Goal: Task Accomplishment & Management: Manage account settings

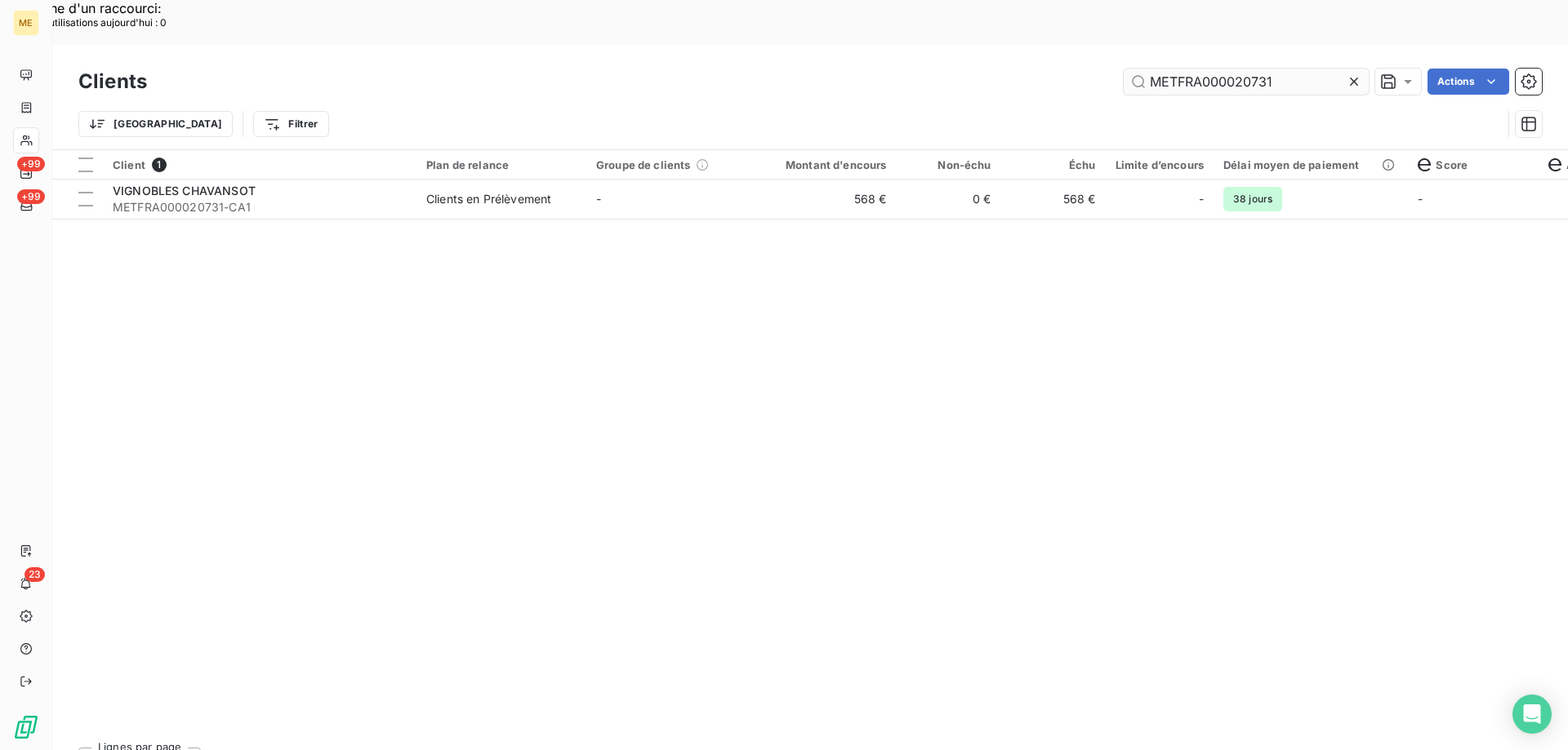
click at [1219, 69] on input "METFRA000020731" at bounding box center [1246, 82] width 245 height 26
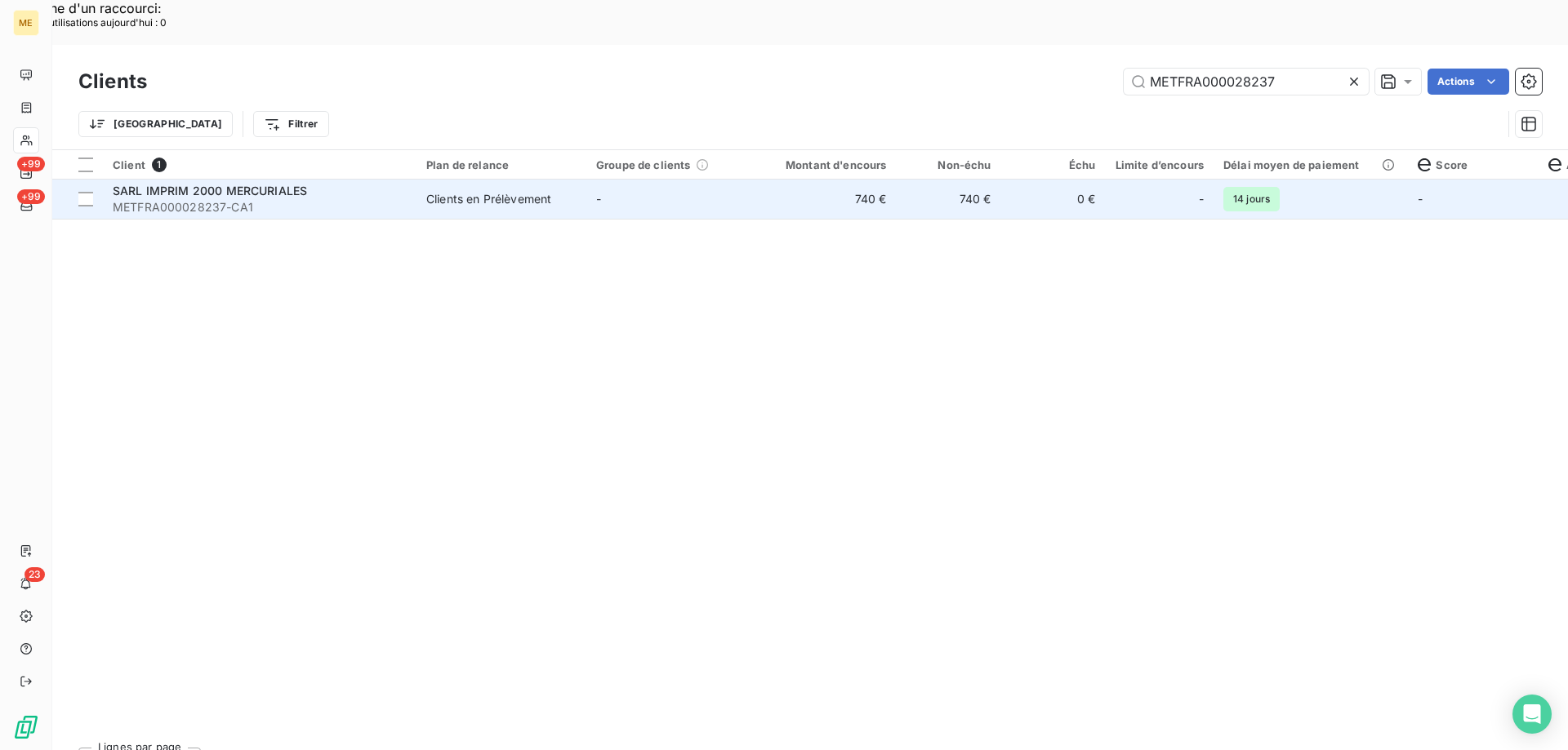
type input "METFRA000028237"
click at [741, 180] on td "-" at bounding box center [671, 199] width 170 height 39
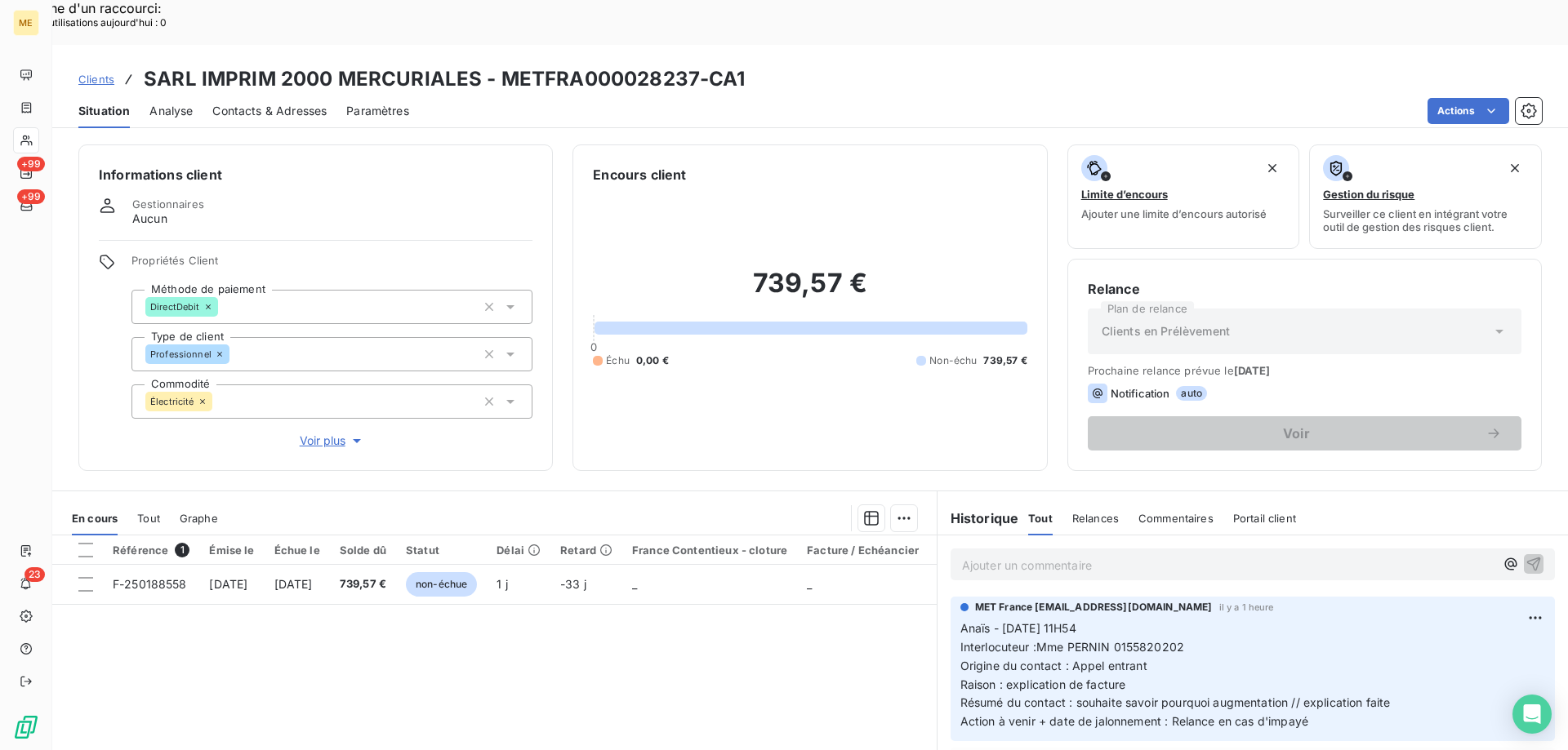
click at [754, 267] on h2 "739,57 €" at bounding box center [810, 291] width 434 height 49
click at [756, 267] on h2 "739,57 €" at bounding box center [810, 291] width 434 height 49
drag, startPoint x: 749, startPoint y: 245, endPoint x: 861, endPoint y: 243, distance: 112.0
click at [861, 267] on h2 "739,57 €" at bounding box center [810, 291] width 434 height 49
click at [863, 267] on h2 "739,57 €" at bounding box center [810, 291] width 434 height 49
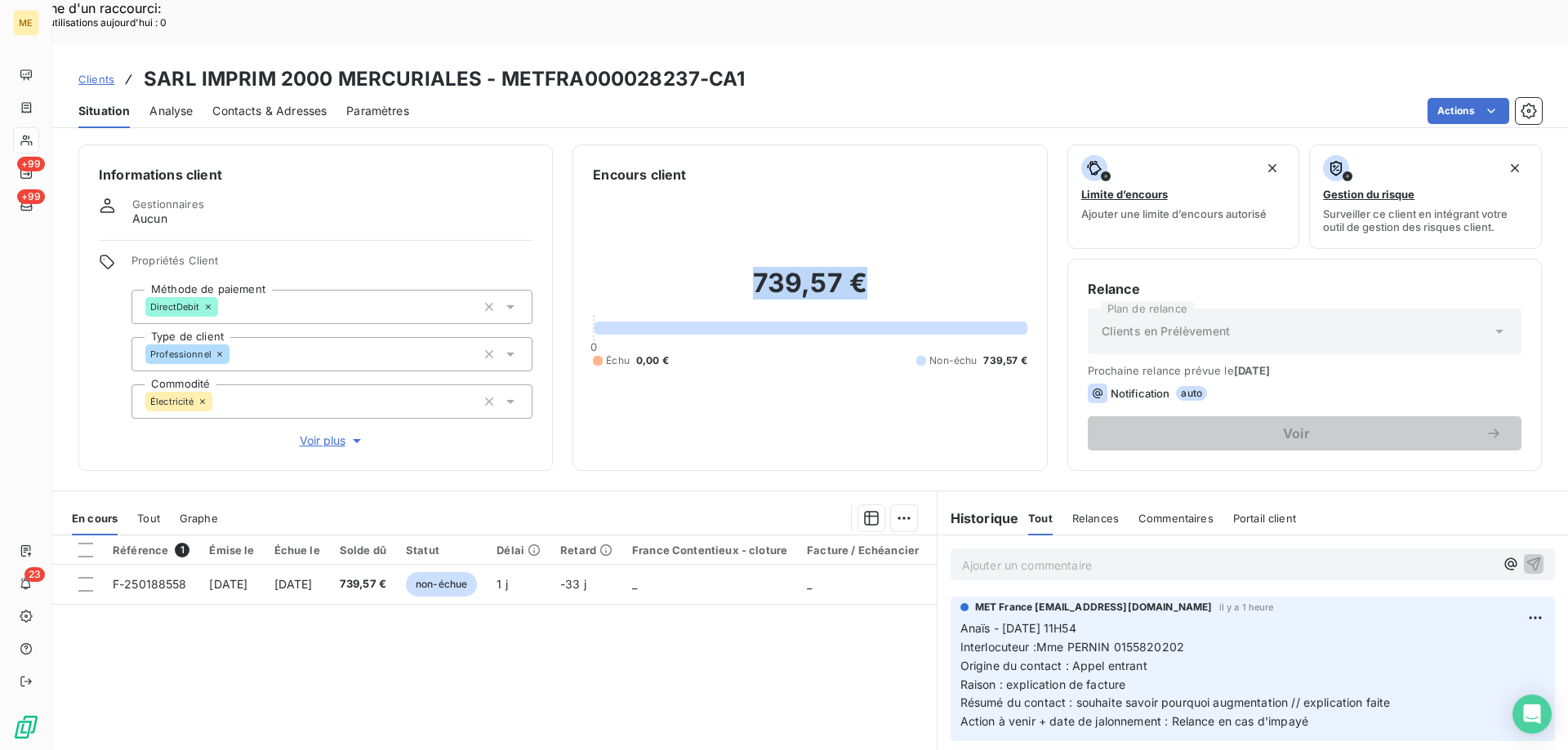
drag, startPoint x: 863, startPoint y: 243, endPoint x: 746, endPoint y: 247, distance: 117.1
click at [746, 267] on h2 "739,57 €" at bounding box center [810, 291] width 434 height 49
click at [770, 199] on div "739,57 € 0 Échu 0,00 € Non-échu 739,57 €" at bounding box center [810, 318] width 434 height 266
drag, startPoint x: 750, startPoint y: 240, endPoint x: 932, endPoint y: 237, distance: 182.0
click at [935, 267] on h2 "739,57 €" at bounding box center [810, 291] width 434 height 49
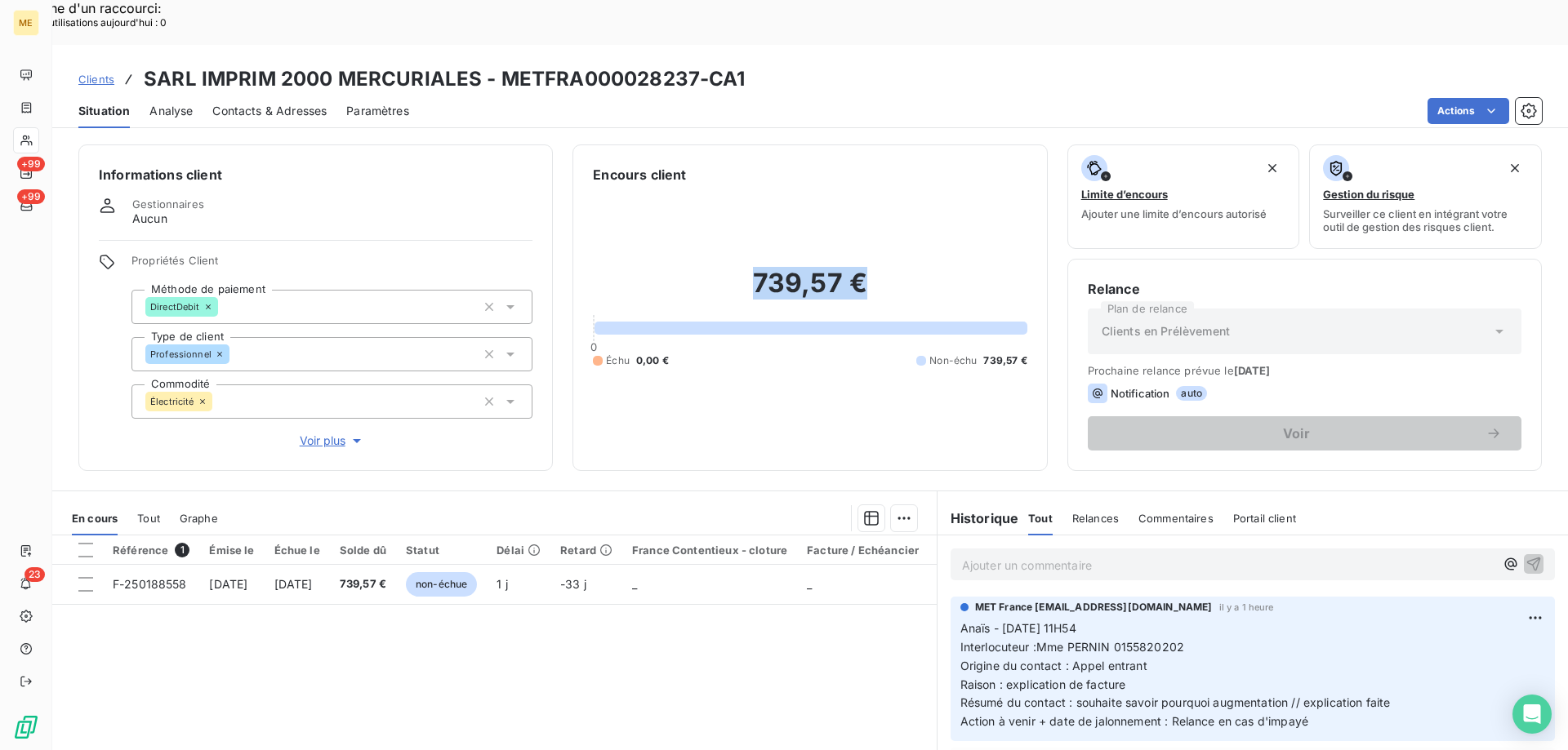
click at [905, 267] on h2 "739,57 €" at bounding box center [810, 291] width 434 height 49
drag, startPoint x: 876, startPoint y: 247, endPoint x: 747, endPoint y: 252, distance: 129.1
click at [747, 267] on h2 "739,57 €" at bounding box center [810, 291] width 434 height 49
click at [748, 197] on div "739,57 € 0 Échu 0,00 € Non-échu 739,57 €" at bounding box center [810, 318] width 434 height 266
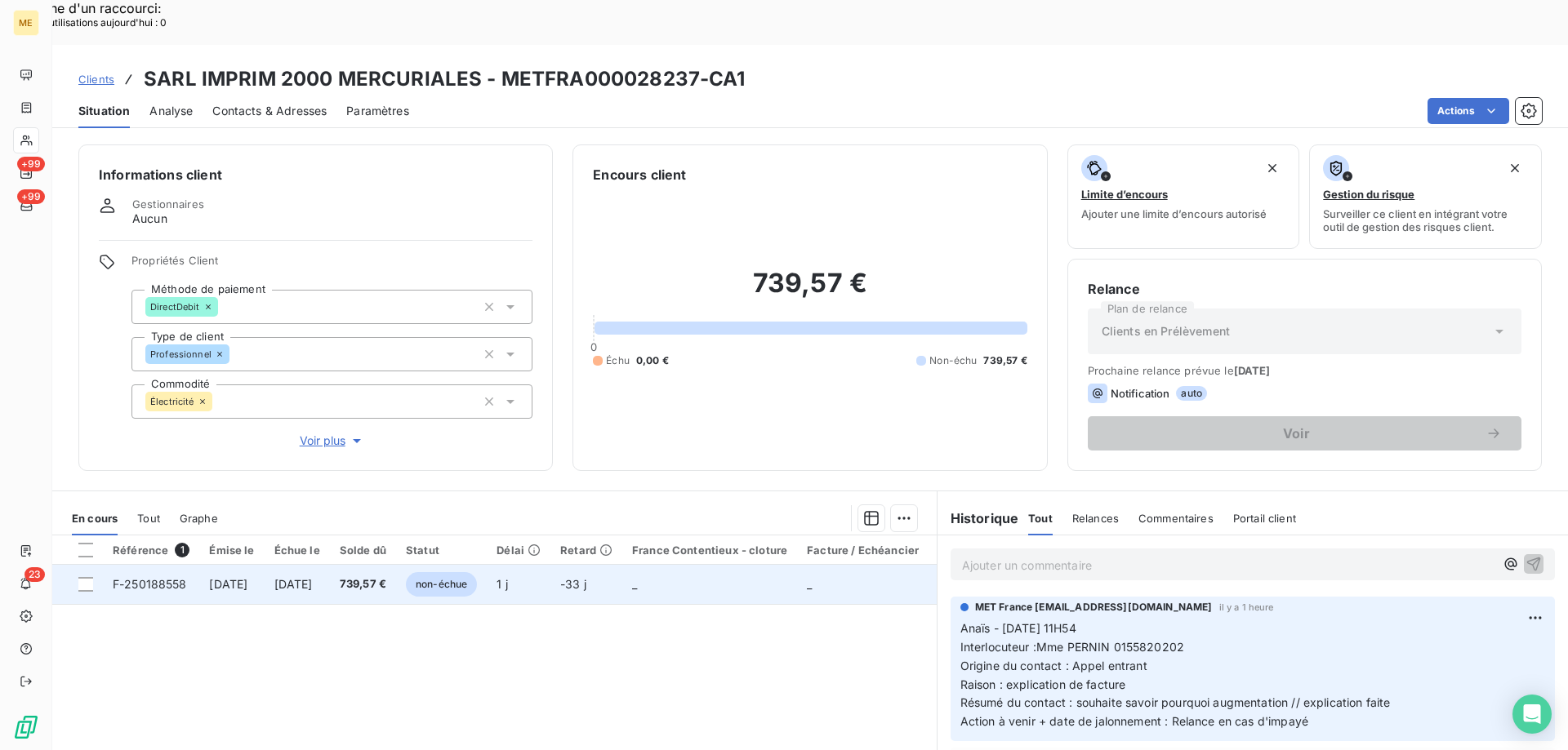
click at [671, 565] on td "_" at bounding box center [710, 584] width 175 height 39
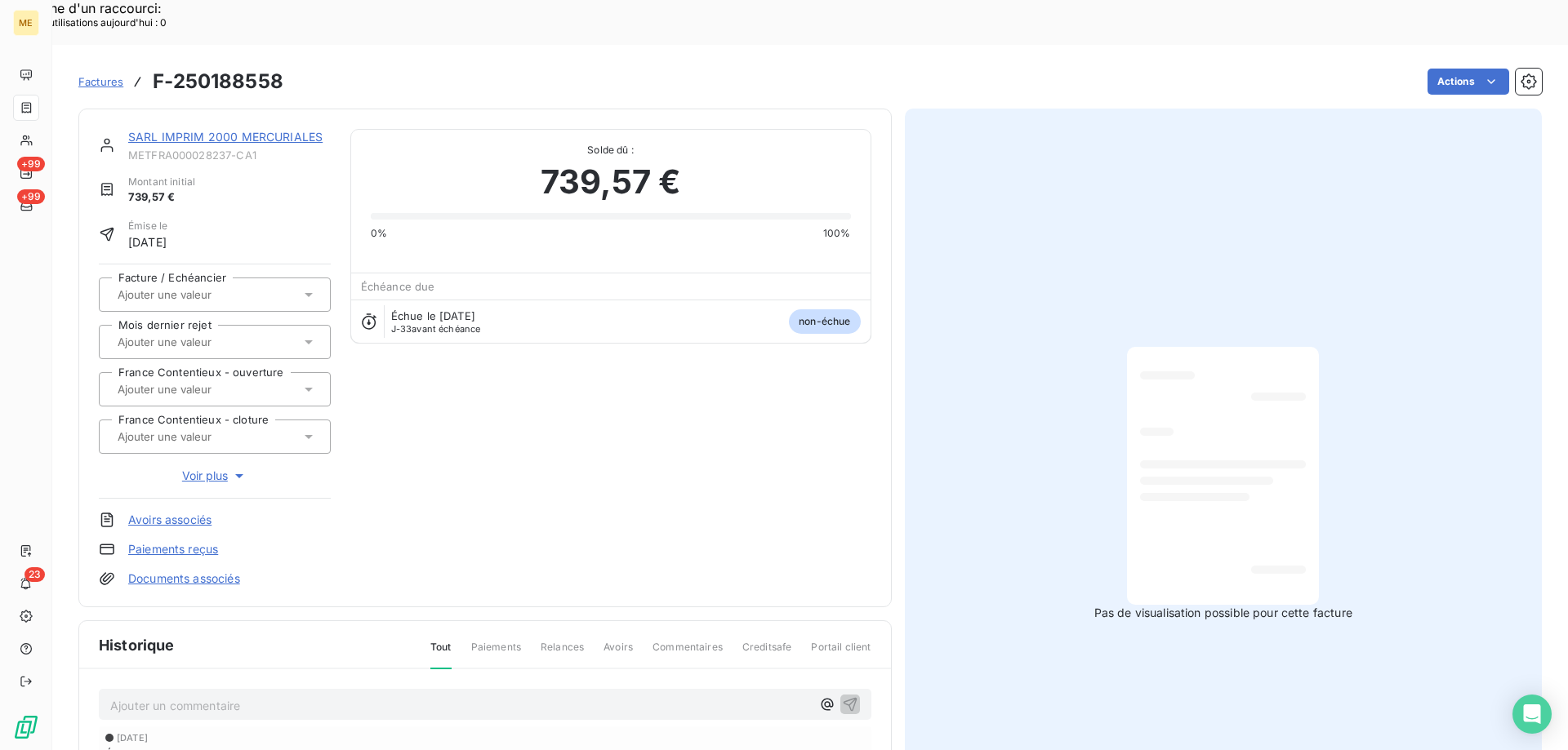
click at [190, 129] on link "SARL IMPRIM 2000 MERCURIALES" at bounding box center [226, 136] width 195 height 14
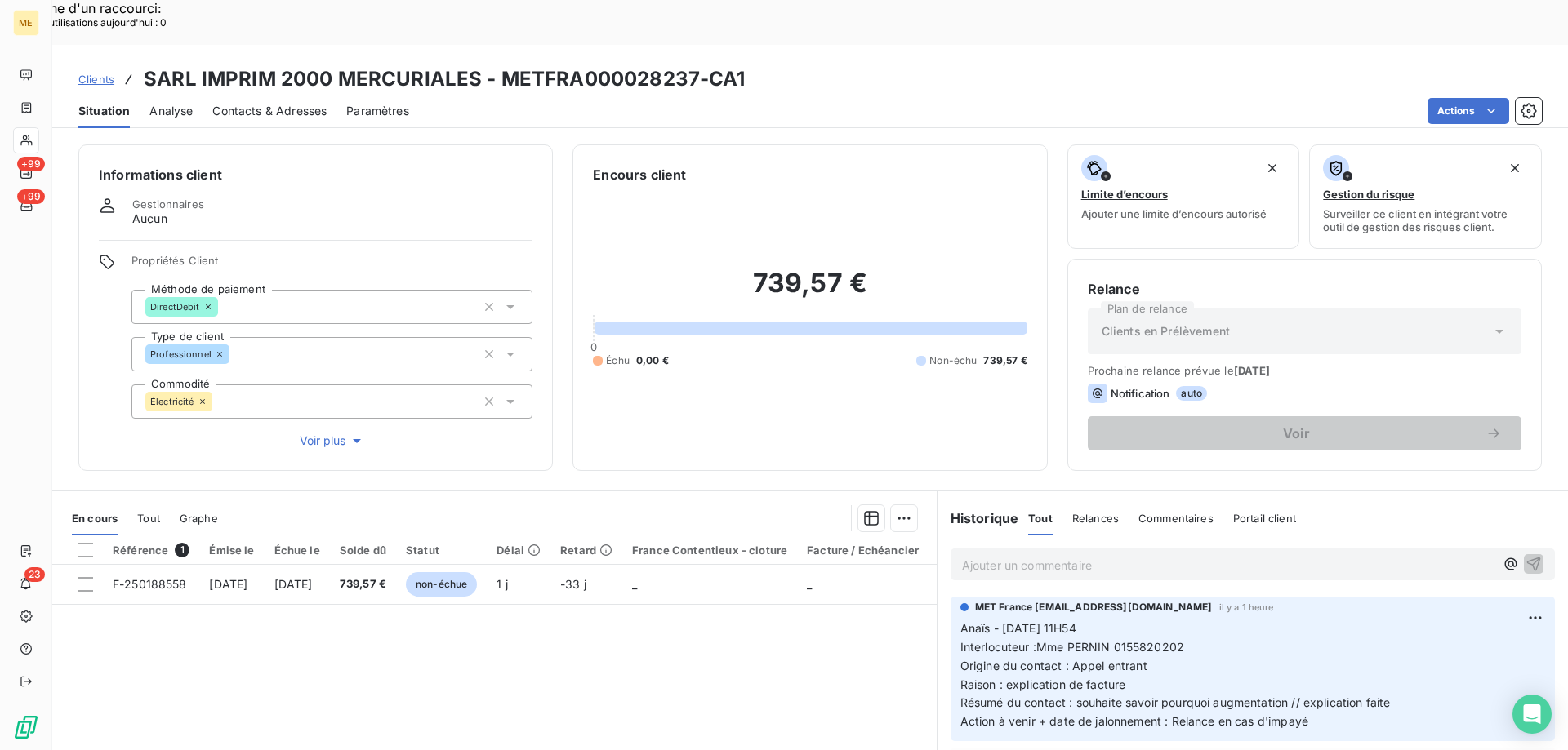
click at [136, 501] on div "En cours Tout Graphe" at bounding box center [494, 518] width 885 height 34
click at [159, 511] on span "Tout" at bounding box center [148, 518] width 23 height 13
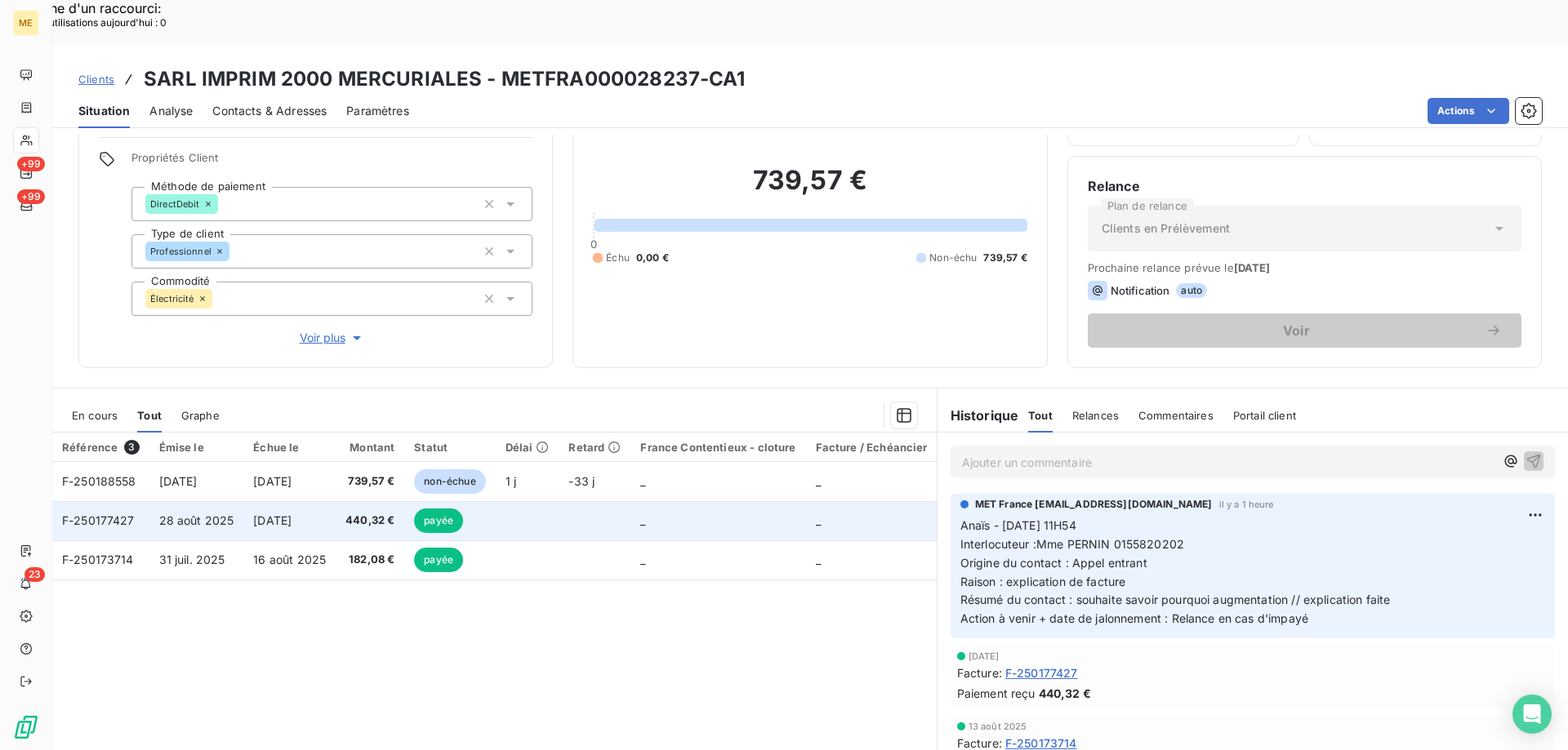
scroll to position [104, 0]
click at [566, 500] on td at bounding box center [594, 520] width 72 height 39
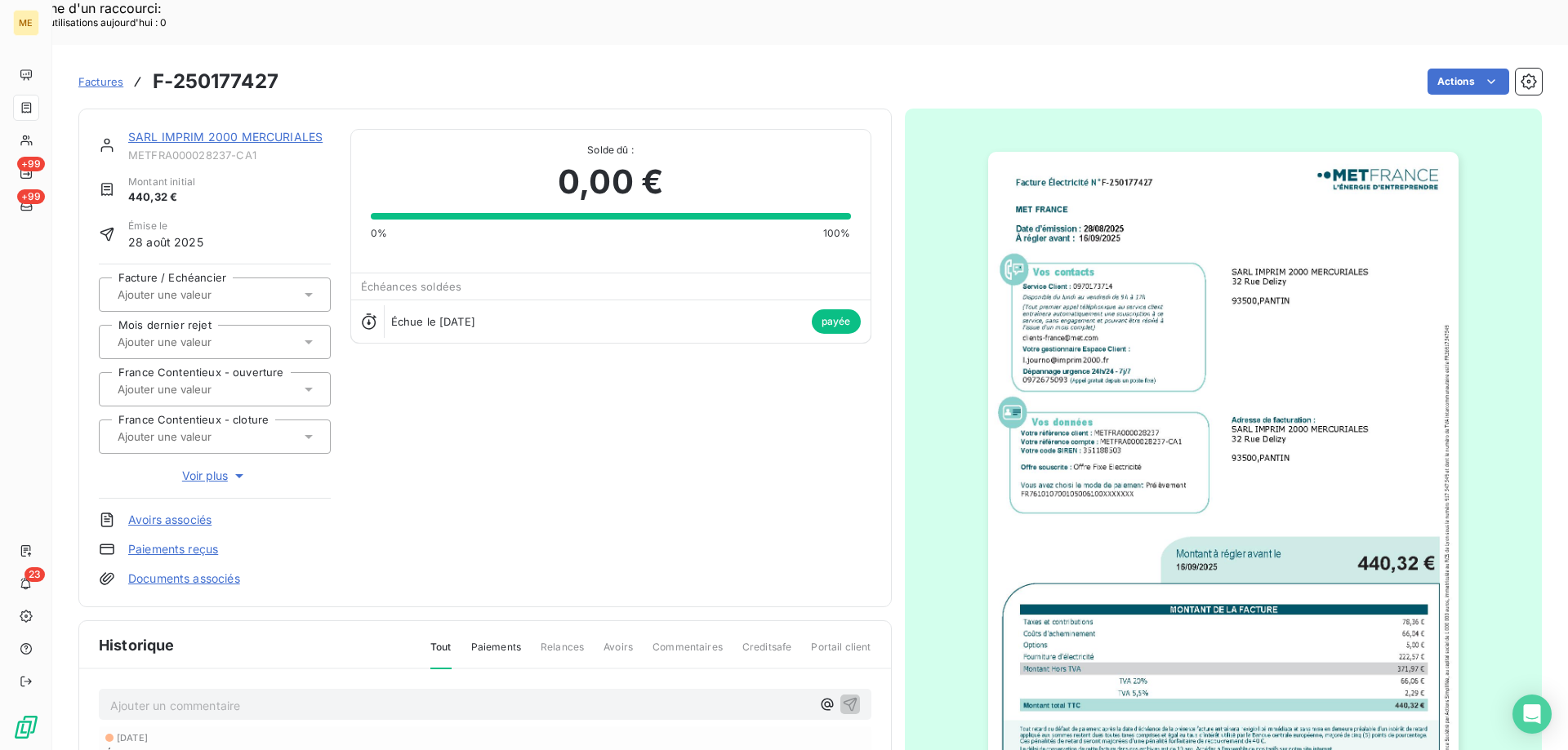
click at [1334, 457] on img "button" at bounding box center [1224, 484] width 470 height 665
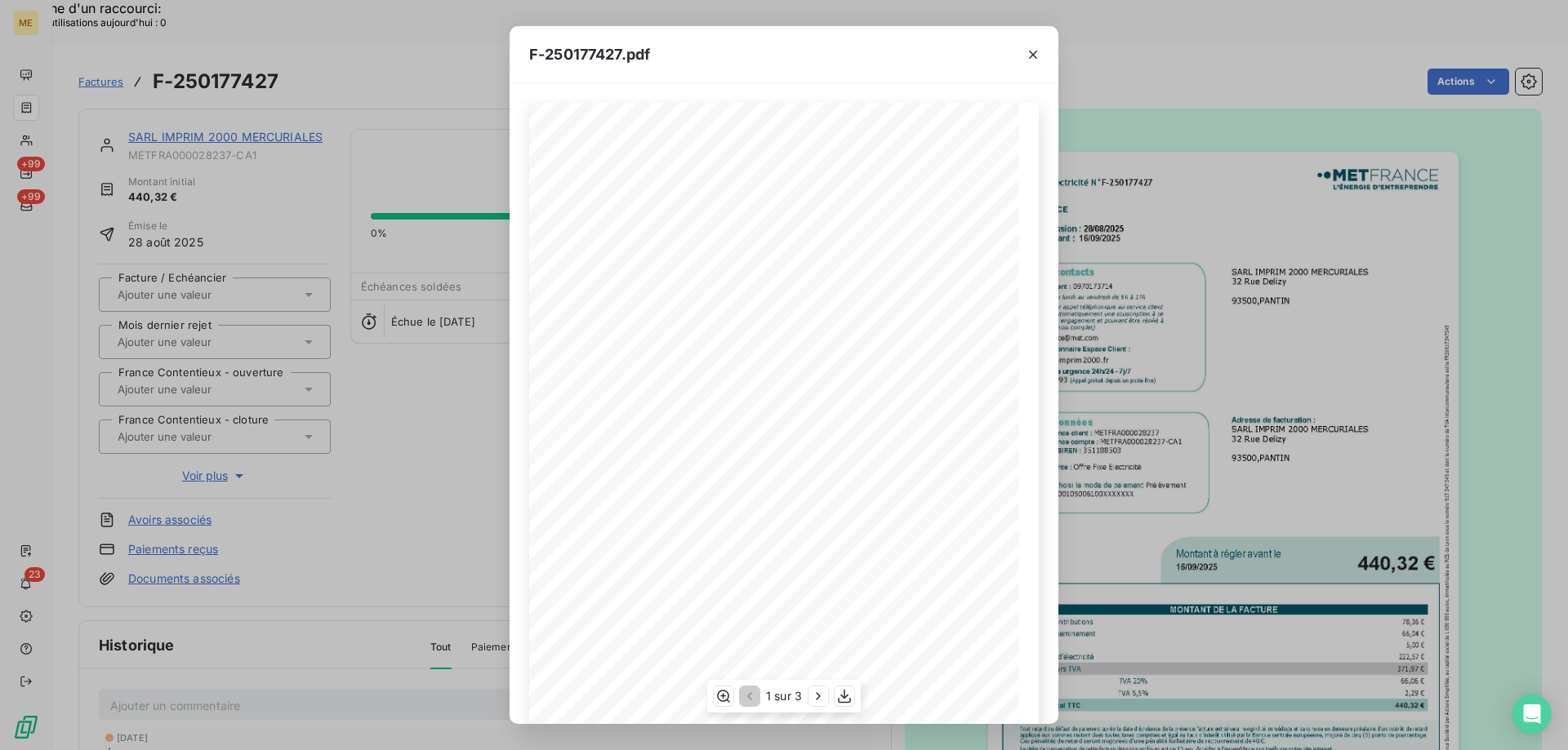
scroll to position [112, 0]
click at [823, 698] on icon "button" at bounding box center [818, 697] width 17 height 17
click at [948, 571] on div "Facture Électricité N° F-250177427 MET Energie France 4, rue de la République 6…" at bounding box center [784, 351] width 510 height 706
click at [816, 698] on icon "button" at bounding box center [820, 697] width 17 height 17
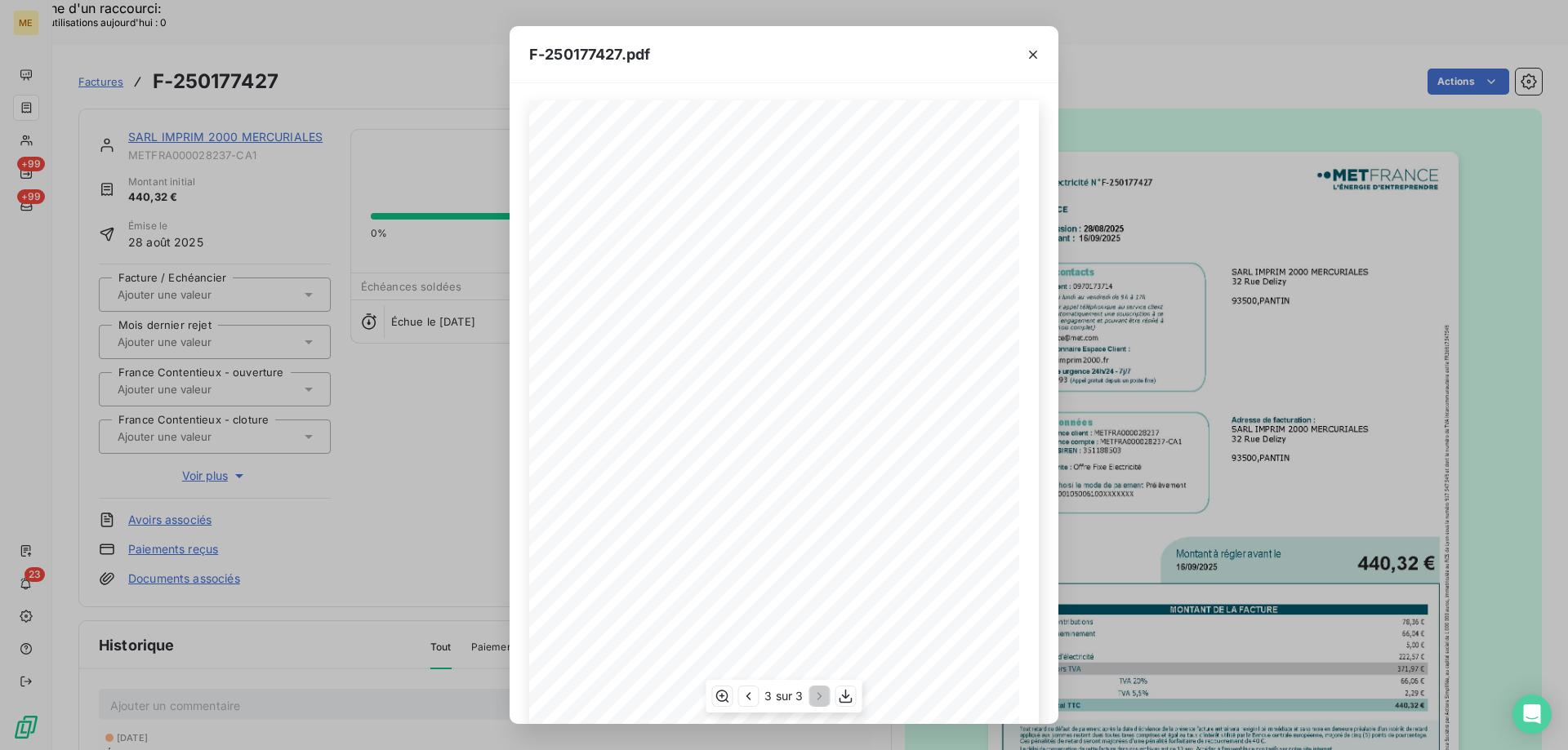
scroll to position [0, 0]
click at [746, 696] on icon "button" at bounding box center [749, 697] width 17 height 17
click at [1032, 55] on icon "button" at bounding box center [1033, 55] width 17 height 17
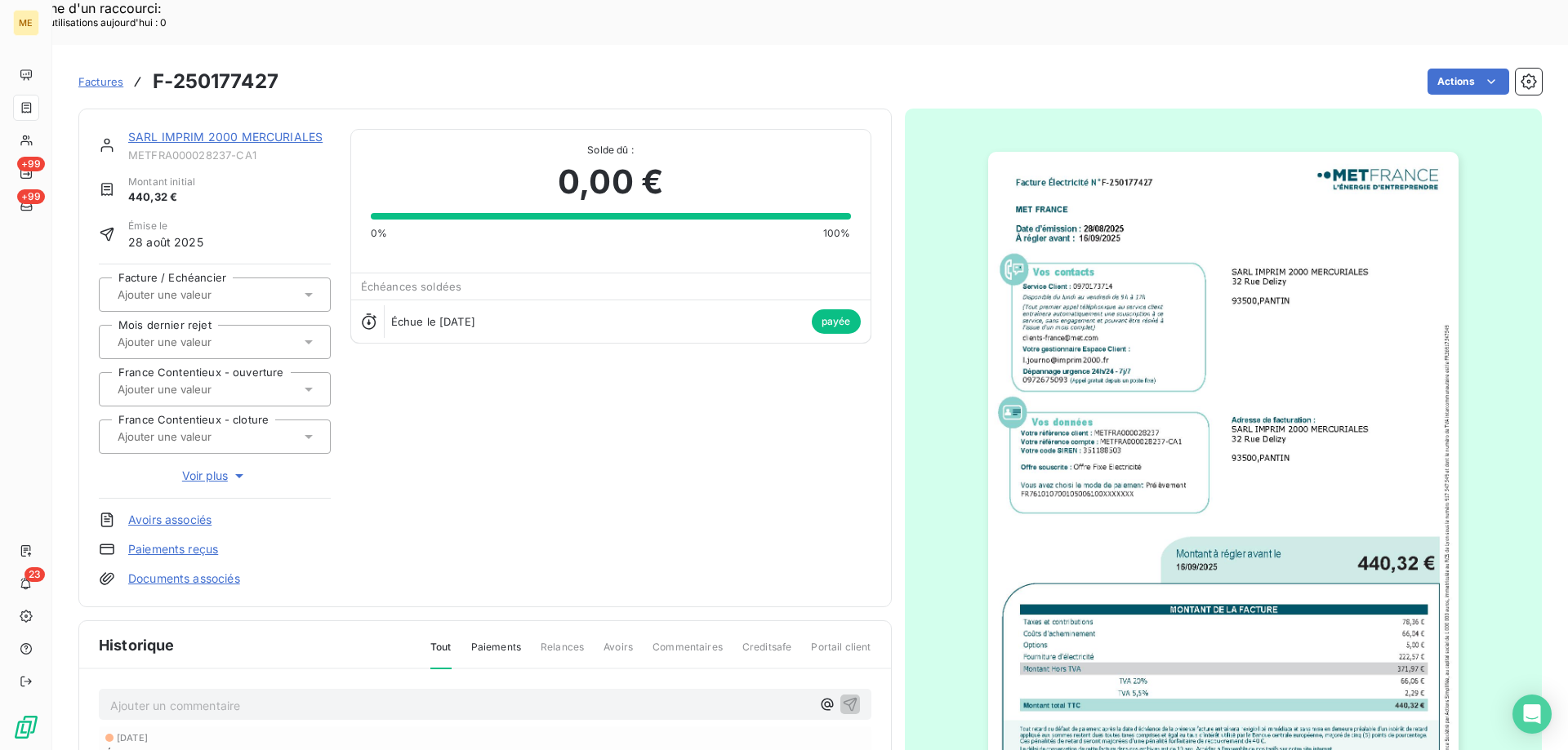
click at [1122, 310] on img "button" at bounding box center [1224, 484] width 470 height 665
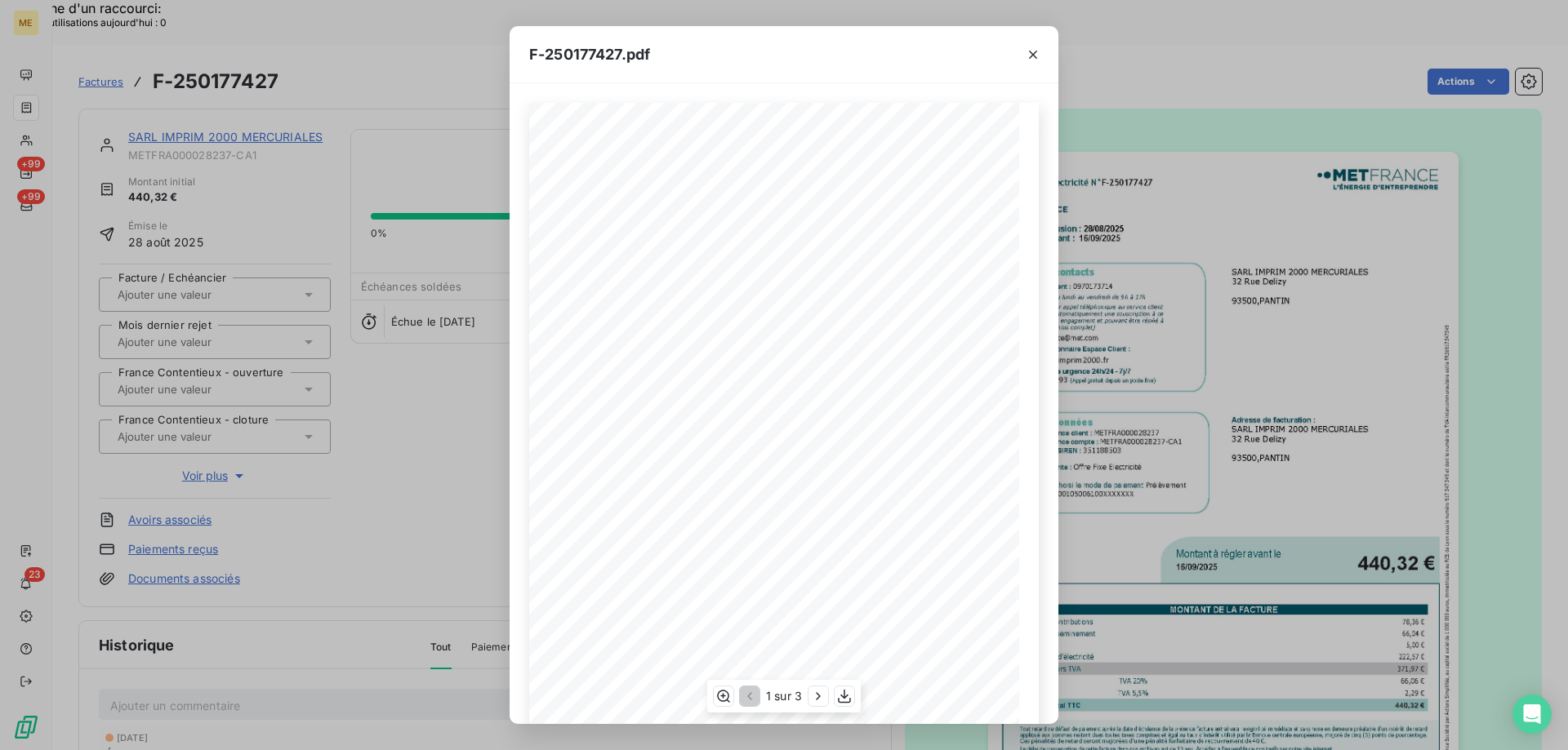
scroll to position [112, 0]
click at [836, 695] on icon "button" at bounding box center [844, 697] width 17 height 17
click at [1028, 55] on icon "button" at bounding box center [1033, 55] width 17 height 17
click at [1031, 53] on icon "button" at bounding box center [1033, 55] width 17 height 17
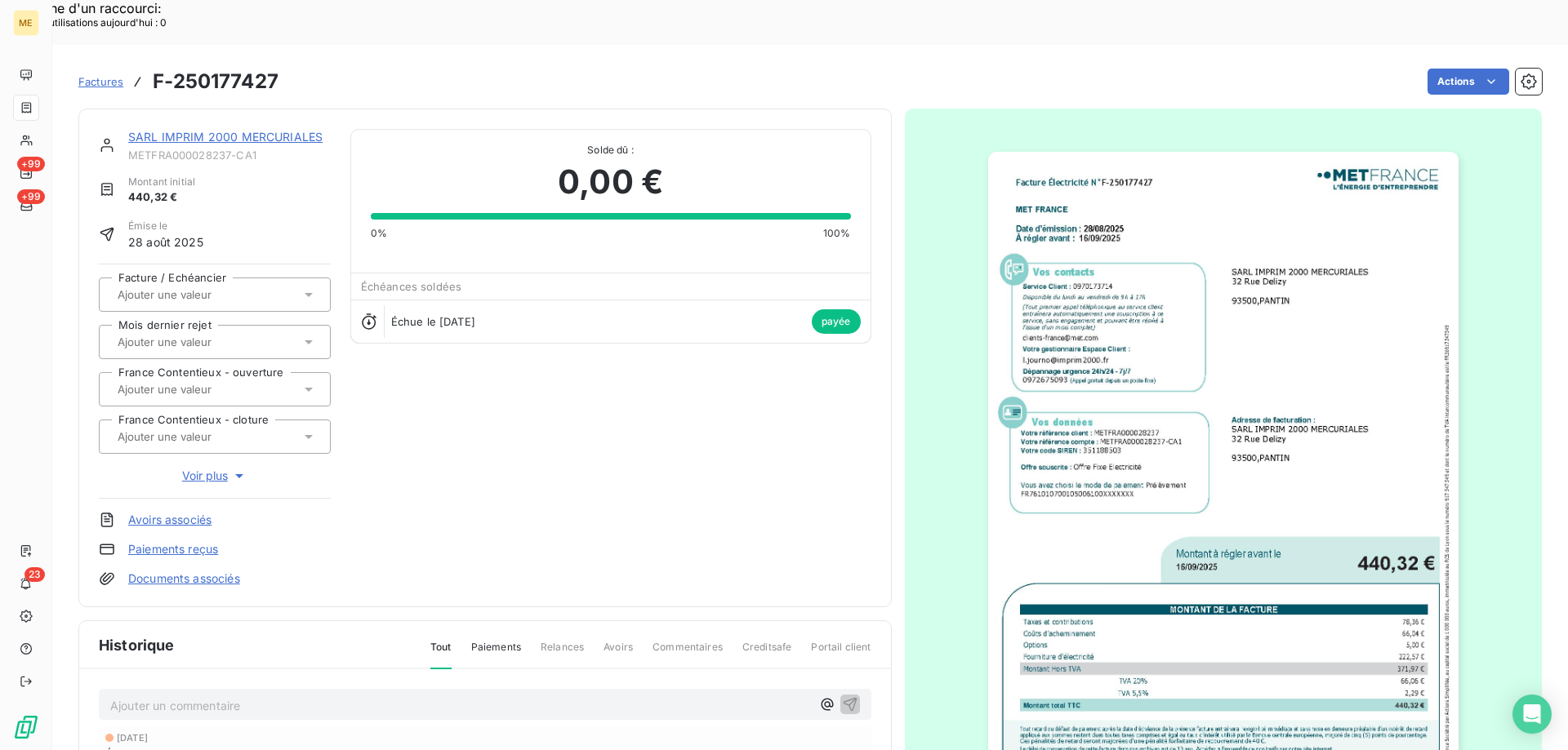
click at [249, 129] on link "SARL IMPRIM 2000 MERCURIALES" at bounding box center [226, 136] width 195 height 14
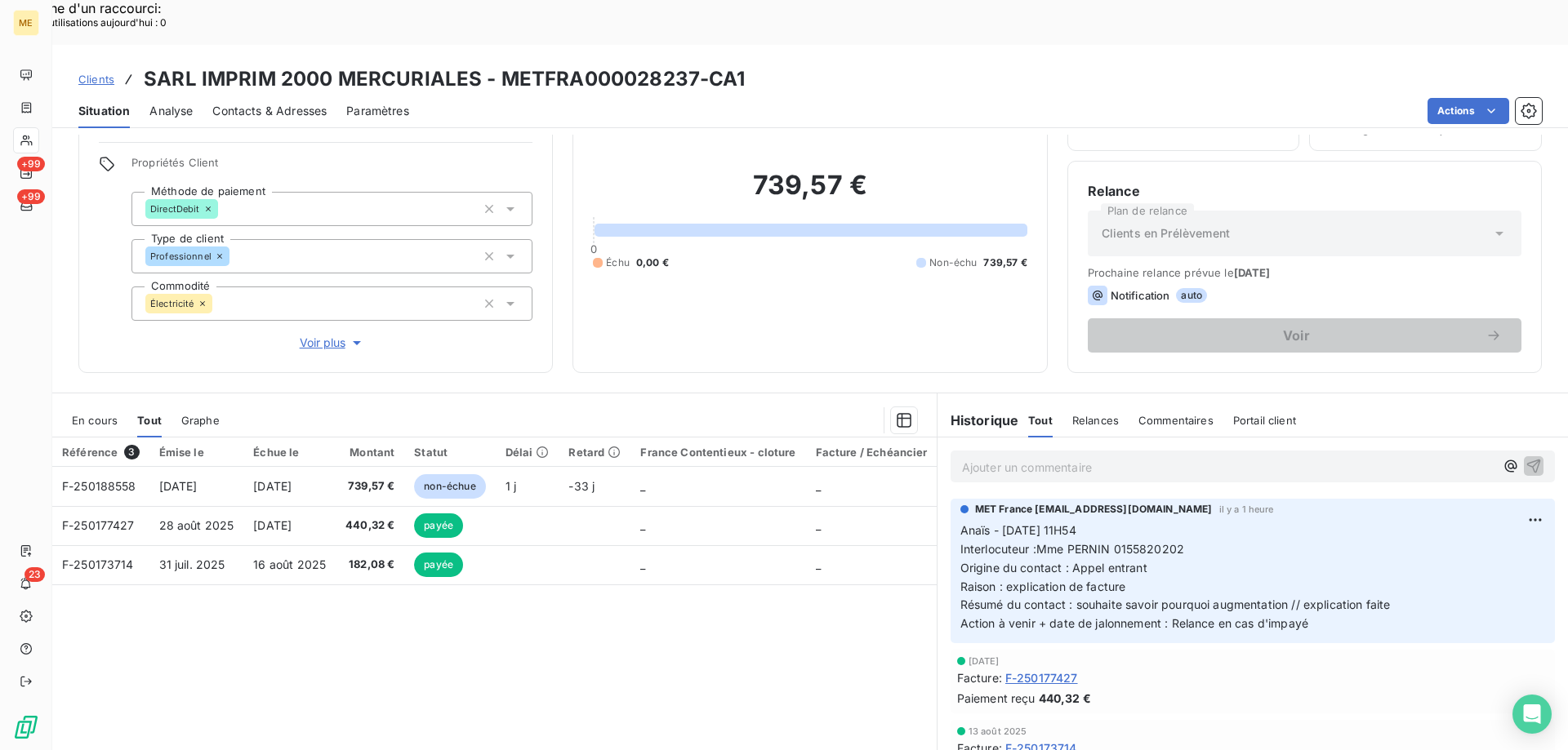
scroll to position [104, 0]
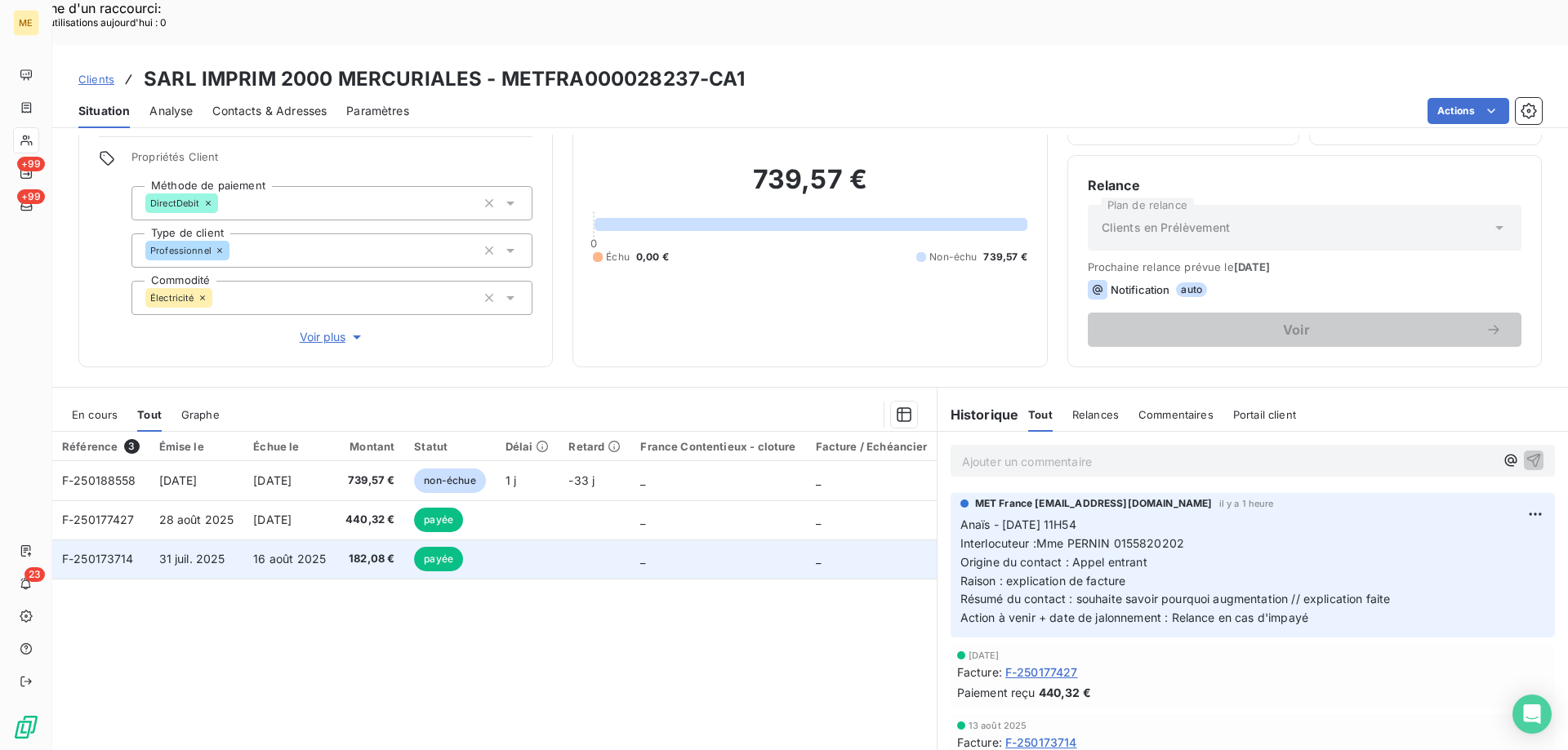
click at [542, 540] on td at bounding box center [527, 559] width 63 height 39
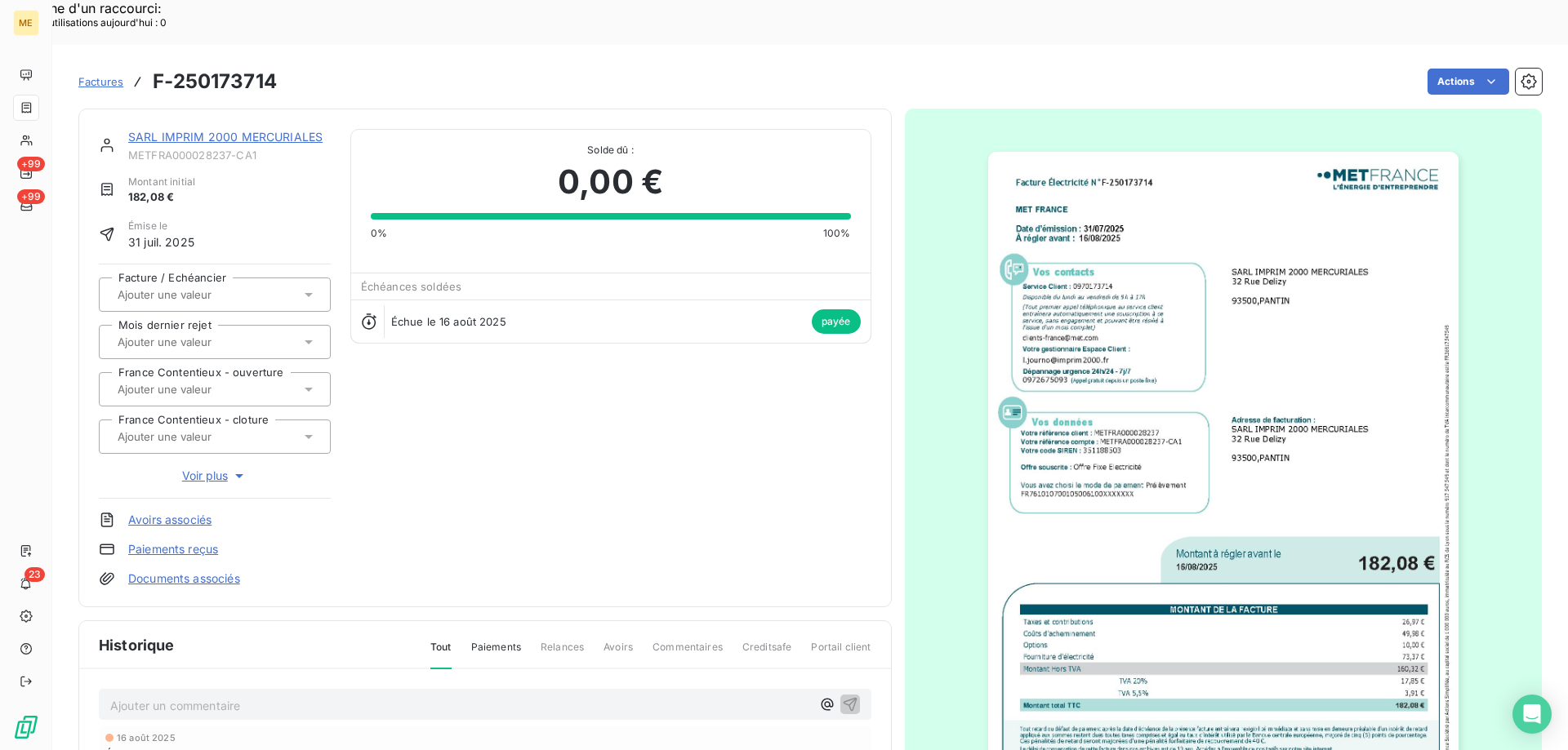
click at [1178, 460] on img "button" at bounding box center [1224, 484] width 470 height 665
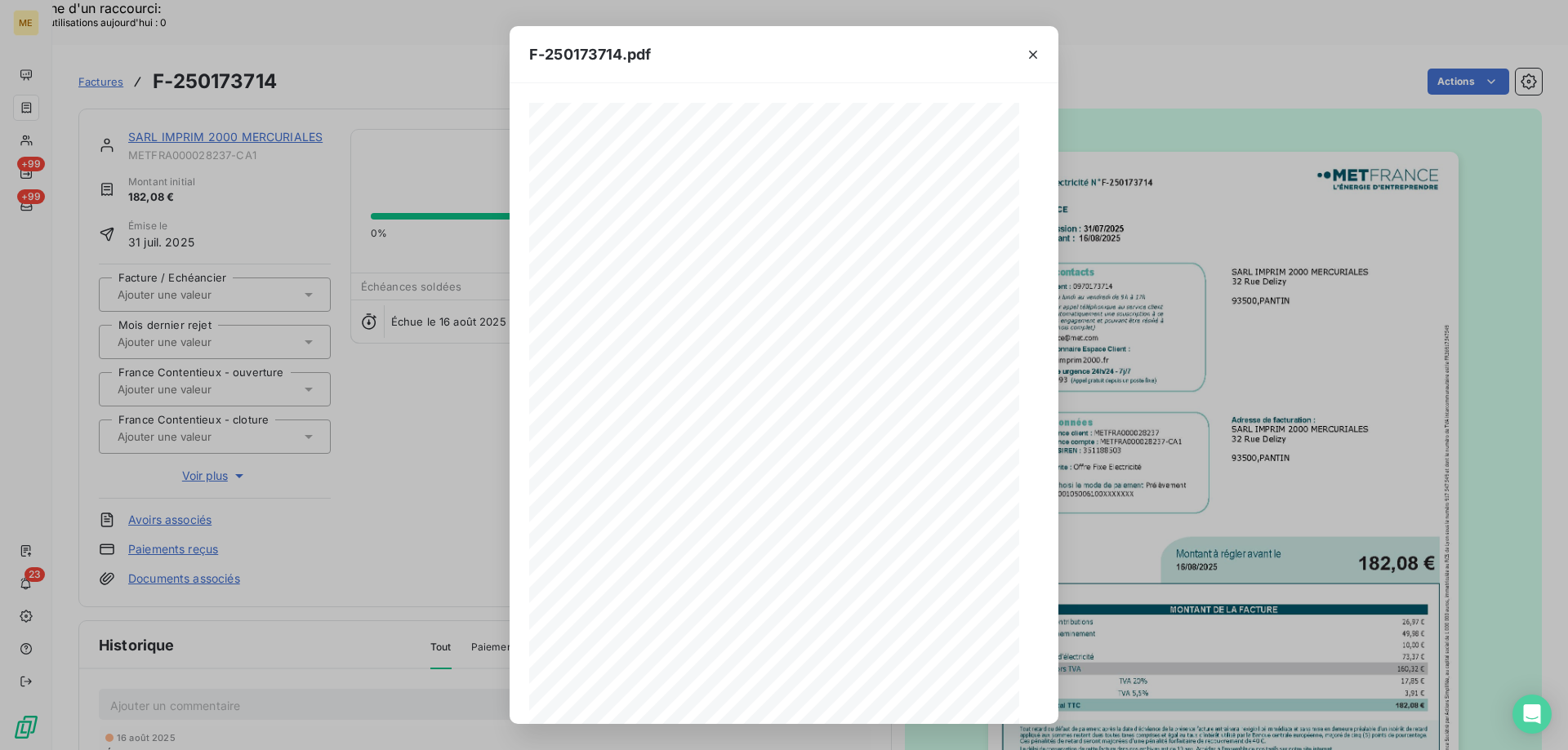
click at [889, 675] on span at bounding box center [851, 676] width 291 height 6
click at [843, 694] on icon "button" at bounding box center [844, 697] width 17 height 17
click at [1030, 55] on icon "button" at bounding box center [1033, 55] width 17 height 17
click at [1033, 54] on icon "button" at bounding box center [1032, 54] width 8 height 8
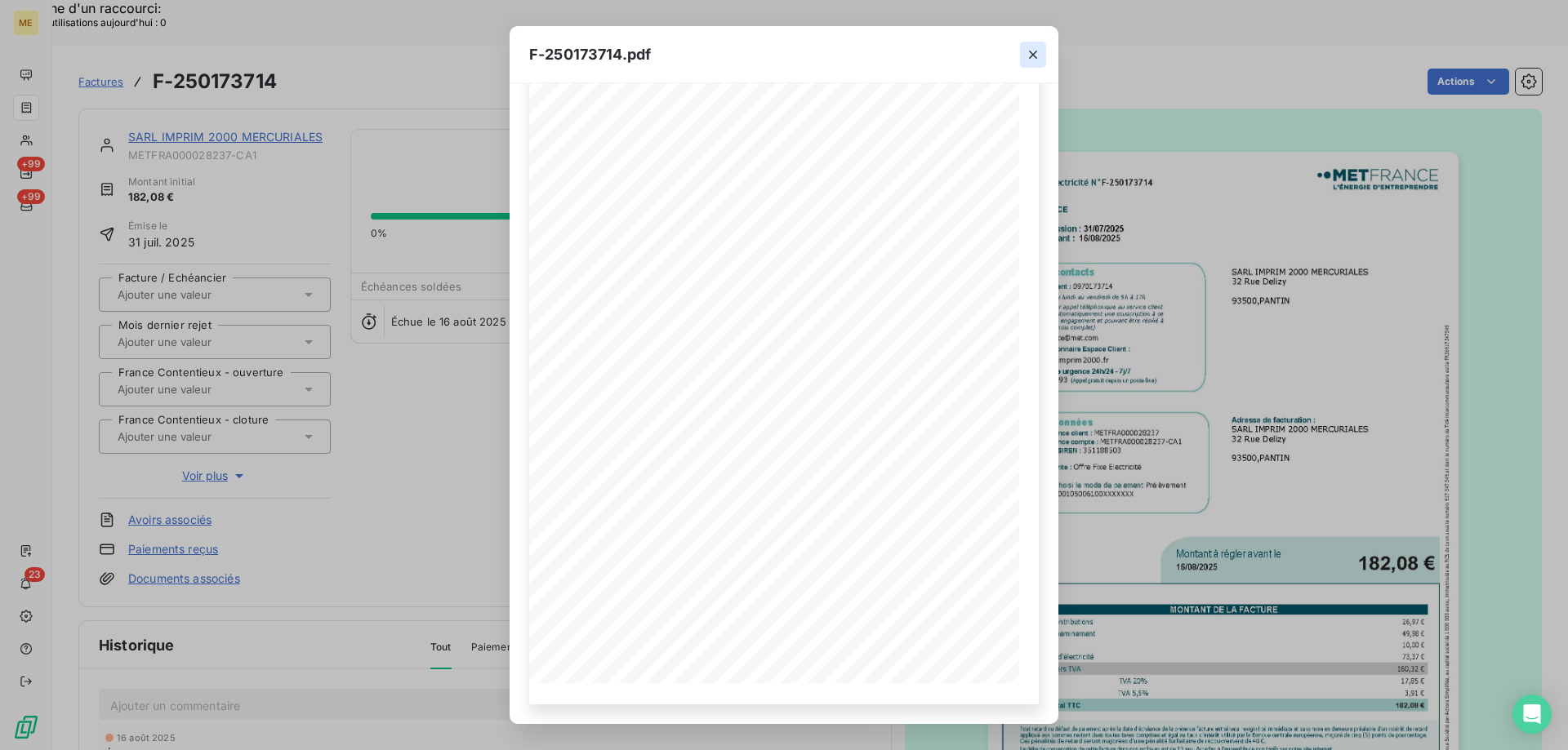
click at [1022, 48] on button "button" at bounding box center [1033, 54] width 26 height 26
click at [1032, 50] on icon "button" at bounding box center [1033, 55] width 17 height 17
click at [1031, 56] on icon "button" at bounding box center [1032, 54] width 8 height 8
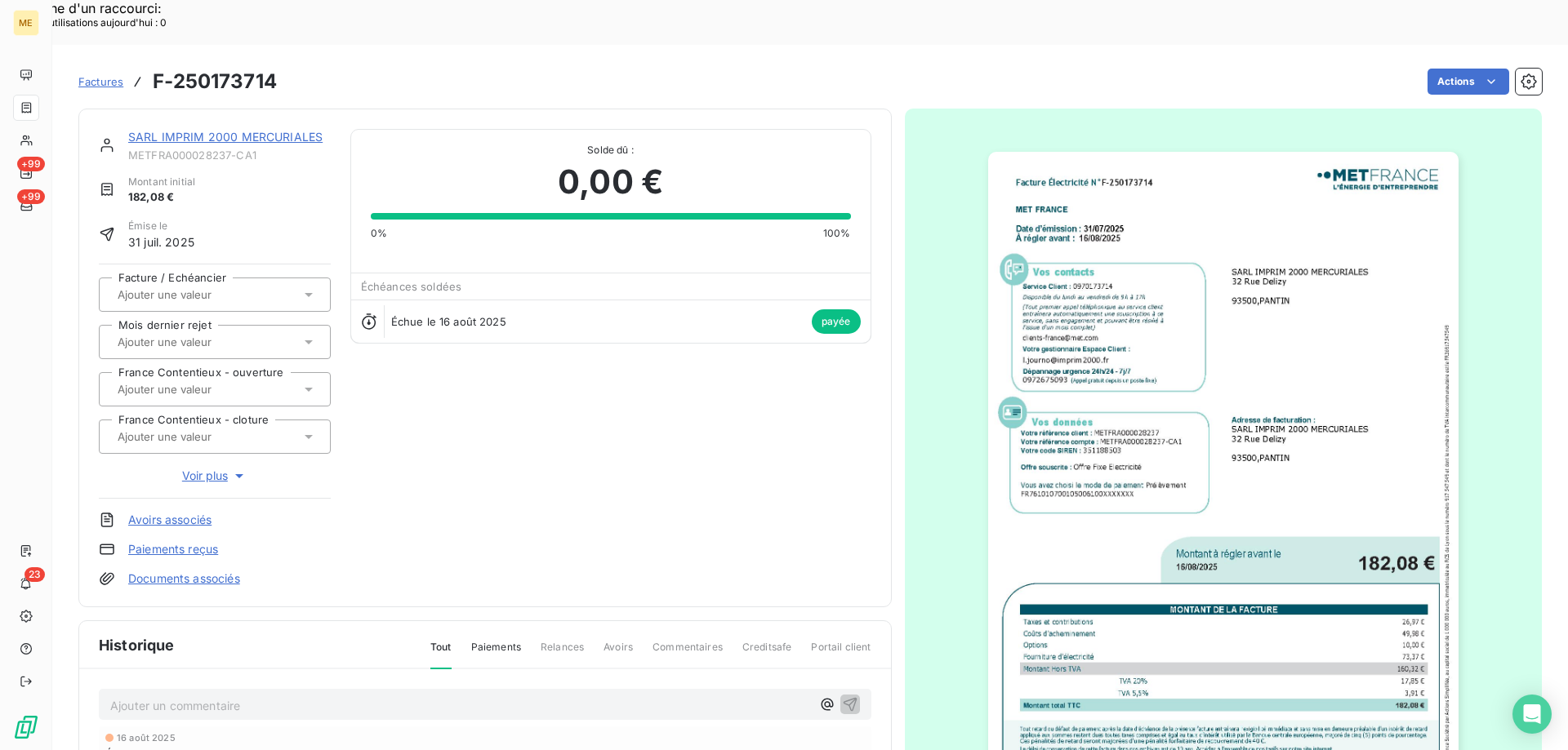
click at [222, 129] on link "SARL IMPRIM 2000 MERCURIALES" at bounding box center [226, 136] width 195 height 14
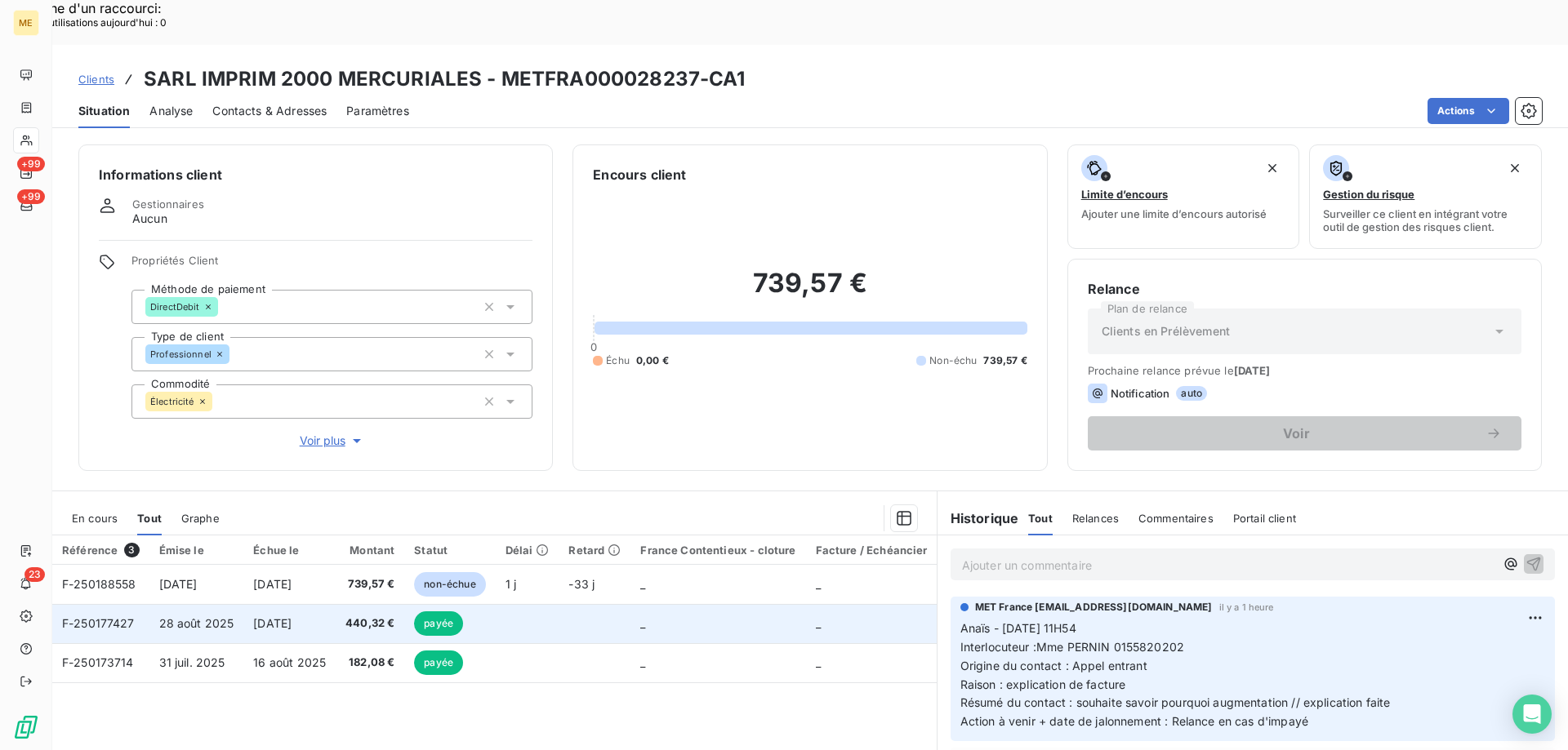
click at [603, 604] on td at bounding box center [594, 623] width 72 height 39
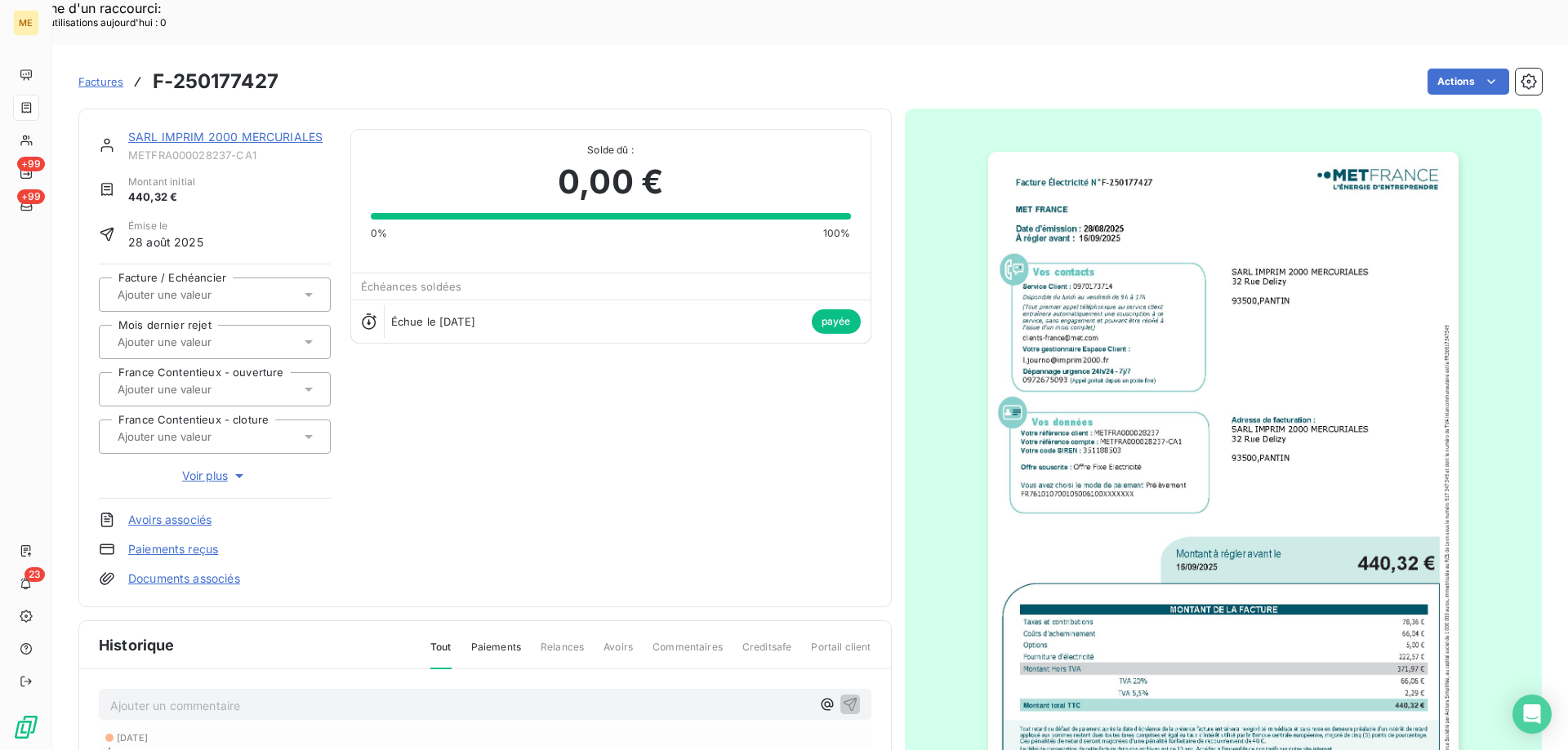
click at [1286, 423] on img "button" at bounding box center [1224, 484] width 470 height 665
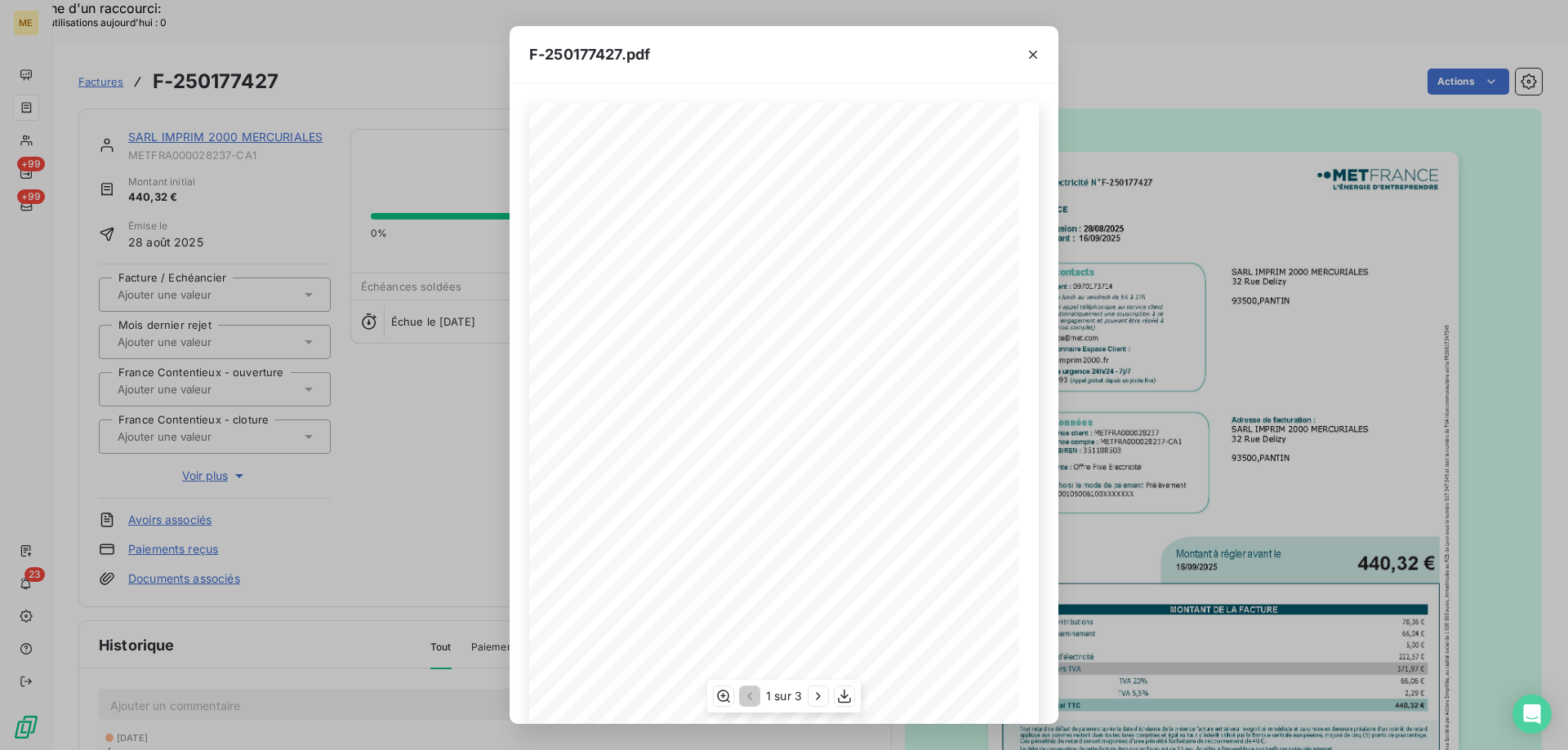
scroll to position [112, 0]
click at [846, 696] on icon "button" at bounding box center [844, 697] width 17 height 17
click at [1025, 52] on icon "button" at bounding box center [1033, 55] width 17 height 17
click at [1030, 56] on icon "button" at bounding box center [1033, 55] width 17 height 17
click at [1032, 55] on icon "button" at bounding box center [1032, 54] width 8 height 8
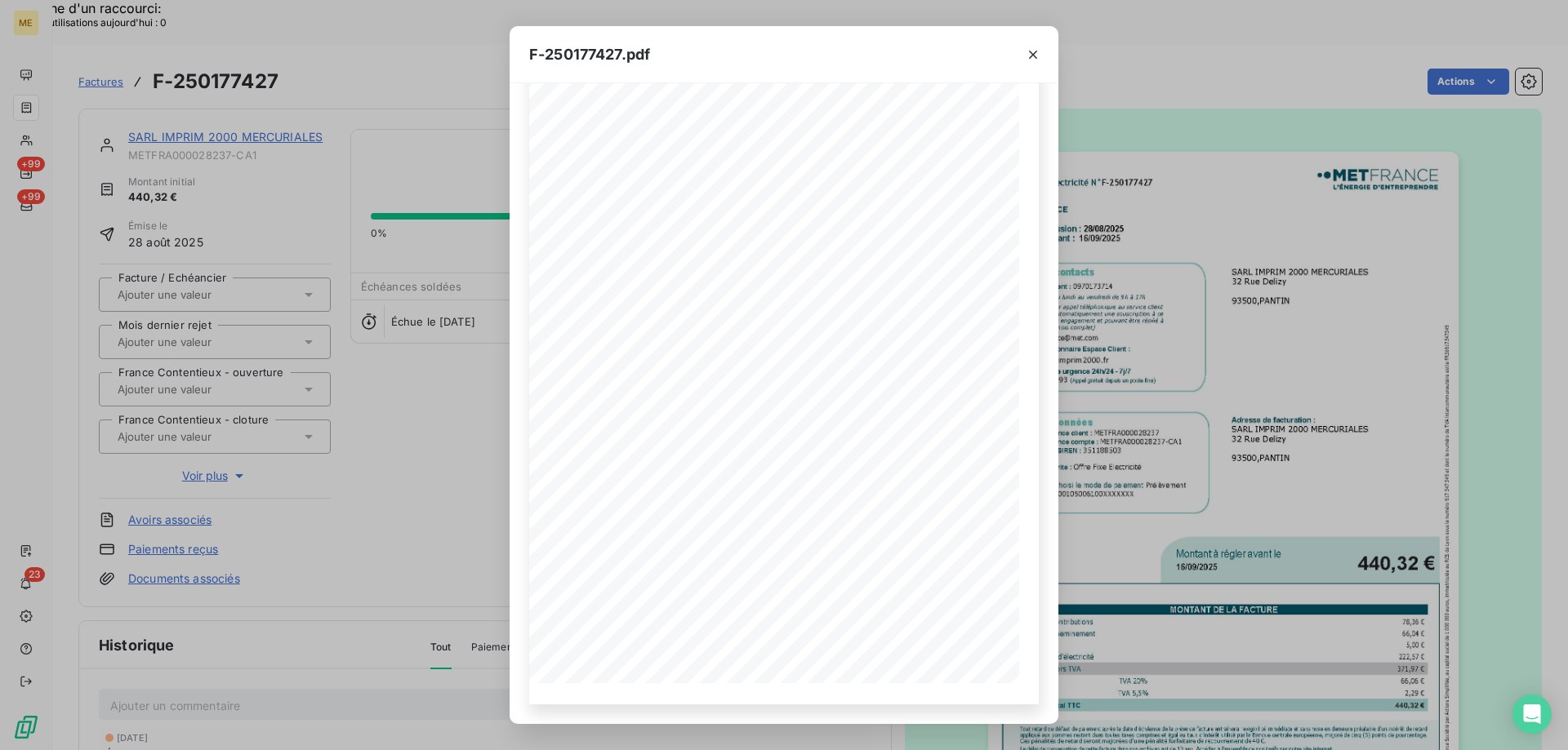
click at [1033, 50] on icon "button" at bounding box center [1033, 55] width 17 height 17
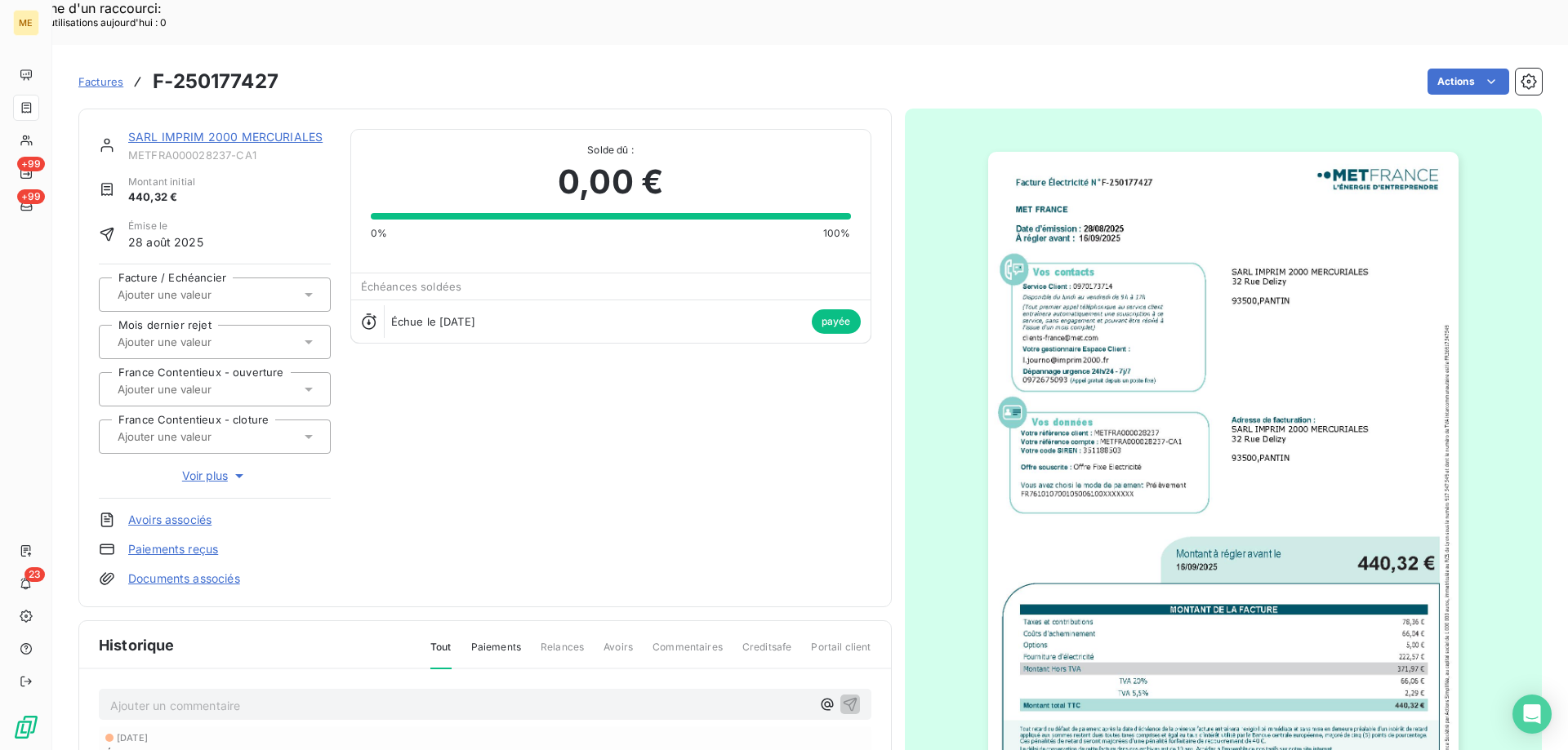
click at [241, 129] on link "SARL IMPRIM 2000 MERCURIALES" at bounding box center [226, 136] width 195 height 14
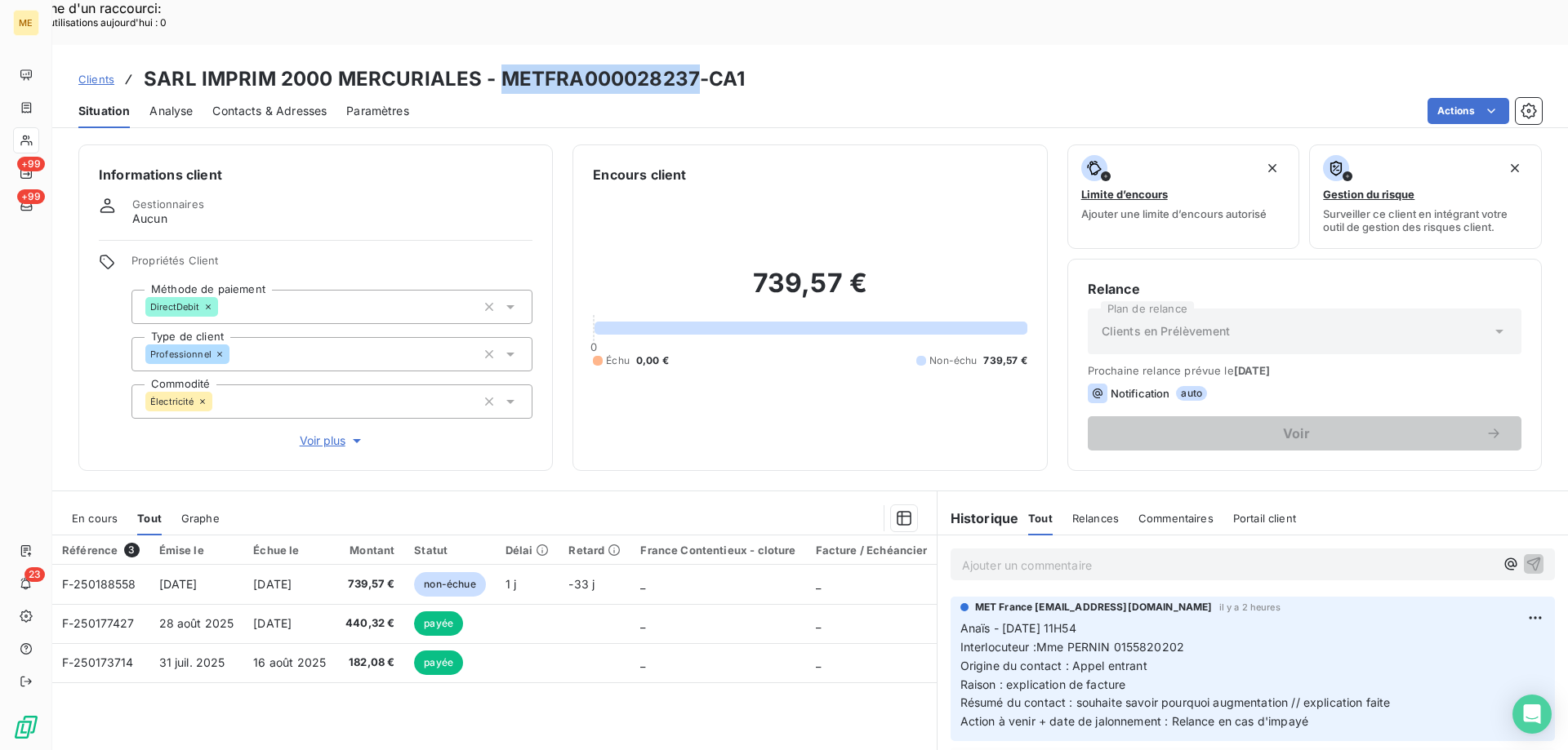
drag, startPoint x: 696, startPoint y: 29, endPoint x: 499, endPoint y: 40, distance: 197.3
click at [499, 64] on h3 "SARL IMPRIM 2000 MERCURIALES - METFRA000028237-CA1" at bounding box center [444, 79] width 602 height 29
copy h3 "METFRA000028237"
click at [1077, 555] on p "Ajouter un commentaire ﻿" at bounding box center [1228, 565] width 533 height 20
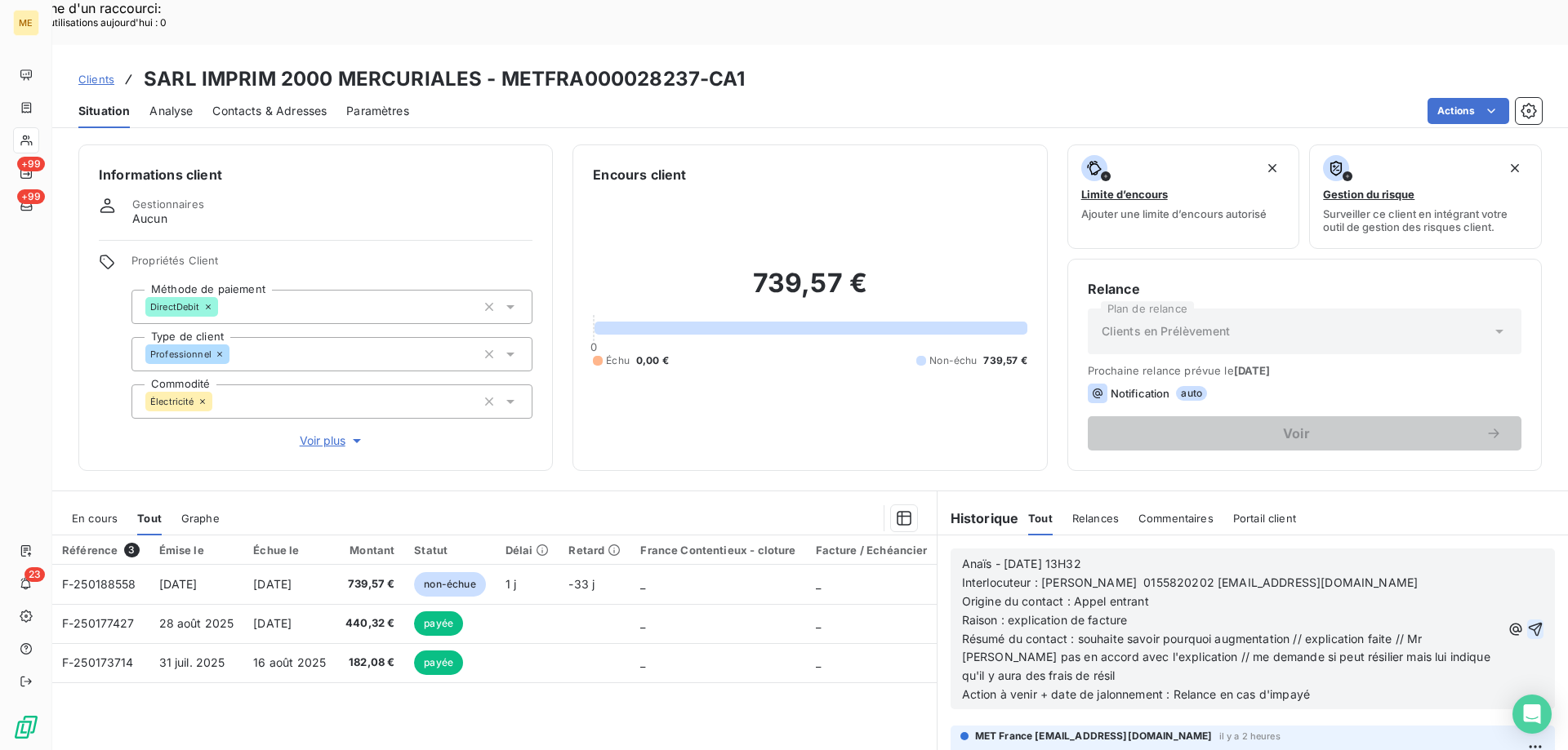
click at [1528, 621] on icon "button" at bounding box center [1536, 630] width 17 height 17
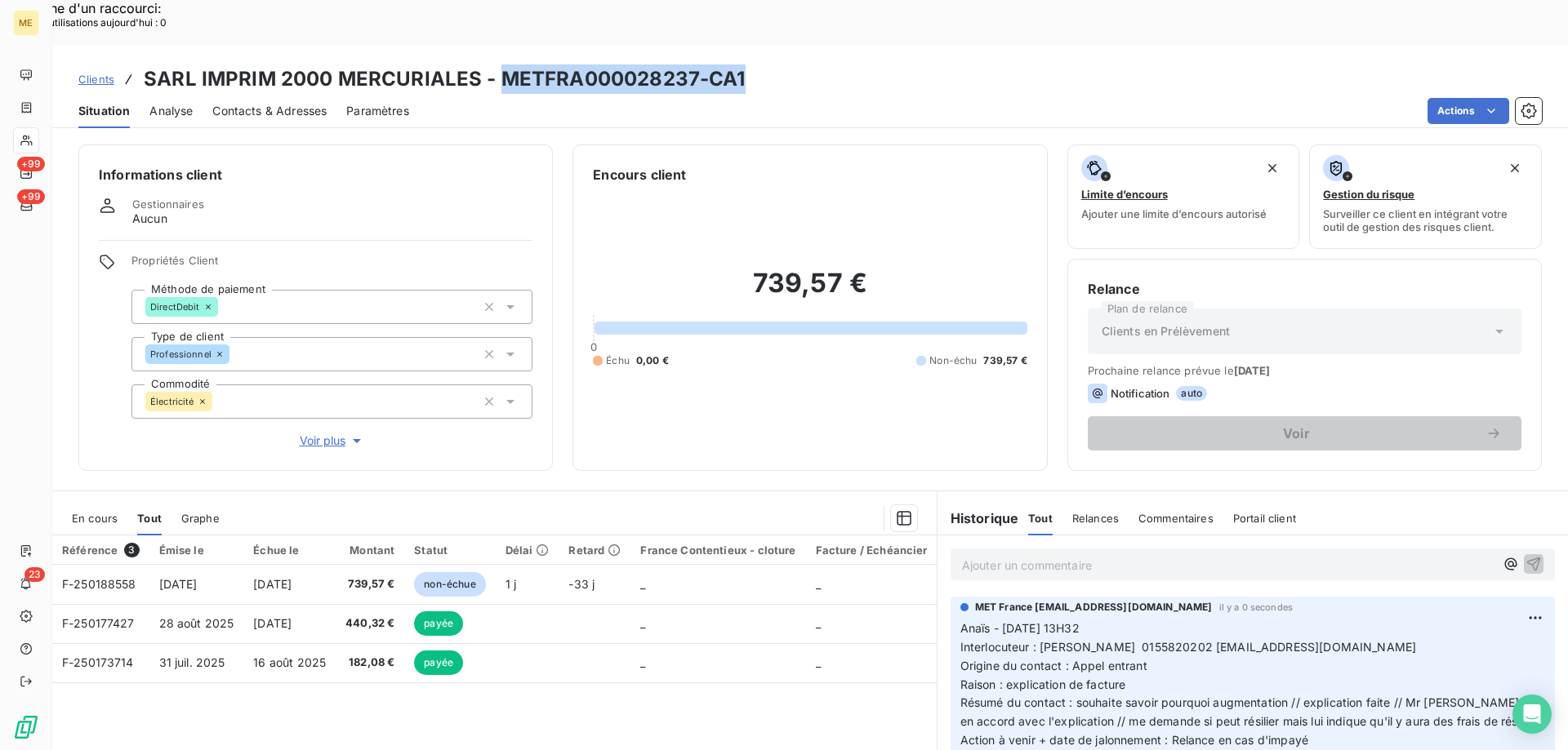
drag, startPoint x: 753, startPoint y: 29, endPoint x: 499, endPoint y: 40, distance: 254.2
click at [499, 64] on div "Clients SARL IMPRIM 2000 MERCURIALES - METFRA000028237-CA1" at bounding box center [810, 79] width 1516 height 29
copy h3 "METFRA000028237-CA1"
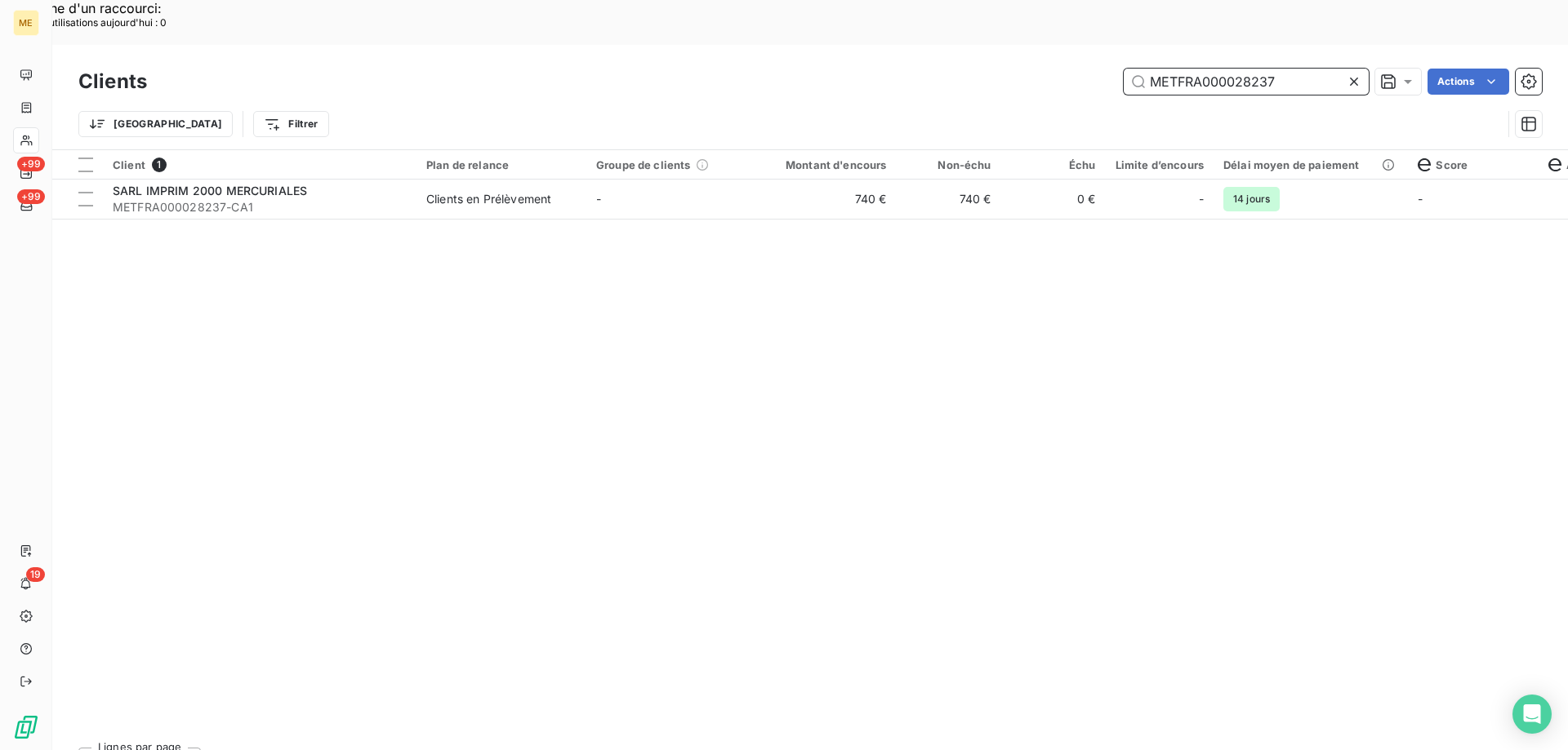
click at [1236, 69] on input "METFRA000028237" at bounding box center [1246, 82] width 245 height 26
paste input "12568885656651"
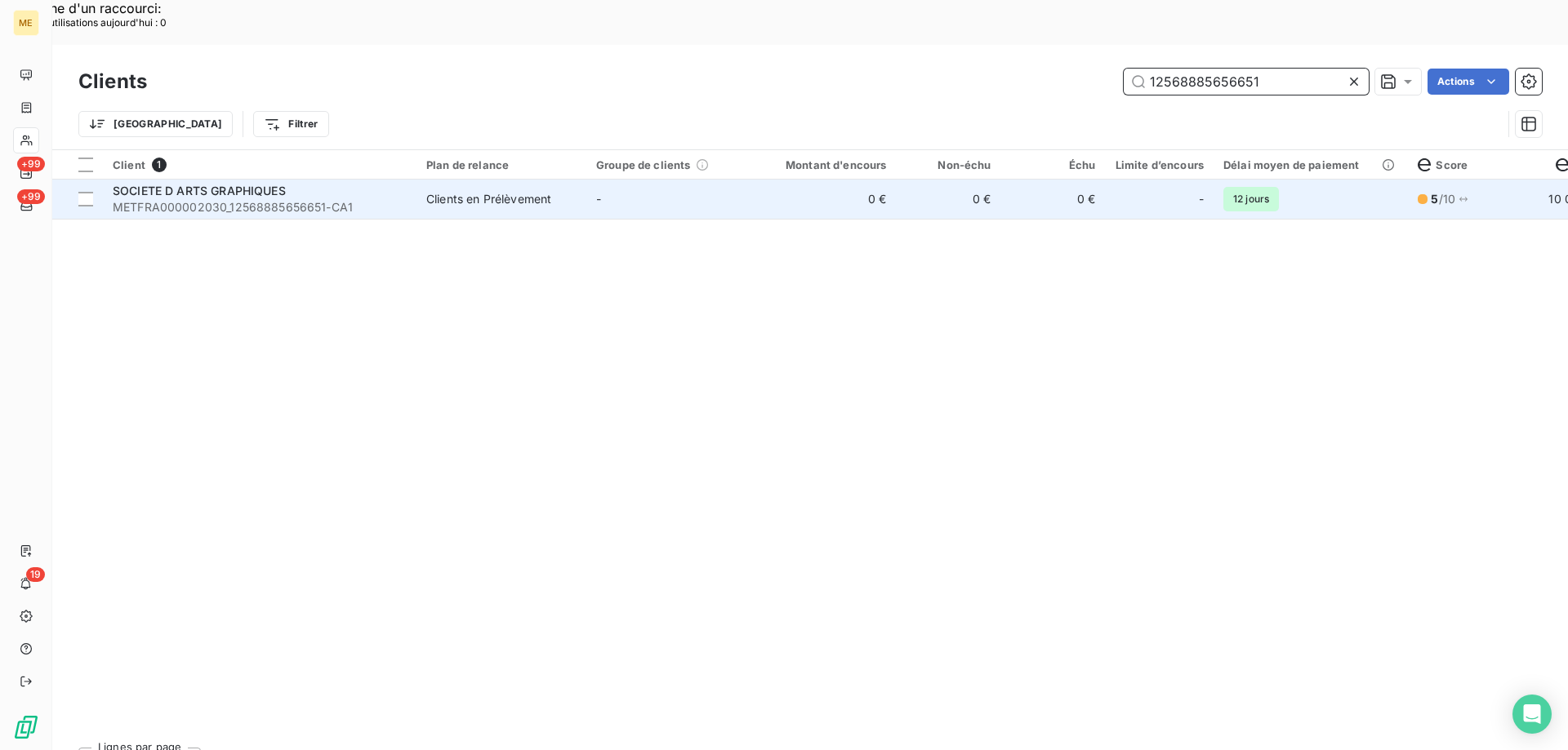
type input "12568885656651"
click at [709, 180] on td "-" at bounding box center [671, 199] width 170 height 39
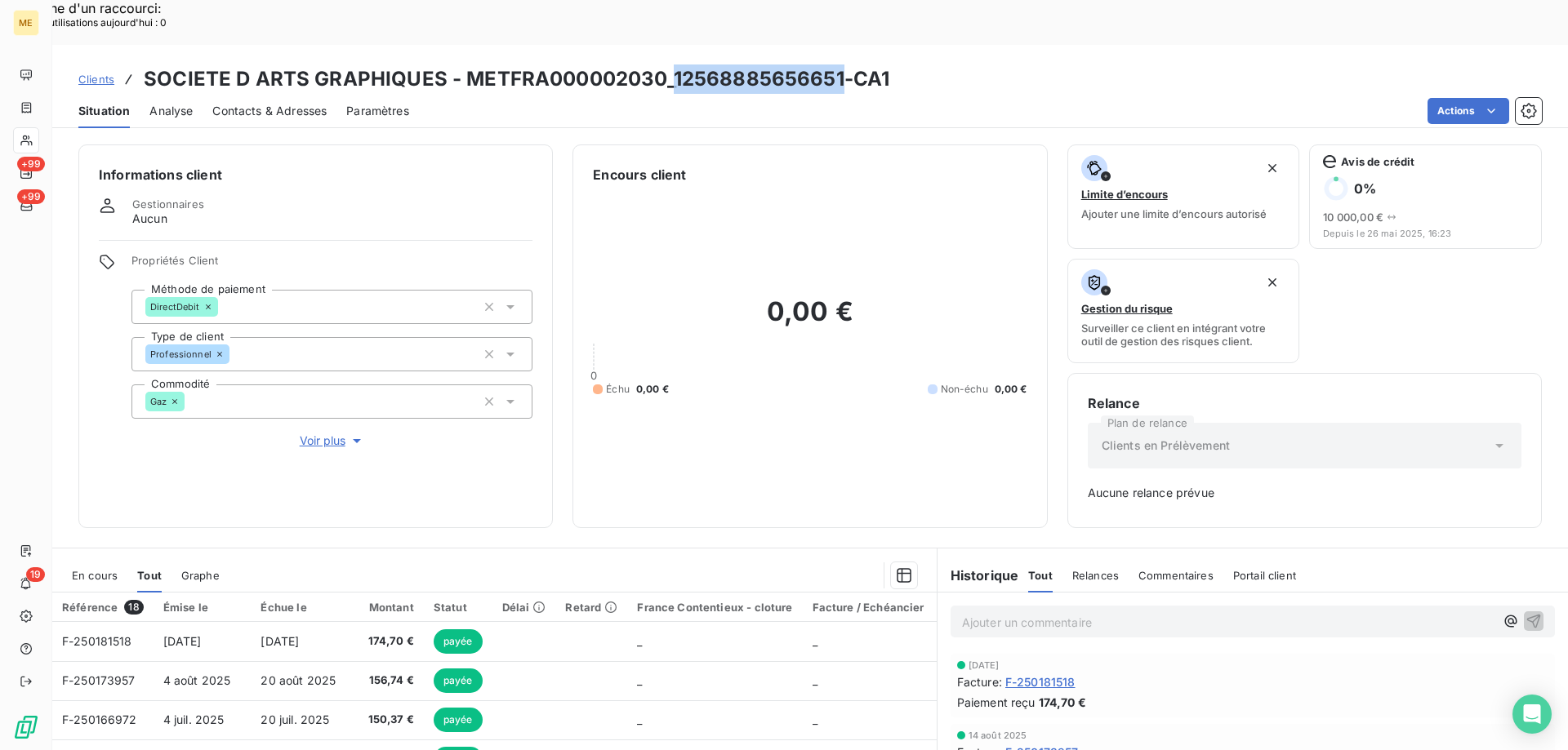
drag, startPoint x: 824, startPoint y: 33, endPoint x: 671, endPoint y: 42, distance: 153.3
click at [671, 64] on h3 "SOCIETE D ARTS GRAPHIQUES - METFRA000002030_12568885656651-CA1" at bounding box center [516, 79] width 746 height 29
copy h3 "12568885656651"
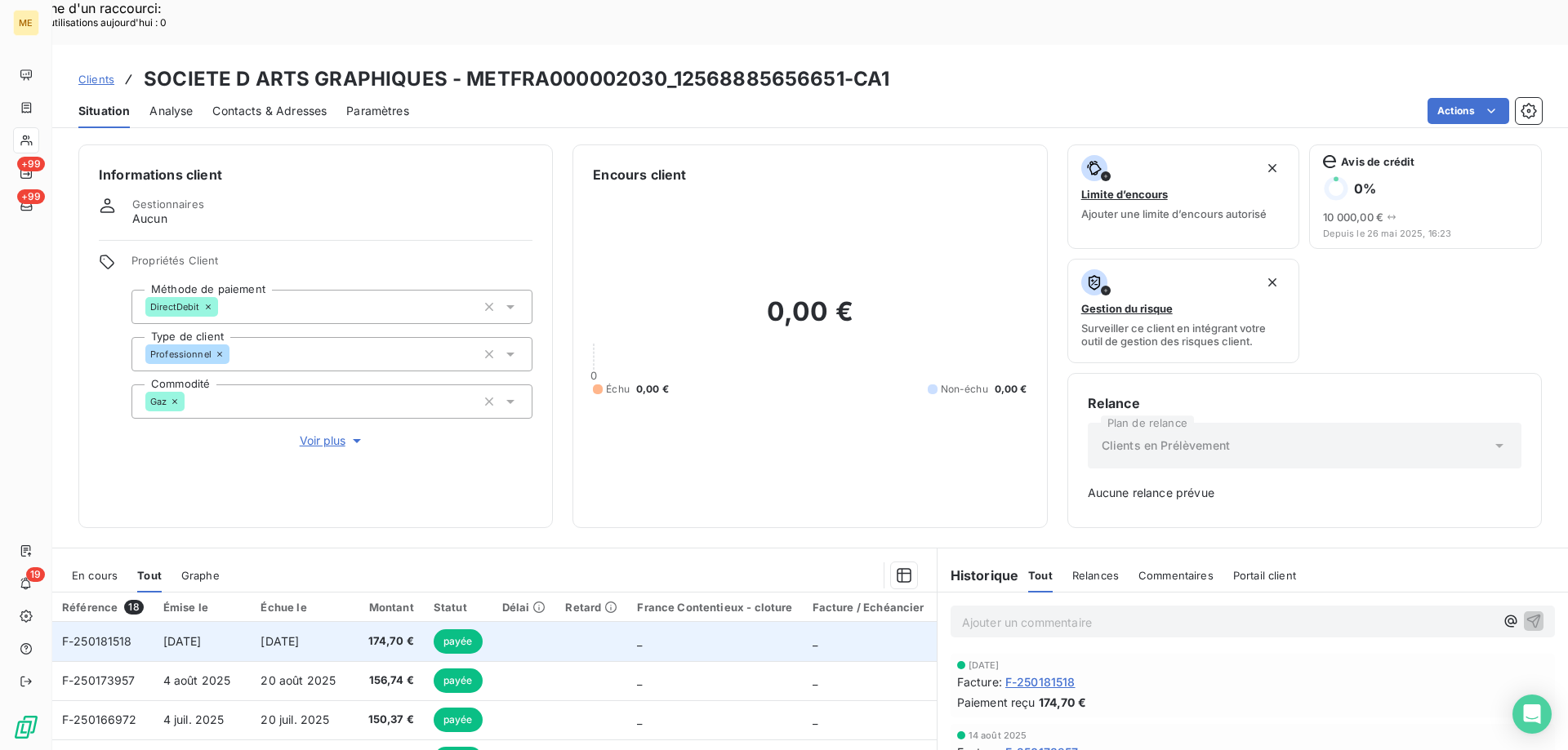
click at [659, 622] on td "_" at bounding box center [715, 642] width 175 height 39
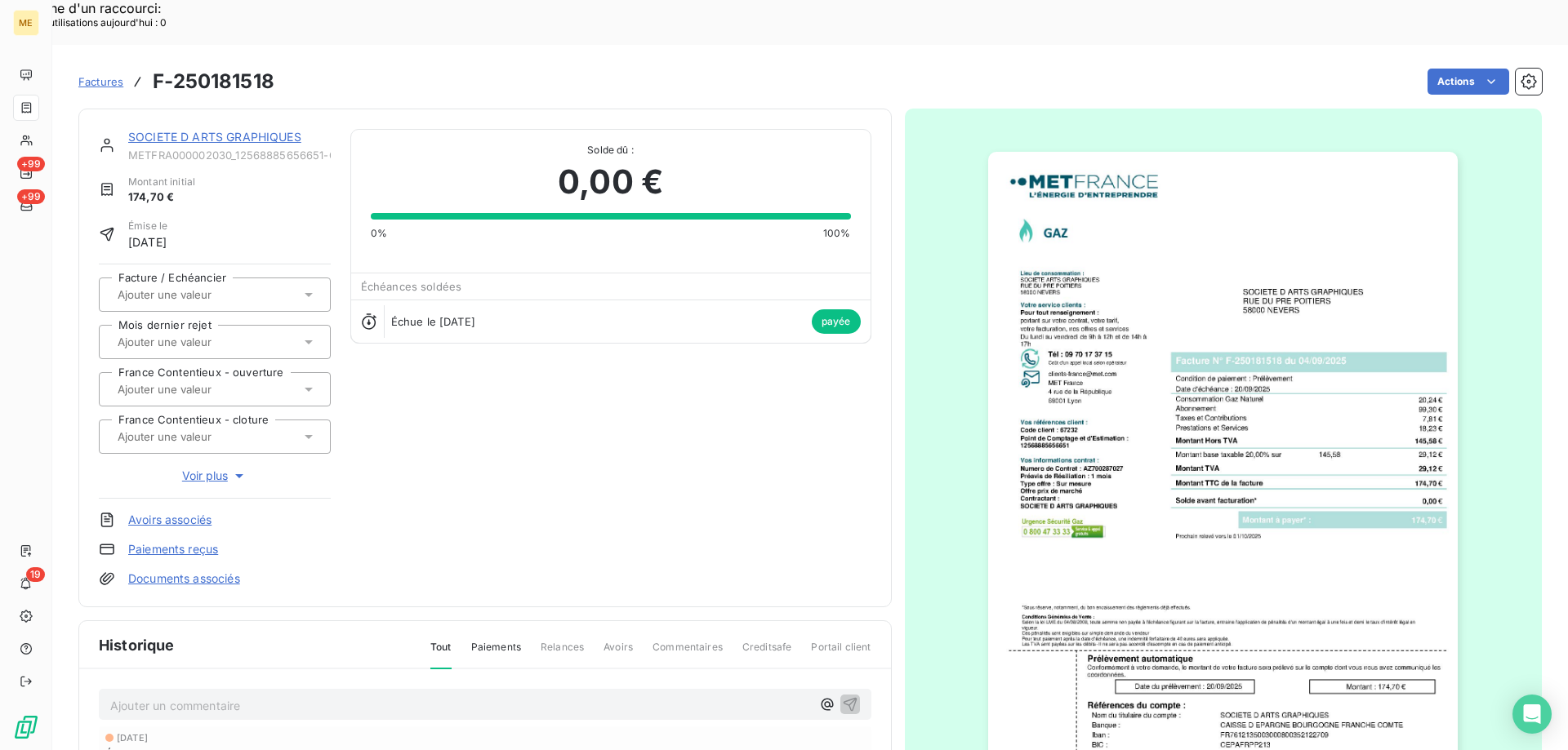
click at [1087, 420] on img "button" at bounding box center [1223, 484] width 469 height 665
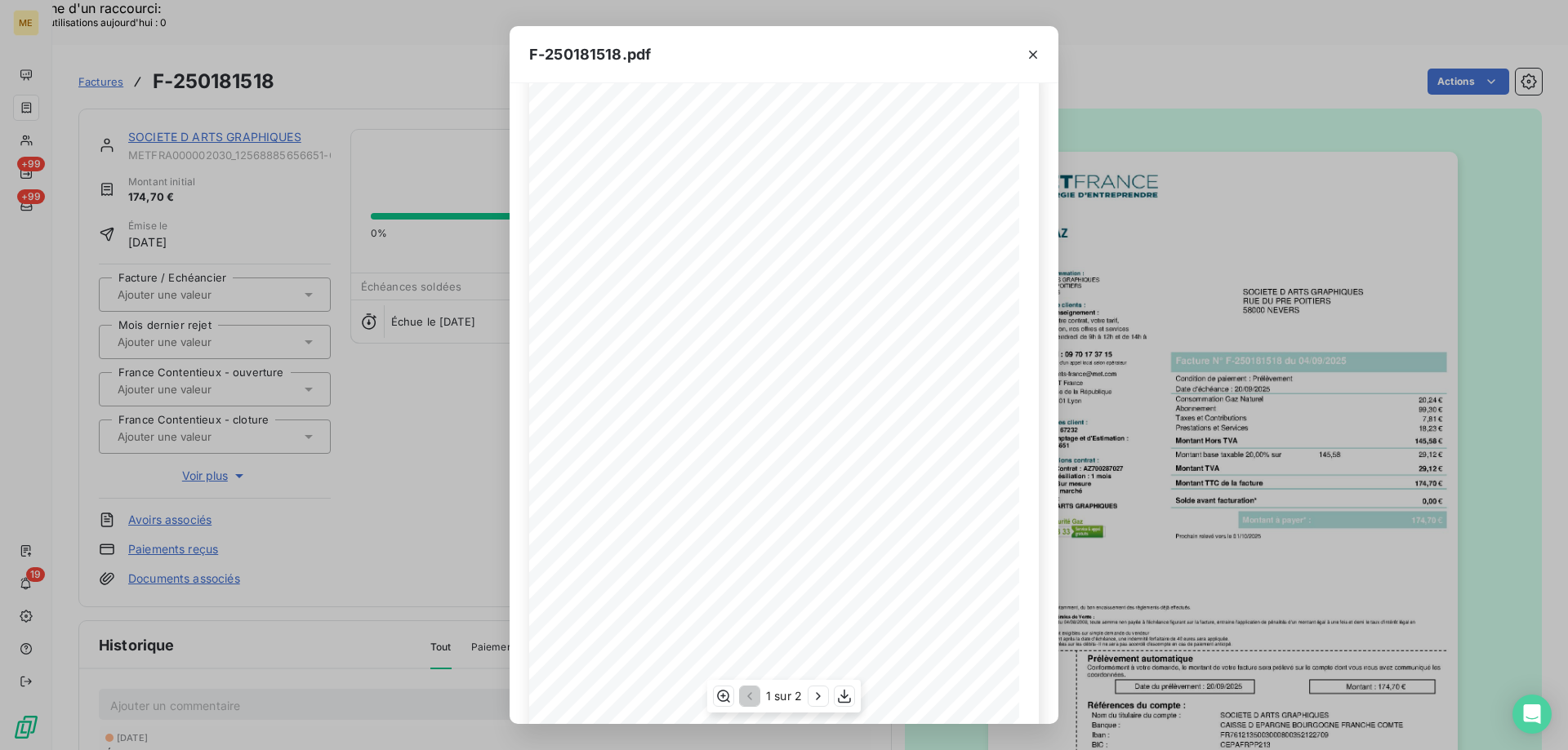
scroll to position [91, 0]
click at [815, 699] on icon "button" at bounding box center [818, 697] width 17 height 17
click at [1032, 56] on icon "button" at bounding box center [1032, 54] width 8 height 8
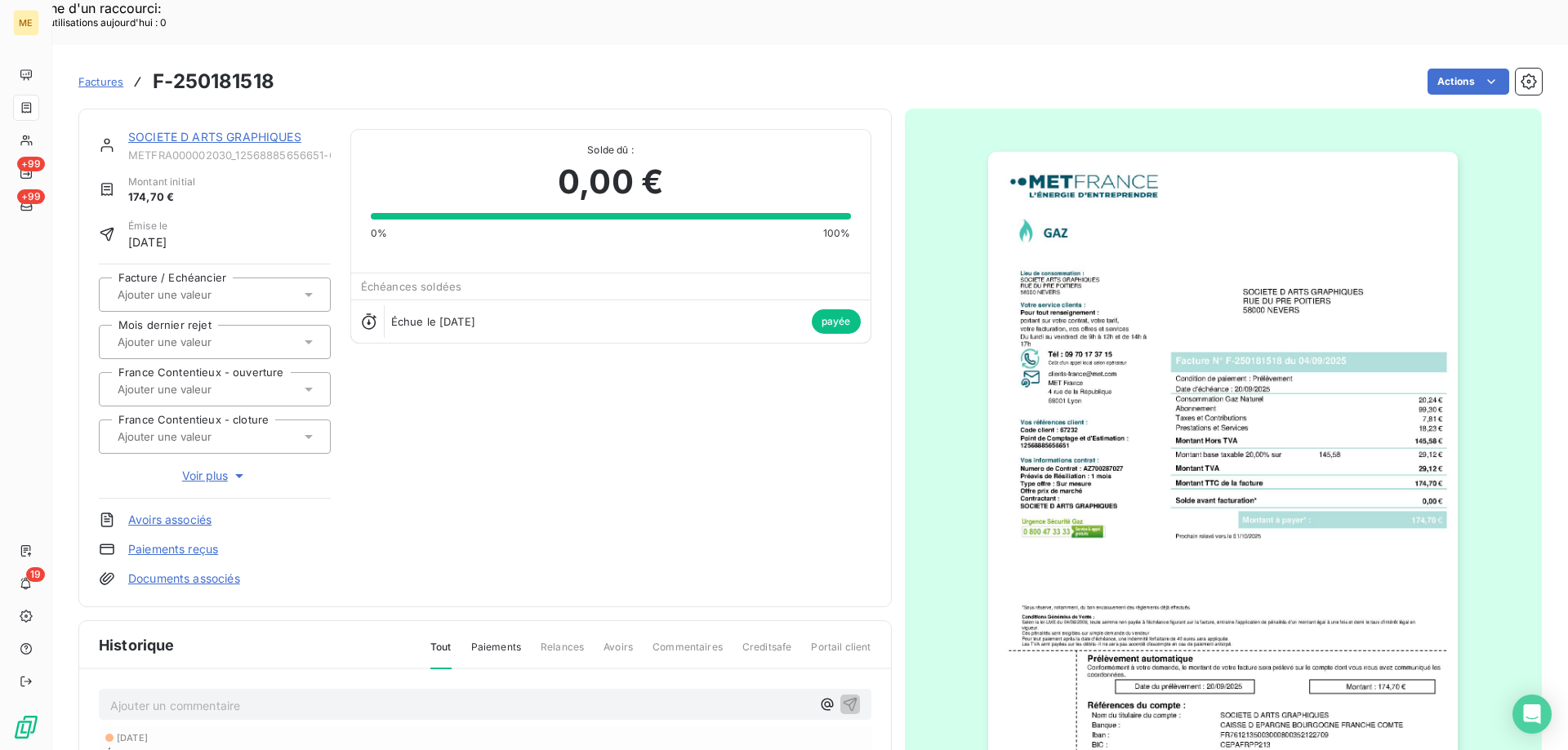
click at [234, 129] on link "SOCIETE D ARTS GRAPHIQUES" at bounding box center [215, 136] width 173 height 14
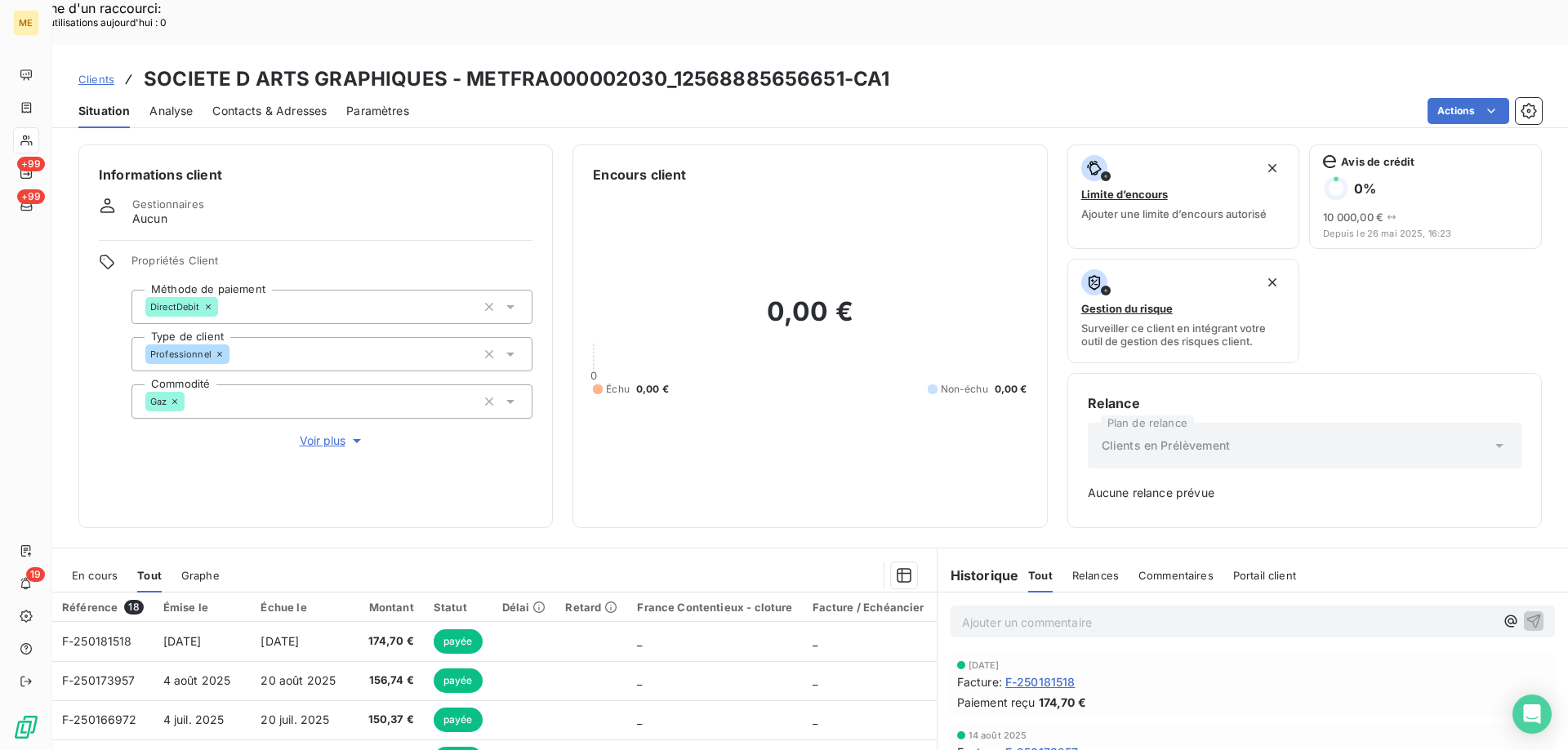
scroll to position [82, 0]
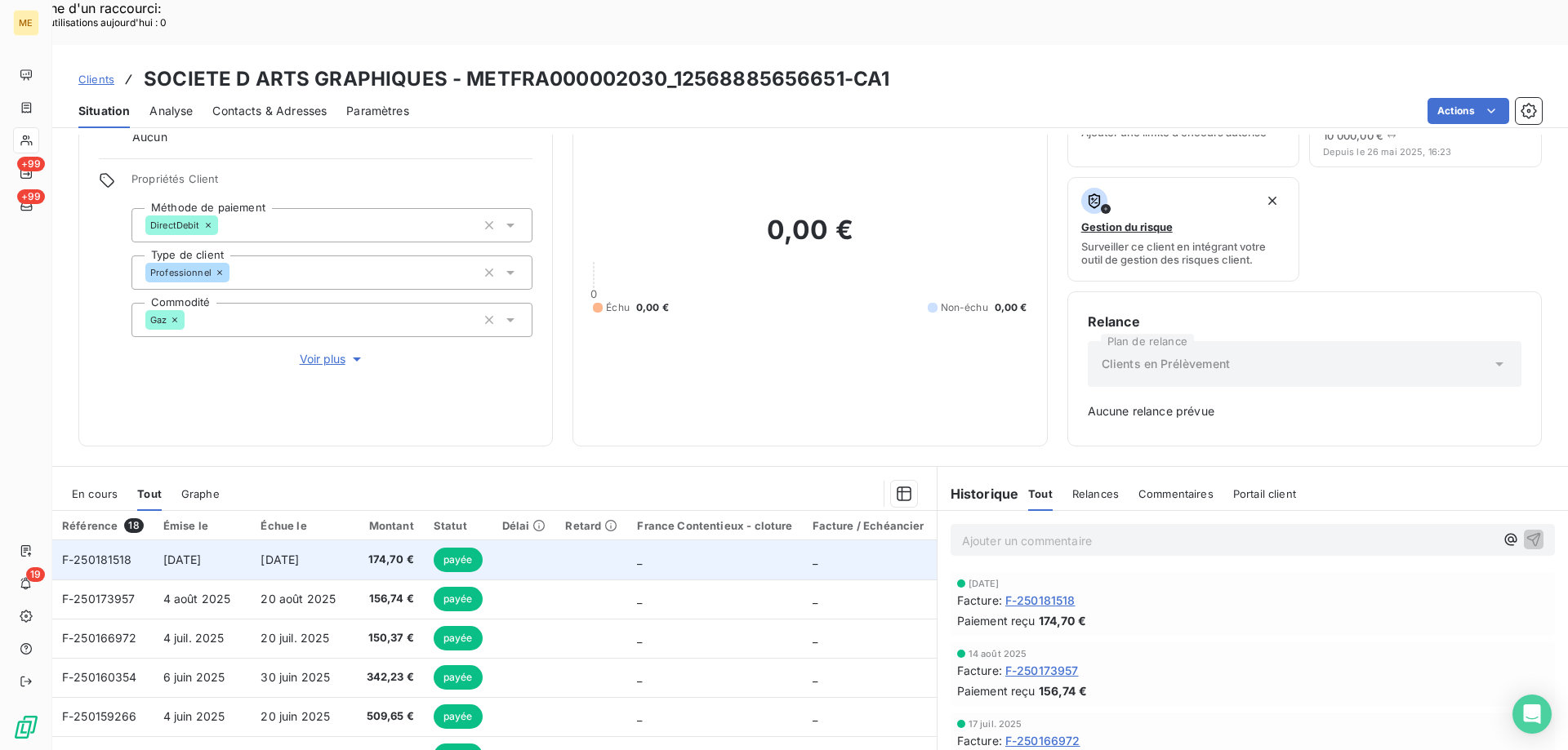
click at [606, 541] on td at bounding box center [592, 560] width 72 height 39
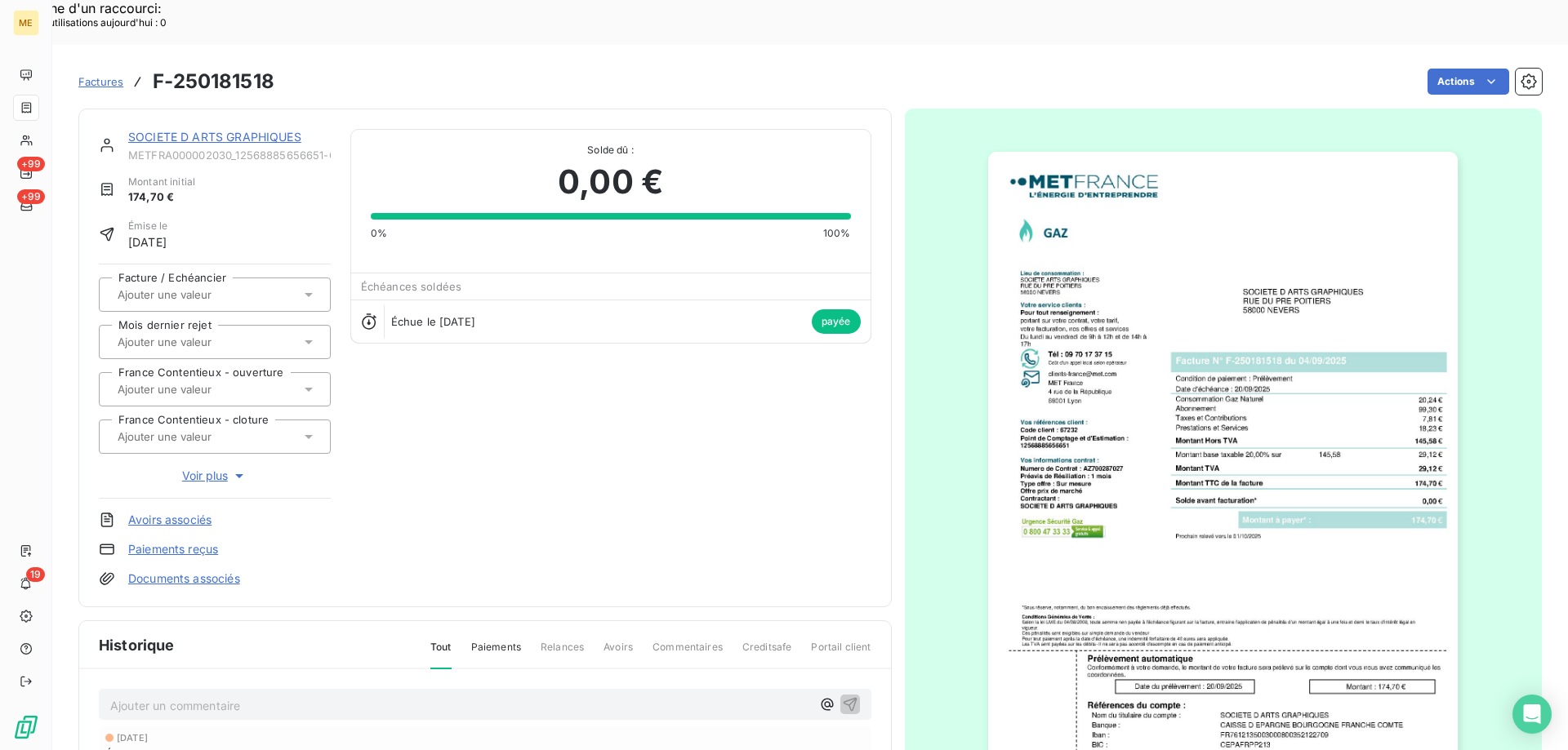
click at [1269, 516] on img "button" at bounding box center [1223, 484] width 469 height 665
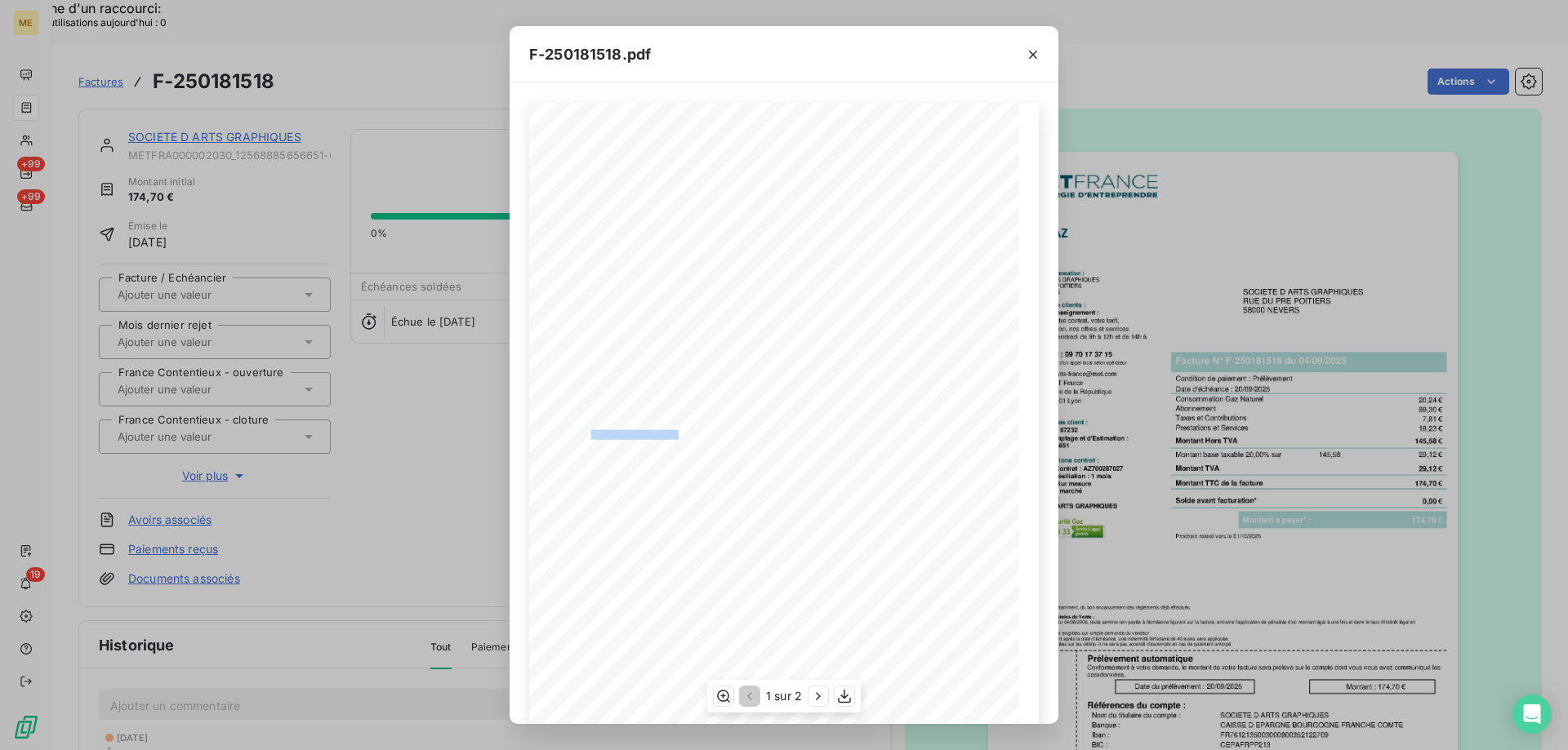
drag, startPoint x: 587, startPoint y: 431, endPoint x: 671, endPoint y: 433, distance: 84.0
click at [671, 433] on span "Numero de Contrat : AZ700287027" at bounding box center [626, 433] width 109 height 6
click at [674, 434] on span "Numero de Contrat : AZ700287027" at bounding box center [626, 433] width 109 height 6
click at [625, 431] on div "*Sous réserve, notamment, du bon encaissement des règlements déjà effectués. Co…" at bounding box center [784, 449] width 510 height 692
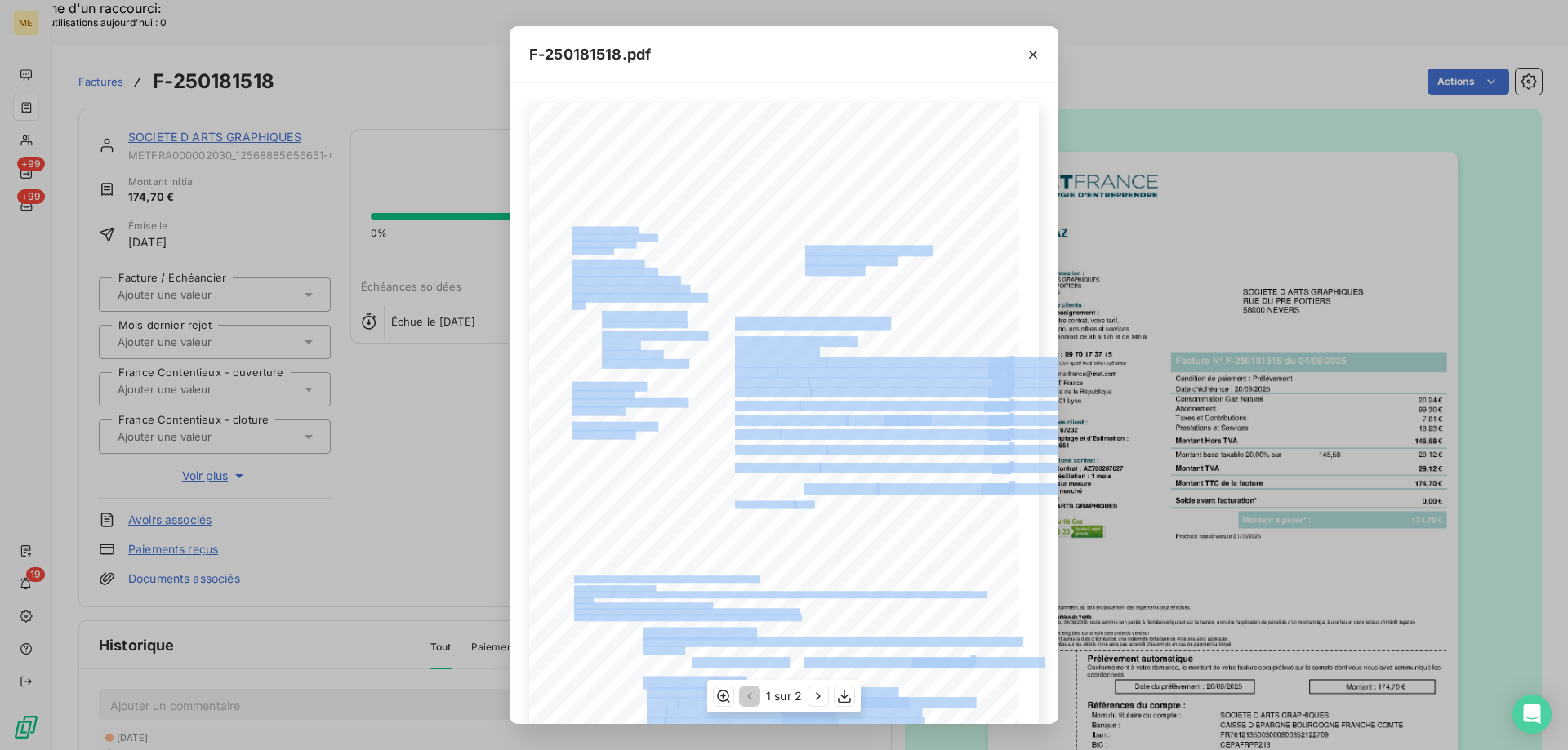
click at [683, 435] on div "*Sous réserve, notamment, du bon encaissement des règlements déjà effectués. Co…" at bounding box center [784, 449] width 510 height 692
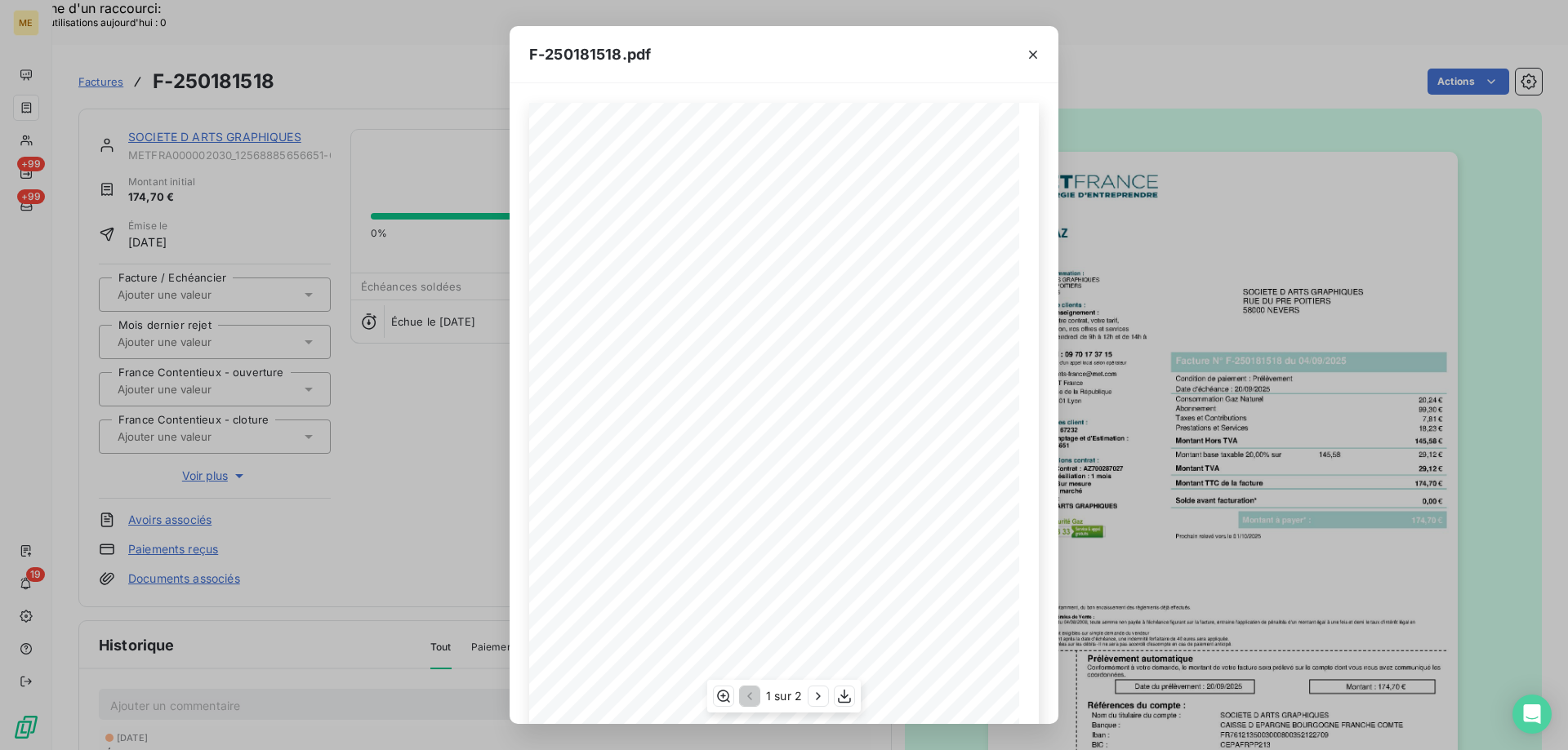
click at [637, 438] on span "Préavis de Résiliation : 1 mois" at bounding box center [620, 441] width 96 height 6
drag, startPoint x: 632, startPoint y: 432, endPoint x: 660, endPoint y: 430, distance: 28.1
click at [660, 431] on span "Numero de Contrat : AZ700287027" at bounding box center [626, 433] width 109 height 6
click at [671, 435] on span "Numero de Contrat : AZ700287027" at bounding box center [626, 433] width 109 height 6
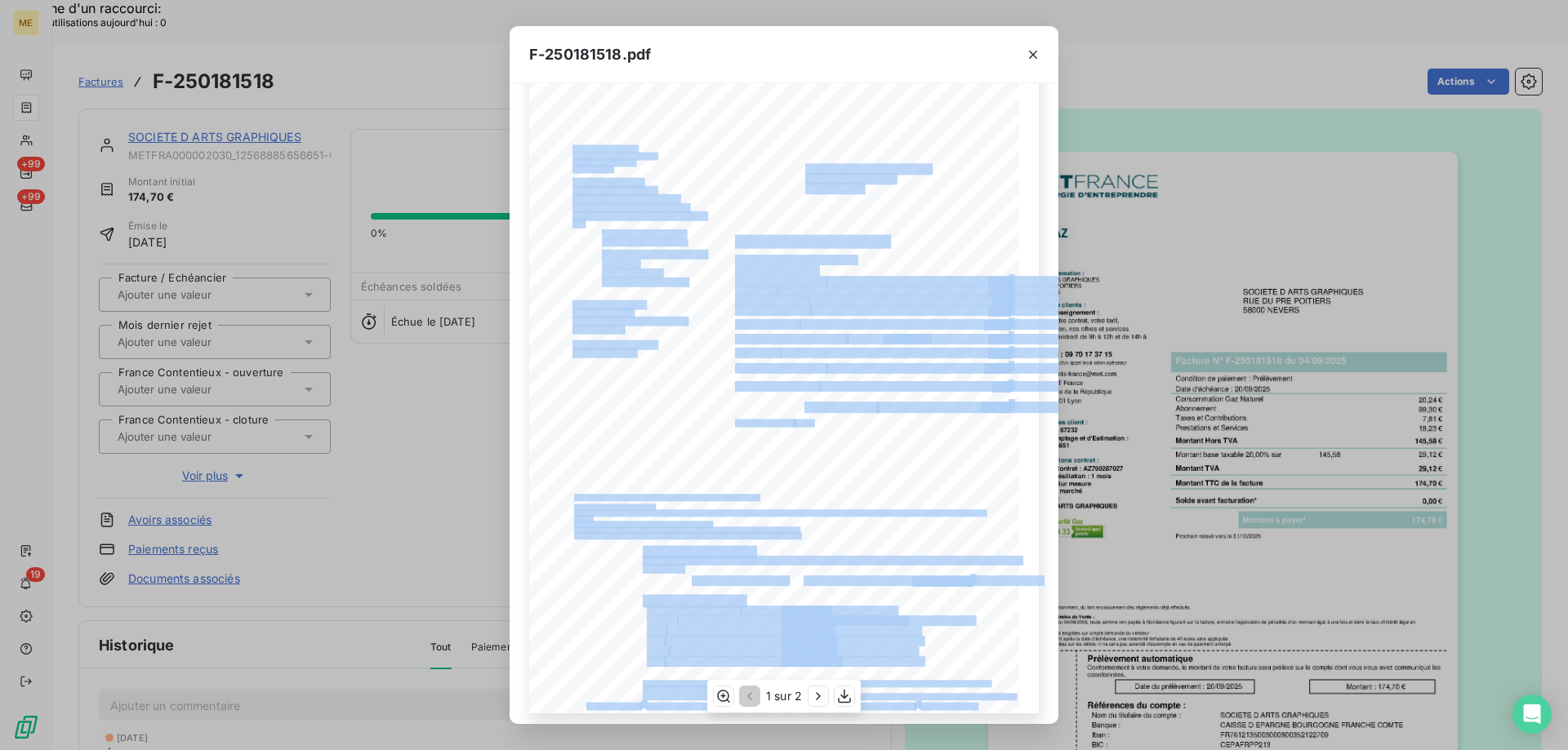
click at [684, 352] on div "*Sous réserve, notamment, du bon encaissement des règlements déjà effectués. Co…" at bounding box center [784, 367] width 510 height 692
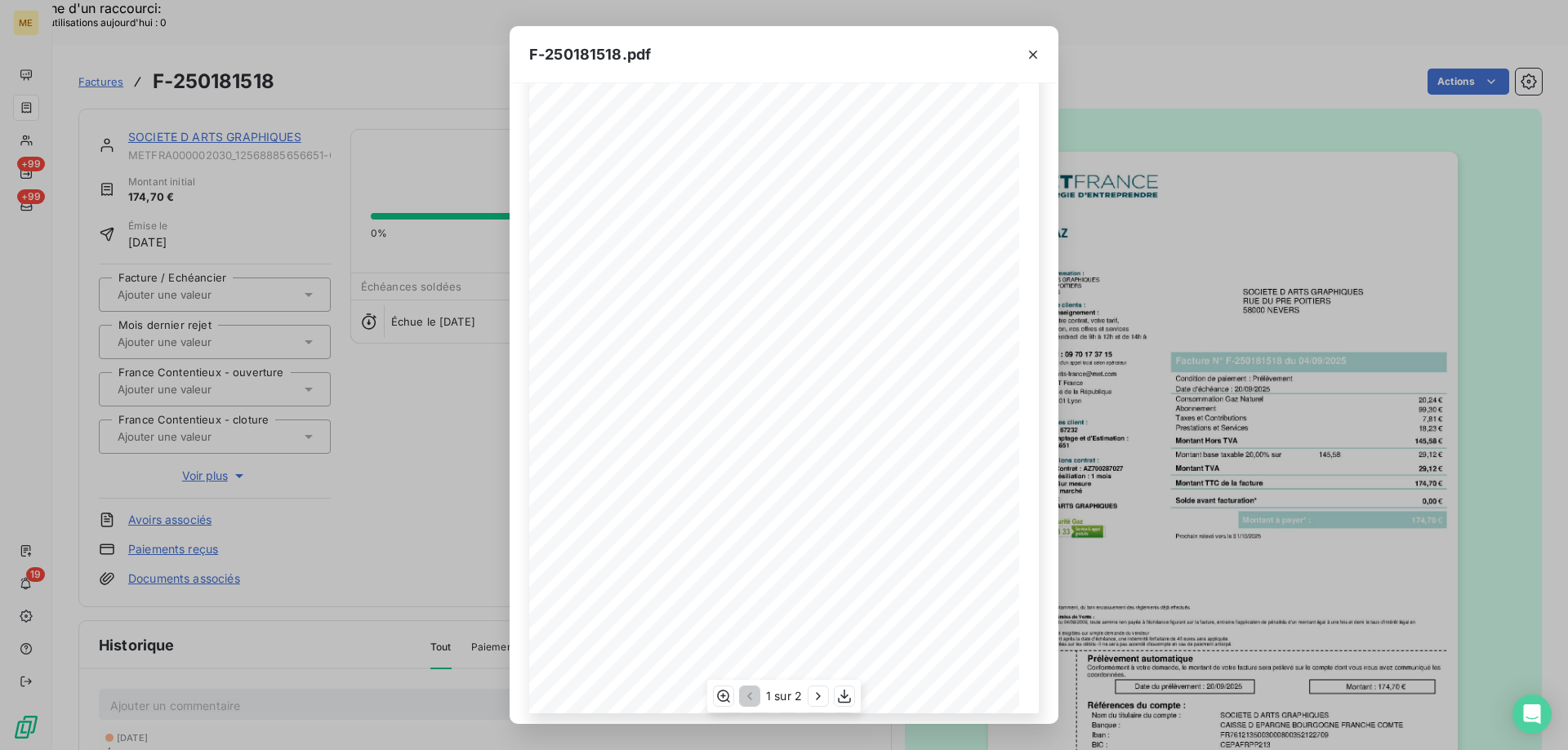
click at [670, 355] on span "Numero de Contrat : AZ700287027" at bounding box center [626, 352] width 109 height 6
click at [814, 690] on icon "button" at bounding box center [818, 697] width 17 height 17
click at [667, 178] on div "Détail de votre facture : Document à conserver 10 ans Numéro F-250181518 Vos ré…" at bounding box center [784, 449] width 510 height 692
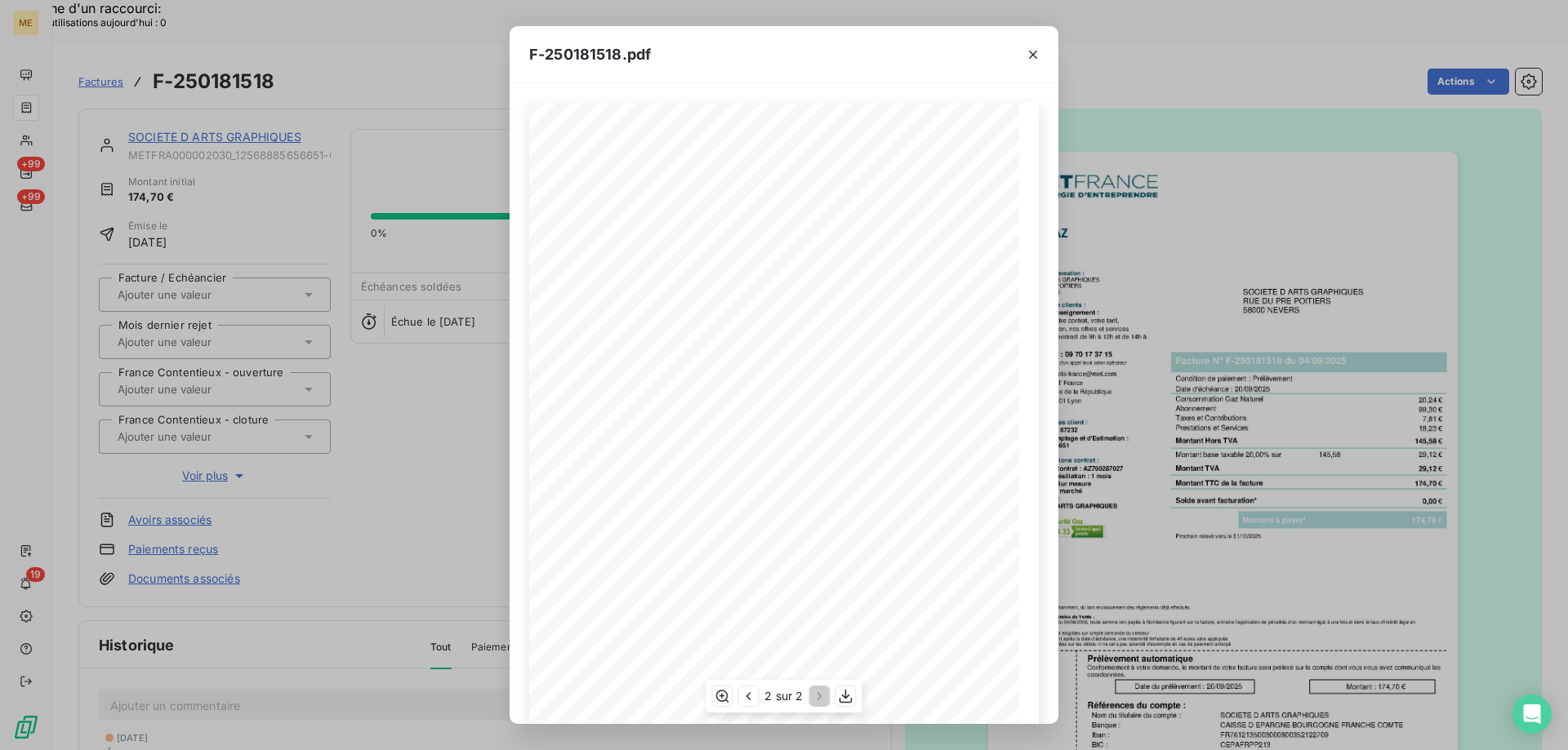
click at [641, 182] on span "12568885656651" at bounding box center [667, 184] width 51 height 6
click at [634, 184] on span at bounding box center [626, 184] width 26 height 6
click at [693, 185] on div "Détail de votre facture : Document à conserver 10 ans Numéro F-250181518 Vos ré…" at bounding box center [784, 449] width 510 height 692
click at [641, 196] on span "P012 000000064099" at bounding box center [671, 191] width 60 height 6
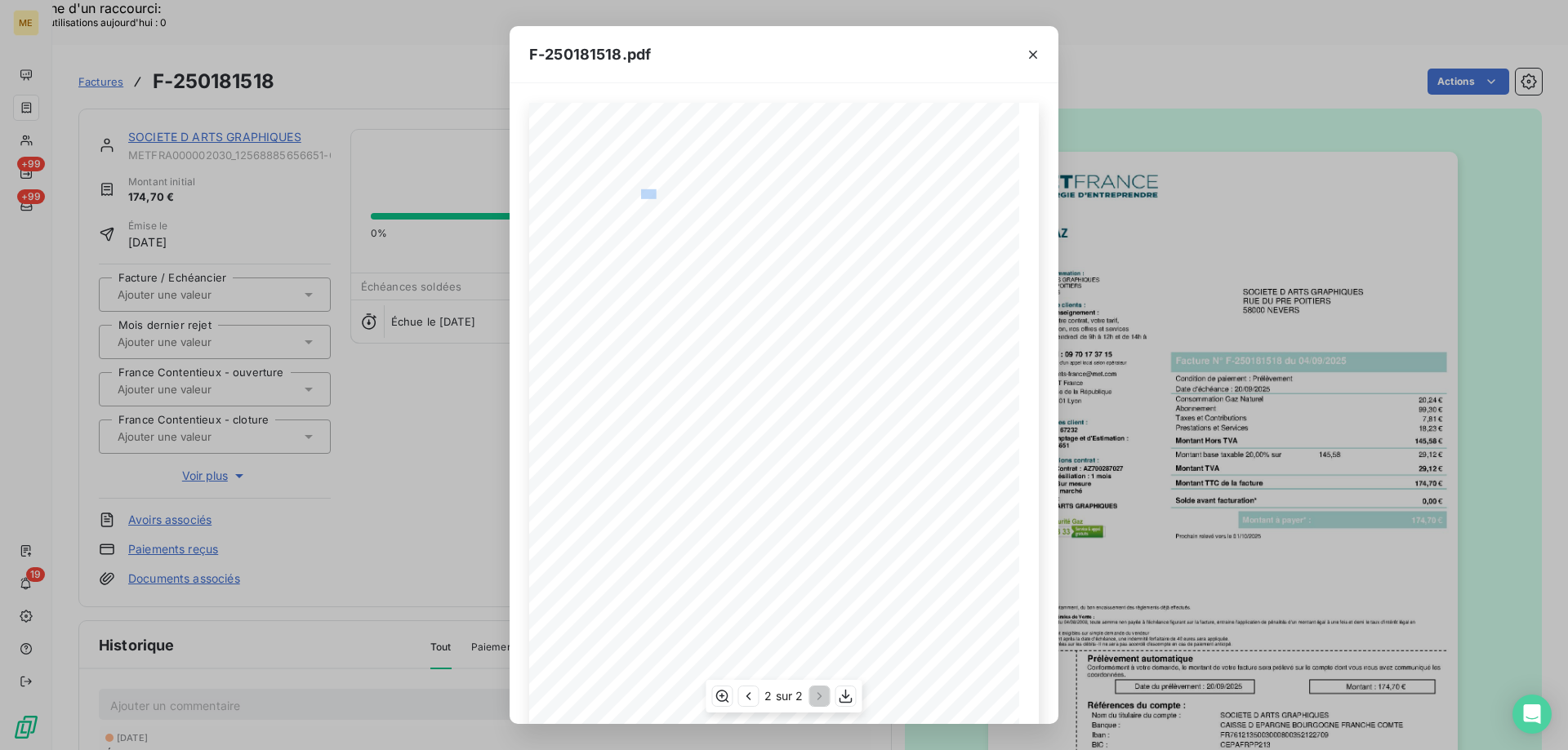
click at [641, 188] on span "P012 000000064099" at bounding box center [671, 191] width 60 height 6
click at [658, 186] on span "12568885656651" at bounding box center [667, 184] width 51 height 6
click at [634, 196] on span at bounding box center [636, 191] width 9 height 6
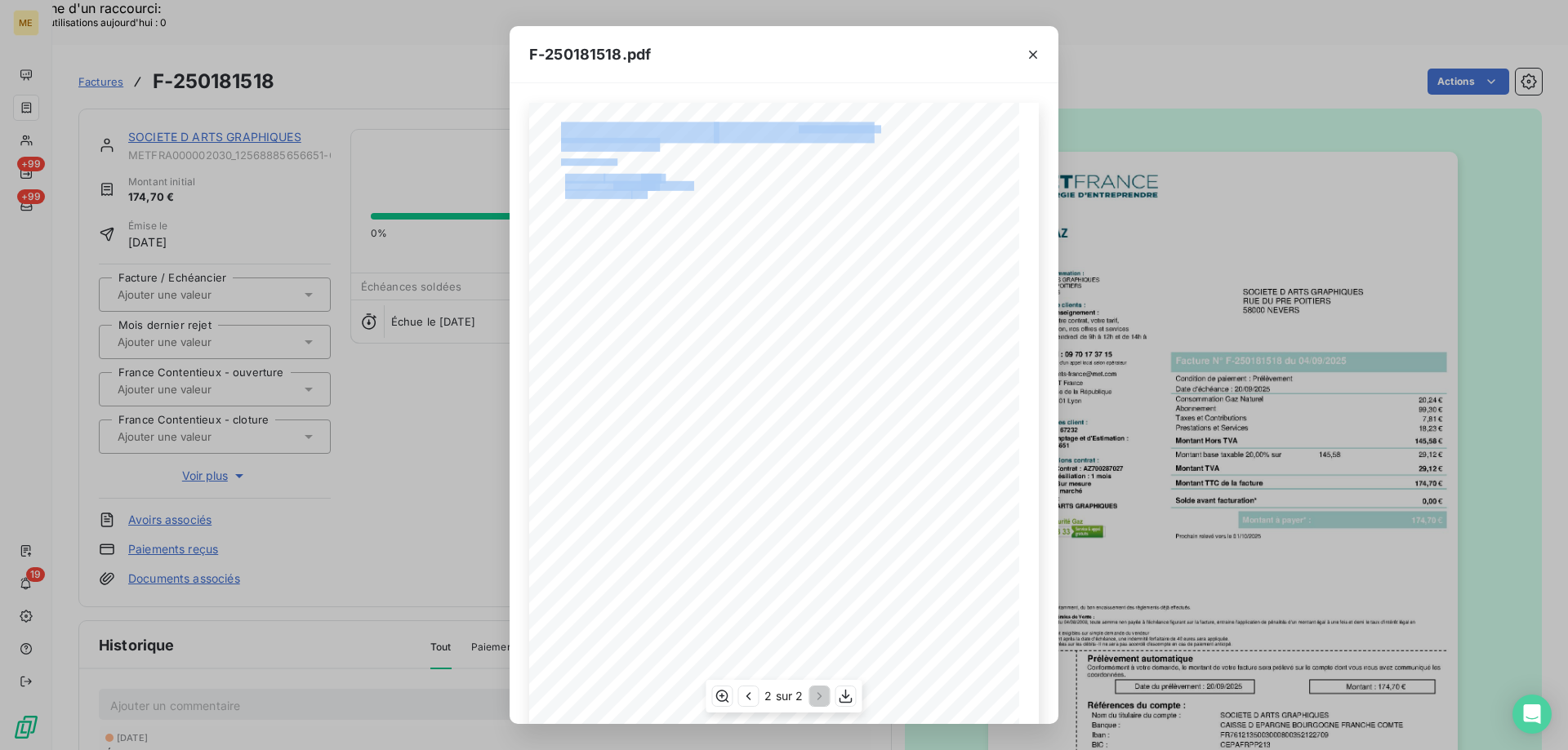
click at [704, 197] on div "Détail de votre facture : Document à conserver 10 ans Numéro F-250181518 Vos ré…" at bounding box center [784, 449] width 510 height 692
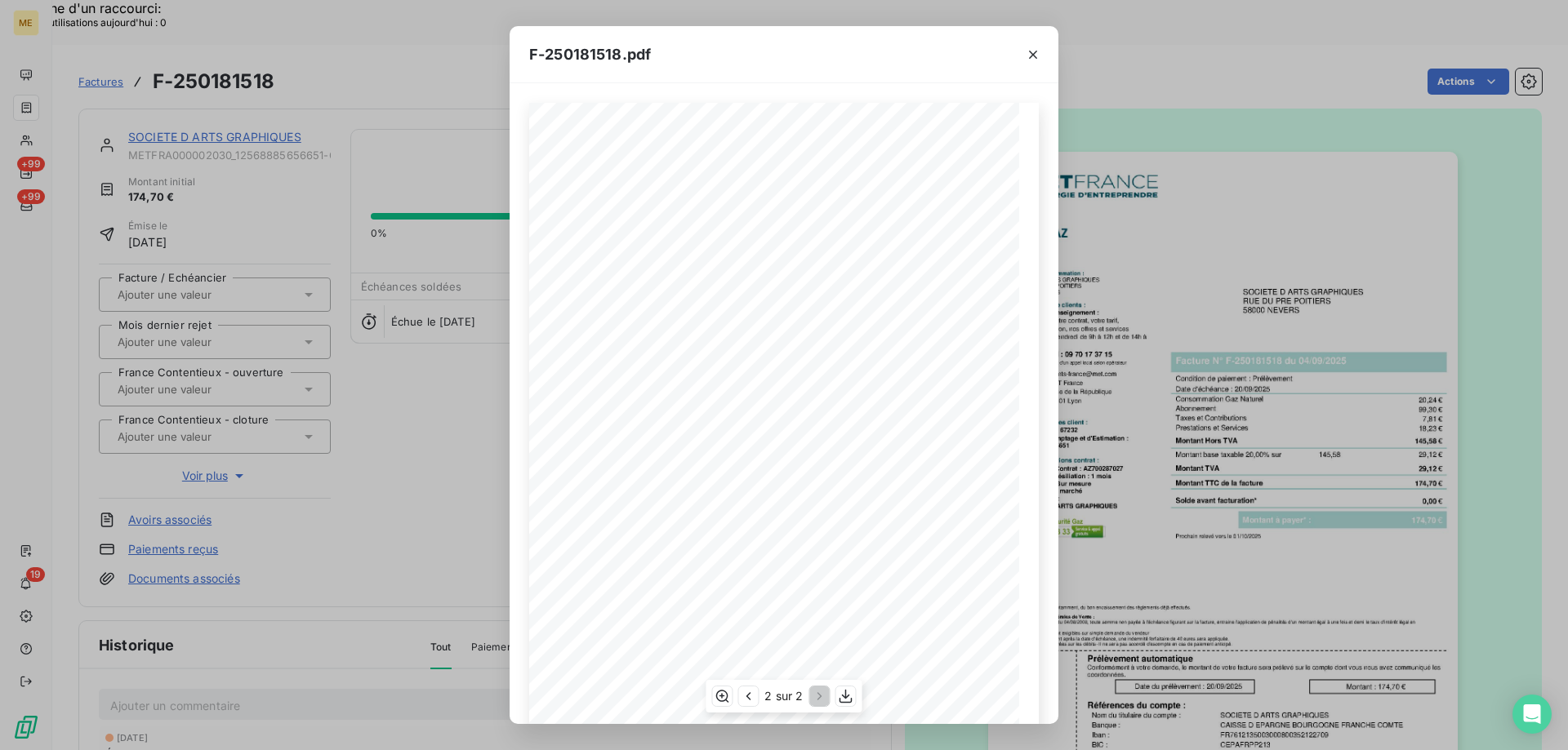
click at [683, 192] on span "P012 000000064099" at bounding box center [671, 191] width 60 height 6
drag, startPoint x: 567, startPoint y: 258, endPoint x: 757, endPoint y: 259, distance: 190.0
click at [757, 259] on div "Détail de votre facture : Document à conserver 10 ans Numéro F-250181518 Vos ré…" at bounding box center [784, 449] width 490 height 693
click at [798, 270] on span at bounding box center [782, 270] width 165 height 6
click at [974, 254] on div "Détail de votre facture : Document à conserver 10 ans Numéro F-250181518 Vos ré…" at bounding box center [784, 449] width 510 height 692
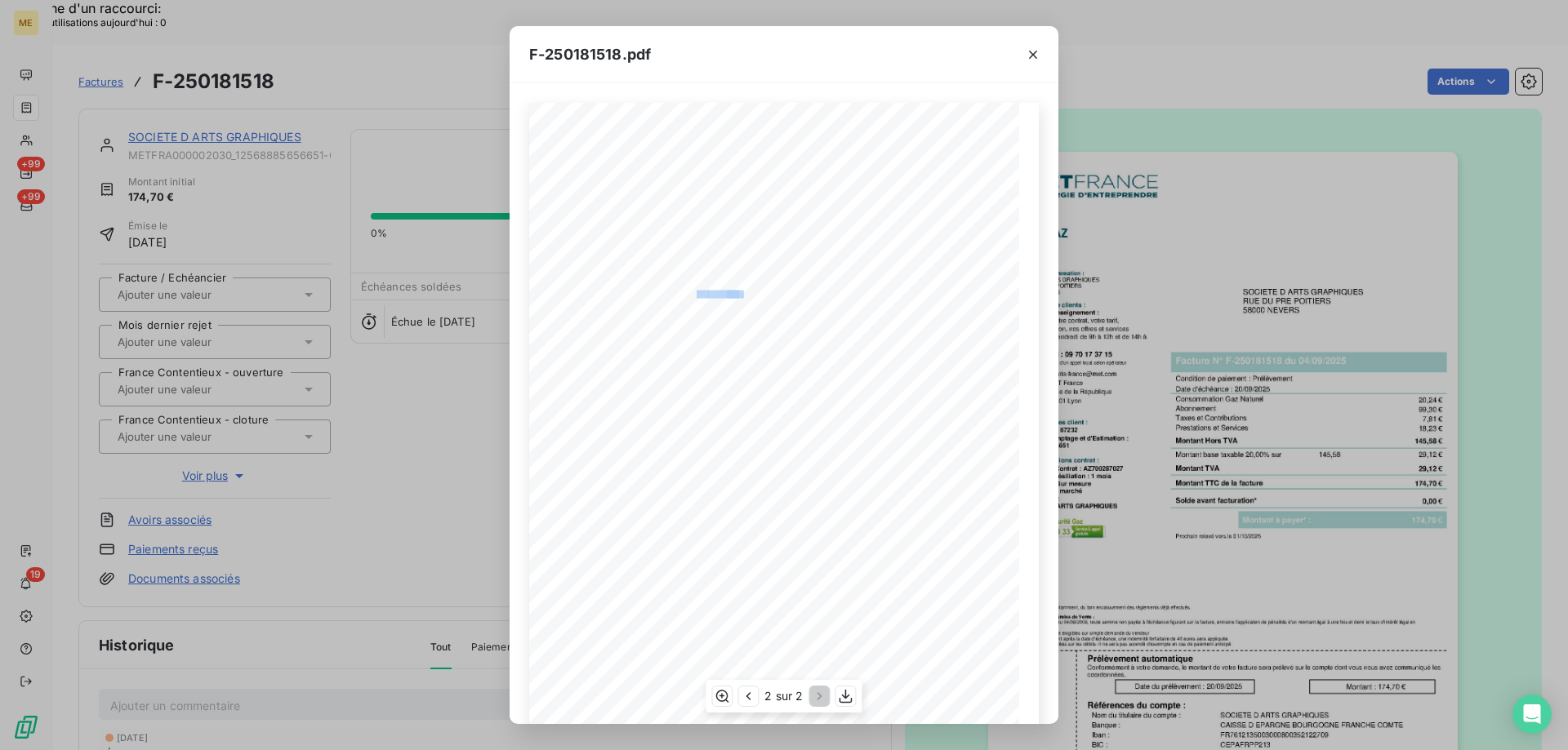
drag, startPoint x: 704, startPoint y: 294, endPoint x: 733, endPoint y: 295, distance: 29.0
click at [733, 295] on div "Détail de votre facture : Document à conserver 10 ans Numéro F-250181518 Vos ré…" at bounding box center [784, 449] width 490 height 693
click at [744, 294] on span at bounding box center [757, 294] width 28 height 6
drag, startPoint x: 937, startPoint y: 325, endPoint x: 900, endPoint y: 326, distance: 37.0
click at [900, 326] on div "Détail de votre facture : Document à conserver 10 ans Numéro F-250181518 Vos ré…" at bounding box center [784, 449] width 490 height 693
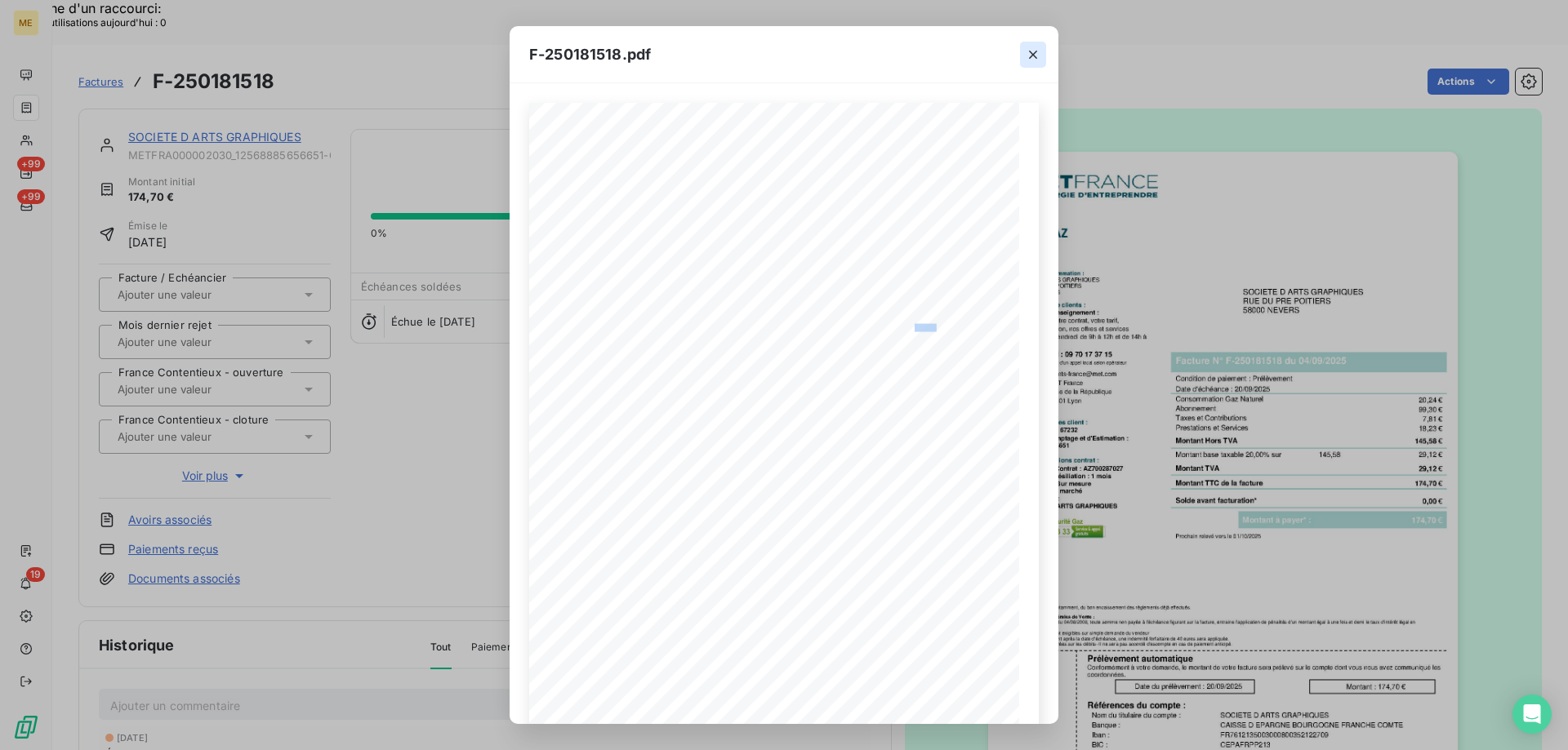
click at [1028, 52] on icon "button" at bounding box center [1033, 55] width 17 height 17
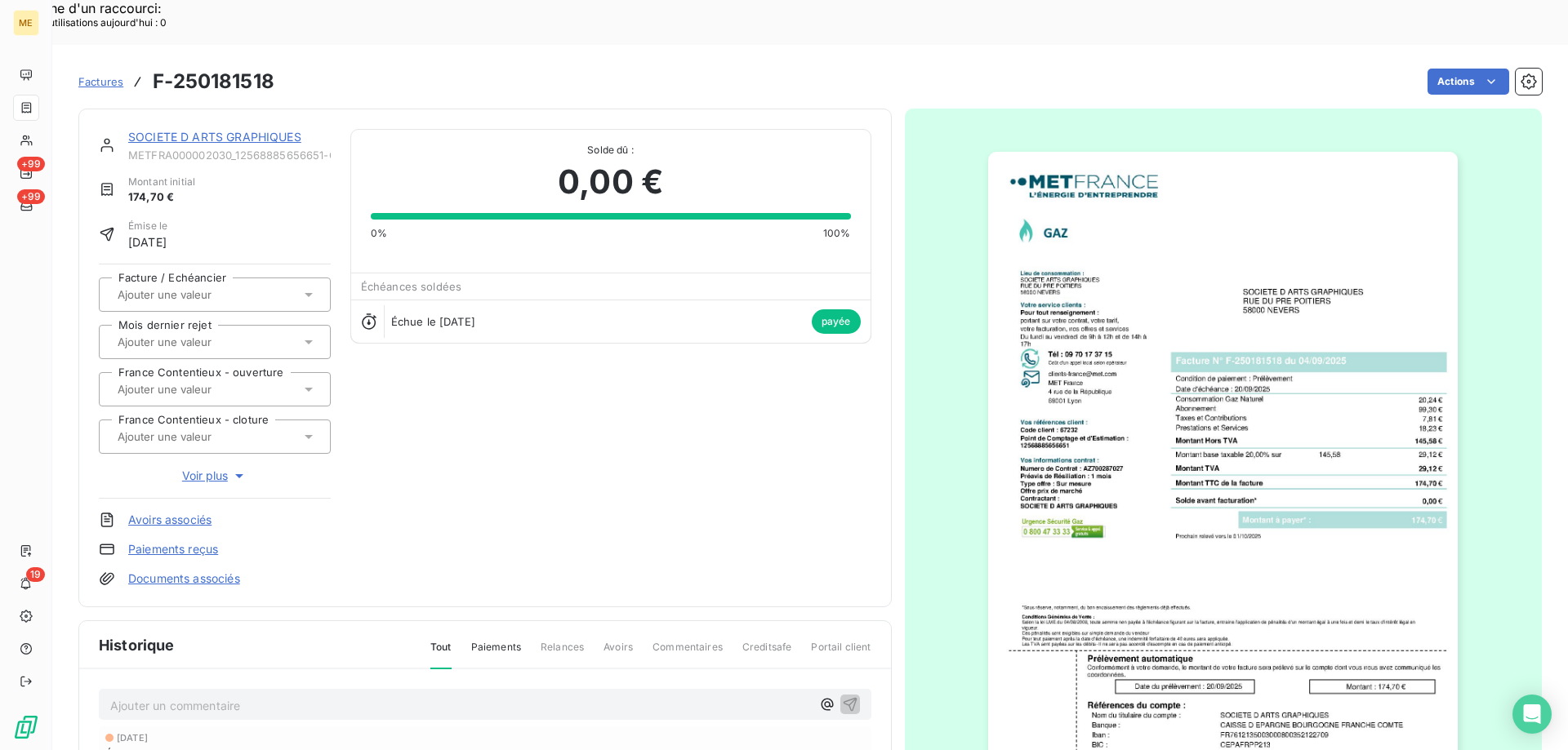
click at [232, 129] on link "SOCIETE D ARTS GRAPHIQUES" at bounding box center [215, 136] width 173 height 14
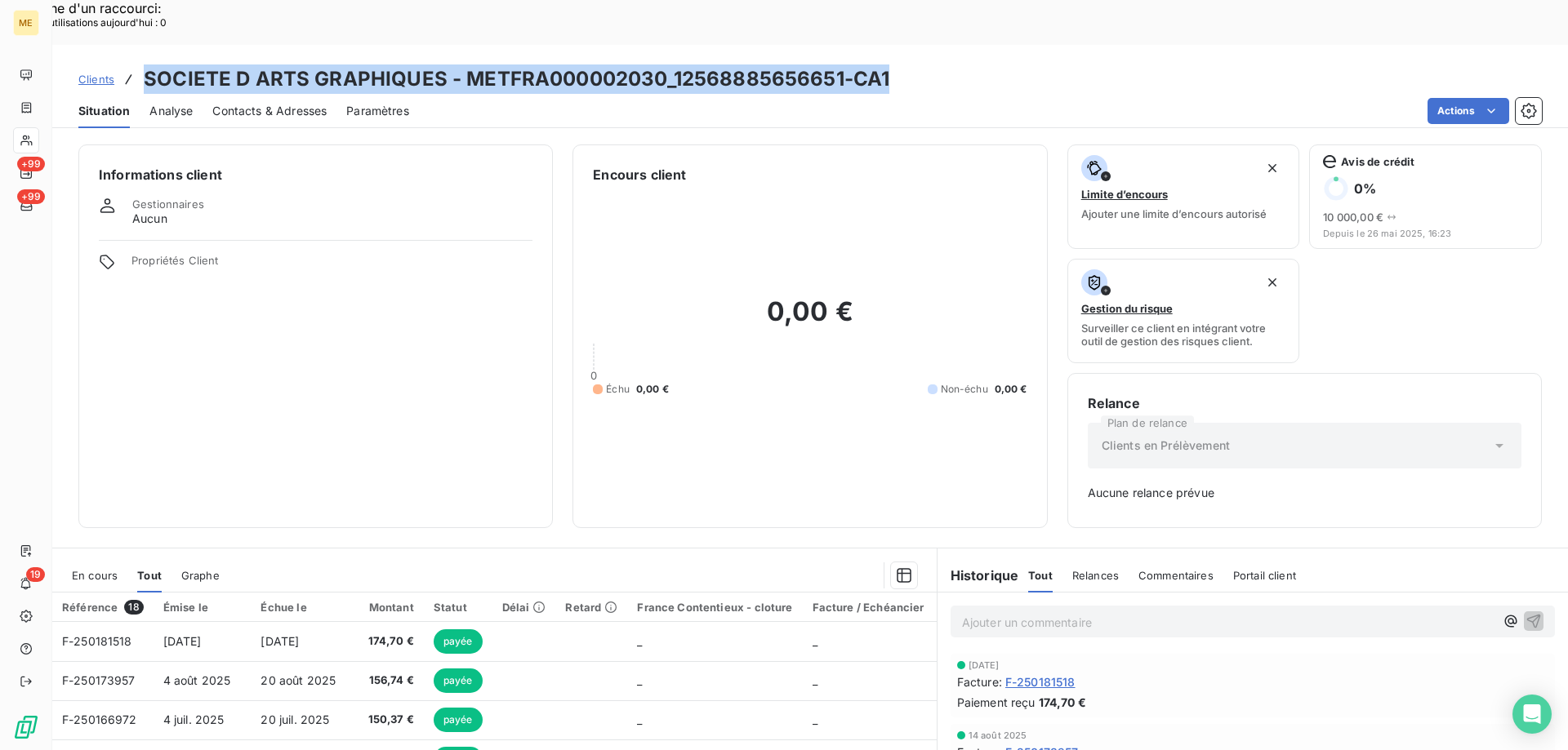
drag, startPoint x: 919, startPoint y: 35, endPoint x: 146, endPoint y: 40, distance: 773.0
click at [146, 64] on div "Clients SOCIETE D ARTS GRAPHIQUES - METFRA000002030_12568885656651-CA1" at bounding box center [810, 79] width 1516 height 29
copy h3 "SOCIETE D ARTS GRAPHIQUES - METFRA000002030_12568885656651-CA1"
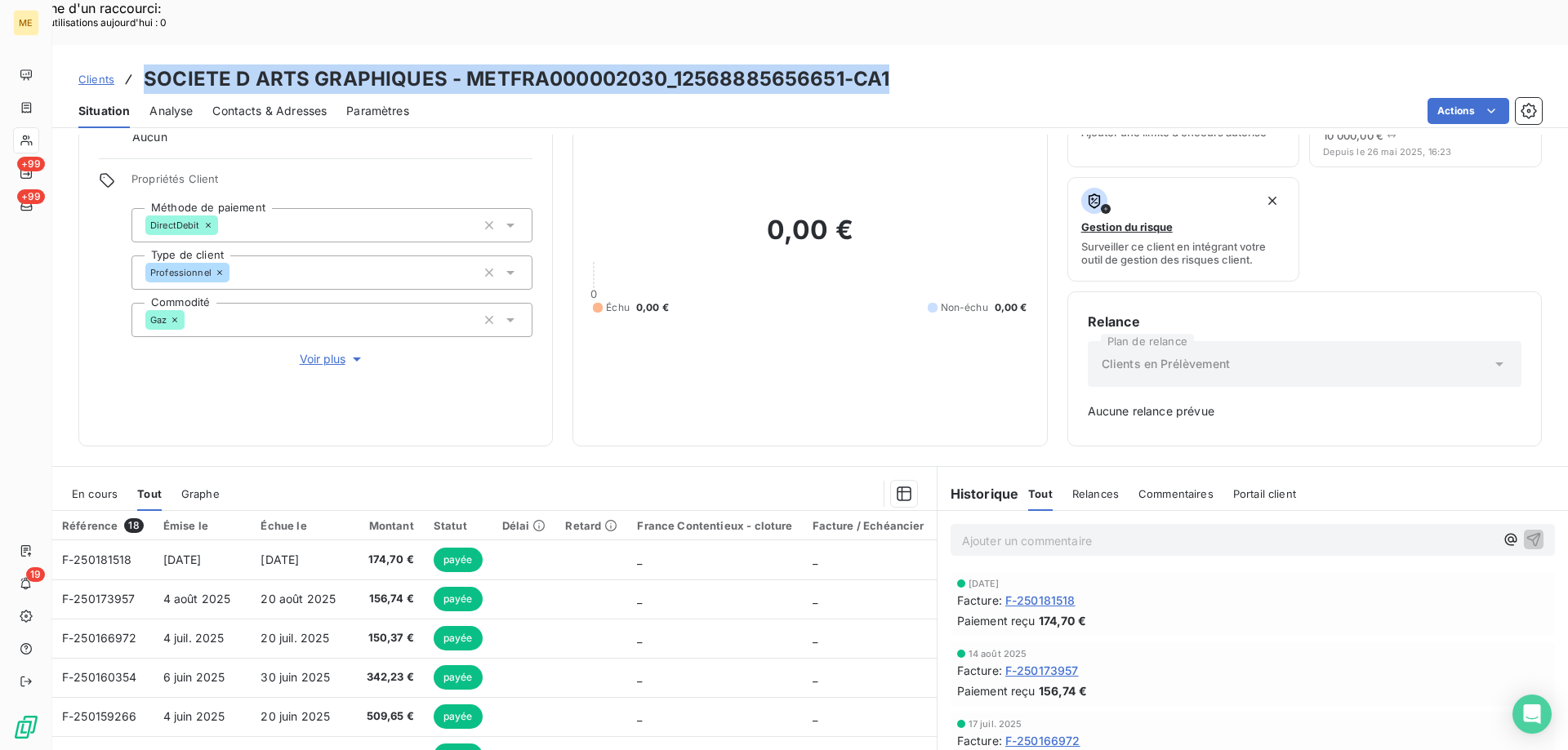
click at [677, 64] on h3 "SOCIETE D ARTS GRAPHIQUES - METFRA000002030_12568885656651-CA1" at bounding box center [516, 79] width 746 height 29
click at [916, 64] on div "Clients SOCIETE D ARTS GRAPHIQUES - METFRA000002030_12568885656651-CA1" at bounding box center [810, 79] width 1516 height 29
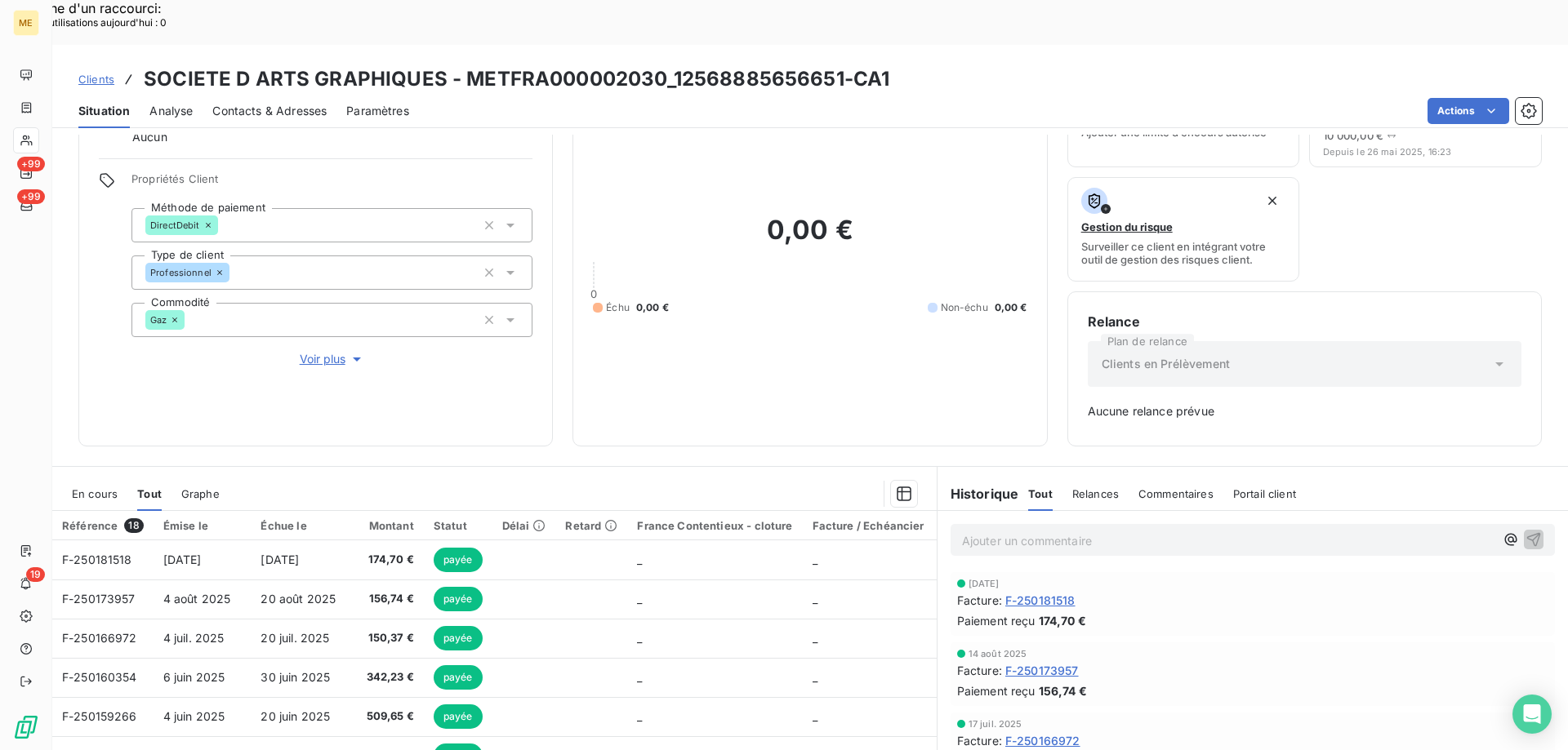
click at [1202, 531] on p "Ajouter un commentaire ﻿" at bounding box center [1228, 541] width 533 height 20
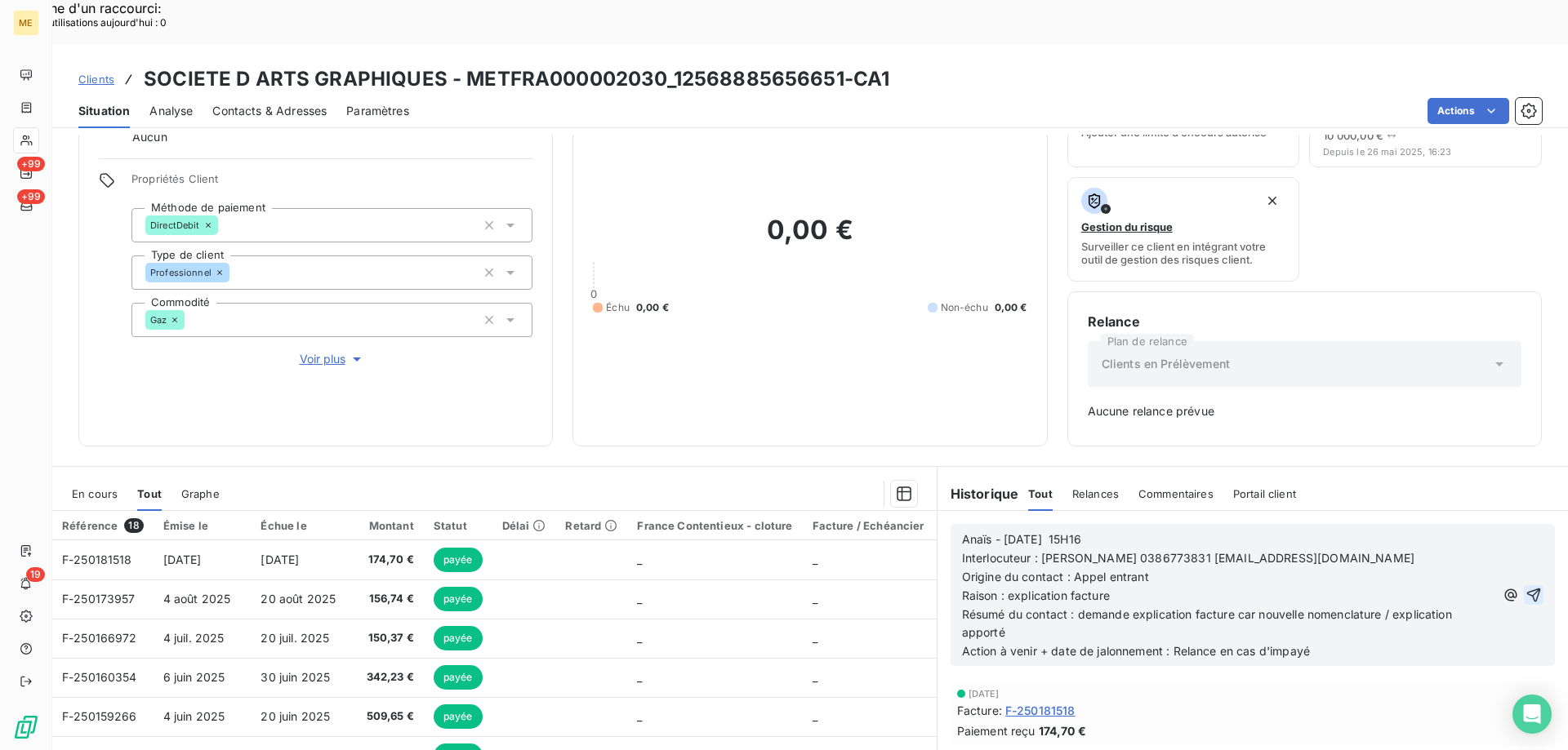
click at [1526, 587] on icon "button" at bounding box center [1534, 595] width 17 height 17
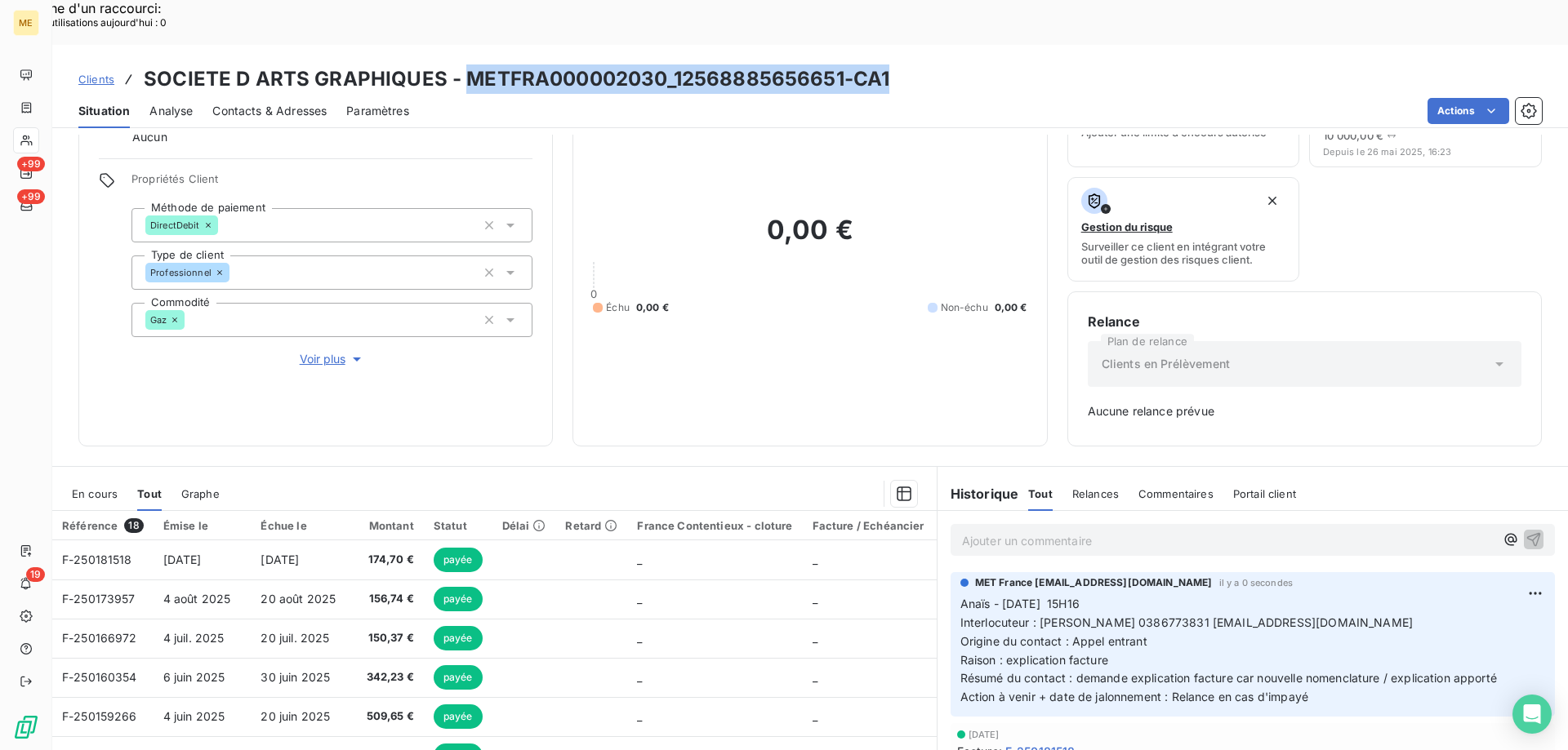
drag, startPoint x: 905, startPoint y: 35, endPoint x: 460, endPoint y: 26, distance: 445.1
click at [460, 64] on div "Clients SOCIETE D ARTS GRAPHIQUES - METFRA000002030_12568885656651-CA1" at bounding box center [810, 79] width 1516 height 29
copy h3 "METFRA000002030_12568885656651-CA1"
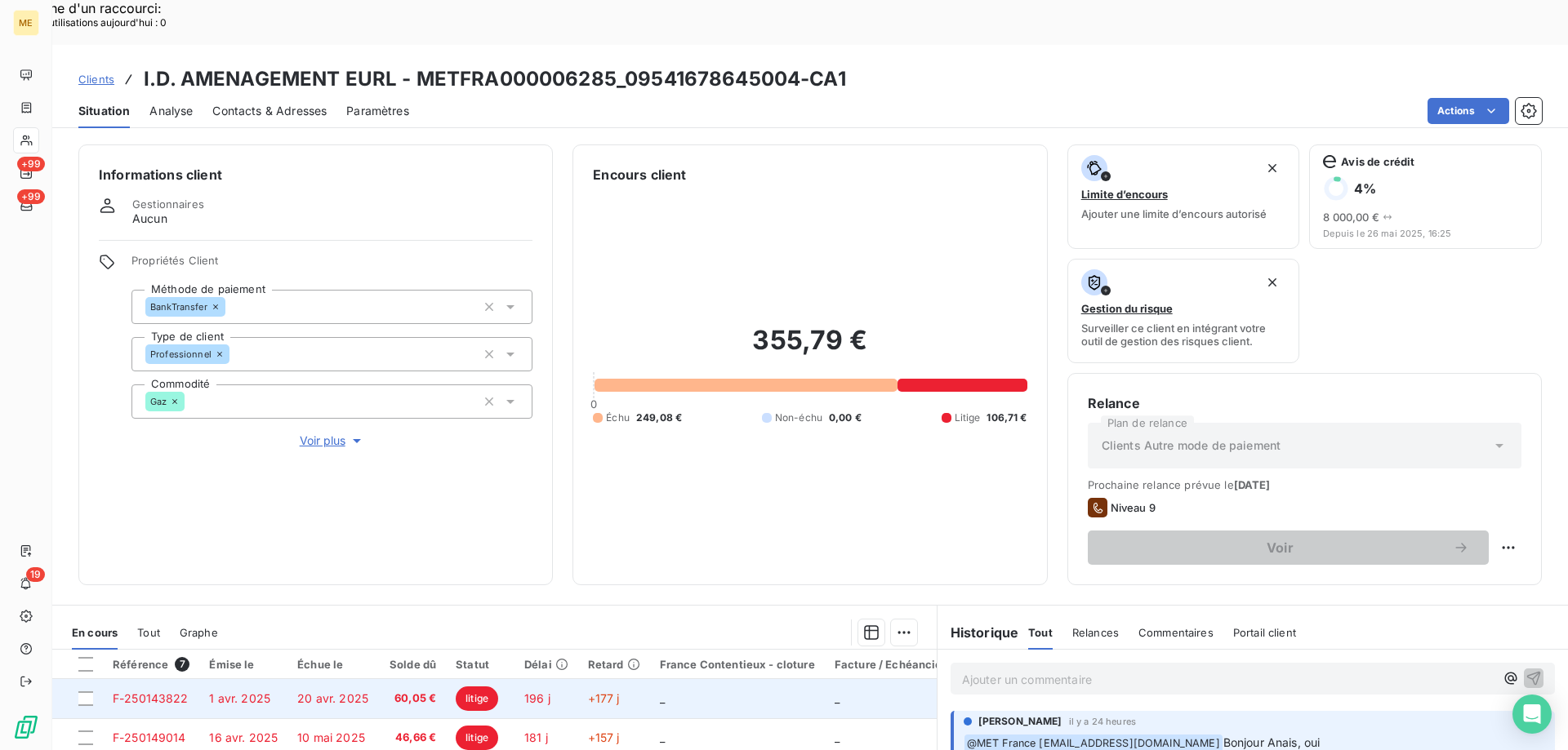
scroll to position [136, 0]
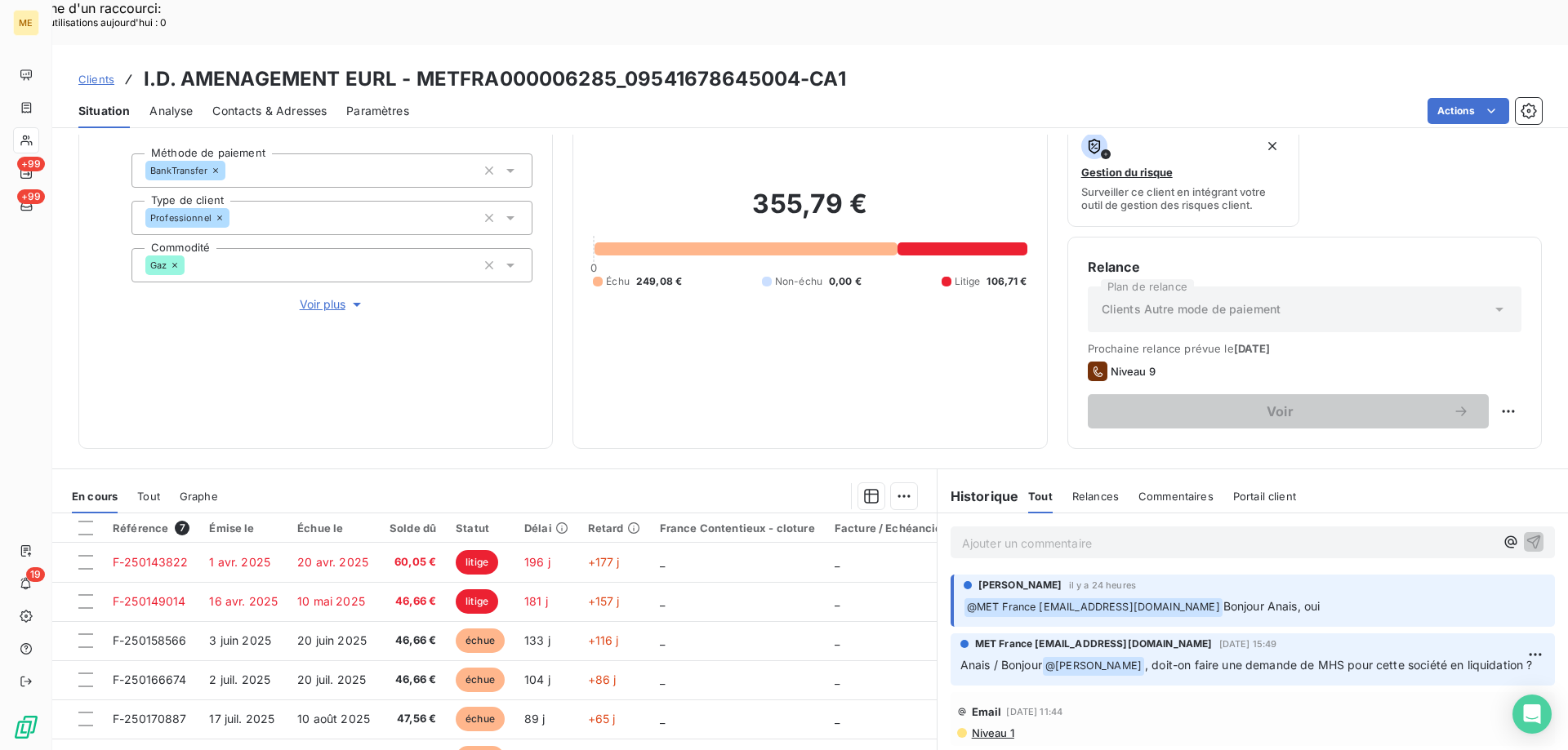
drag, startPoint x: 659, startPoint y: 263, endPoint x: 666, endPoint y: 268, distance: 8.6
click at [664, 267] on div "355,79 € 0 Échu 249,08 € Non-échu 0,00 € Litige 106,71 €" at bounding box center [810, 238] width 434 height 380
drag, startPoint x: 800, startPoint y: 272, endPoint x: 713, endPoint y: 154, distance: 146.6
click at [800, 272] on div "355,79 € 0 Échu 249,08 € Non-échu 0,00 € Litige 106,71 €" at bounding box center [810, 238] width 434 height 380
drag, startPoint x: 733, startPoint y: 162, endPoint x: 887, endPoint y: 183, distance: 155.4
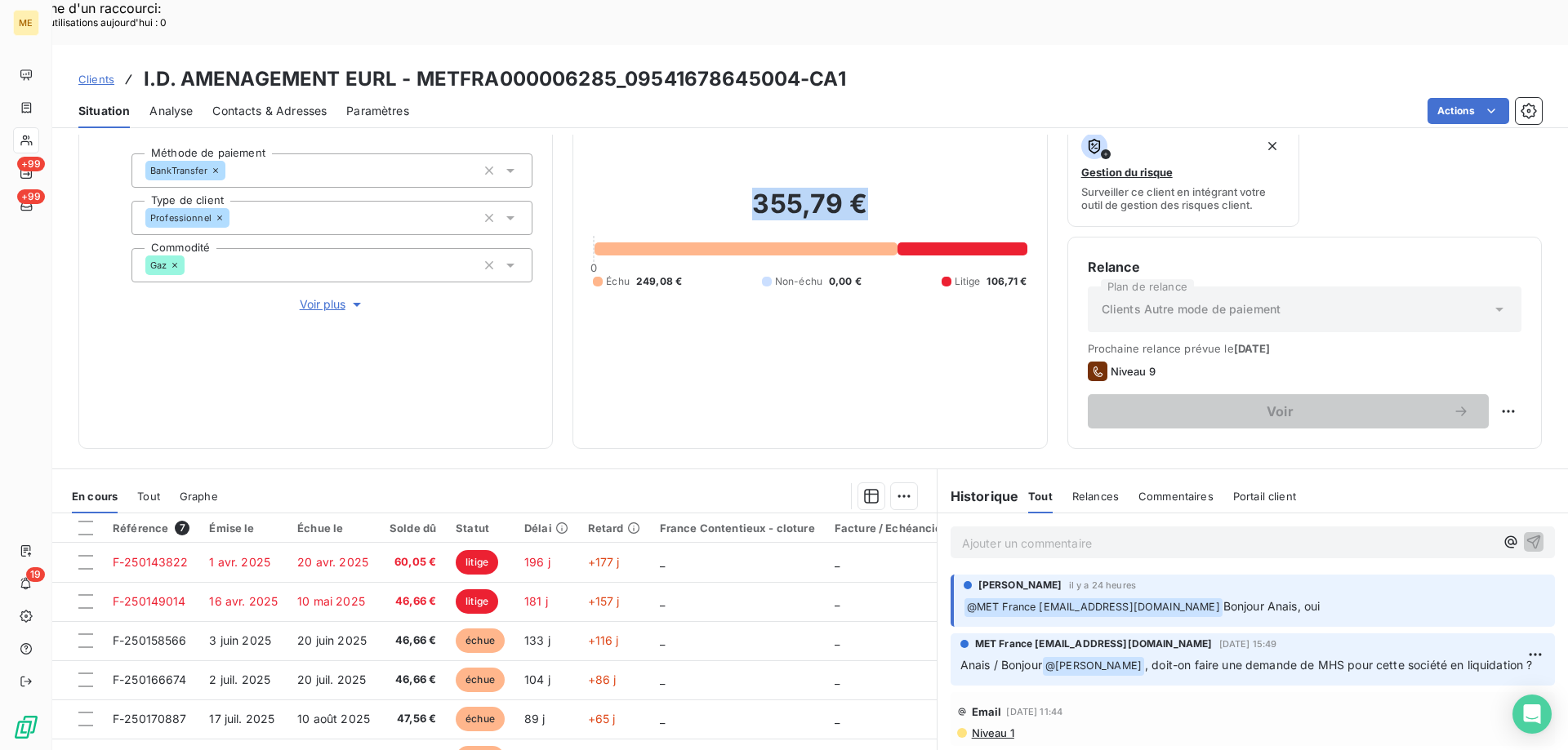
click at [885, 188] on h2 "355,79 €" at bounding box center [810, 212] width 434 height 49
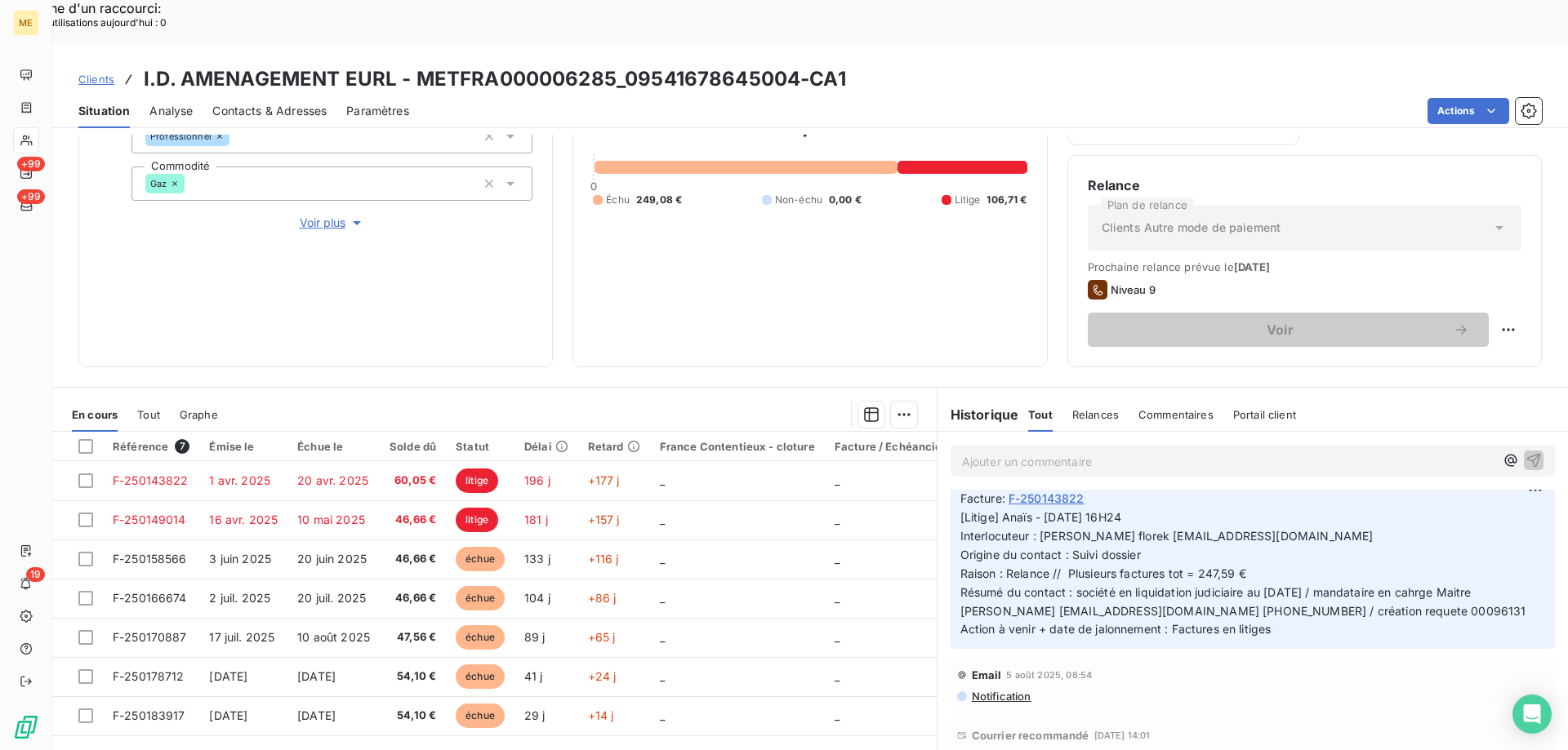
scroll to position [1038, 0]
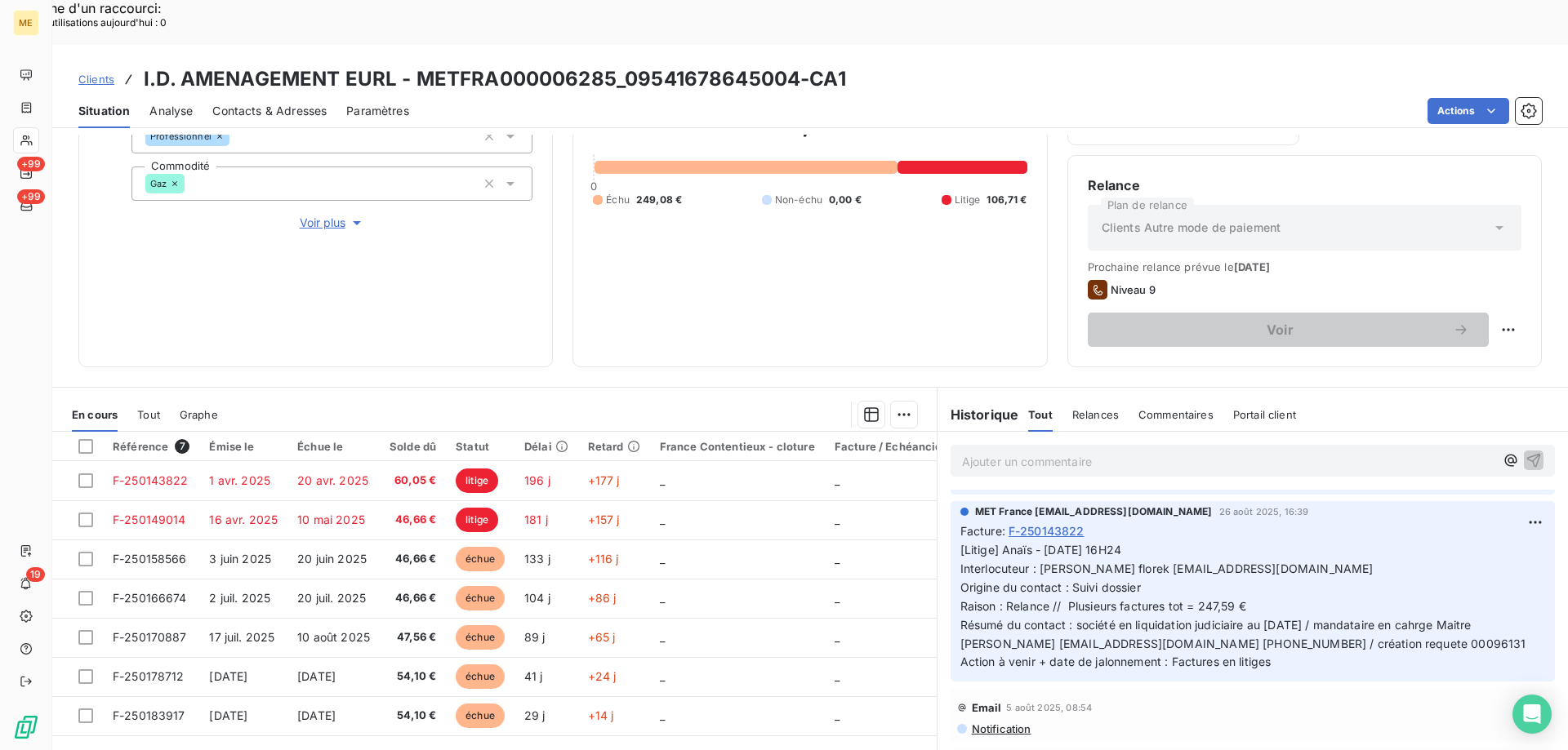
click at [253, 103] on span "Contacts & Adresses" at bounding box center [269, 111] width 114 height 17
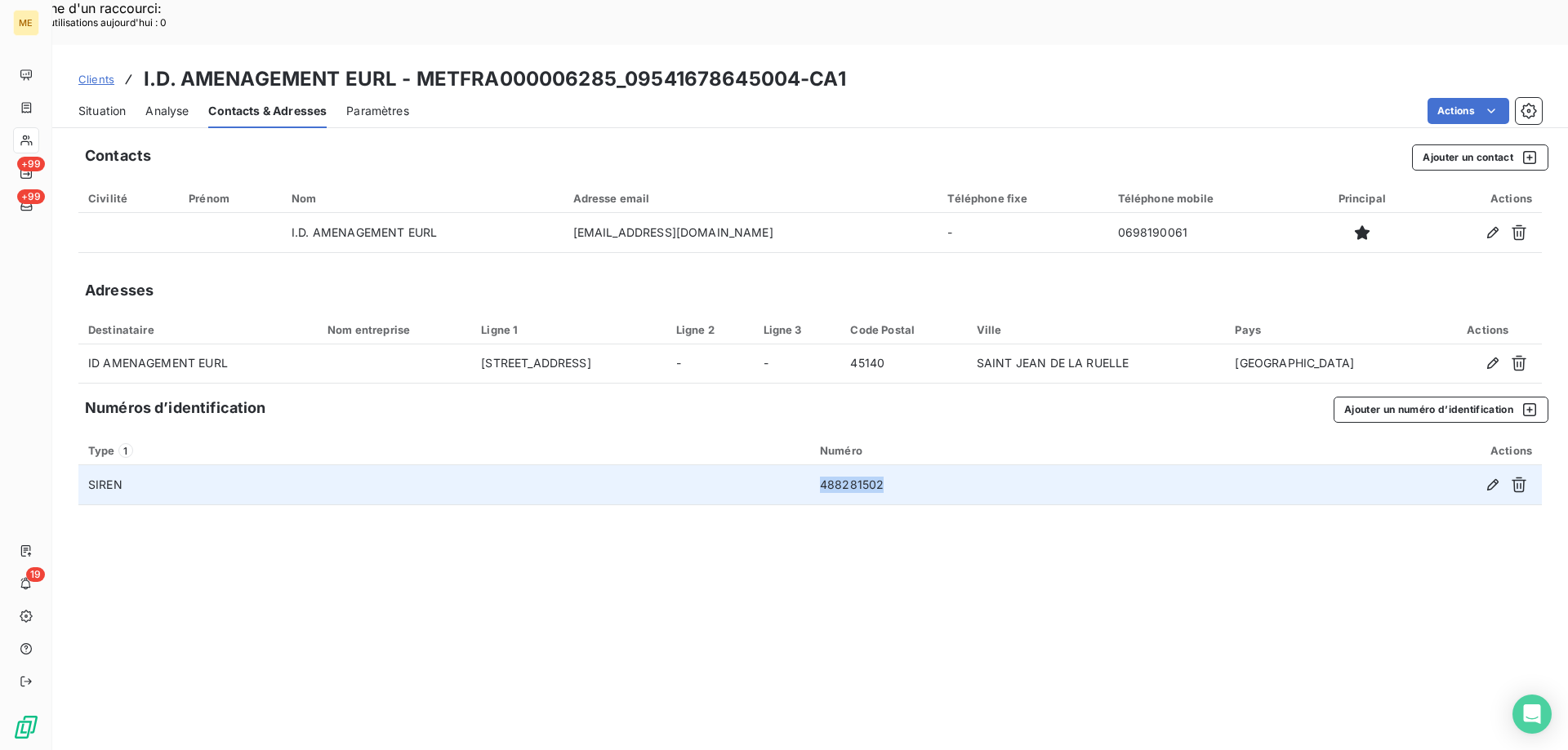
drag, startPoint x: 888, startPoint y: 432, endPoint x: 811, endPoint y: 437, distance: 77.2
click at [811, 465] on td "488281502" at bounding box center [1007, 485] width 394 height 39
copy td "488281502"
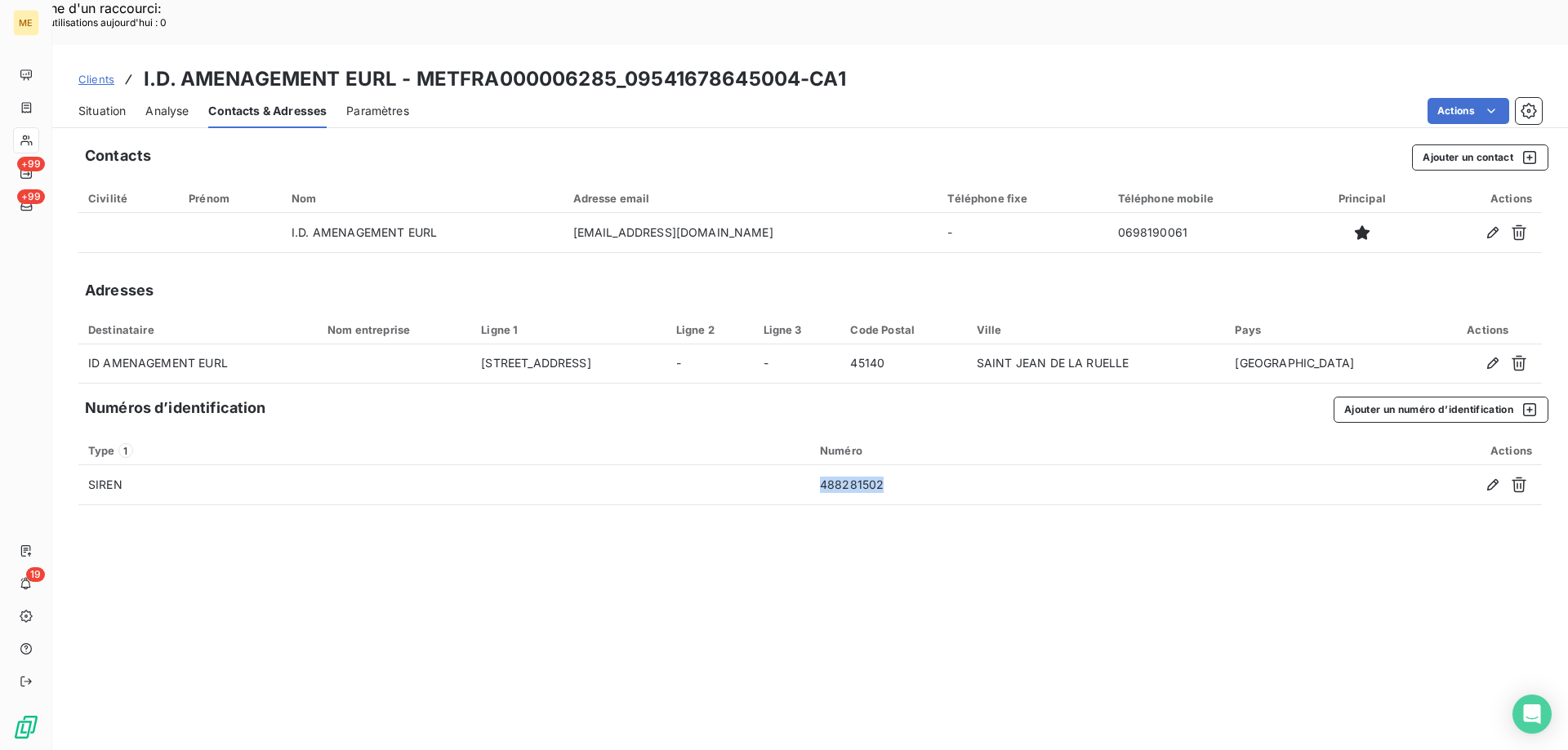
click at [93, 103] on span "Situation" at bounding box center [102, 111] width 48 height 17
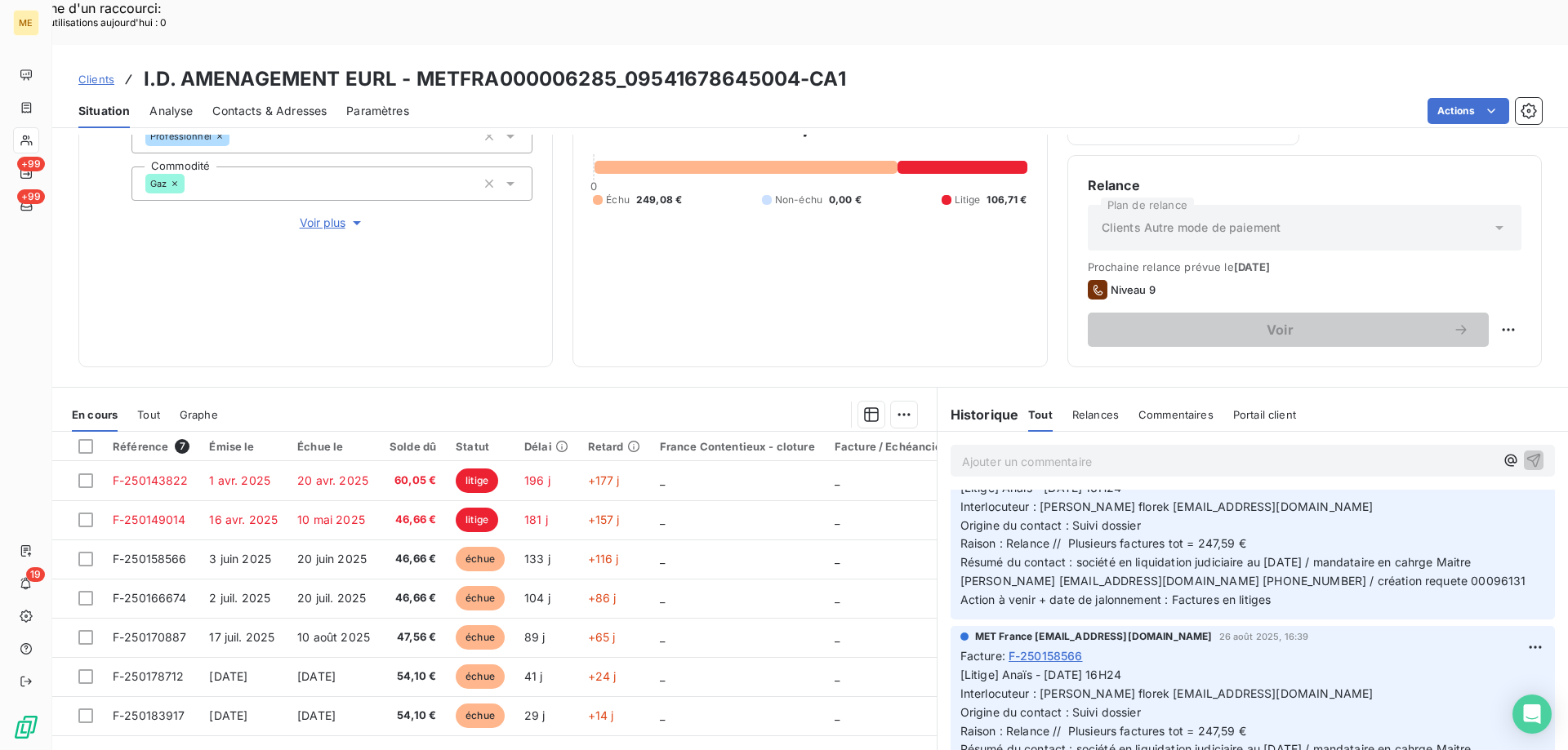
scroll to position [571, 0]
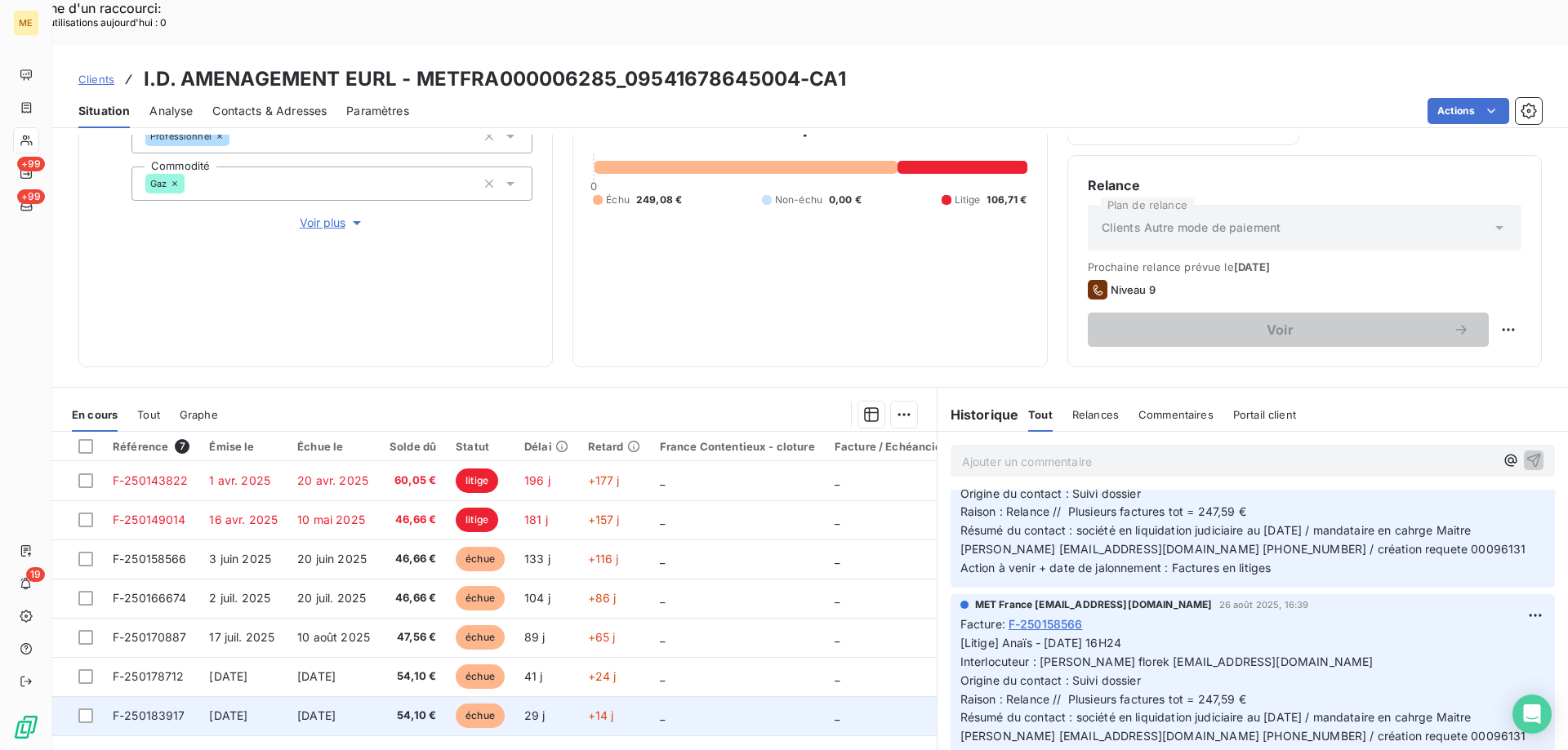
click at [694, 696] on td "_" at bounding box center [738, 715] width 175 height 39
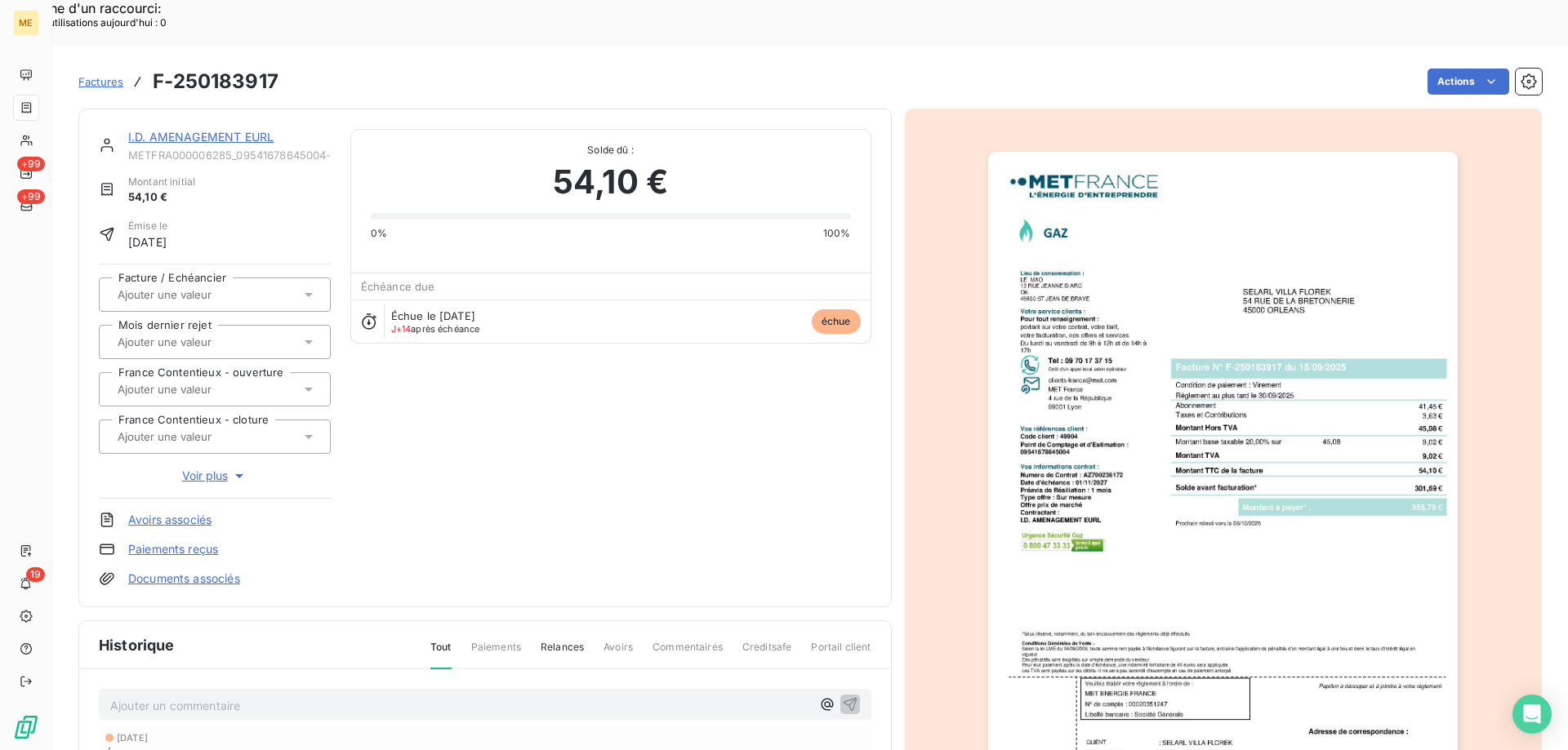
click at [1273, 569] on img "button" at bounding box center [1223, 484] width 469 height 665
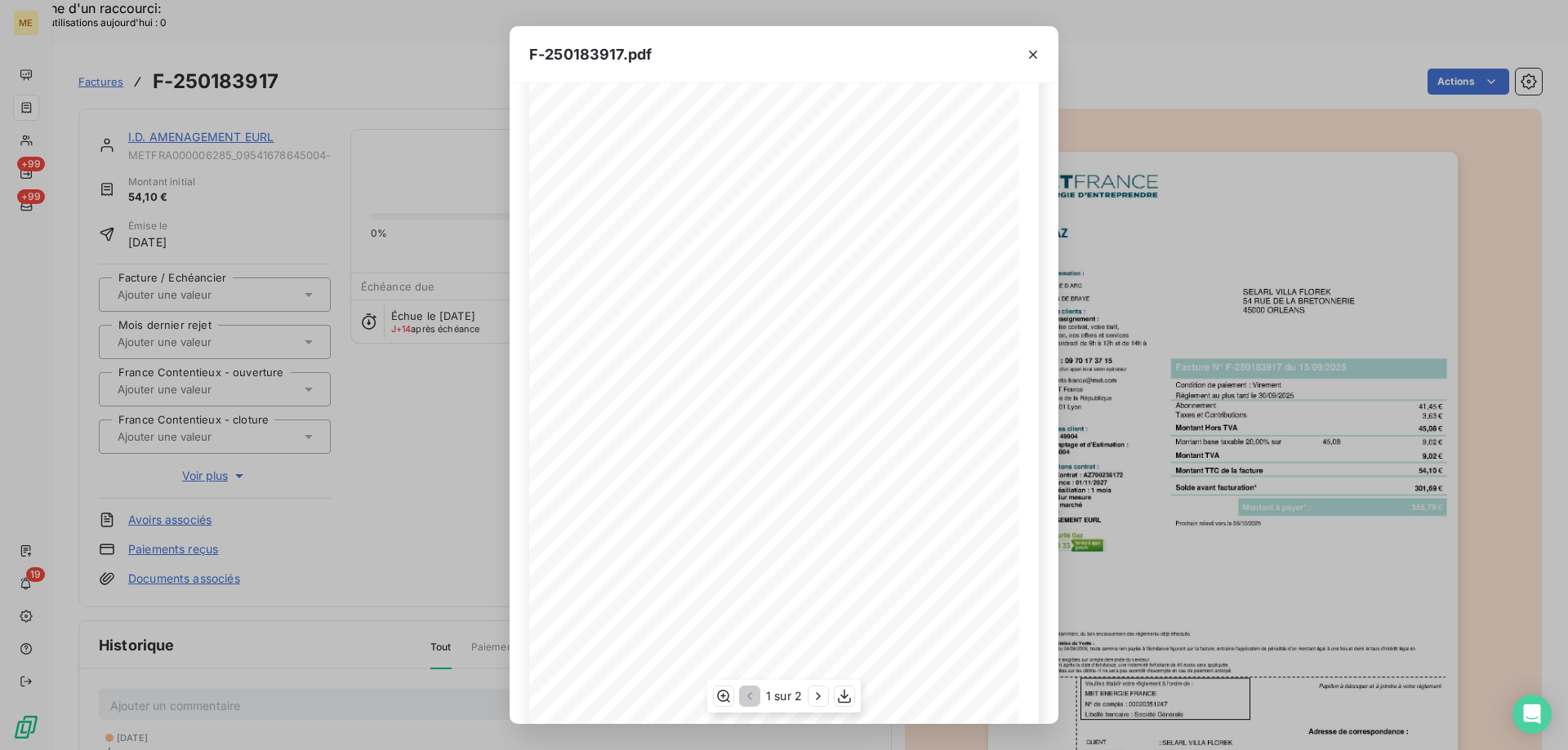
scroll to position [91, 0]
click at [814, 704] on icon "button" at bounding box center [818, 697] width 17 height 17
click at [1032, 55] on icon "button" at bounding box center [1033, 55] width 17 height 17
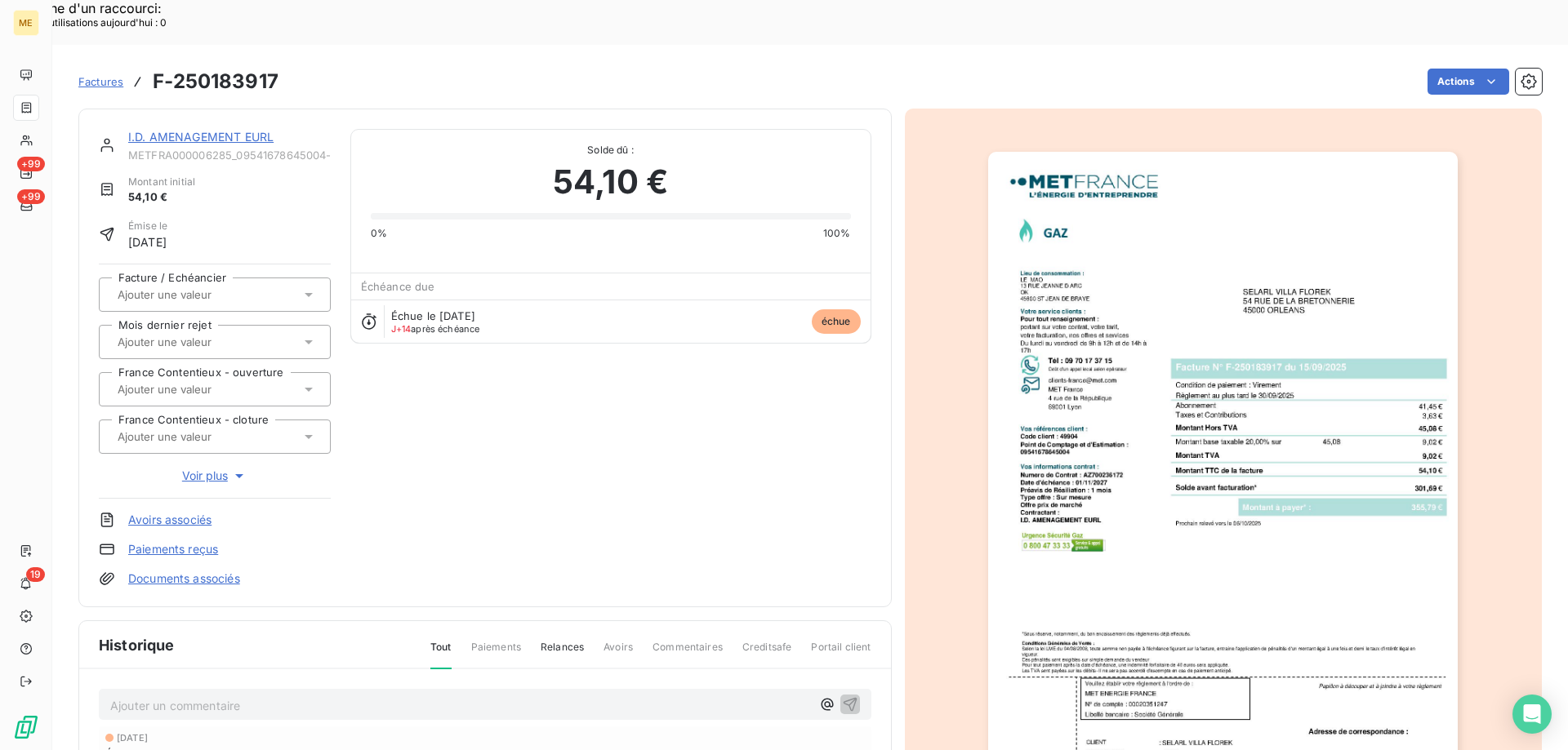
click at [202, 129] on link "I.D. AMENAGEMENT EURL" at bounding box center [201, 136] width 145 height 14
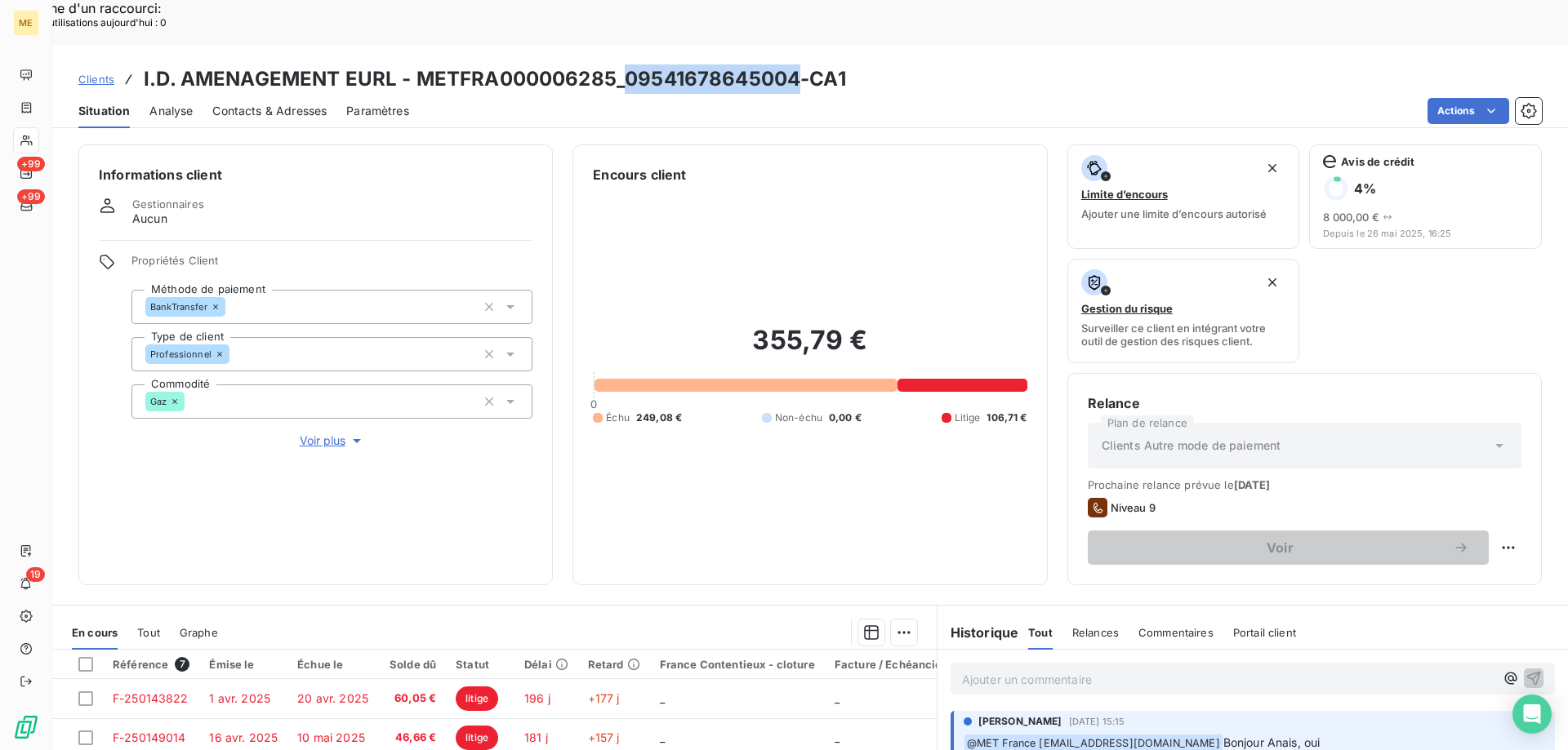
drag, startPoint x: 796, startPoint y: 35, endPoint x: 623, endPoint y: 43, distance: 173.2
click at [623, 64] on h3 "I.D. AMENAGEMENT EURL - METFRA000006285_09541678645004-CA1" at bounding box center [494, 79] width 703 height 29
copy h3 "09541678645004"
click at [296, 103] on span "Contacts & Adresses" at bounding box center [269, 111] width 114 height 17
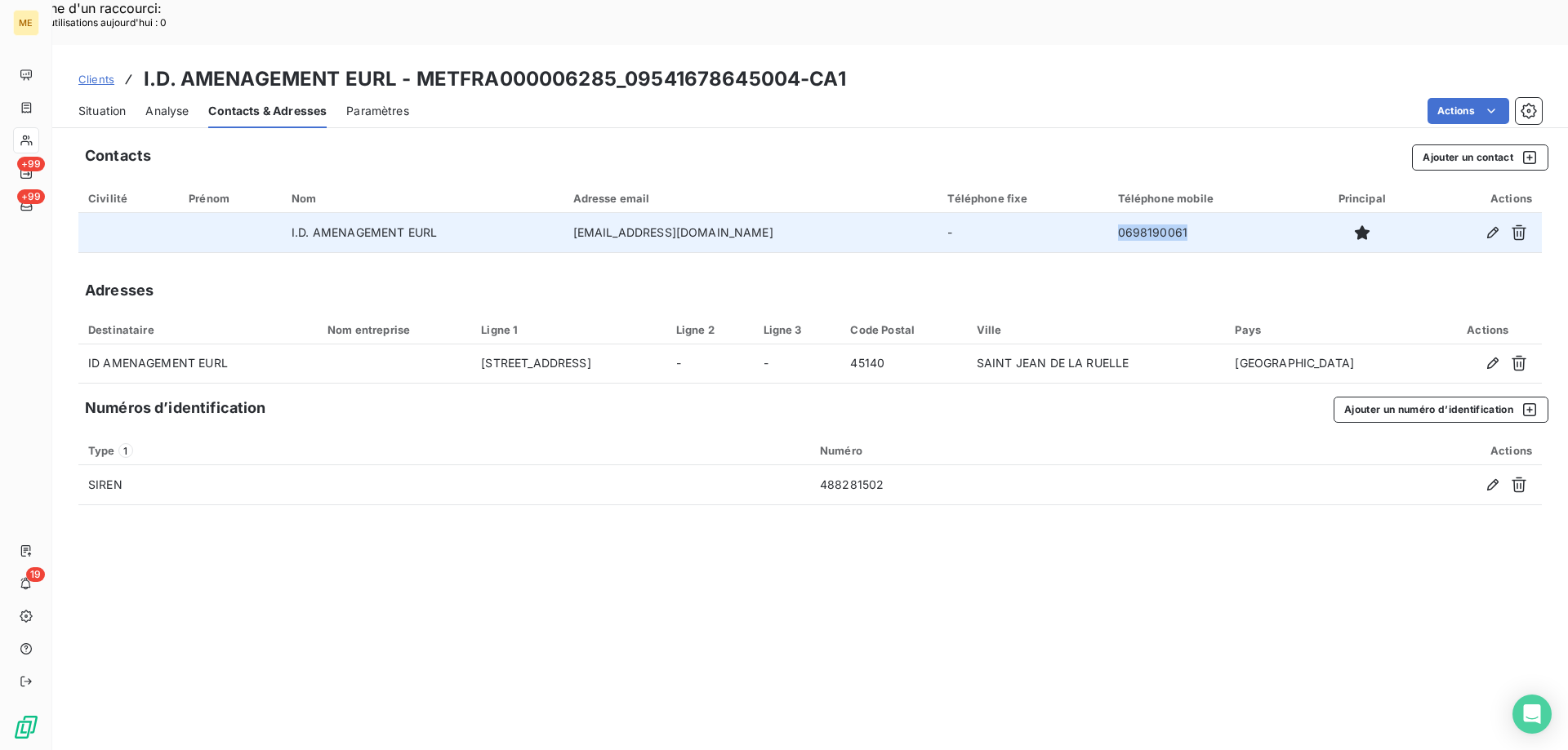
copy td "0698190061"
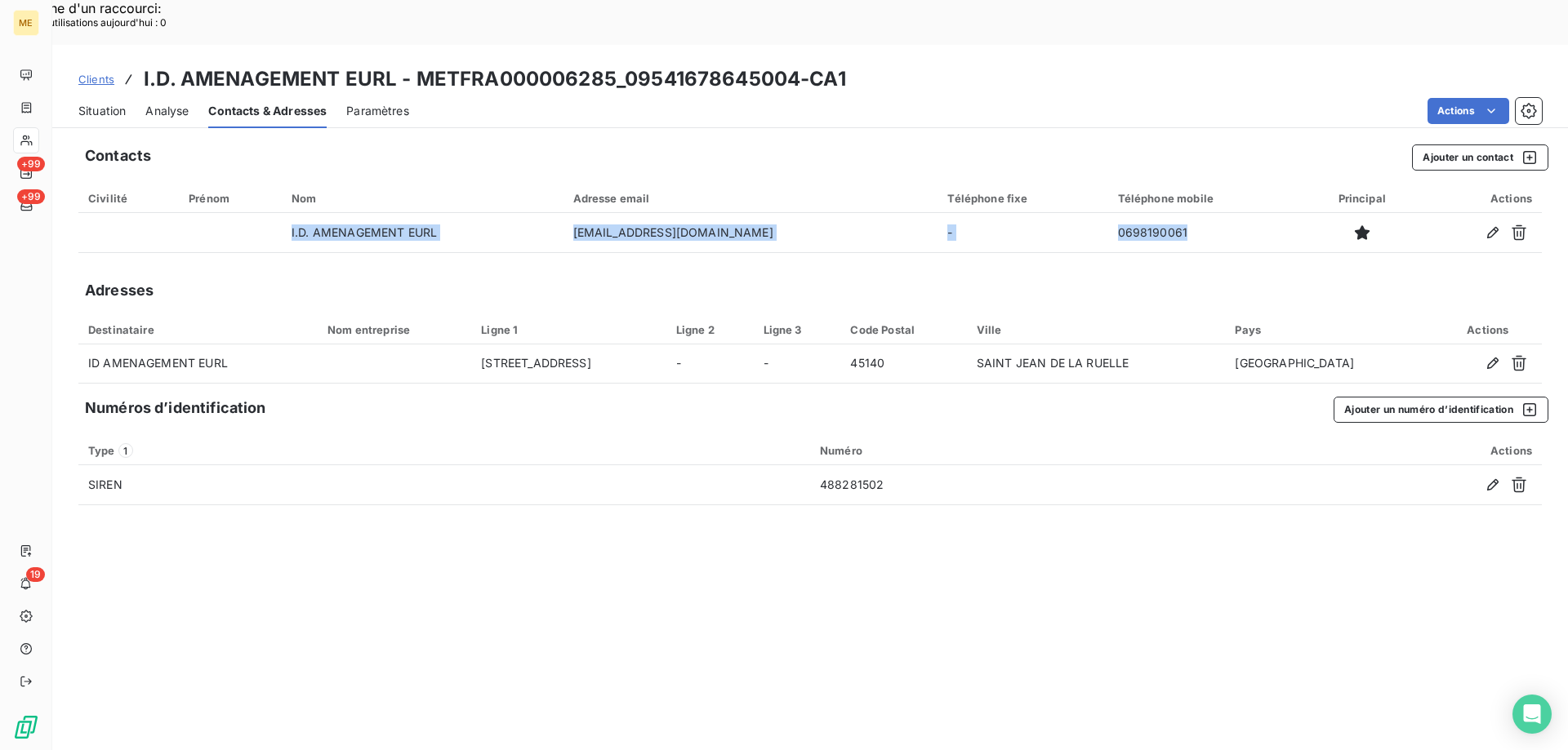
drag, startPoint x: 1131, startPoint y: 189, endPoint x: 1055, endPoint y: 216, distance: 80.7
click at [1055, 216] on div "Contacts Ajouter un contact Civilité Prénom Nom Adresse email Téléphone fixe Té…" at bounding box center [810, 465] width 1516 height 660
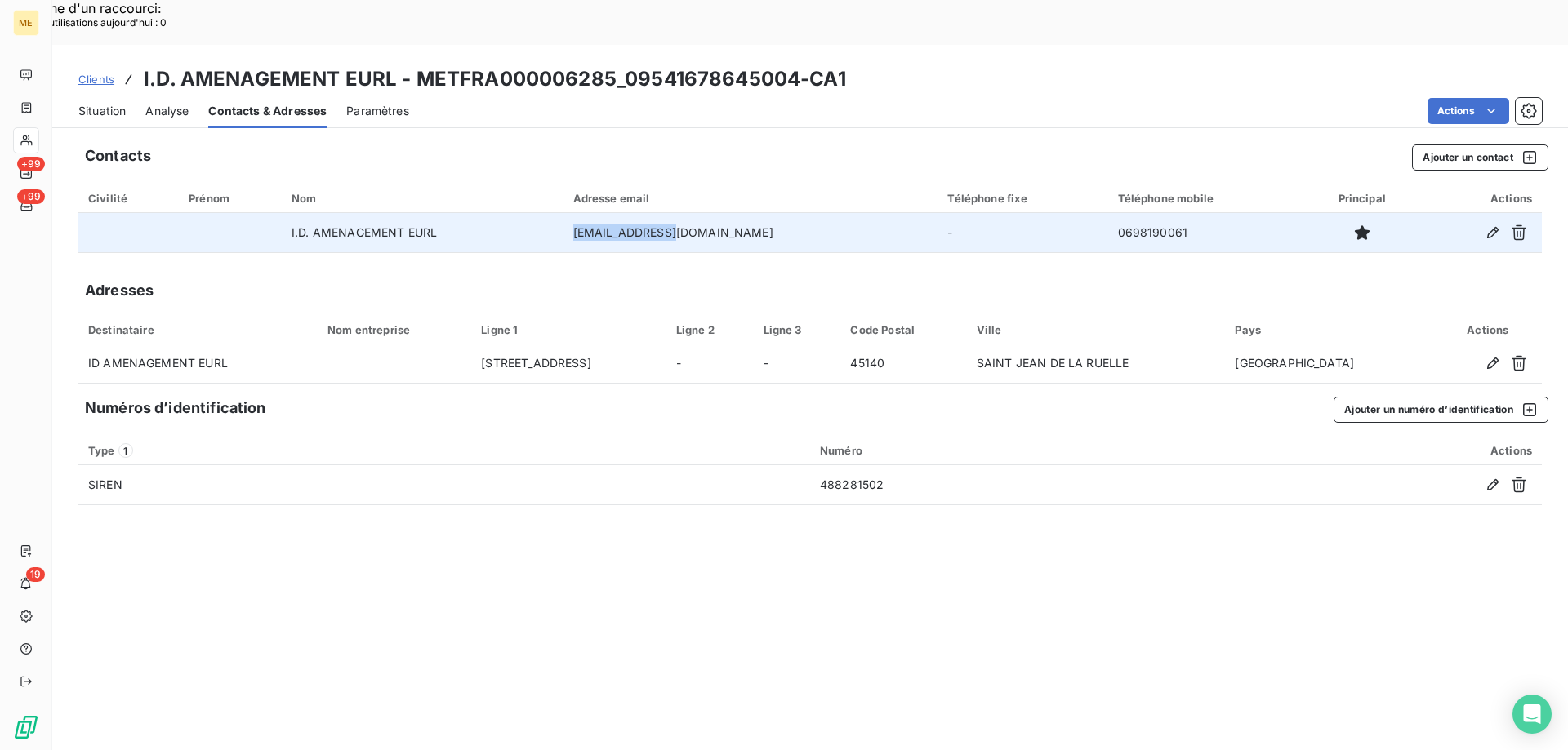
copy td "lemao.p@live.fr"
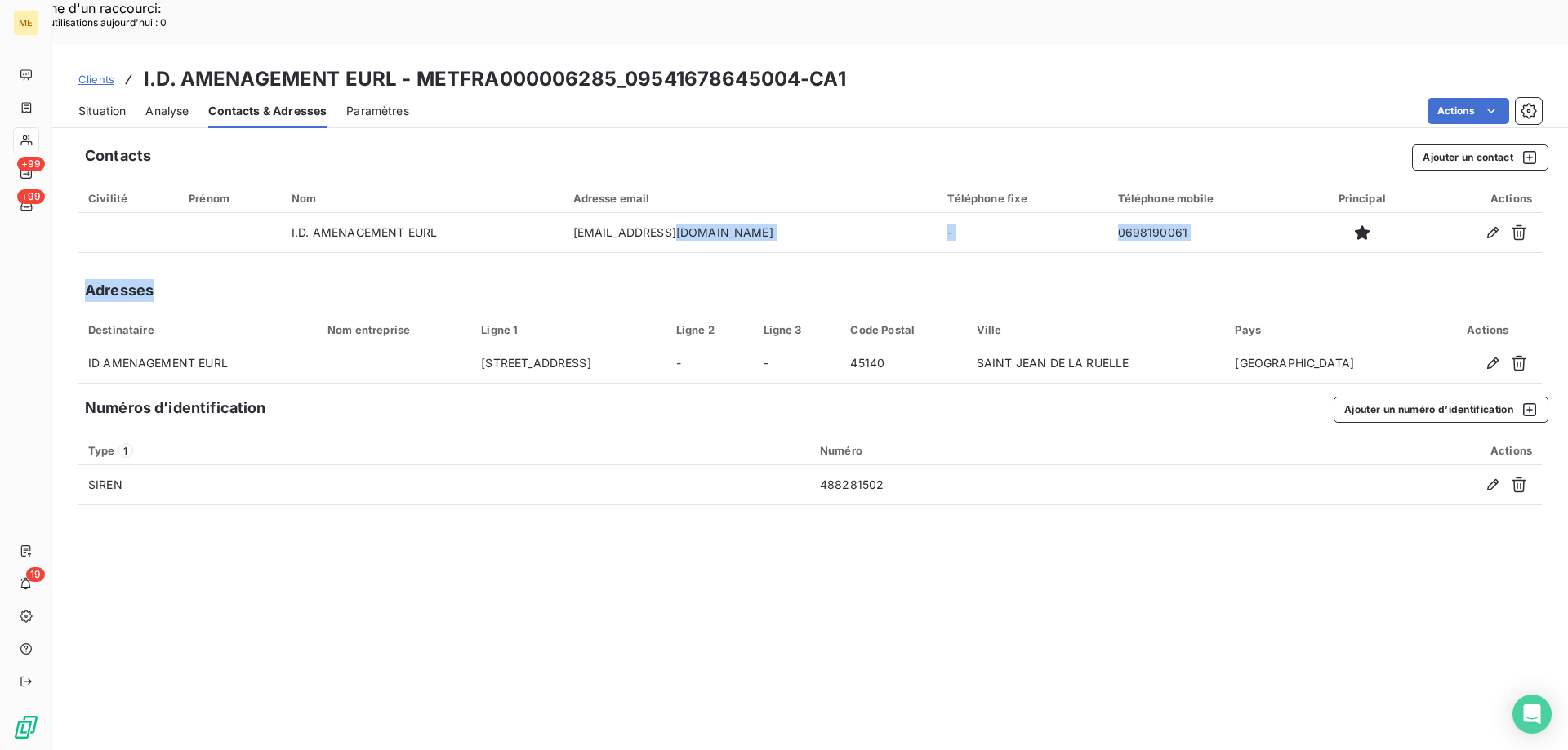
drag, startPoint x: 736, startPoint y: 188, endPoint x: 692, endPoint y: 277, distance: 99.3
click at [639, 243] on div "Contacts Ajouter un contact Civilité Prénom Nom Adresse email Téléphone fixe Té…" at bounding box center [810, 465] width 1516 height 660
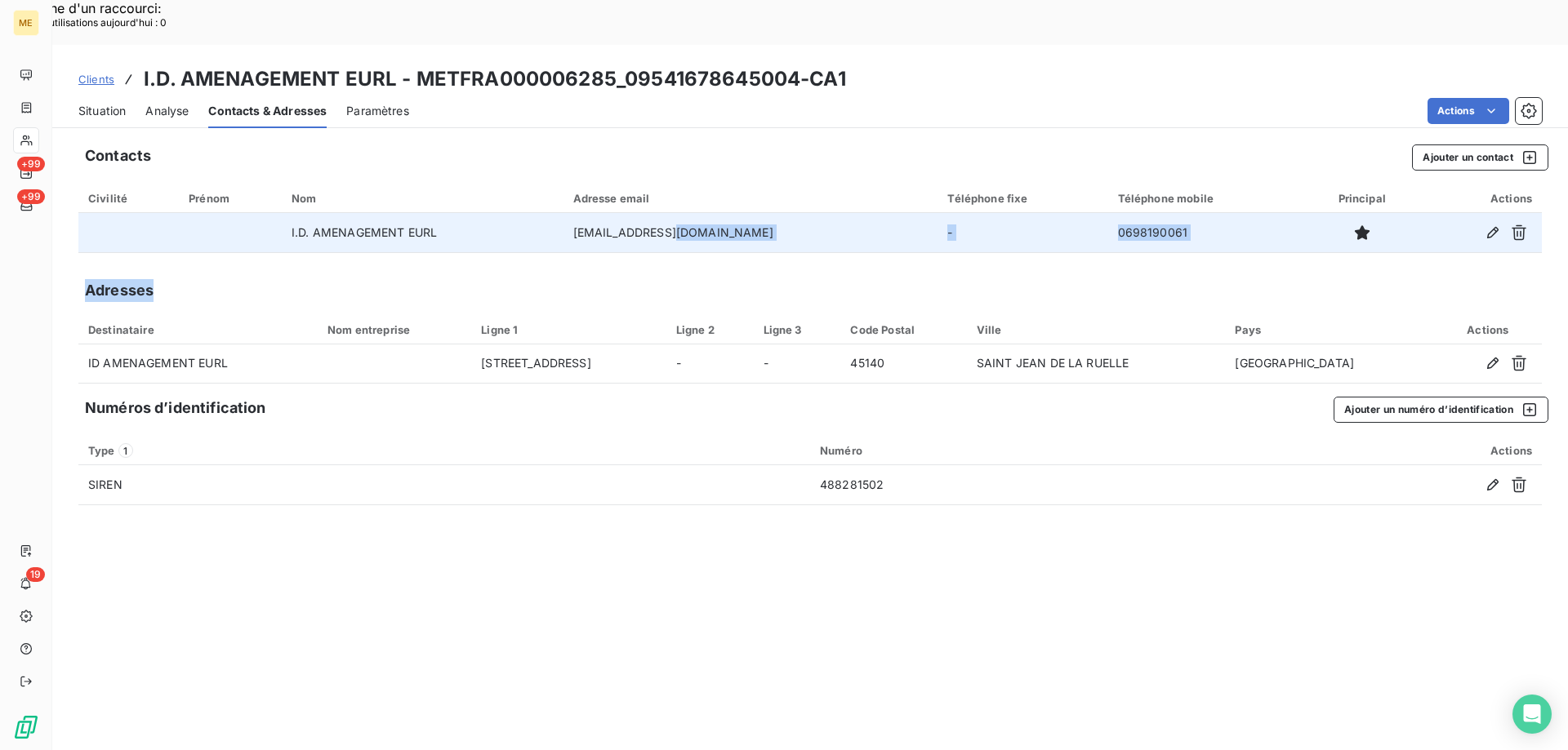
click at [1009, 213] on td "-" at bounding box center [1022, 232] width 170 height 39
click at [1109, 213] on td "0698190061" at bounding box center [1207, 232] width 197 height 39
drag, startPoint x: 1053, startPoint y: 187, endPoint x: 1134, endPoint y: 186, distance: 81.0
click at [1134, 213] on td "0698190061" at bounding box center [1207, 232] width 197 height 39
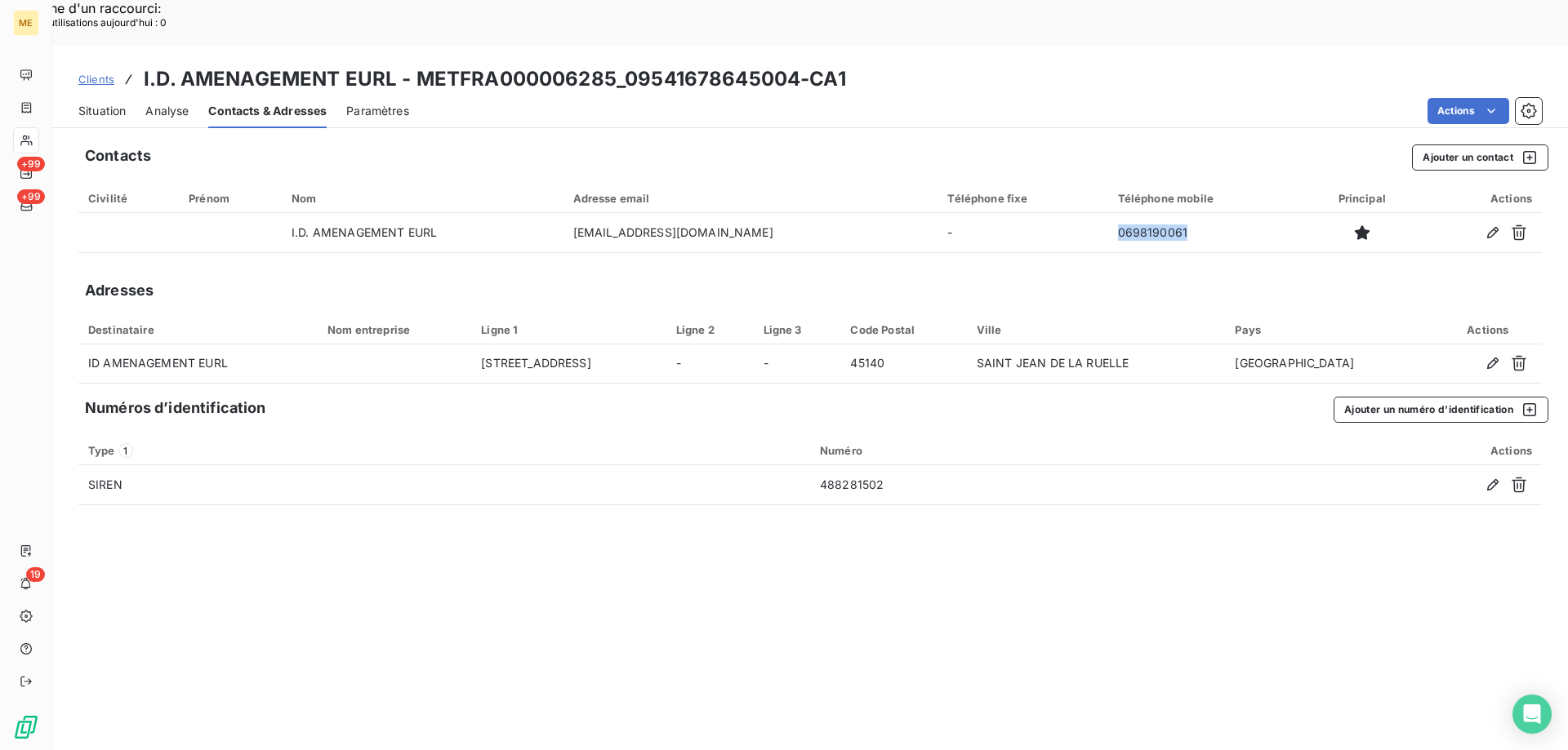
copy td "0698190061"
drag, startPoint x: 797, startPoint y: 39, endPoint x: 625, endPoint y: 33, distance: 172.1
click at [625, 64] on h3 "I.D. AMENAGEMENT EURL - METFRA000006285_09541678645004-CA1" at bounding box center [494, 79] width 703 height 29
copy h3 "09541678645004"
click at [101, 103] on span "Situation" at bounding box center [102, 111] width 48 height 17
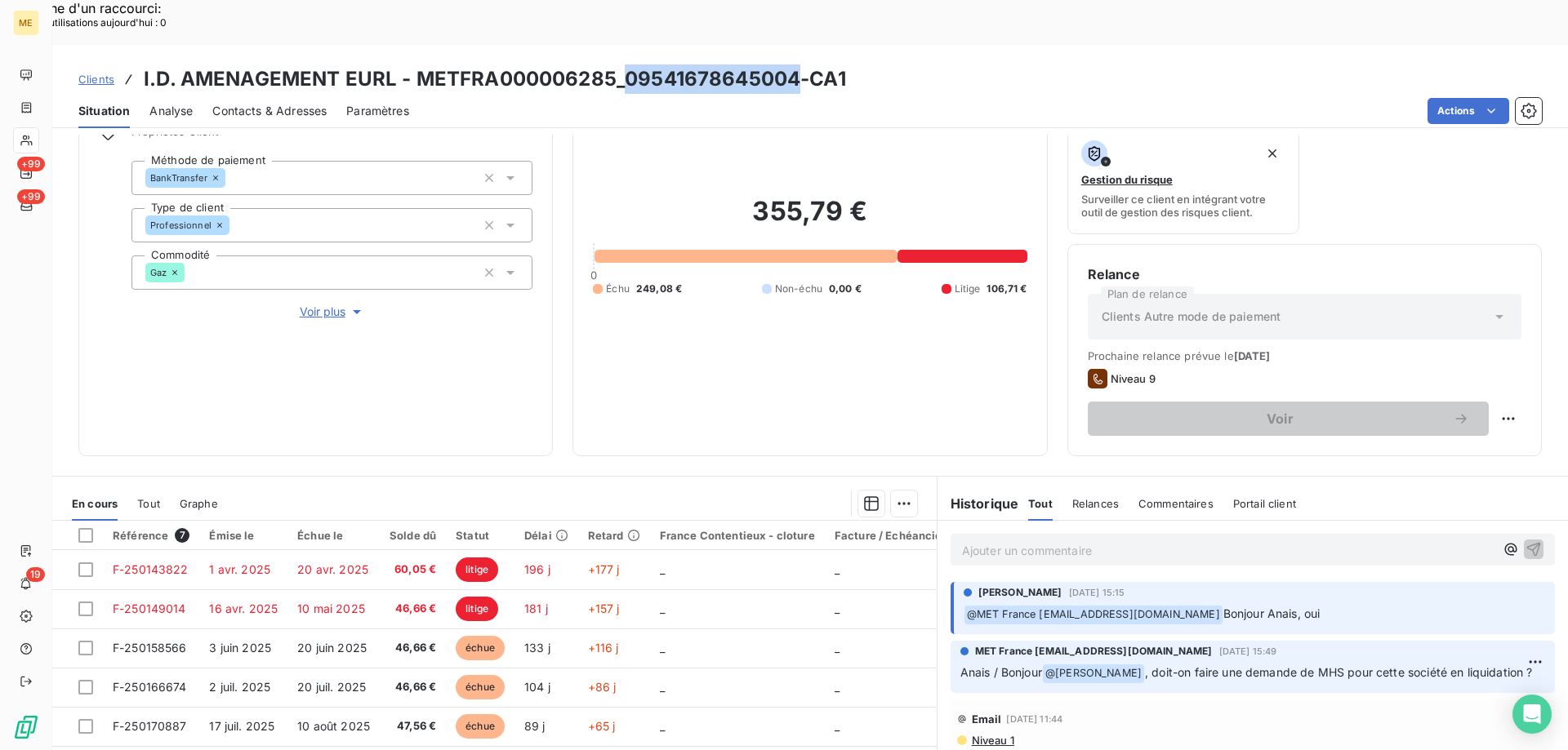
scroll to position [218, 0]
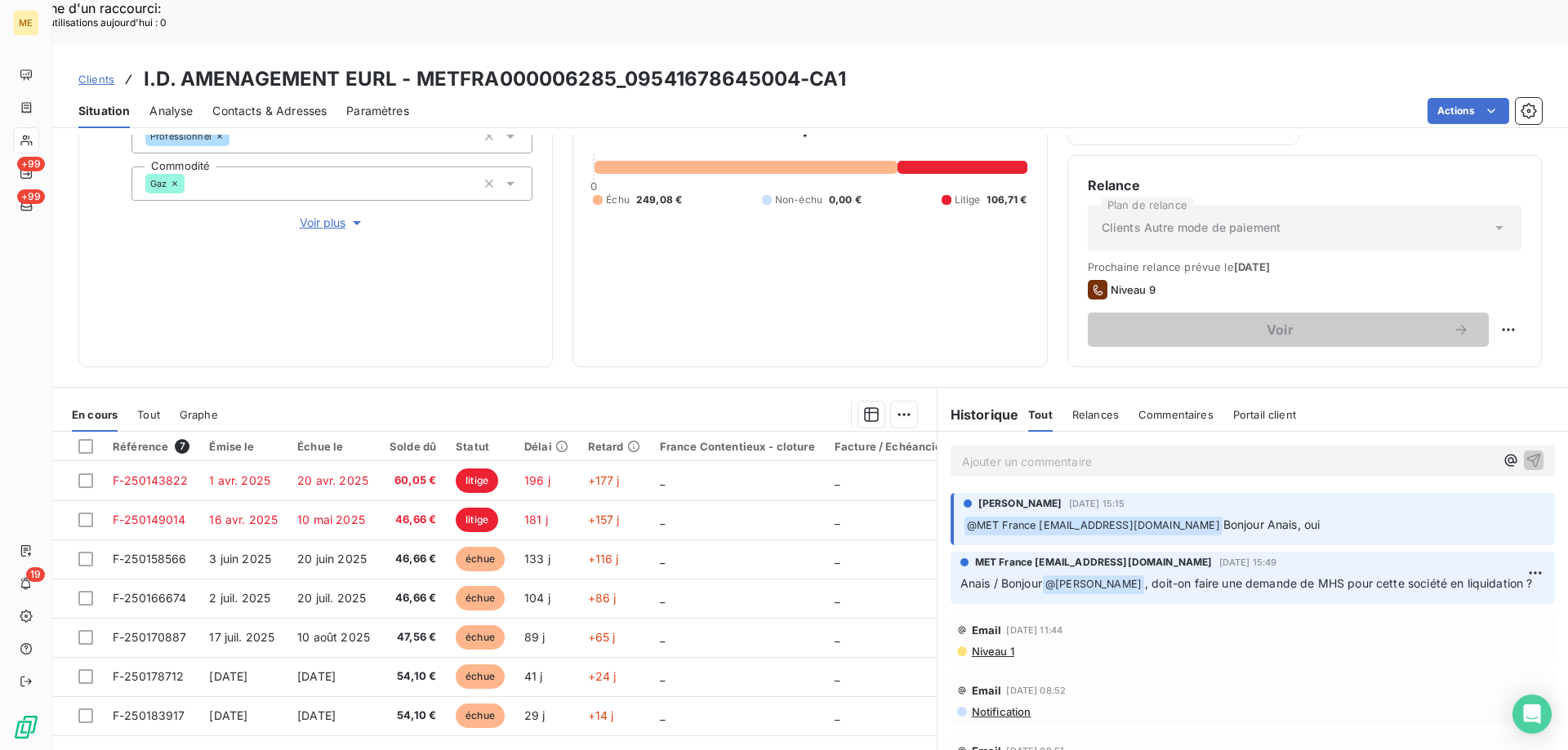
click at [1186, 452] on p "Ajouter un commentaire ﻿" at bounding box center [1228, 462] width 533 height 20
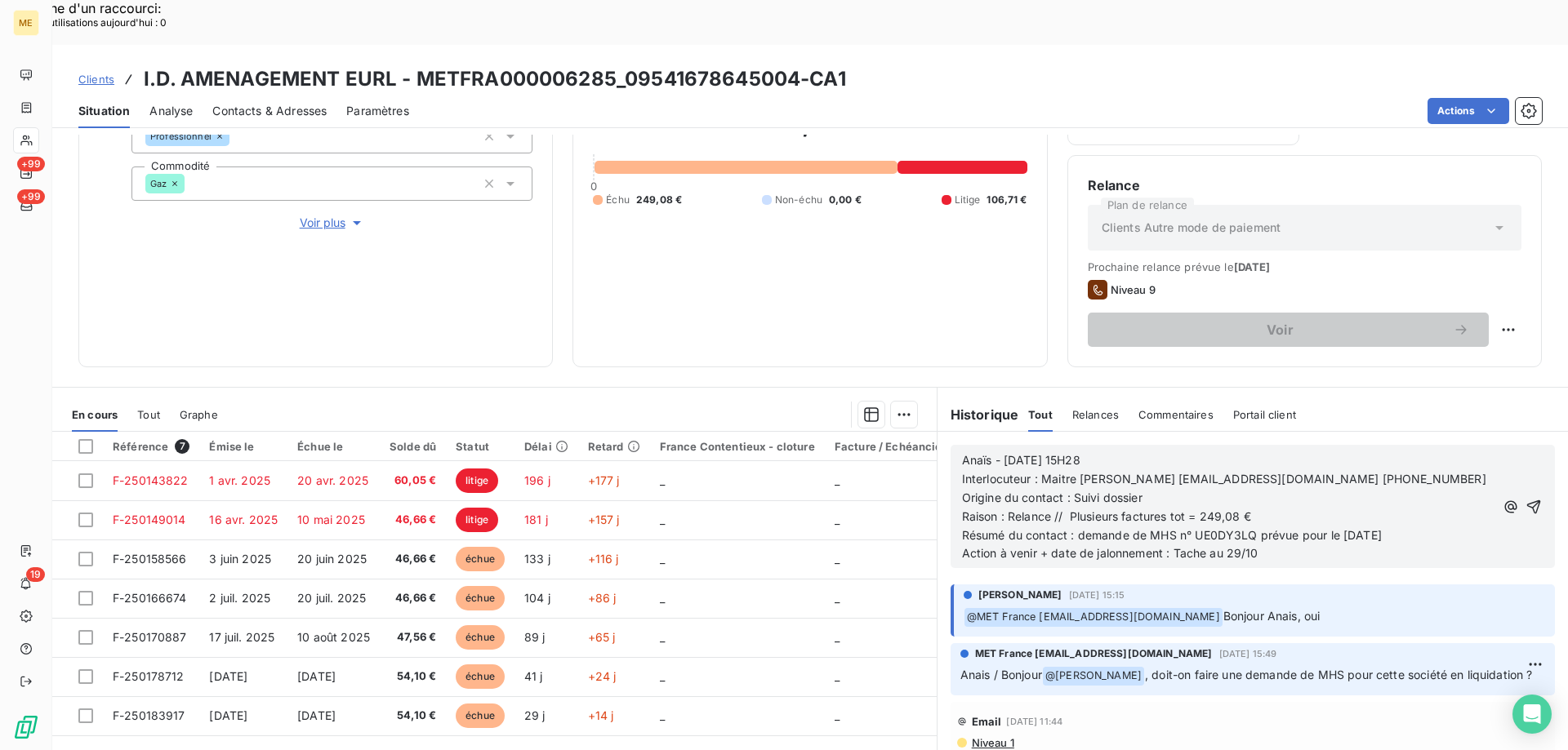
click at [1526, 498] on icon "button" at bounding box center [1534, 507] width 17 height 17
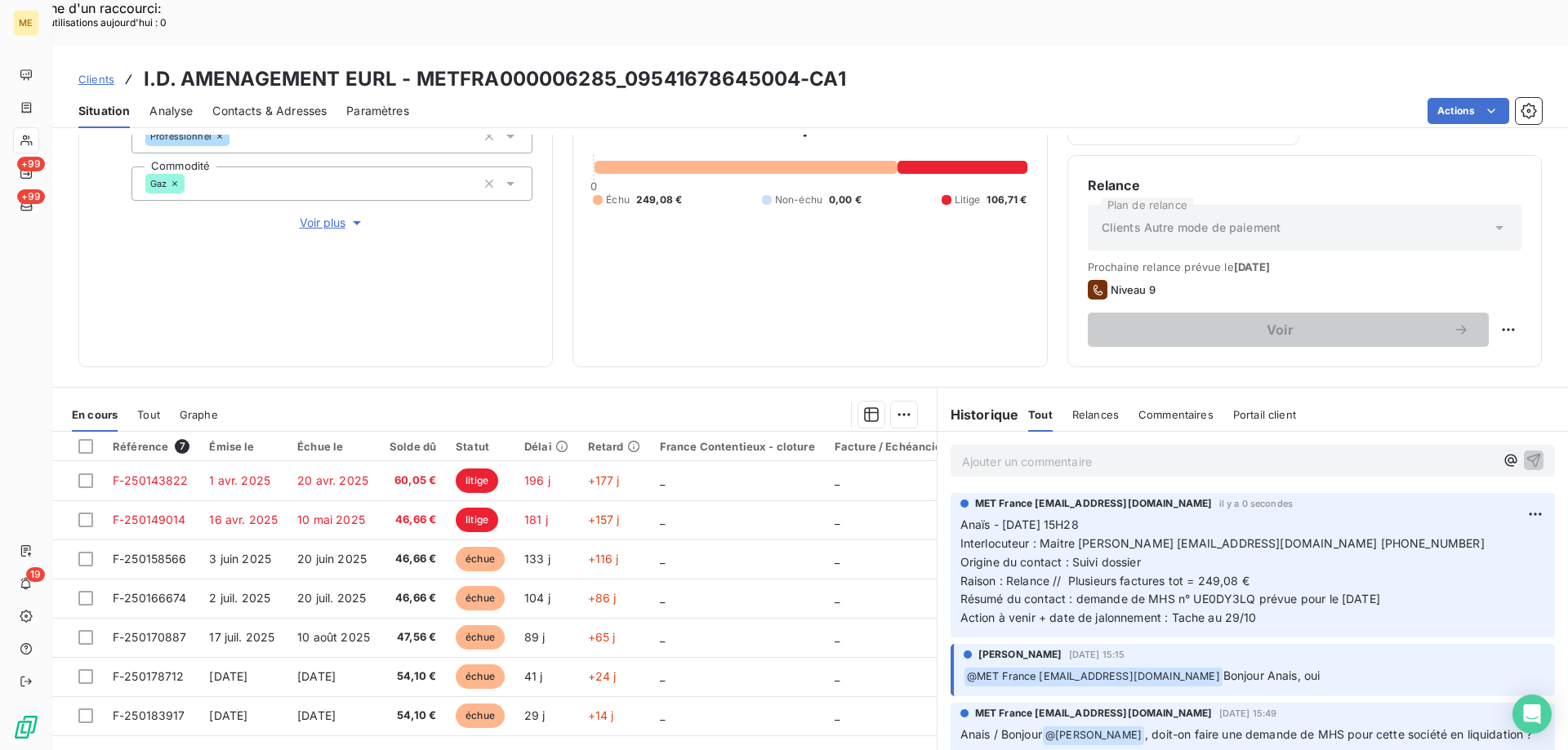
click at [1070, 452] on p "Ajouter un commentaire ﻿" at bounding box center [1228, 462] width 533 height 20
click at [983, 452] on p "Ajouter un commentaire ﻿" at bounding box center [1228, 462] width 533 height 20
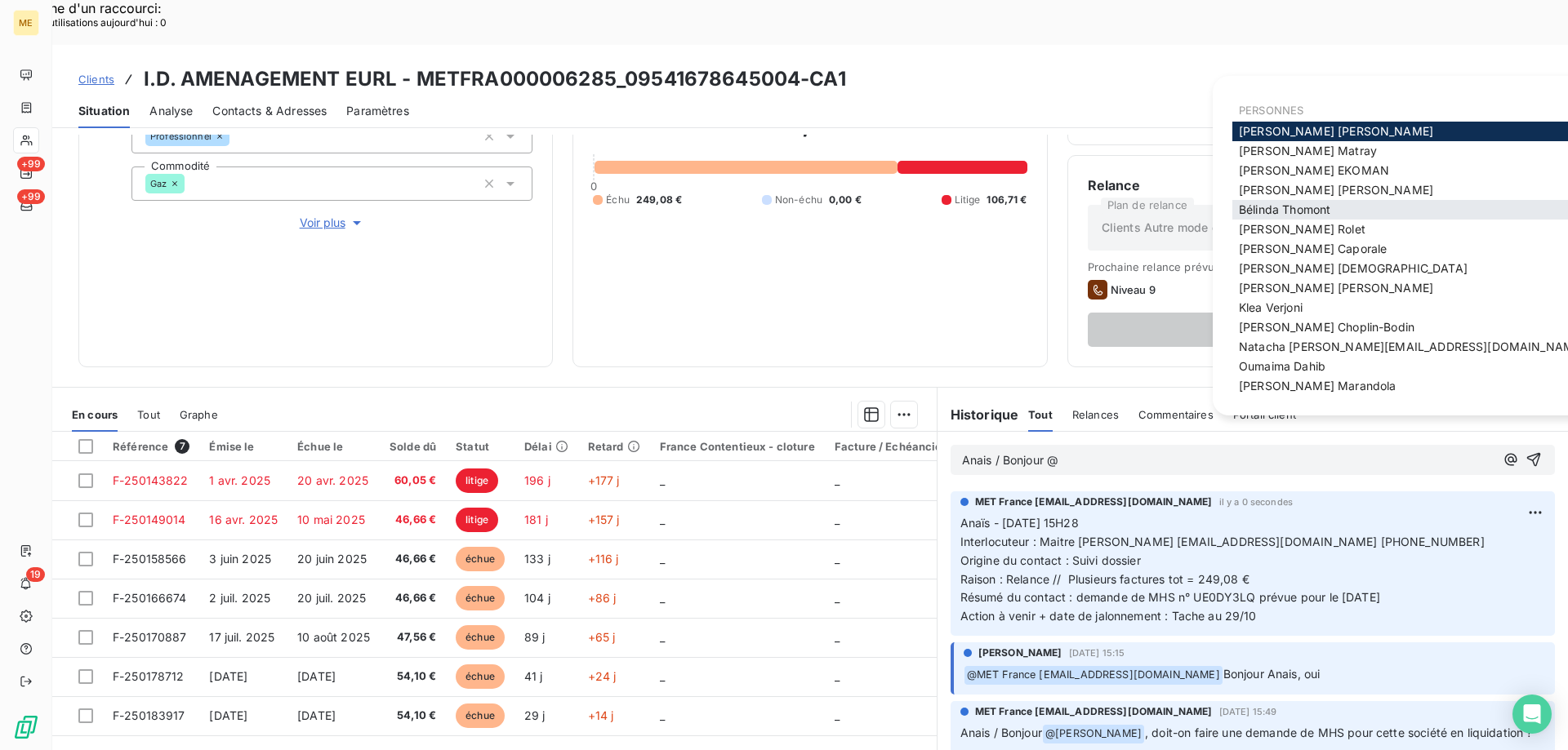
click at [1277, 211] on span "Bélinda Thomont" at bounding box center [1285, 209] width 92 height 14
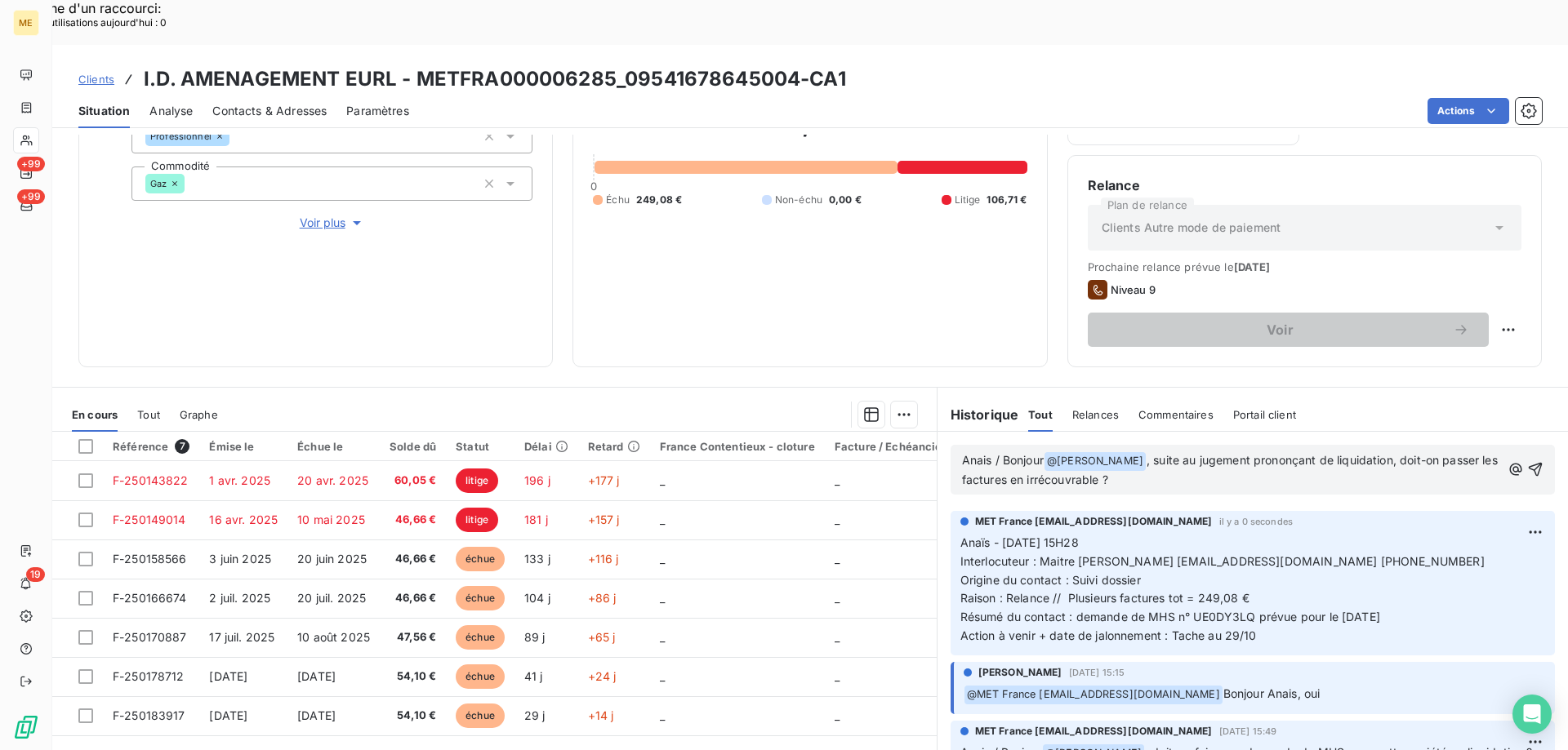
click at [1185, 452] on p "Anais / Bonjour @ Bélinda Thomont ﻿ , suite au jugement prononçant de liquidati…" at bounding box center [1231, 471] width 539 height 39
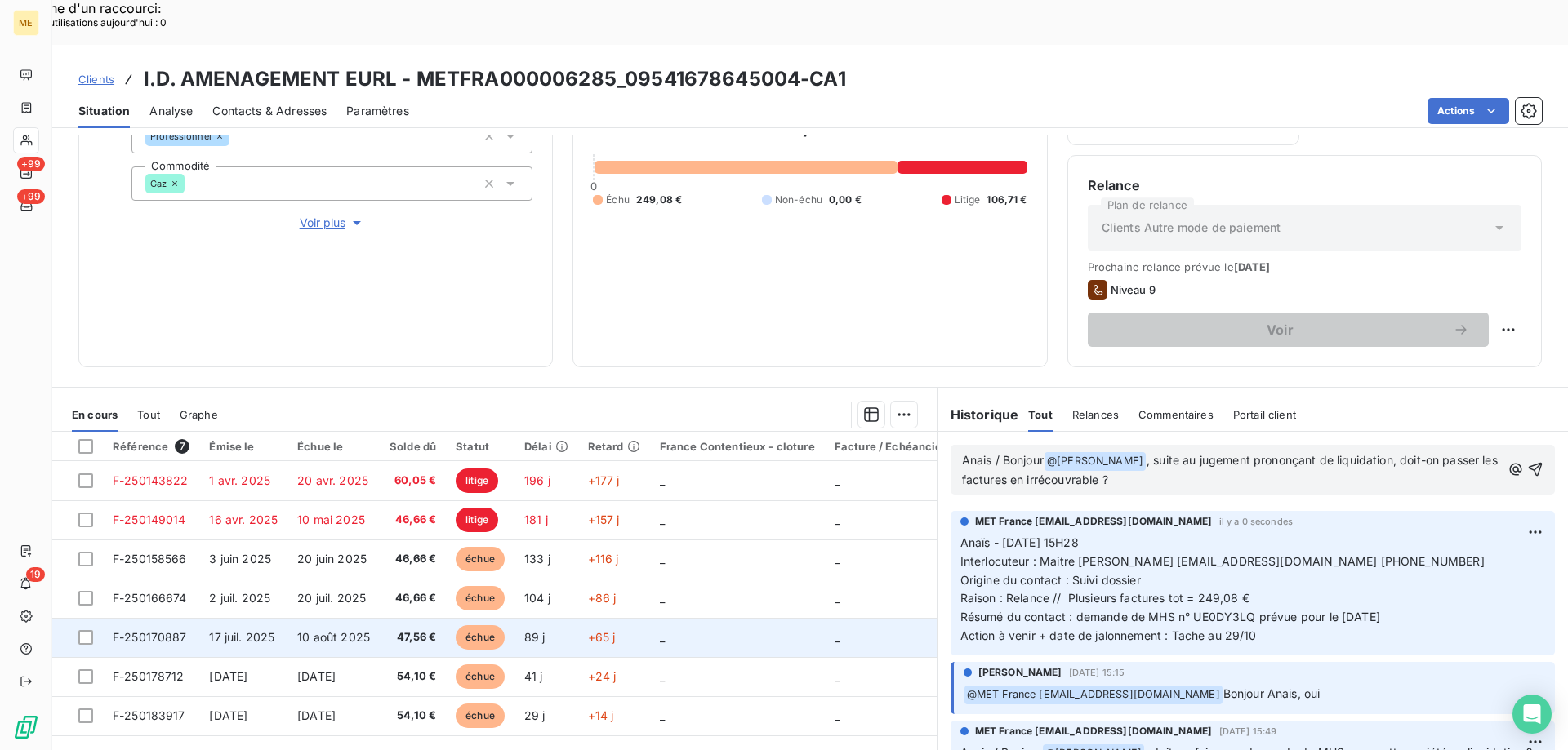
click at [665, 630] on span "_" at bounding box center [661, 636] width 5 height 14
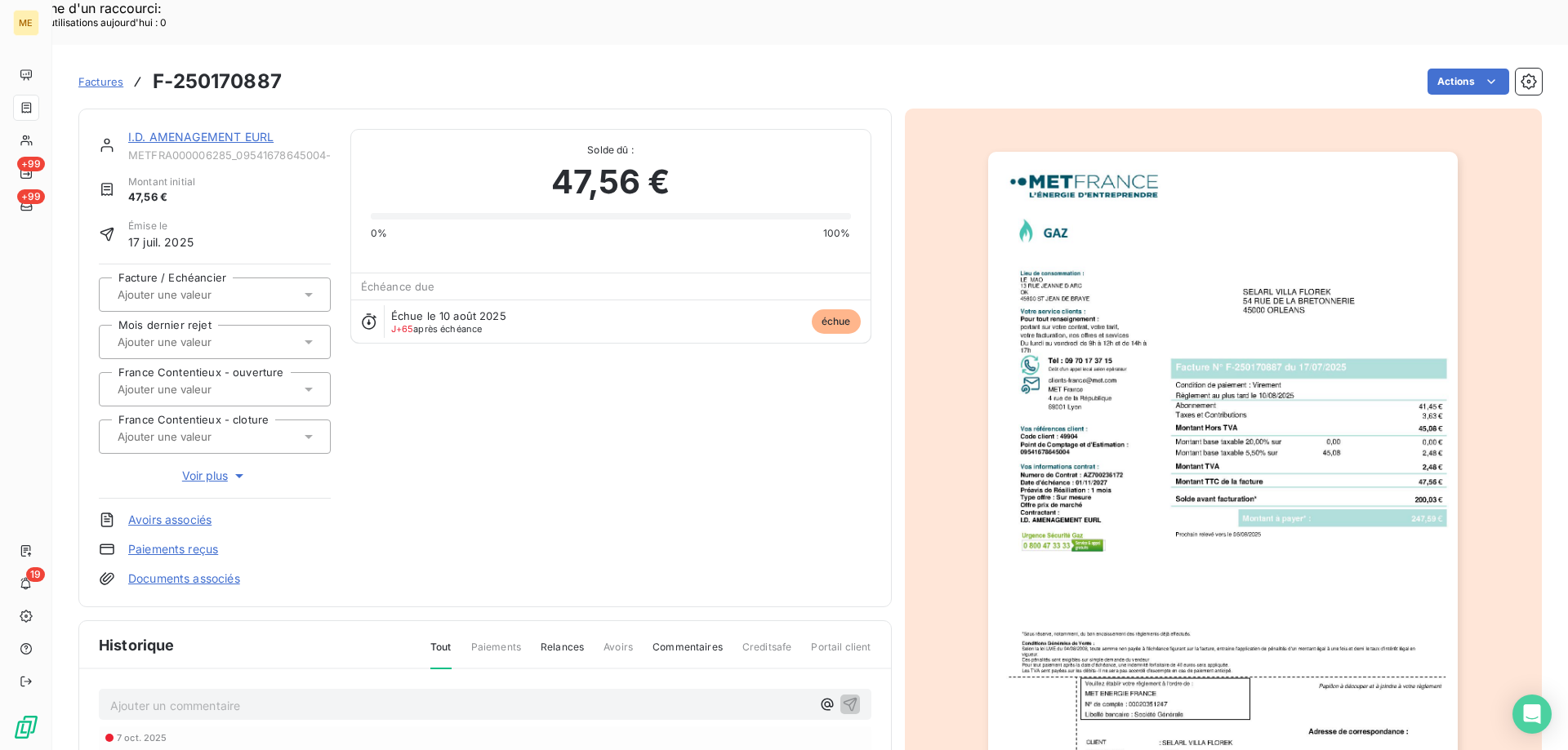
click at [1174, 341] on img "button" at bounding box center [1223, 484] width 469 height 665
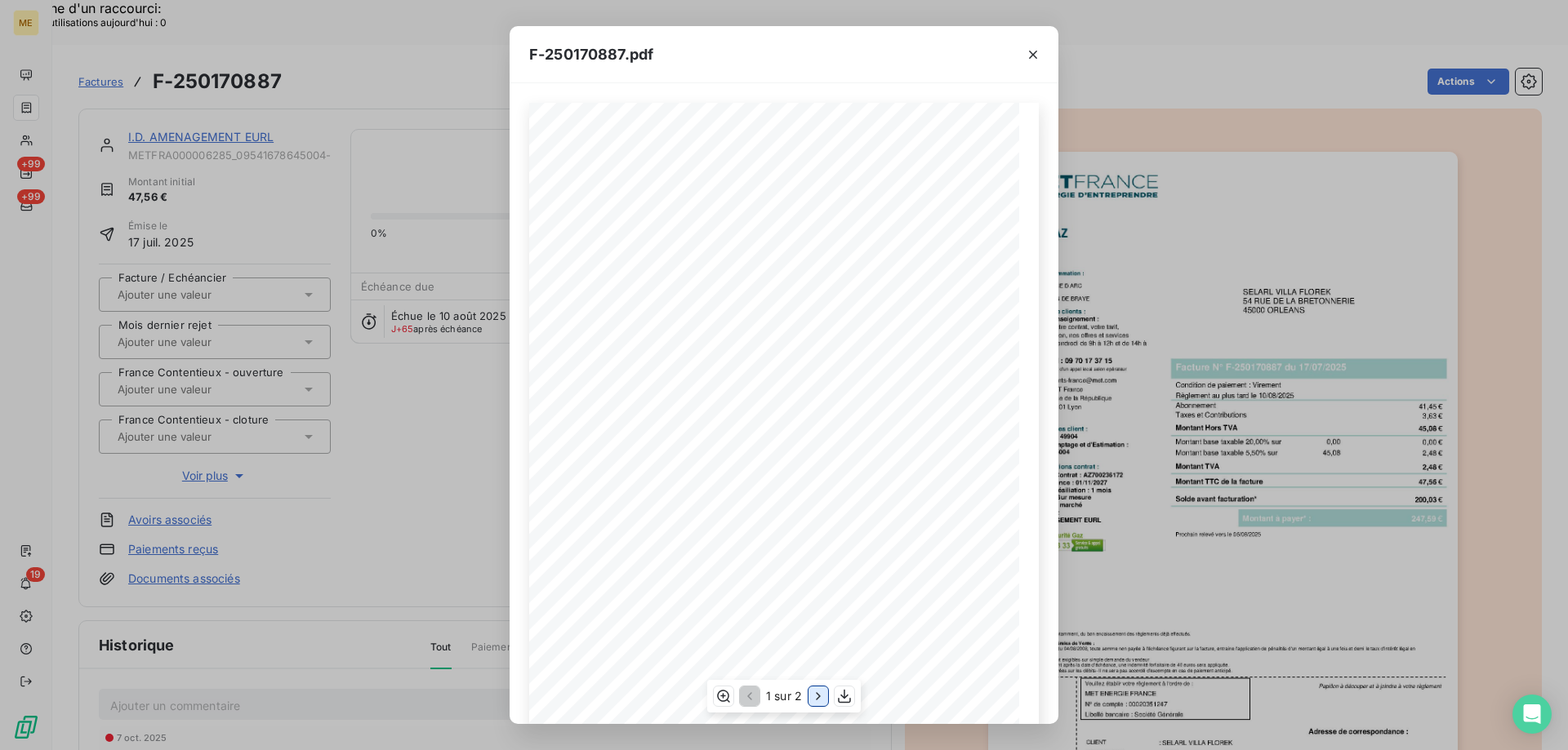
click at [815, 695] on icon "button" at bounding box center [818, 697] width 17 height 17
click at [1031, 53] on icon "button" at bounding box center [1033, 55] width 17 height 17
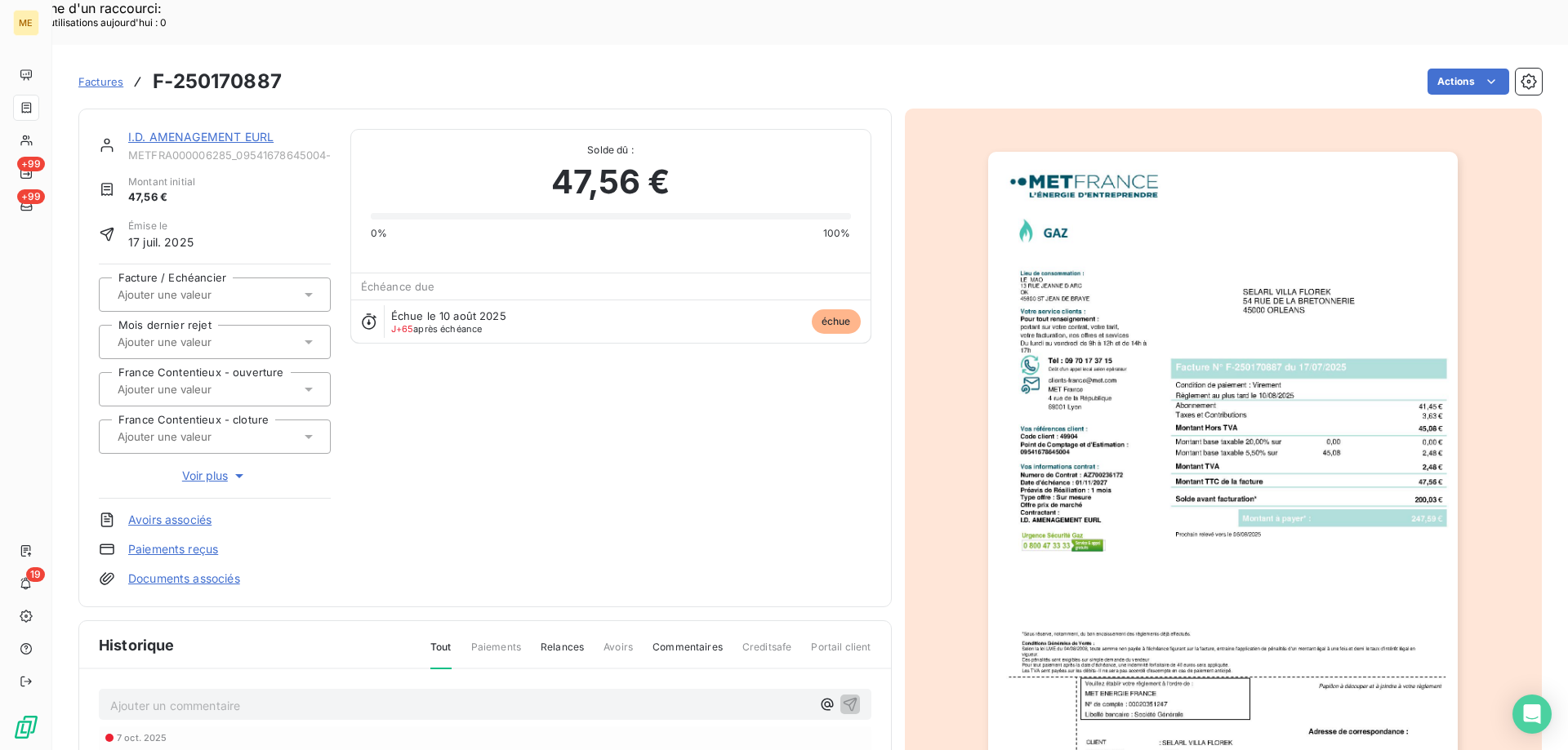
click at [228, 129] on link "I.D. AMENAGEMENT EURL" at bounding box center [201, 136] width 145 height 14
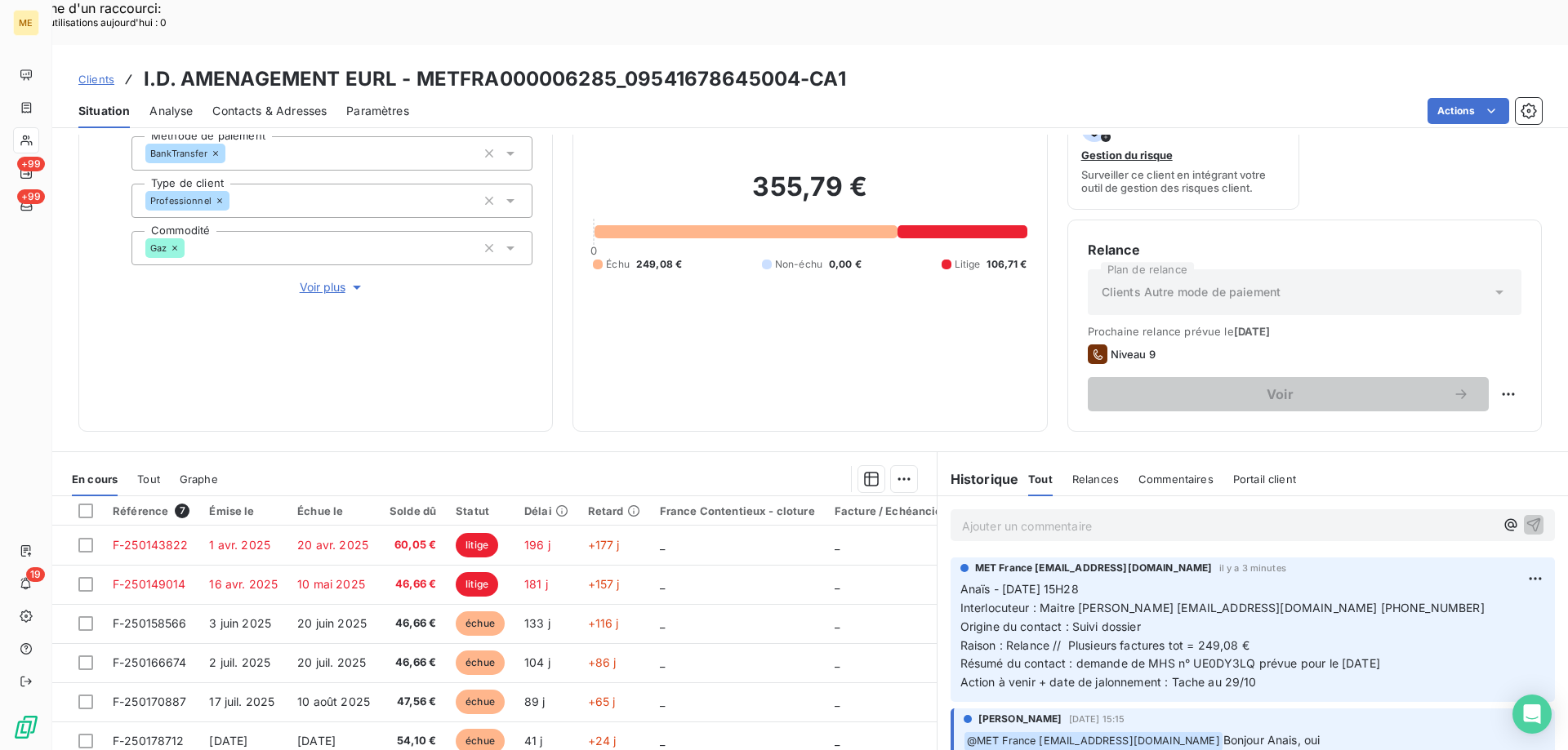
scroll to position [218, 0]
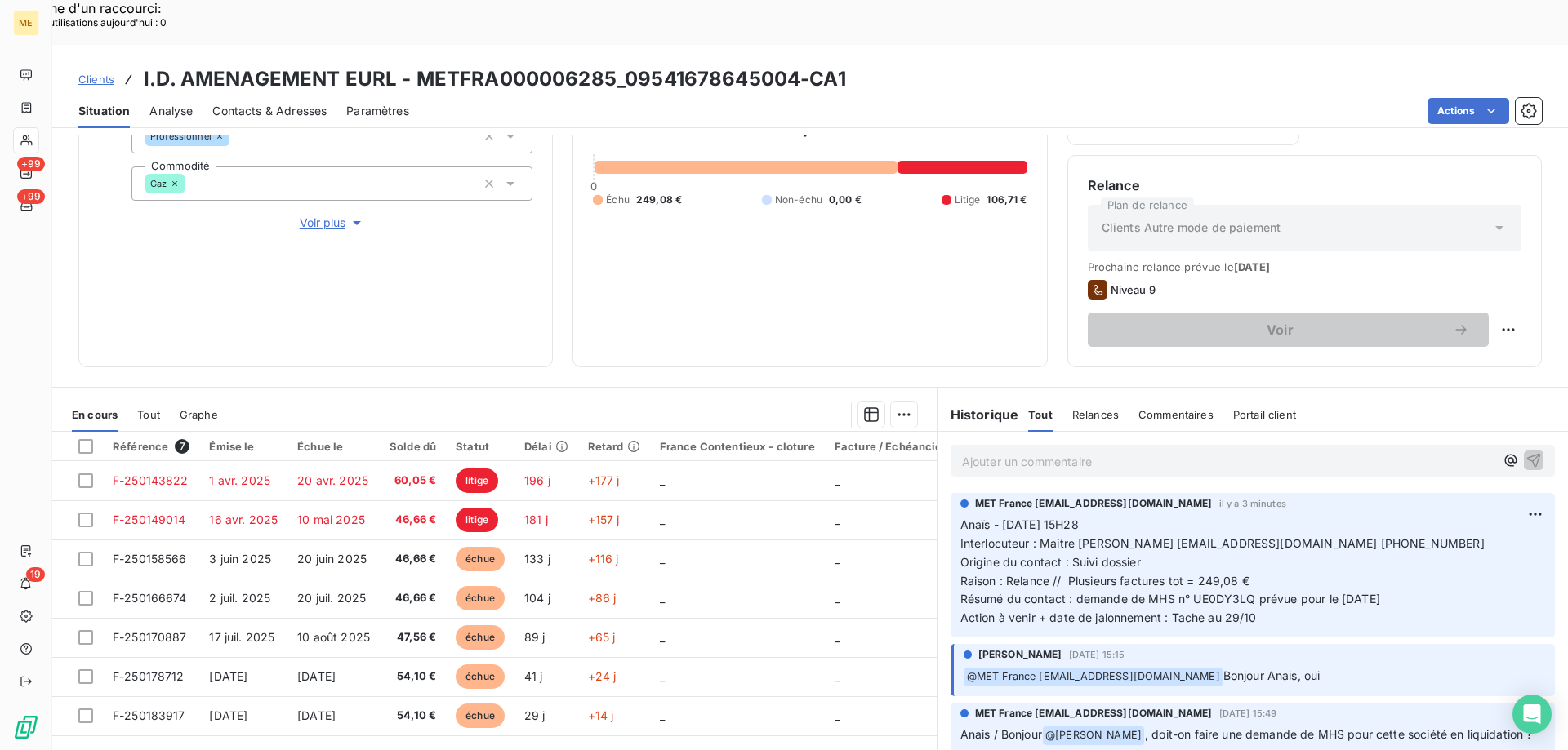
click at [1031, 452] on p "Ajouter un commentaire ﻿" at bounding box center [1228, 462] width 533 height 20
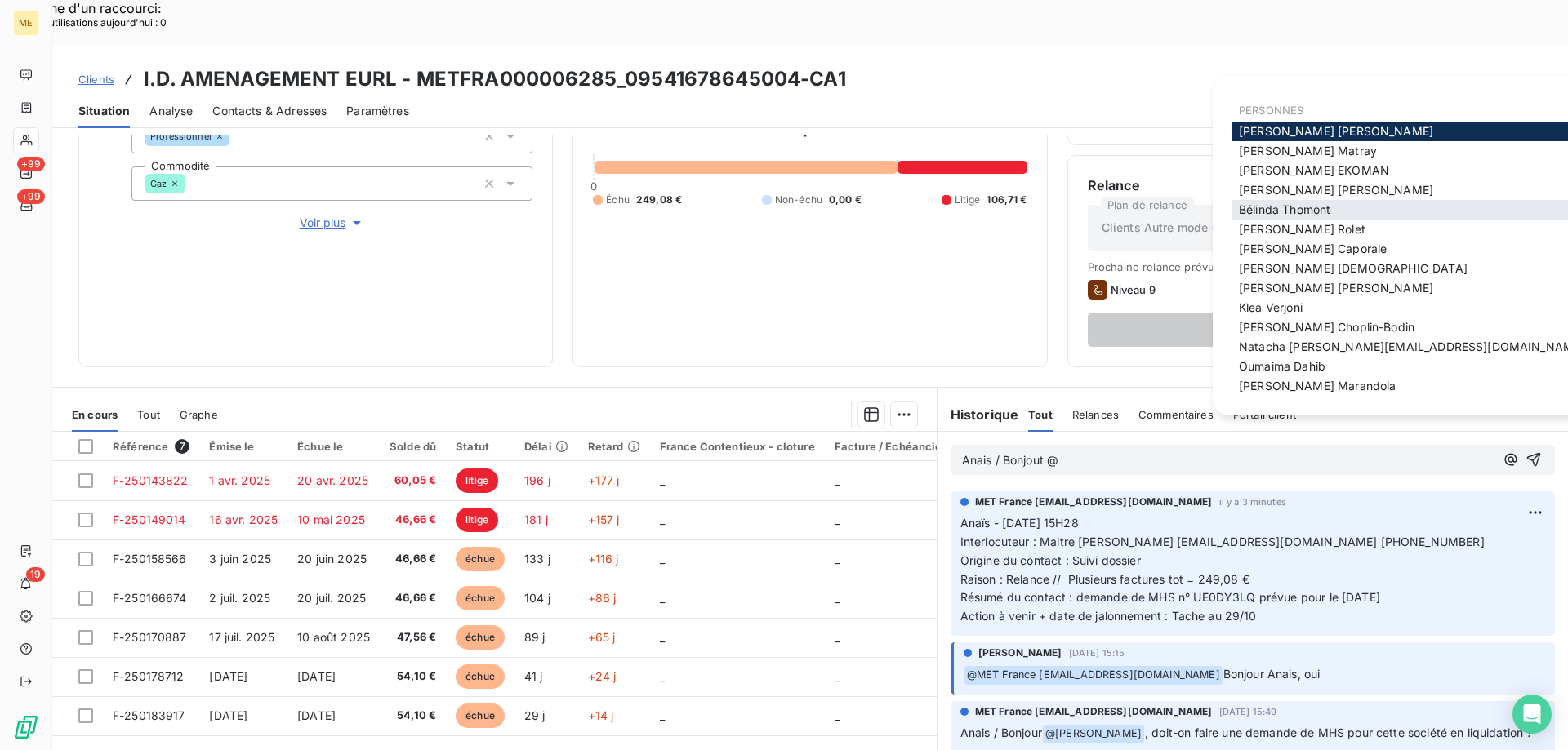
click at [1257, 207] on span "Bélinda Thomont" at bounding box center [1285, 209] width 92 height 14
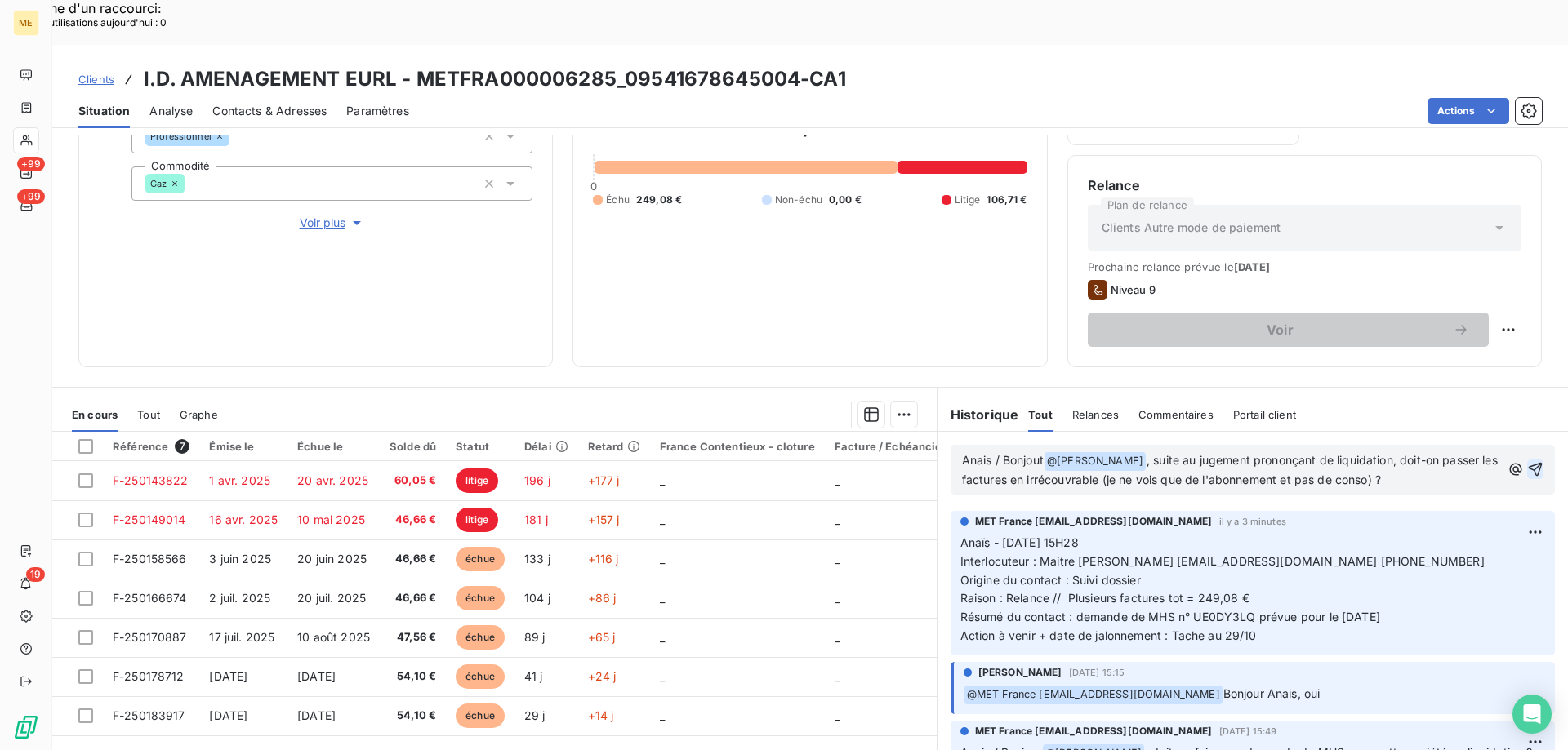
click at [1528, 461] on icon "button" at bounding box center [1536, 469] width 17 height 17
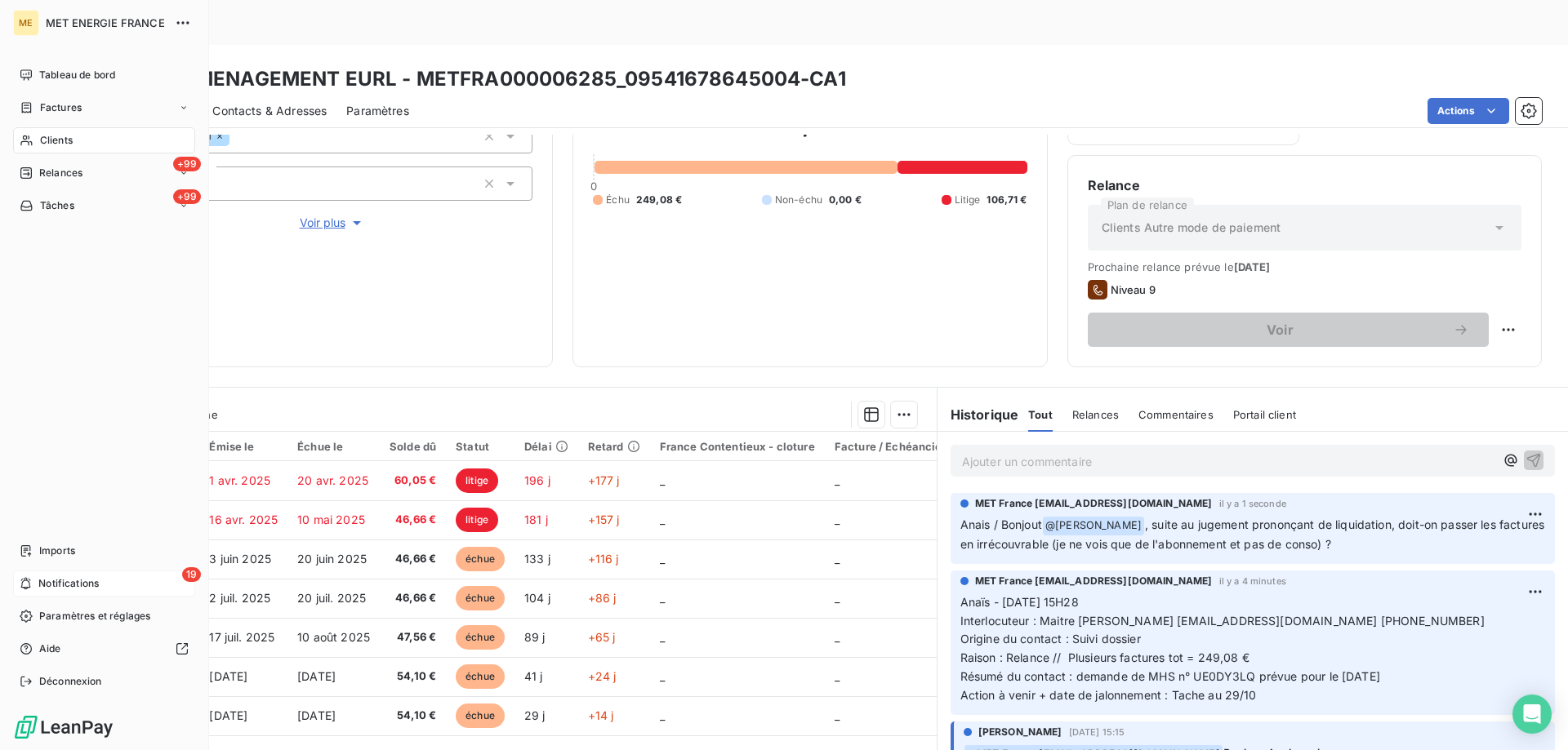
click at [51, 578] on span "Notifications" at bounding box center [69, 584] width 61 height 15
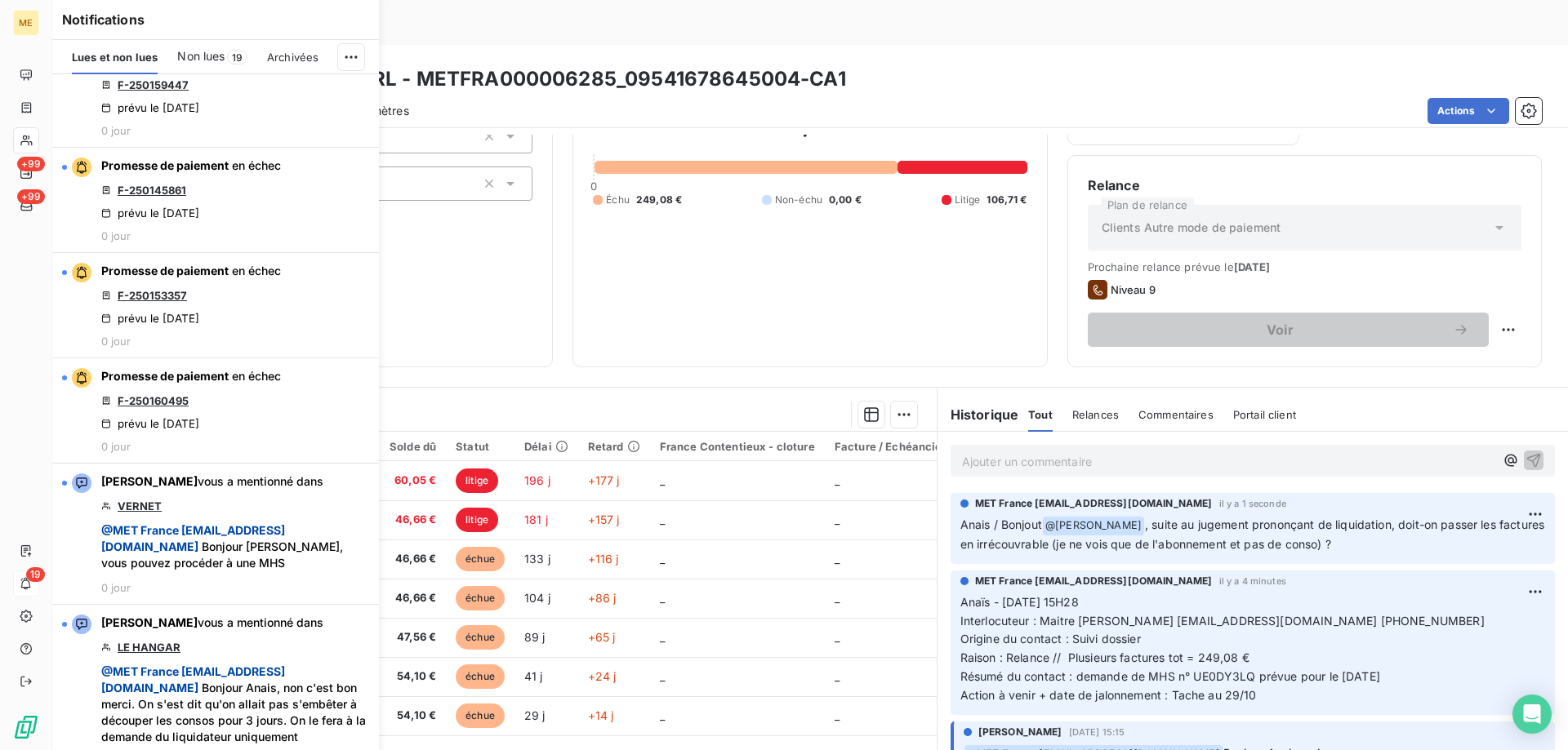
scroll to position [2122, 0]
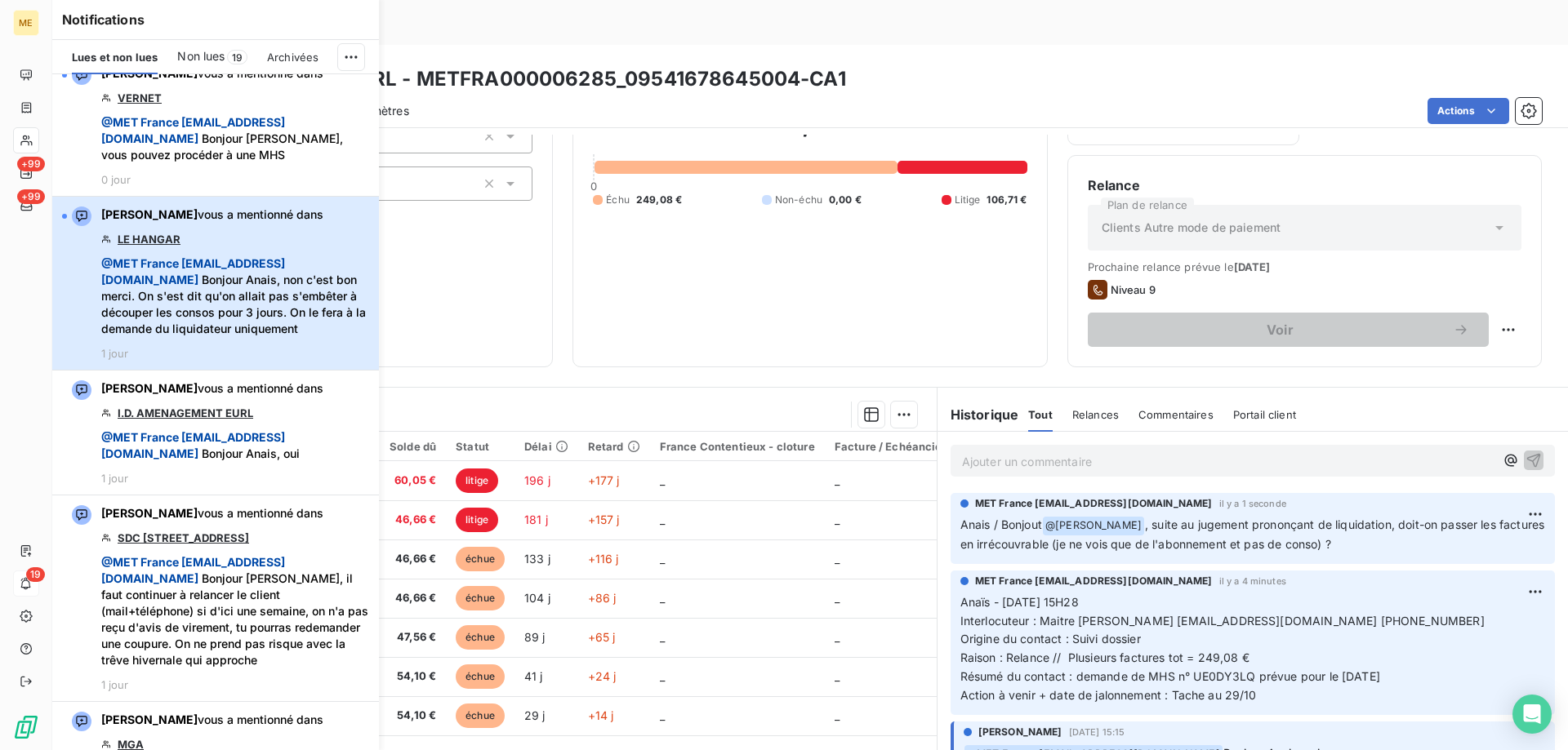
click at [239, 267] on div "Bélinda Thomont vous a mentionné dans LE HANGAR @ MET France met-france@recouvr…" at bounding box center [235, 283] width 268 height 153
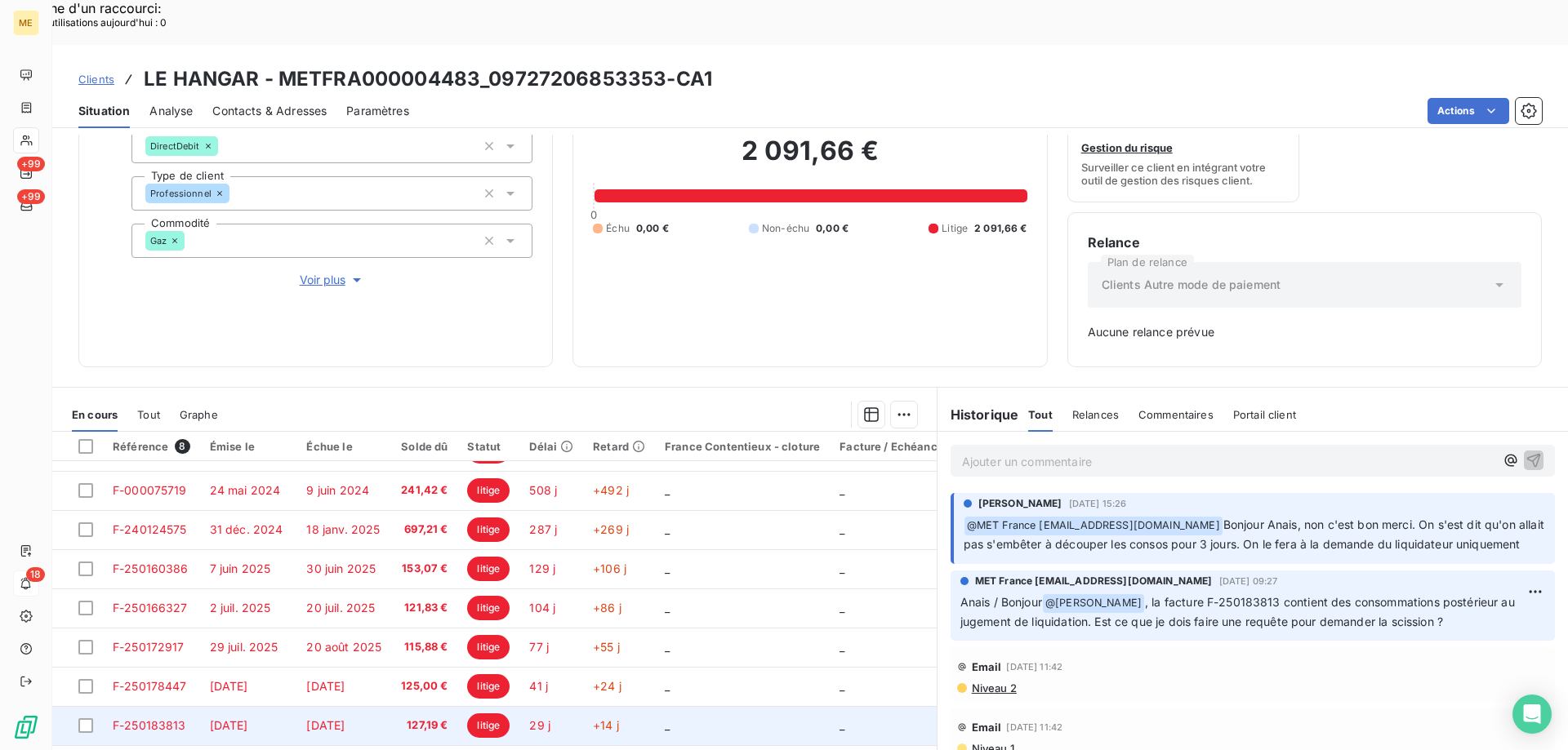
click at [728, 706] on td "_" at bounding box center [742, 725] width 175 height 39
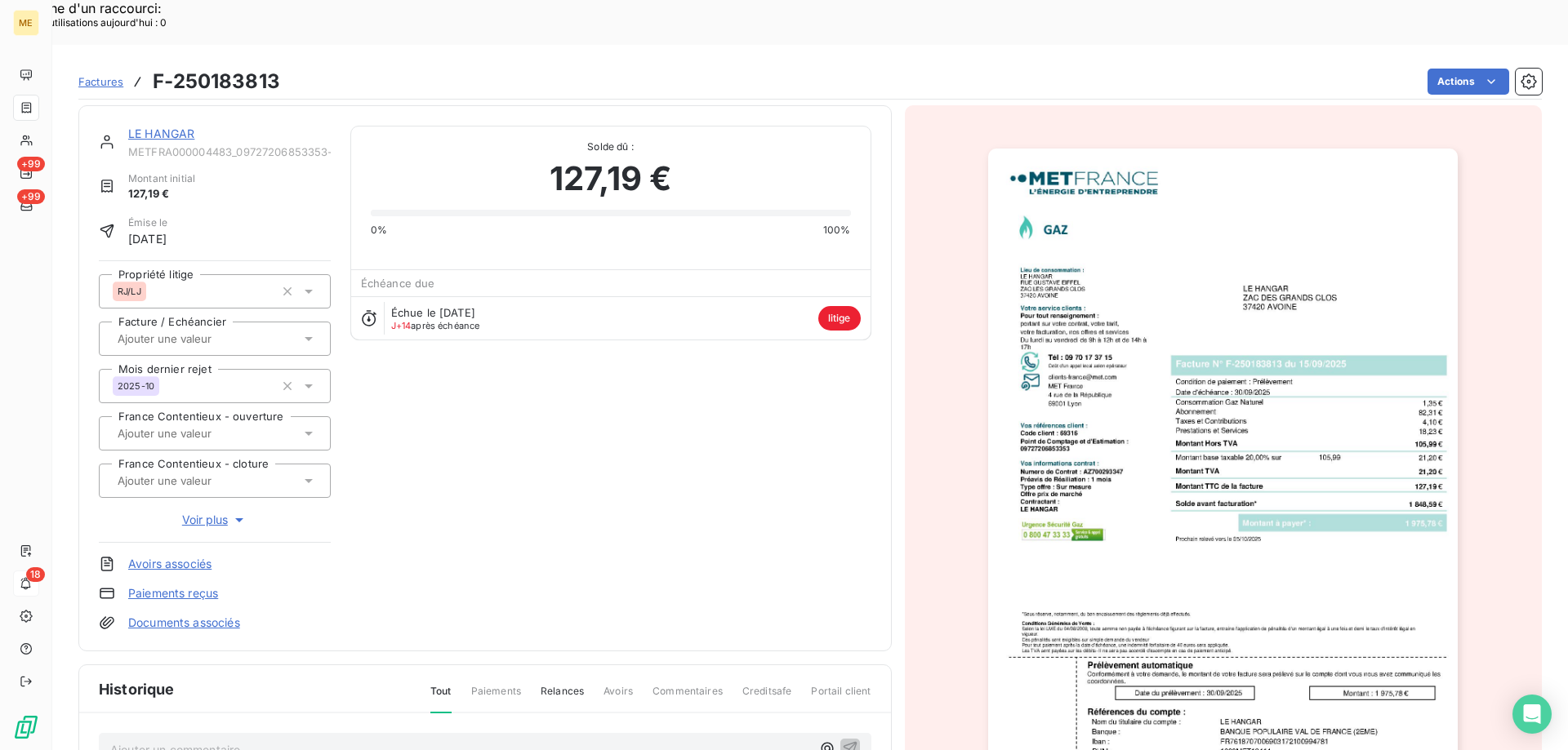
scroll to position [1, 0]
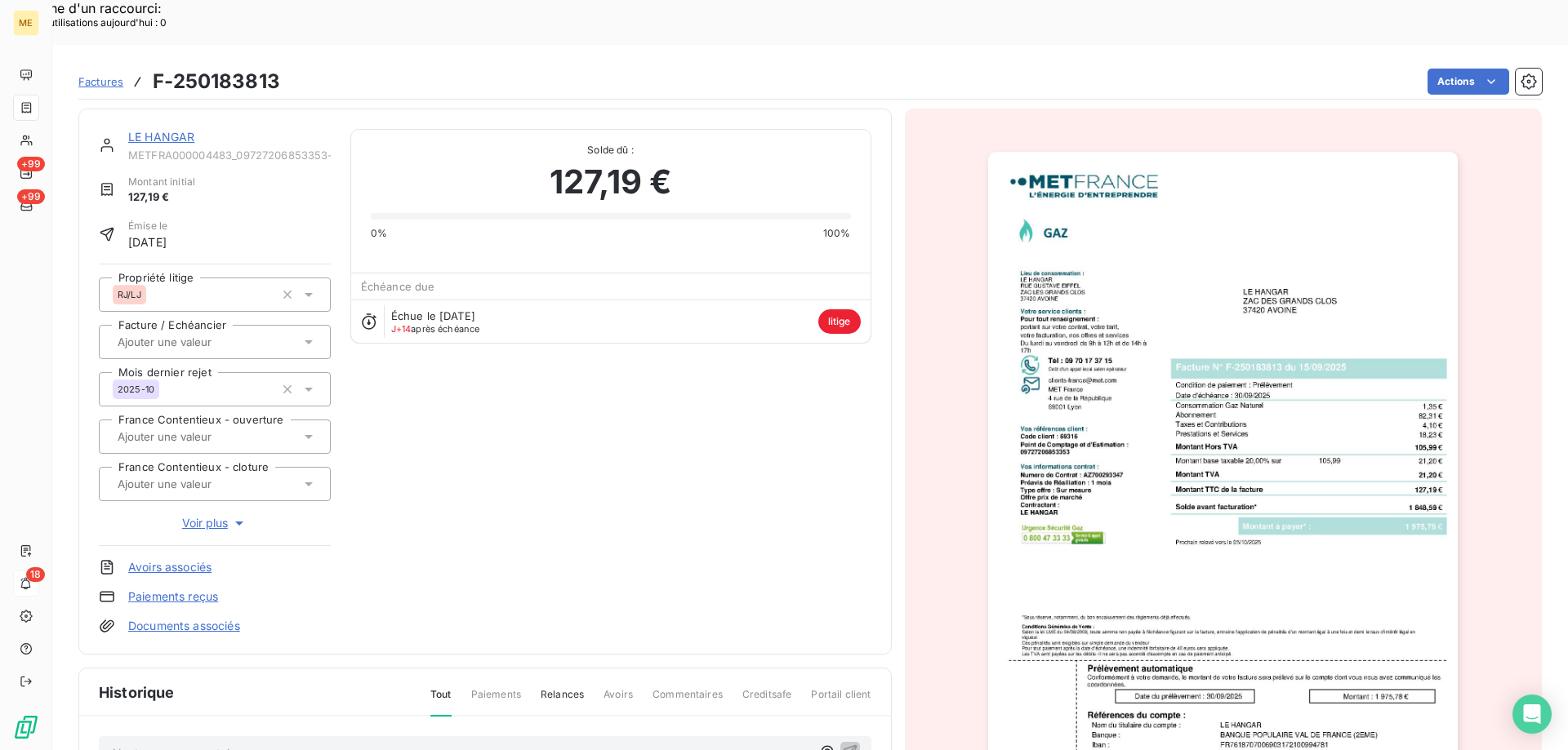
click at [157, 129] on link "LE HANGAR" at bounding box center [162, 136] width 66 height 14
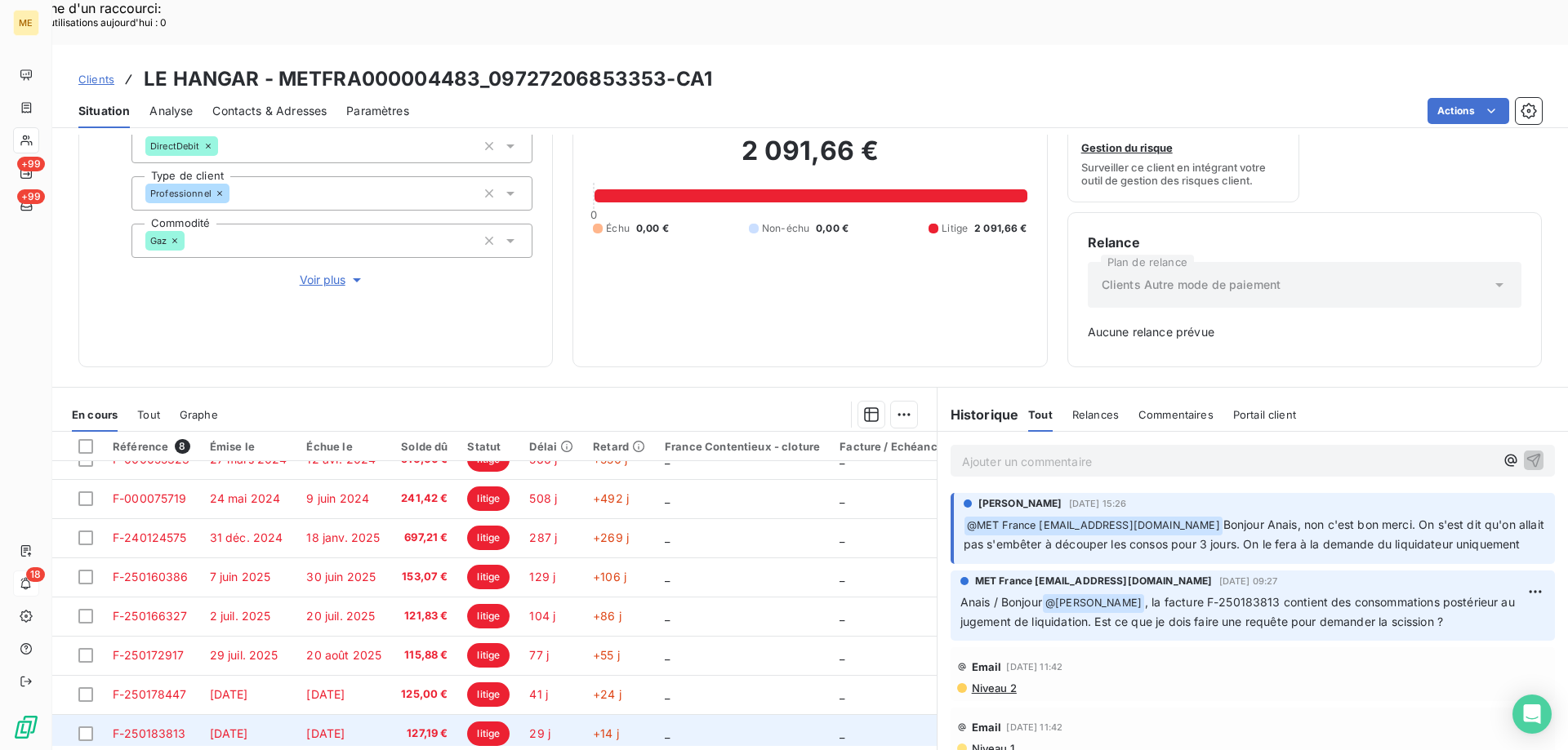
scroll to position [36, 0]
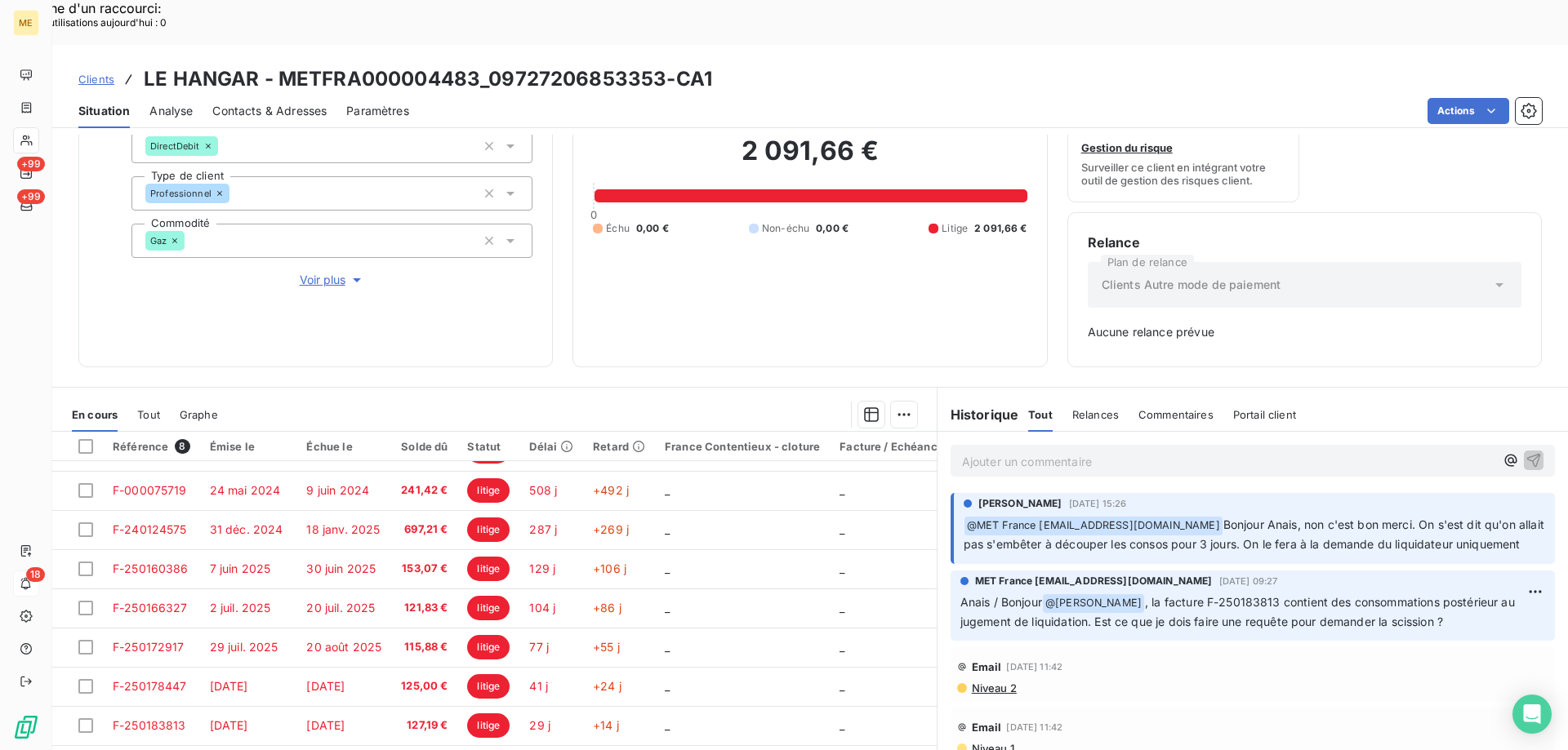
click at [1237, 452] on p "Ajouter un commentaire ﻿" at bounding box center [1228, 462] width 533 height 20
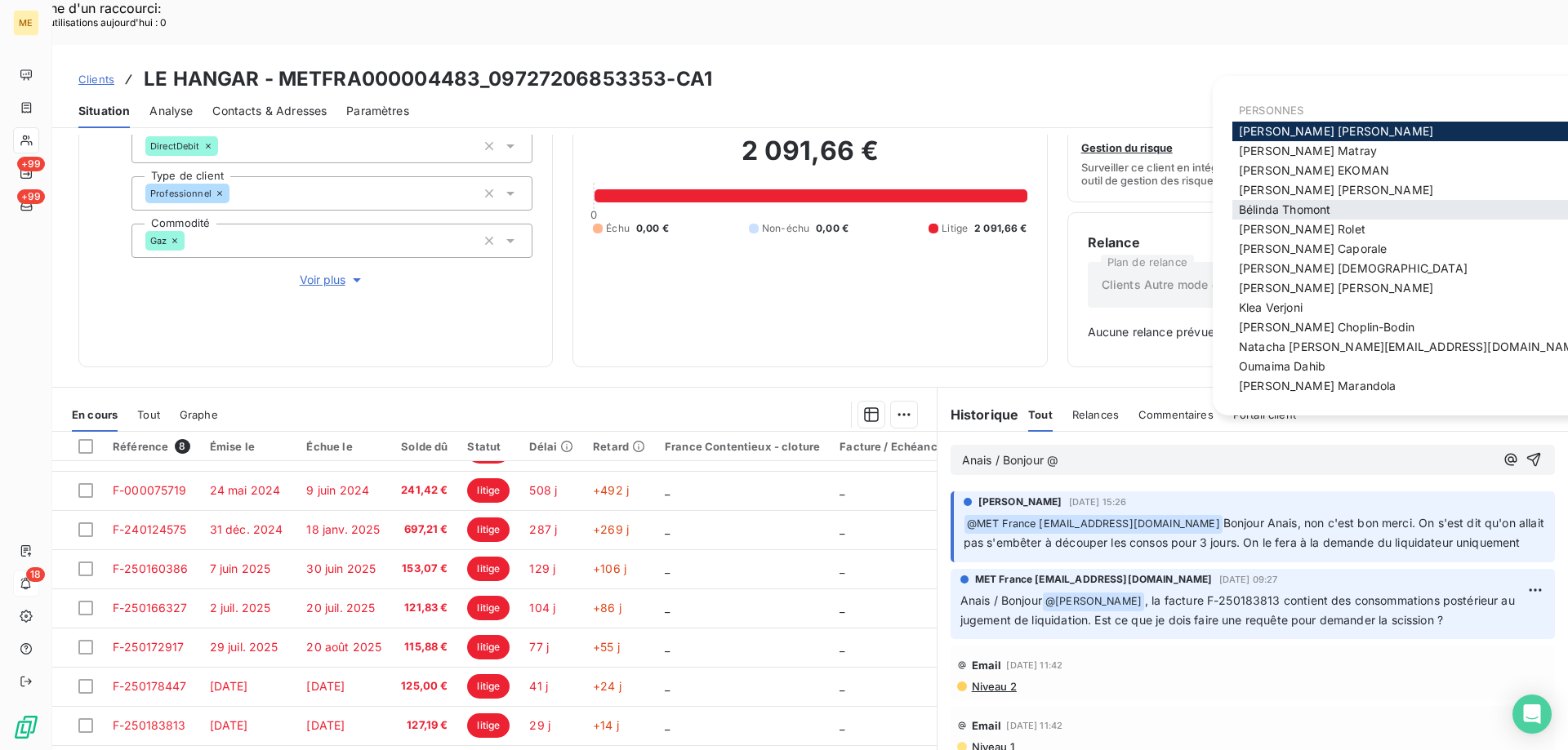
click at [1284, 208] on span "Bélinda Thomont" at bounding box center [1285, 209] width 92 height 14
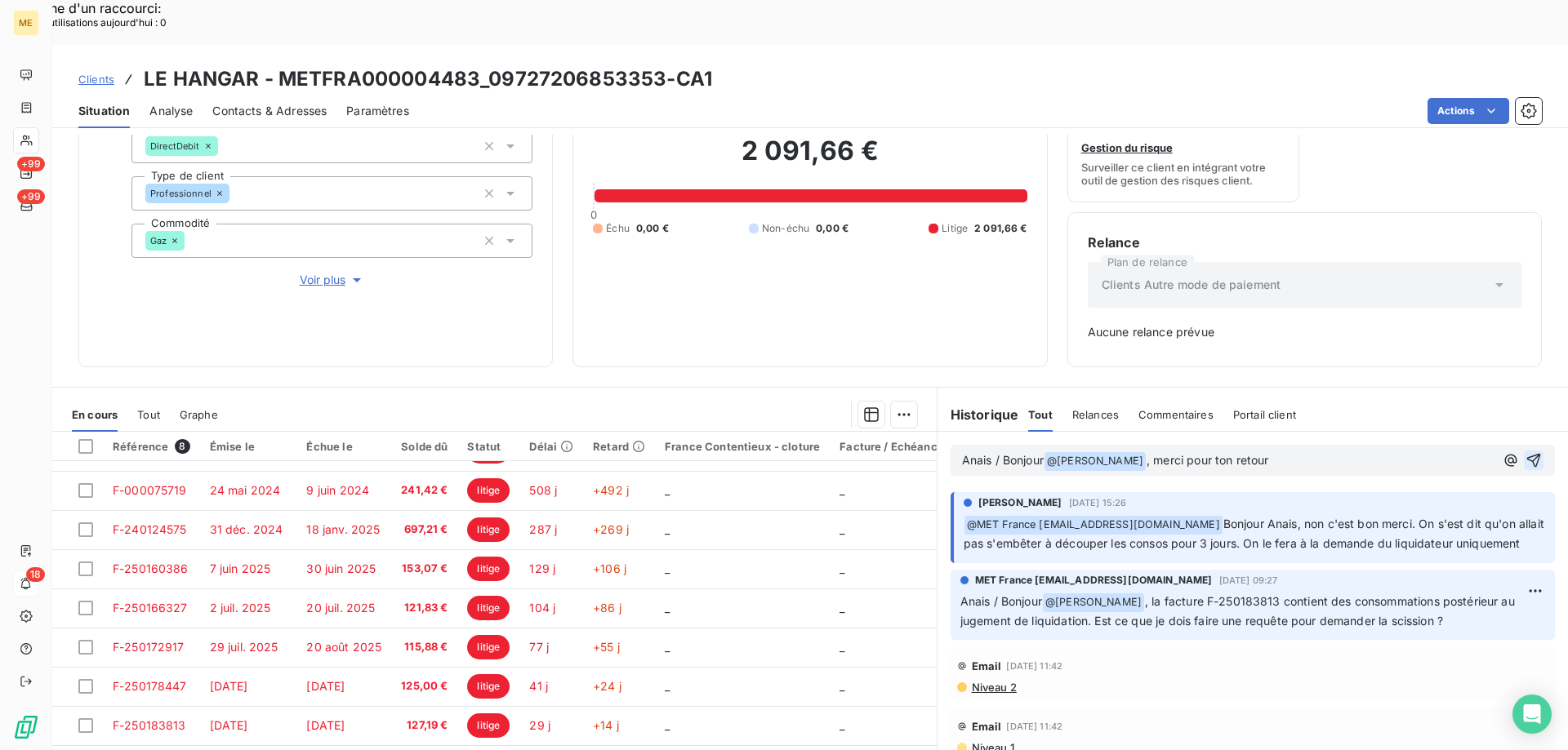
click at [1528, 453] on icon "button" at bounding box center [1534, 460] width 14 height 14
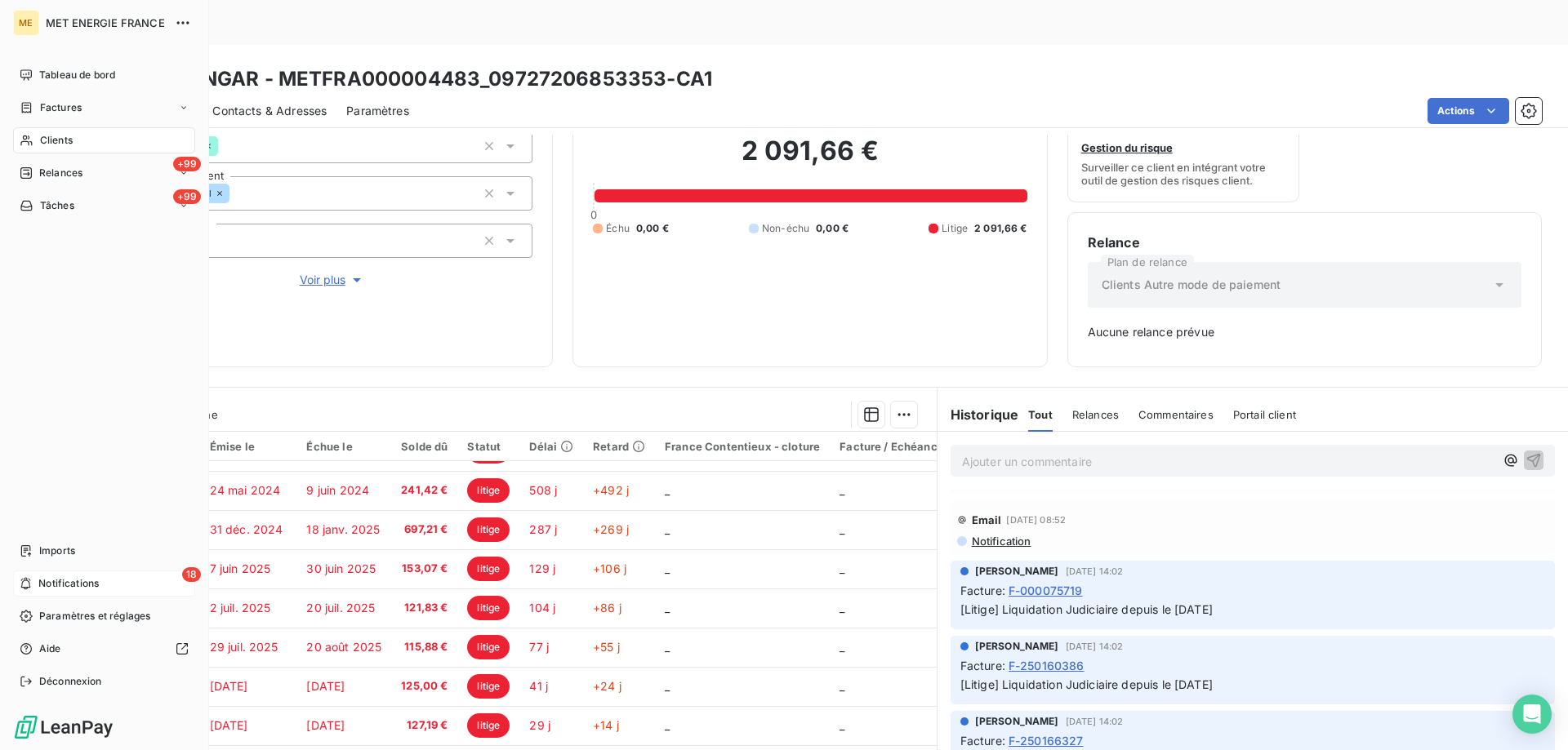
click at [63, 578] on span "Notifications" at bounding box center [69, 584] width 61 height 15
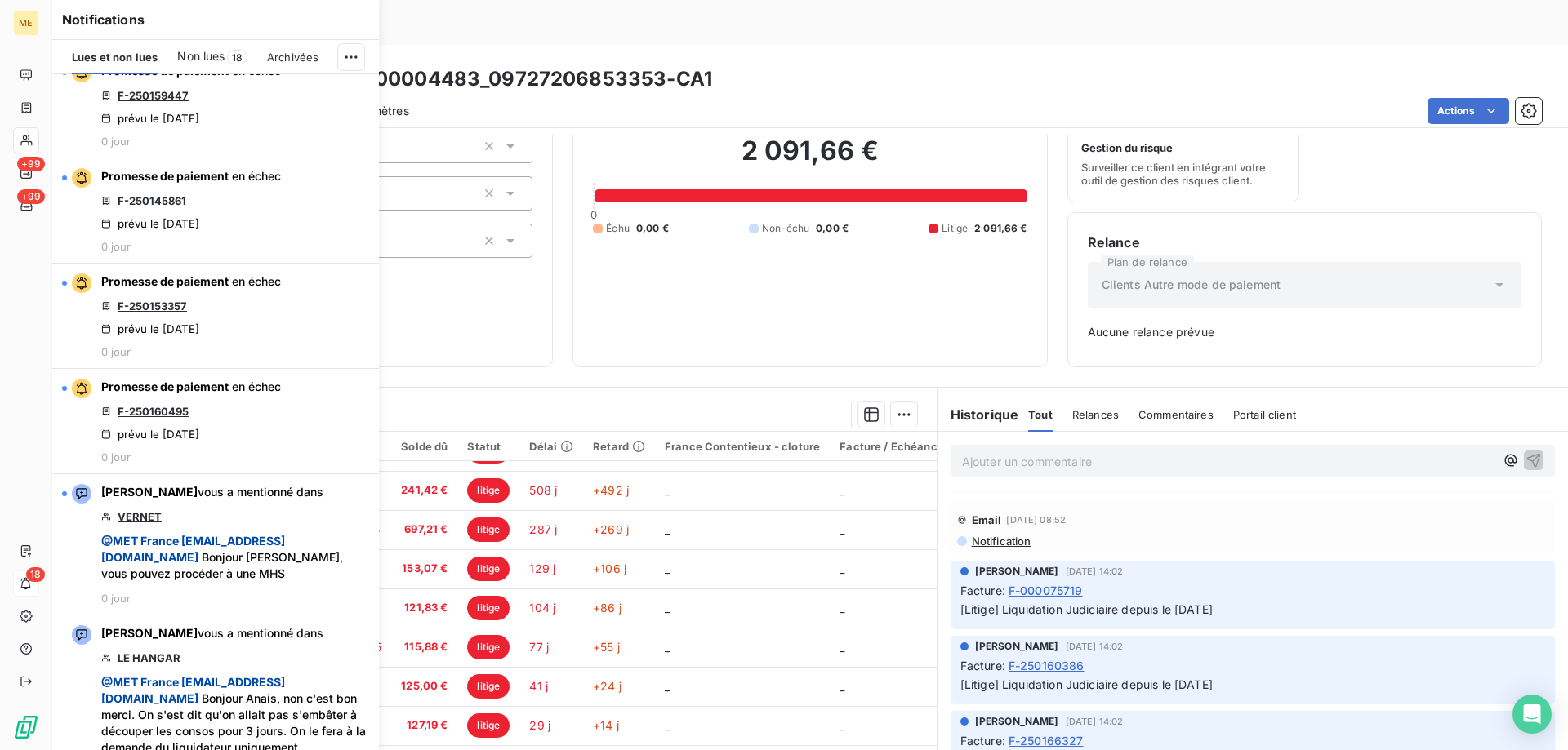
scroll to position [2041, 0]
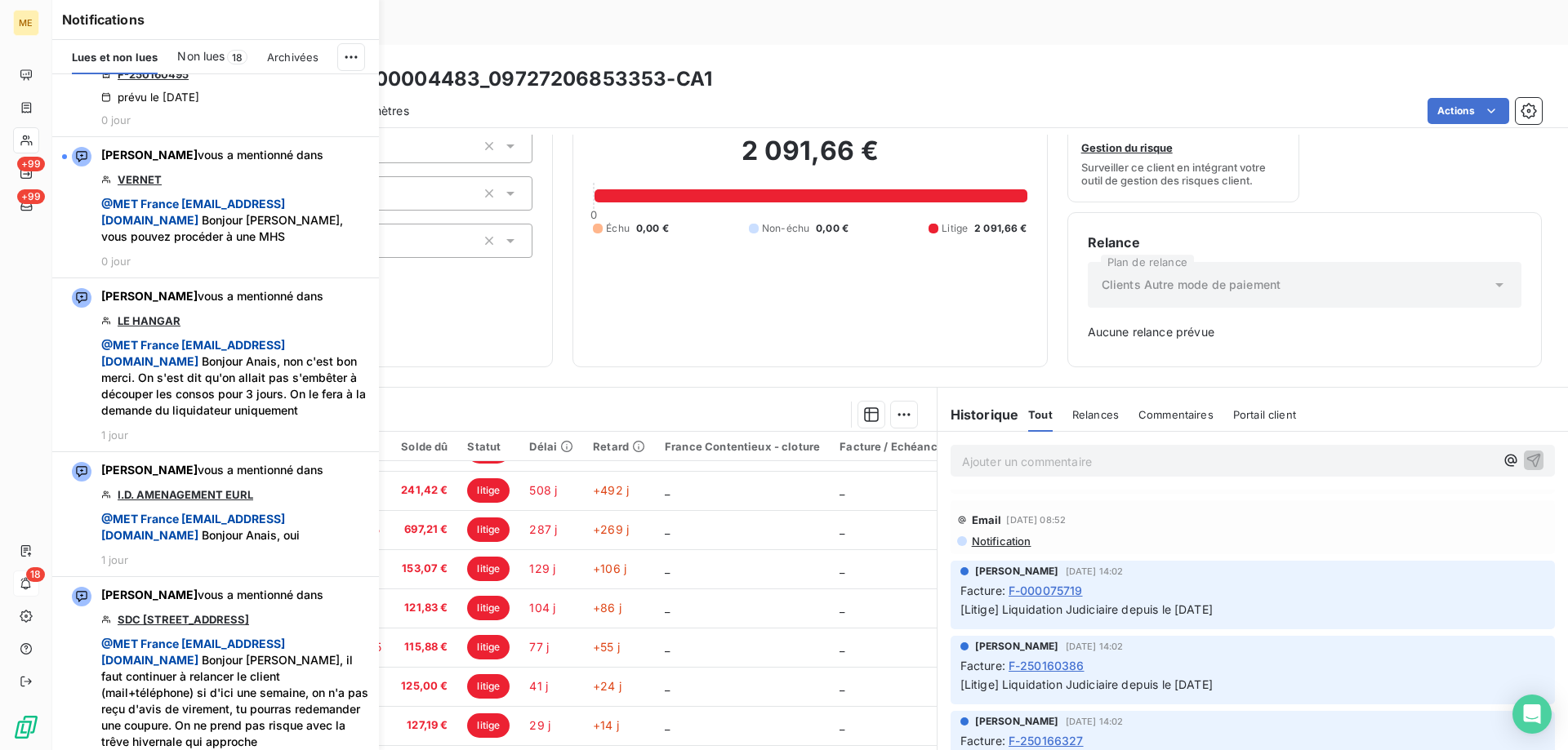
click at [836, 250] on div "2 091,66 € 0 Échu 0,00 € Non-échu 0,00 € Litige 2 091,66 €" at bounding box center [810, 185] width 434 height 323
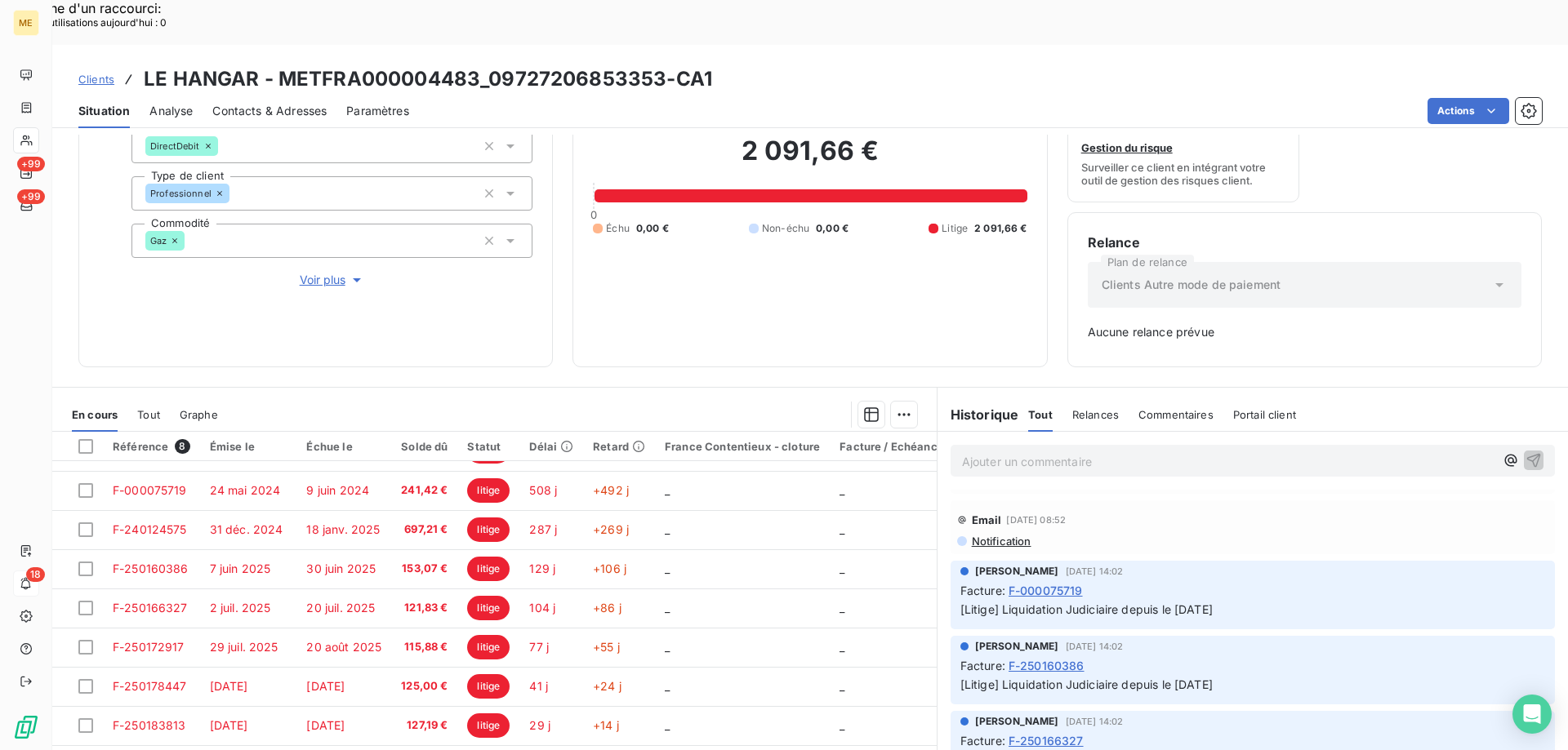
scroll to position [0, 0]
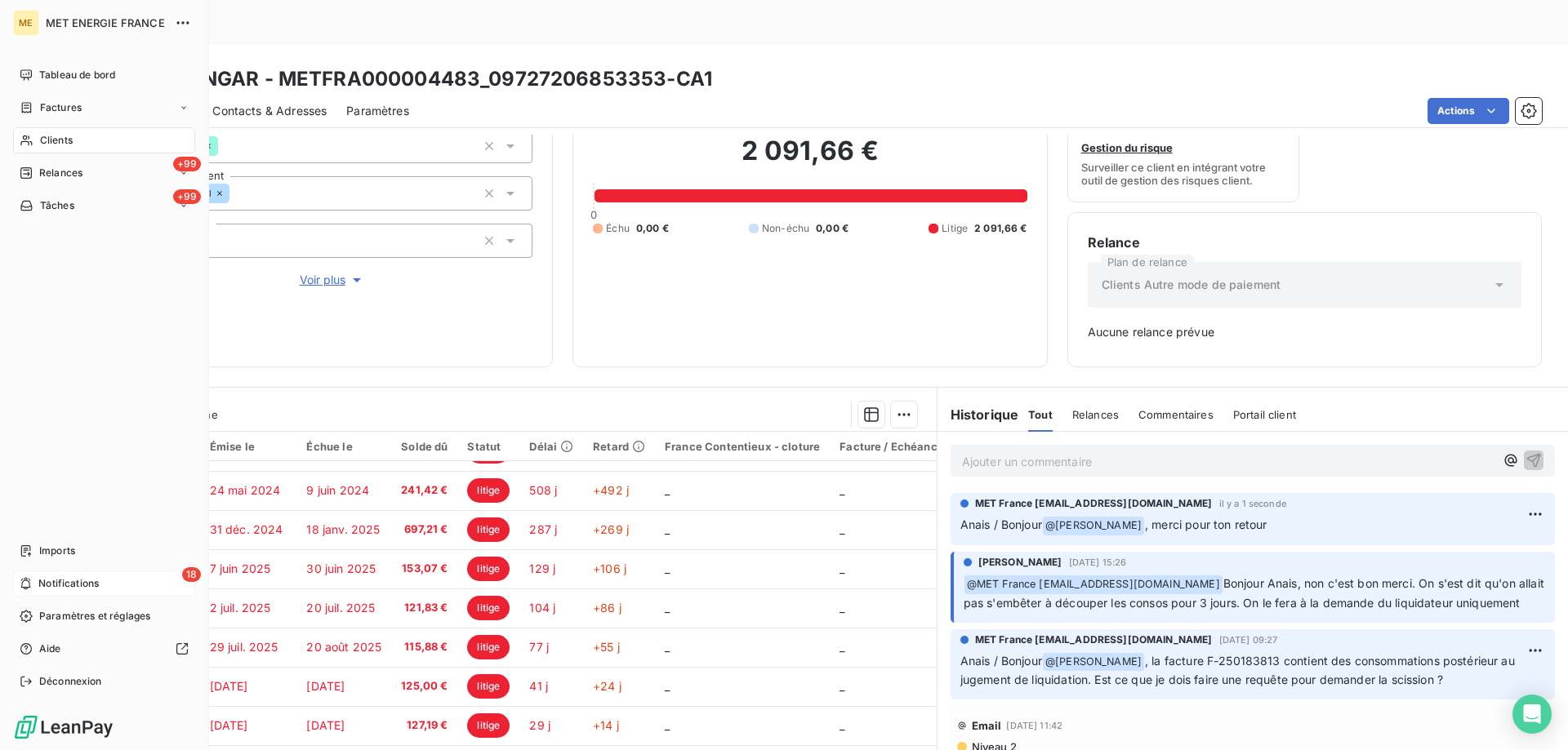
click at [84, 589] on span "Notifications" at bounding box center [69, 584] width 61 height 15
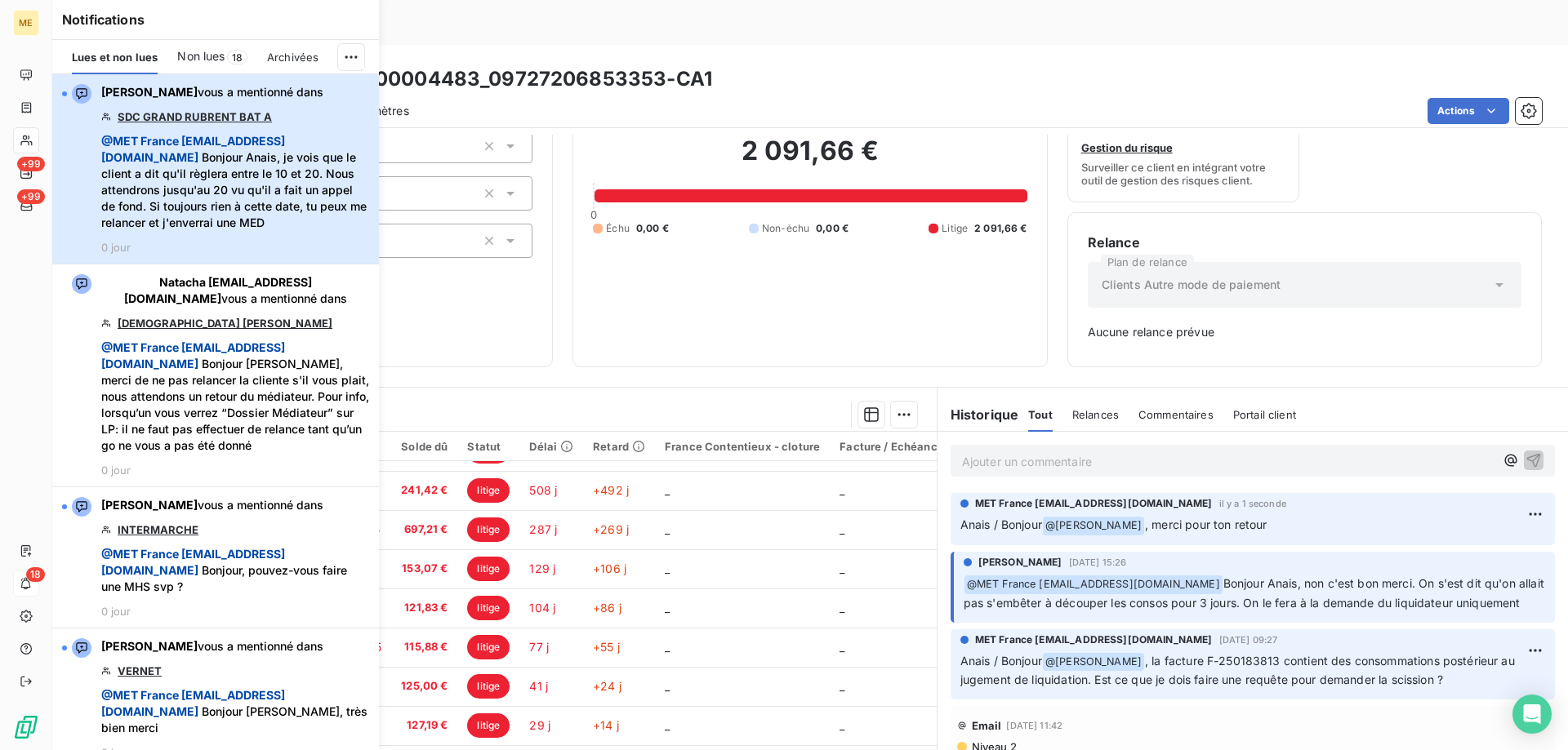
click at [321, 225] on span "@ MET France met-france@recouvrement.met.com Bonjour Anais, je vois que le clie…" at bounding box center [235, 182] width 268 height 98
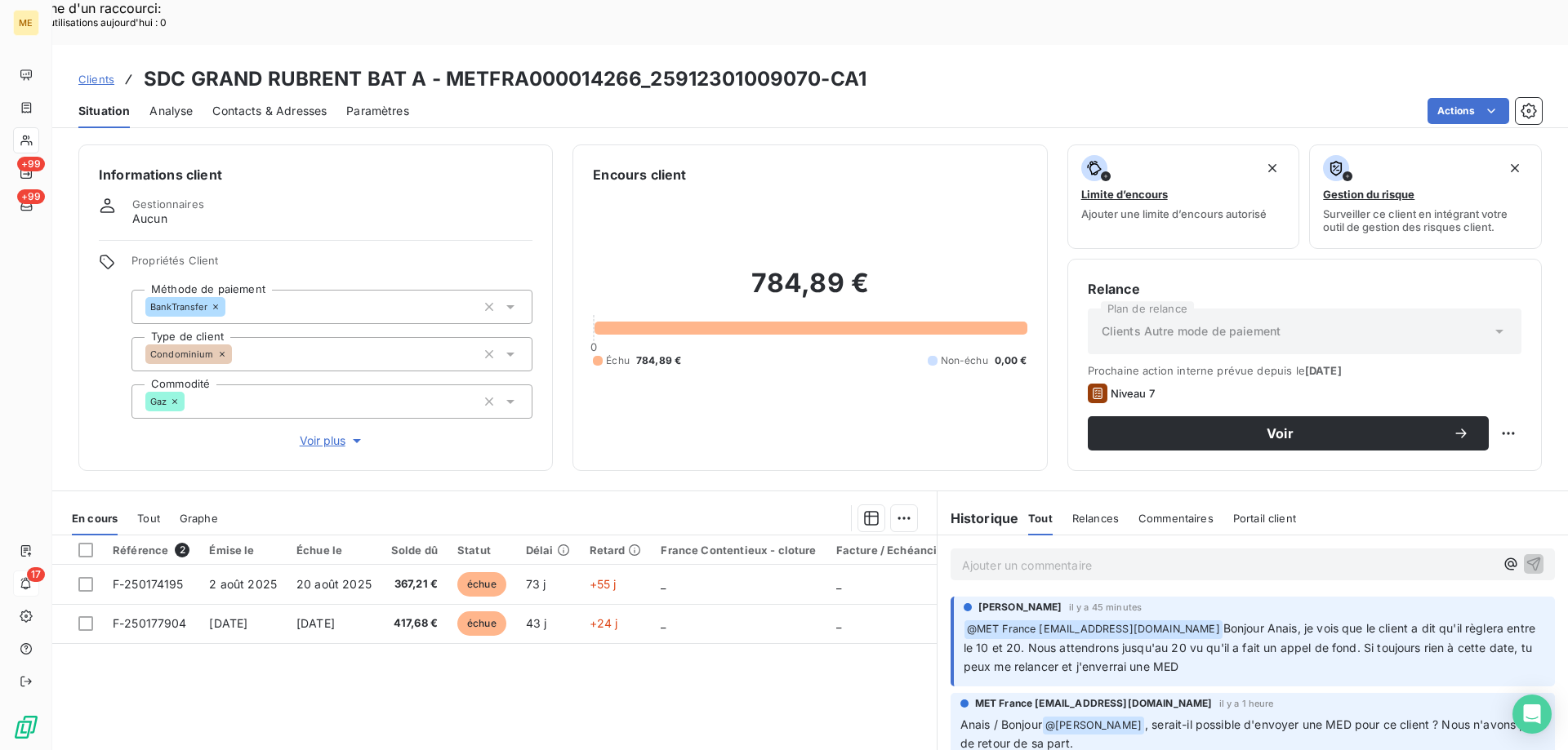
click at [1050, 555] on p "Ajouter un commentaire ﻿" at bounding box center [1228, 565] width 533 height 20
click at [1190, 555] on p "Ajouter un commentaire ﻿" at bounding box center [1228, 565] width 533 height 20
click at [1140, 555] on p "Ajouter un commentaire ﻿" at bounding box center [1228, 565] width 533 height 20
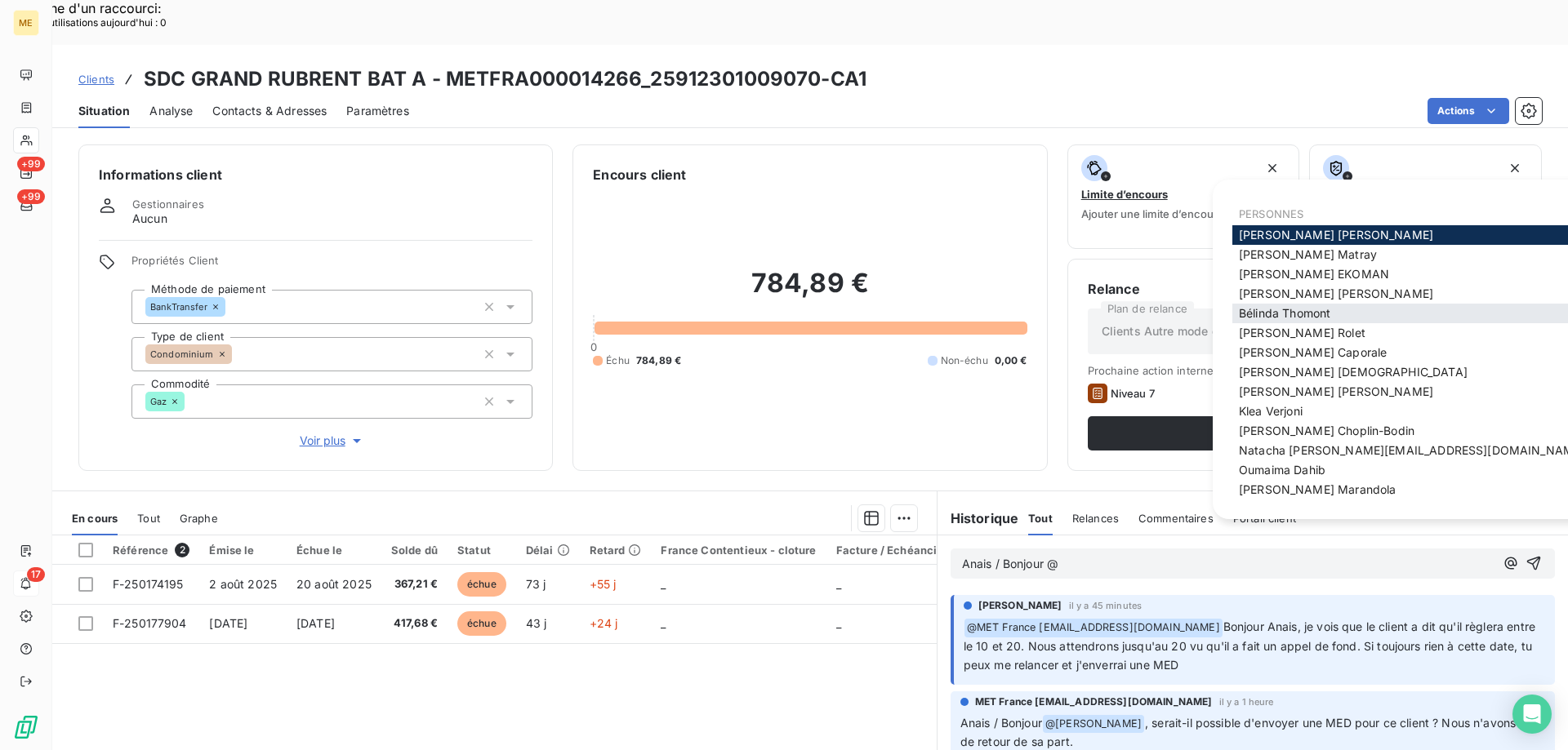
click at [1391, 311] on div "Bélinda Thomont" at bounding box center [1412, 313] width 358 height 19
click at [1318, 314] on span "Bélinda Thomont" at bounding box center [1285, 312] width 92 height 14
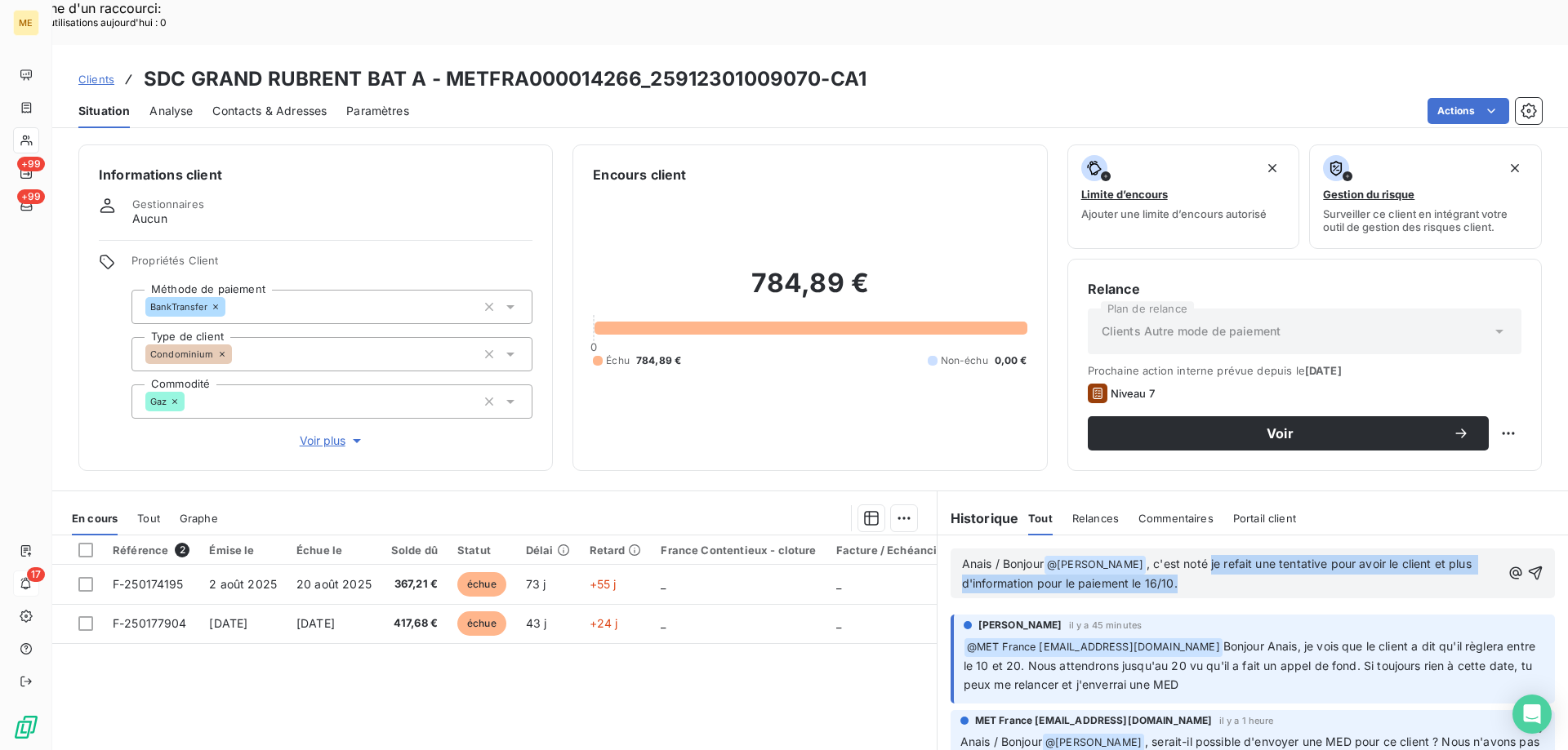
drag, startPoint x: 1207, startPoint y: 520, endPoint x: 1234, endPoint y: 546, distance: 37.5
click at [1234, 555] on p "Anais / Bonjour @ Bélinda Thomont ﻿ , c'est noté je refait une tentative pour a…" at bounding box center [1231, 575] width 539 height 39
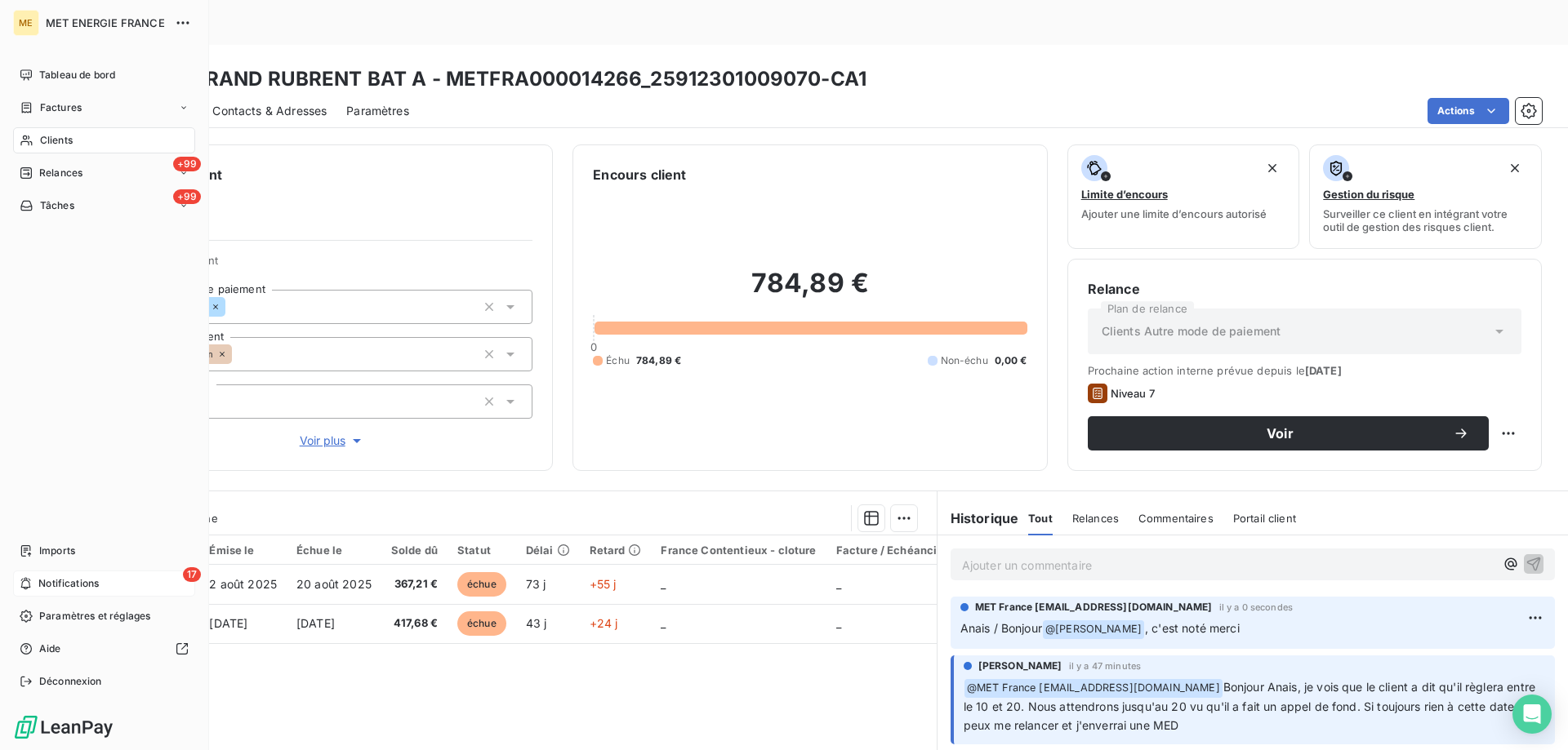
click at [40, 580] on span "Notifications" at bounding box center [69, 584] width 61 height 15
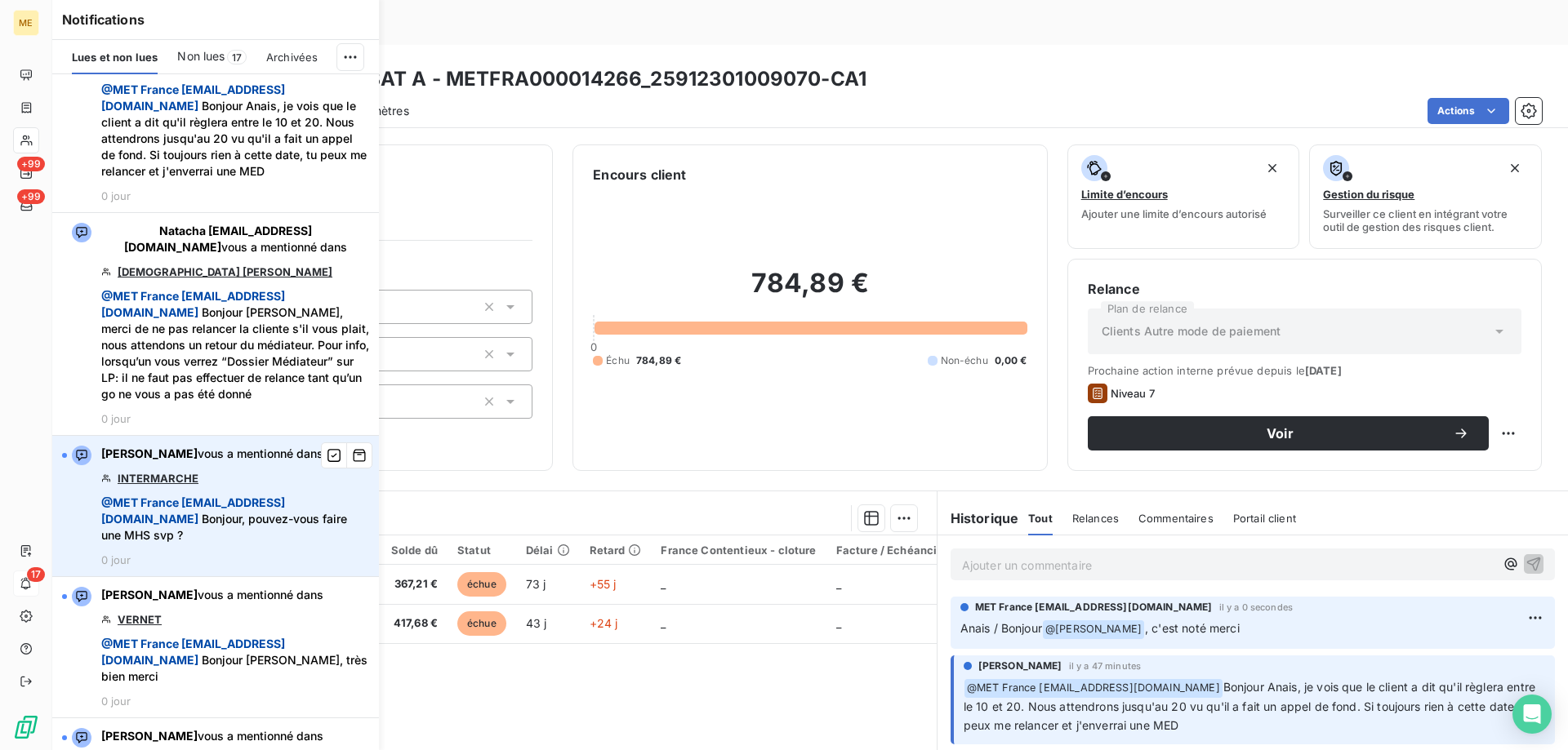
scroll to position [82, 0]
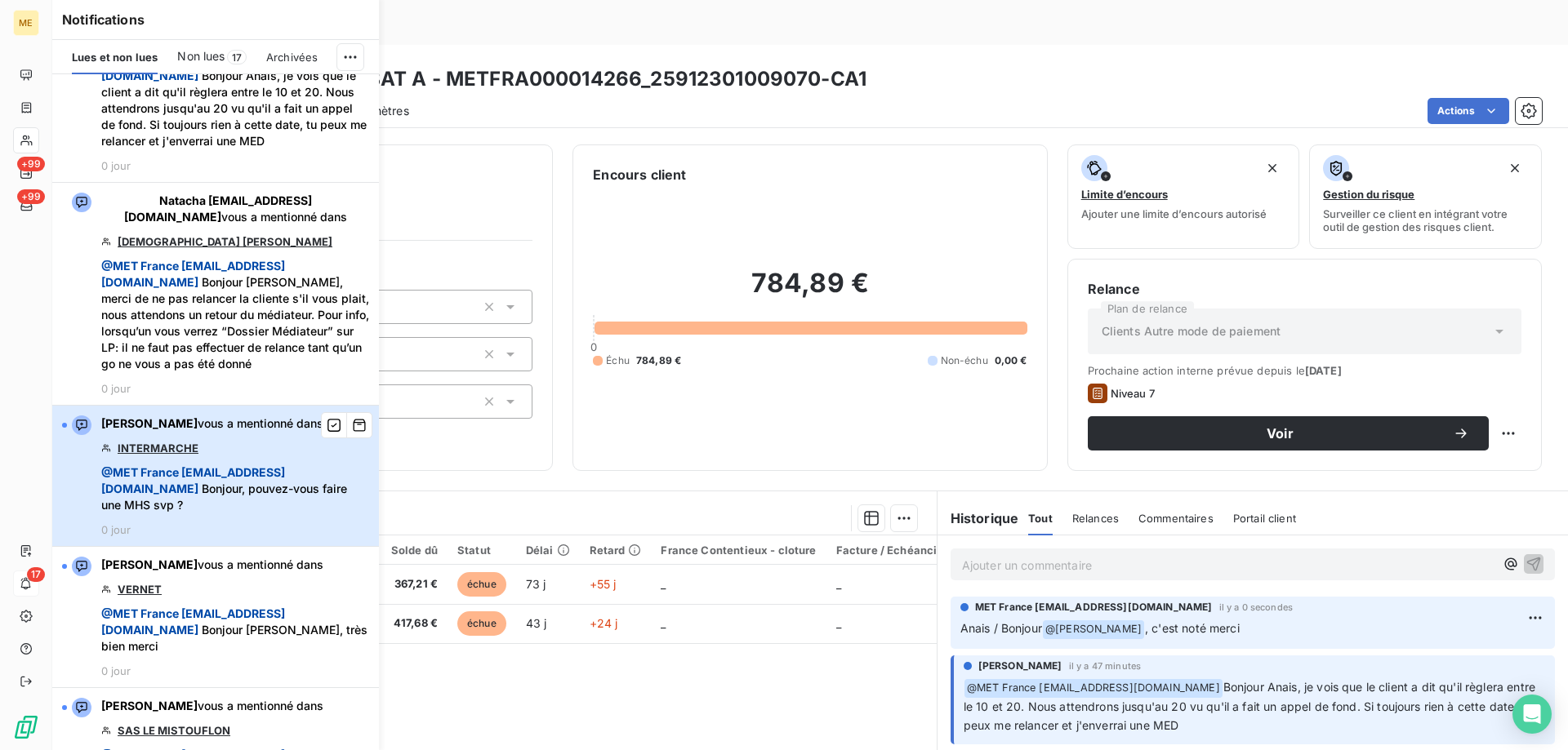
click at [308, 513] on span "@ MET France met-france@recouvrement.met.com Bonjour, pouvez-vous faire une MHS…" at bounding box center [235, 488] width 268 height 49
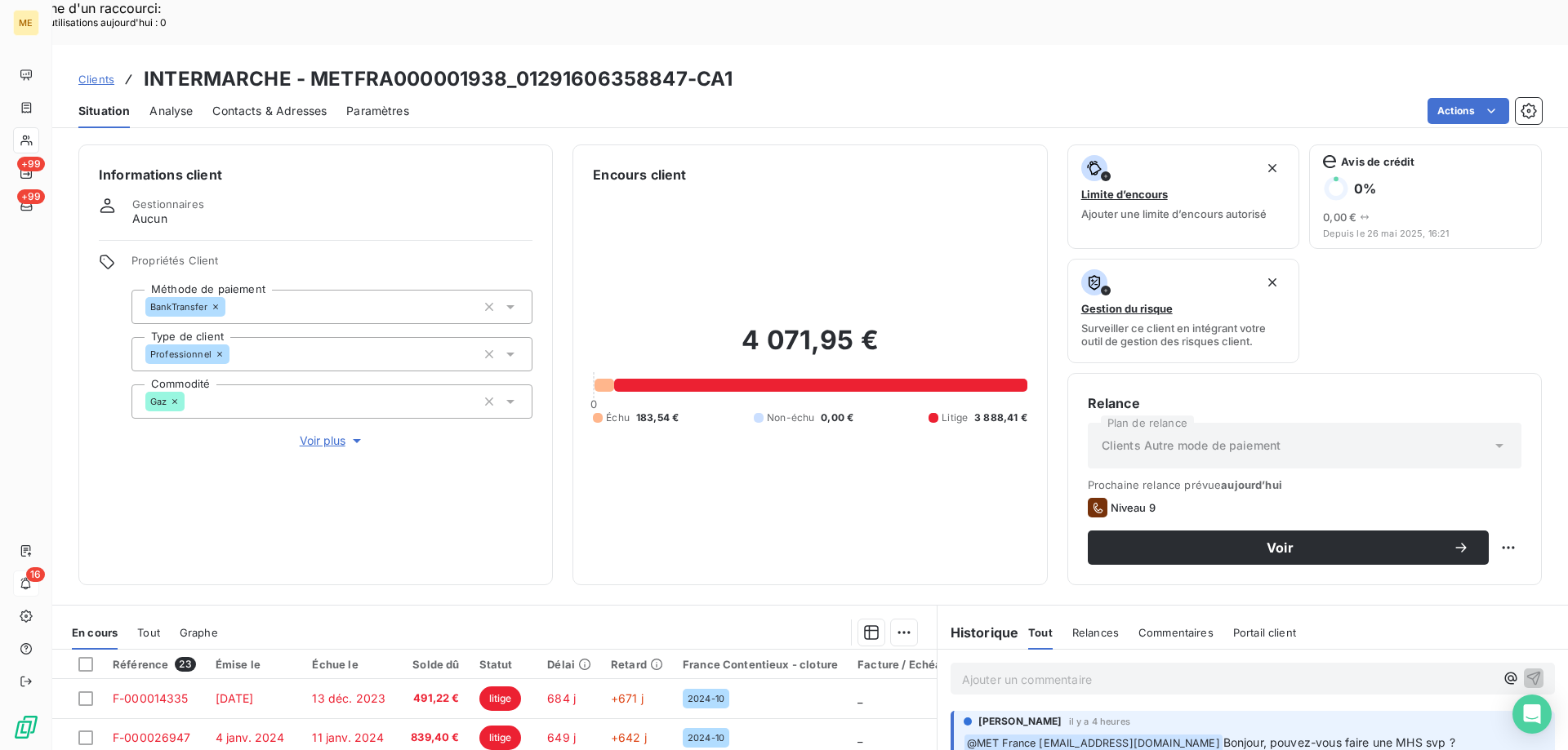
click at [303, 432] on span "Voir plus" at bounding box center [332, 441] width 65 height 17
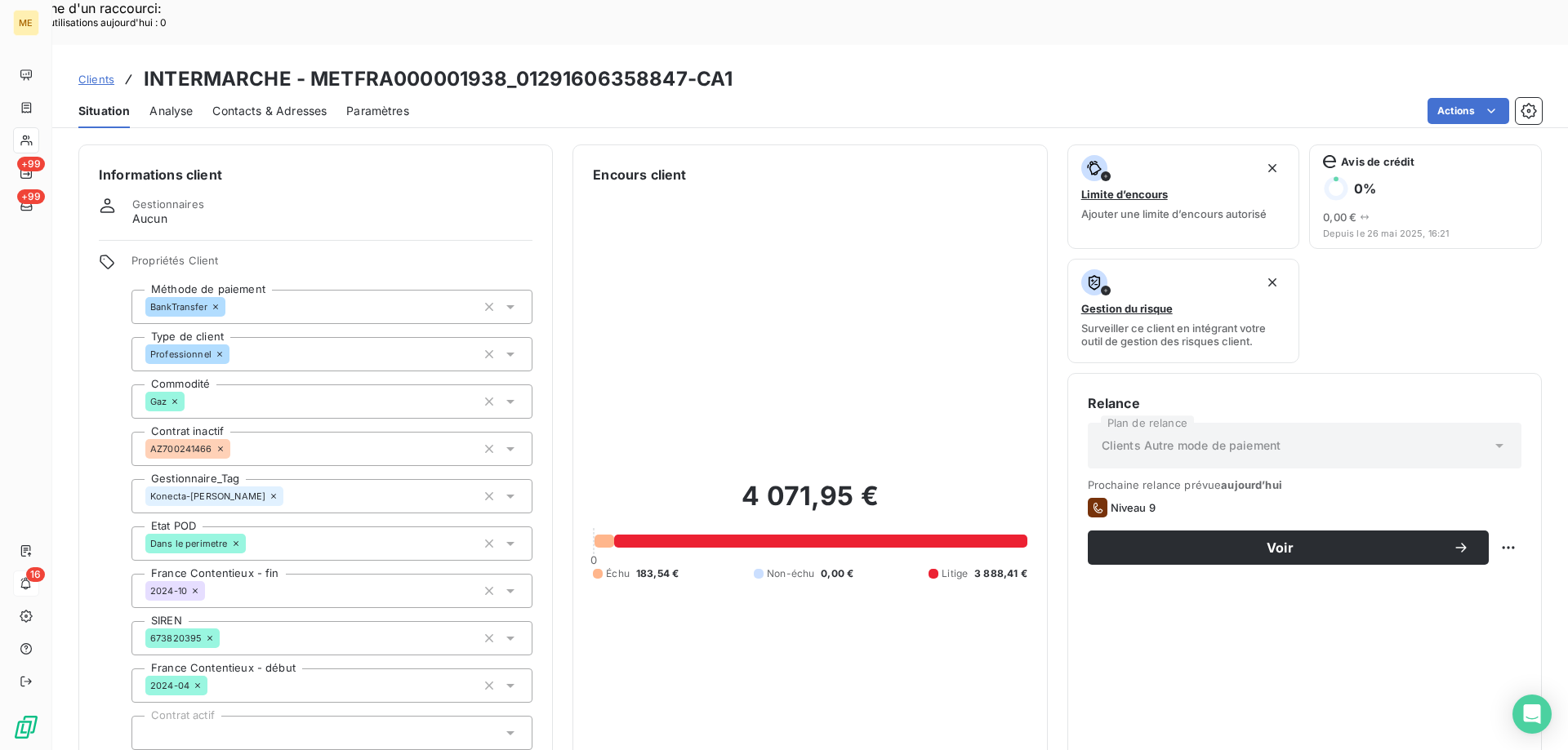
click at [95, 73] on span "Clients" at bounding box center [96, 79] width 36 height 13
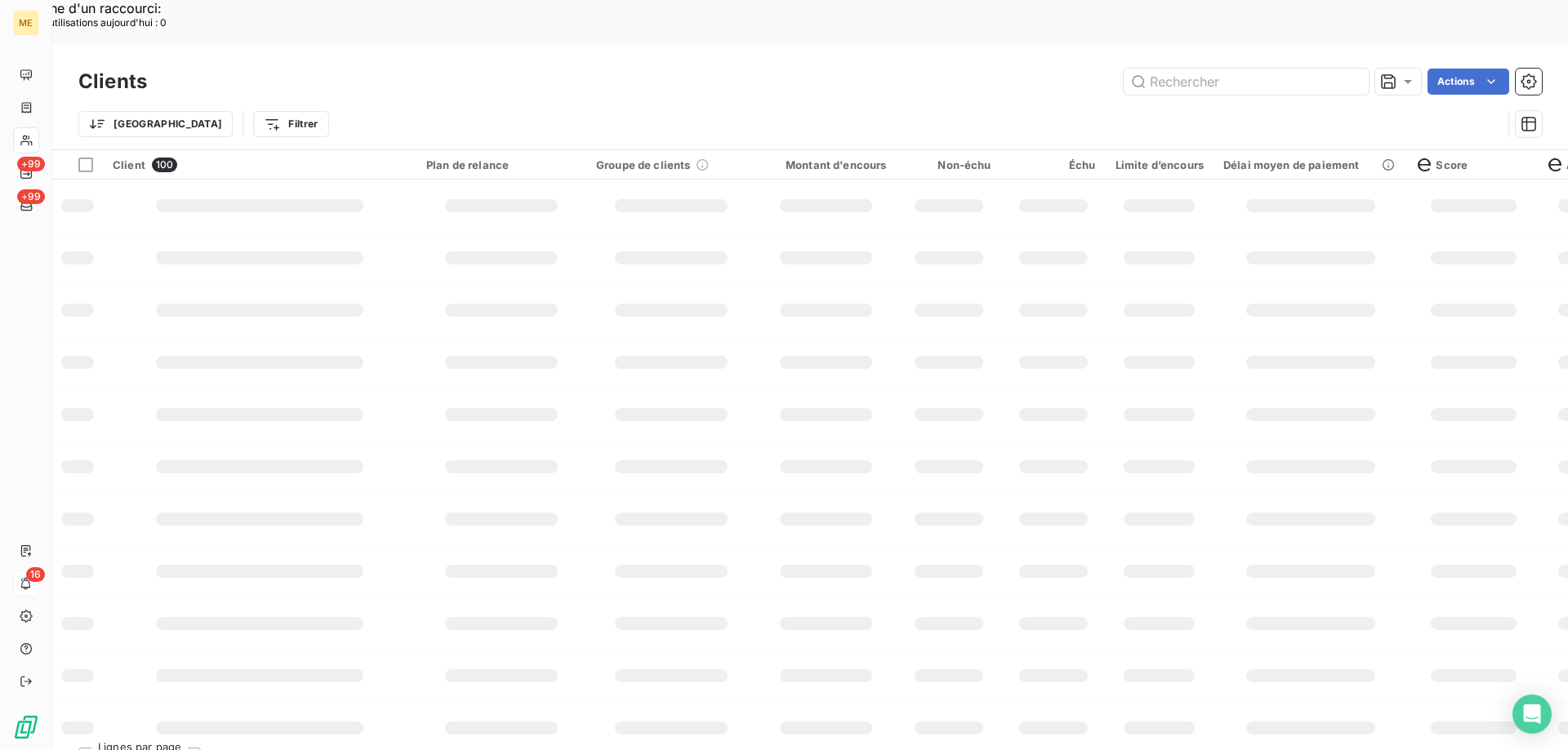
click at [25, 578] on icon at bounding box center [26, 584] width 10 height 12
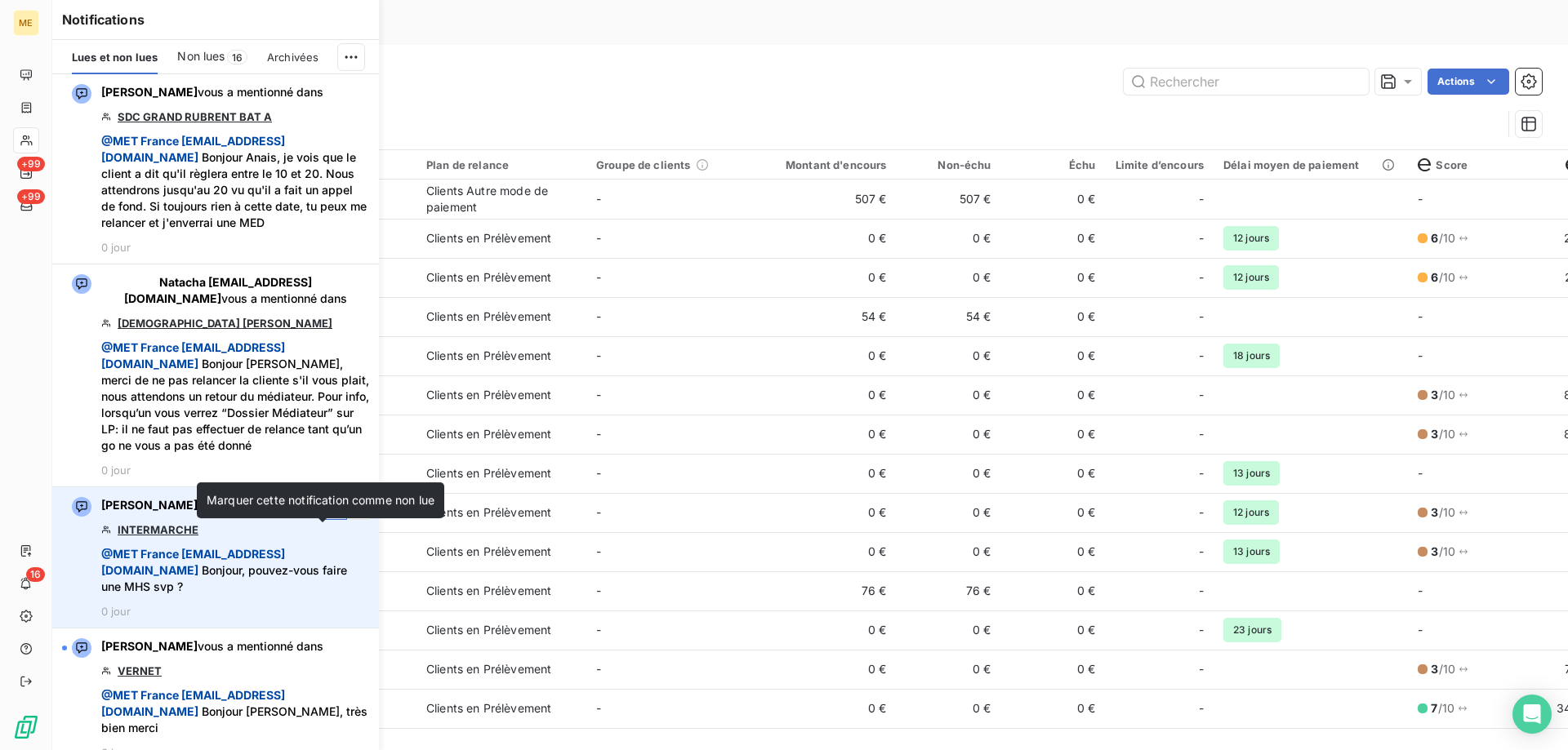
click at [327, 515] on icon "button" at bounding box center [334, 507] width 15 height 17
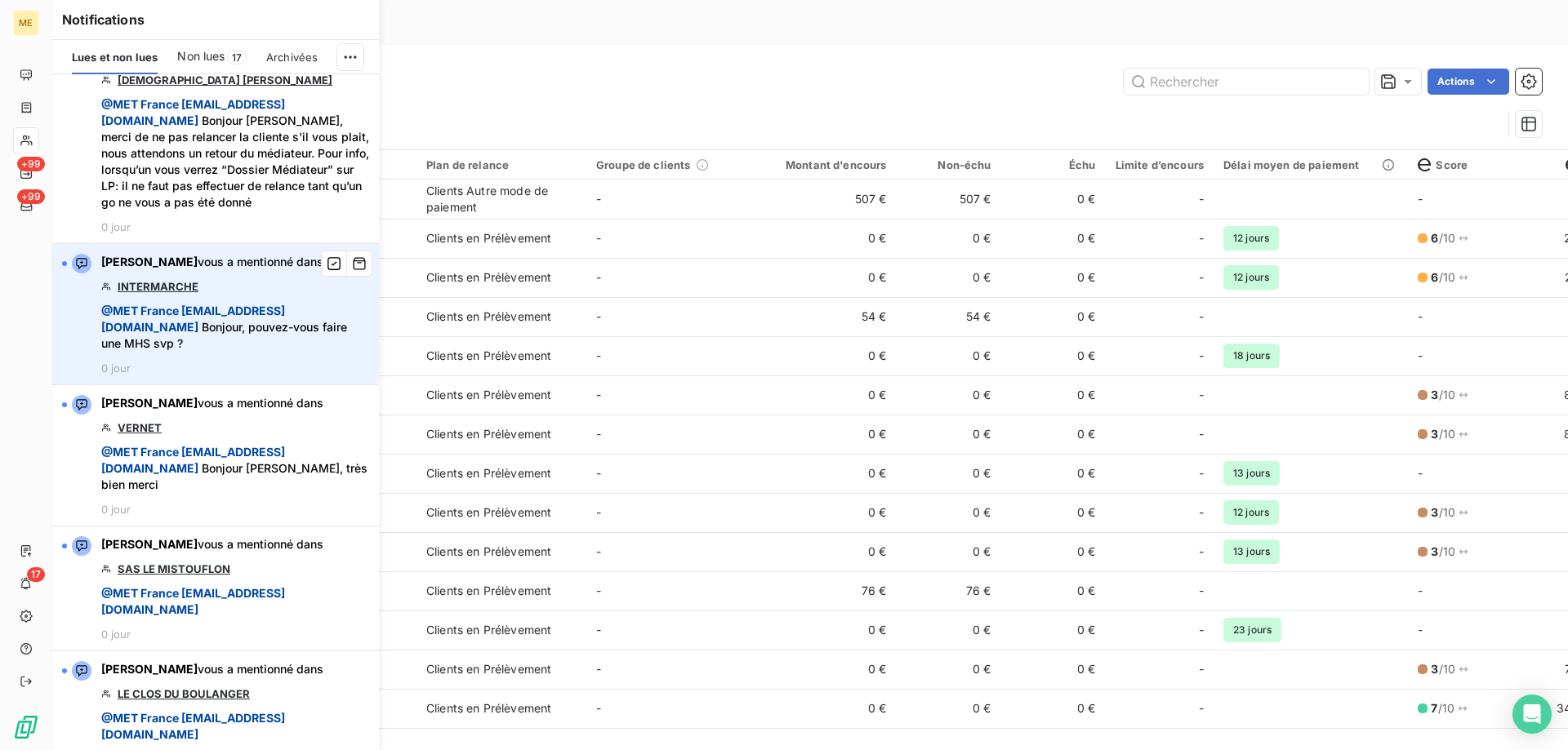
scroll to position [245, 0]
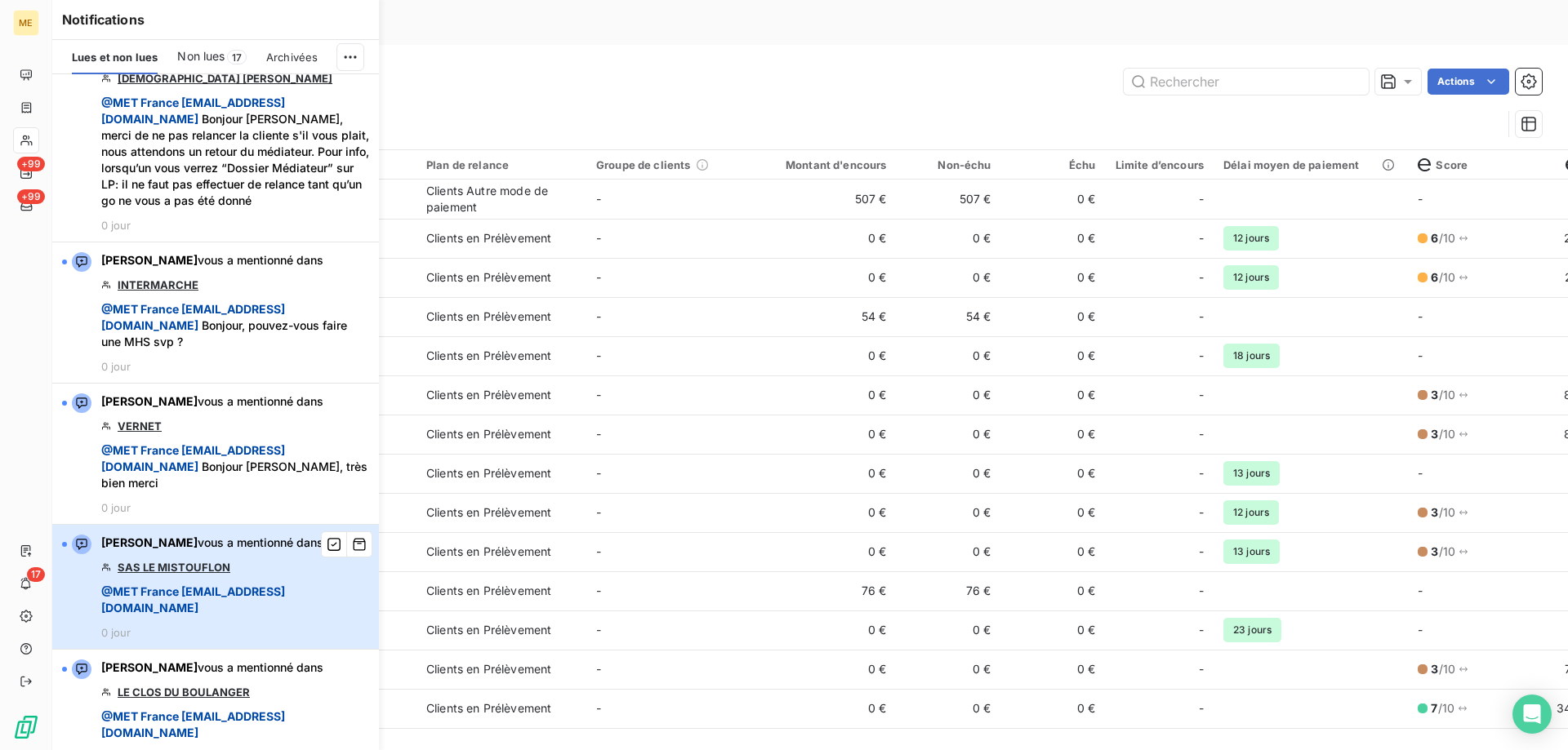
click at [285, 616] on span "@ MET France met-france@recouvrement.met.com" at bounding box center [235, 600] width 268 height 33
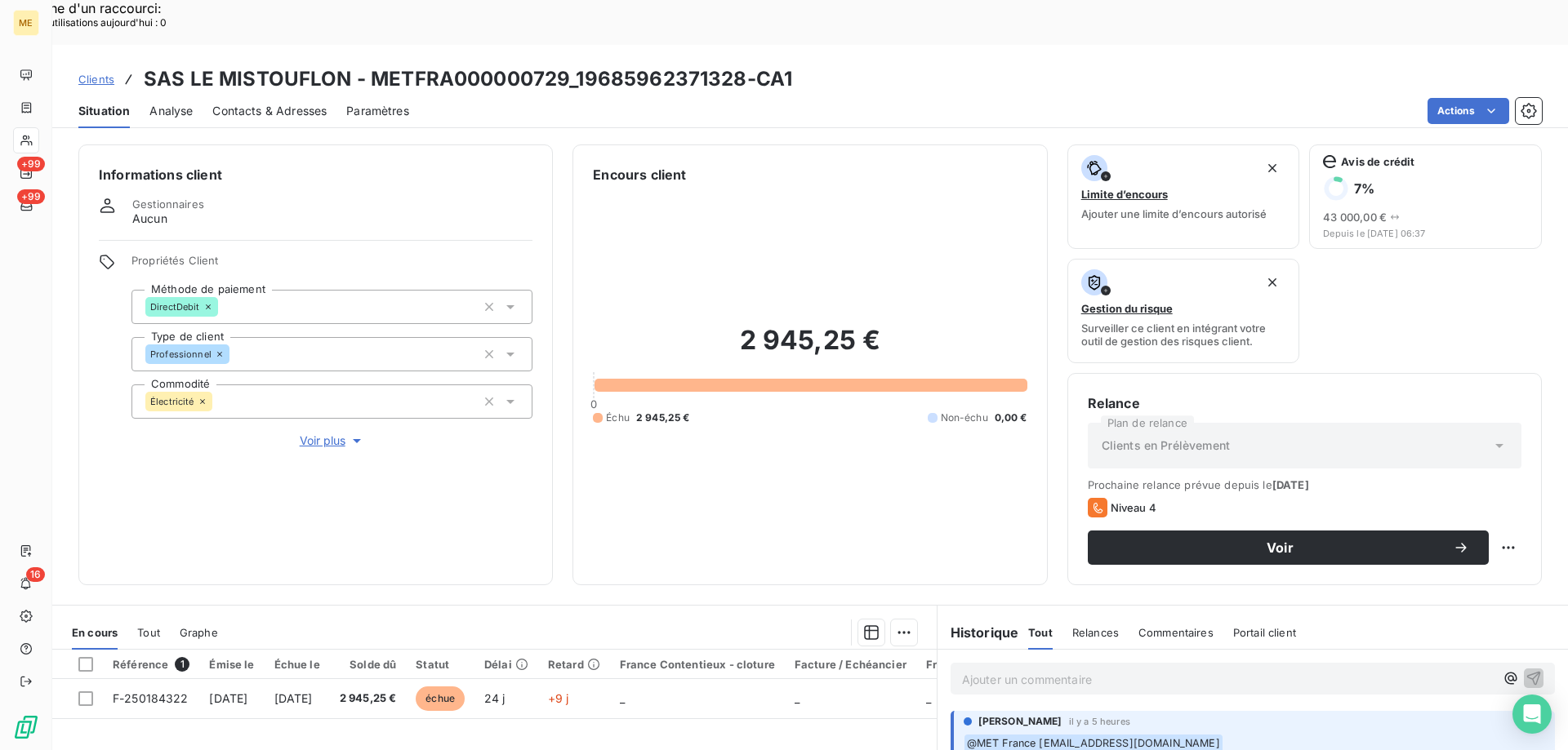
scroll to position [82, 0]
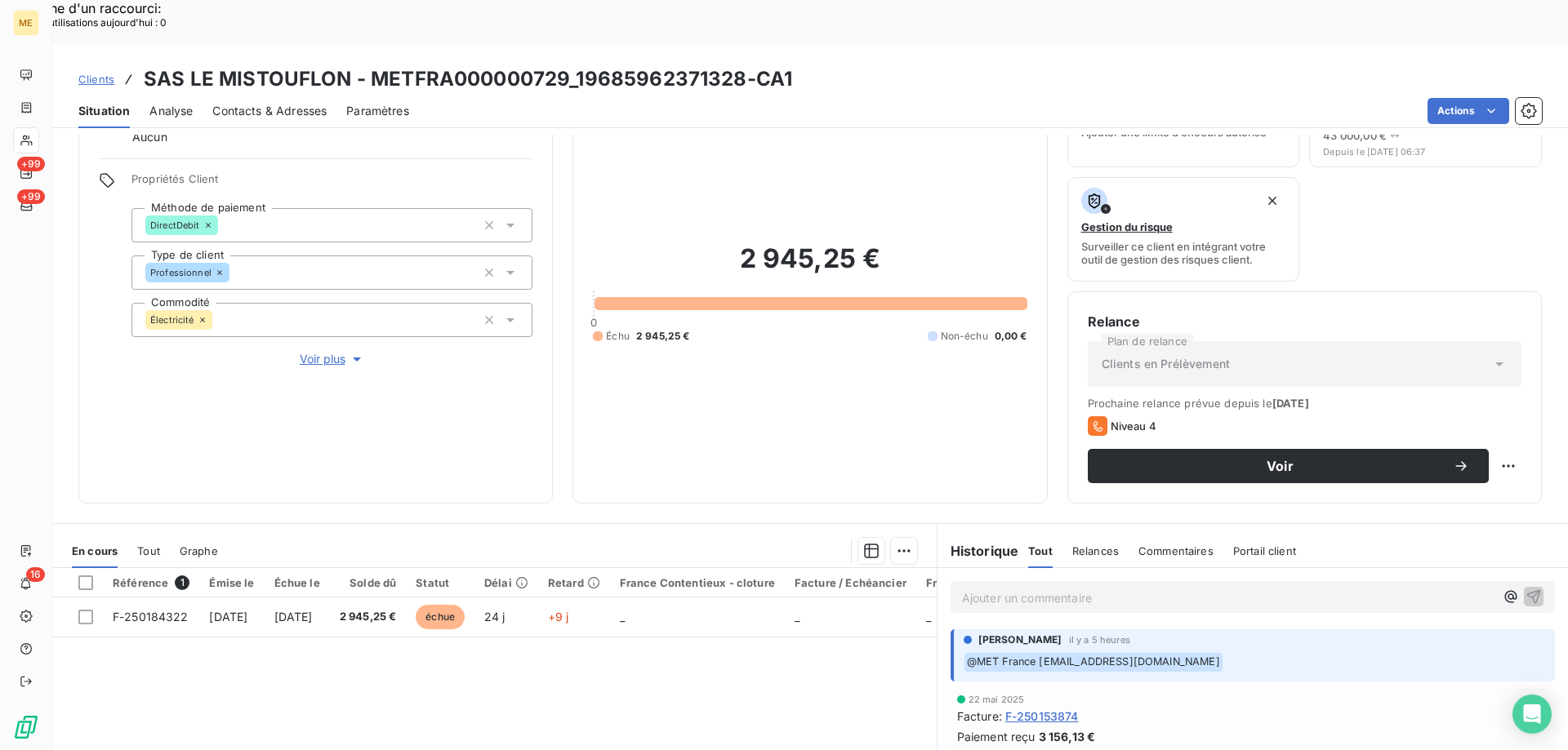
drag, startPoint x: 310, startPoint y: 304, endPoint x: 736, endPoint y: 420, distance: 441.5
click at [310, 351] on span "Voir plus" at bounding box center [332, 359] width 65 height 17
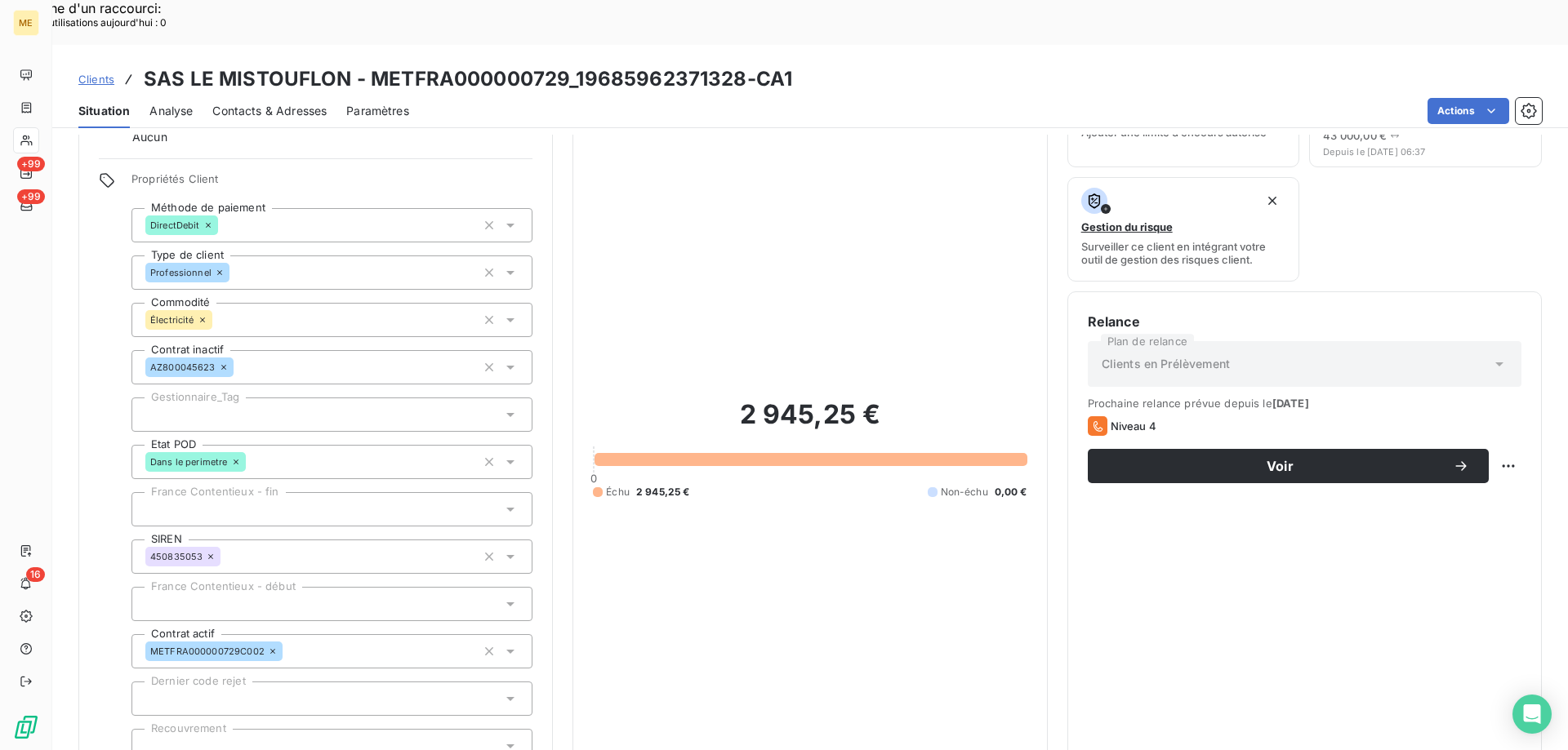
click at [372, 397] on div at bounding box center [332, 414] width 401 height 34
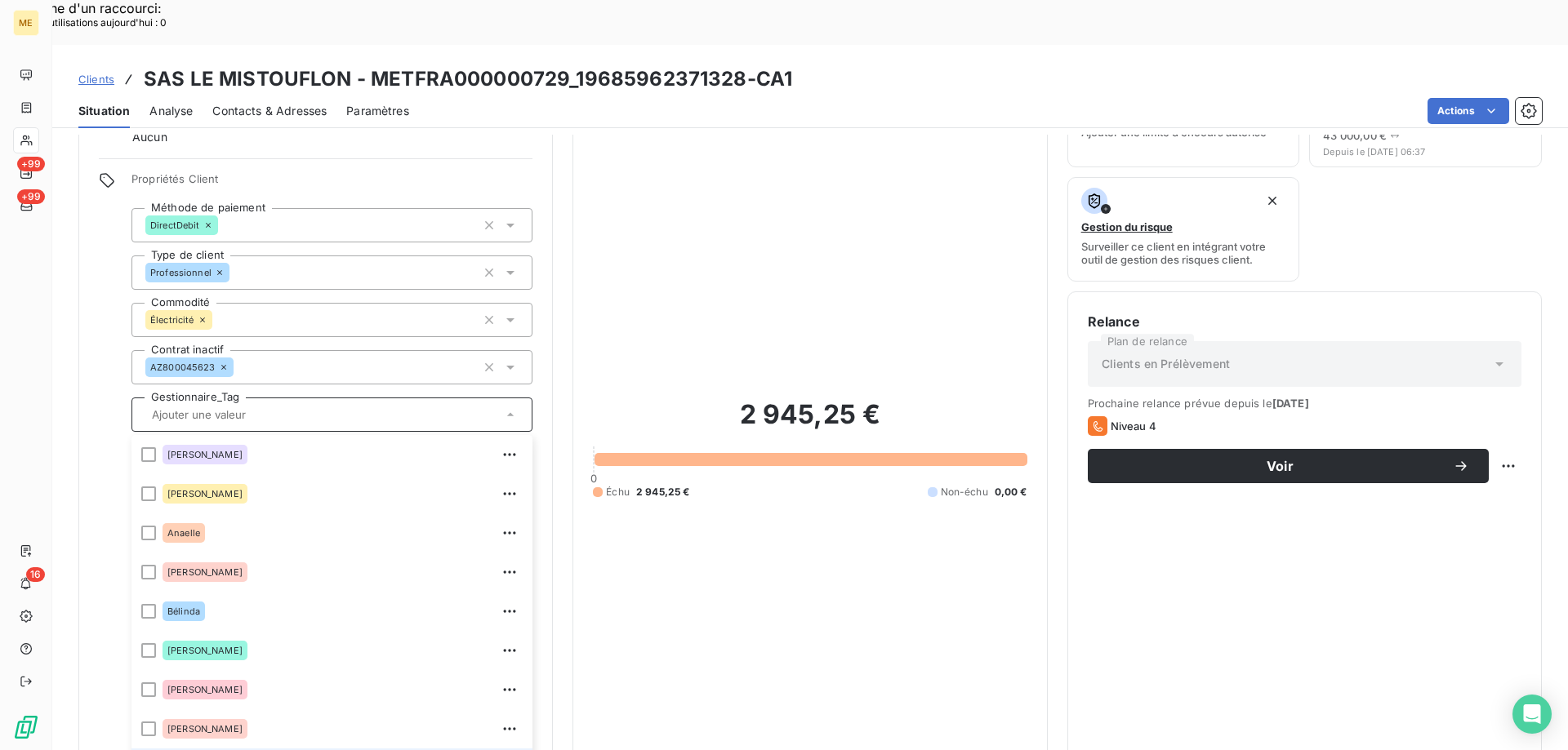
click at [341, 408] on input "text" at bounding box center [357, 415] width 238 height 15
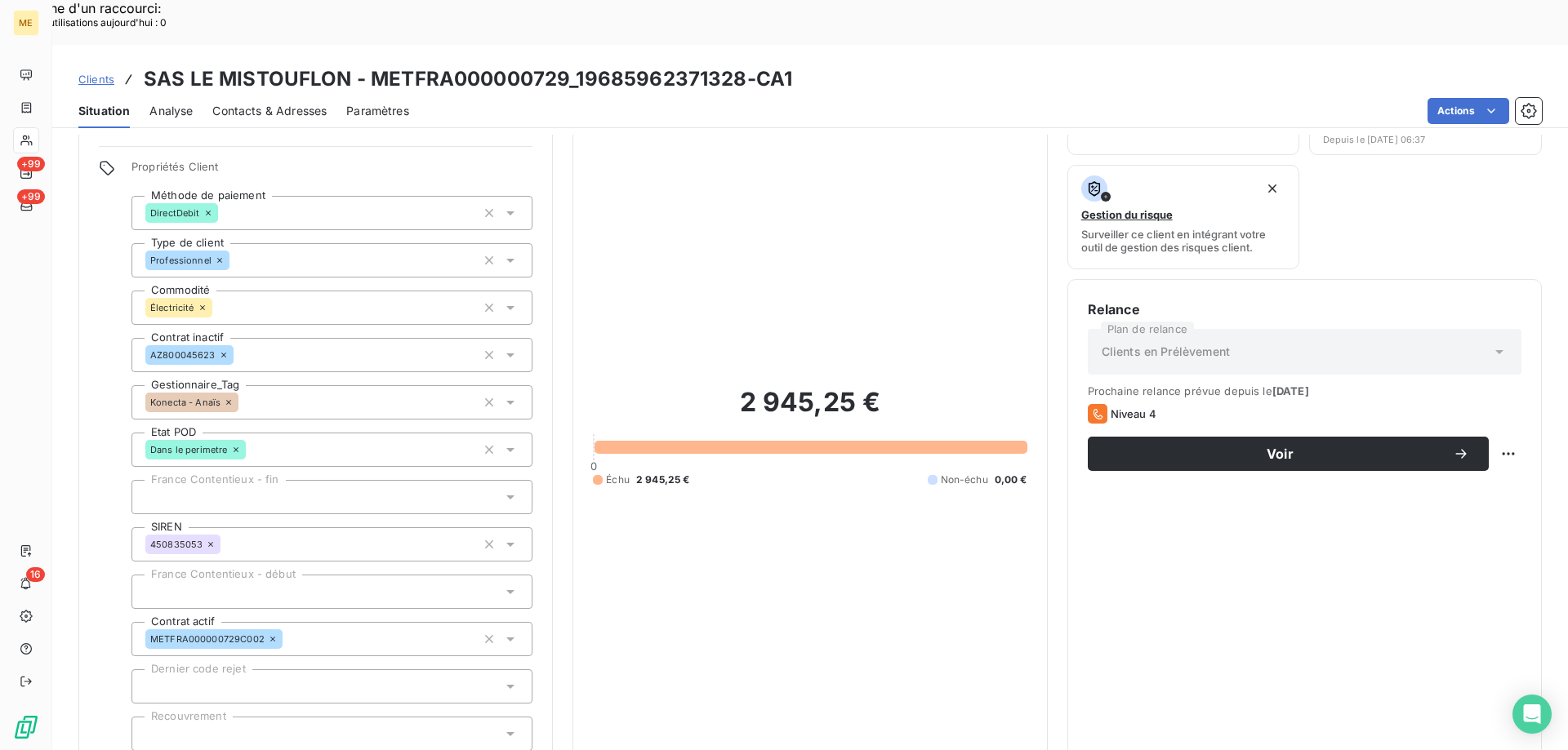
scroll to position [0, 0]
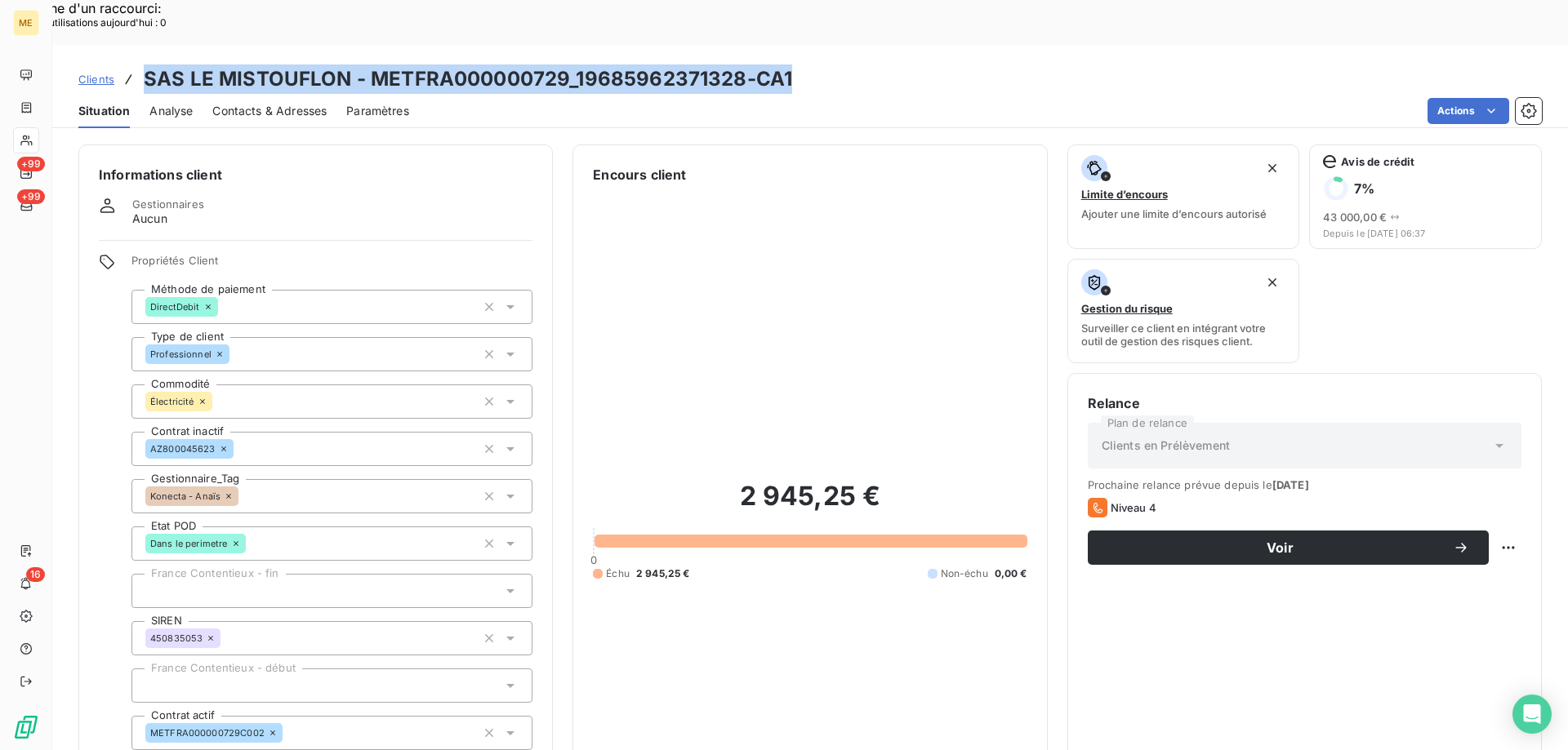
drag, startPoint x: 796, startPoint y: 28, endPoint x: 143, endPoint y: 23, distance: 653.0
click at [143, 64] on div "Clients SAS LE MISTOUFLON - METFRA000000729_19685962371328-CA1" at bounding box center [810, 79] width 1516 height 29
copy h3 "SAS LE MISTOUFLON - METFRA000000729_19685962371328-CA1"
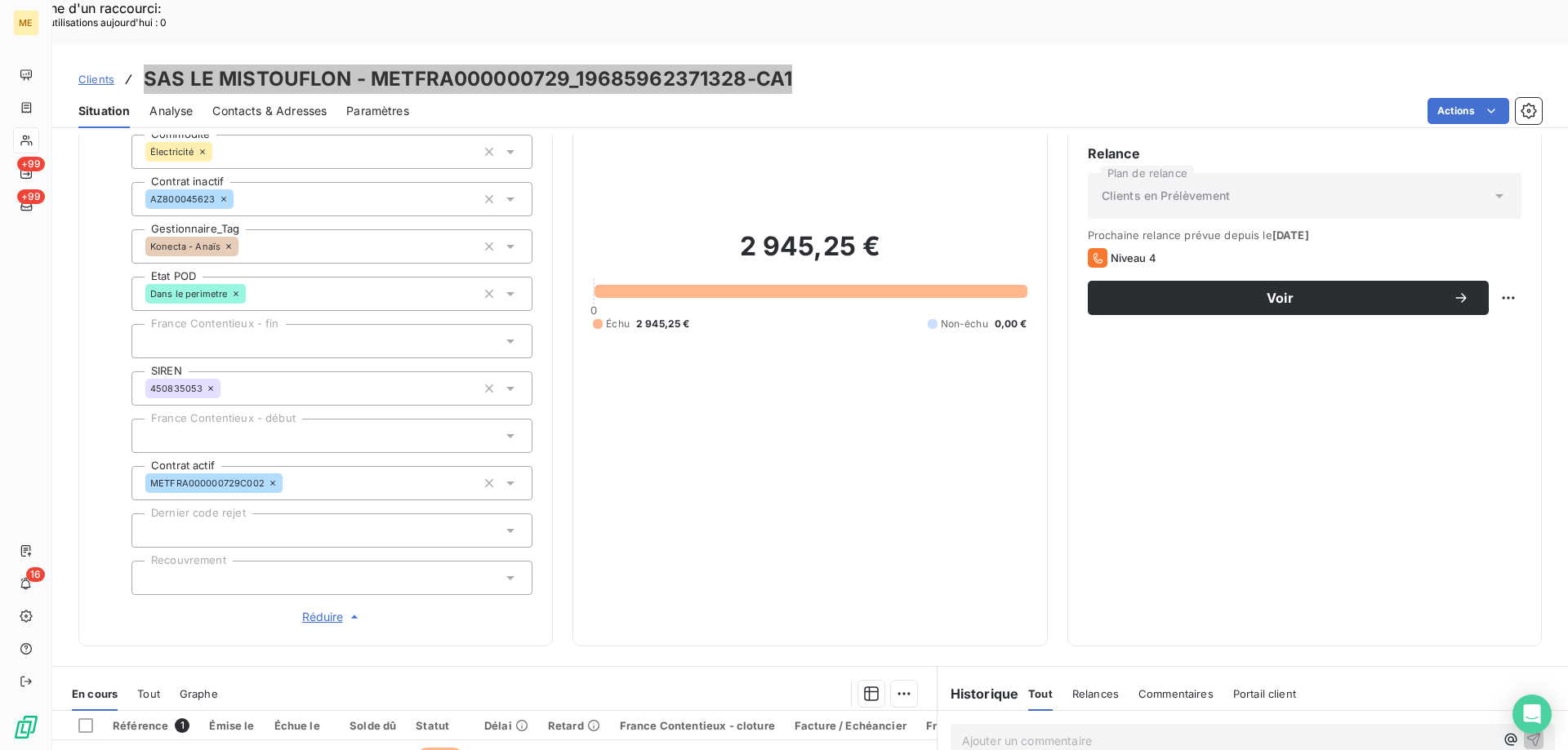
scroll to position [245, 0]
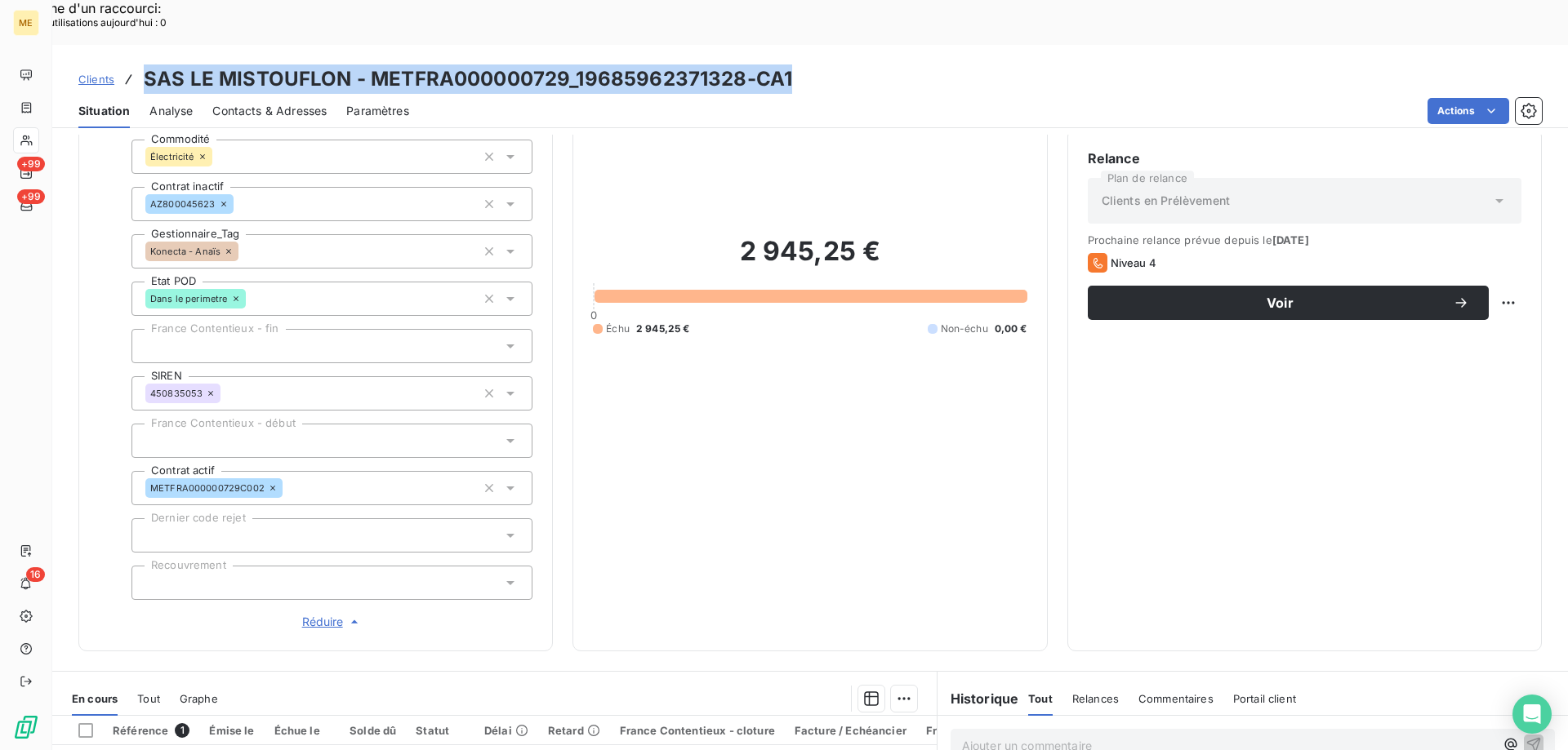
click at [254, 103] on span "Contacts & Adresses" at bounding box center [269, 111] width 114 height 17
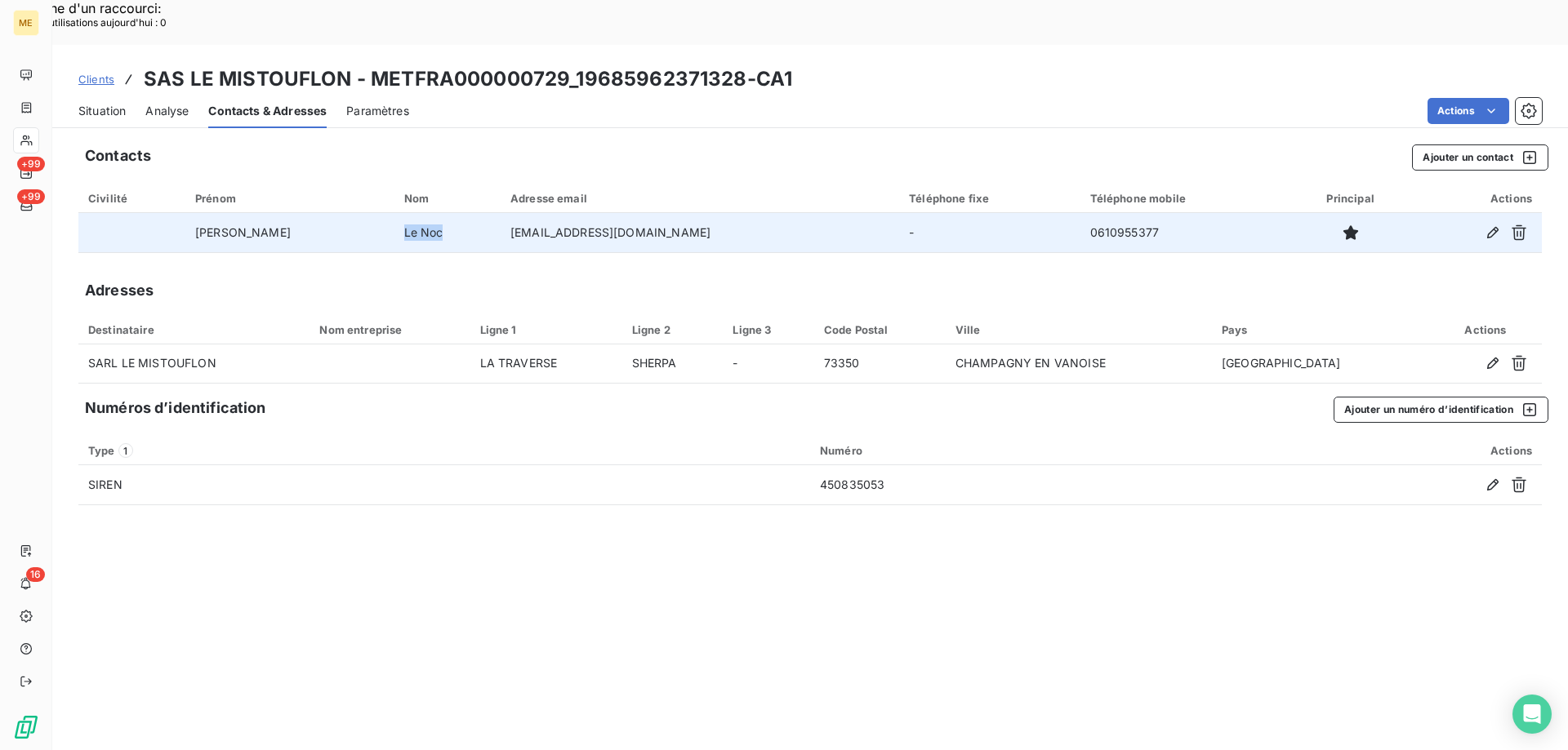
copy td "Le Noc"
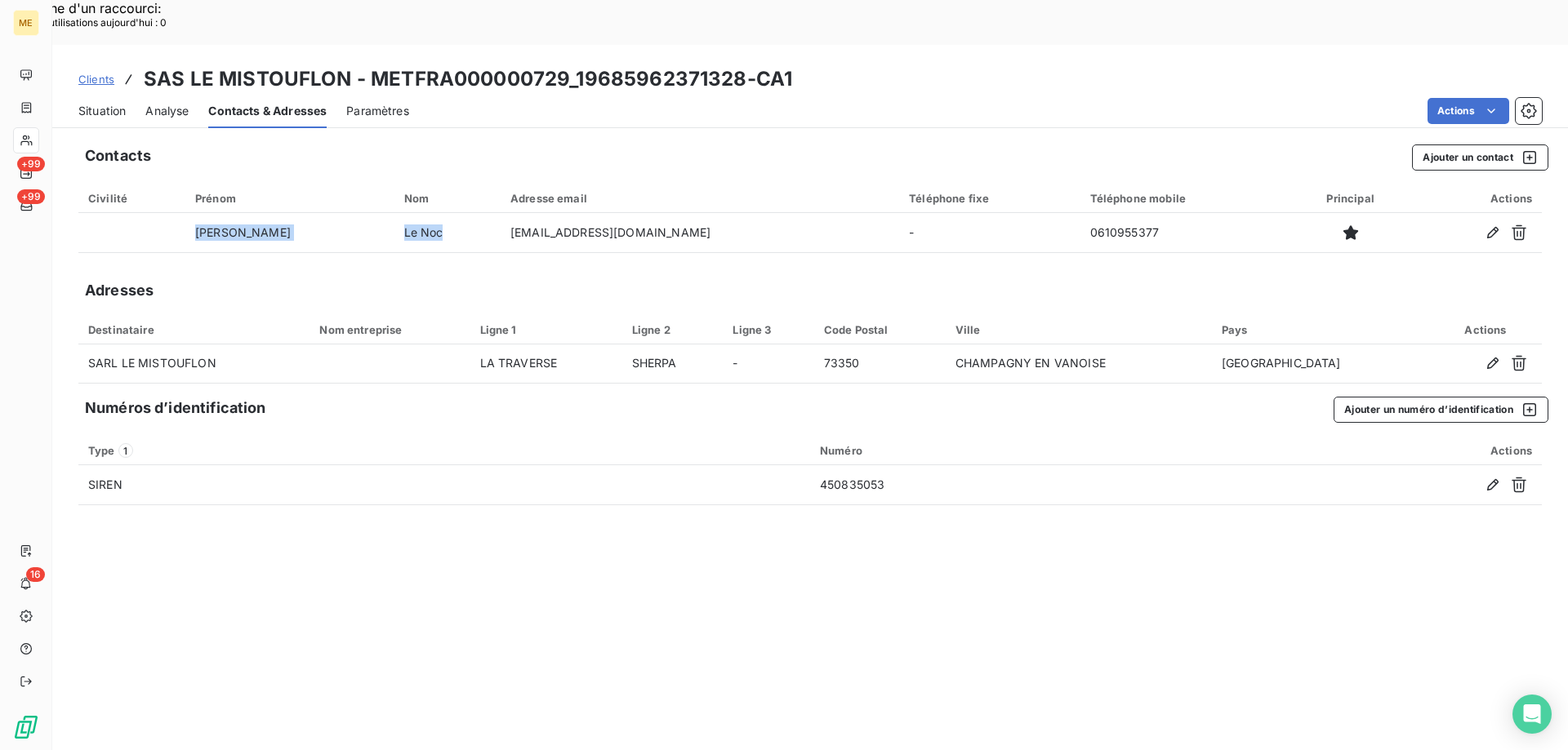
drag, startPoint x: 388, startPoint y: 192, endPoint x: 353, endPoint y: 218, distance: 43.6
click at [346, 213] on div "Contacts Ajouter un contact Civilité Prénom Nom Adresse email Téléphone fixe Té…" at bounding box center [810, 465] width 1516 height 660
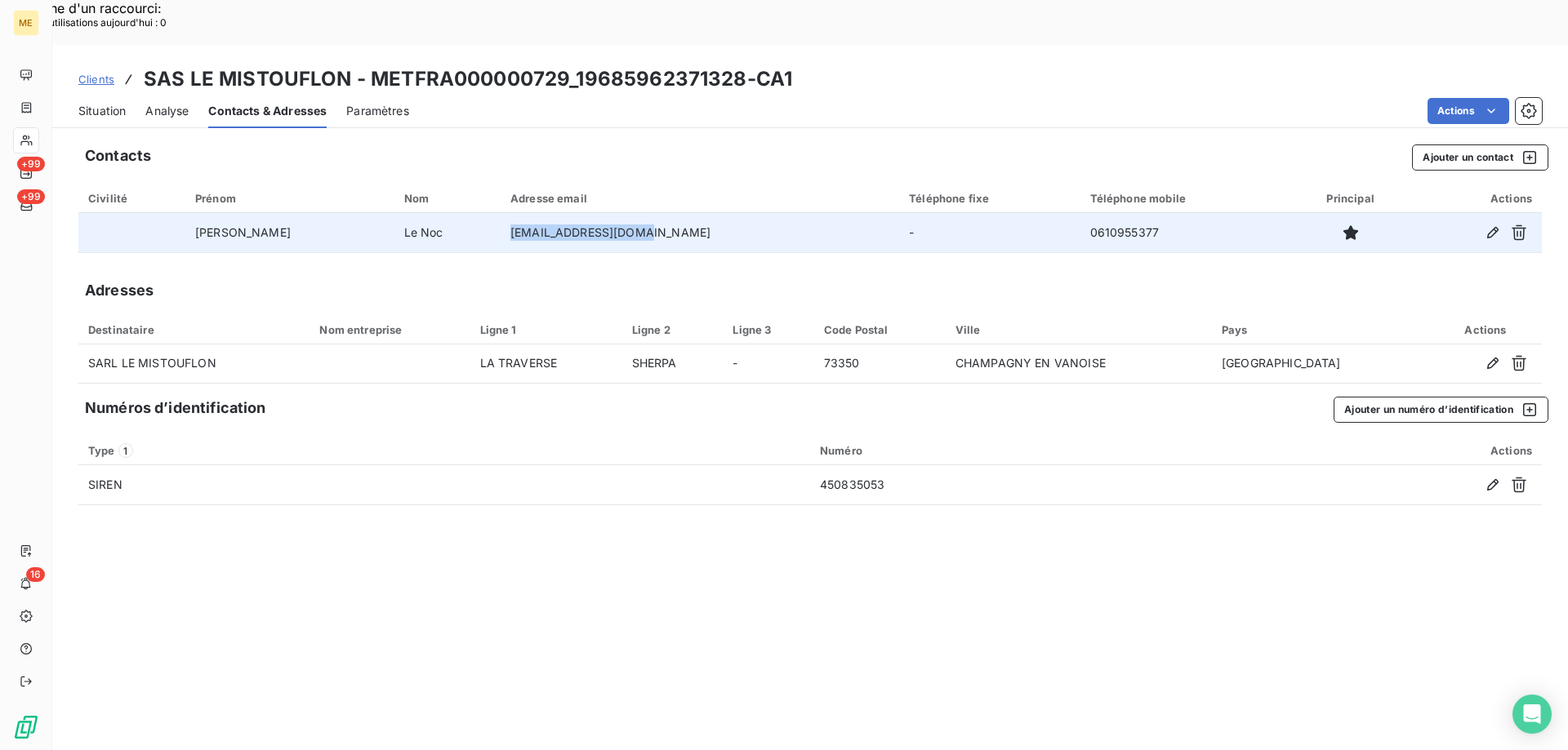
copy td "[EMAIL_ADDRESS][DOMAIN_NAME]"
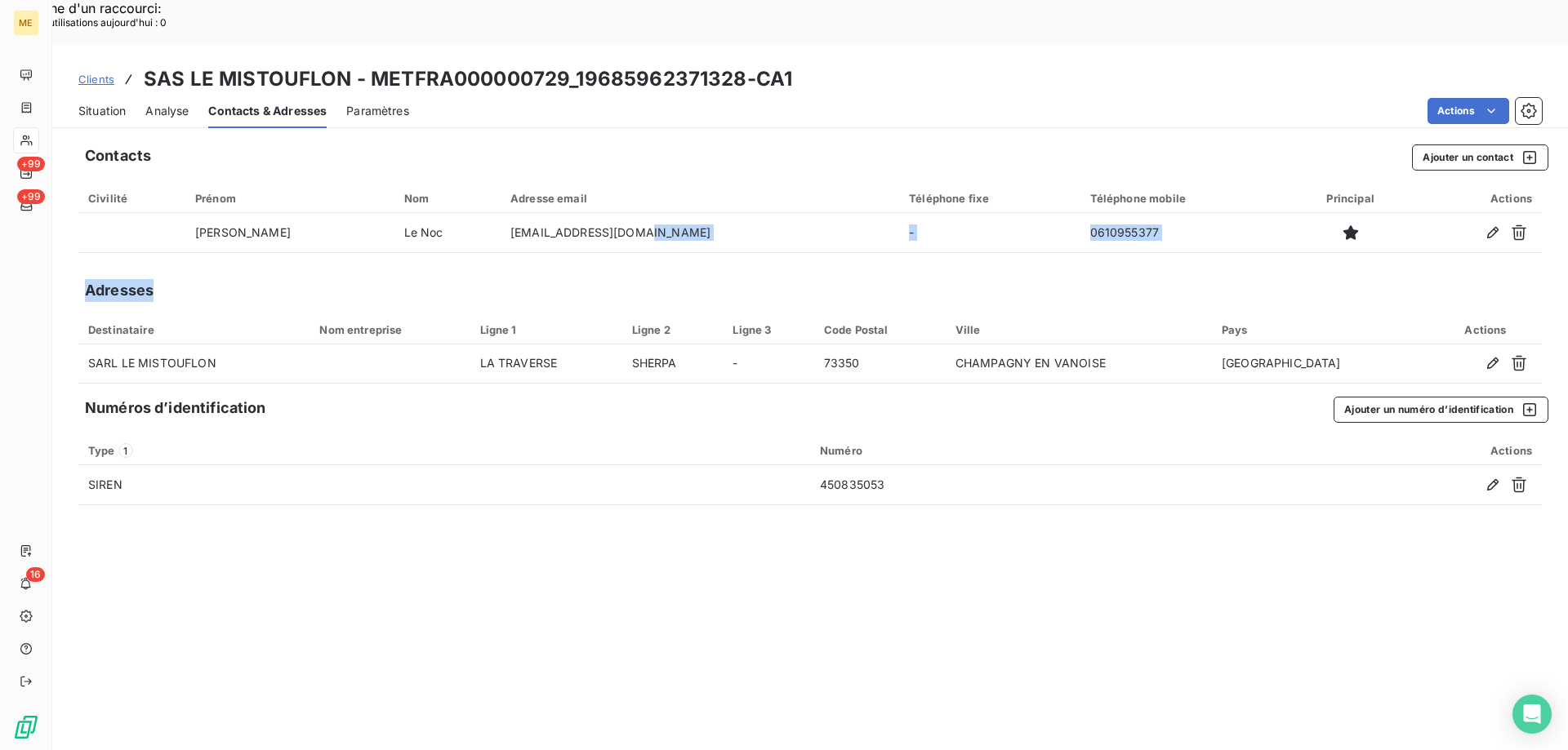
drag, startPoint x: 608, startPoint y: 189, endPoint x: 485, endPoint y: 228, distance: 129.0
click at [485, 228] on div "Contacts Ajouter un contact Civilité Prénom Nom Adresse email Téléphone fixe Té…" at bounding box center [810, 465] width 1516 height 660
click at [1043, 219] on div "Contacts Ajouter un contact Civilité Prénom Nom Adresse email Téléphone fixe Té…" at bounding box center [810, 465] width 1516 height 660
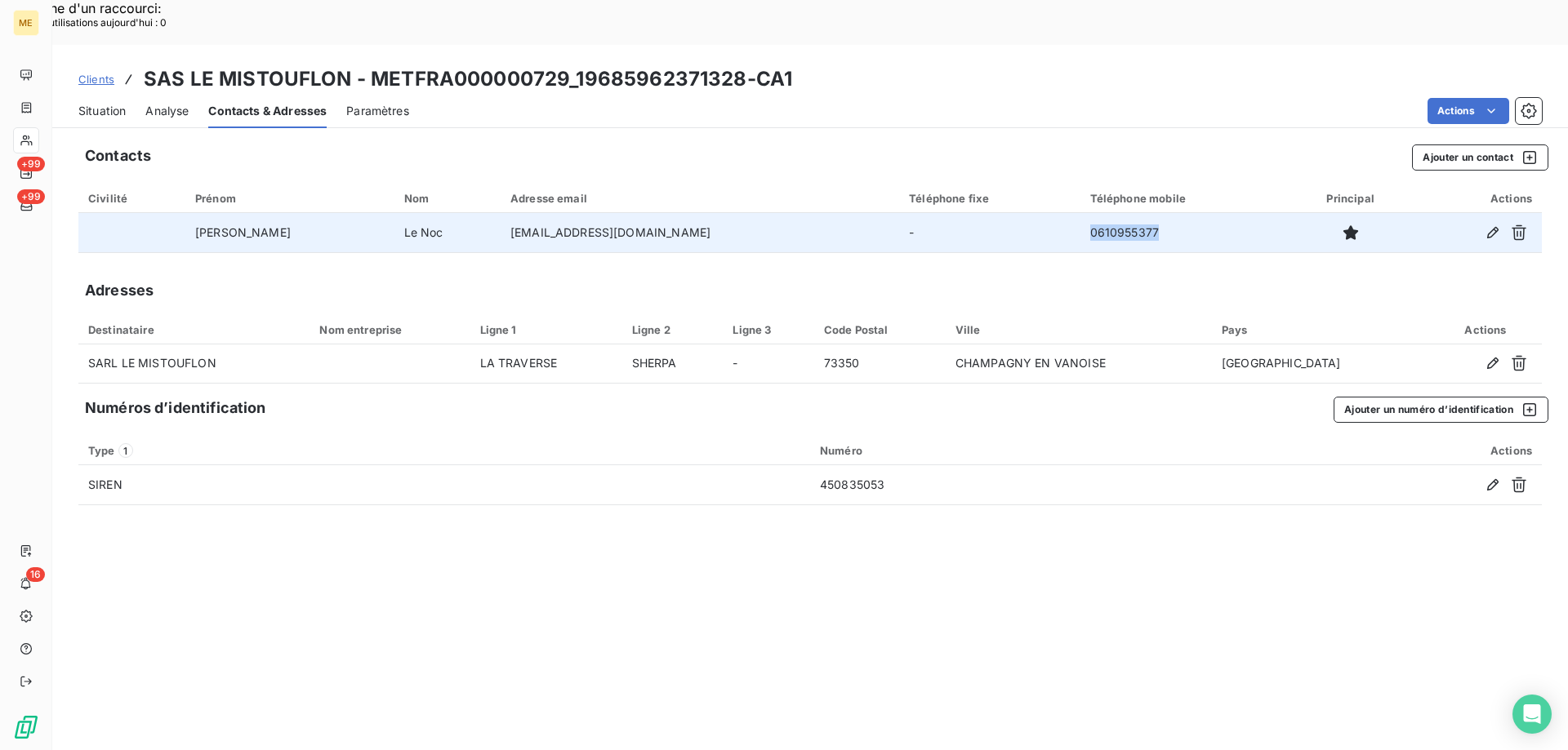
copy tr "0610955377"
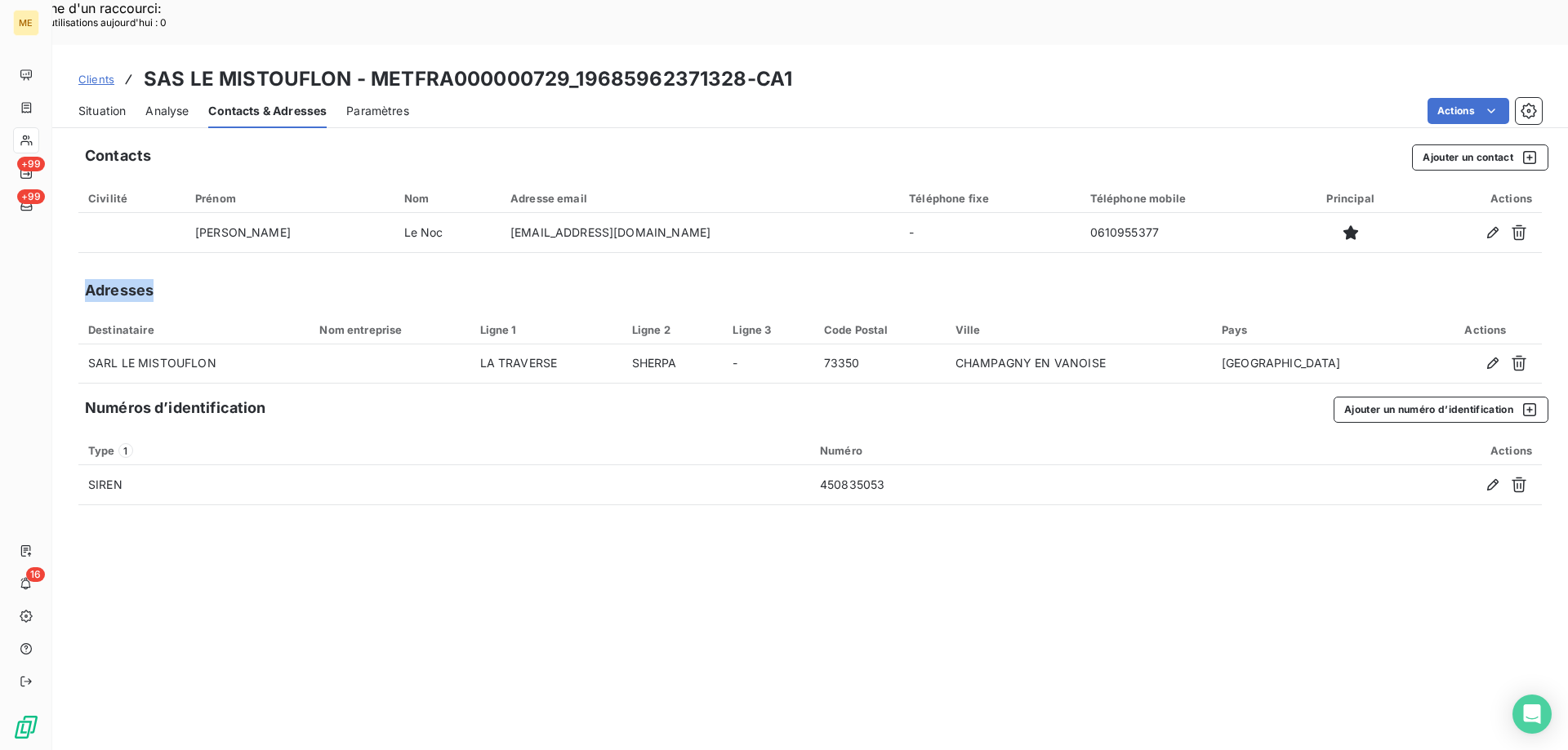
drag, startPoint x: 1059, startPoint y: 187, endPoint x: 1017, endPoint y: 253, distance: 78.2
click at [988, 236] on div "Contacts Ajouter un contact Civilité Prénom Nom Adresse email Téléphone fixe Té…" at bounding box center [810, 465] width 1516 height 660
click at [114, 103] on span "Situation" at bounding box center [102, 111] width 48 height 17
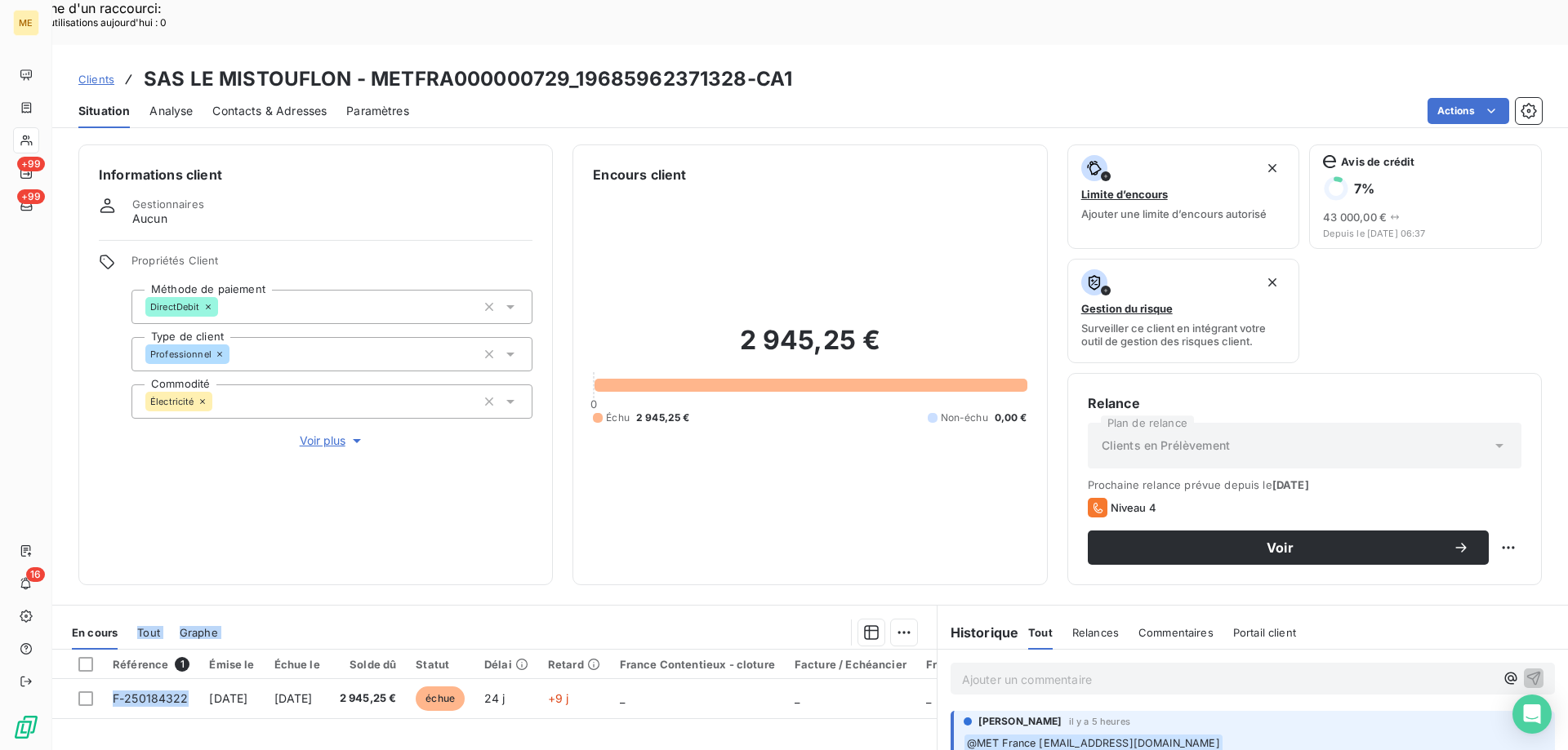
drag, startPoint x: 190, startPoint y: 651, endPoint x: 152, endPoint y: 423, distance: 231.1
click at [152, 423] on div "Informations client Gestionnaires Aucun Propriétés Client Méthode de paiement D…" at bounding box center [810, 465] width 1516 height 660
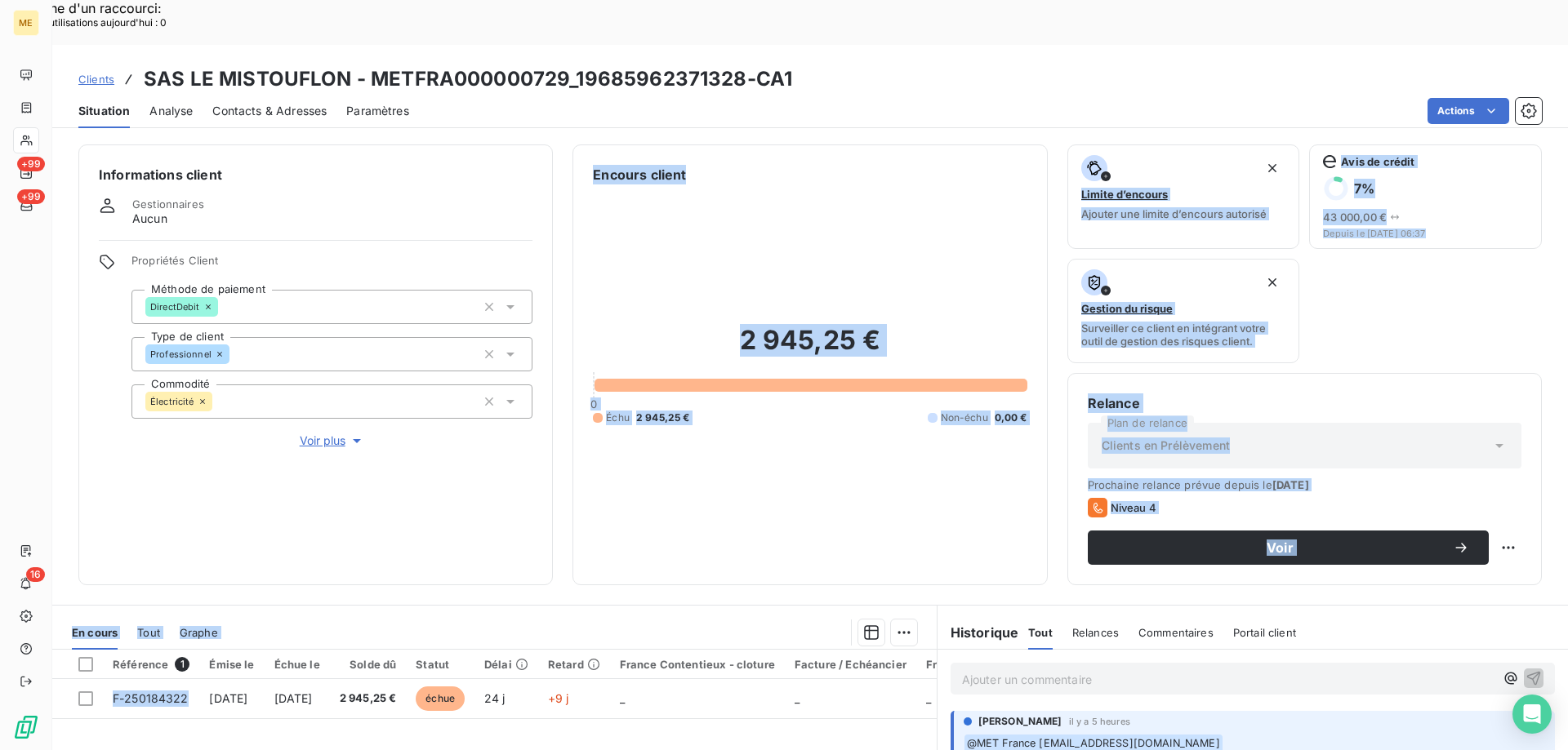
click at [862, 268] on div "2 945,25 € 0 Échu 2 945,25 € Non-échu 0,00 €" at bounding box center [810, 375] width 434 height 380
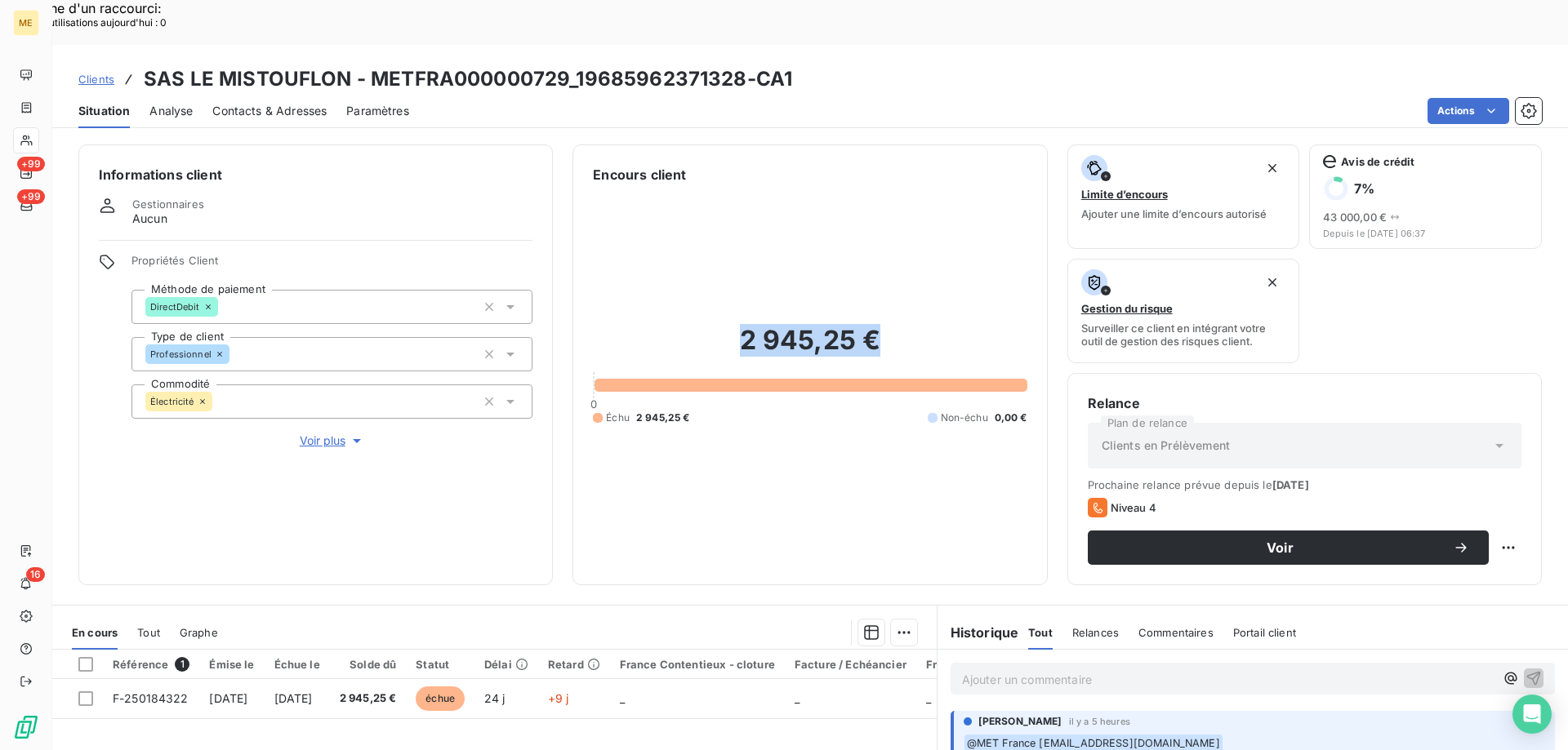
drag, startPoint x: 903, startPoint y: 280, endPoint x: 709, endPoint y: 303, distance: 195.4
click at [709, 303] on div "2 945,25 € 0 Échu 2 945,25 € Non-échu 0,00 €" at bounding box center [810, 375] width 434 height 380
drag, startPoint x: 737, startPoint y: 34, endPoint x: 576, endPoint y: 40, distance: 161.1
click at [576, 64] on h3 "SAS LE MISTOUFLON - METFRA000000729_19685962371328-CA1" at bounding box center [468, 79] width 649 height 29
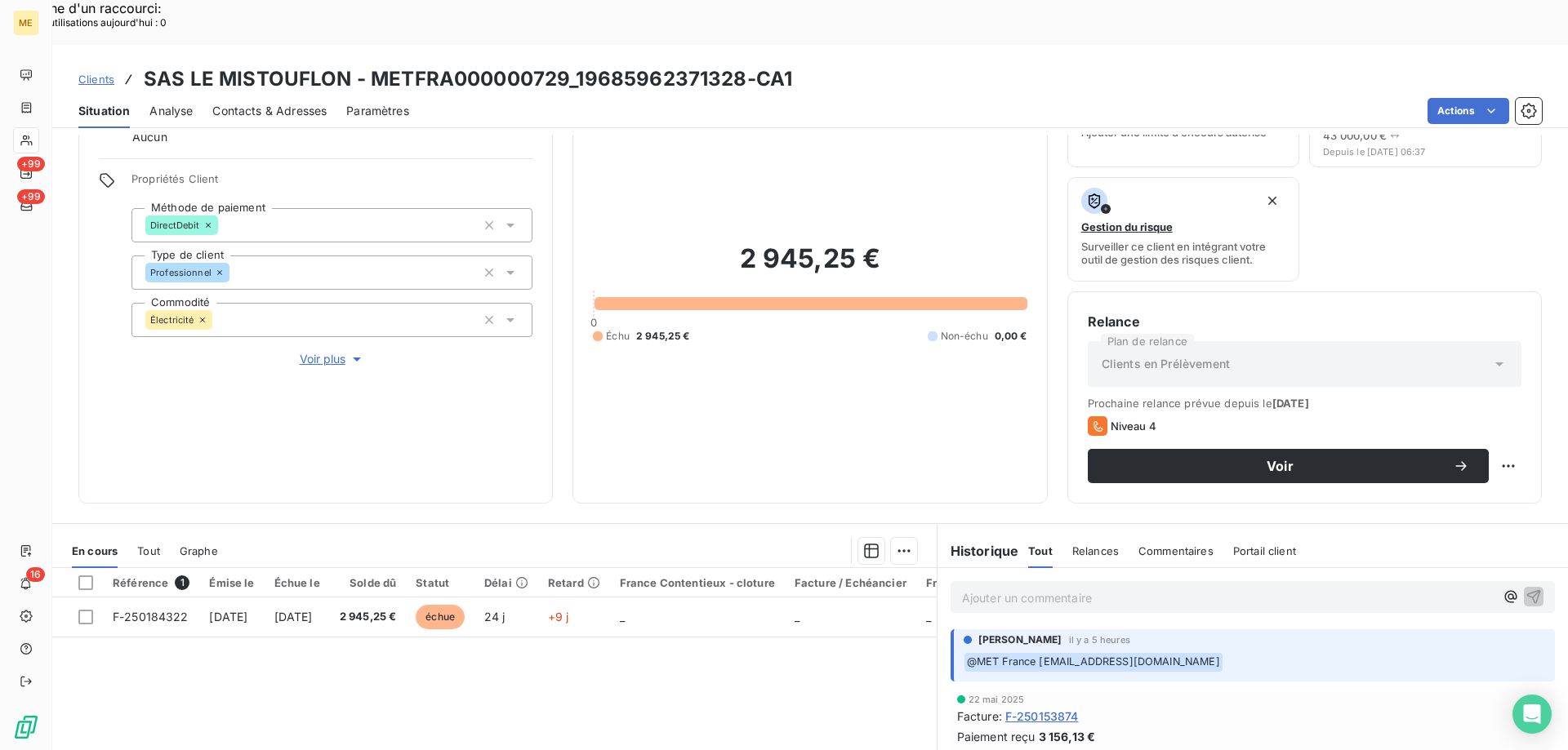
click at [1021, 588] on p "Ajouter un commentaire ﻿" at bounding box center [1228, 598] width 533 height 20
drag, startPoint x: 564, startPoint y: 35, endPoint x: 367, endPoint y: 39, distance: 197.0
click at [367, 64] on h3 "SAS LE MISTOUFLON - METFRA000000729_19685962371328-CA1" at bounding box center [468, 79] width 649 height 29
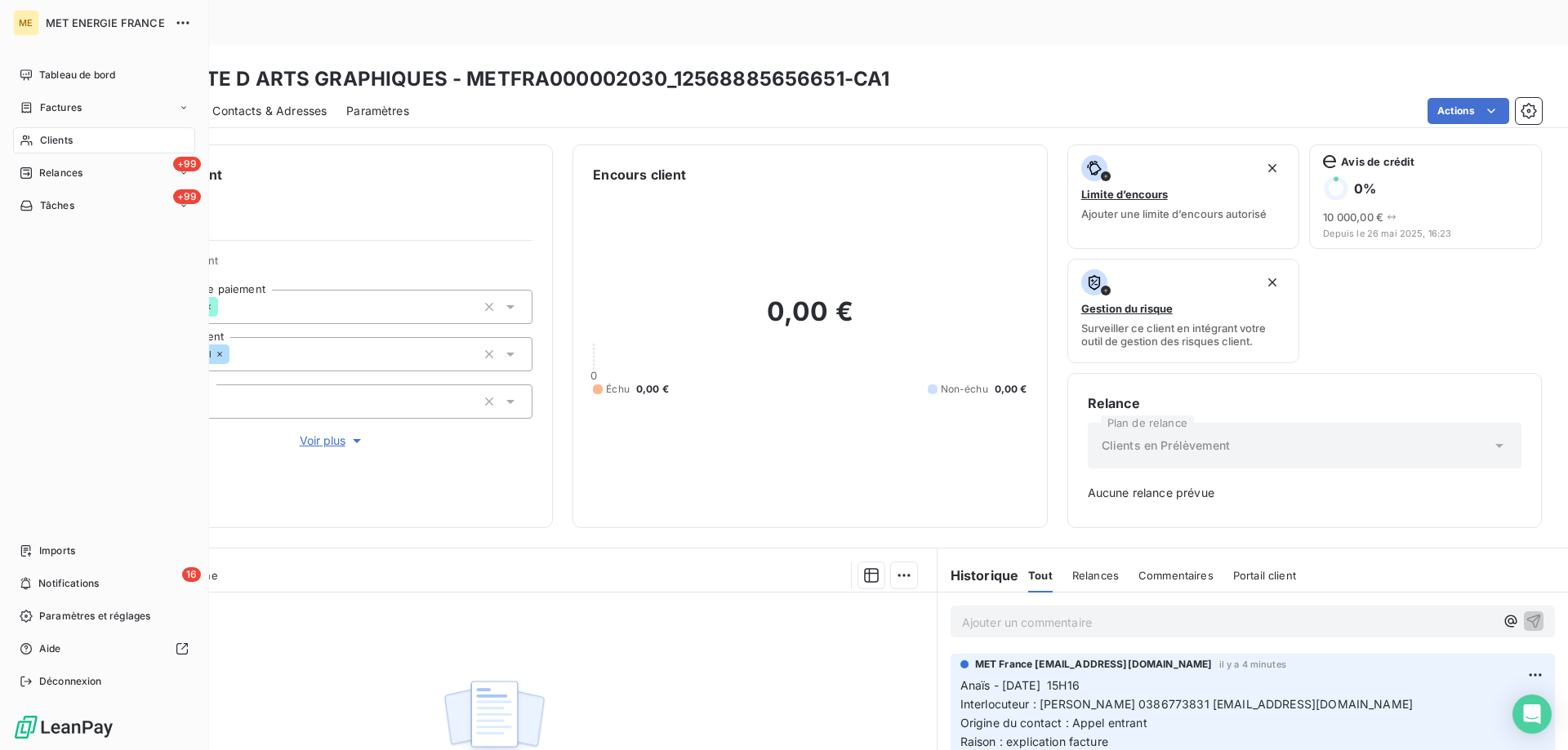
click at [59, 136] on span "Clients" at bounding box center [57, 140] width 33 height 15
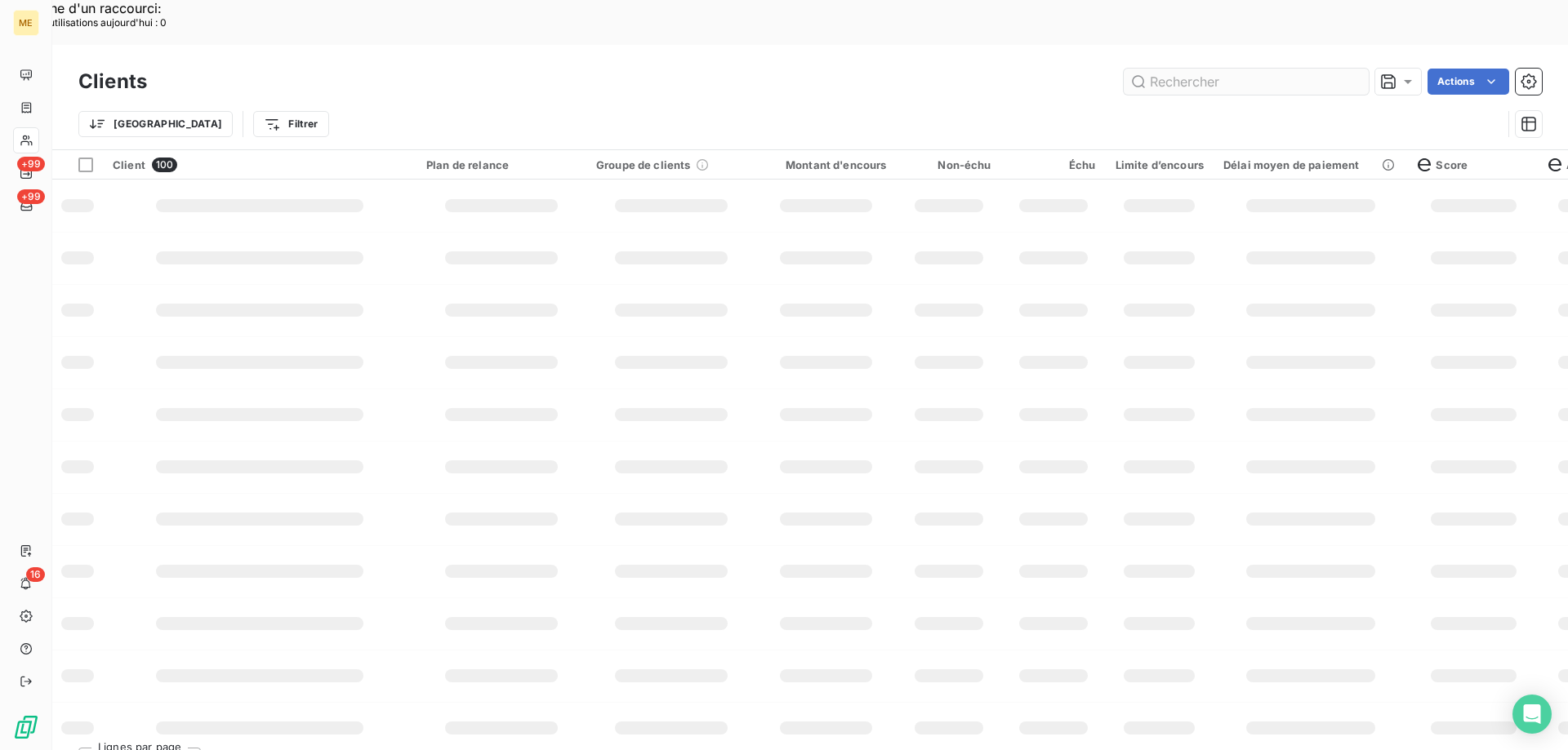
click at [1168, 69] on input "text" at bounding box center [1246, 82] width 245 height 26
click at [1179, 69] on input "22277134500737" at bounding box center [1246, 82] width 245 height 26
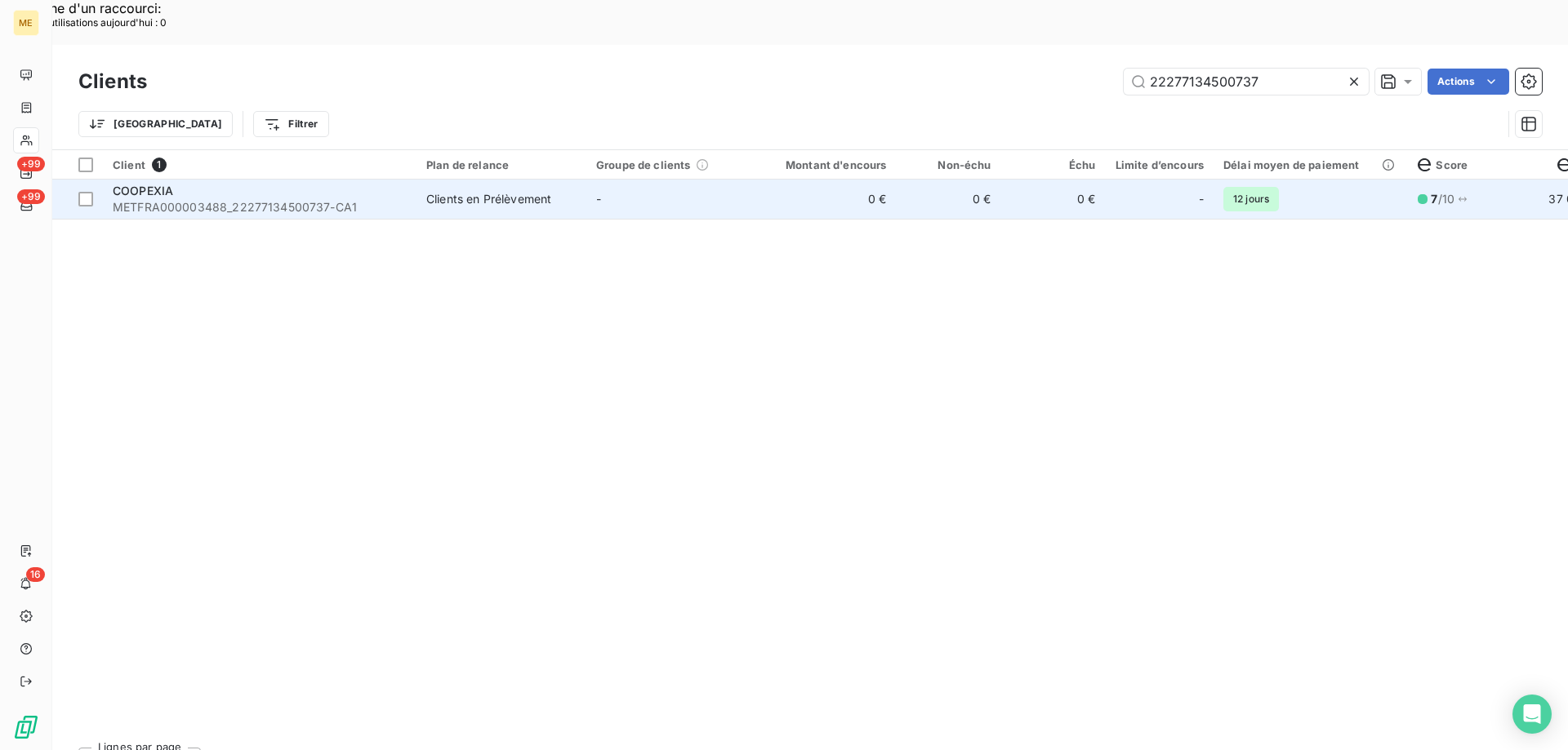
type input "22277134500737"
click at [685, 180] on td "-" at bounding box center [671, 199] width 170 height 39
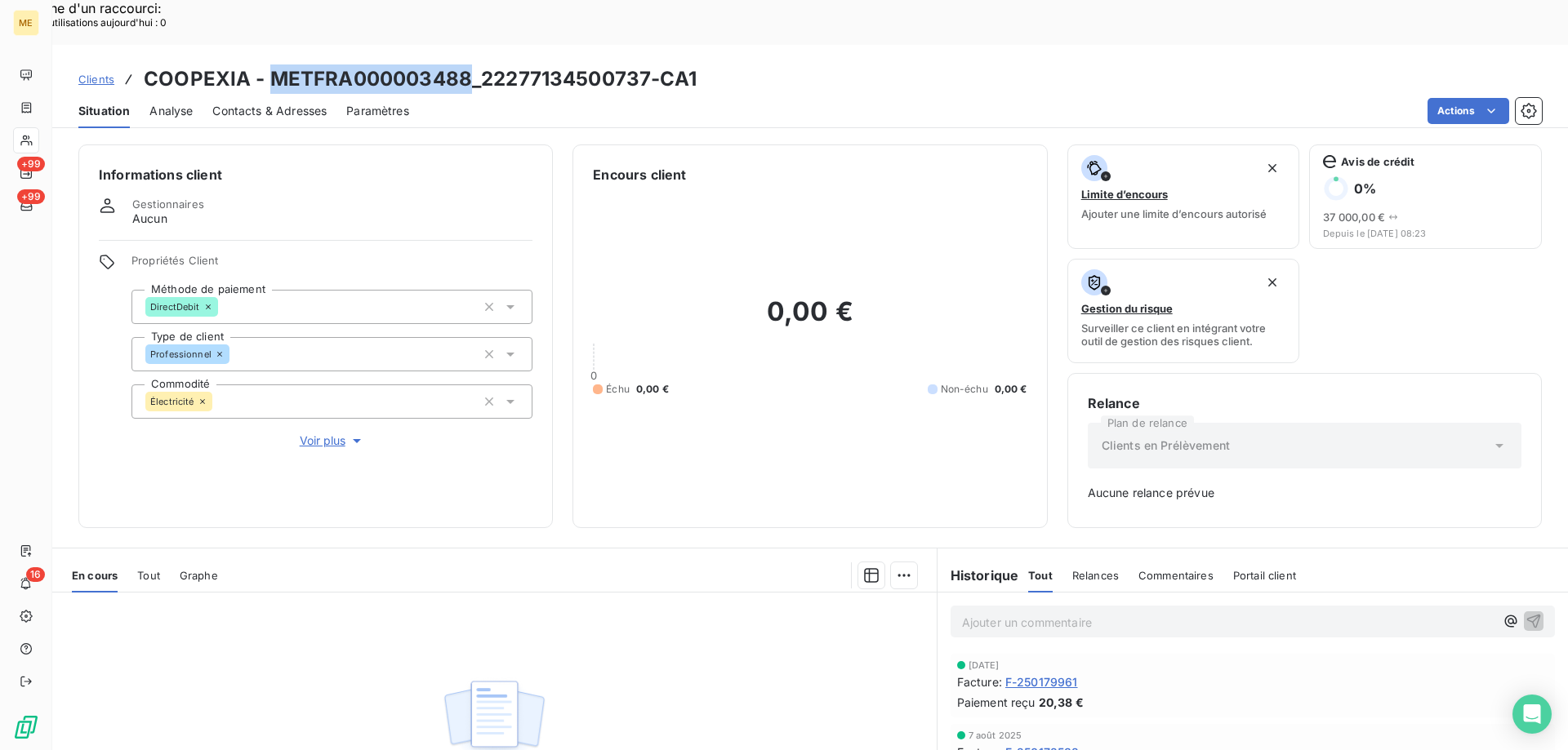
drag, startPoint x: 468, startPoint y: 33, endPoint x: 268, endPoint y: 39, distance: 200.1
click at [268, 64] on h3 "COOPEXIA - METFRA000003488_22277134500737-CA1" at bounding box center [420, 79] width 553 height 29
copy h3 "METFRA000003488"
click at [92, 73] on span "Clients" at bounding box center [96, 79] width 36 height 13
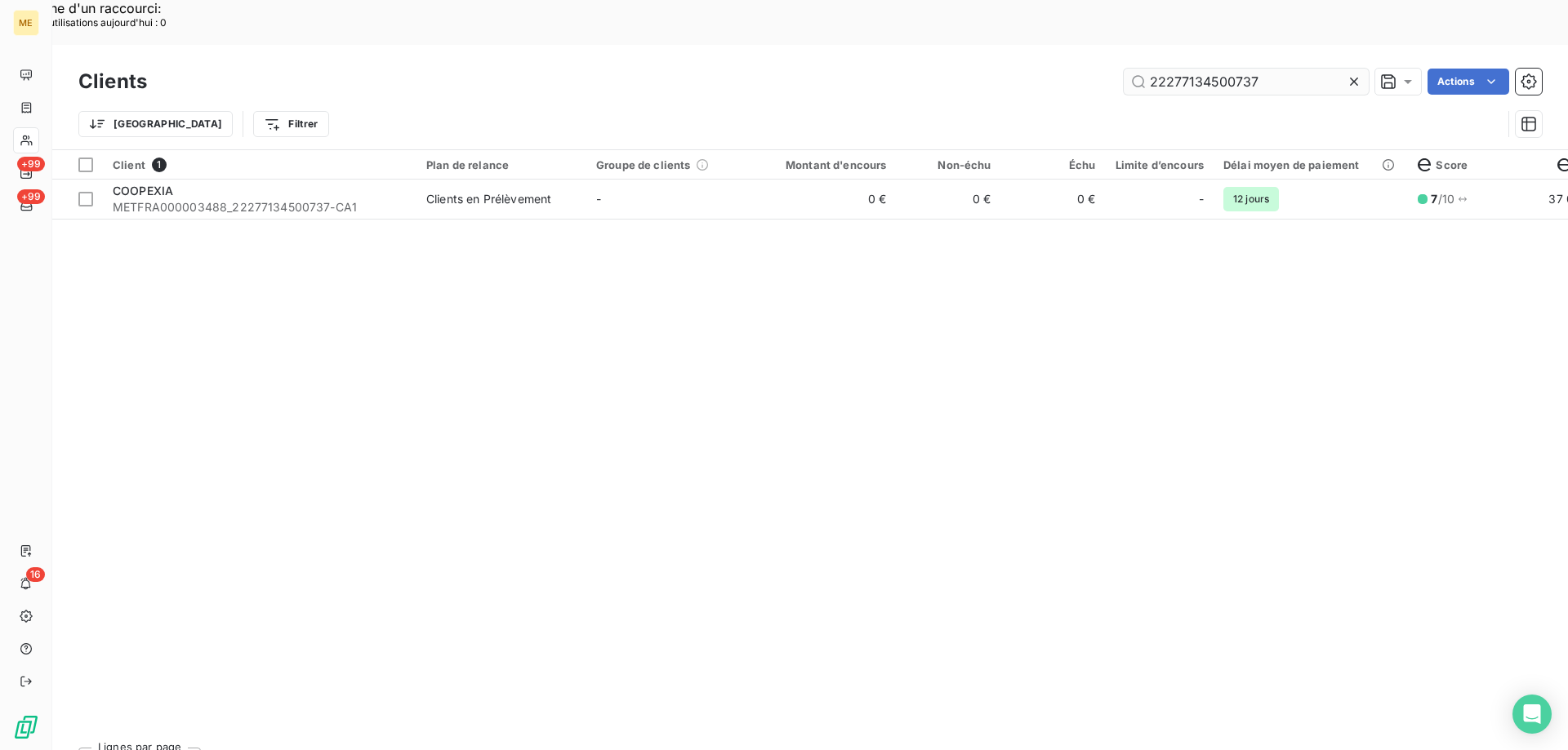
click at [1165, 69] on input "22277134500737" at bounding box center [1246, 82] width 245 height 26
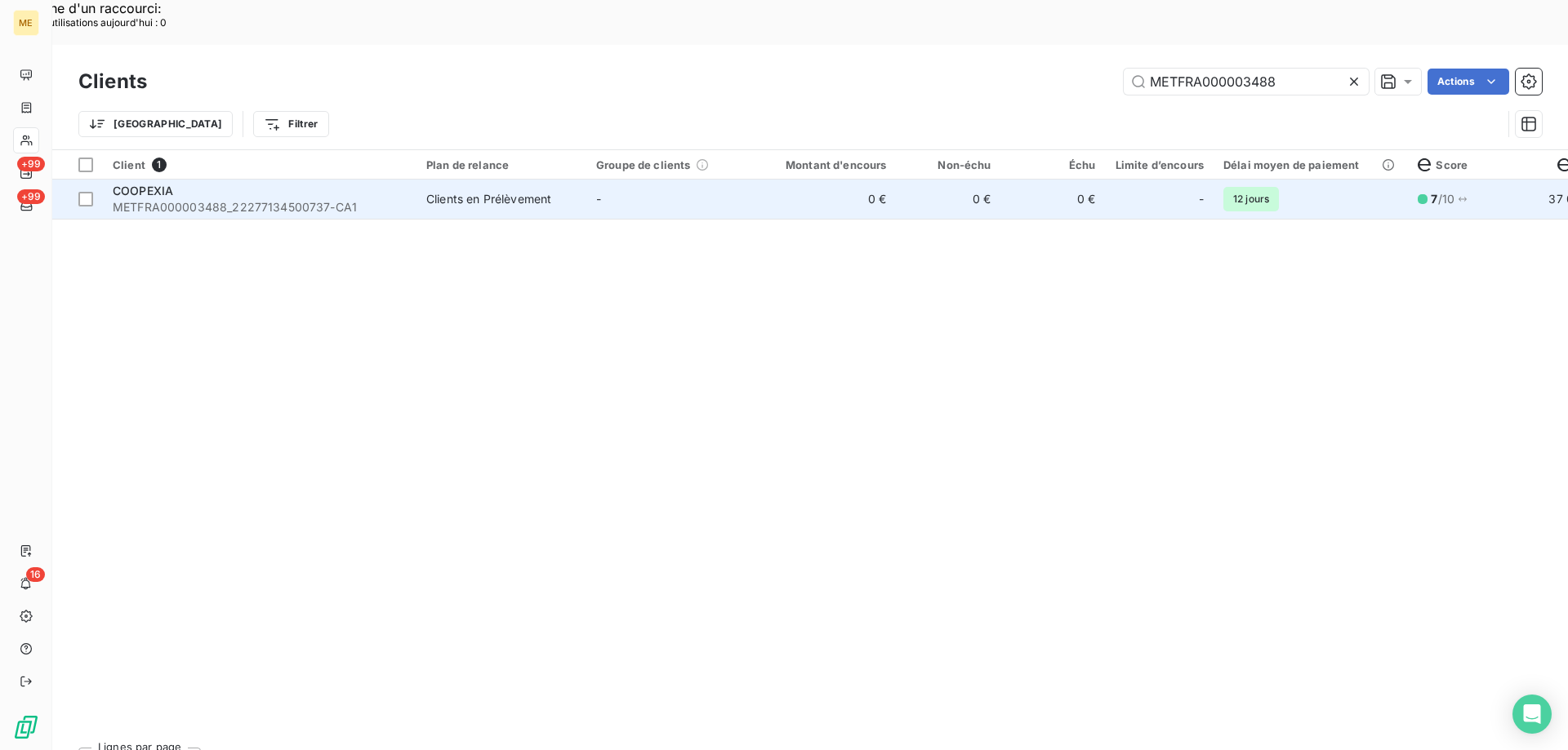
type input "METFRA000003488"
click at [742, 180] on td "-" at bounding box center [671, 199] width 170 height 39
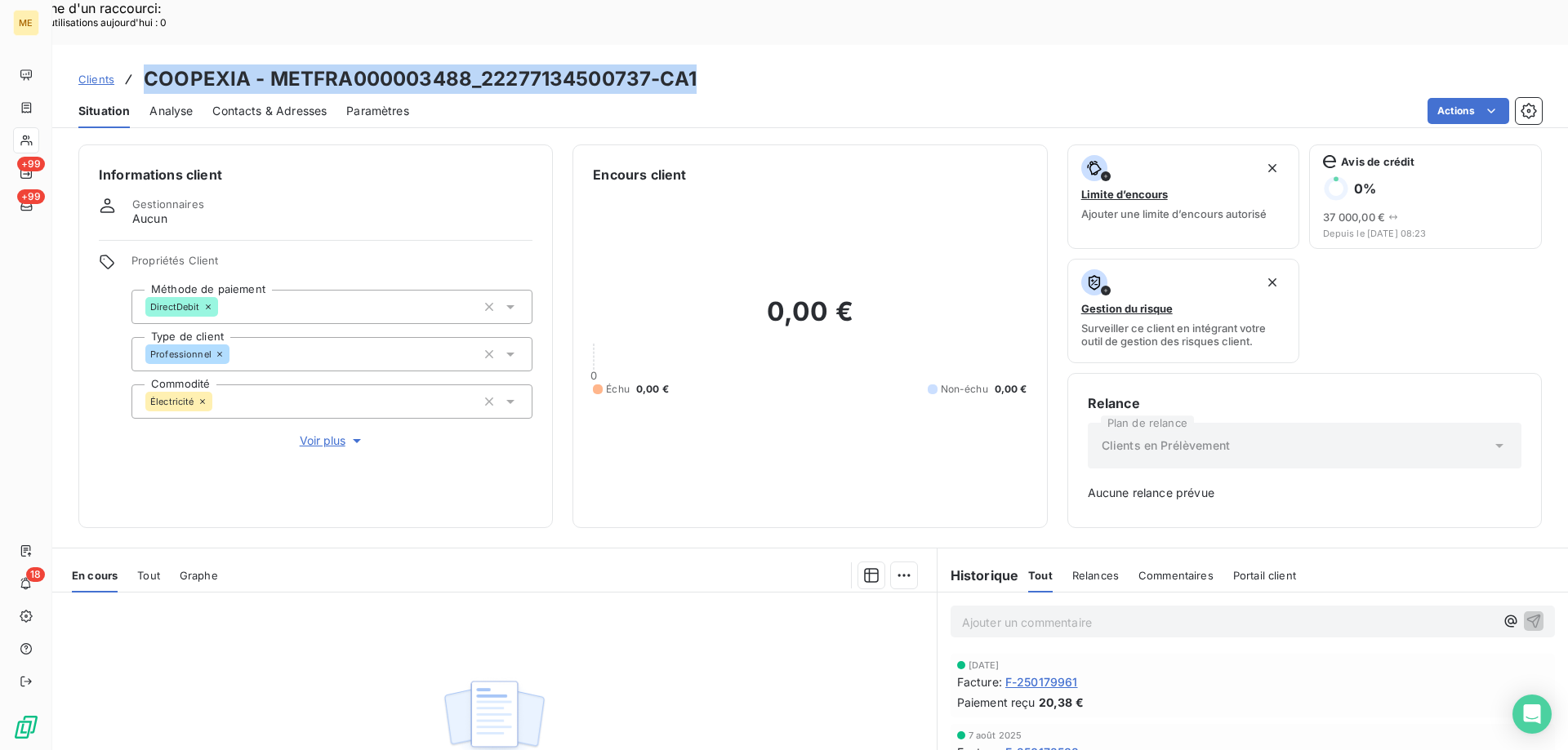
drag, startPoint x: 716, startPoint y: 37, endPoint x: 144, endPoint y: 36, distance: 572.0
click at [144, 64] on div "Clients COOPEXIA - METFRA000003488_22277134500737-CA1" at bounding box center [810, 79] width 1516 height 29
copy h3 "COOPEXIA - METFRA000003488_22277134500737-CA1"
drag, startPoint x: 345, startPoint y: 380, endPoint x: 385, endPoint y: 417, distance: 54.5
click at [345, 432] on span "Voir plus" at bounding box center [332, 441] width 65 height 17
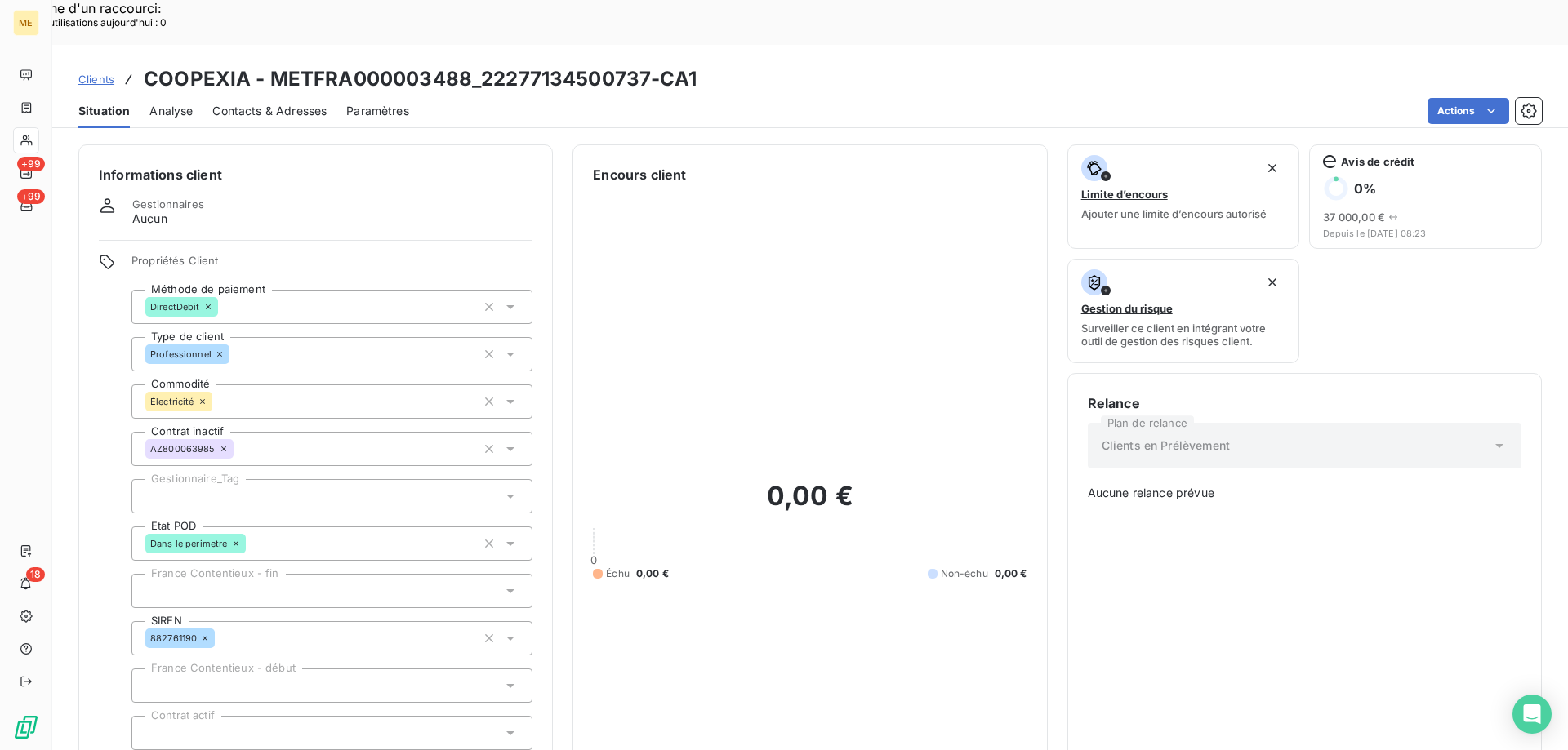
click at [238, 479] on div at bounding box center [332, 496] width 401 height 34
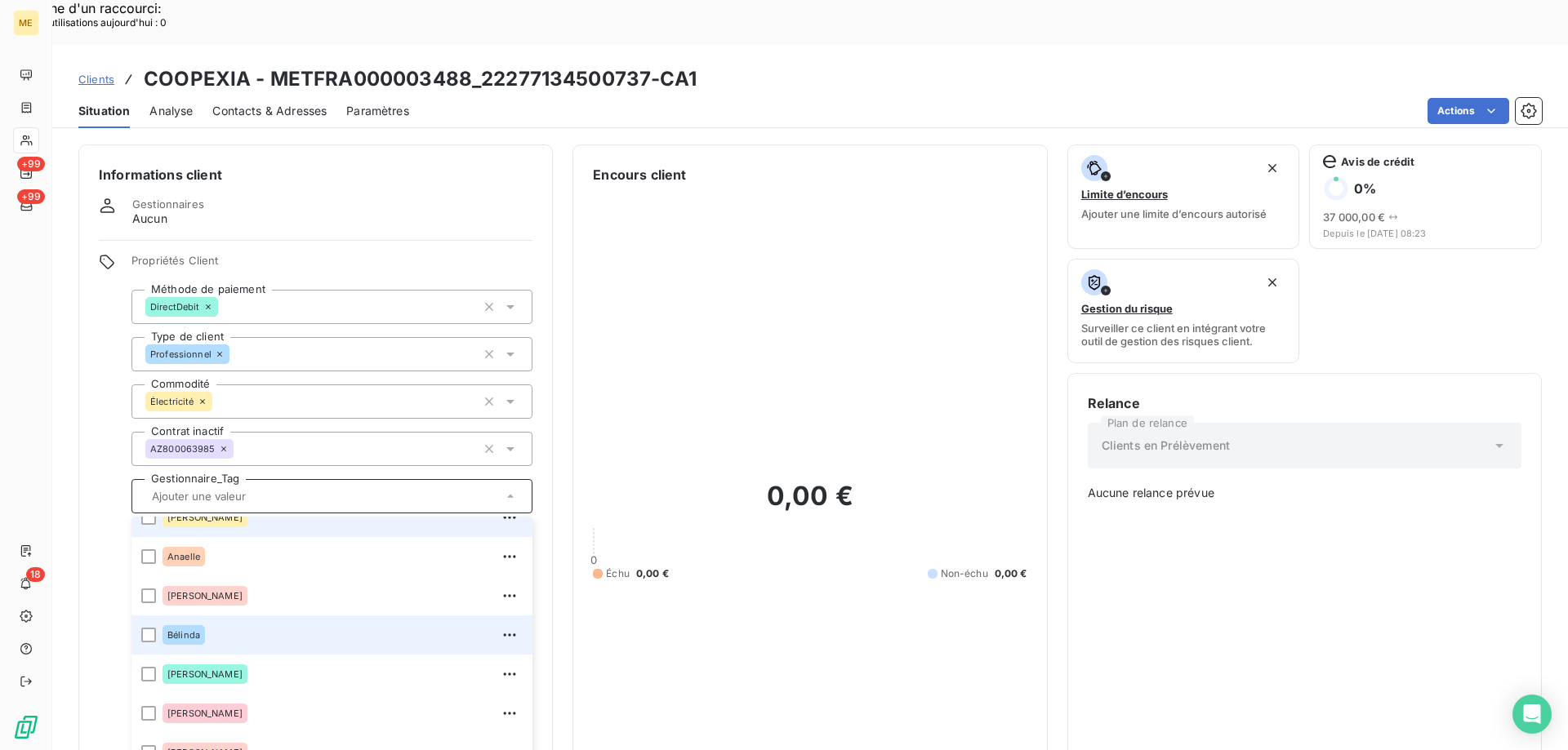
scroll to position [82, 0]
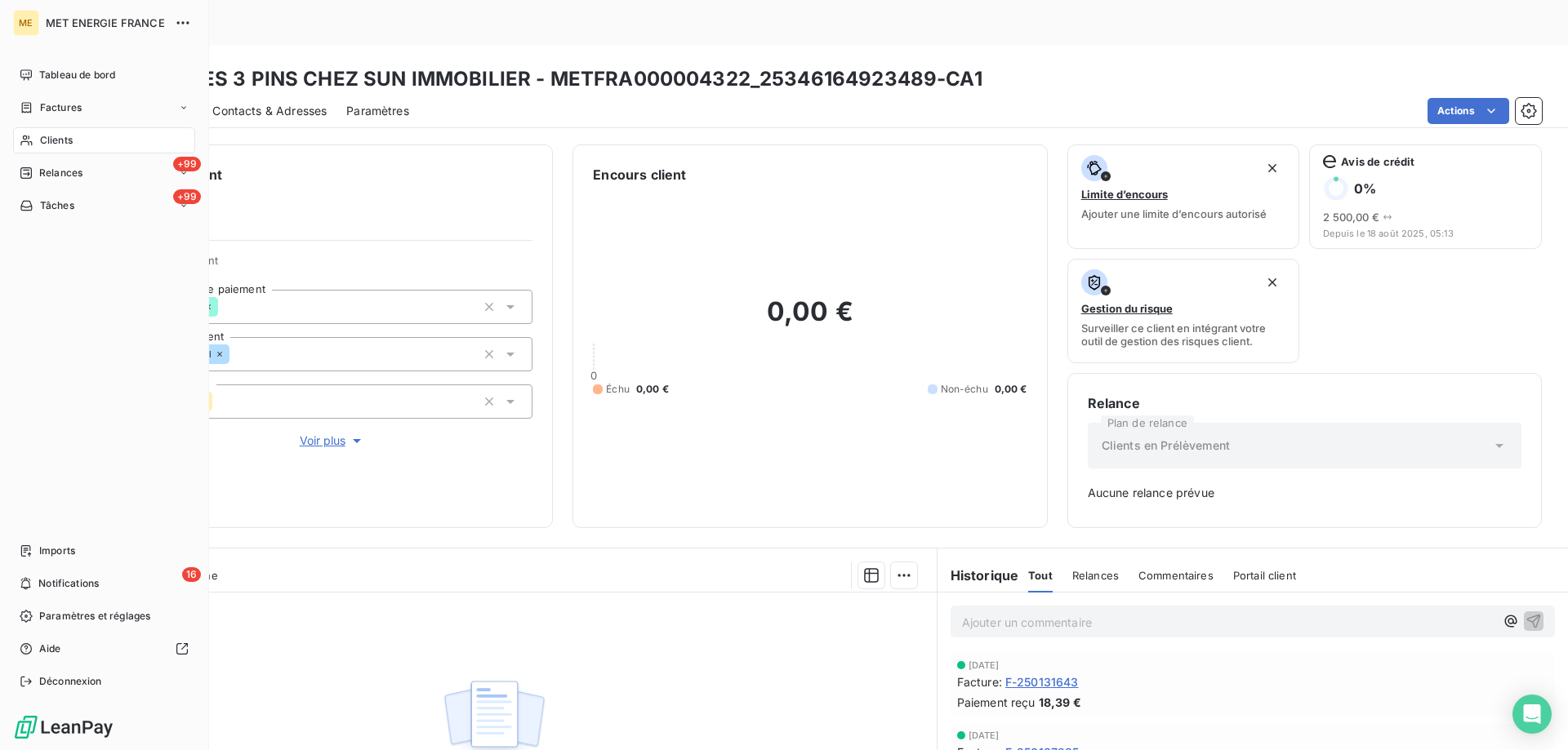
drag, startPoint x: 51, startPoint y: 142, endPoint x: 81, endPoint y: 136, distance: 30.6
click at [51, 142] on span "Clients" at bounding box center [57, 140] width 33 height 15
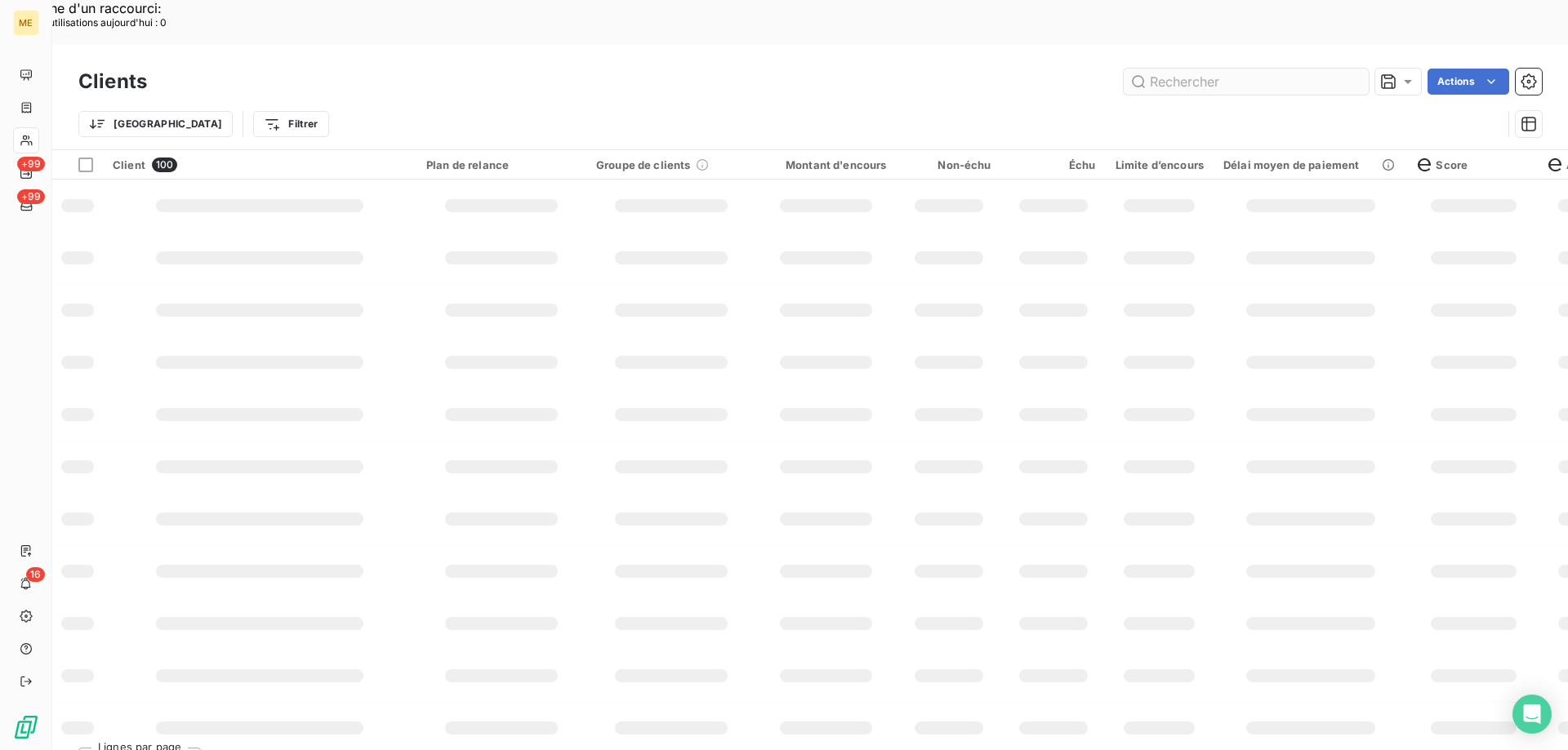
click at [1210, 69] on input "text" at bounding box center [1246, 82] width 245 height 26
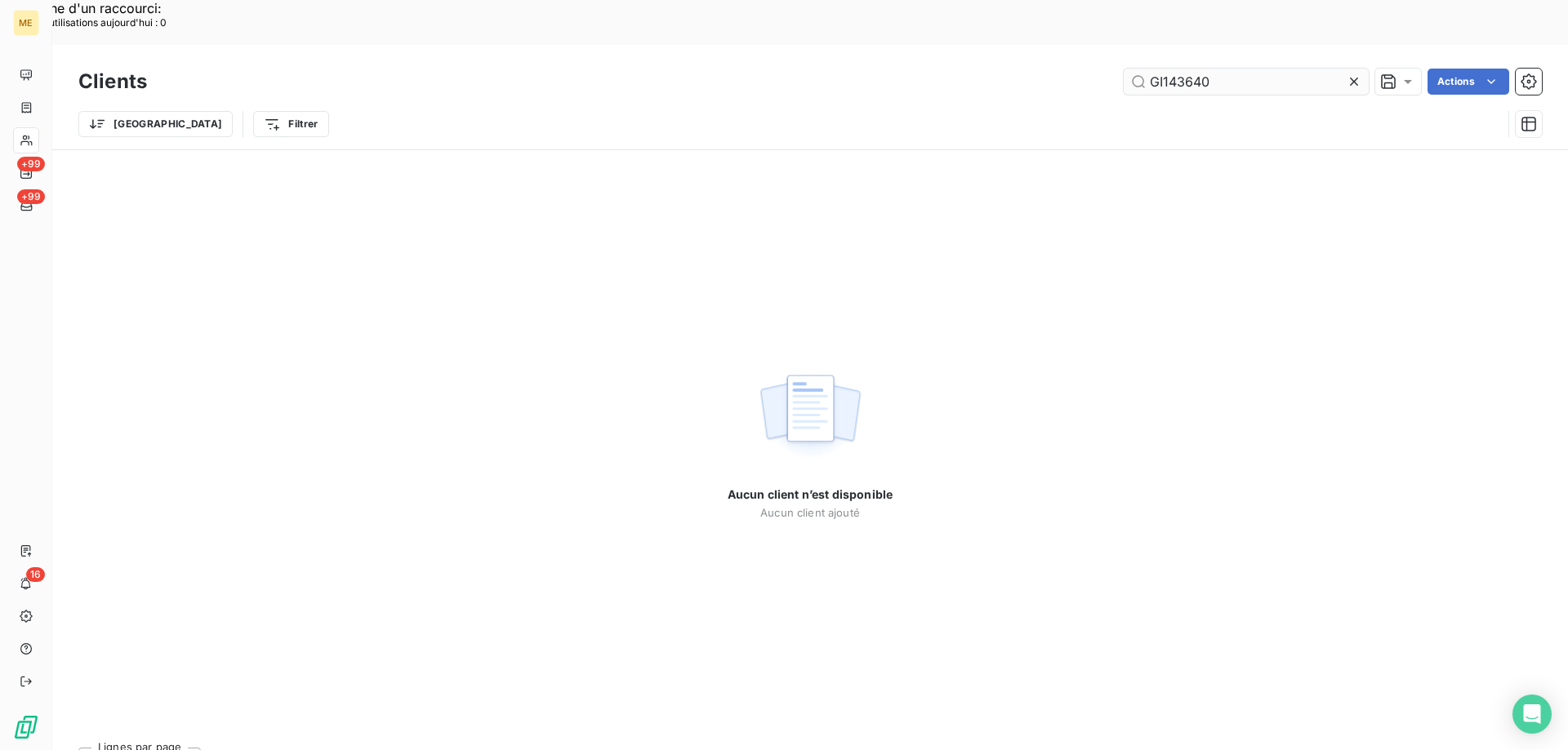
click at [1217, 69] on input "GI143640" at bounding box center [1246, 82] width 245 height 26
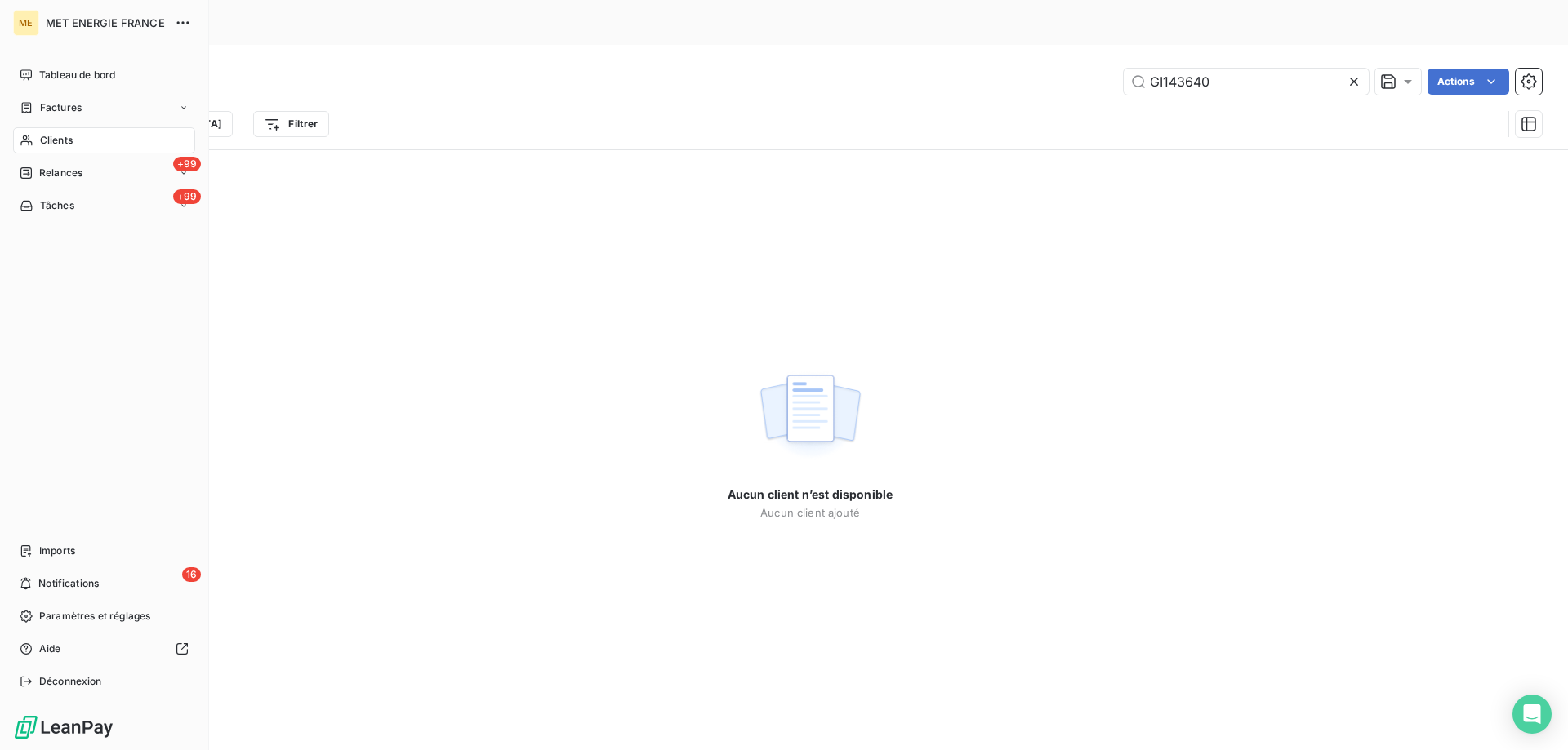
click at [38, 143] on div "Clients" at bounding box center [104, 140] width 182 height 26
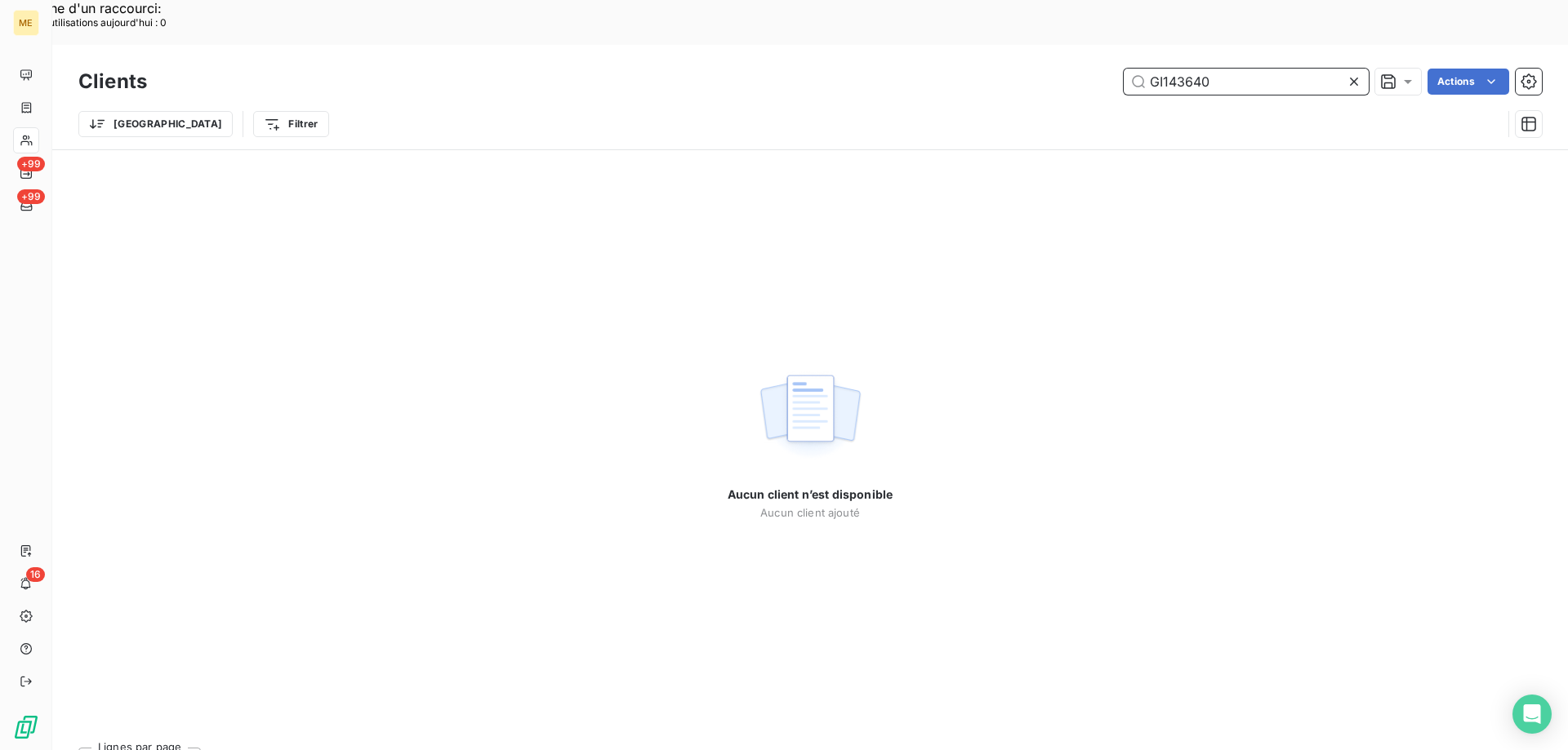
click at [1190, 69] on input "GI143640" at bounding box center [1246, 82] width 245 height 26
click at [1238, 69] on input "GI143640" at bounding box center [1246, 82] width 245 height 26
click at [1169, 69] on input "GI143640" at bounding box center [1246, 82] width 245 height 26
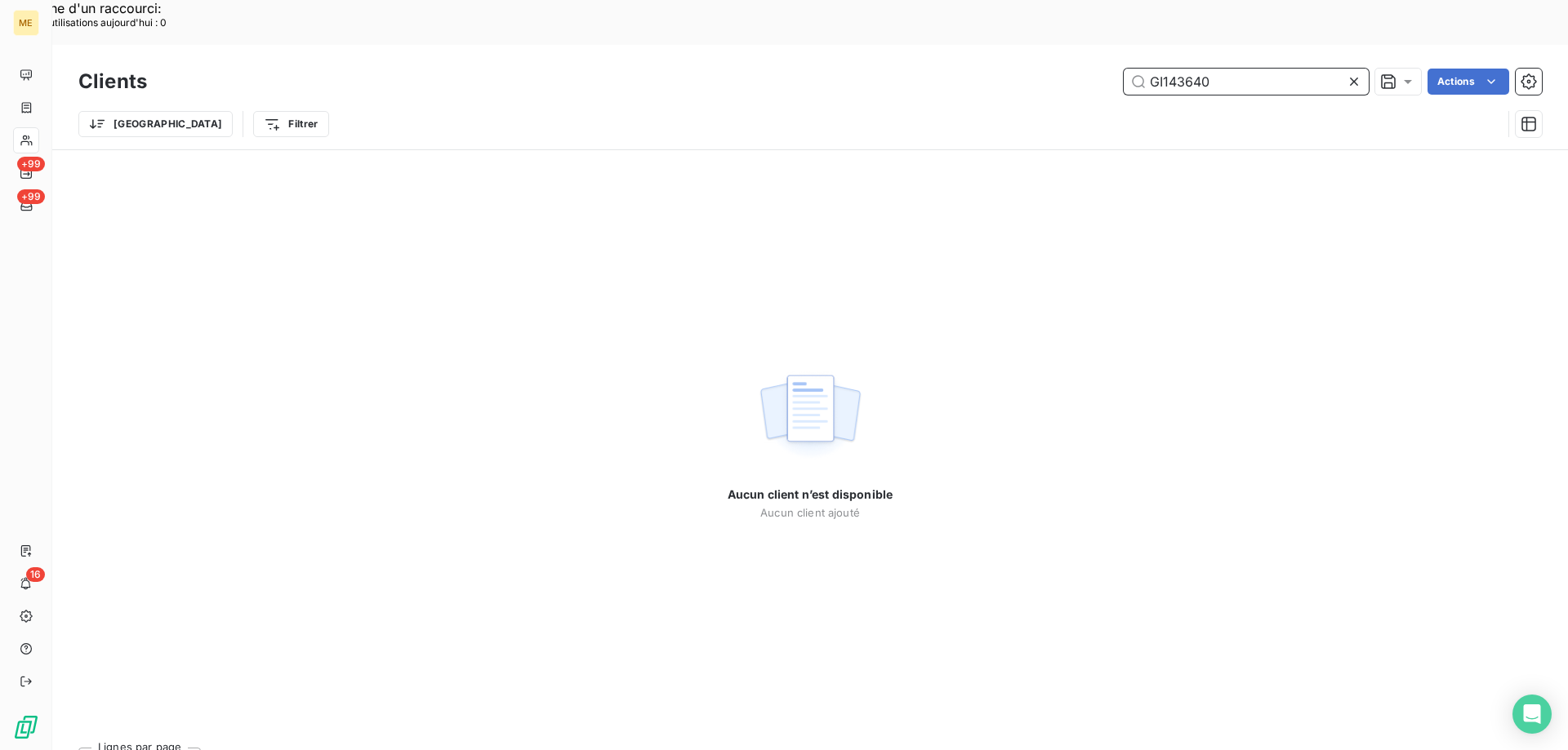
click at [1169, 69] on input "GI143640" at bounding box center [1246, 82] width 245 height 26
paste input "METFRA00000975"
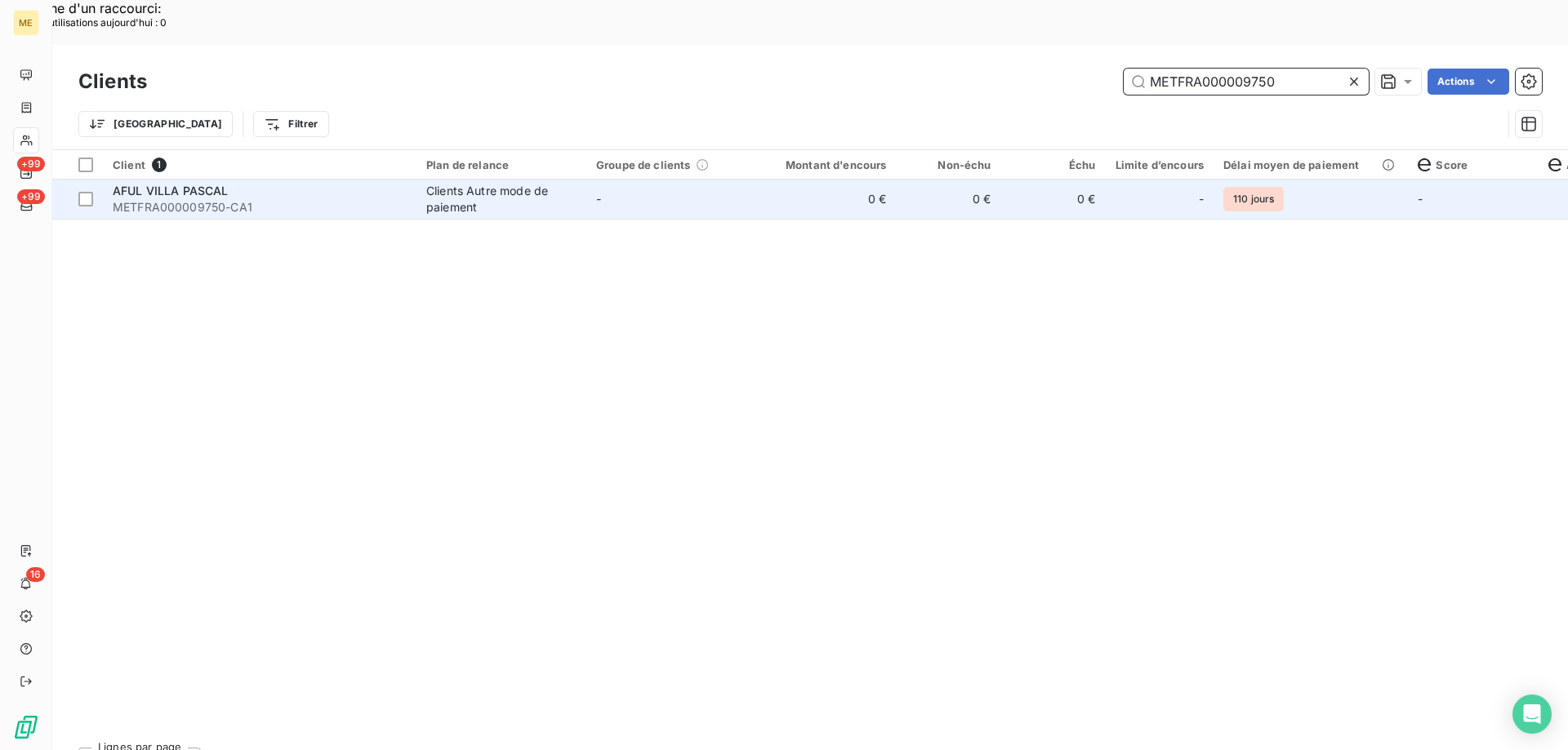
type input "METFRA000009750"
click at [595, 180] on td "-" at bounding box center [671, 199] width 170 height 39
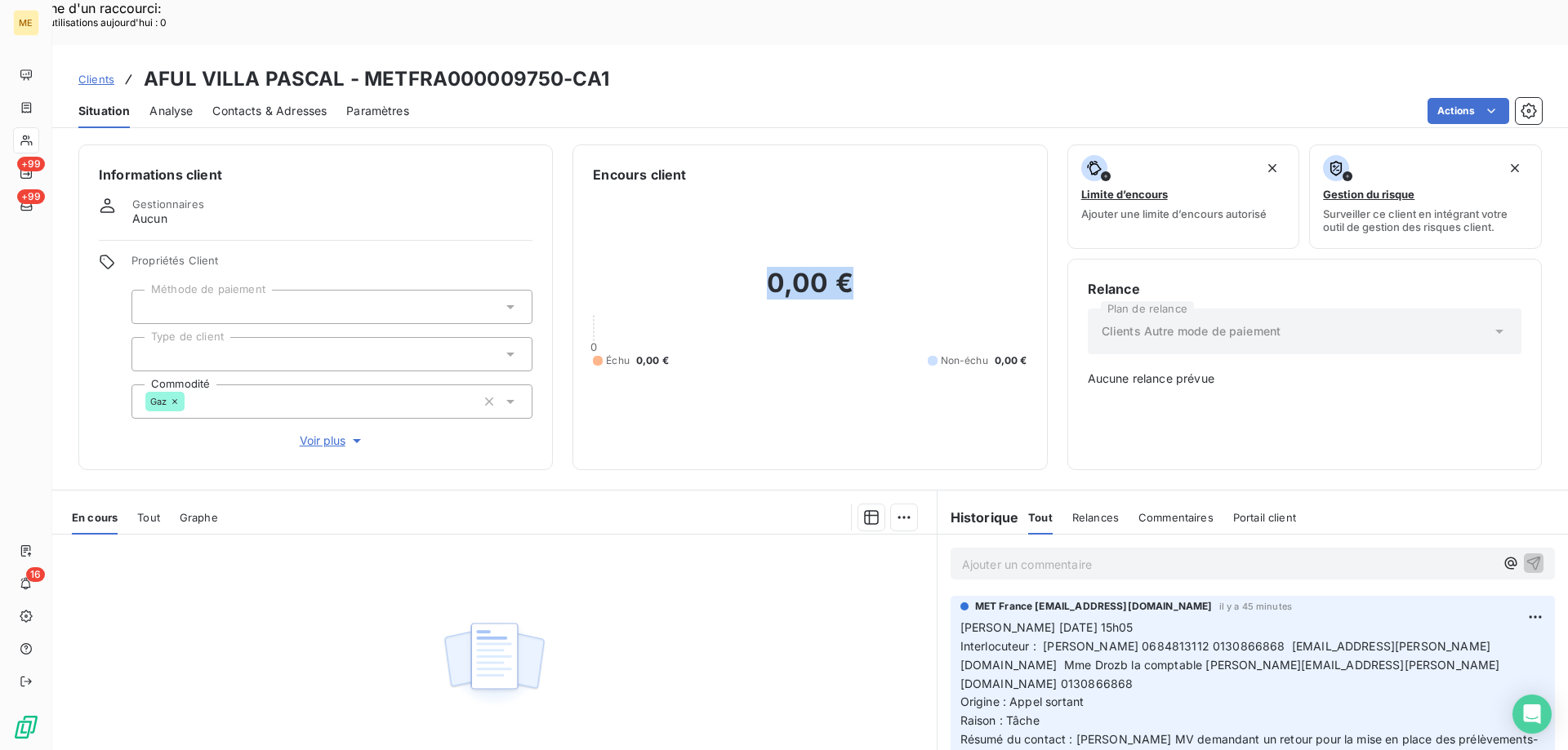
drag, startPoint x: 762, startPoint y: 236, endPoint x: 860, endPoint y: 249, distance: 98.9
click at [860, 267] on h2 "0,00 €" at bounding box center [810, 291] width 434 height 49
click at [801, 267] on h2 "0,00 €" at bounding box center [810, 291] width 434 height 49
drag, startPoint x: 558, startPoint y: 27, endPoint x: 361, endPoint y: 39, distance: 197.4
click at [361, 64] on h3 "AFUL VILLA PASCAL - METFRA000009750-CA1" at bounding box center [376, 79] width 466 height 29
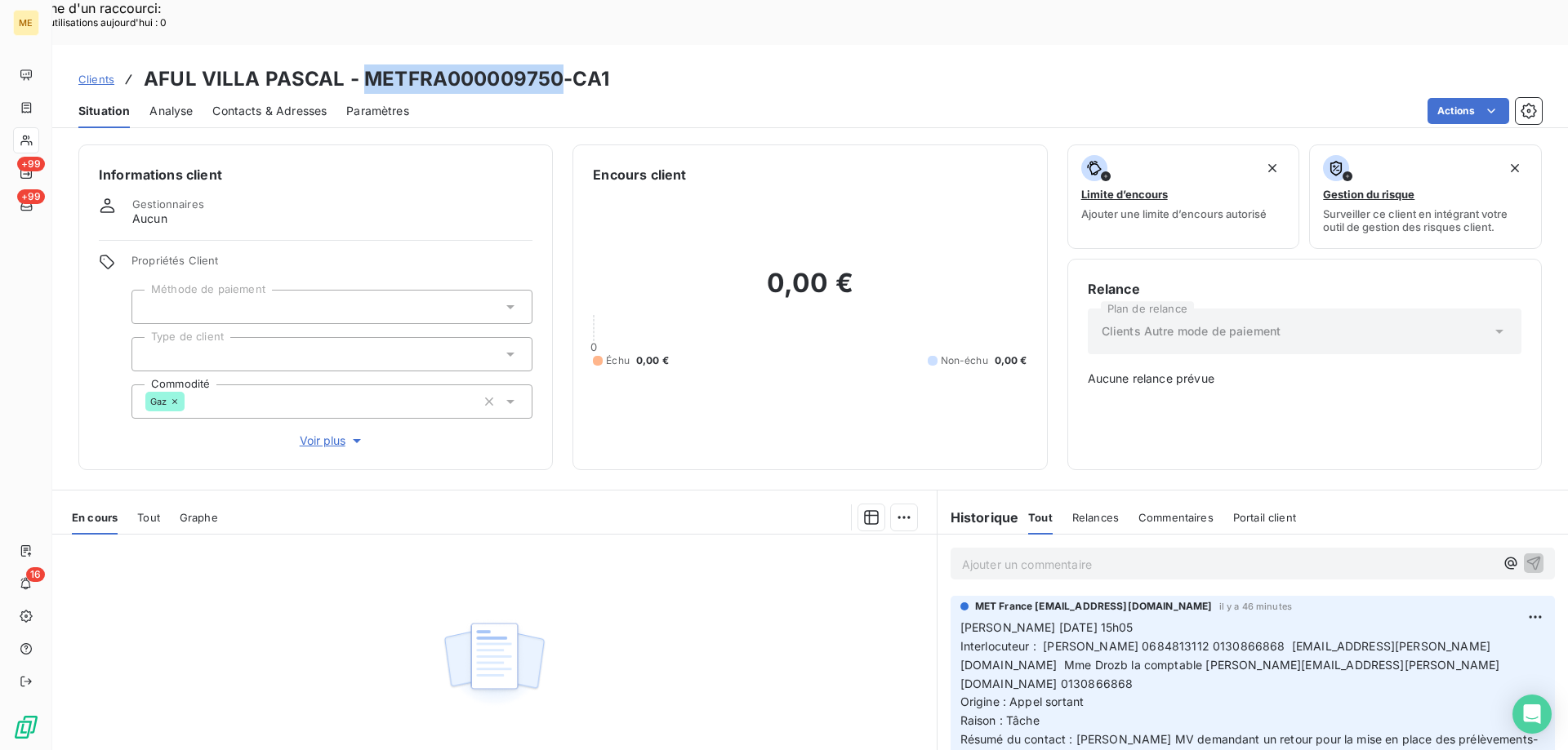
copy h3 "METFRA000009750"
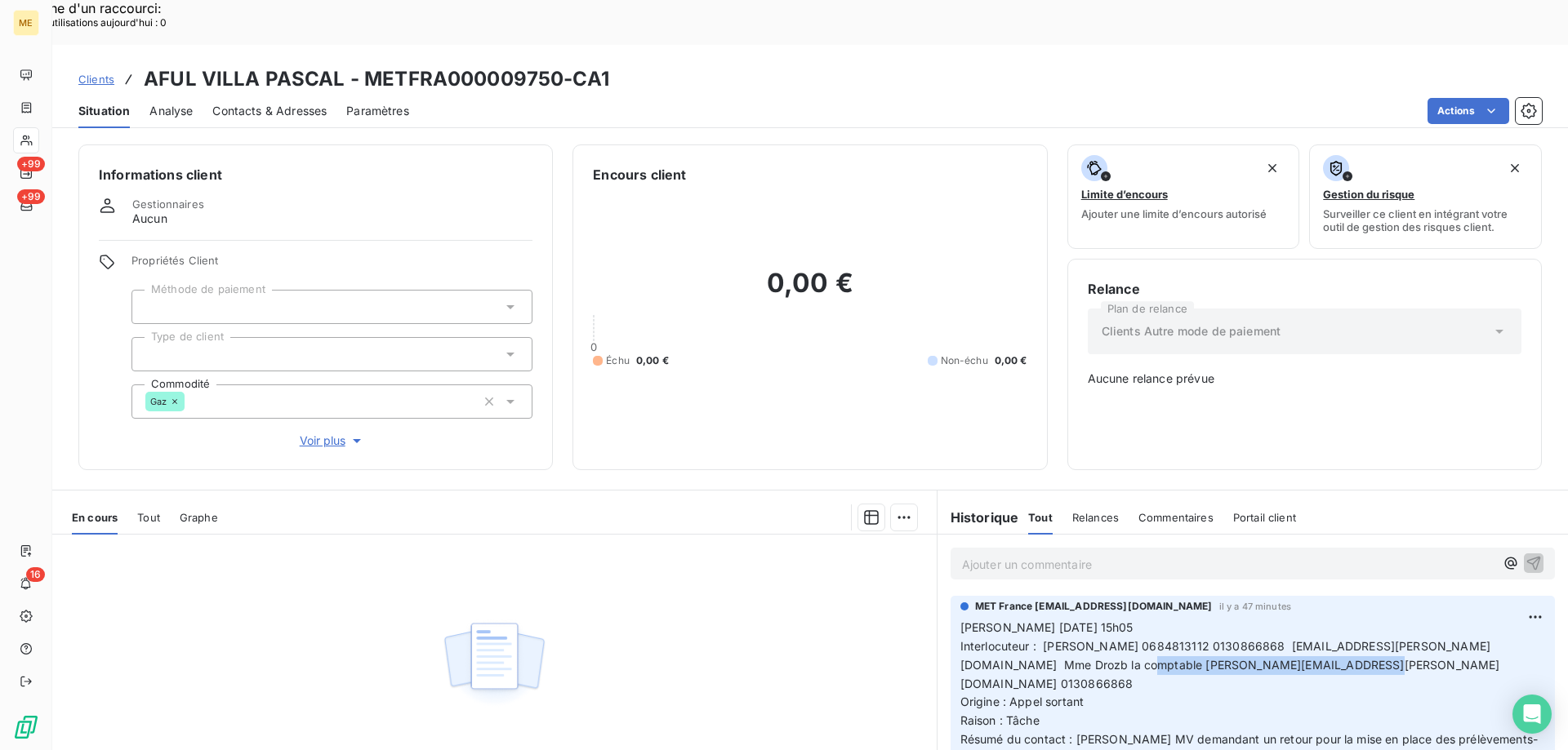
drag, startPoint x: 1286, startPoint y: 609, endPoint x: 1064, endPoint y: 617, distance: 222.1
click at [1064, 619] on p "[PERSON_NAME] [DATE] 15h05 Interlocuteur : [PERSON_NAME] 0684813112 0130866868 …" at bounding box center [1253, 702] width 585 height 168
click at [1219, 639] on span "Interlocuteur : [PERSON_NAME] 0684813112 0130866868 [EMAIL_ADDRESS][PERSON_NAME…" at bounding box center [1231, 665] width 540 height 51
drag, startPoint x: 1279, startPoint y: 608, endPoint x: 1065, endPoint y: 612, distance: 214.0
click at [1065, 639] on span "Interlocuteur : [PERSON_NAME] 0684813112 0130866868 [EMAIL_ADDRESS][PERSON_NAME…" at bounding box center [1231, 665] width 540 height 51
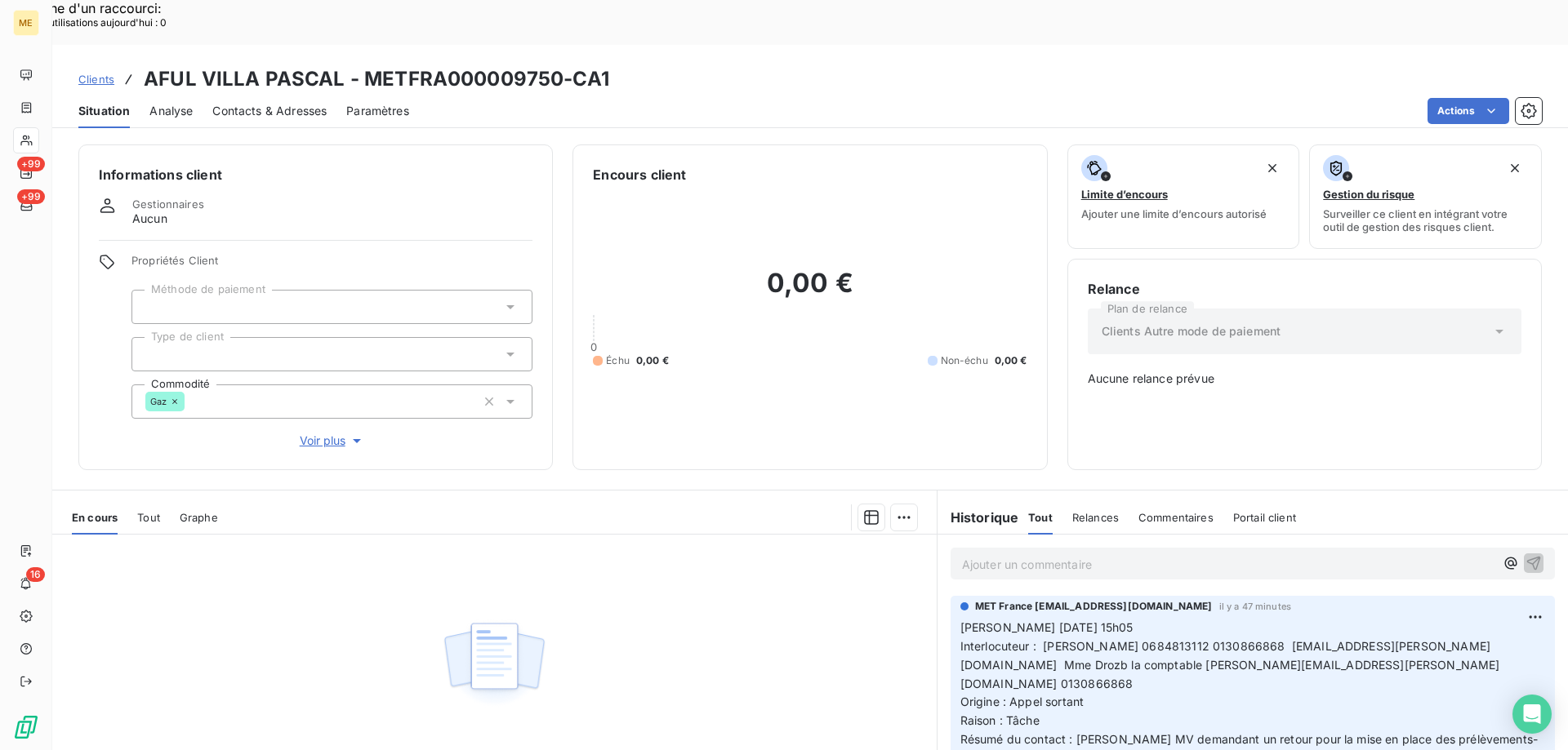
click at [1198, 639] on span "Interlocuteur : [PERSON_NAME] 0684813112 0130866868 [EMAIL_ADDRESS][PERSON_NAME…" at bounding box center [1231, 665] width 540 height 51
drag, startPoint x: 1083, startPoint y: 589, endPoint x: 1147, endPoint y: 593, distance: 64.1
click at [1147, 639] on span "Interlocuteur : [PERSON_NAME] 0684813112 0130866868 [EMAIL_ADDRESS][PERSON_NAME…" at bounding box center [1231, 665] width 540 height 51
click at [1179, 639] on span "Interlocuteur : [PERSON_NAME] 0684813112 0130866868 [EMAIL_ADDRESS][PERSON_NAME…" at bounding box center [1231, 665] width 540 height 51
click at [1074, 639] on span "Interlocuteur : [PERSON_NAME] 0684813112 0130866868 [EMAIL_ADDRESS][PERSON_NAME…" at bounding box center [1231, 665] width 540 height 51
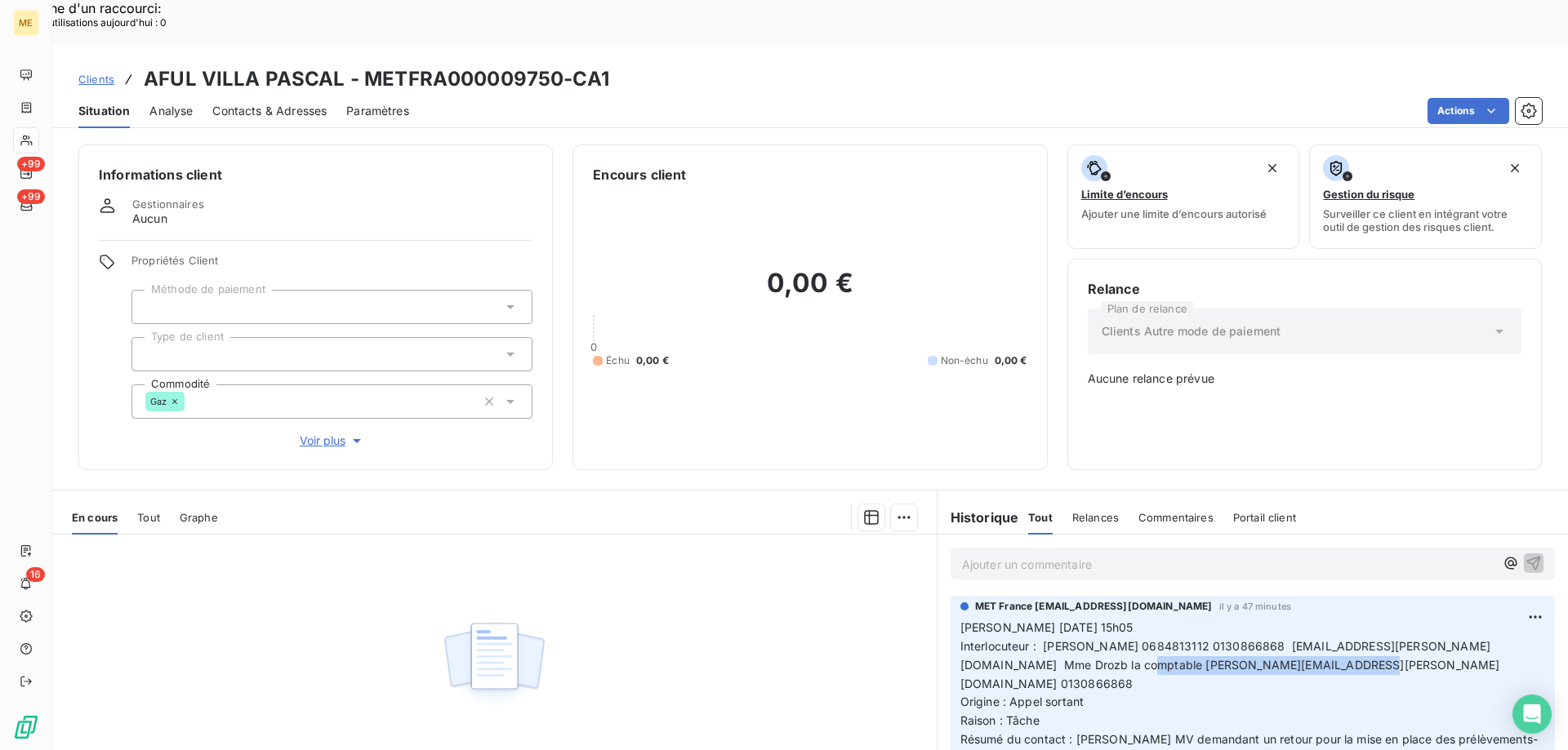
drag, startPoint x: 1063, startPoint y: 611, endPoint x: 1279, endPoint y: 614, distance: 216.0
click at [1279, 639] on span "Interlocuteur : [PERSON_NAME] 0684813112 0130866868 [EMAIL_ADDRESS][PERSON_NAME…" at bounding box center [1231, 665] width 540 height 51
drag, startPoint x: 1085, startPoint y: 591, endPoint x: 1145, endPoint y: 599, distance: 60.5
click at [1145, 619] on p "[PERSON_NAME] [DATE] 15h05 Interlocuteur : [PERSON_NAME] 0684813112 0130866868 …" at bounding box center [1253, 702] width 585 height 168
click at [1149, 639] on span "Interlocuteur : [PERSON_NAME] 0684813112 0130866868 [EMAIL_ADDRESS][PERSON_NAME…" at bounding box center [1231, 665] width 540 height 51
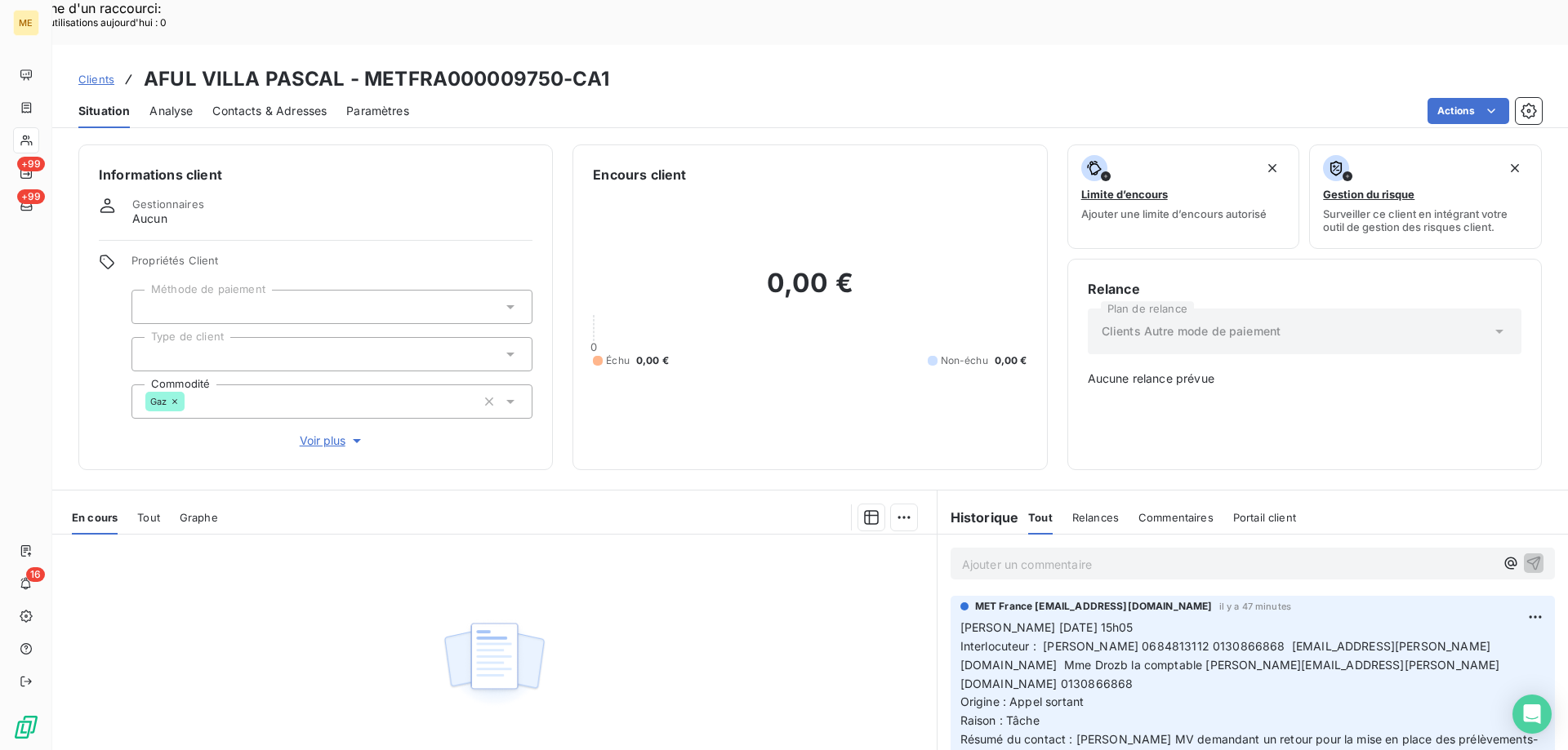
click at [1194, 639] on span "Interlocuteur : [PERSON_NAME] 0684813112 0130866868 [EMAIL_ADDRESS][PERSON_NAME…" at bounding box center [1231, 665] width 540 height 51
drag, startPoint x: 1280, startPoint y: 610, endPoint x: 1066, endPoint y: 616, distance: 214.1
click at [1066, 619] on p "[PERSON_NAME] [DATE] 15h05 Interlocuteur : [PERSON_NAME] 0684813112 0130866868 …" at bounding box center [1253, 702] width 585 height 168
click at [1142, 639] on span "Interlocuteur : [PERSON_NAME] 0684813112 0130866868 [EMAIL_ADDRESS][PERSON_NAME…" at bounding box center [1231, 665] width 540 height 51
click at [1064, 639] on span "Interlocuteur : [PERSON_NAME] 0684813112 0130866868 [EMAIL_ADDRESS][PERSON_NAME…" at bounding box center [1231, 665] width 540 height 51
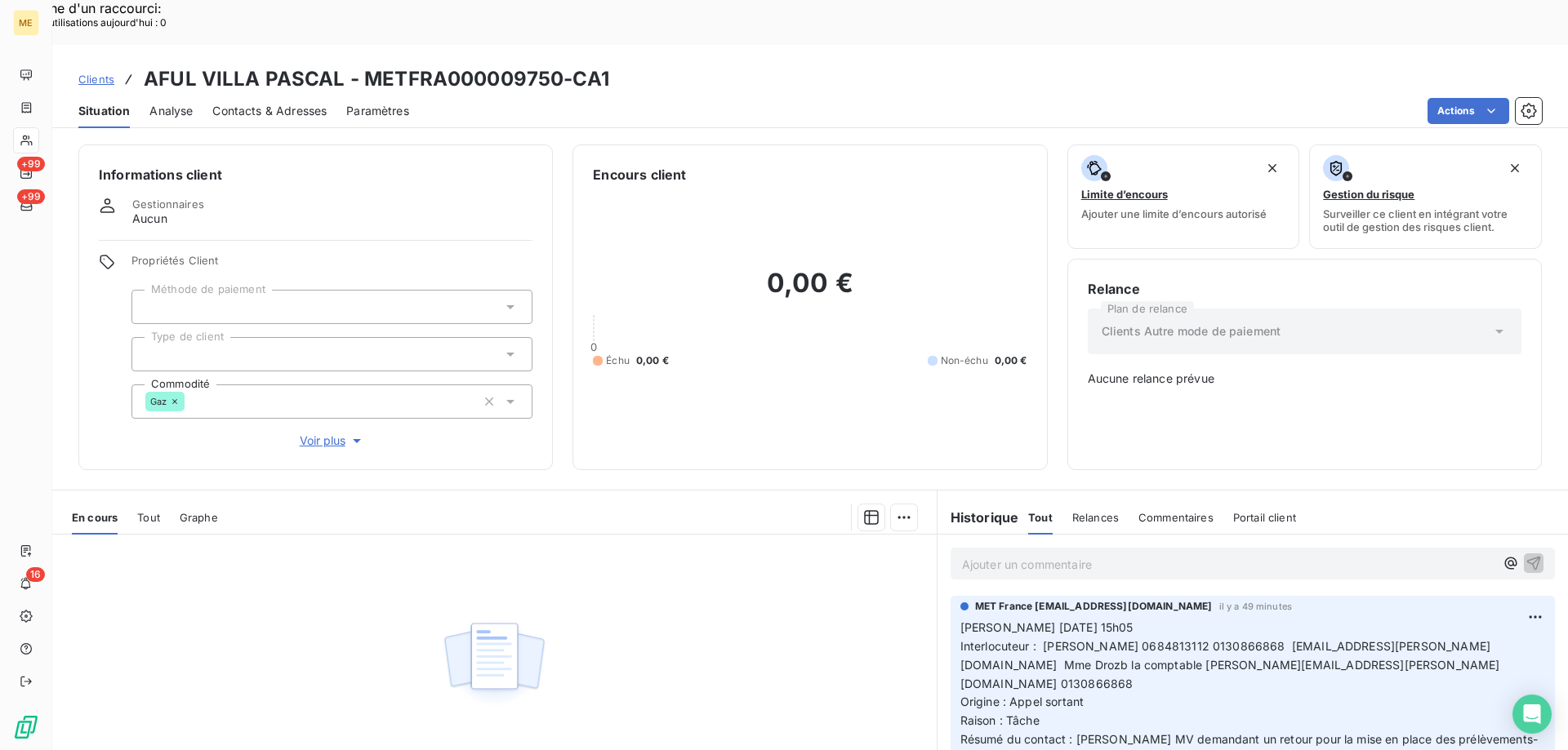
click at [1280, 639] on span "Interlocuteur : [PERSON_NAME] 0684813112 0130866868 [EMAIL_ADDRESS][PERSON_NAME…" at bounding box center [1231, 665] width 540 height 51
click at [623, 374] on div "0,00 € 0 Échu 0,00 € Non-échu 0,00 €" at bounding box center [810, 317] width 434 height 265
click at [683, 291] on div "0,00 € 0 Échu 0,00 € Non-échu 0,00 €" at bounding box center [810, 317] width 434 height 265
drag, startPoint x: 669, startPoint y: 297, endPoint x: 618, endPoint y: 305, distance: 51.6
click at [618, 353] on div "Échu 0,00 € Non-échu 0,00 €" at bounding box center [810, 361] width 434 height 15
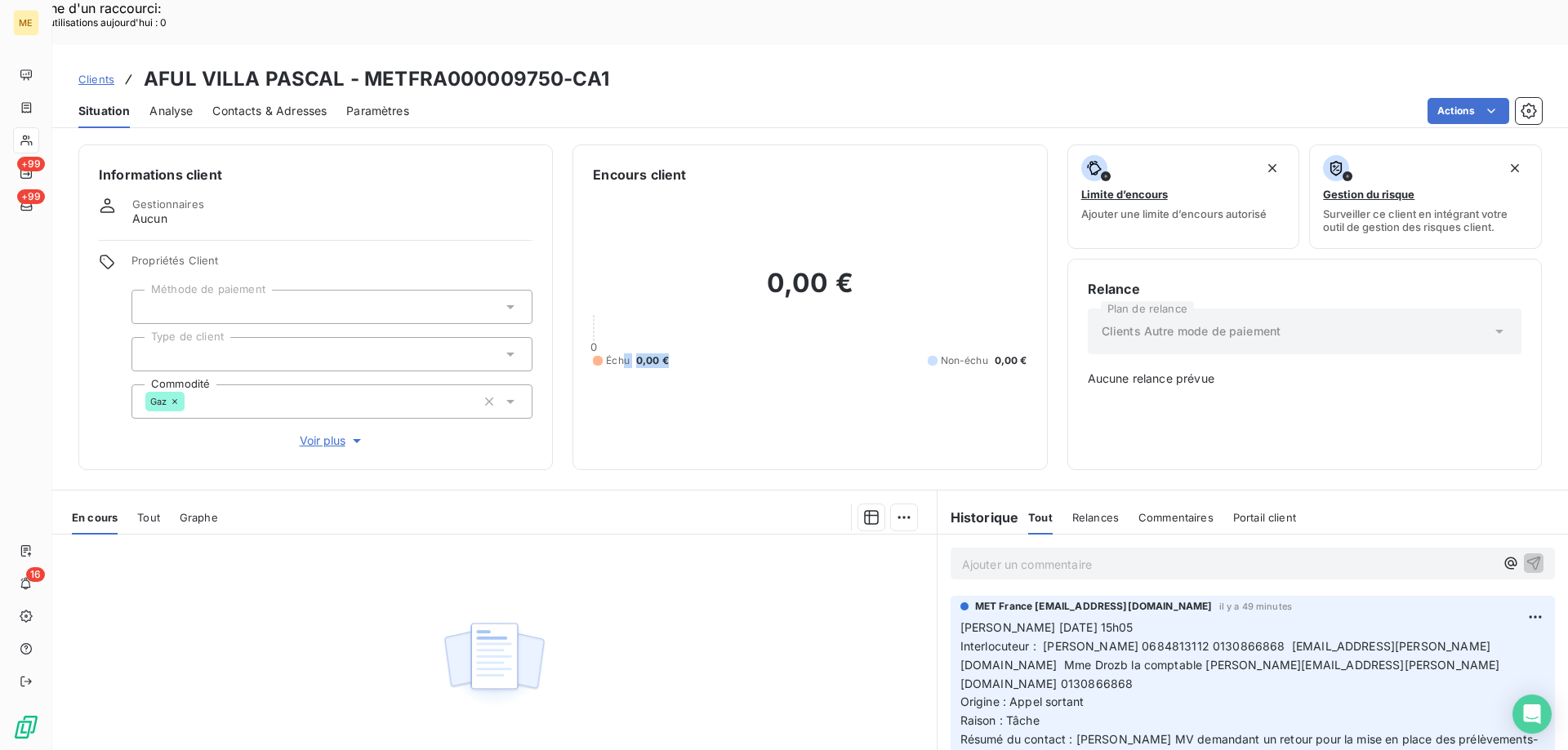
click at [685, 353] on div "Échu 0,00 € Non-échu 0,00 €" at bounding box center [810, 361] width 434 height 15
drag, startPoint x: 678, startPoint y: 299, endPoint x: 635, endPoint y: 307, distance: 43.7
click at [635, 353] on div "Échu 0,00 € Non-échu 0,00 €" at bounding box center [810, 361] width 434 height 15
drag, startPoint x: 707, startPoint y: 291, endPoint x: 706, endPoint y: 298, distance: 7.1
click at [707, 291] on div "0,00 € 0 Échu 0,00 € Non-échu 0,00 €" at bounding box center [810, 317] width 434 height 265
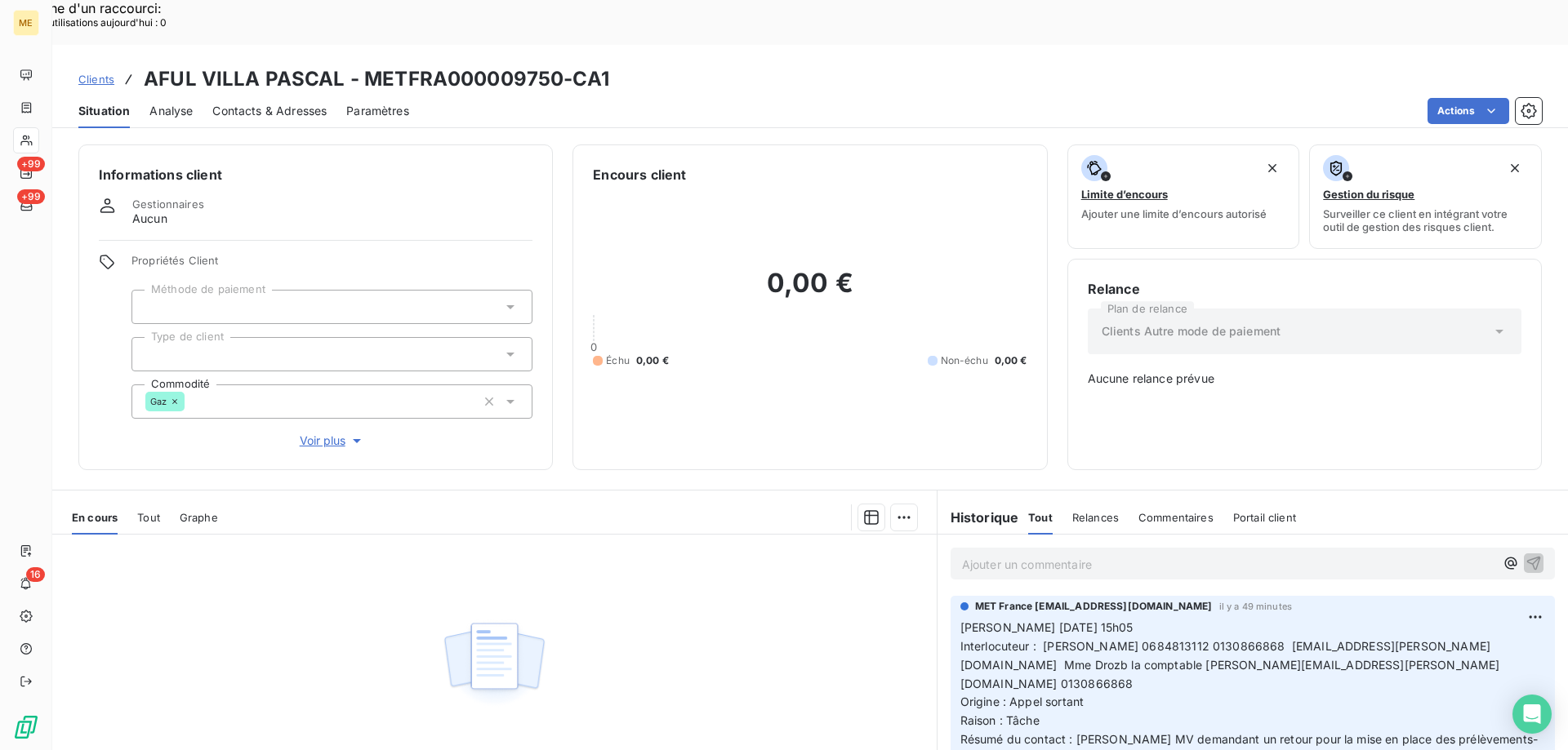
drag, startPoint x: 748, startPoint y: 239, endPoint x: 758, endPoint y: 238, distance: 10.0
click at [750, 267] on h2 "0,00 €" at bounding box center [810, 291] width 434 height 49
drag, startPoint x: 764, startPoint y: 238, endPoint x: 875, endPoint y: 241, distance: 111.0
click at [875, 267] on h2 "0,00 €" at bounding box center [810, 291] width 434 height 49
drag, startPoint x: 874, startPoint y: 241, endPoint x: 863, endPoint y: 243, distance: 11.2
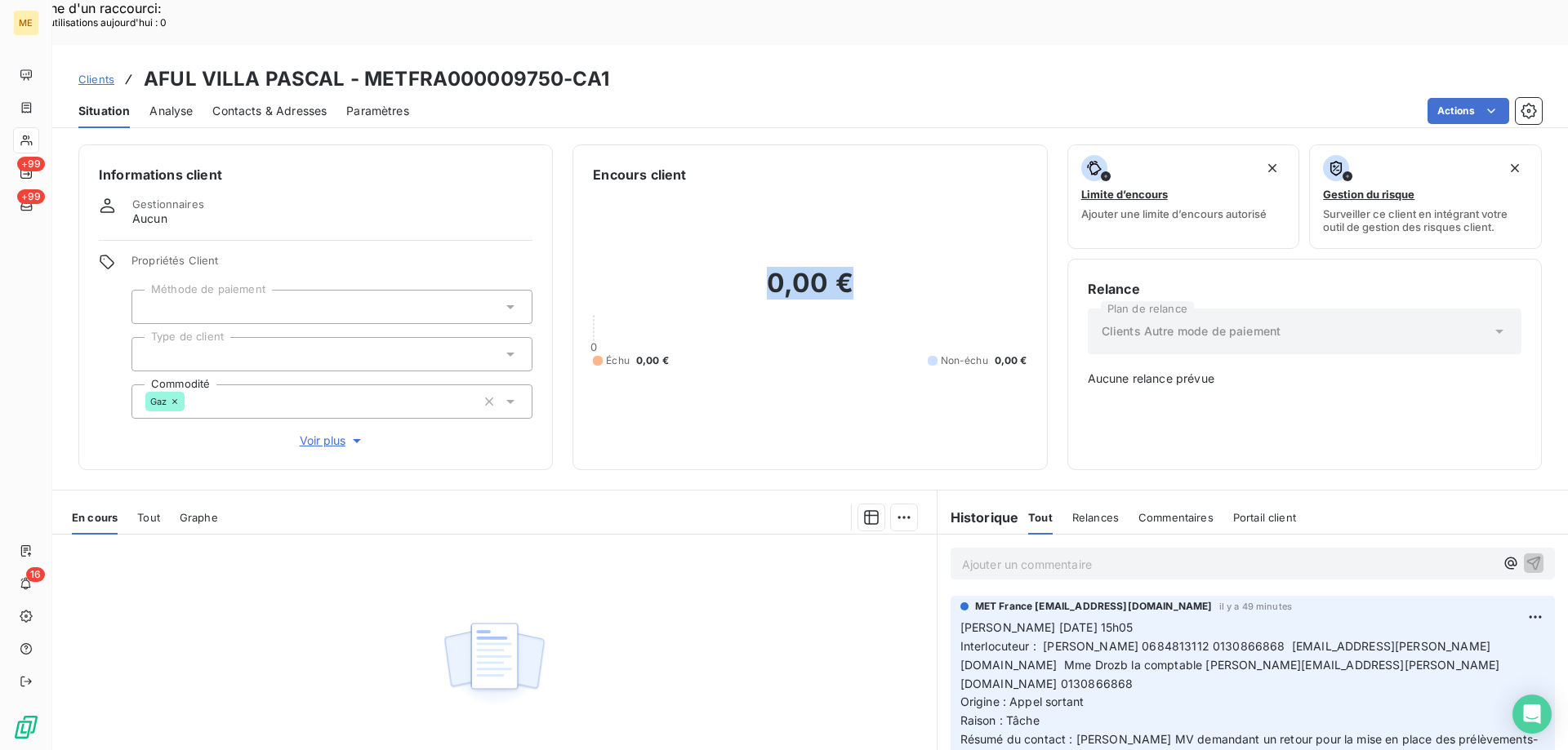
click at [874, 267] on h2 "0,00 €" at bounding box center [810, 291] width 434 height 49
click at [845, 259] on div "0,00 € 0 Échu 0,00 € Non-échu 0,00 €" at bounding box center [810, 317] width 434 height 265
drag, startPoint x: 847, startPoint y: 240, endPoint x: 752, endPoint y: 245, distance: 95.1
click at [752, 267] on h2 "0,00 €" at bounding box center [810, 291] width 434 height 49
click at [852, 321] on div "0" at bounding box center [810, 328] width 434 height 13
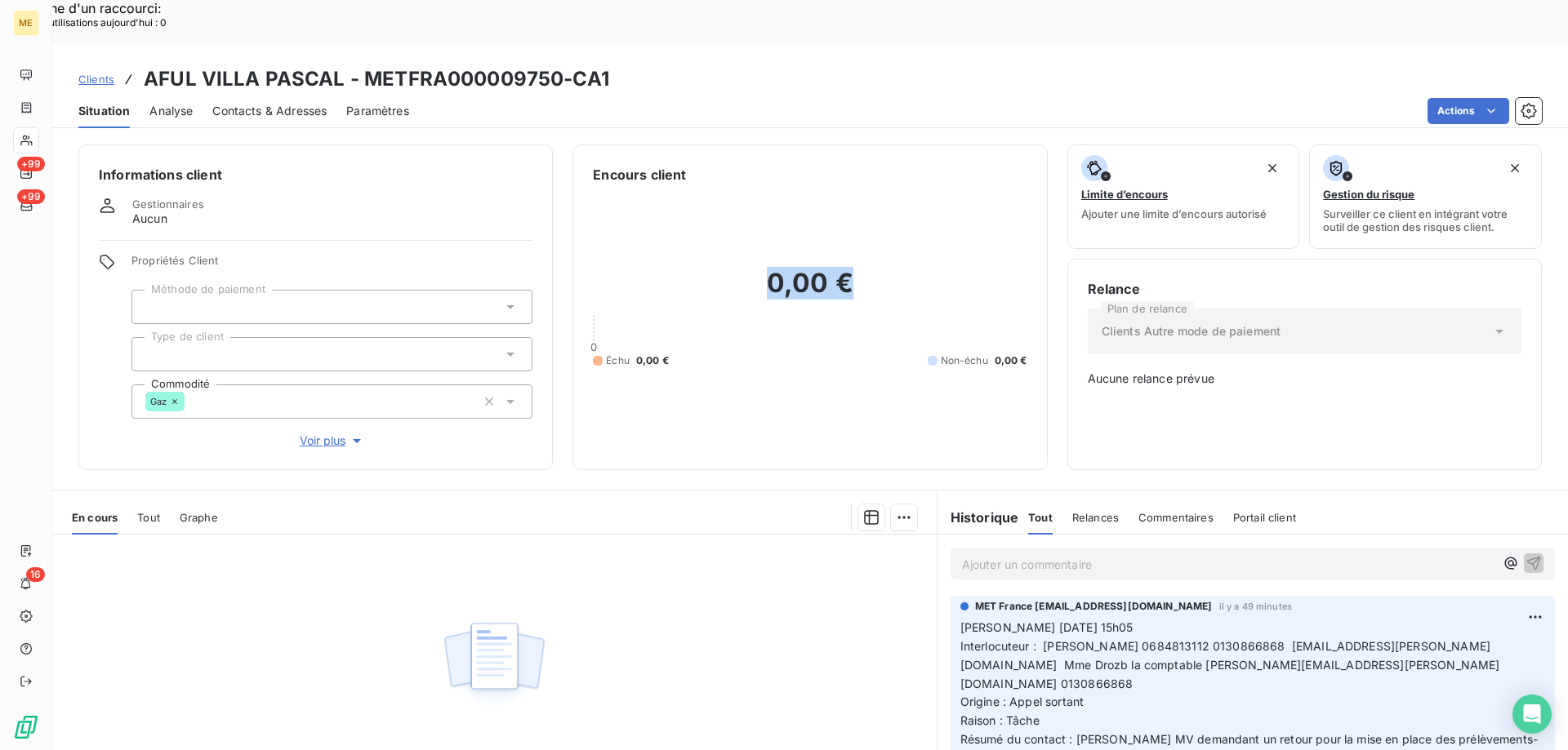
drag, startPoint x: 852, startPoint y: 247, endPoint x: 754, endPoint y: 252, distance: 98.1
click at [754, 267] on h2 "0,00 €" at bounding box center [810, 291] width 434 height 49
drag, startPoint x: 797, startPoint y: 288, endPoint x: 848, endPoint y: 270, distance: 54.1
click at [799, 288] on div "0,00 € 0 Échu 0,00 € Non-échu 0,00 €" at bounding box center [810, 317] width 434 height 265
drag, startPoint x: 855, startPoint y: 247, endPoint x: 761, endPoint y: 268, distance: 96.3
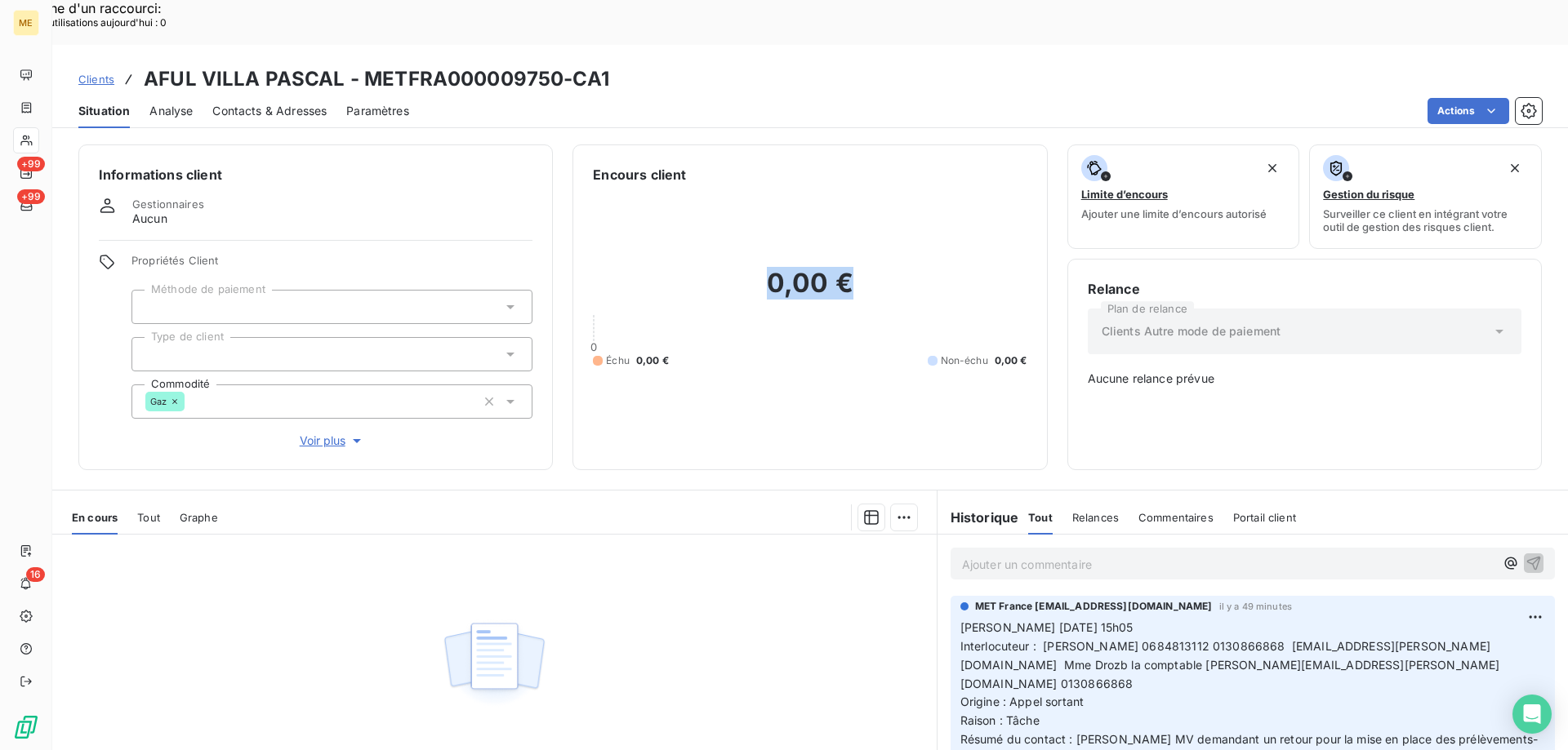
click at [755, 260] on div "0,00 € 0 Échu 0,00 € Non-échu 0,00 €" at bounding box center [810, 317] width 434 height 265
drag, startPoint x: 766, startPoint y: 280, endPoint x: 779, endPoint y: 285, distance: 13.9
click at [768, 280] on div "0,00 € 0 Échu 0,00 € Non-échu 0,00 €" at bounding box center [810, 317] width 434 height 265
drag, startPoint x: 791, startPoint y: 283, endPoint x: 797, endPoint y: 296, distance: 14.3
click at [790, 283] on div "0,00 € 0 Échu 0,00 € Non-échu 0,00 €" at bounding box center [810, 317] width 434 height 265
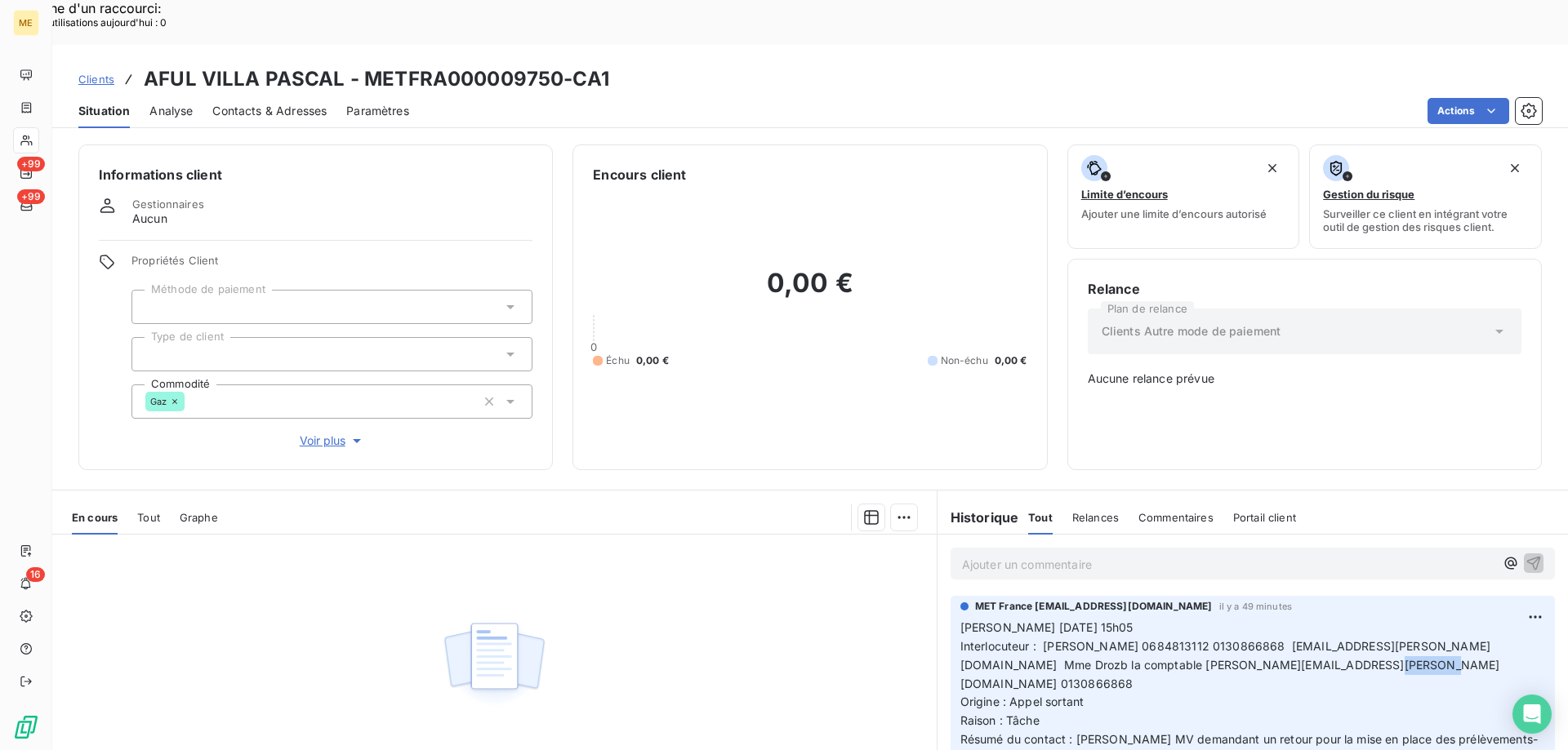
drag, startPoint x: 1286, startPoint y: 608, endPoint x: 1339, endPoint y: 609, distance: 53.0
click at [1339, 639] on span "Interlocuteur : Mr LUZI 0684813112 0130866868 jean.baptiste.luzi@rompteaux-coge…" at bounding box center [1231, 665] width 540 height 51
click at [1350, 639] on span "Interlocuteur : Mr LUZI 0684813112 0130866868 jean.baptiste.luzi@rompteaux-coge…" at bounding box center [1231, 665] width 540 height 51
click at [1359, 619] on p "Valérie 14/10/2025 15h05 Interlocuteur : Mr LUZI 0684813112 0130866868 jean.bap…" at bounding box center [1253, 702] width 585 height 168
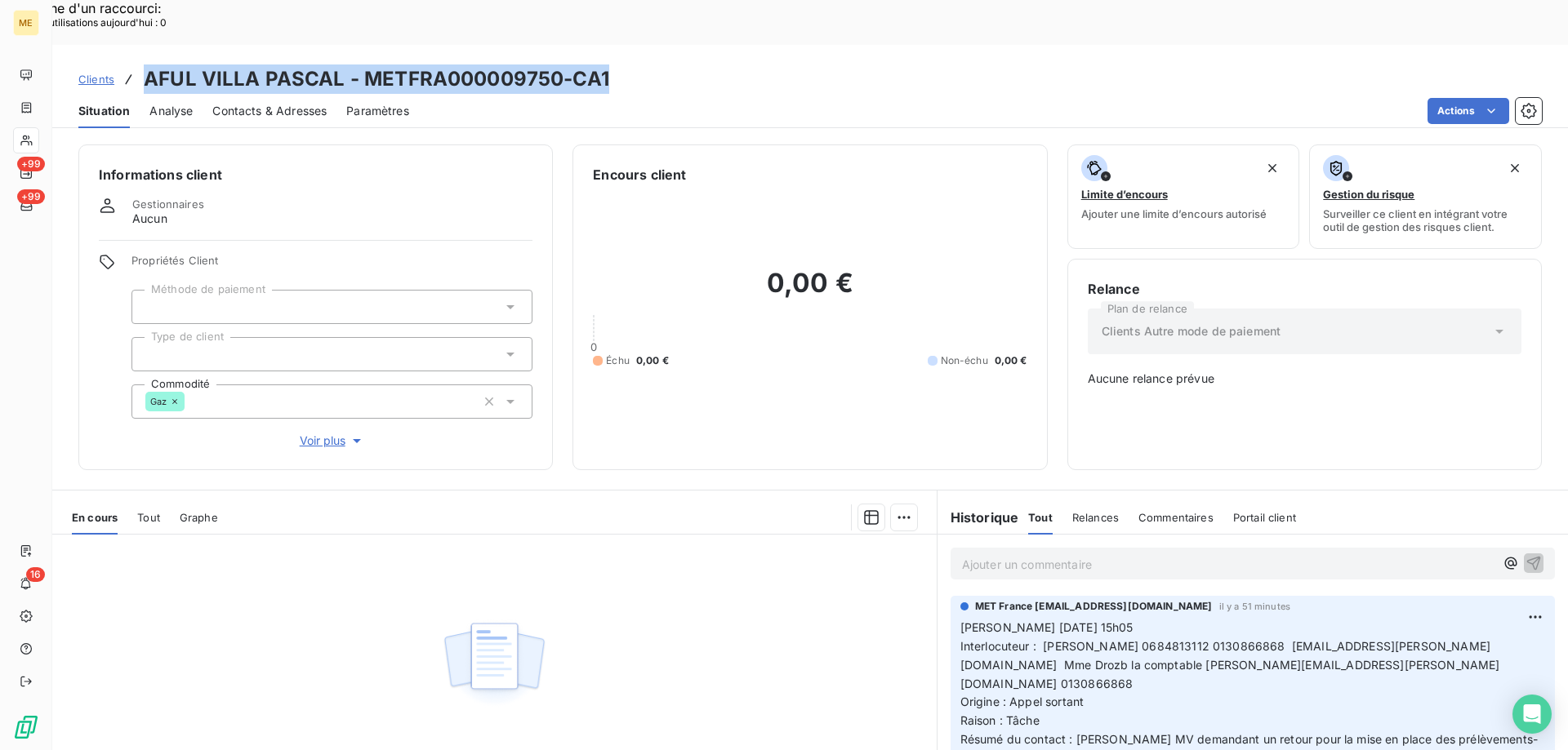
drag, startPoint x: 637, startPoint y: 25, endPoint x: 143, endPoint y: 39, distance: 494.2
click at [143, 64] on div "Clients AFUL VILLA PASCAL - METFRA000009750-CA1" at bounding box center [810, 79] width 1516 height 29
copy h3 "AFUL VILLA PASCAL - METFRA000009750-CA1"
drag, startPoint x: 1280, startPoint y: 697, endPoint x: 948, endPoint y: 569, distance: 355.8
click at [951, 596] on div "MET France met-france@recouvrement.met.com il y a 51 minutes Valérie 14/10/2025…" at bounding box center [1253, 696] width 604 height 201
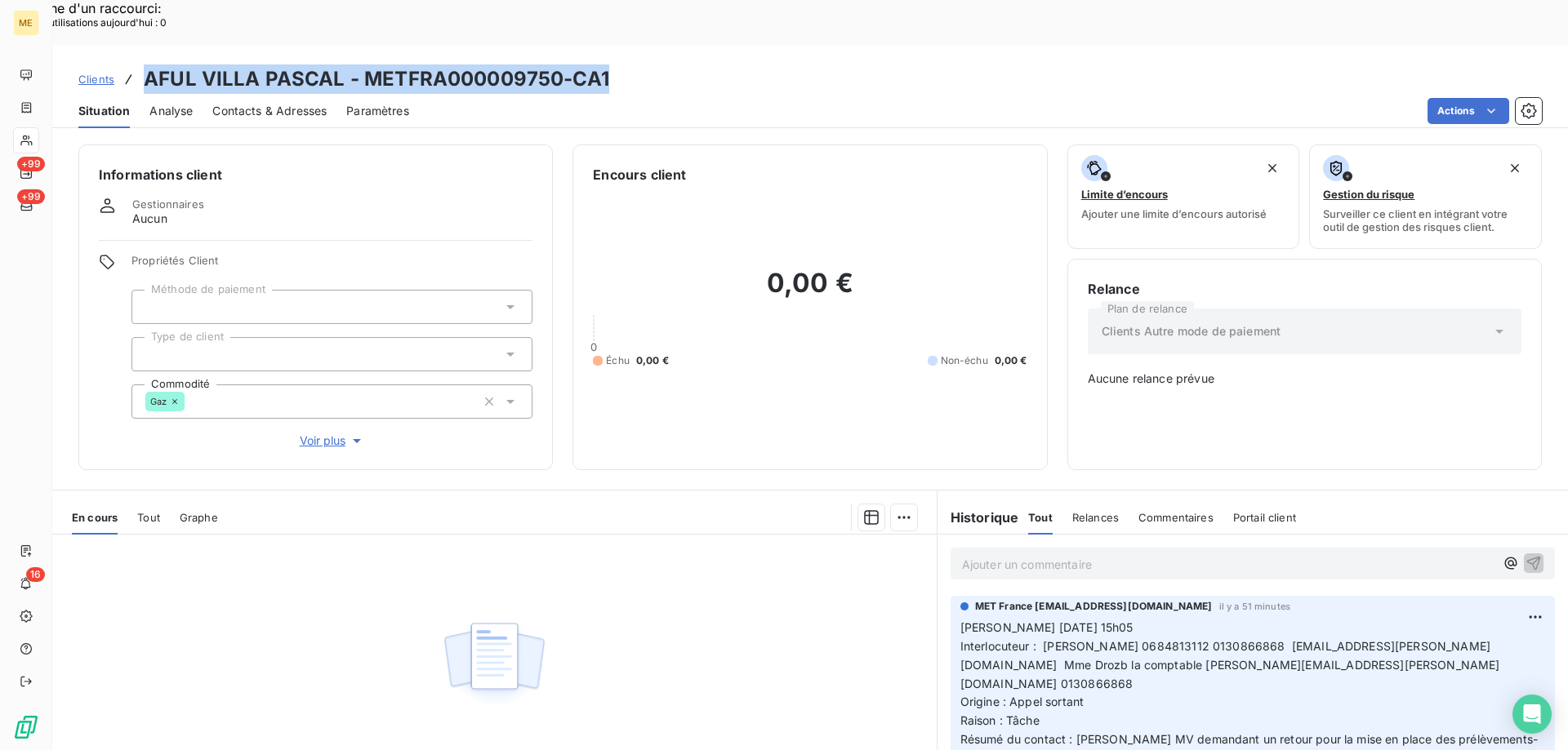
copy p "Valérie 14/10/2025 15h05 Interlocuteur : Mr LUZI 0684813112 0130866868 jean.bap…"
click at [1267, 733] on span "Résumé du contact : Laisse MV demandant un retour pour la mise en place des pré…" at bounding box center [1251, 749] width 581 height 33
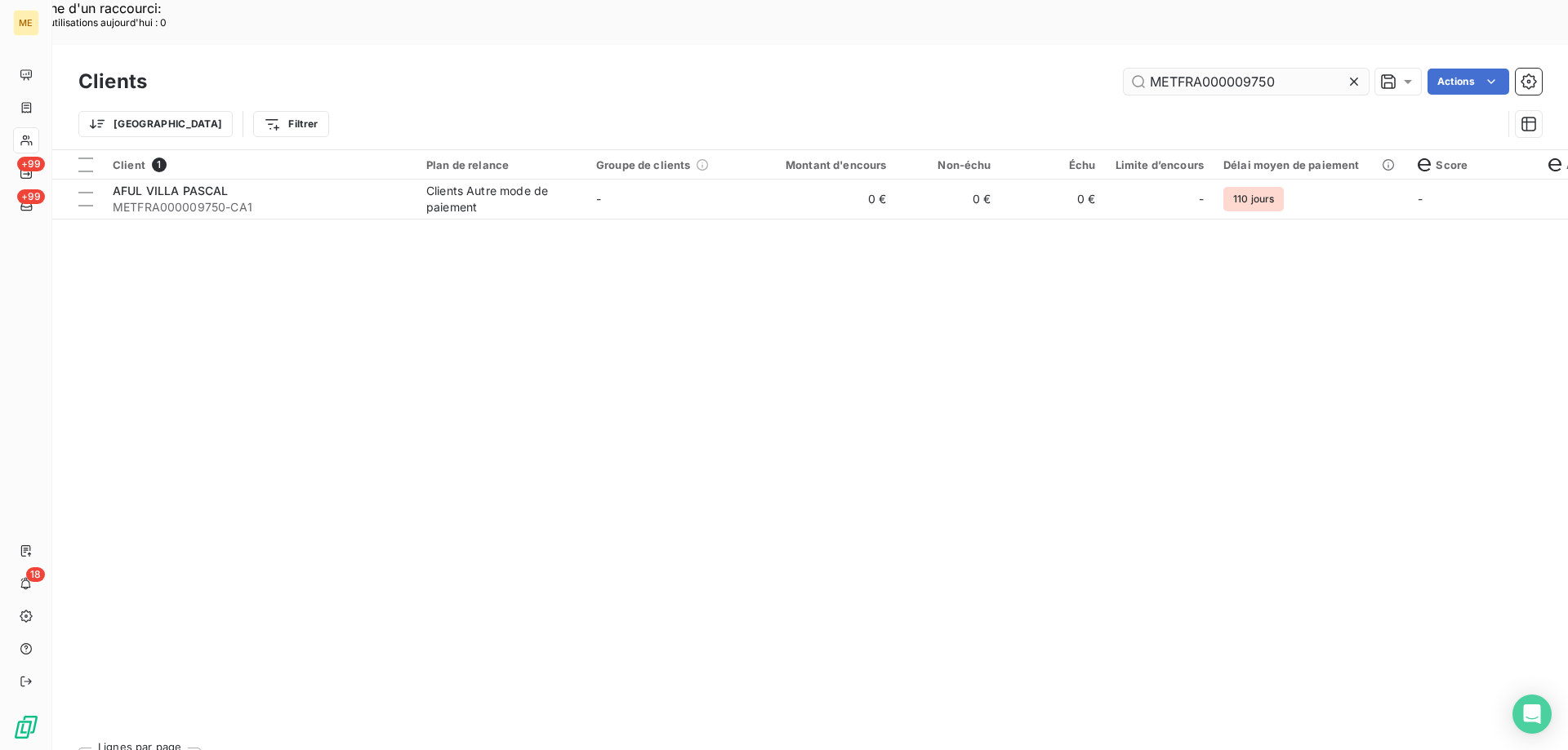
click at [1201, 69] on input "METFRA000009750" at bounding box center [1246, 82] width 245 height 26
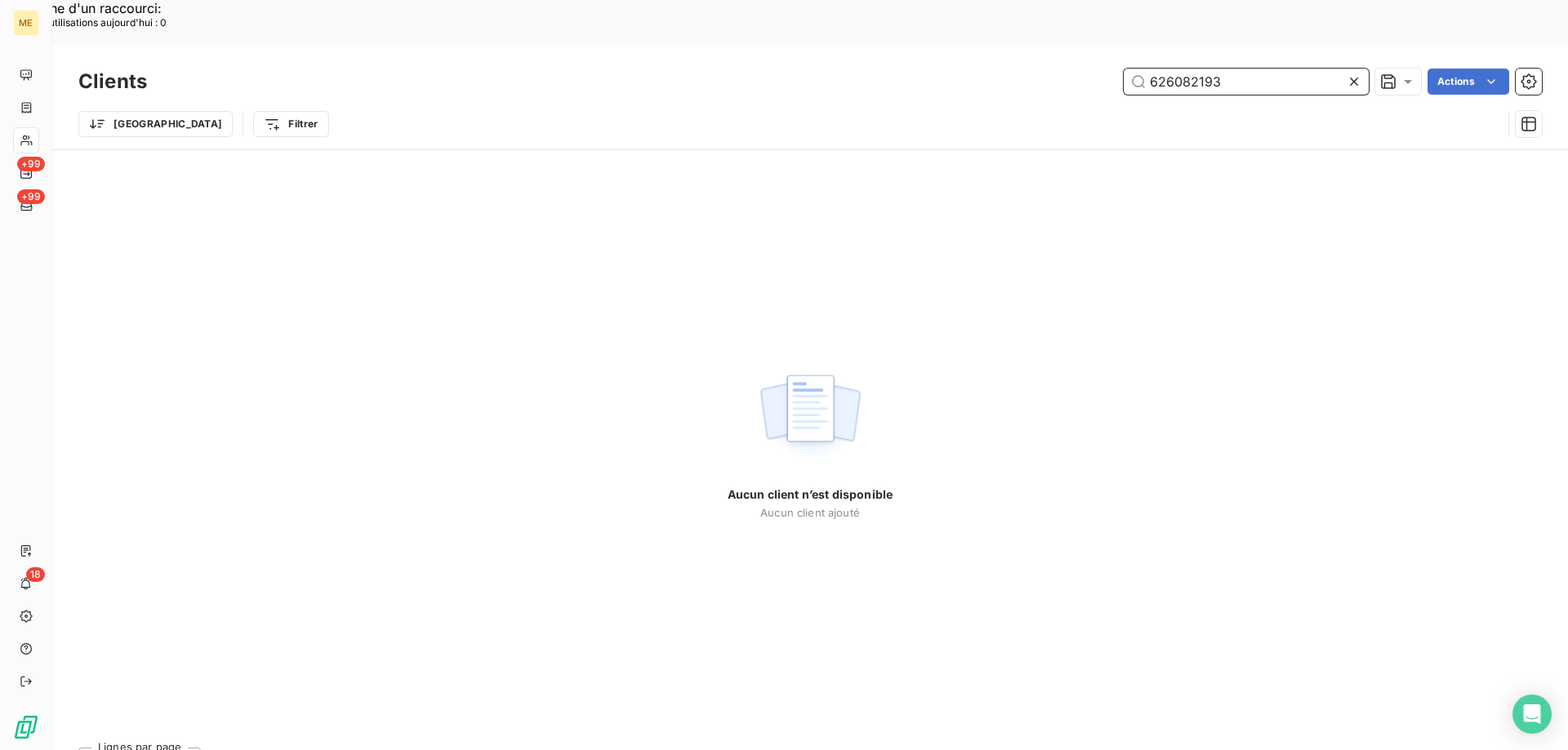
click at [1157, 69] on input "626082193" at bounding box center [1246, 82] width 245 height 26
paste input "METFRA0000323"
click at [1239, 69] on input "METFRA000032393" at bounding box center [1246, 82] width 245 height 26
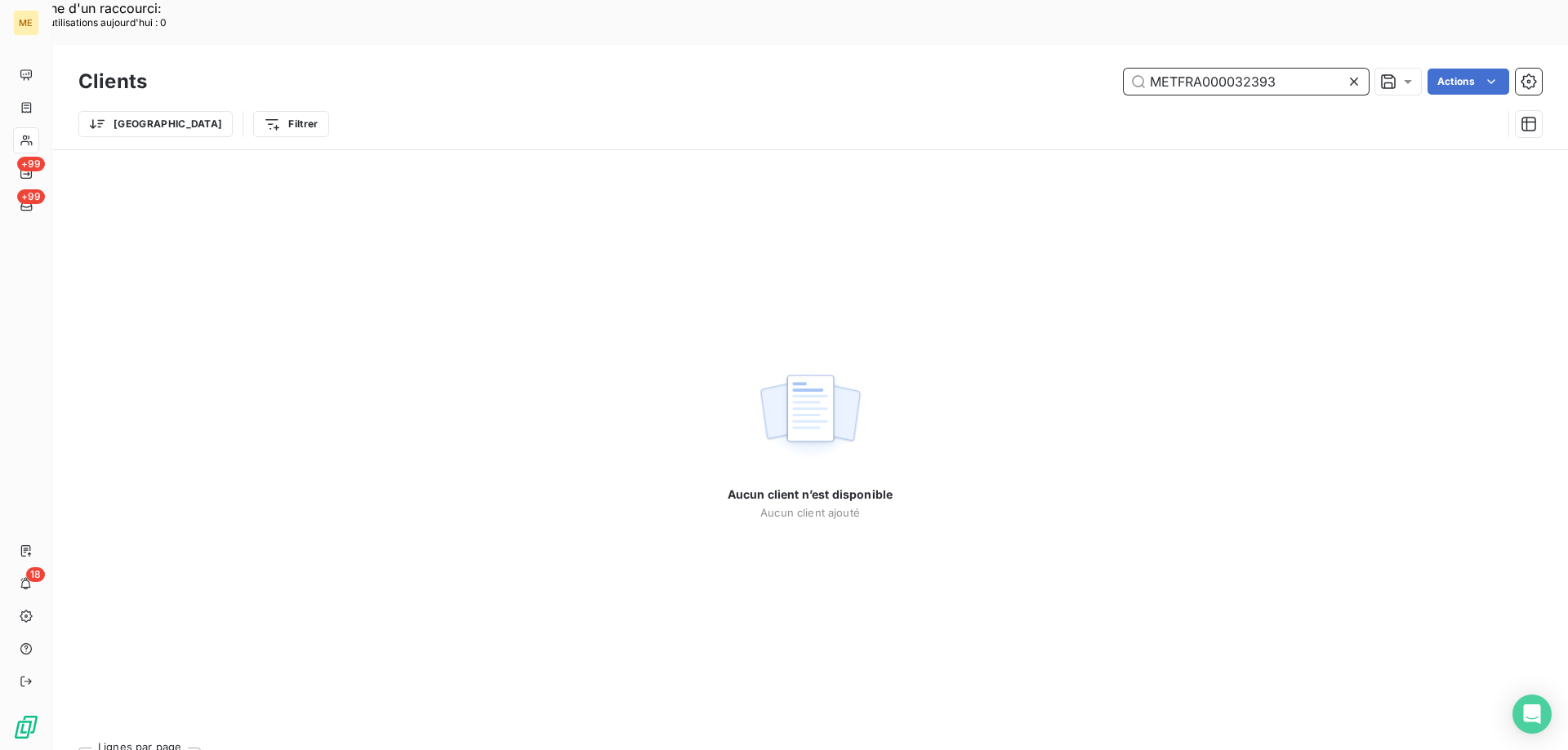
paste input "03031"
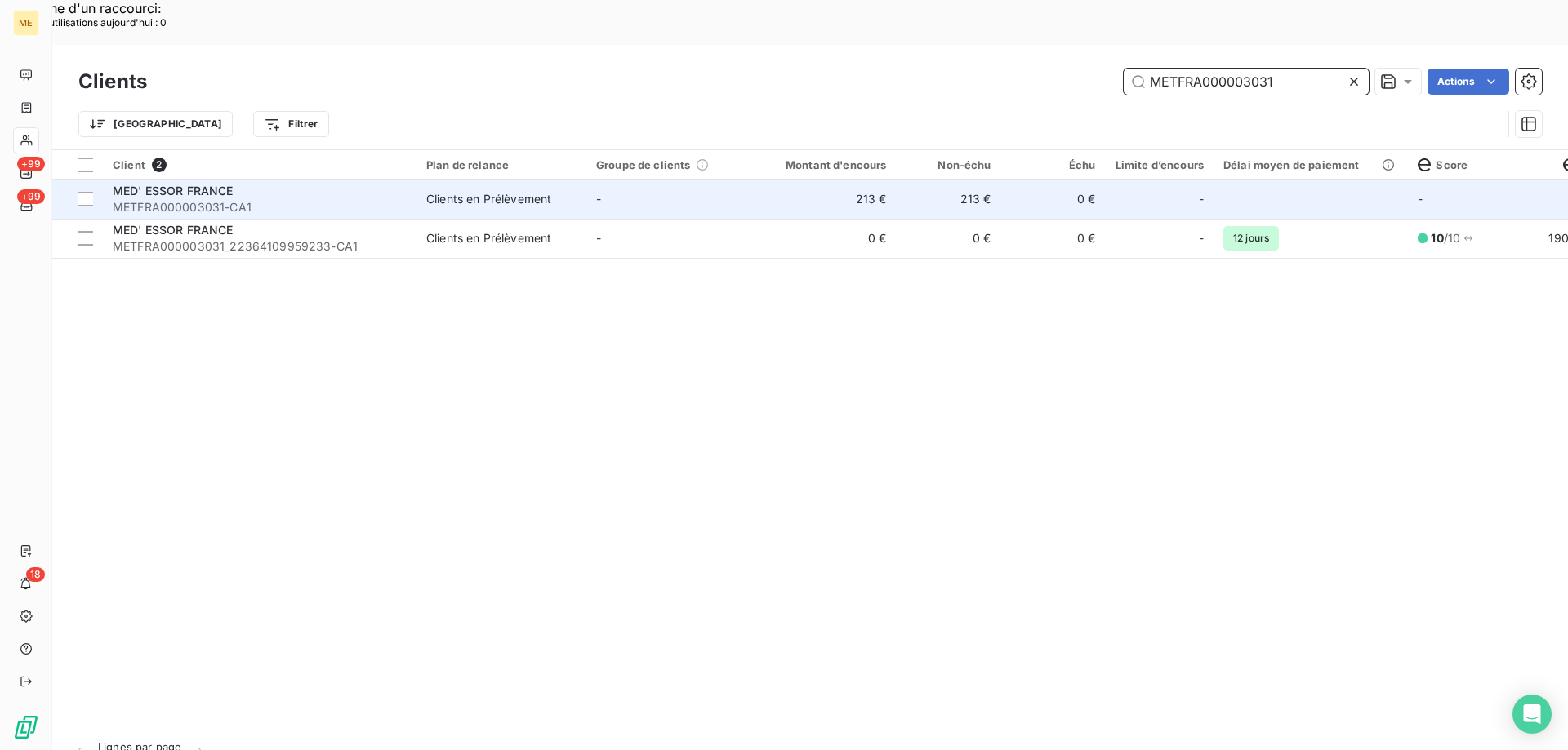
type input "METFRA000003031"
click at [827, 180] on td "213 €" at bounding box center [826, 199] width 141 height 39
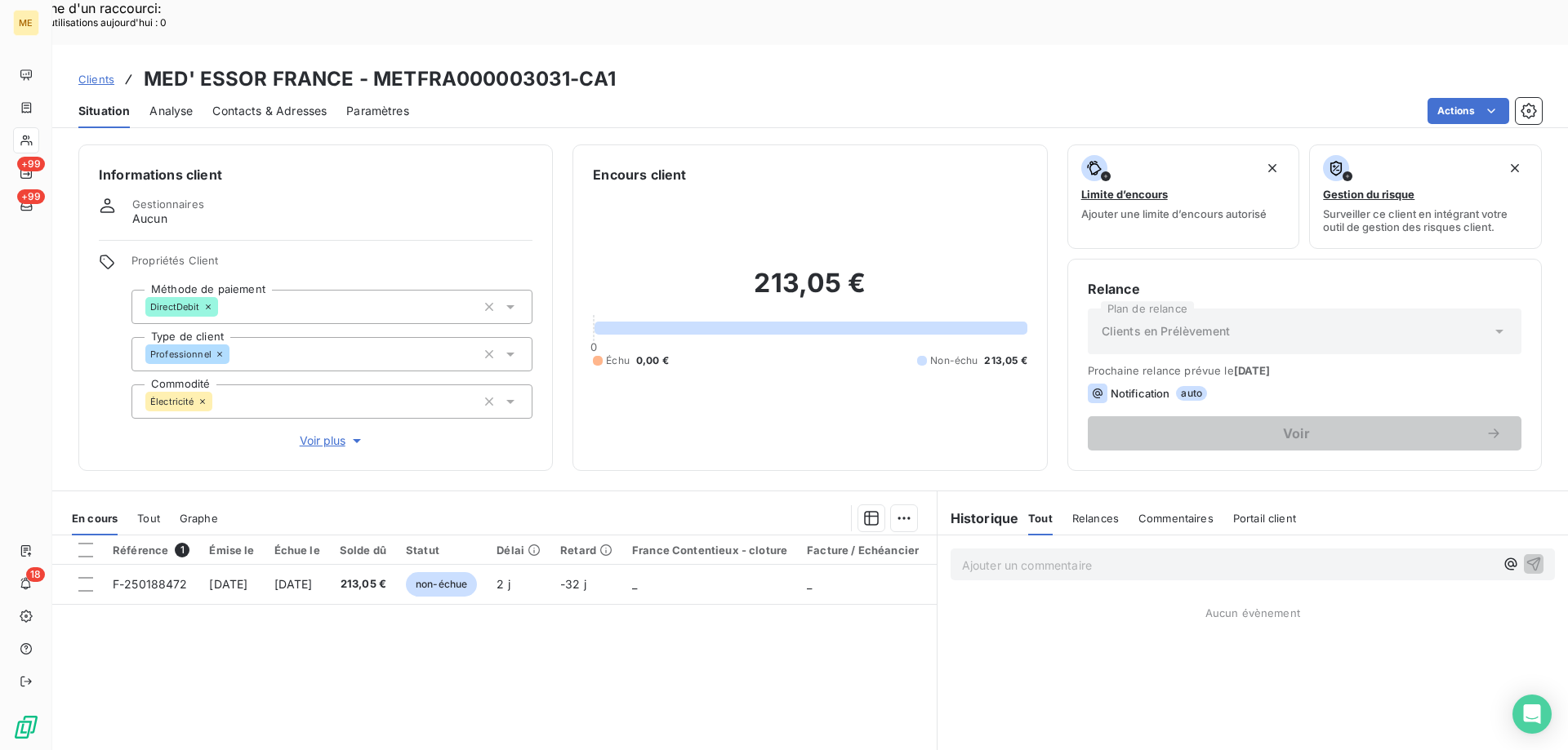
click at [88, 73] on span "Clients" at bounding box center [96, 79] width 36 height 13
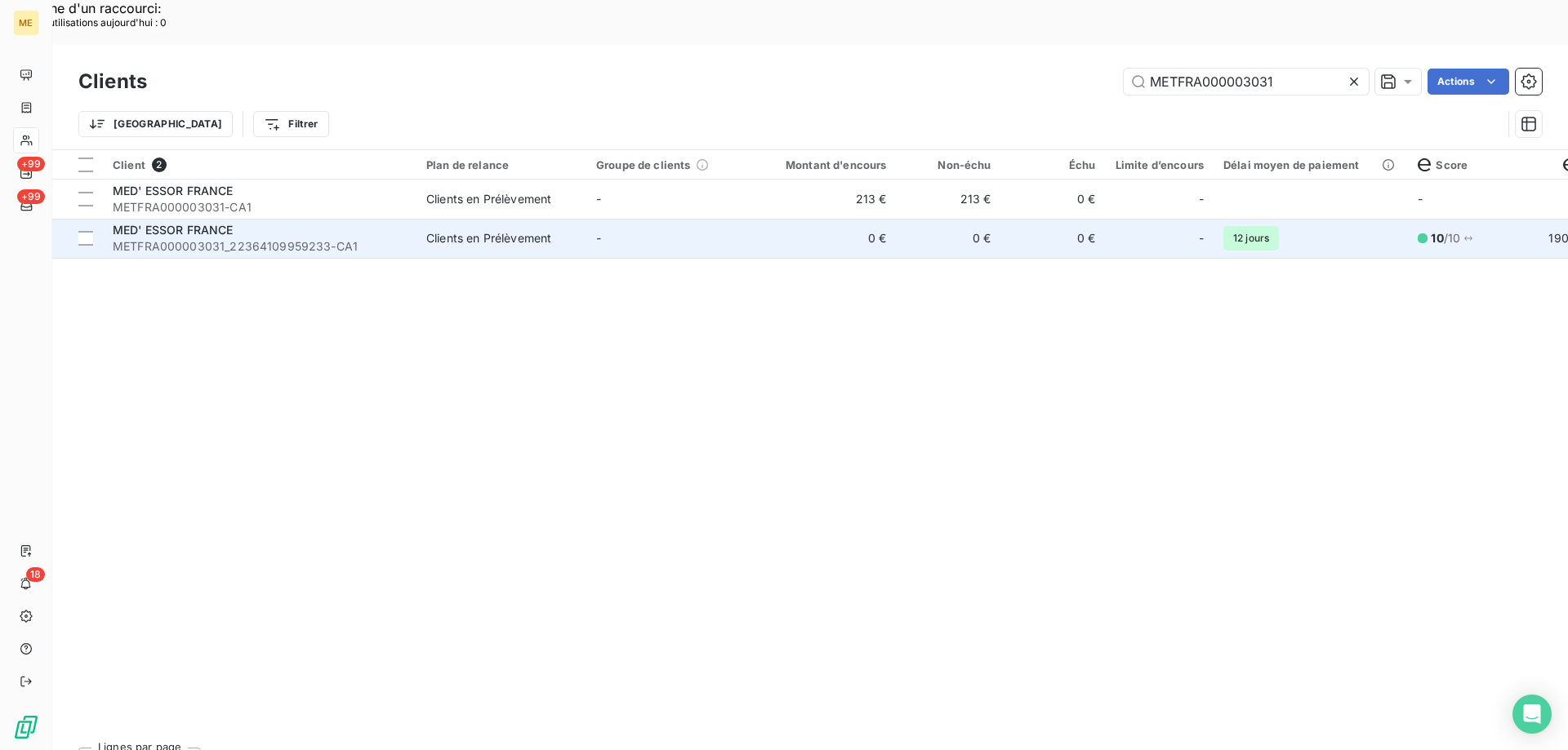
click at [710, 218] on td "-" at bounding box center [671, 238] width 170 height 39
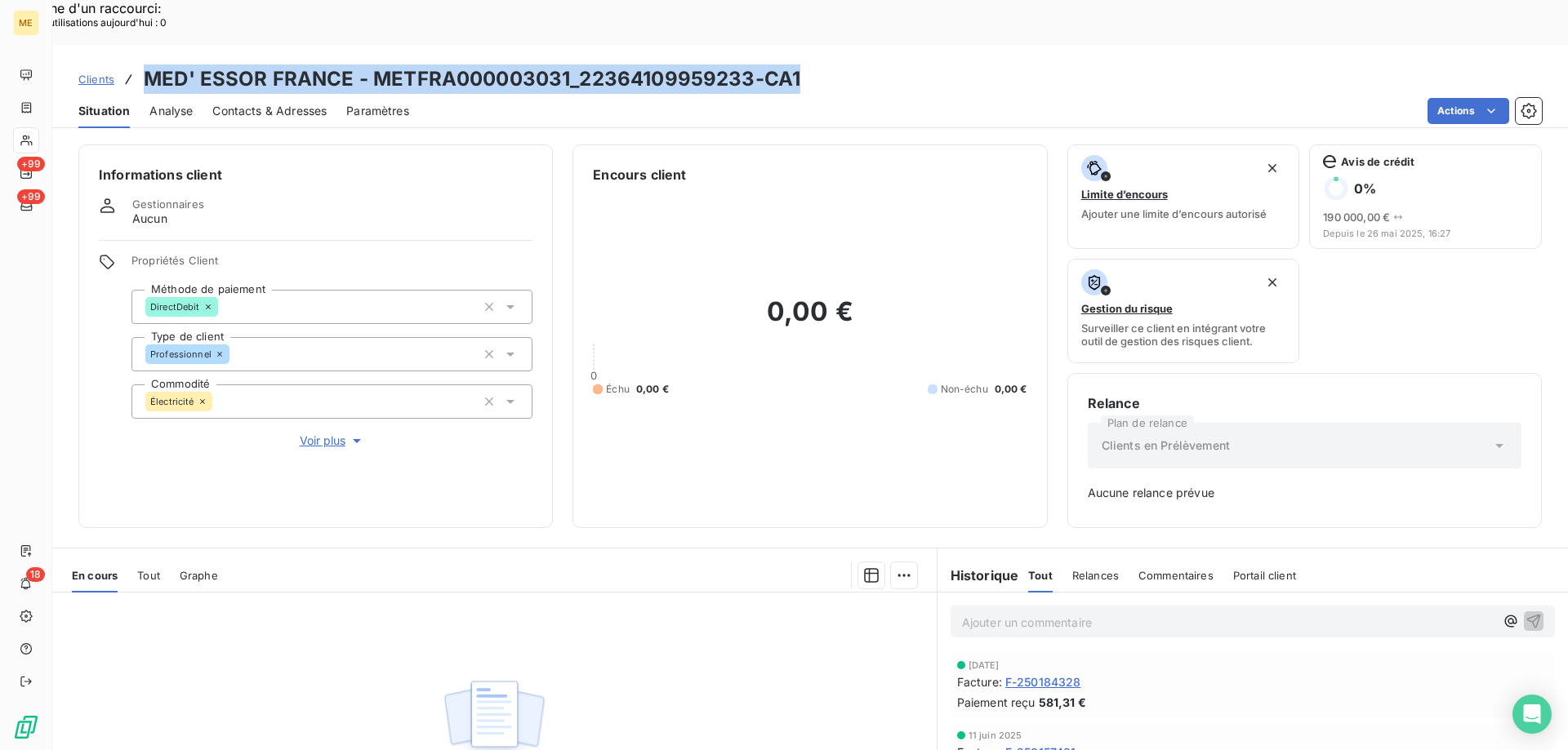
copy h3 "MED' ESSOR FRANCE - METFRA000003031_22364109959233-CA1"
drag, startPoint x: 849, startPoint y: 37, endPoint x: 145, endPoint y: 40, distance: 704.0
click at [145, 64] on div "Clients MED' ESSOR FRANCE - METFRA000003031_22364109959233-CA1" at bounding box center [810, 79] width 1516 height 29
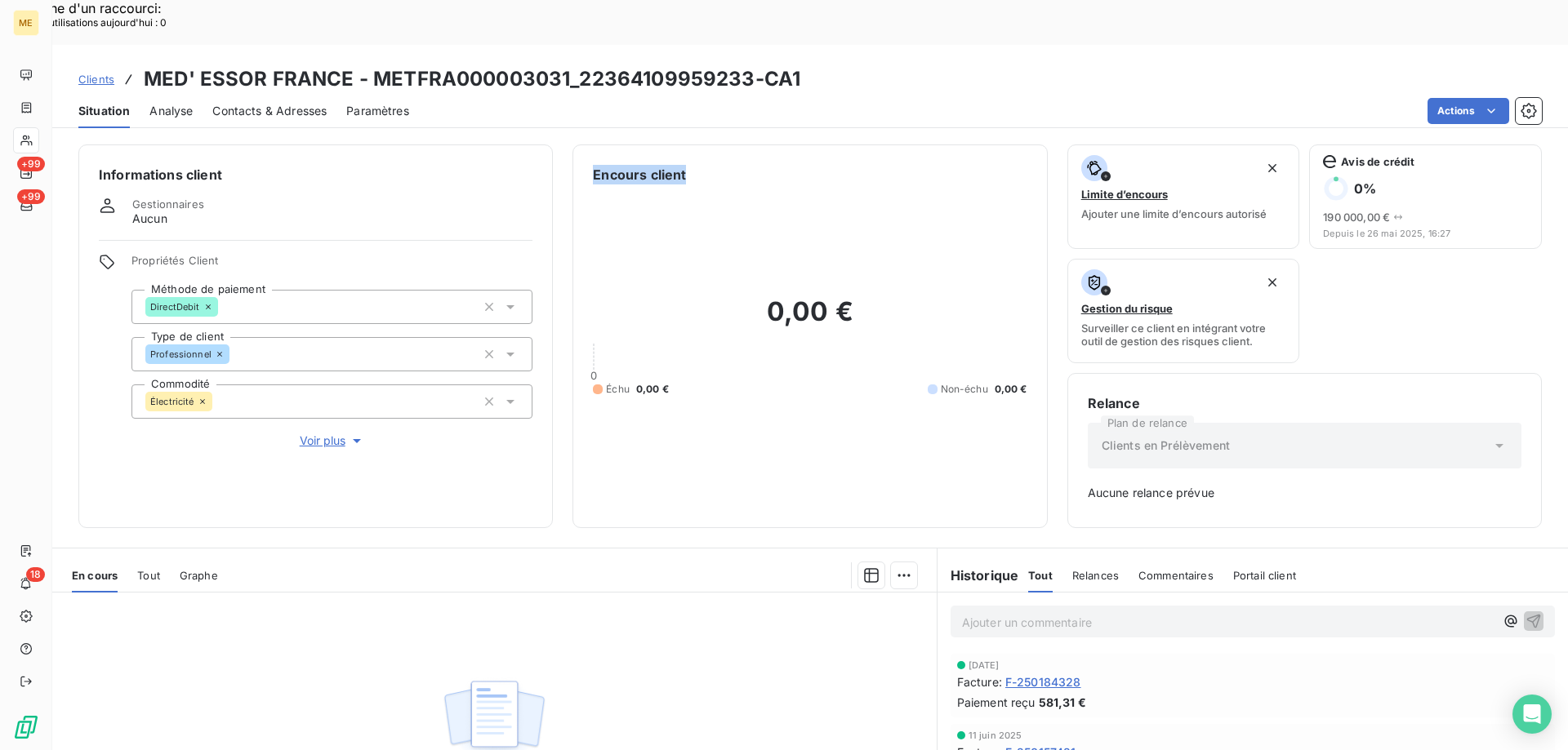
drag, startPoint x: 591, startPoint y: 133, endPoint x: 755, endPoint y: 140, distance: 164.1
click at [754, 165] on div "Encours client" at bounding box center [810, 174] width 434 height 19
click at [756, 185] on div "0,00 € 0 Échu 0,00 € Non-échu 0,00 €" at bounding box center [810, 346] width 434 height 323
click at [1292, 612] on p "Ajouter un commentaire ﻿" at bounding box center [1228, 622] width 533 height 20
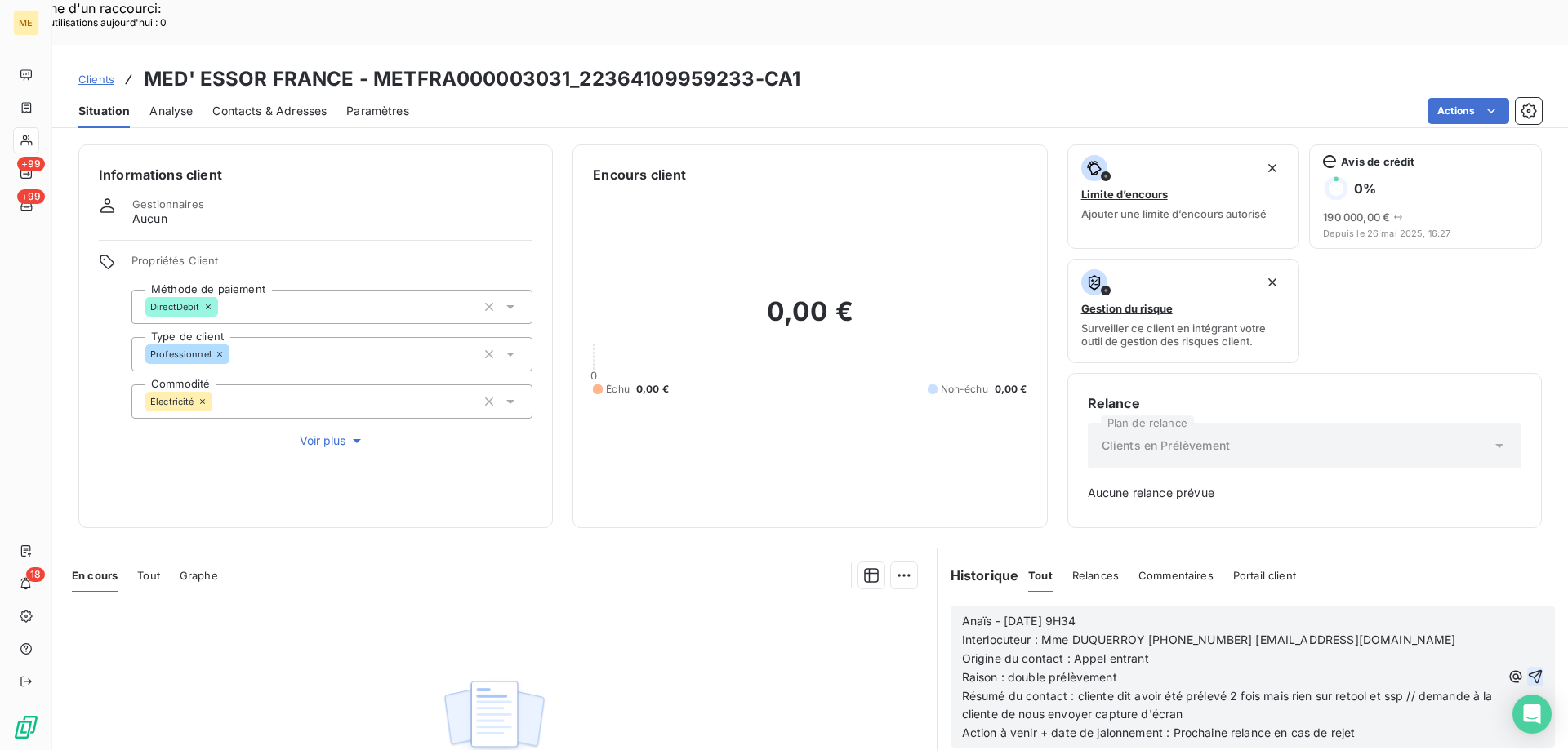
click at [1529, 670] on icon "button" at bounding box center [1535, 677] width 14 height 14
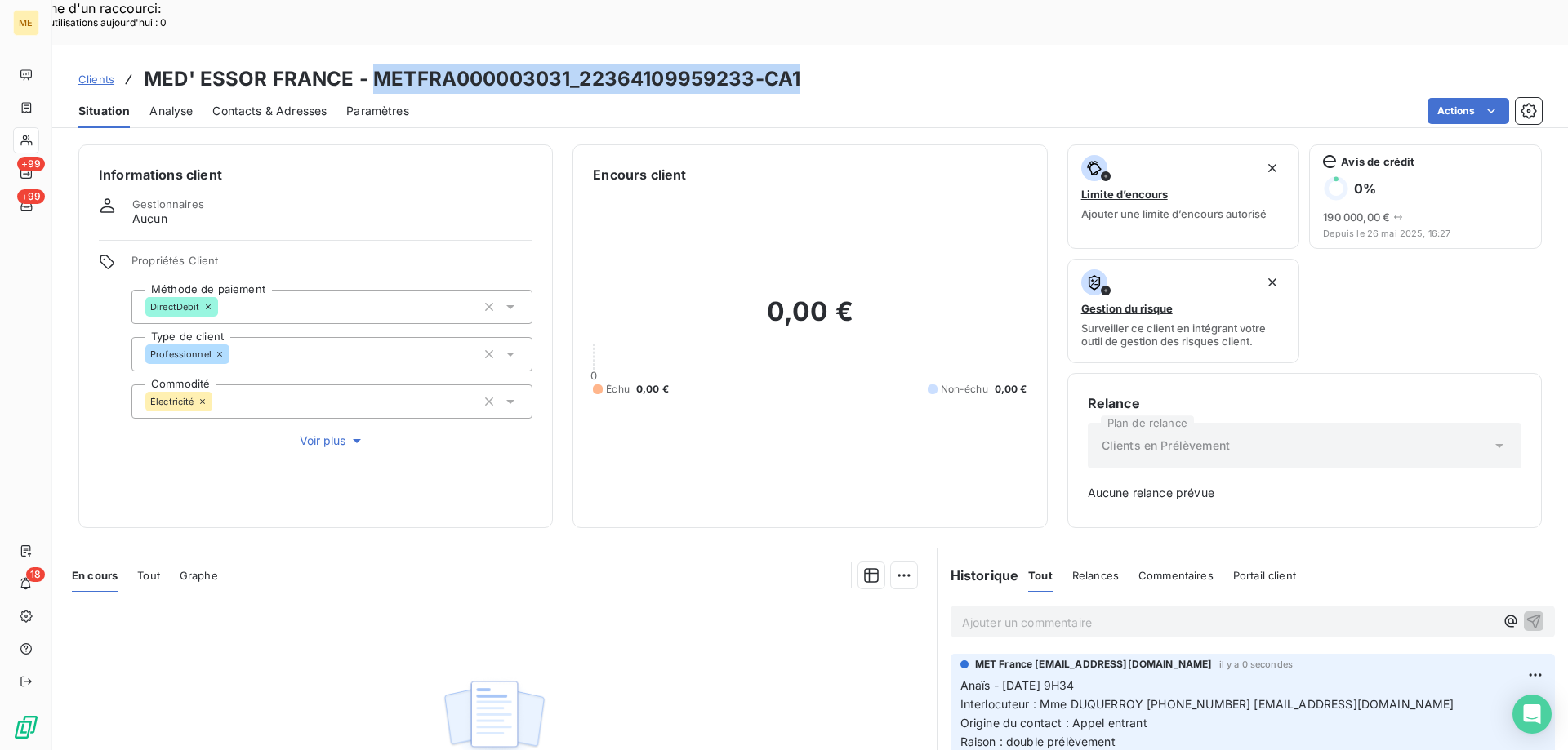
drag, startPoint x: 411, startPoint y: 27, endPoint x: 373, endPoint y: 33, distance: 38.5
click at [373, 64] on div "Clients MED' ESSOR FRANCE - METFRA000003031_22364109959233-CA1" at bounding box center [810, 79] width 1516 height 29
copy h3 "METFRA000003031_22364109959233-CA1"
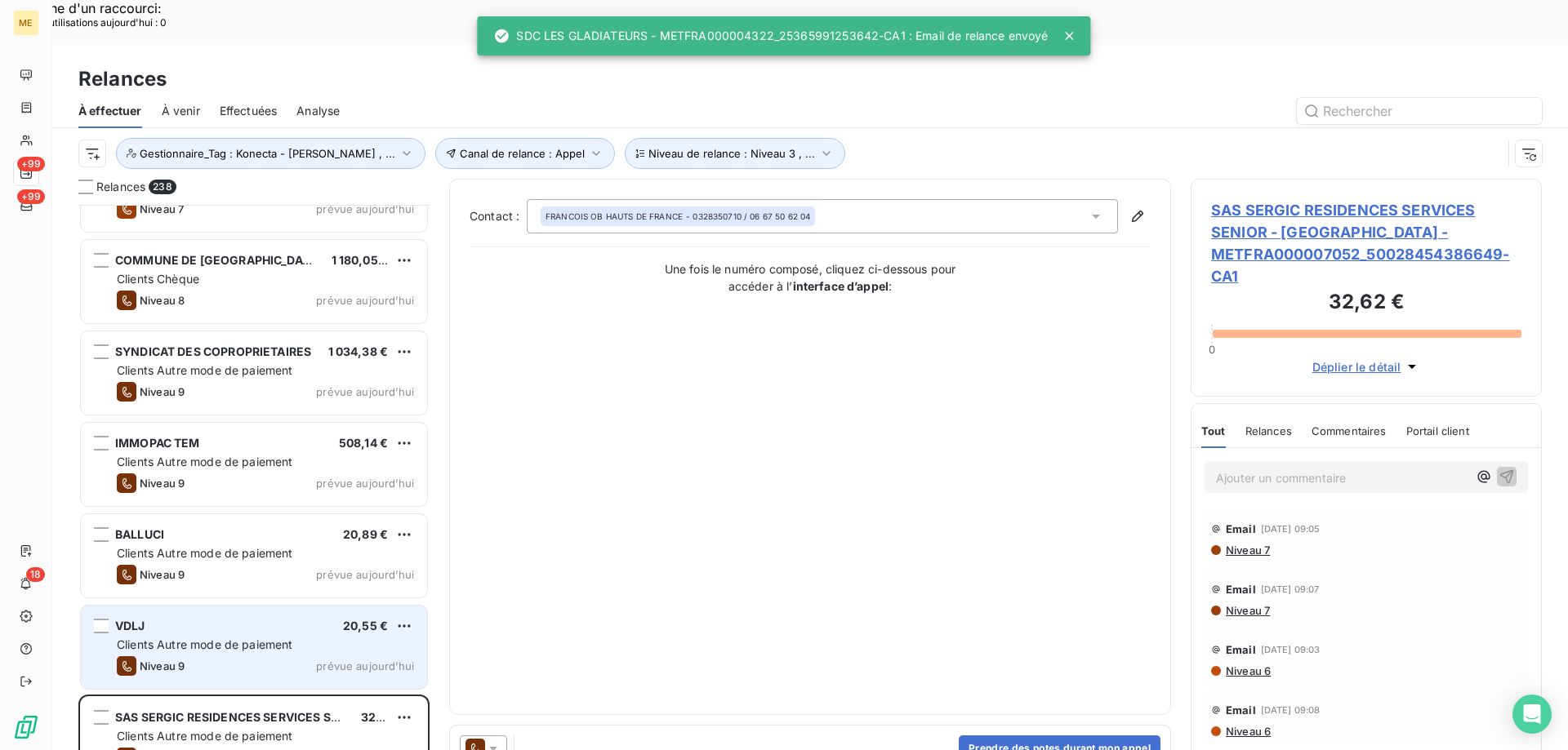
scroll to position [578, 339]
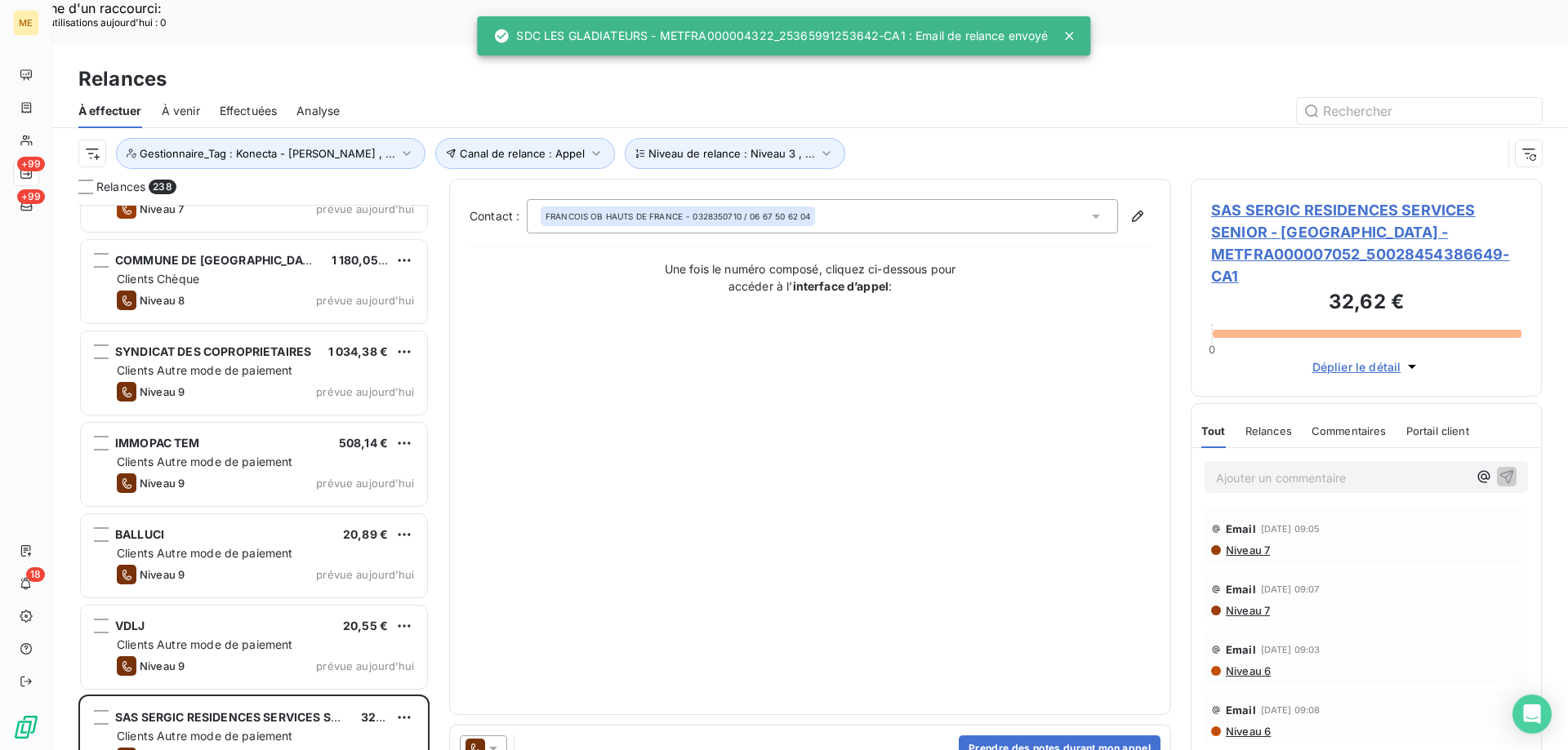
click at [495, 740] on icon at bounding box center [493, 748] width 17 height 17
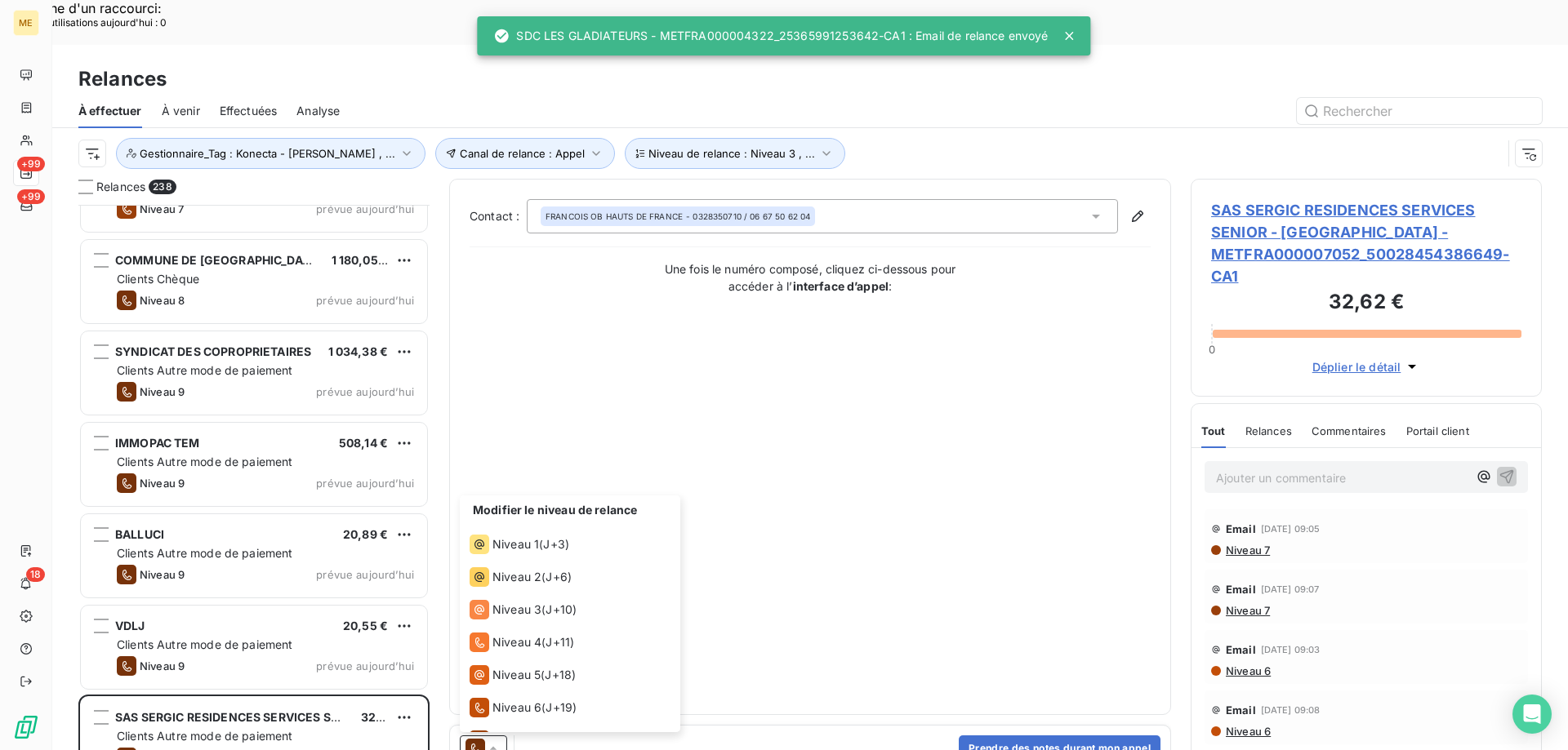
scroll to position [90, 0]
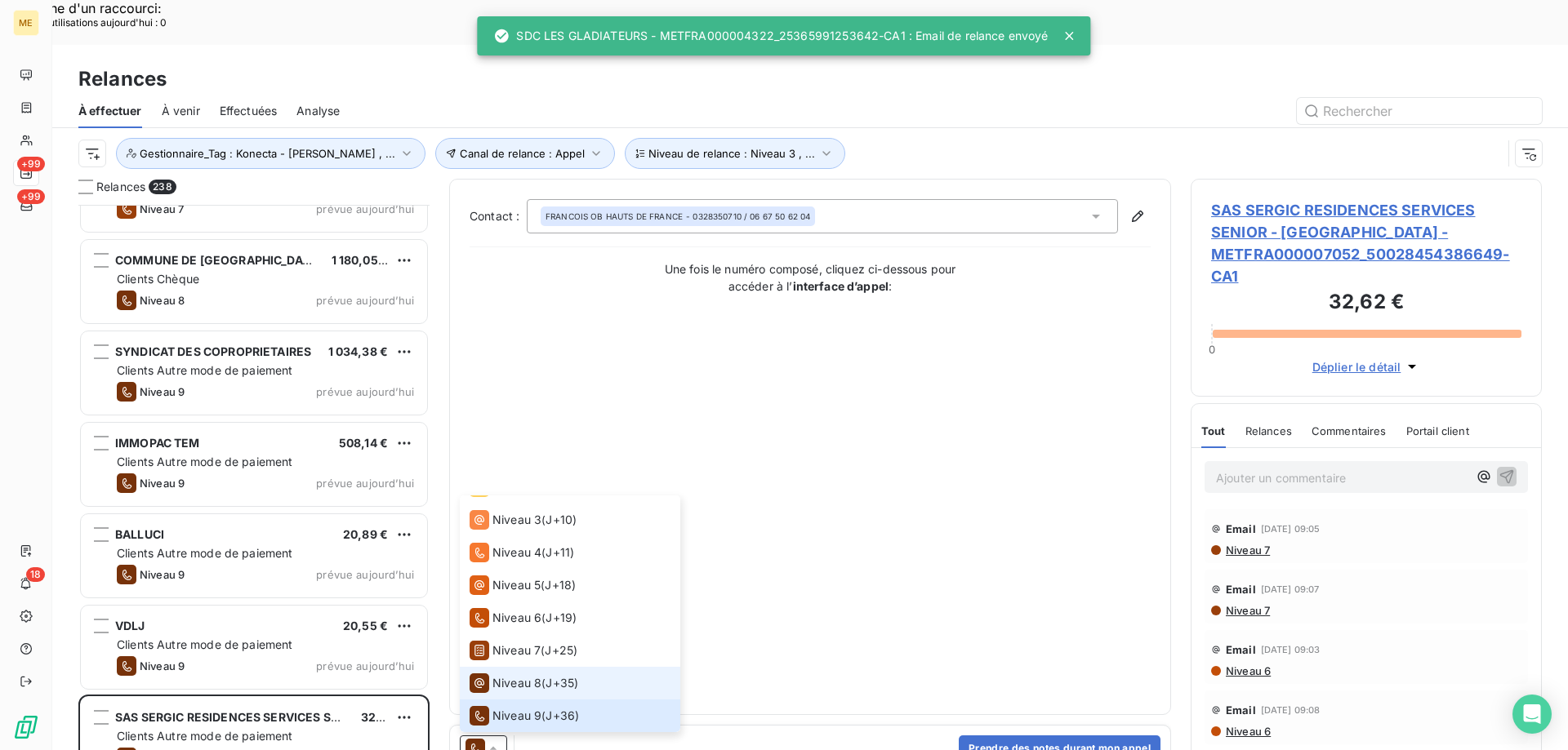
click at [500, 674] on div "Niveau 8" at bounding box center [505, 683] width 72 height 19
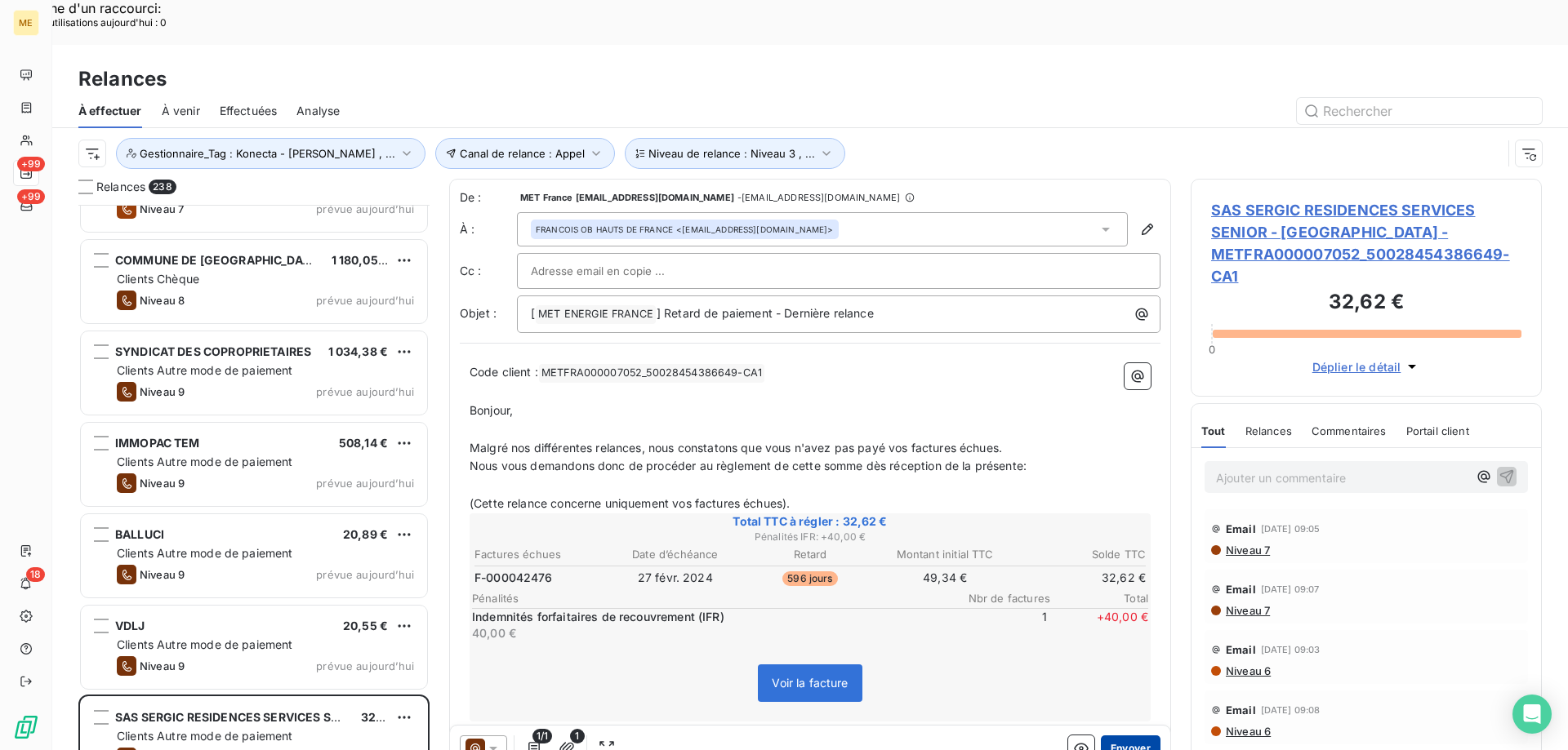
click at [1135, 735] on button "Envoyer" at bounding box center [1131, 748] width 60 height 26
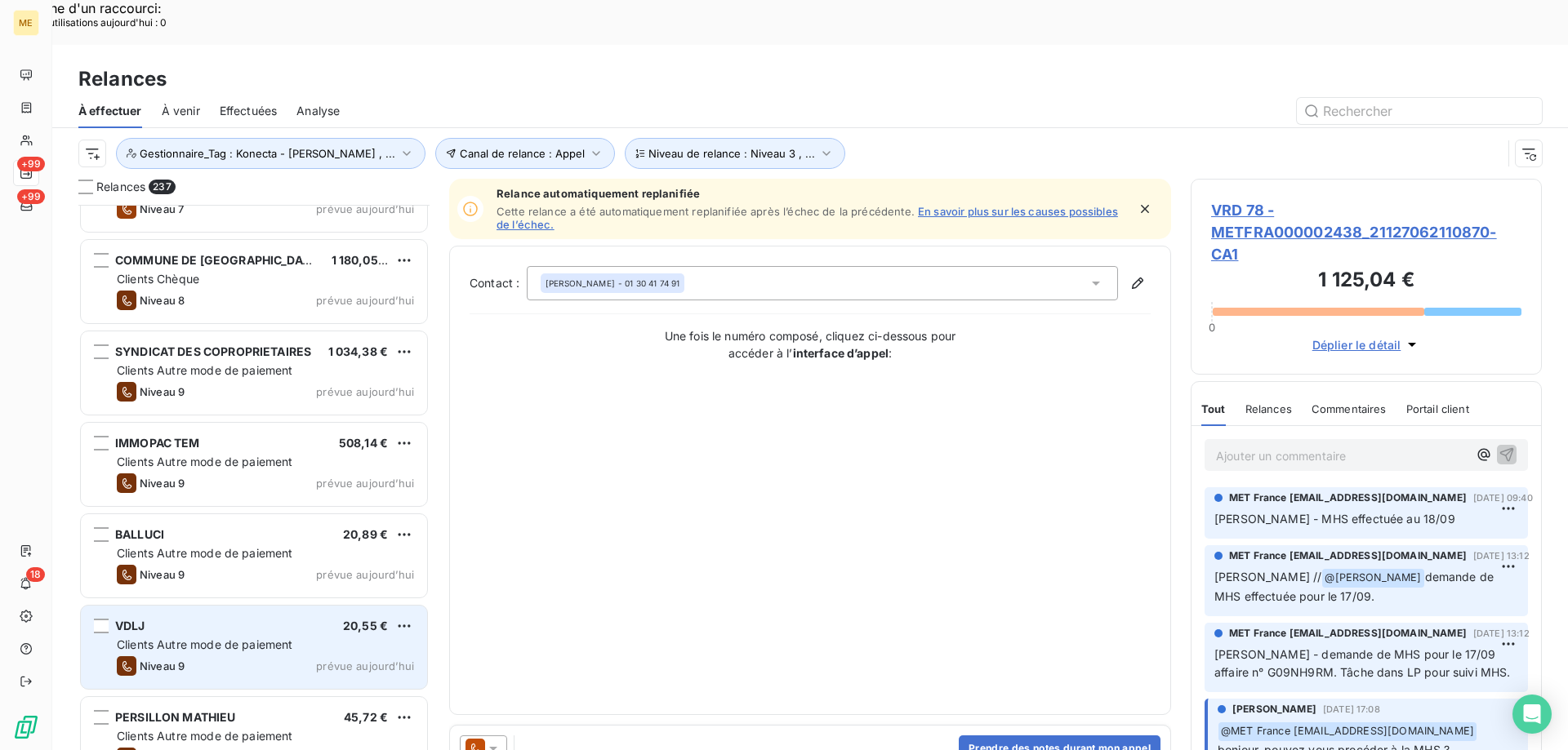
click at [325, 619] on div "VDLJ 20,55 €" at bounding box center [265, 626] width 298 height 15
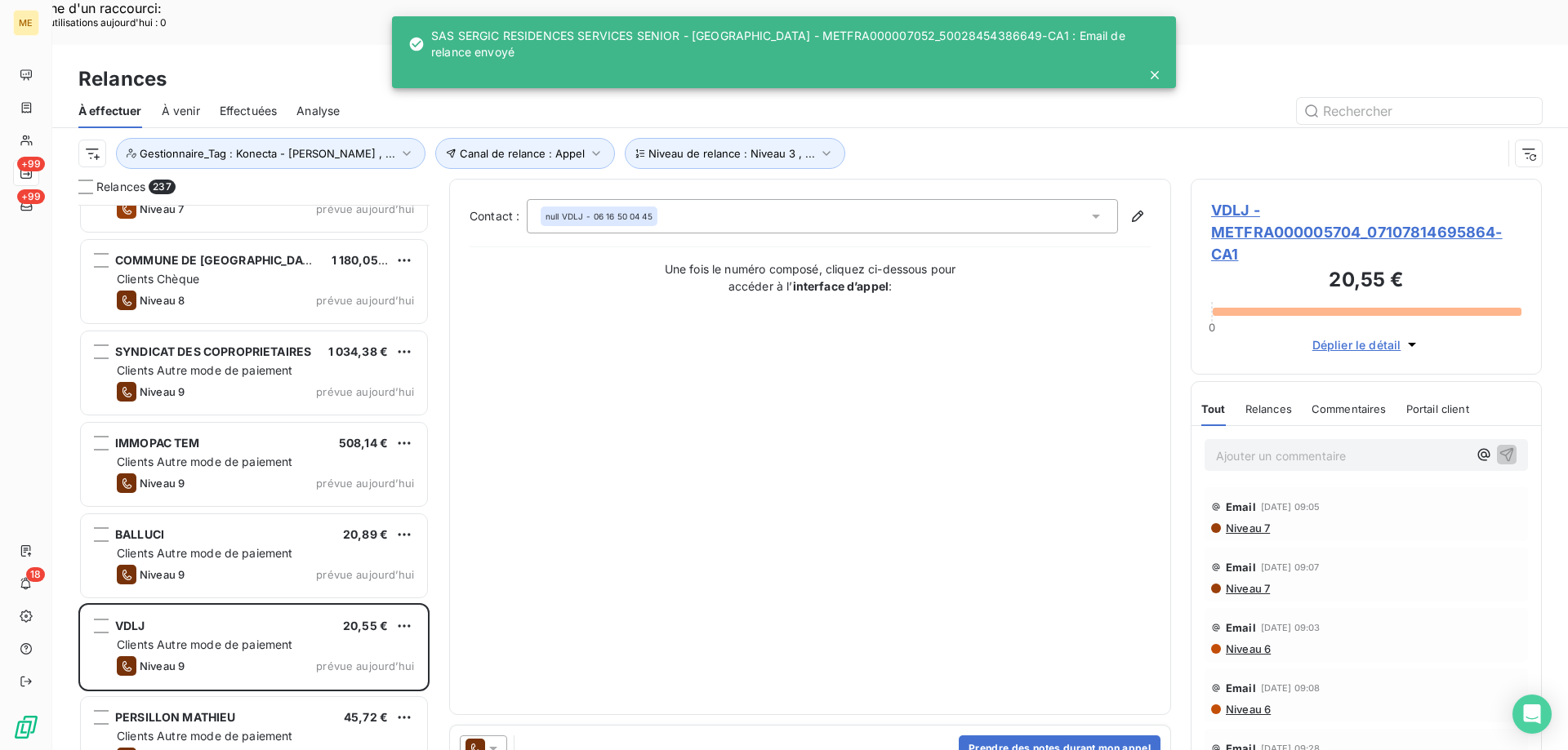
click at [489, 740] on icon at bounding box center [493, 748] width 17 height 17
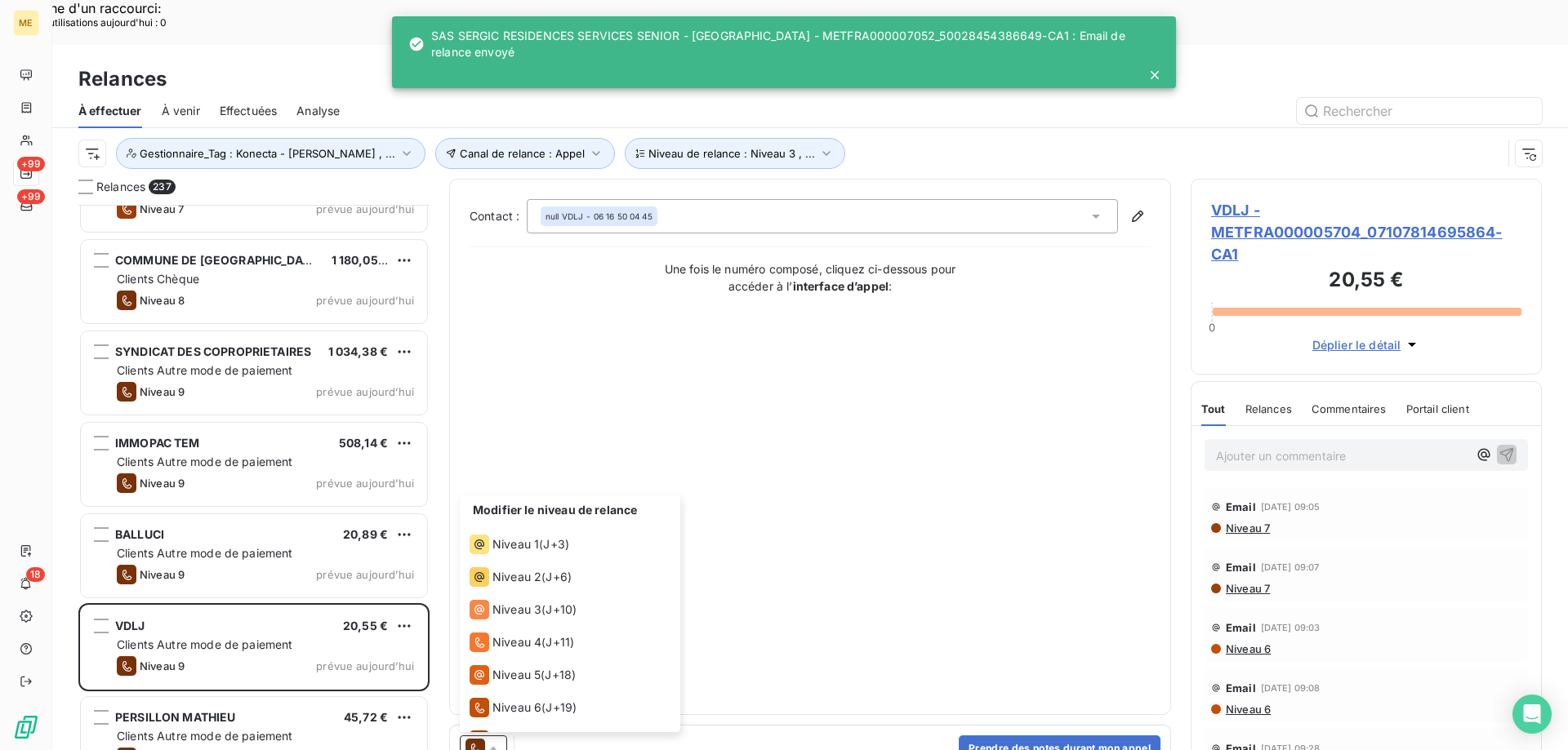
scroll to position [90, 0]
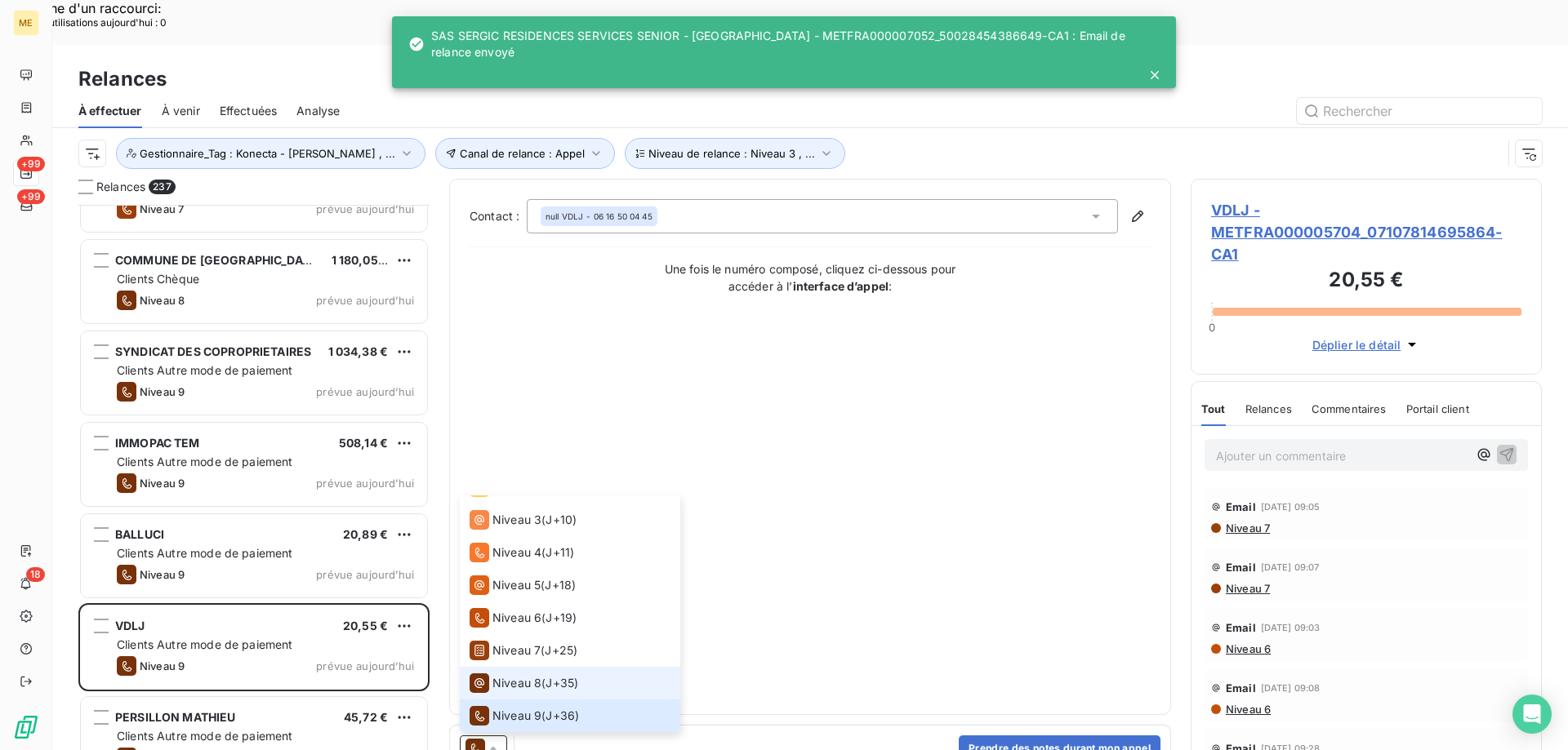
click at [513, 675] on span "Niveau 8" at bounding box center [516, 683] width 49 height 17
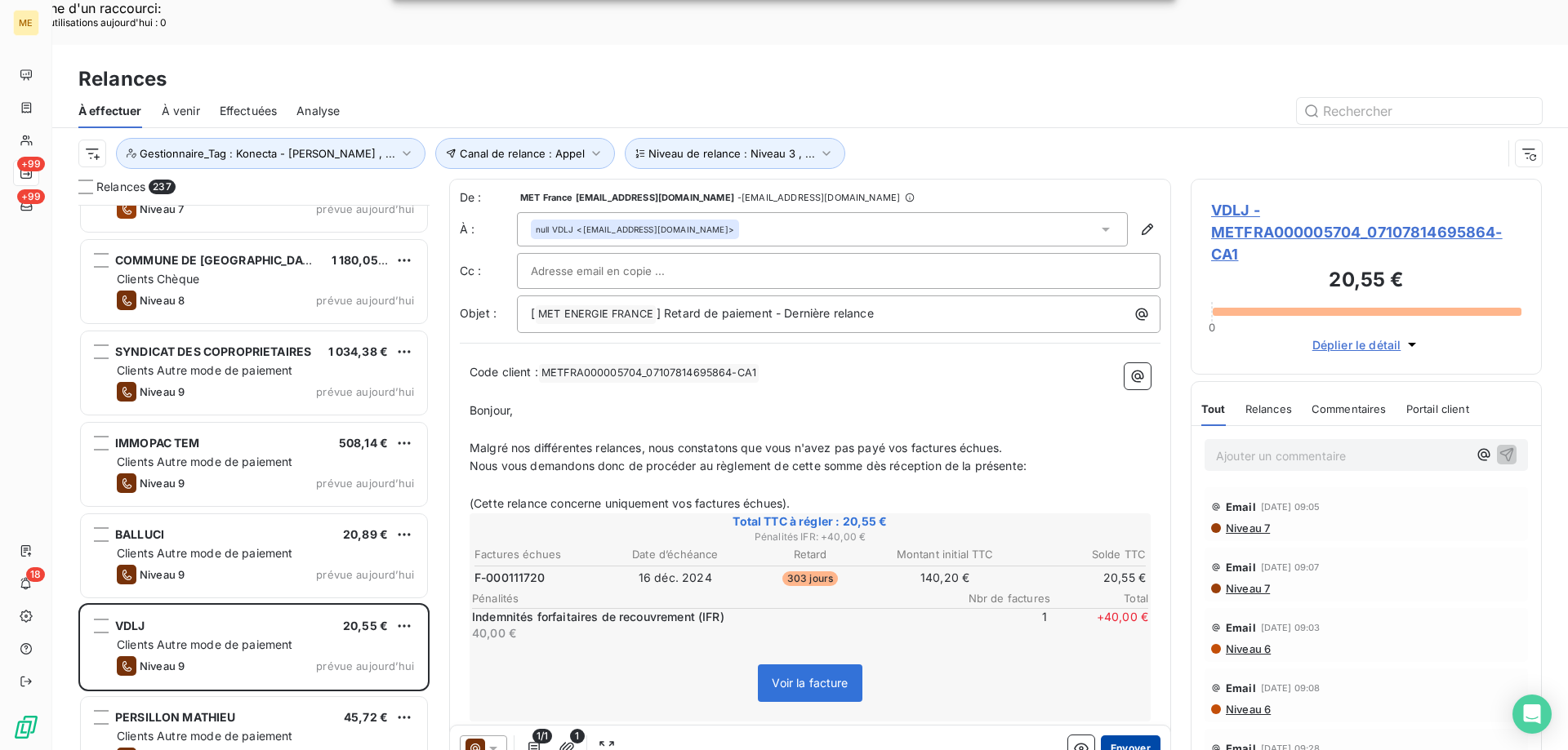
click at [1135, 735] on button "Envoyer" at bounding box center [1131, 748] width 60 height 26
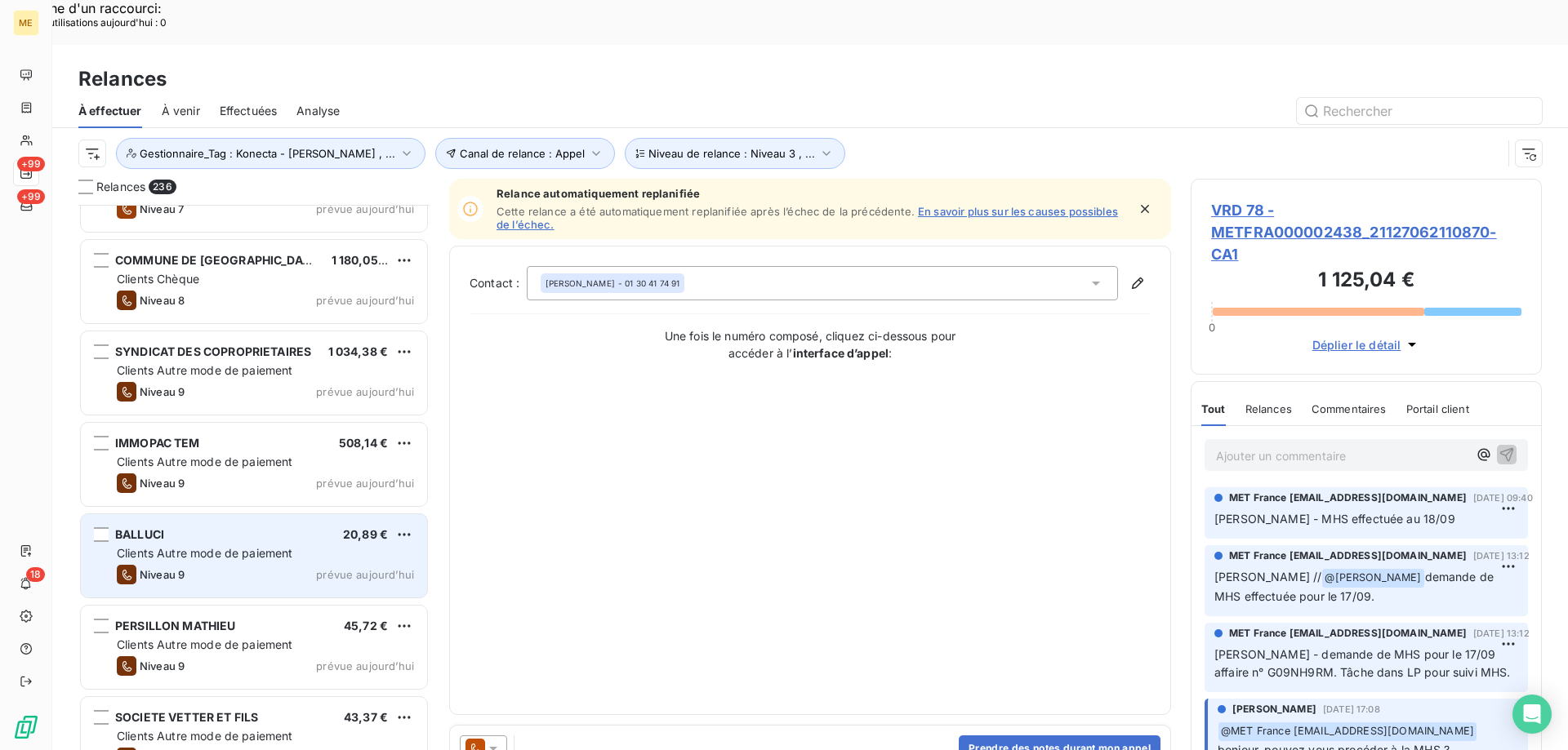
click at [299, 545] on div "Clients Autre mode de paiement" at bounding box center [265, 554] width 298 height 17
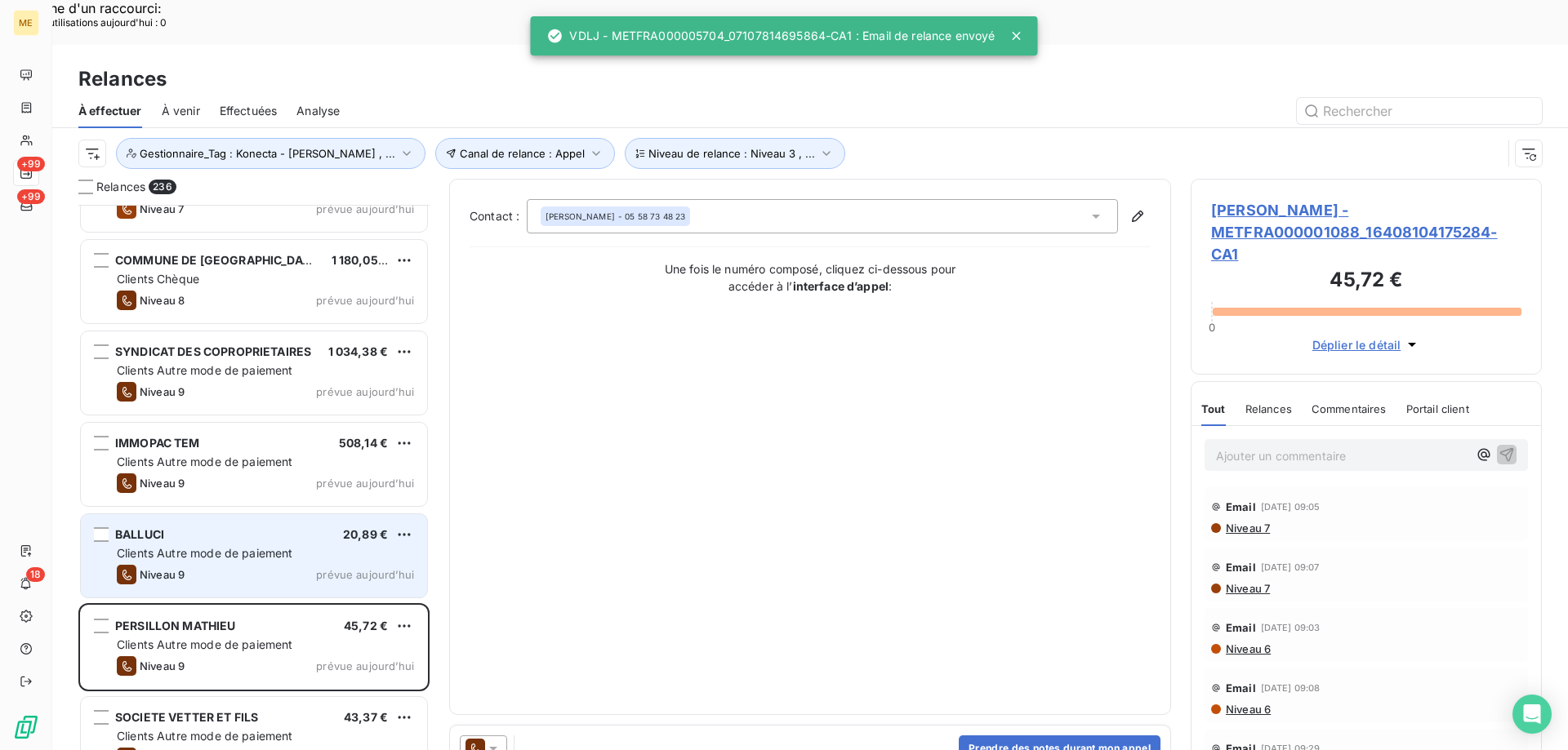
click at [385, 568] on span "prévue aujourd’hui" at bounding box center [365, 575] width 98 height 13
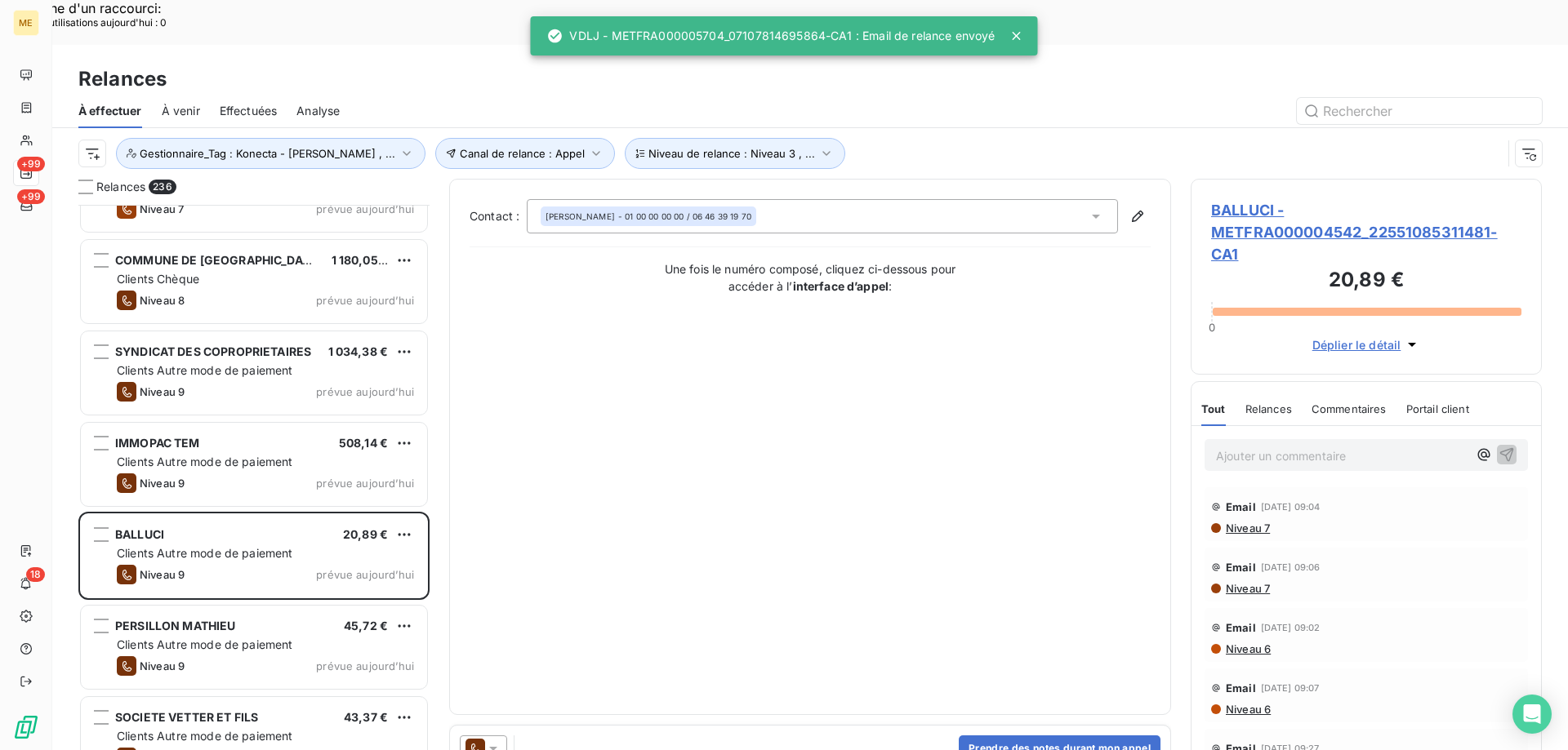
click at [495, 740] on icon at bounding box center [493, 748] width 17 height 17
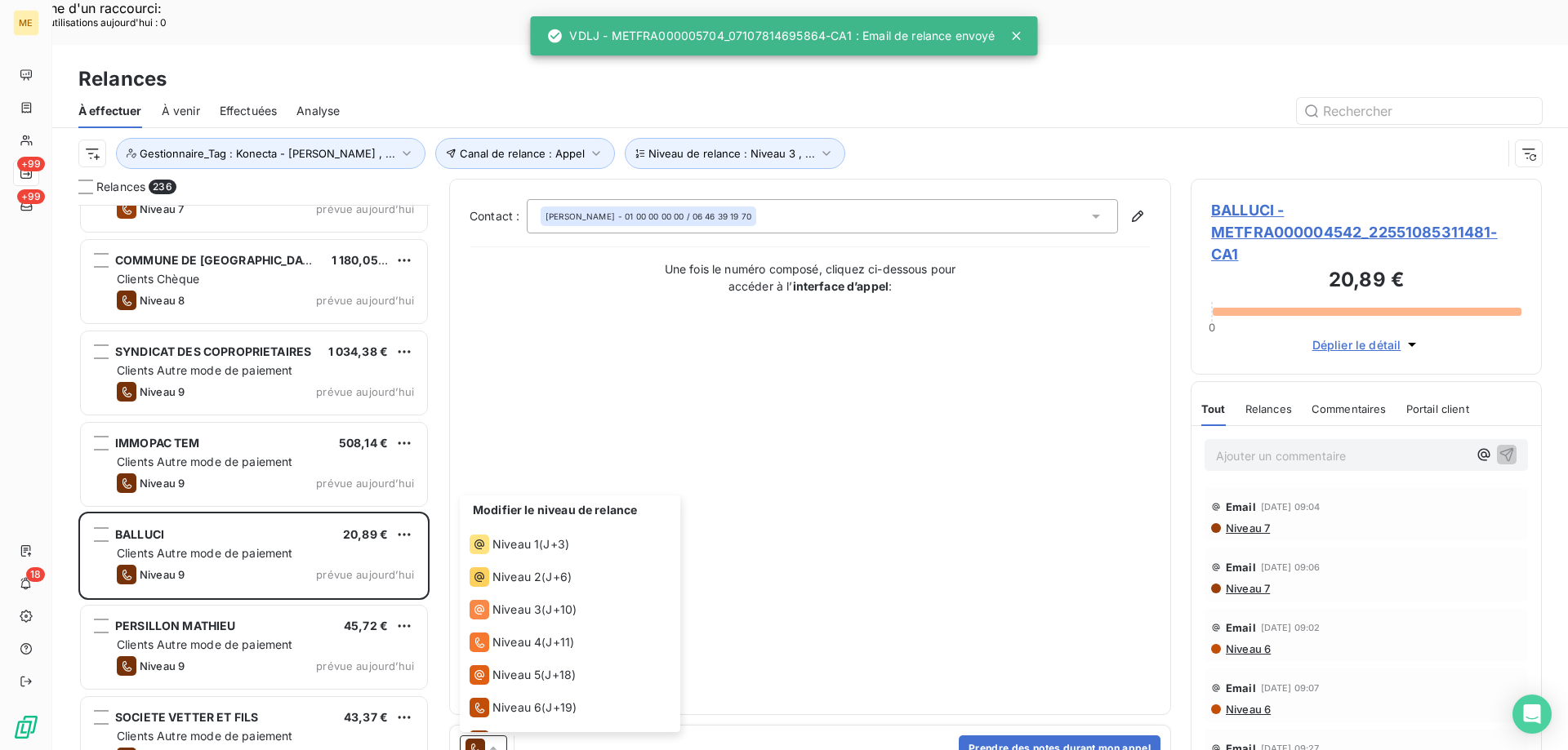
scroll to position [90, 0]
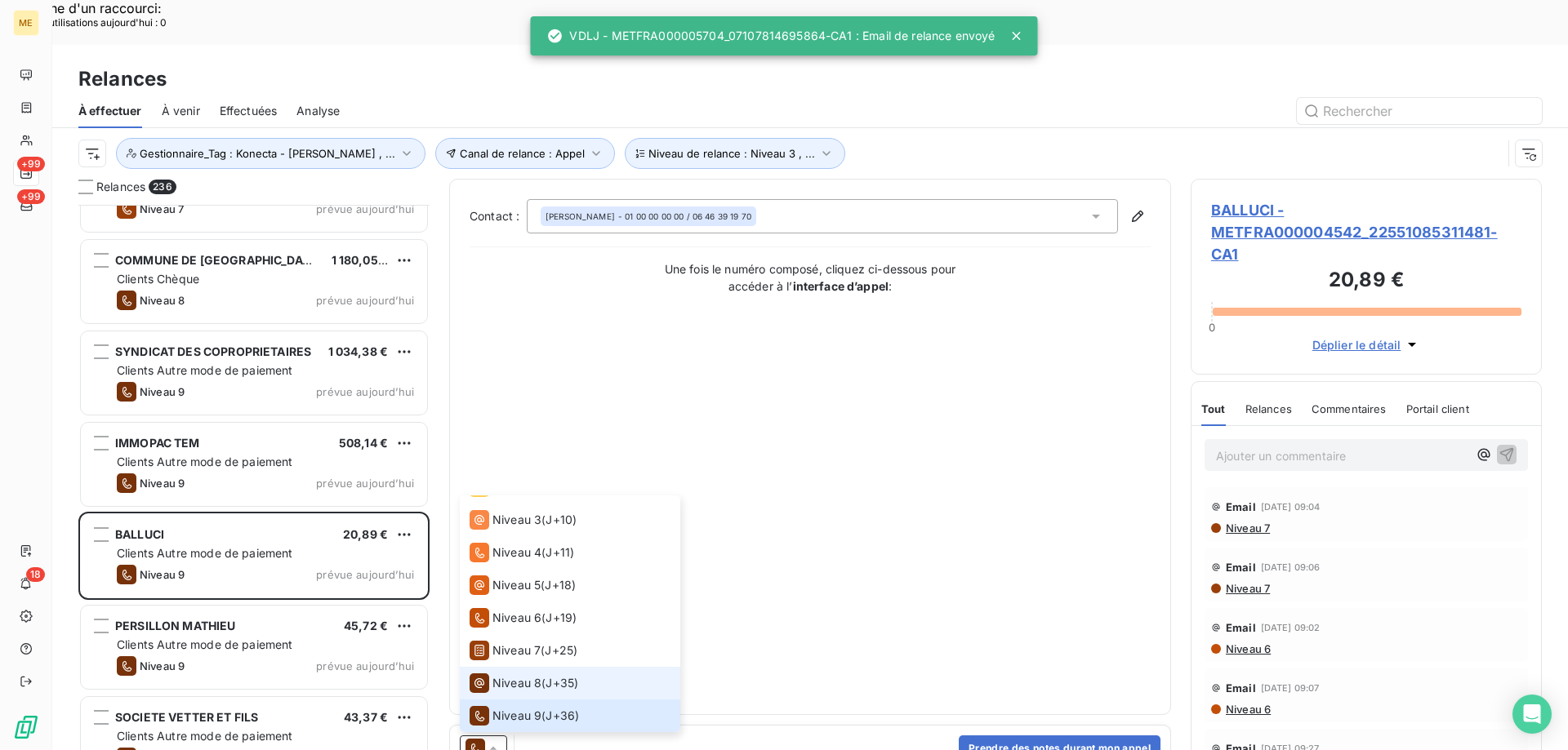
click at [512, 675] on span "Niveau 8" at bounding box center [516, 683] width 49 height 17
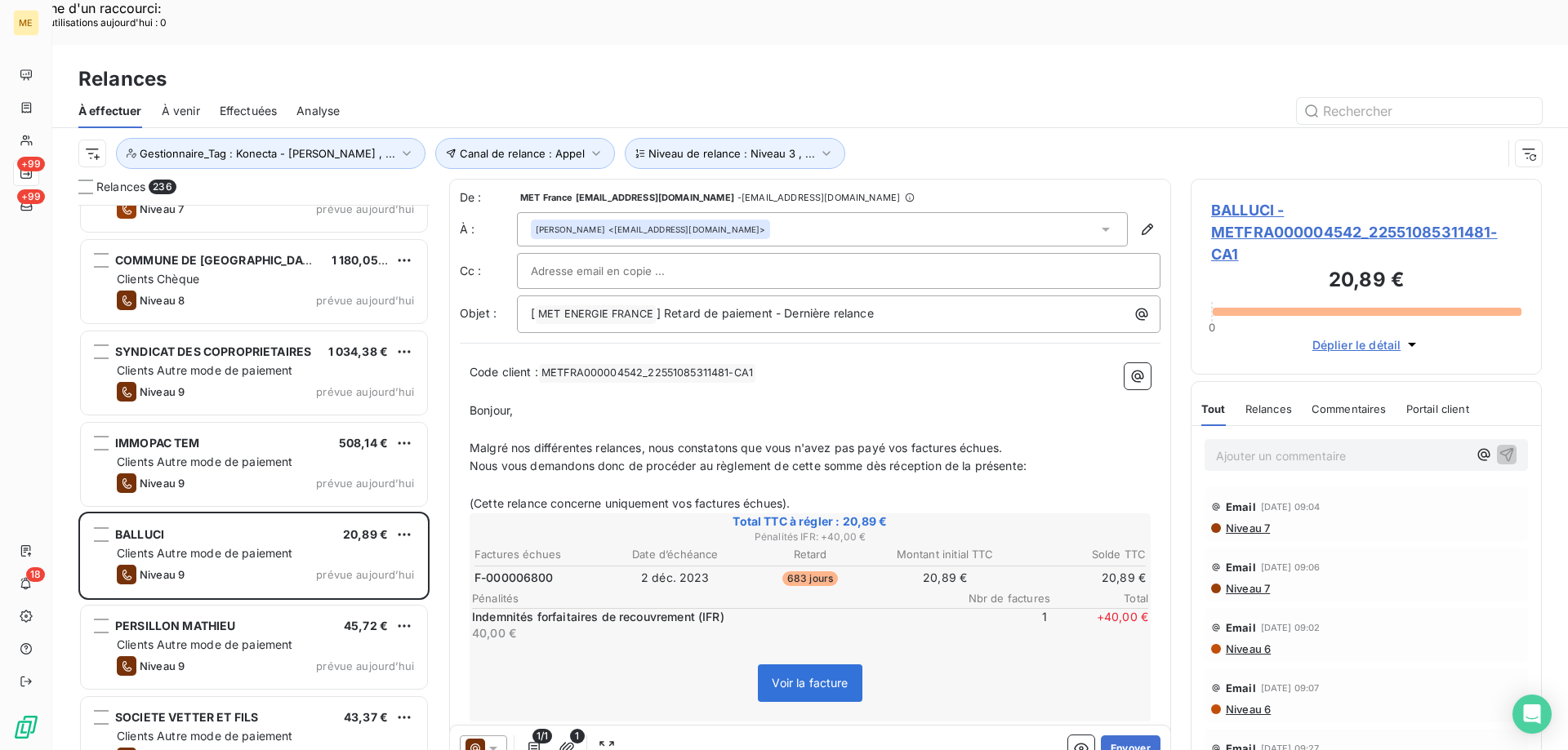
click at [1149, 725] on div "1/1 1 Envoyer" at bounding box center [810, 748] width 720 height 46
click at [1133, 735] on button "Envoyer" at bounding box center [1131, 748] width 60 height 26
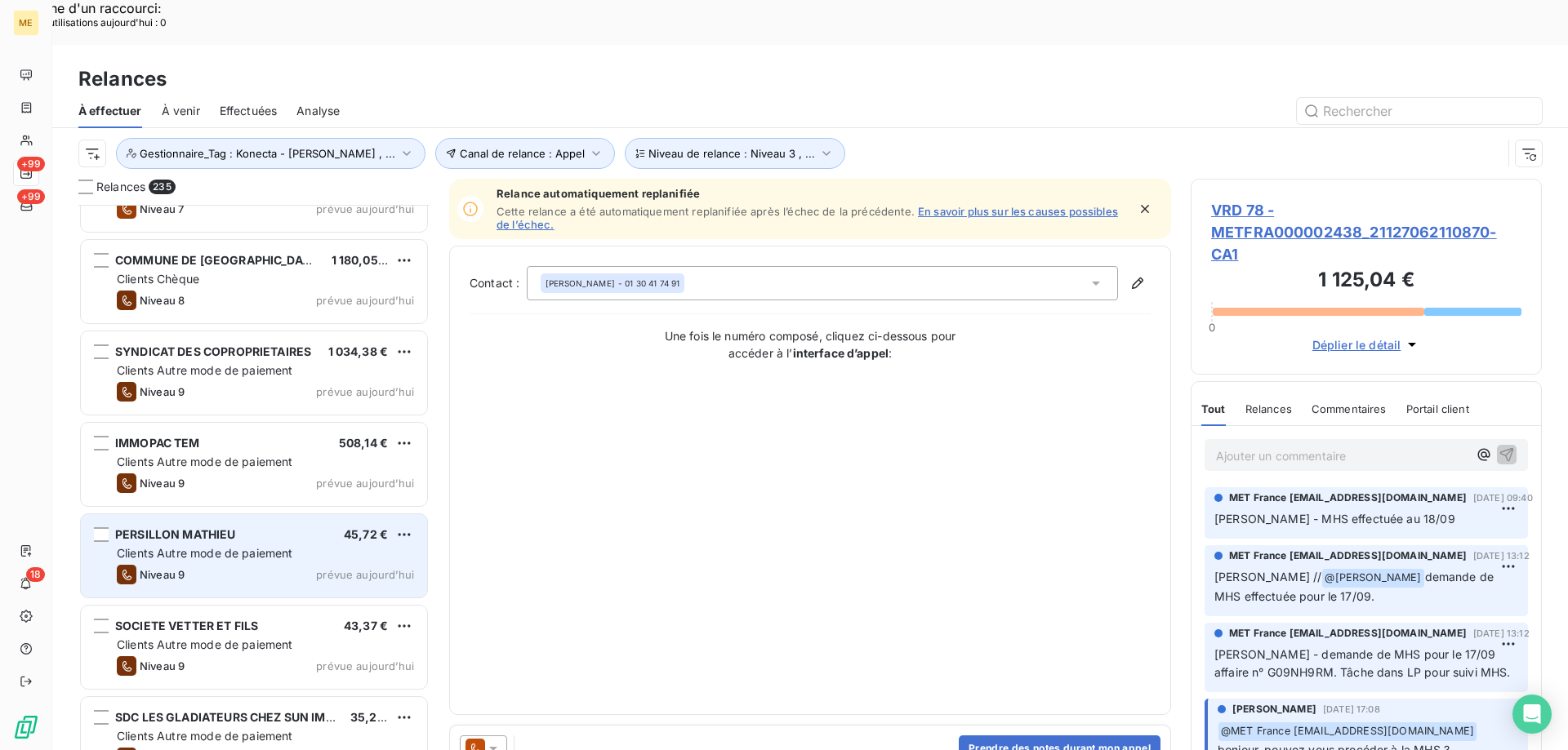
click at [327, 545] on div "Clients Autre mode de paiement" at bounding box center [265, 554] width 298 height 17
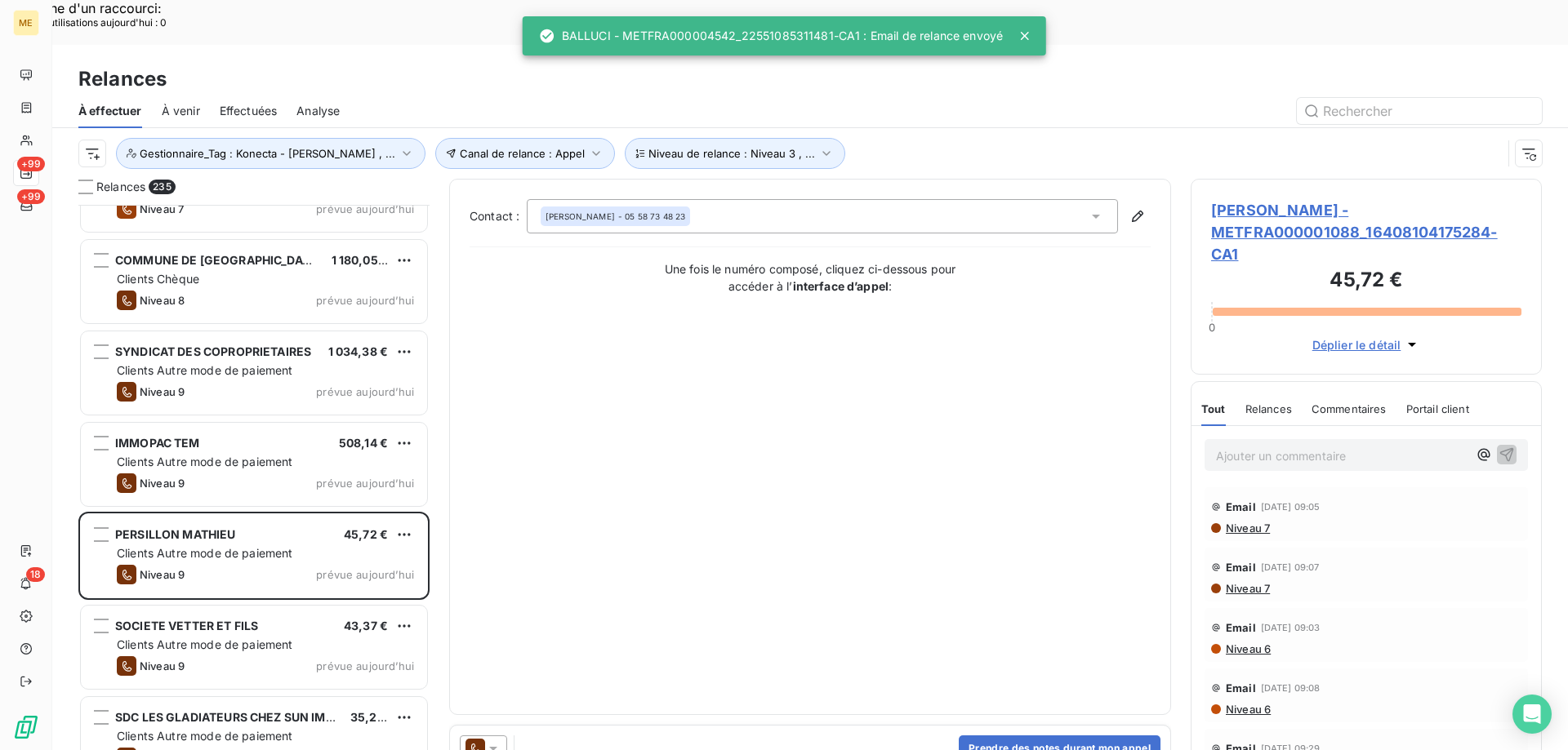
click at [492, 740] on icon at bounding box center [493, 748] width 17 height 17
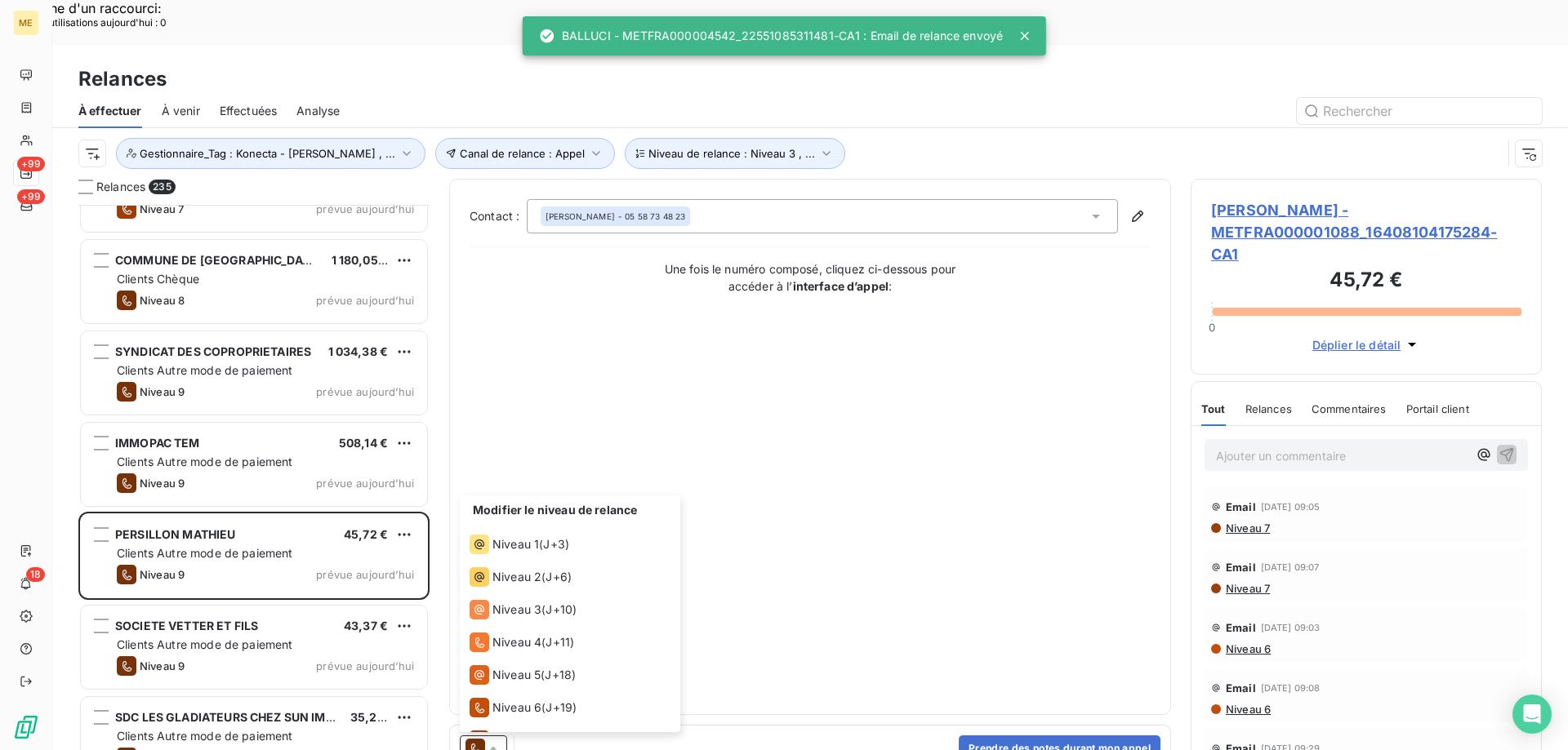
scroll to position [90, 0]
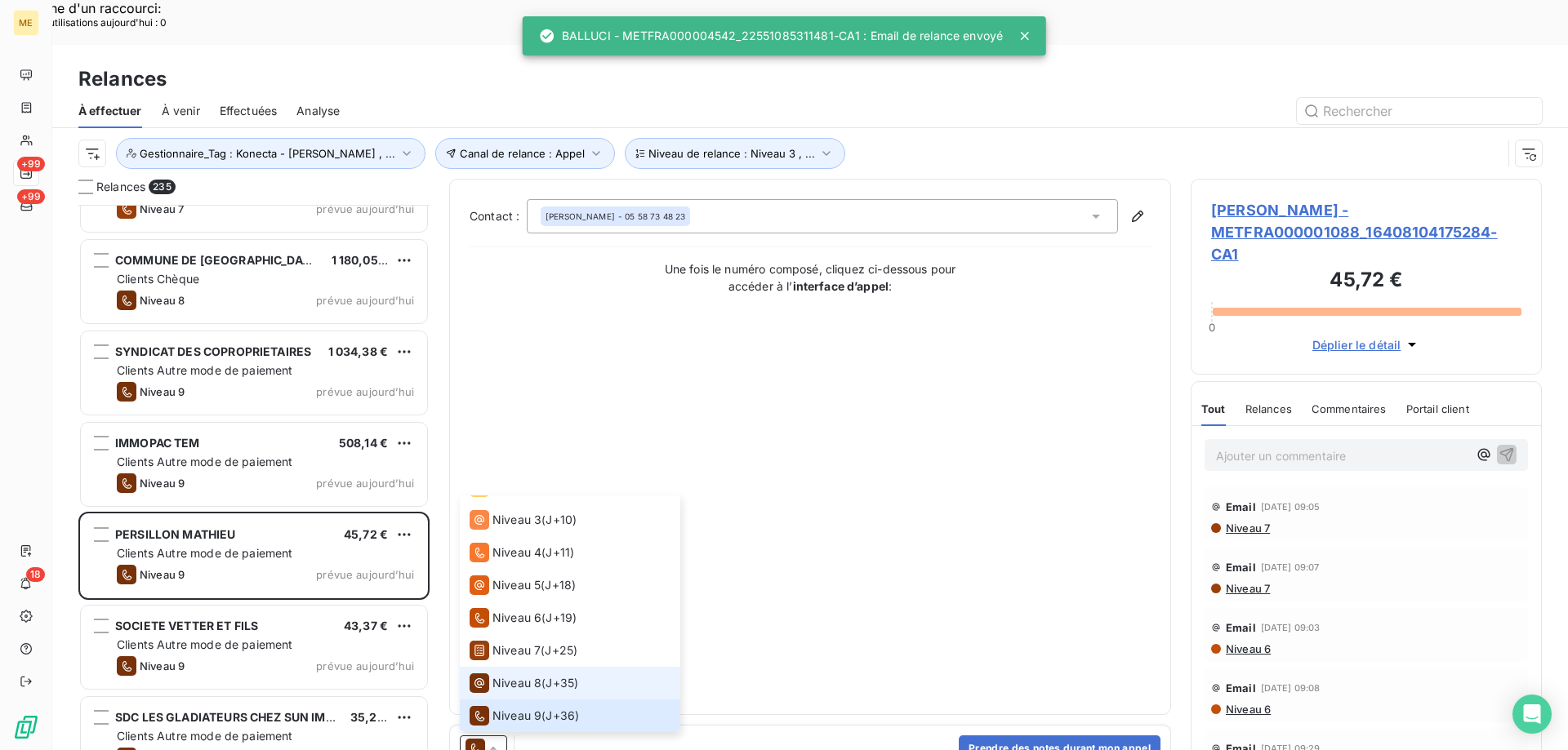
click at [517, 675] on span "Niveau 8" at bounding box center [516, 683] width 49 height 17
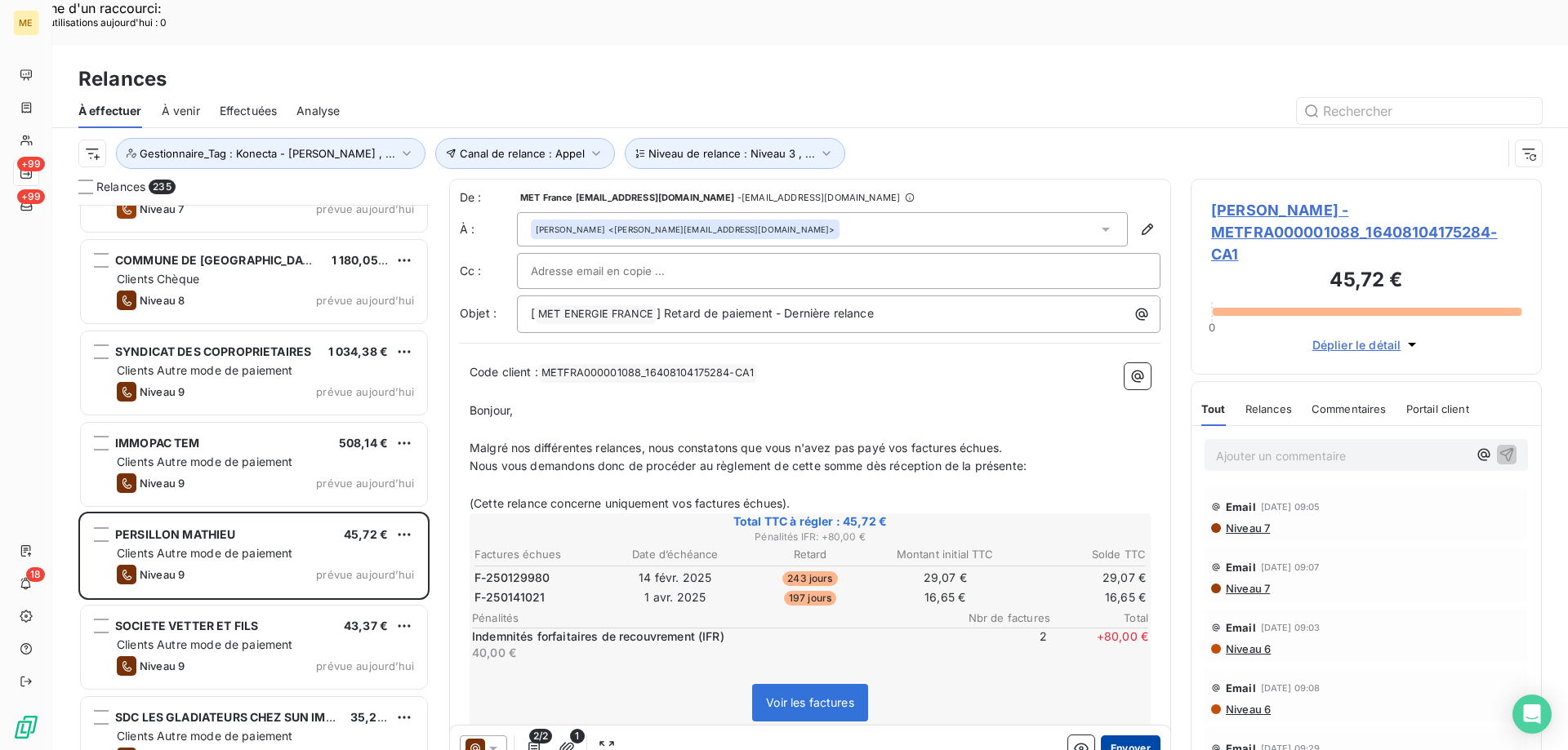
click at [1138, 735] on button "Envoyer" at bounding box center [1131, 748] width 60 height 26
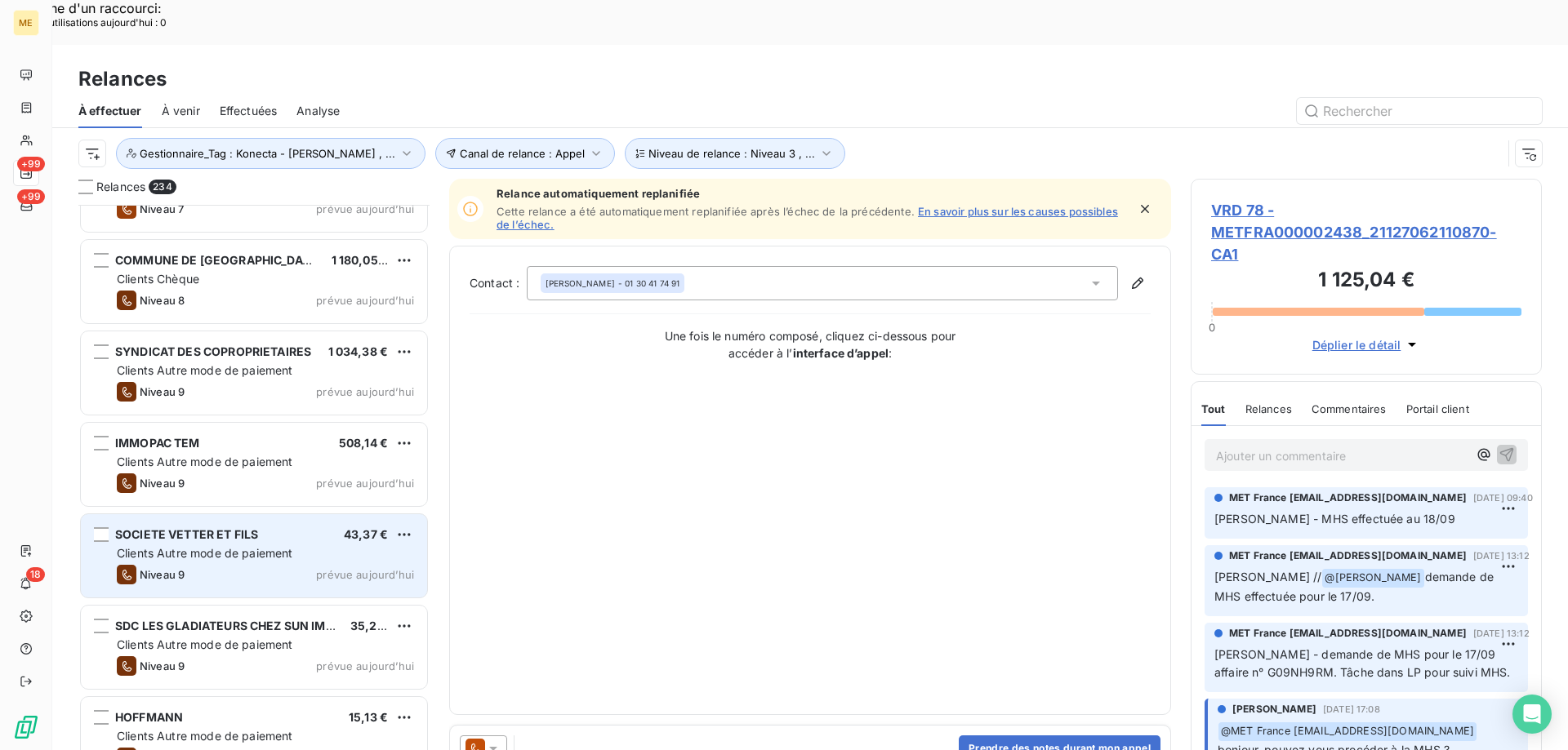
click at [355, 545] on div "Clients Autre mode de paiement" at bounding box center [265, 554] width 298 height 17
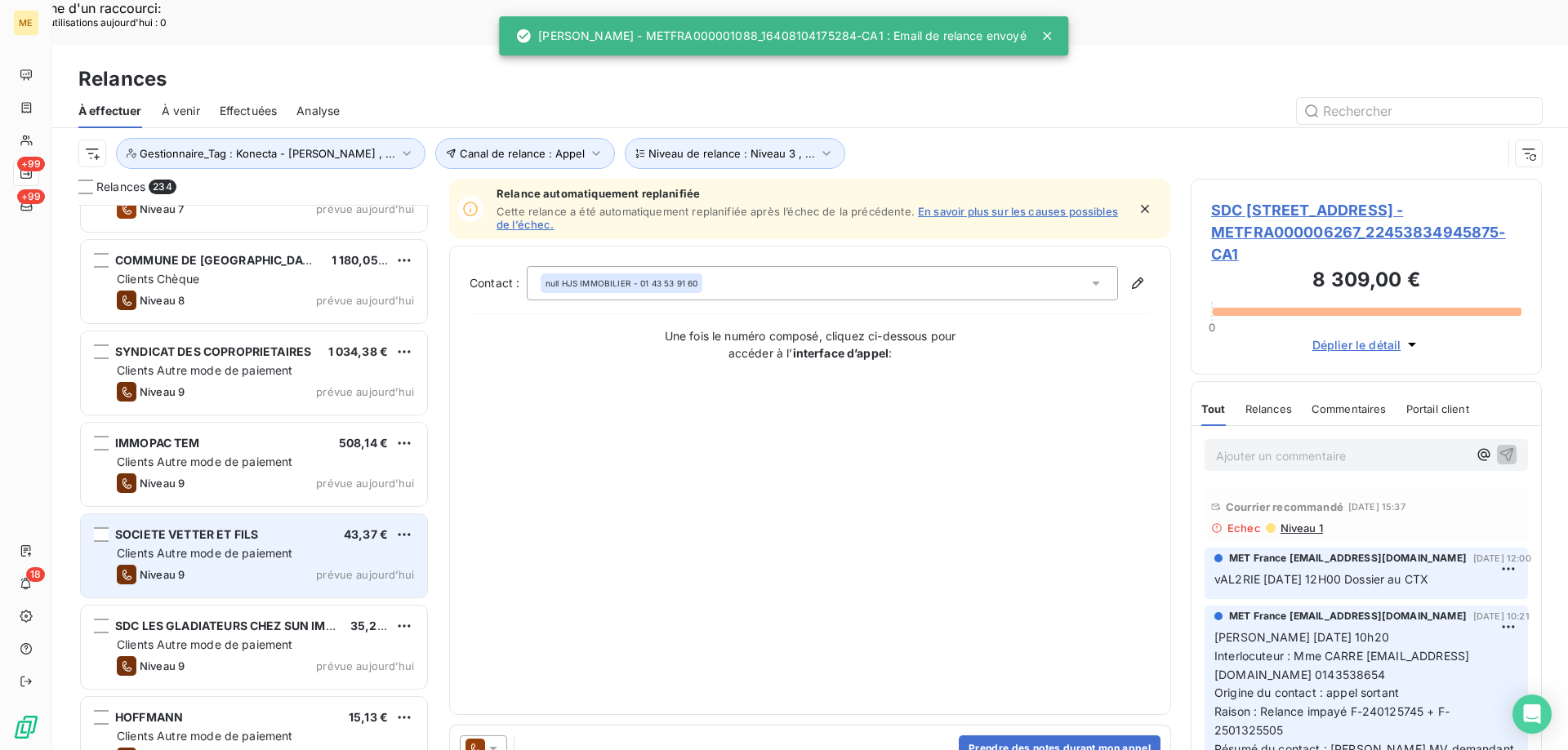
click at [393, 565] on div "Niveau 9 prévue aujourd’hui" at bounding box center [265, 574] width 298 height 19
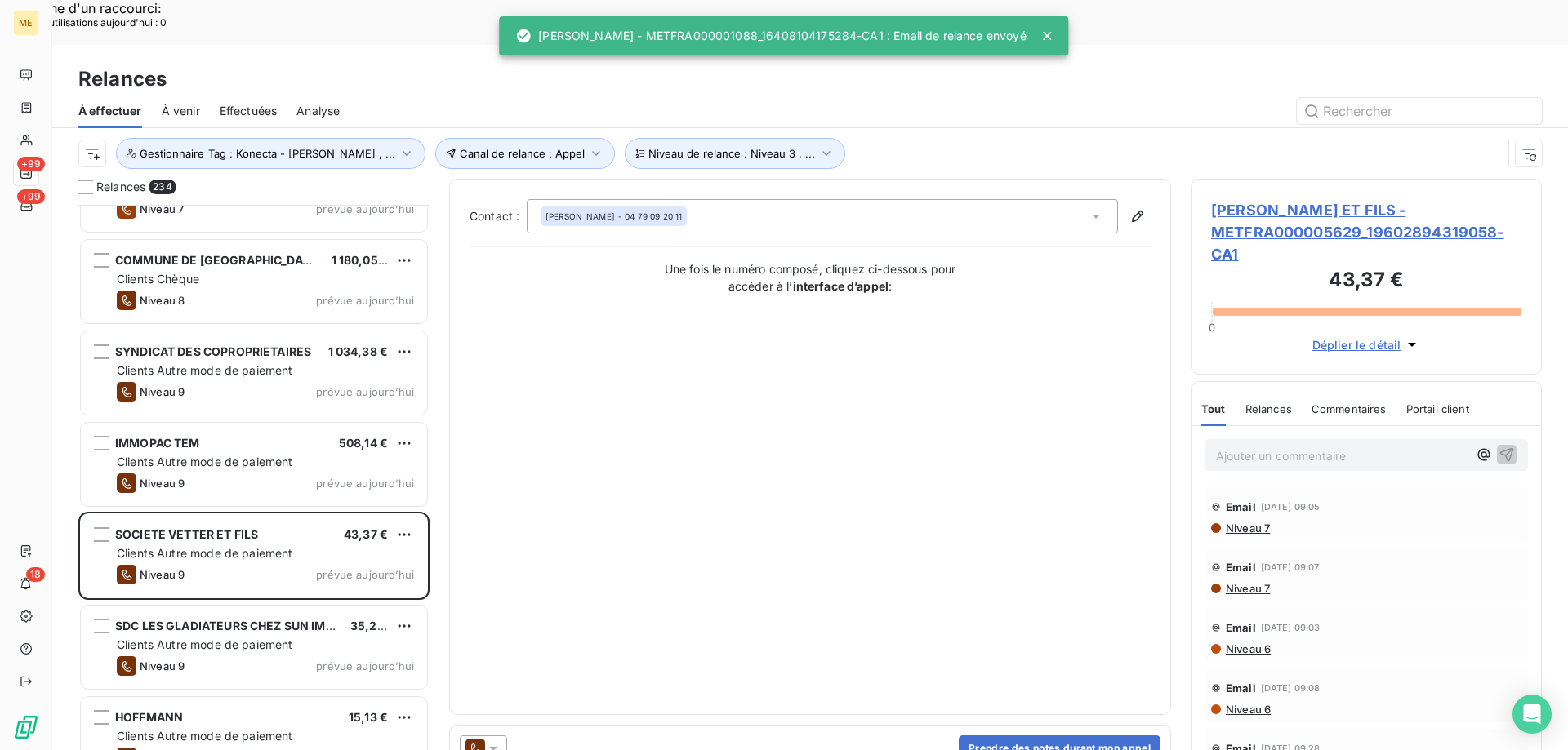
click at [502, 735] on div at bounding box center [484, 748] width 48 height 26
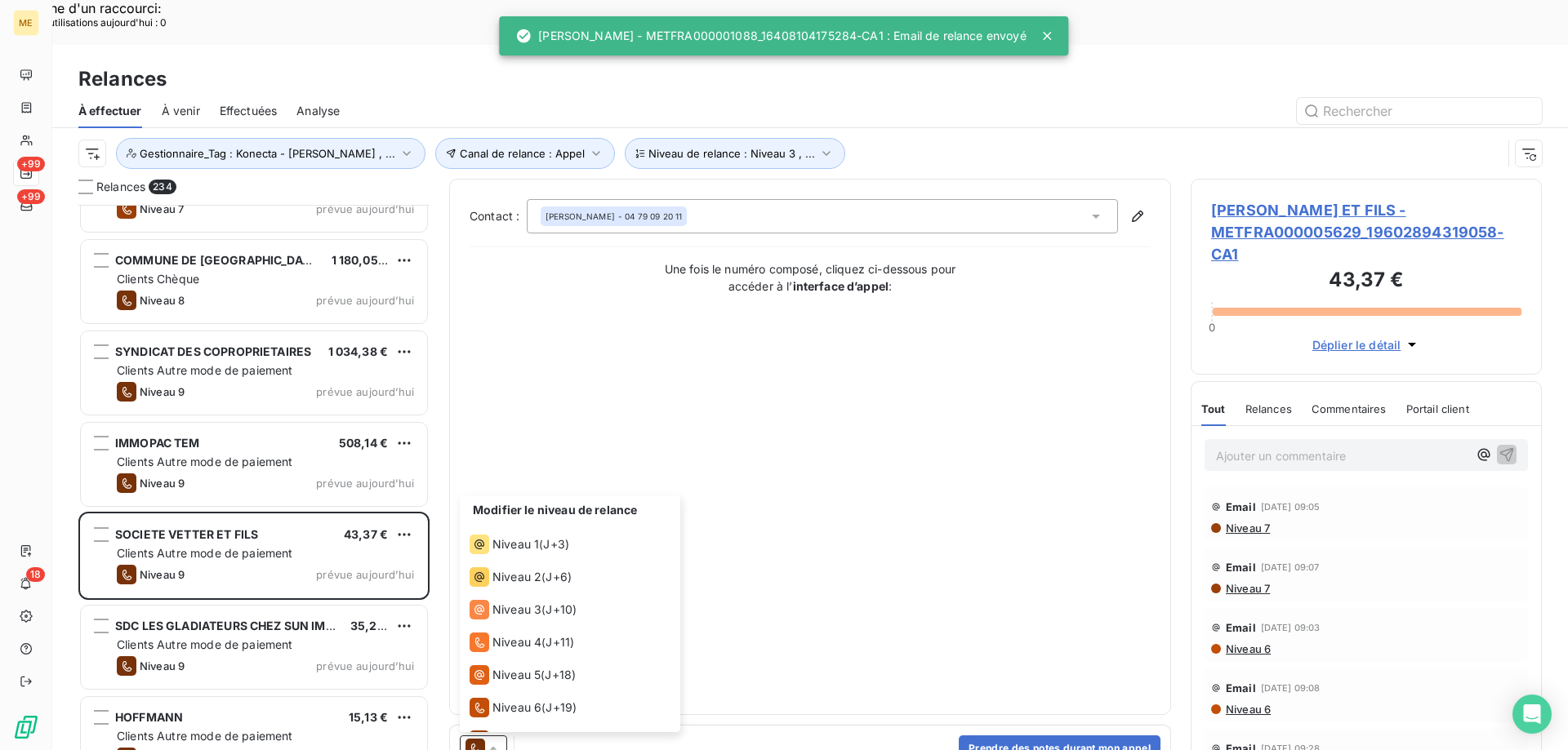
scroll to position [90, 0]
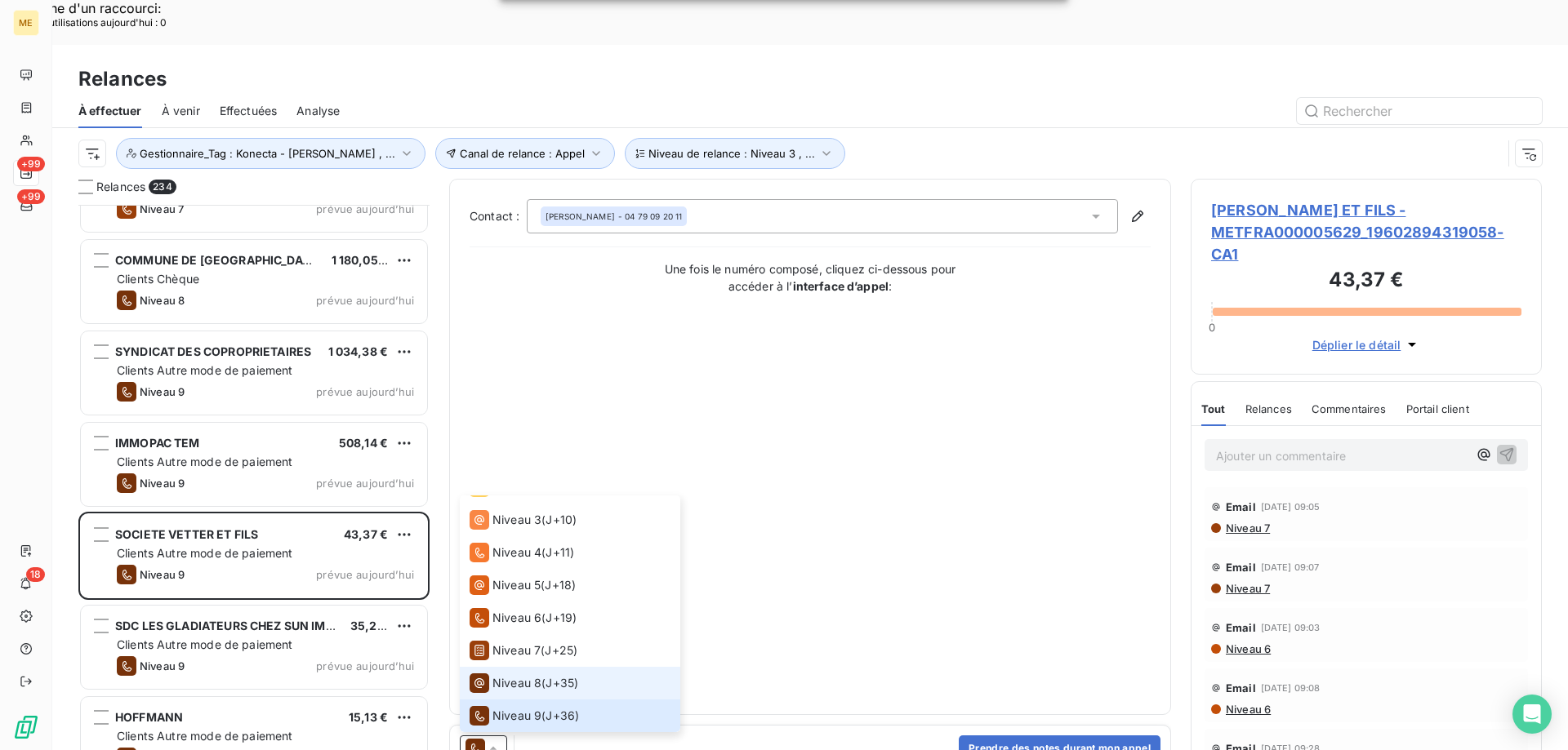
click at [517, 675] on span "Niveau 8" at bounding box center [516, 683] width 49 height 17
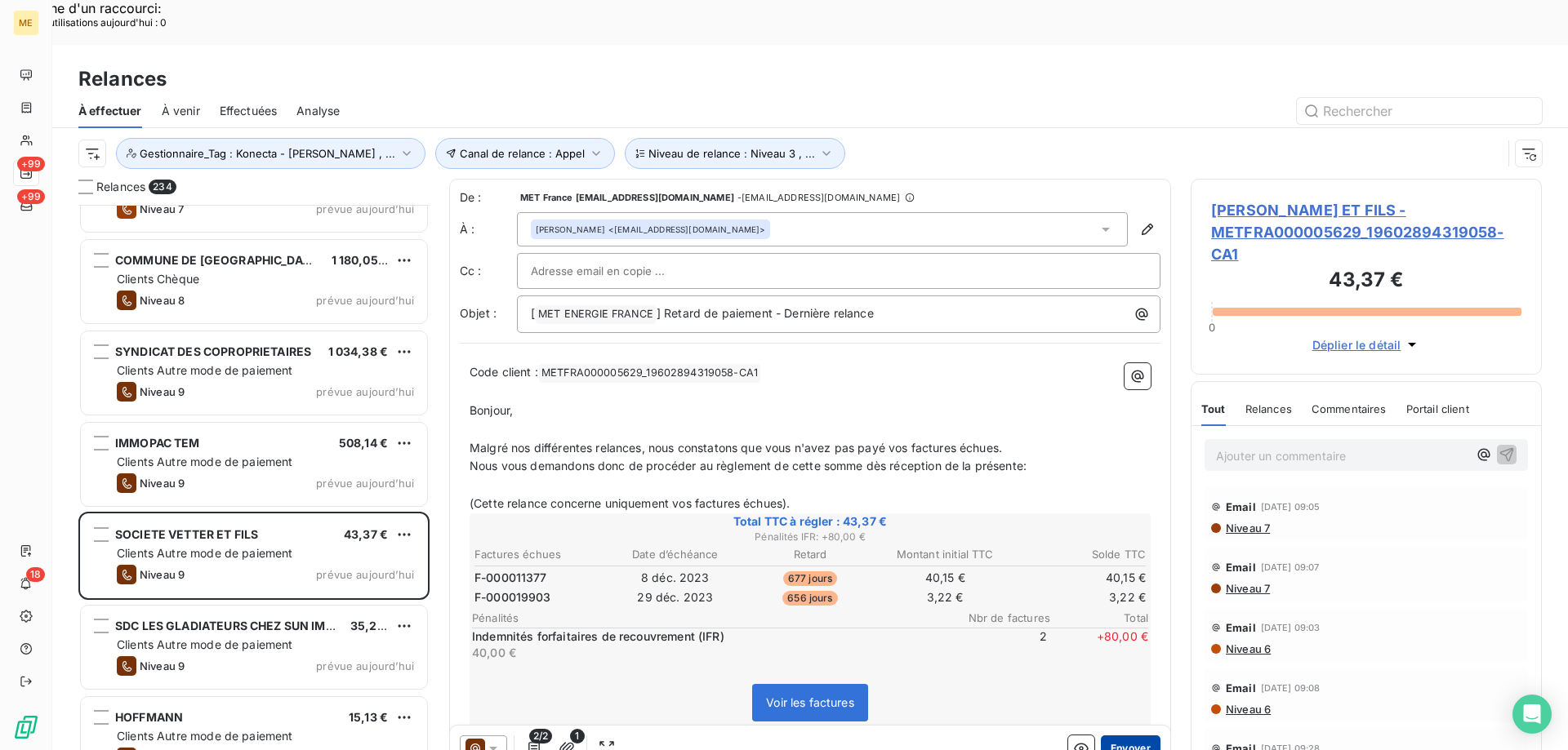
click at [1134, 735] on button "Envoyer" at bounding box center [1131, 748] width 60 height 26
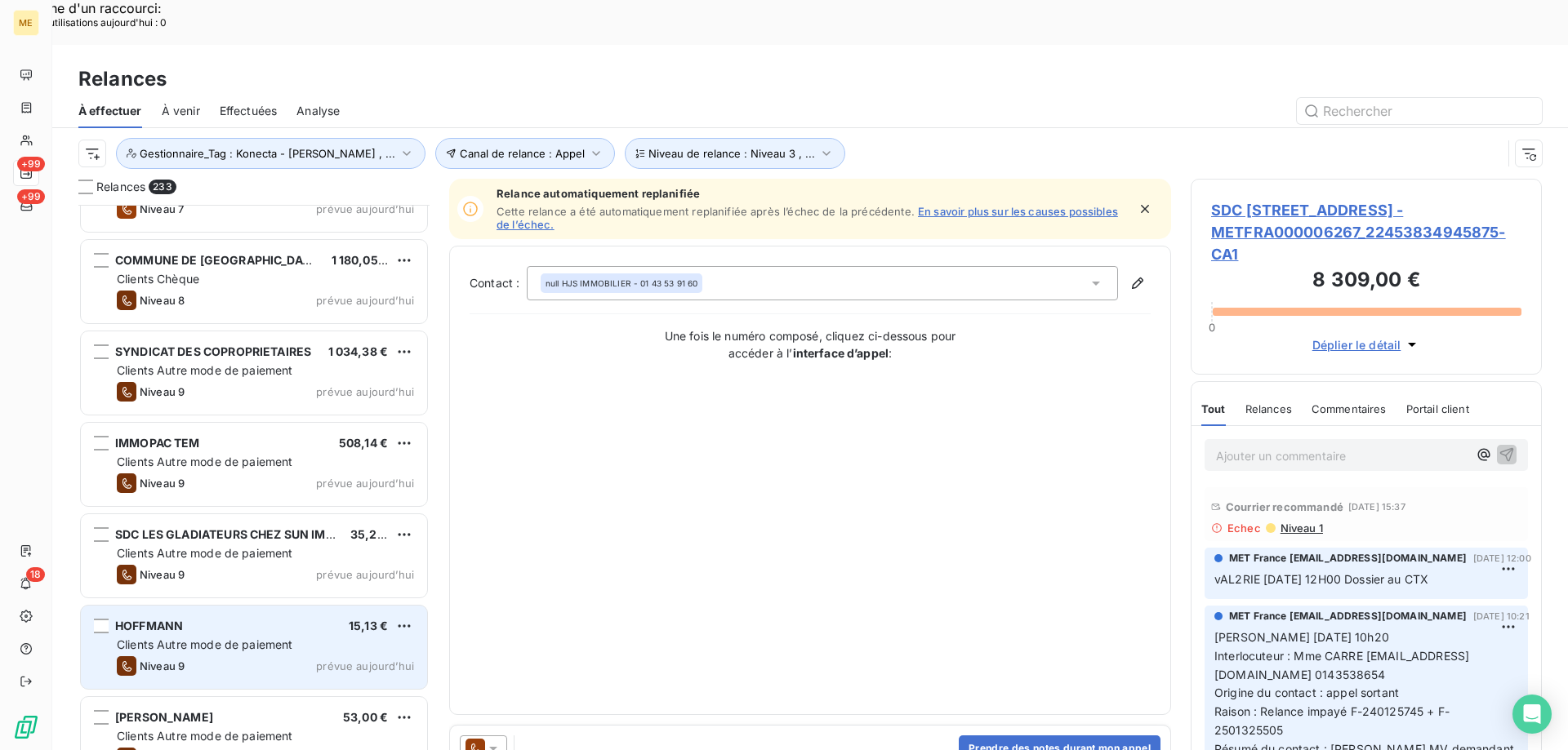
click at [360, 618] on div "15,13 €" at bounding box center [368, 626] width 39 height 17
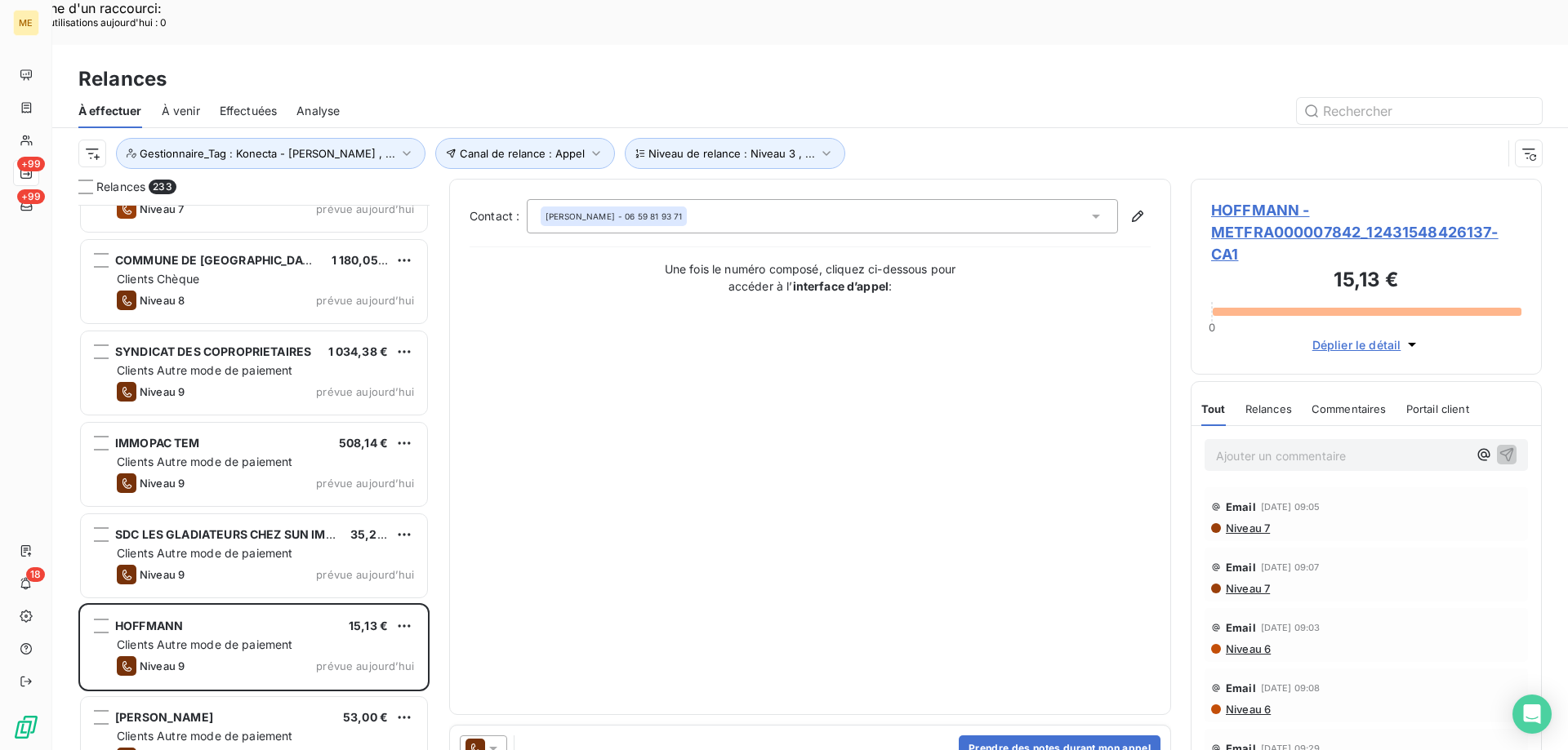
click at [493, 740] on icon at bounding box center [493, 748] width 17 height 17
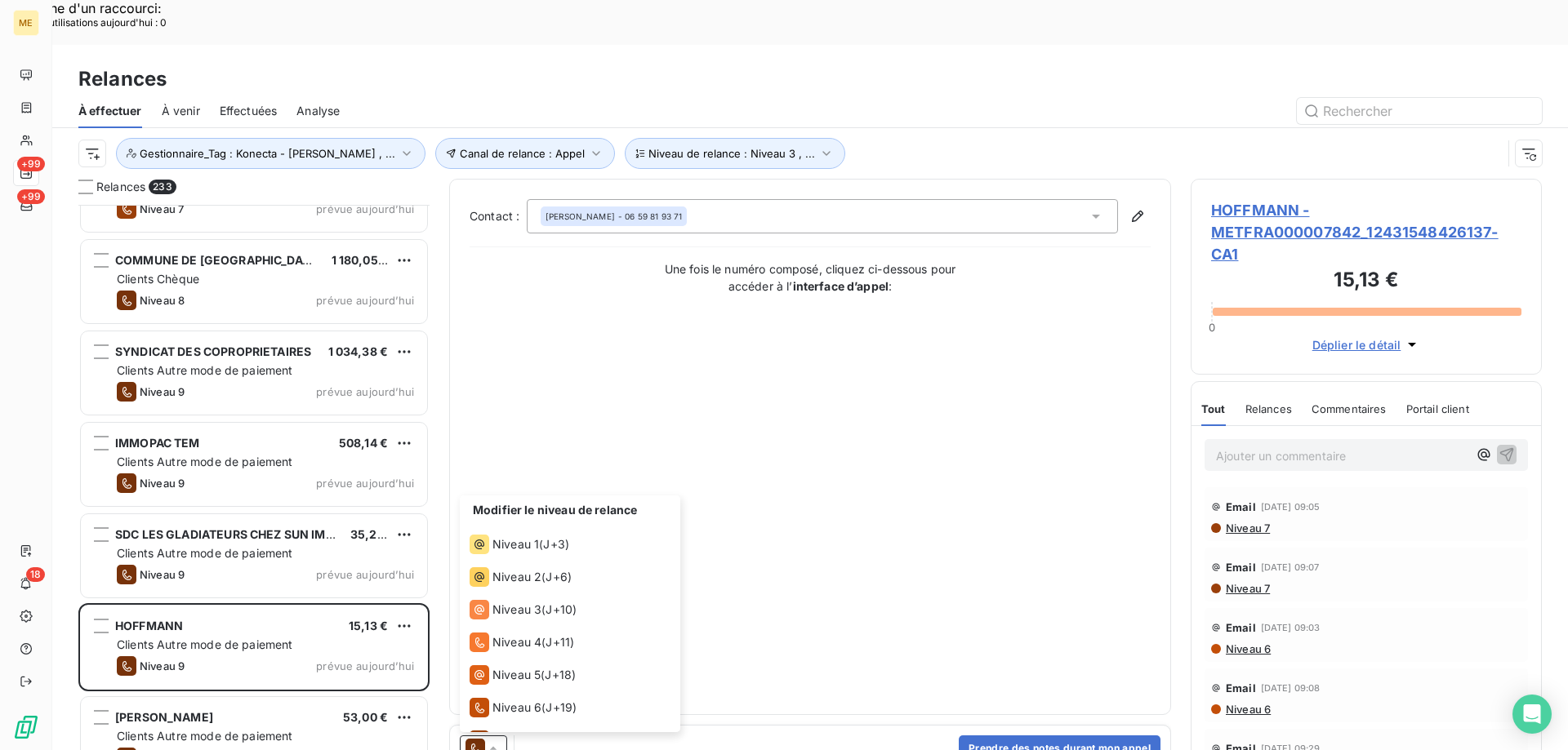
scroll to position [90, 0]
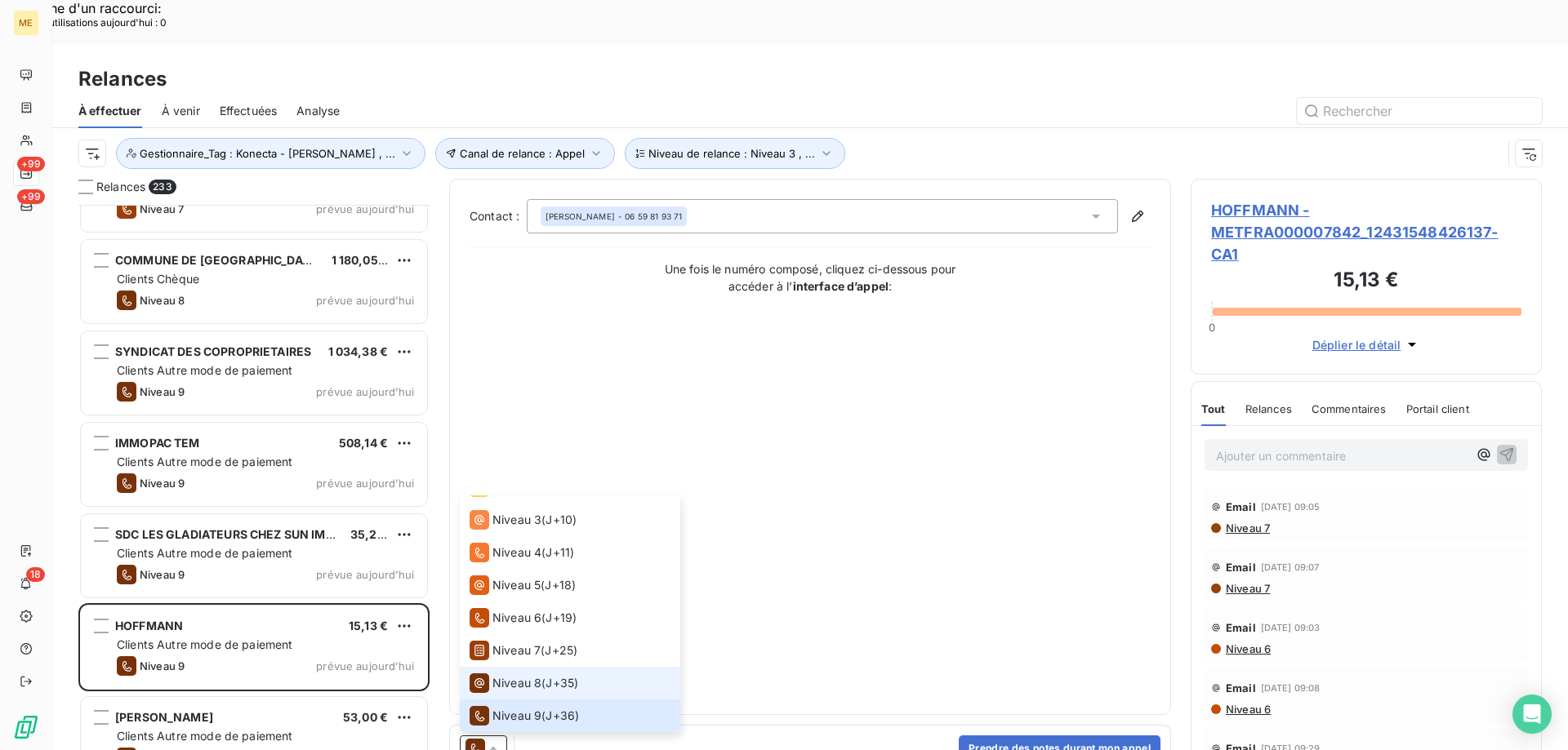
click at [535, 675] on span "Niveau 8" at bounding box center [516, 683] width 49 height 17
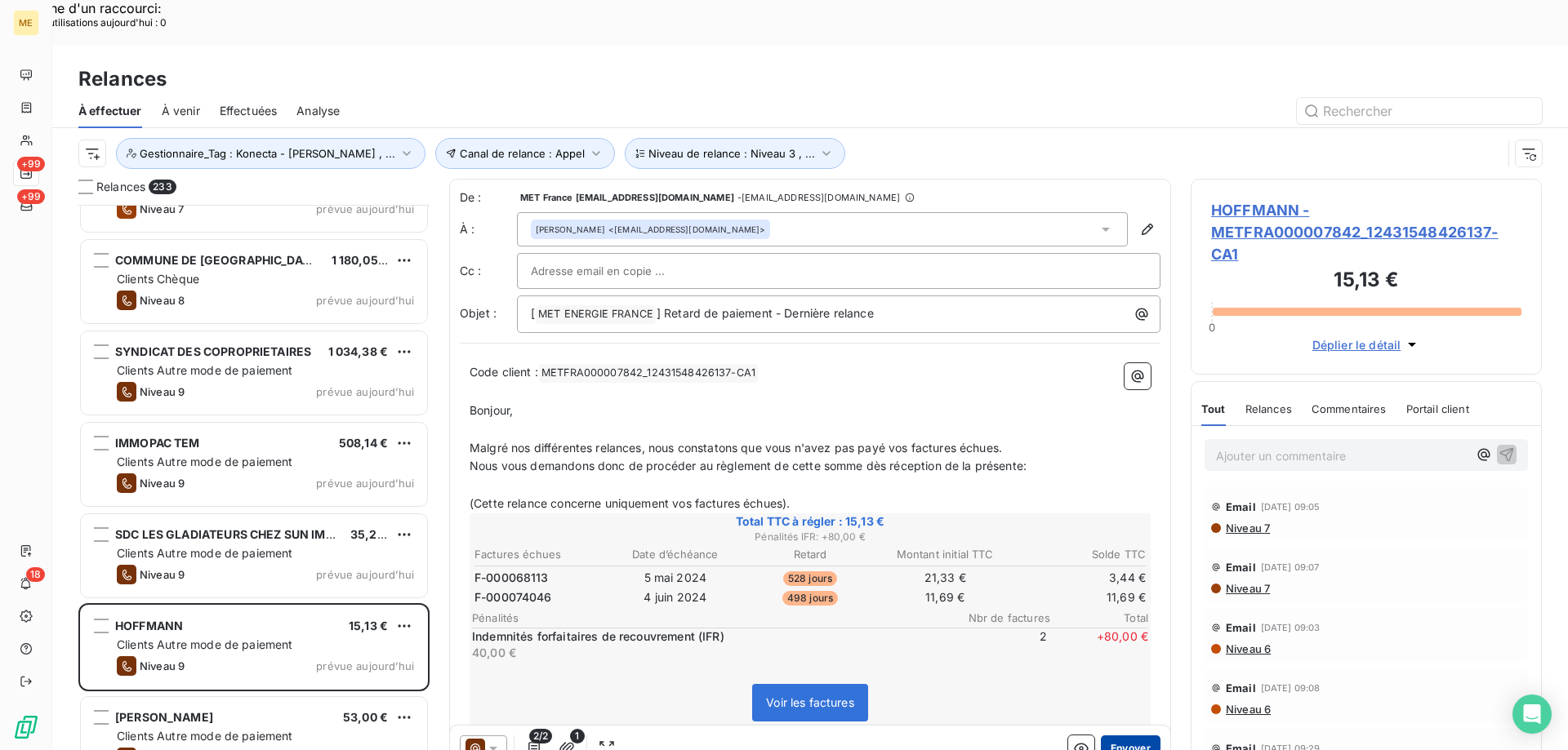
click at [1130, 735] on button "Envoyer" at bounding box center [1131, 748] width 60 height 26
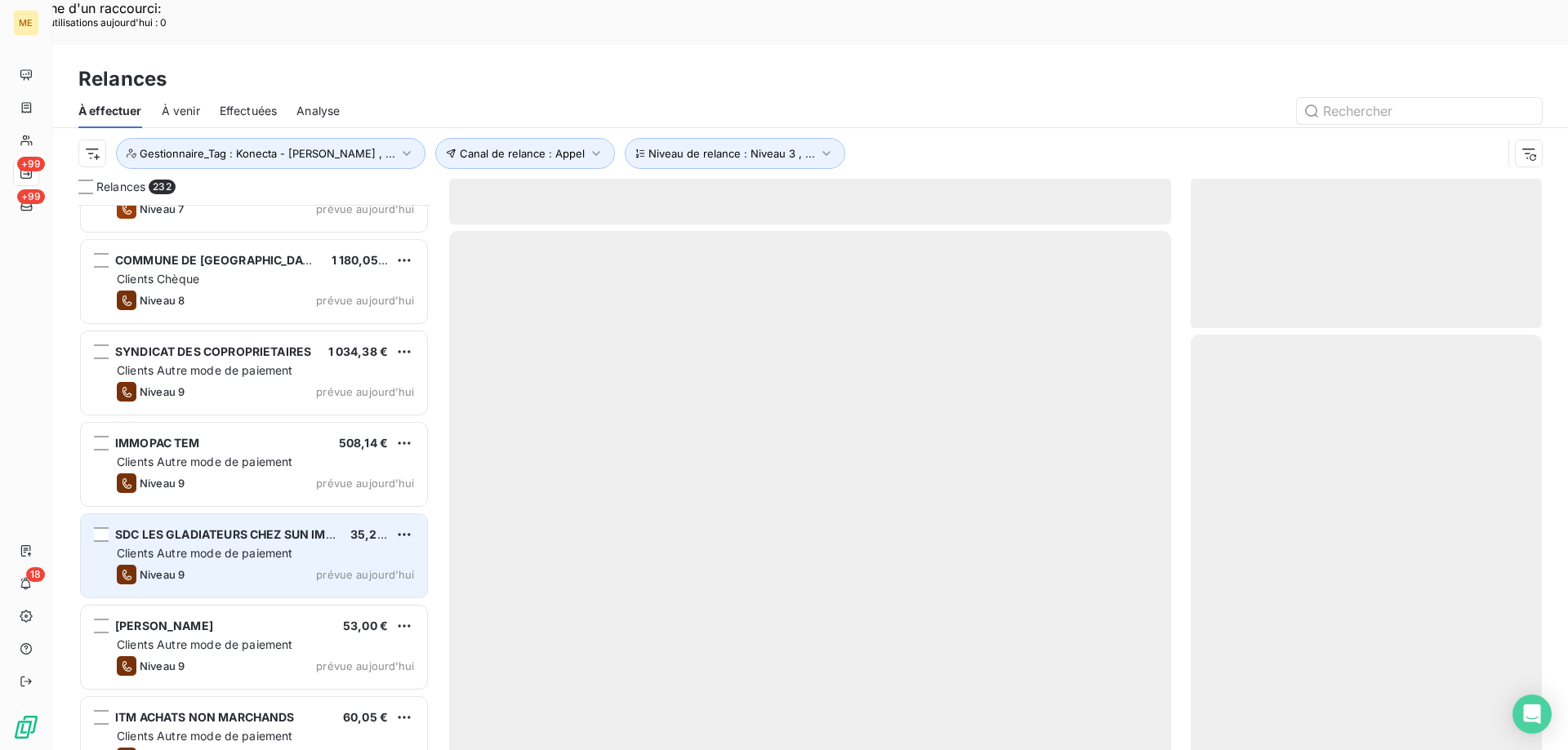
click at [326, 545] on div "Clients Autre mode de paiement" at bounding box center [265, 554] width 298 height 17
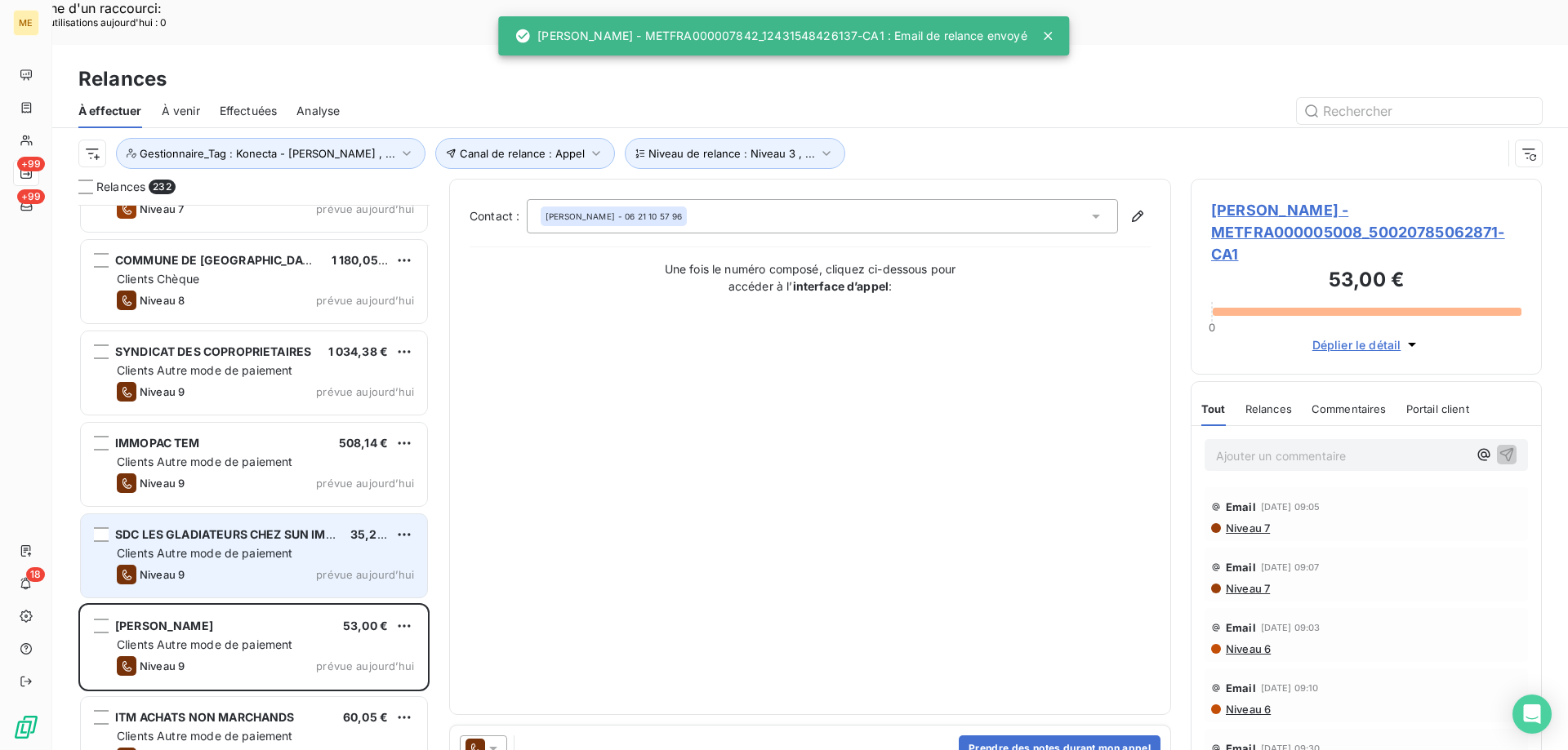
click at [326, 545] on div "Clients Autre mode de paiement" at bounding box center [265, 554] width 298 height 17
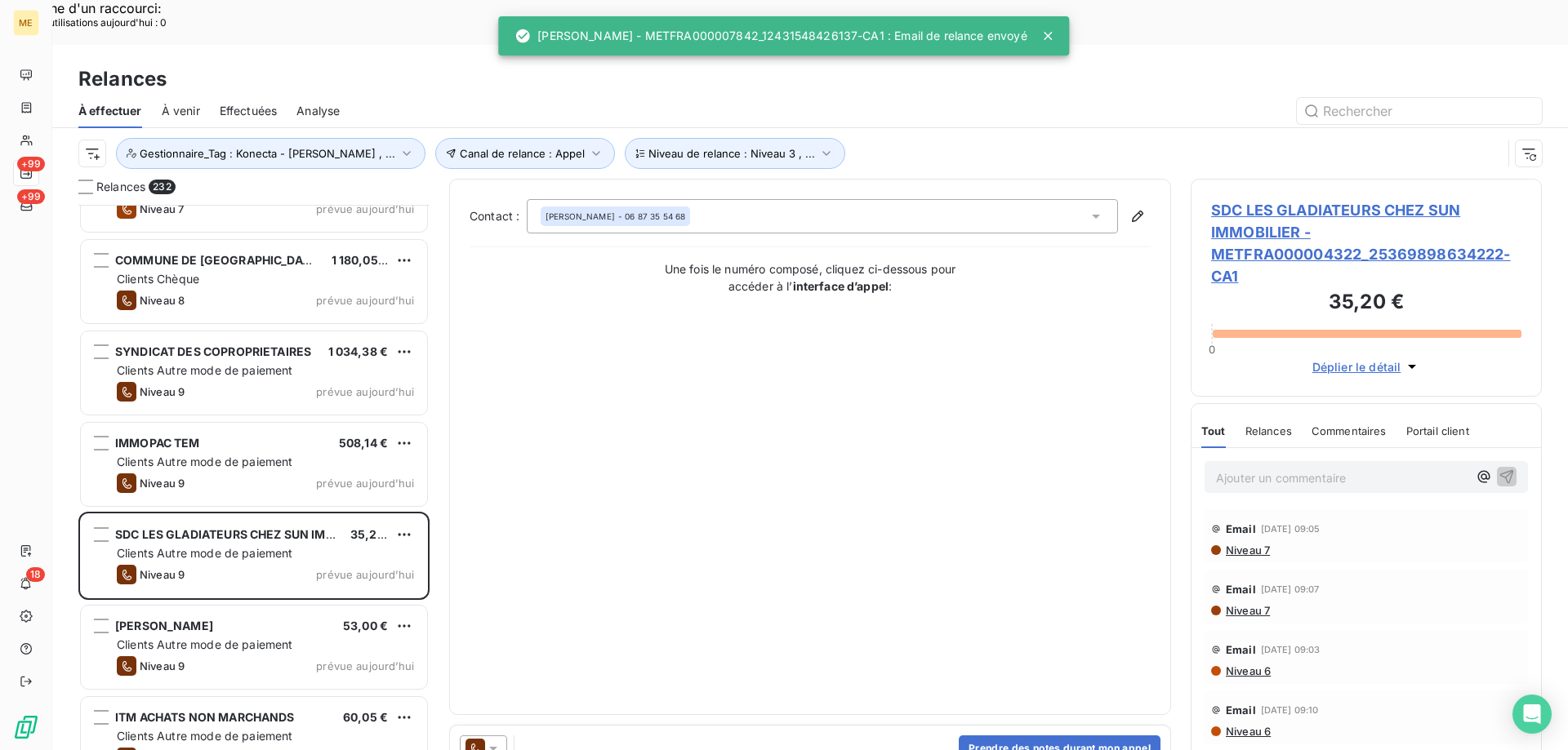
click at [499, 740] on icon at bounding box center [493, 748] width 17 height 17
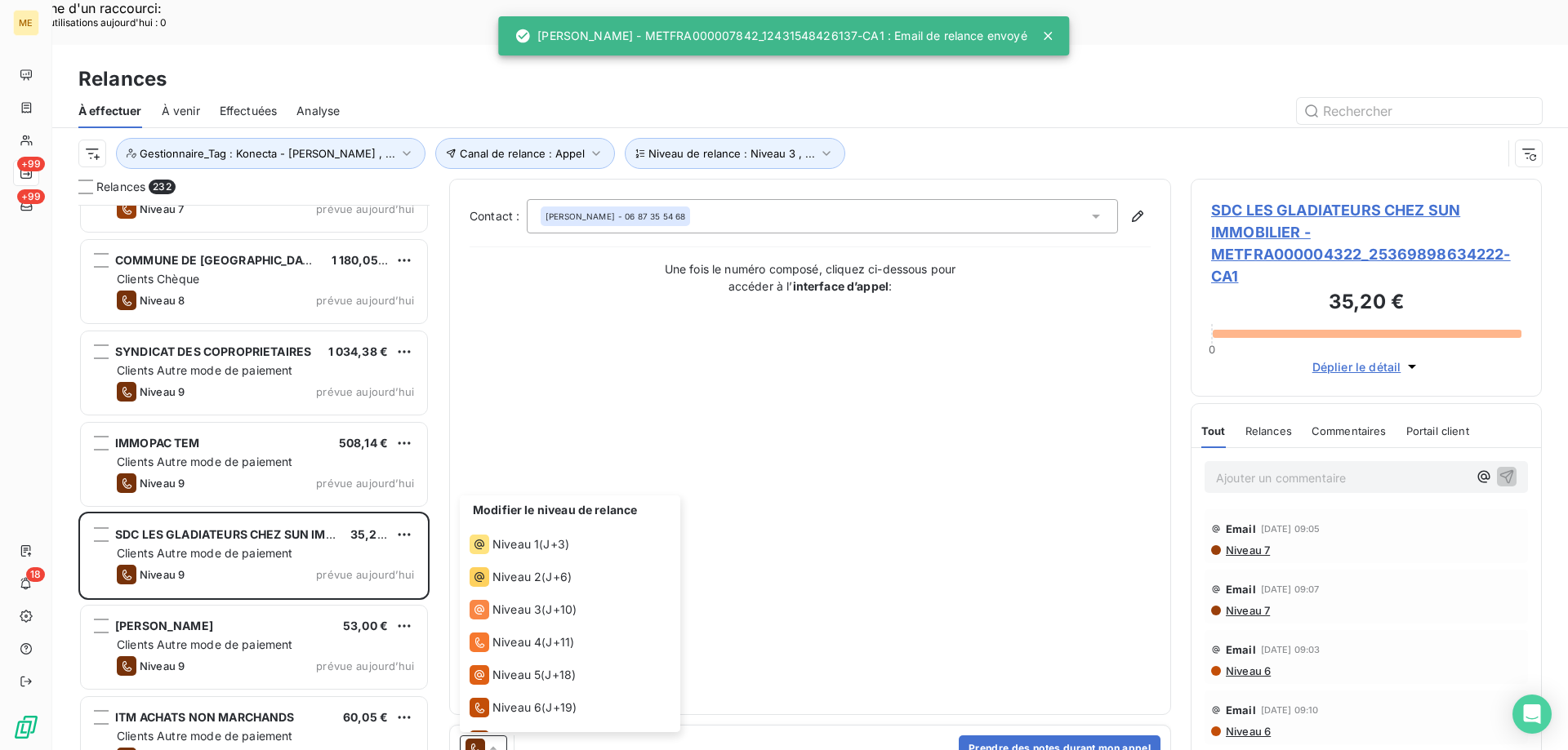
scroll to position [90, 0]
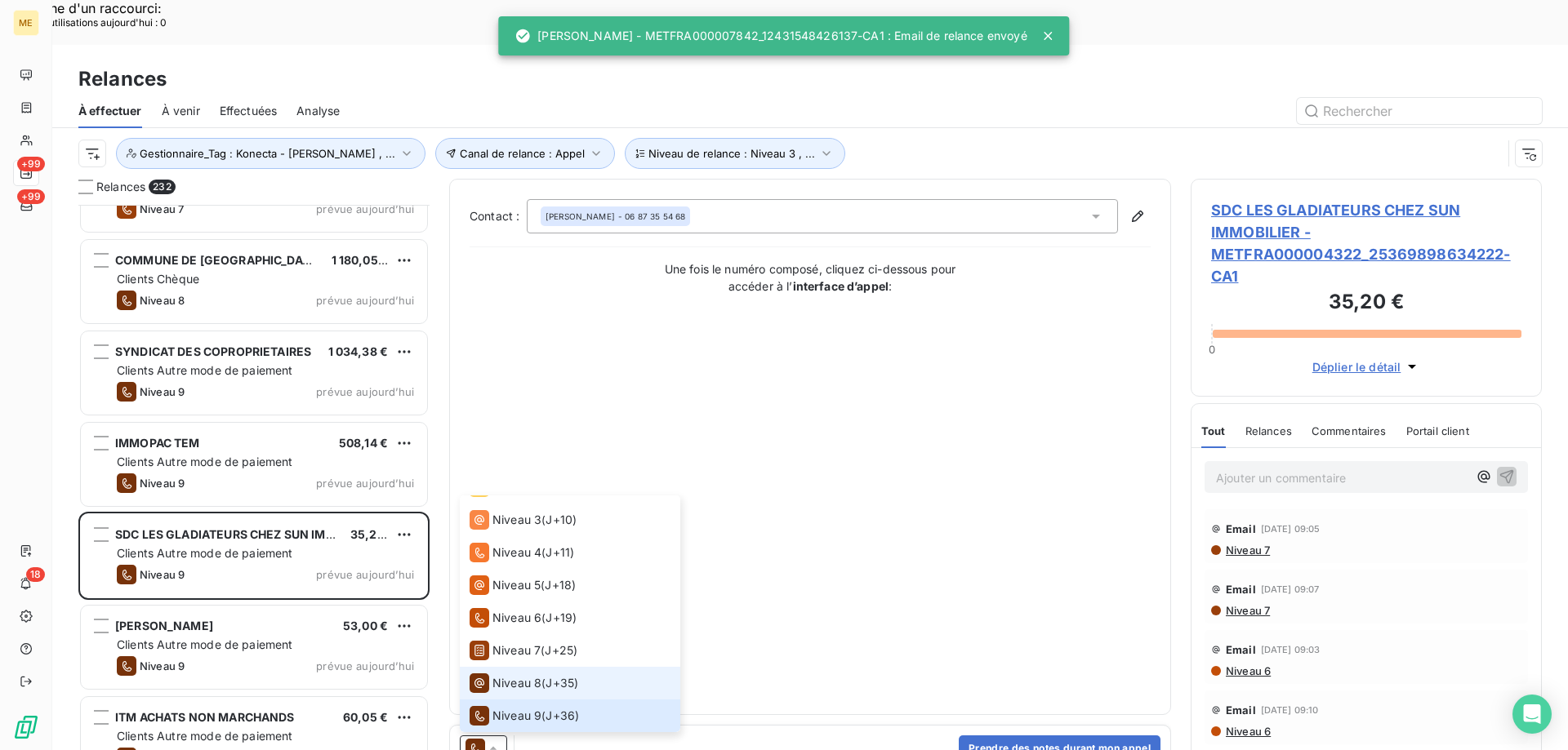
click at [522, 675] on span "Niveau 8" at bounding box center [516, 683] width 49 height 17
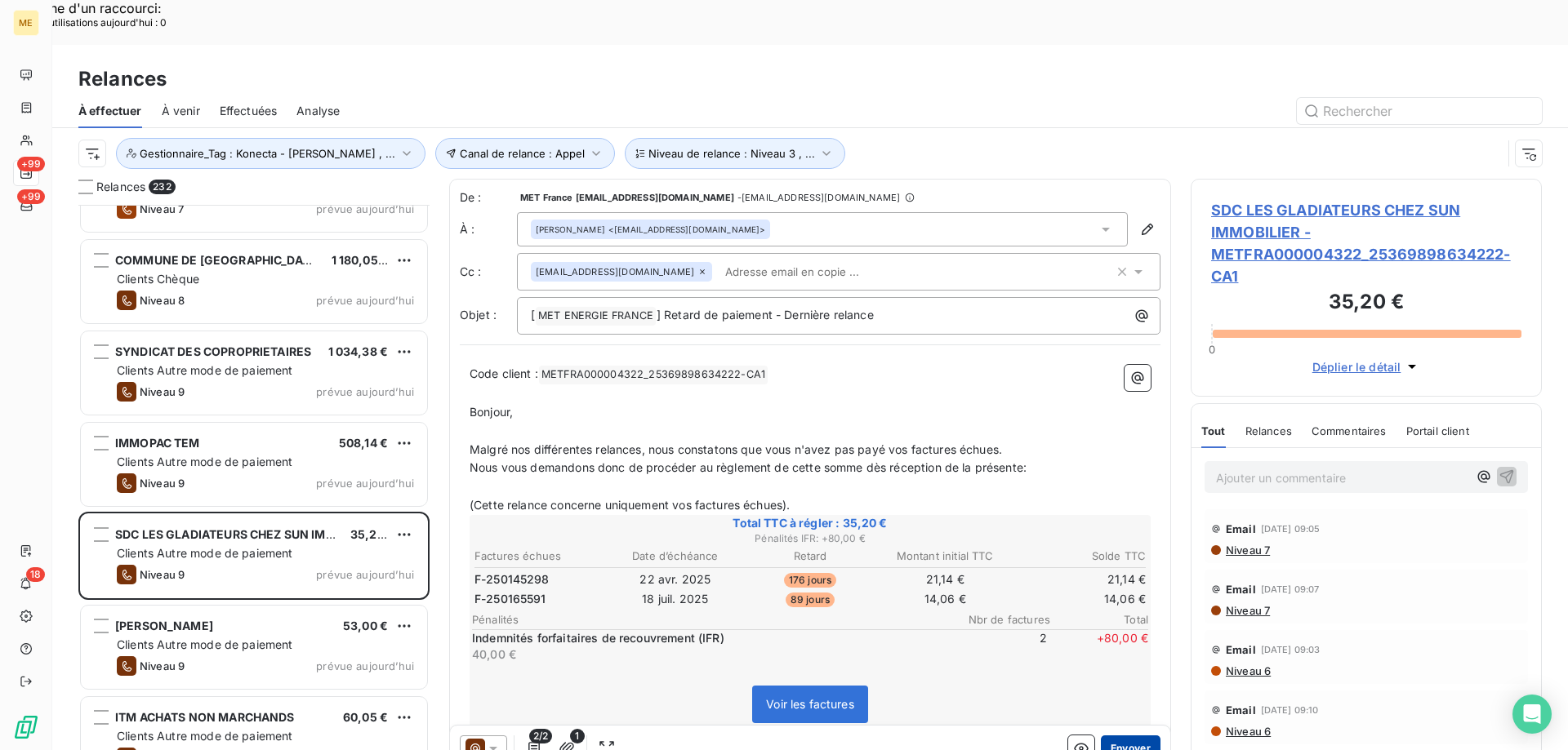
click at [1133, 735] on button "Envoyer" at bounding box center [1131, 748] width 60 height 26
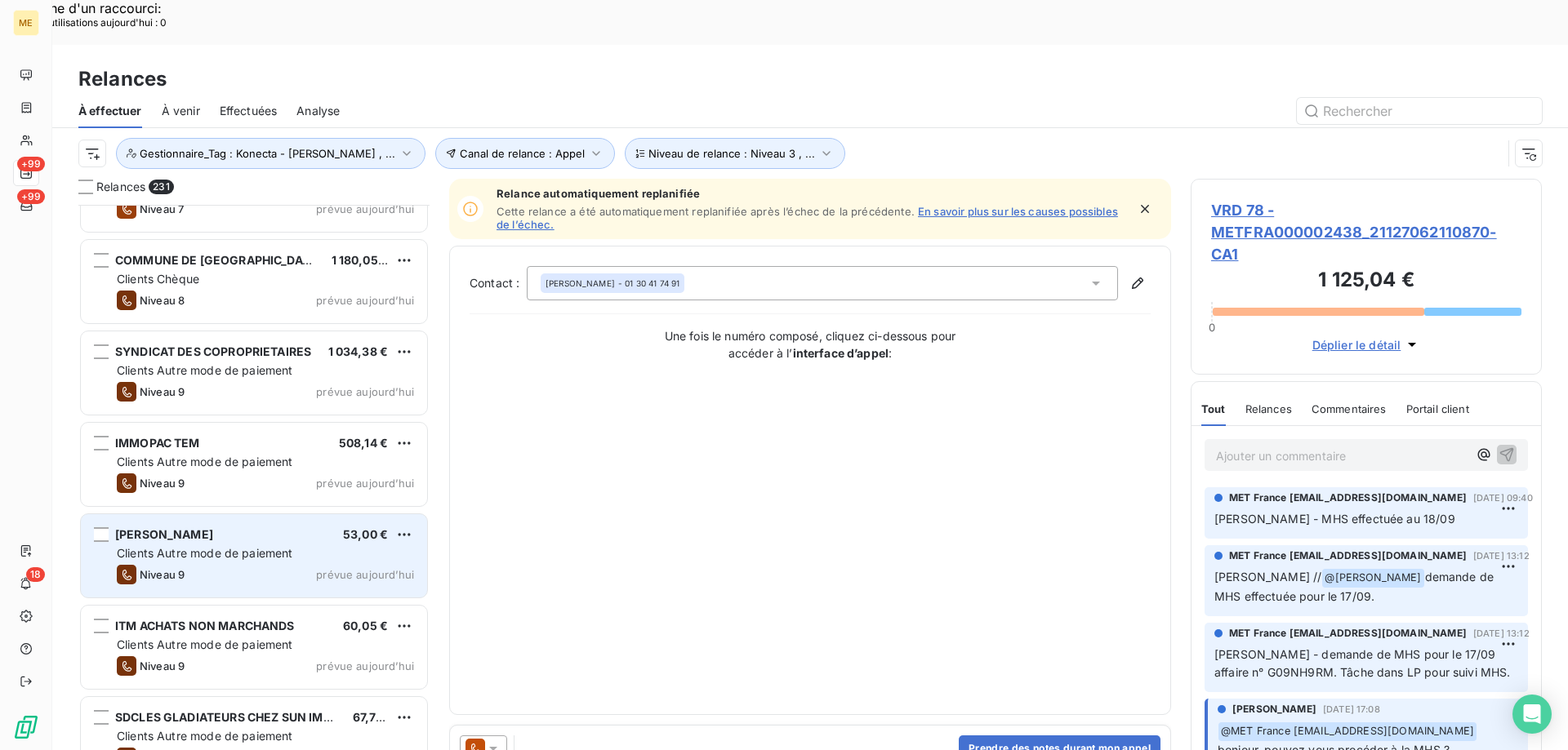
click at [389, 545] on div "Clients Autre mode de paiement" at bounding box center [265, 554] width 298 height 17
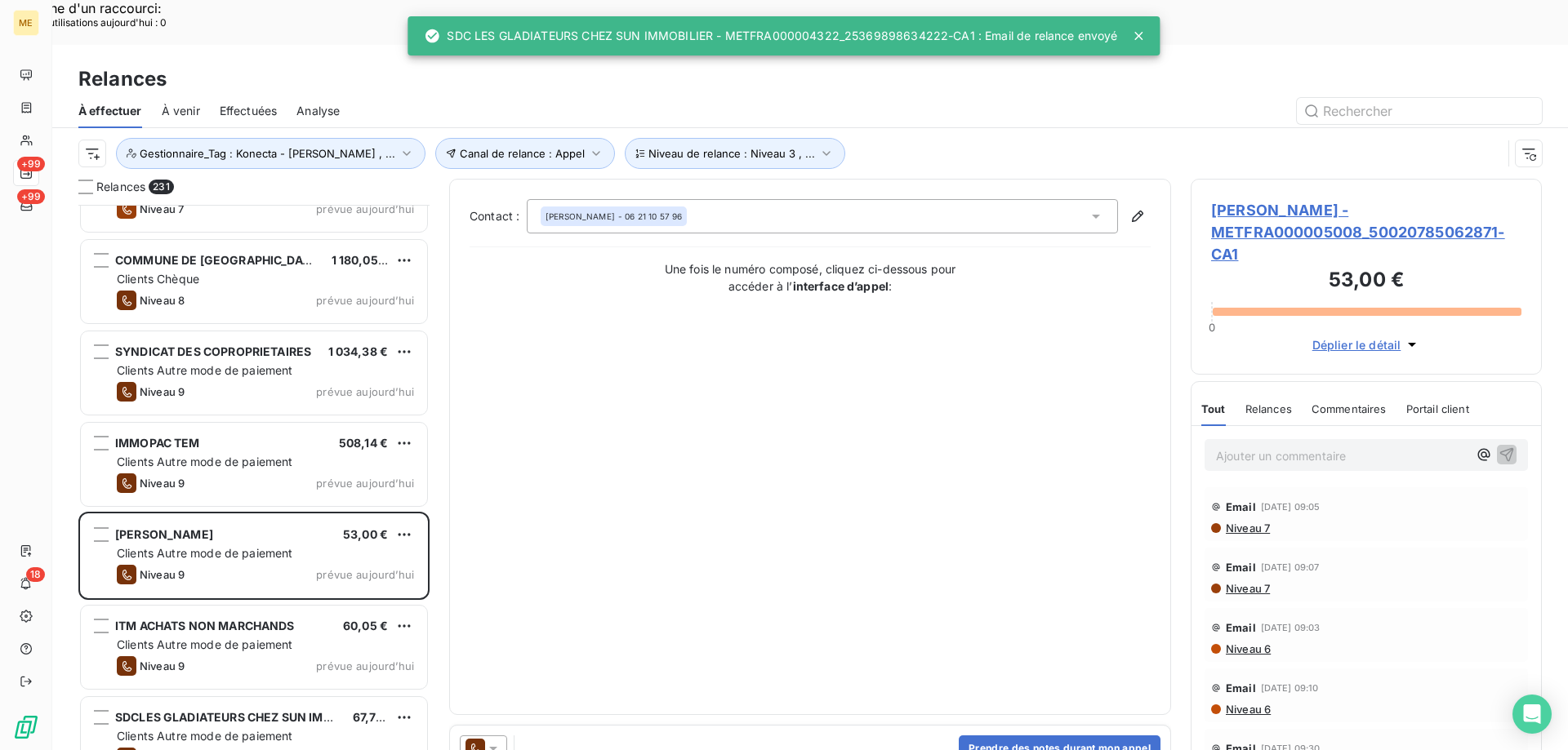
click at [497, 740] on icon at bounding box center [493, 748] width 17 height 17
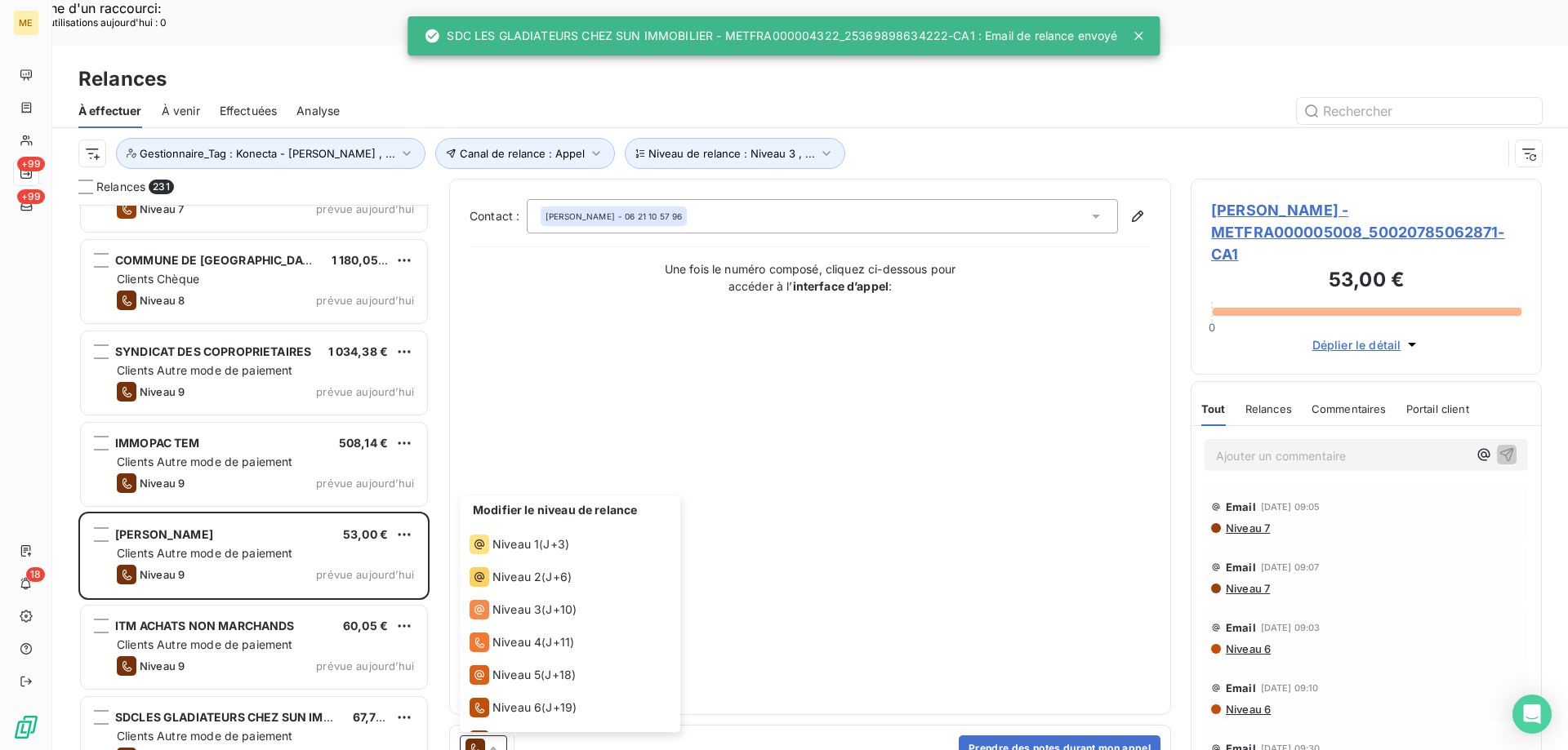
scroll to position [90, 0]
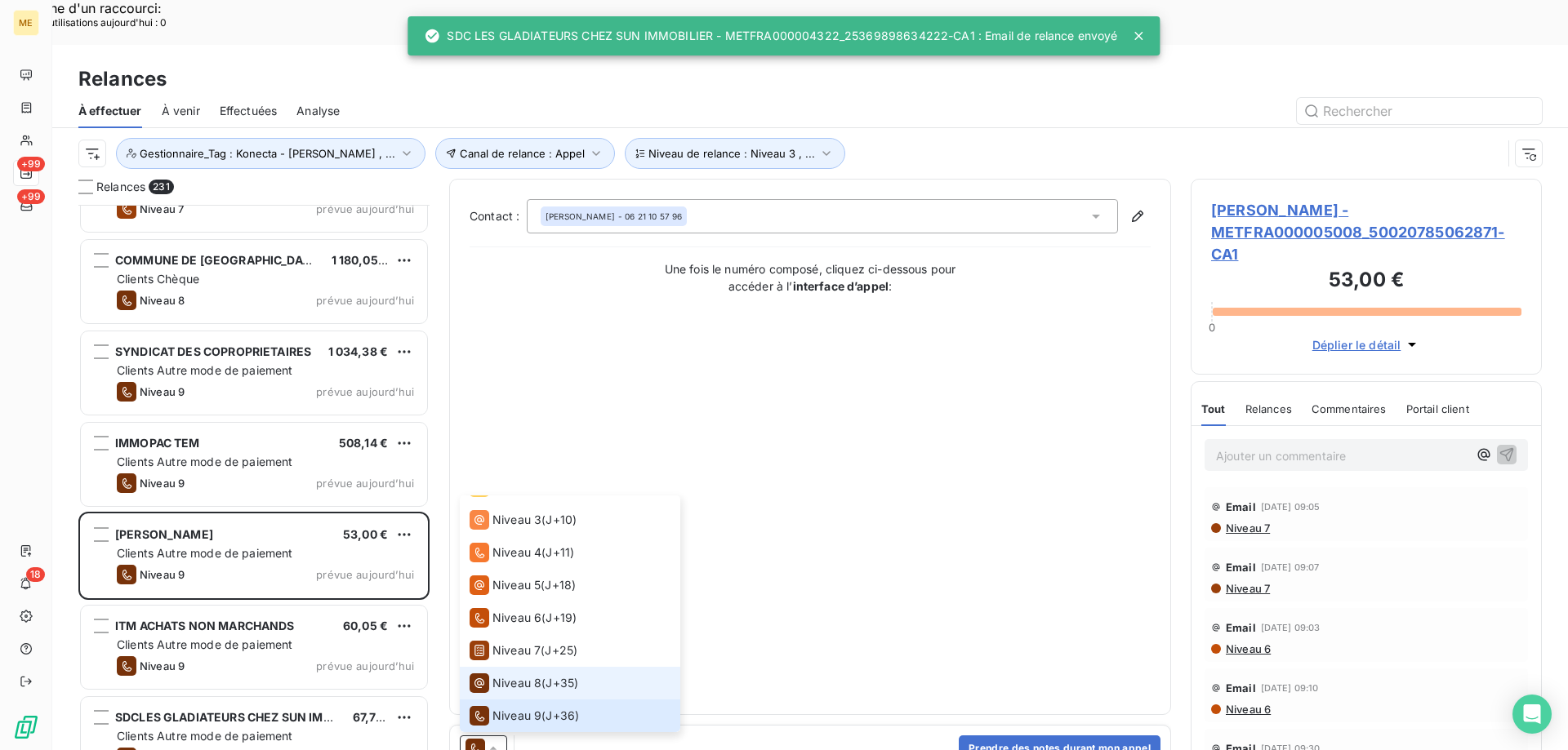
click at [512, 675] on span "Niveau 8" at bounding box center [516, 683] width 49 height 17
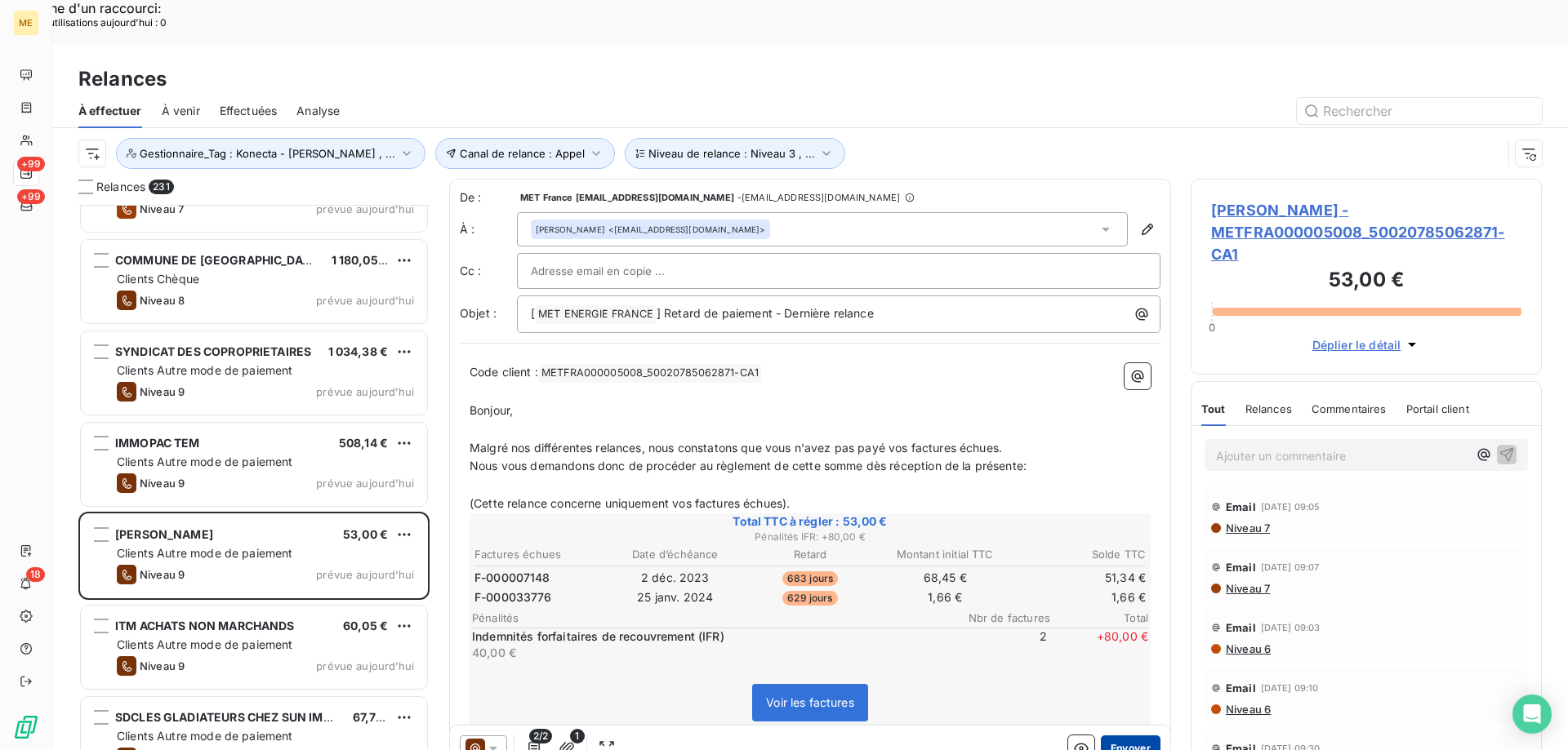
click at [1137, 735] on button "Envoyer" at bounding box center [1131, 748] width 60 height 26
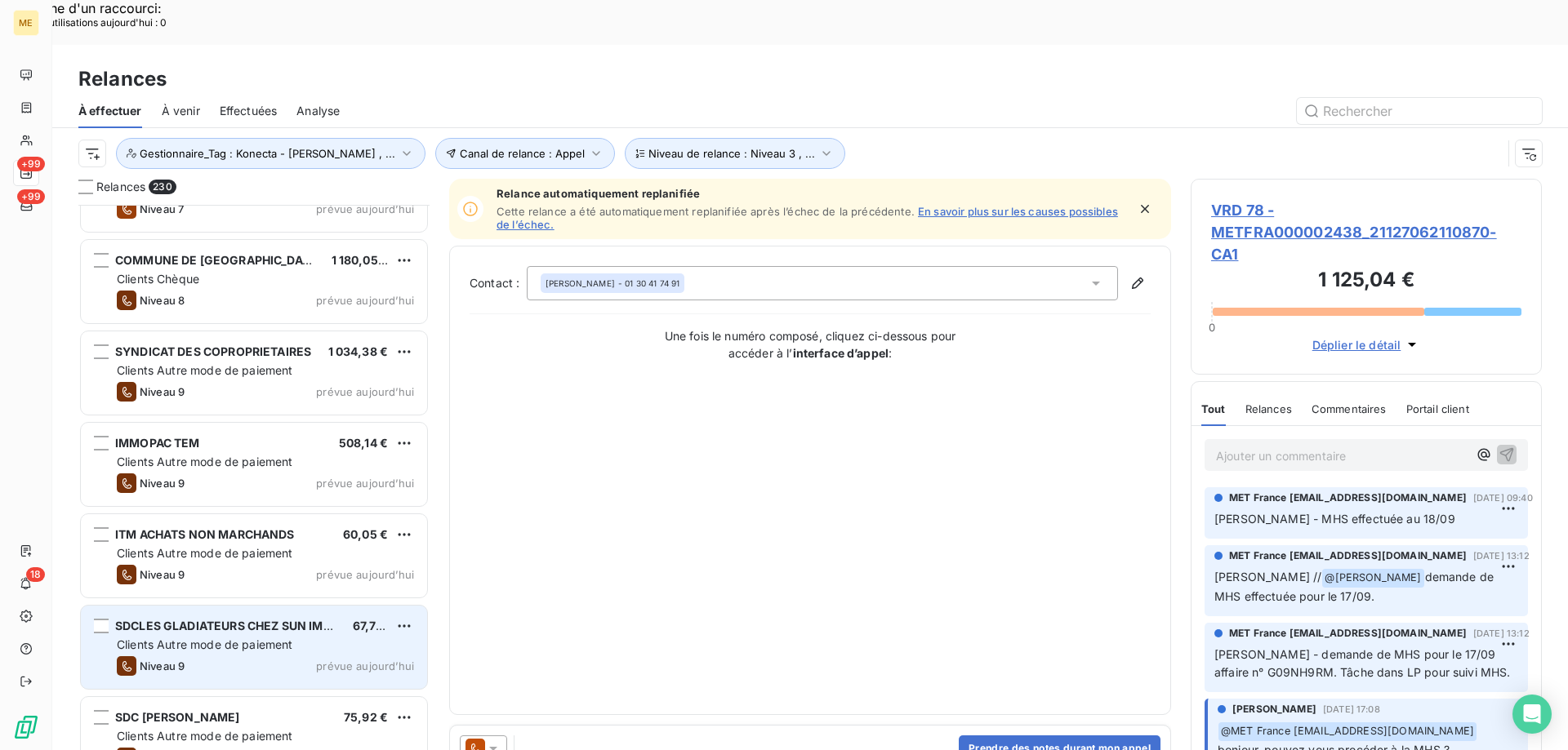
click at [365, 619] on span "67,73 €" at bounding box center [373, 625] width 41 height 14
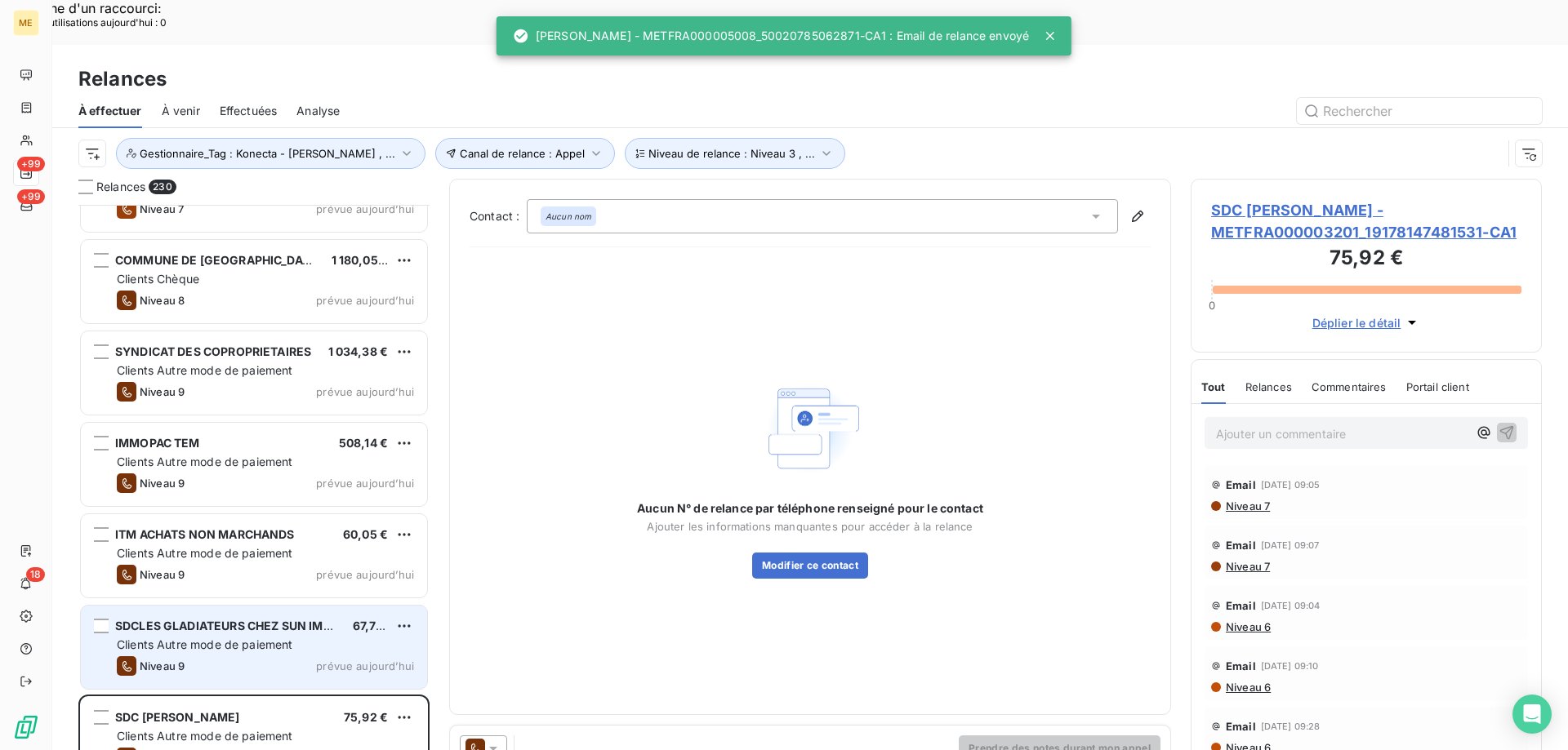
drag, startPoint x: 369, startPoint y: 603, endPoint x: 381, endPoint y: 611, distance: 14.4
click at [370, 637] on div "Clients Autre mode de paiement" at bounding box center [265, 645] width 298 height 17
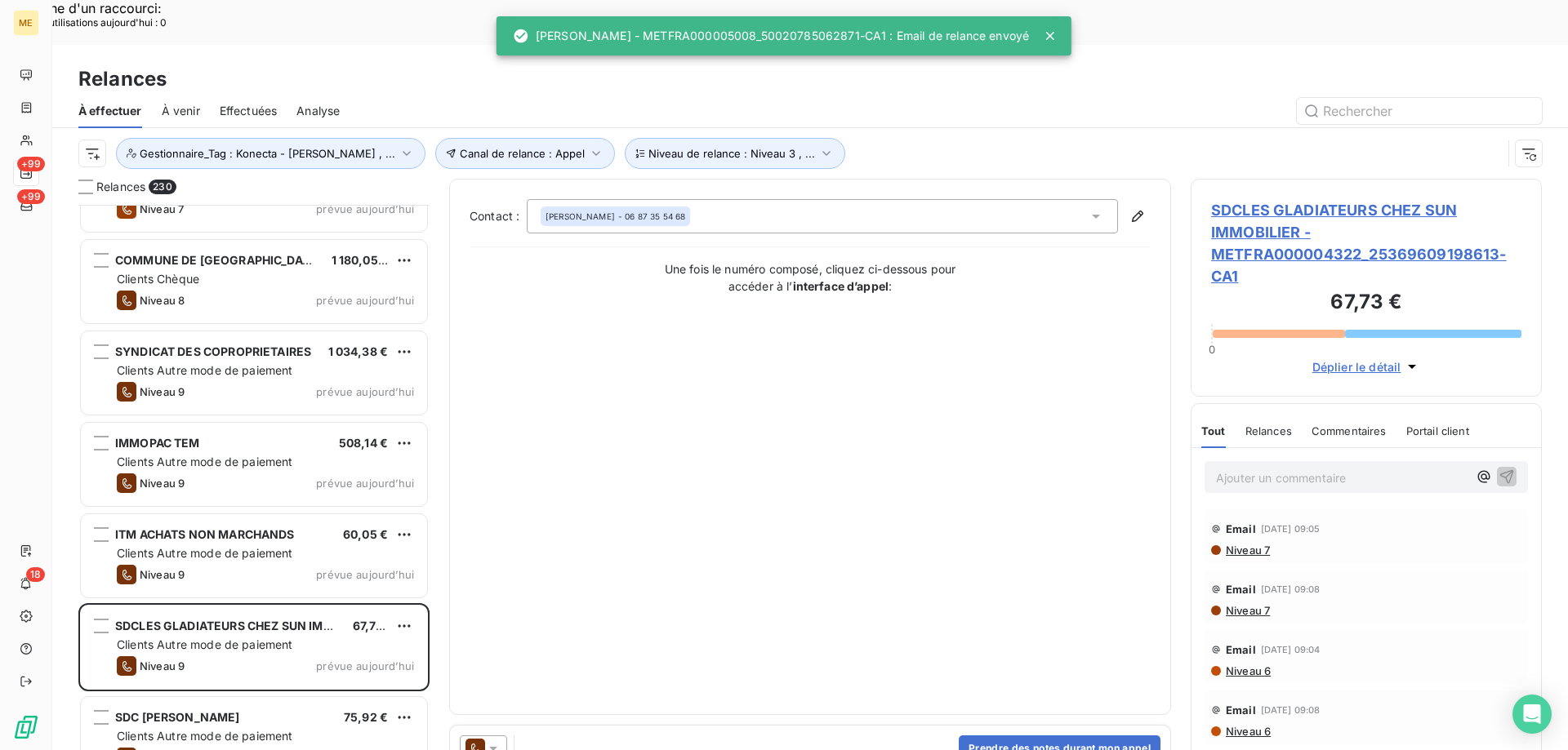
drag, startPoint x: 496, startPoint y: 704, endPoint x: 504, endPoint y: 695, distance: 12.0
click at [497, 740] on icon at bounding box center [493, 748] width 17 height 17
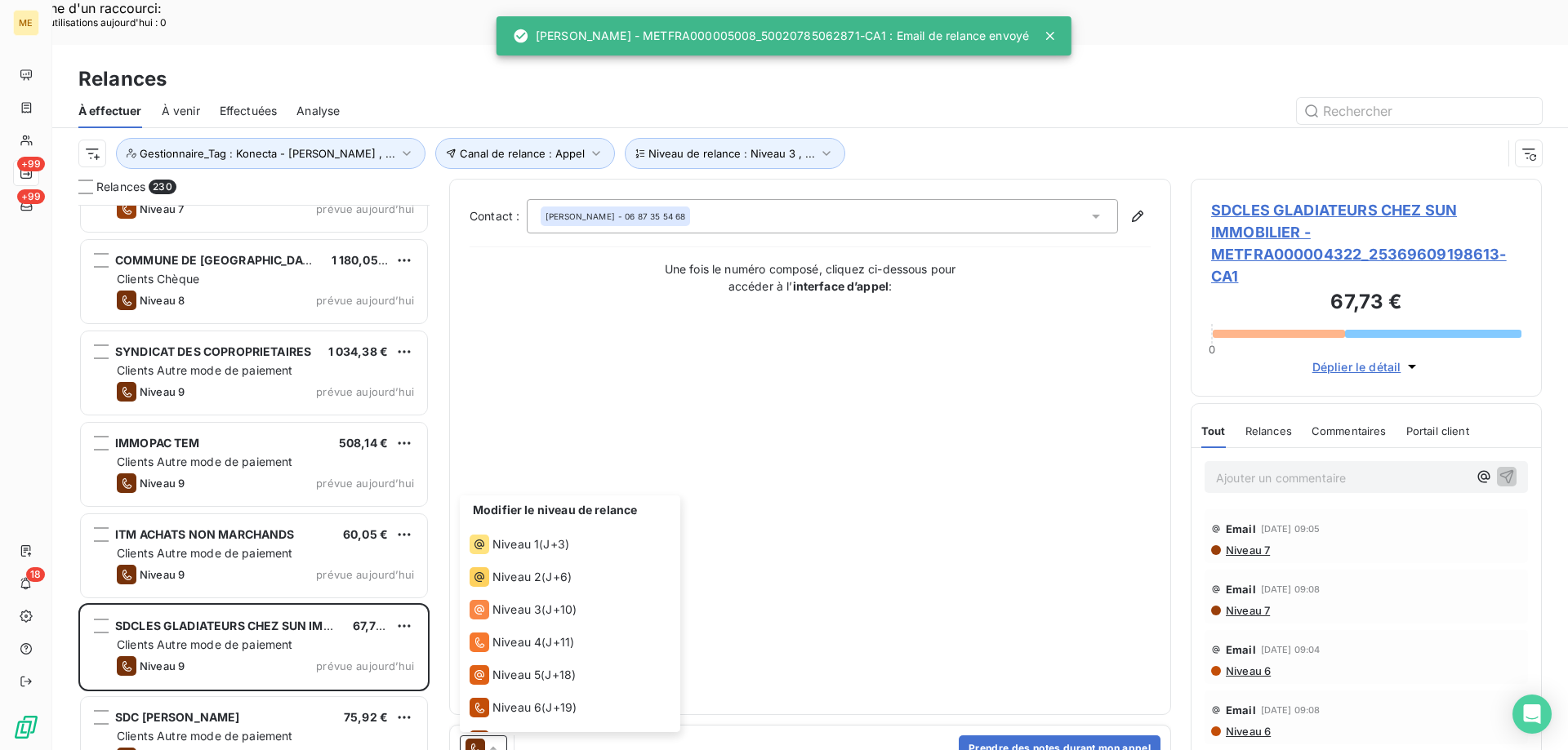
scroll to position [90, 0]
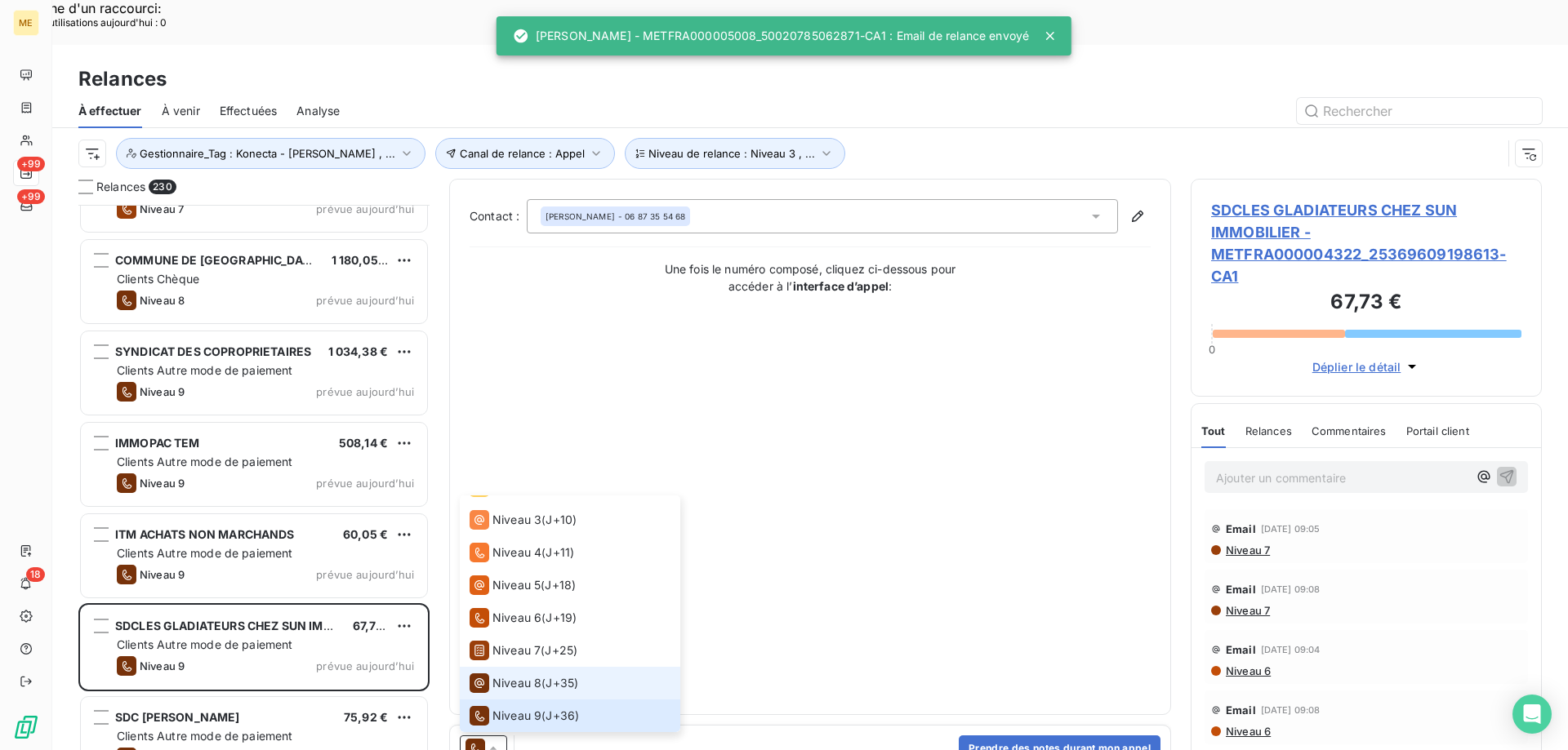
click at [525, 675] on span "Niveau 8" at bounding box center [516, 683] width 49 height 17
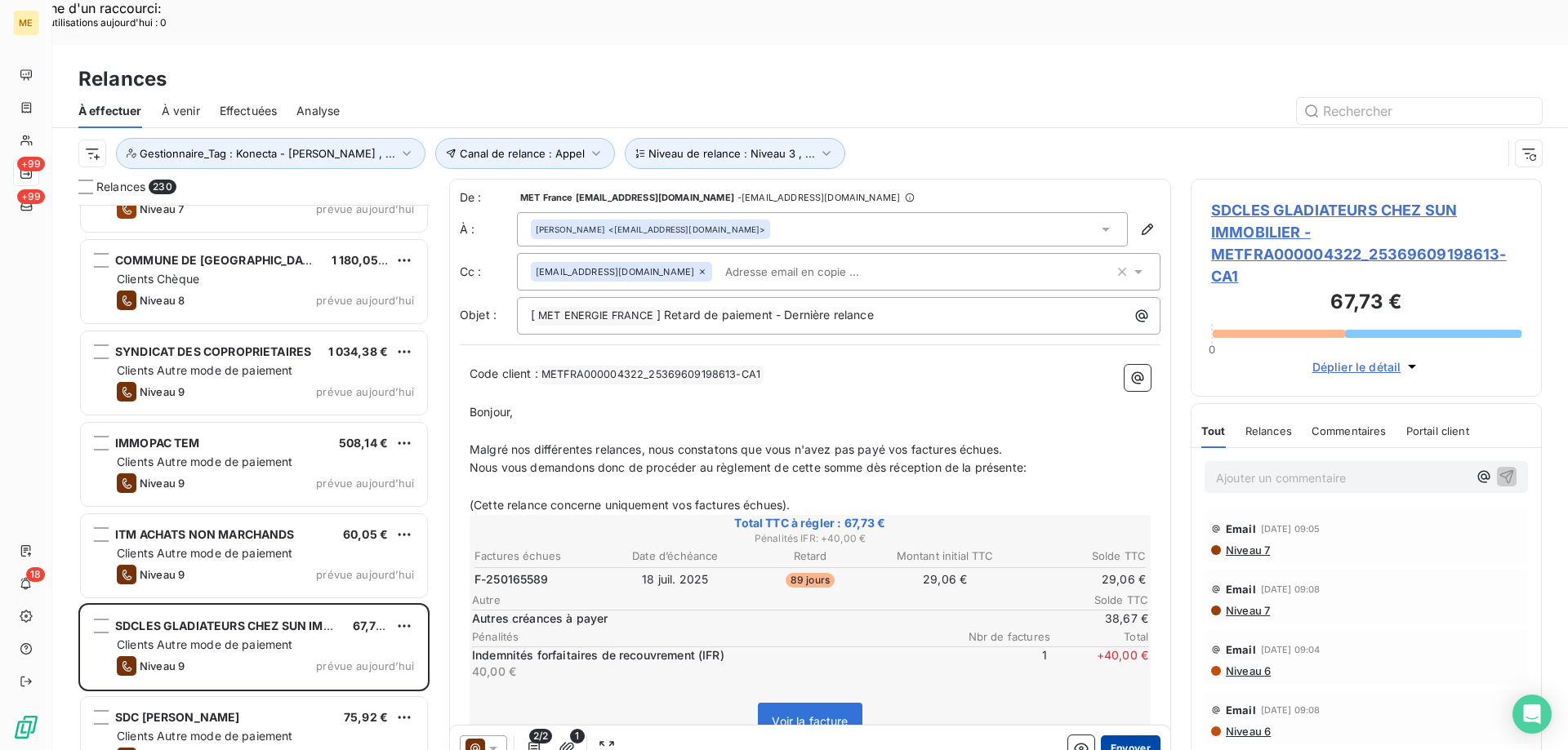
click at [1128, 735] on button "Envoyer" at bounding box center [1131, 748] width 60 height 26
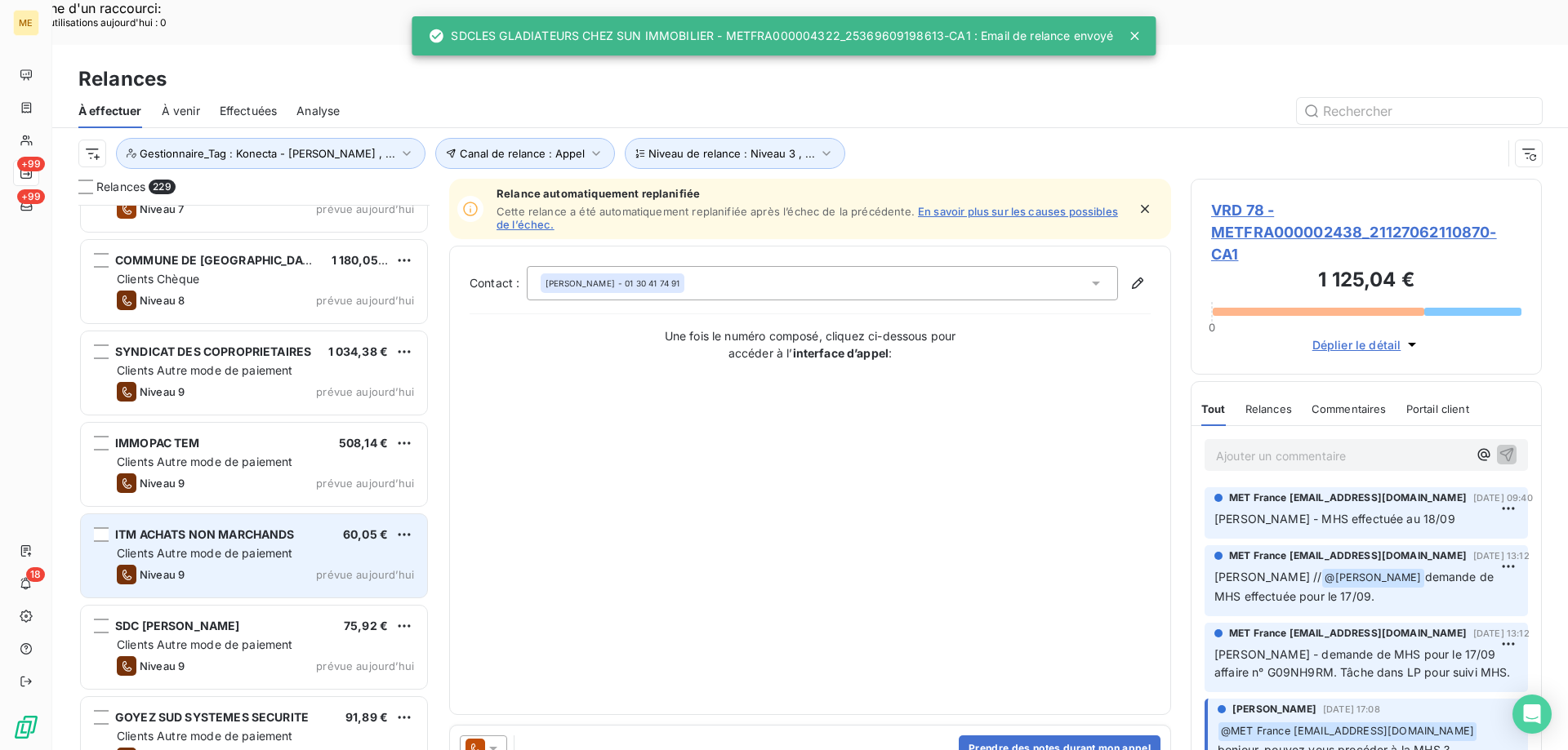
click at [327, 545] on div "Clients Autre mode de paiement" at bounding box center [265, 554] width 298 height 17
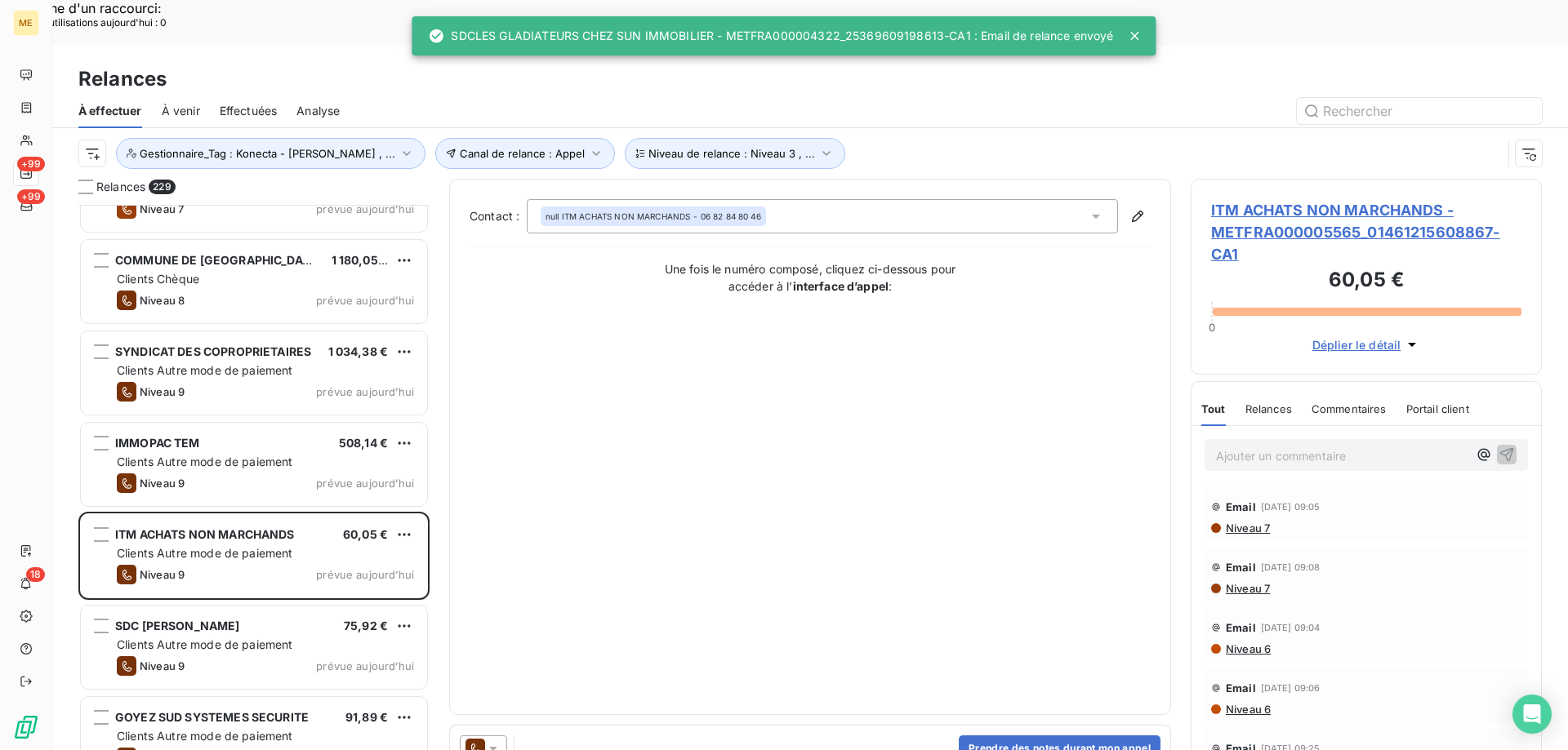
click at [493, 740] on icon at bounding box center [493, 748] width 17 height 17
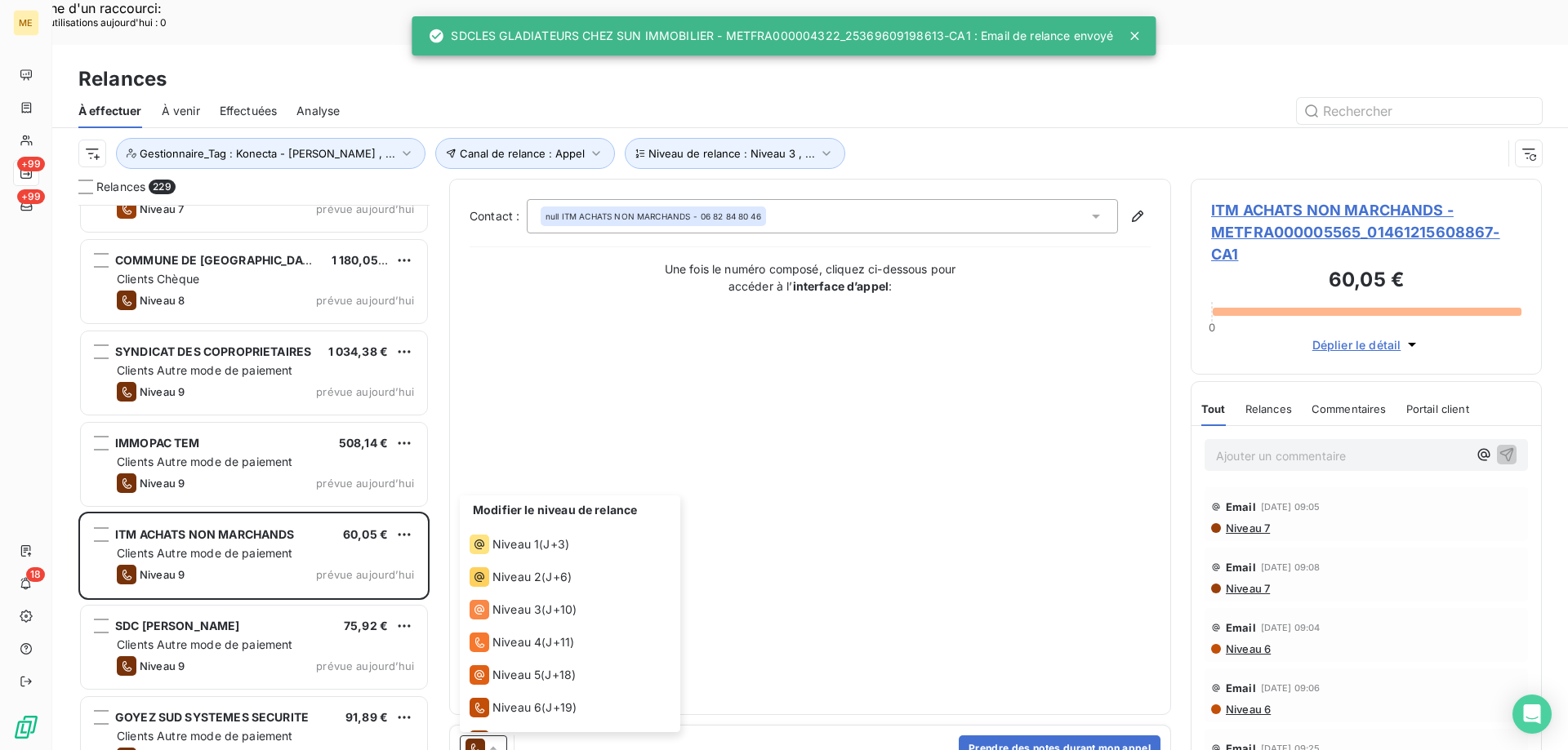
scroll to position [90, 0]
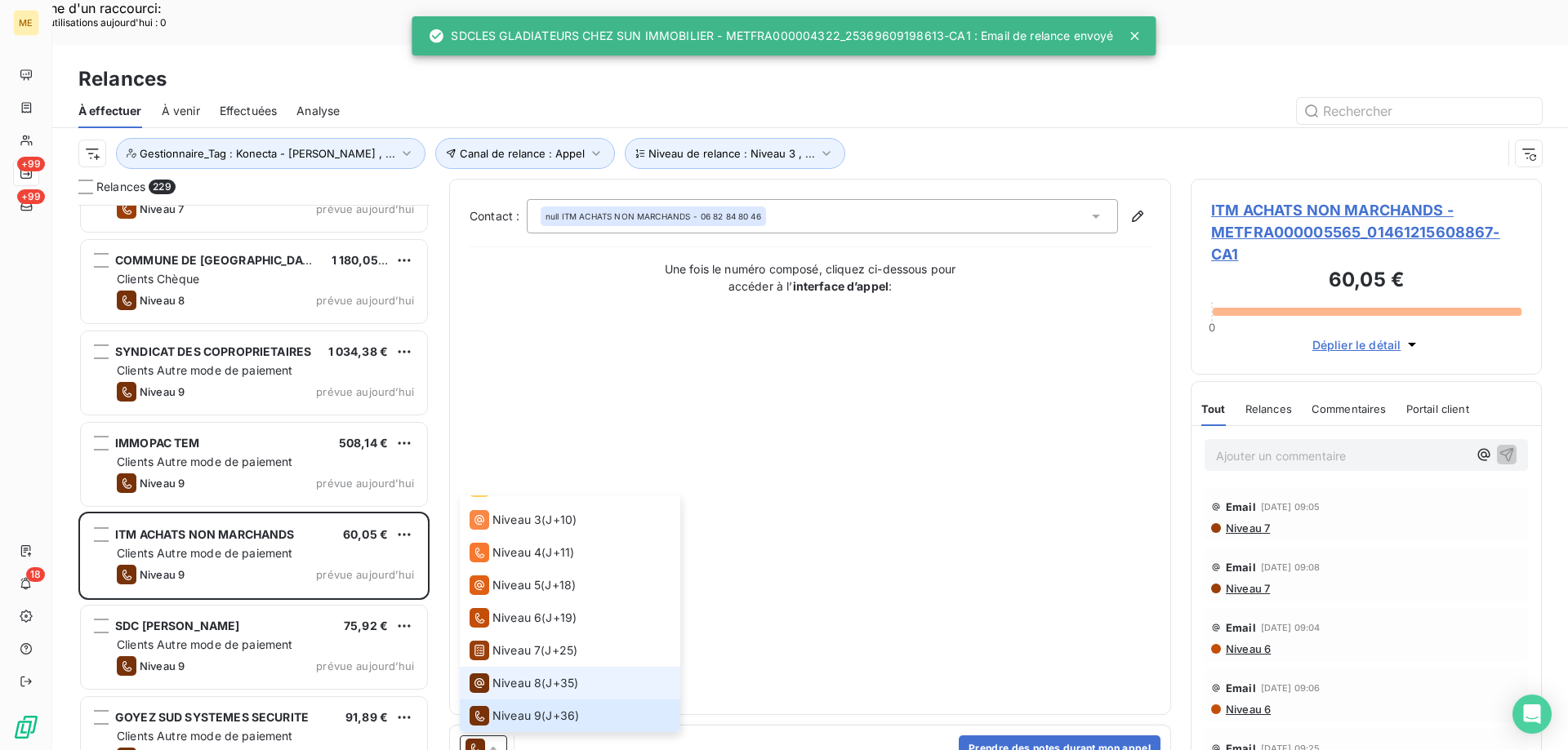
click at [502, 675] on span "Niveau 8" at bounding box center [516, 683] width 49 height 17
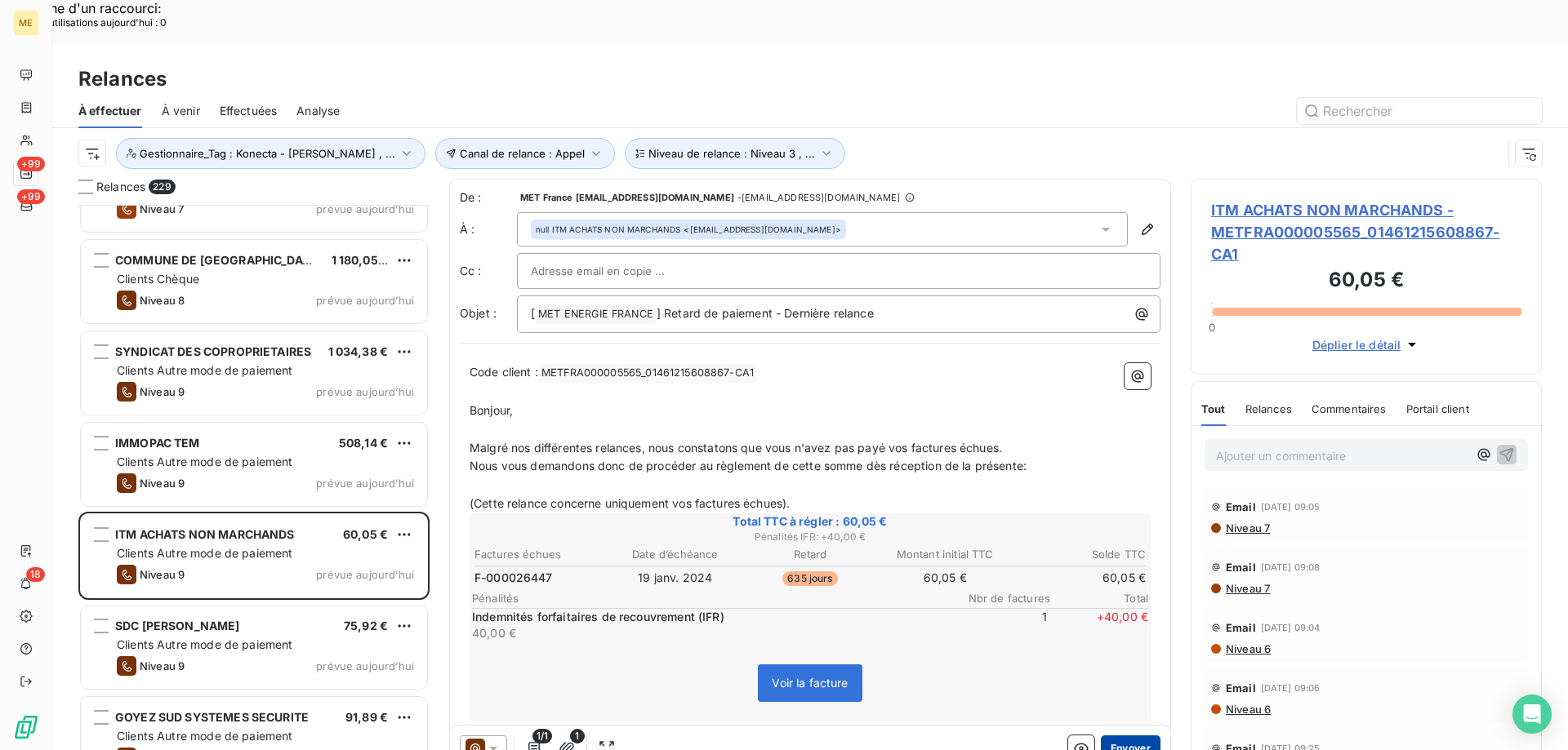
click at [1136, 735] on button "Envoyer" at bounding box center [1131, 748] width 60 height 26
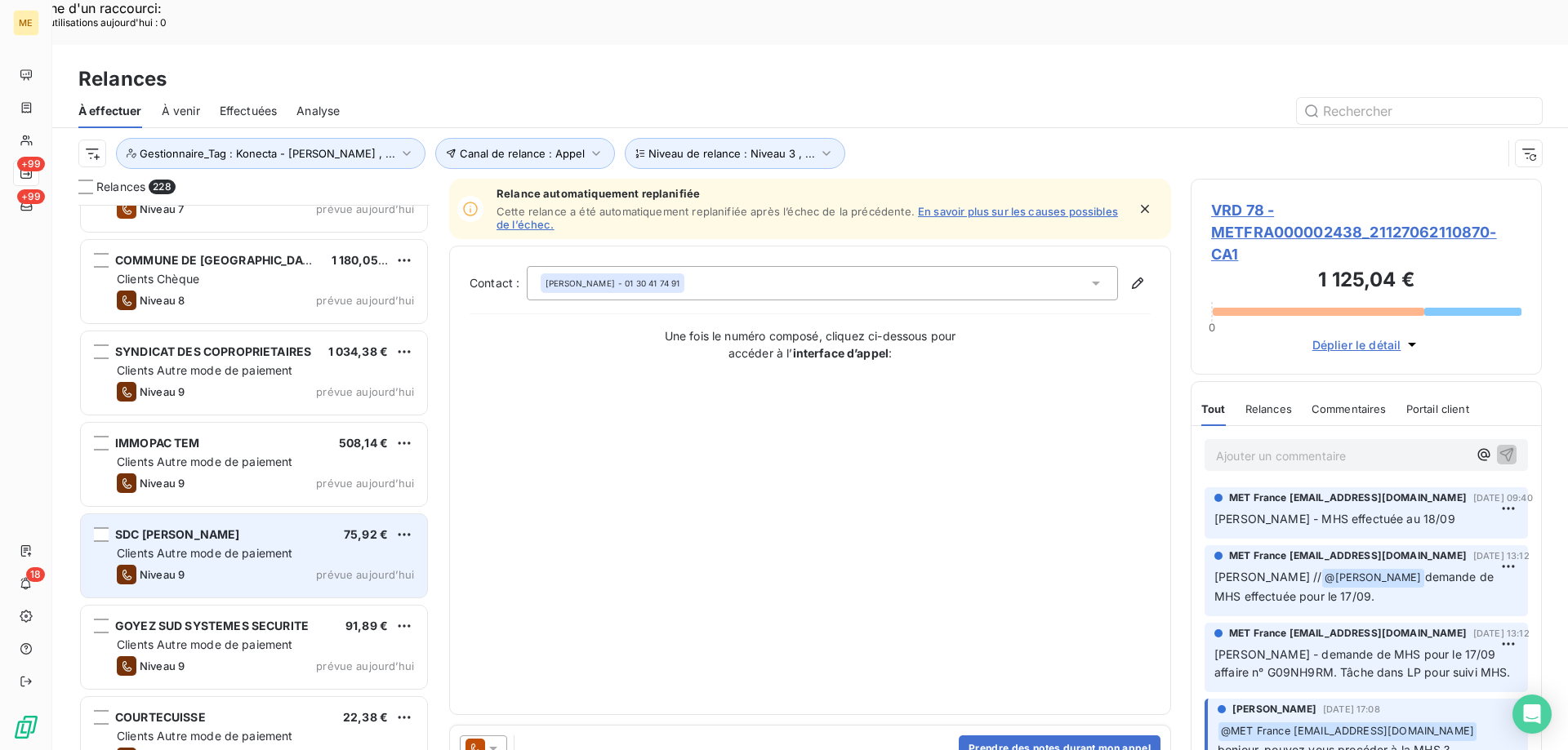
click at [359, 565] on div "Niveau 9 prévue aujourd’hui" at bounding box center [265, 574] width 298 height 19
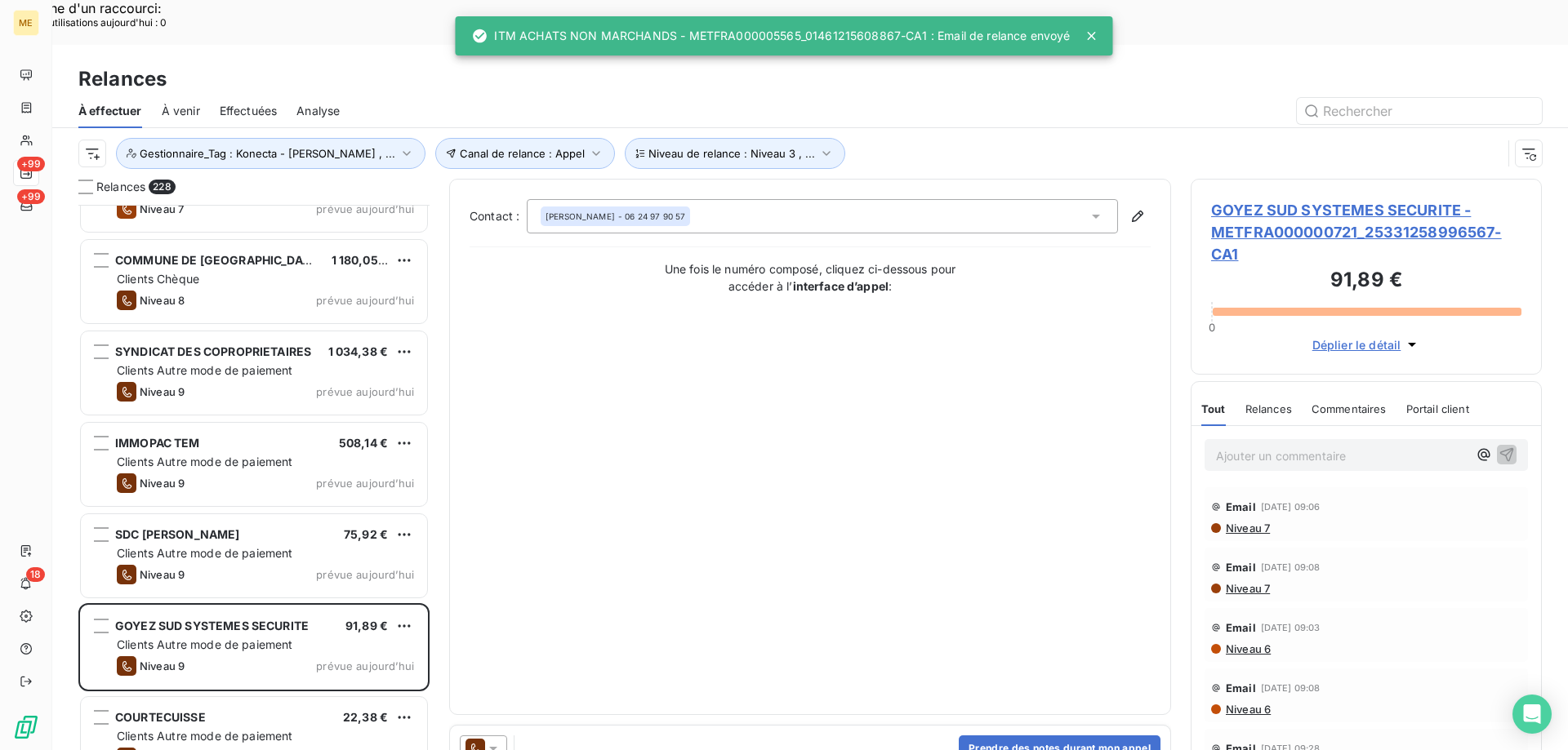
click at [488, 740] on icon at bounding box center [493, 748] width 17 height 17
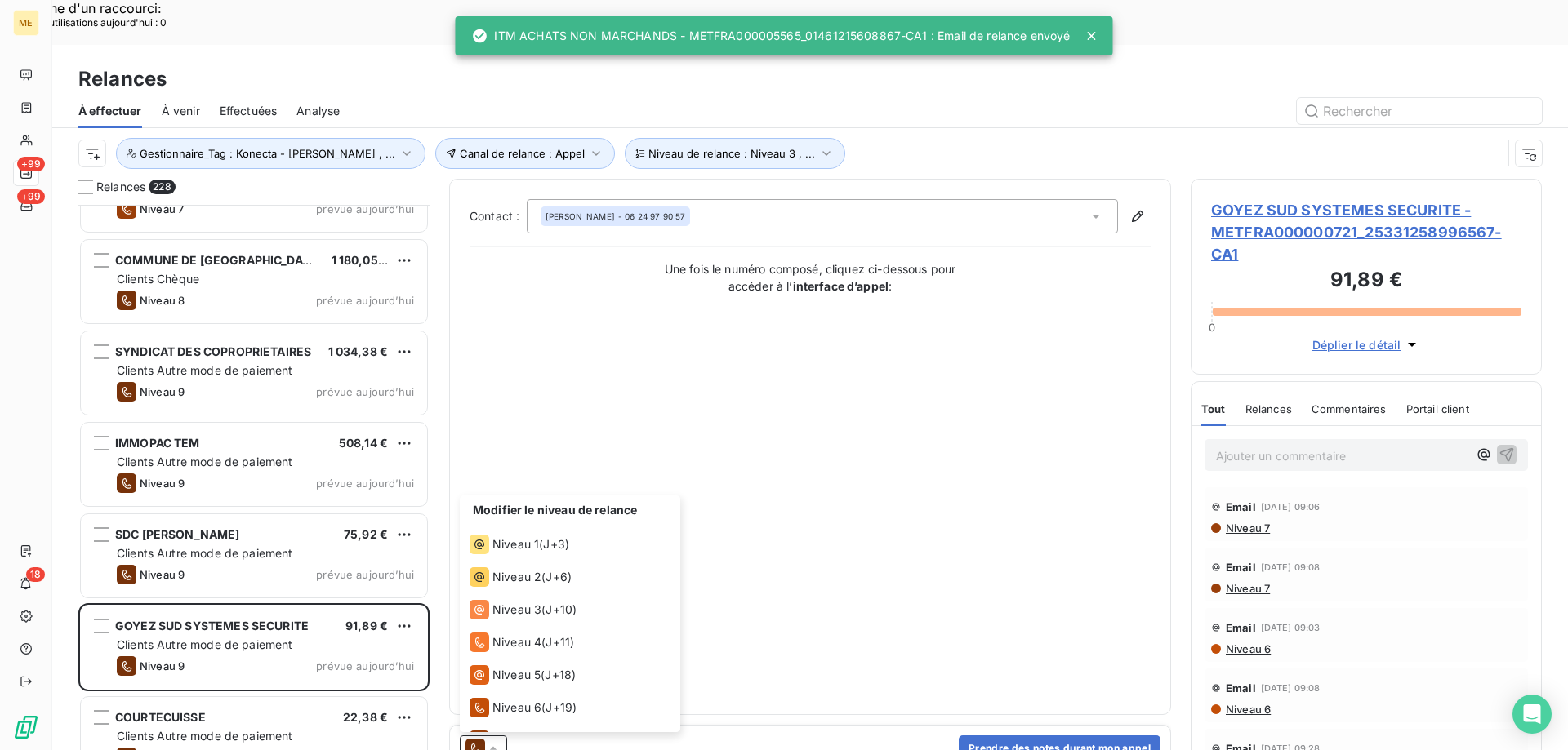
scroll to position [90, 0]
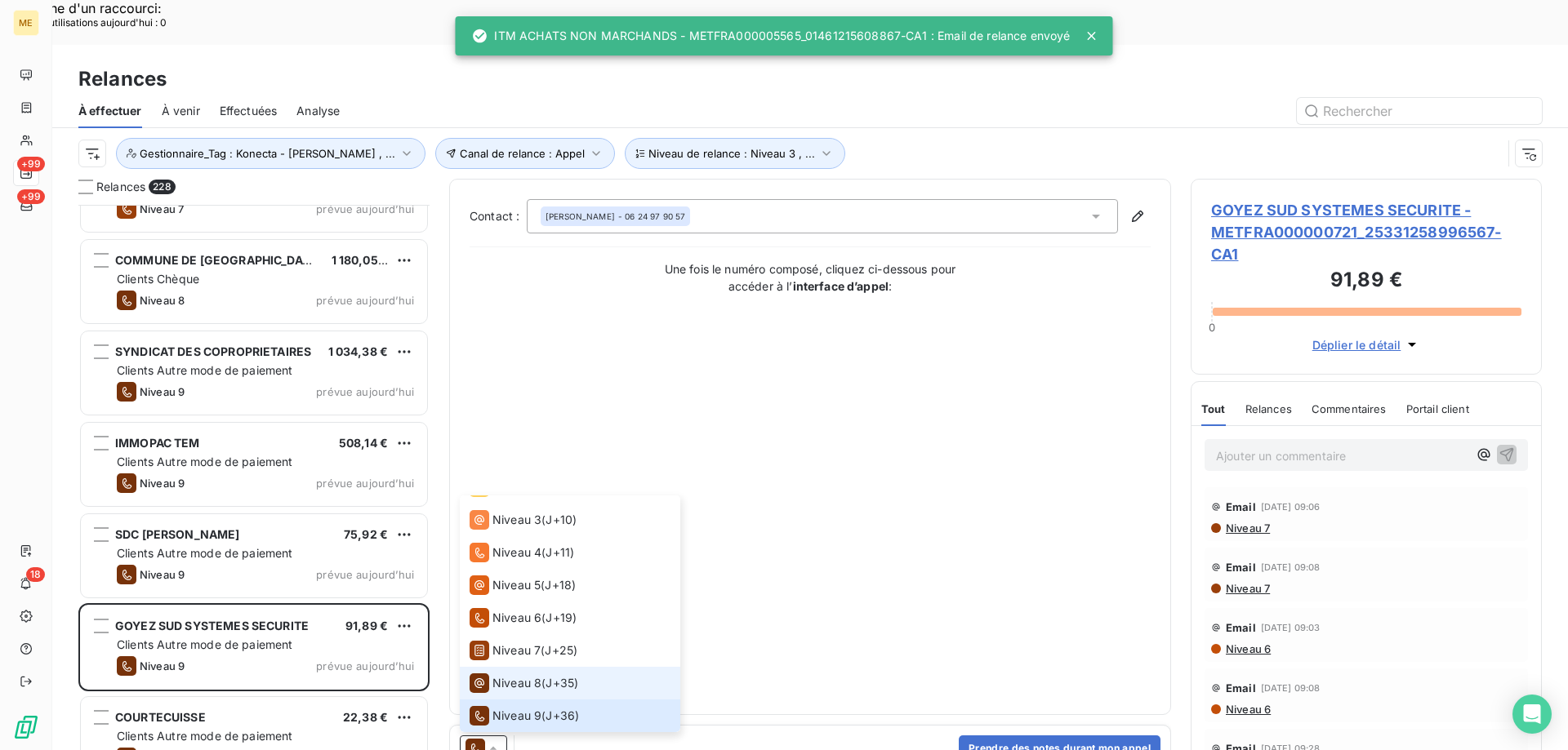
click at [507, 675] on span "Niveau 8" at bounding box center [516, 683] width 49 height 17
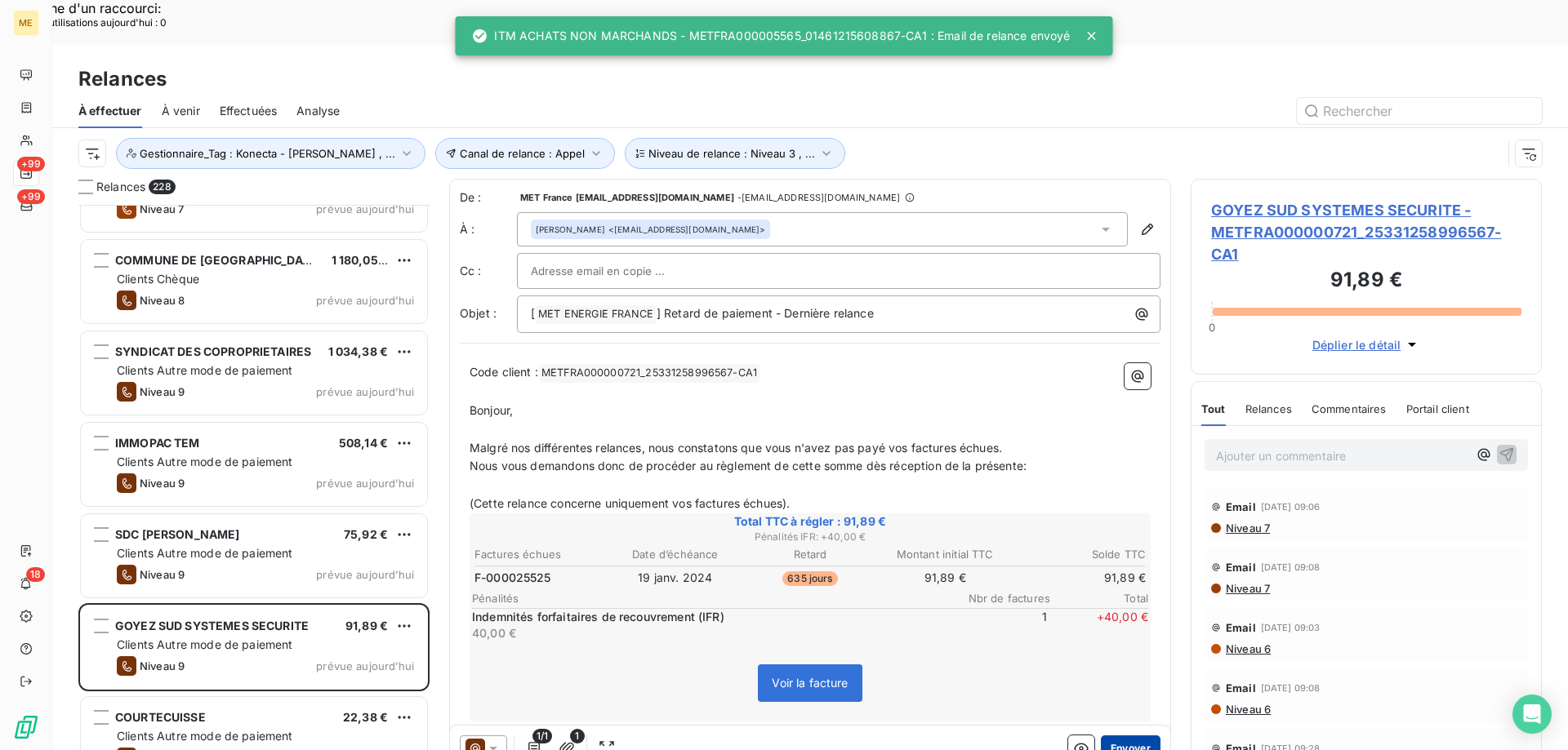
click at [1131, 735] on button "Envoyer" at bounding box center [1131, 748] width 60 height 26
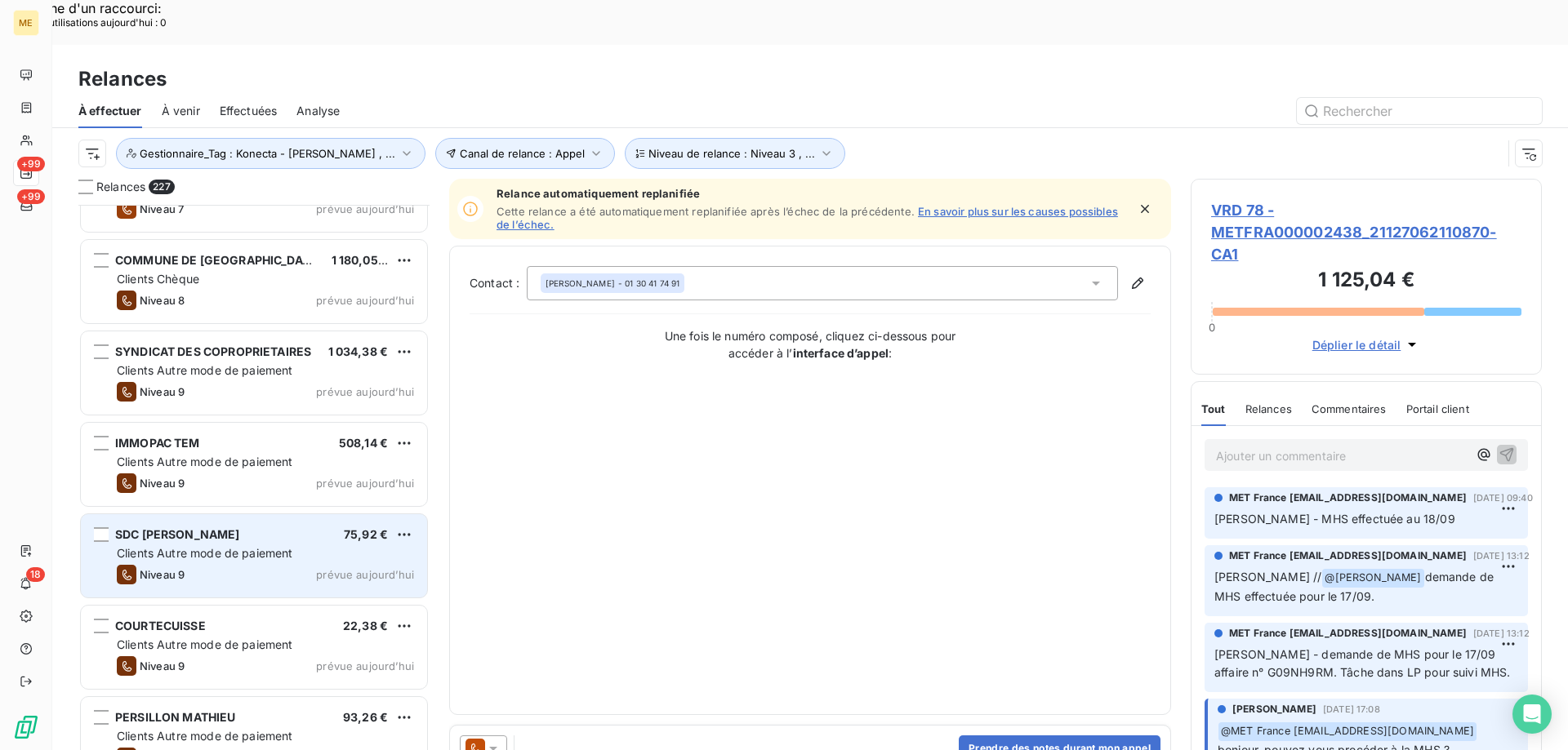
click at [362, 545] on div "Clients Autre mode de paiement" at bounding box center [265, 554] width 298 height 17
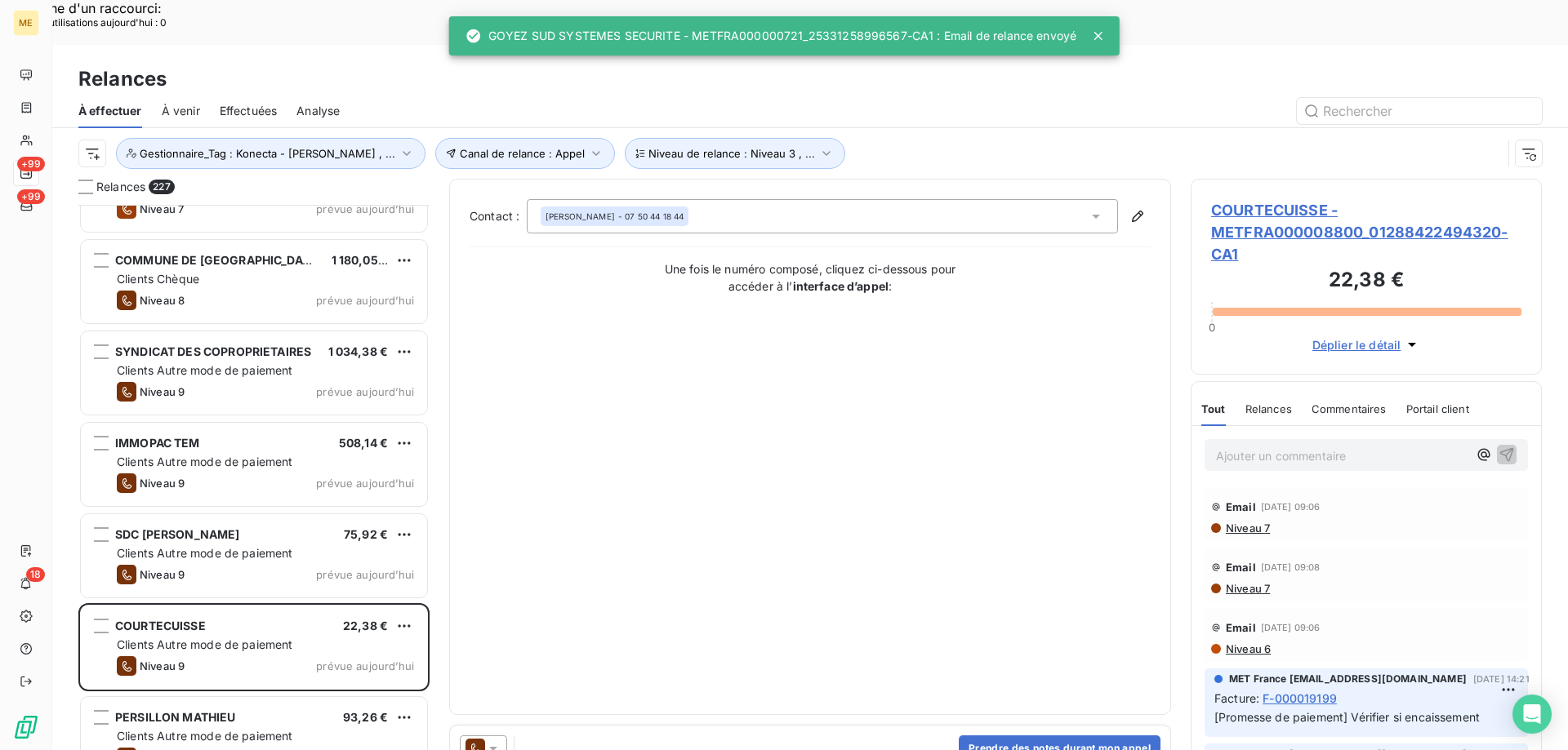
click at [496, 740] on icon at bounding box center [493, 748] width 17 height 17
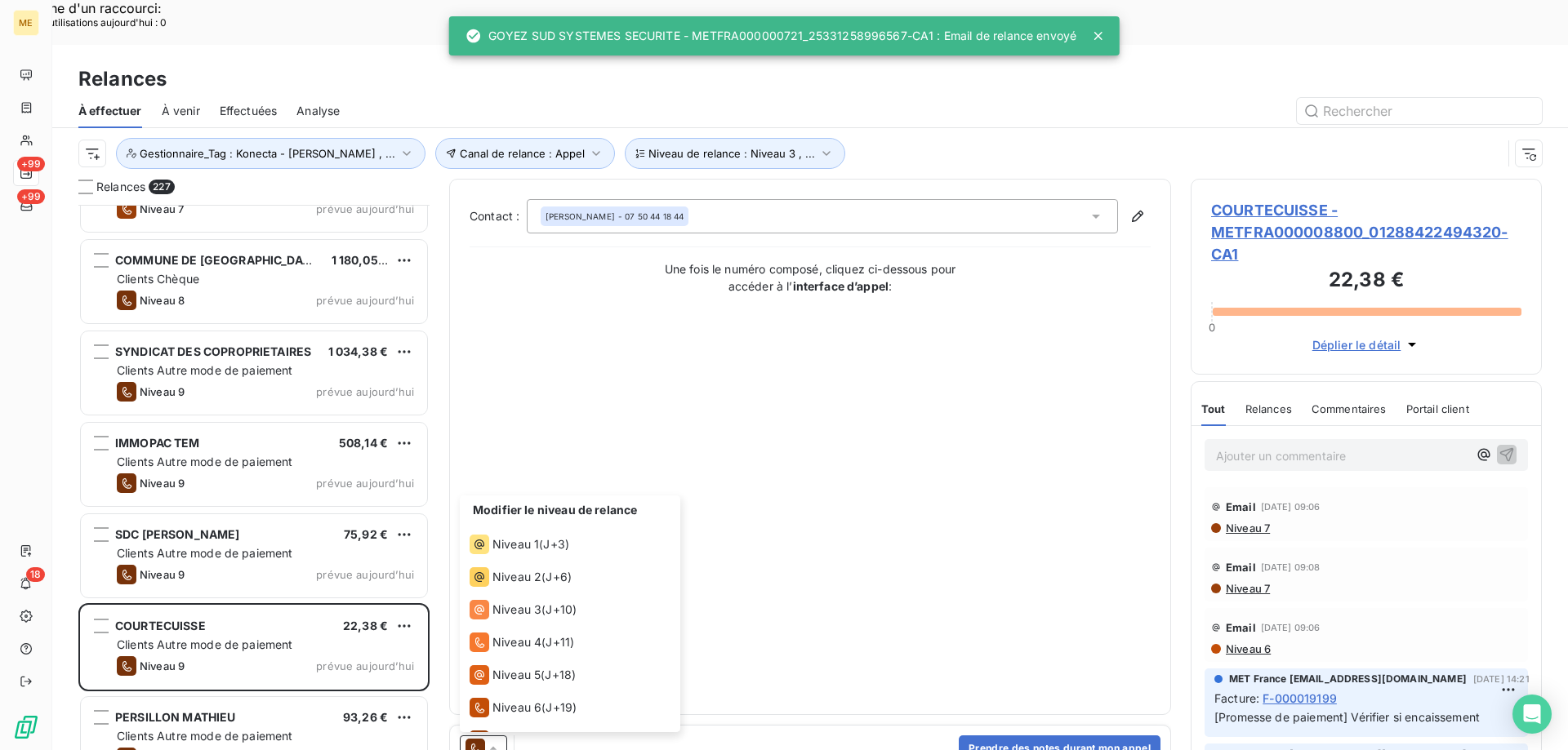
scroll to position [90, 0]
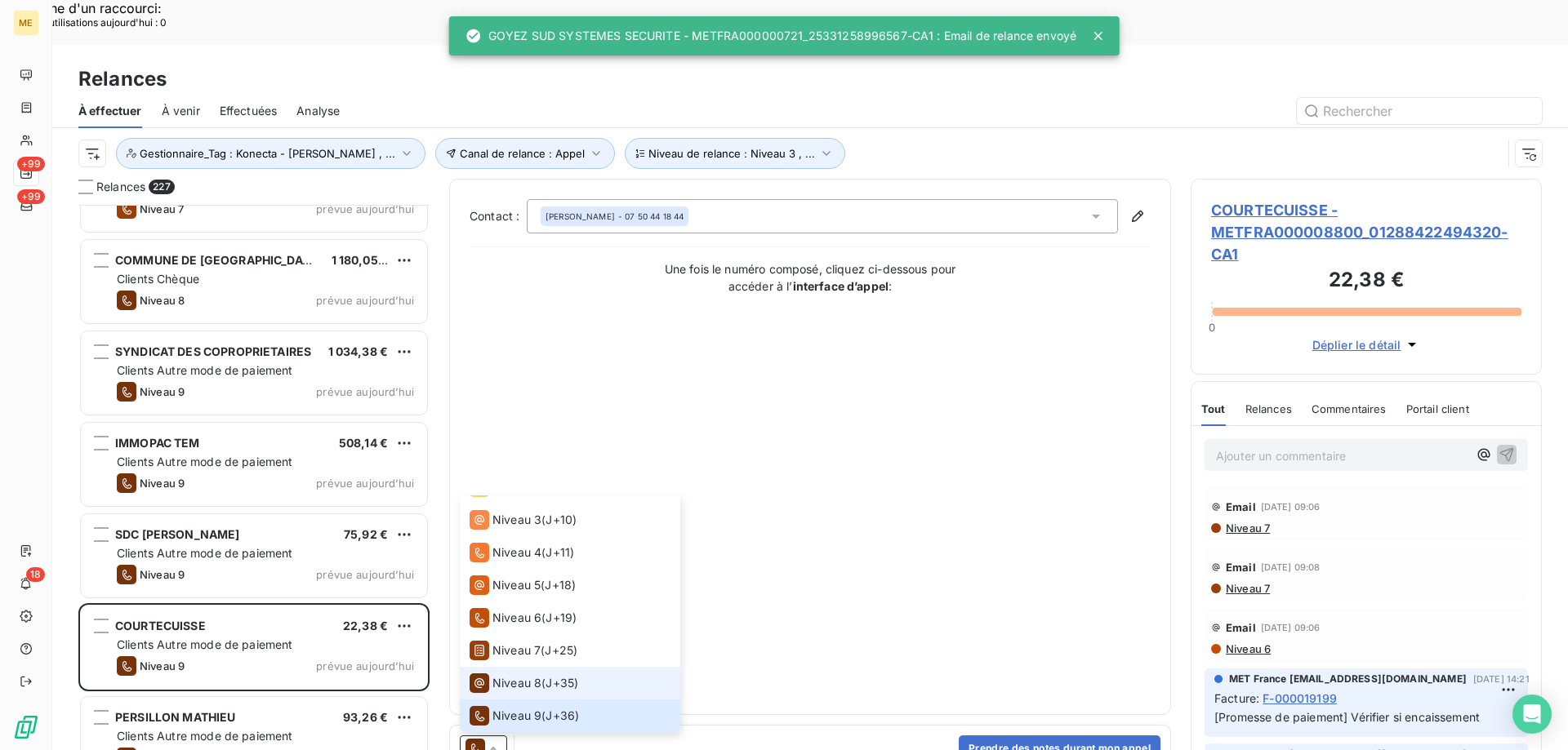
click at [517, 675] on span "Niveau 8" at bounding box center [516, 683] width 49 height 17
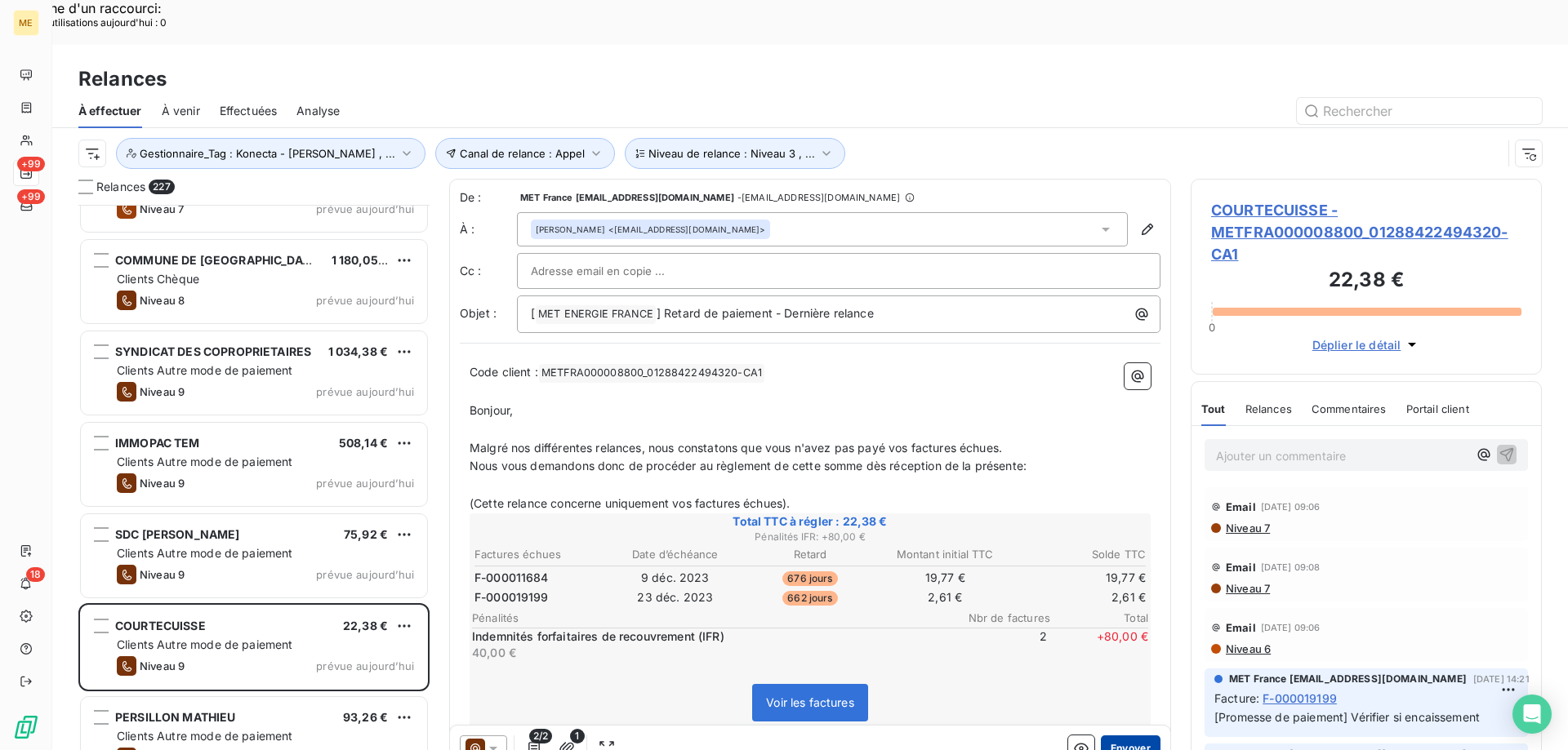
click at [1128, 735] on button "Envoyer" at bounding box center [1131, 748] width 60 height 26
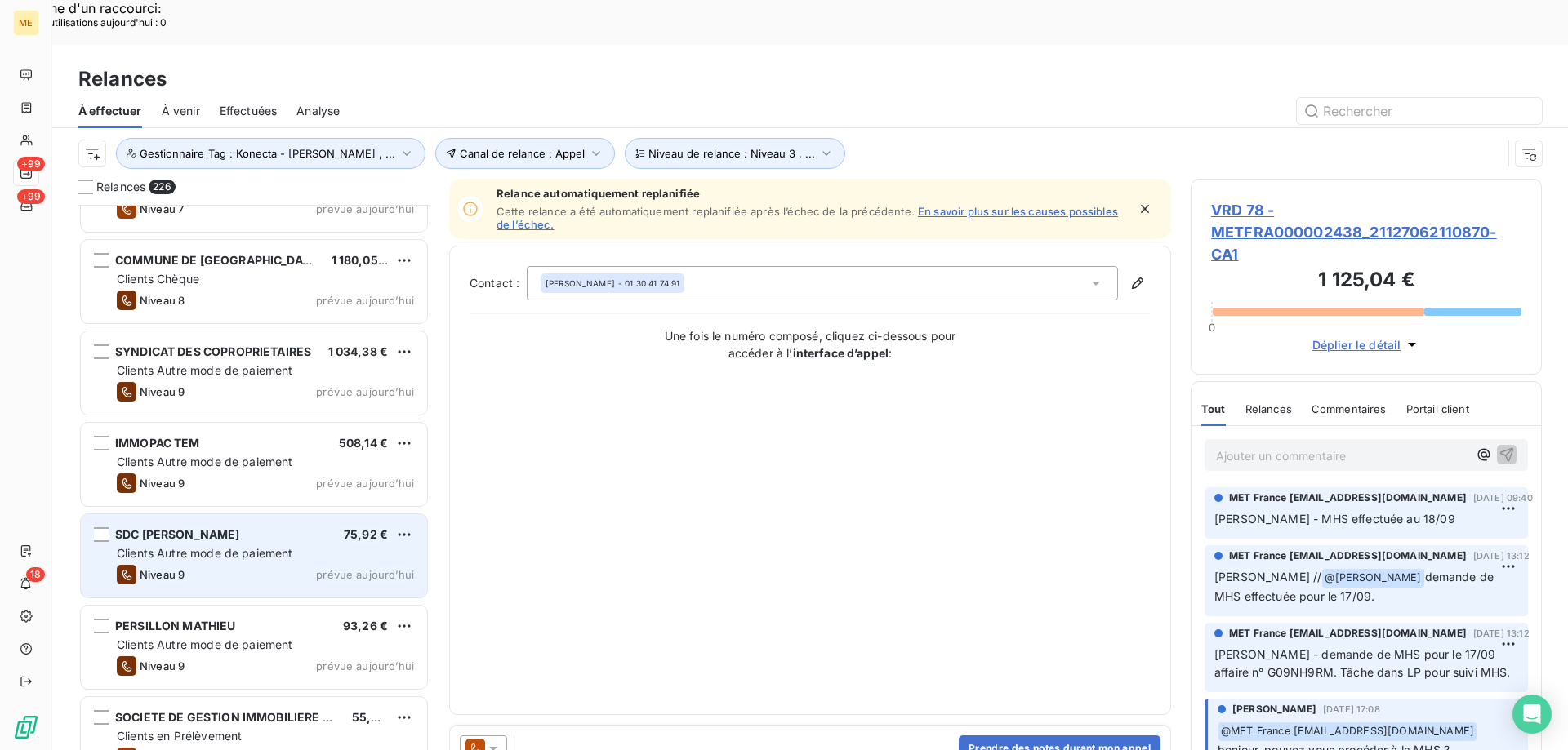
click at [295, 514] on div "SDC SAXE PAUL BERT 75,92 € Clients Autre mode de paiement Niveau 9 prévue aujou…" at bounding box center [254, 555] width 346 height 84
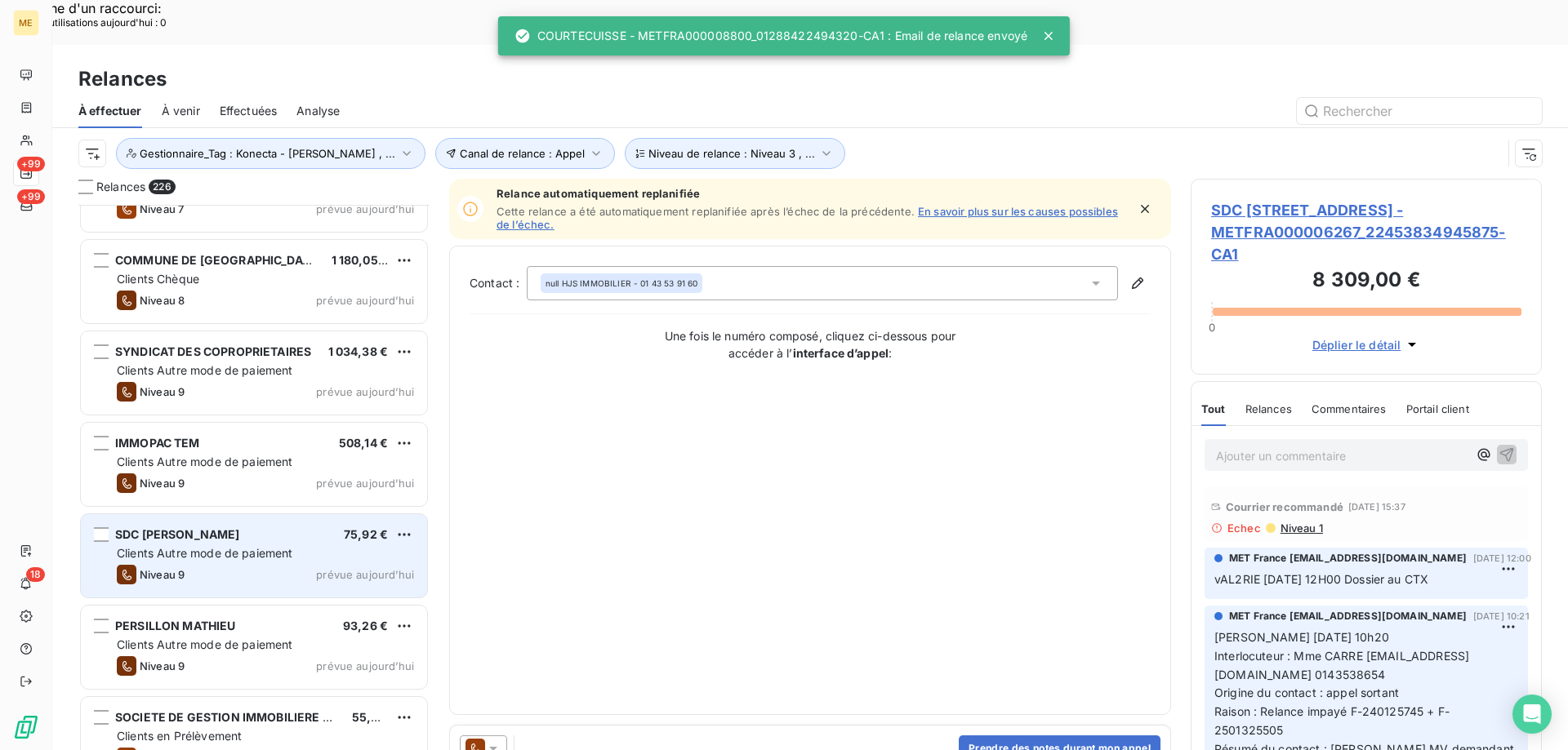
click at [295, 514] on div "SDC SAXE PAUL BERT 75,92 € Clients Autre mode de paiement Niveau 9 prévue aujou…" at bounding box center [254, 555] width 346 height 84
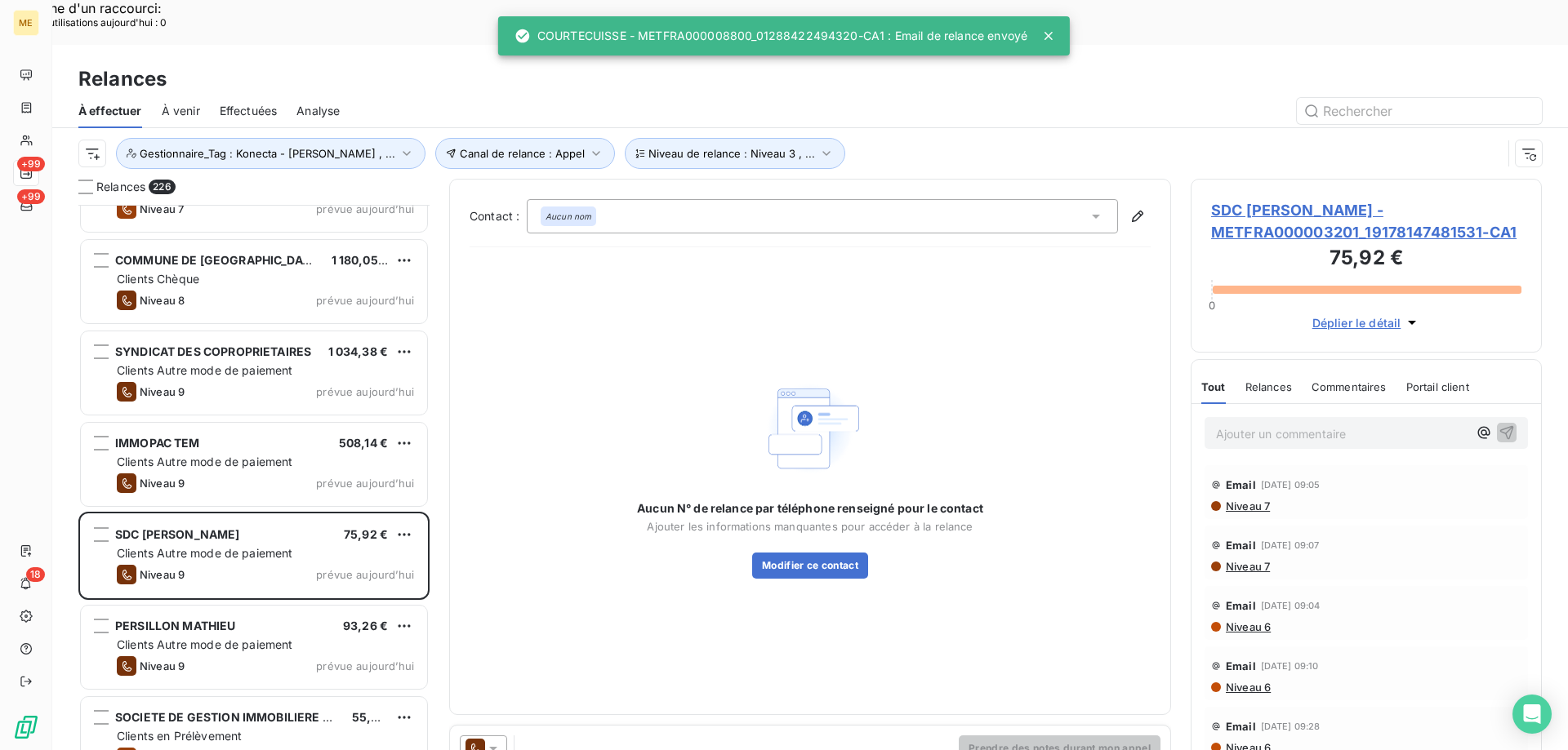
click at [494, 747] on icon at bounding box center [493, 749] width 8 height 4
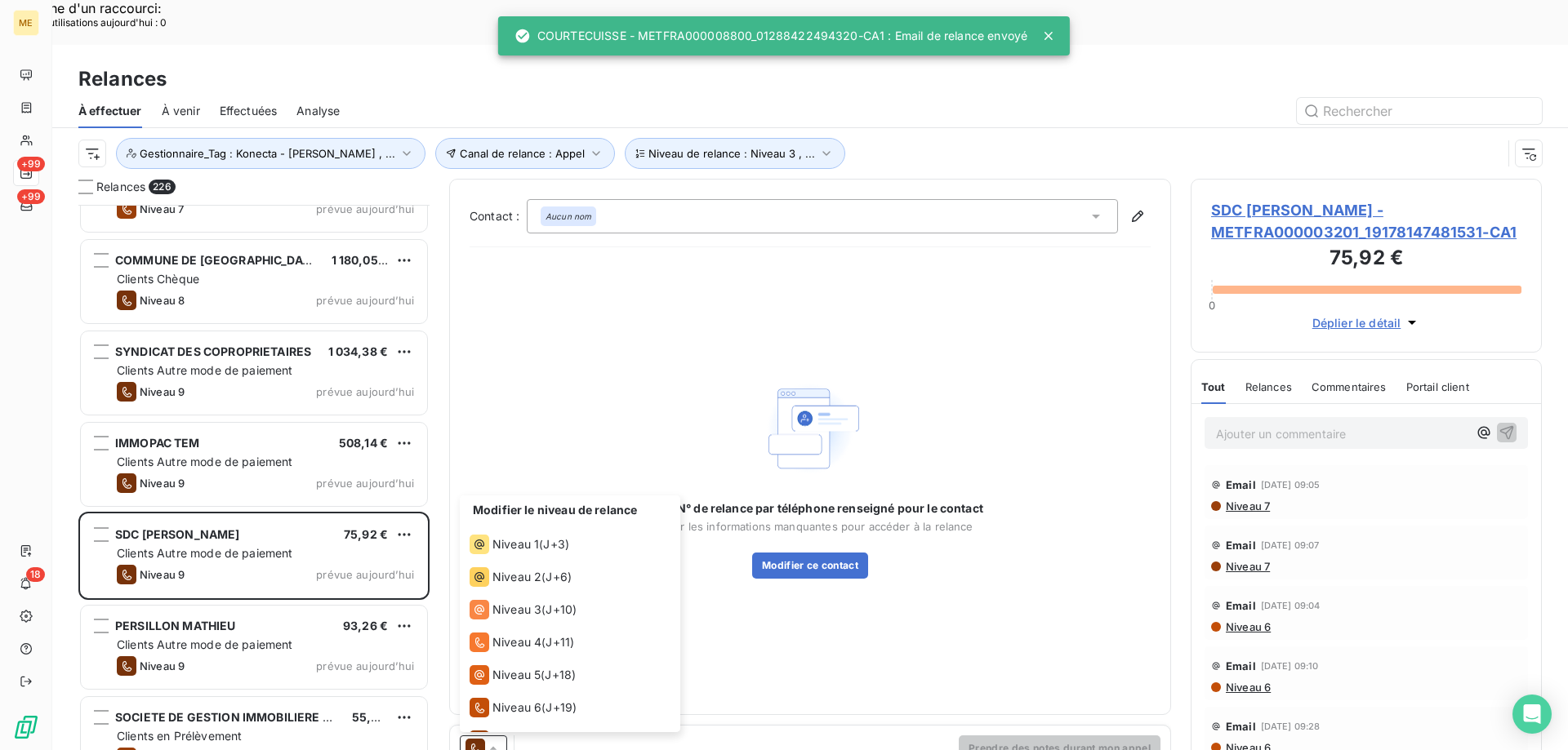
scroll to position [90, 0]
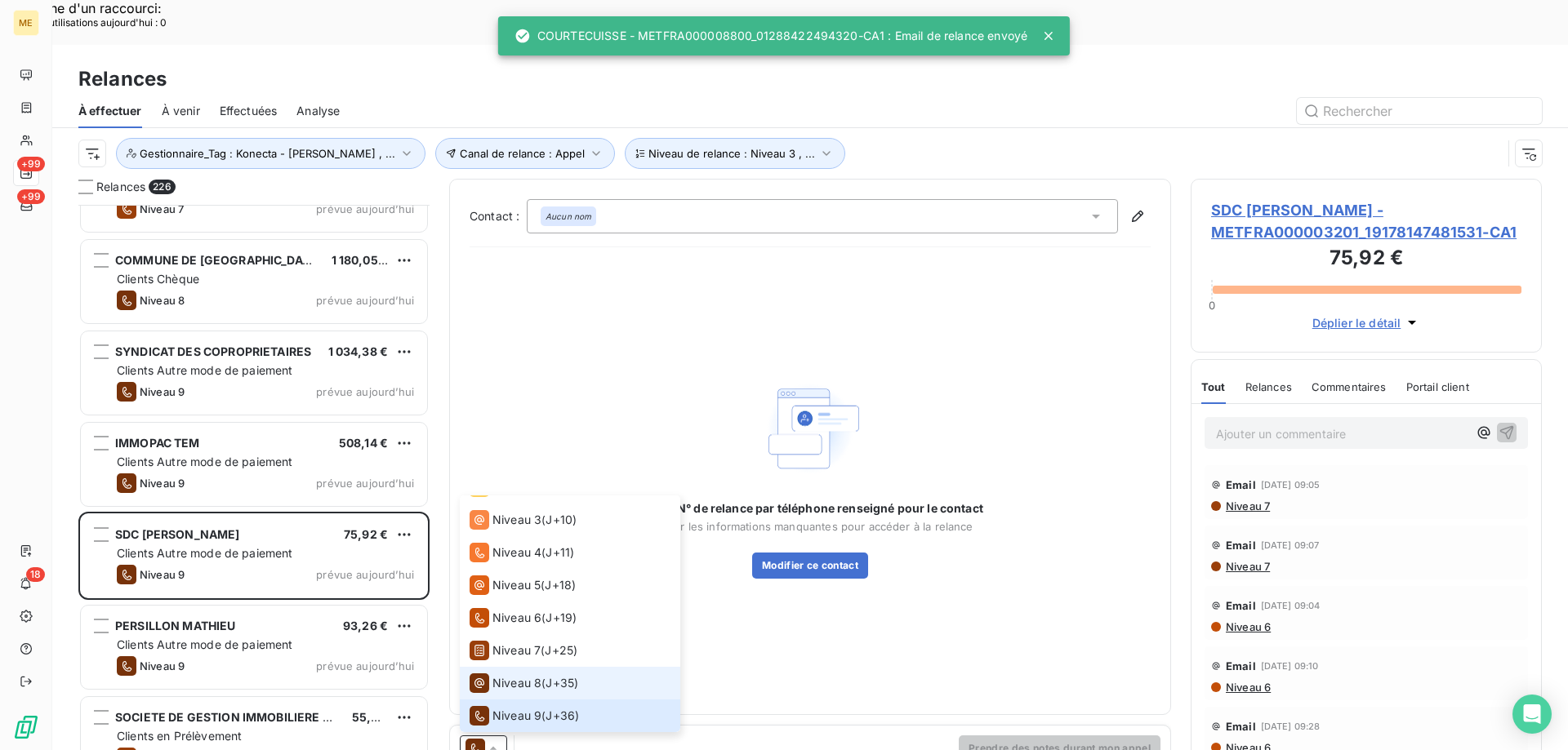
click at [505, 675] on span "Niveau 8" at bounding box center [516, 683] width 49 height 17
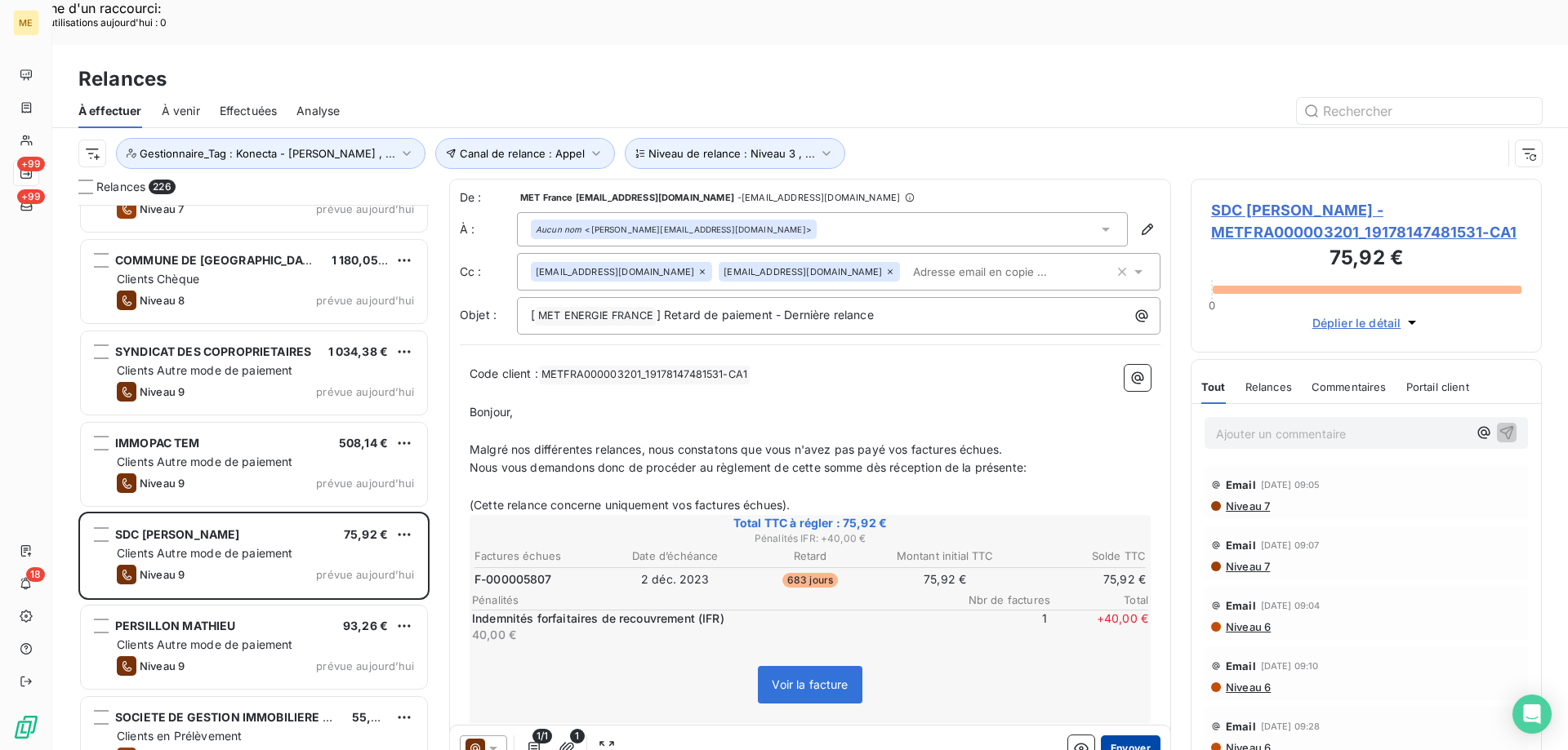
click at [1123, 735] on button "Envoyer" at bounding box center [1131, 748] width 60 height 26
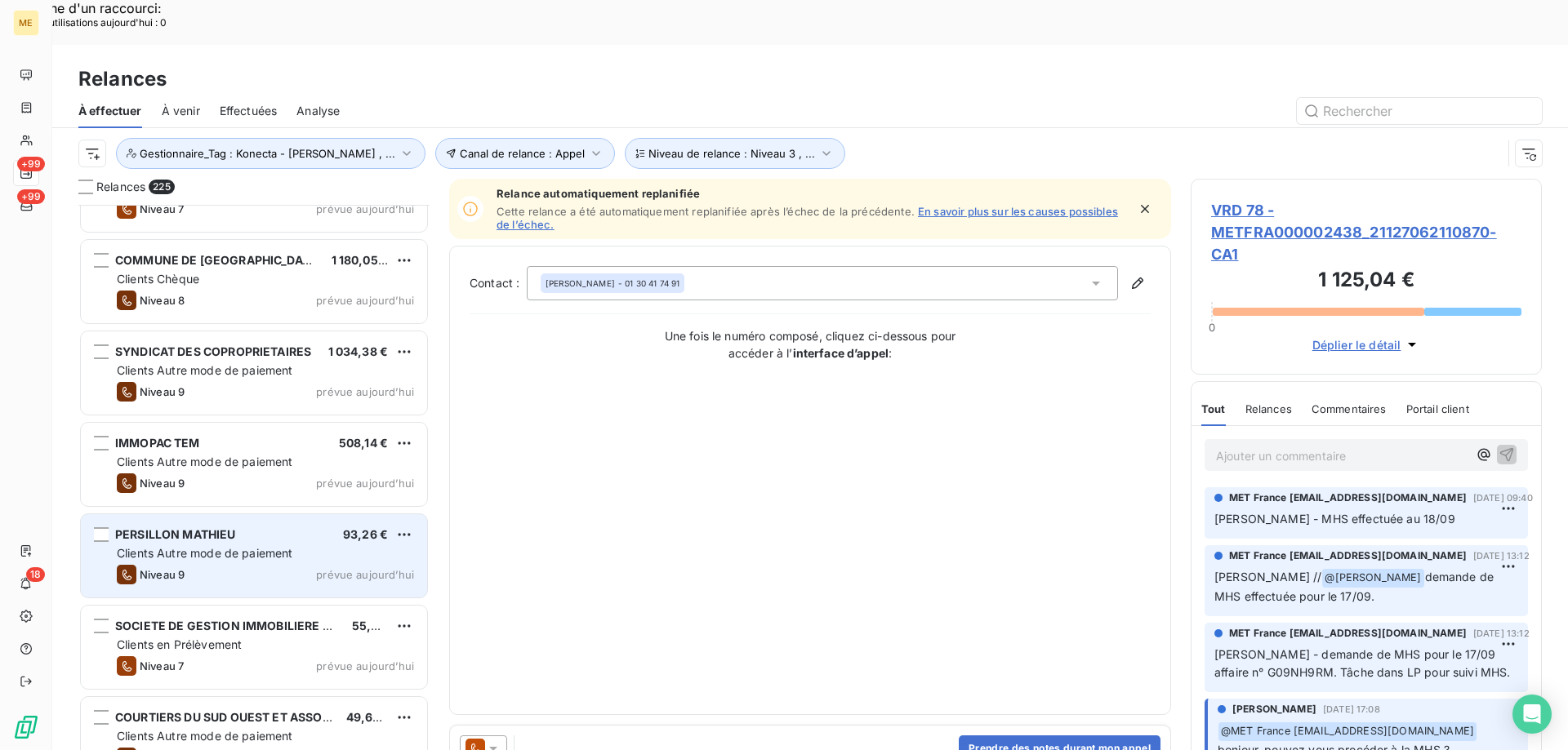
click at [369, 568] on span "prévue aujourd’hui" at bounding box center [365, 575] width 98 height 13
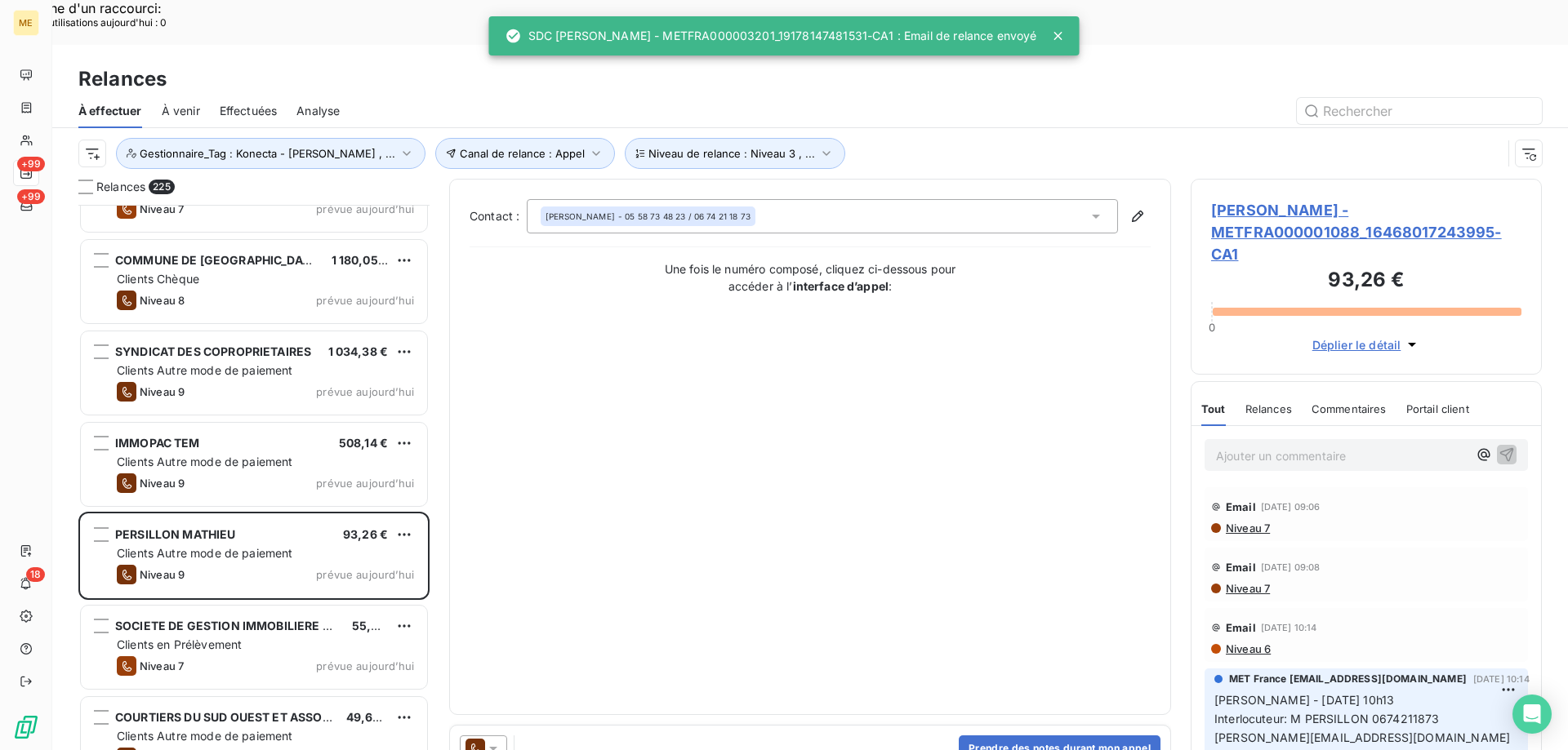
click at [494, 740] on icon at bounding box center [493, 748] width 17 height 17
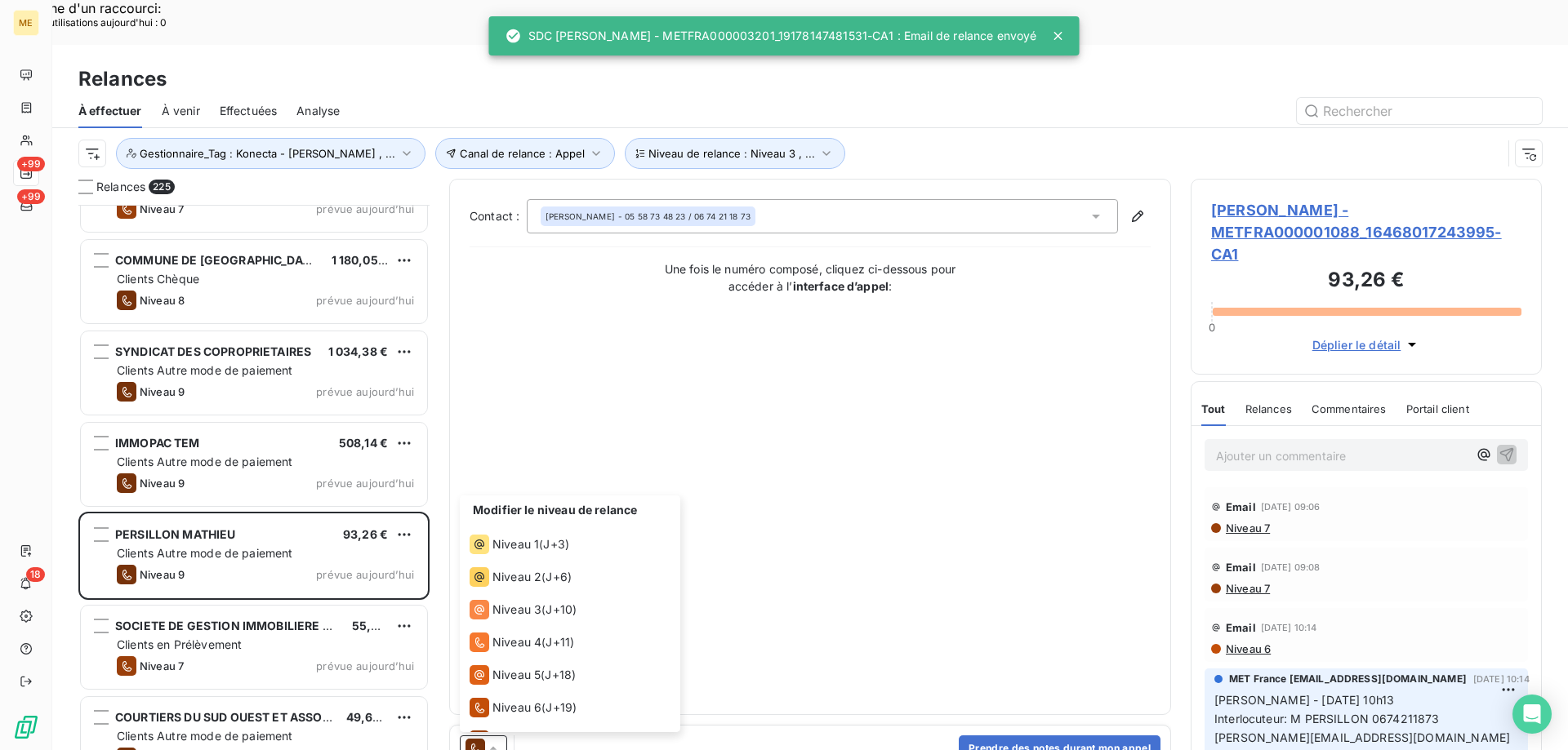
scroll to position [90, 0]
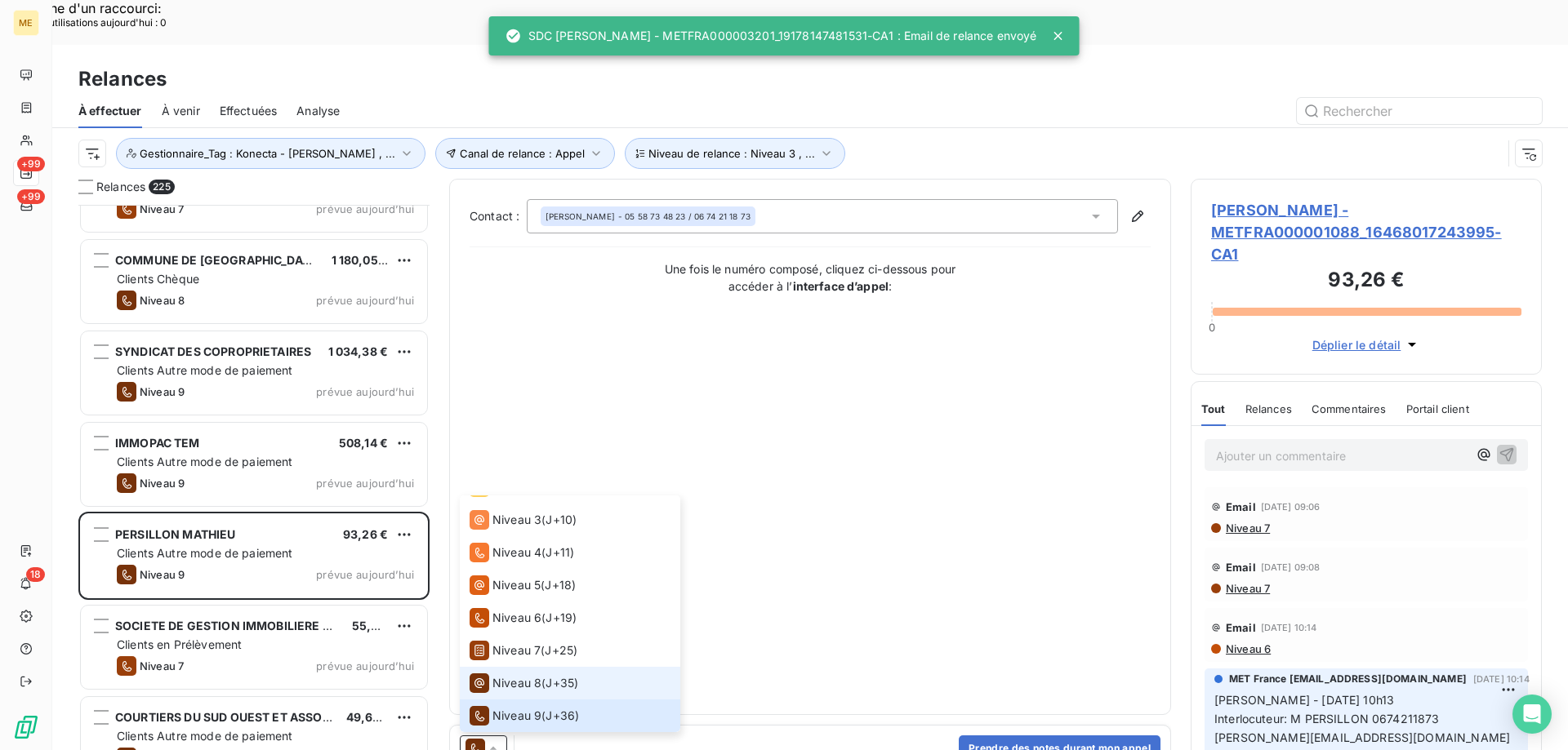
click at [514, 675] on span "Niveau 8" at bounding box center [516, 683] width 49 height 17
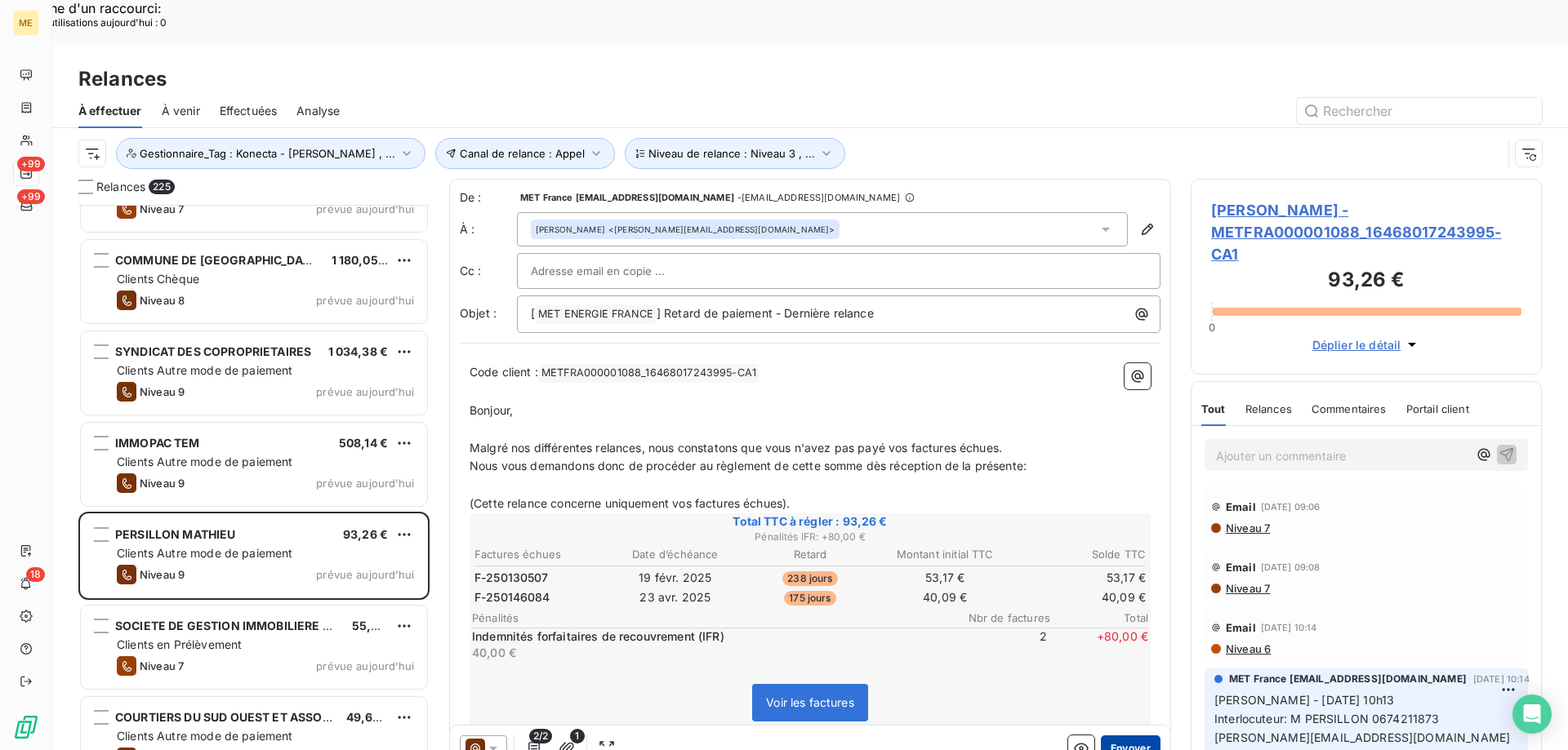
click at [1119, 735] on button "Envoyer" at bounding box center [1131, 748] width 60 height 26
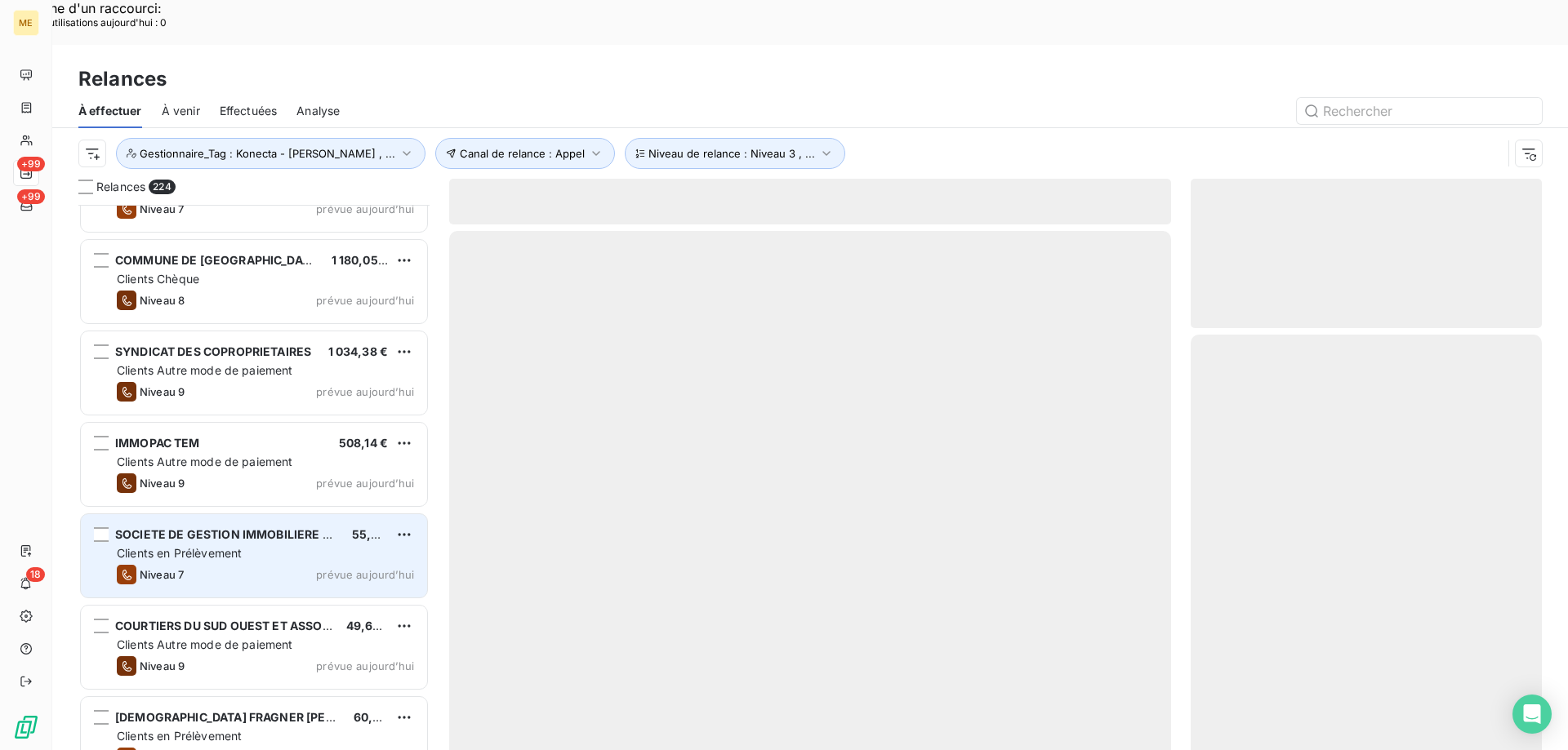
click at [339, 517] on div "SOCIETE DE GESTION IMMOBILIERE DE MENTON 55,02 € Clients en Prélèvement Niveau …" at bounding box center [254, 555] width 346 height 84
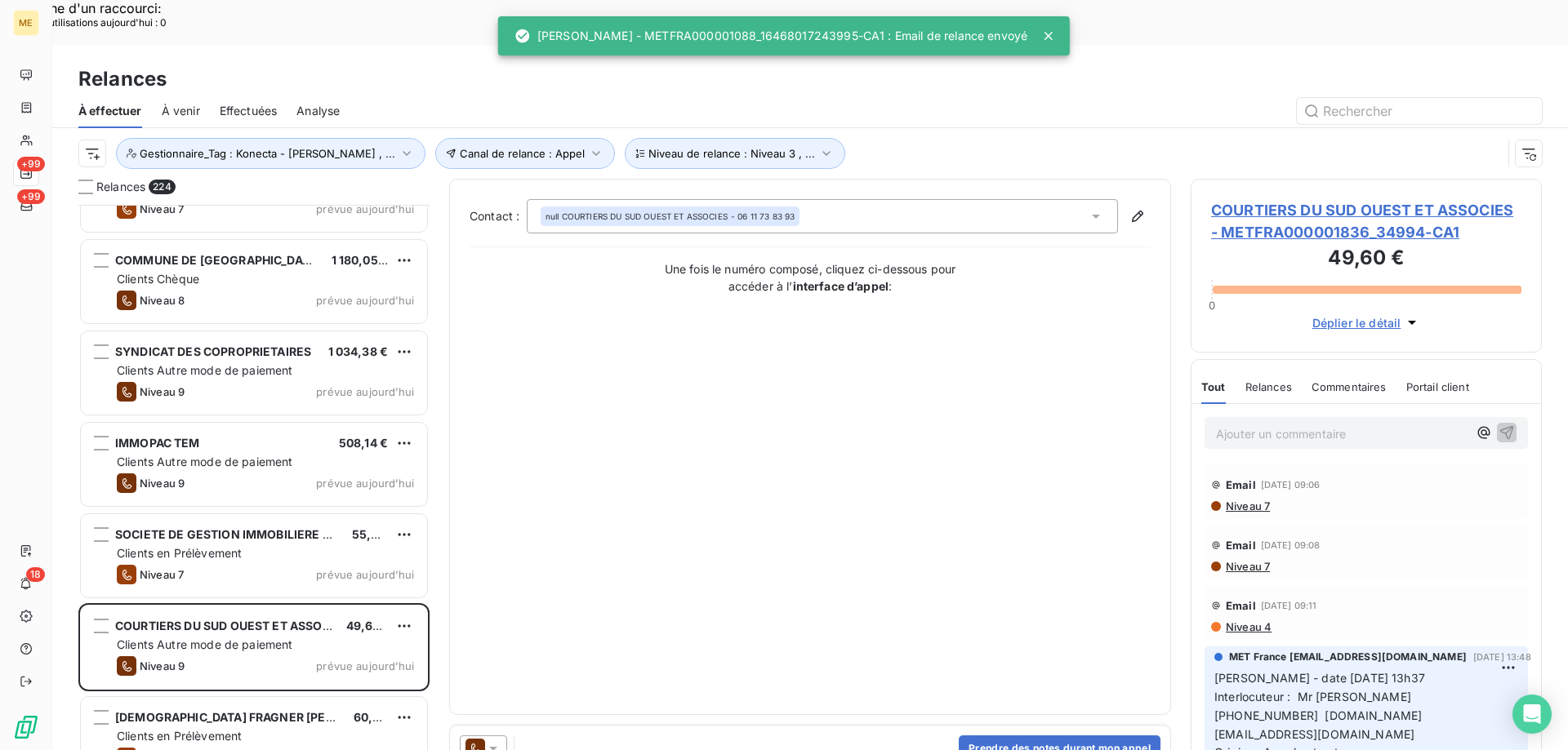
click at [501, 740] on icon at bounding box center [493, 748] width 17 height 17
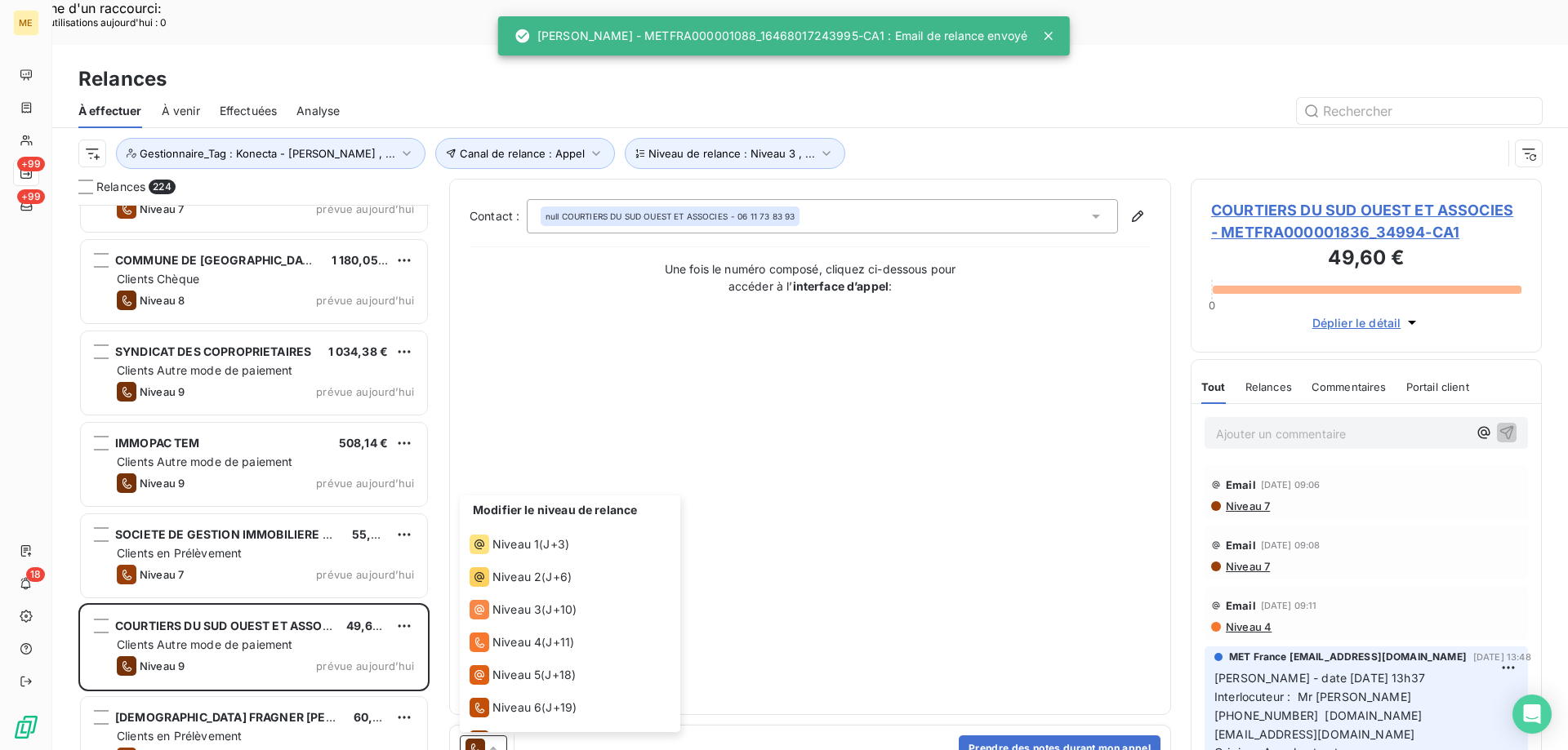
scroll to position [90, 0]
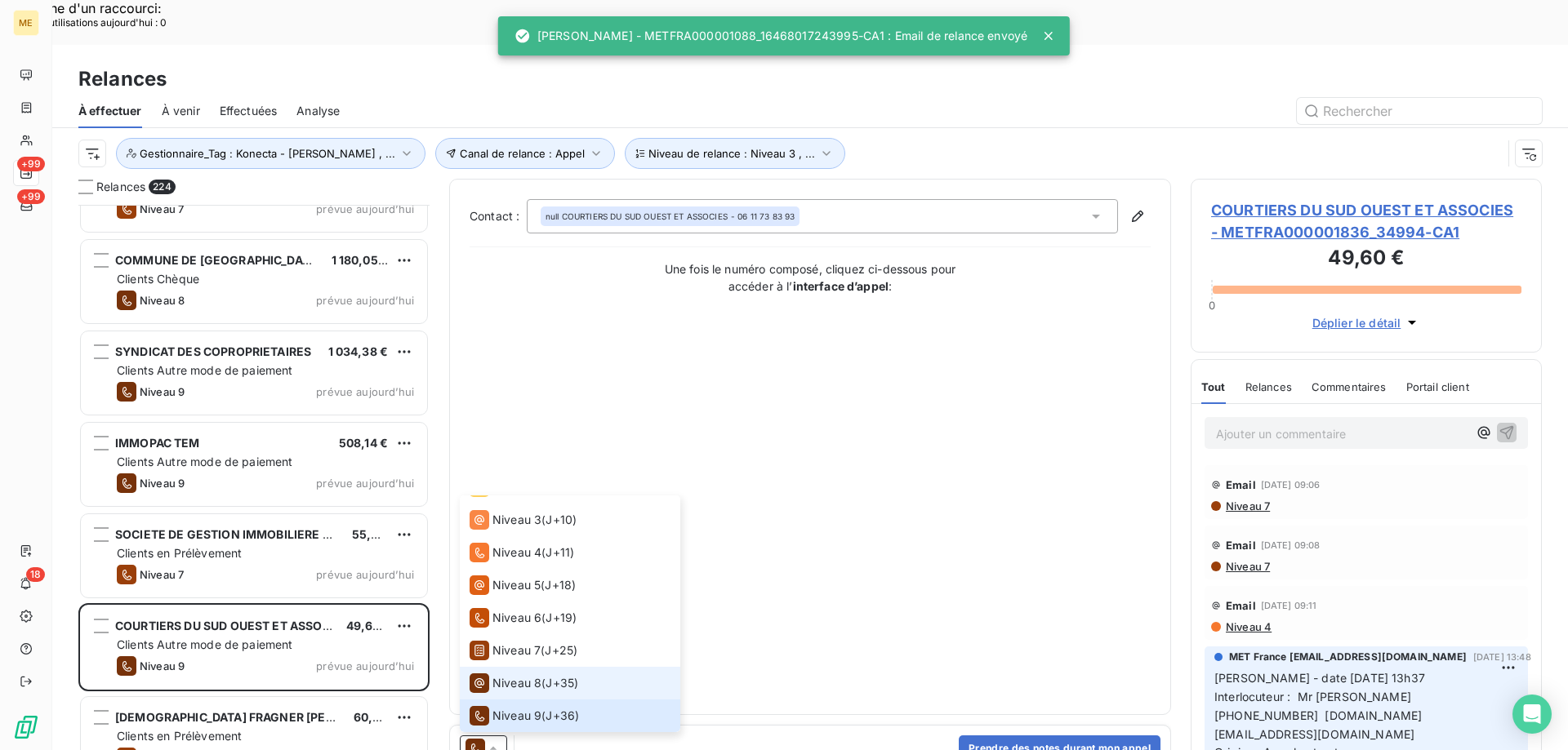
click at [519, 675] on span "Niveau 8" at bounding box center [516, 683] width 49 height 17
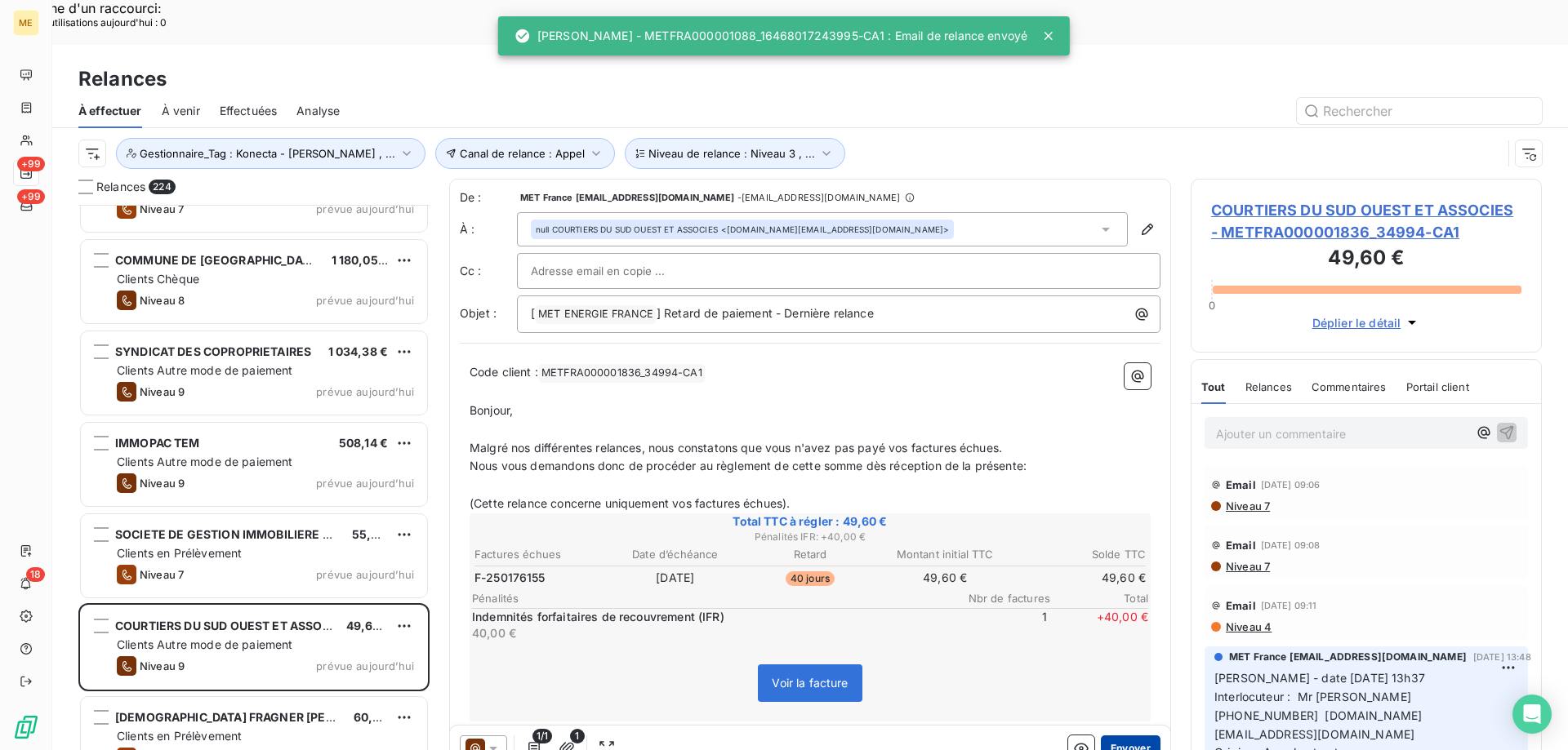
click at [1116, 735] on button "Envoyer" at bounding box center [1131, 748] width 60 height 26
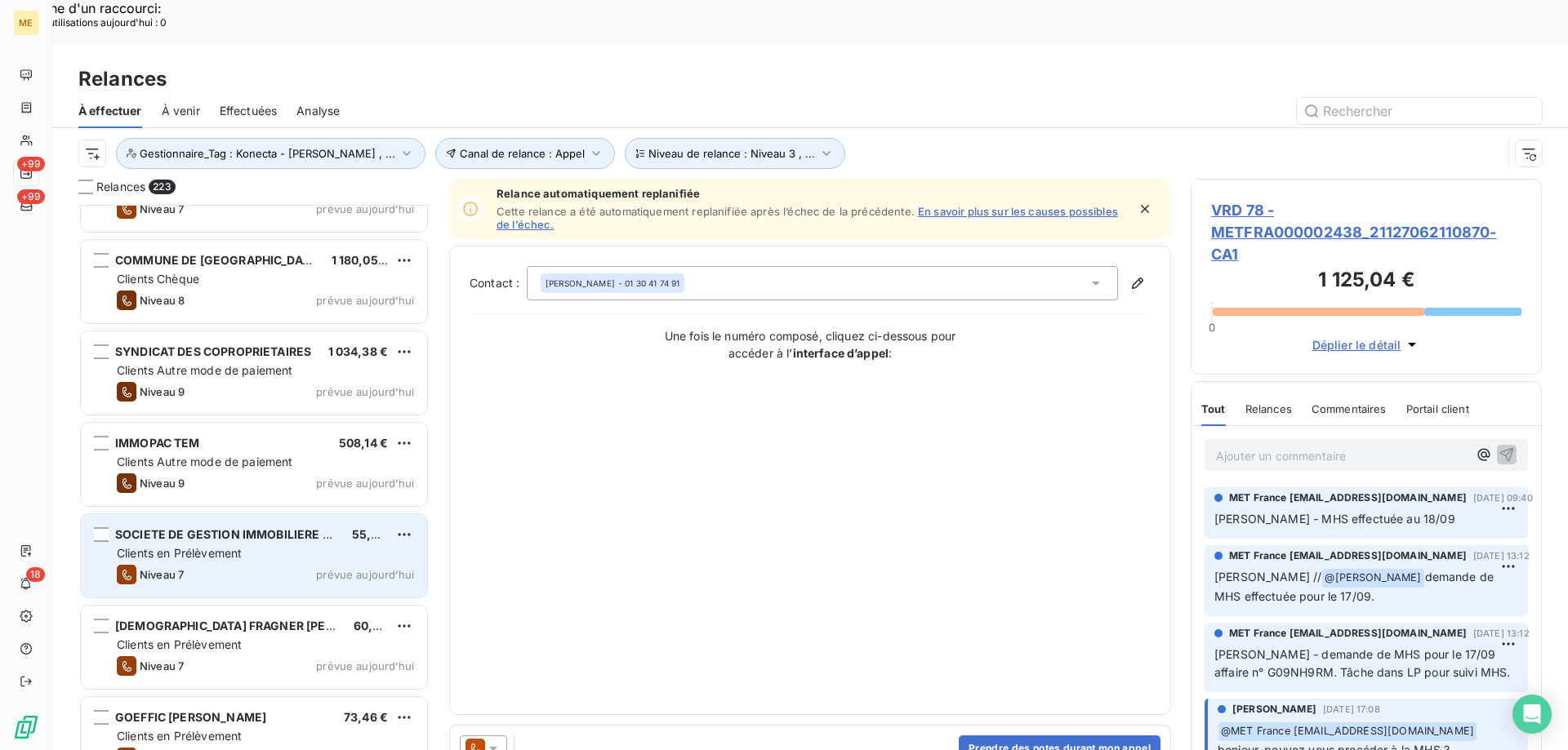
click at [349, 565] on div "Niveau 7 prévue aujourd’hui" at bounding box center [265, 574] width 298 height 19
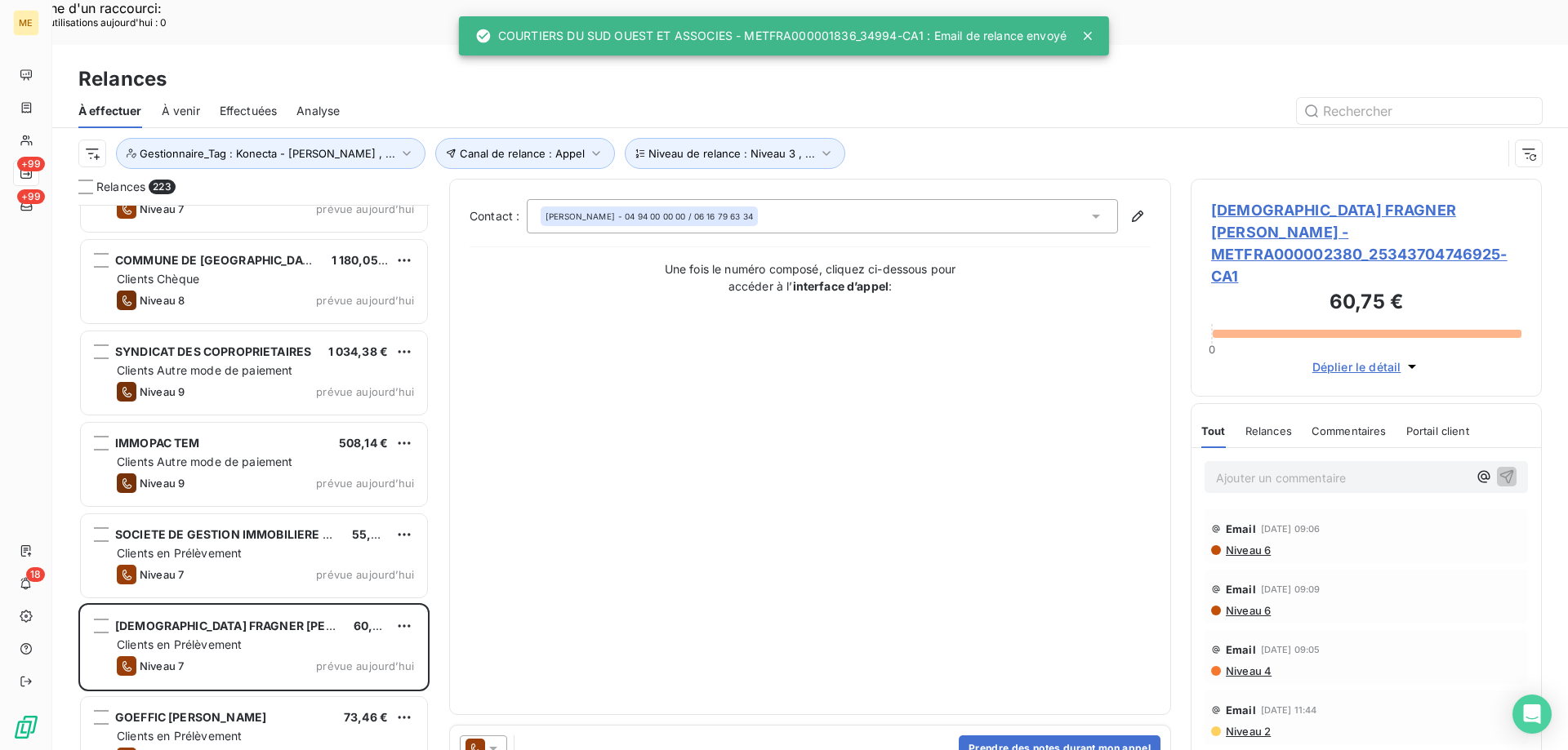
click at [495, 740] on icon at bounding box center [493, 748] width 17 height 17
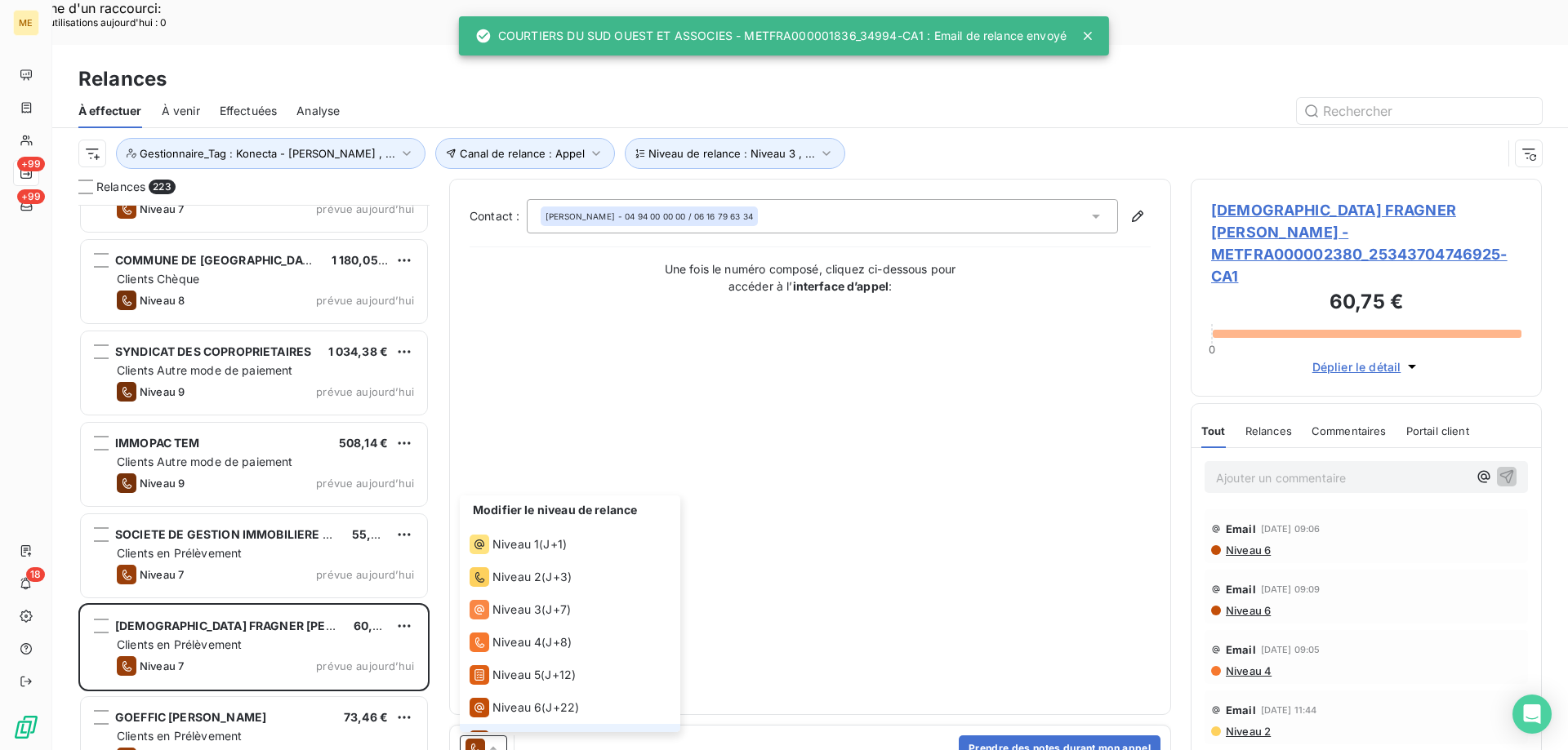
scroll to position [25, 0]
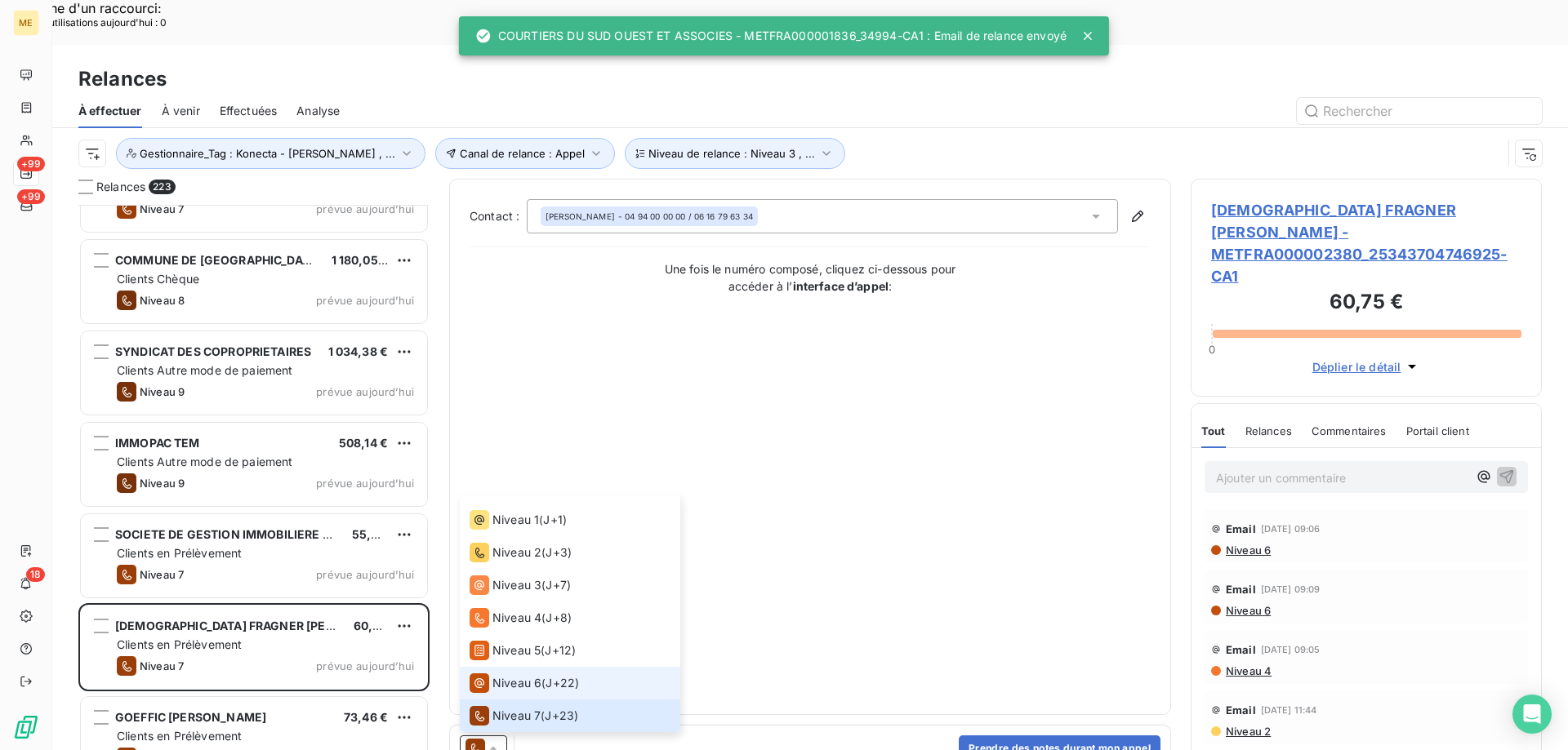
click at [579, 675] on span "J+22 )" at bounding box center [562, 683] width 33 height 17
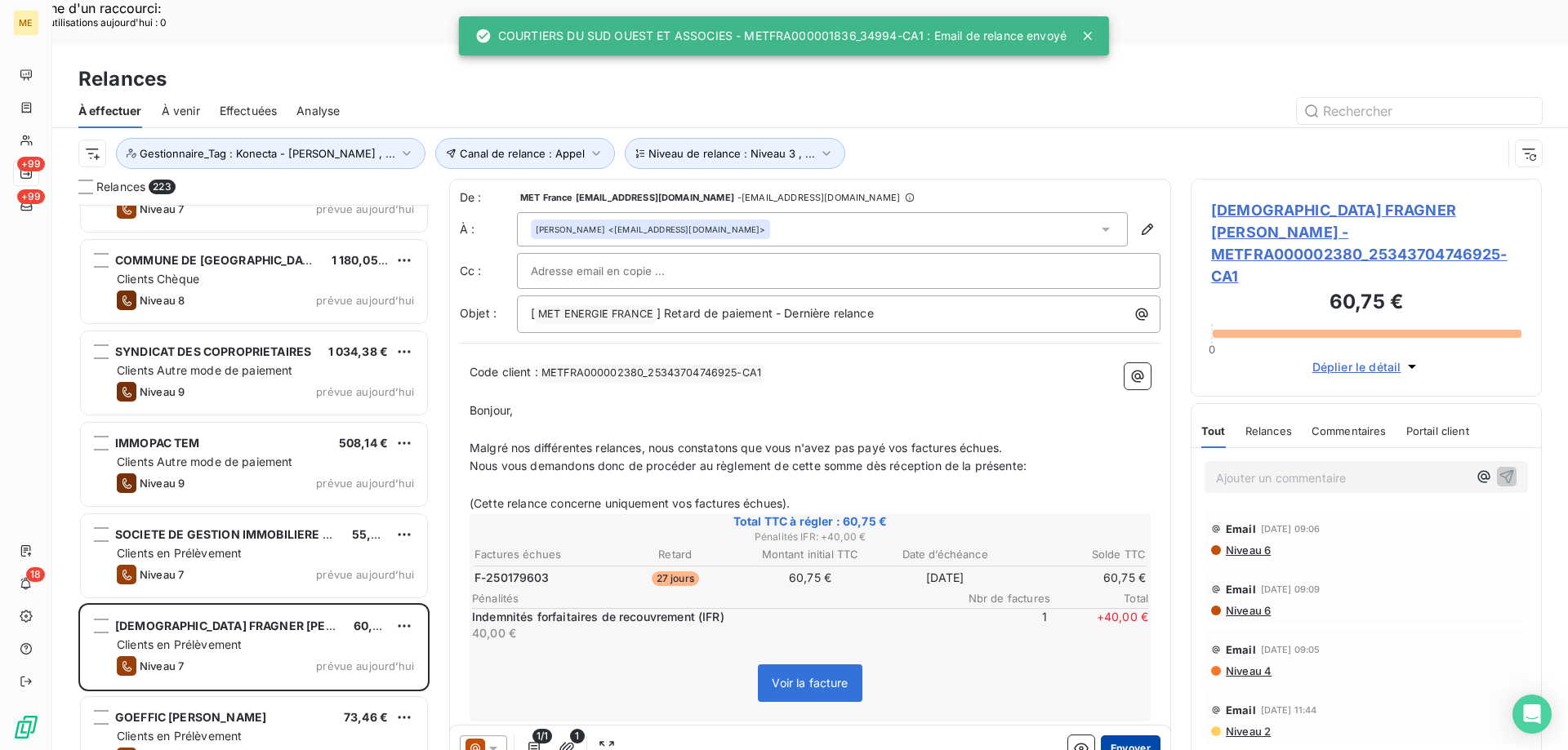
click at [1132, 735] on button "Envoyer" at bounding box center [1131, 748] width 60 height 26
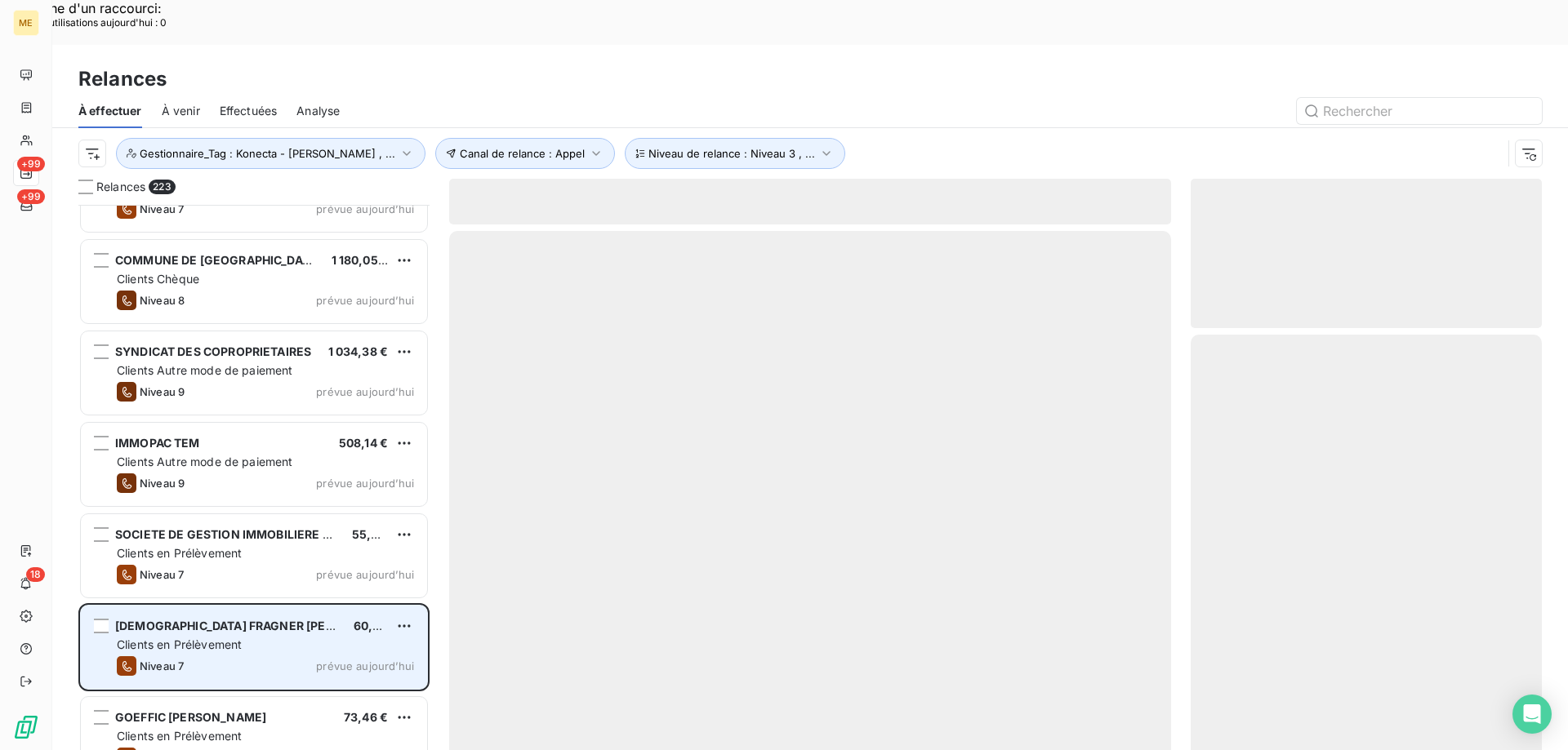
click at [359, 637] on div "Clients en Prélèvement" at bounding box center [265, 645] width 298 height 17
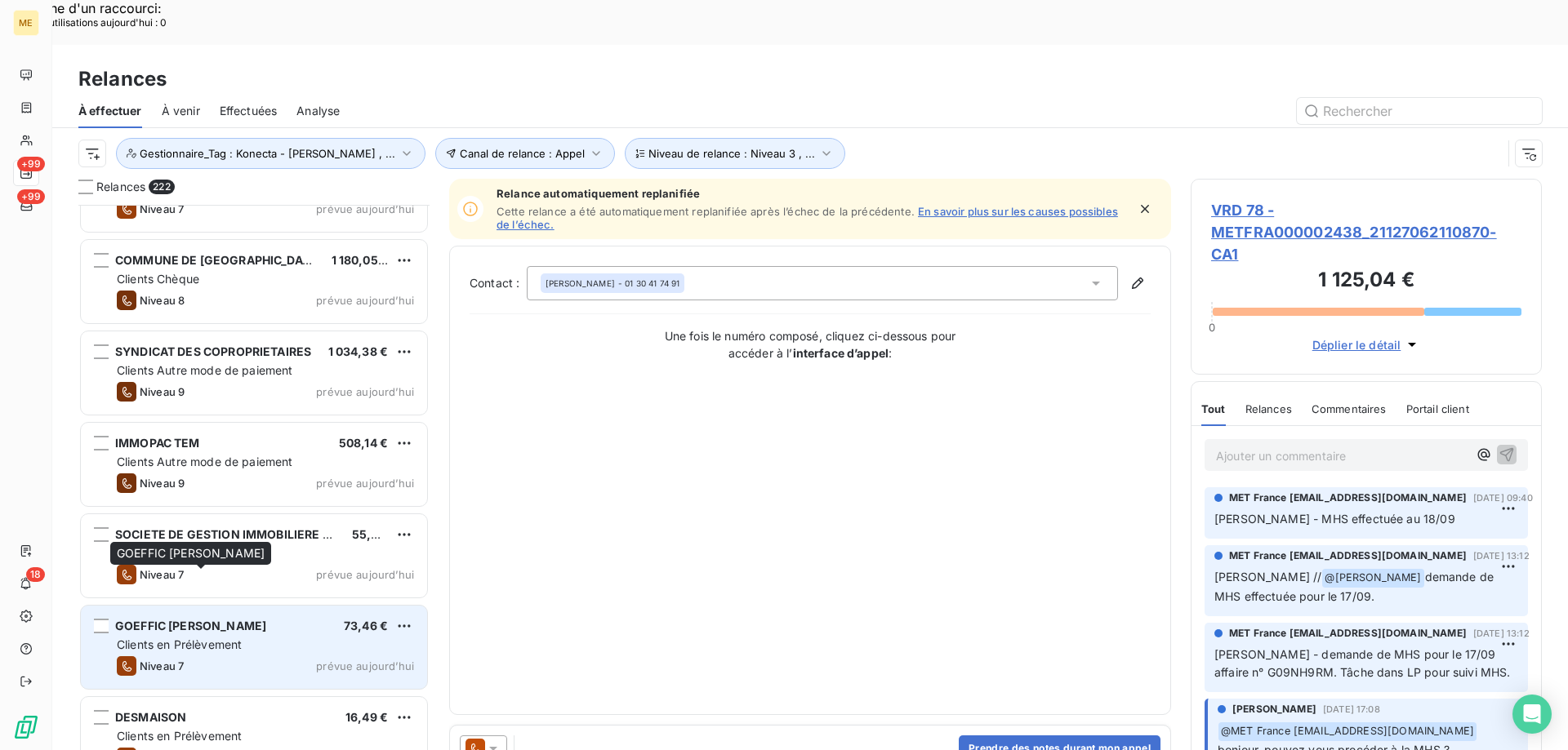
click at [262, 619] on span "GOEFFIC JONATHAN FRANCK" at bounding box center [190, 625] width 151 height 14
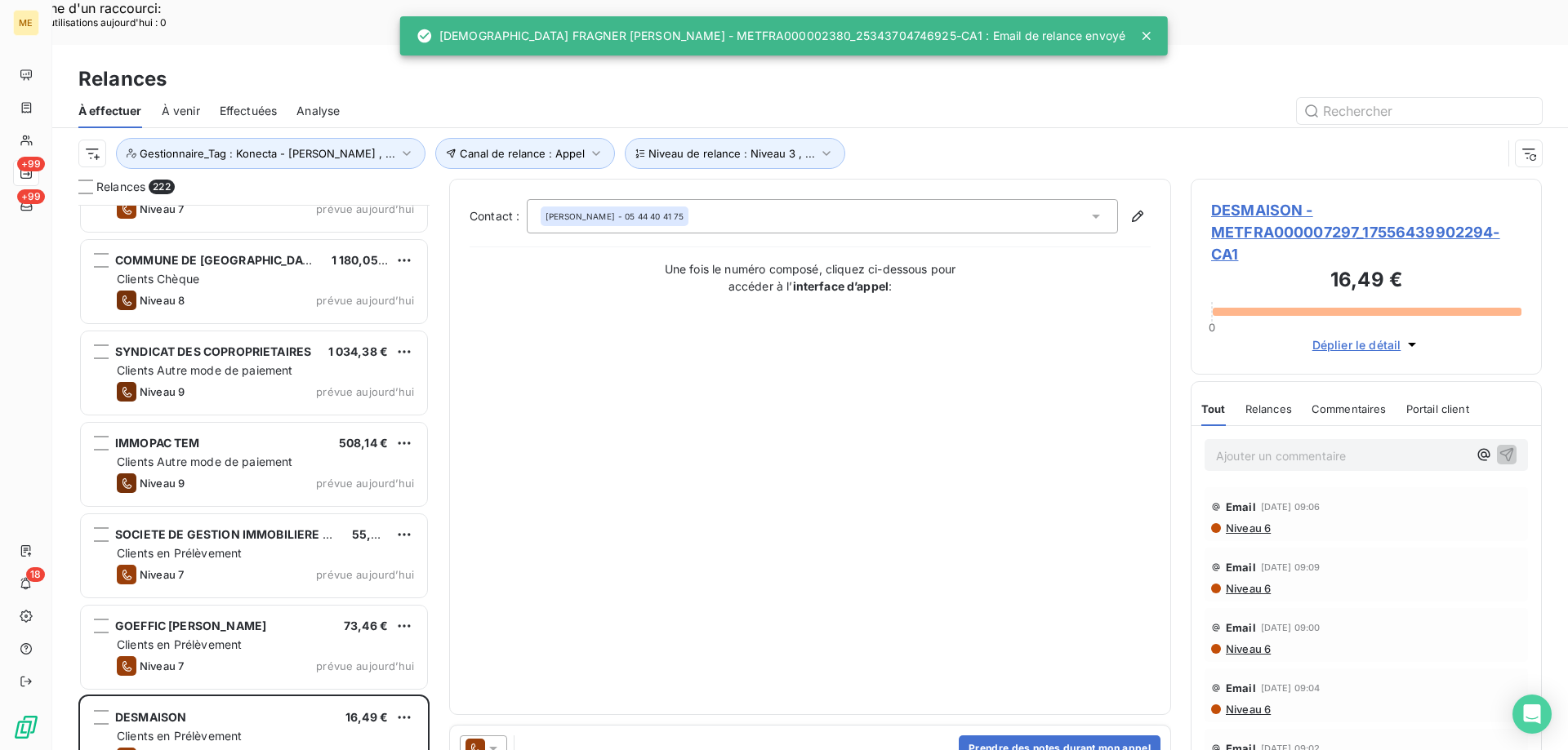
click at [497, 740] on icon at bounding box center [493, 748] width 17 height 17
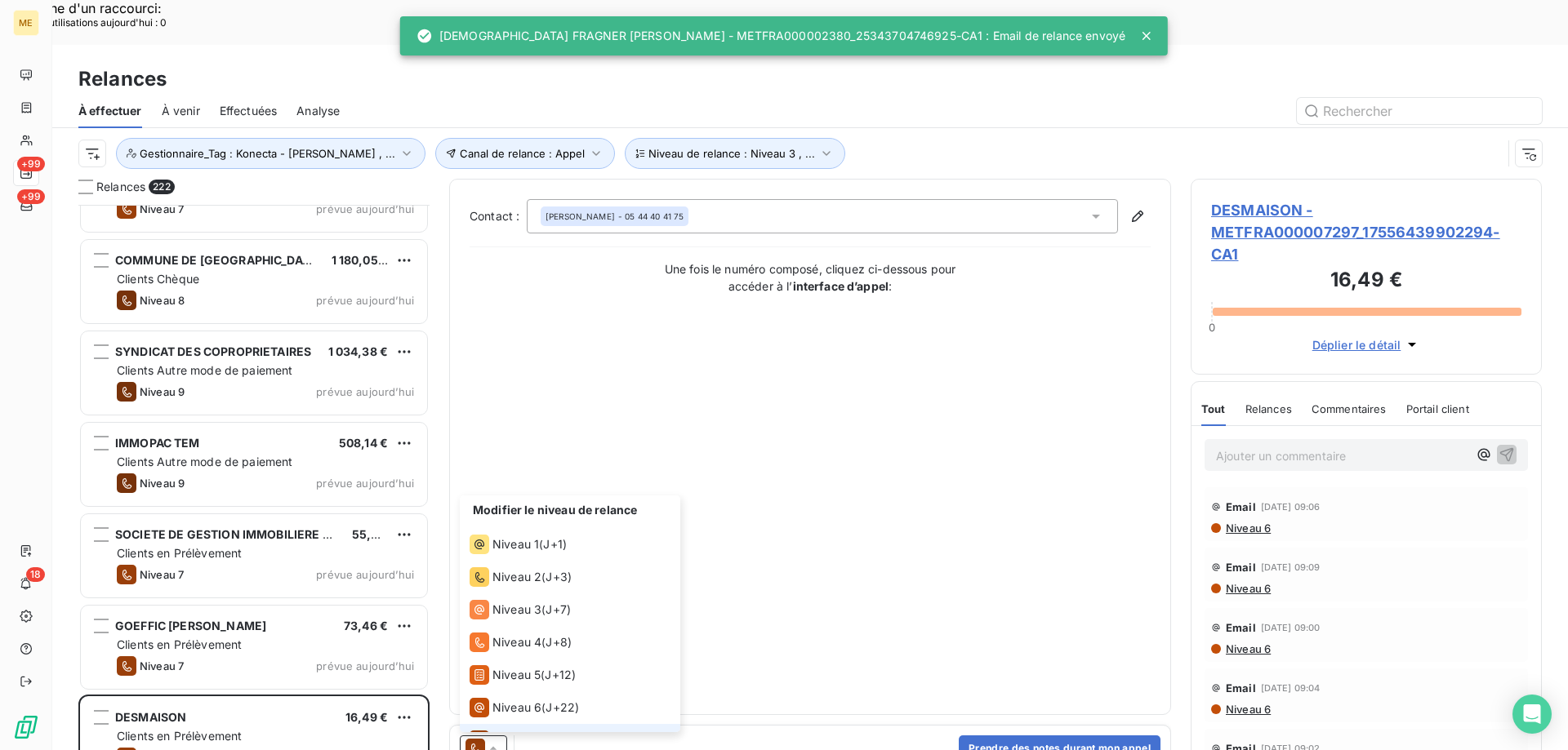
scroll to position [25, 0]
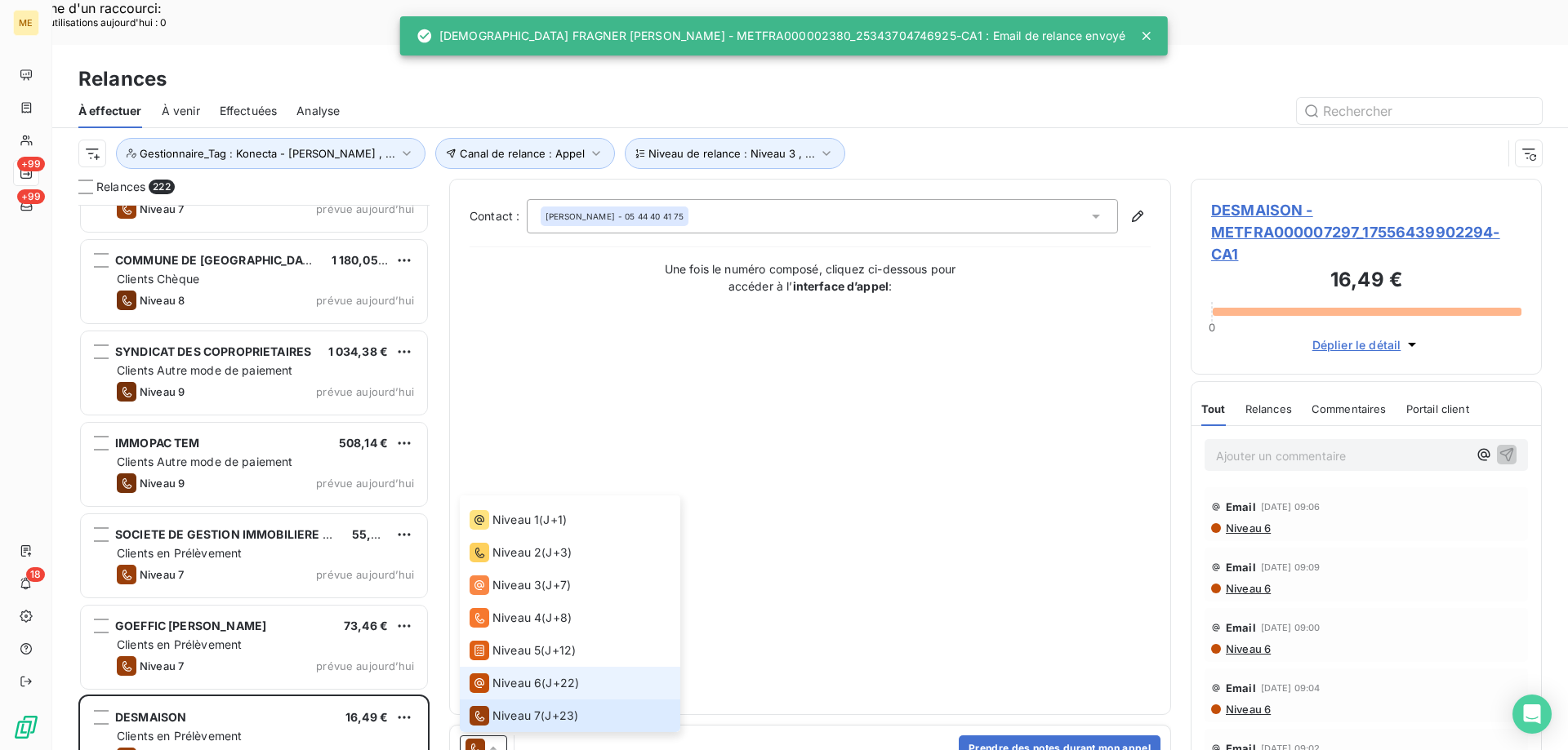
click at [513, 675] on span "Niveau 6" at bounding box center [516, 683] width 49 height 17
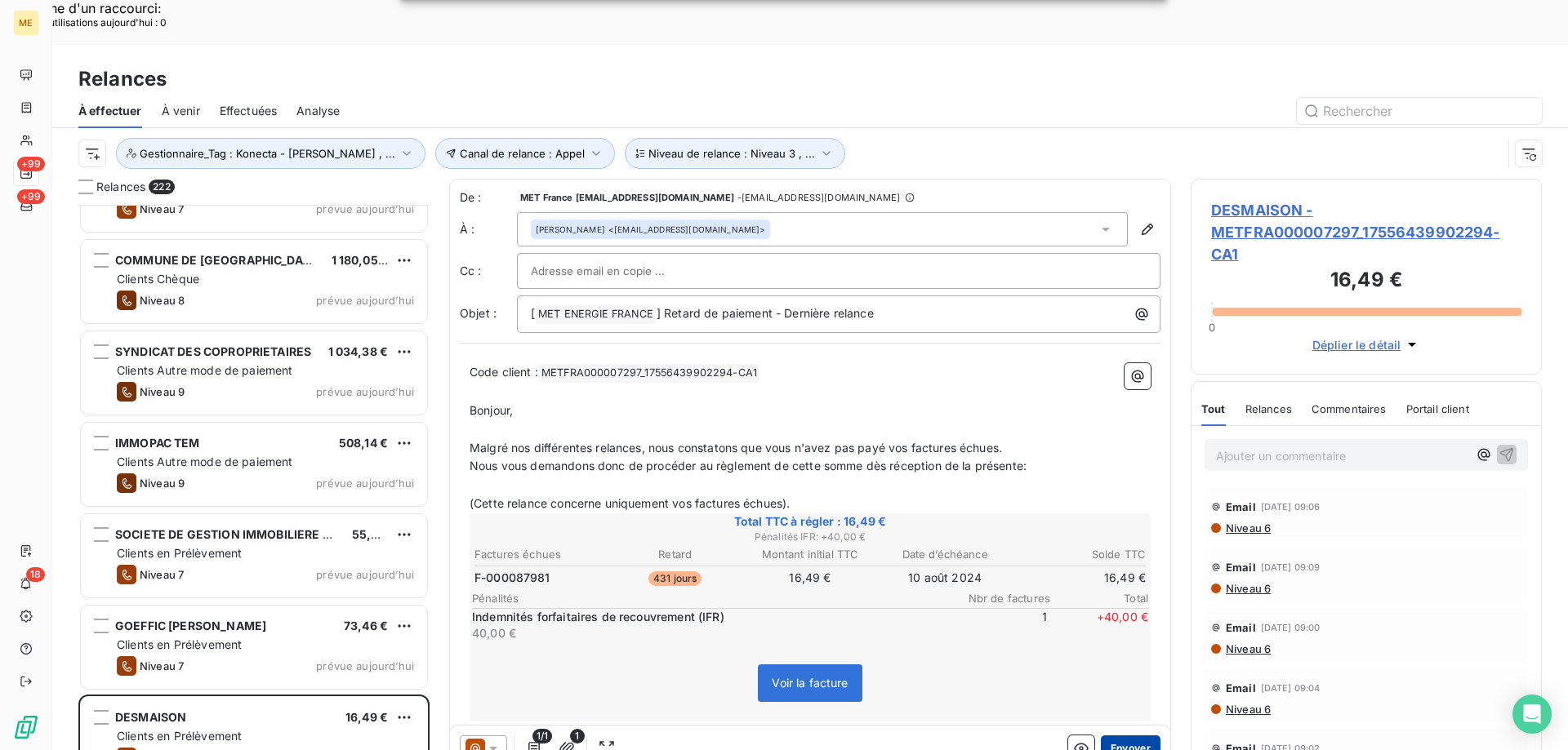
click at [1119, 735] on button "Envoyer" at bounding box center [1131, 748] width 60 height 26
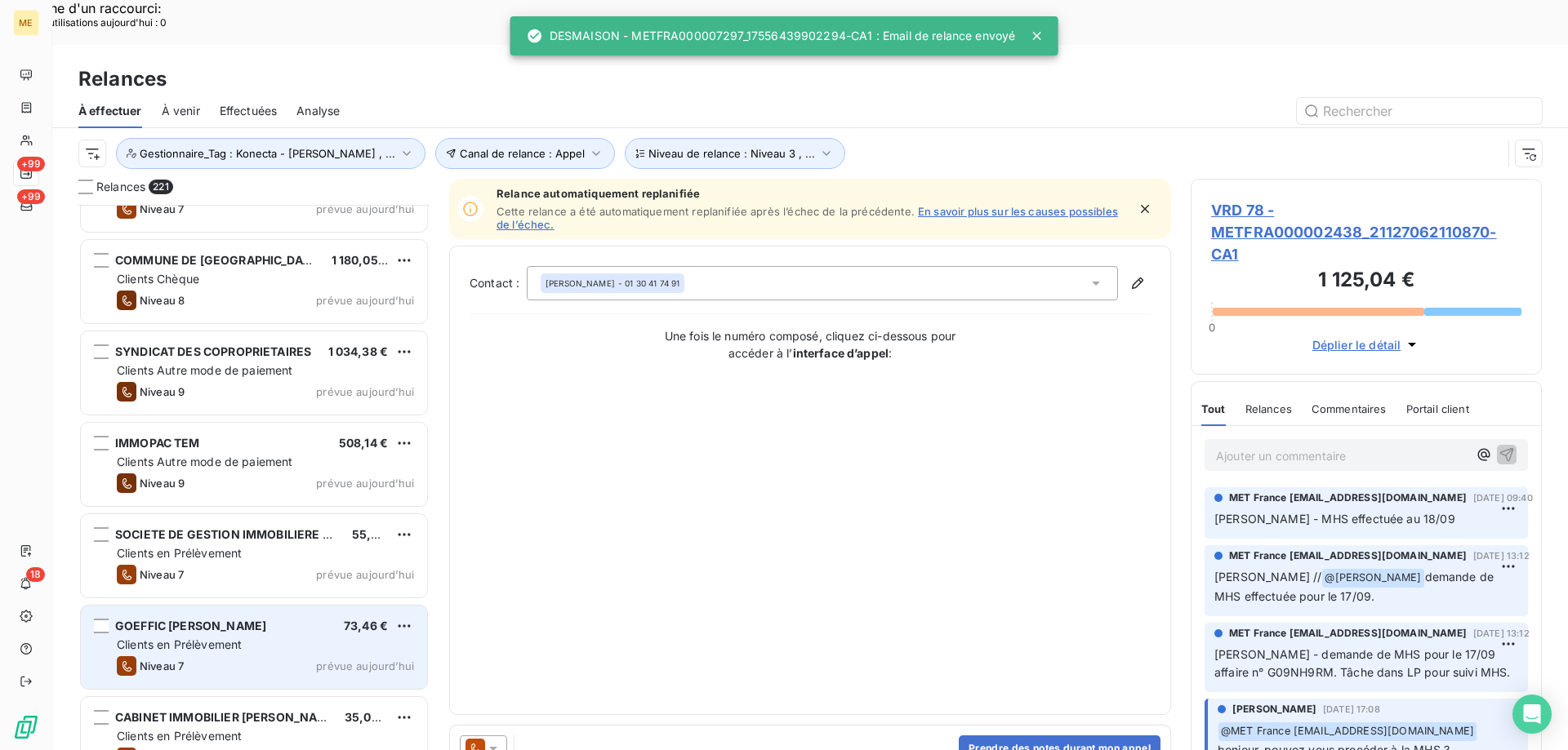
click at [339, 637] on div "Clients en Prélèvement" at bounding box center [265, 645] width 298 height 17
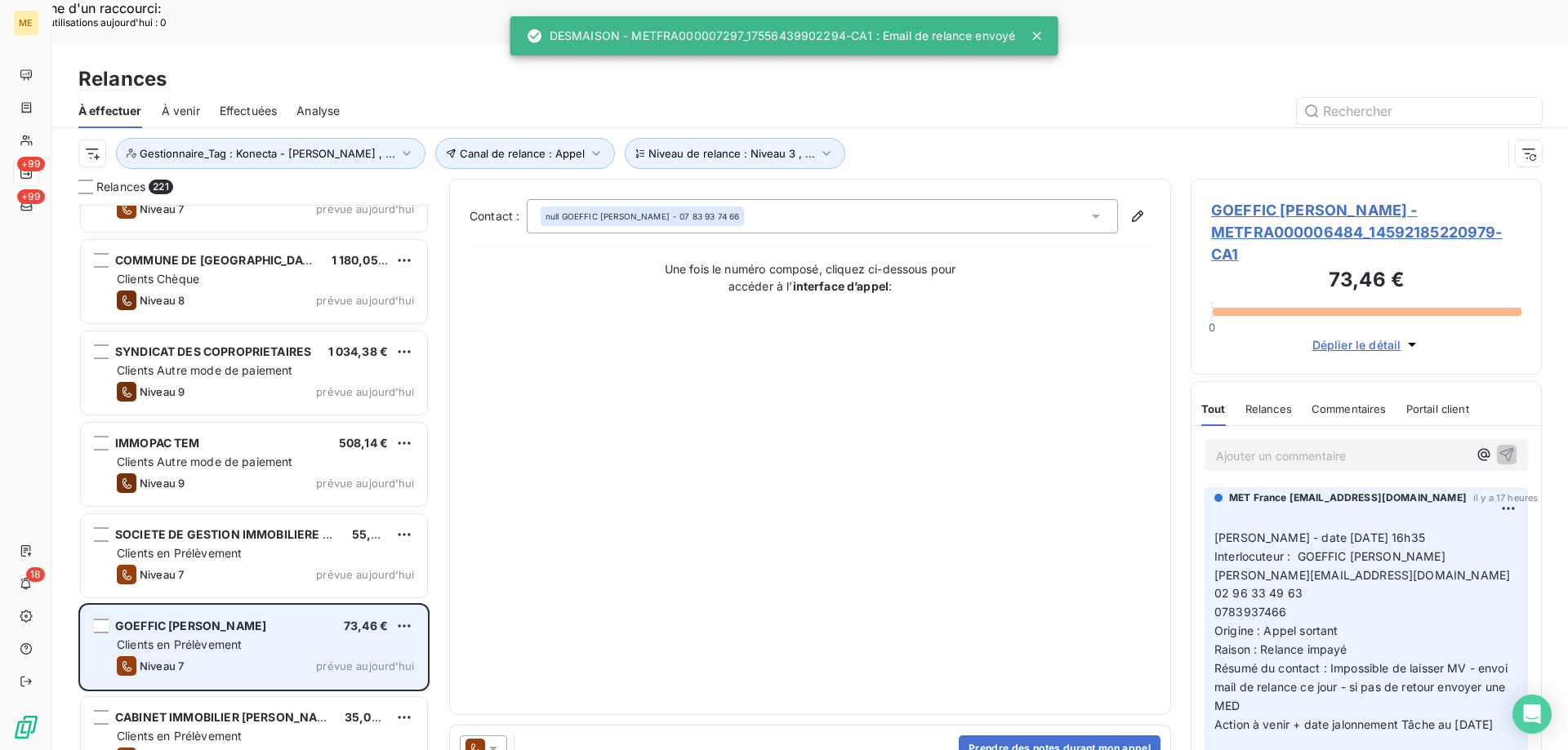
click at [339, 637] on div "Clients en Prélèvement" at bounding box center [265, 645] width 298 height 17
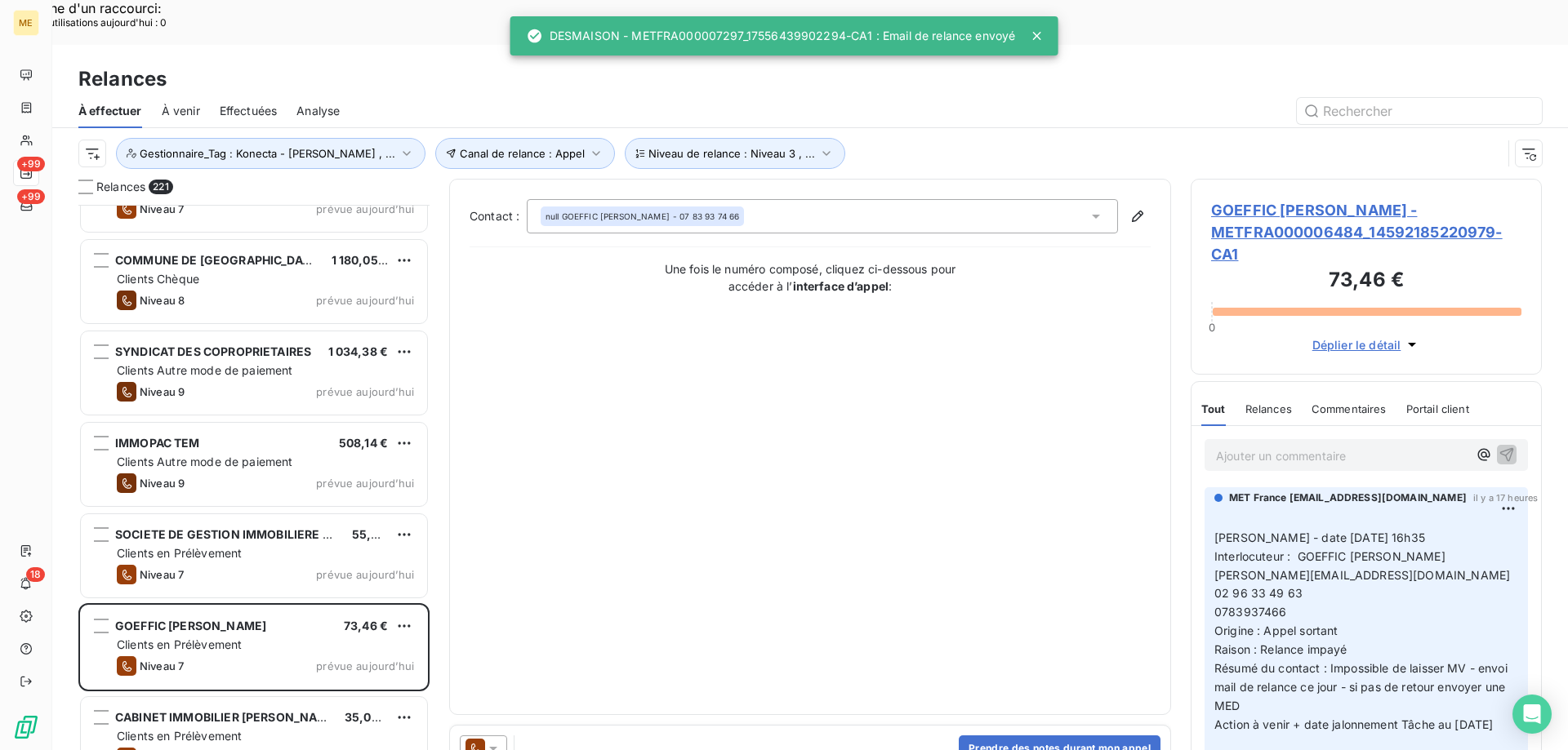
click at [502, 735] on div at bounding box center [484, 748] width 48 height 26
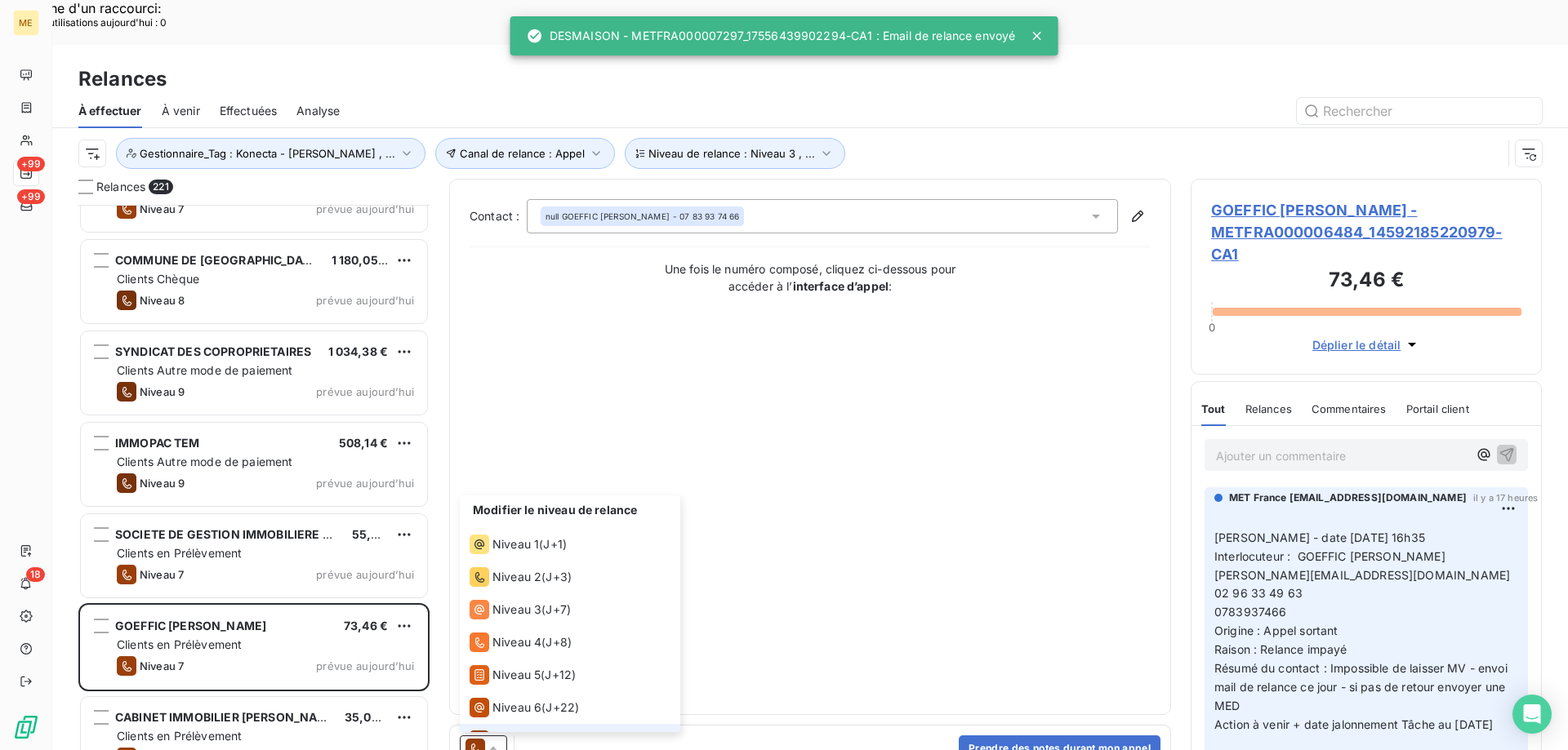
scroll to position [25, 0]
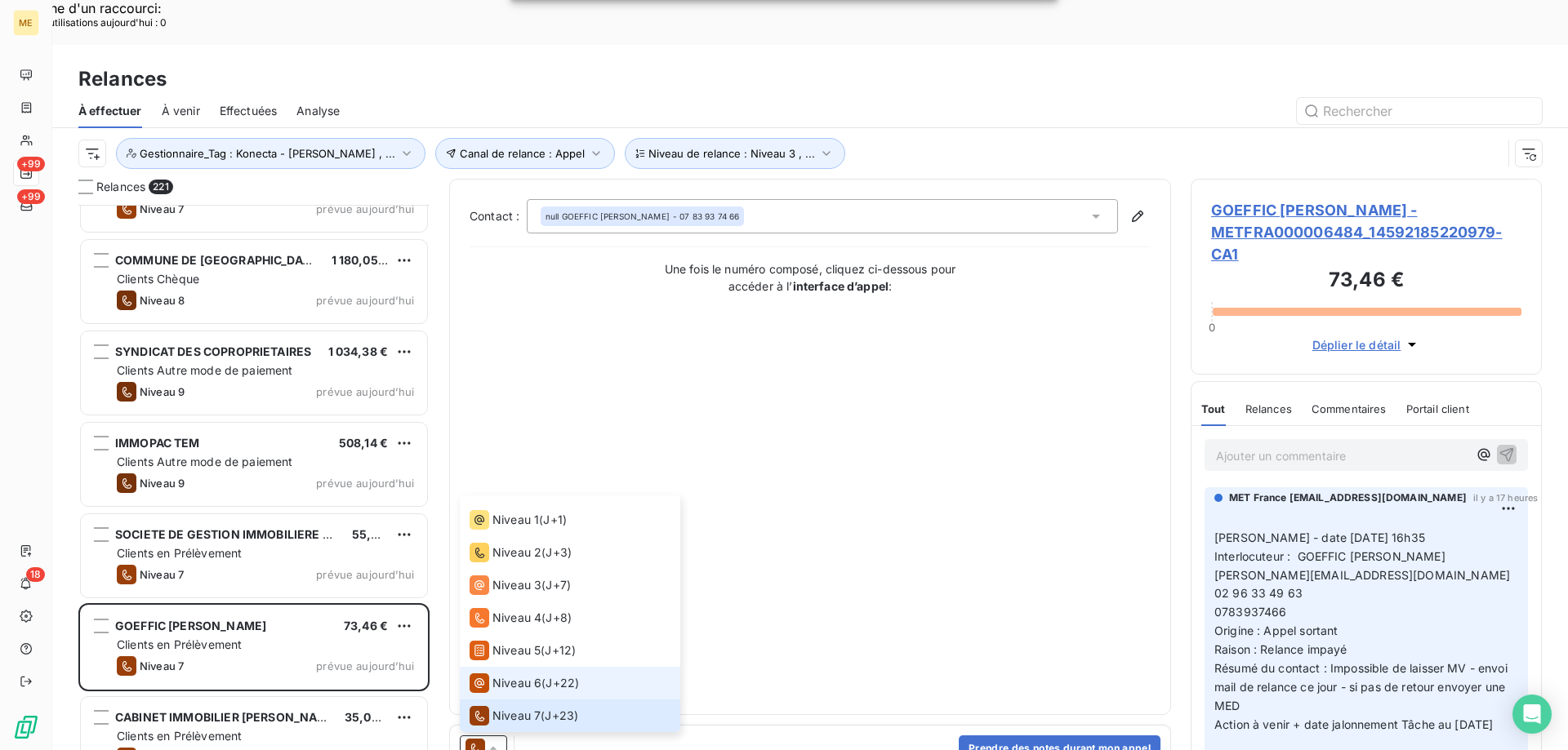
click at [527, 666] on li "Niveau 6 ( J+22 )" at bounding box center [570, 683] width 220 height 33
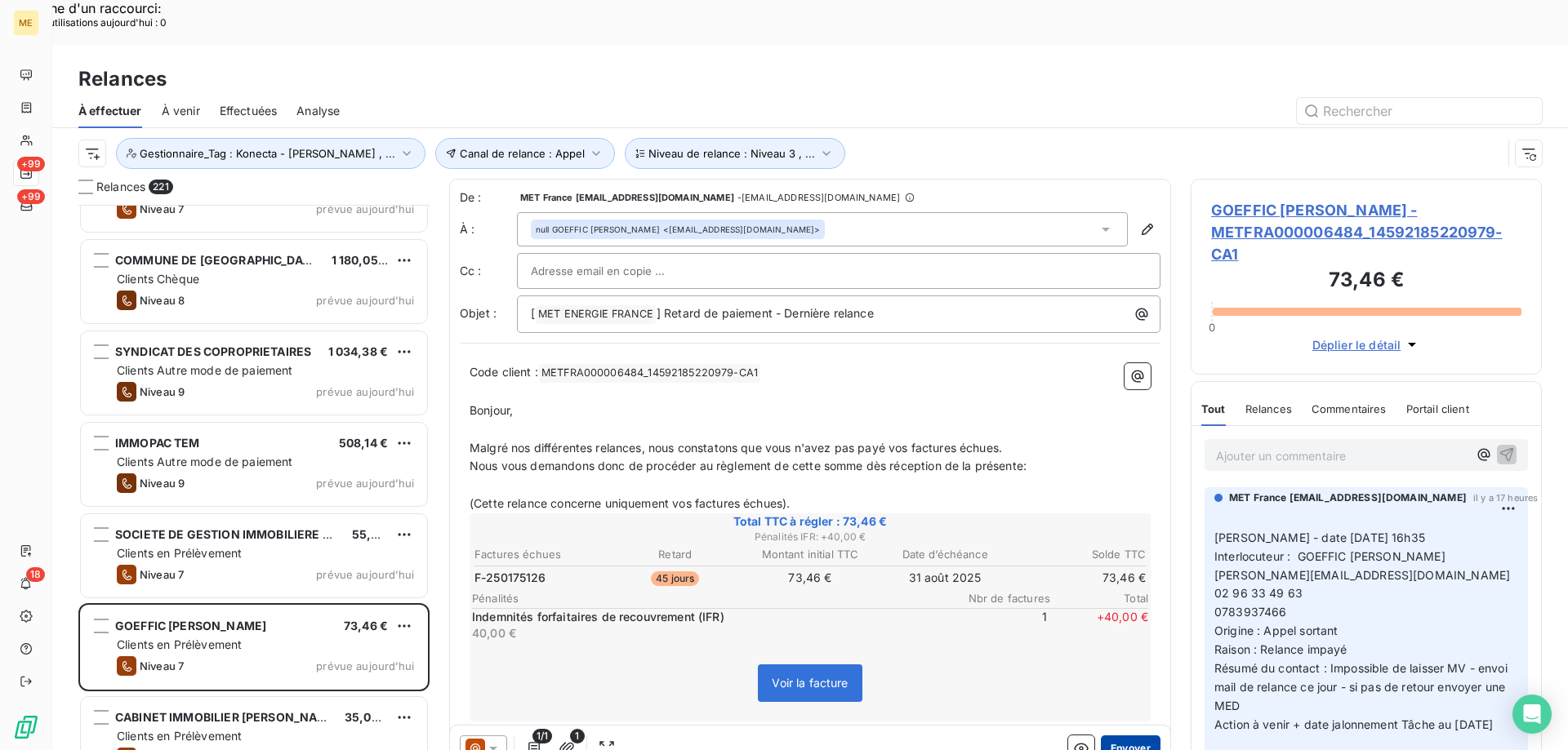
click at [1116, 735] on button "Envoyer" at bounding box center [1131, 748] width 60 height 26
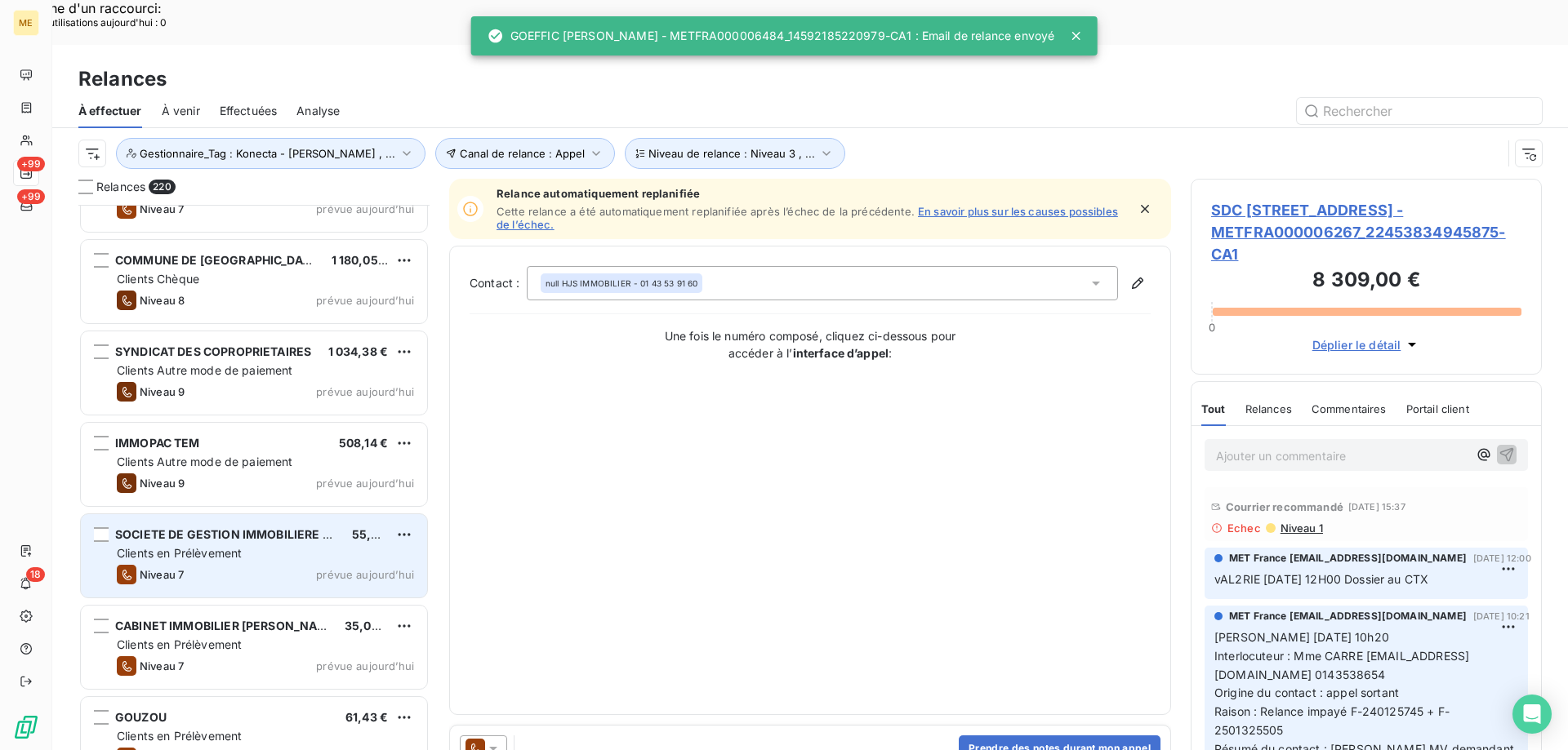
click at [332, 545] on div "Clients en Prélèvement" at bounding box center [265, 554] width 298 height 17
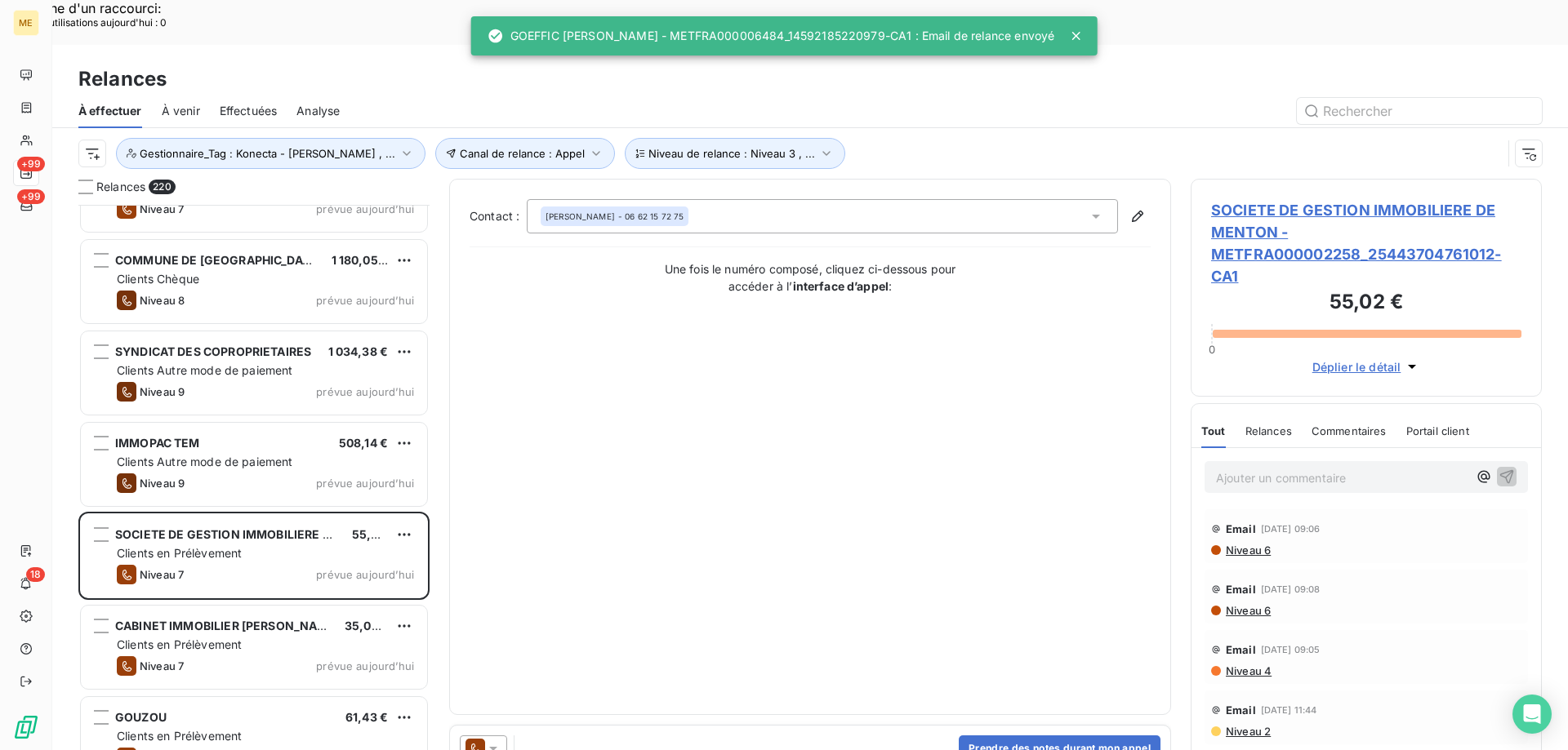
click at [497, 740] on icon at bounding box center [493, 748] width 17 height 17
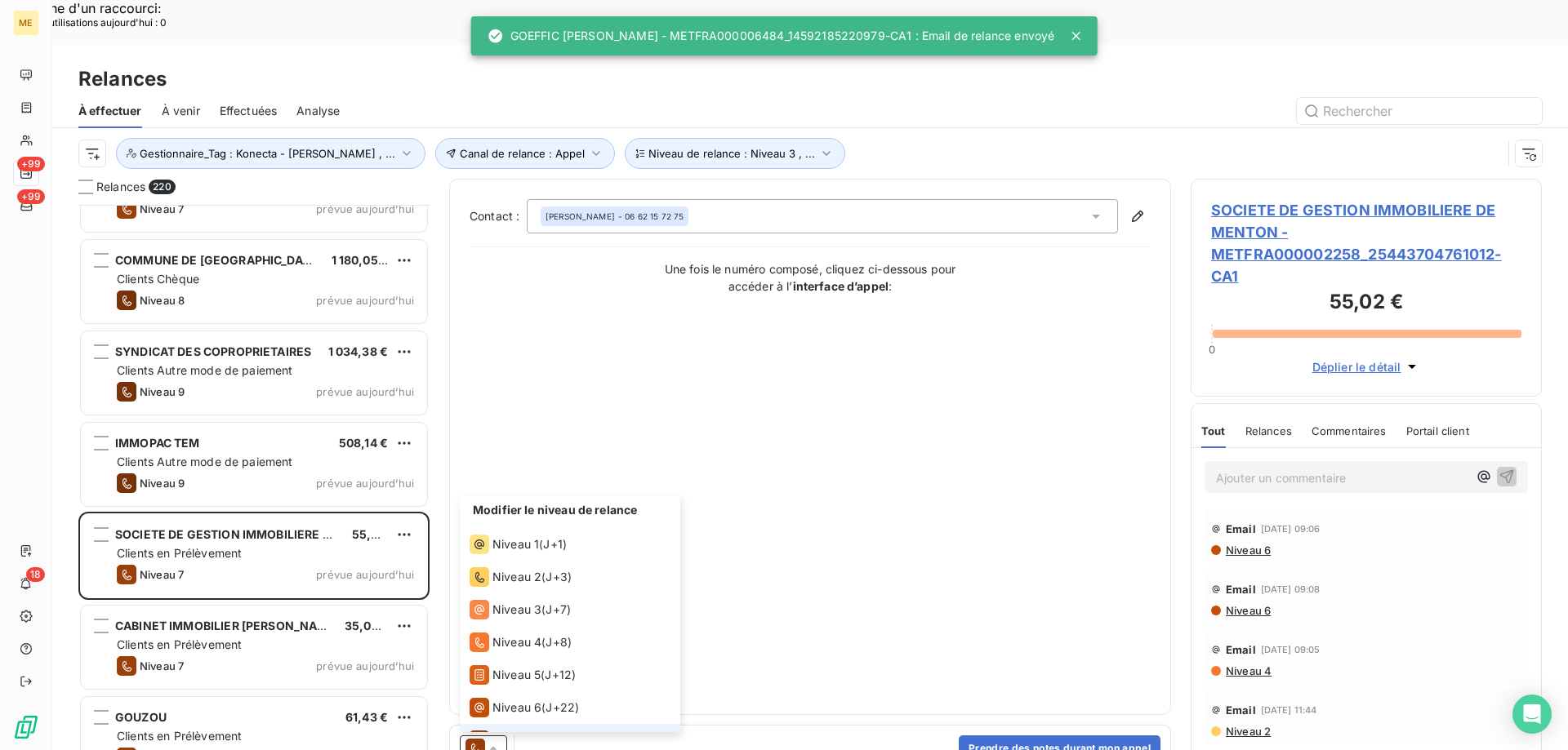
scroll to position [25, 0]
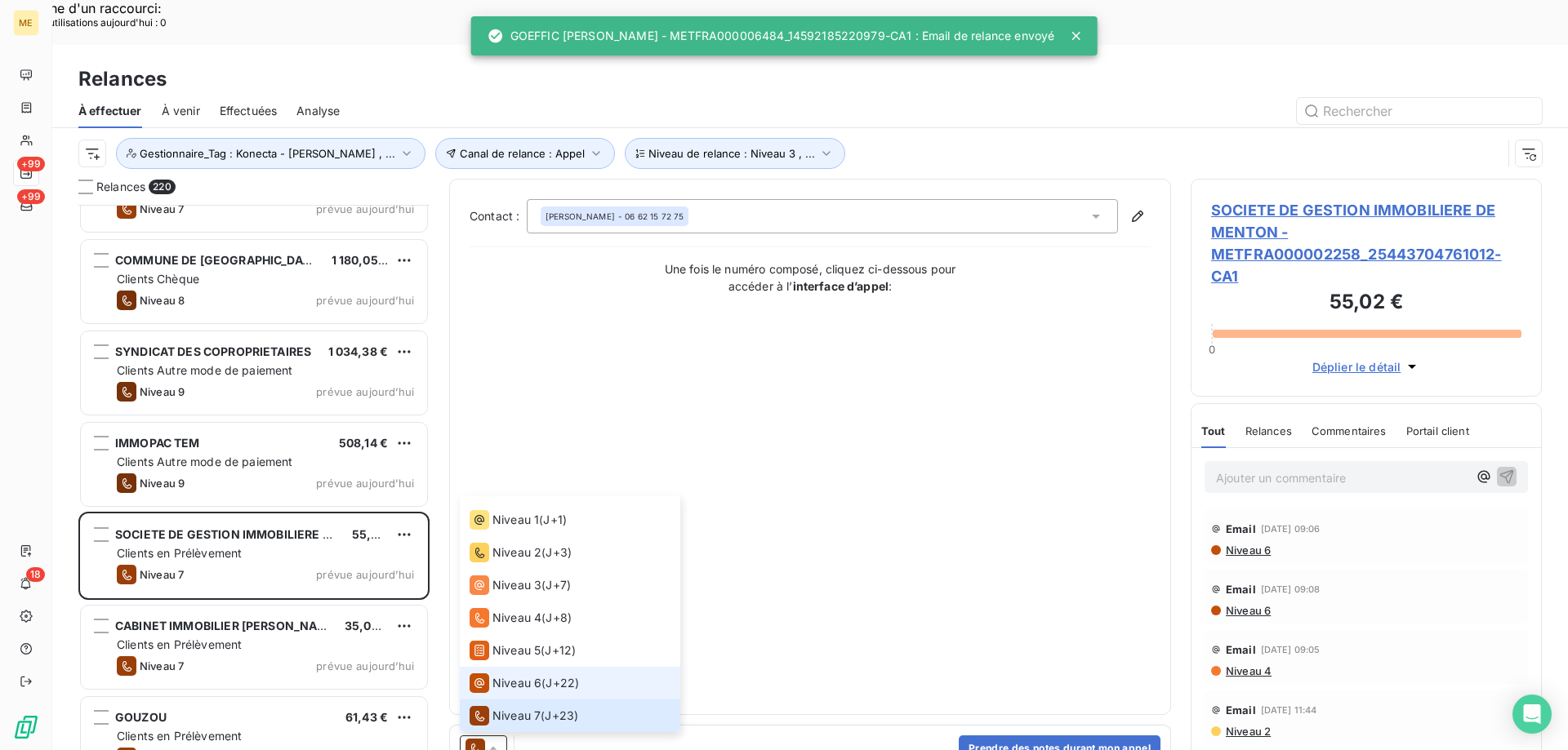
click at [506, 675] on span "Niveau 6" at bounding box center [516, 683] width 49 height 17
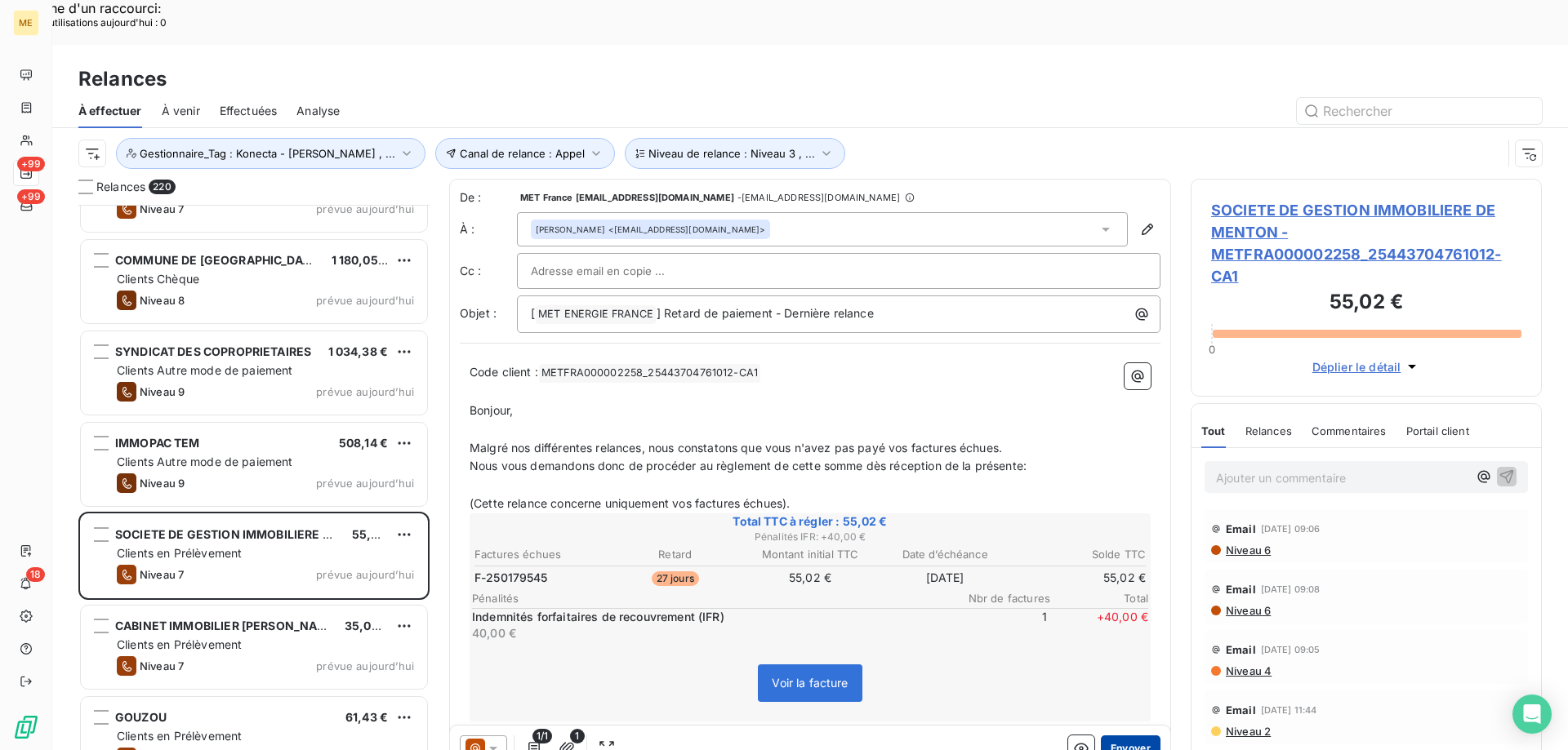
click at [1114, 735] on button "Envoyer" at bounding box center [1131, 748] width 60 height 26
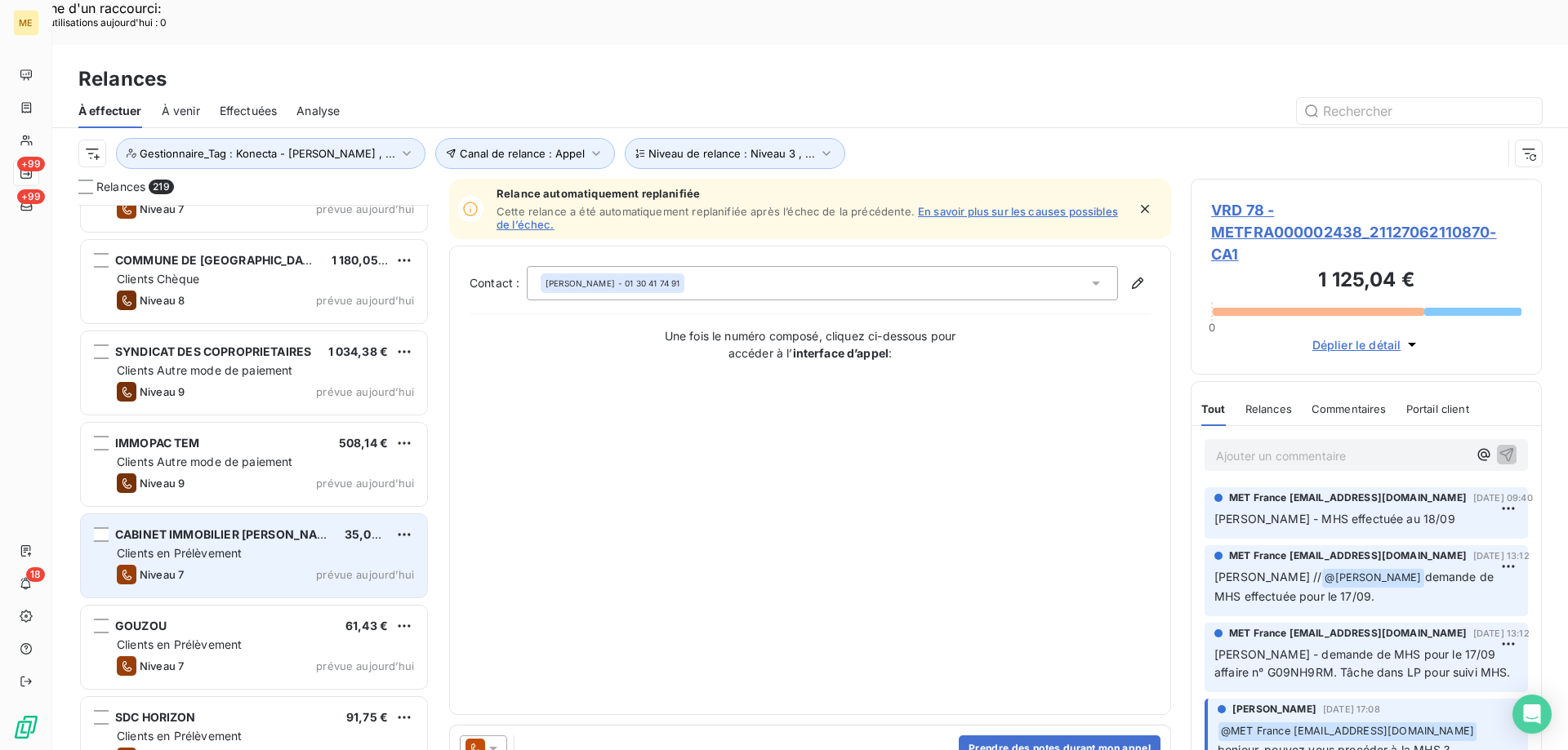
click at [321, 545] on div "Clients en Prélèvement" at bounding box center [265, 554] width 298 height 17
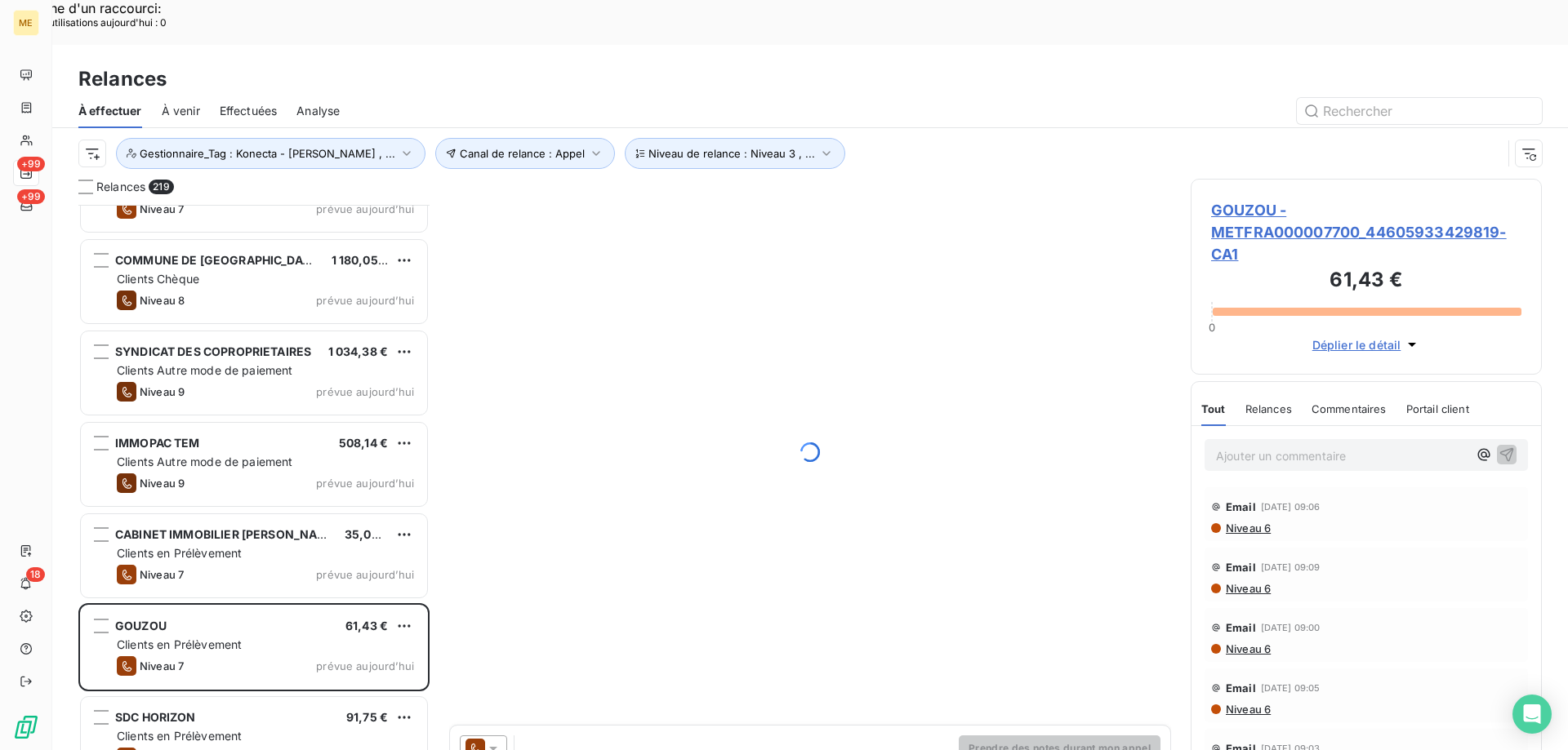
click at [496, 740] on icon at bounding box center [493, 748] width 17 height 17
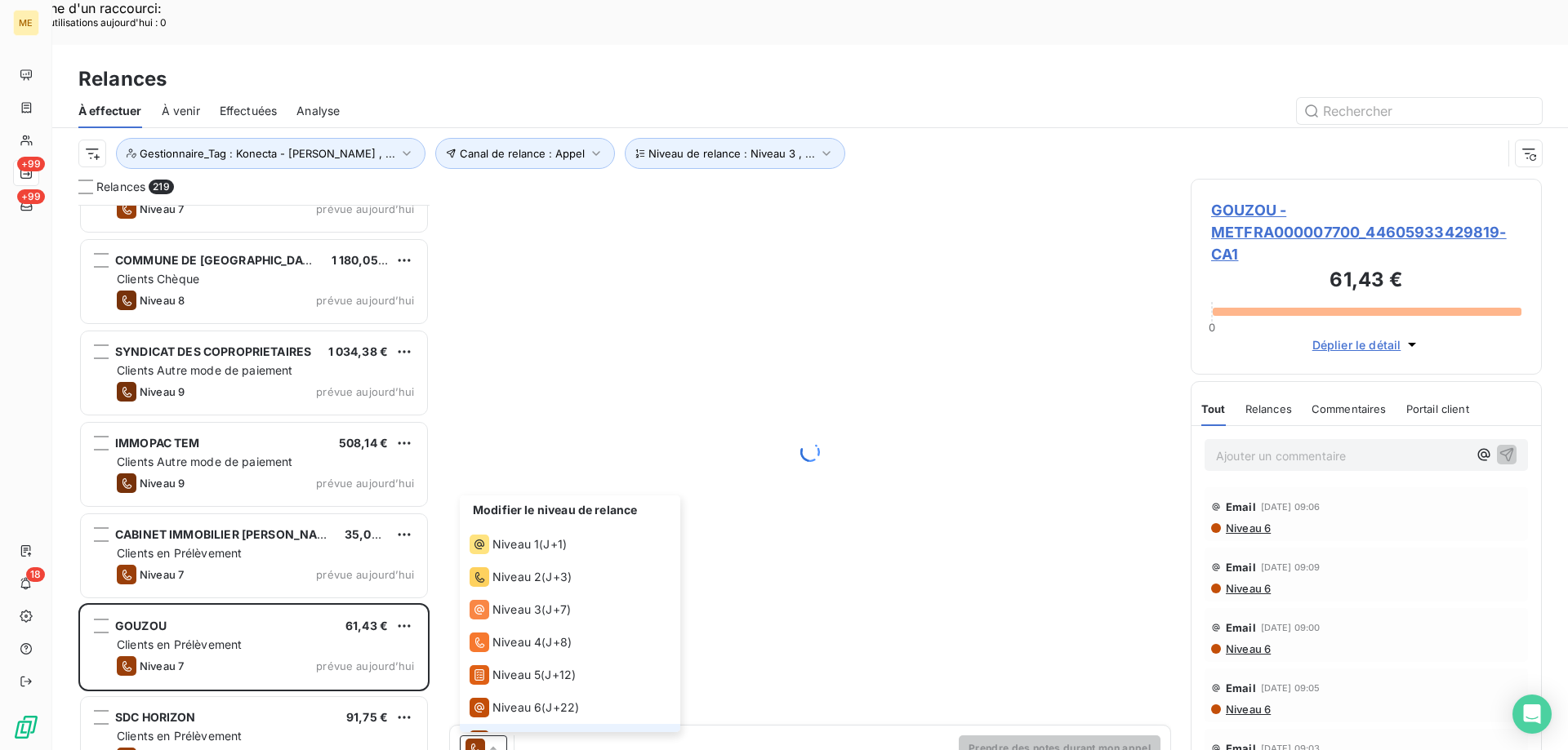
scroll to position [25, 0]
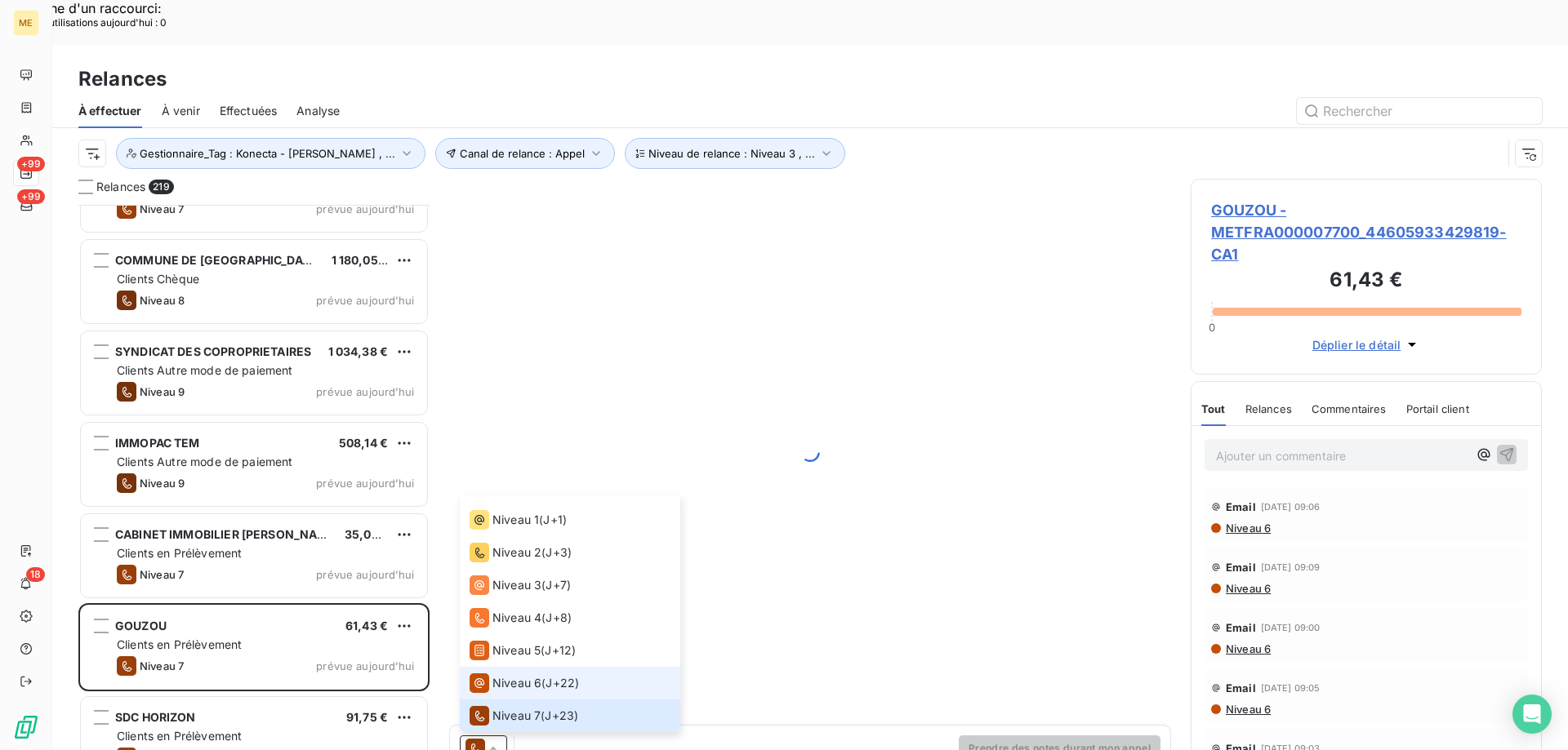
click at [512, 675] on span "Niveau 6" at bounding box center [516, 683] width 49 height 17
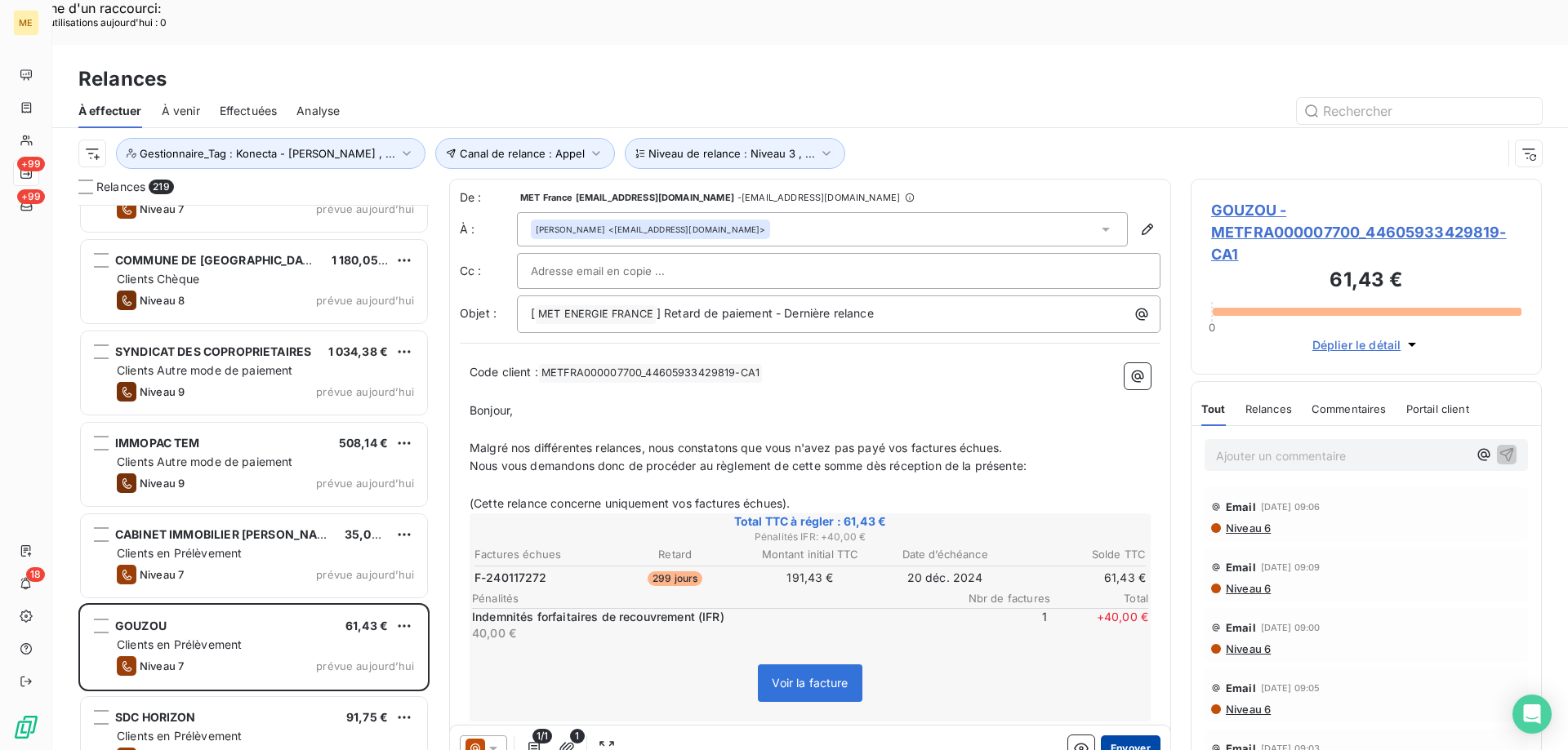
click at [1122, 735] on button "Envoyer" at bounding box center [1131, 748] width 60 height 26
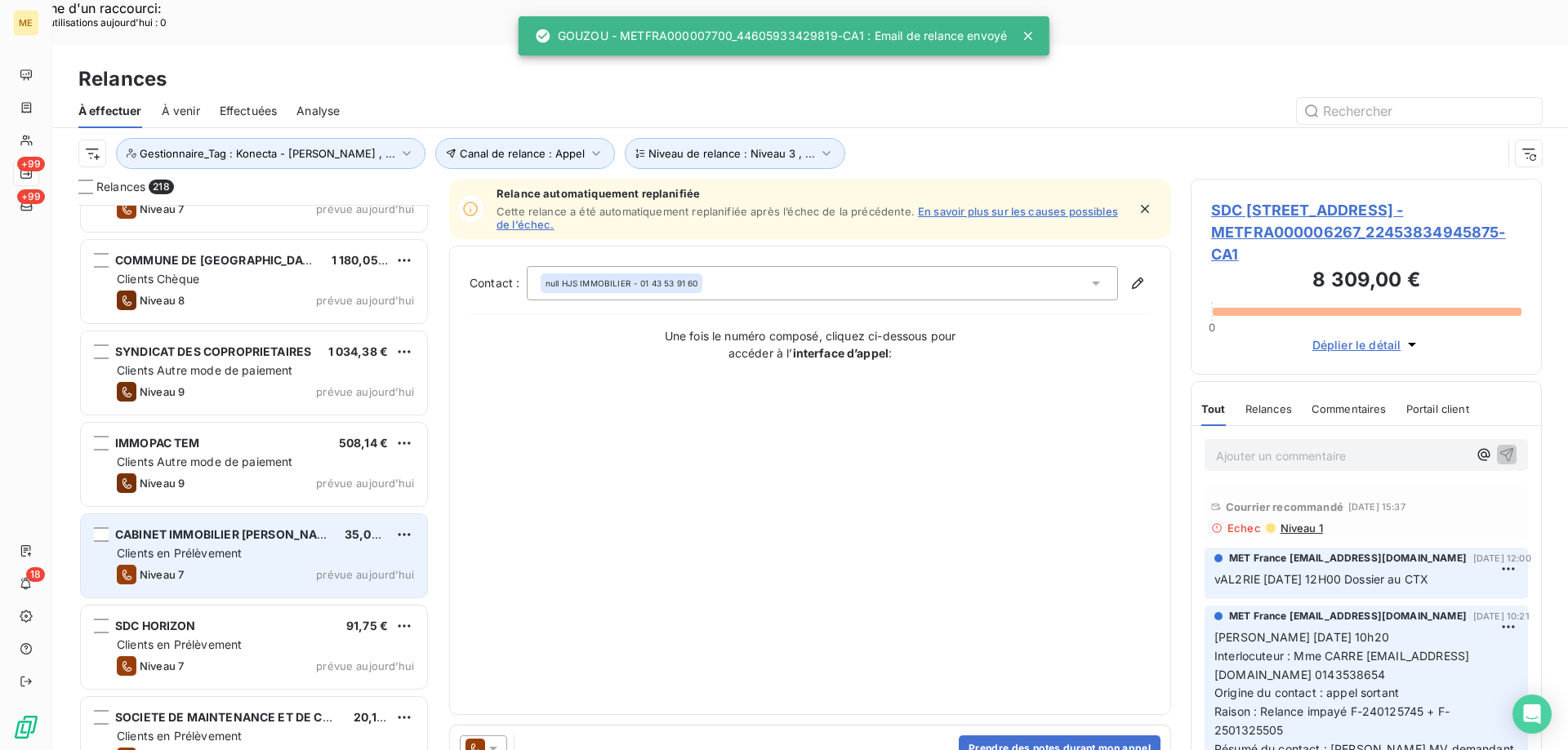
click at [385, 568] on span "prévue aujourd’hui" at bounding box center [365, 575] width 98 height 13
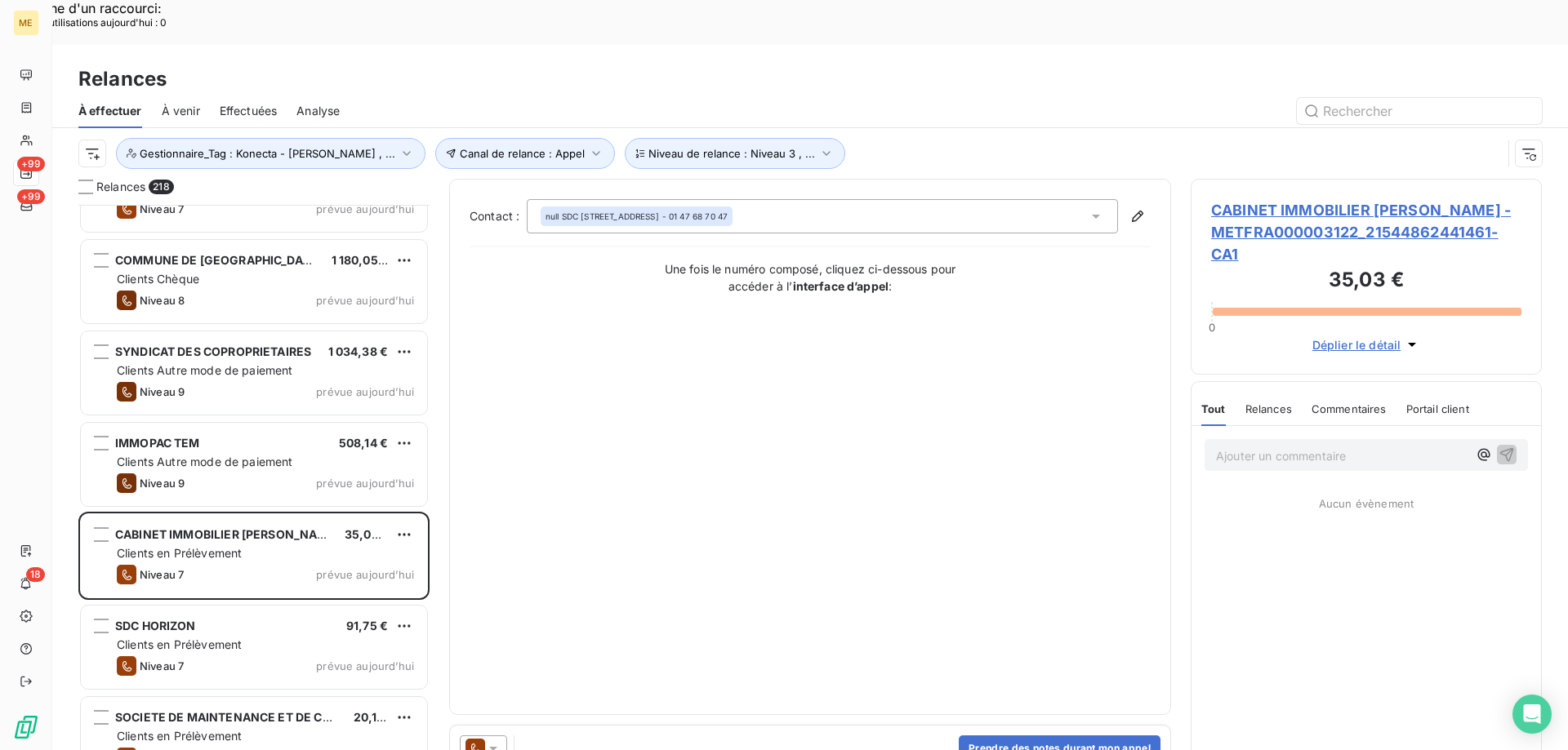
drag, startPoint x: 495, startPoint y: 699, endPoint x: 493, endPoint y: 688, distance: 11.2
click at [495, 740] on icon at bounding box center [493, 748] width 17 height 17
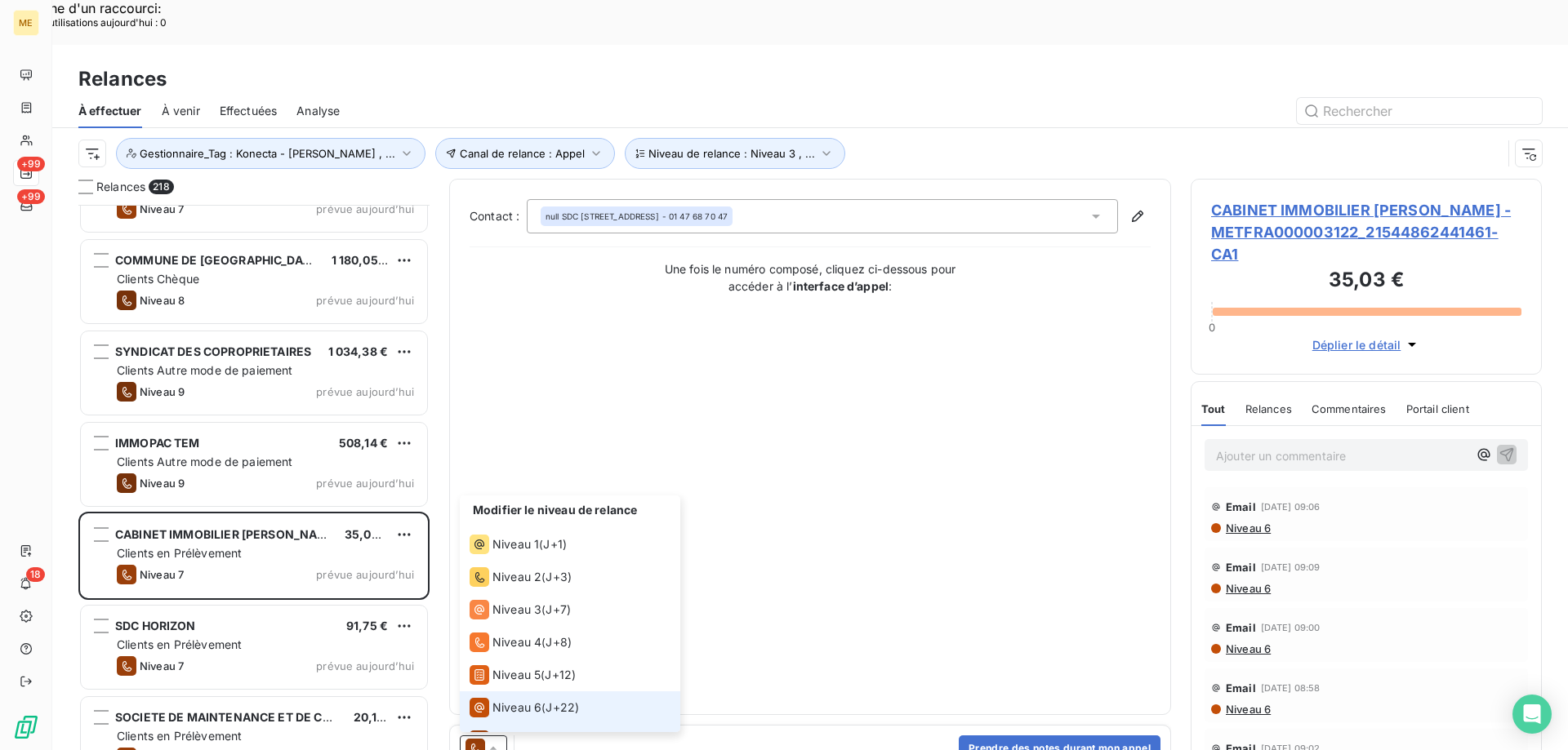
scroll to position [25, 0]
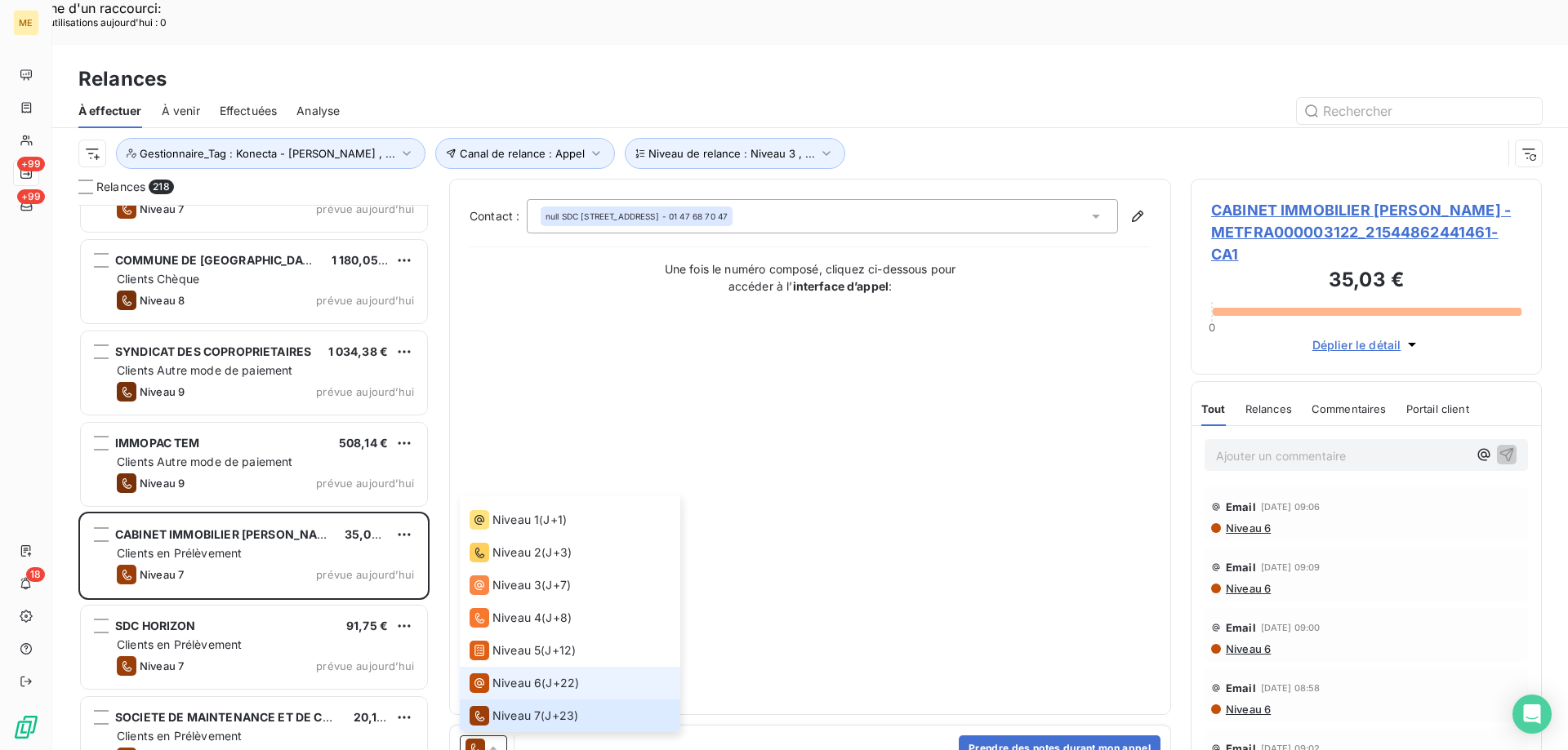
click at [502, 675] on span "Niveau 6" at bounding box center [516, 683] width 49 height 17
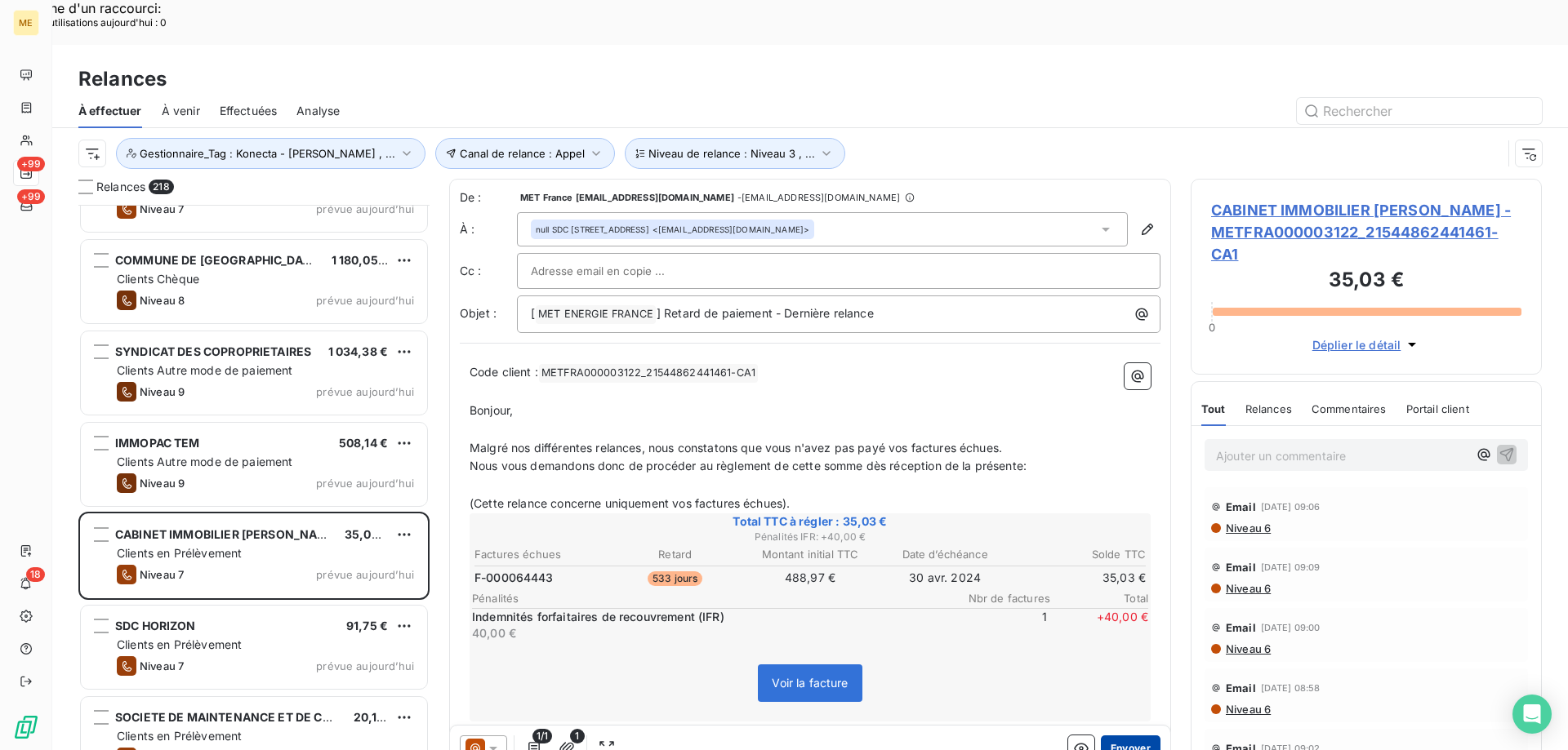
click at [1122, 735] on button "Envoyer" at bounding box center [1131, 748] width 60 height 26
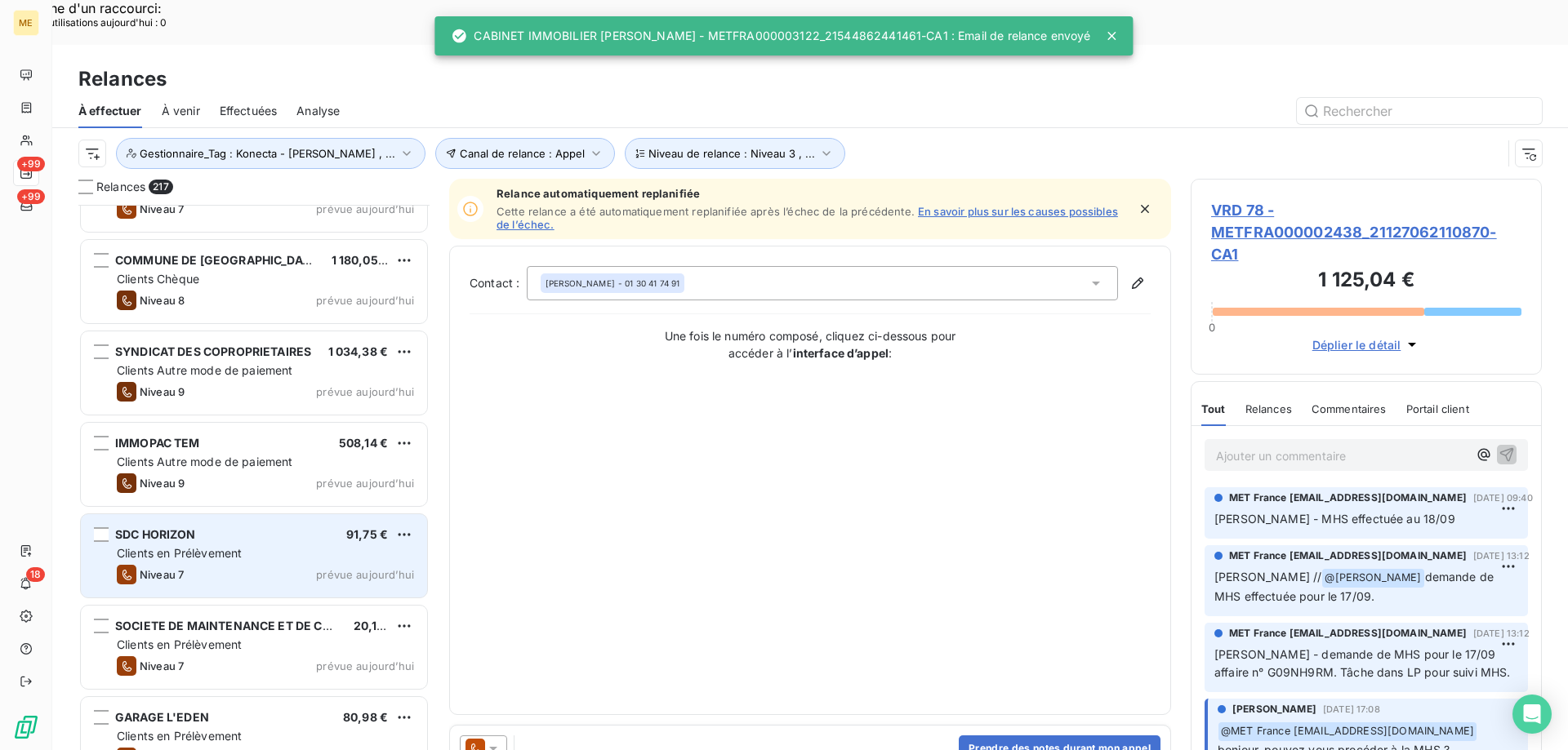
click at [339, 545] on div "Clients en Prélèvement" at bounding box center [265, 554] width 298 height 17
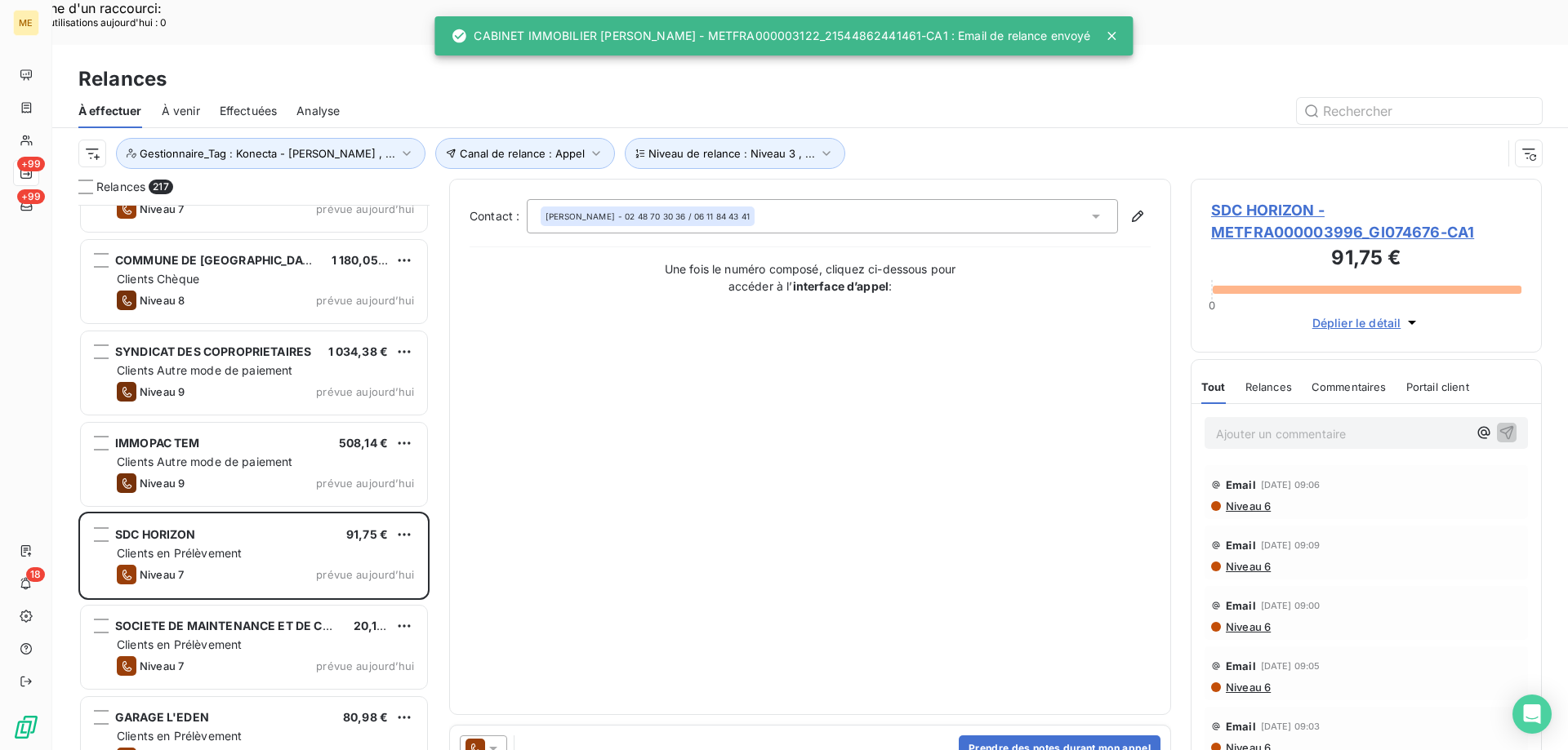
click at [497, 740] on icon at bounding box center [493, 748] width 17 height 17
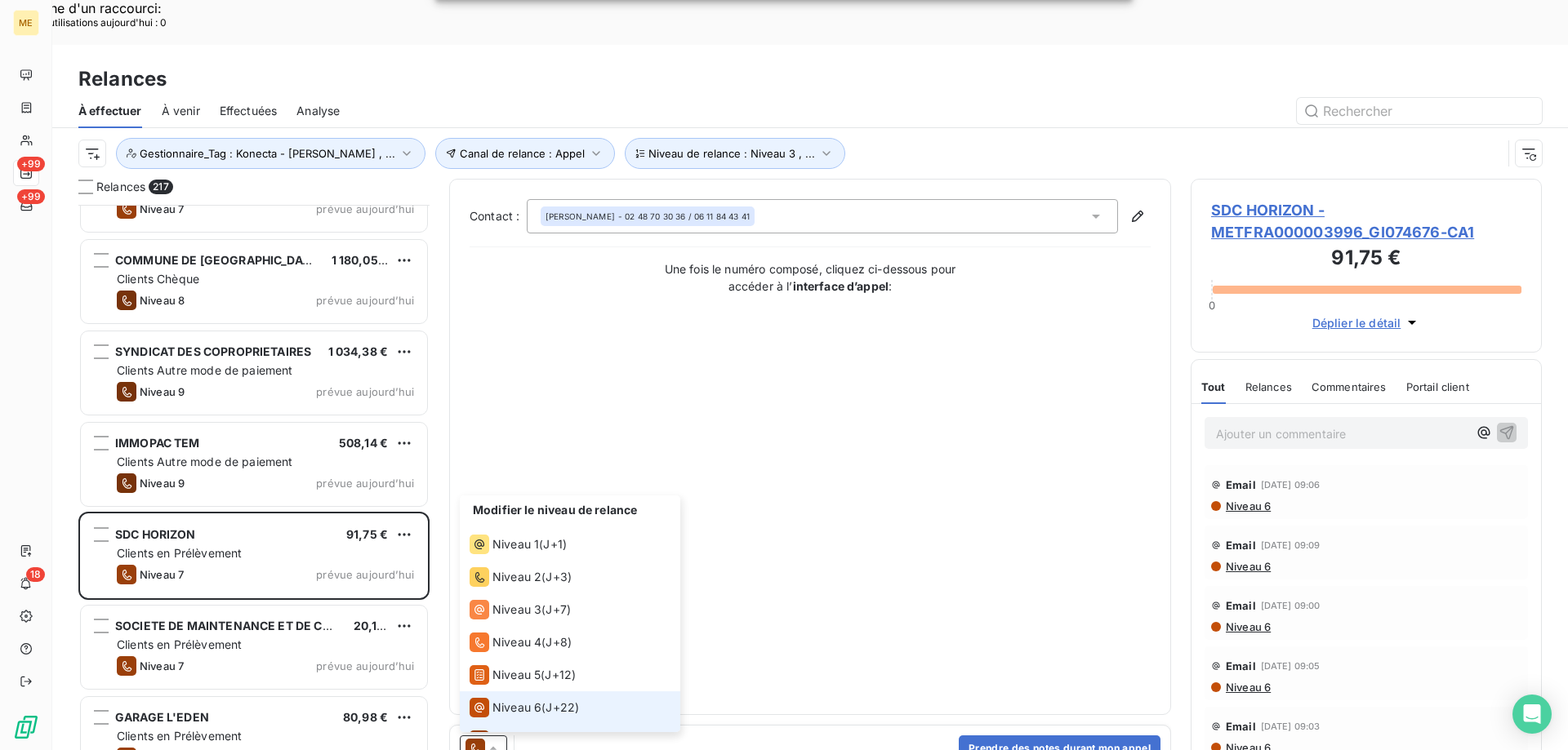
scroll to position [25, 0]
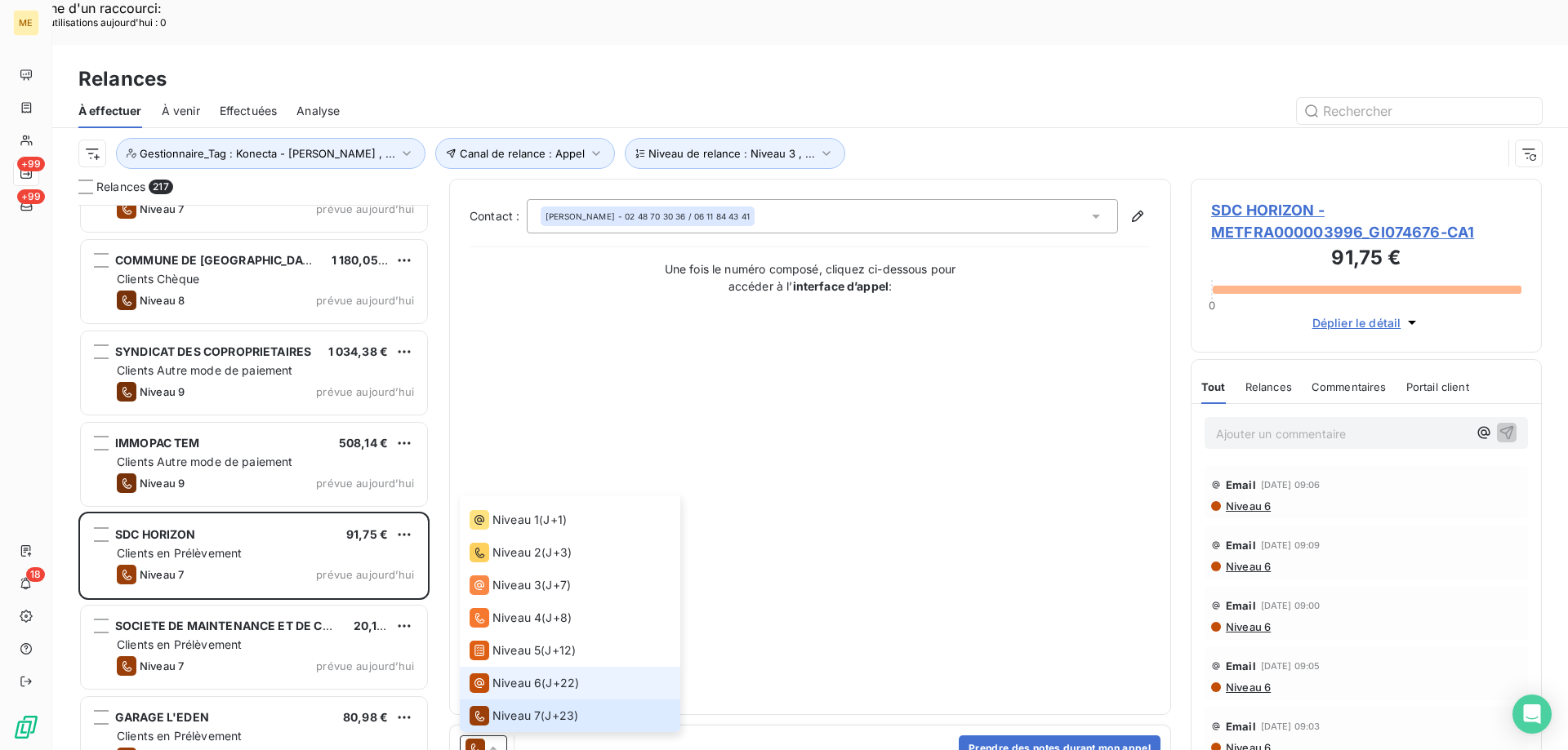
click at [491, 674] on div "Niveau 6" at bounding box center [505, 683] width 72 height 19
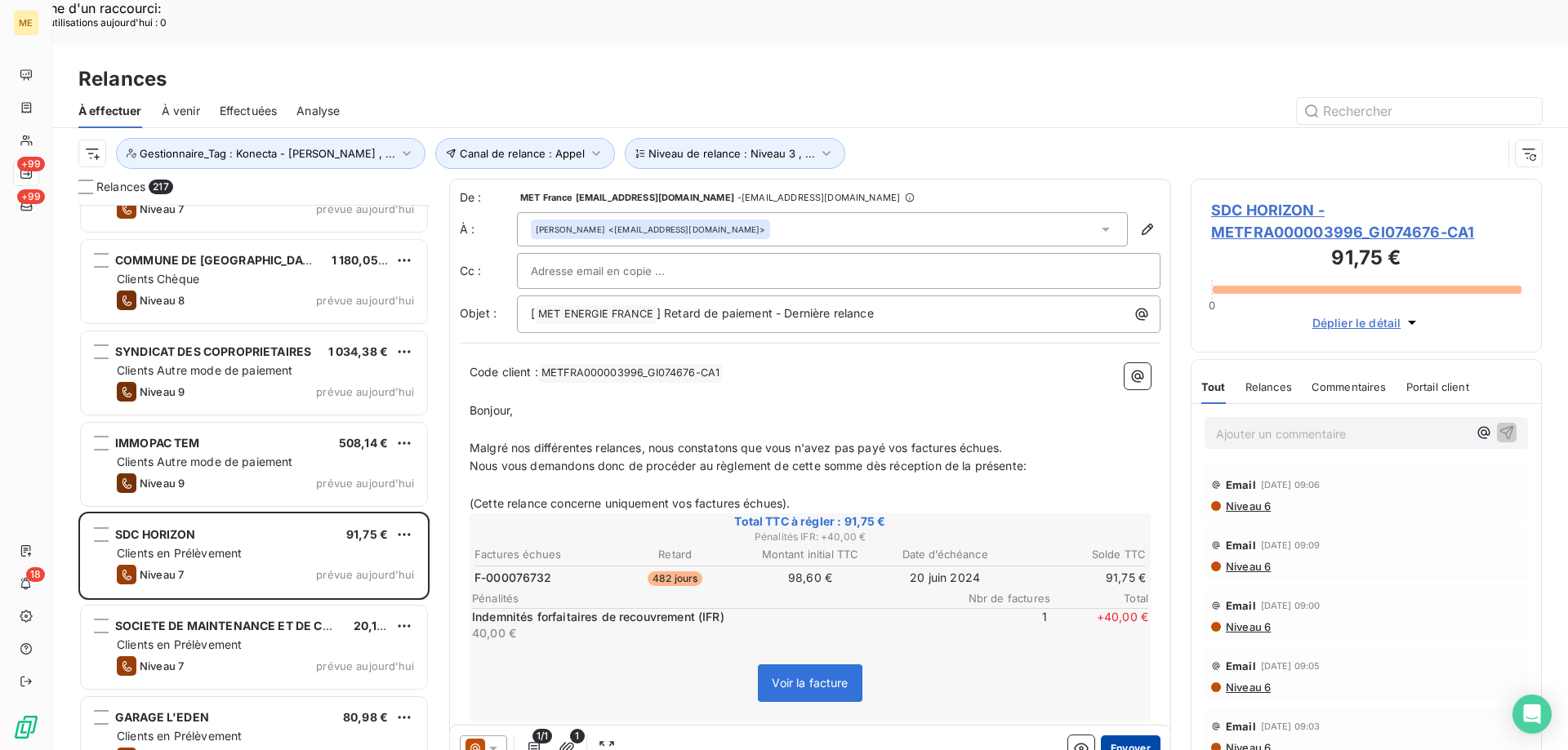
click at [1139, 735] on button "Envoyer" at bounding box center [1131, 748] width 60 height 26
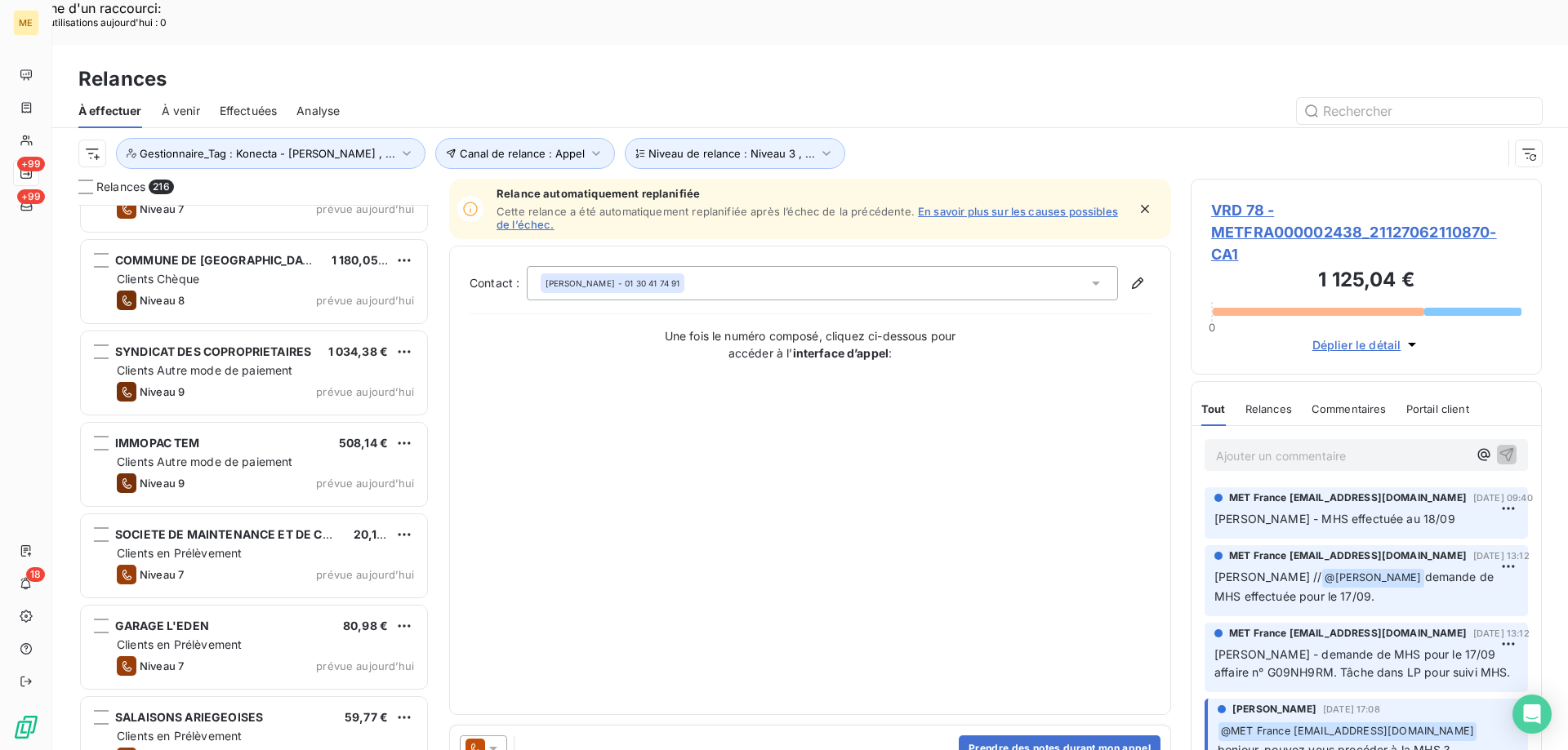
click at [385, 568] on span "prévue aujourd’hui" at bounding box center [365, 575] width 98 height 13
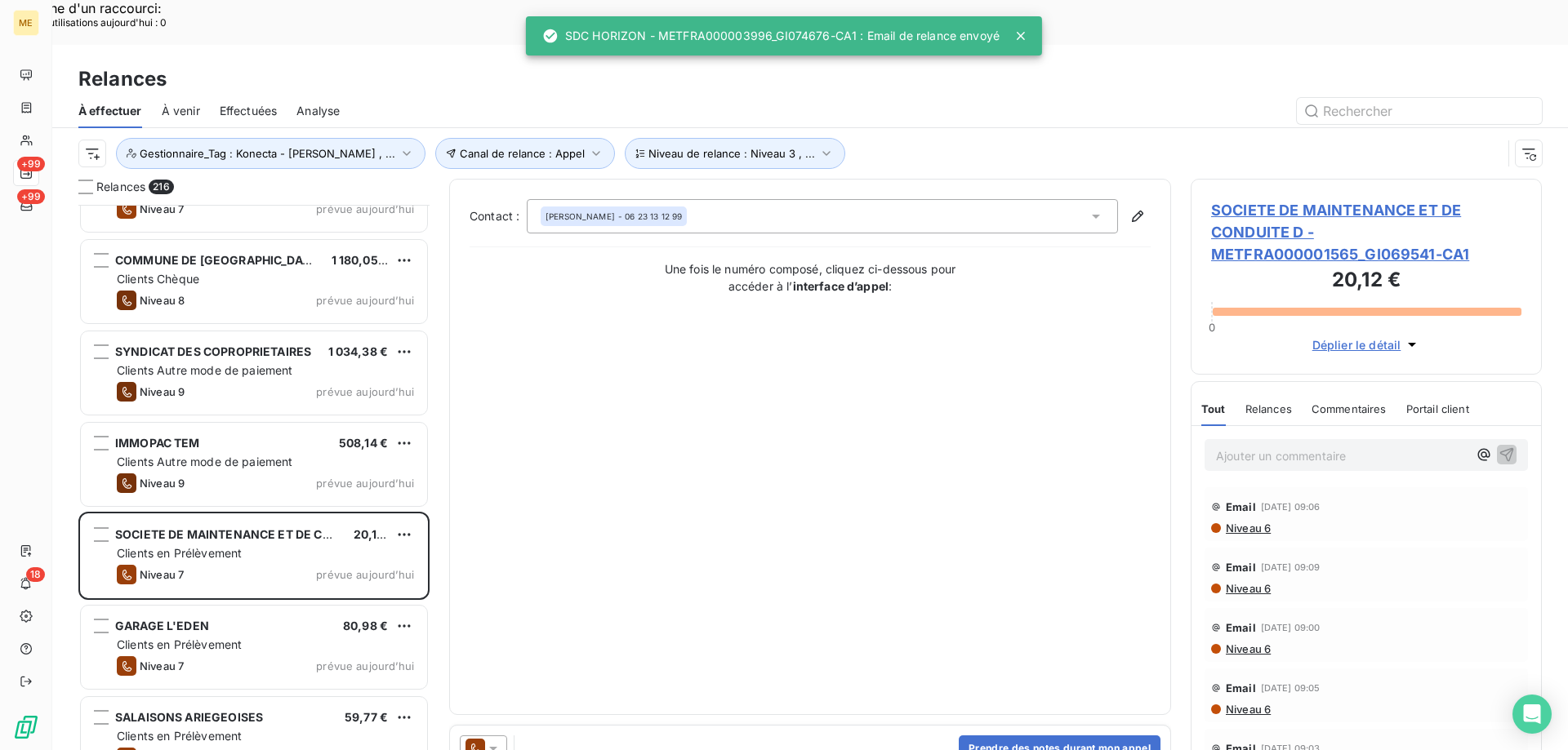
drag, startPoint x: 492, startPoint y: 704, endPoint x: 504, endPoint y: 696, distance: 14.4
click at [493, 747] on icon at bounding box center [493, 749] width 8 height 4
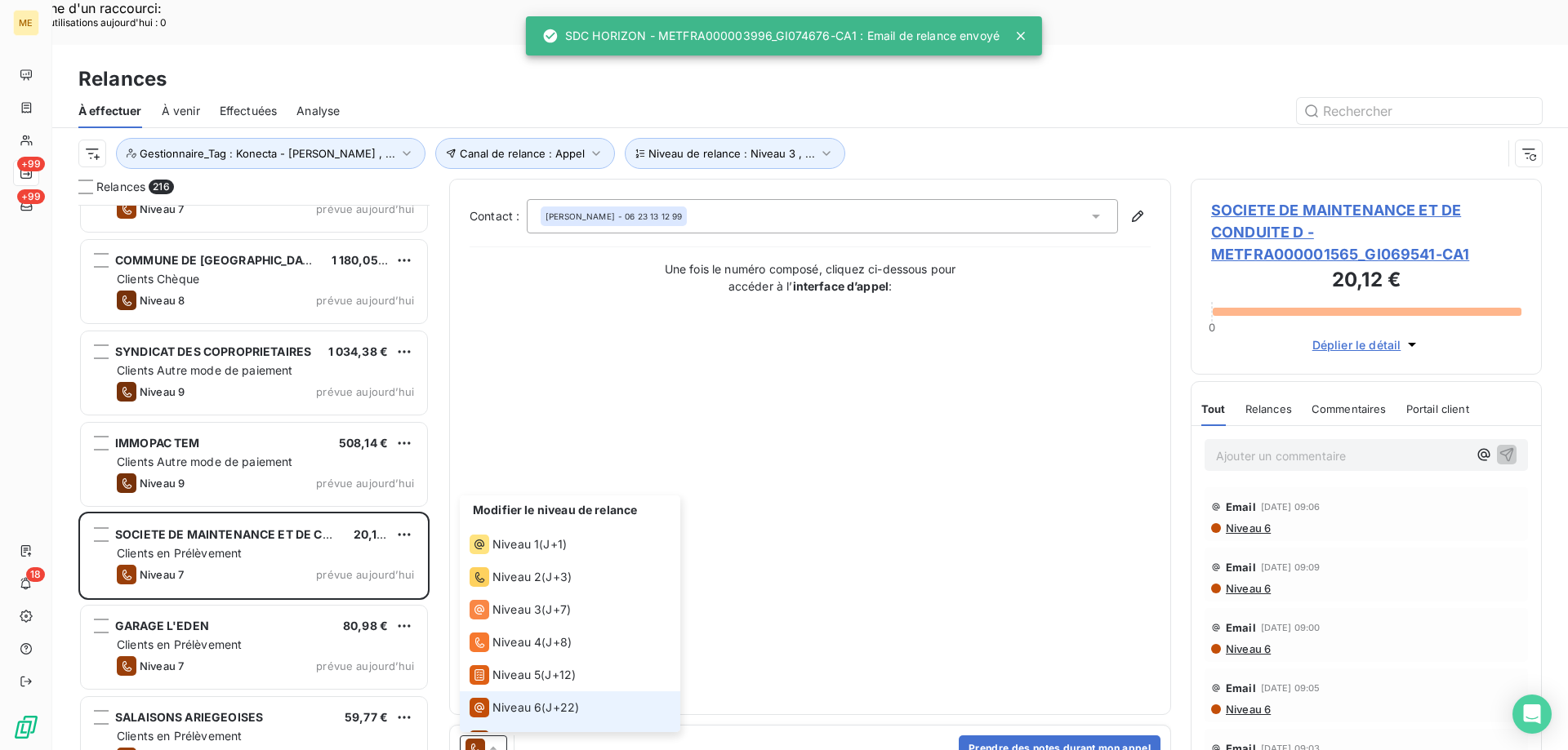
scroll to position [25, 0]
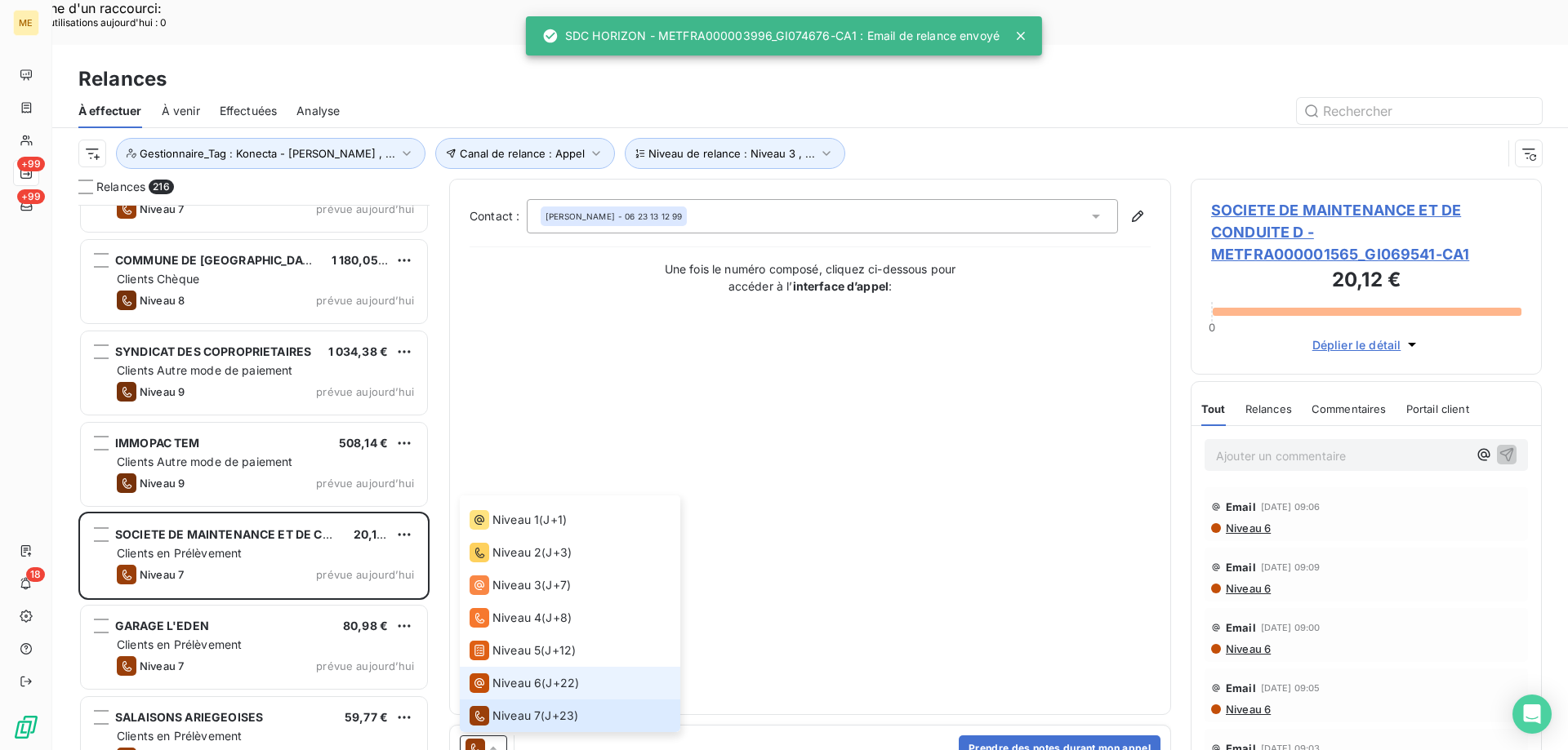
click at [522, 675] on span "Niveau 6" at bounding box center [516, 683] width 49 height 17
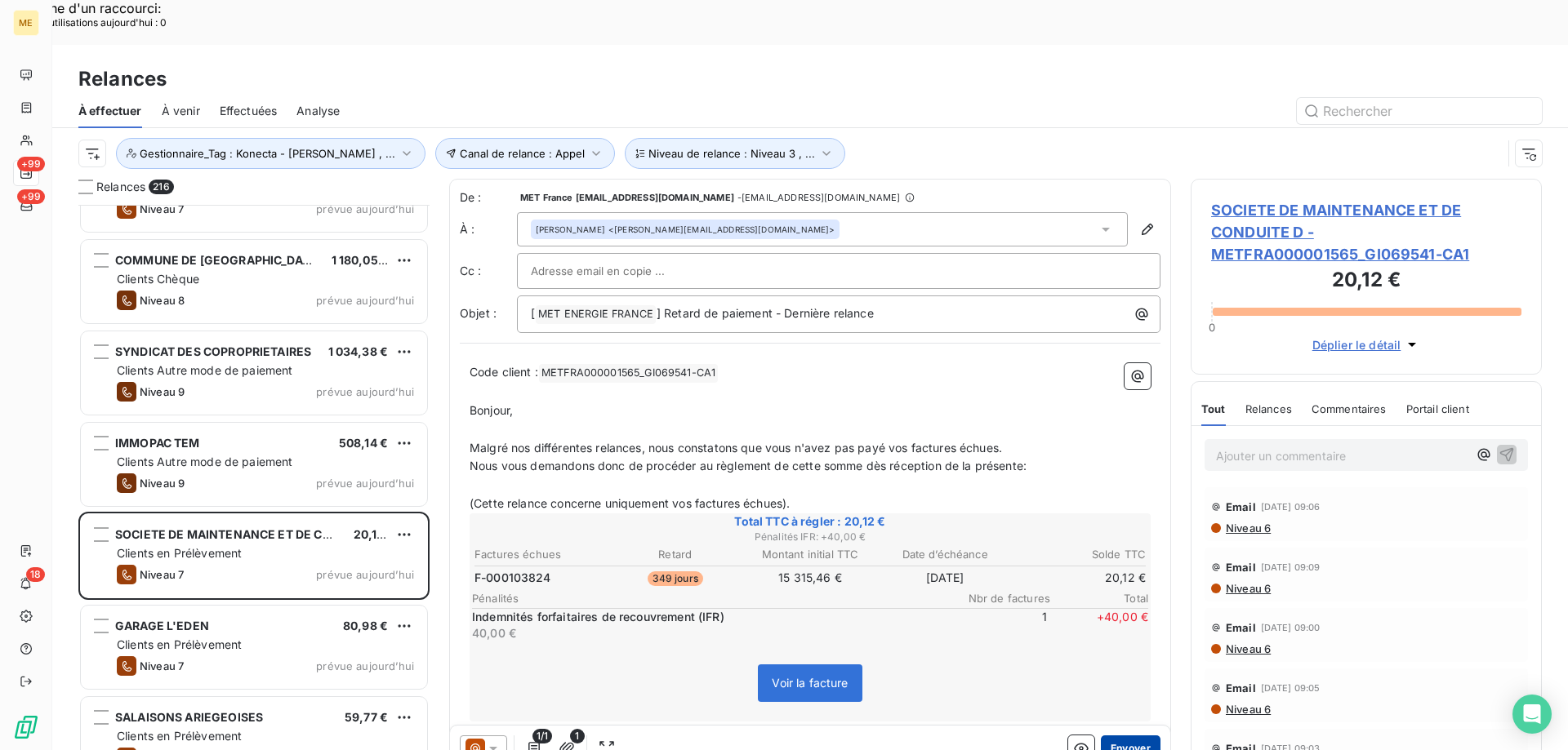
click at [1128, 735] on button "Envoyer" at bounding box center [1131, 748] width 60 height 26
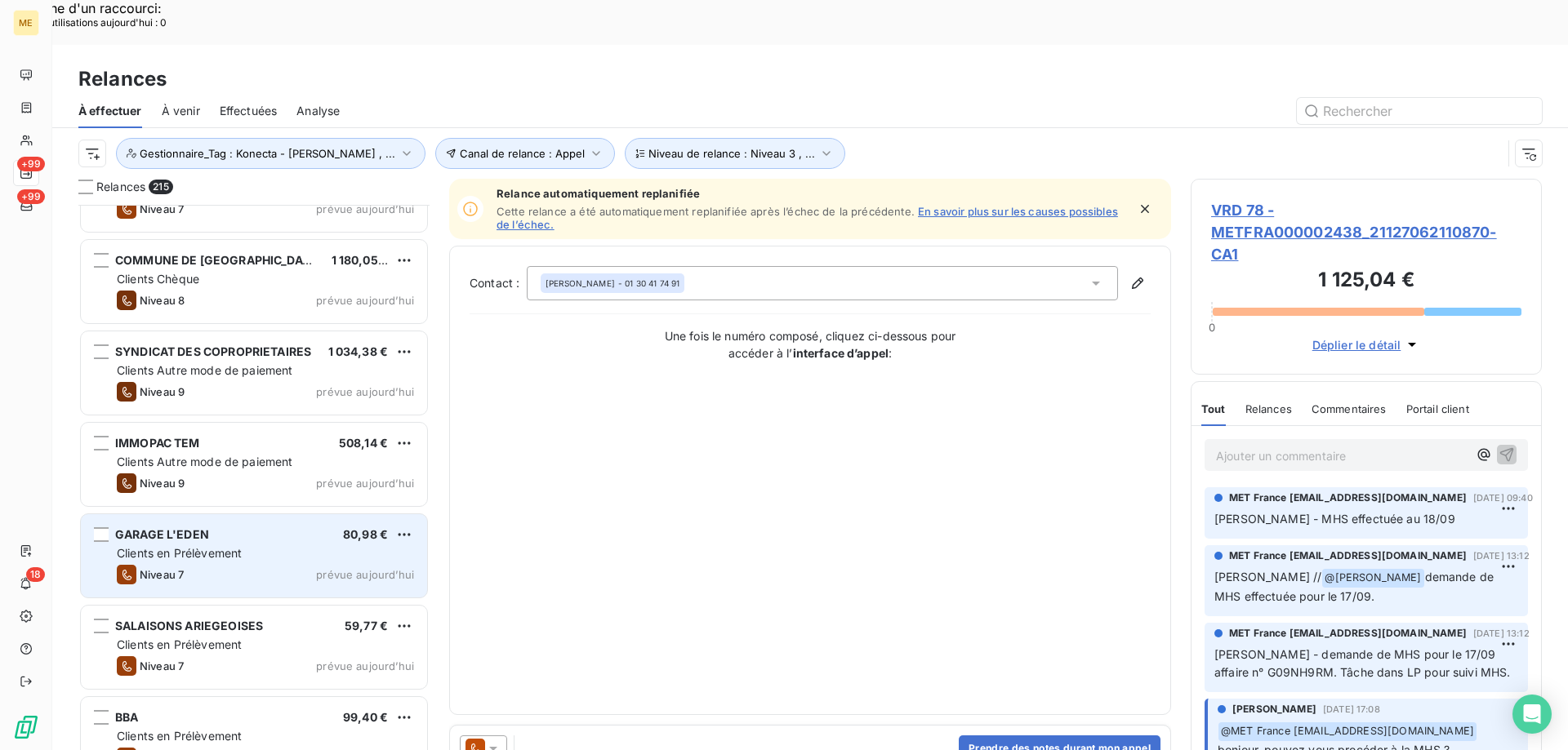
click at [334, 565] on div "Niveau 7 prévue aujourd’hui" at bounding box center [265, 574] width 298 height 19
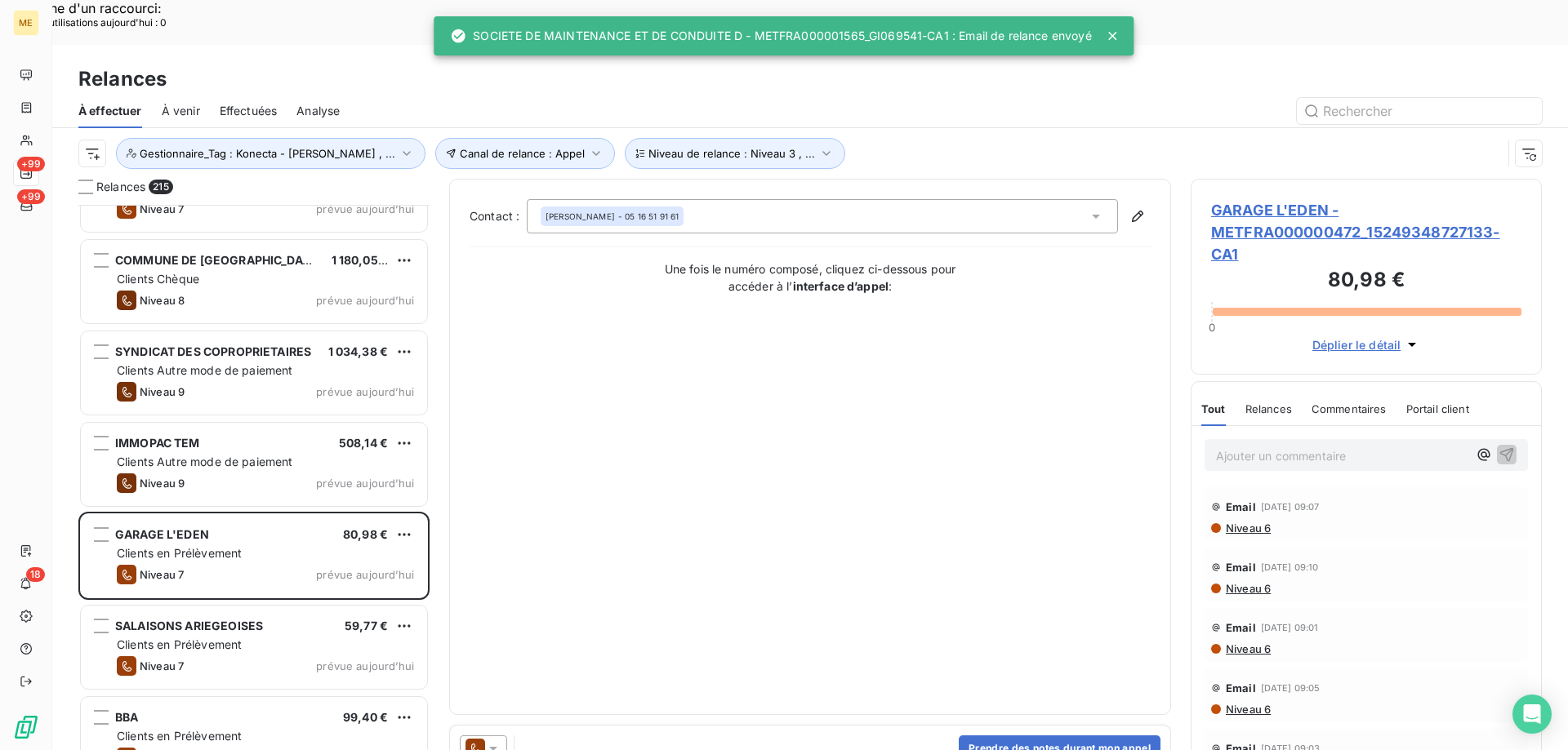
click at [496, 747] on icon at bounding box center [493, 749] width 8 height 4
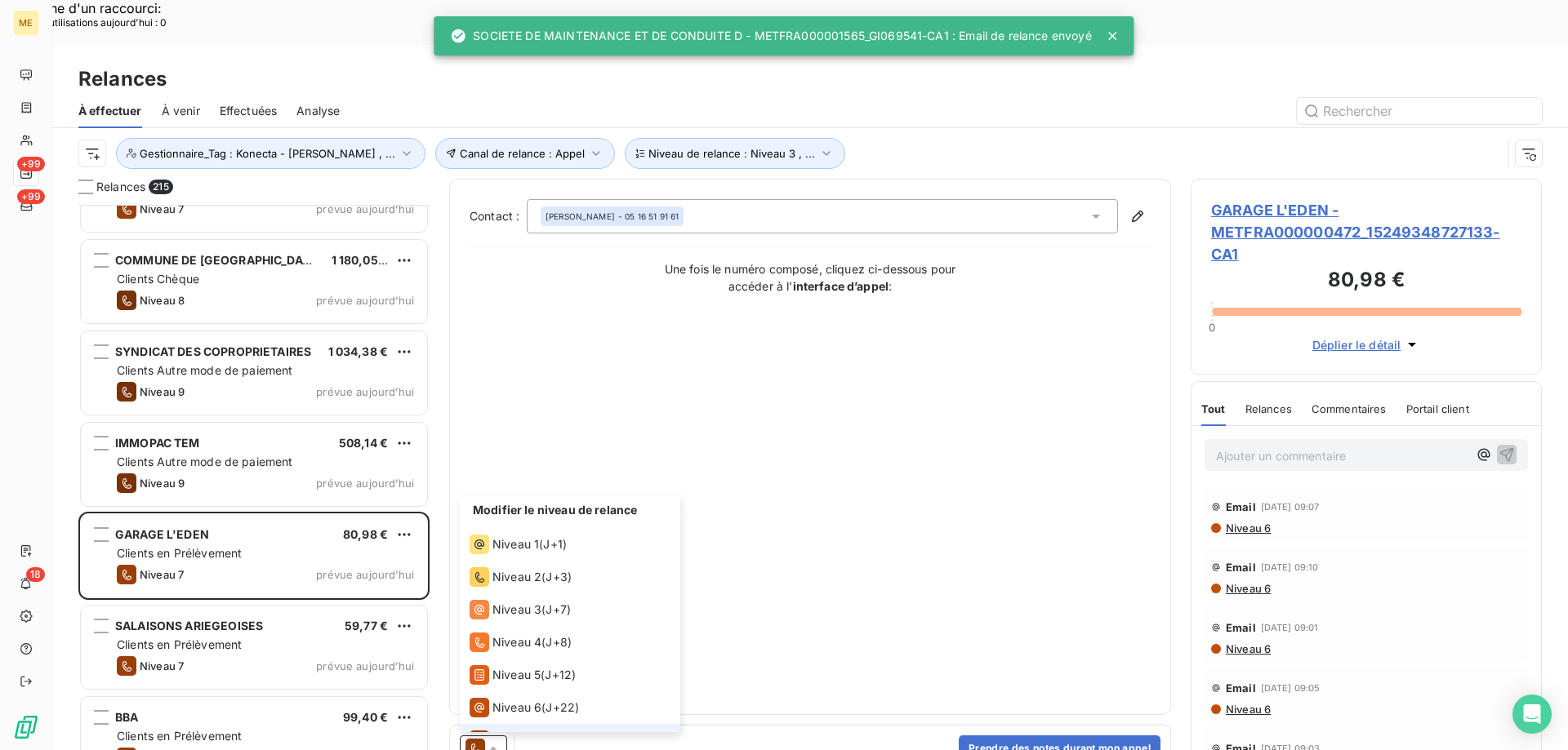
scroll to position [25, 0]
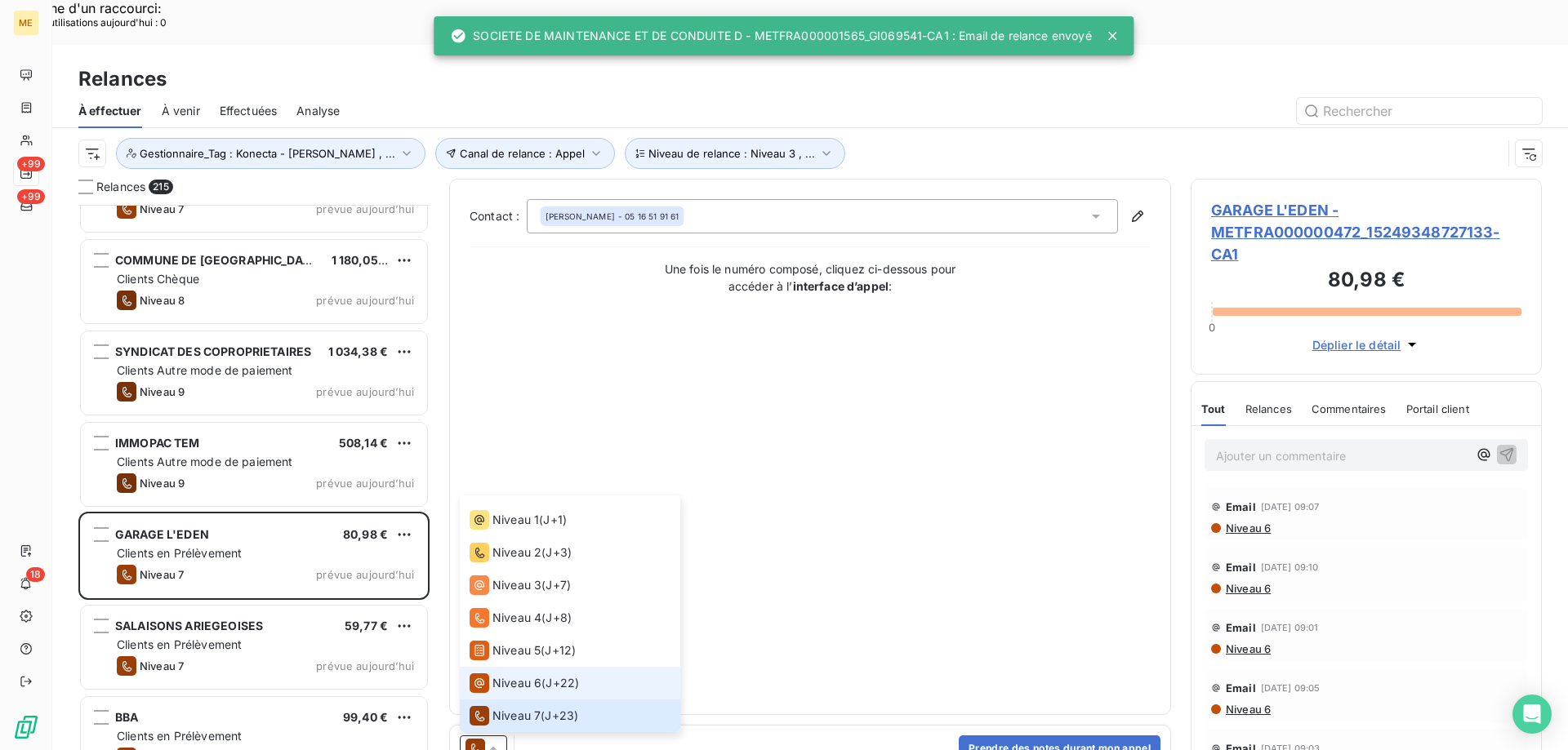
click at [492, 675] on span "Niveau 6" at bounding box center [516, 683] width 49 height 17
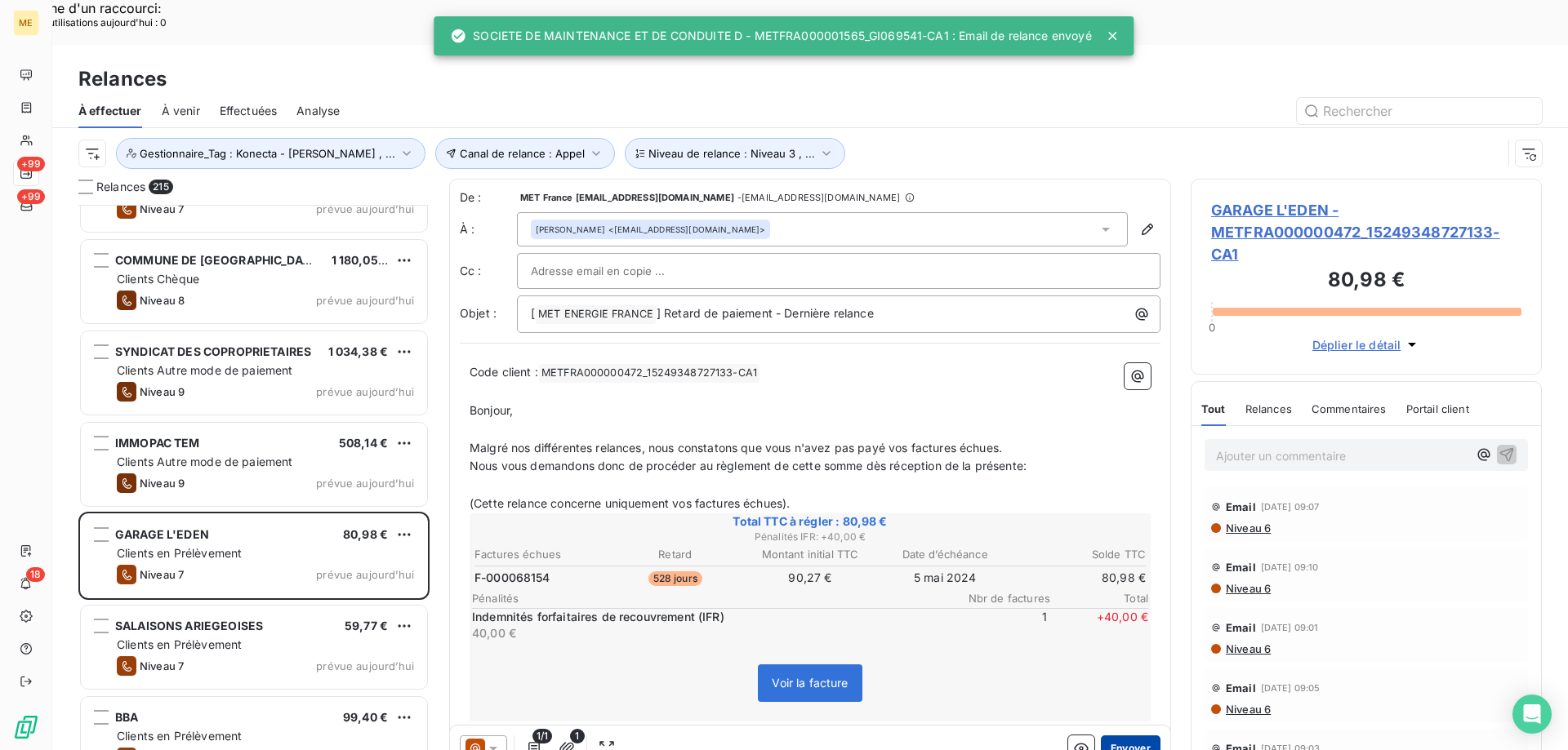
click at [1101, 735] on button "Envoyer" at bounding box center [1131, 748] width 60 height 26
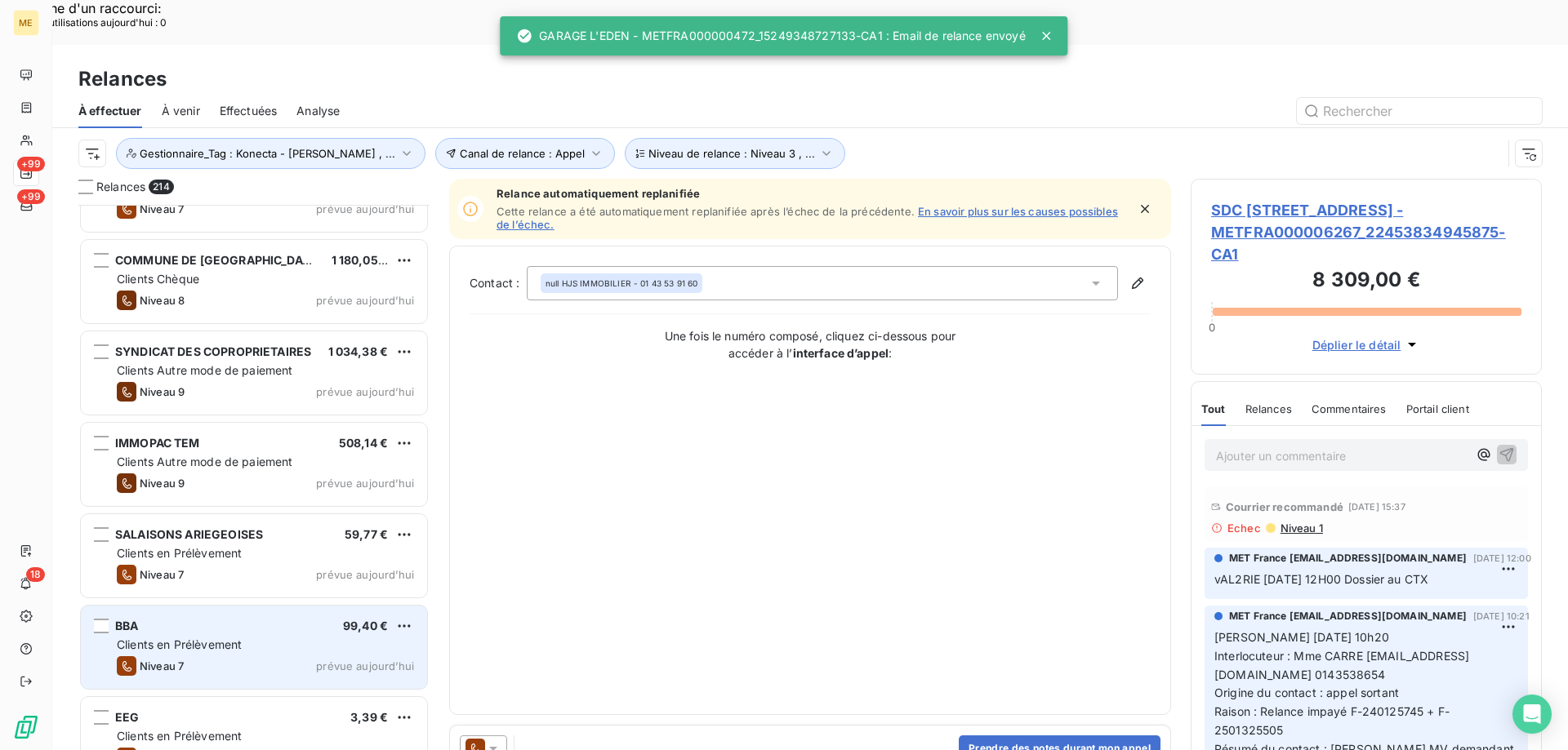
click at [371, 619] on span "99,40 €" at bounding box center [365, 625] width 45 height 14
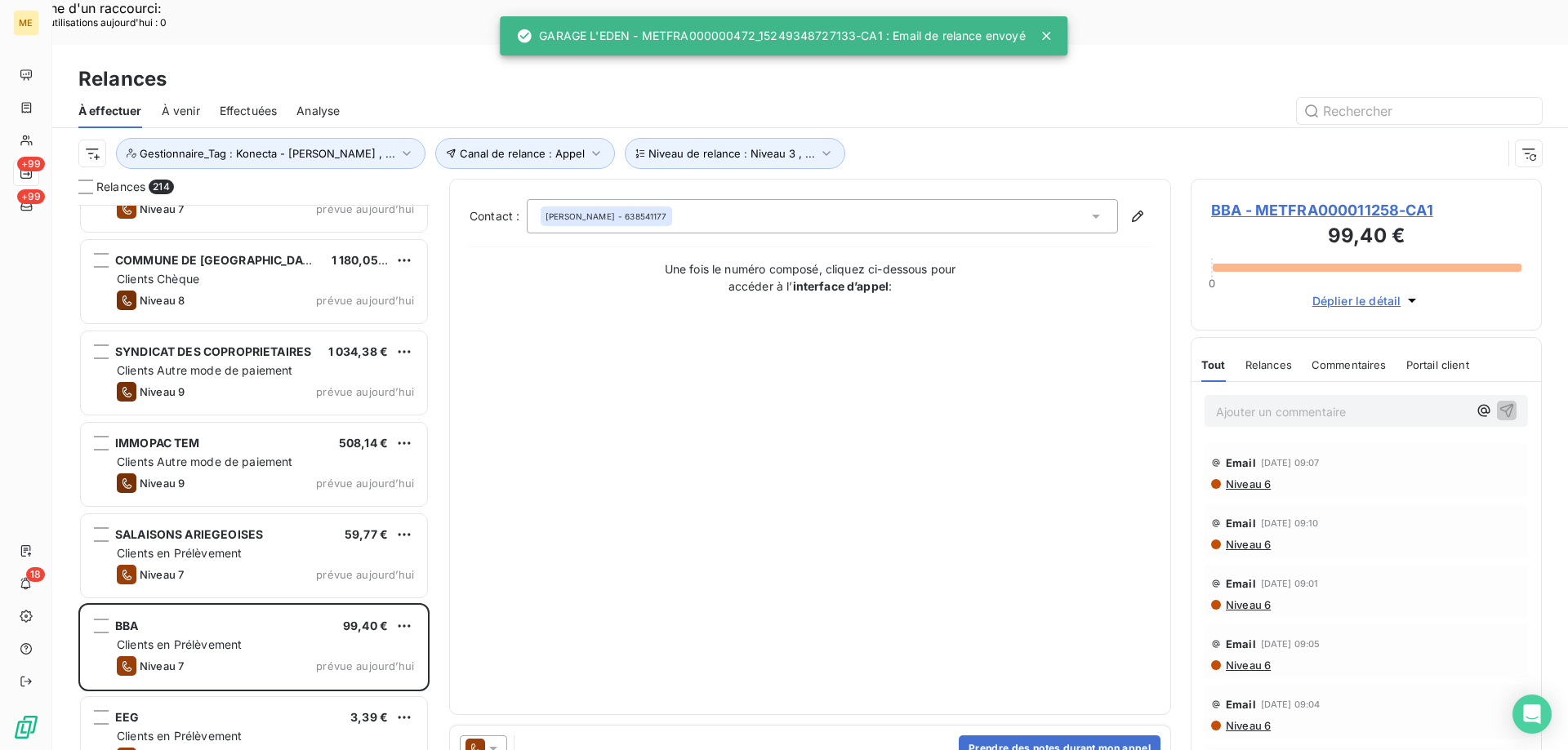
drag, startPoint x: 490, startPoint y: 706, endPoint x: 495, endPoint y: 692, distance: 14.9
click at [490, 740] on icon at bounding box center [493, 748] width 17 height 17
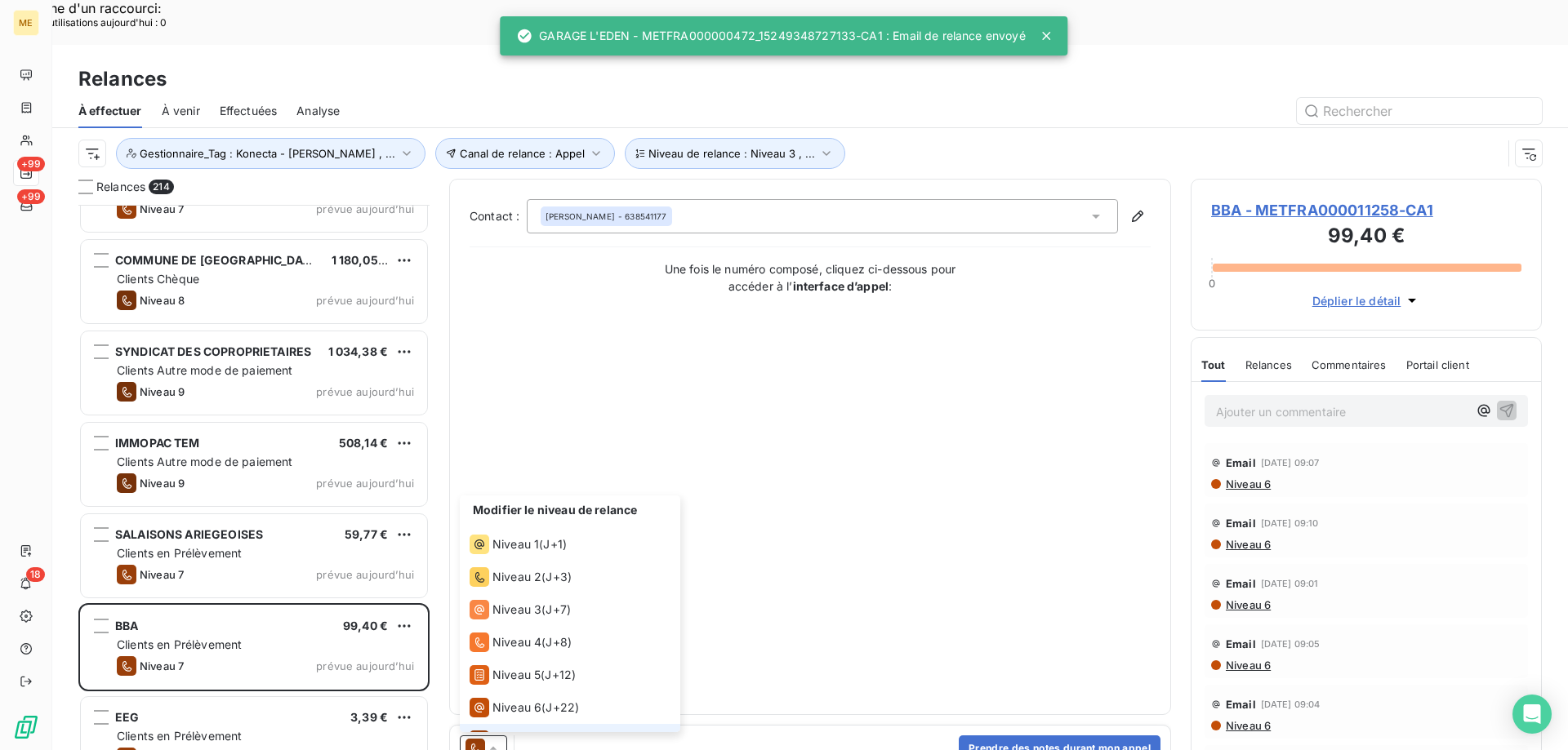
scroll to position [25, 0]
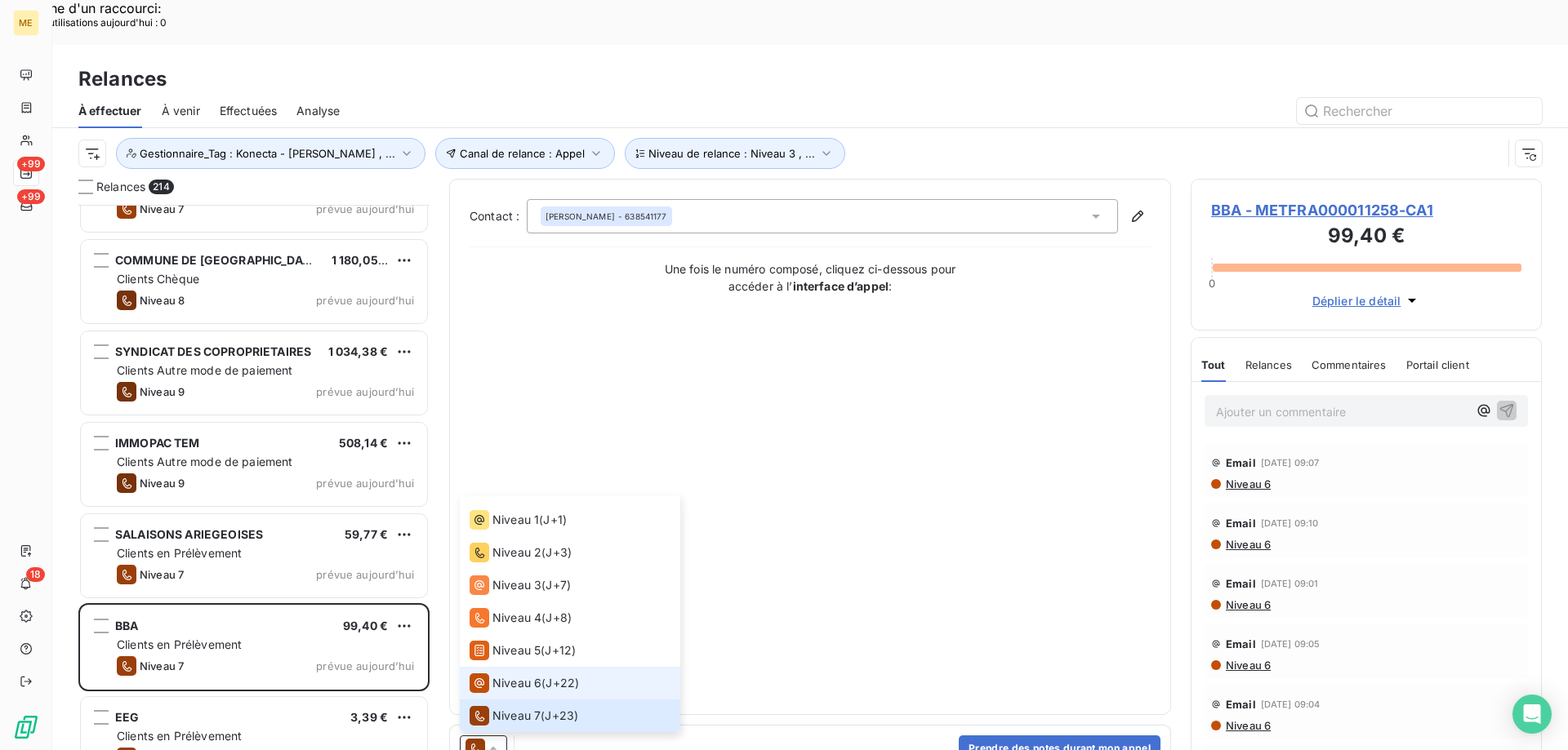
click at [505, 675] on span "Niveau 6" at bounding box center [516, 683] width 49 height 17
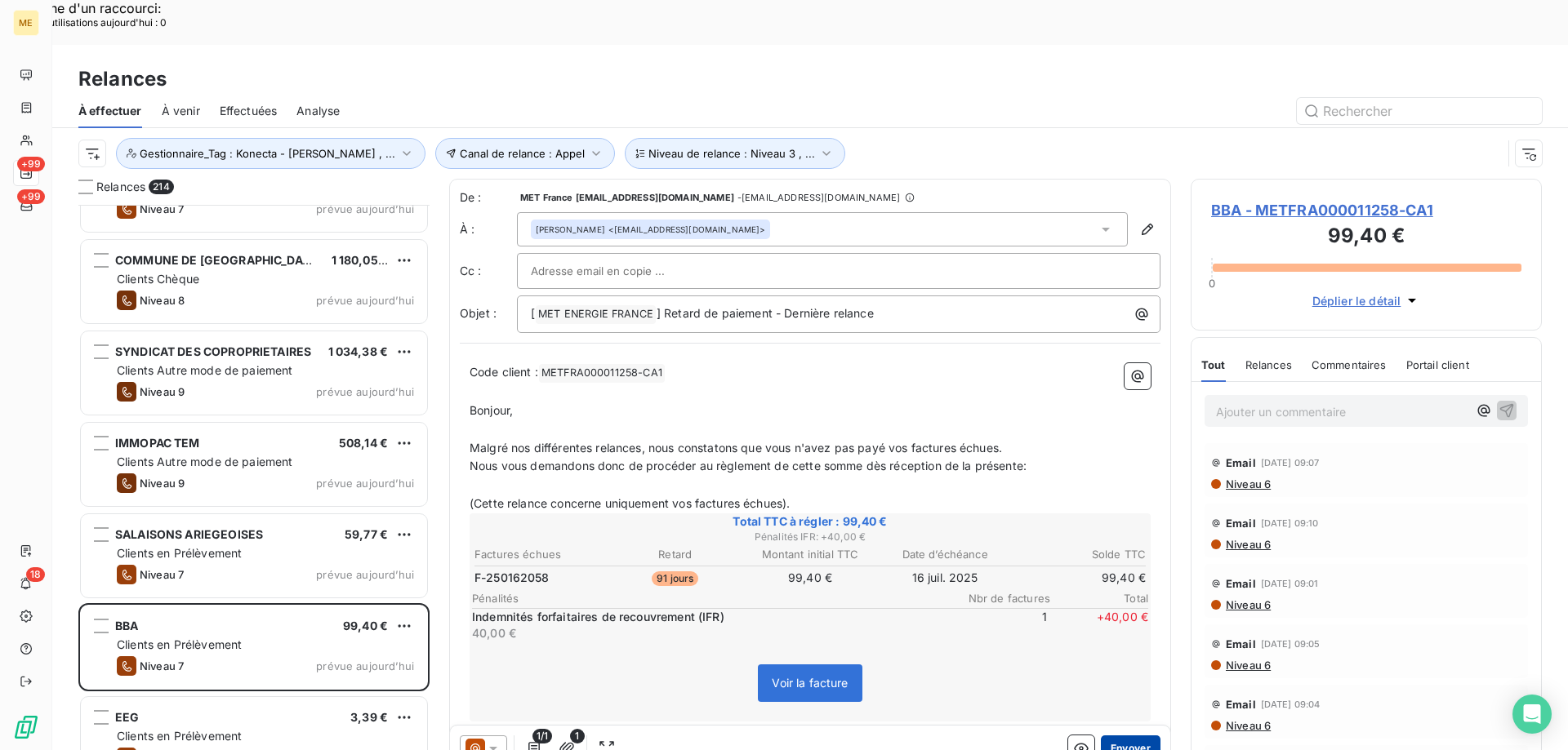
click at [1131, 735] on button "Envoyer" at bounding box center [1131, 748] width 60 height 26
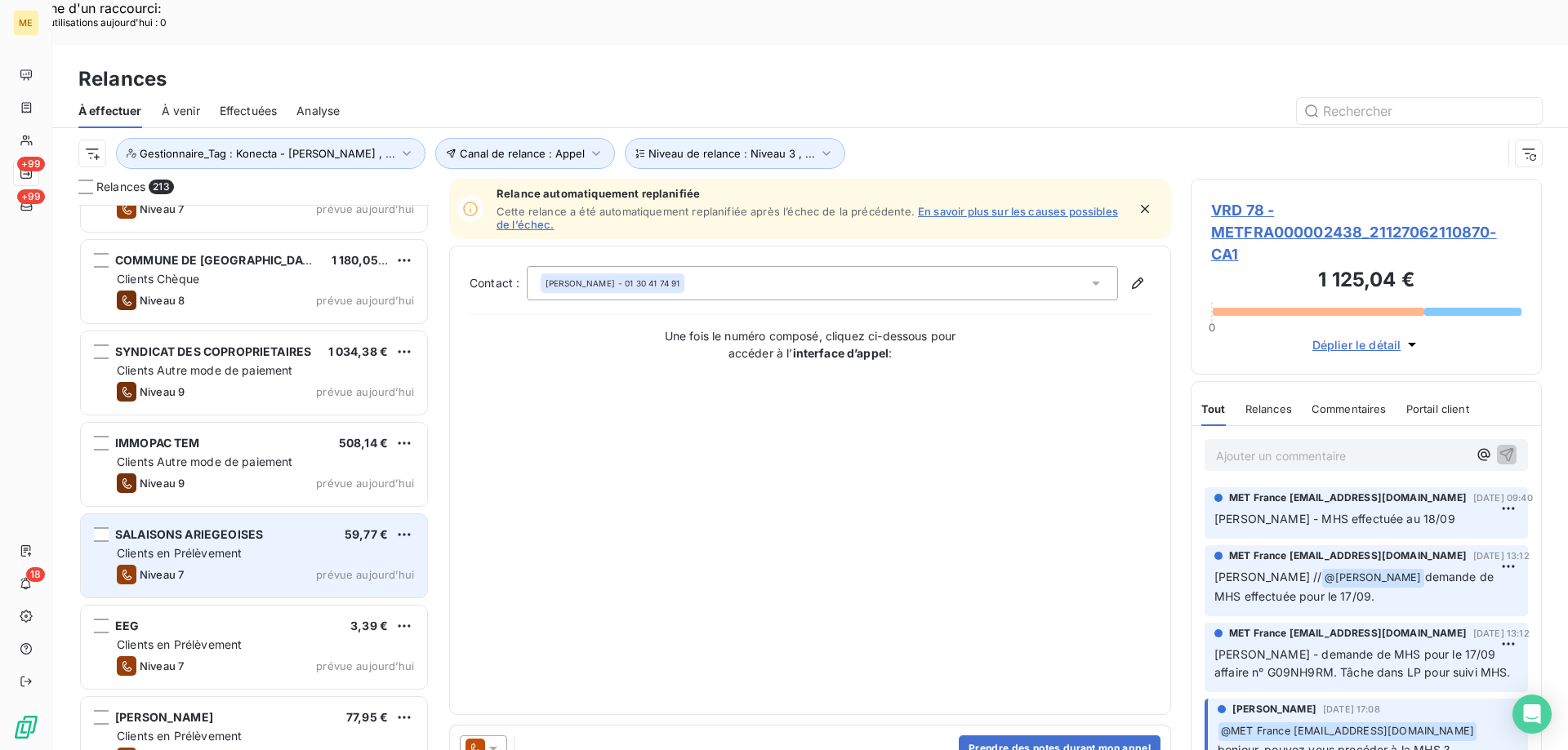
click at [269, 545] on div "Clients en Prélèvement" at bounding box center [265, 554] width 298 height 17
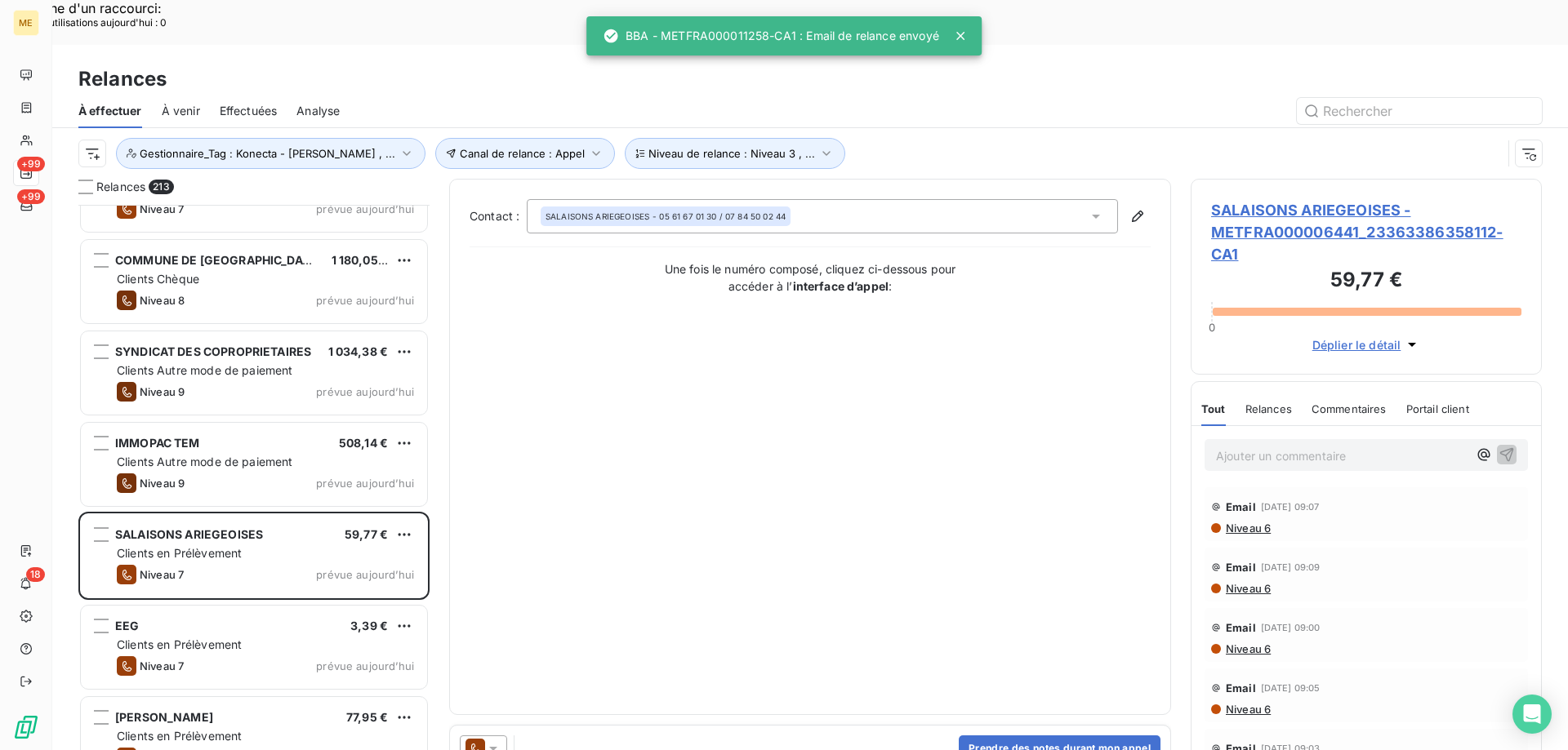
drag, startPoint x: 496, startPoint y: 705, endPoint x: 504, endPoint y: 689, distance: 17.9
click at [497, 740] on icon at bounding box center [493, 748] width 17 height 17
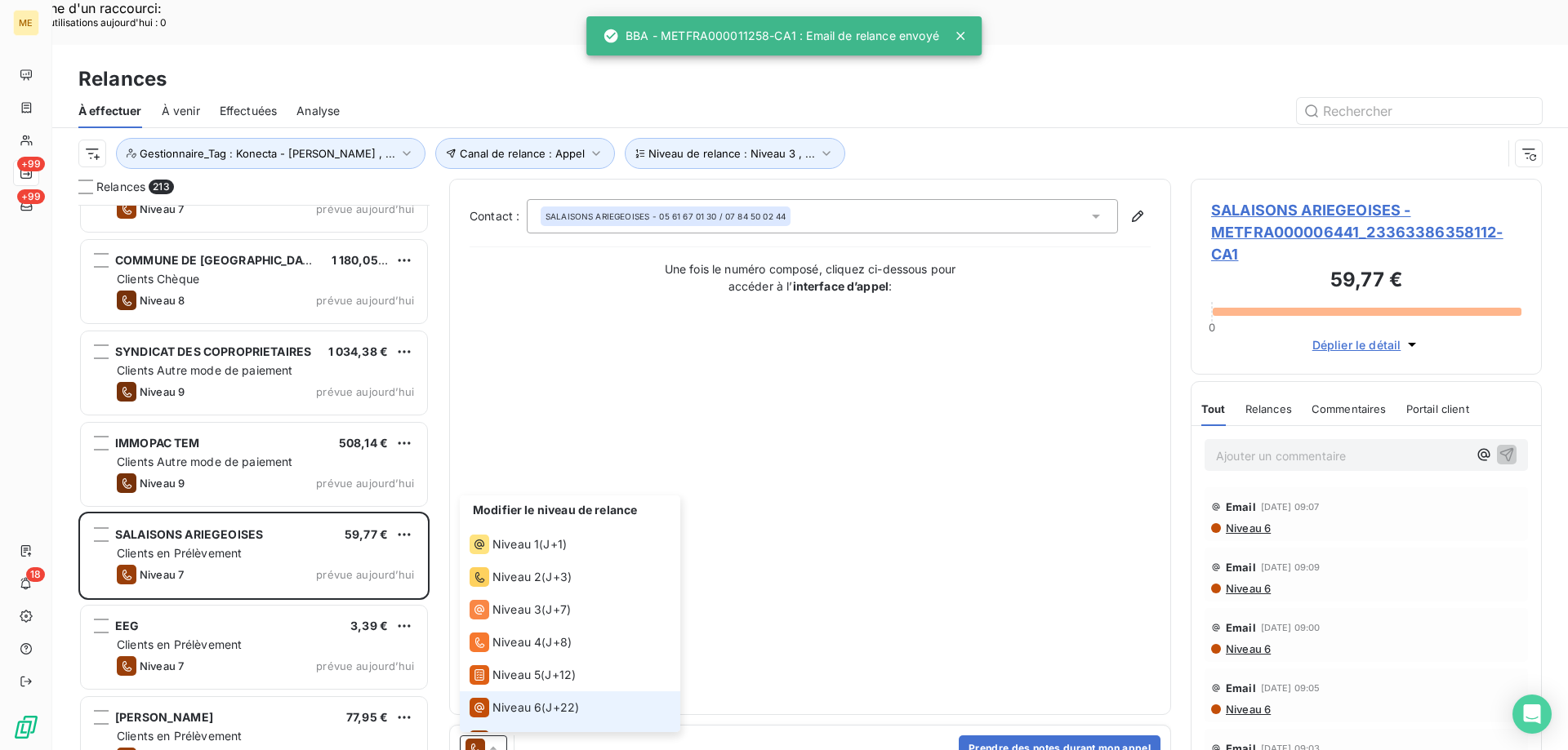
scroll to position [25, 0]
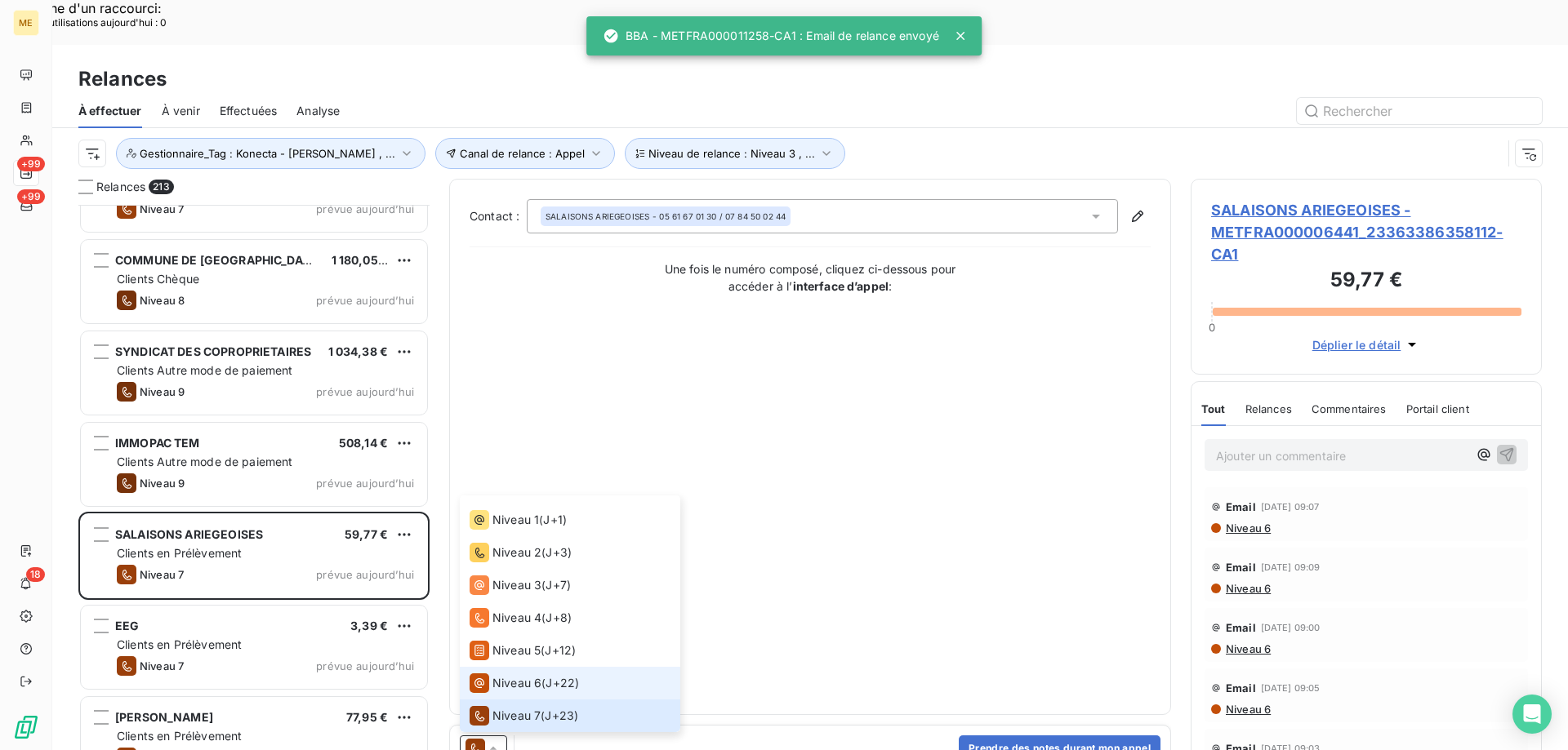
click at [503, 675] on span "Niveau 6" at bounding box center [516, 683] width 49 height 17
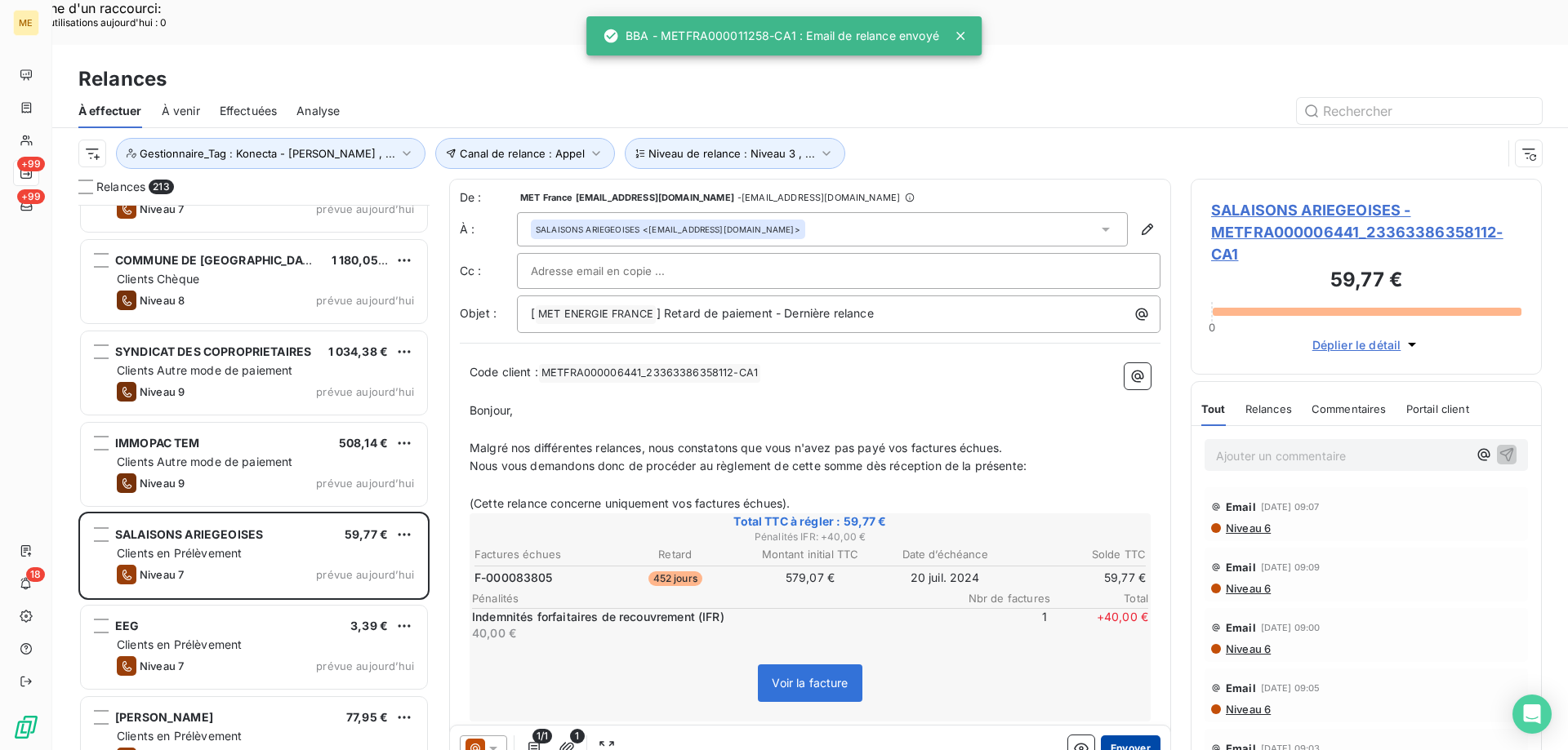
click at [1127, 735] on button "Envoyer" at bounding box center [1131, 748] width 60 height 26
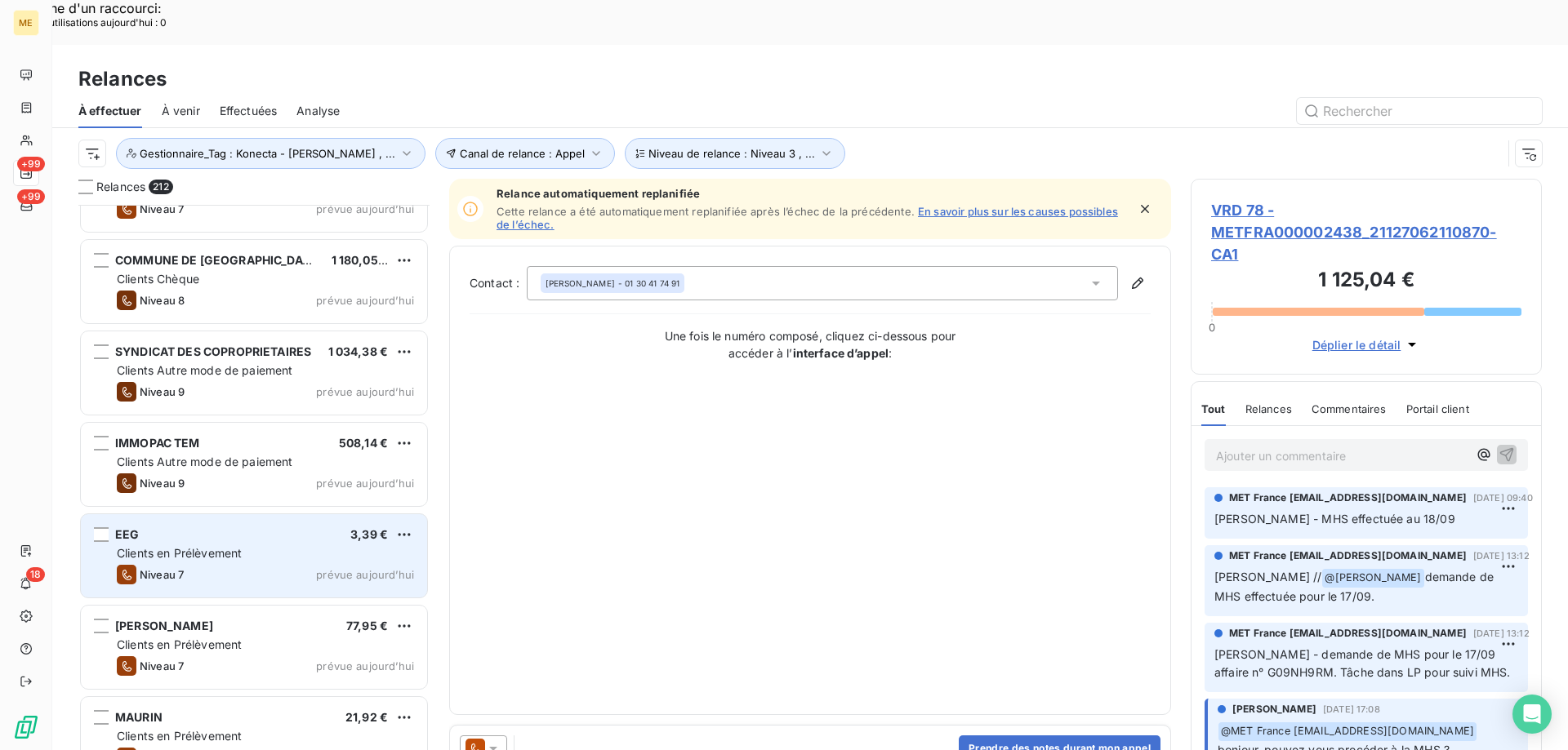
click at [396, 545] on div "Clients en Prélèvement" at bounding box center [265, 554] width 298 height 17
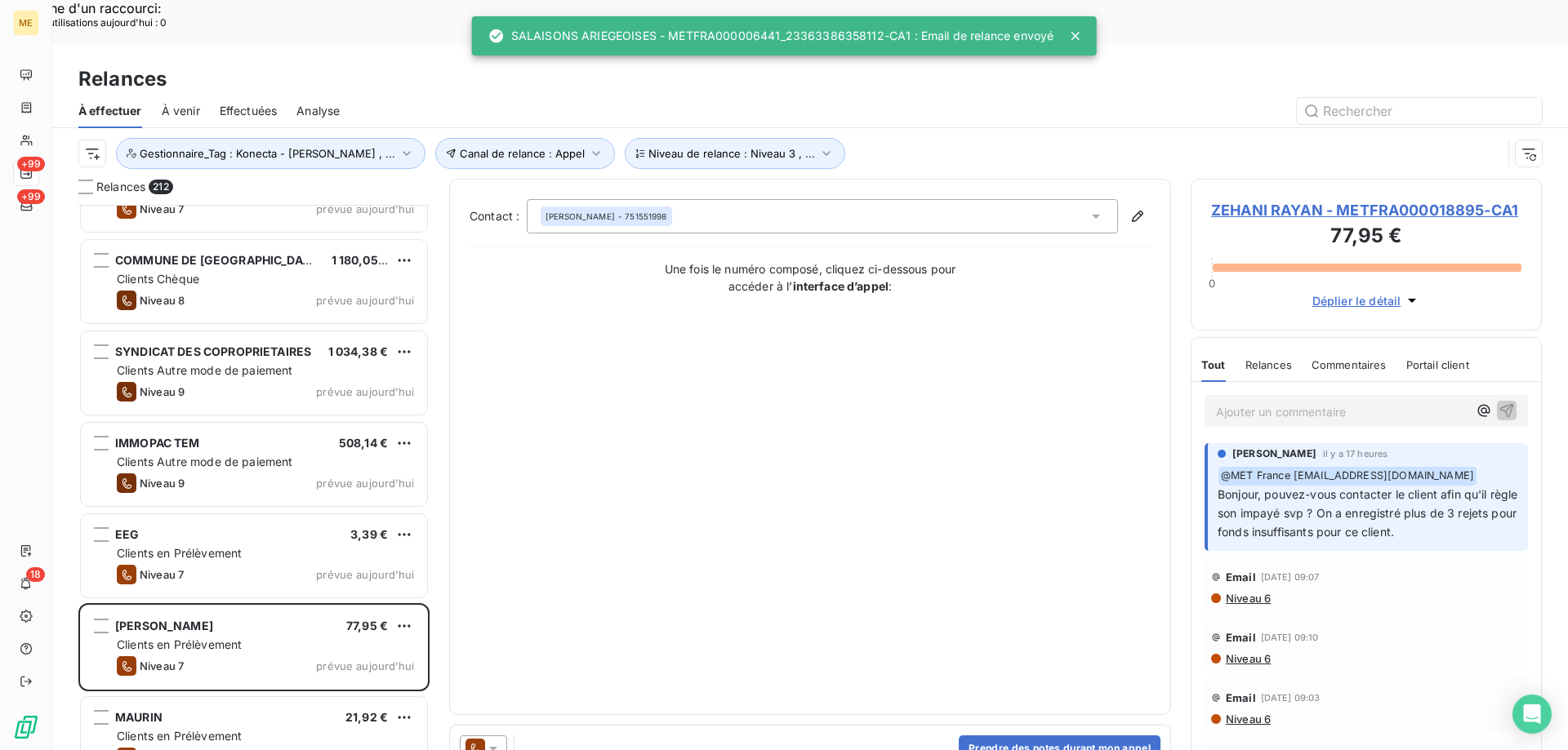
click at [497, 740] on icon at bounding box center [493, 748] width 17 height 17
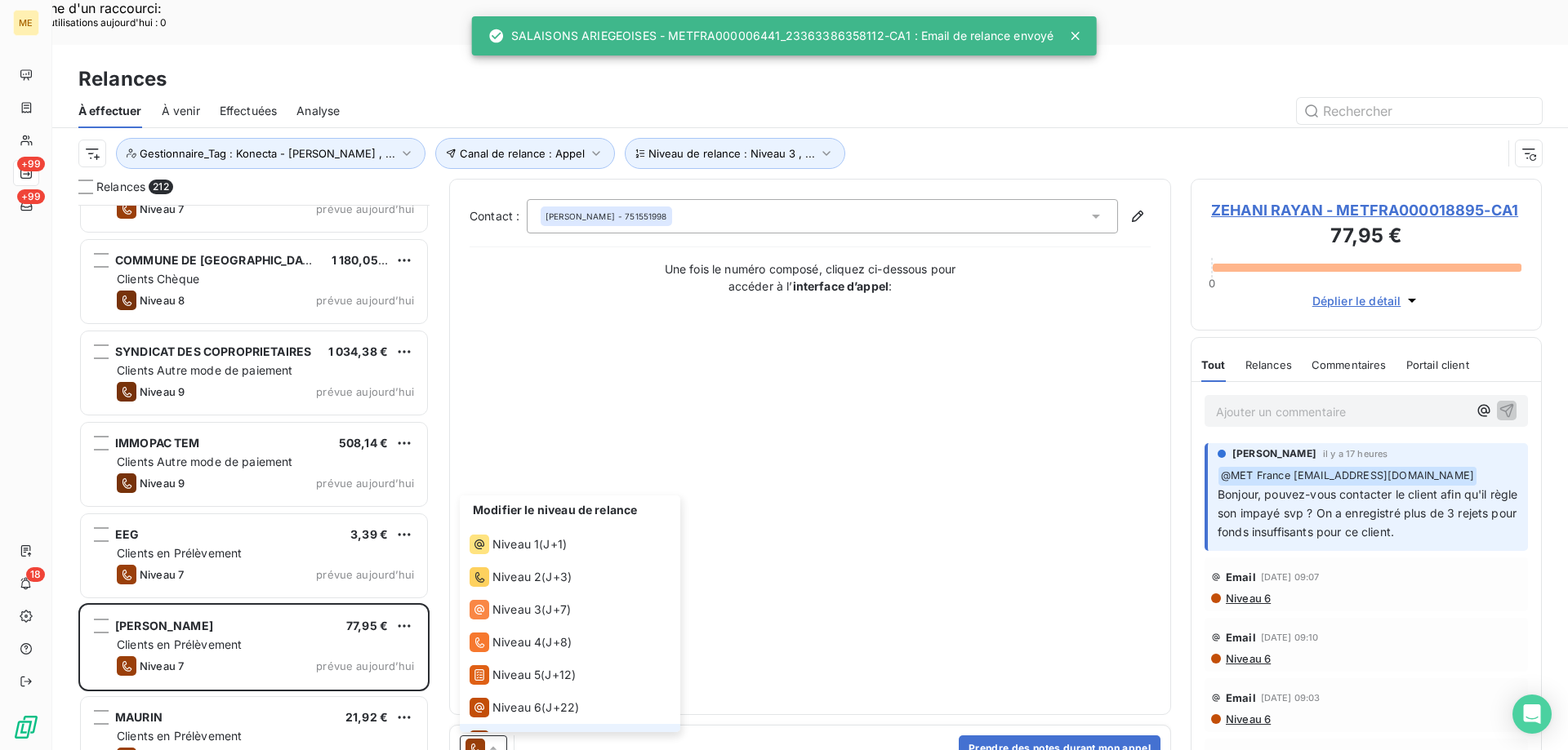
scroll to position [25, 0]
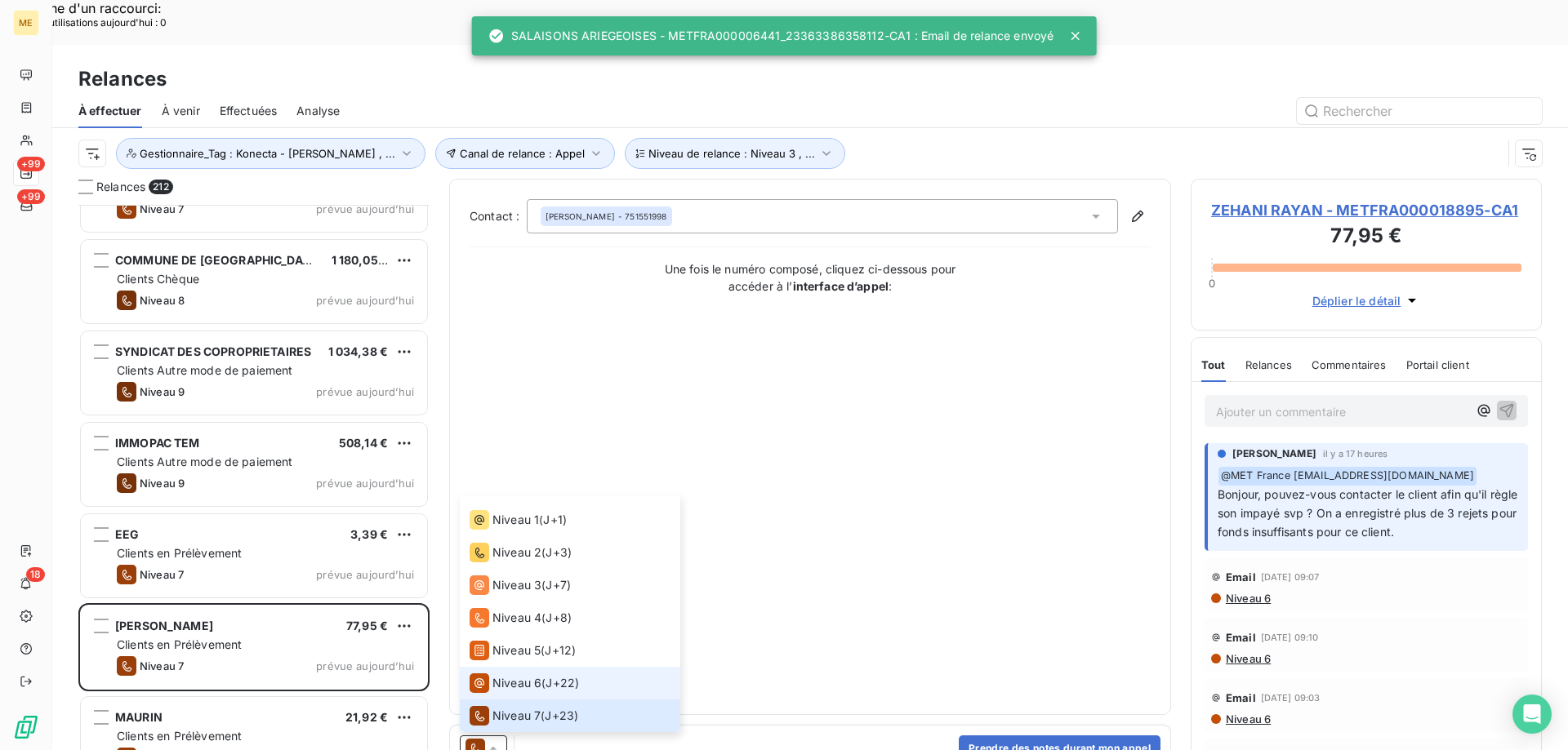
click at [502, 675] on span "Niveau 6" at bounding box center [516, 683] width 49 height 17
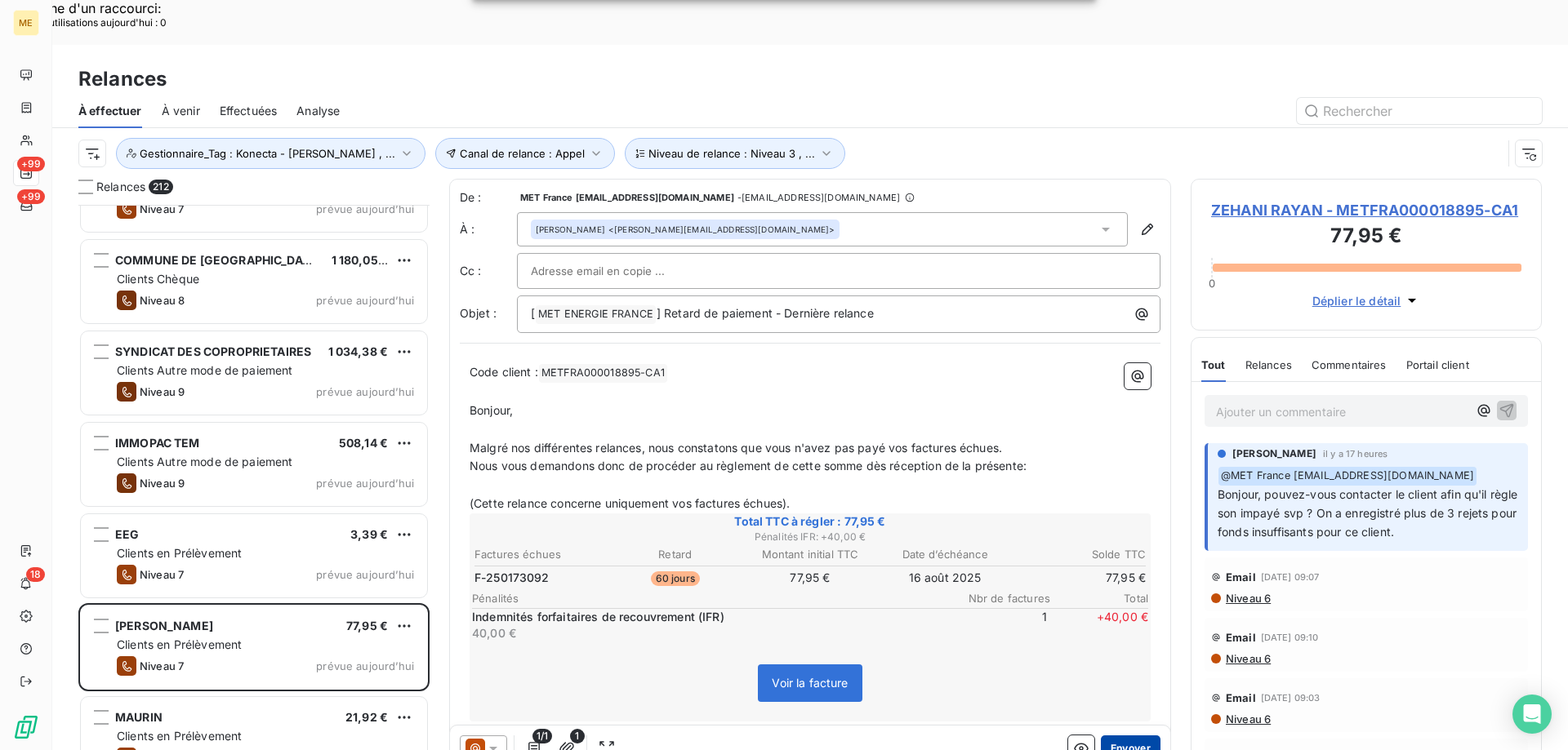
click at [1122, 735] on button "Envoyer" at bounding box center [1131, 748] width 60 height 26
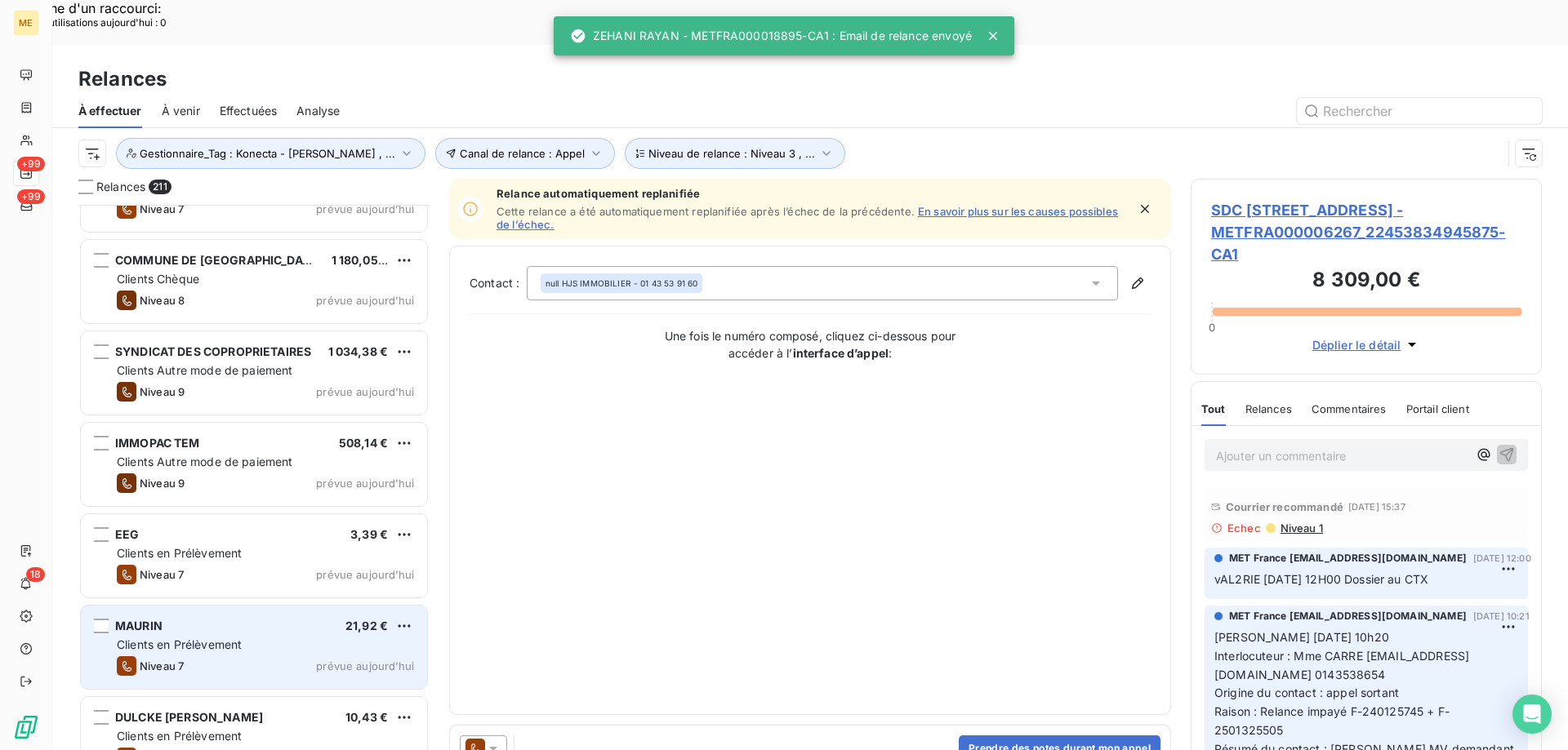
click at [371, 637] on div "Clients en Prélèvement" at bounding box center [265, 645] width 298 height 17
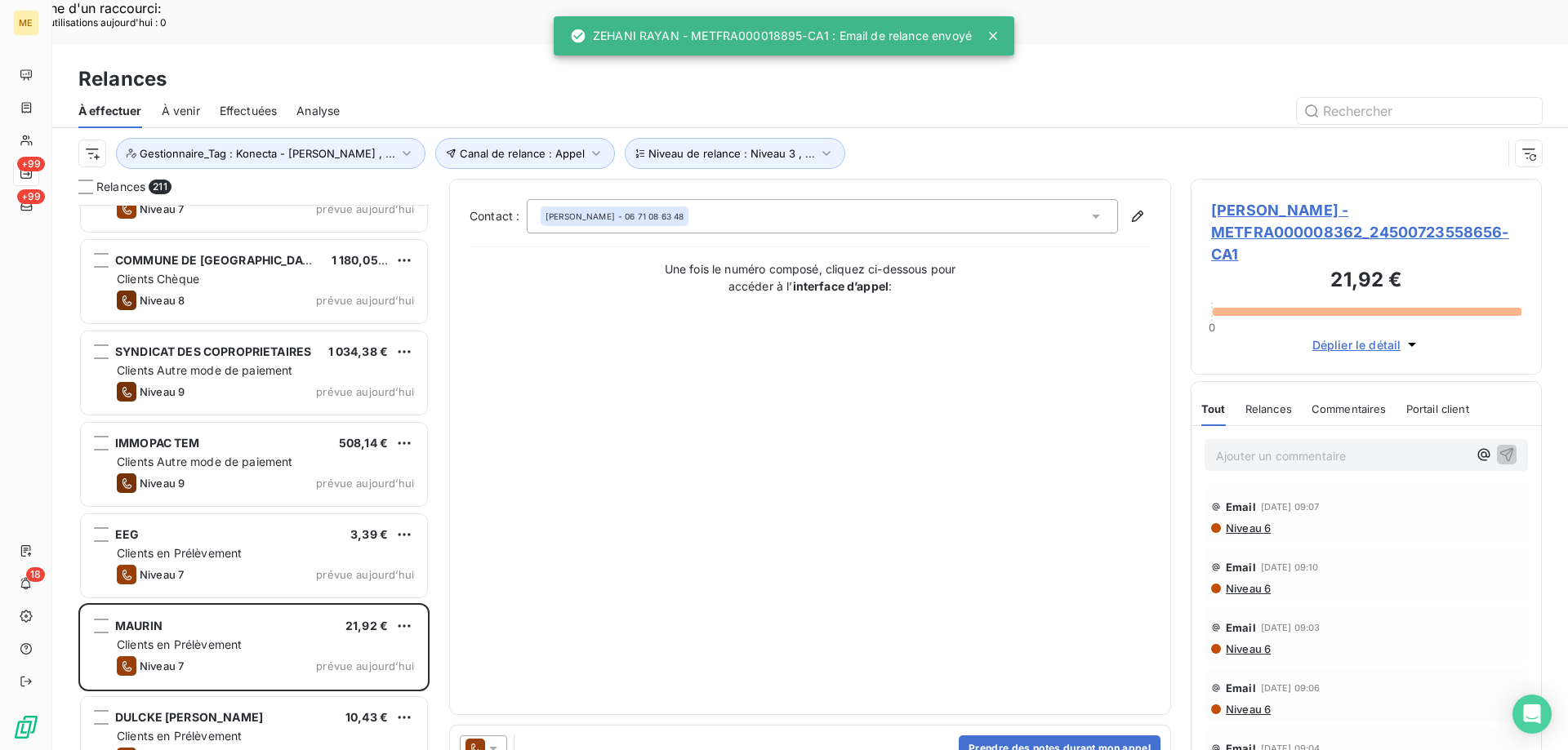
click at [493, 747] on icon at bounding box center [493, 749] width 8 height 4
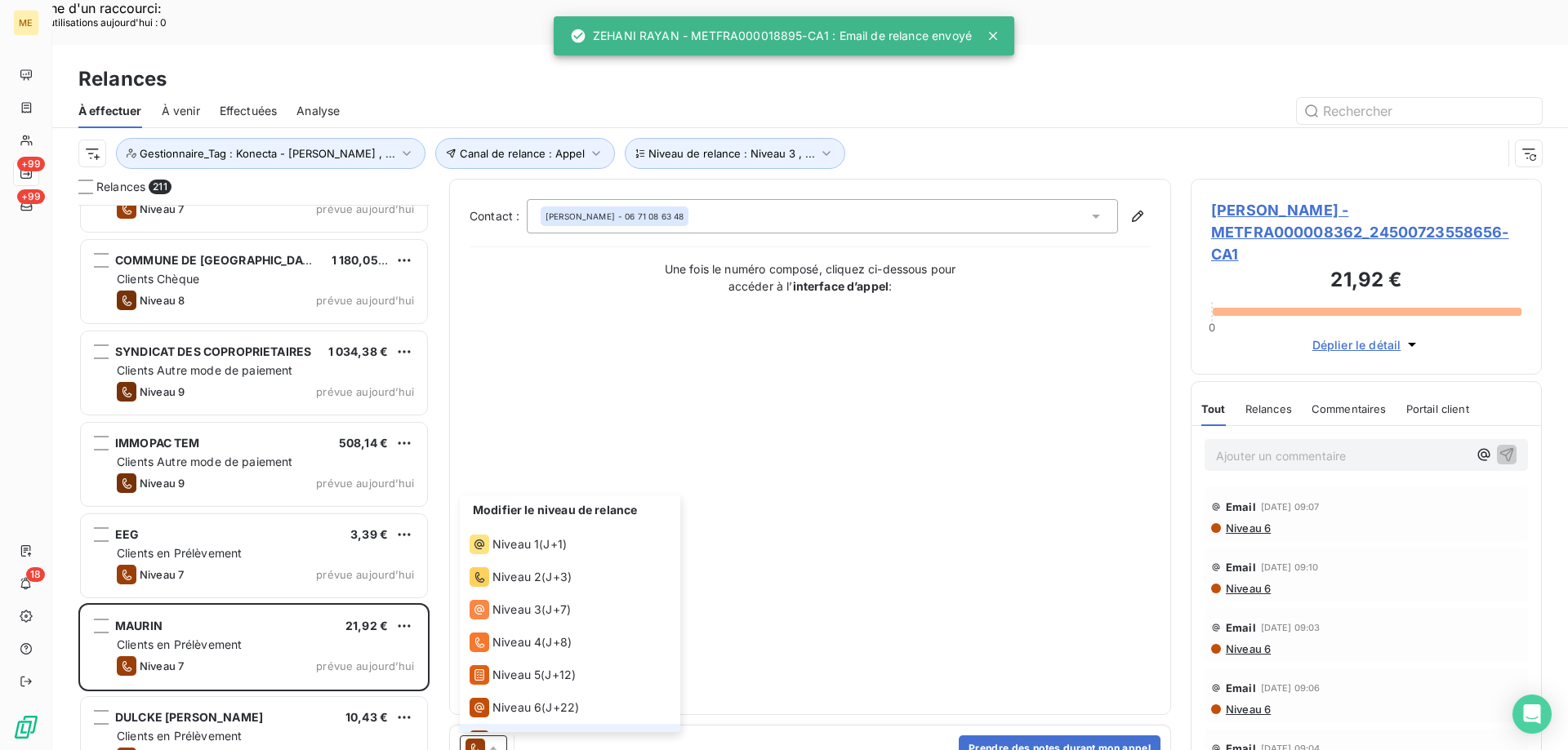
scroll to position [25, 0]
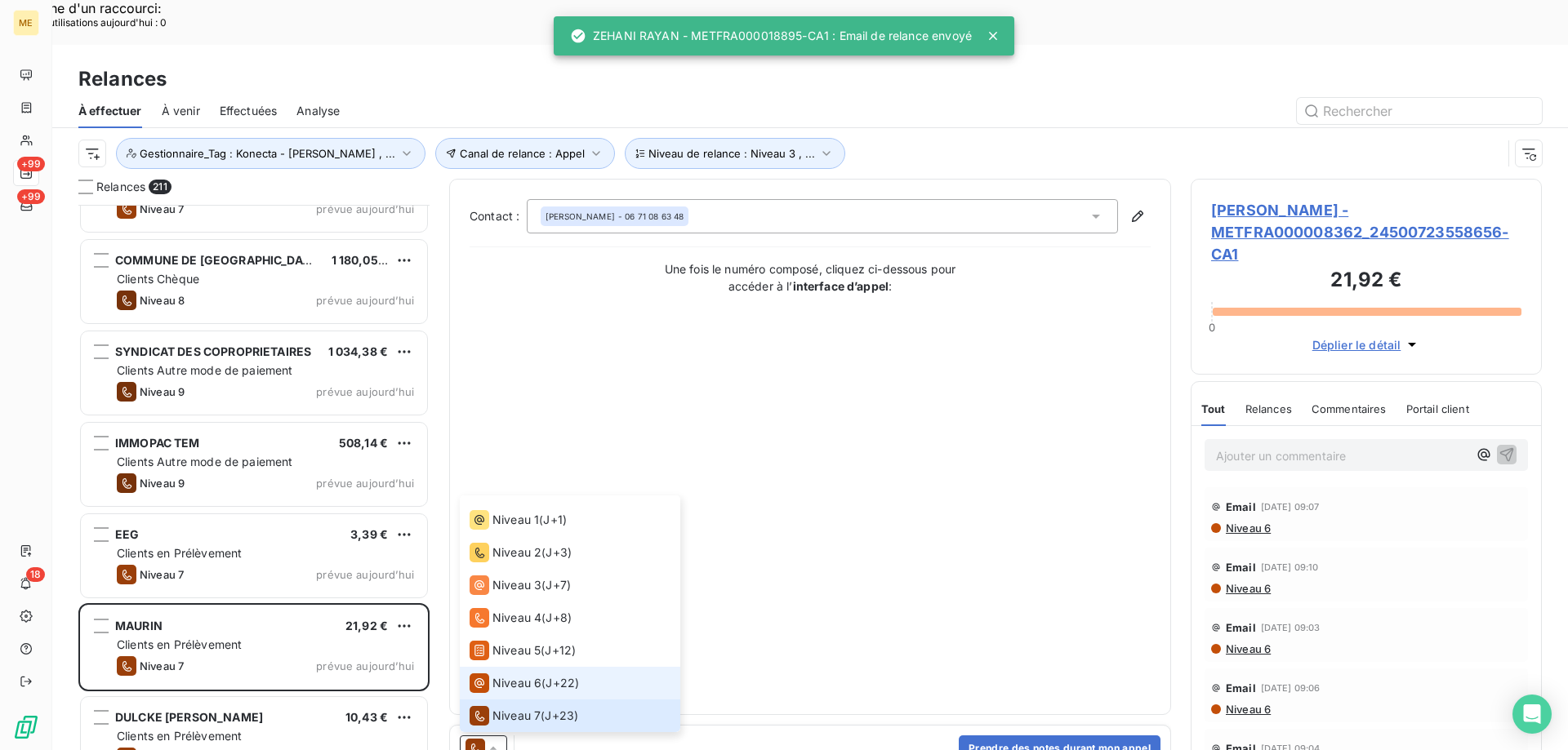
click at [523, 675] on span "Niveau 6" at bounding box center [516, 683] width 49 height 17
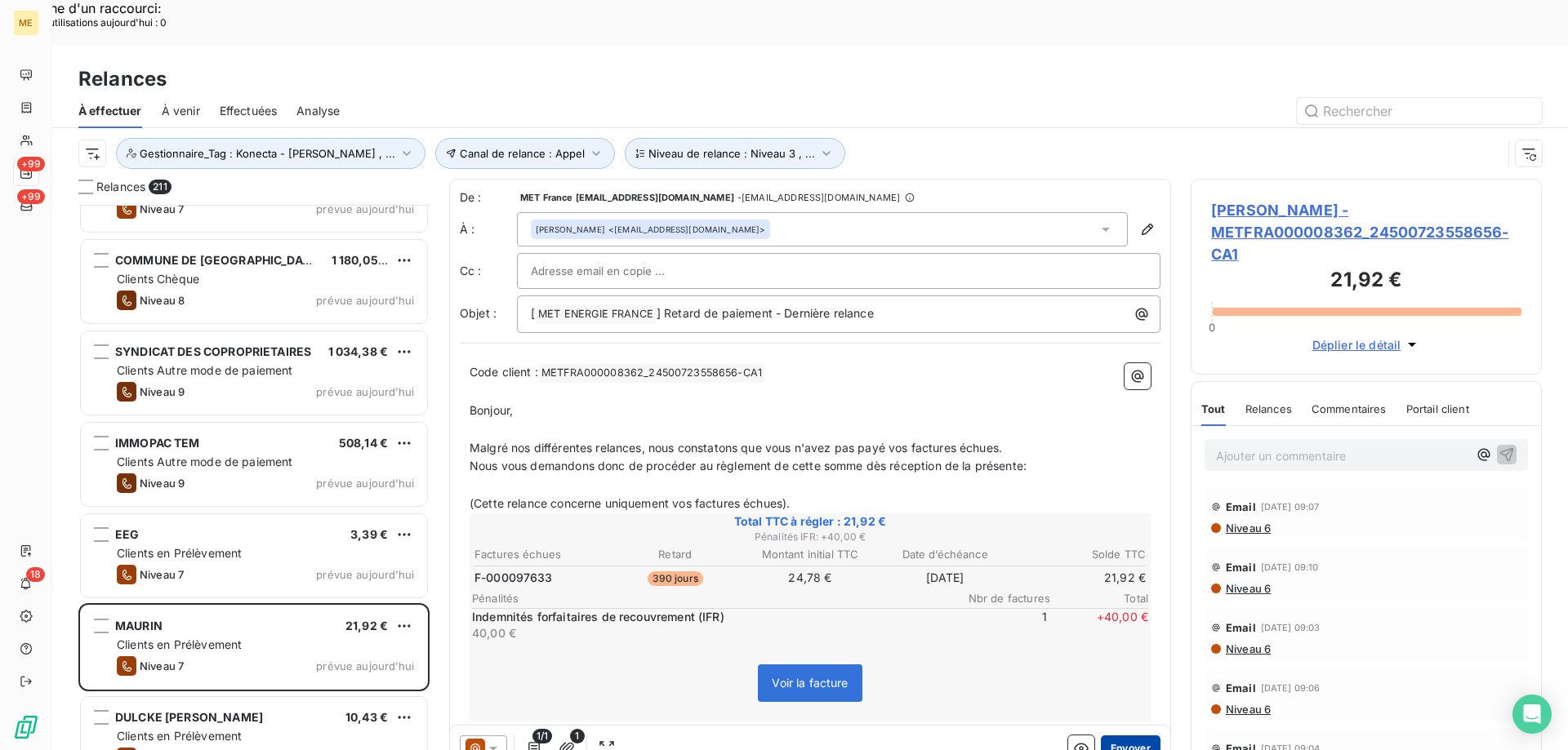
click at [1134, 735] on button "Envoyer" at bounding box center [1131, 748] width 60 height 26
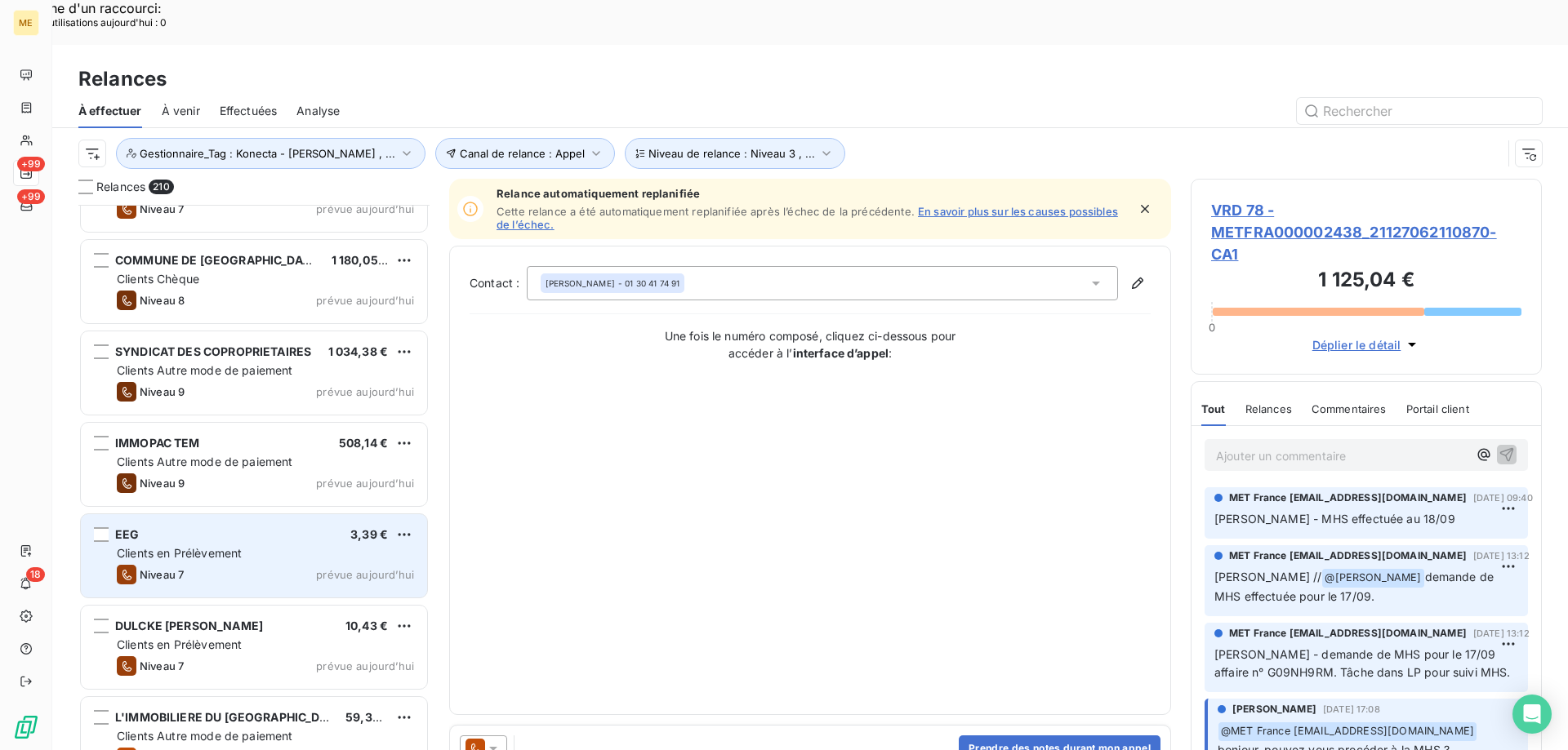
click at [334, 545] on div "Clients en Prélèvement" at bounding box center [265, 554] width 298 height 17
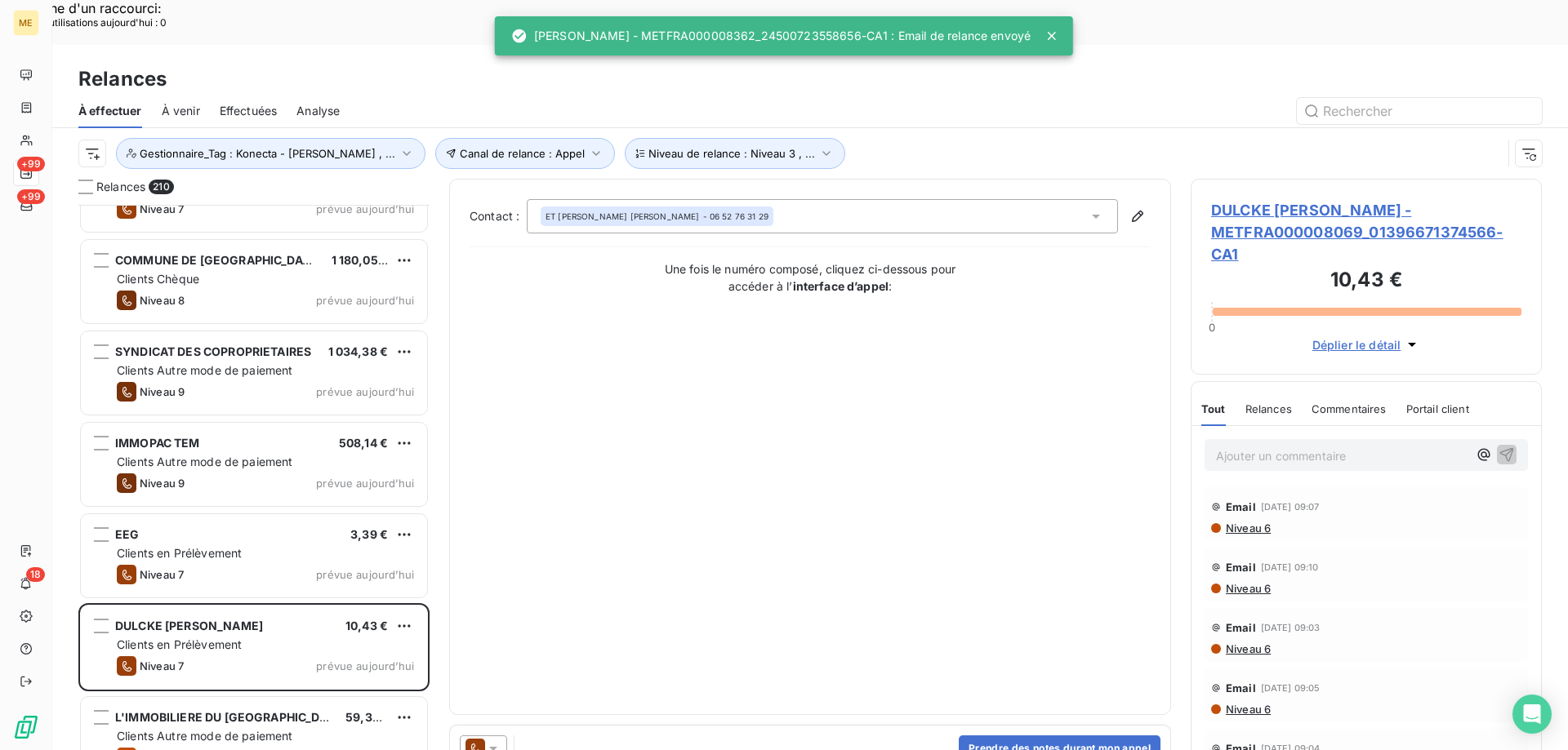
click at [499, 740] on icon at bounding box center [493, 748] width 17 height 17
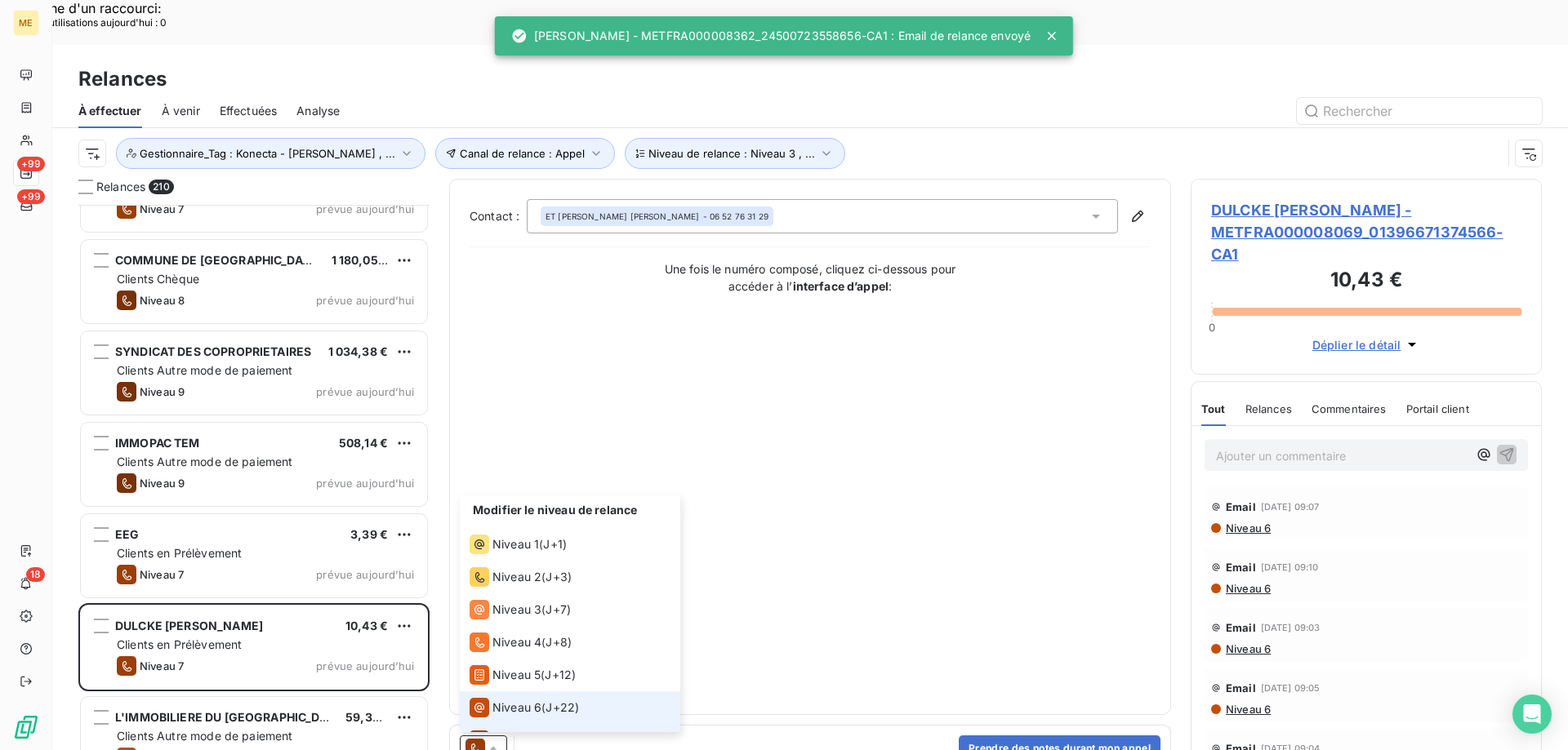
scroll to position [25, 0]
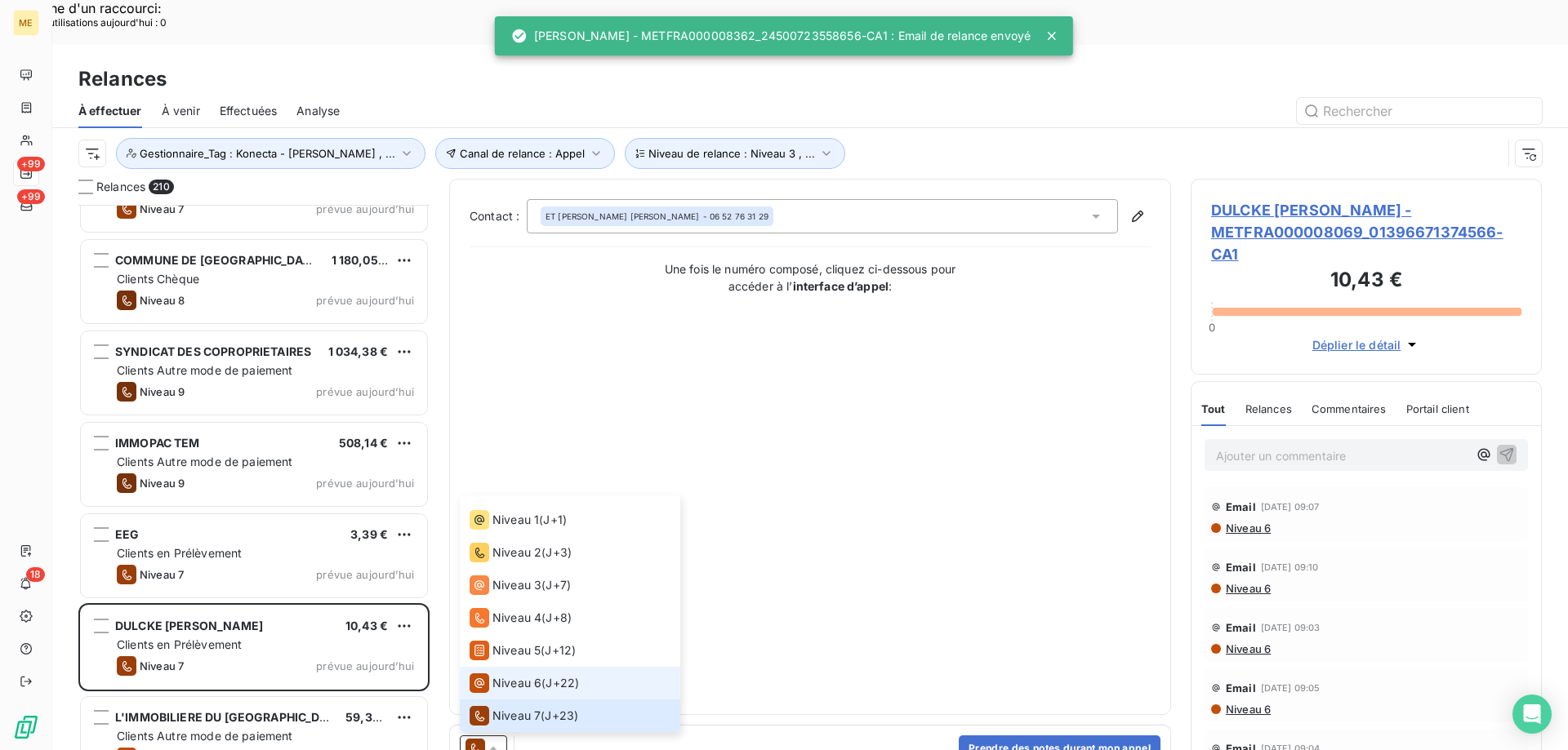
click at [519, 675] on span "Niveau 6" at bounding box center [516, 683] width 49 height 17
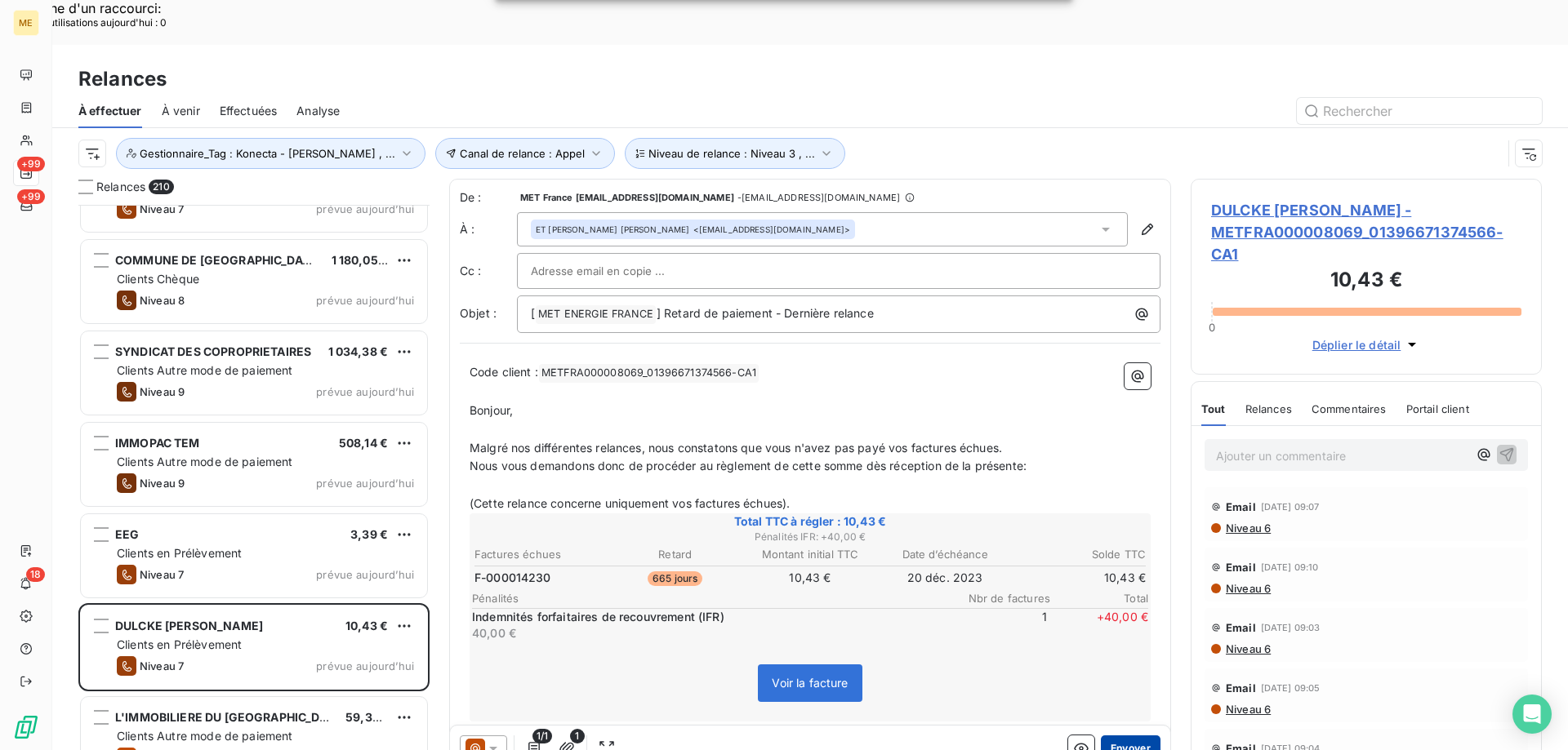
click at [1132, 735] on button "Envoyer" at bounding box center [1131, 748] width 60 height 26
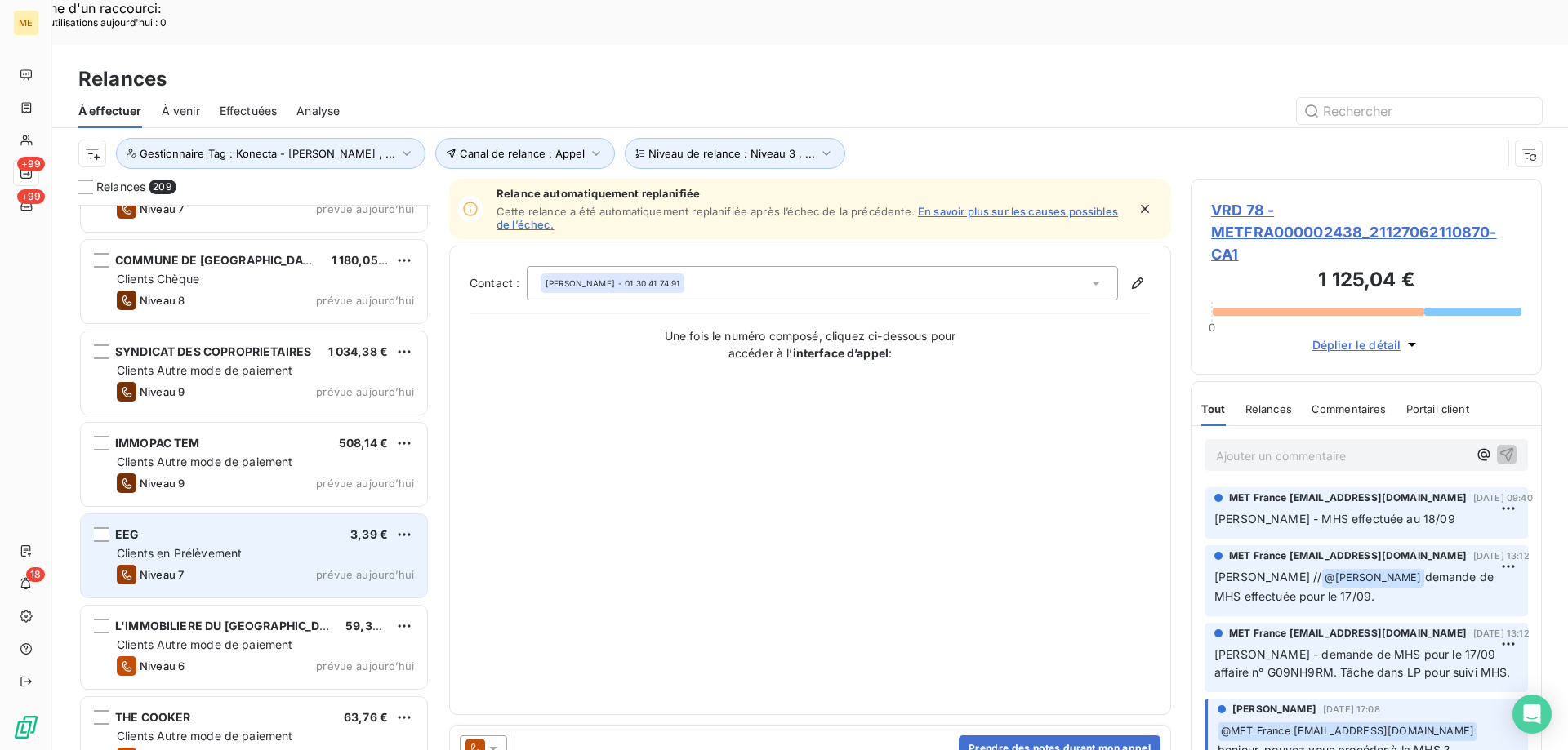
click at [332, 545] on div "Clients en Prélèvement" at bounding box center [265, 554] width 298 height 17
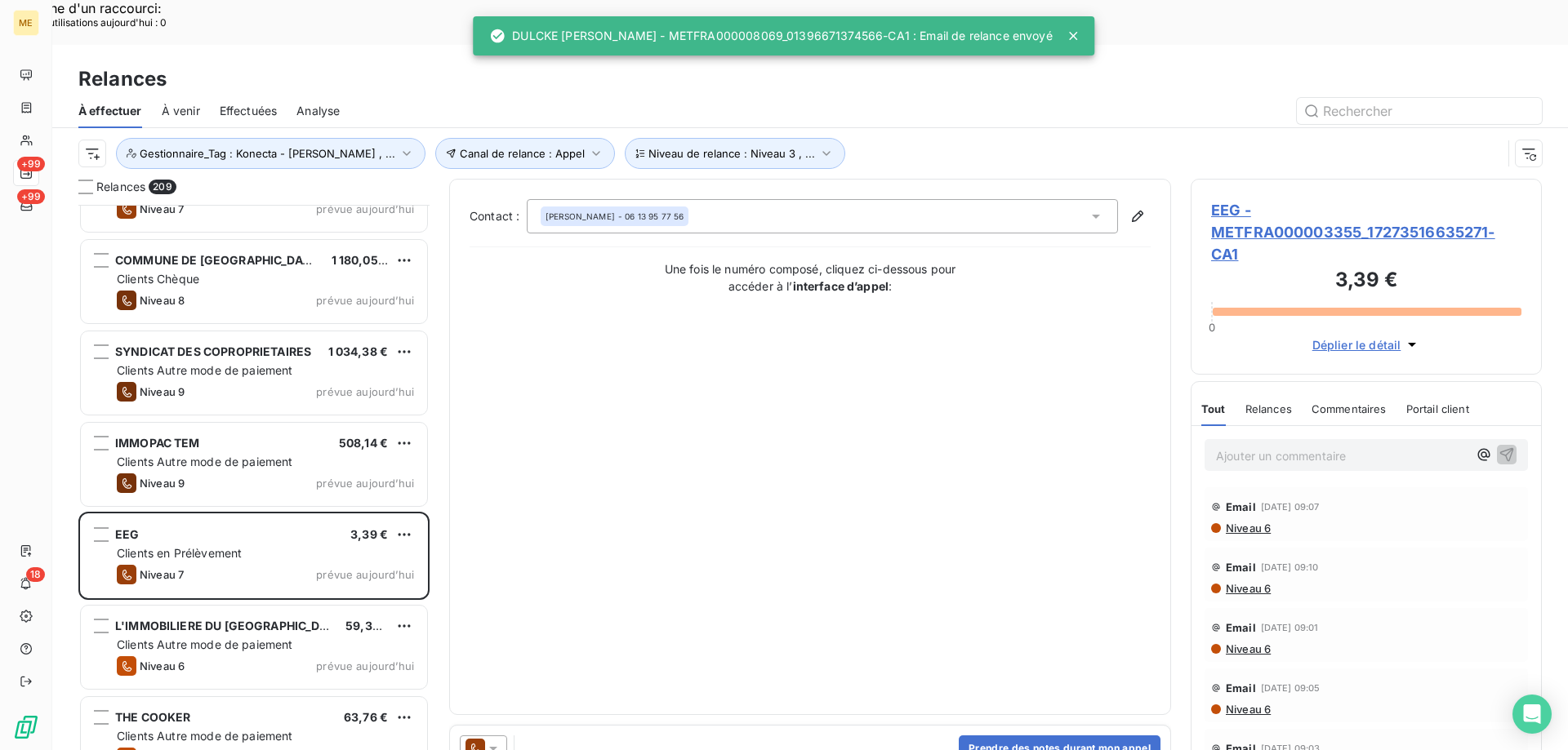
click at [497, 740] on icon at bounding box center [493, 748] width 17 height 17
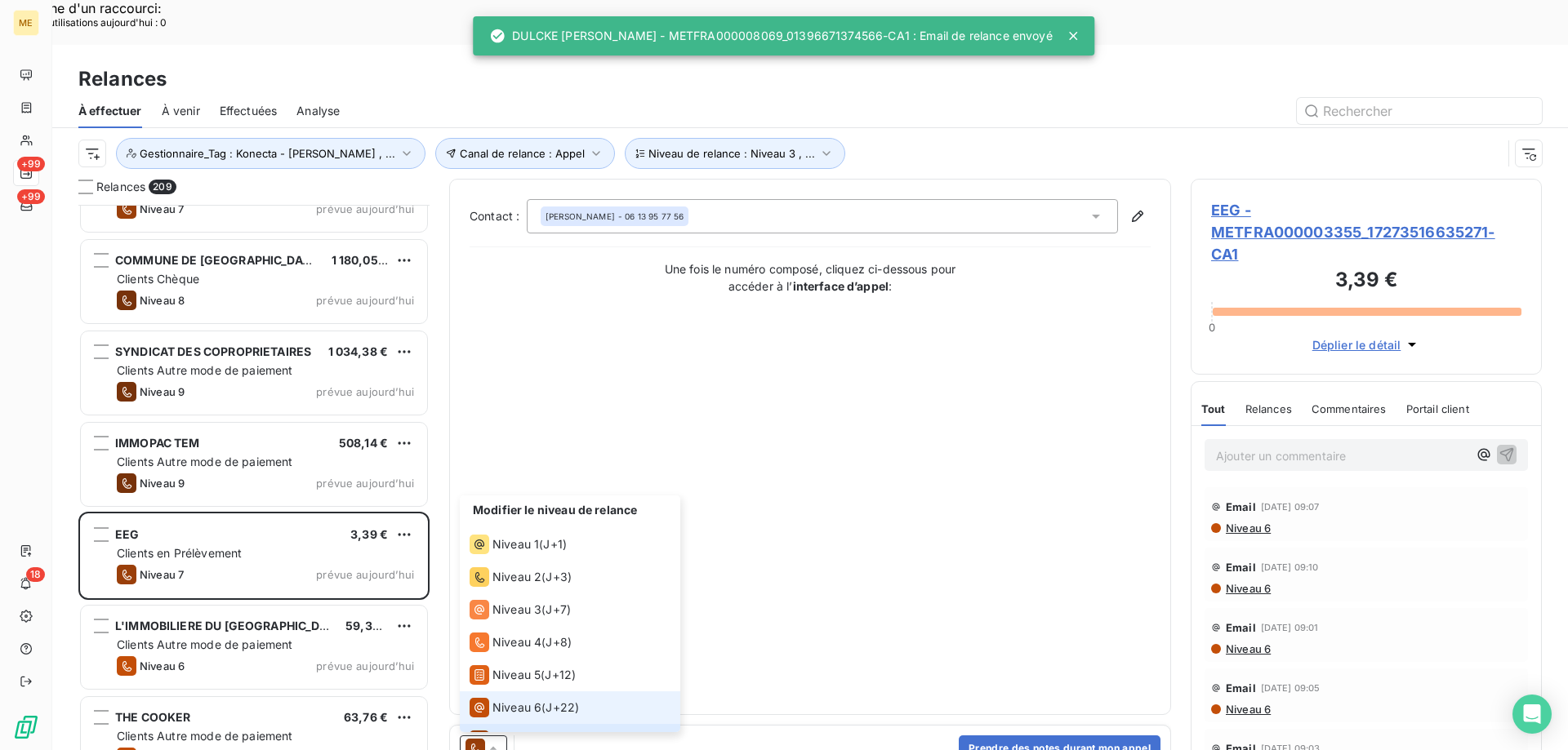
scroll to position [25, 0]
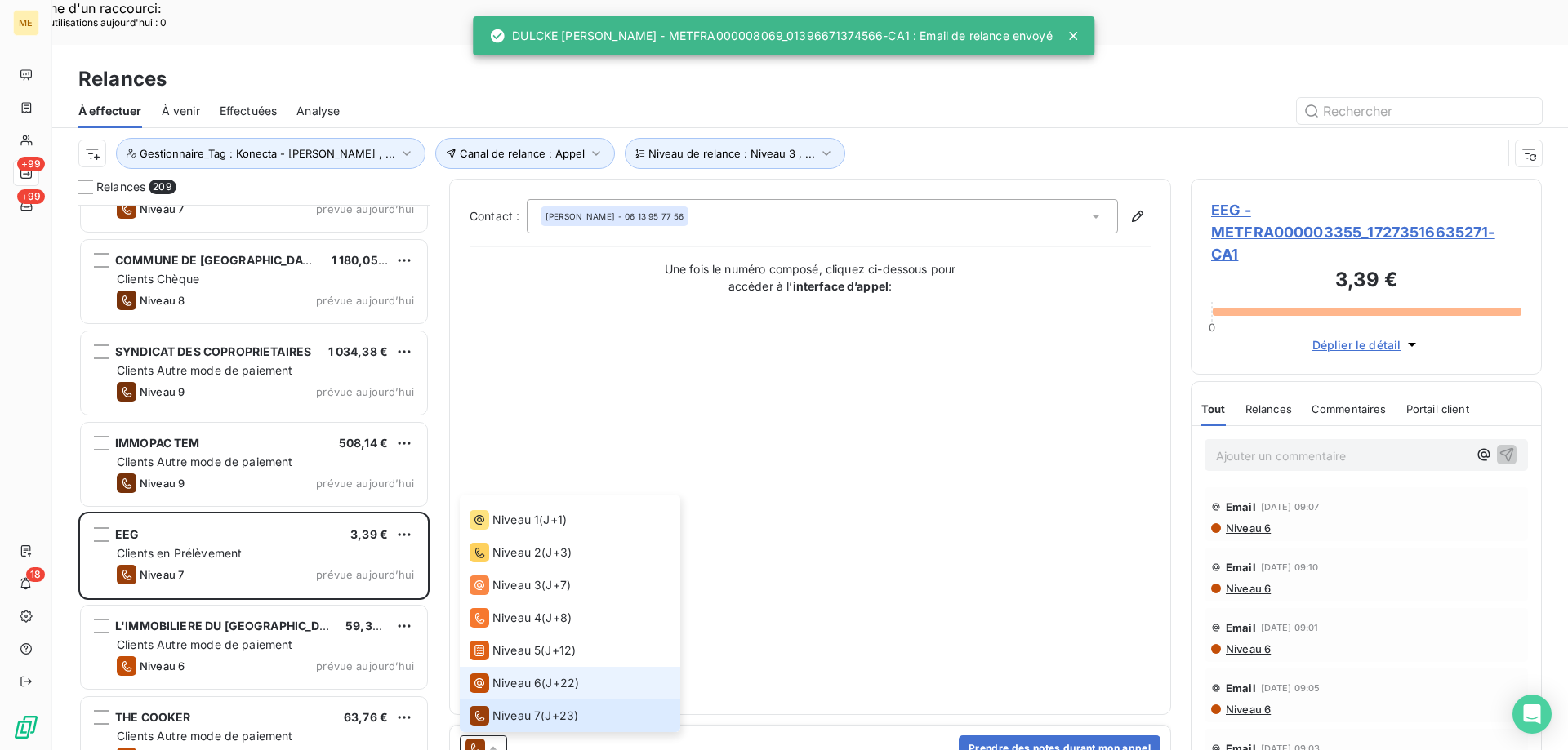
click at [520, 675] on span "Niveau 6" at bounding box center [516, 683] width 49 height 17
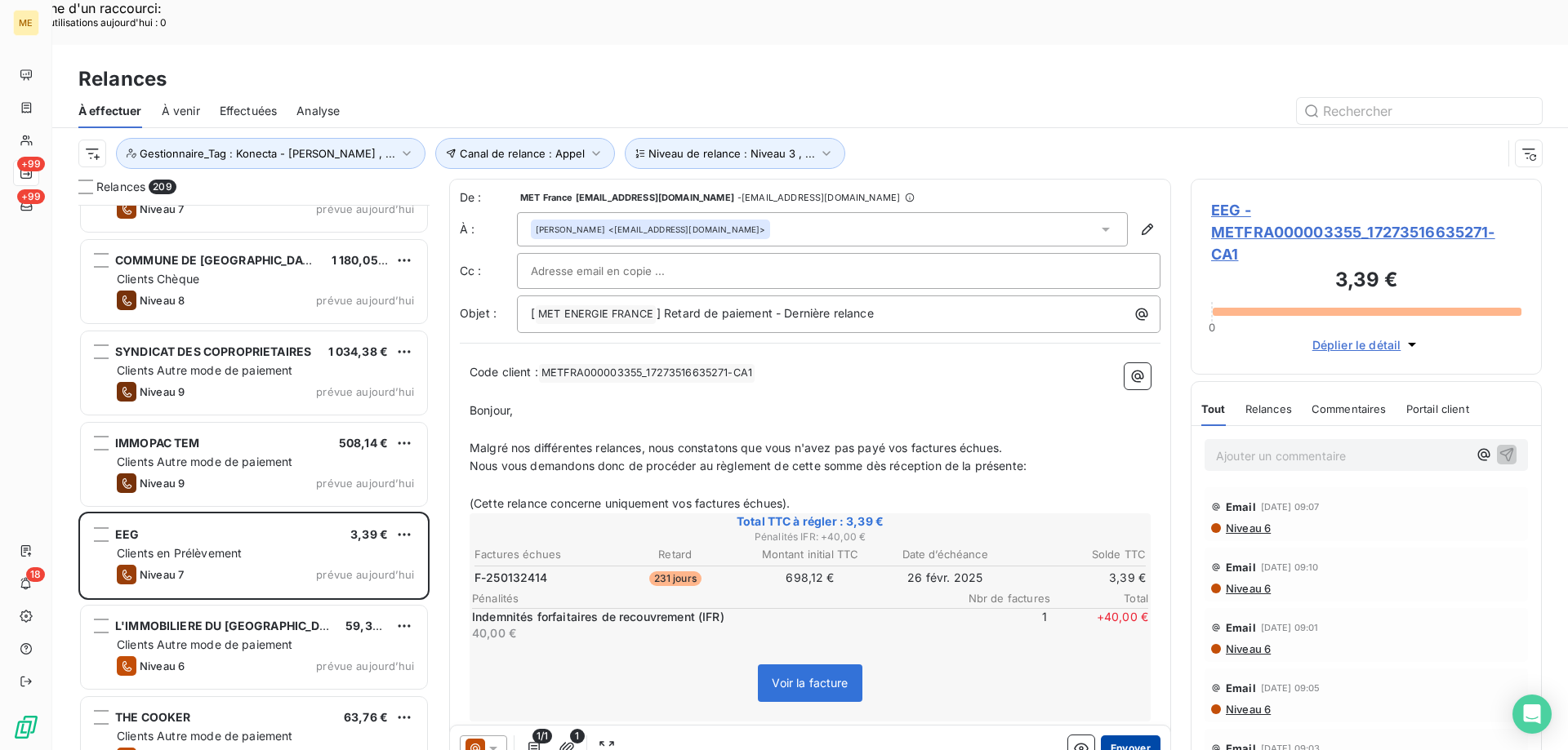
click at [1122, 735] on button "Envoyer" at bounding box center [1131, 748] width 60 height 26
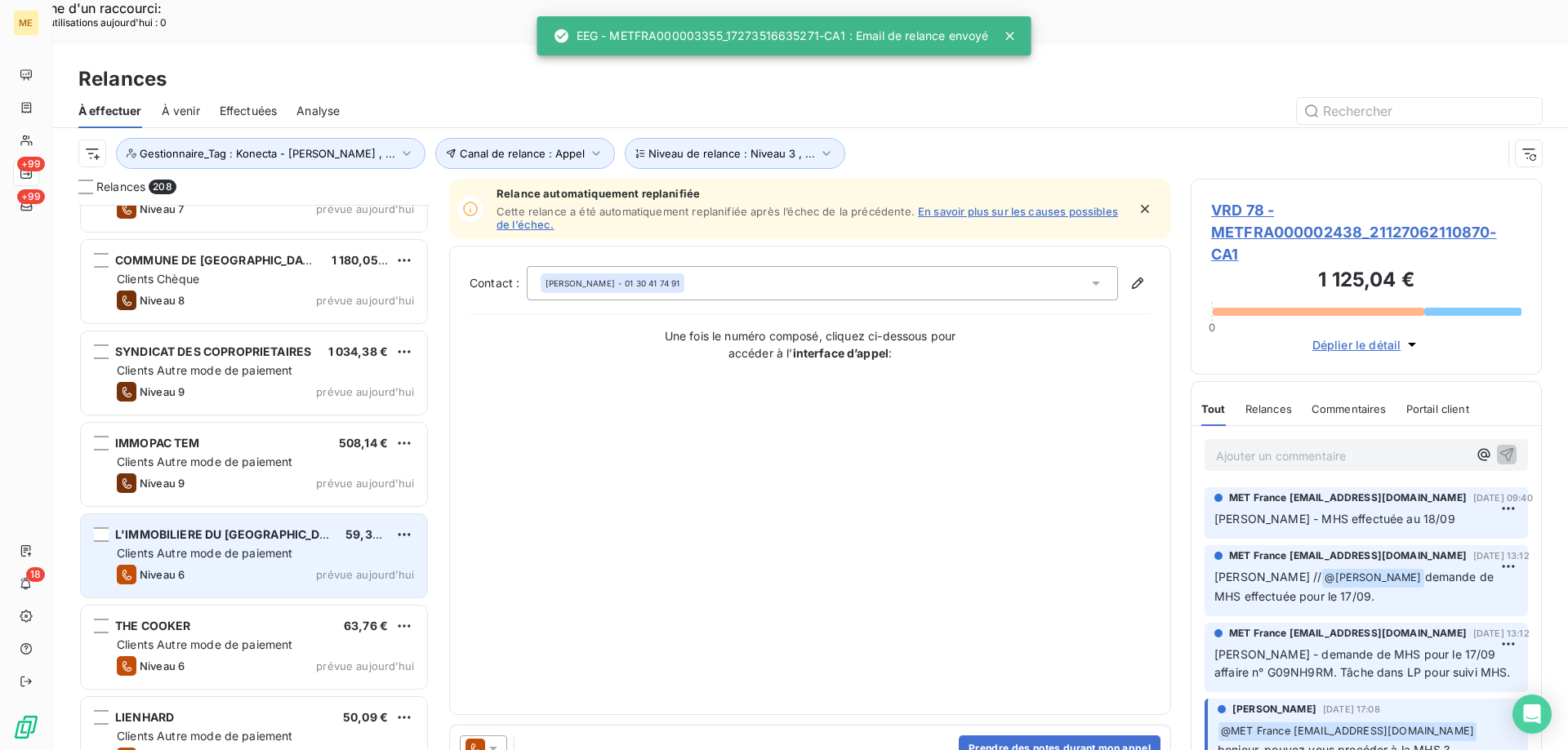
click at [378, 565] on div "Niveau 6 prévue aujourd’hui" at bounding box center [265, 574] width 298 height 19
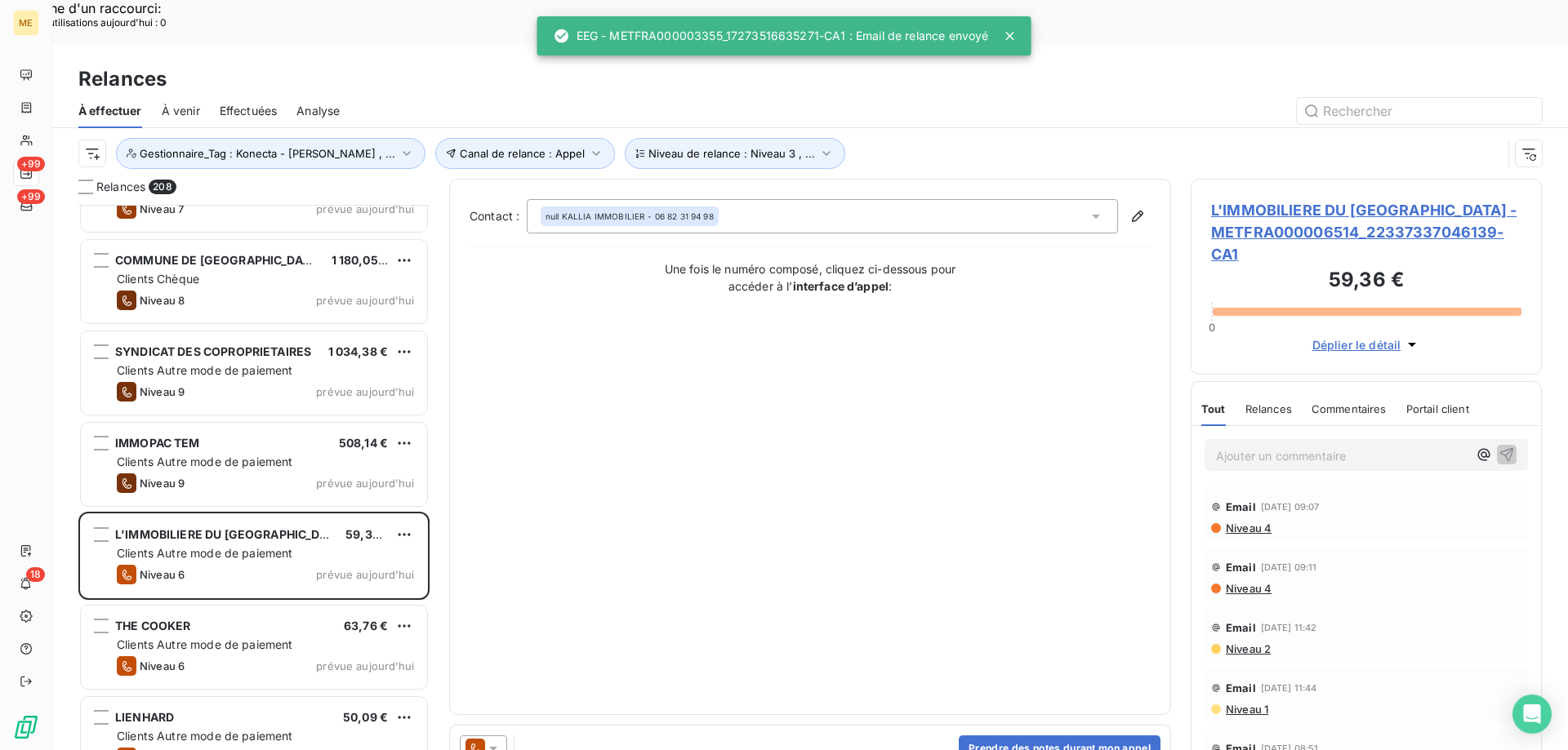
click at [490, 740] on icon at bounding box center [493, 748] width 17 height 17
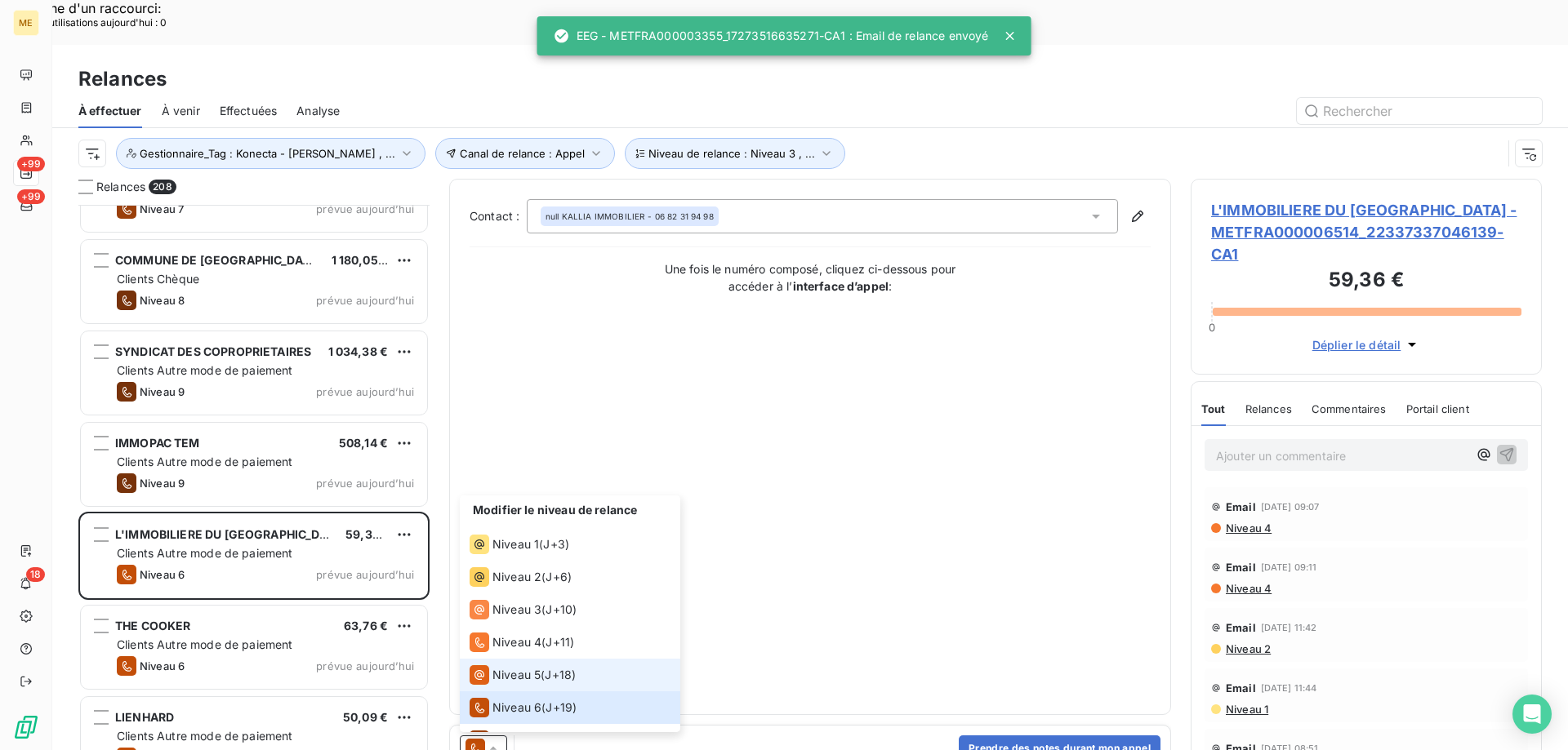
click at [530, 666] on span "Niveau 5" at bounding box center [516, 675] width 48 height 17
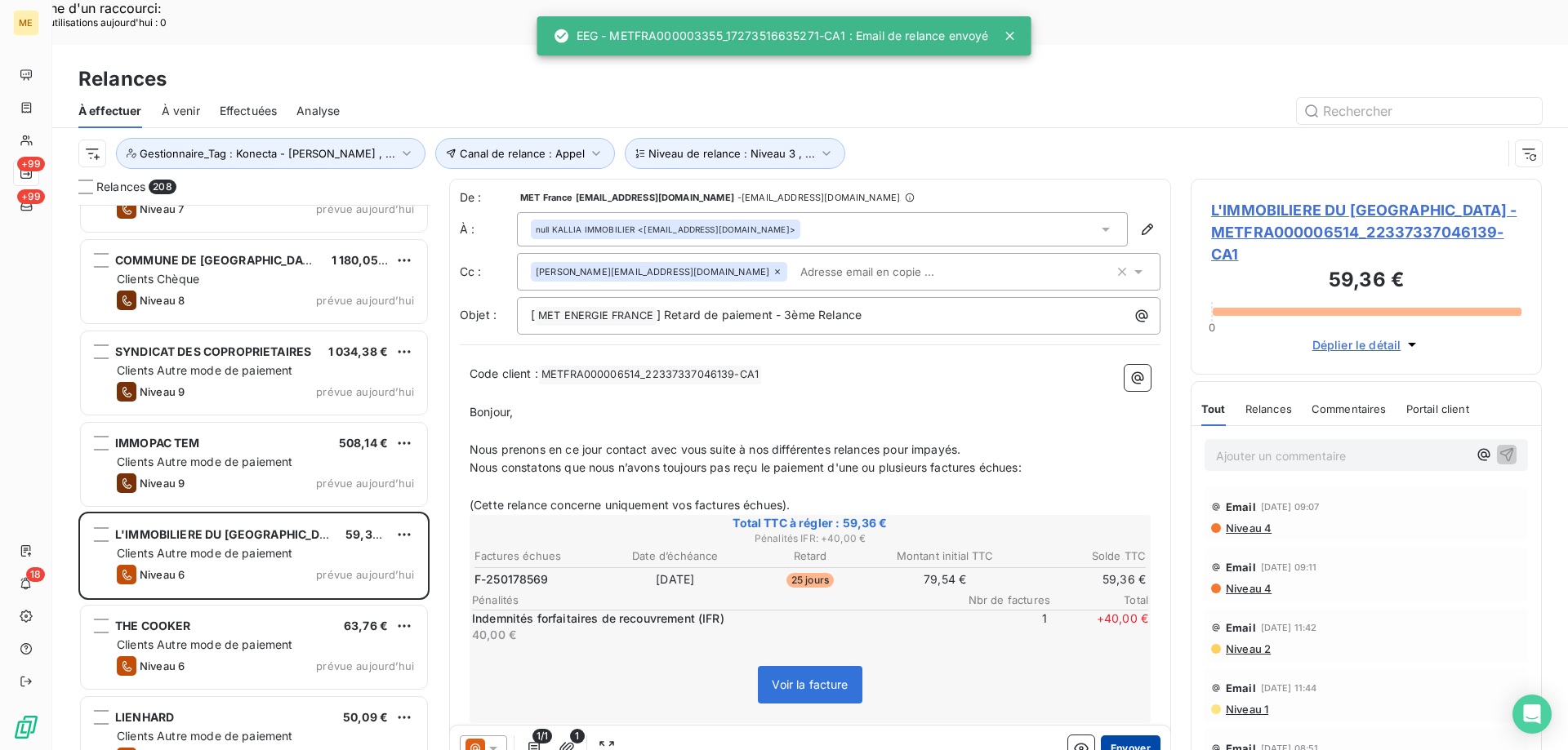
click at [1117, 735] on button "Envoyer" at bounding box center [1131, 748] width 60 height 26
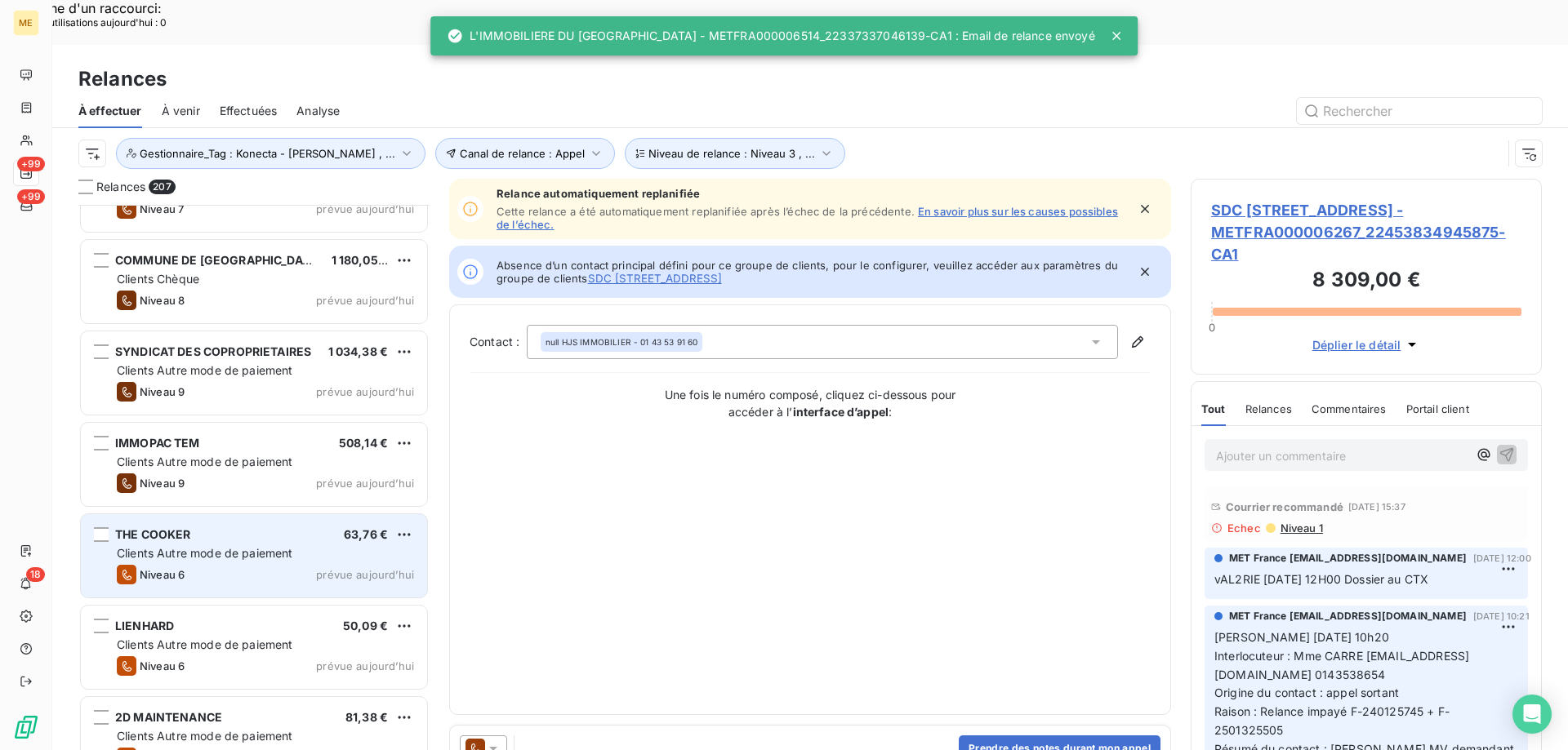
click at [333, 545] on div "Clients Autre mode de paiement" at bounding box center [265, 554] width 298 height 17
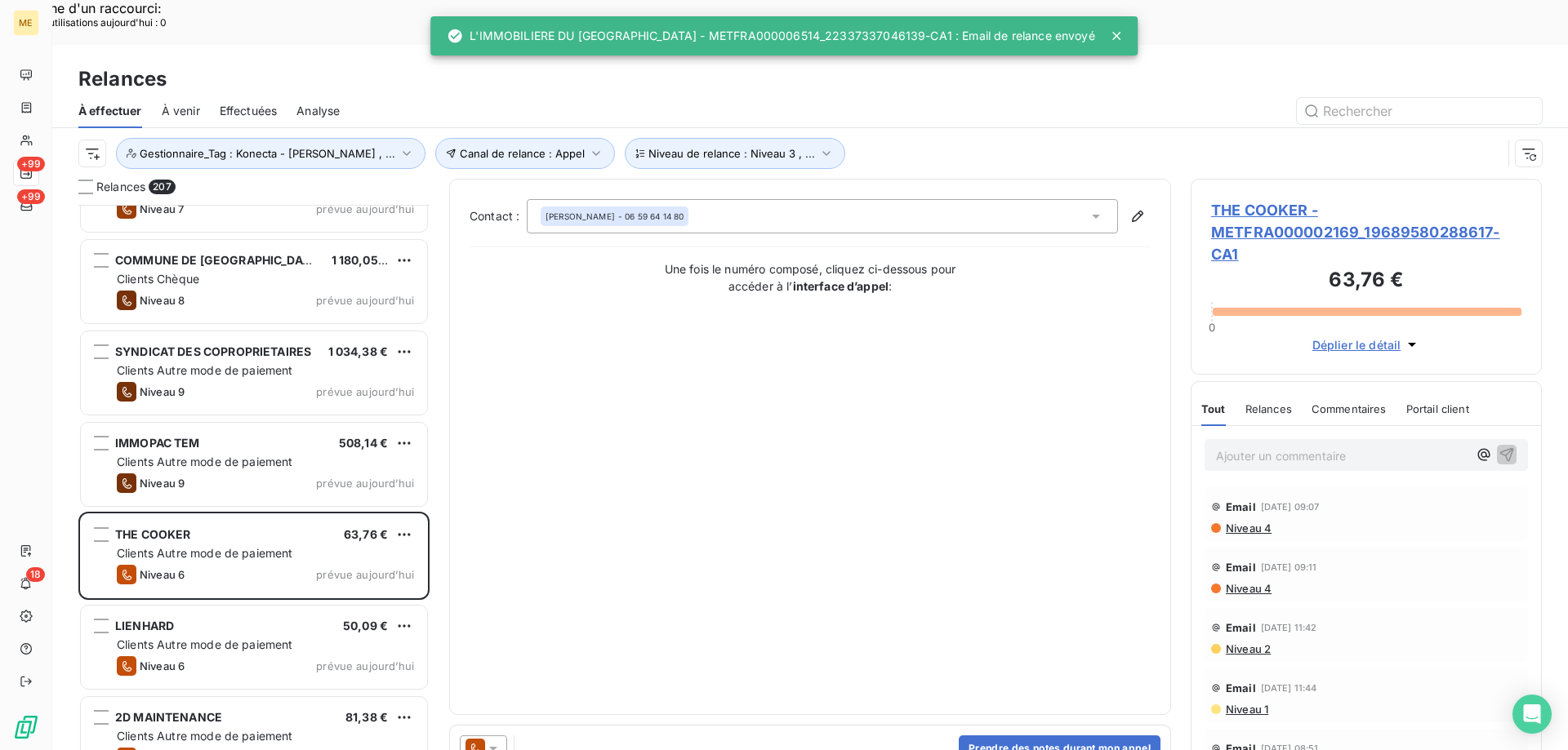
drag, startPoint x: 495, startPoint y: 700, endPoint x: 502, endPoint y: 688, distance: 13.9
click at [496, 740] on icon at bounding box center [493, 748] width 17 height 17
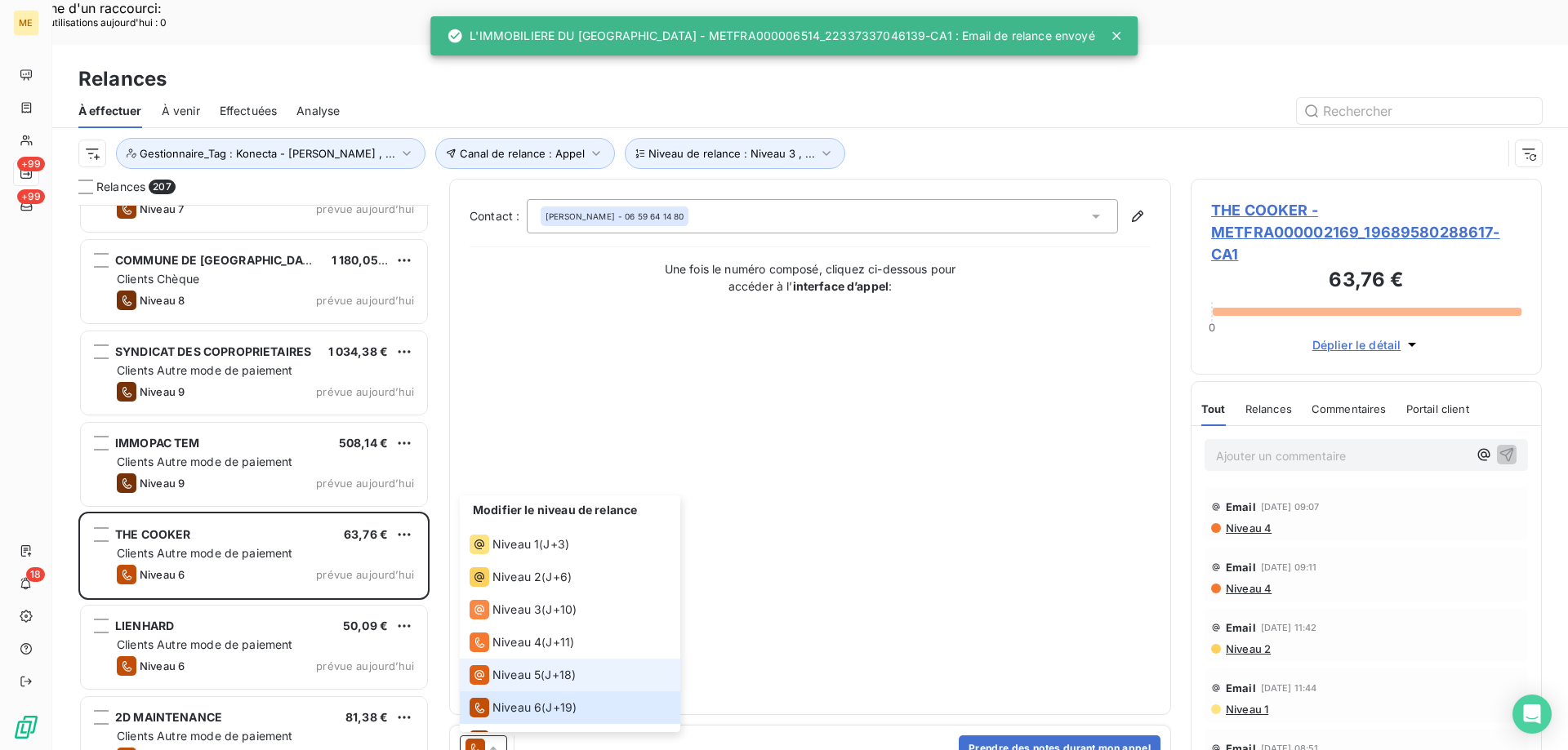
click at [516, 666] on span "Niveau 5" at bounding box center [516, 675] width 48 height 17
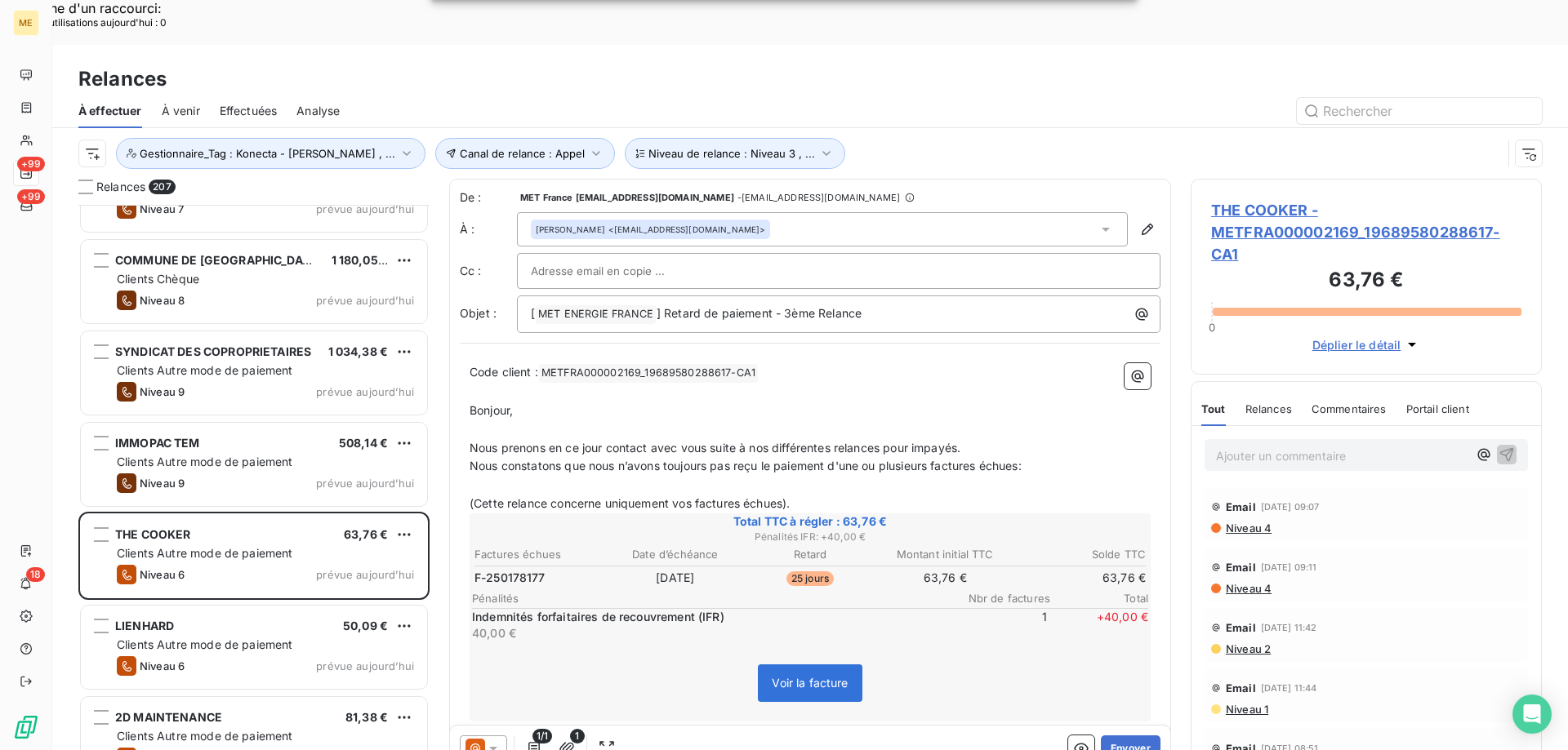
click at [1149, 725] on div "1/1 1 Envoyer" at bounding box center [810, 748] width 720 height 46
click at [1132, 735] on button "Envoyer" at bounding box center [1131, 748] width 60 height 26
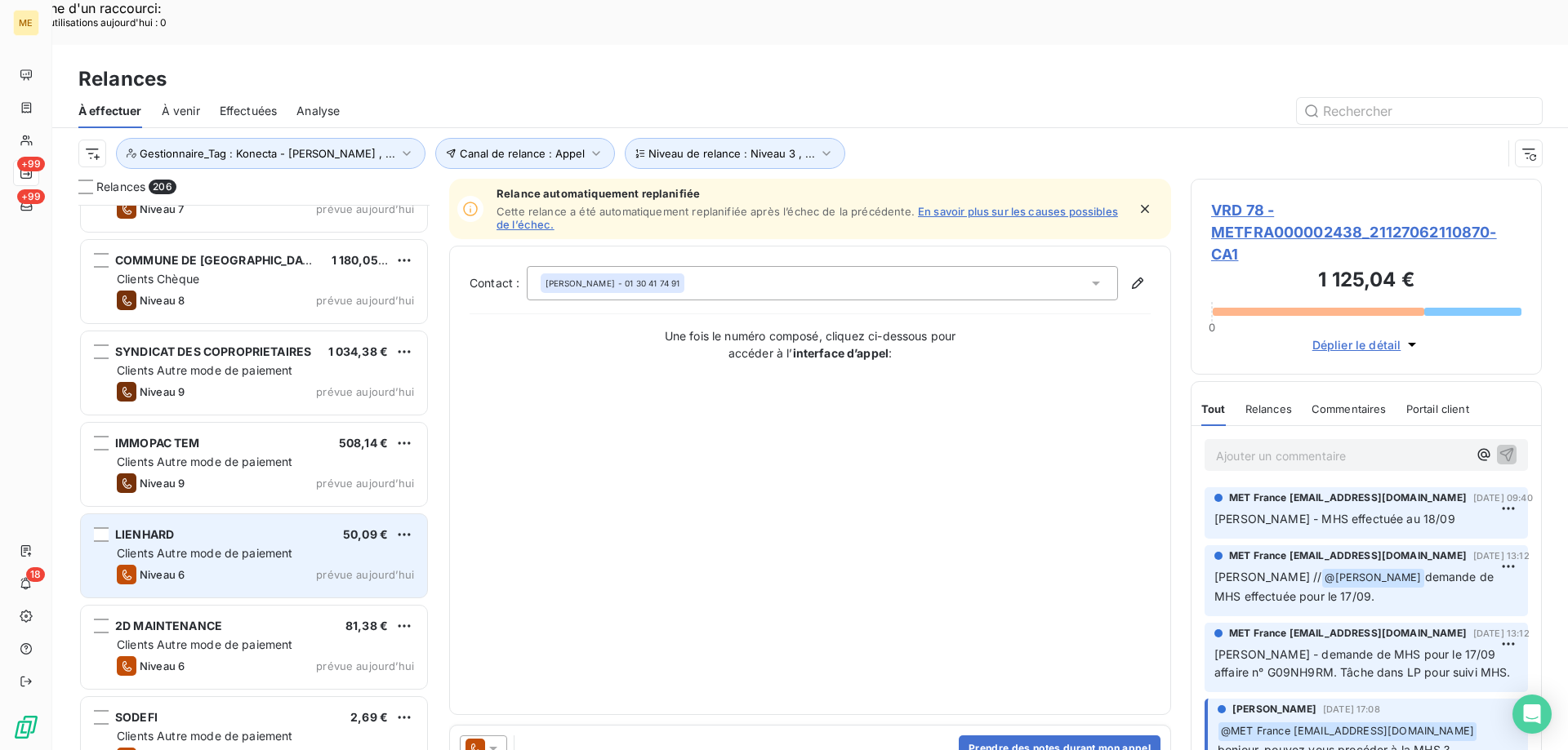
click at [295, 518] on div "LIENHARD 50,09 € Clients Autre mode de paiement Niveau 6 prévue aujourd’hui" at bounding box center [254, 555] width 346 height 84
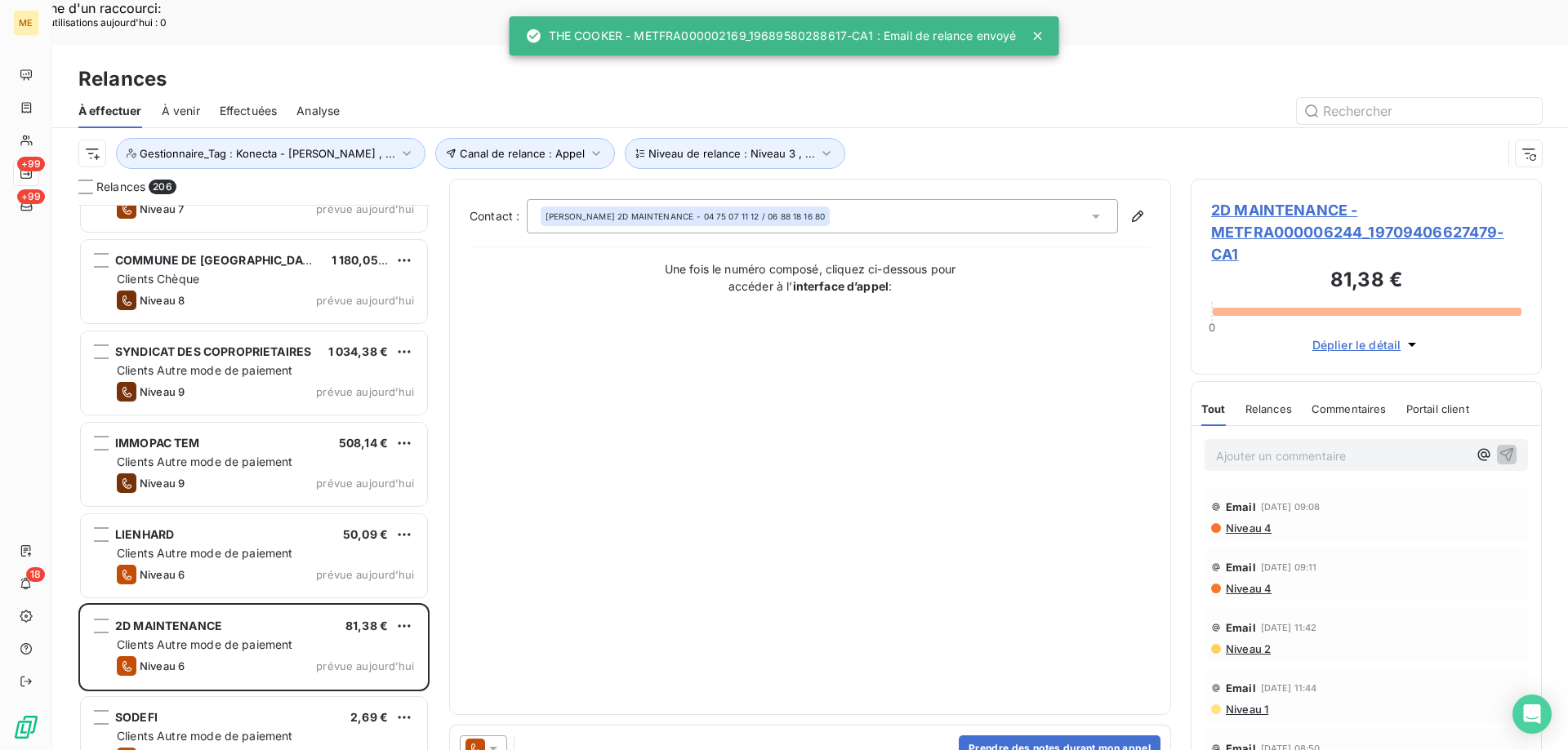
click at [496, 740] on icon at bounding box center [493, 748] width 17 height 17
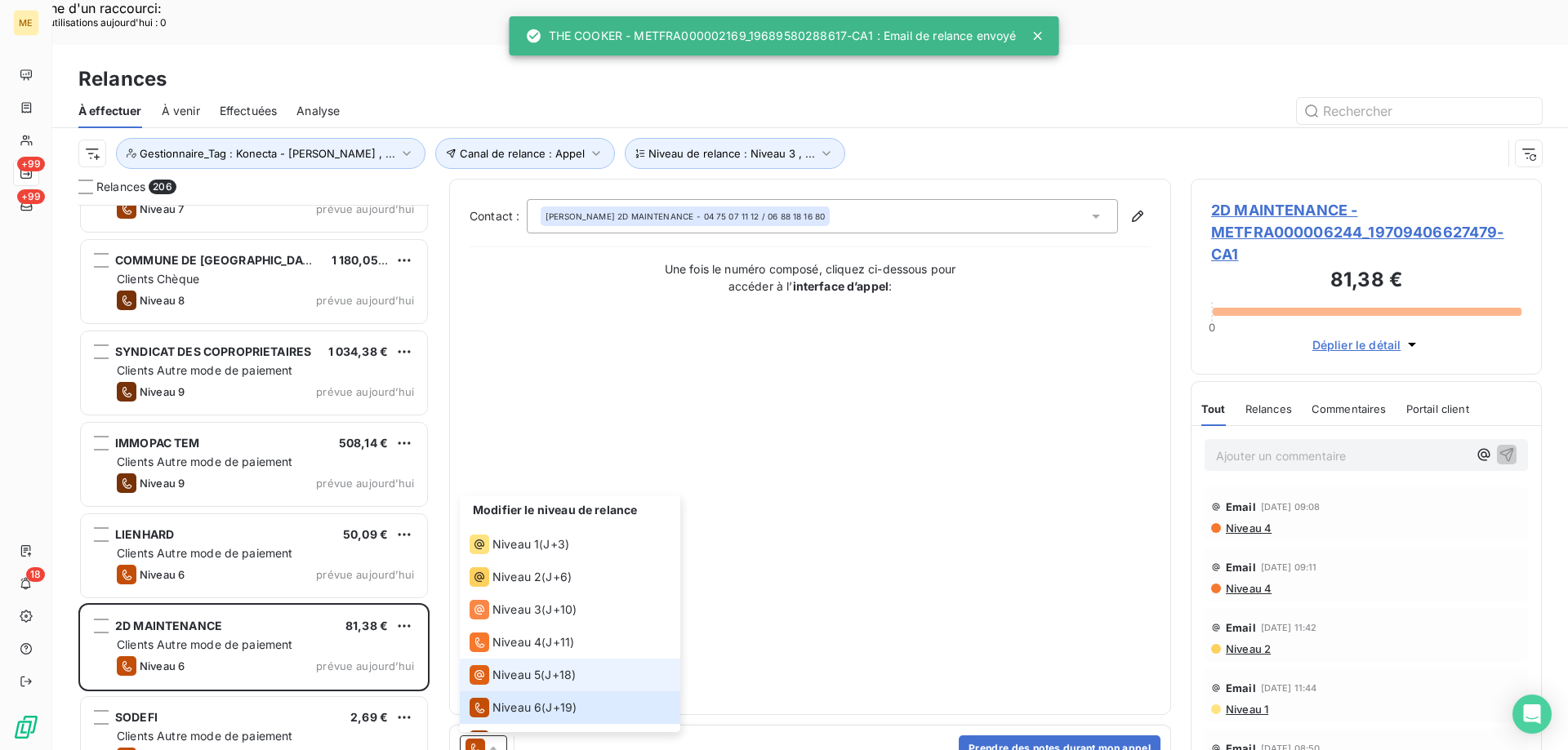
click at [505, 666] on span "Niveau 5" at bounding box center [516, 675] width 48 height 17
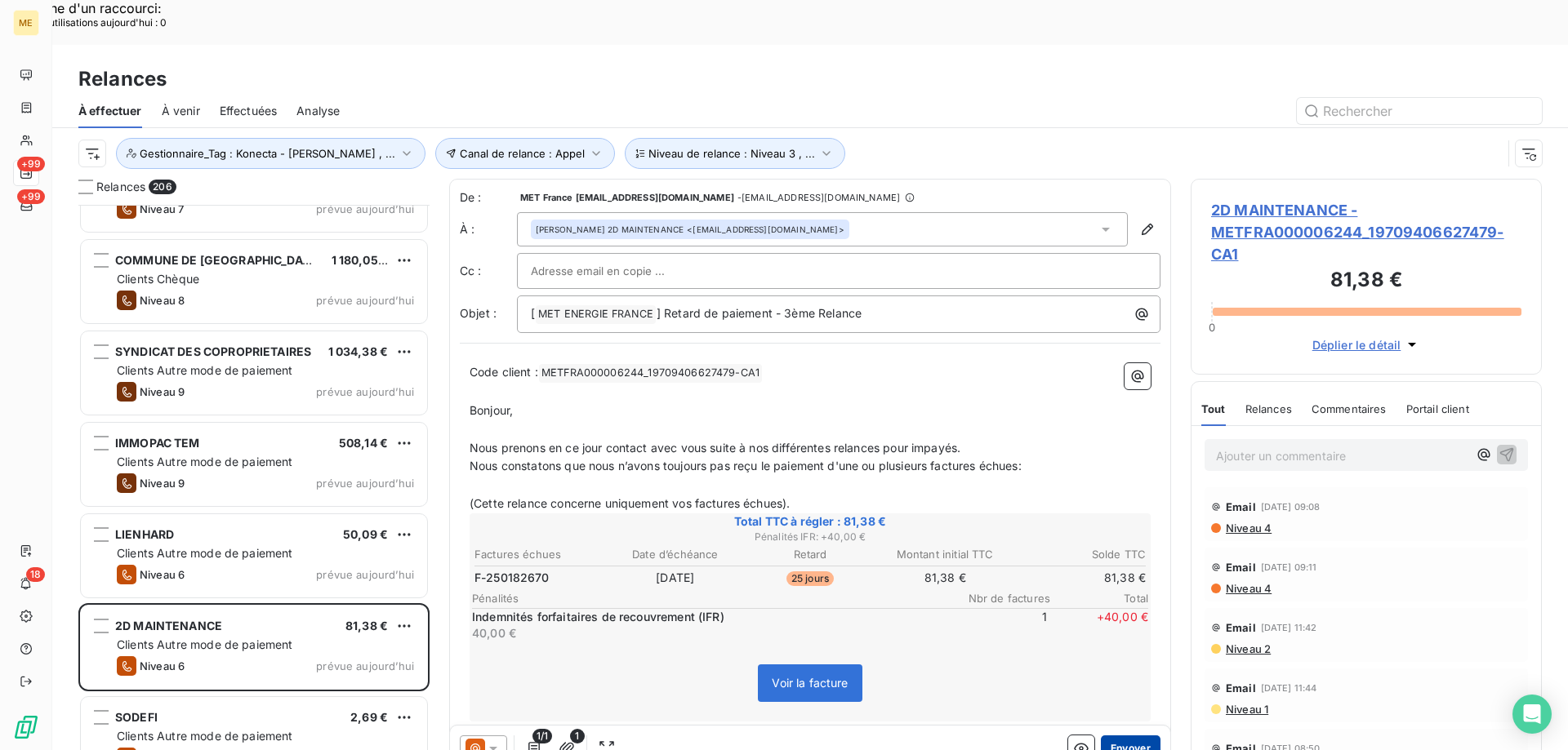
click at [1110, 735] on button "Envoyer" at bounding box center [1131, 748] width 60 height 26
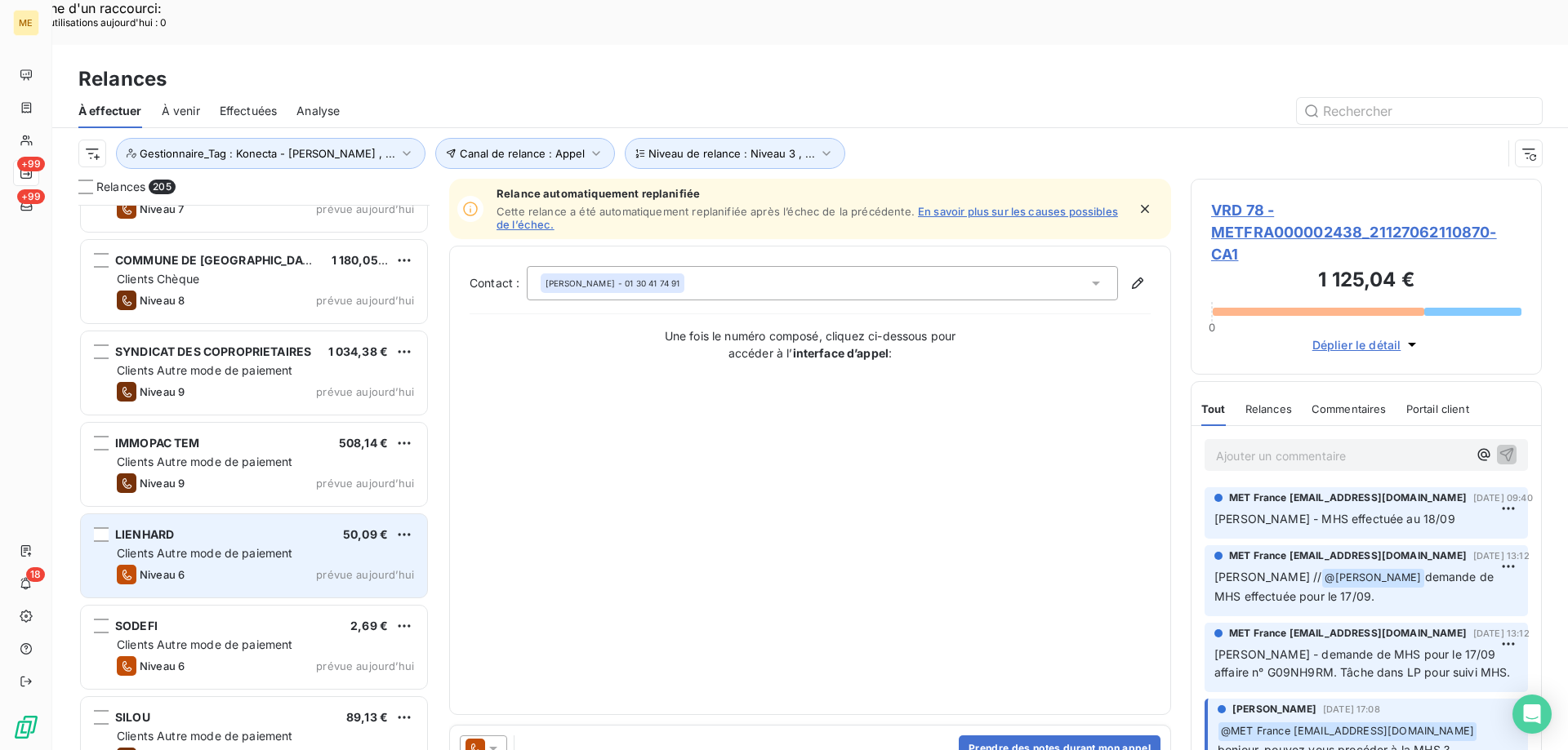
click at [367, 545] on div "Clients Autre mode de paiement" at bounding box center [265, 554] width 298 height 17
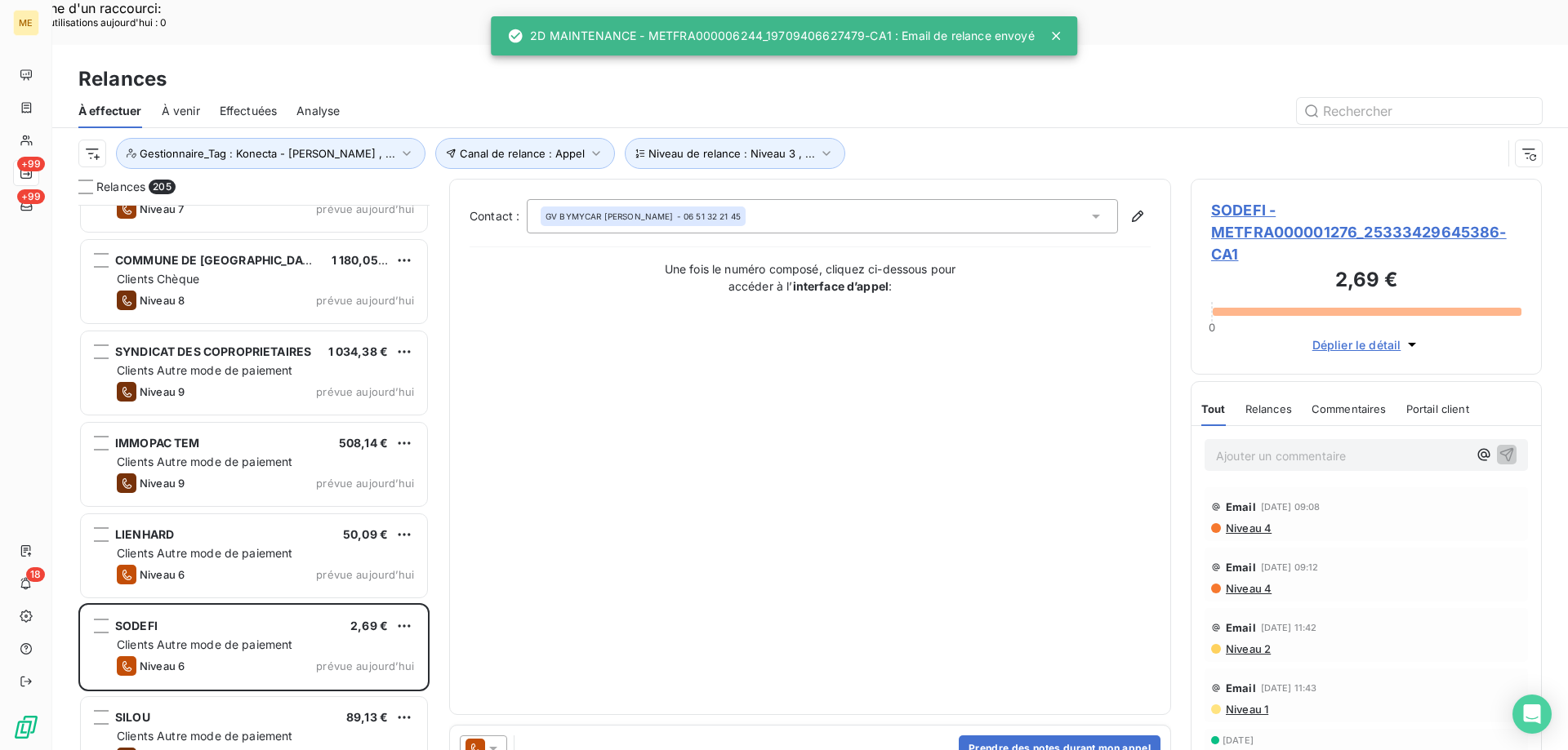
drag, startPoint x: 495, startPoint y: 706, endPoint x: 518, endPoint y: 690, distance: 28.0
click at [496, 740] on icon at bounding box center [493, 748] width 17 height 17
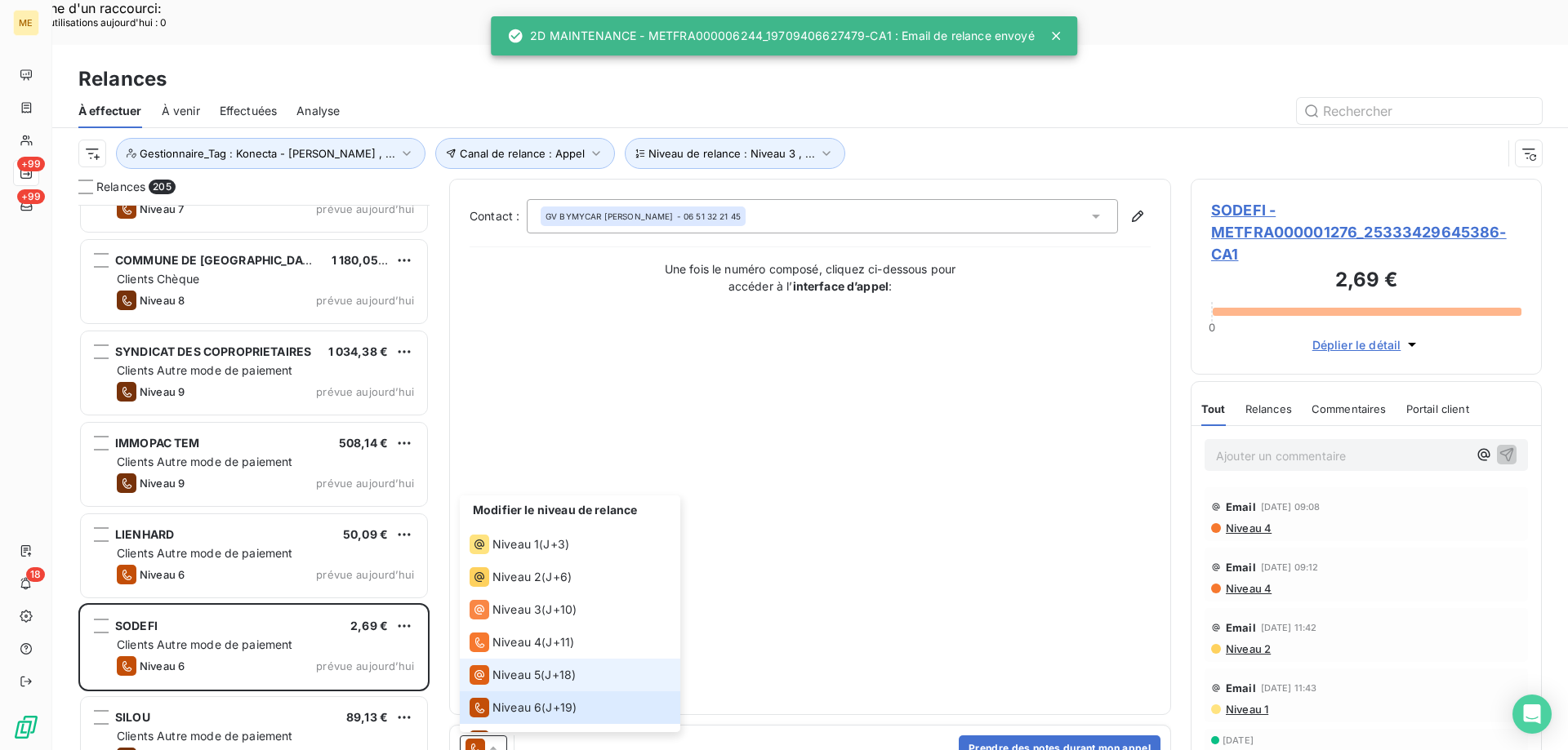
click at [546, 666] on div "Niveau 5 ( J+18 )" at bounding box center [523, 675] width 107 height 19
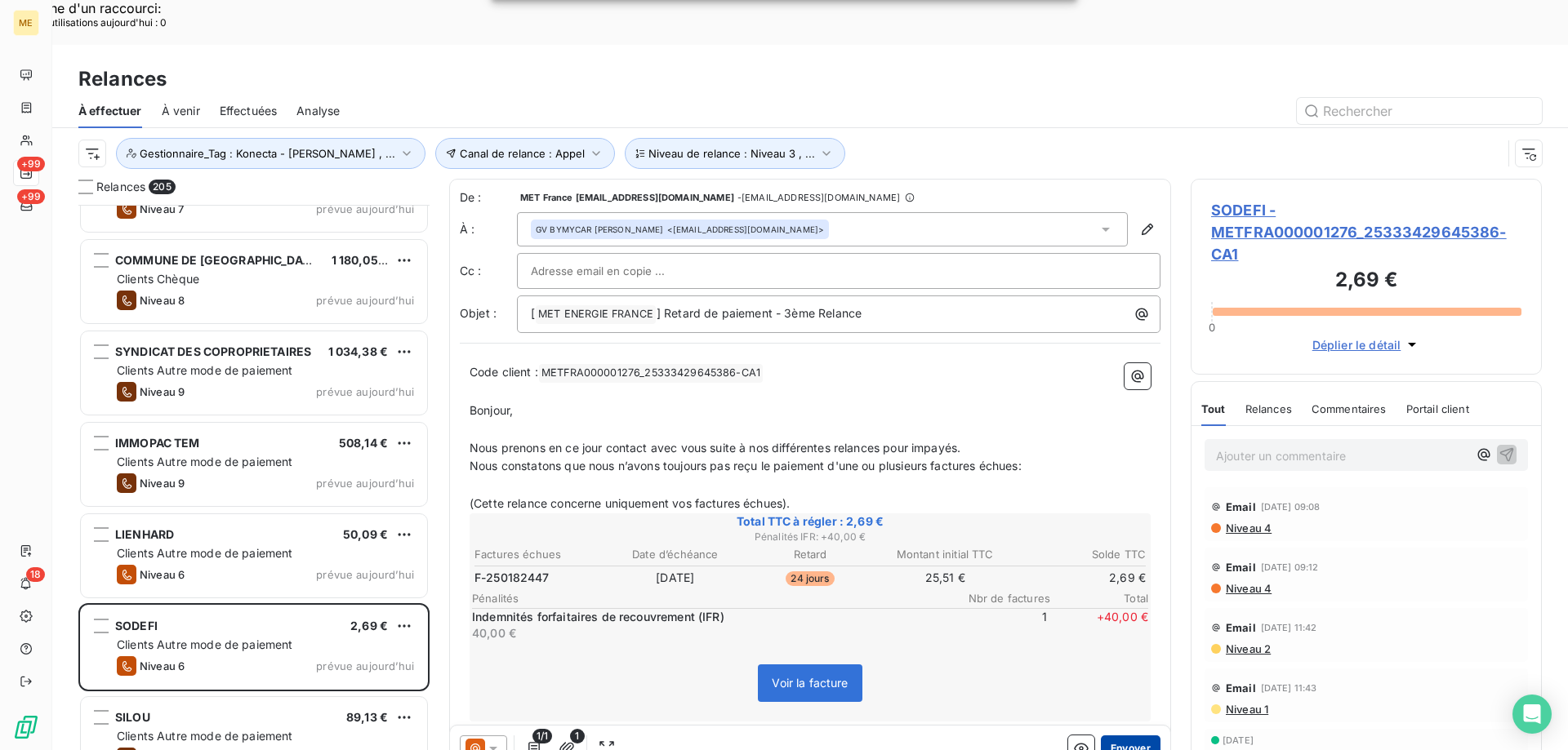
click at [1125, 735] on button "Envoyer" at bounding box center [1131, 748] width 60 height 26
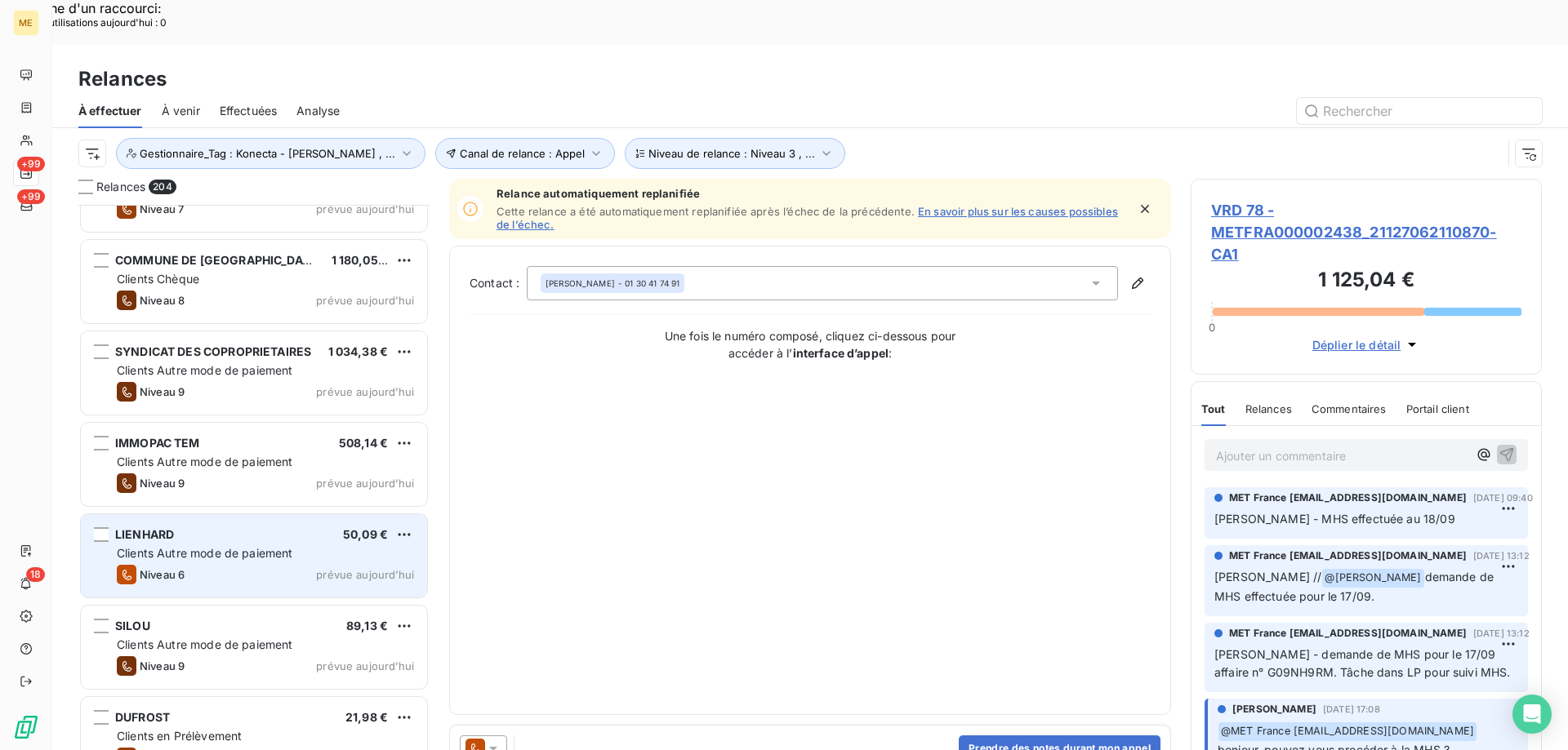
click at [358, 545] on div "Clients Autre mode de paiement" at bounding box center [265, 554] width 298 height 17
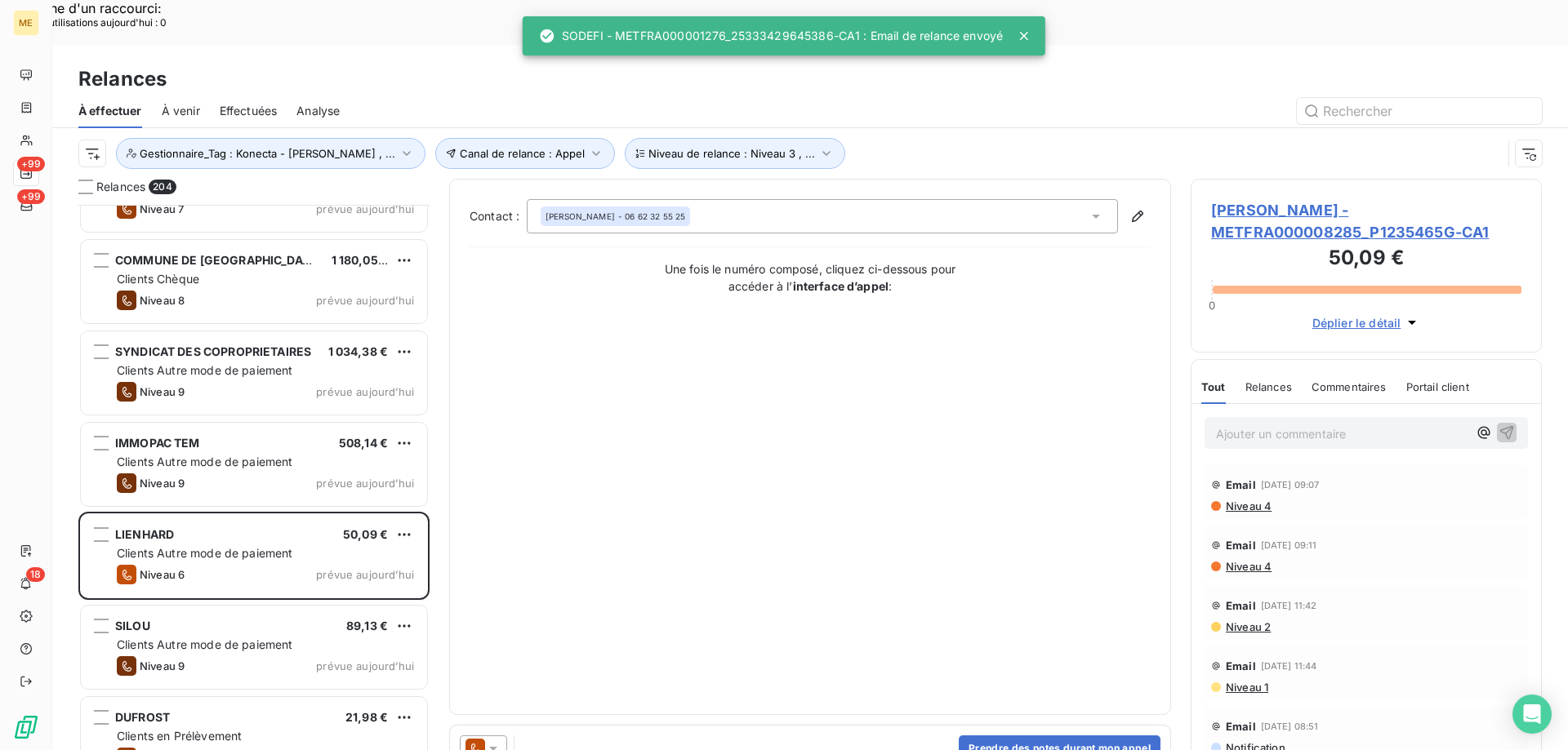
click at [499, 740] on icon at bounding box center [493, 748] width 17 height 17
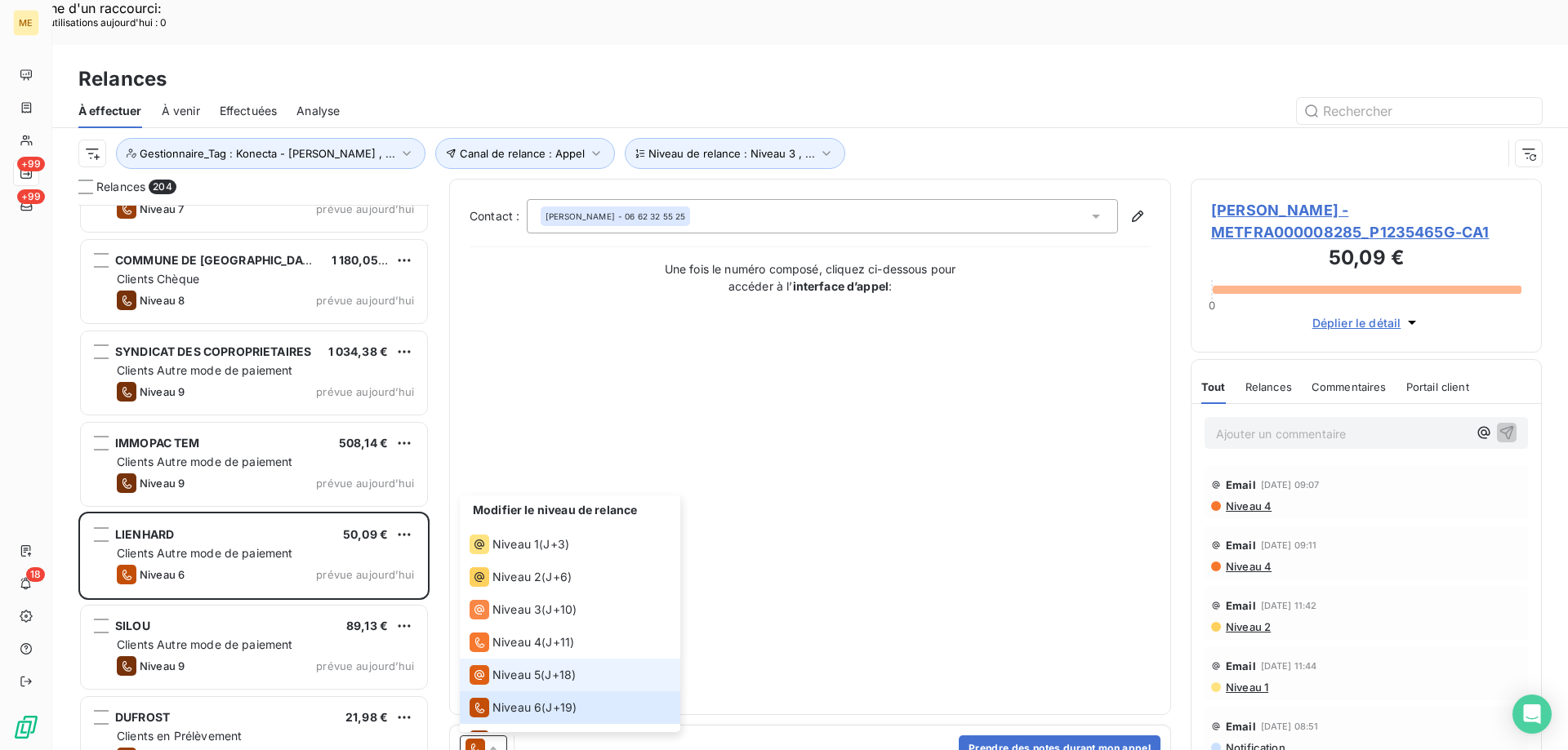
click at [515, 666] on span "Niveau 5" at bounding box center [516, 675] width 48 height 17
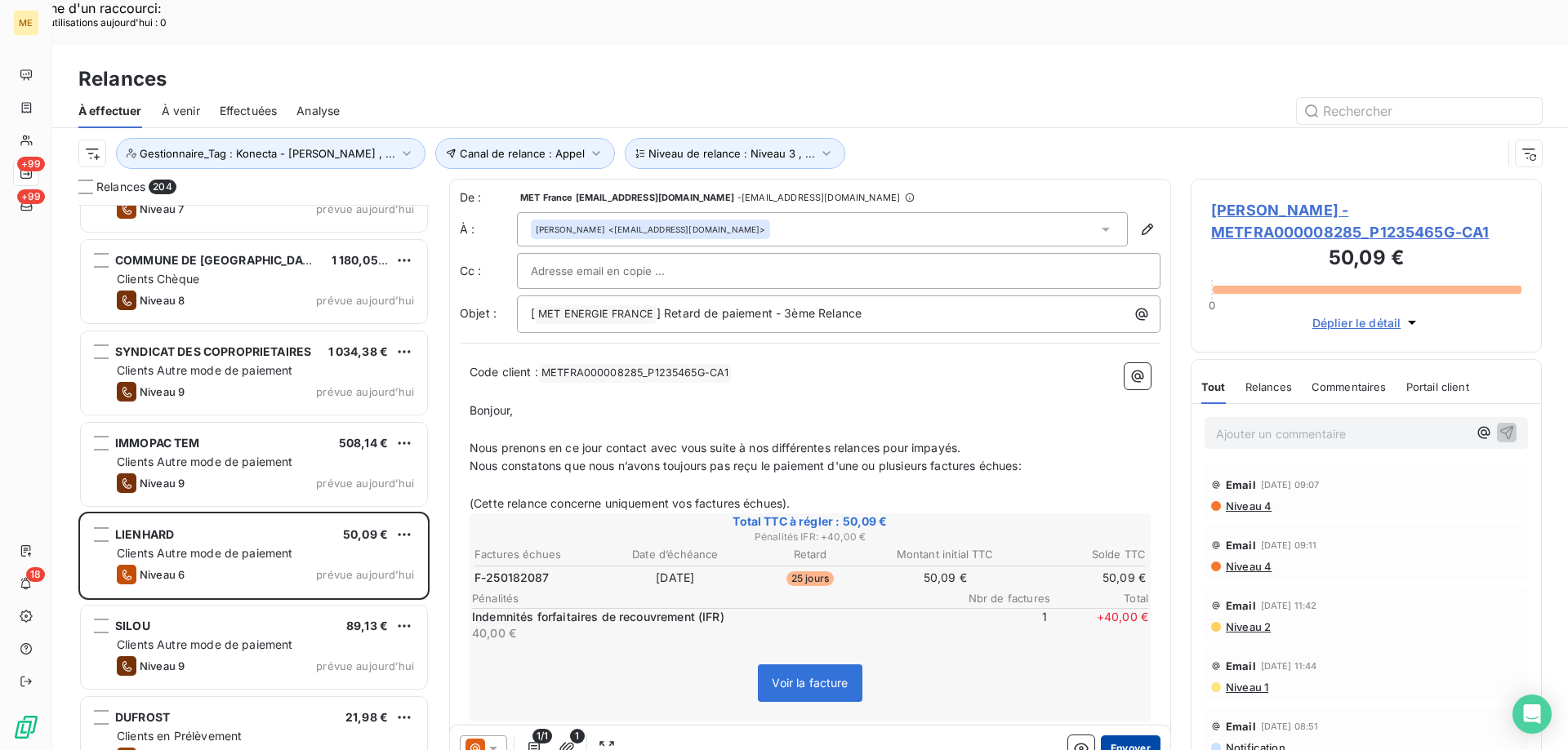
click at [1110, 735] on button "Envoyer" at bounding box center [1131, 748] width 60 height 26
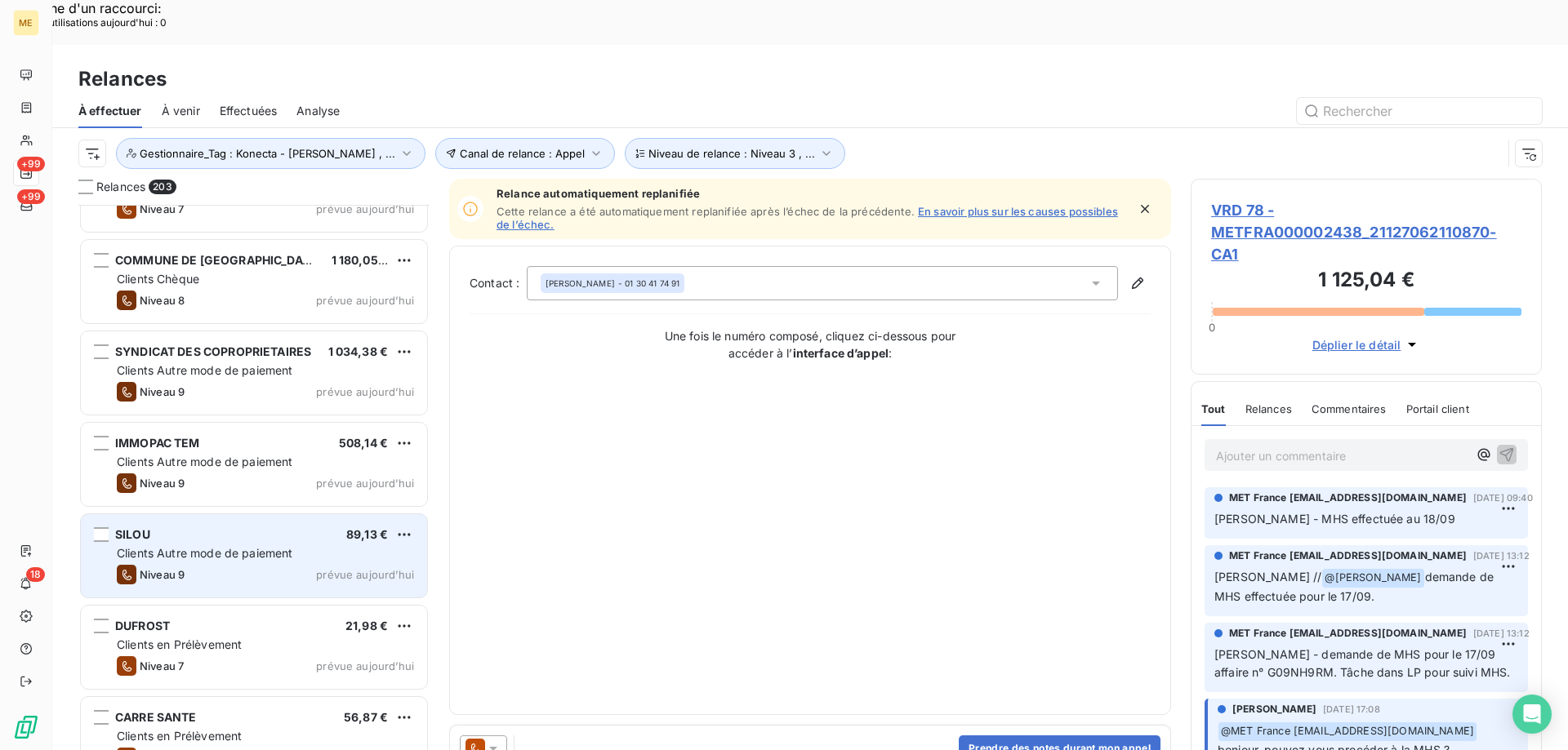
click at [335, 565] on div "Niveau 9 prévue aujourd’hui" at bounding box center [265, 574] width 298 height 19
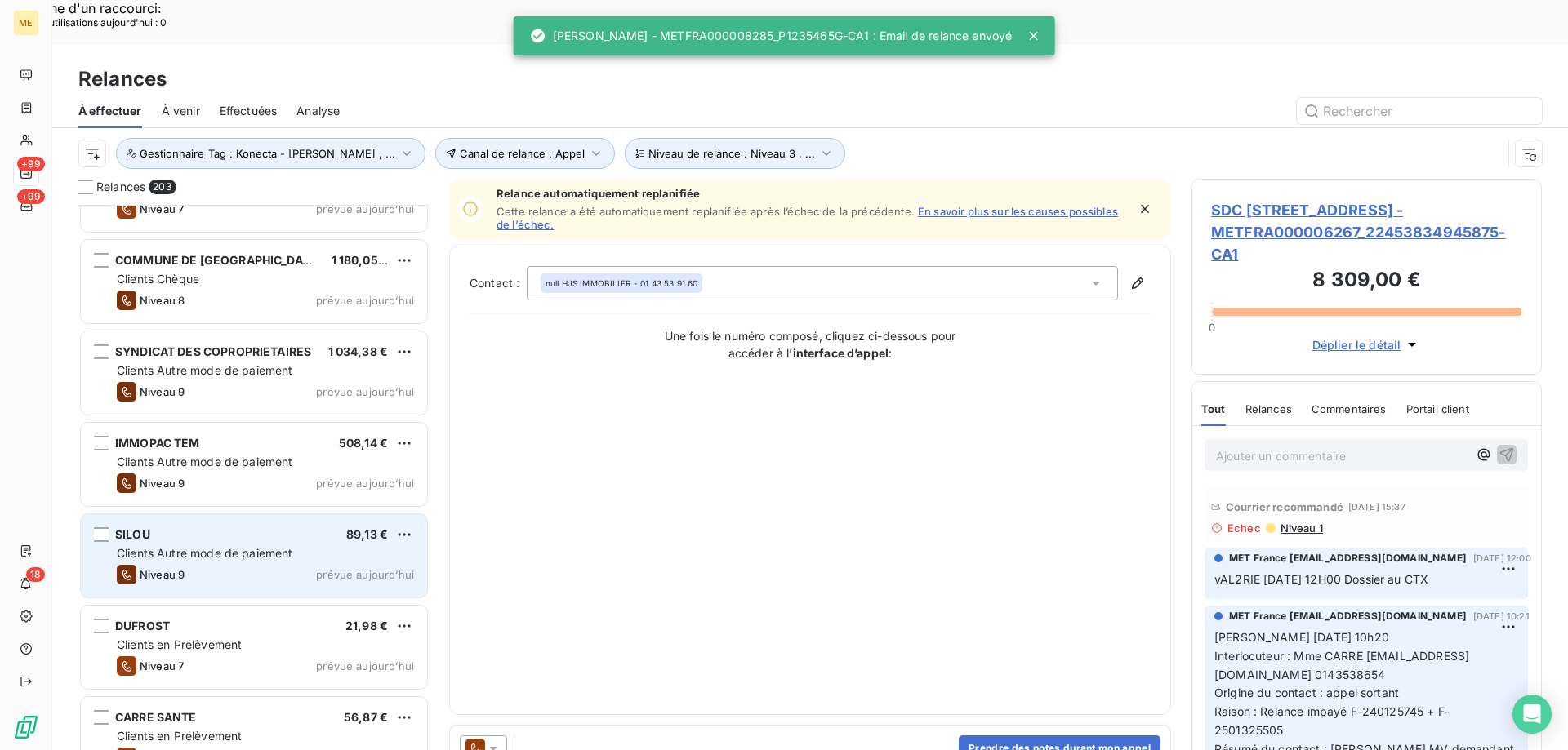
click at [335, 565] on div "Niveau 9 prévue aujourd’hui" at bounding box center [265, 574] width 298 height 19
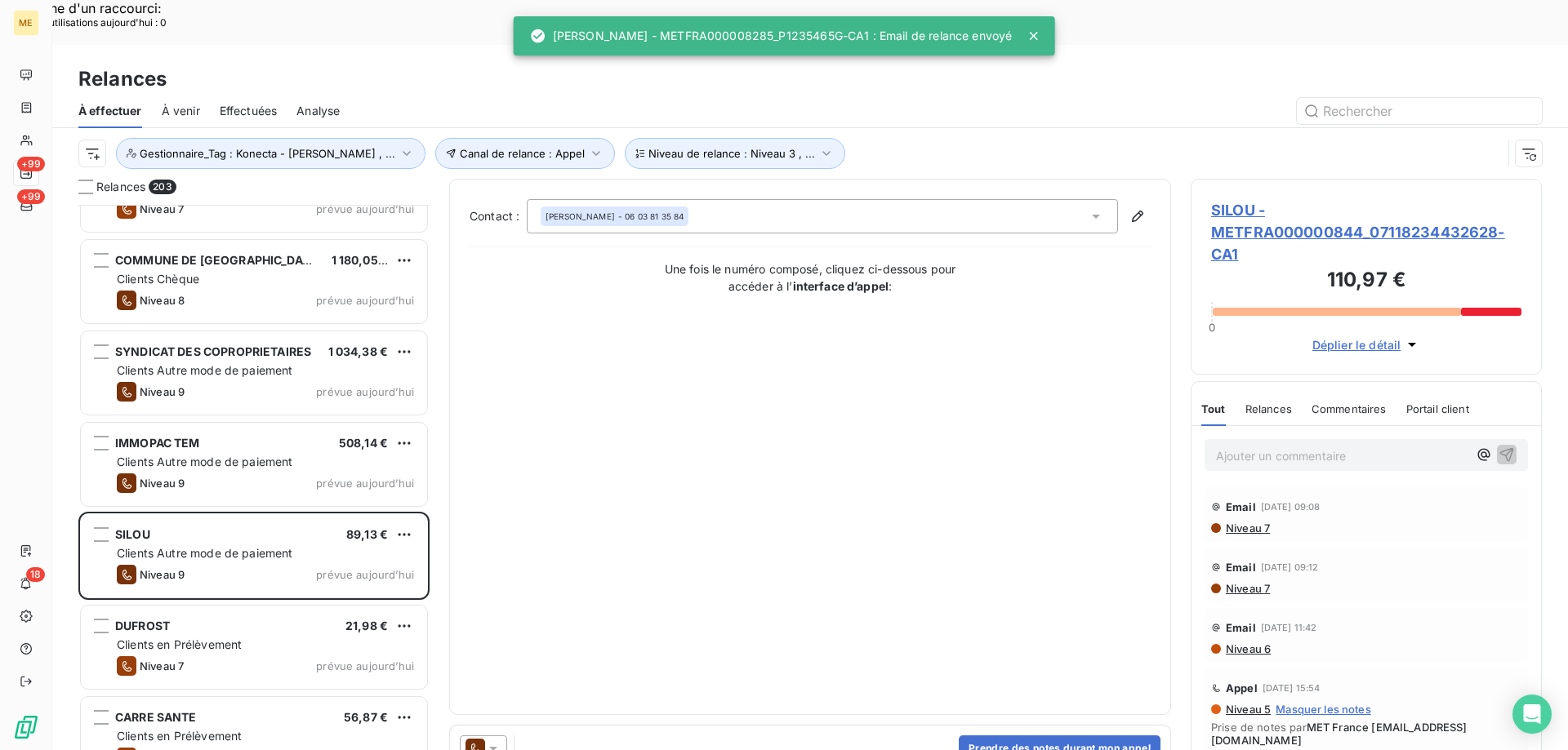
click at [500, 740] on icon at bounding box center [493, 748] width 17 height 17
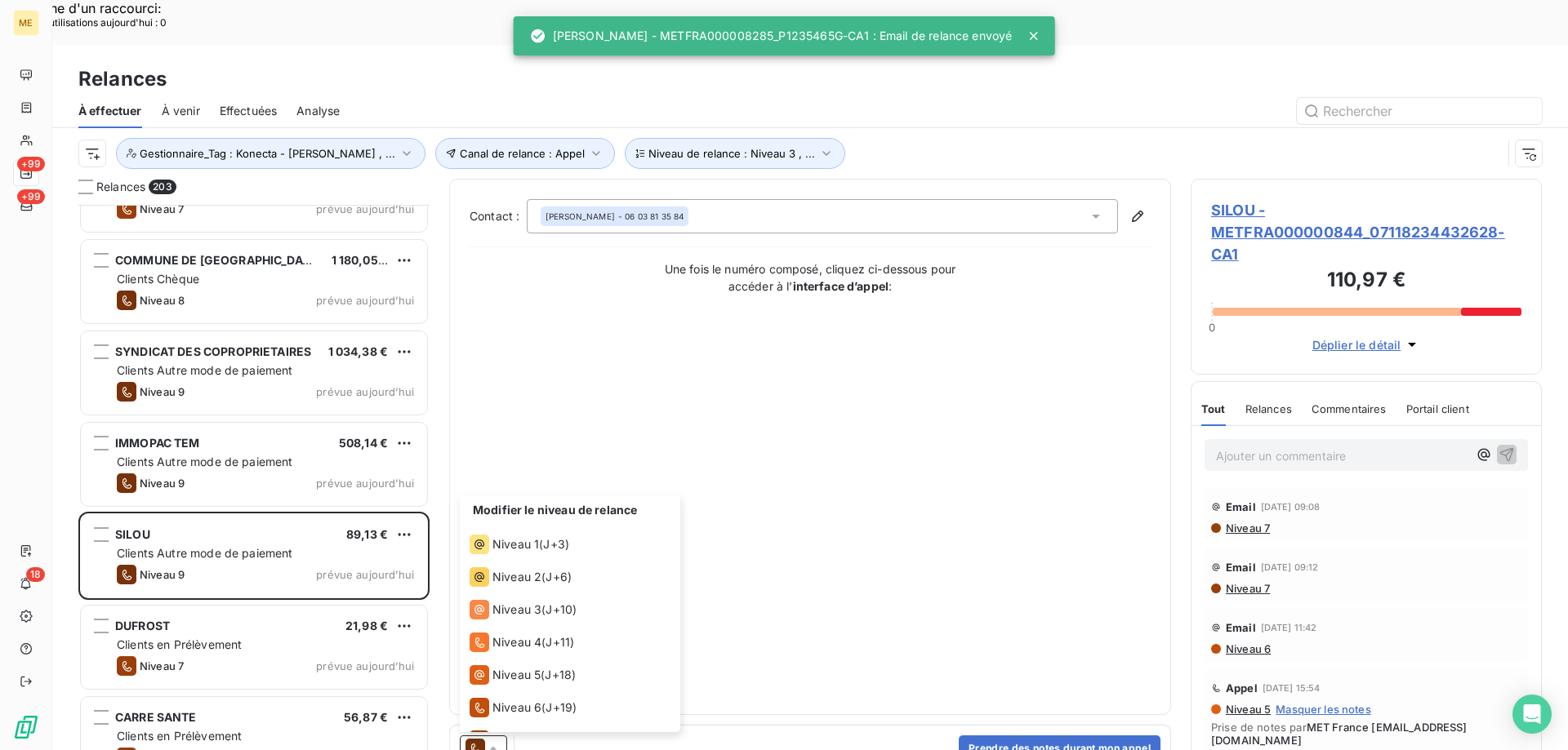
scroll to position [90, 0]
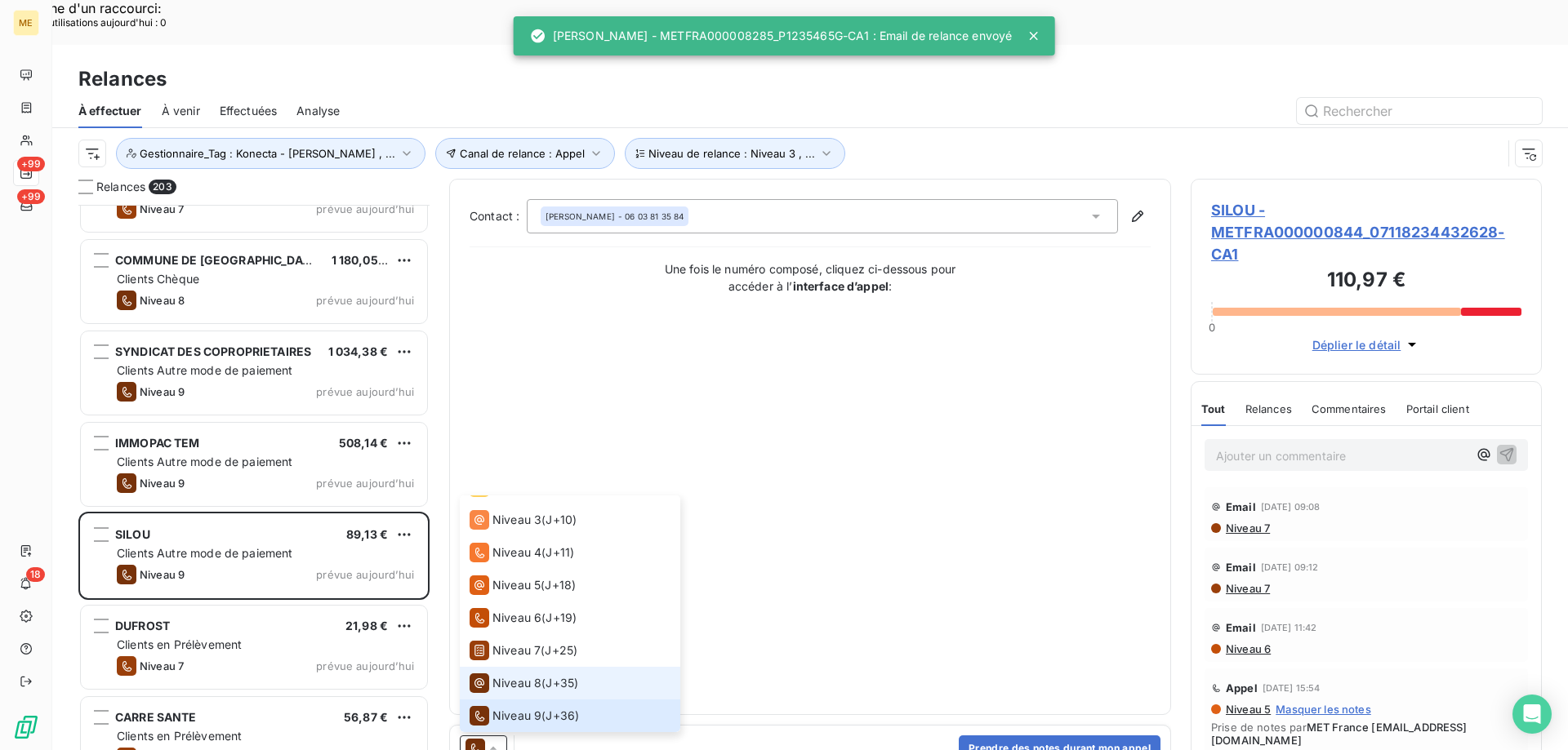
click at [524, 666] on li "Niveau 8 ( J+35 )" at bounding box center [570, 683] width 220 height 33
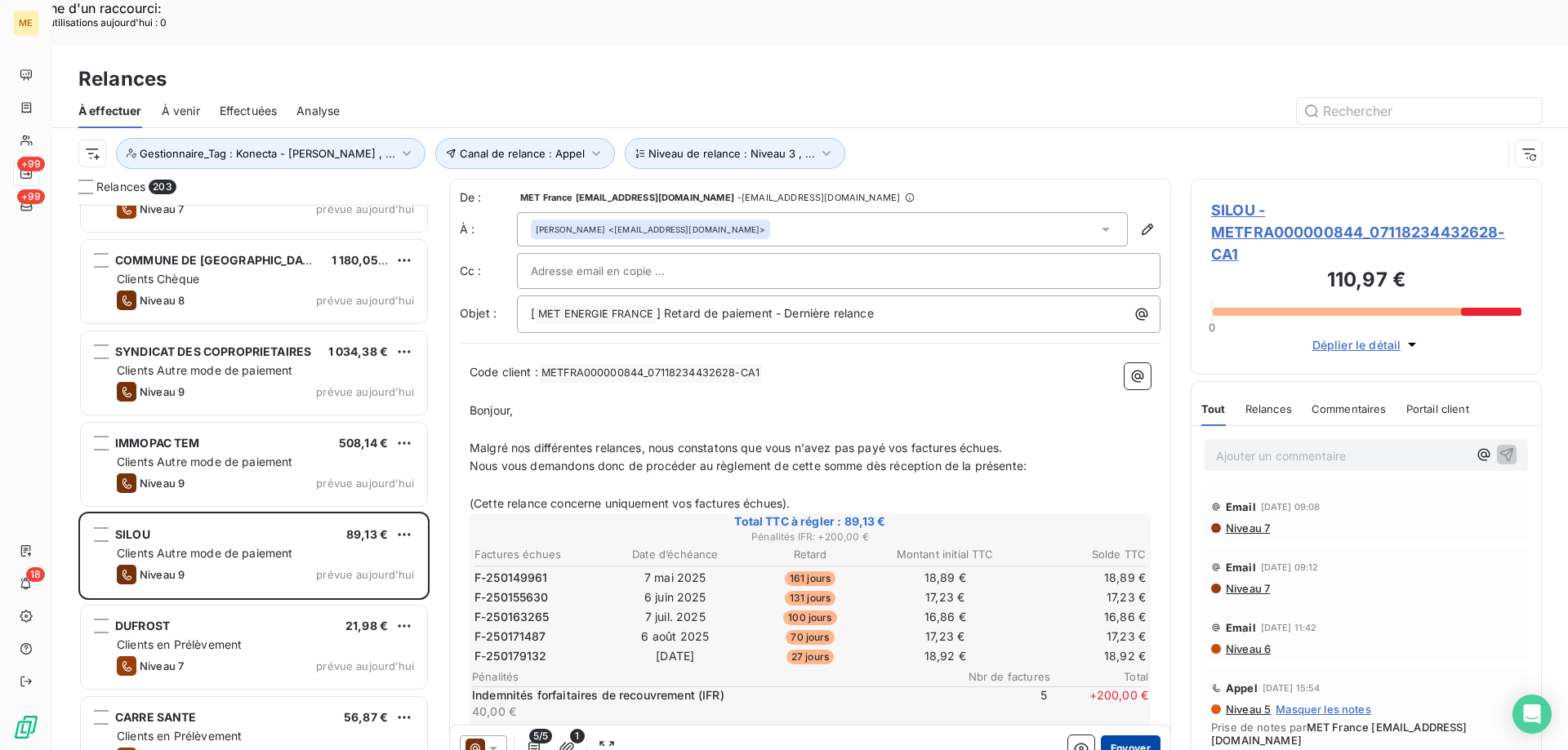
click at [1129, 735] on button "Envoyer" at bounding box center [1131, 748] width 60 height 26
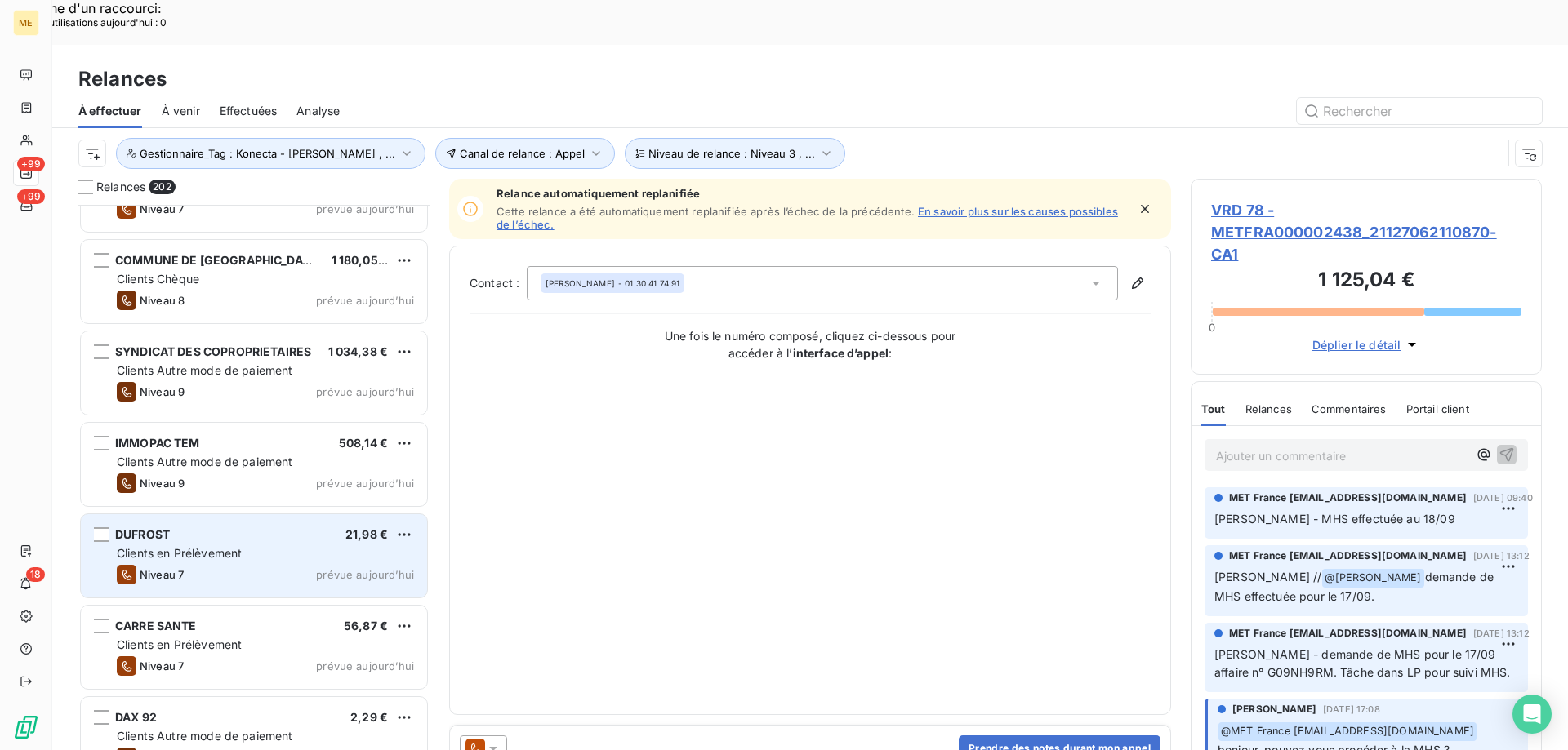
click at [395, 518] on div "DUFROST 21,98 € Clients en Prélèvement Niveau 7 prévue aujourd’hui" at bounding box center [254, 555] width 346 height 84
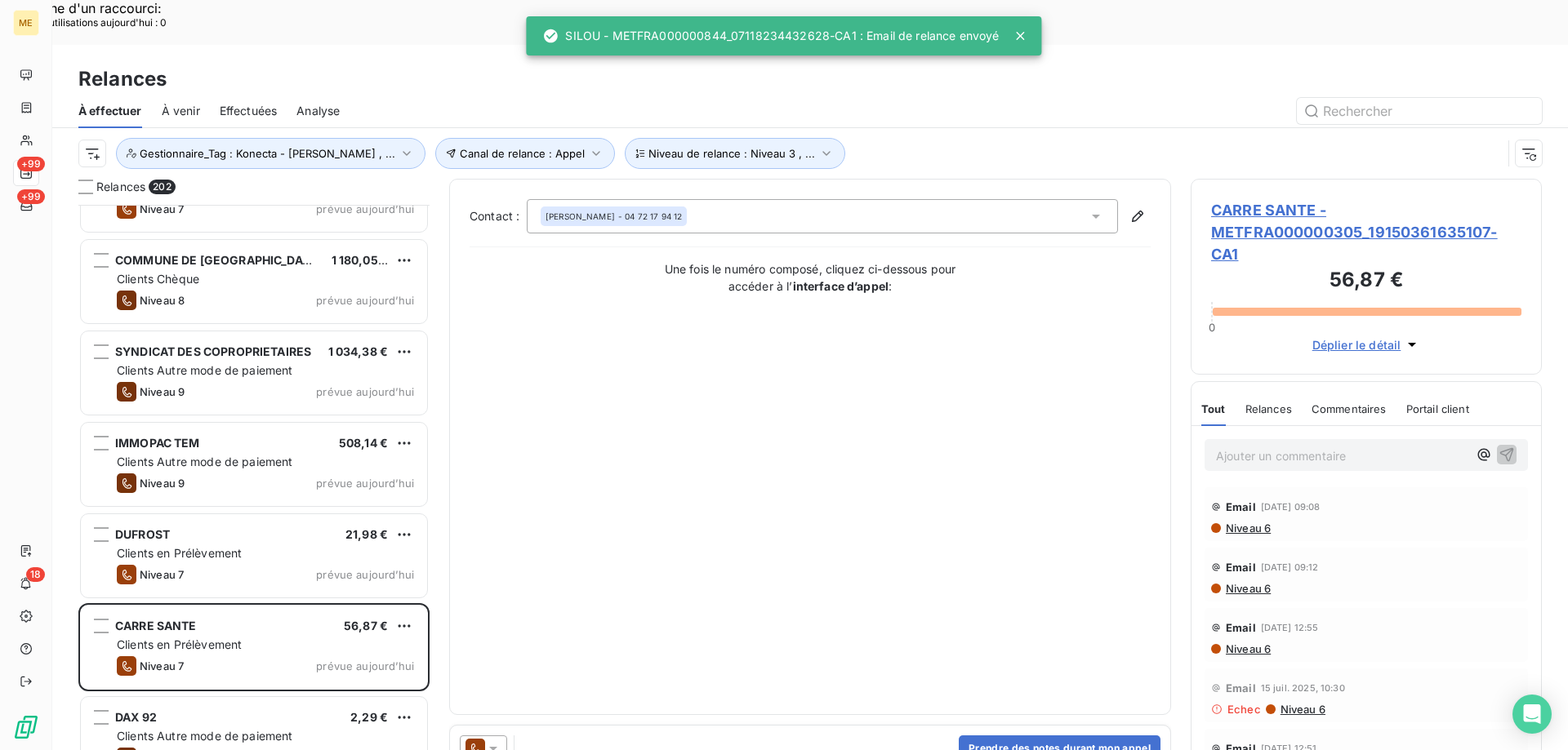
click at [498, 740] on icon at bounding box center [493, 748] width 17 height 17
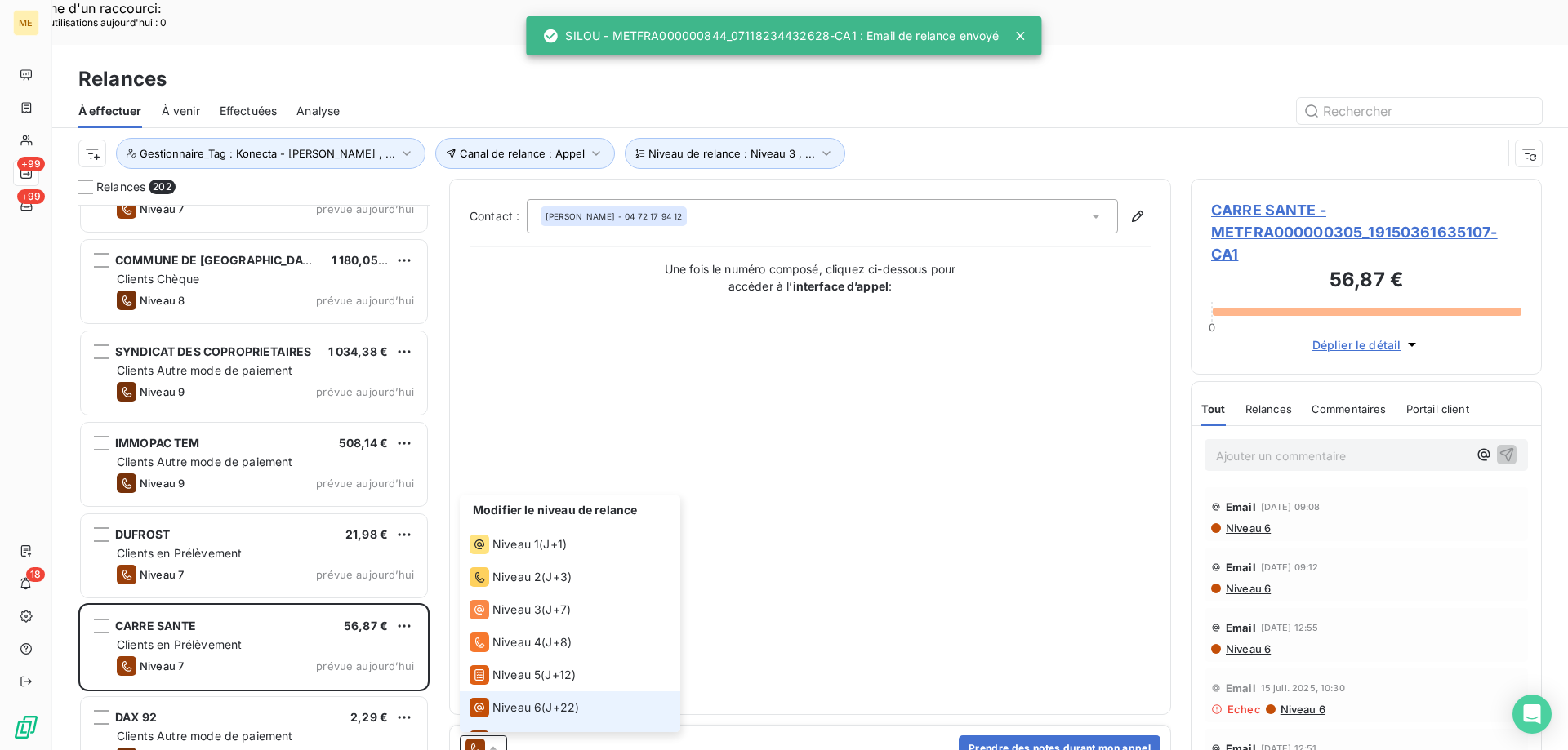
scroll to position [25, 0]
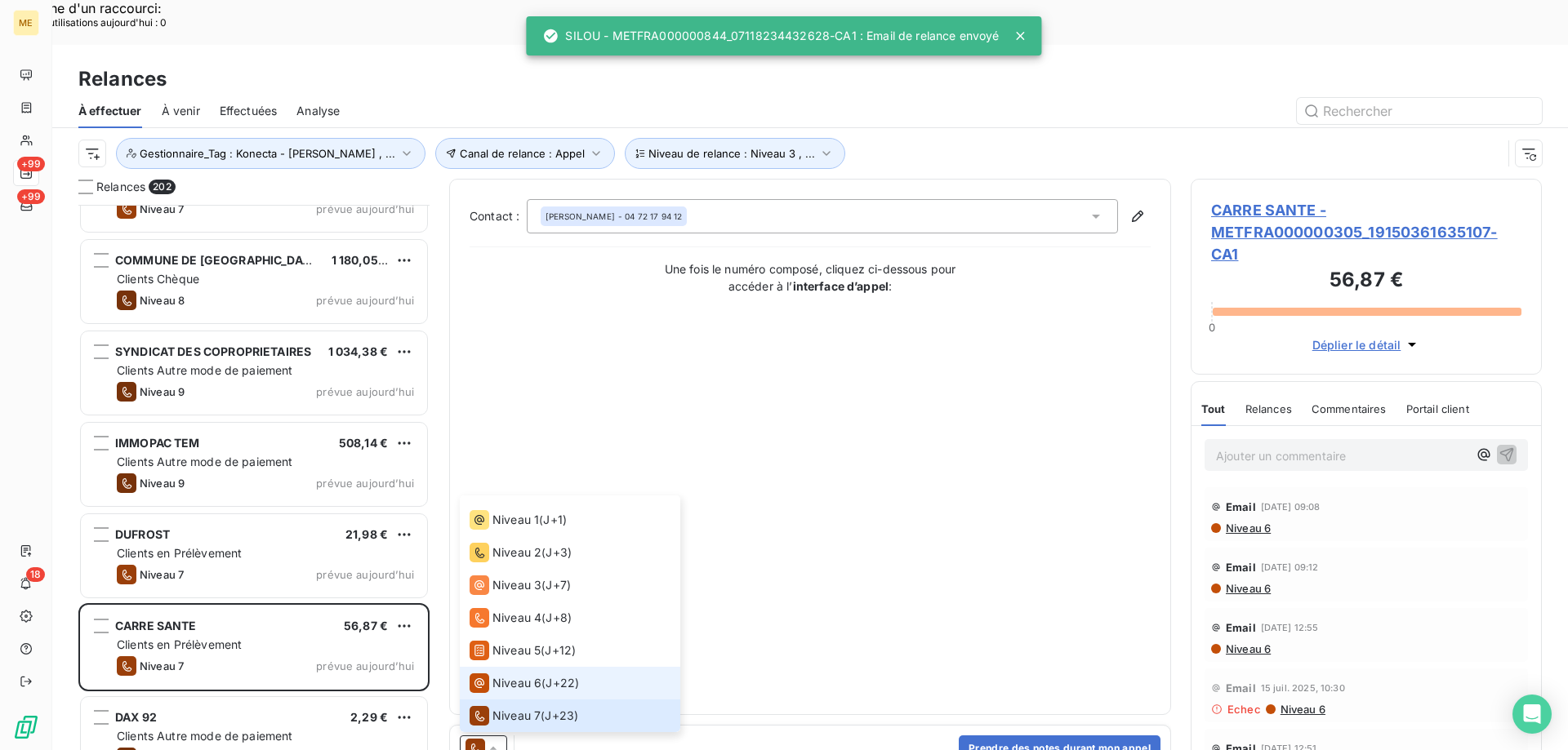
click at [533, 675] on span "Niveau 6" at bounding box center [516, 683] width 49 height 17
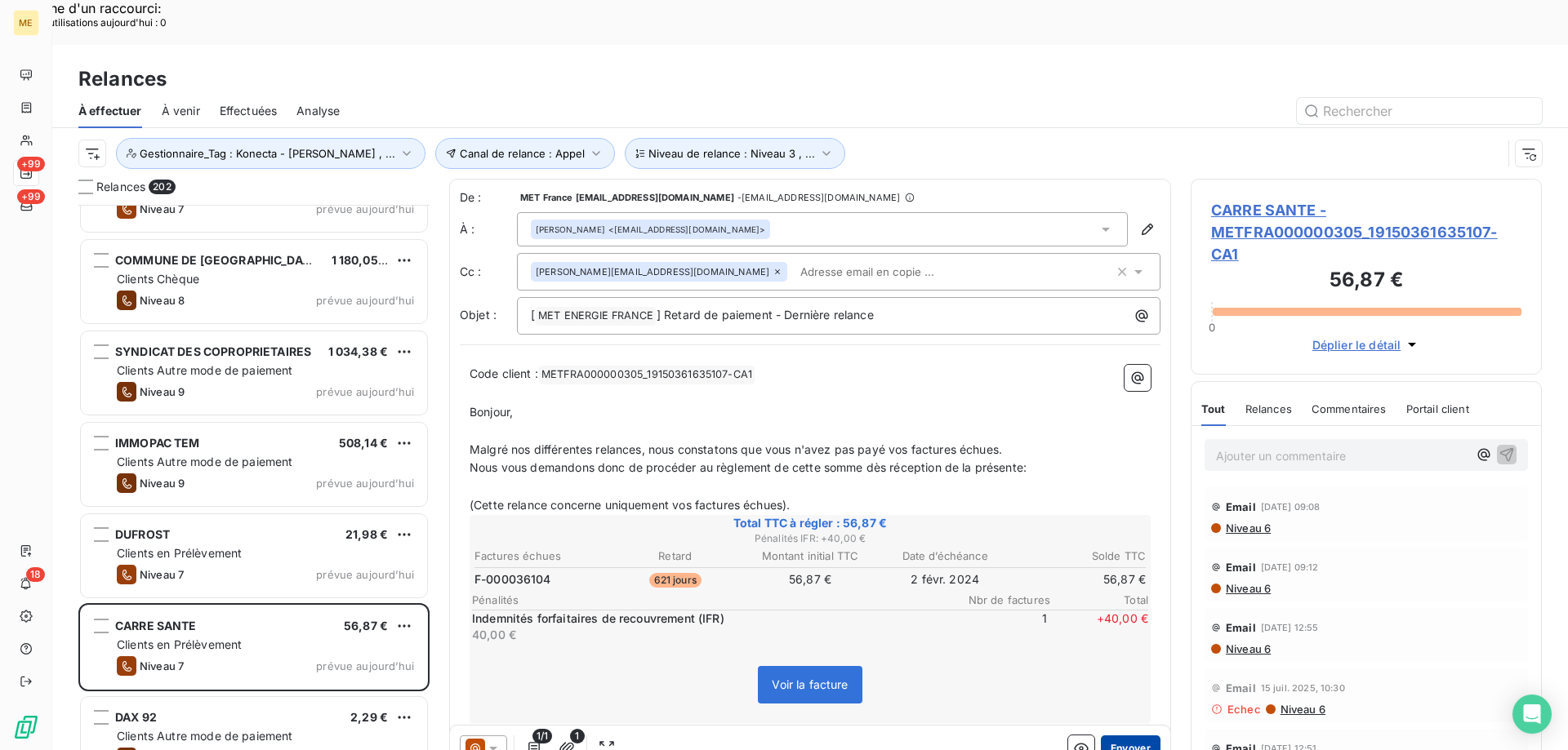
click at [1131, 735] on button "Envoyer" at bounding box center [1131, 748] width 60 height 26
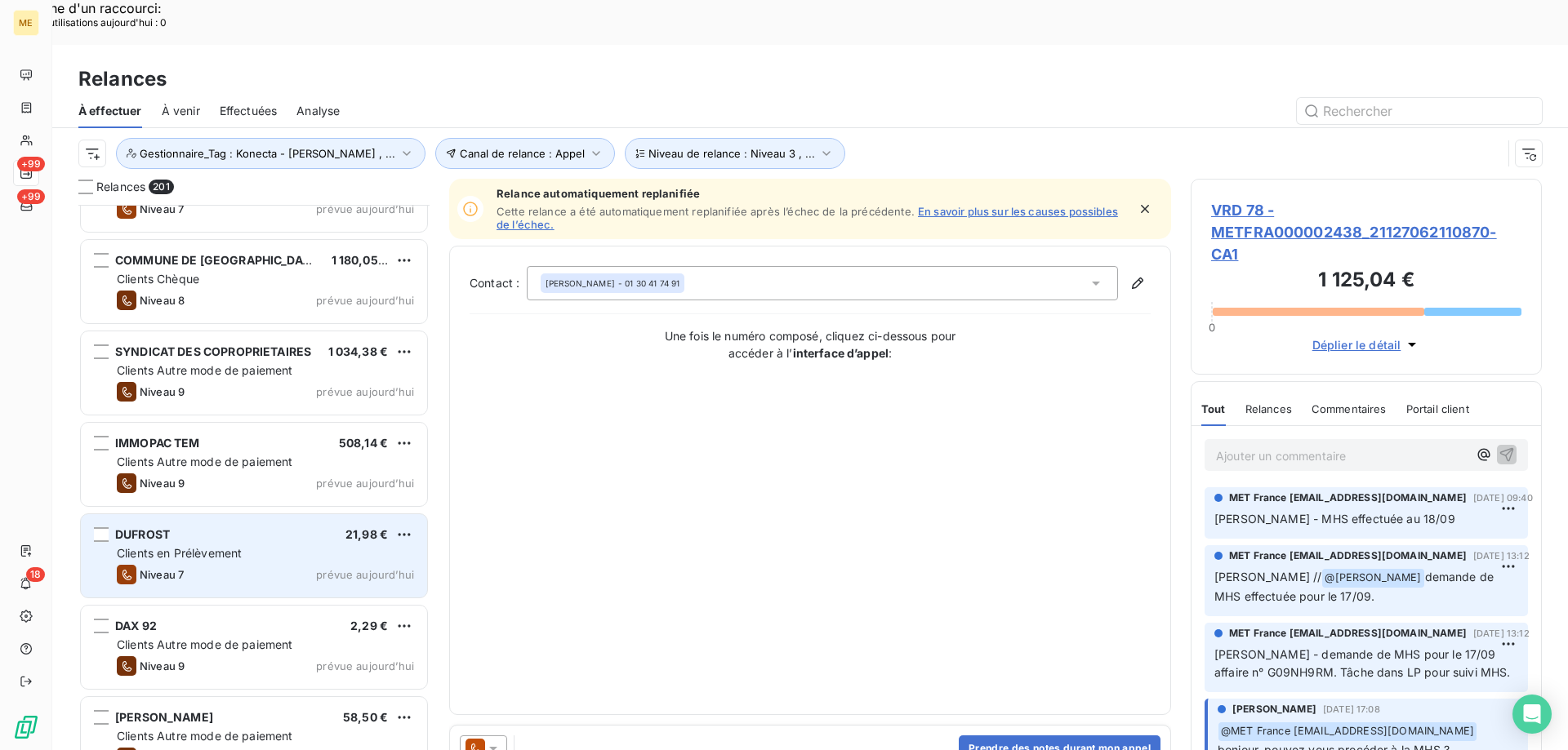
click at [350, 527] on span "21,98 €" at bounding box center [367, 533] width 42 height 14
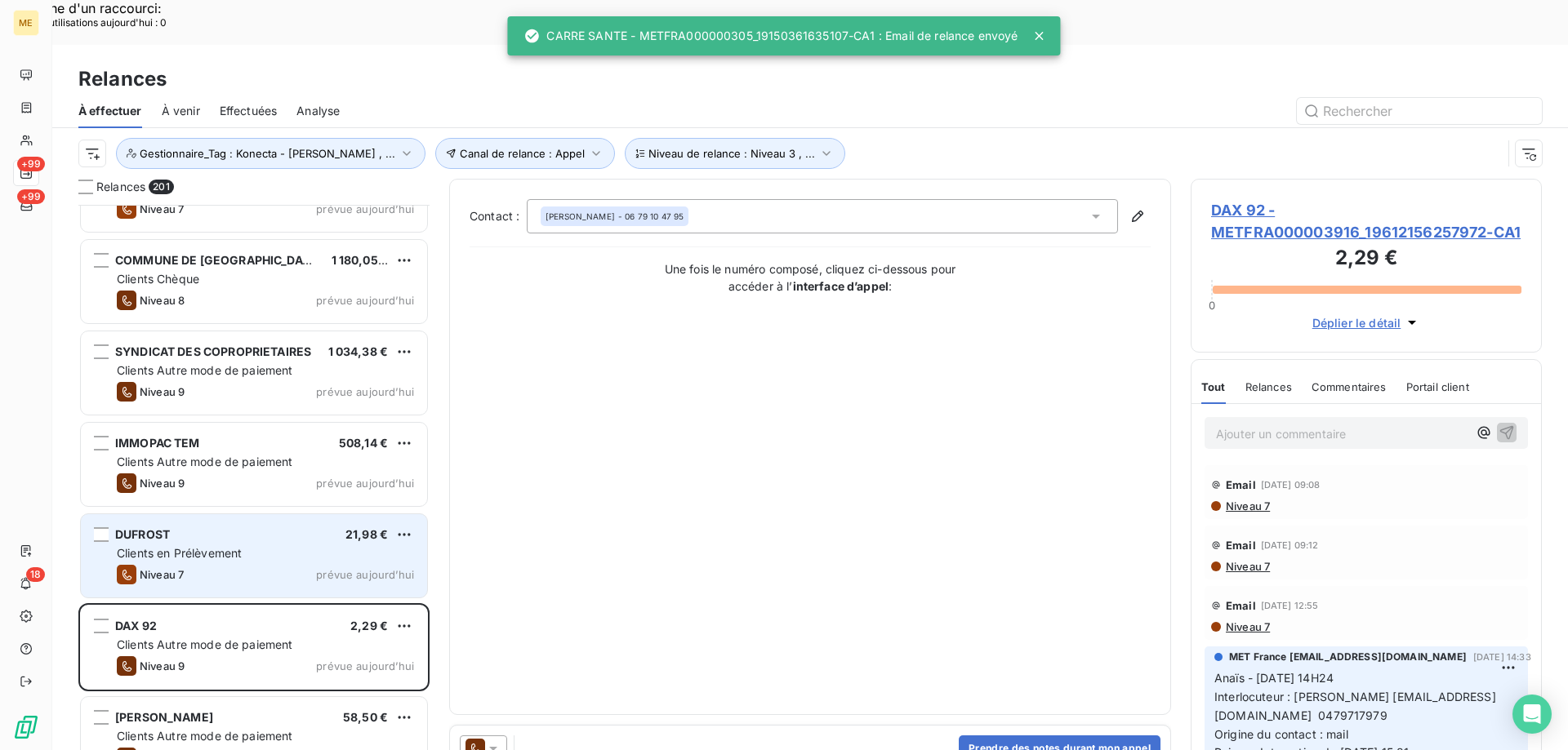
click at [360, 545] on div "Clients en Prélèvement" at bounding box center [265, 554] width 298 height 17
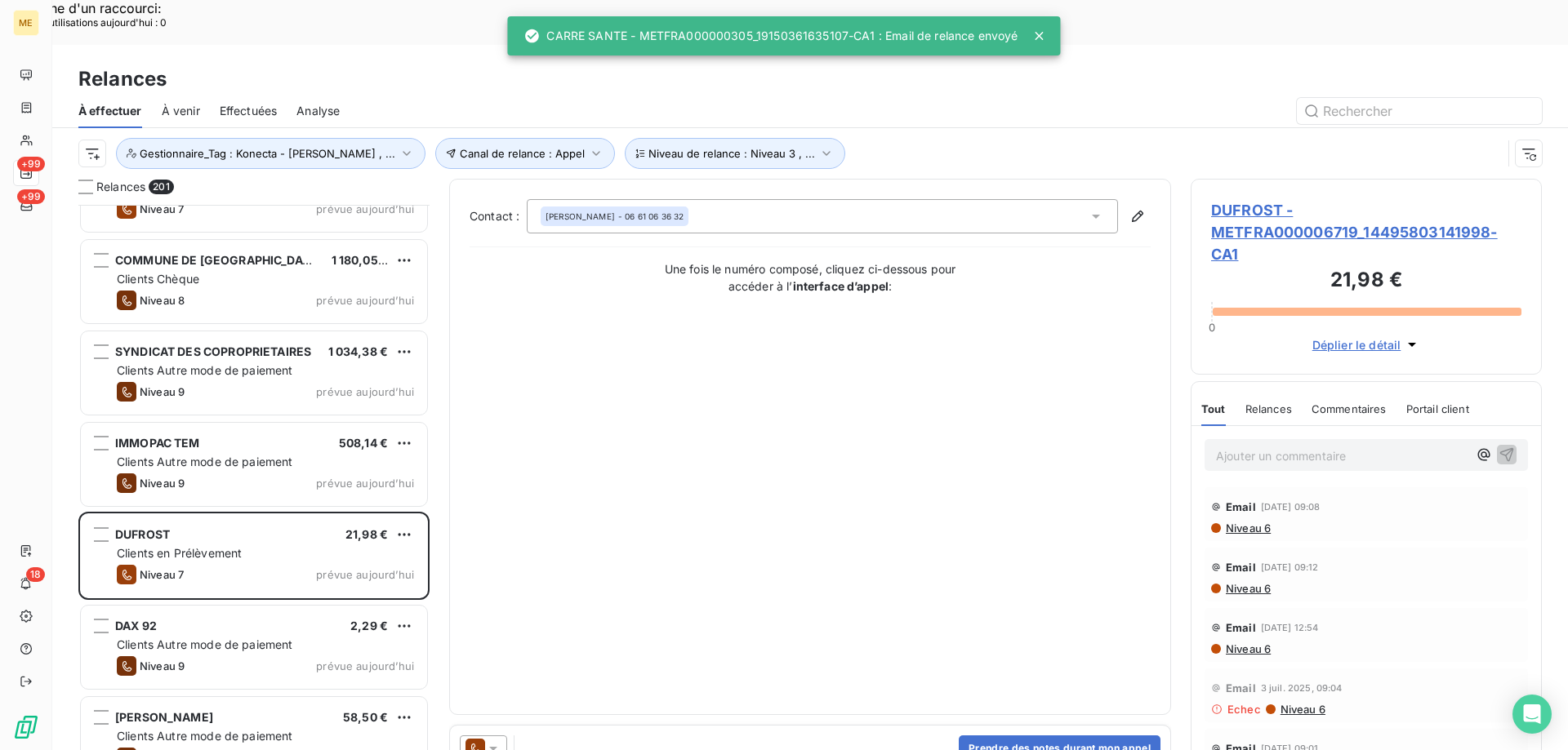
click at [494, 740] on icon at bounding box center [493, 748] width 17 height 17
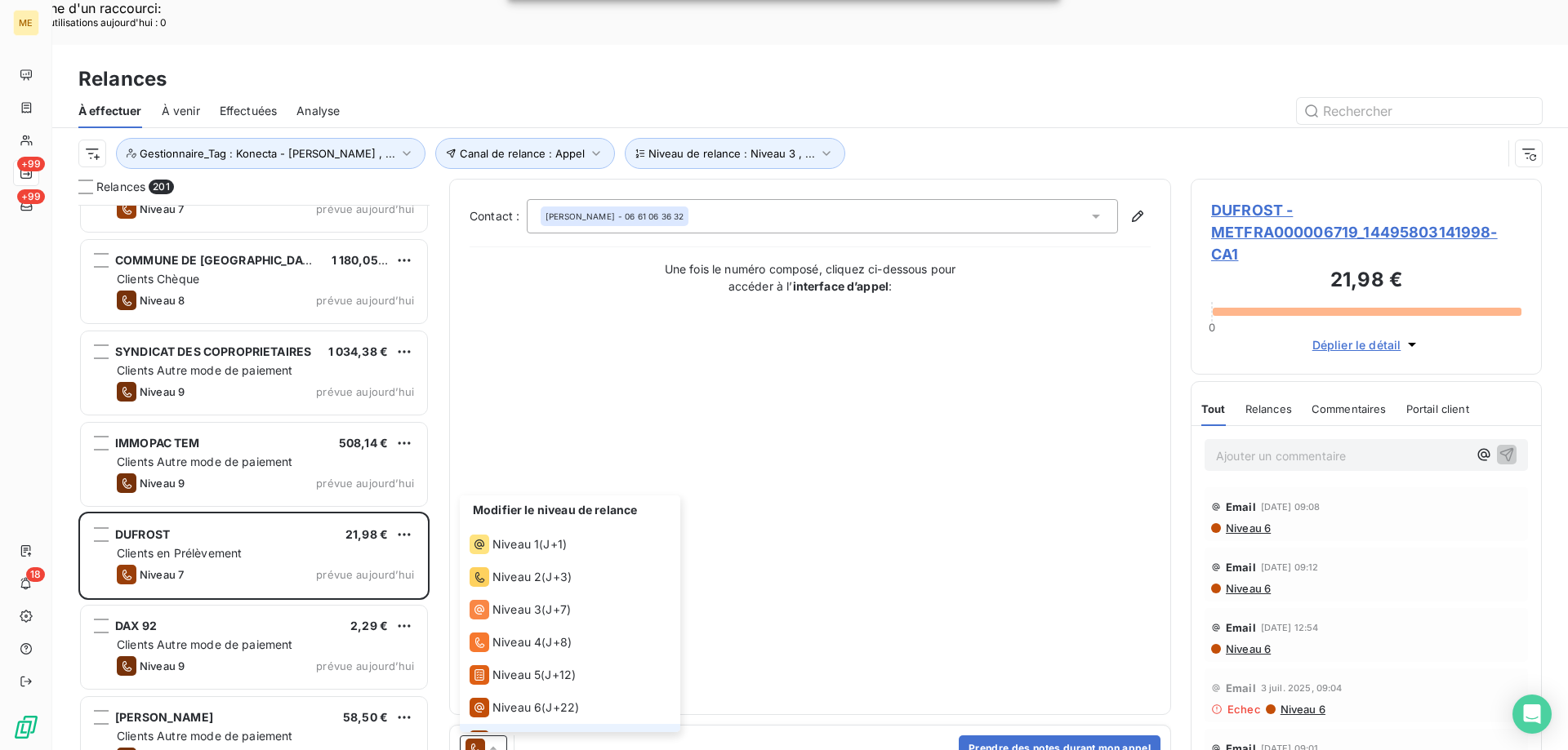
scroll to position [25, 0]
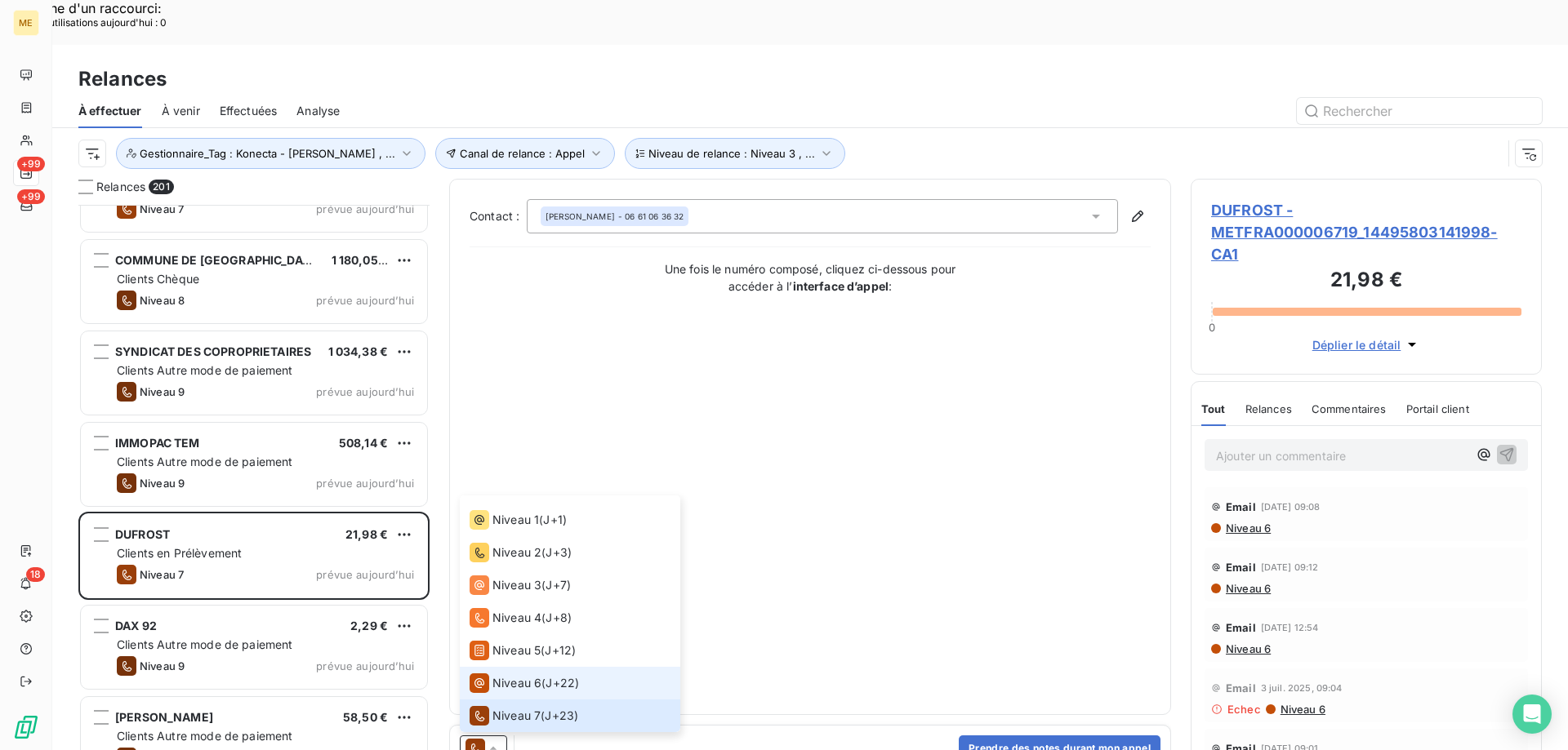
click at [518, 675] on span "Niveau 6" at bounding box center [516, 683] width 49 height 17
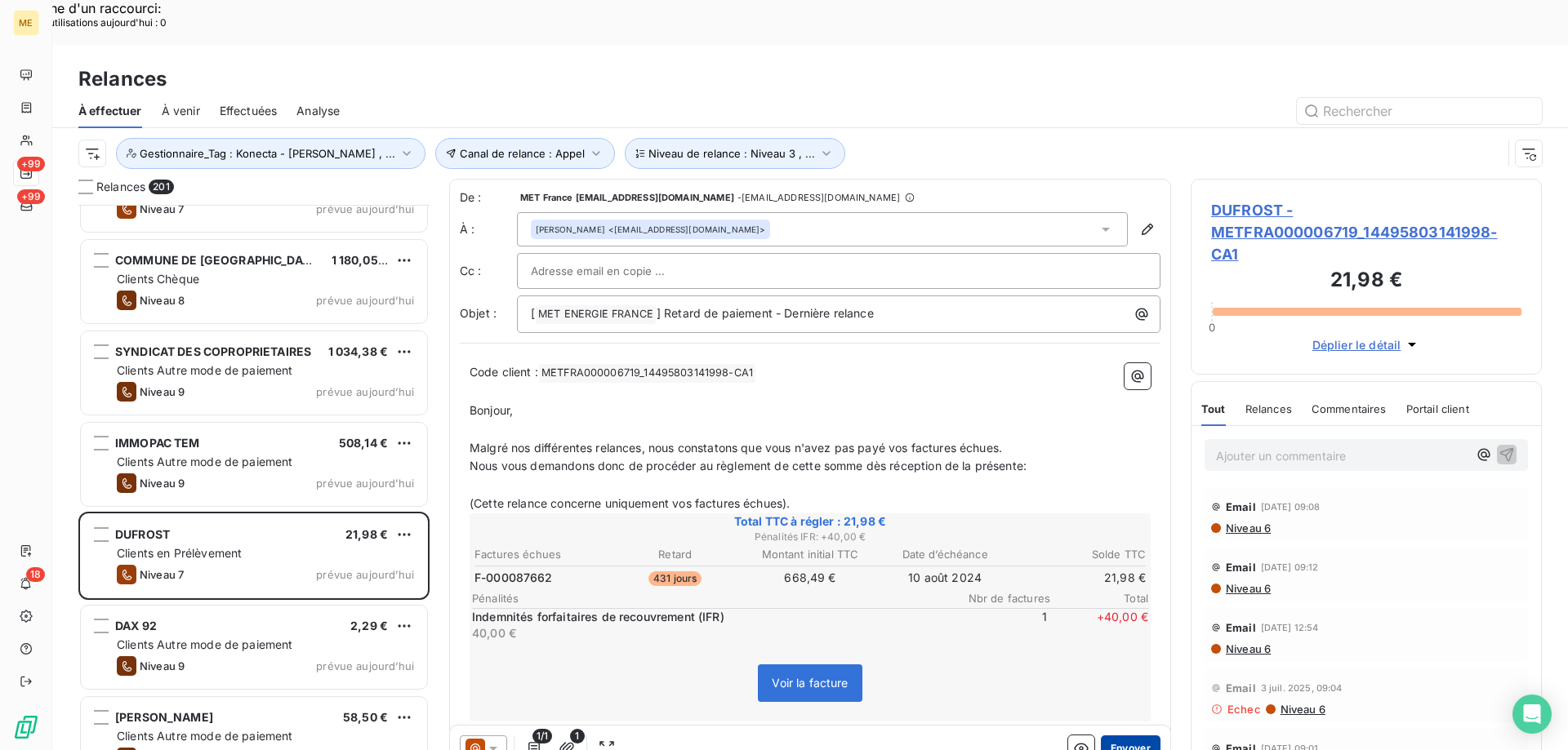
click at [1119, 735] on button "Envoyer" at bounding box center [1131, 748] width 60 height 26
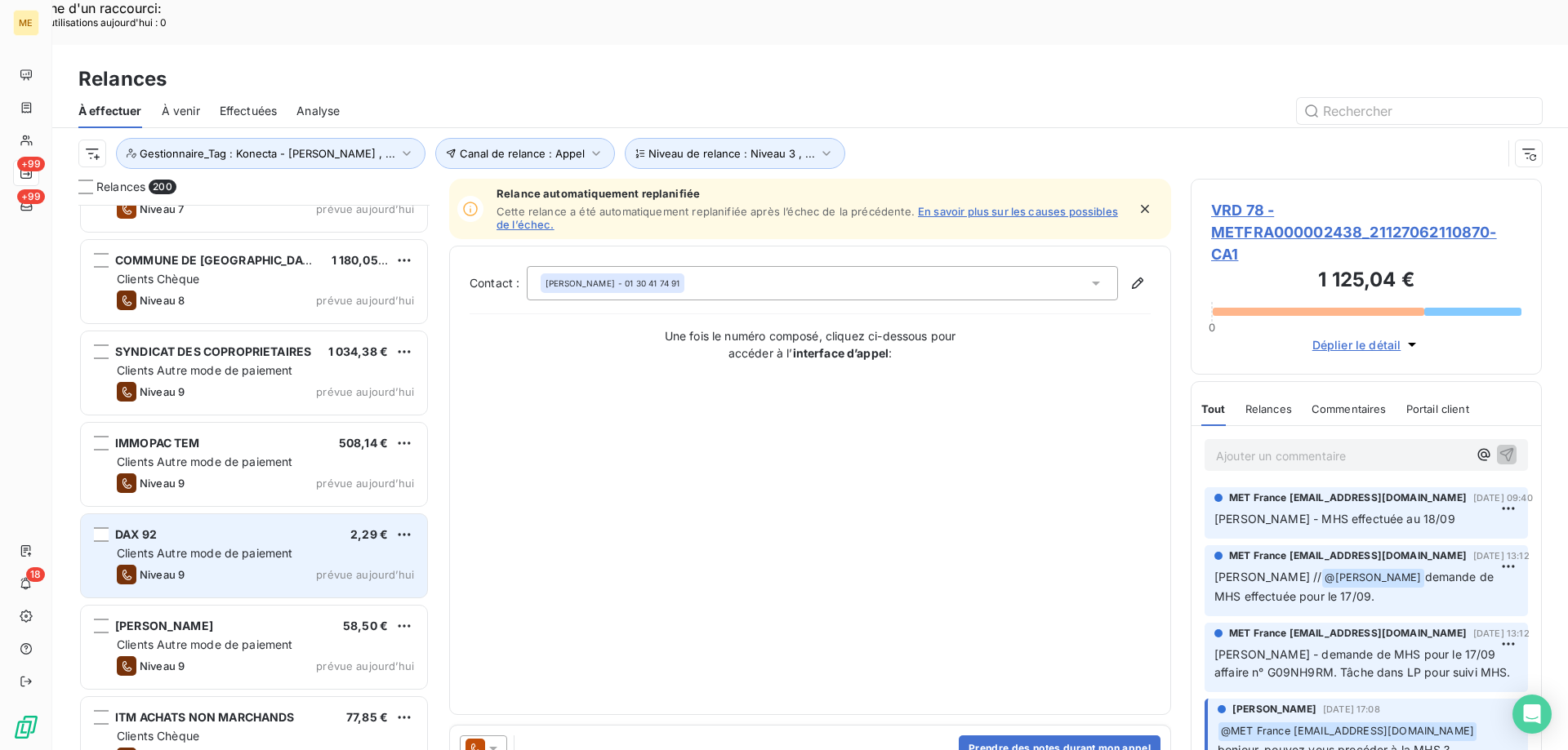
click at [382, 545] on div "Clients Autre mode de paiement" at bounding box center [265, 554] width 298 height 17
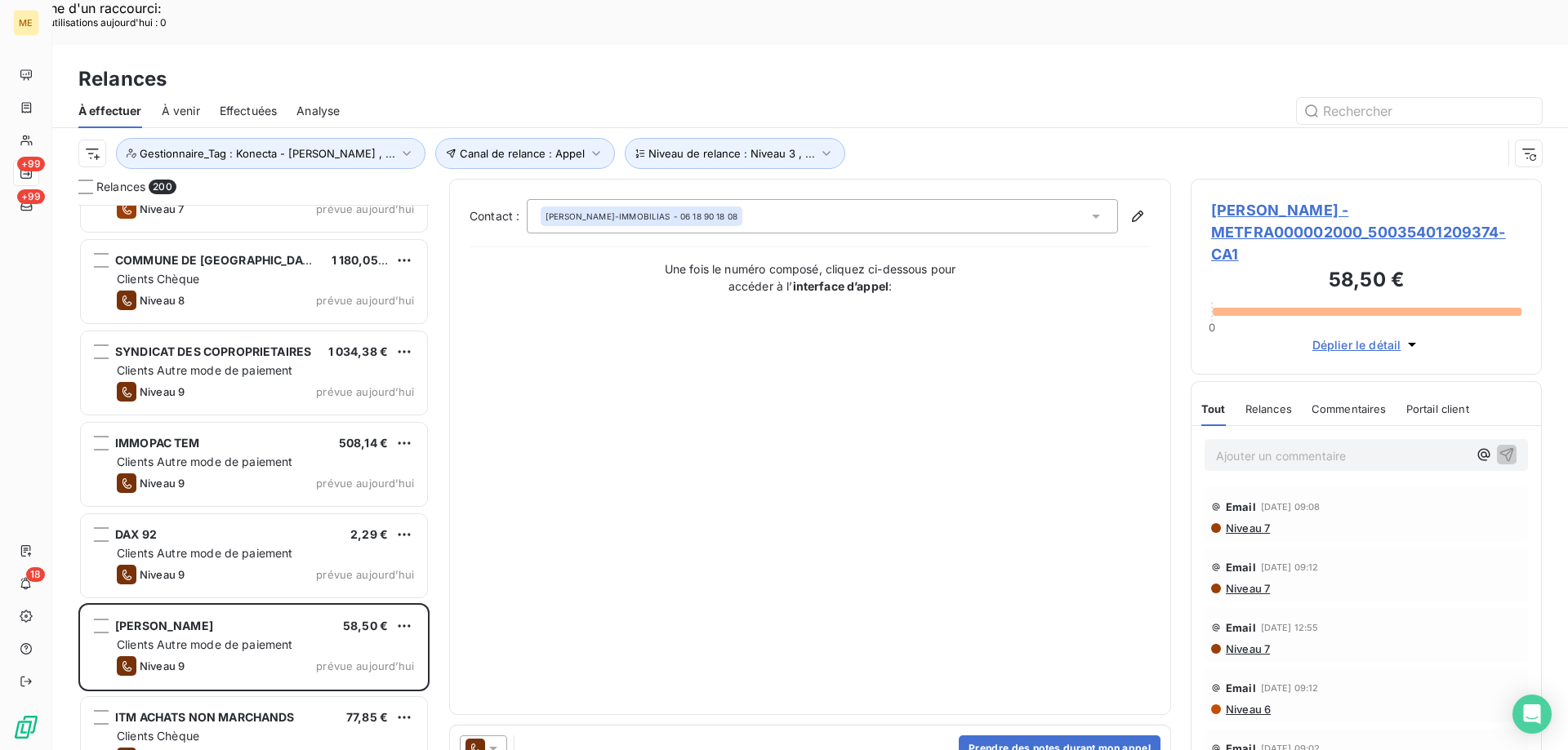
click at [495, 740] on icon at bounding box center [493, 748] width 17 height 17
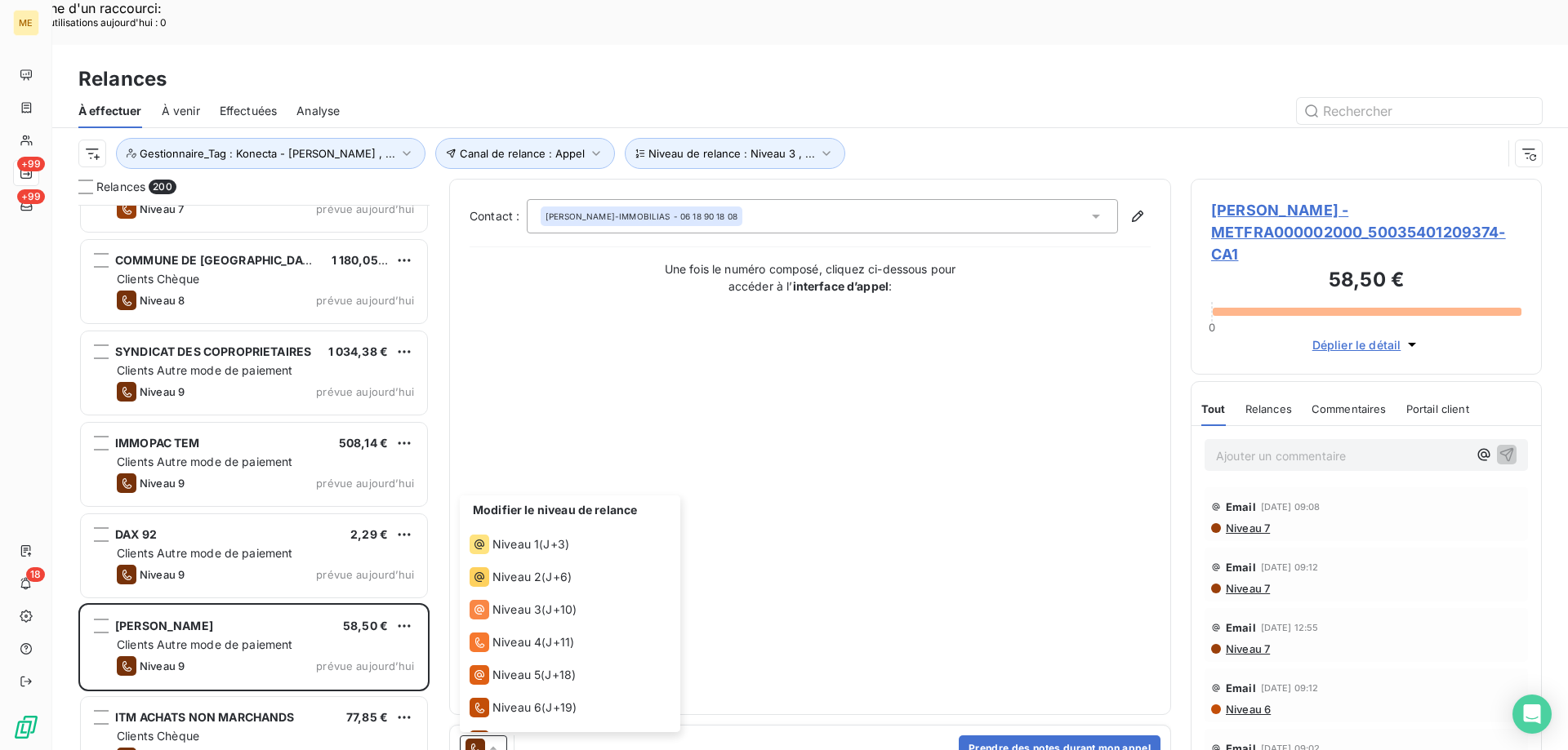
scroll to position [90, 0]
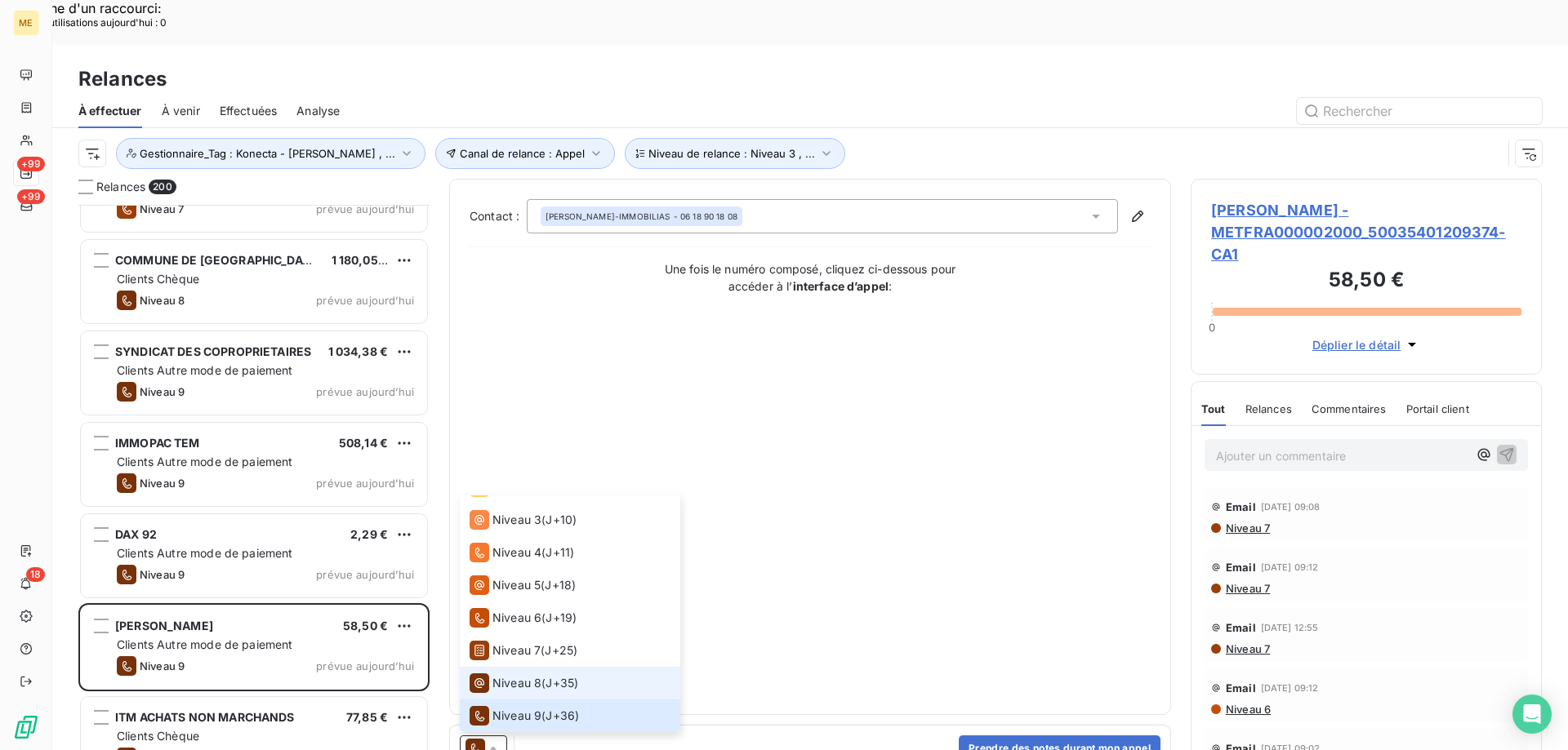
click at [536, 675] on span "Niveau 8" at bounding box center [516, 683] width 49 height 17
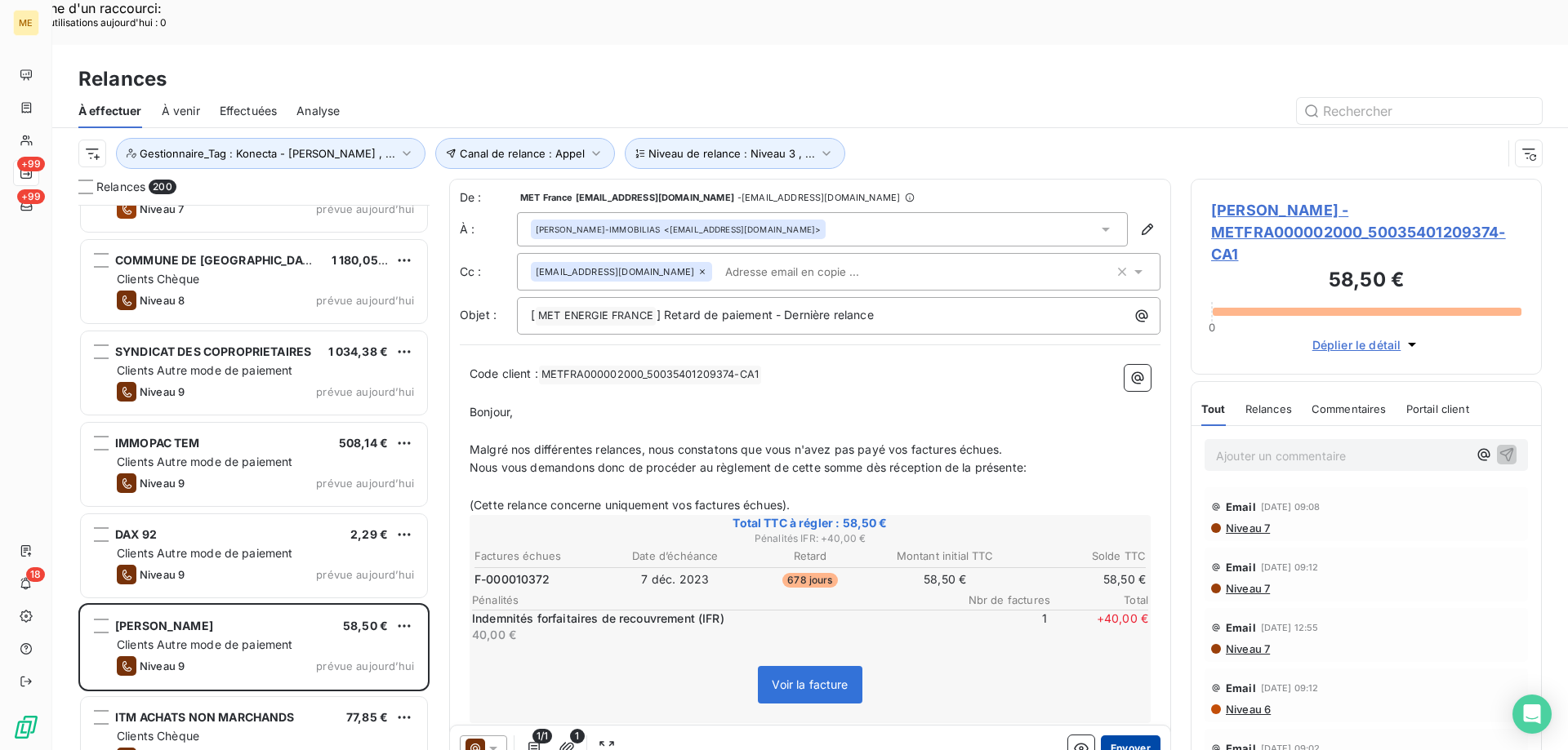
click at [1130, 735] on button "Envoyer" at bounding box center [1131, 748] width 60 height 26
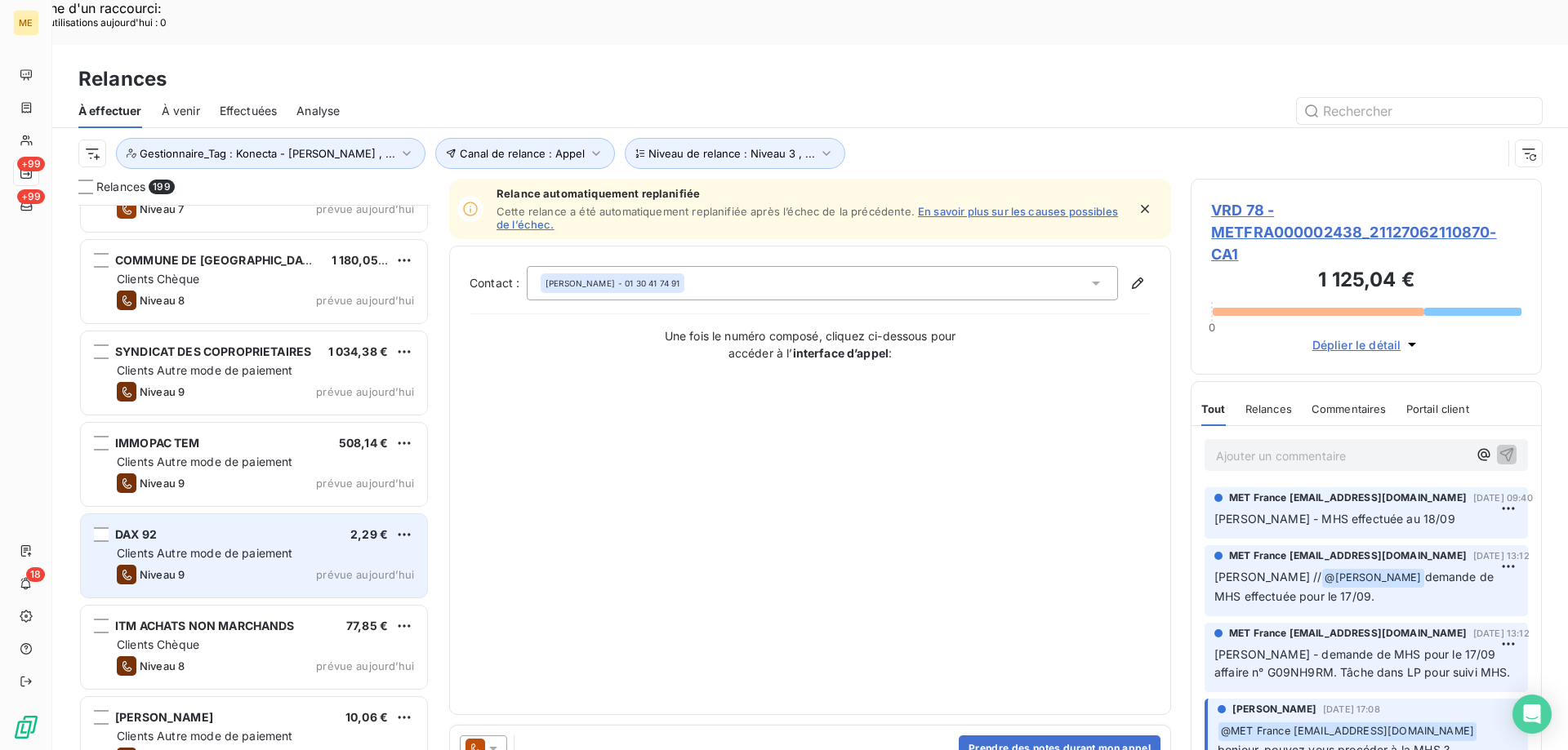
click at [362, 542] on div "DAX 92 2,29 € Clients Autre mode de paiement Niveau 9 prévue aujourd’hui" at bounding box center [254, 555] width 346 height 84
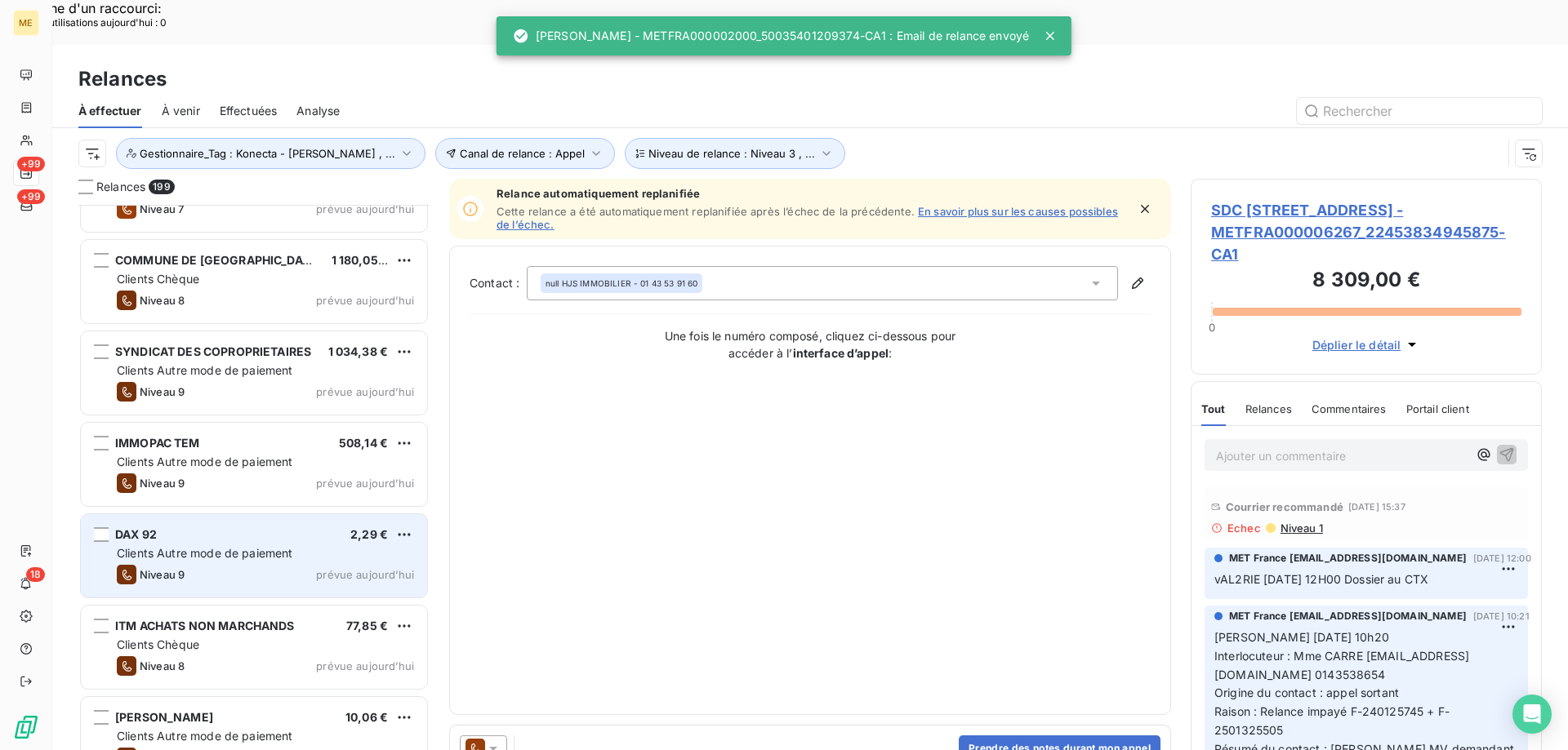
click at [376, 545] on div "Clients Autre mode de paiement" at bounding box center [265, 554] width 298 height 17
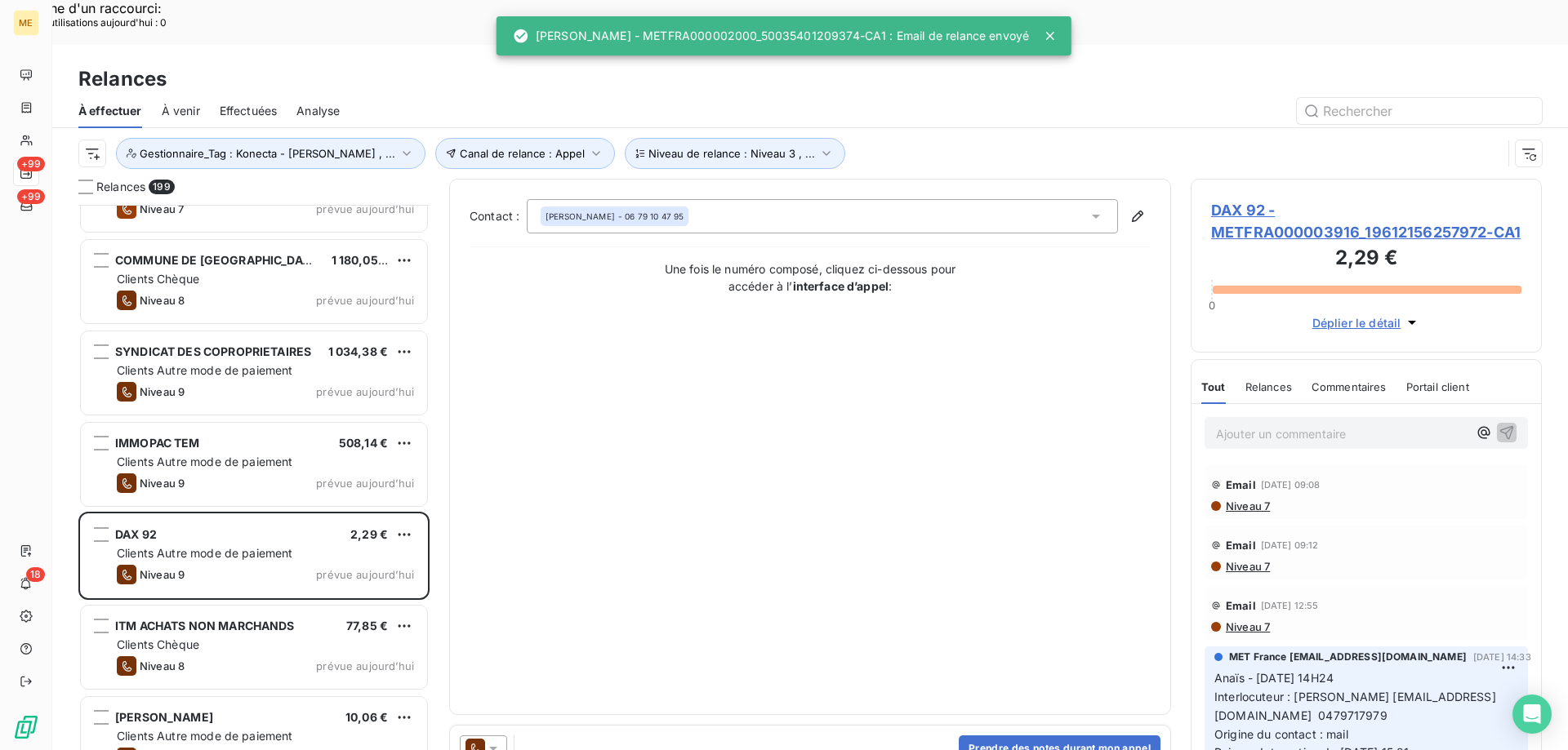
drag, startPoint x: 497, startPoint y: 703, endPoint x: 503, endPoint y: 688, distance: 16.2
click at [499, 740] on icon at bounding box center [493, 748] width 17 height 17
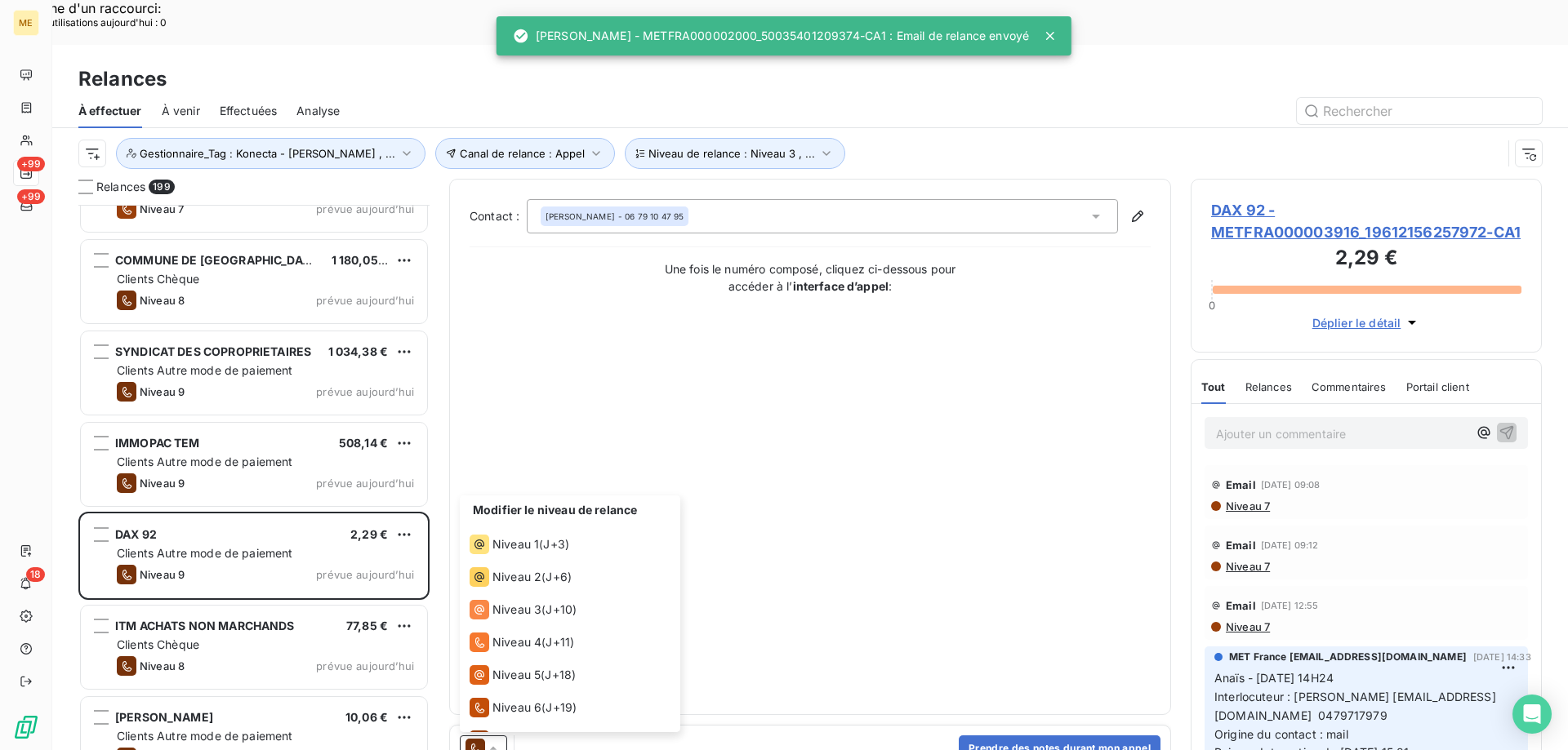
scroll to position [90, 0]
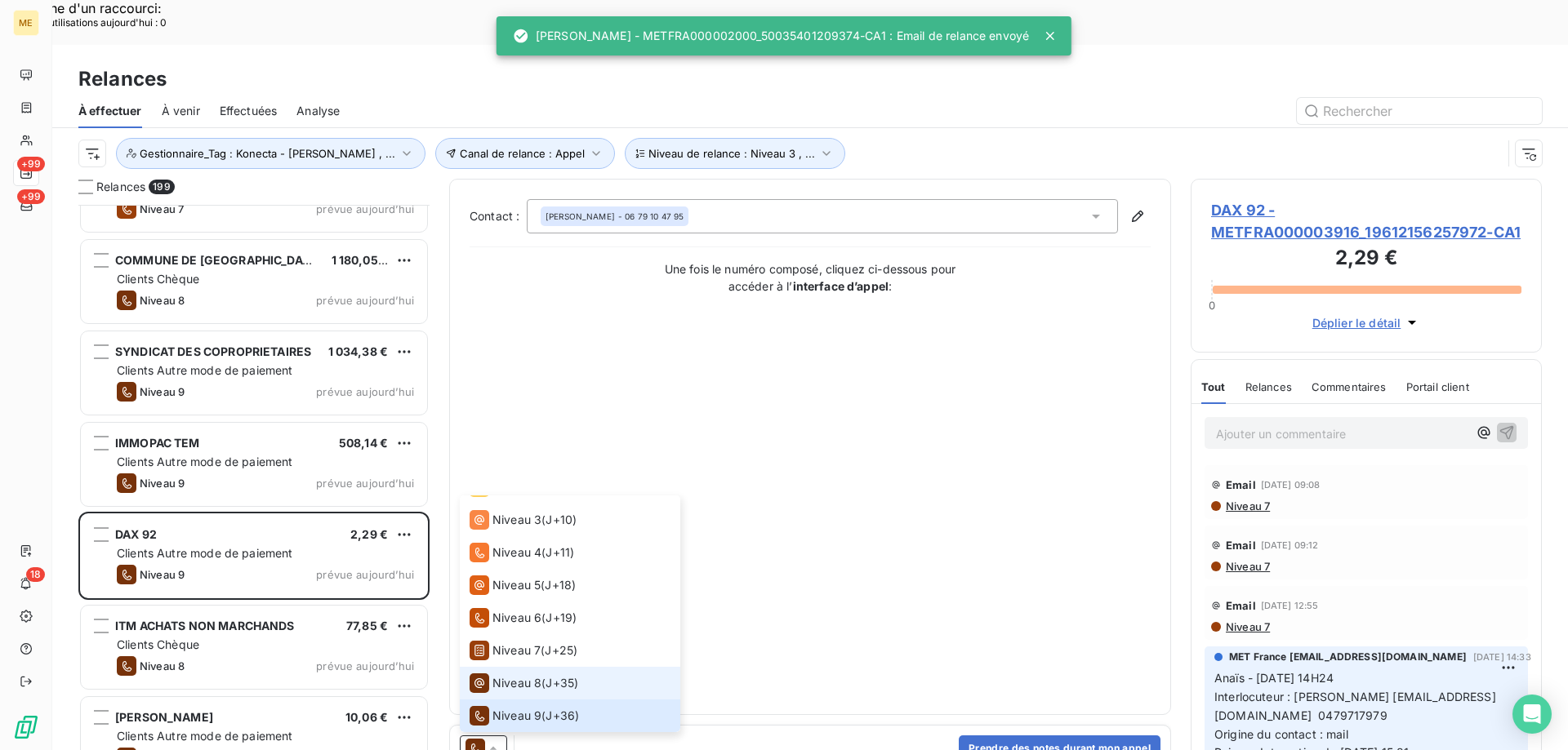
click at [514, 675] on span "Niveau 8" at bounding box center [516, 683] width 49 height 17
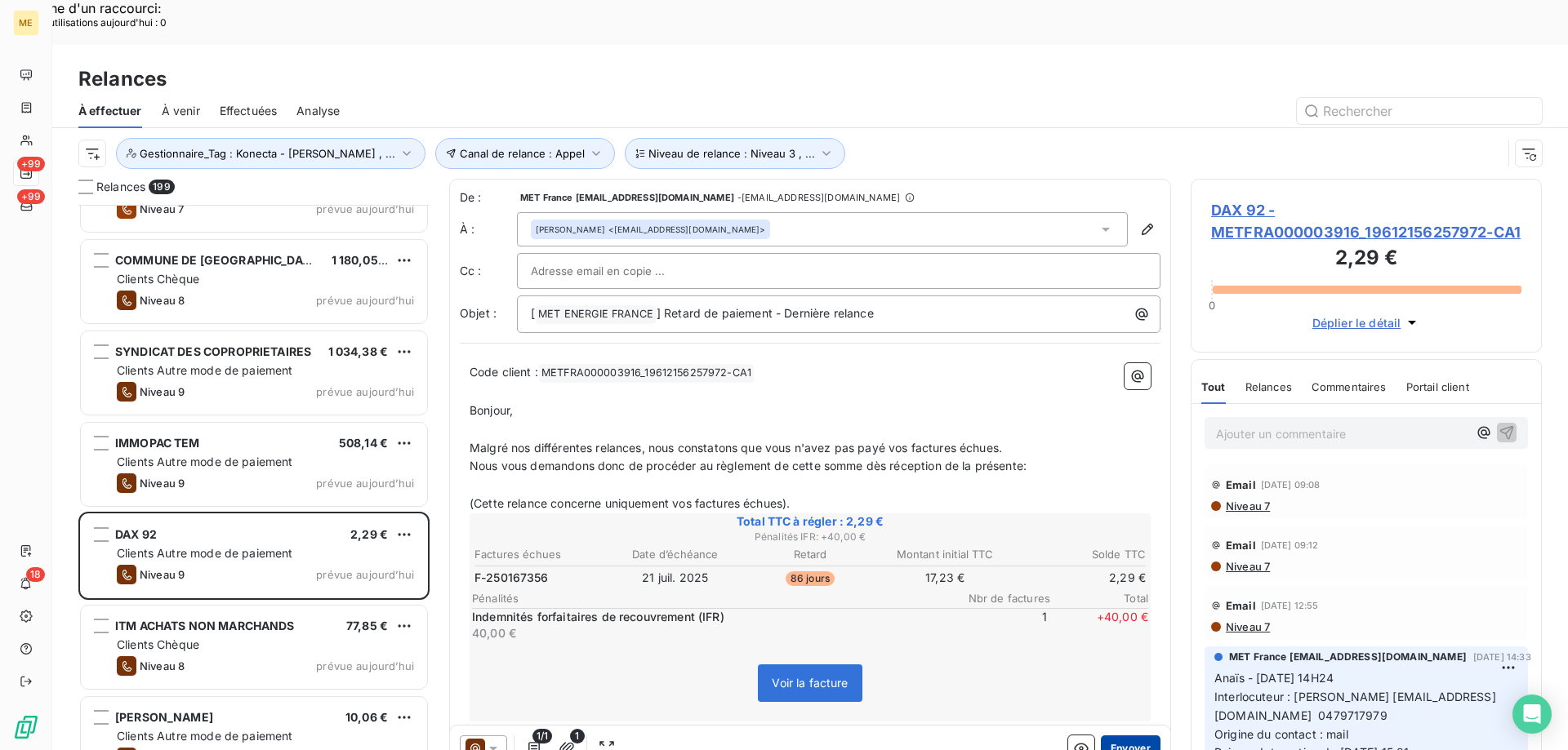
click at [1117, 735] on button "Envoyer" at bounding box center [1131, 748] width 60 height 26
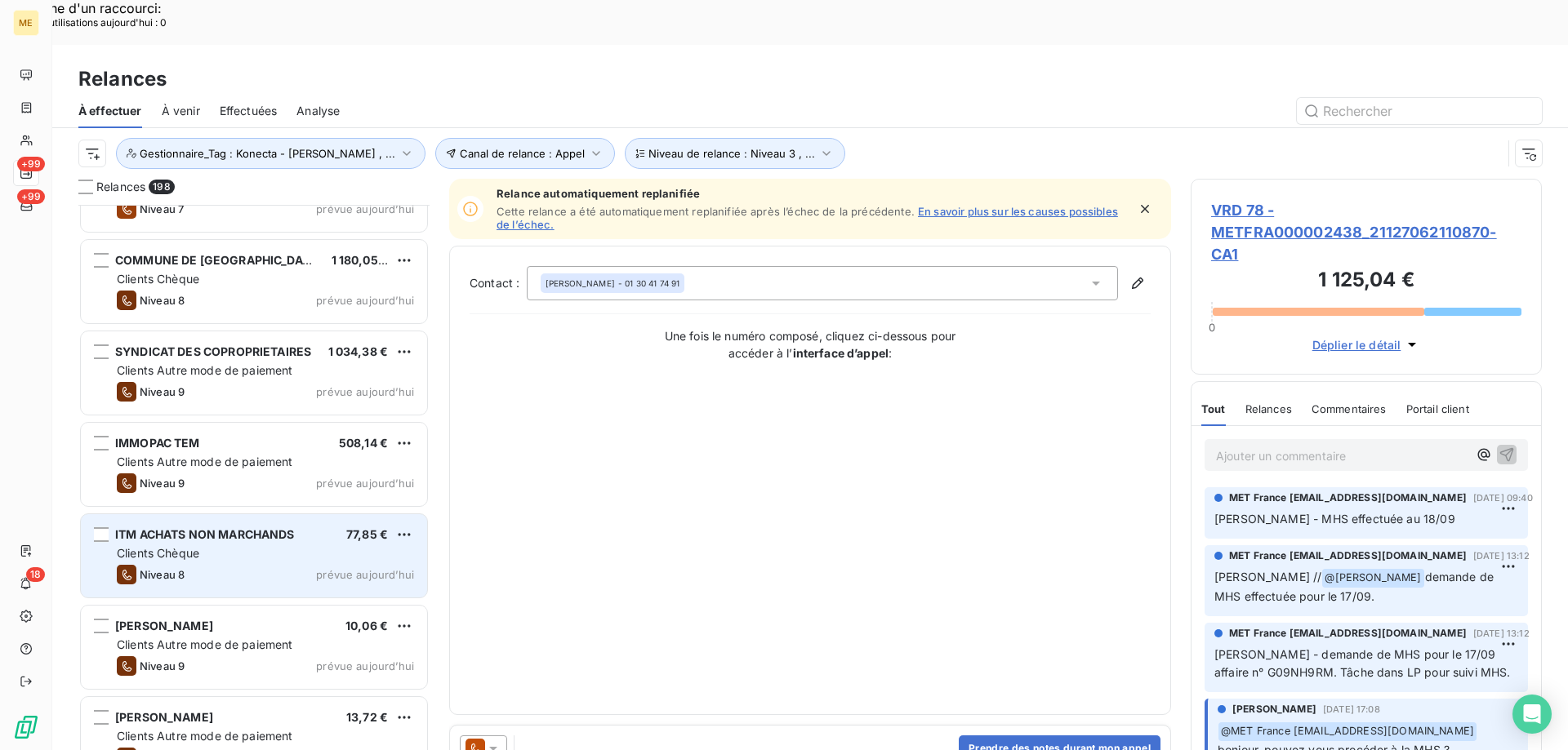
click at [344, 568] on span "prévue aujourd’hui" at bounding box center [365, 575] width 98 height 13
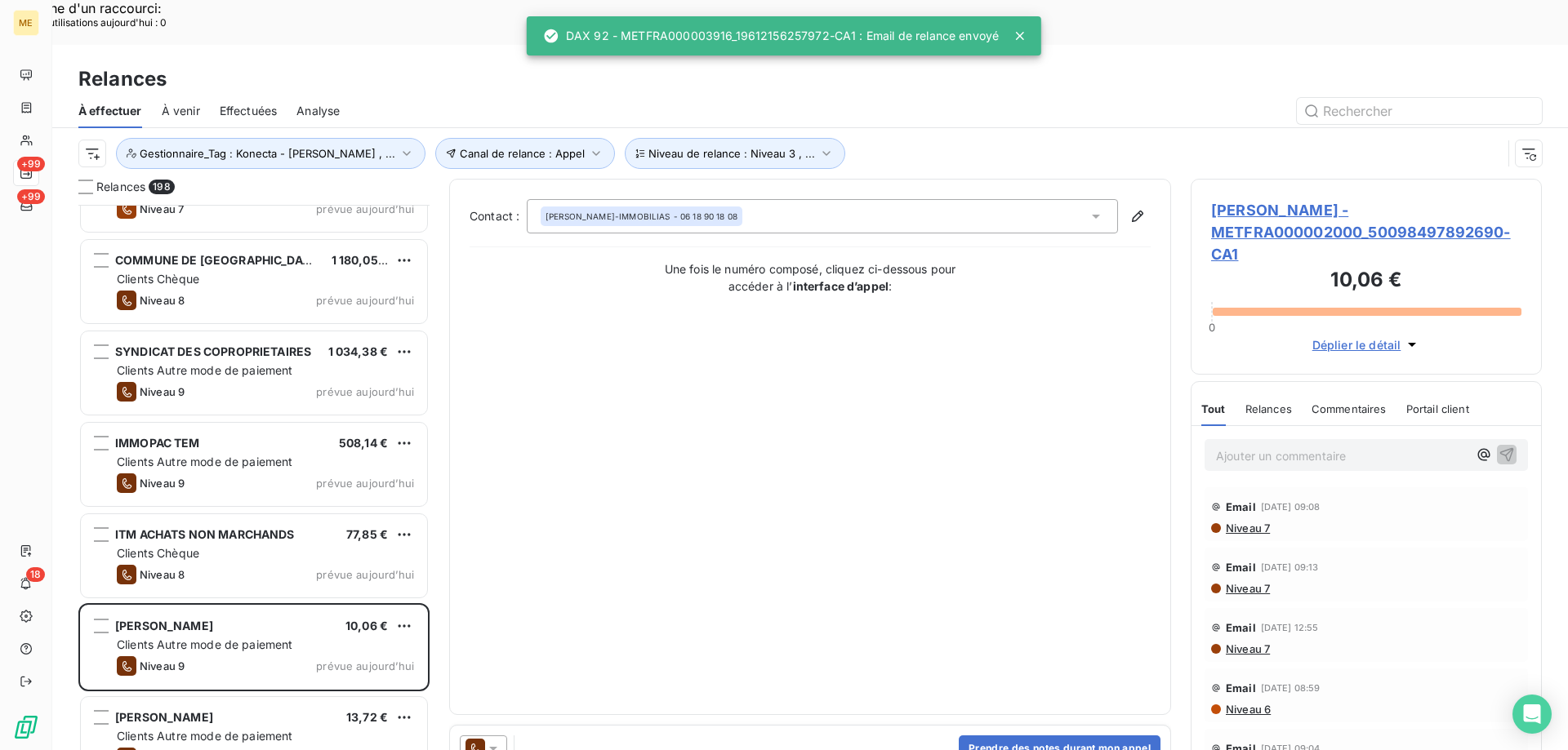
drag, startPoint x: 494, startPoint y: 711, endPoint x: 503, endPoint y: 691, distance: 21.9
click at [495, 740] on icon at bounding box center [493, 748] width 17 height 17
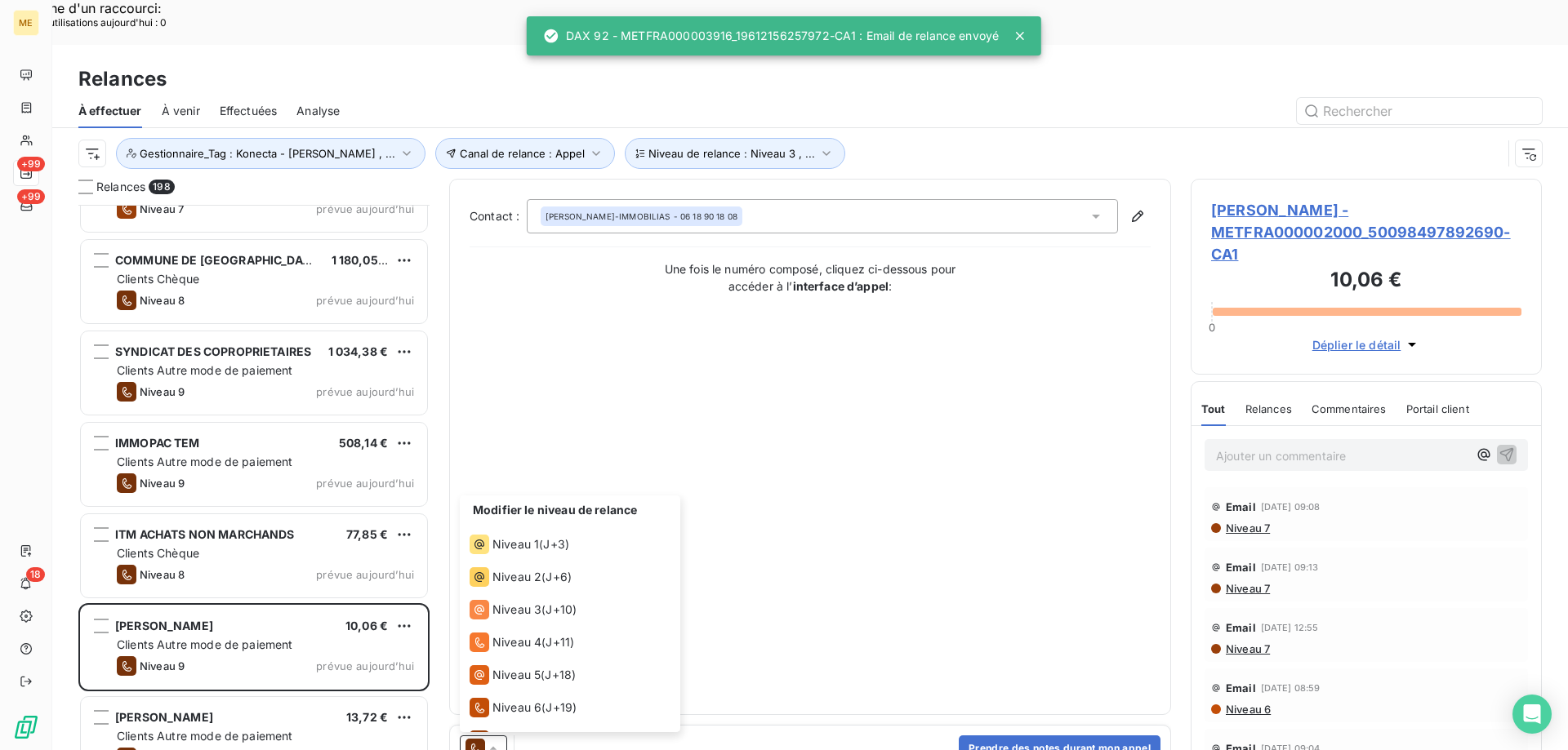
scroll to position [90, 0]
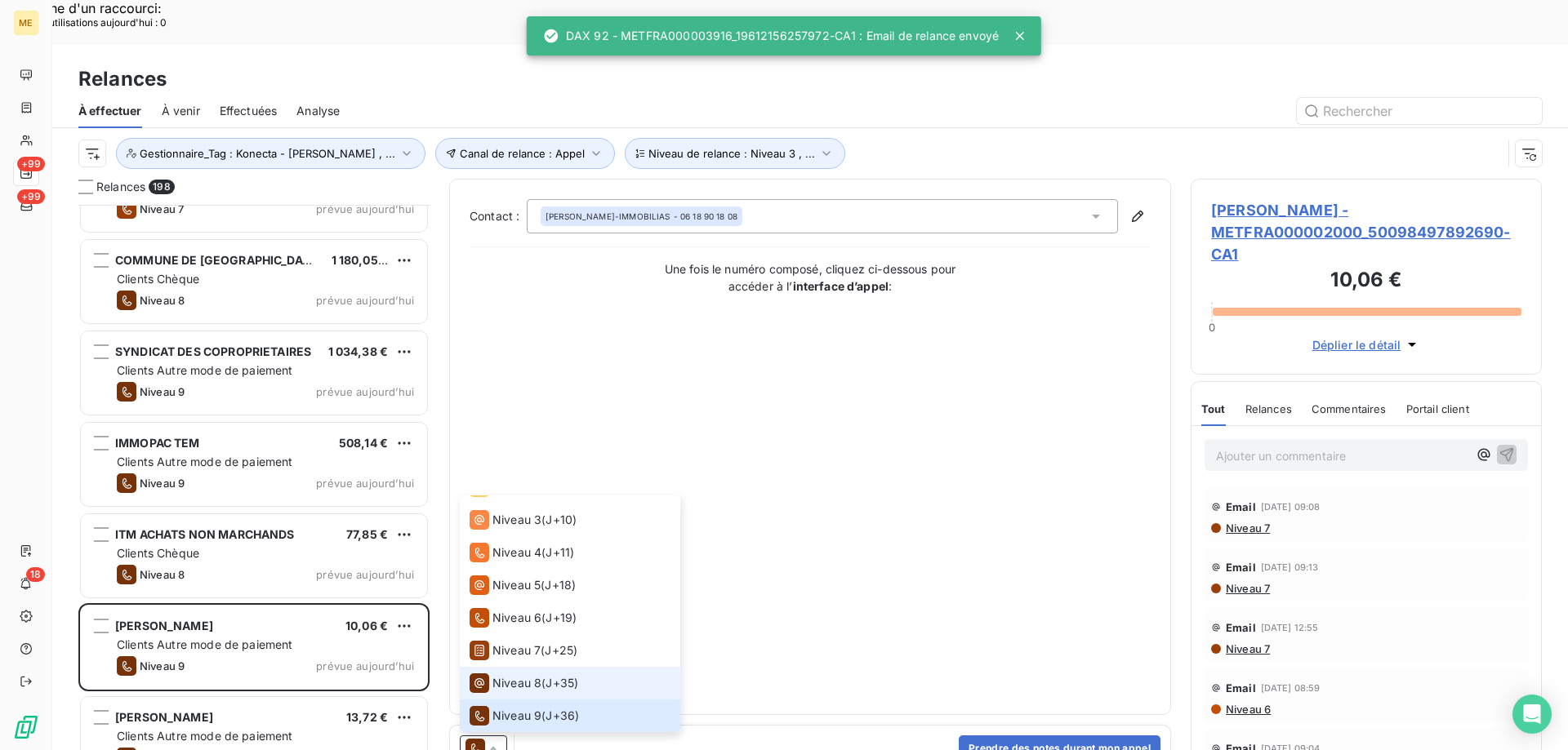
click at [512, 675] on span "Niveau 8" at bounding box center [516, 683] width 49 height 17
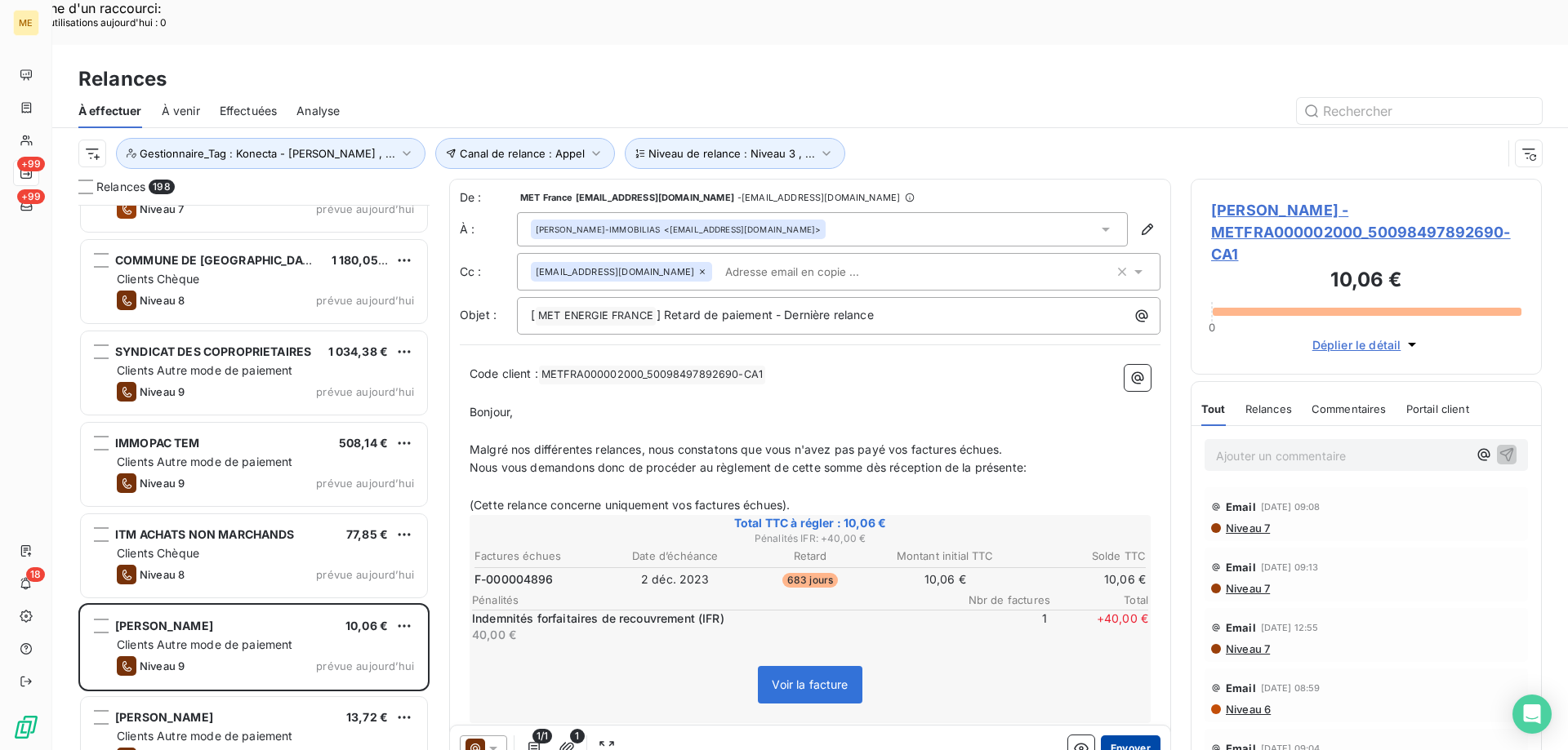
click at [1114, 735] on button "Envoyer" at bounding box center [1131, 748] width 60 height 26
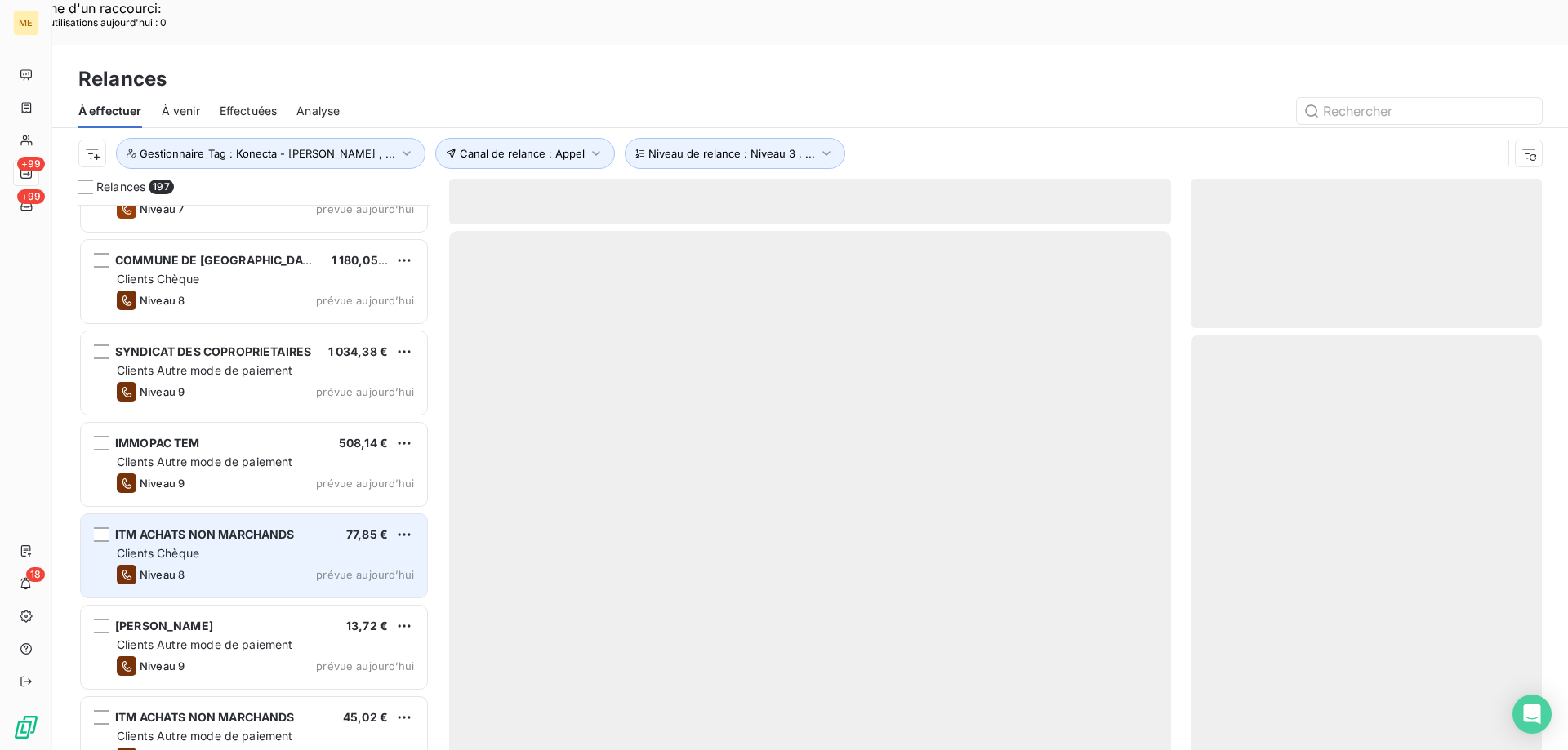
click at [326, 517] on div "ITM ACHATS NON MARCHANDS 77,85 € Clients Chèque Niveau 8 prévue aujourd’hui" at bounding box center [254, 555] width 346 height 84
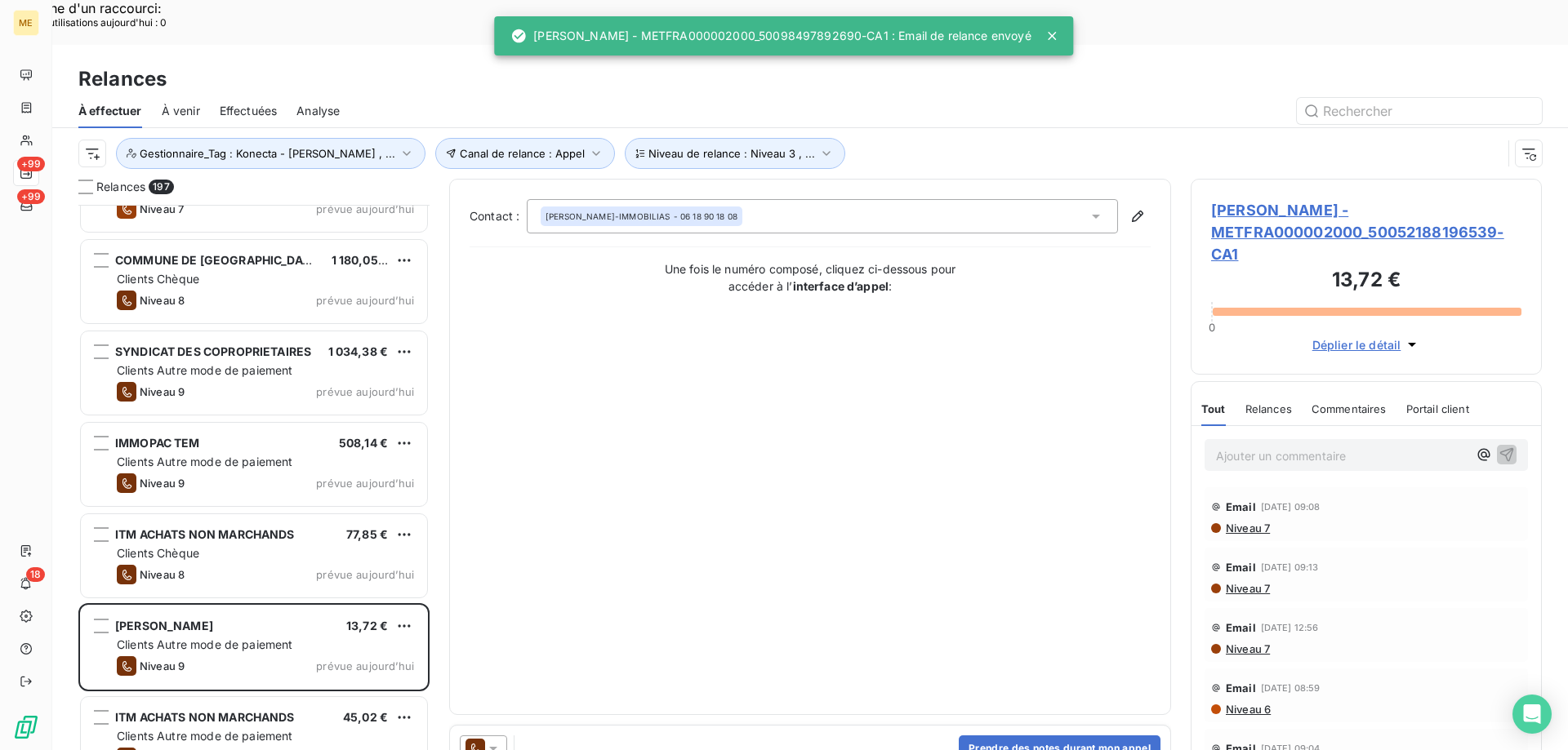
click at [500, 740] on icon at bounding box center [493, 748] width 17 height 17
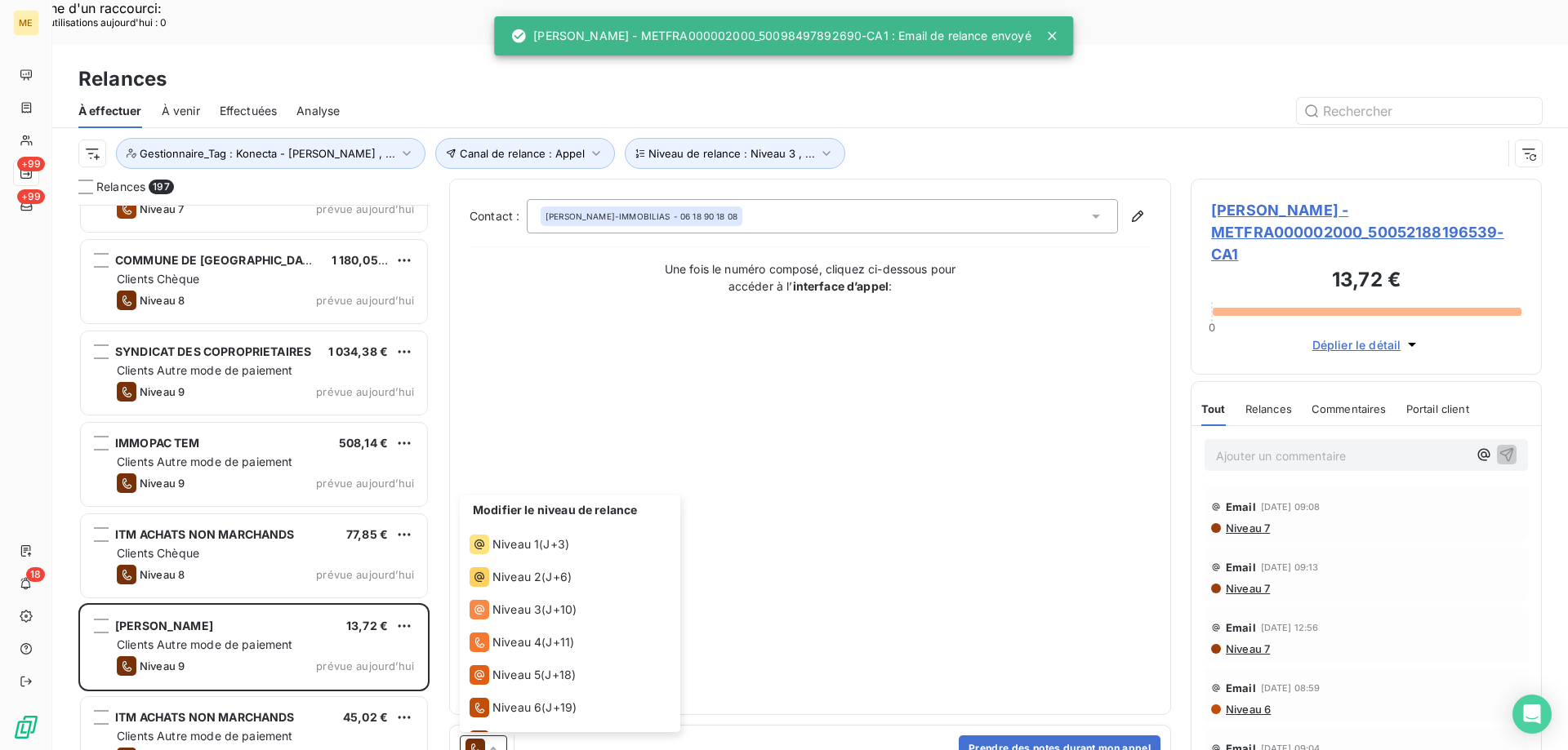
scroll to position [90, 0]
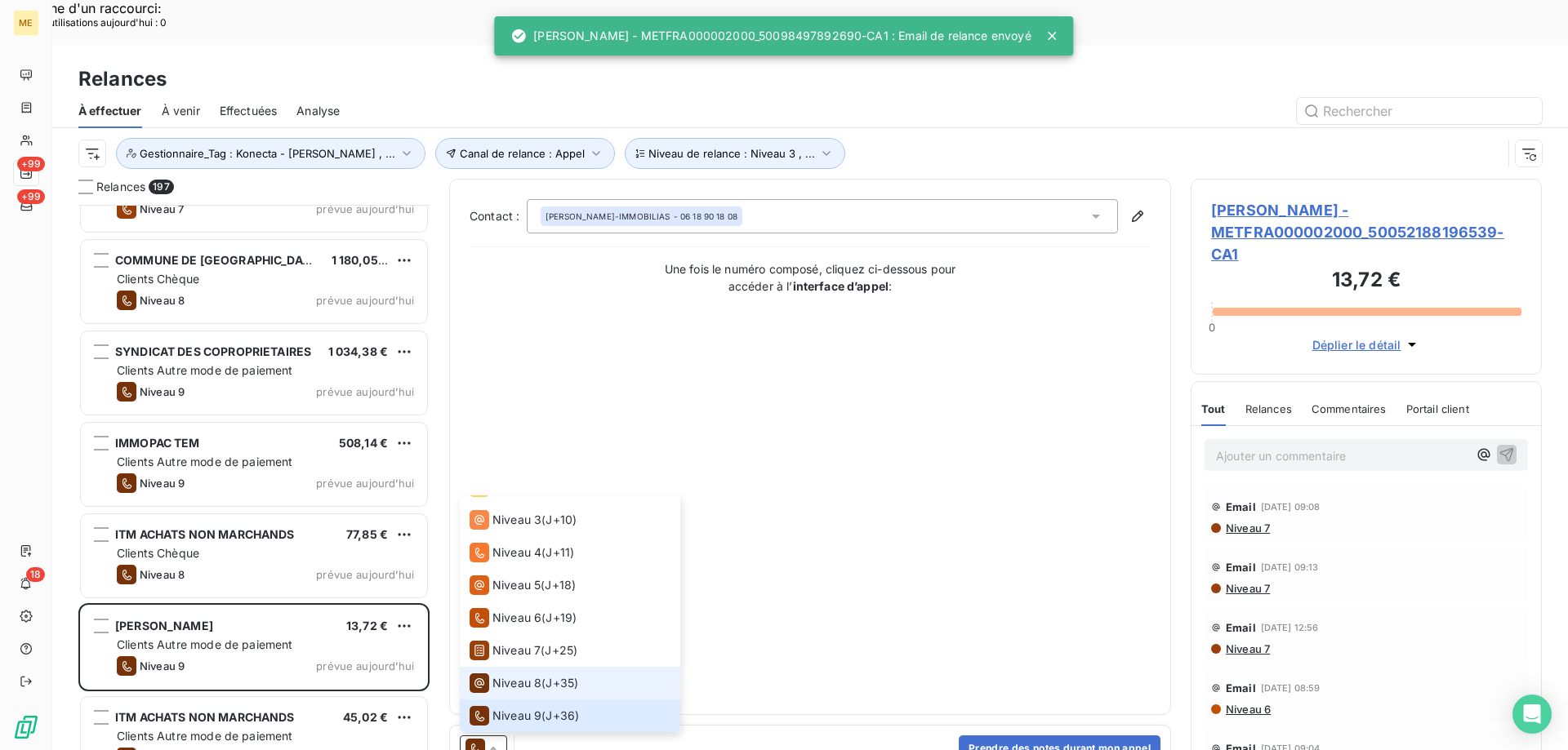
click at [511, 675] on span "Niveau 8" at bounding box center [516, 683] width 49 height 17
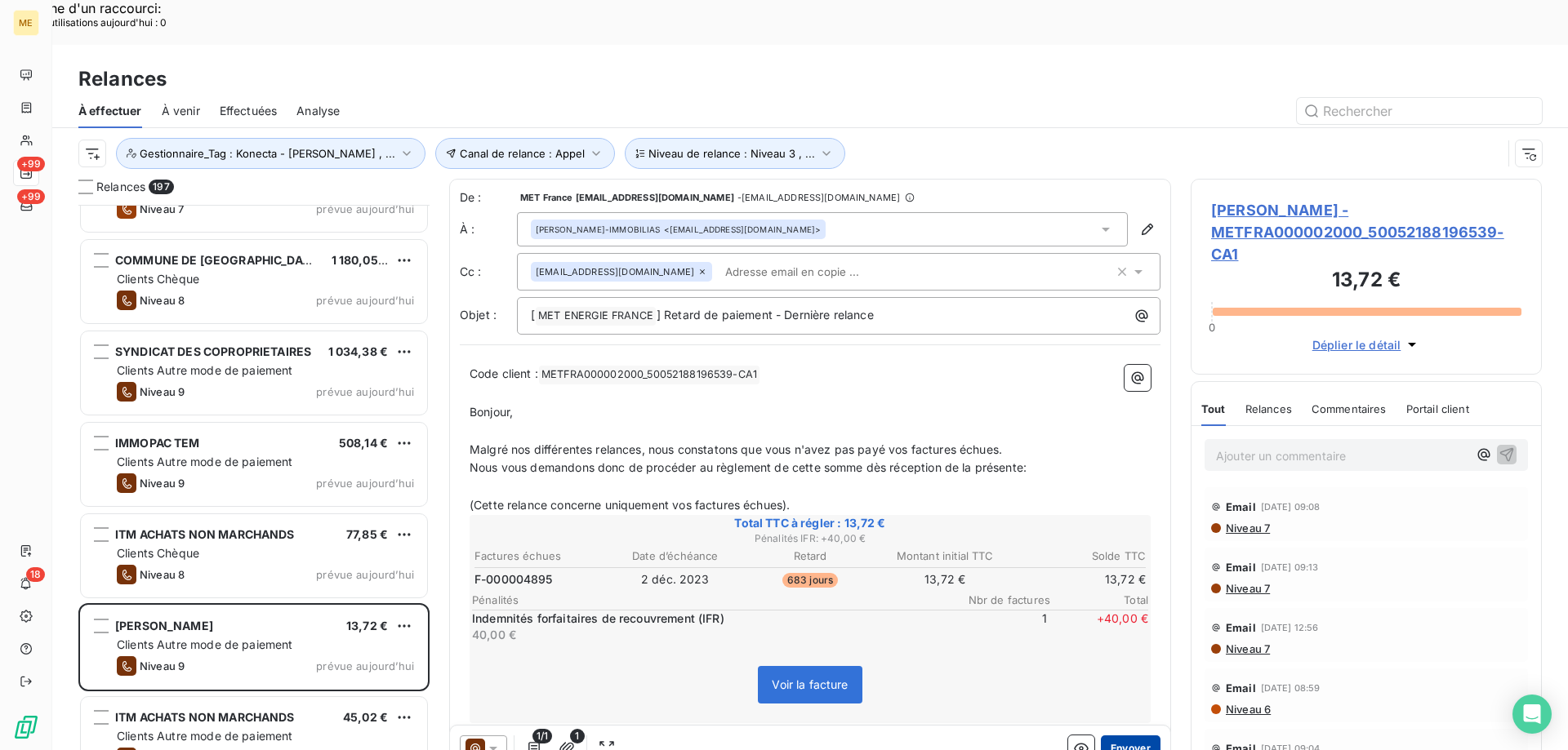
click at [1135, 735] on button "Envoyer" at bounding box center [1131, 748] width 60 height 26
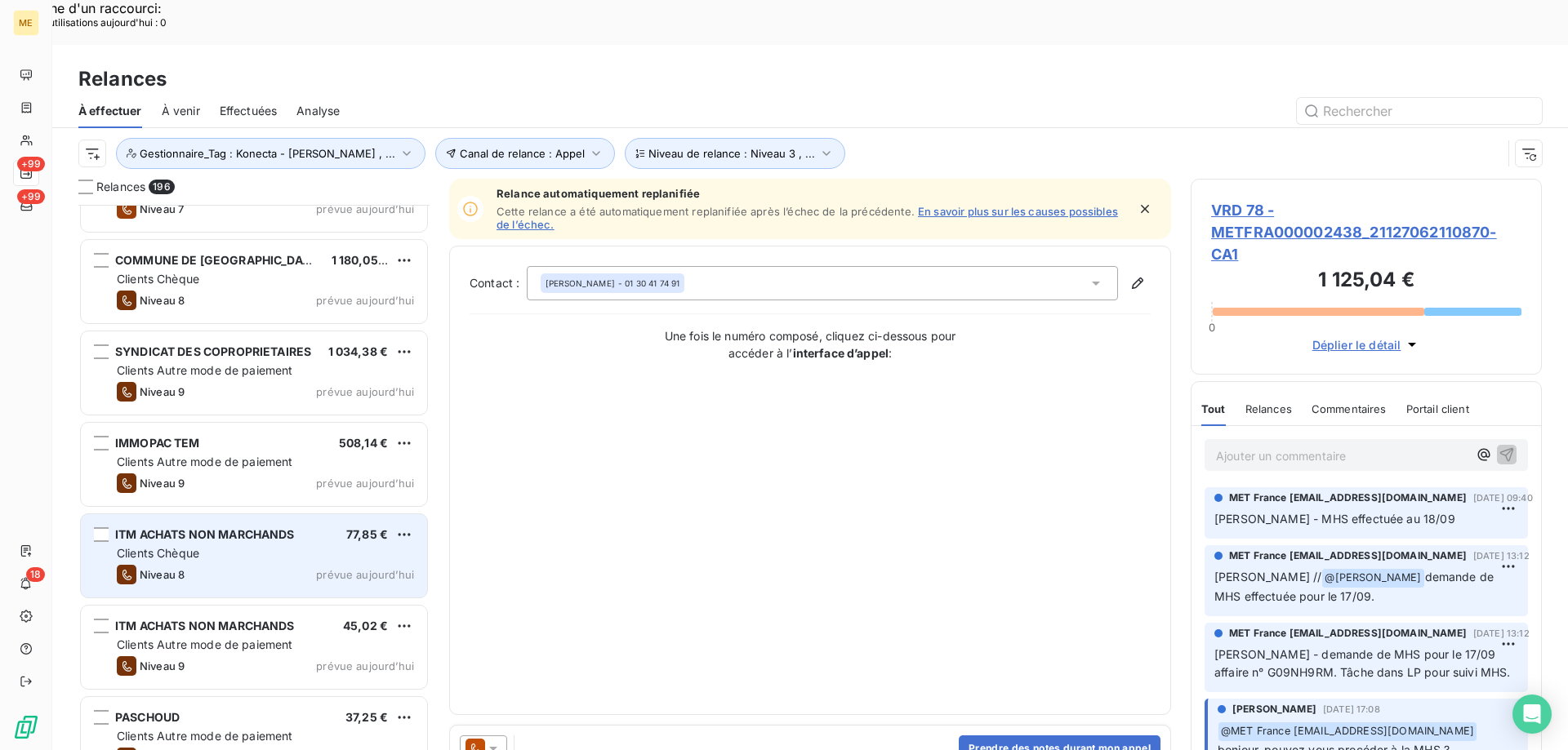
click at [344, 545] on div "Clients Chèque" at bounding box center [265, 554] width 298 height 17
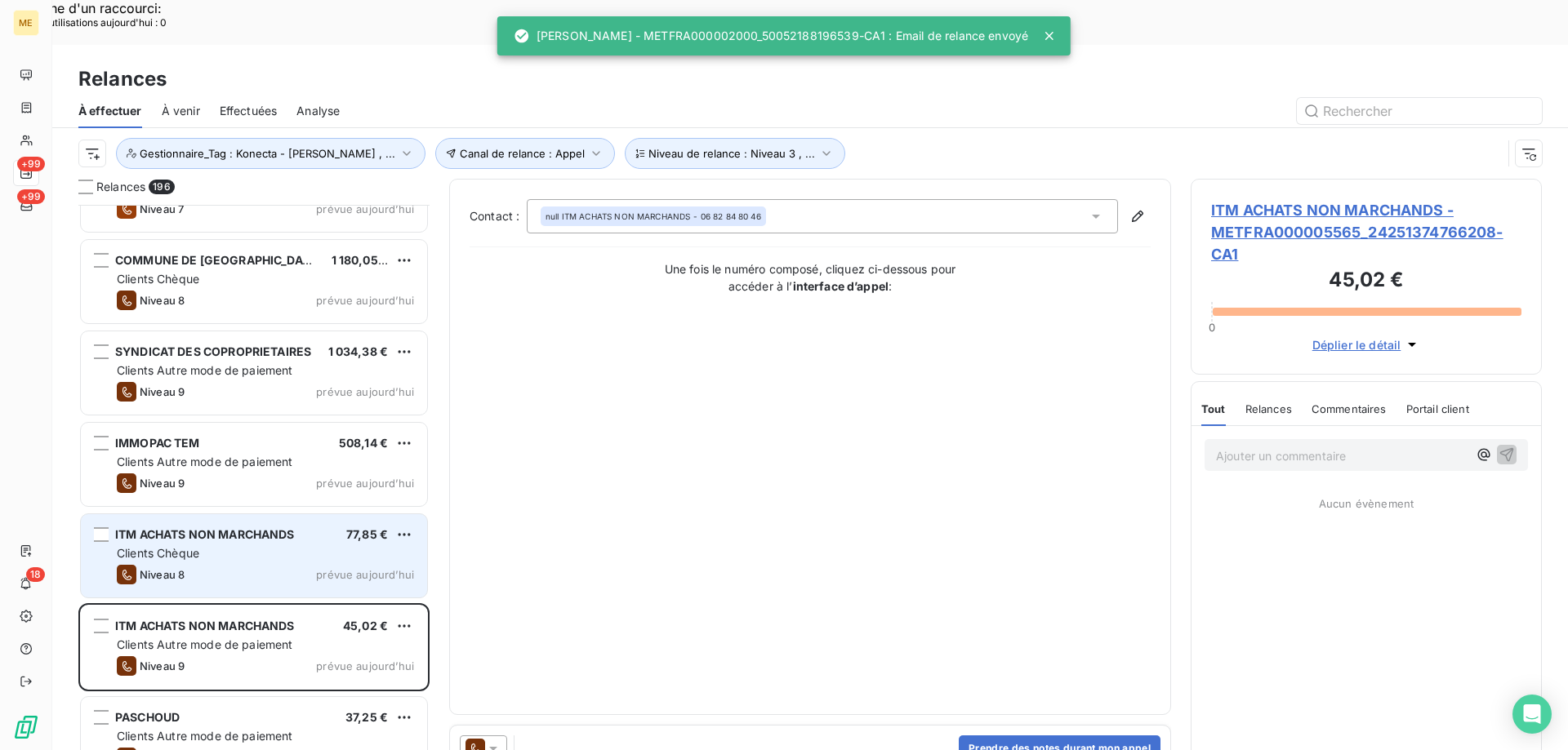
click at [348, 545] on div "Clients Chèque" at bounding box center [265, 554] width 298 height 17
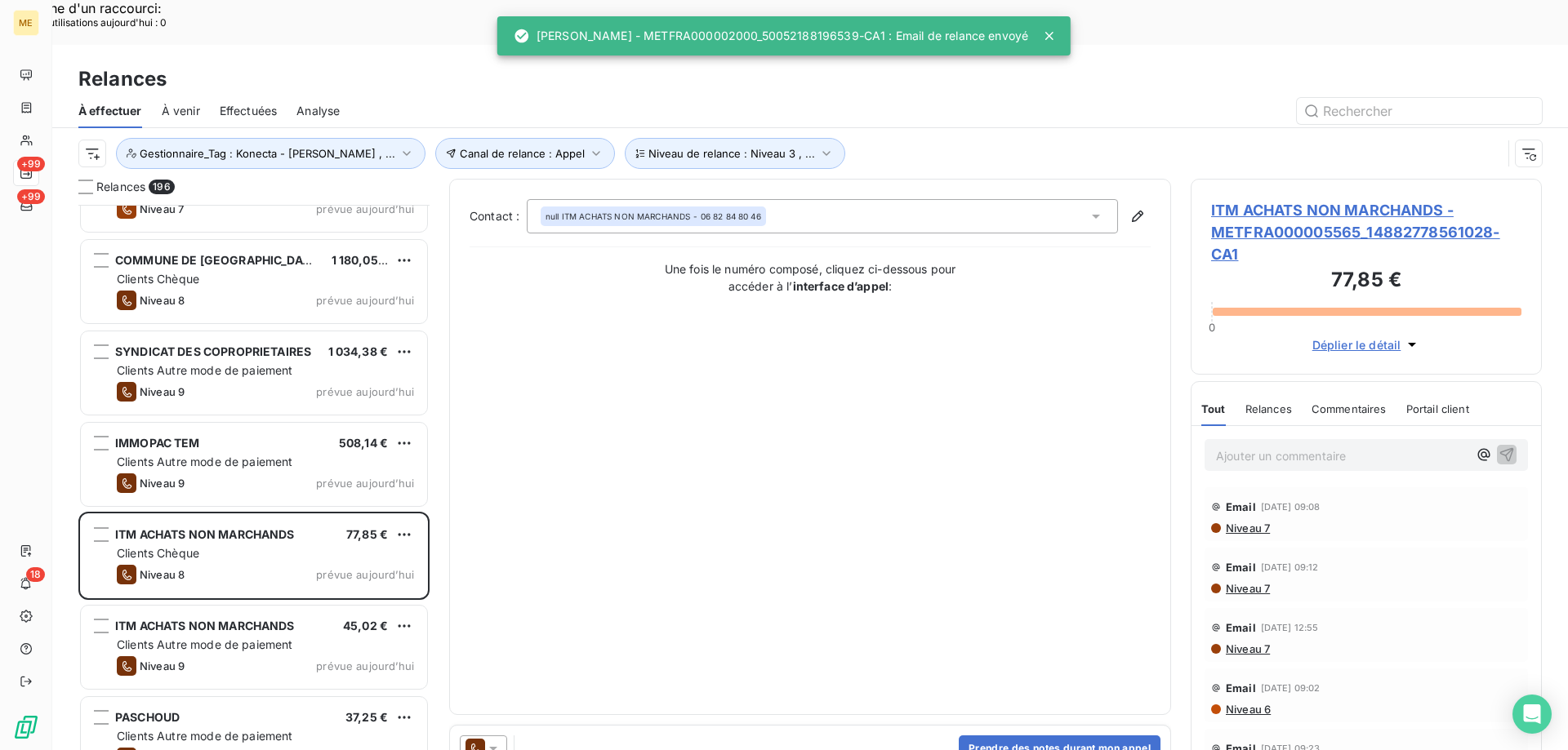
click at [500, 740] on icon at bounding box center [493, 748] width 17 height 17
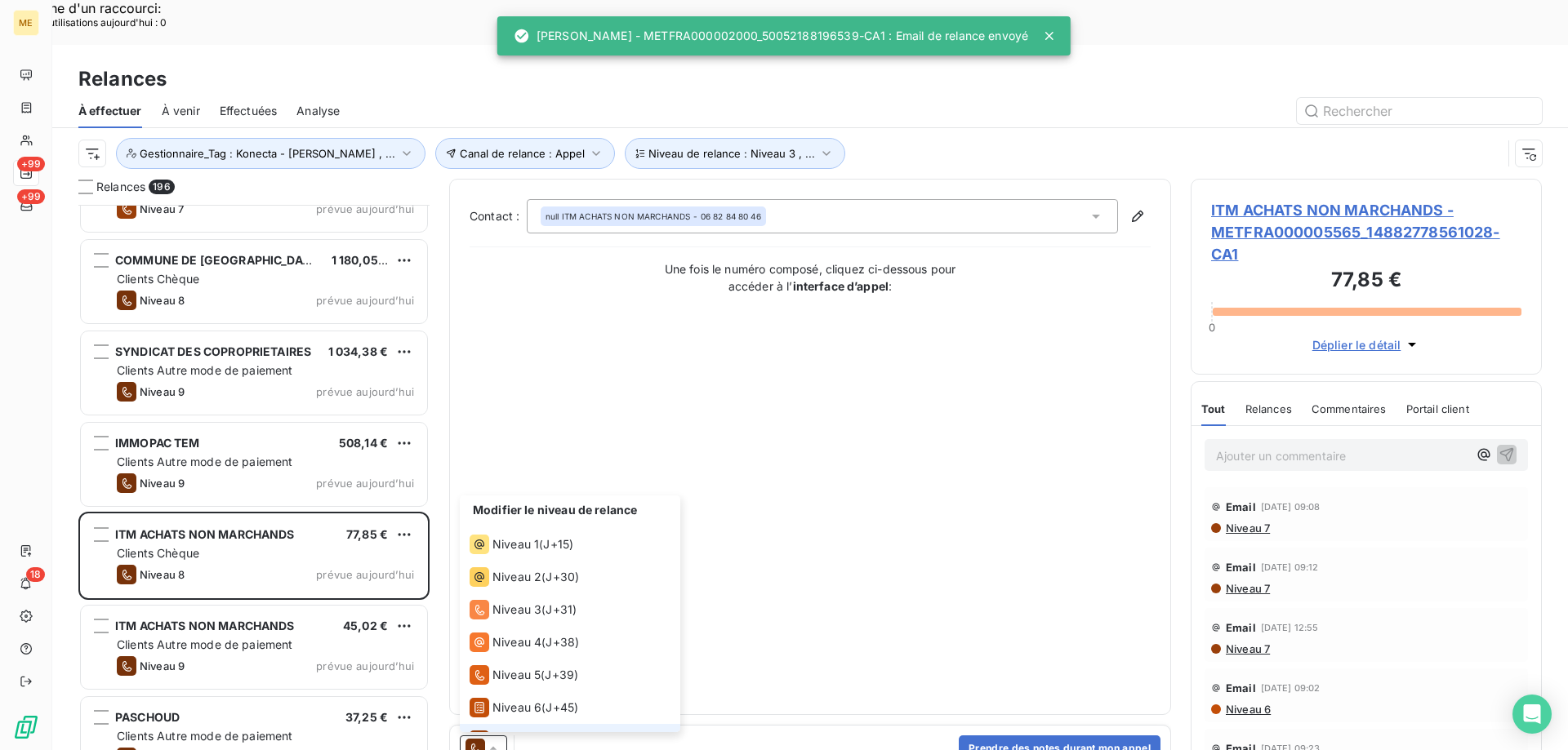
scroll to position [57, 0]
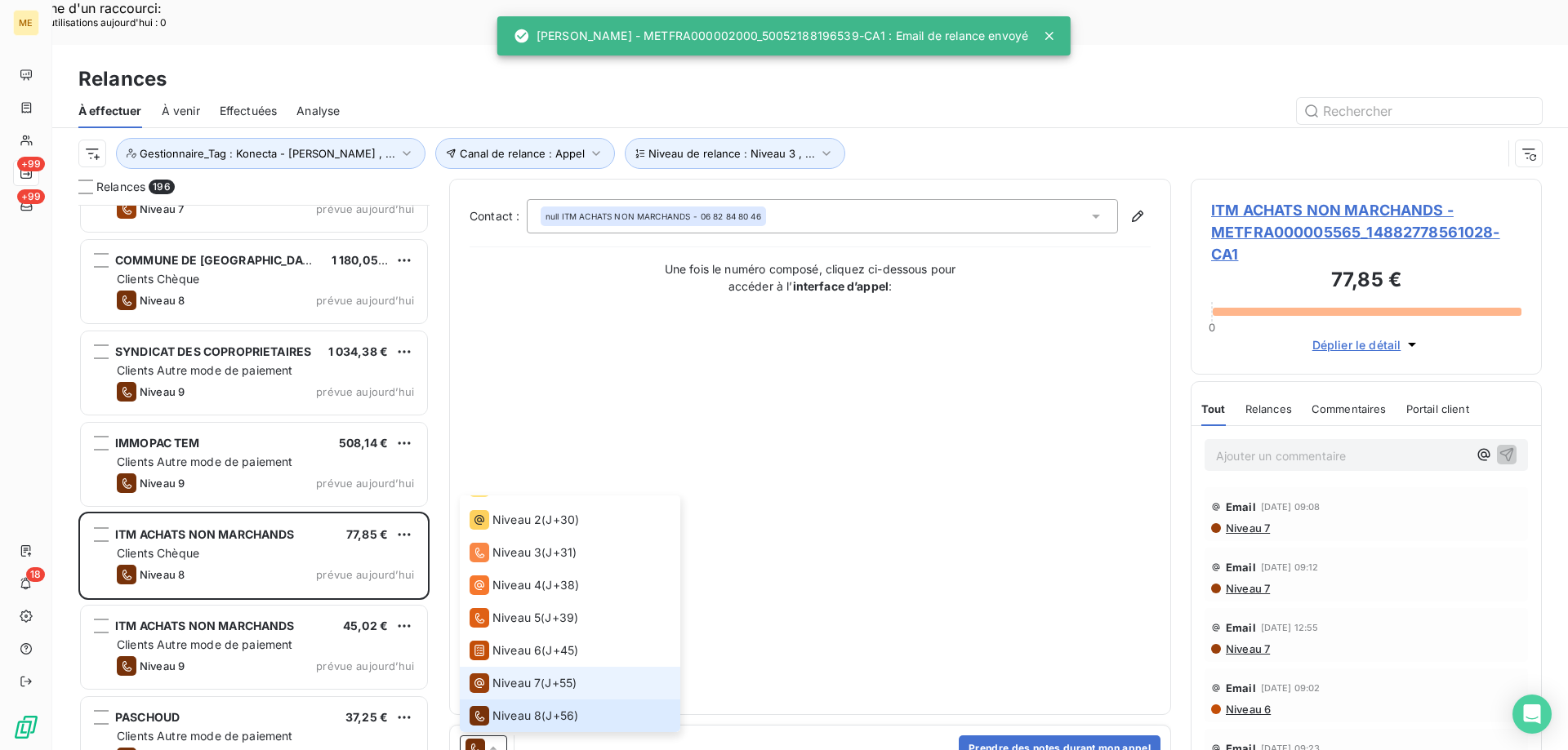
click at [524, 675] on span "Niveau 7" at bounding box center [516, 683] width 48 height 17
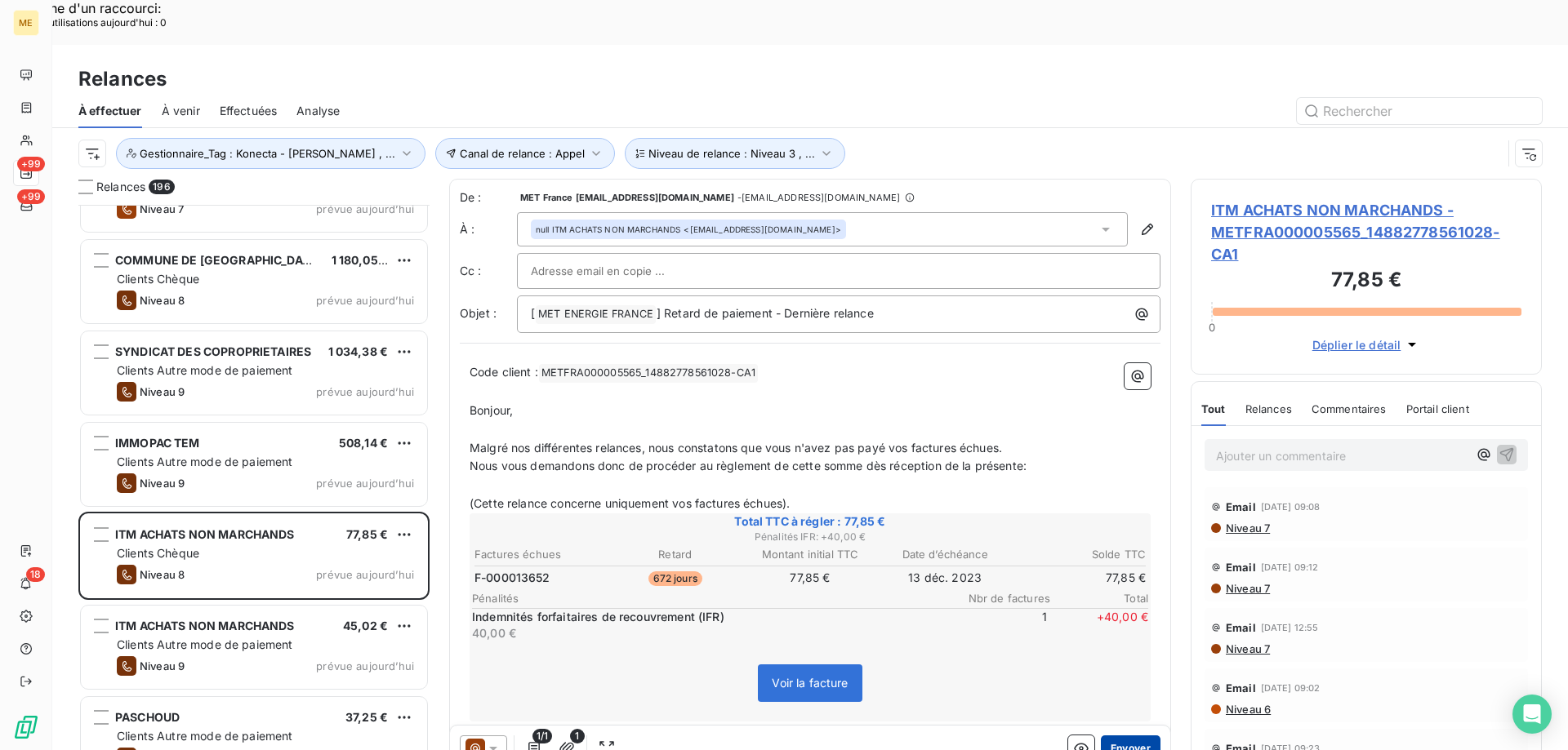
click at [1125, 735] on button "Envoyer" at bounding box center [1131, 748] width 60 height 26
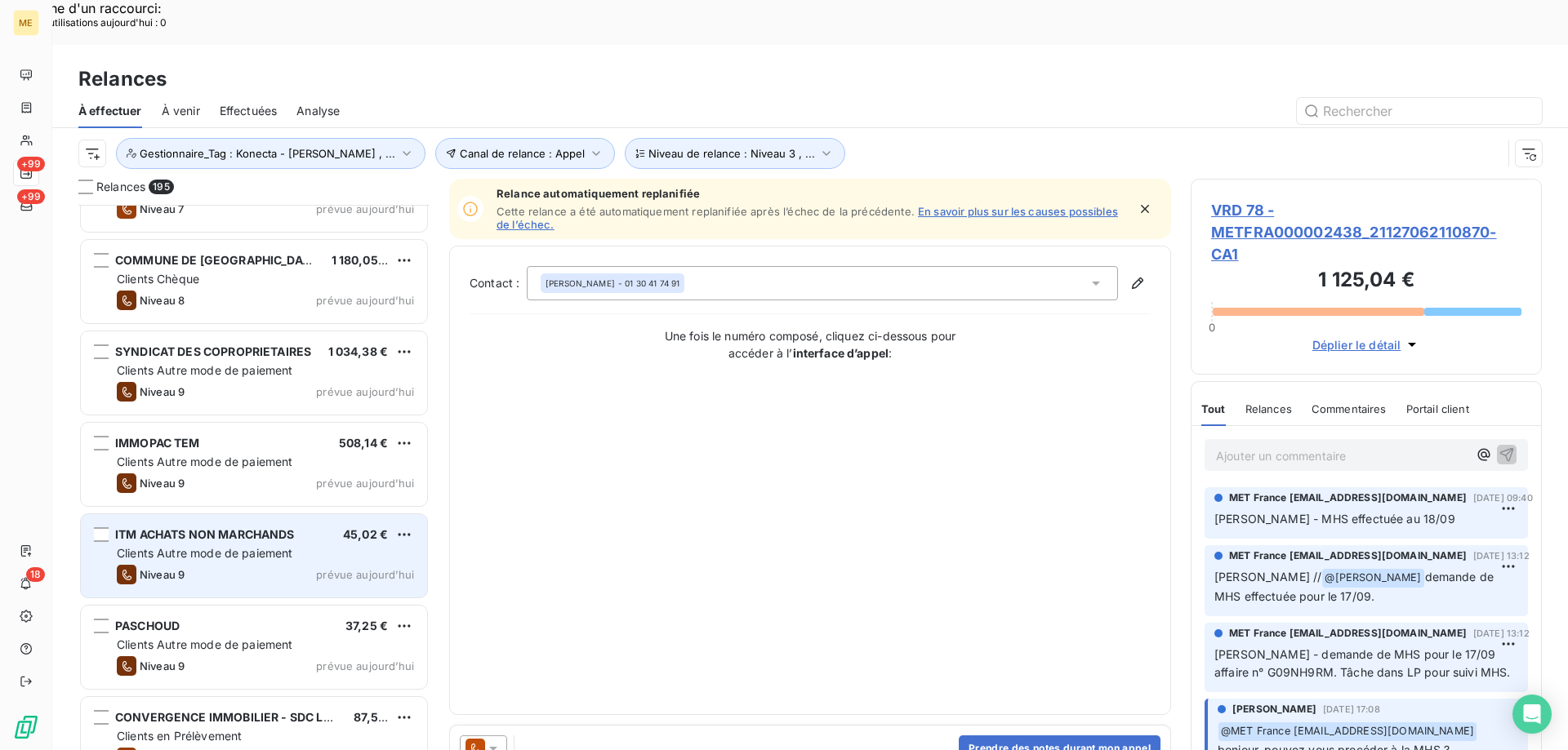
click at [358, 545] on div "Clients Autre mode de paiement" at bounding box center [265, 554] width 298 height 17
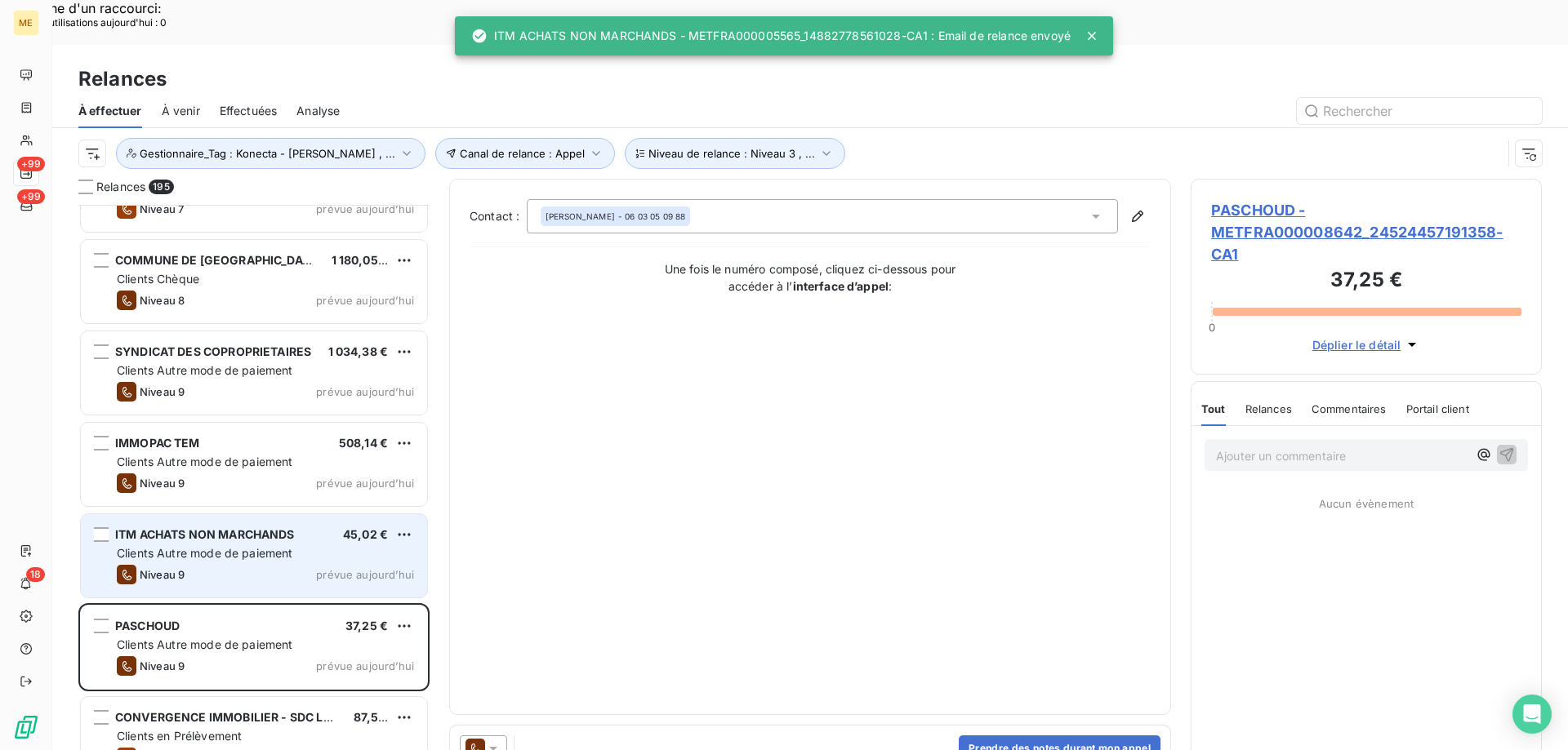
click at [358, 545] on div "Clients Autre mode de paiement" at bounding box center [265, 554] width 298 height 17
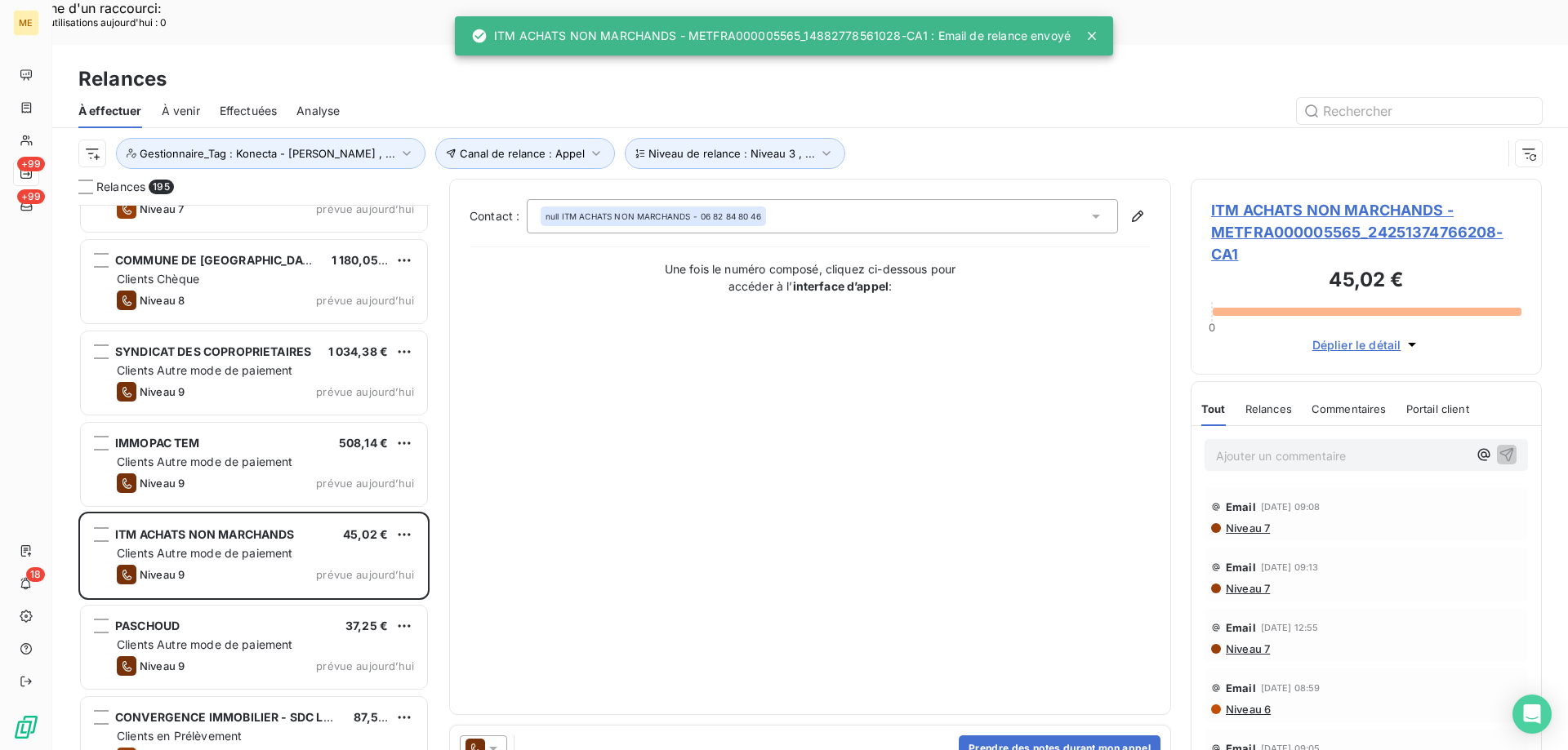
click at [495, 740] on icon at bounding box center [493, 748] width 17 height 17
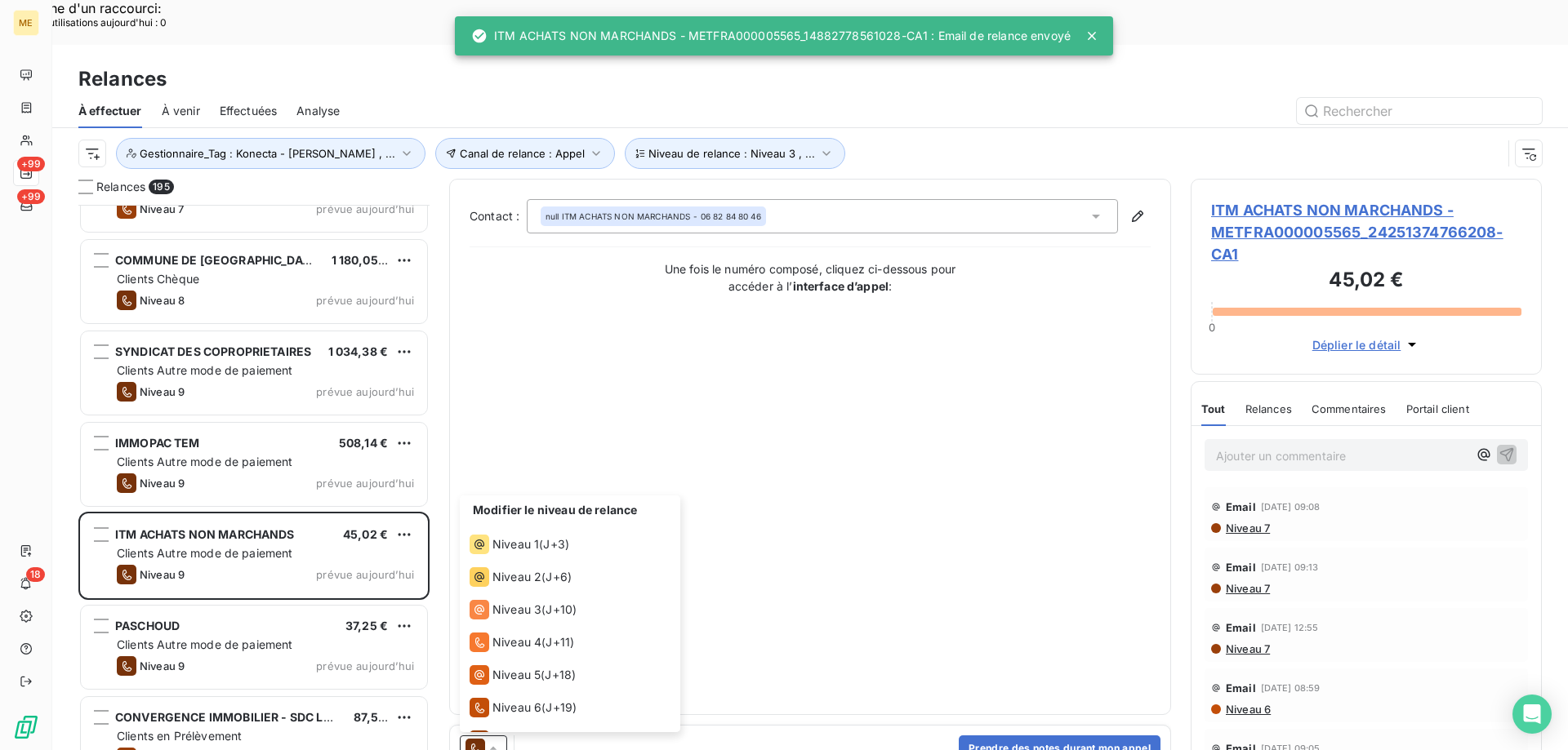
scroll to position [90, 0]
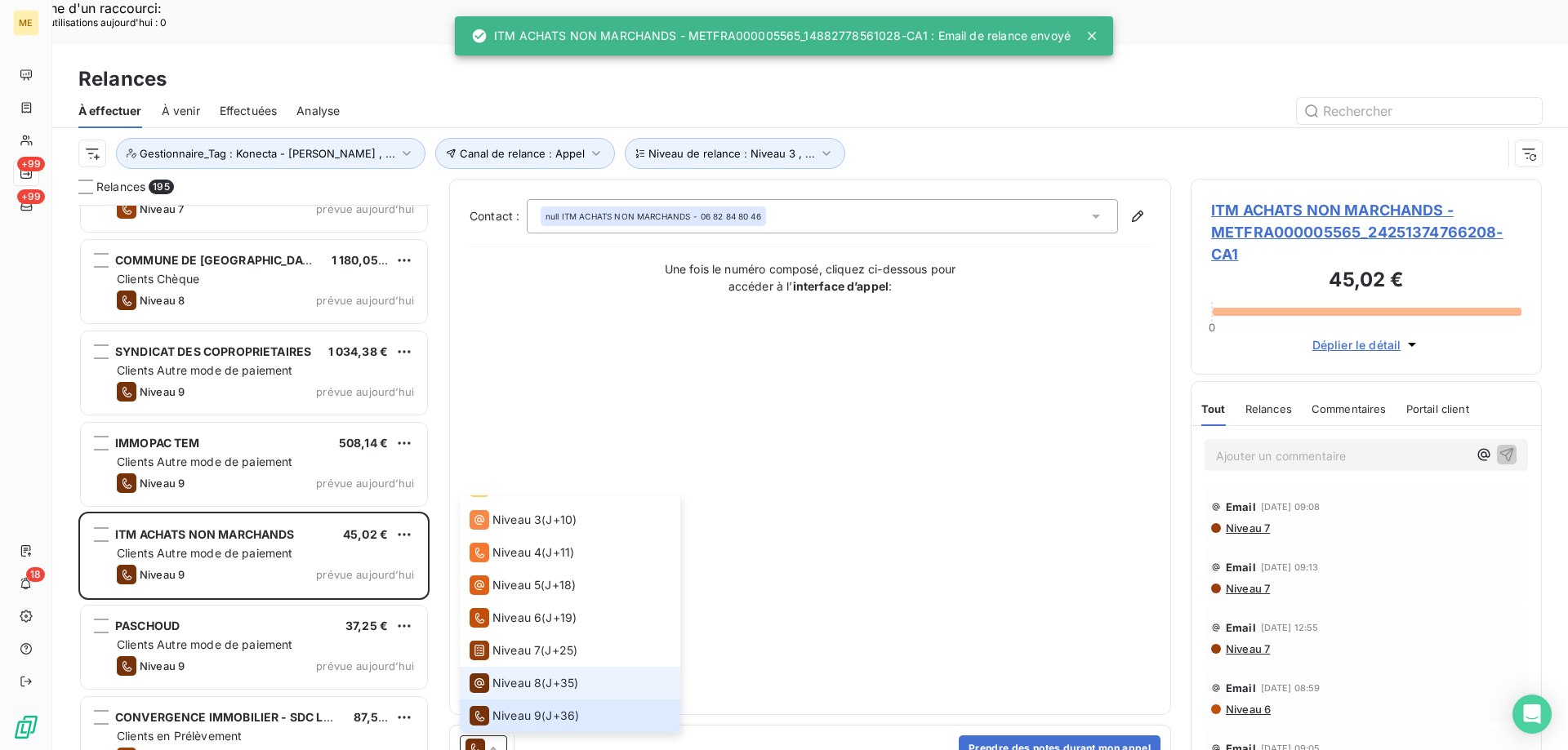
click at [527, 675] on span "Niveau 8" at bounding box center [516, 683] width 49 height 17
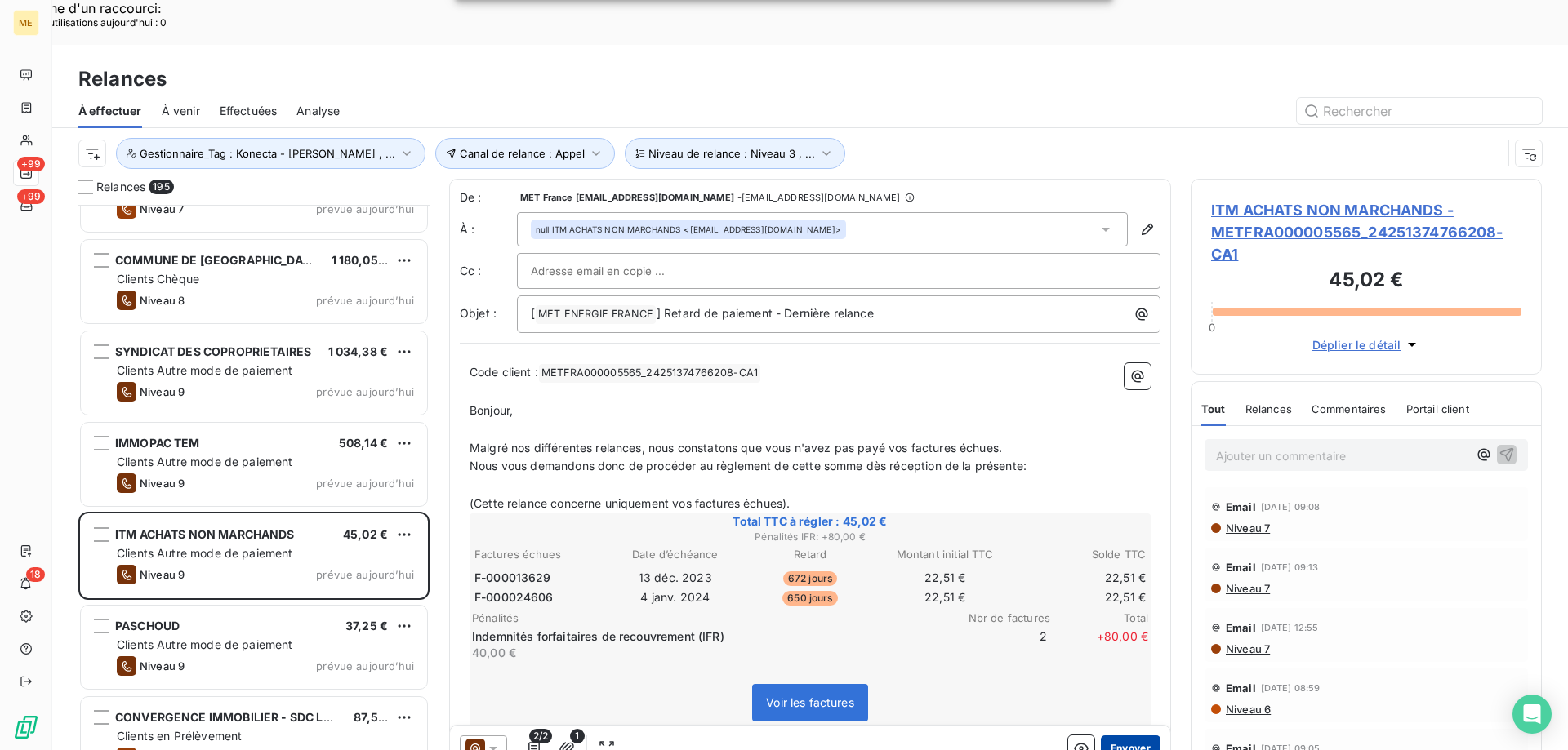
click at [1122, 735] on button "Envoyer" at bounding box center [1131, 748] width 60 height 26
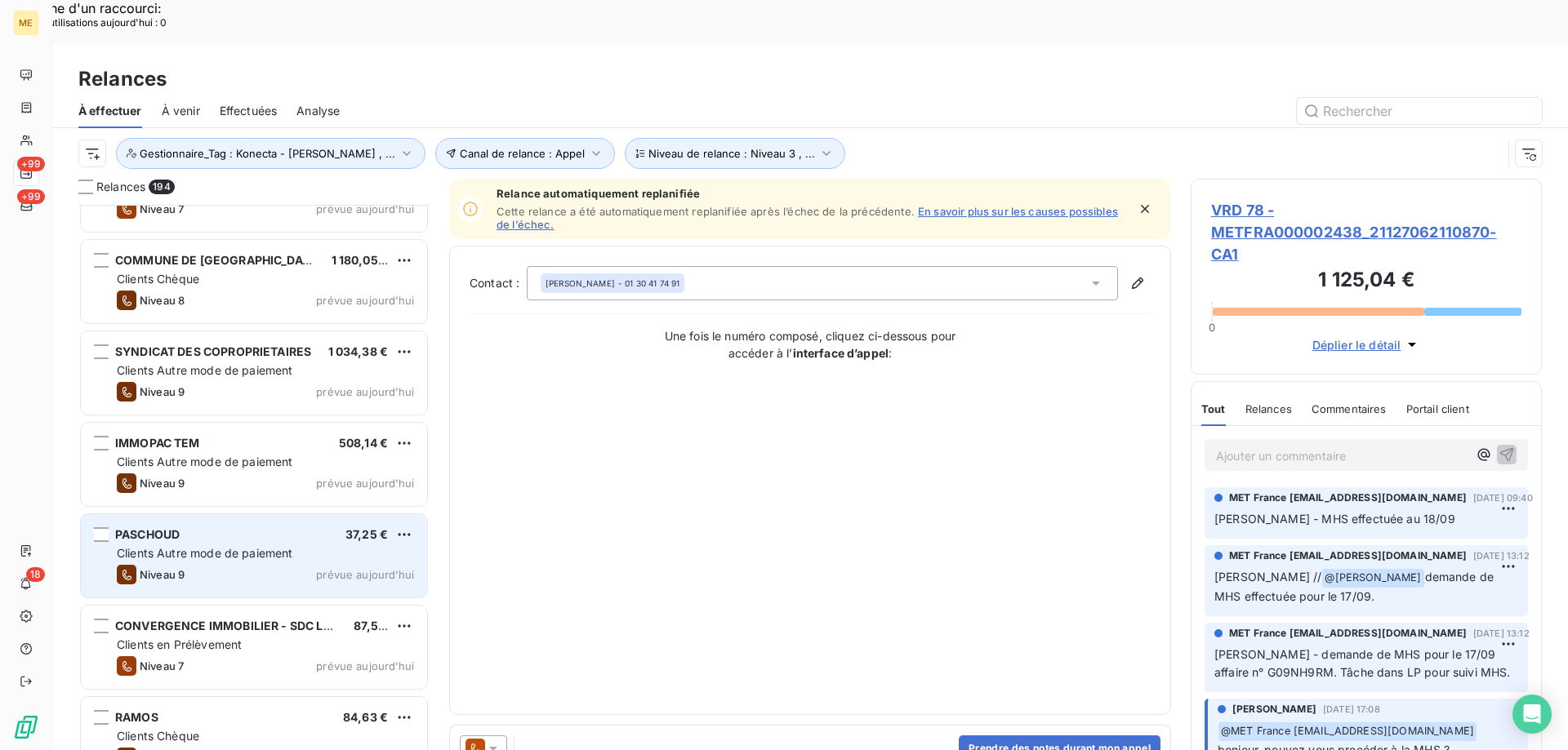
click at [376, 545] on div "Clients Autre mode de paiement" at bounding box center [265, 554] width 298 height 17
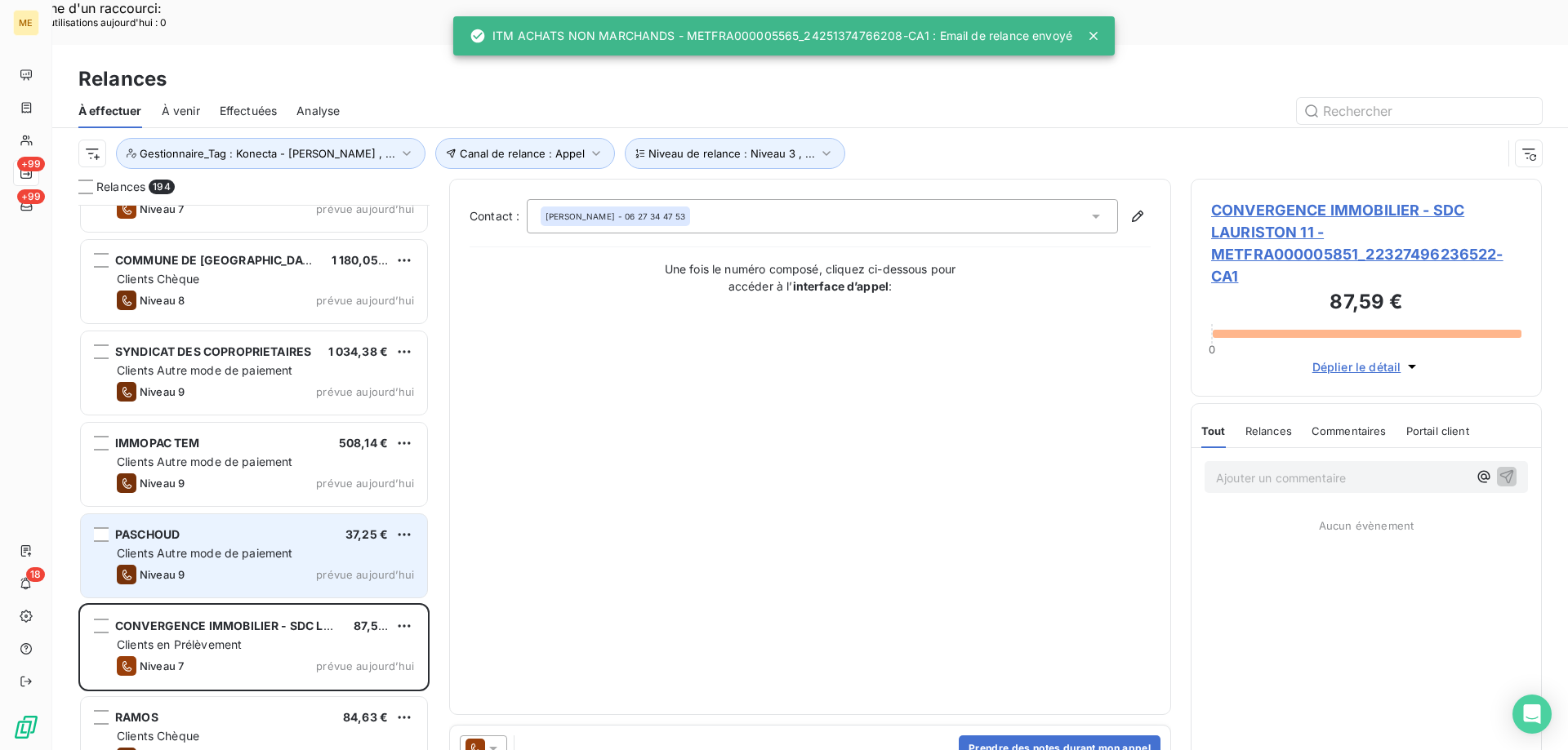
click at [368, 545] on div "Clients Autre mode de paiement" at bounding box center [265, 554] width 298 height 17
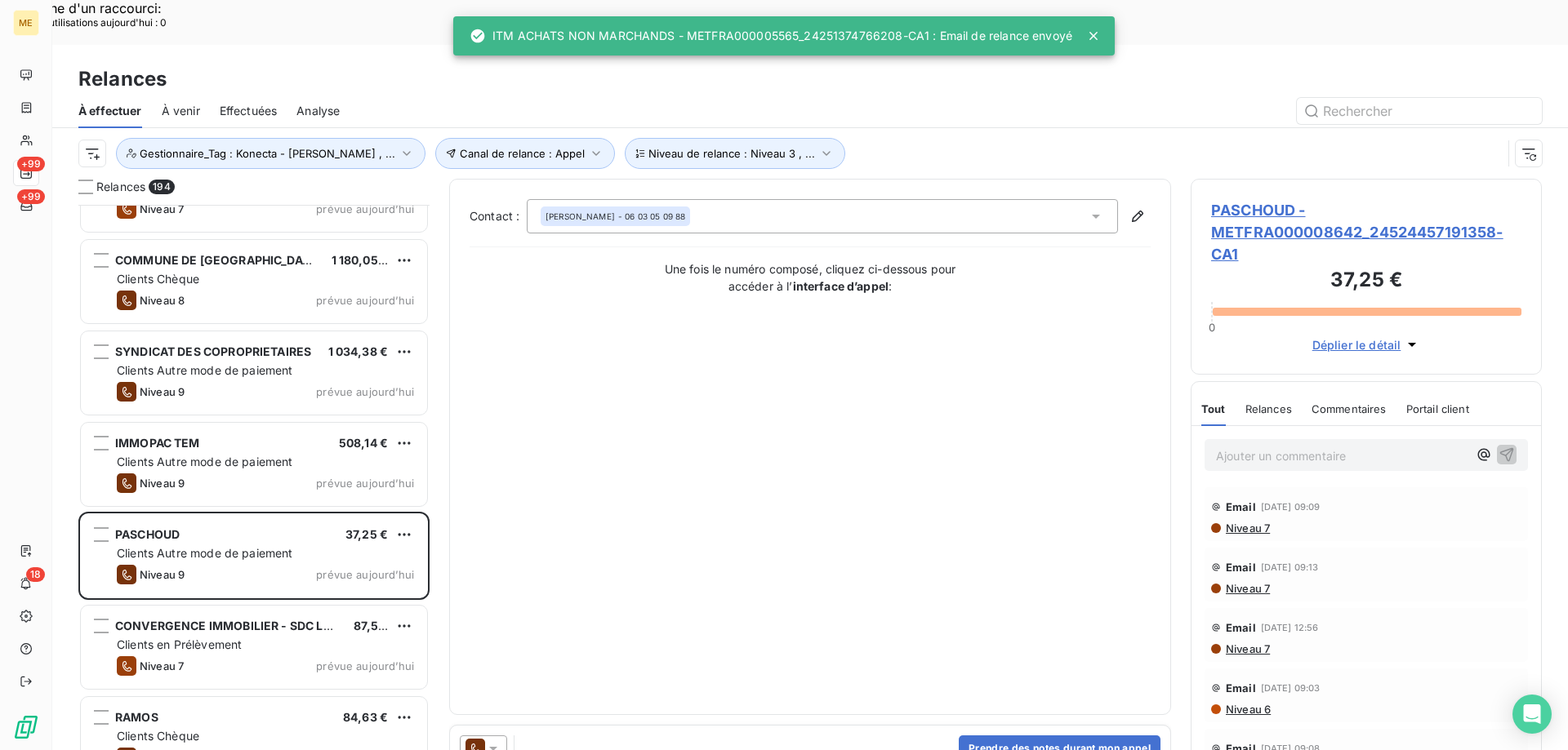
drag, startPoint x: 499, startPoint y: 706, endPoint x: 502, endPoint y: 695, distance: 11.4
click at [499, 740] on icon at bounding box center [493, 748] width 17 height 17
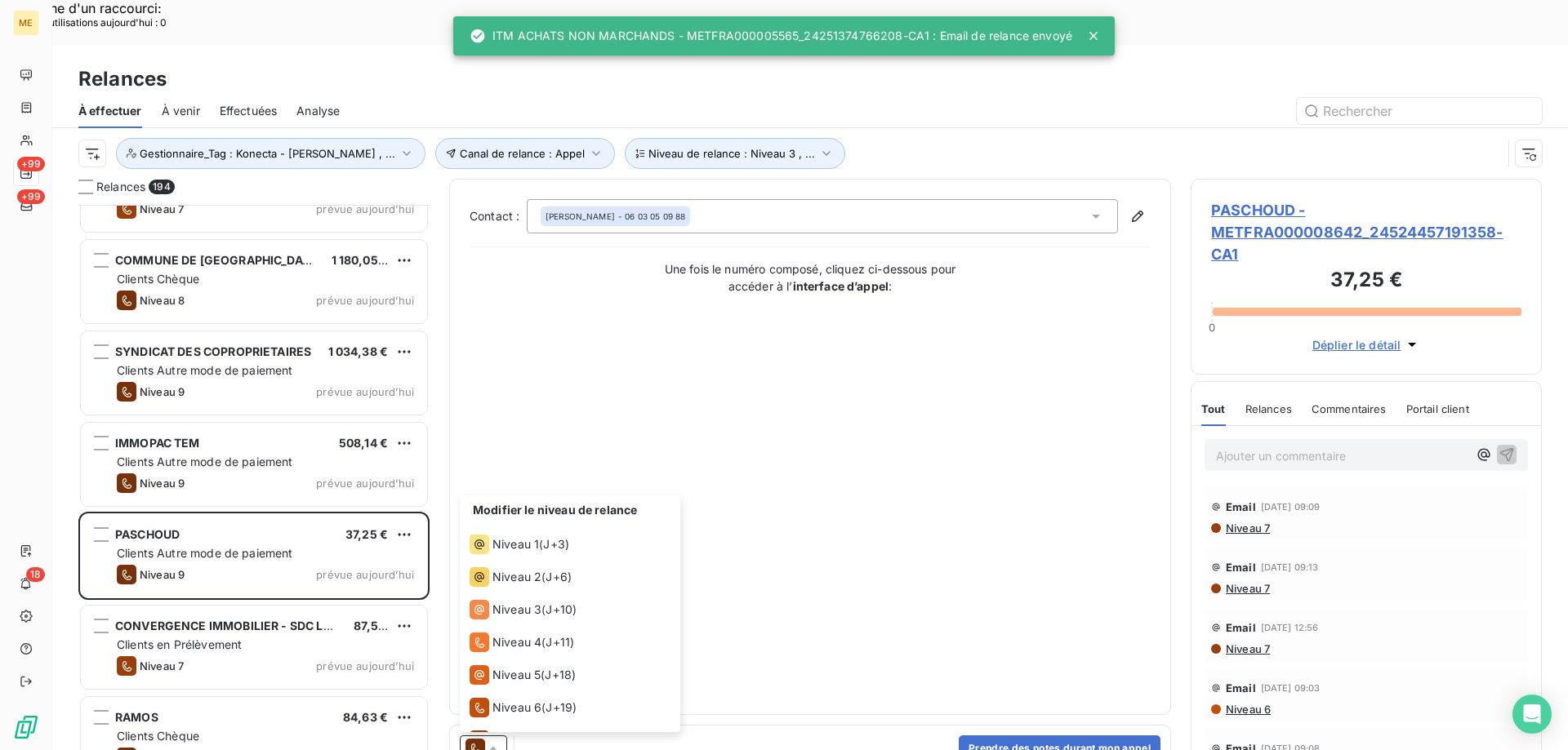
scroll to position [90, 0]
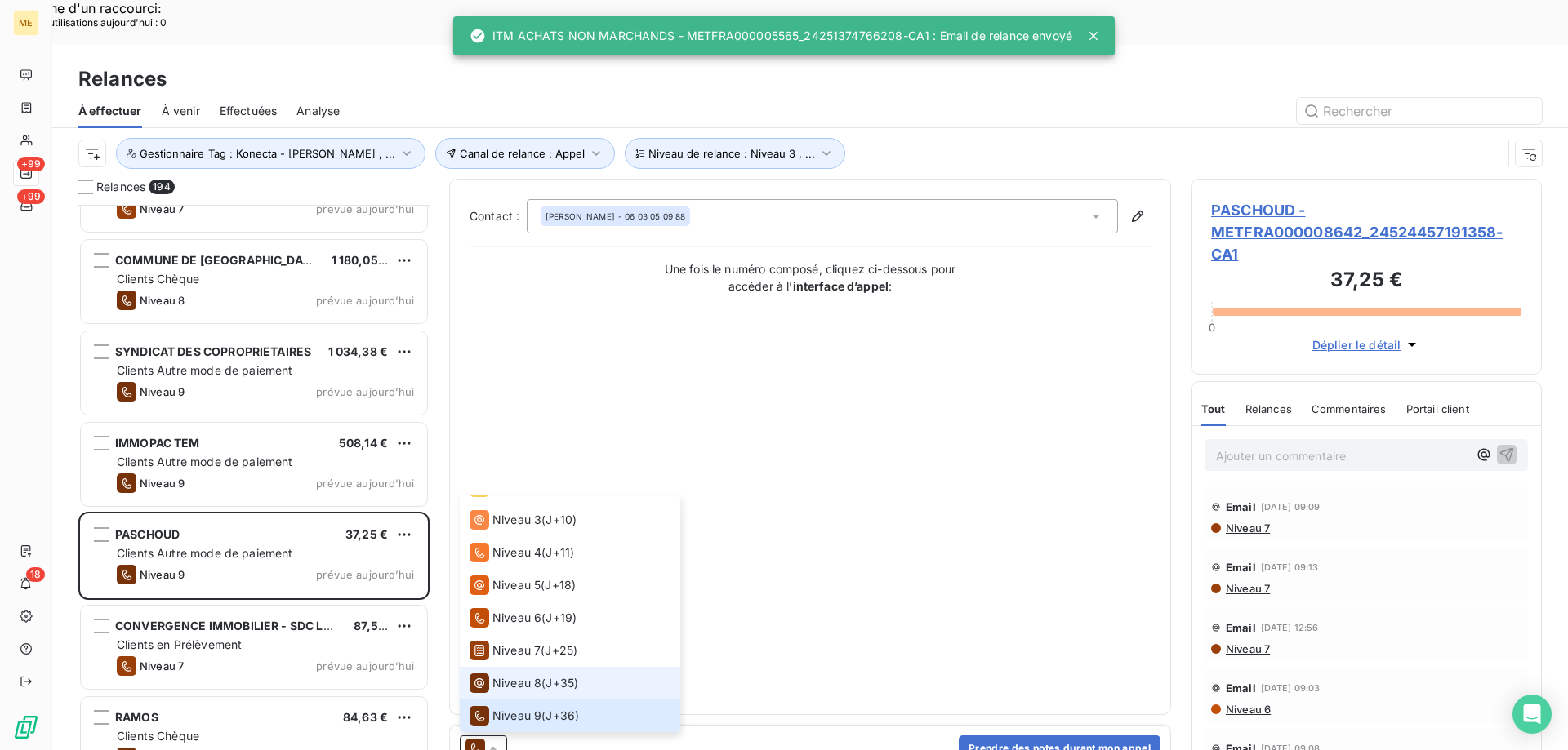
click at [509, 675] on span "Niveau 8" at bounding box center [516, 683] width 49 height 17
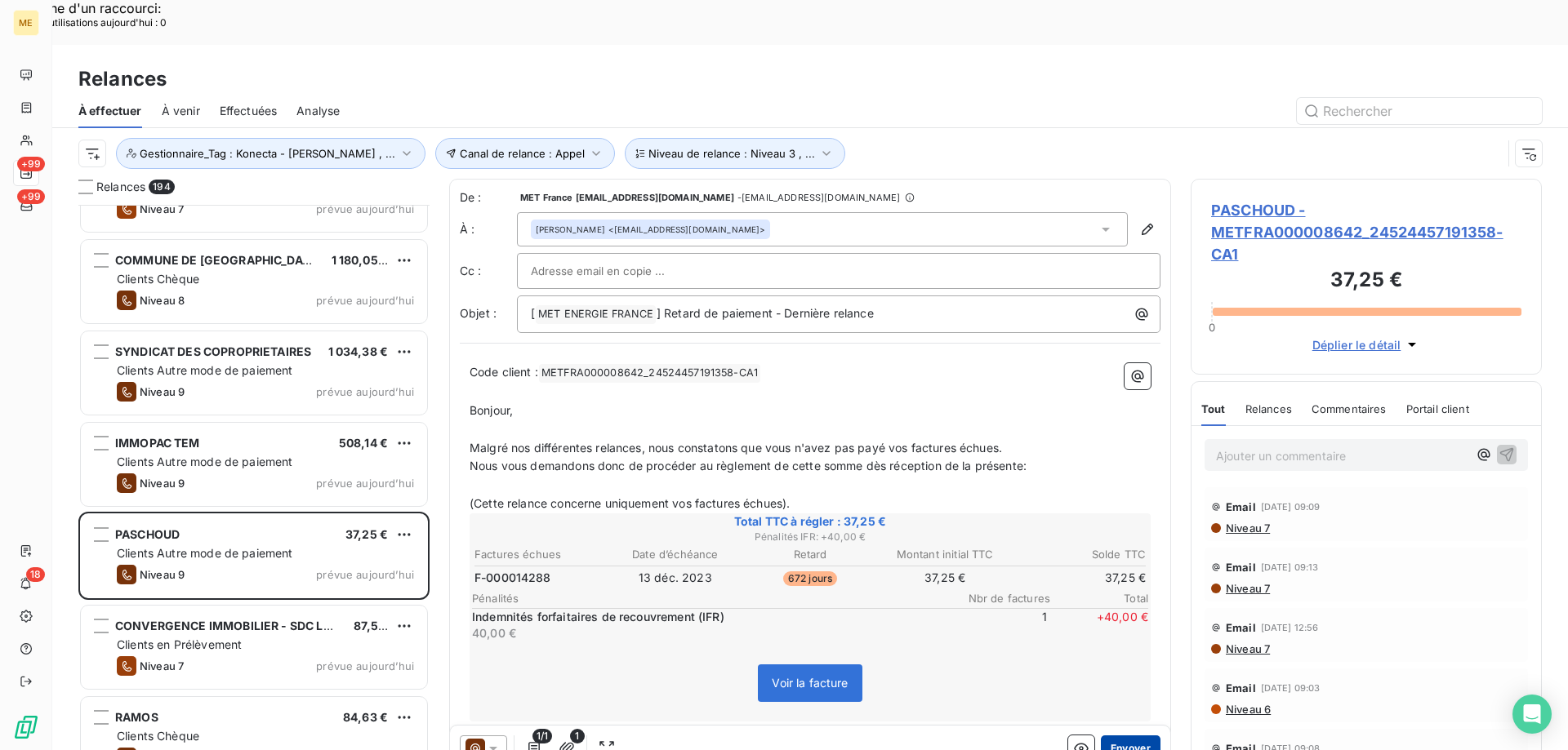
click at [1121, 735] on button "Envoyer" at bounding box center [1131, 748] width 60 height 26
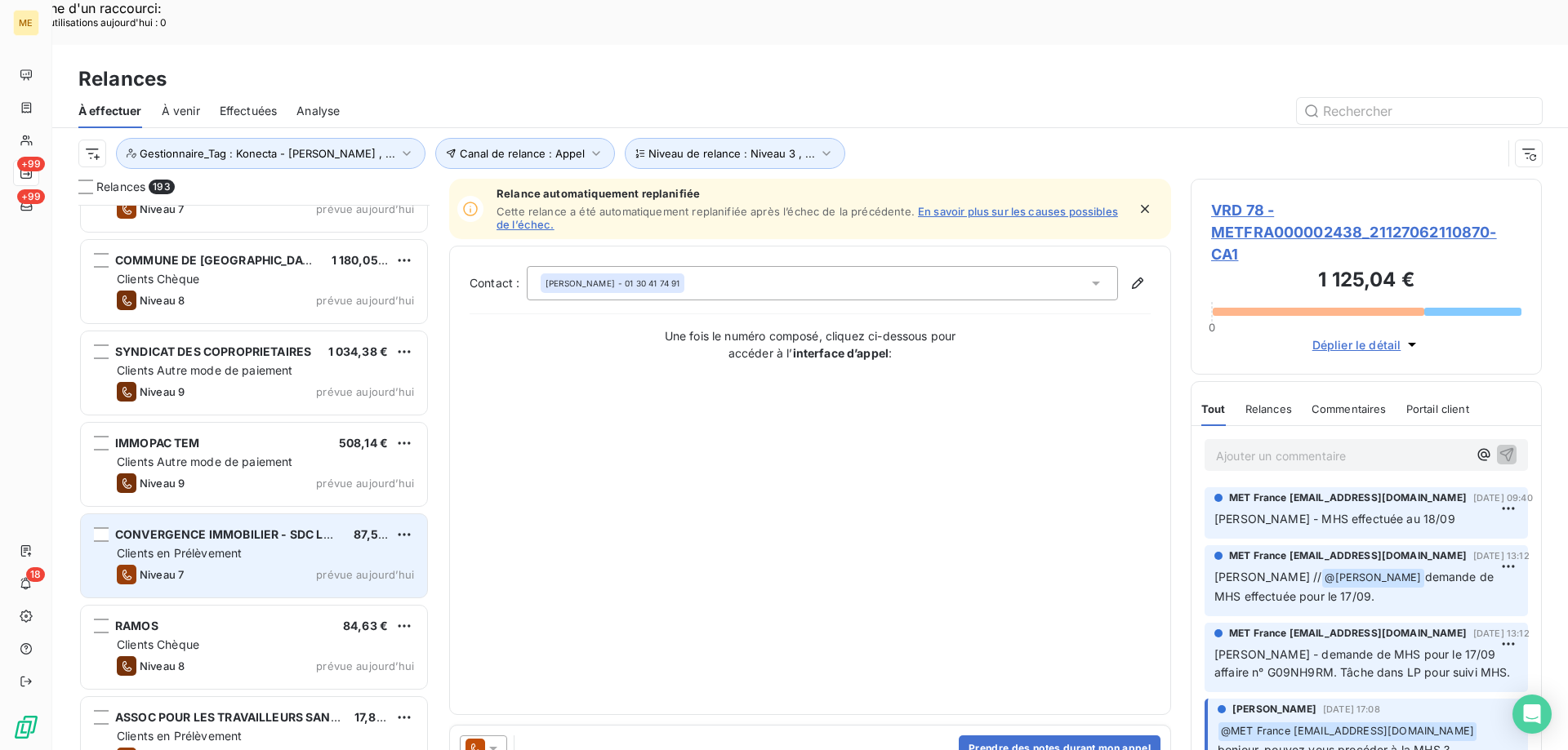
click at [328, 545] on div "Clients en Prélèvement" at bounding box center [265, 554] width 298 height 17
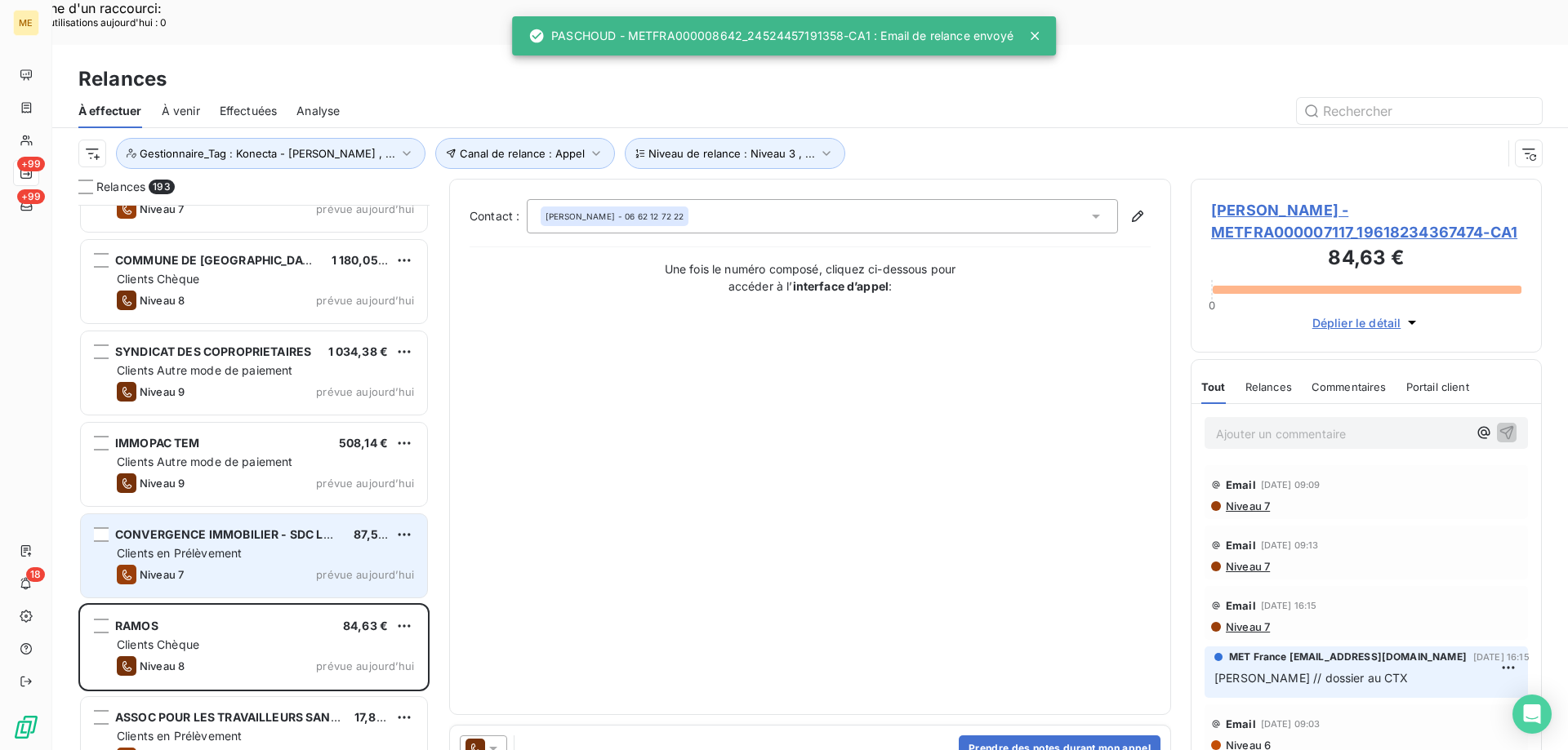
click at [336, 565] on div "Niveau 7 prévue aujourd’hui" at bounding box center [265, 574] width 298 height 19
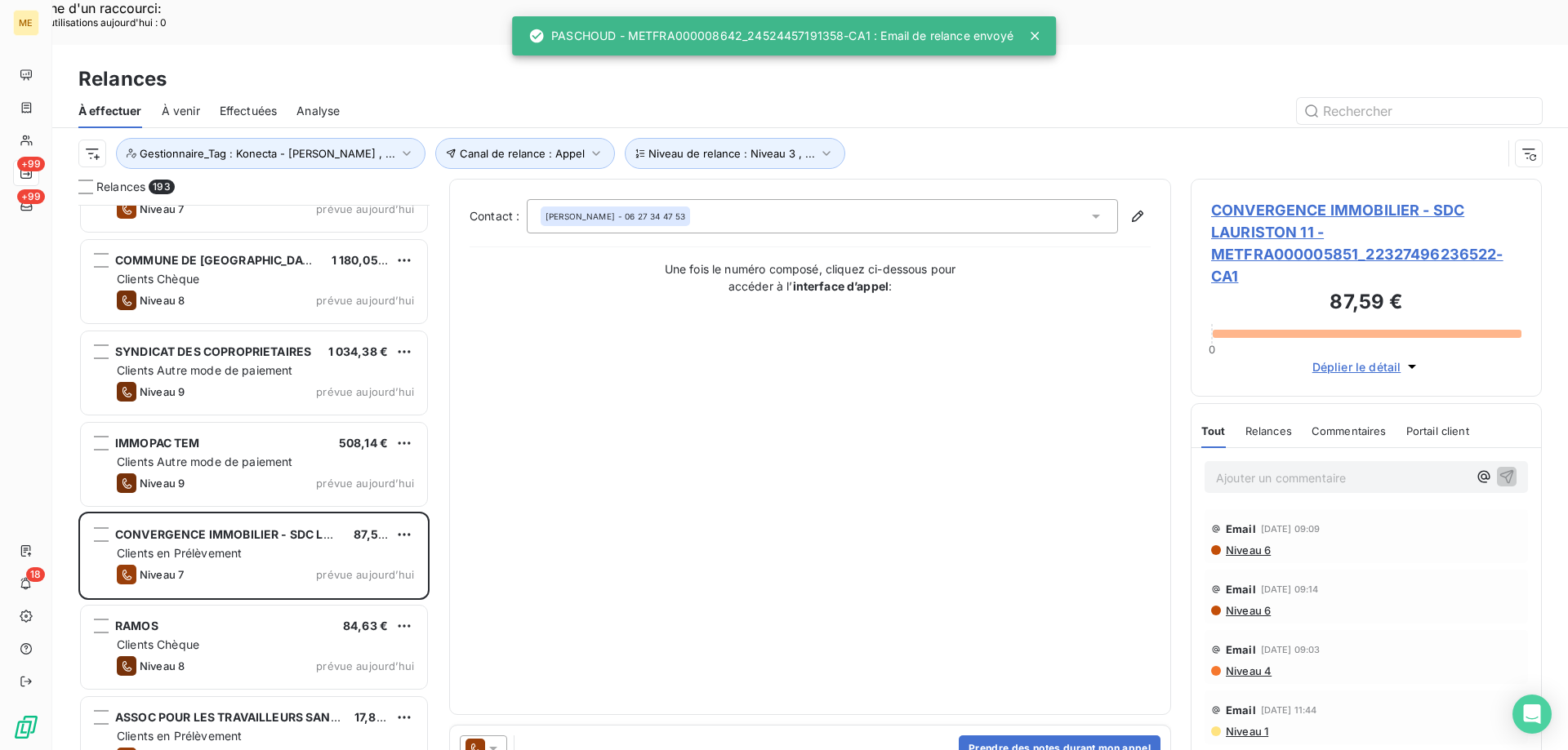
click at [499, 740] on icon at bounding box center [493, 748] width 17 height 17
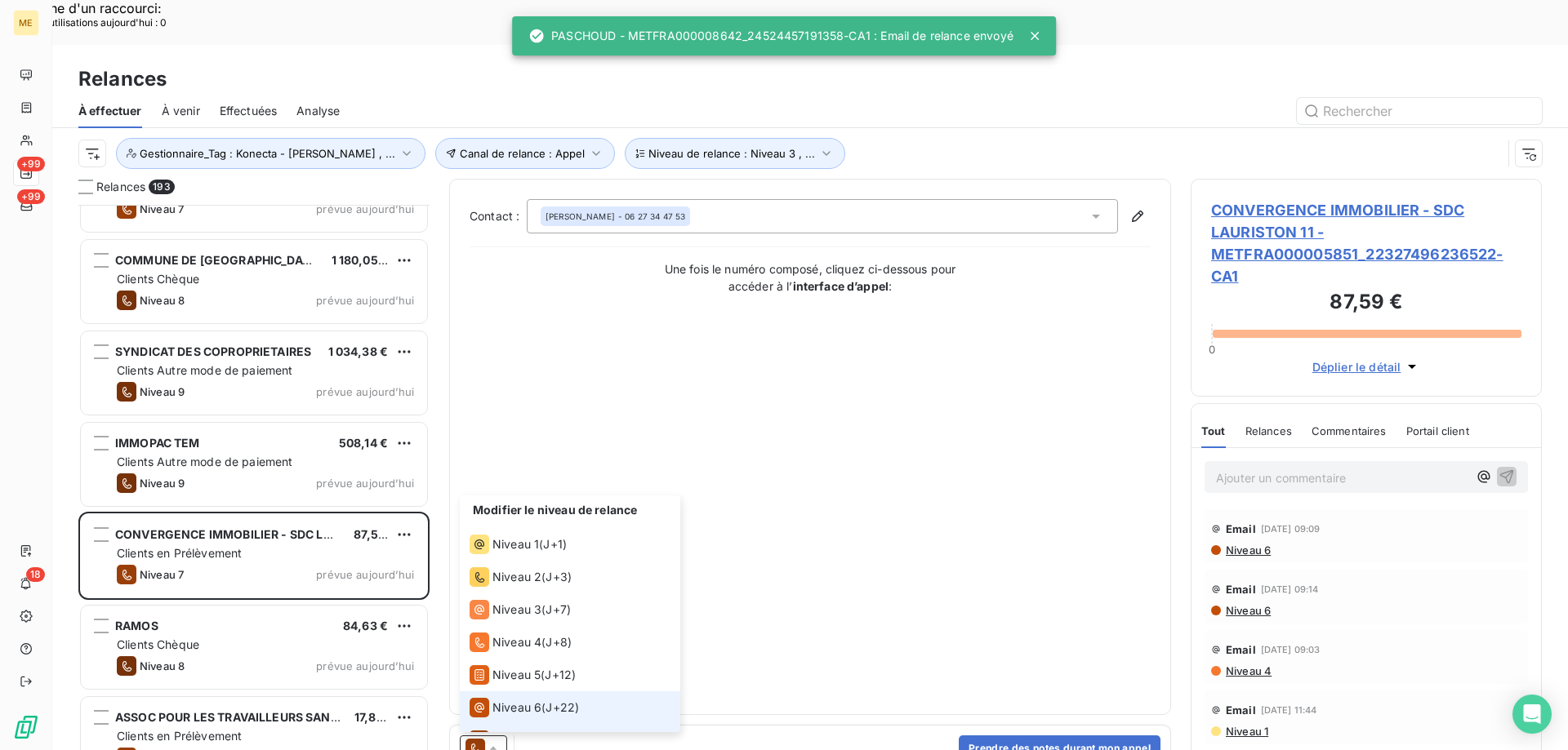
scroll to position [25, 0]
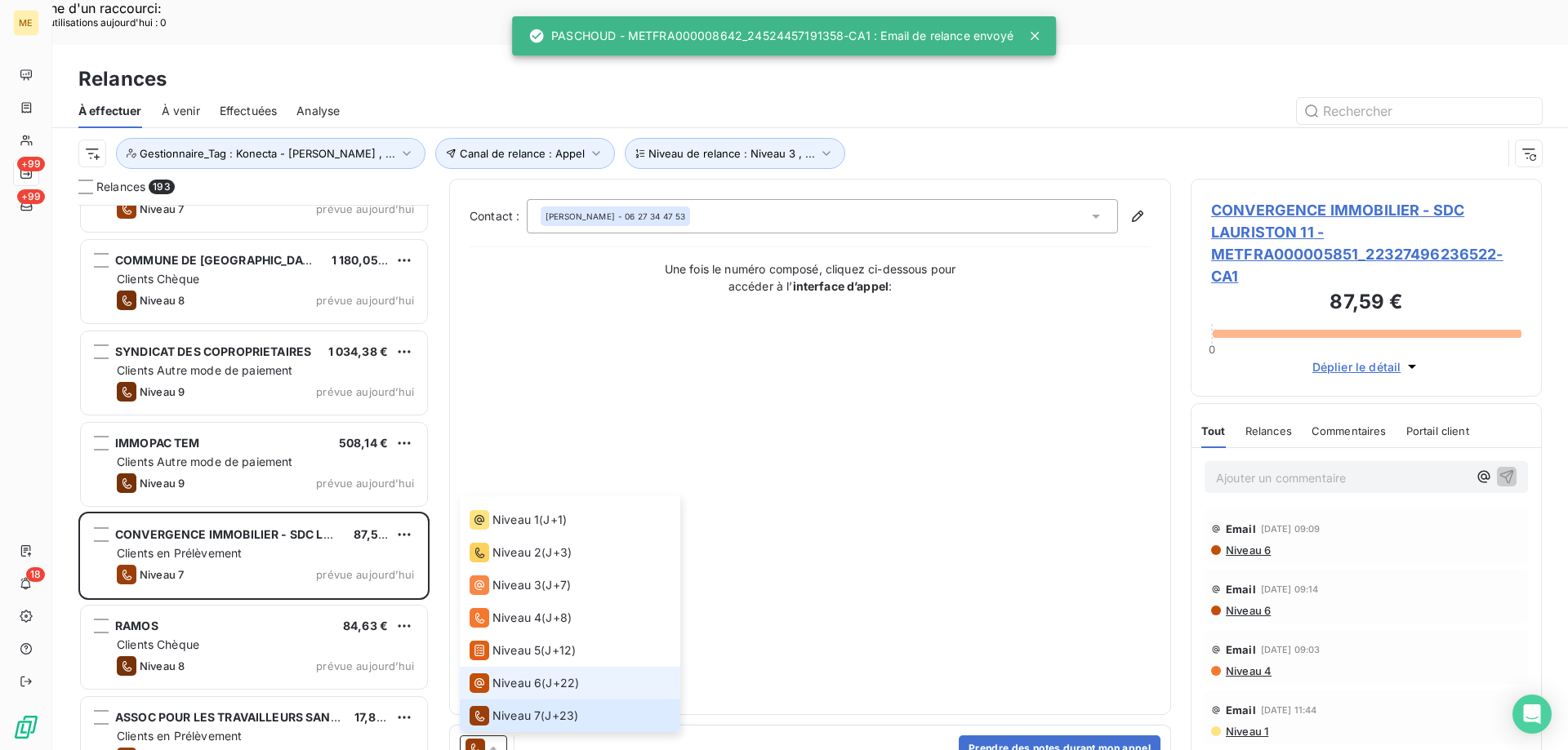
click at [500, 675] on span "Niveau 6" at bounding box center [516, 683] width 49 height 17
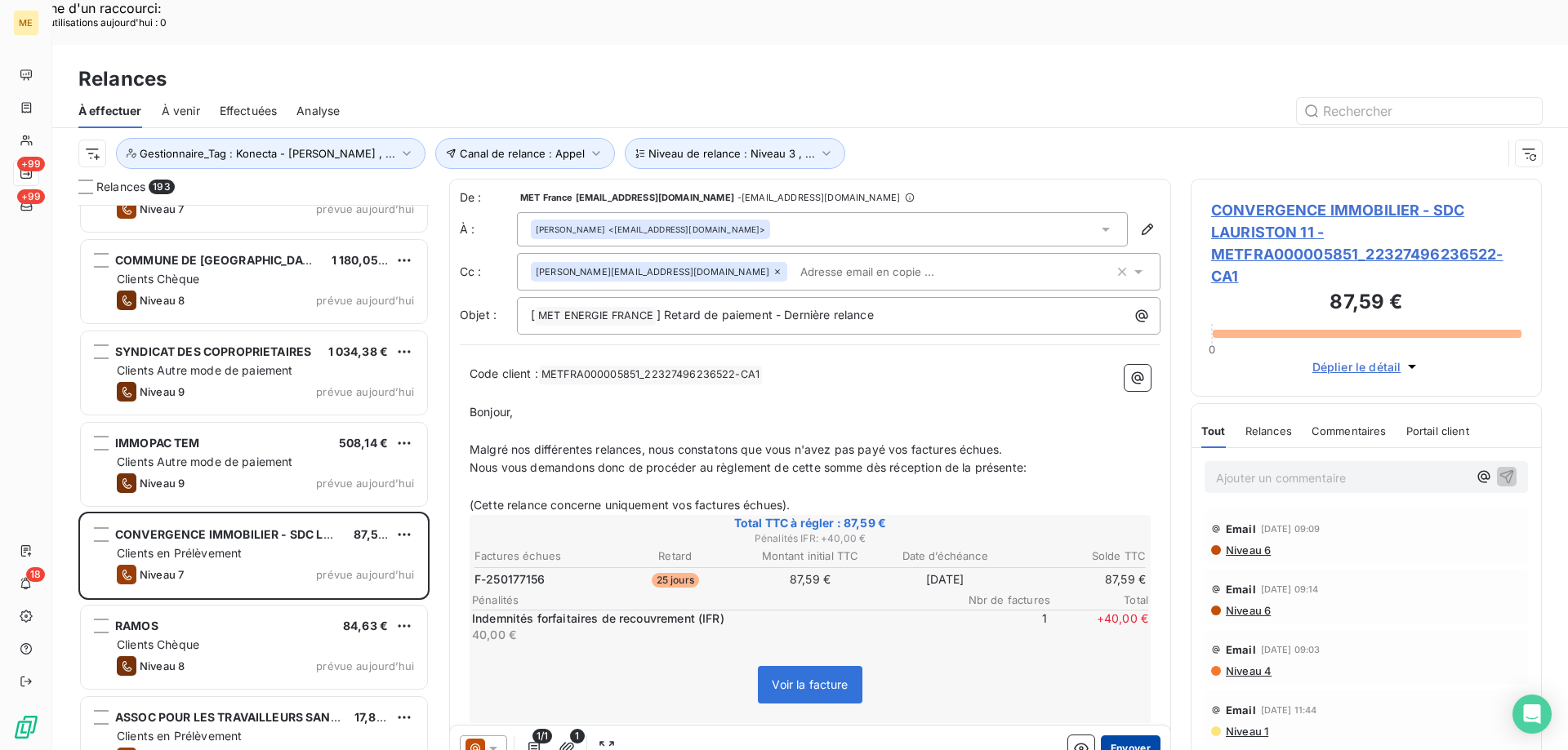
click at [1125, 735] on button "Envoyer" at bounding box center [1131, 748] width 60 height 26
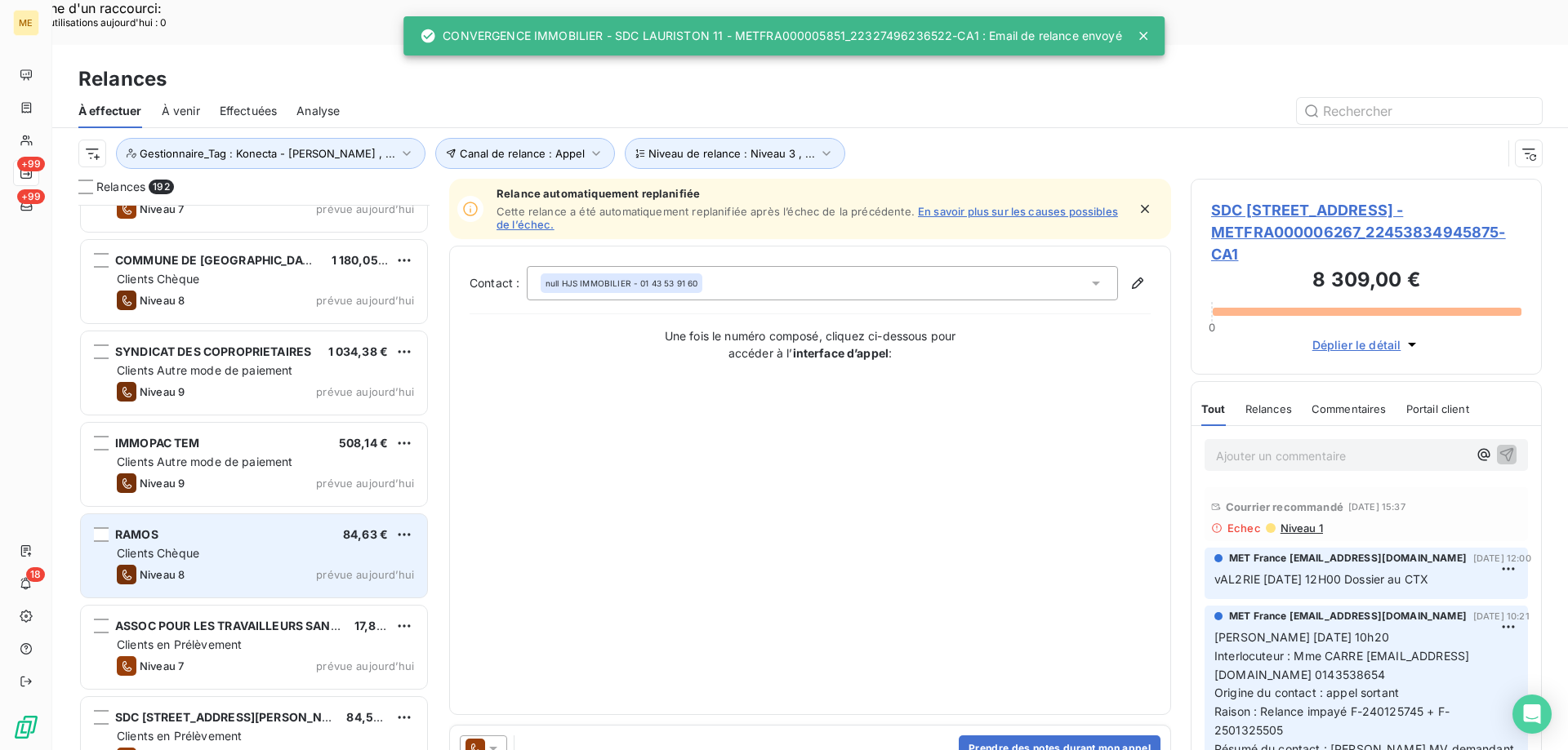
click at [314, 545] on div "Clients Chèque" at bounding box center [265, 554] width 298 height 17
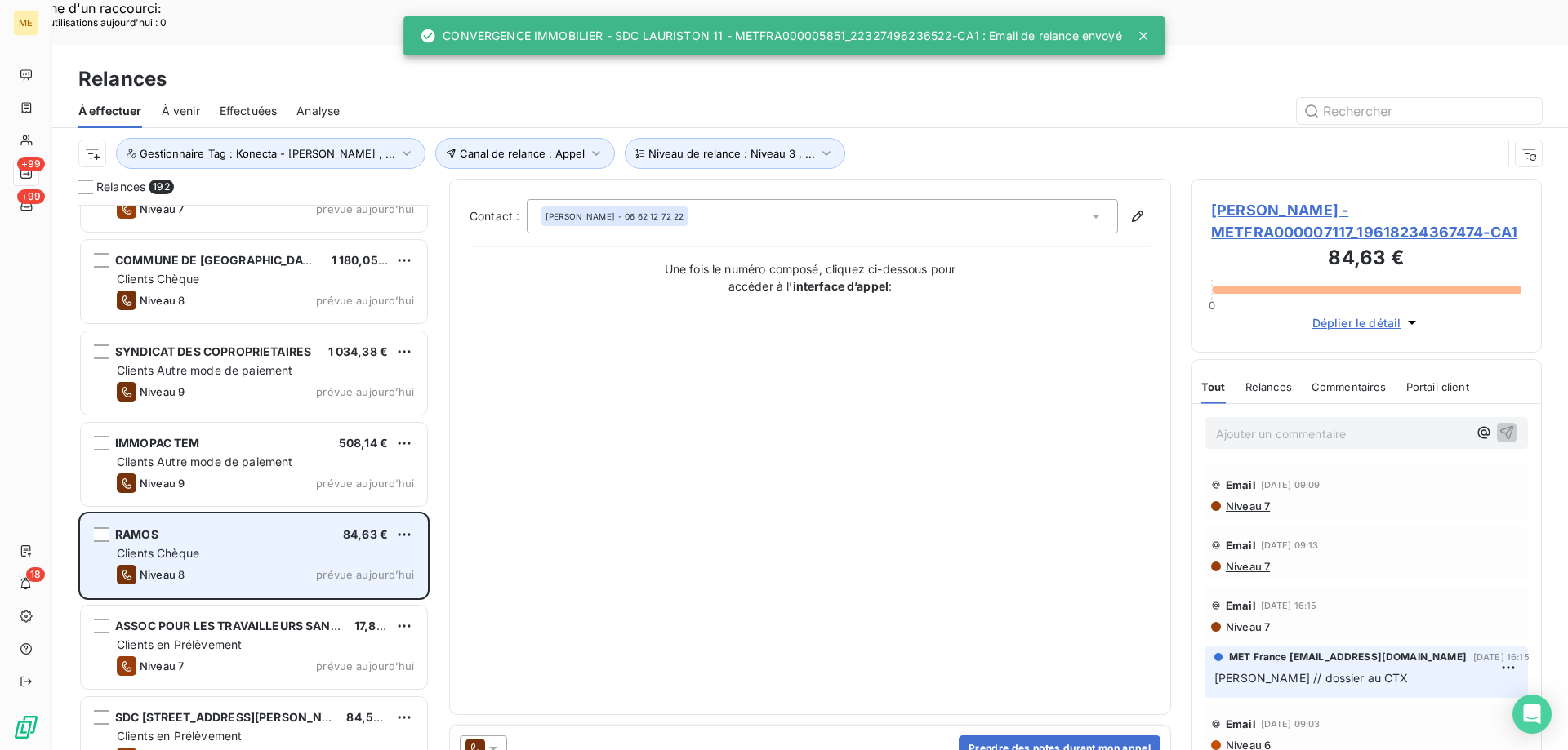
click at [315, 545] on div "Clients Chèque" at bounding box center [265, 554] width 298 height 17
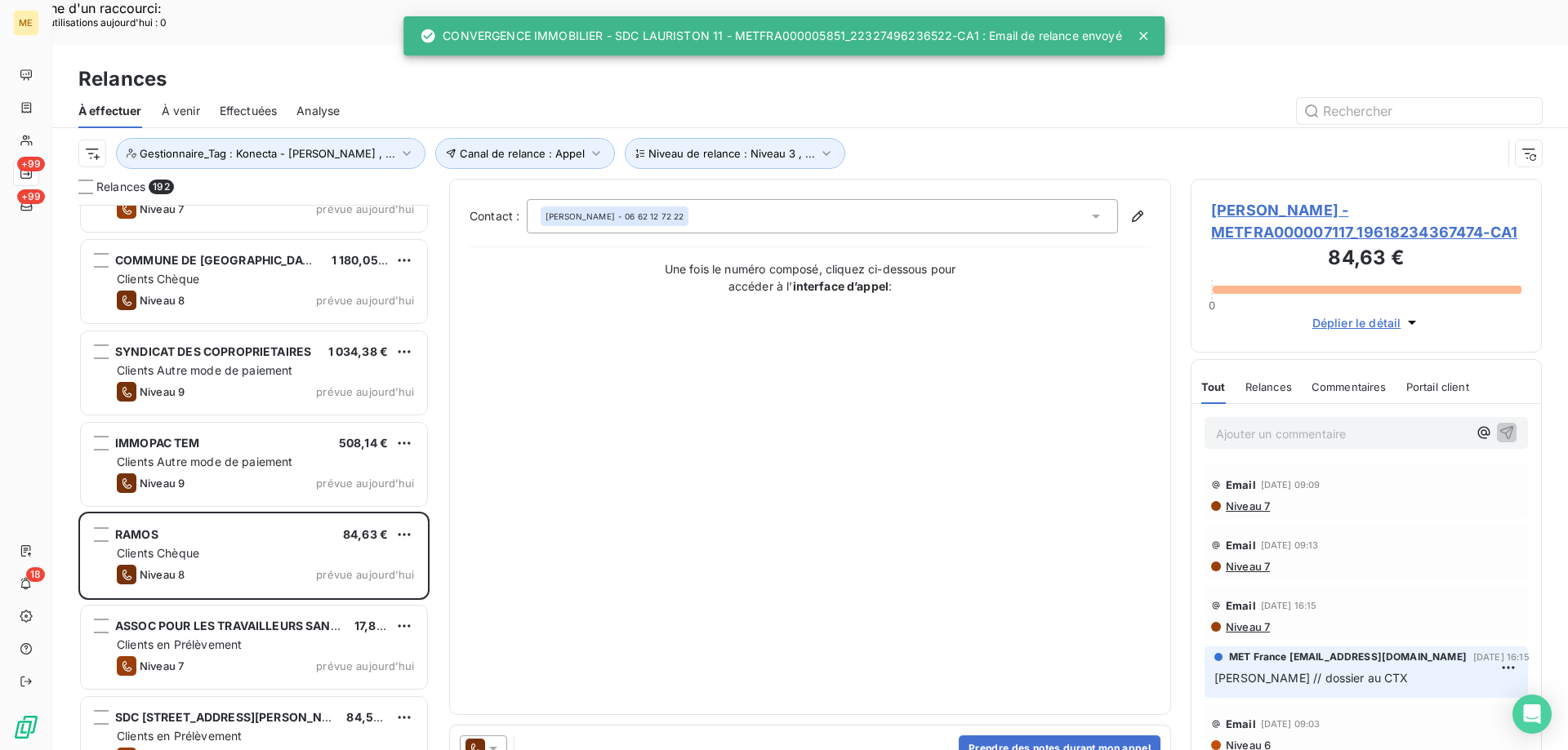
click at [499, 740] on icon at bounding box center [493, 748] width 17 height 17
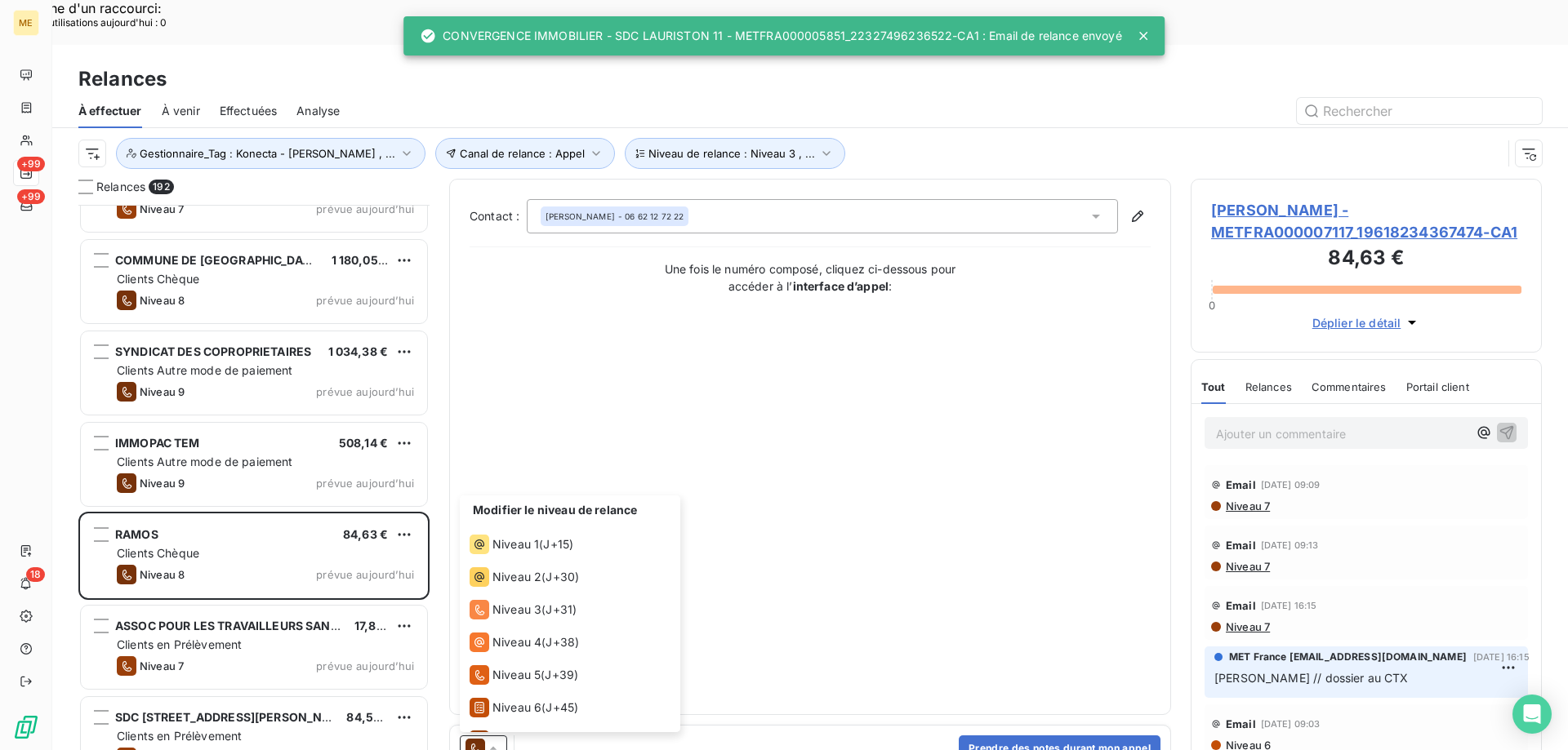
scroll to position [57, 0]
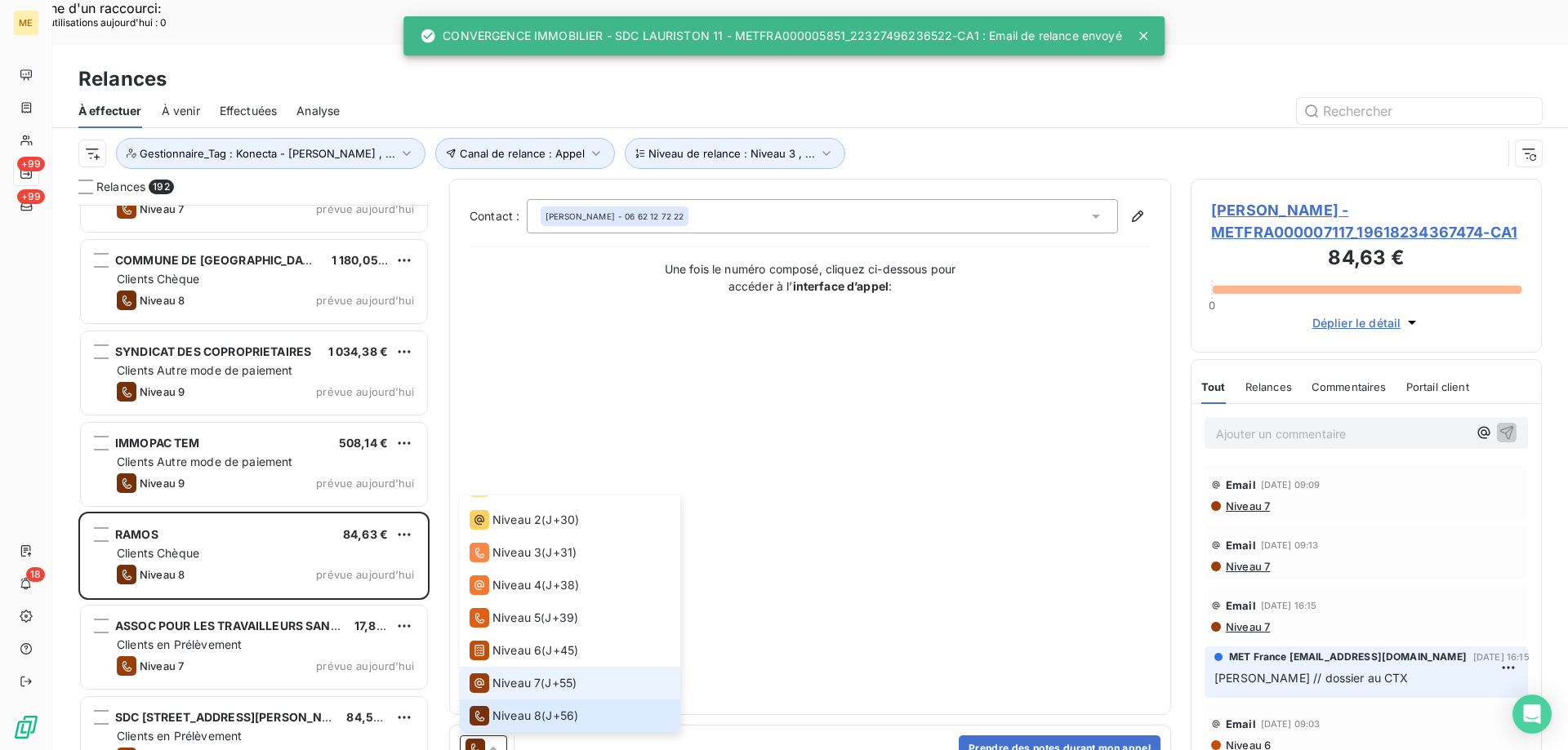
click at [522, 675] on span "Niveau 7" at bounding box center [516, 683] width 48 height 17
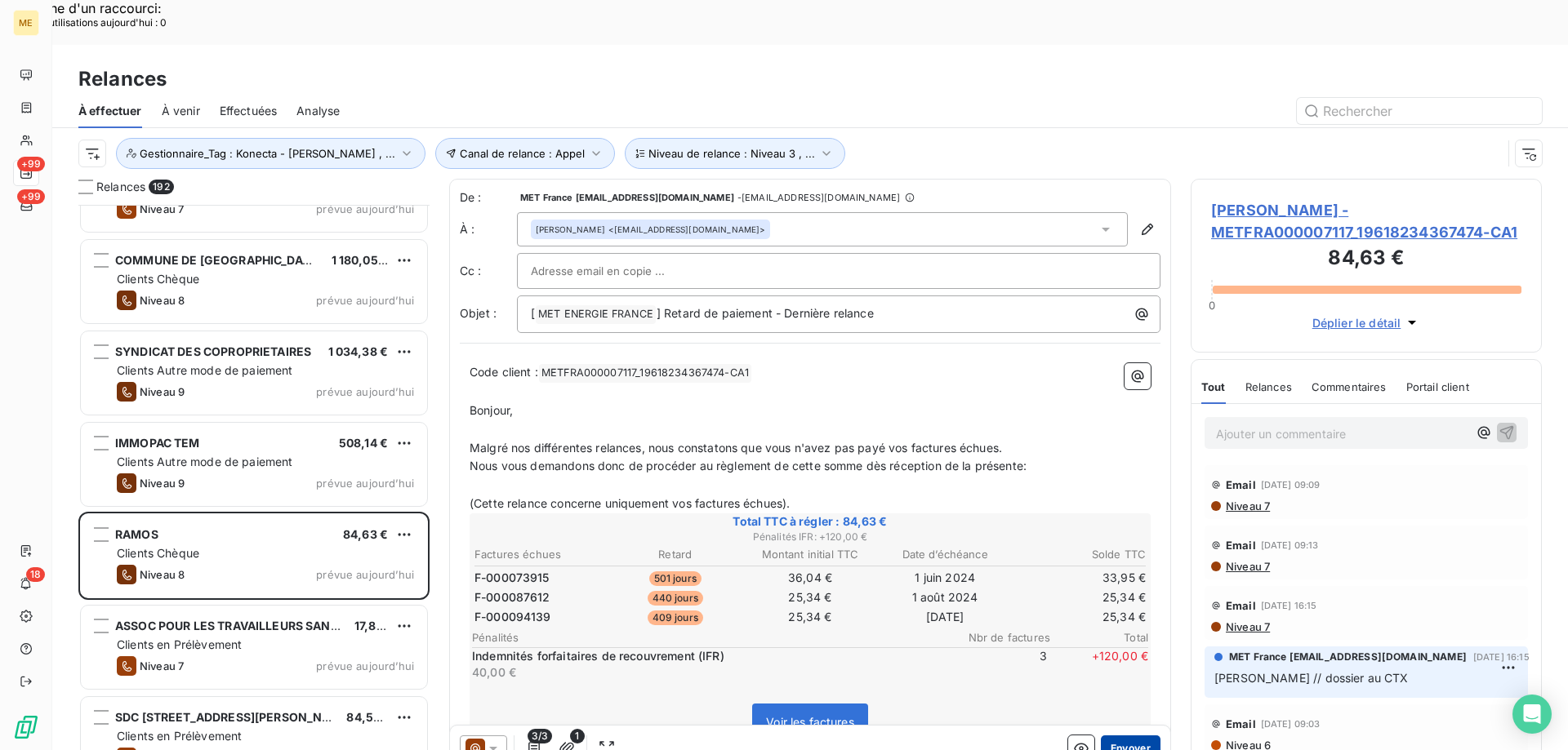
click at [1130, 735] on button "Envoyer" at bounding box center [1131, 748] width 60 height 26
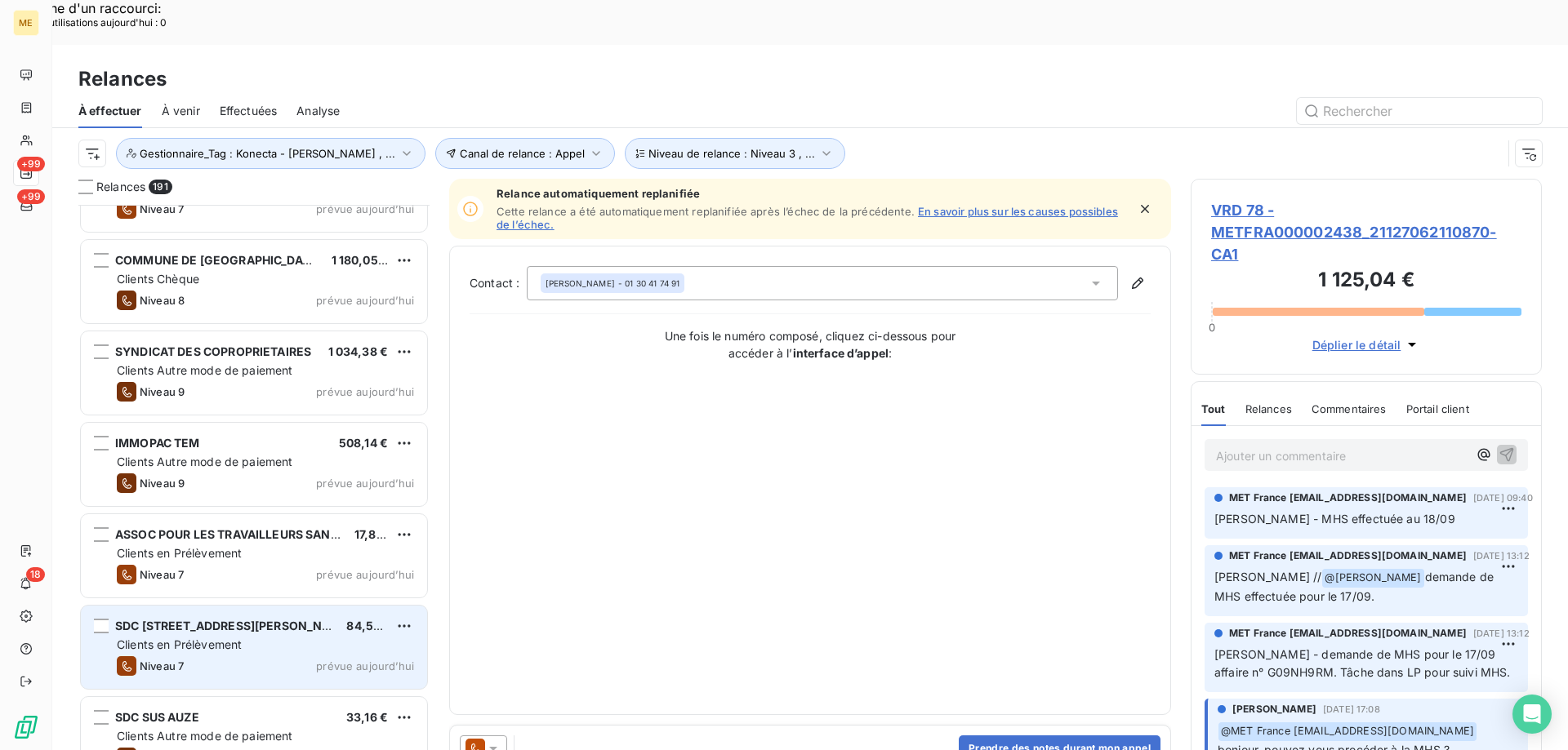
click at [314, 656] on div "Niveau 7 prévue aujourd’hui" at bounding box center [265, 666] width 298 height 19
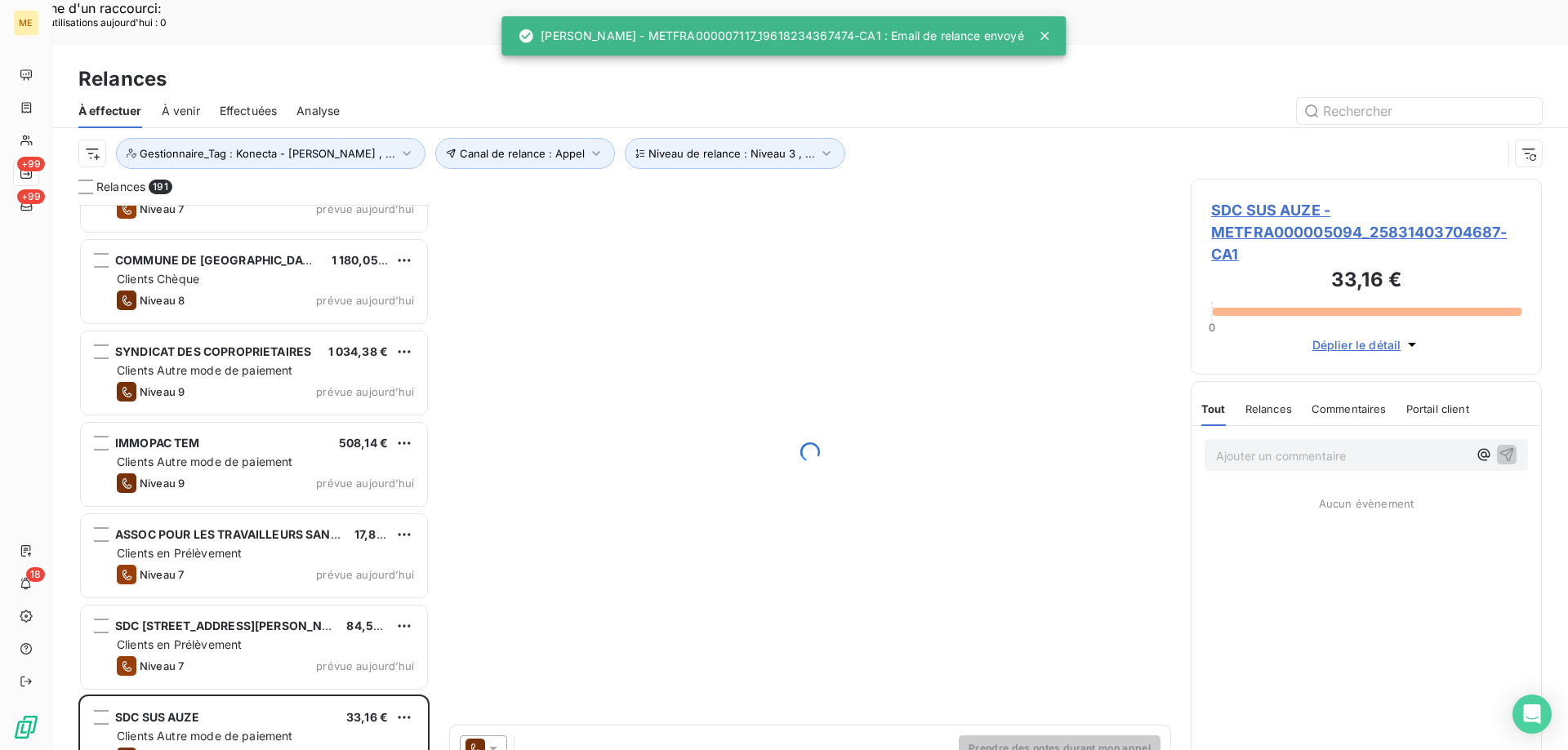
click at [497, 740] on icon at bounding box center [493, 748] width 17 height 17
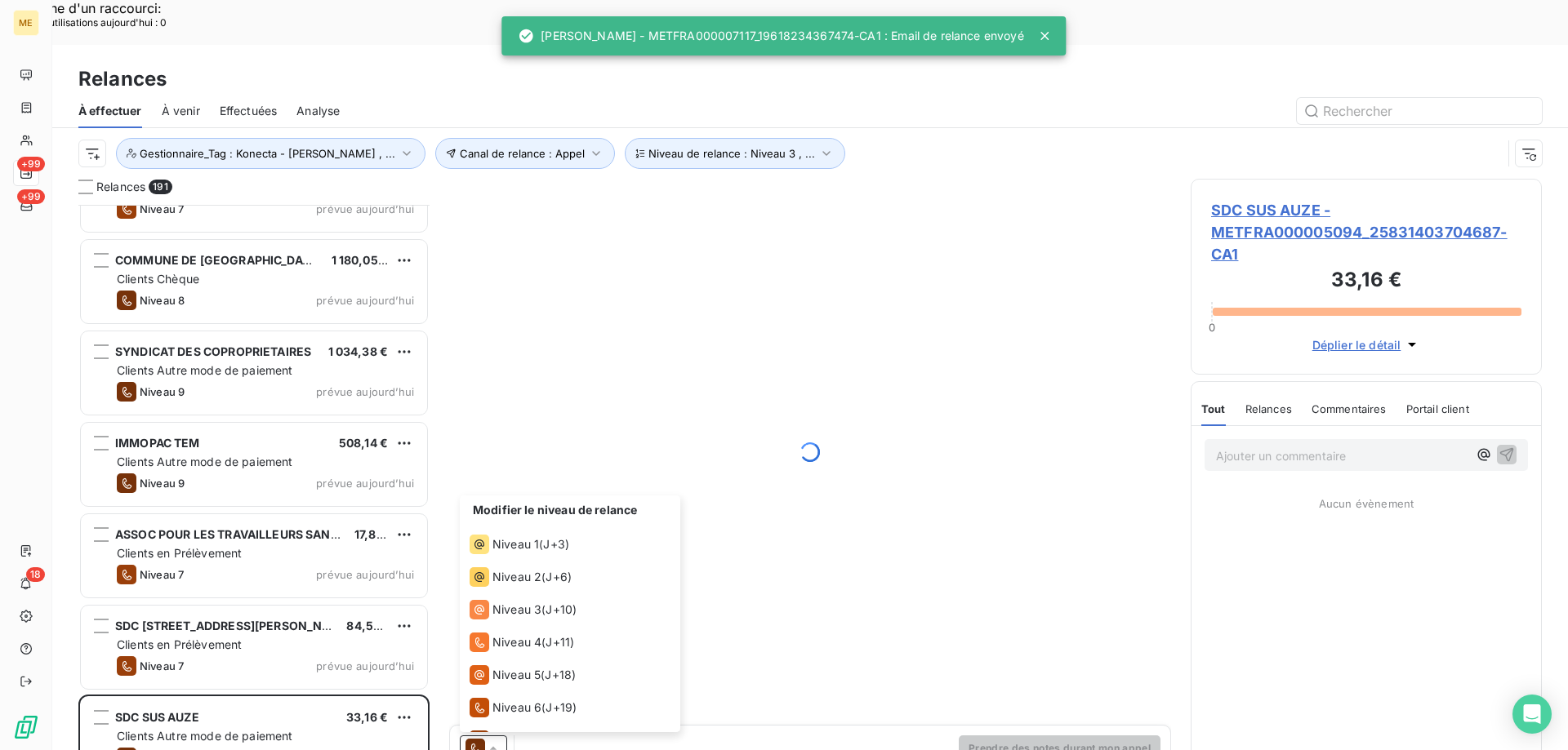
scroll to position [90, 0]
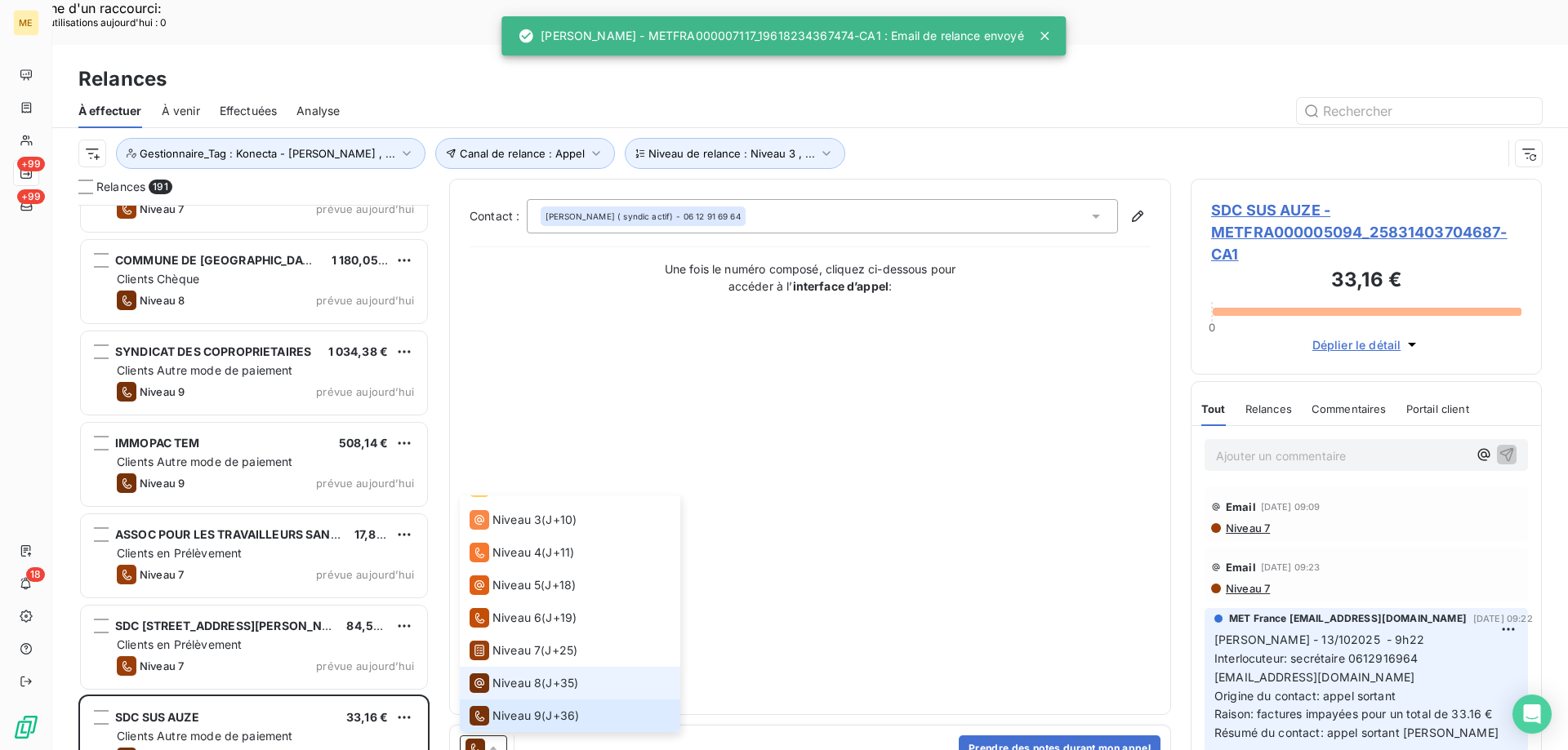
click at [505, 675] on span "Niveau 8" at bounding box center [516, 683] width 49 height 17
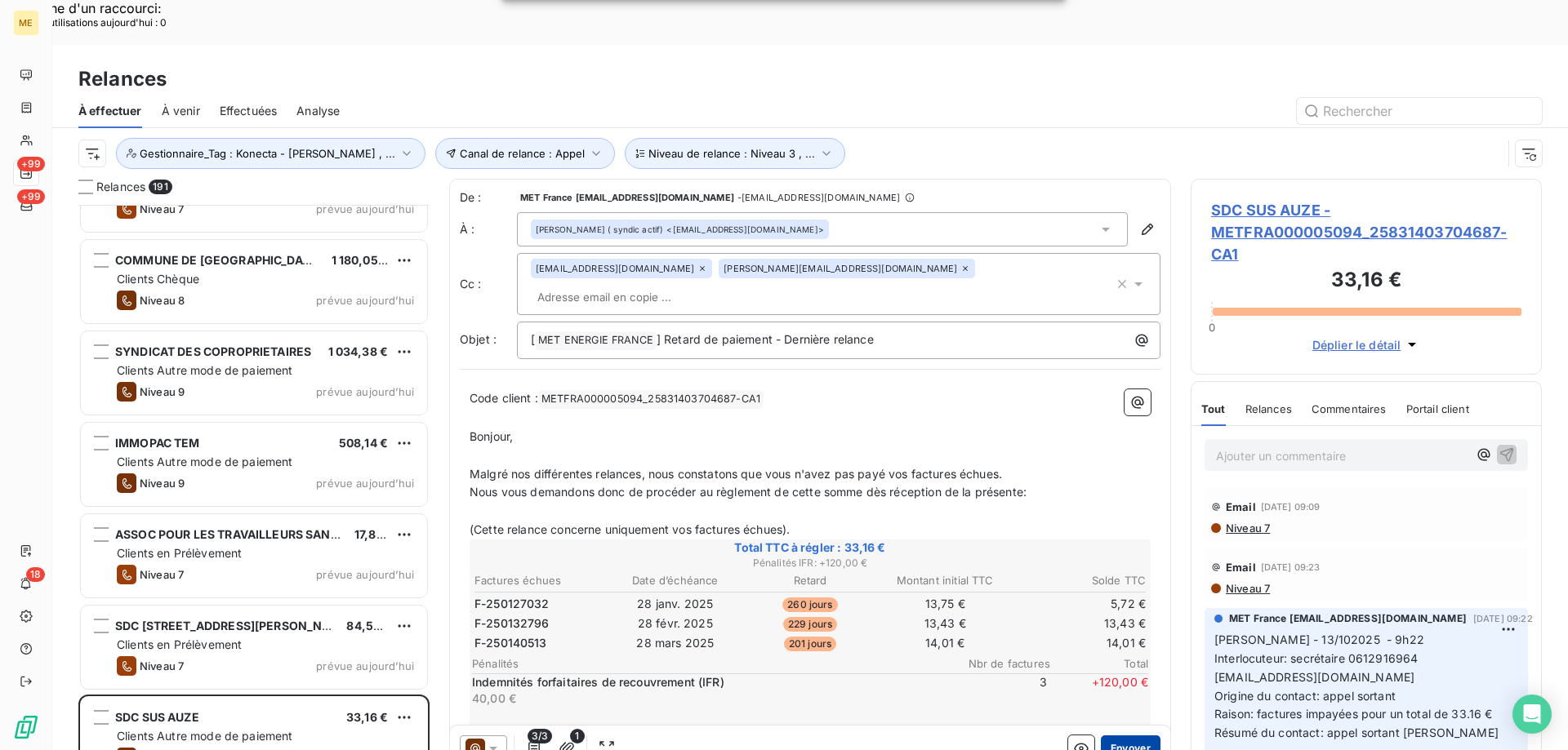
click at [1122, 735] on button "Envoyer" at bounding box center [1131, 748] width 60 height 26
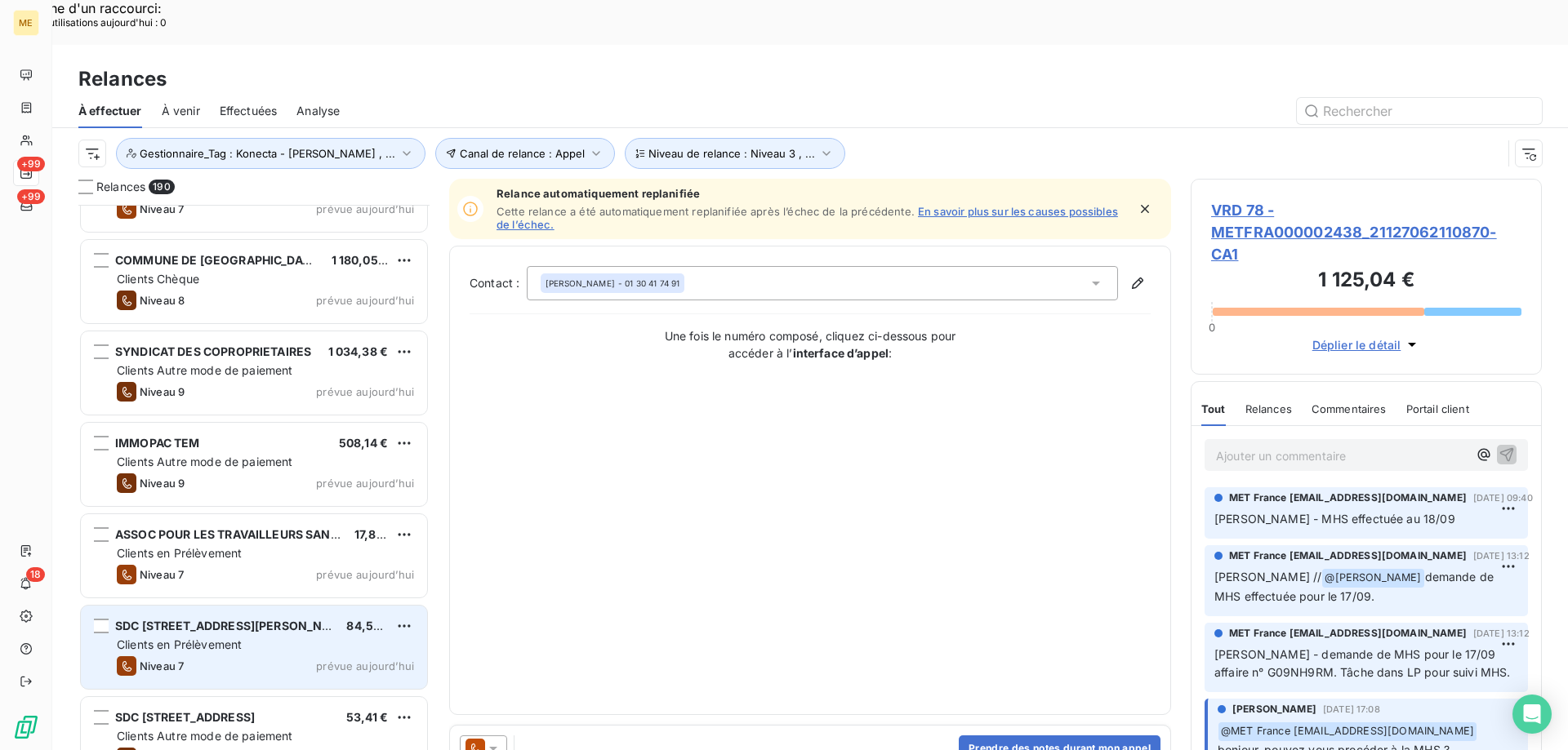
click at [358, 619] on span "84,55 €" at bounding box center [368, 625] width 45 height 14
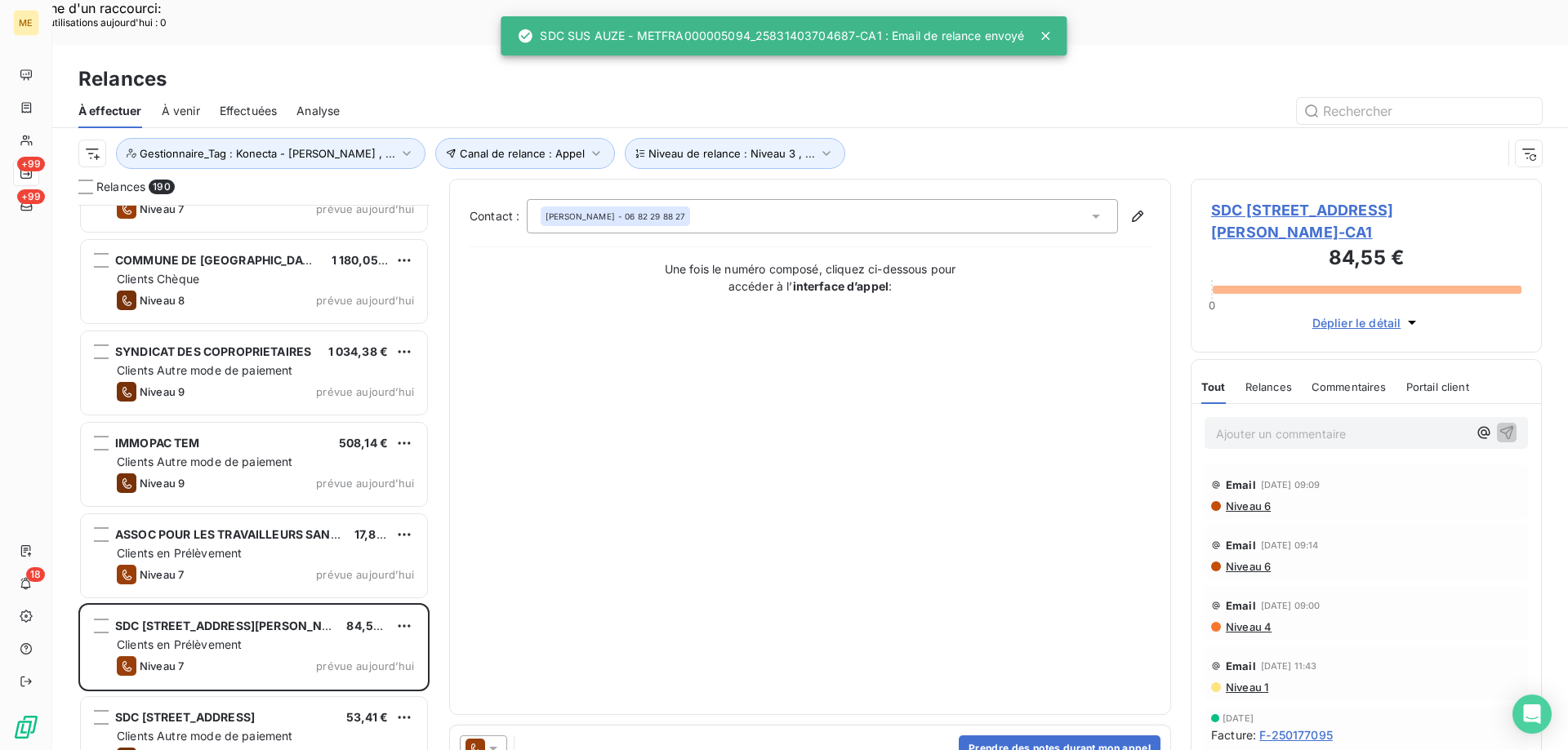
drag, startPoint x: 497, startPoint y: 710, endPoint x: 513, endPoint y: 692, distance: 24.1
click at [499, 740] on icon at bounding box center [493, 748] width 17 height 17
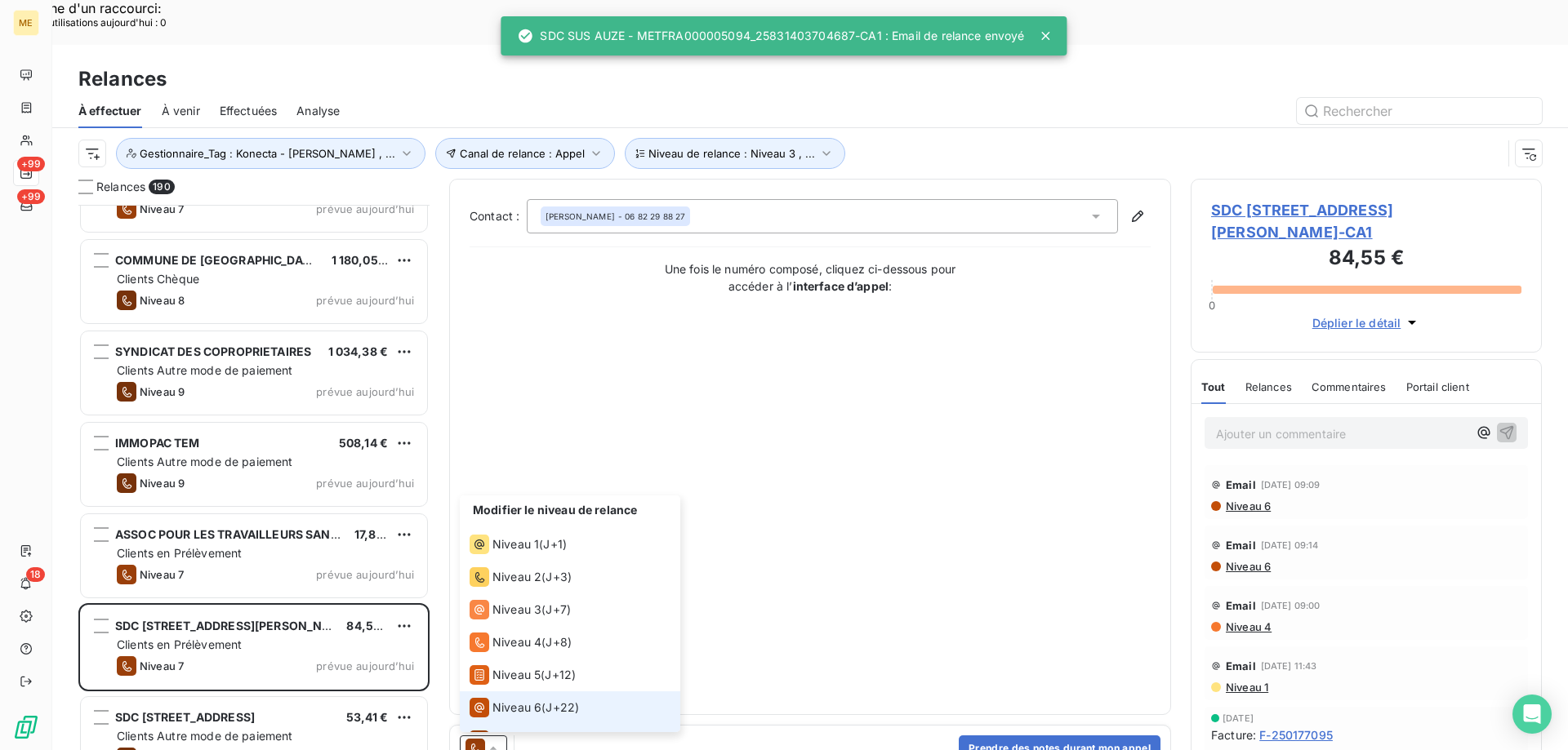
scroll to position [25, 0]
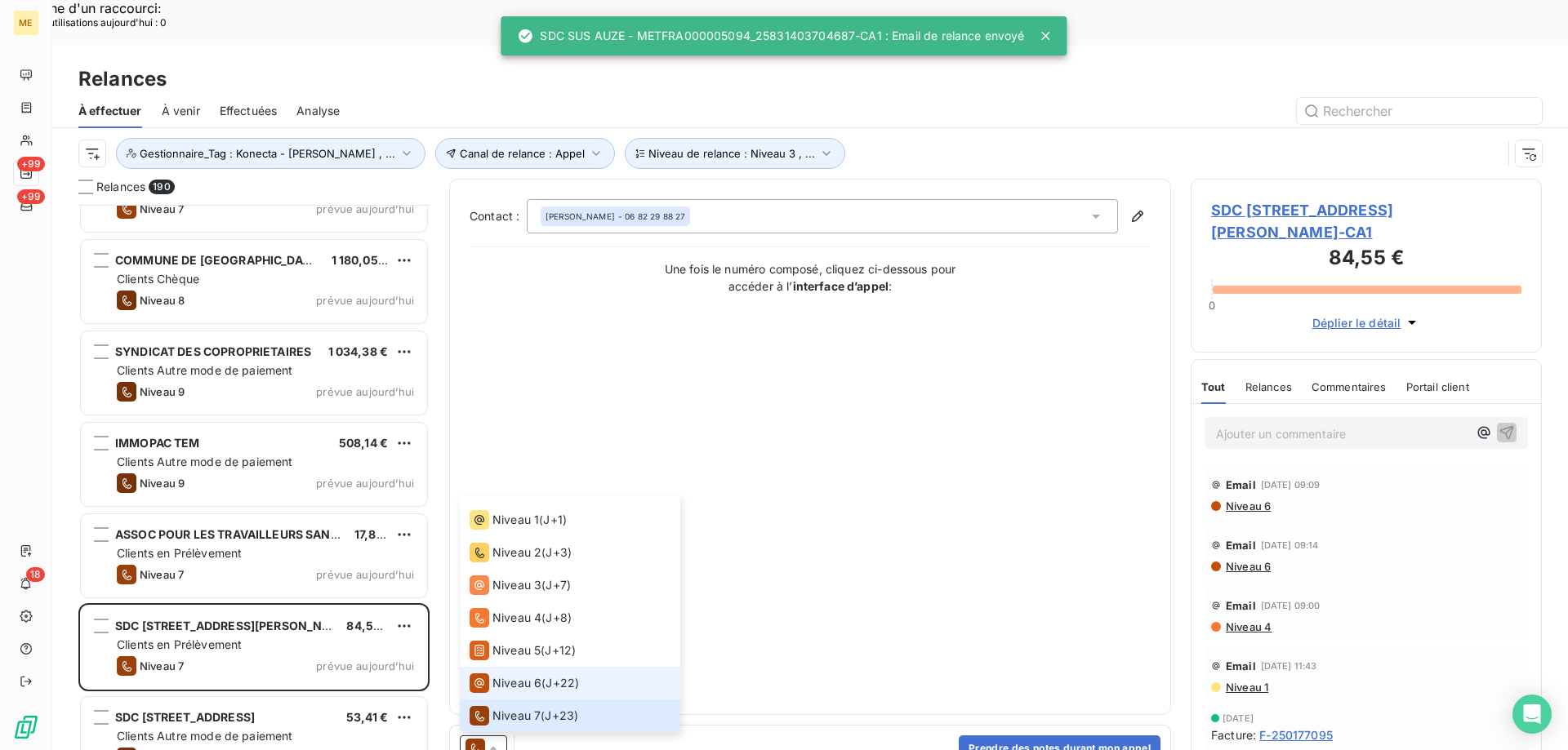
click at [523, 675] on span "Niveau 6" at bounding box center [516, 683] width 49 height 17
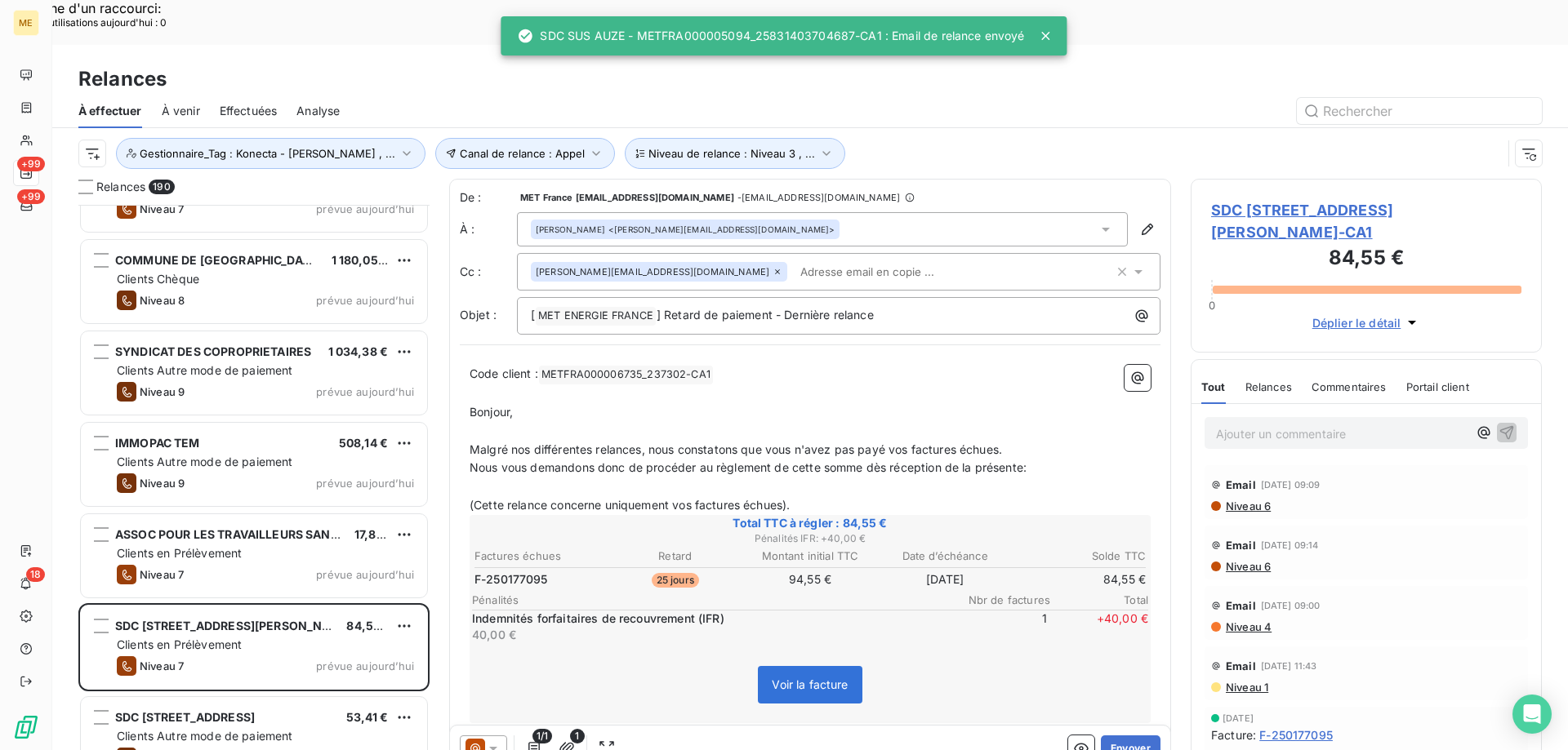
click at [1154, 725] on div "1/1 1 Envoyer" at bounding box center [810, 748] width 720 height 46
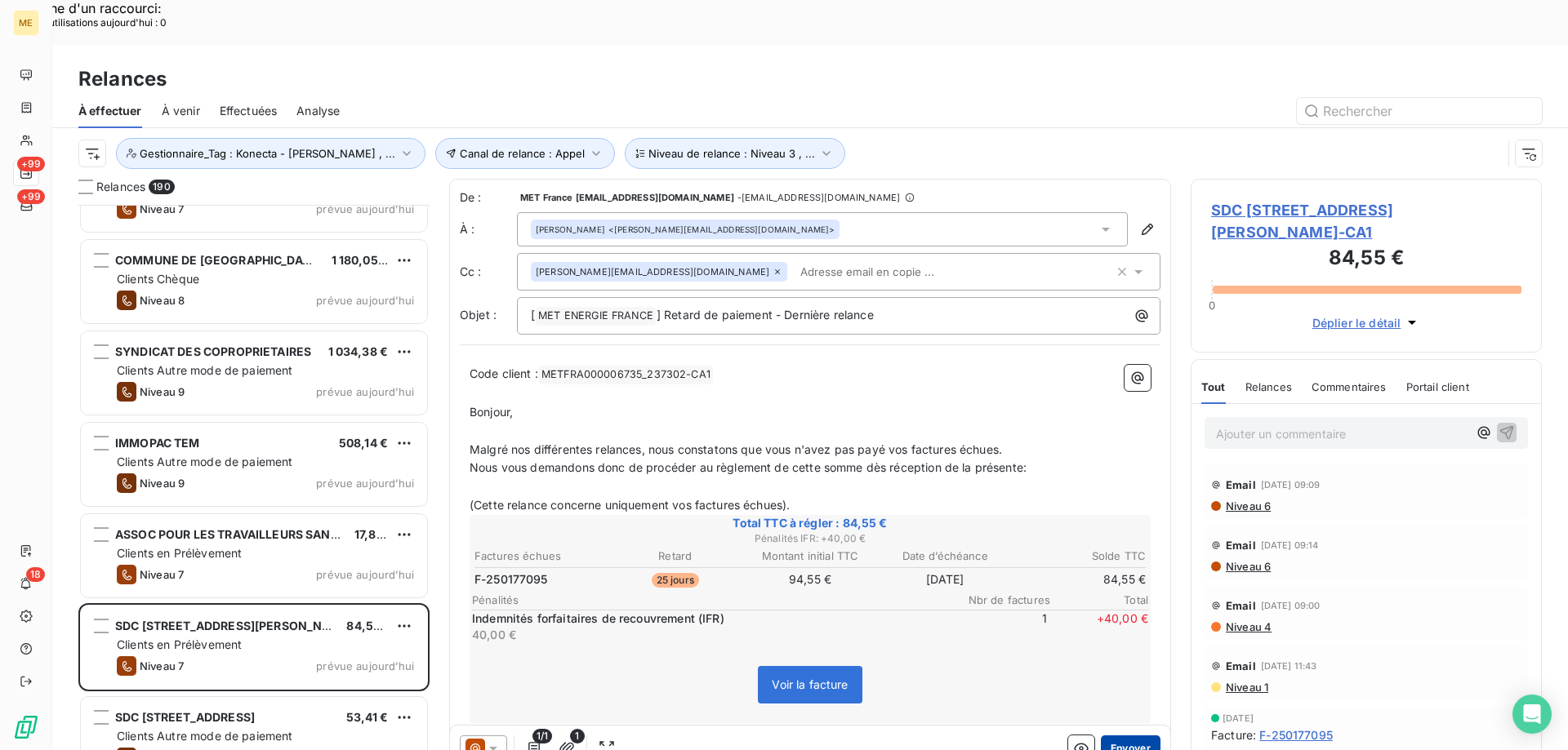
click at [1121, 735] on button "Envoyer" at bounding box center [1131, 748] width 60 height 26
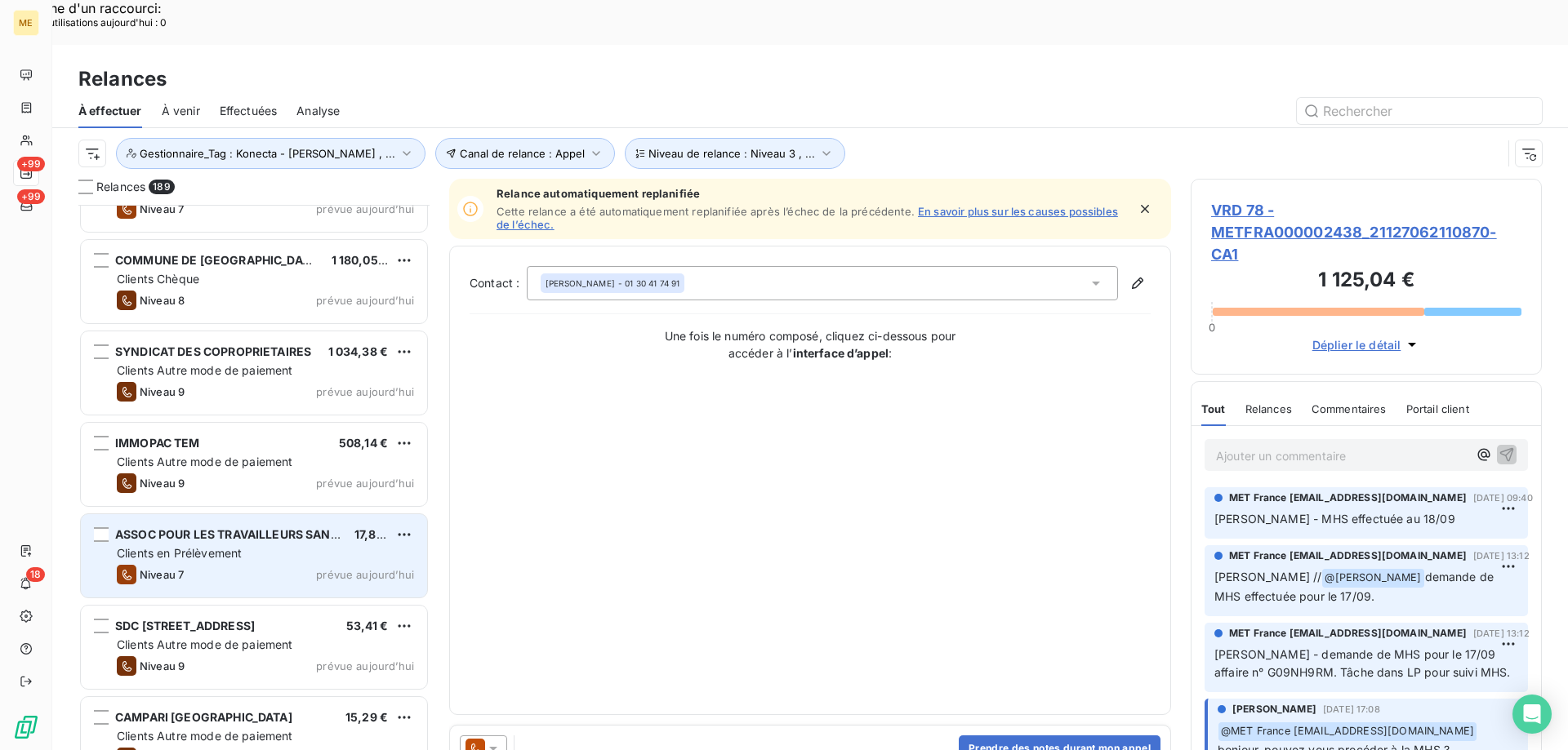
click at [339, 545] on div "Clients en Prélèvement" at bounding box center [265, 554] width 298 height 17
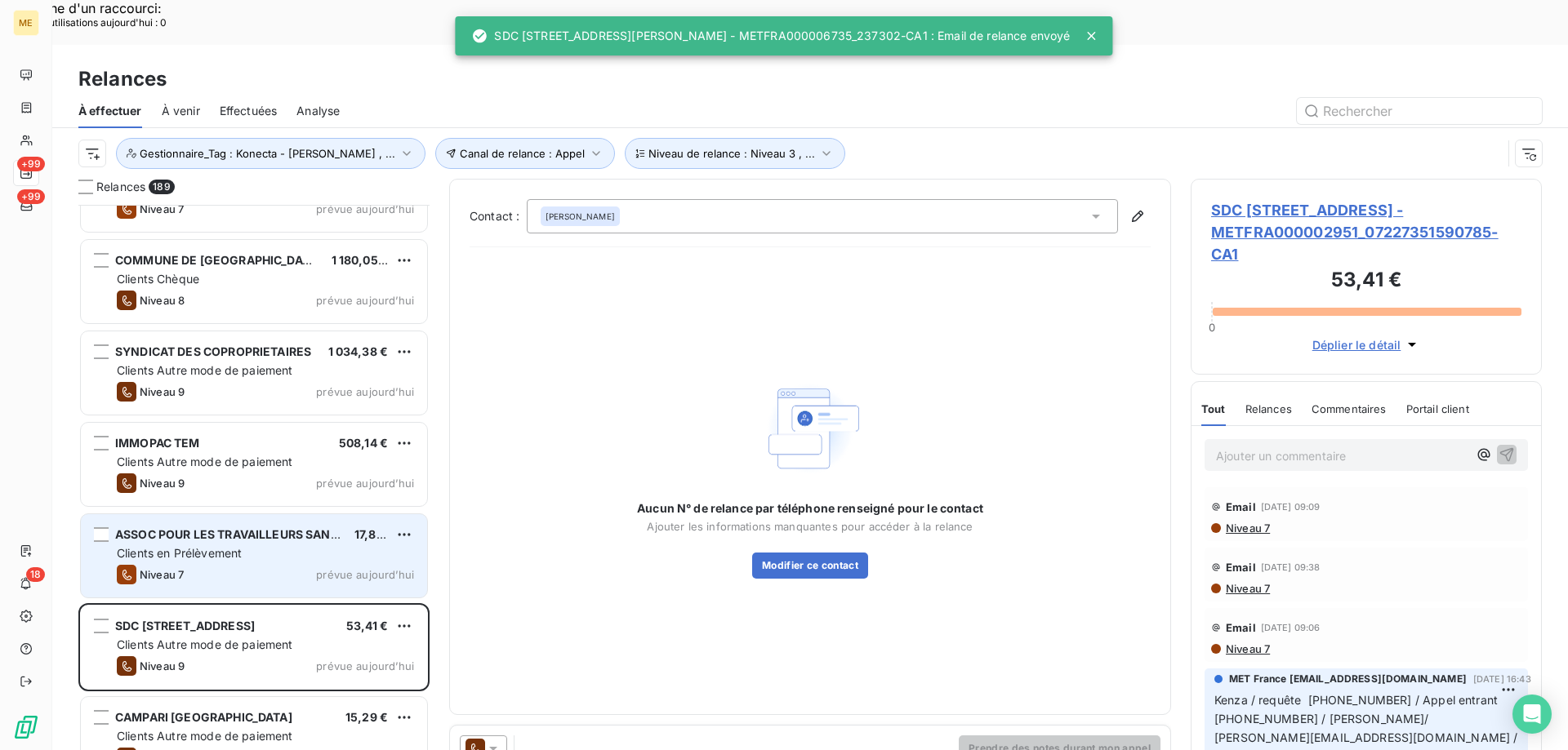
click at [339, 545] on div "Clients en Prélèvement" at bounding box center [265, 554] width 298 height 17
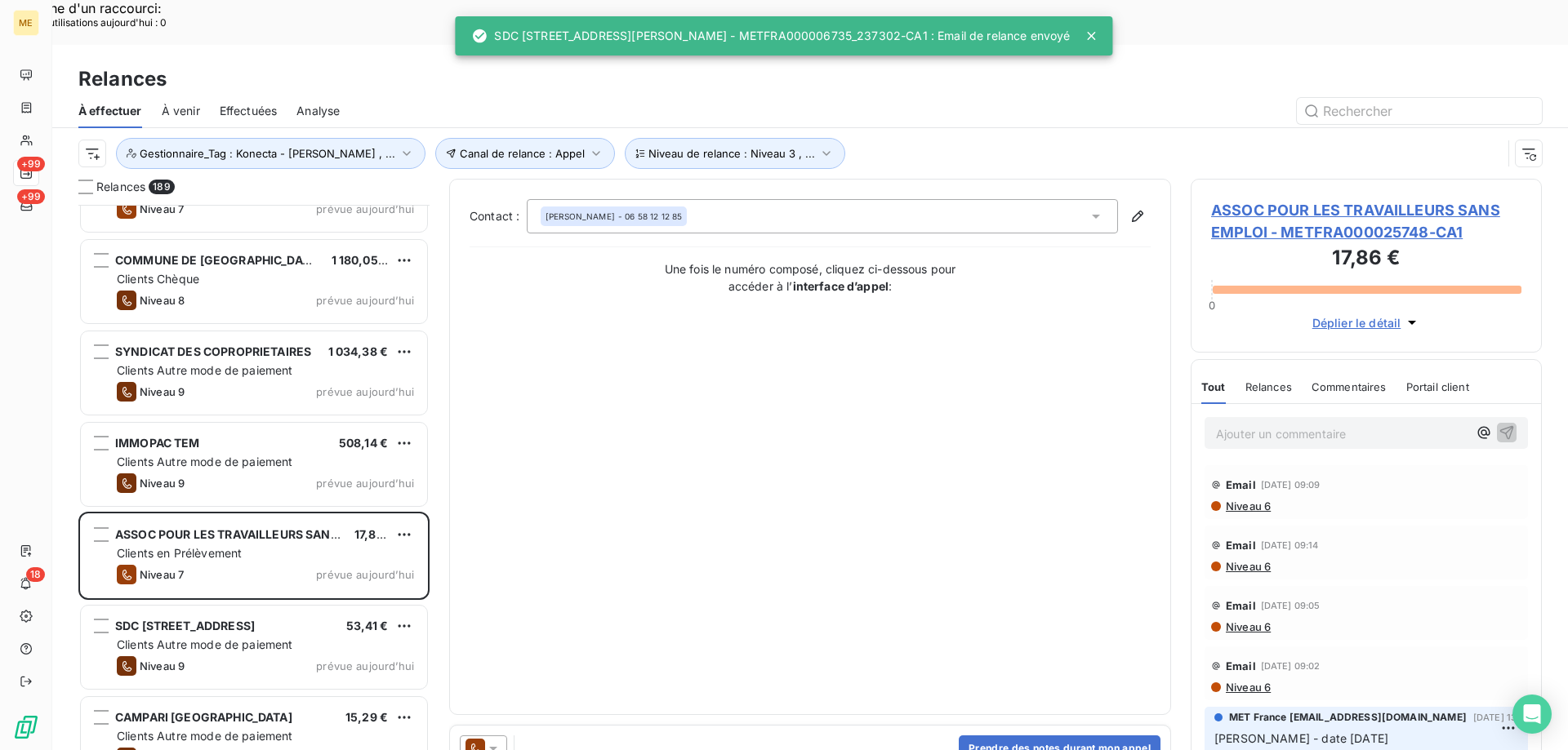
click at [497, 735] on div at bounding box center [484, 748] width 48 height 26
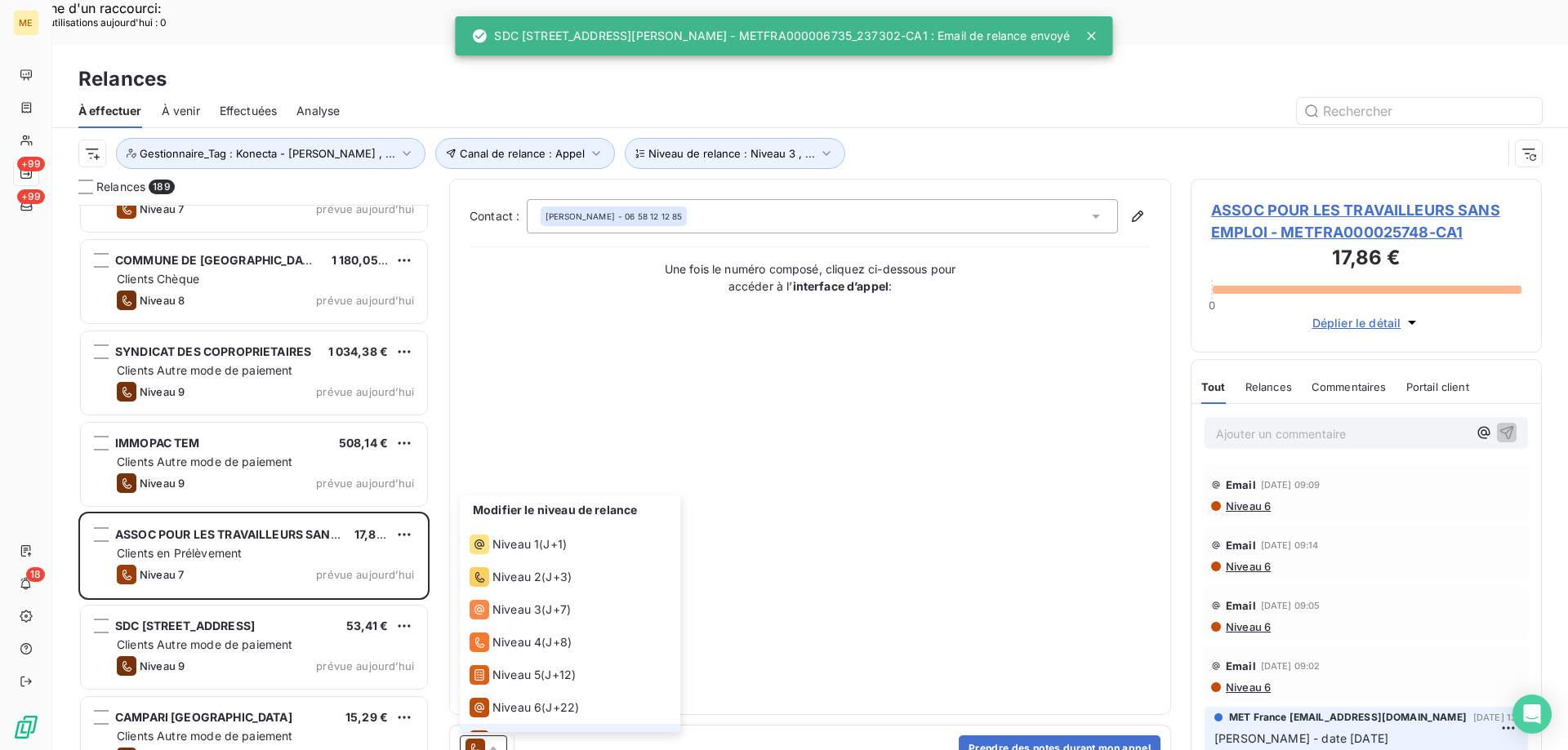
scroll to position [25, 0]
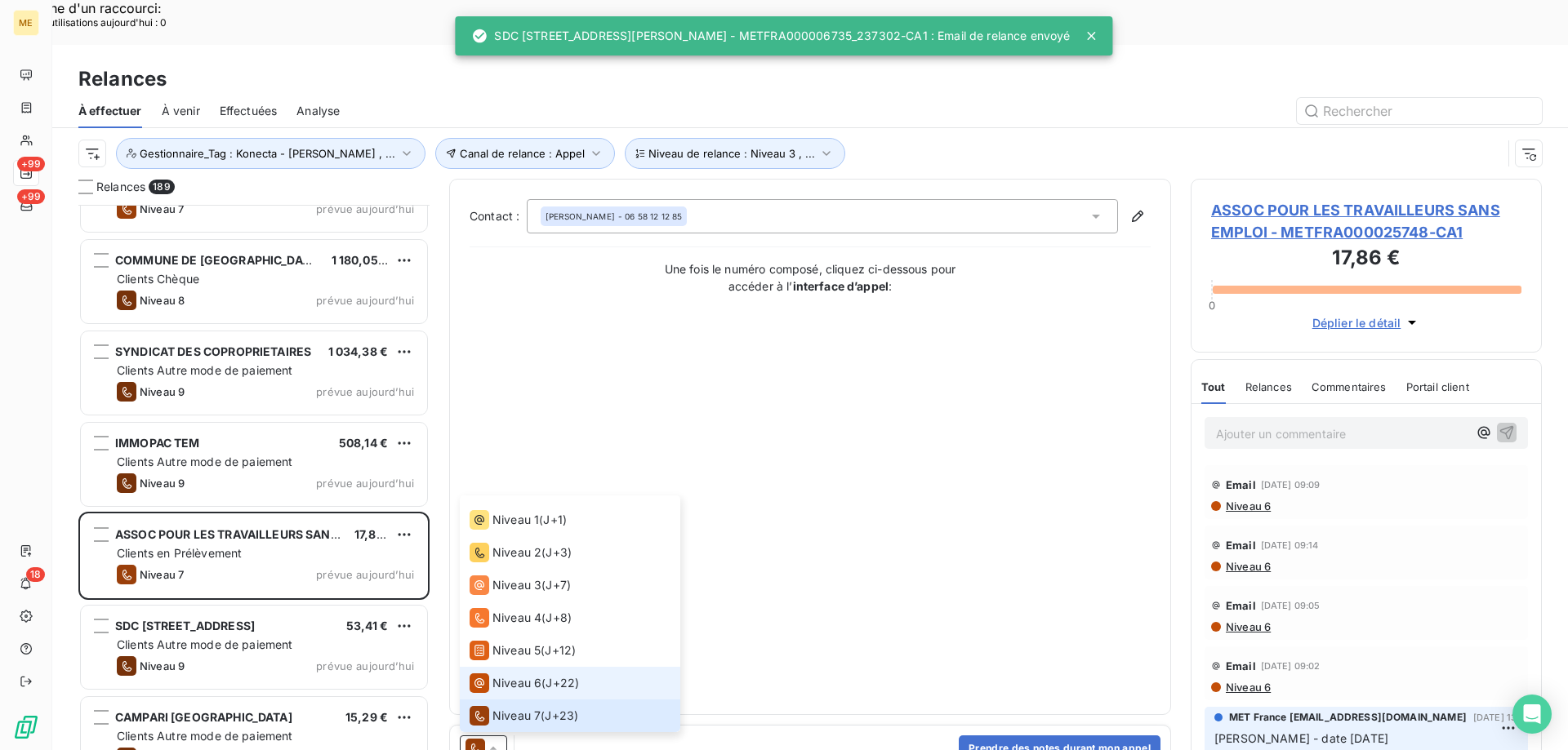
click at [520, 675] on span "Niveau 6" at bounding box center [516, 683] width 49 height 17
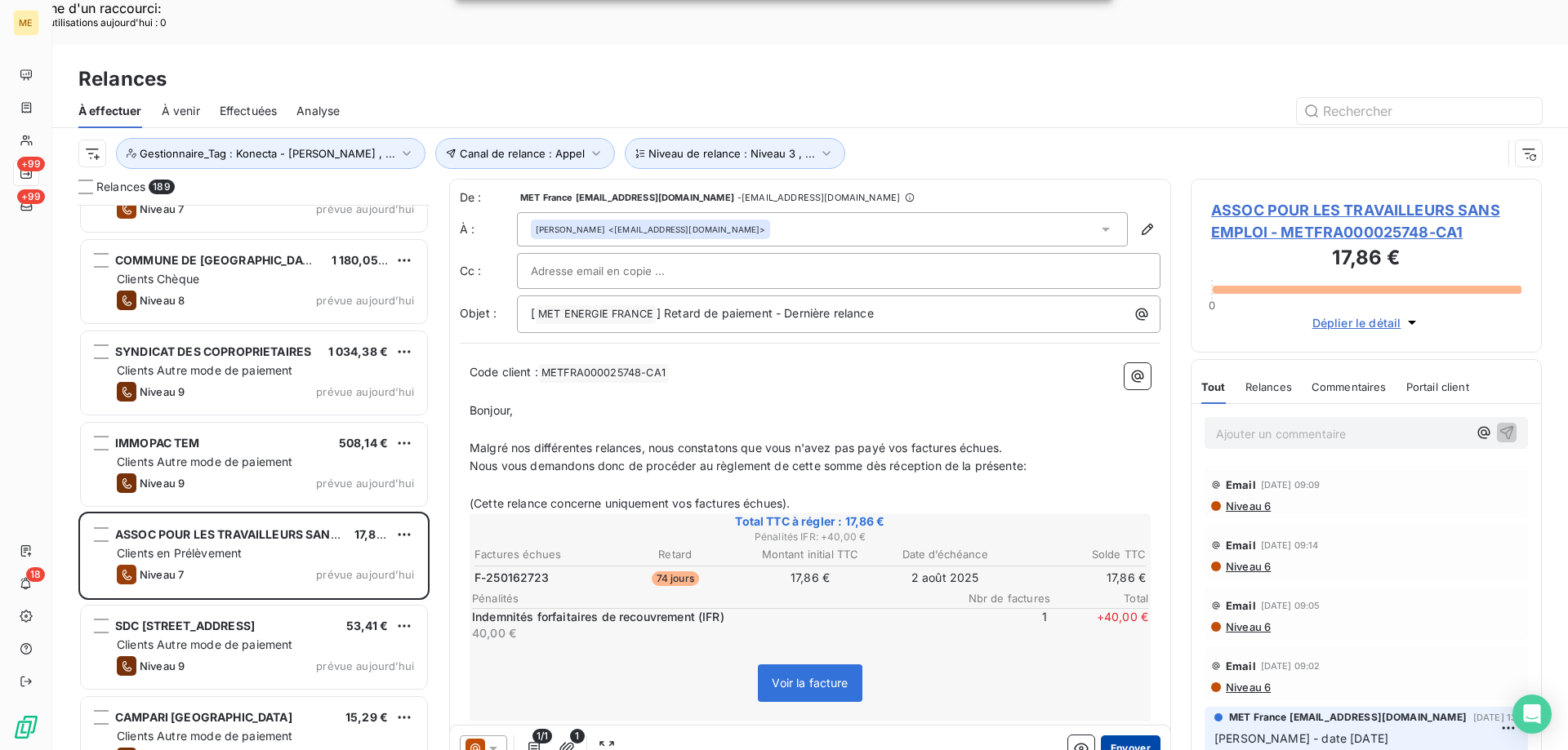
click at [1127, 735] on button "Envoyer" at bounding box center [1131, 748] width 60 height 26
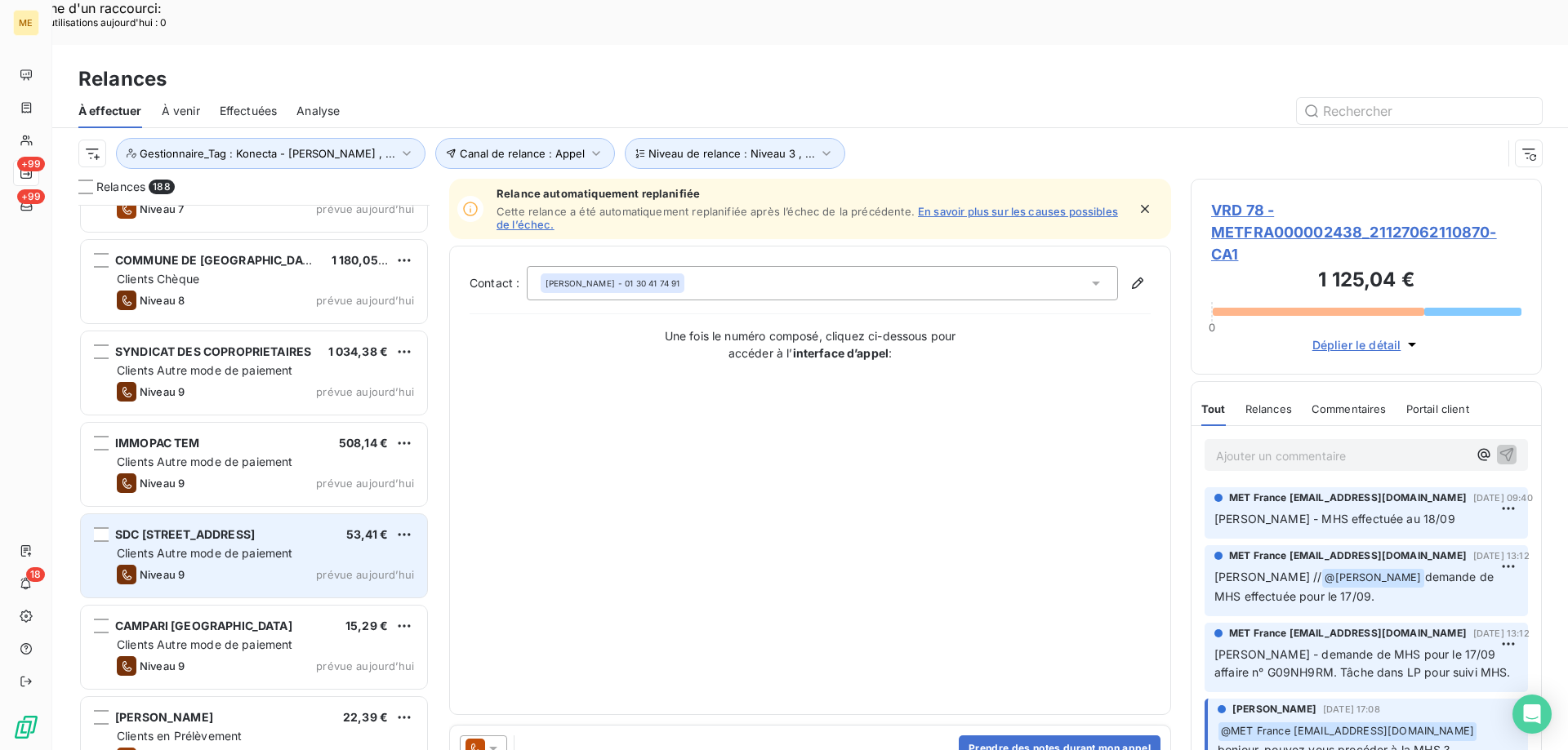
click at [356, 519] on div "SDC 1 RUE DES TROIS COURONNES 53,41 € Clients Autre mode de paiement Niveau 9 p…" at bounding box center [254, 555] width 346 height 84
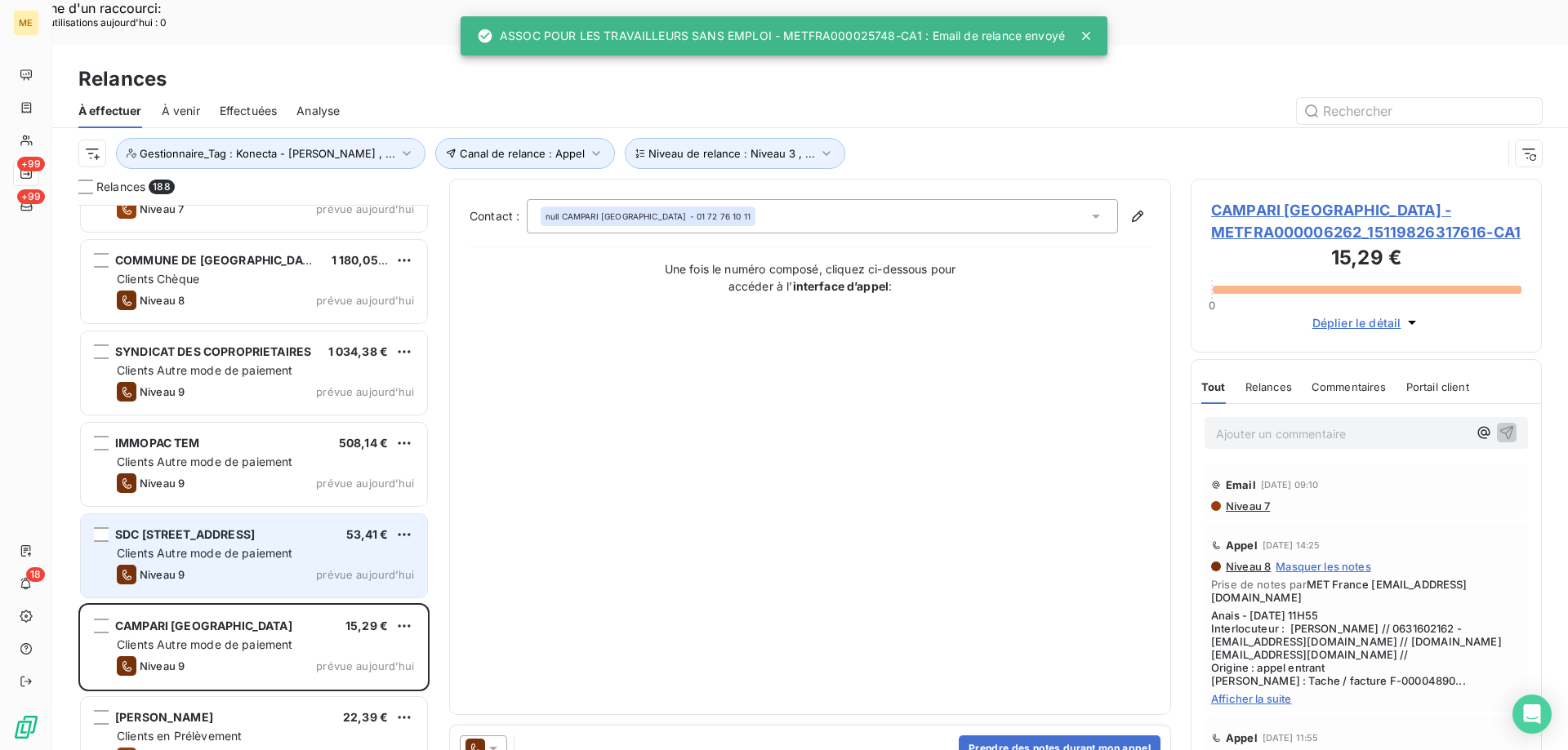
click at [362, 568] on span "prévue aujourd’hui" at bounding box center [365, 575] width 98 height 13
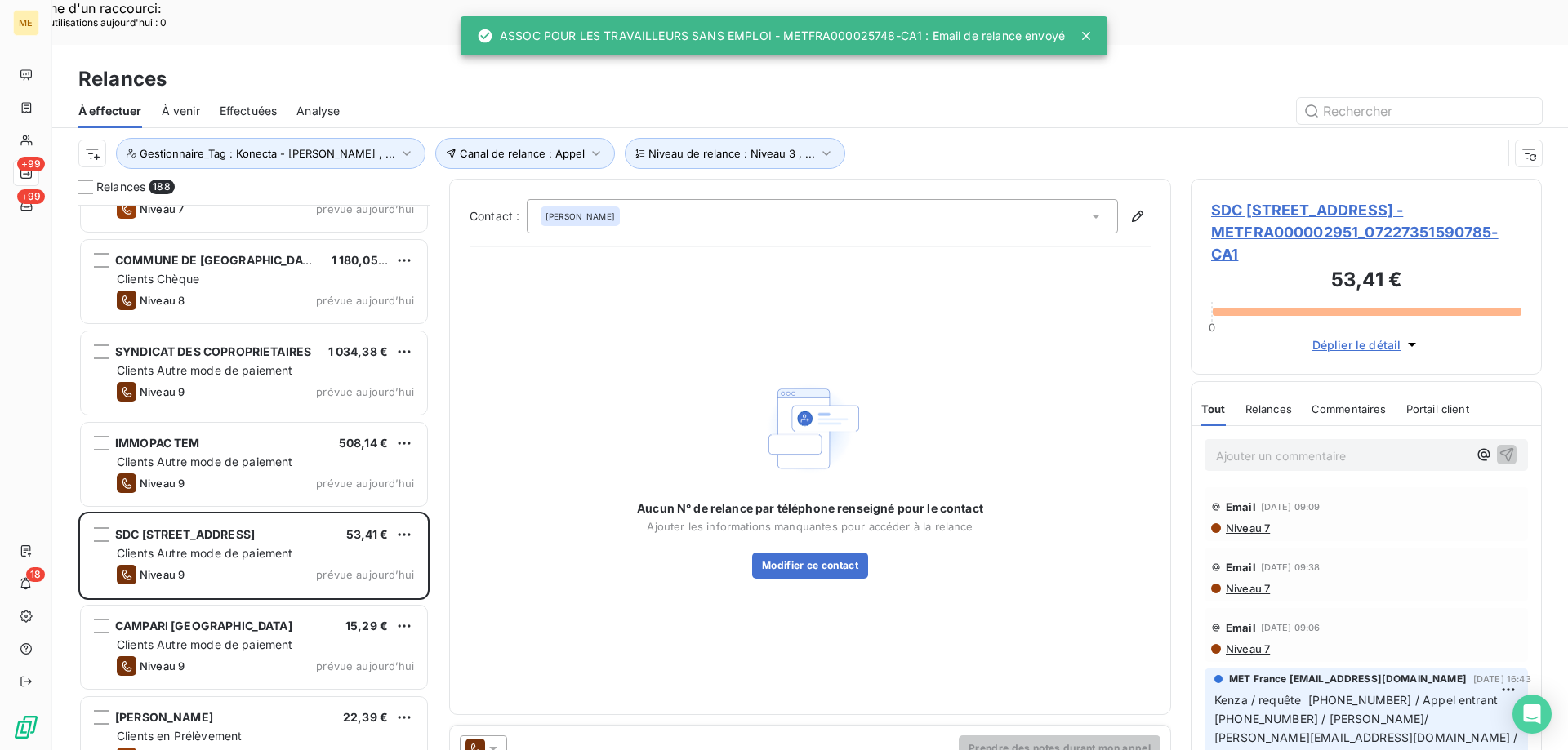
click at [492, 740] on icon at bounding box center [493, 748] width 17 height 17
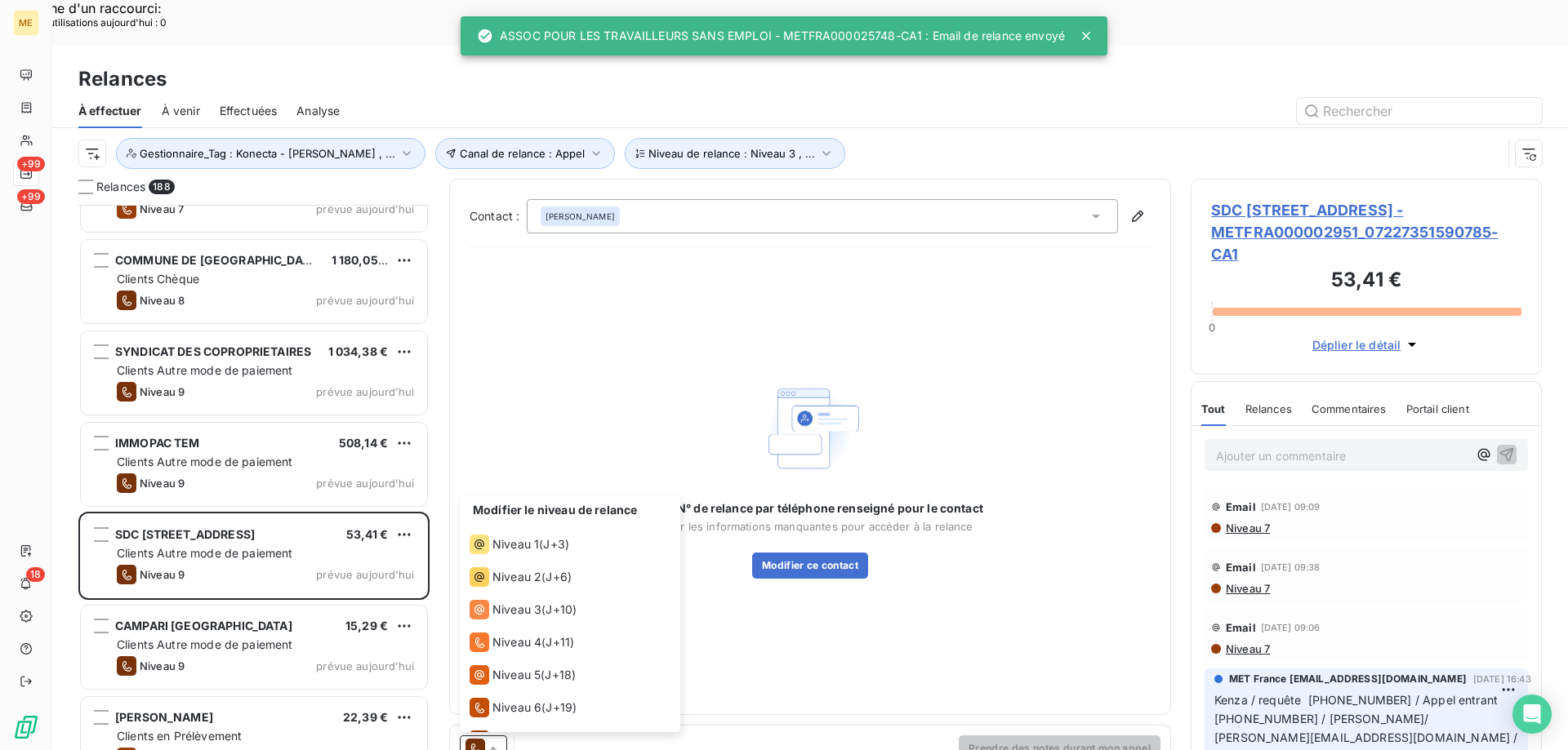
scroll to position [90, 0]
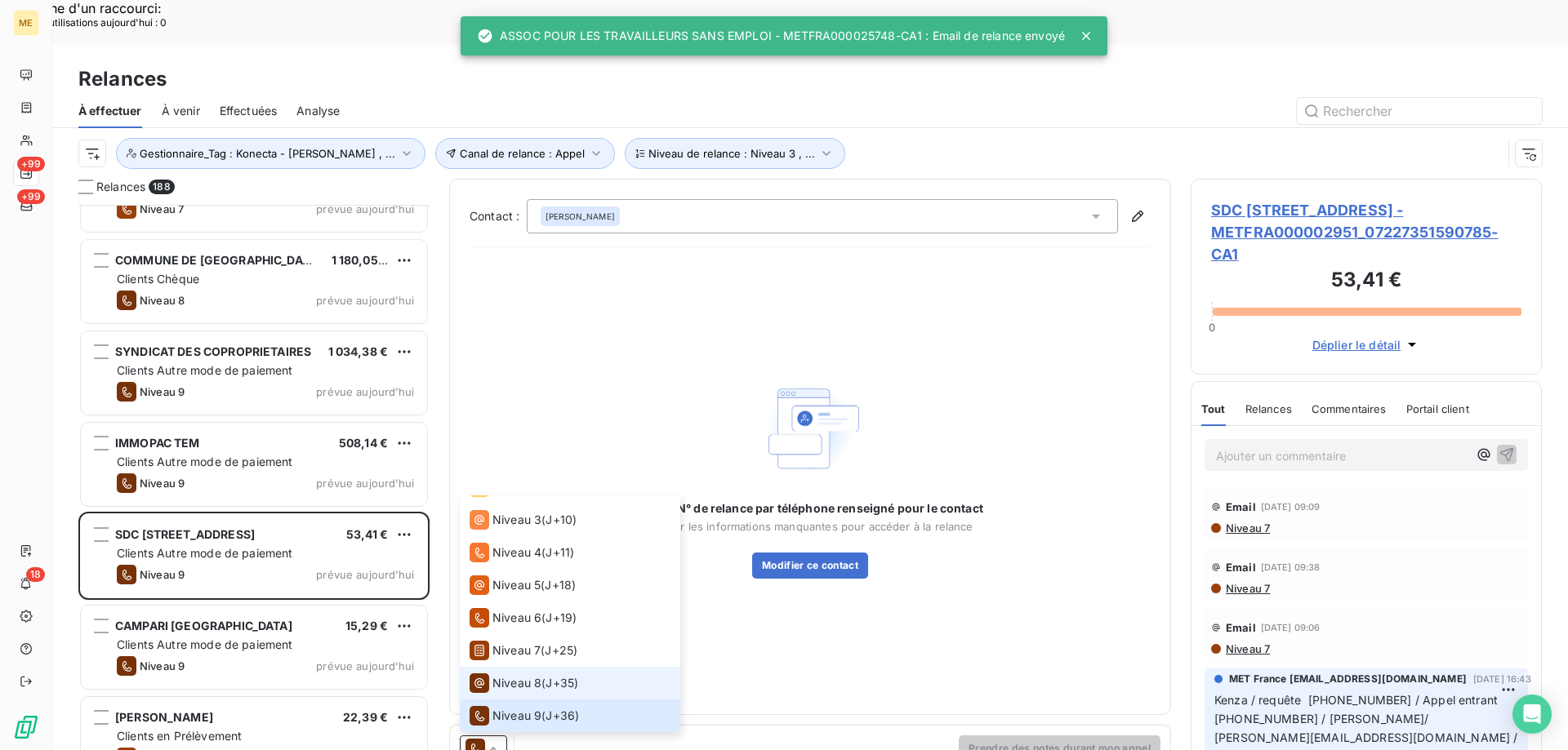
click at [504, 675] on span "Niveau 8" at bounding box center [516, 683] width 49 height 17
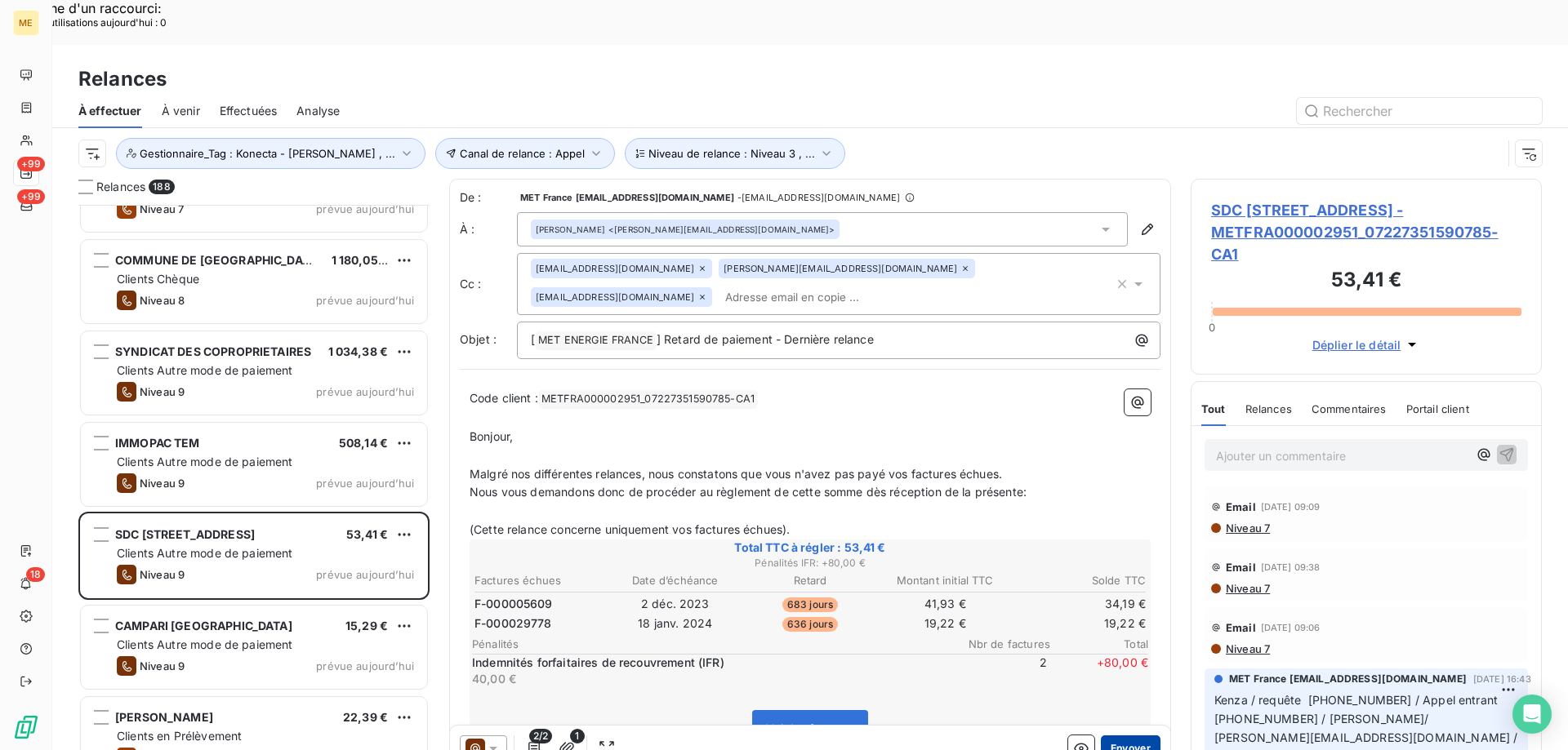
click at [1109, 735] on button "Envoyer" at bounding box center [1131, 748] width 60 height 26
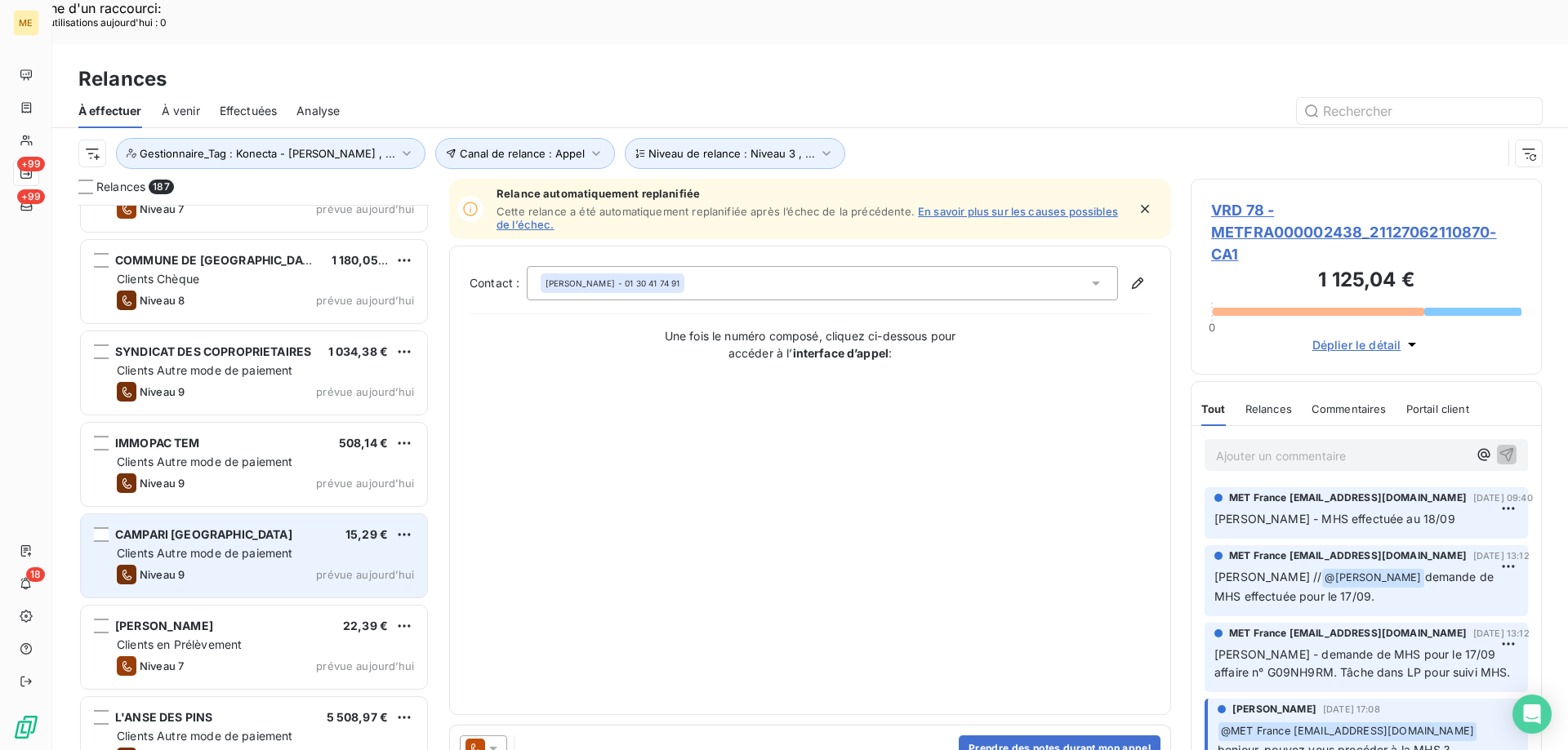
click at [330, 568] on span "prévue aujourd’hui" at bounding box center [365, 575] width 98 height 13
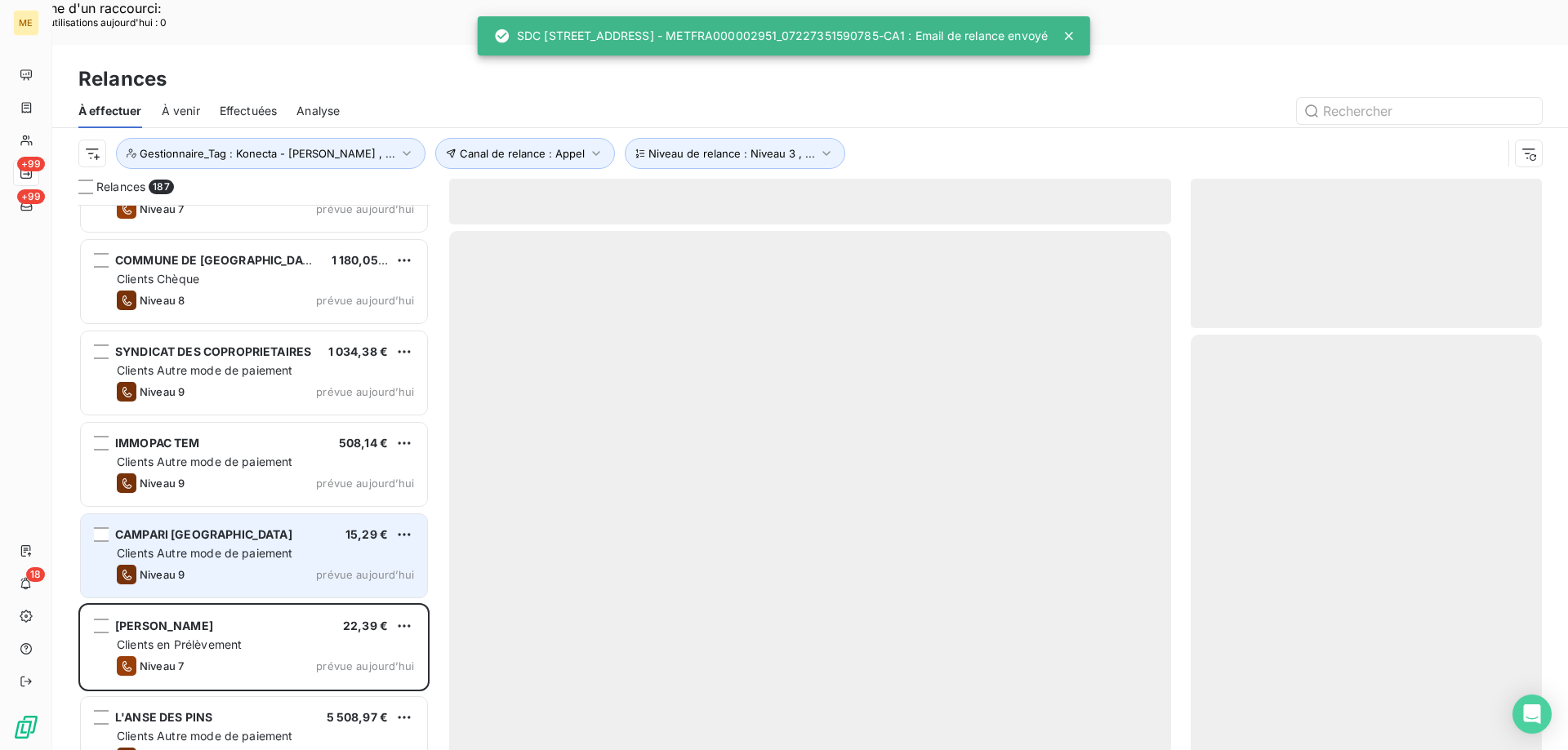
click at [330, 568] on span "prévue aujourd’hui" at bounding box center [365, 575] width 98 height 13
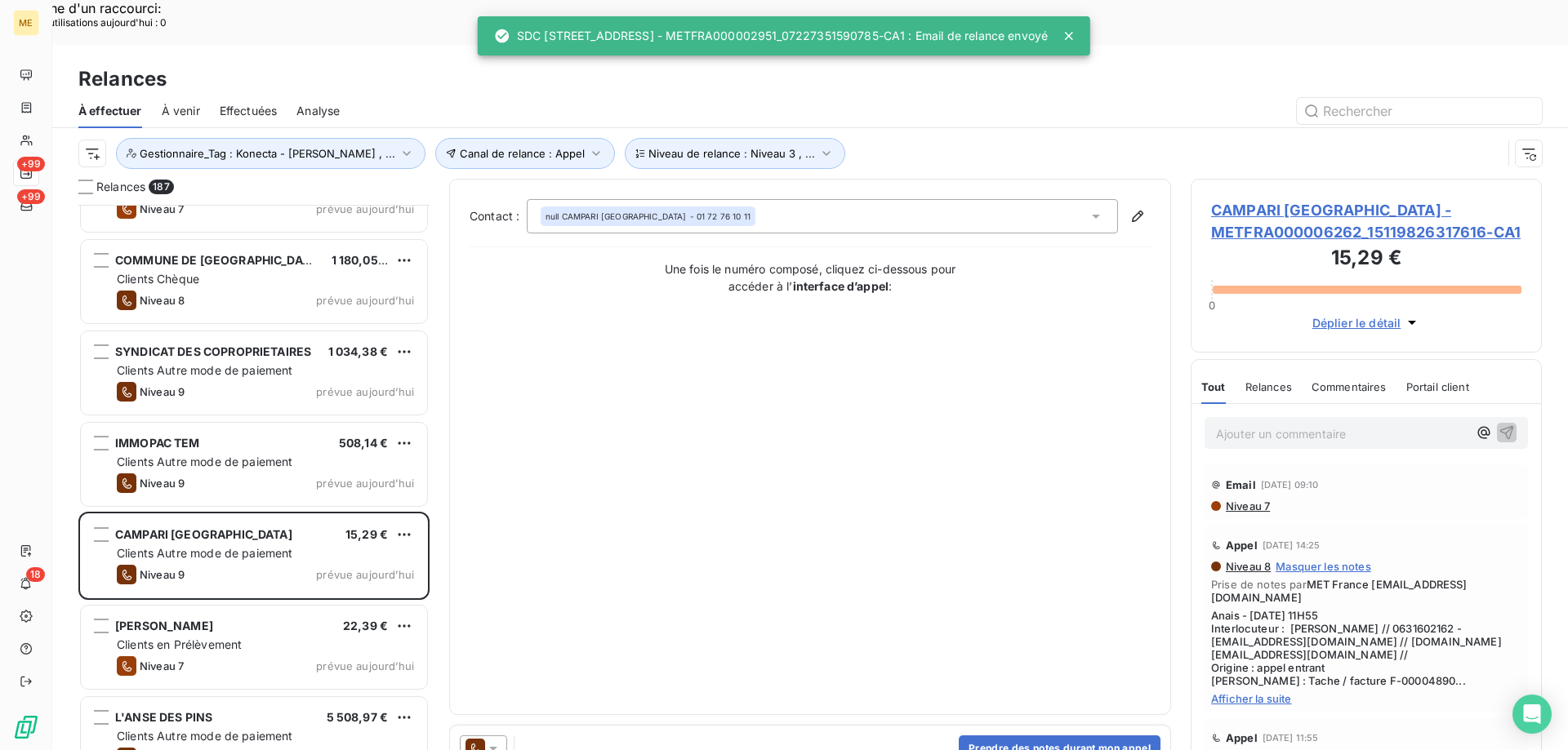
click at [499, 735] on div at bounding box center [484, 748] width 48 height 26
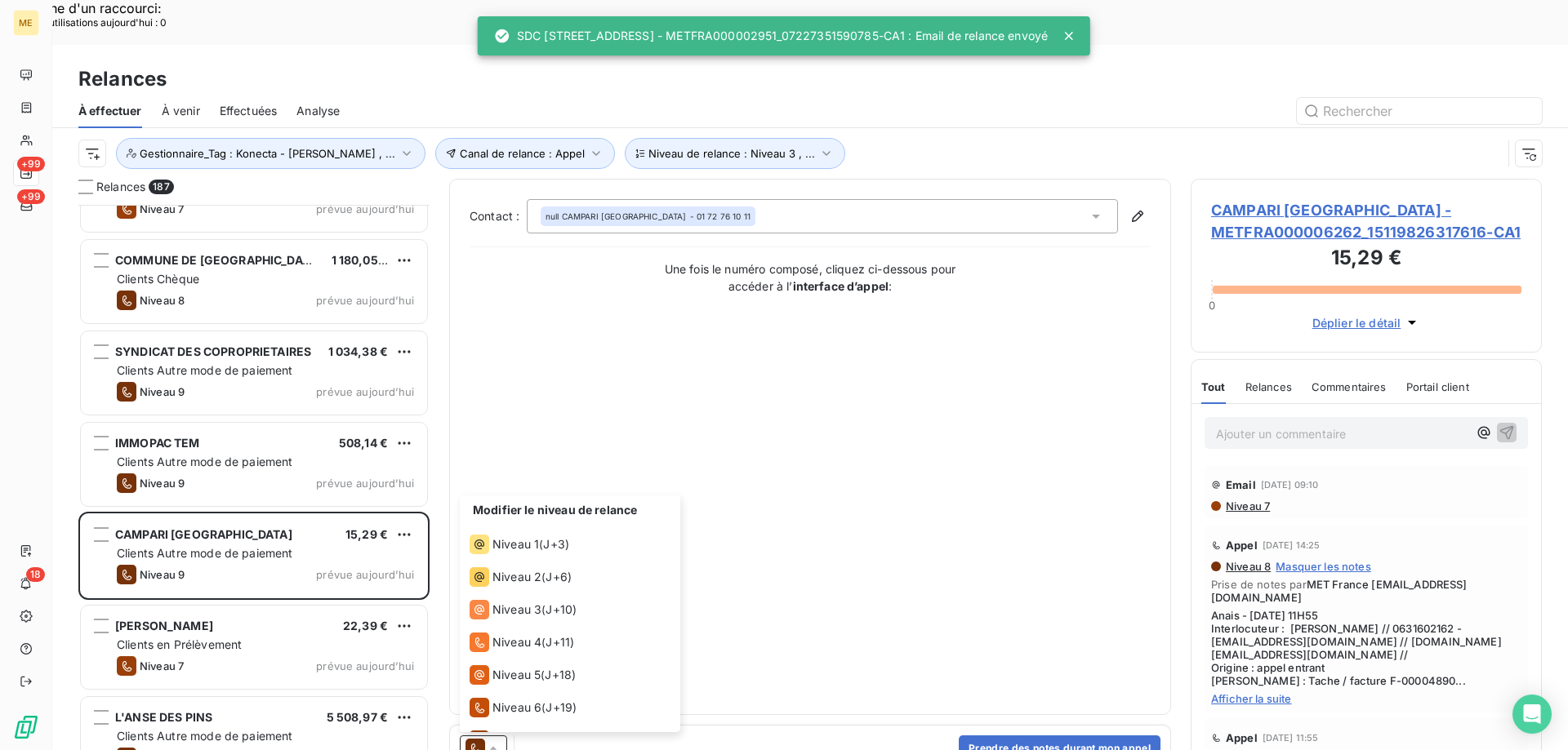
scroll to position [90, 0]
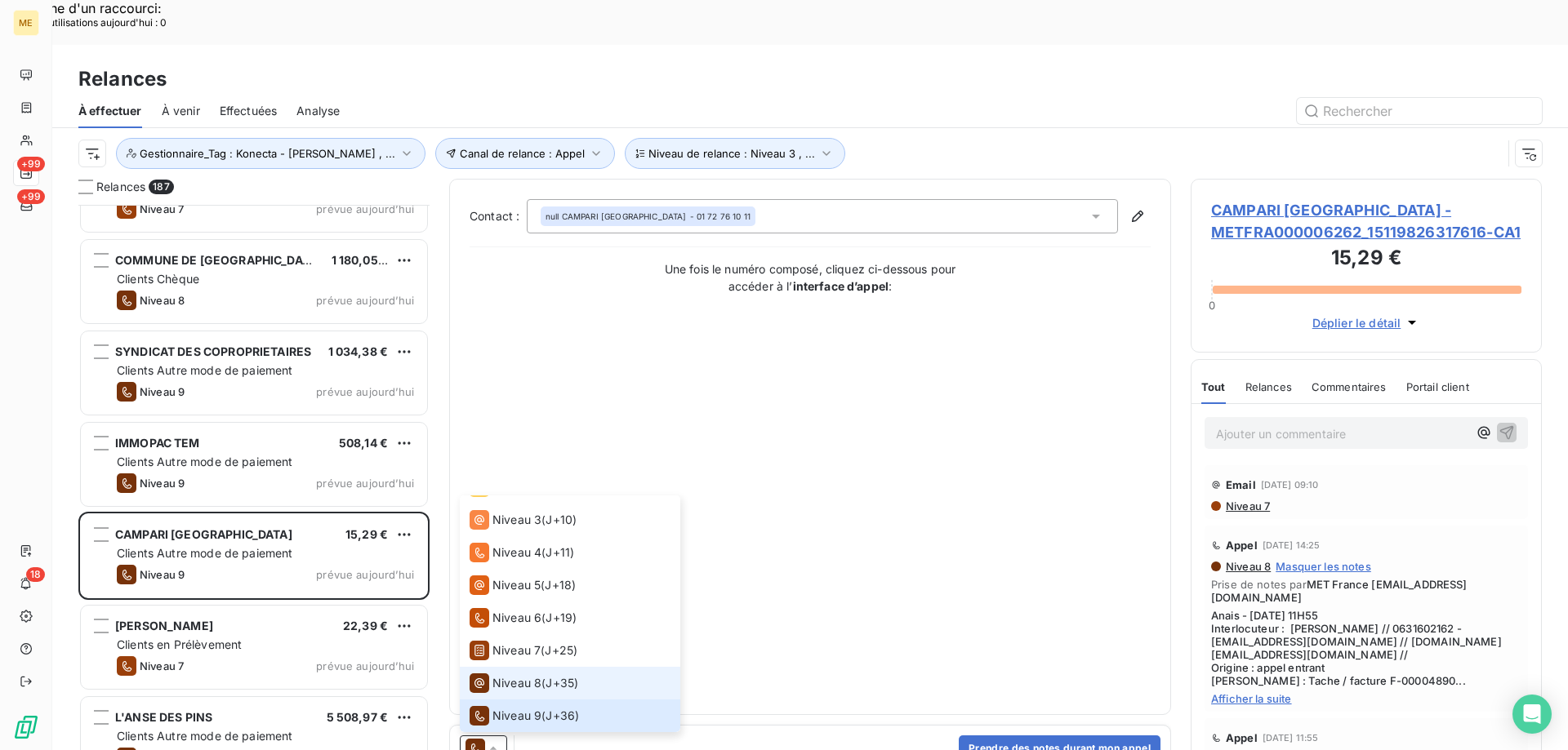
click at [530, 675] on span "Niveau 8" at bounding box center [516, 683] width 49 height 17
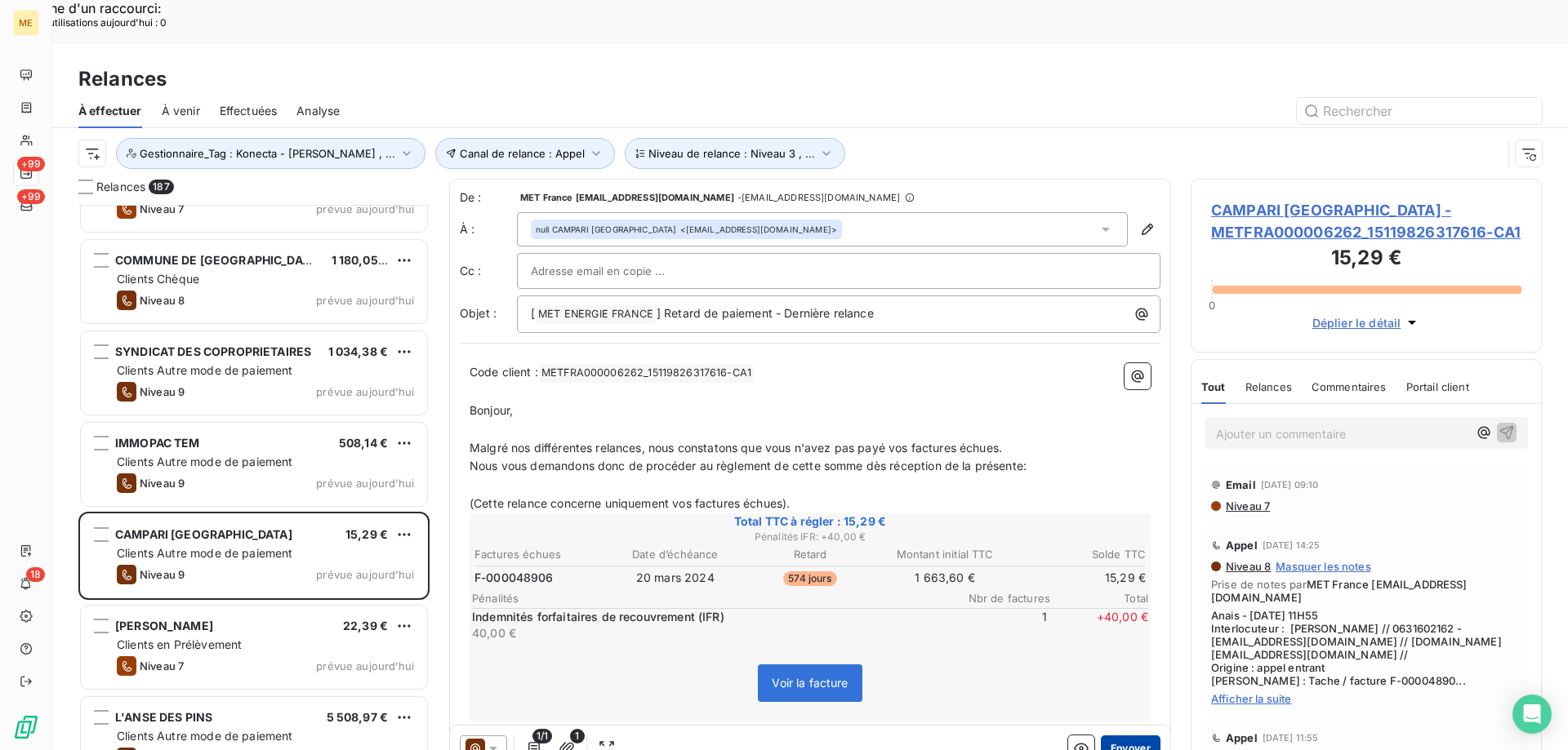
click at [1127, 735] on button "Envoyer" at bounding box center [1131, 748] width 60 height 26
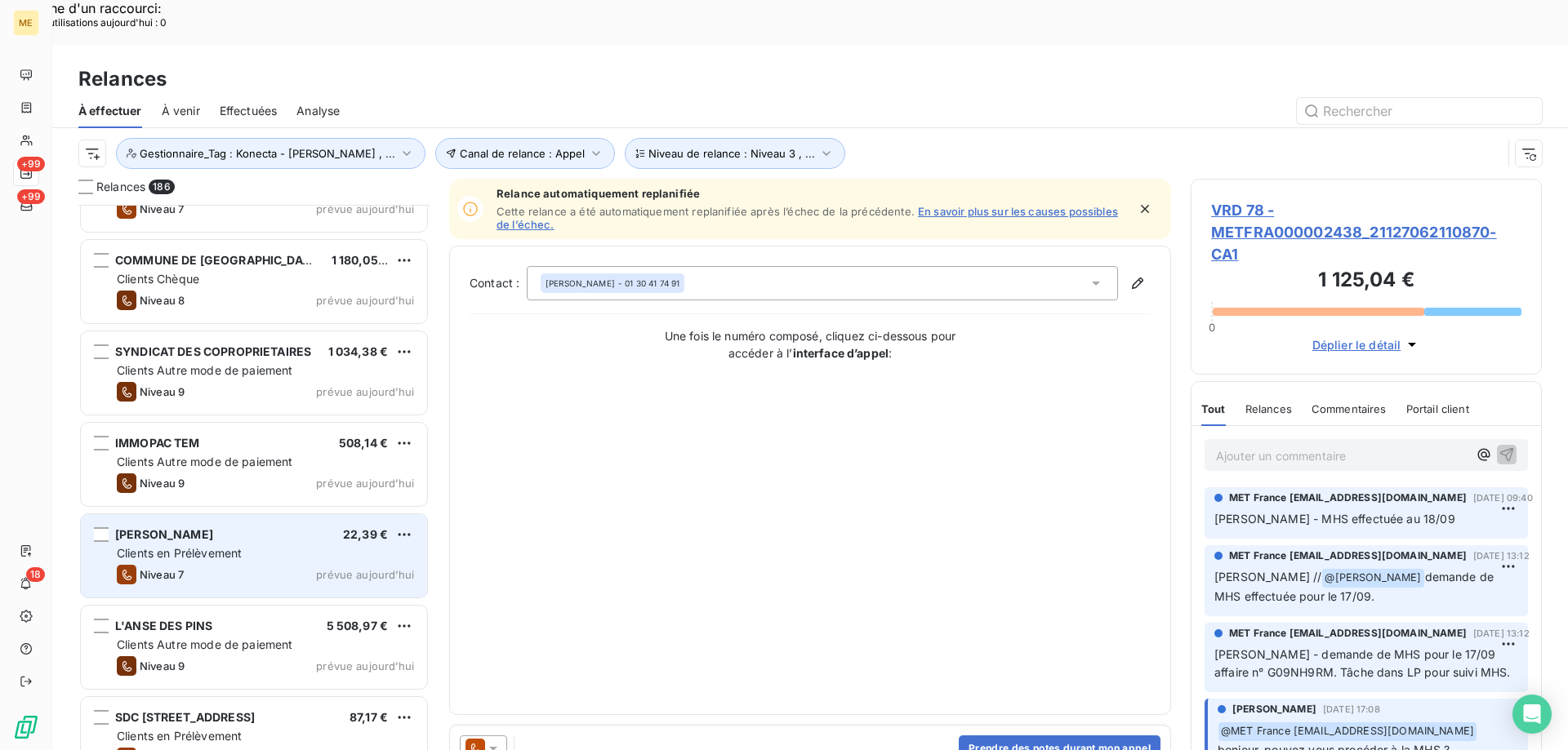
click at [323, 545] on div "Clients en Prélèvement" at bounding box center [265, 554] width 298 height 17
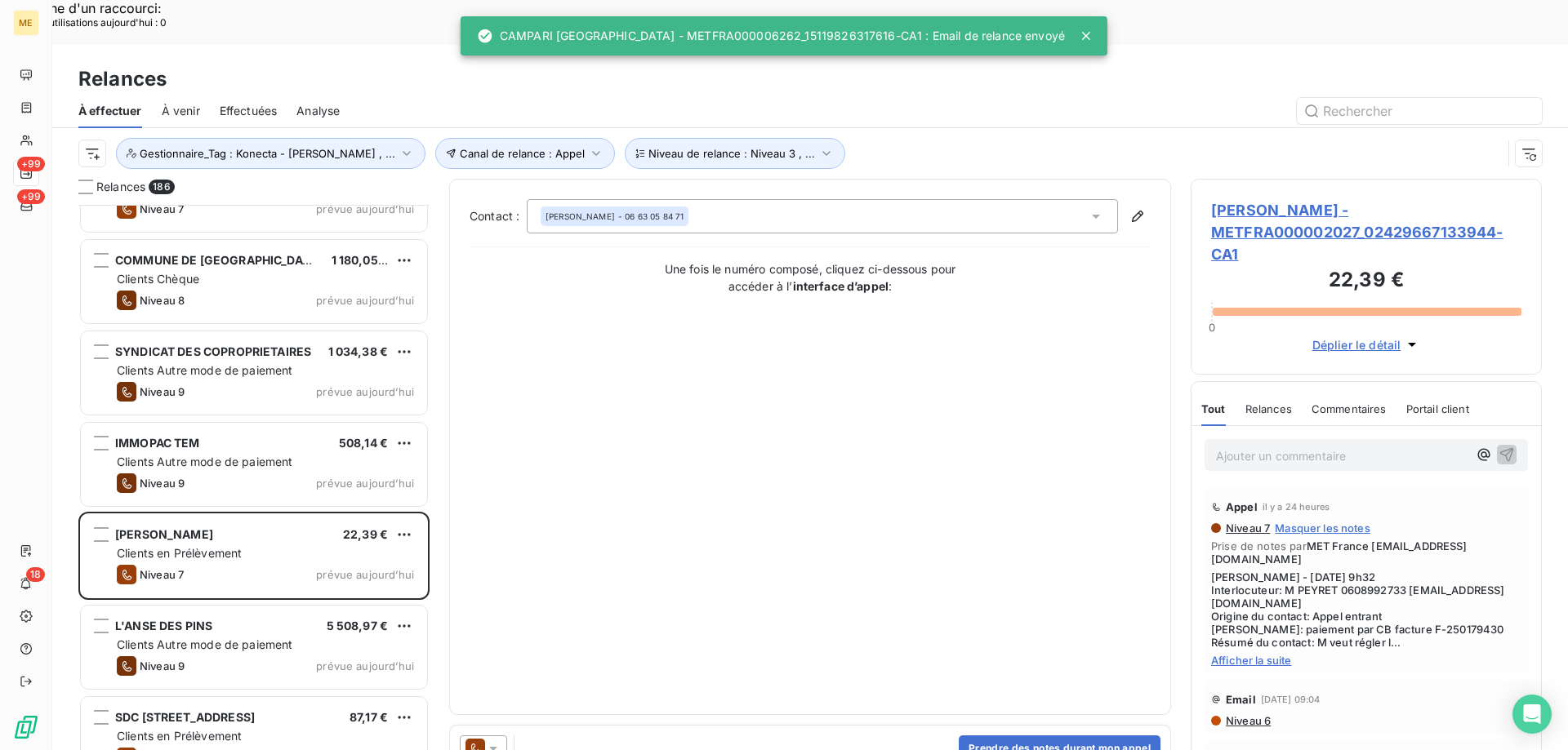
click at [496, 740] on icon at bounding box center [493, 748] width 17 height 17
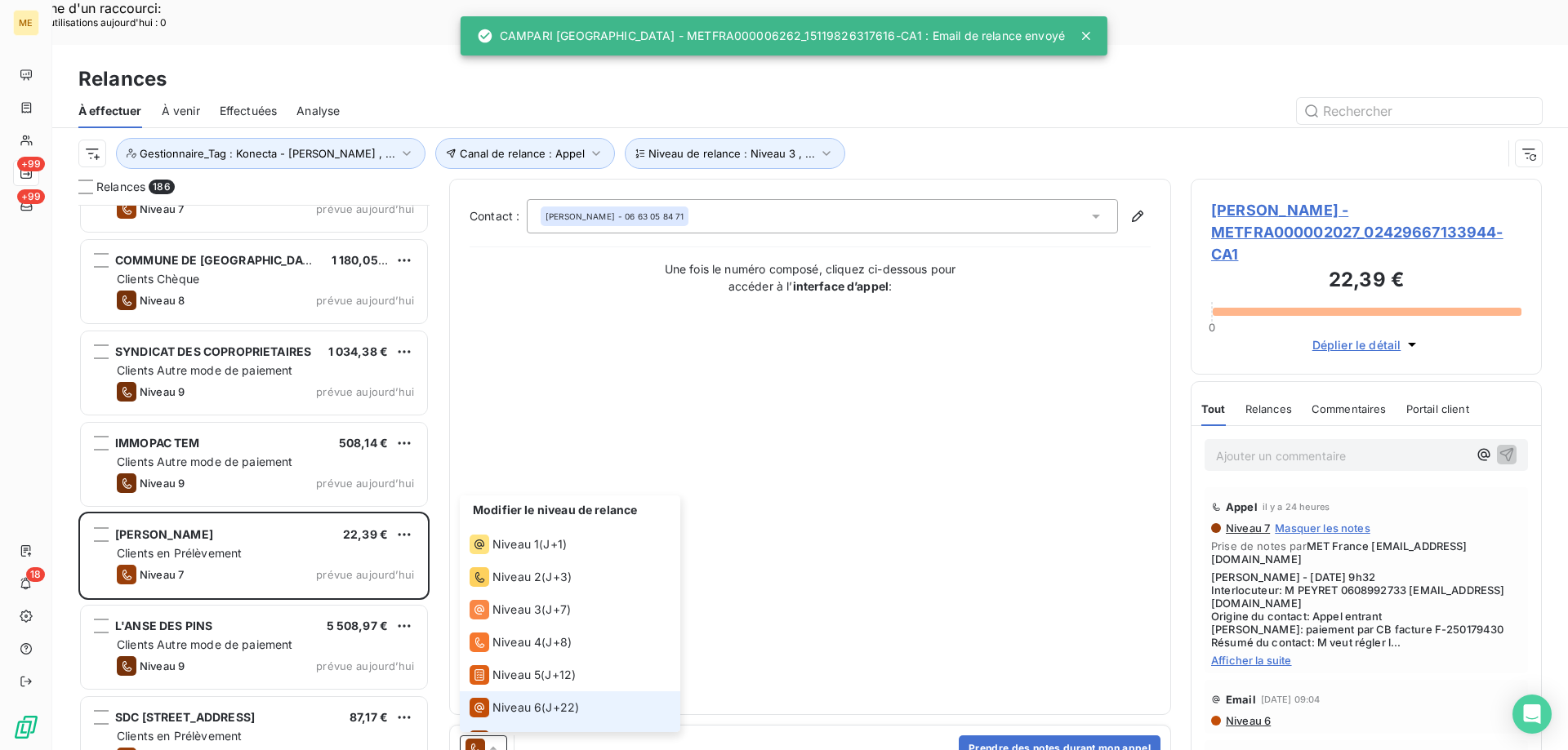
scroll to position [25, 0]
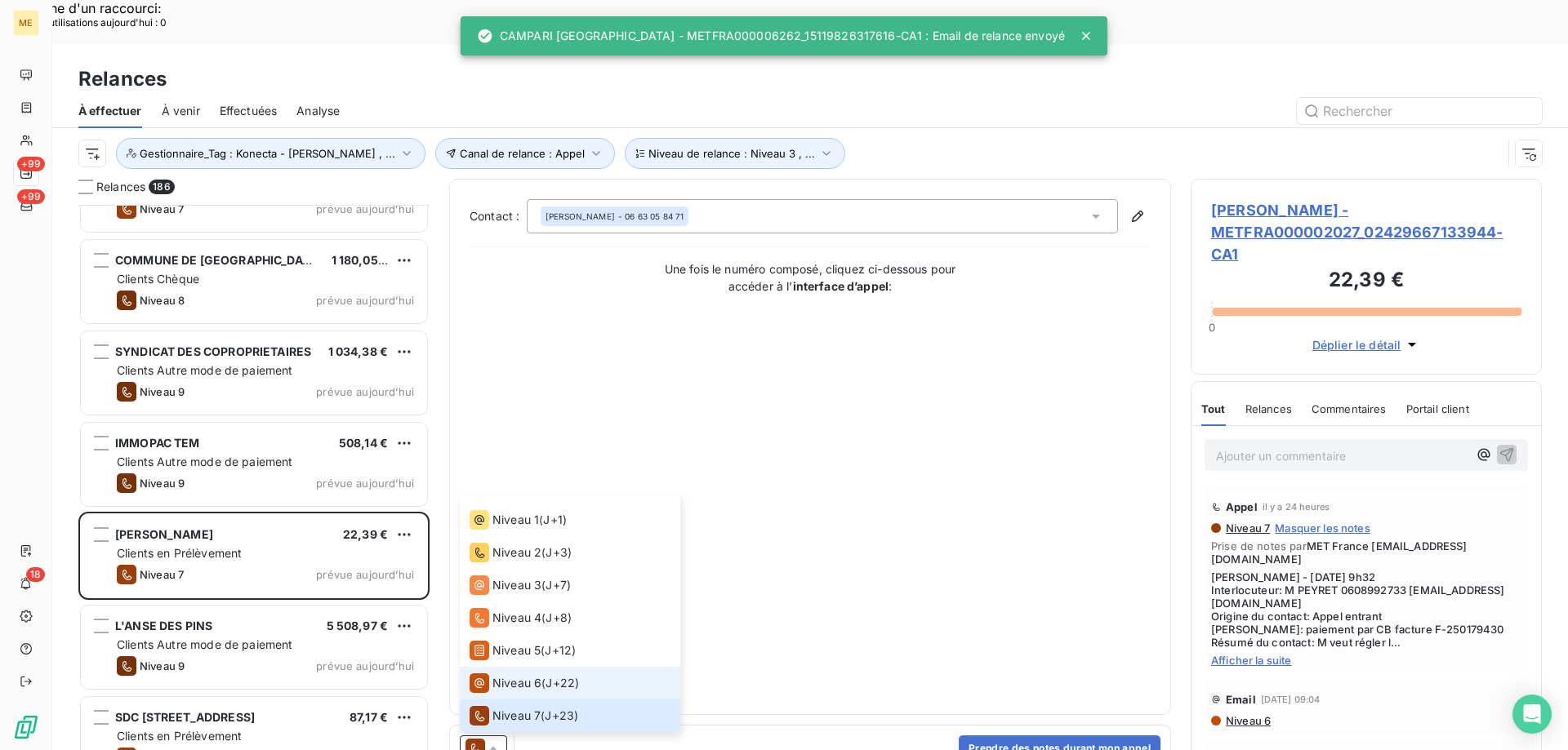
click at [513, 666] on li "Niveau 6 ( J+22 )" at bounding box center [570, 683] width 220 height 33
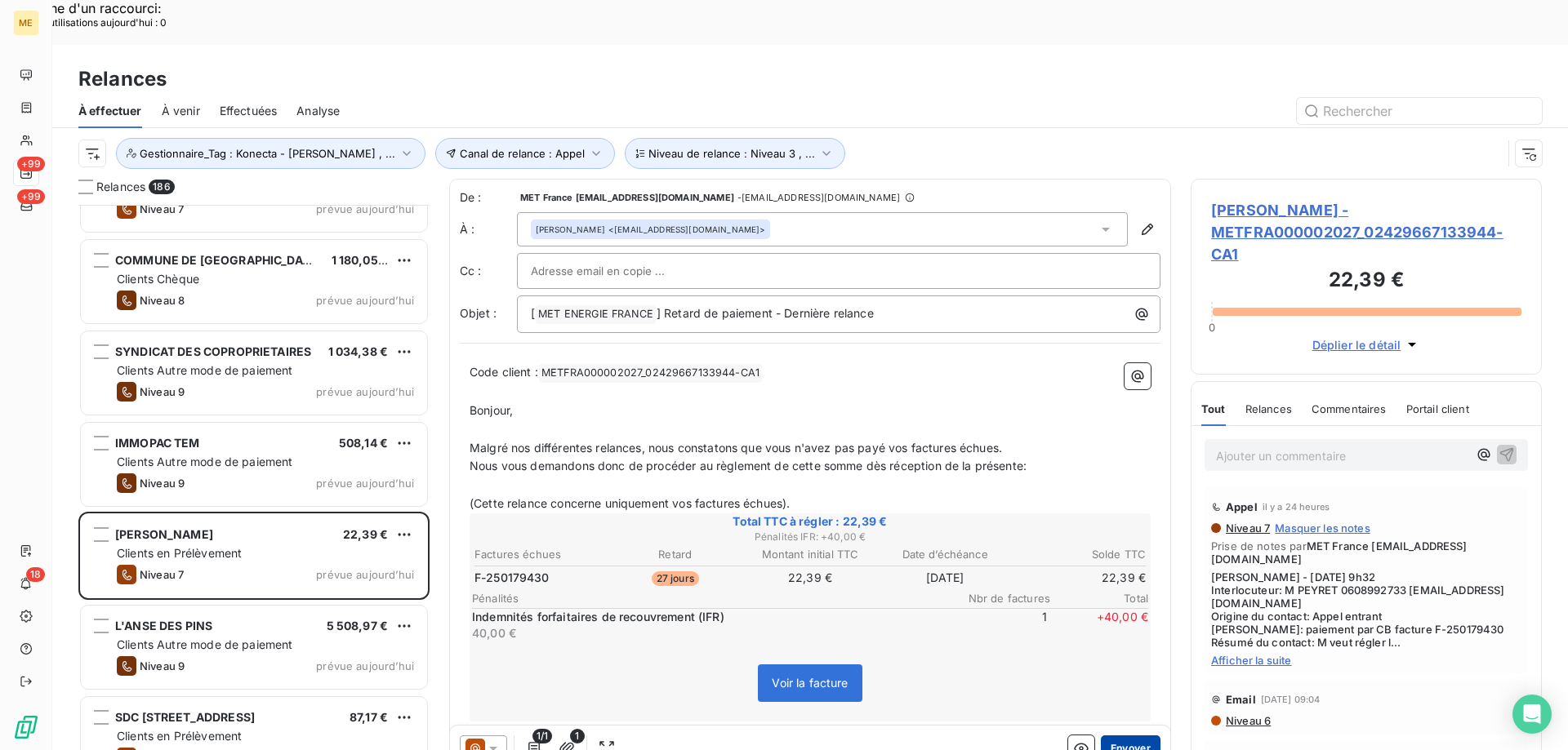
click at [1142, 735] on button "Envoyer" at bounding box center [1131, 748] width 60 height 26
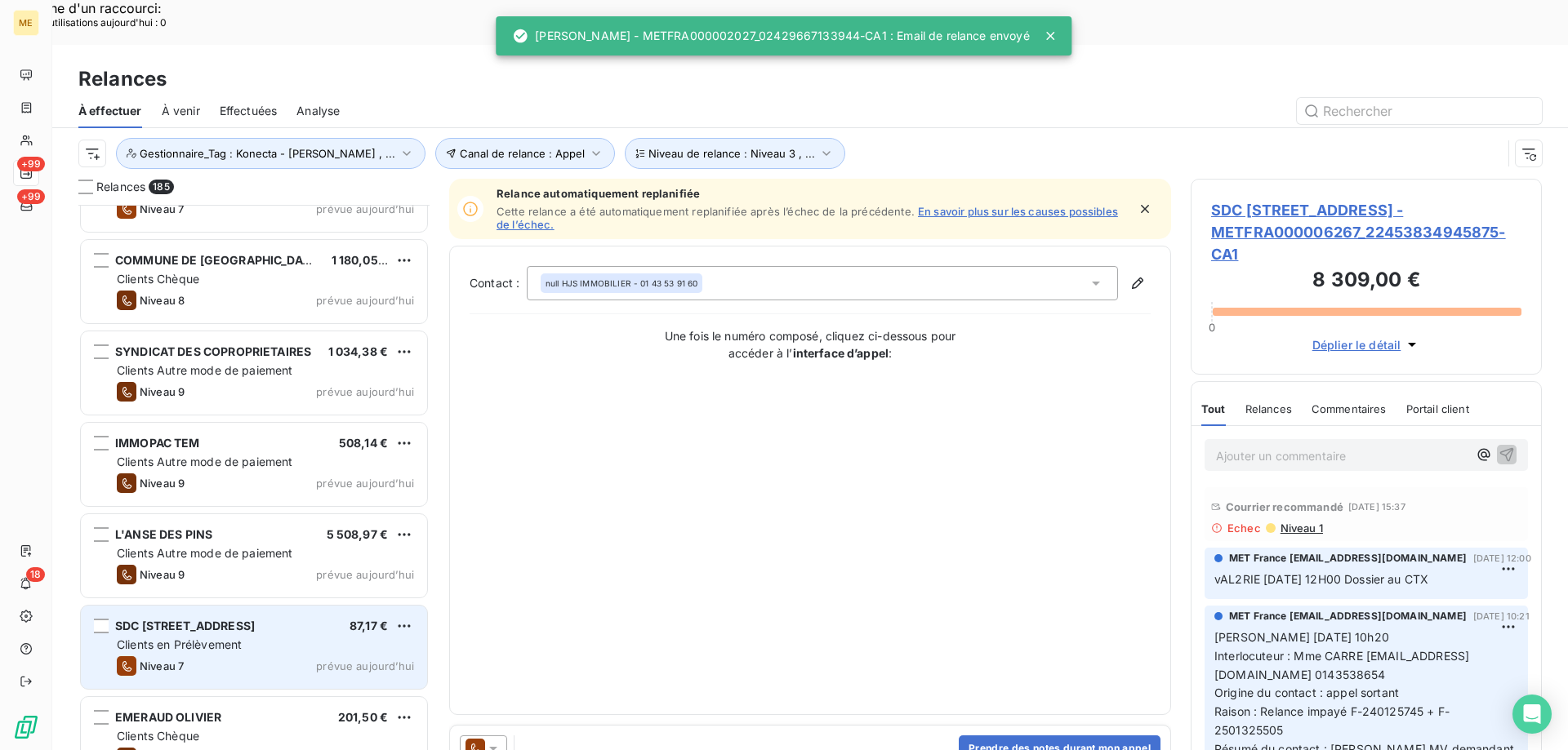
click at [345, 637] on div "Clients en Prélèvement" at bounding box center [265, 645] width 298 height 17
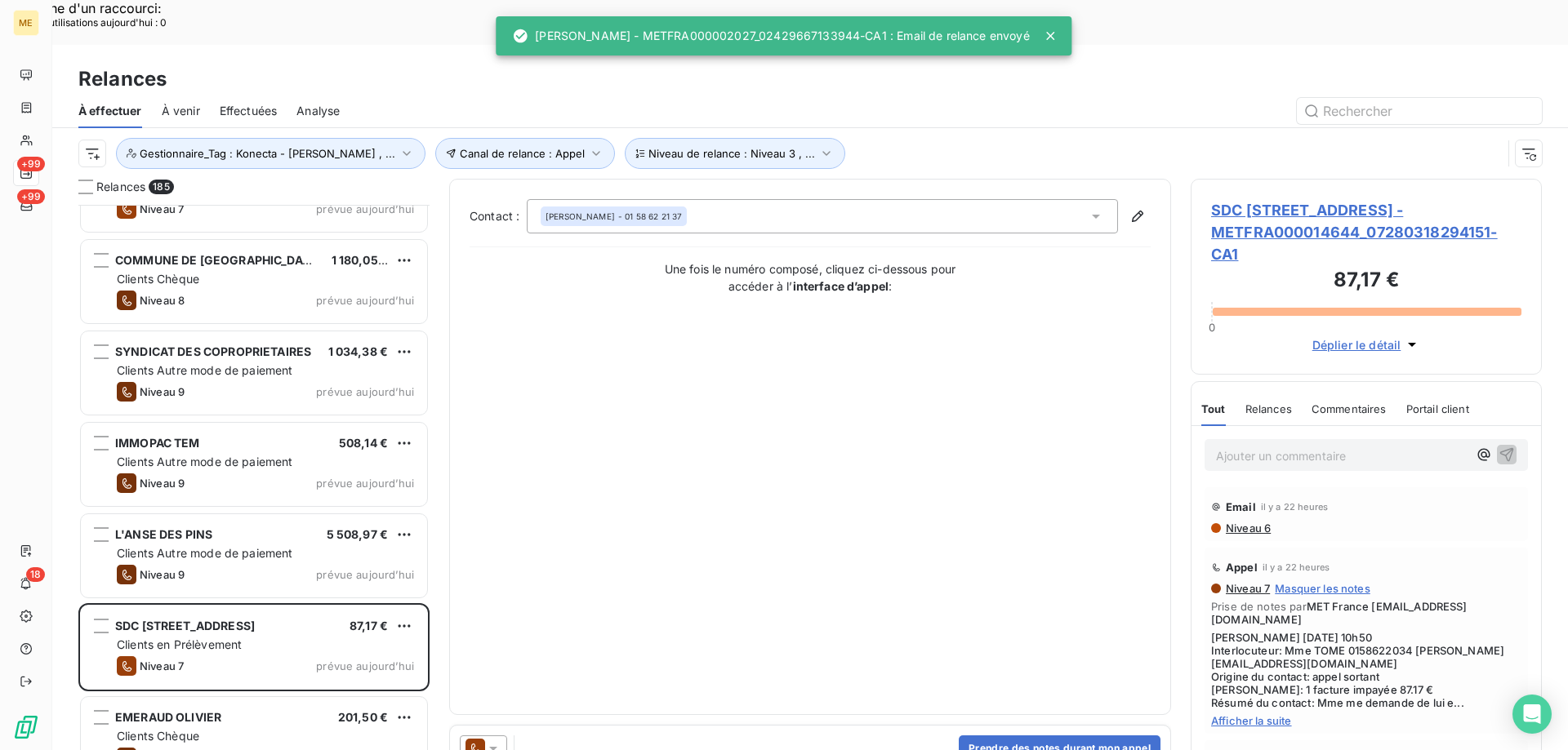
drag, startPoint x: 495, startPoint y: 704, endPoint x: 502, endPoint y: 688, distance: 17.5
click at [496, 747] on icon at bounding box center [493, 749] width 8 height 4
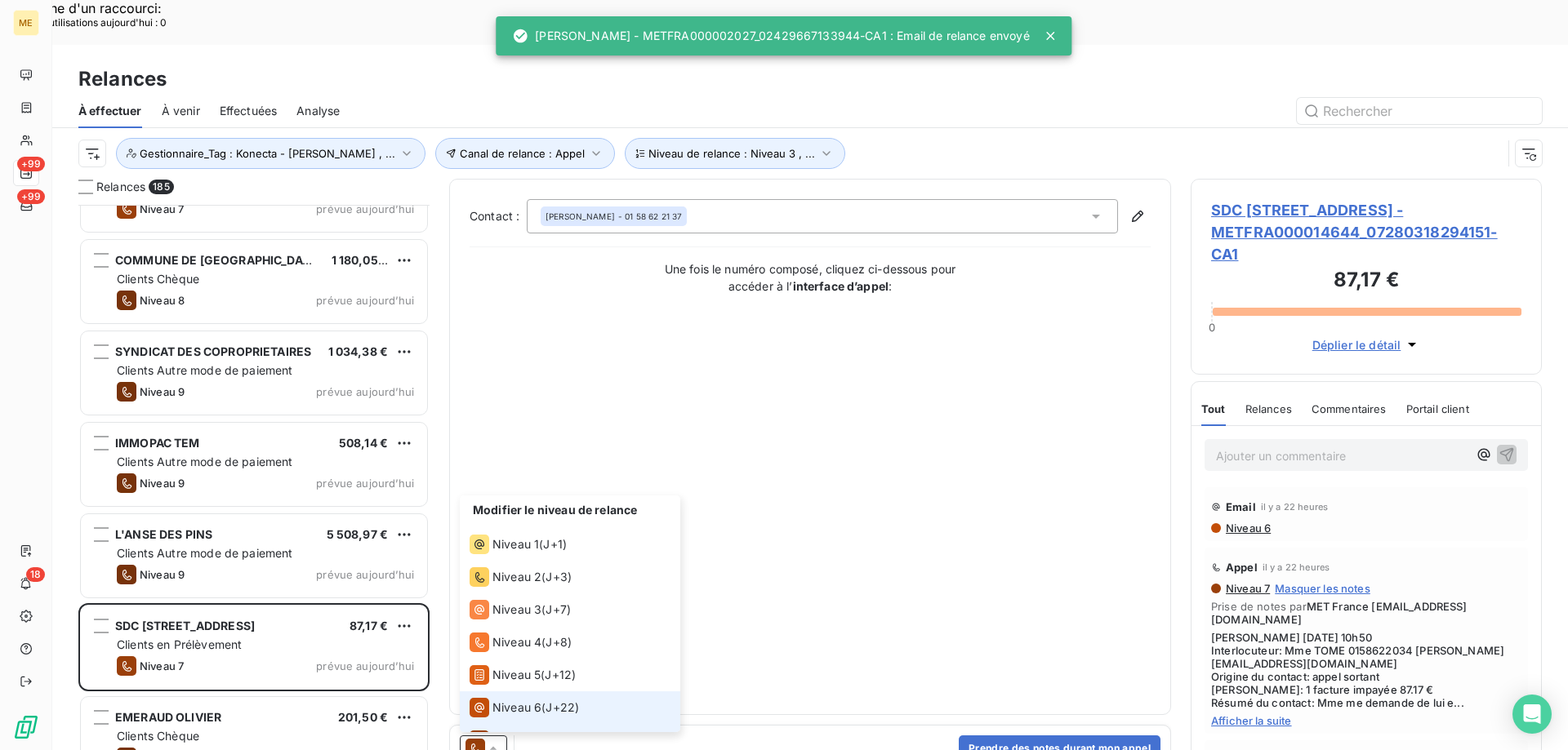
scroll to position [25, 0]
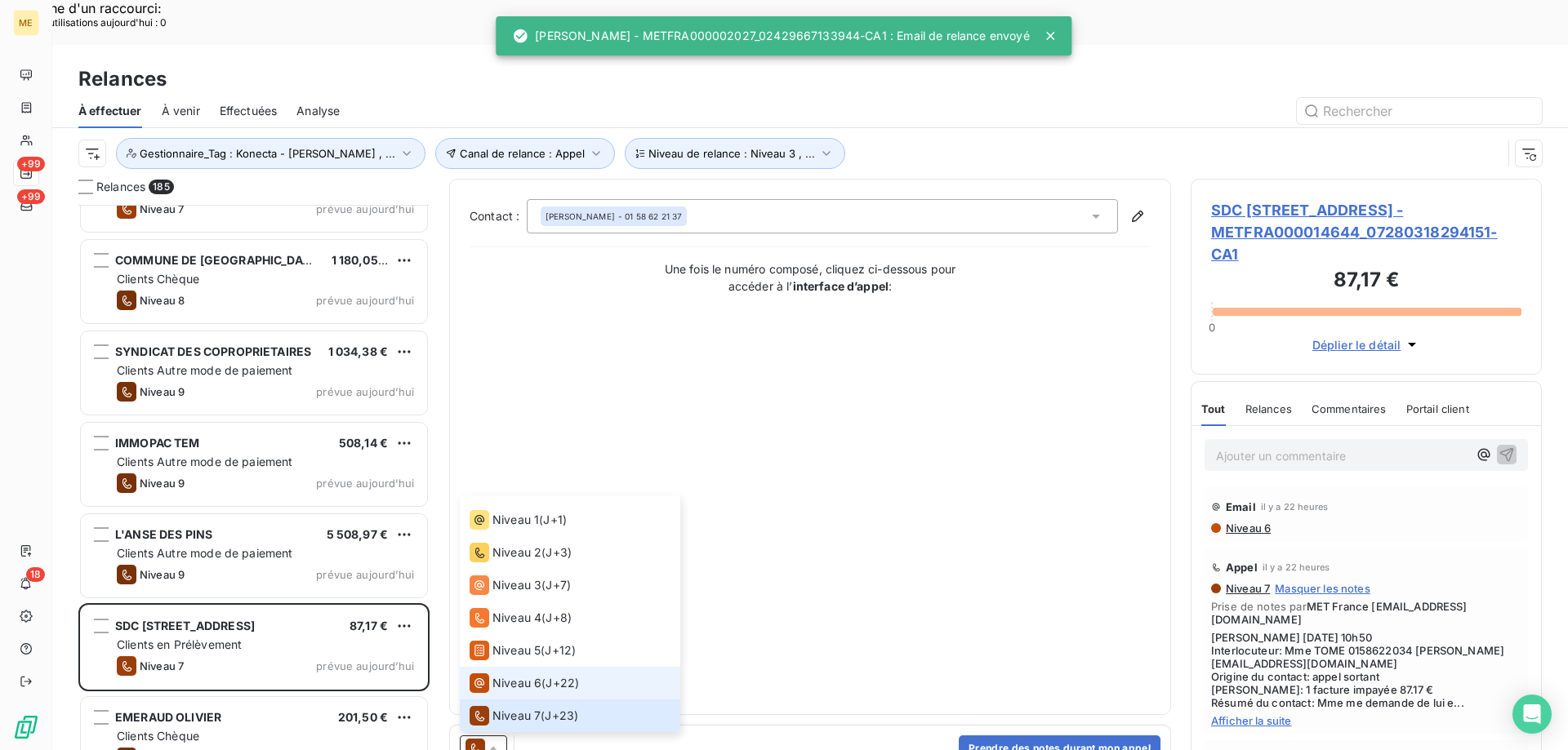
click at [515, 675] on span "Niveau 6" at bounding box center [516, 683] width 49 height 17
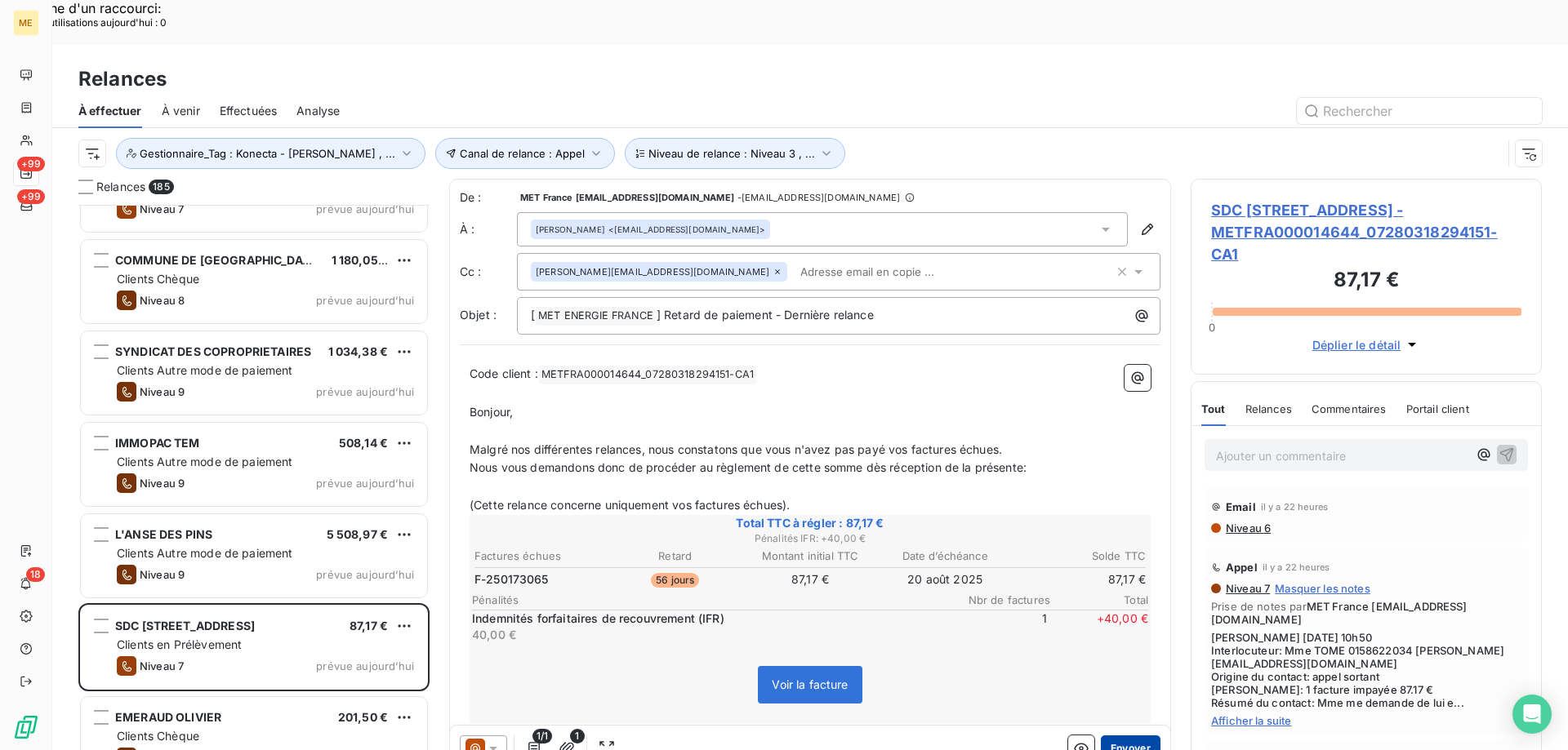
click at [1122, 735] on button "Envoyer" at bounding box center [1131, 748] width 60 height 26
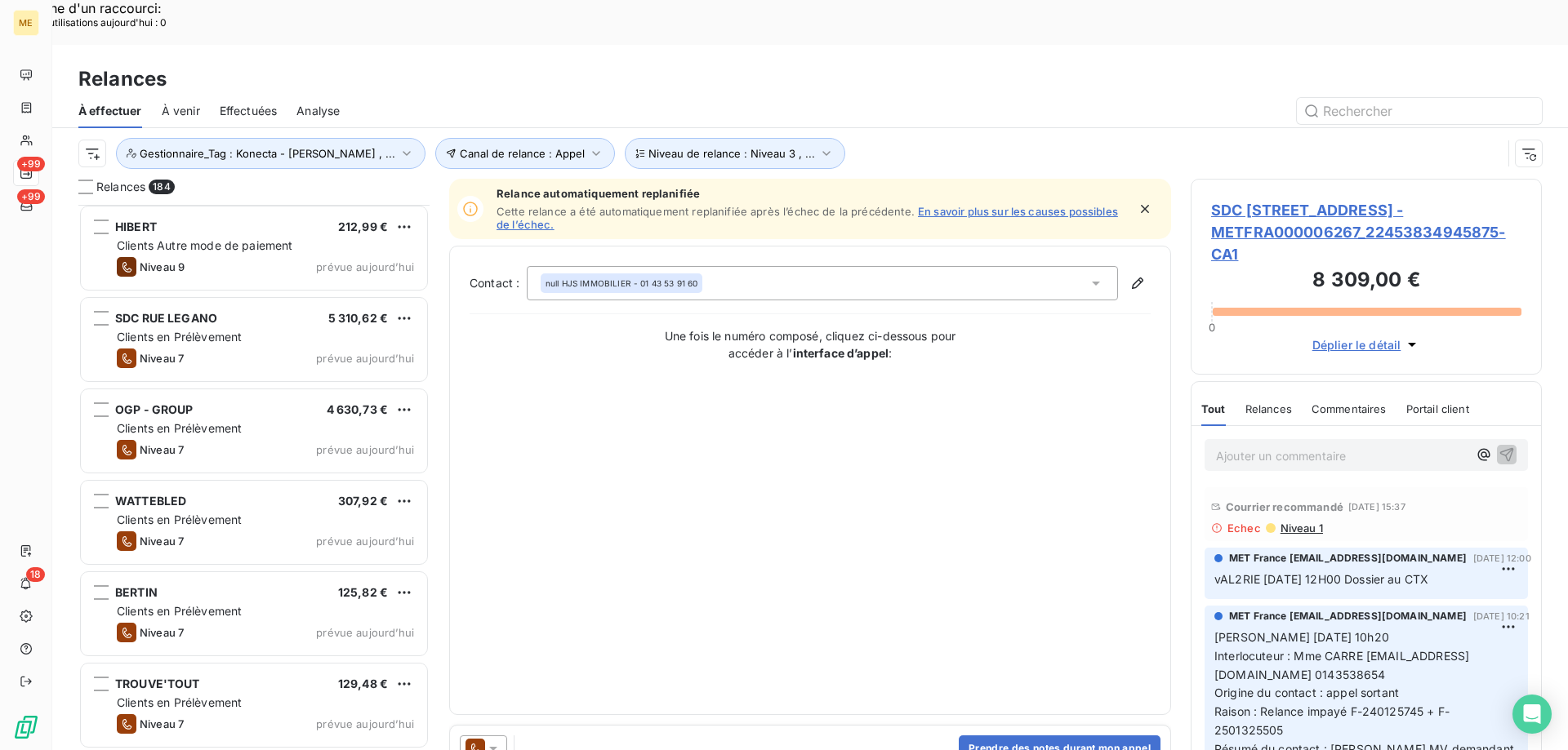
scroll to position [13619, 0]
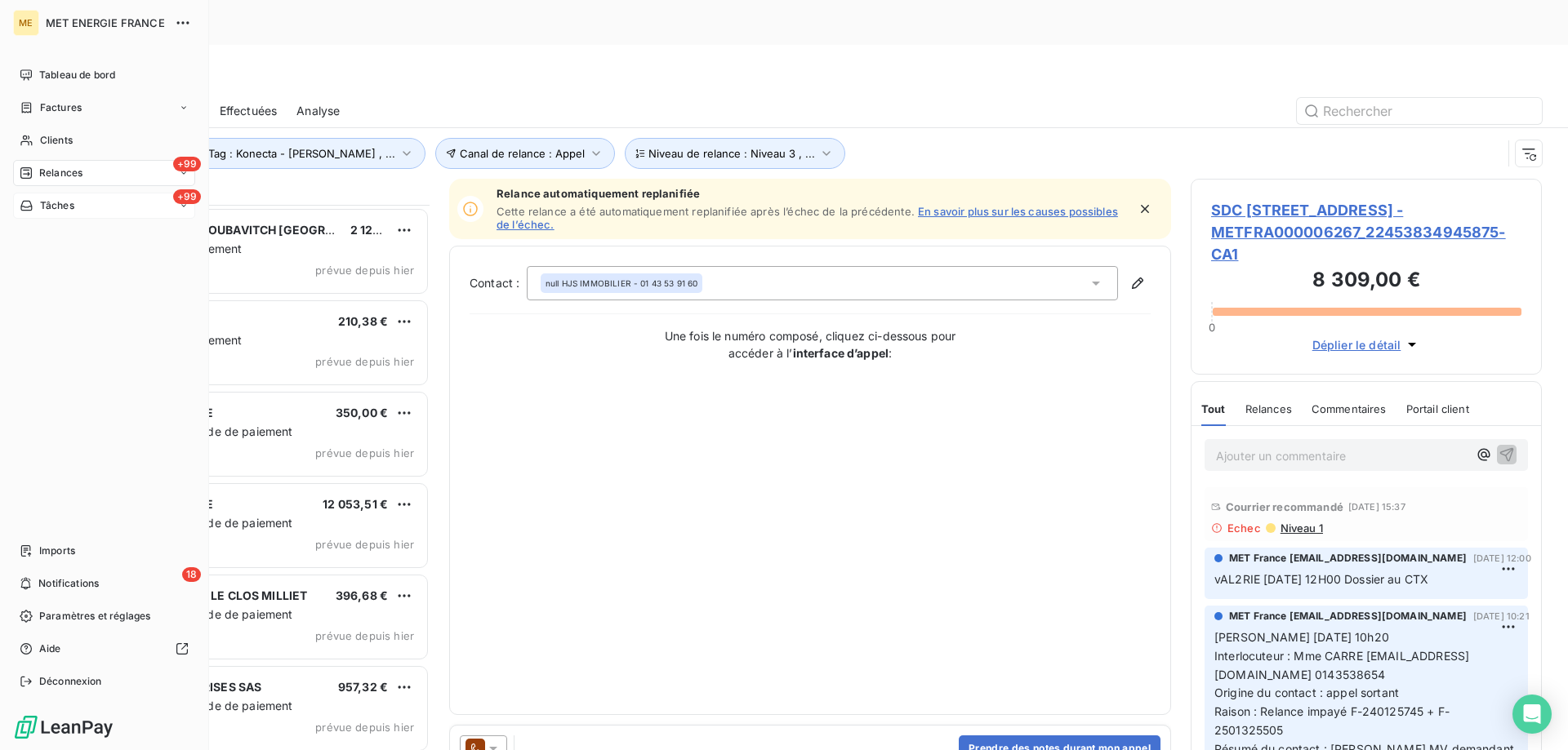
click at [38, 208] on div "Tâches" at bounding box center [47, 206] width 55 height 15
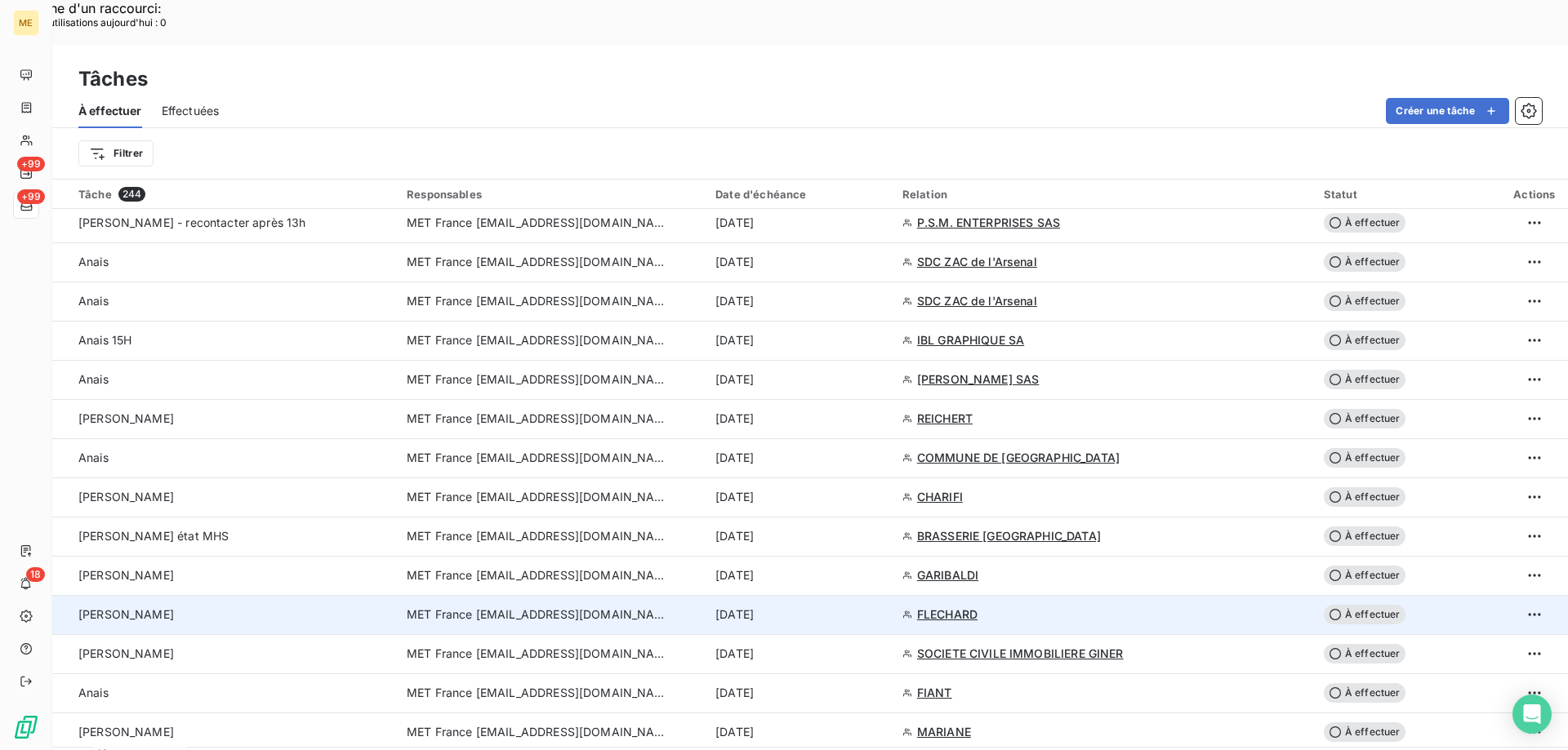
scroll to position [1225, 0]
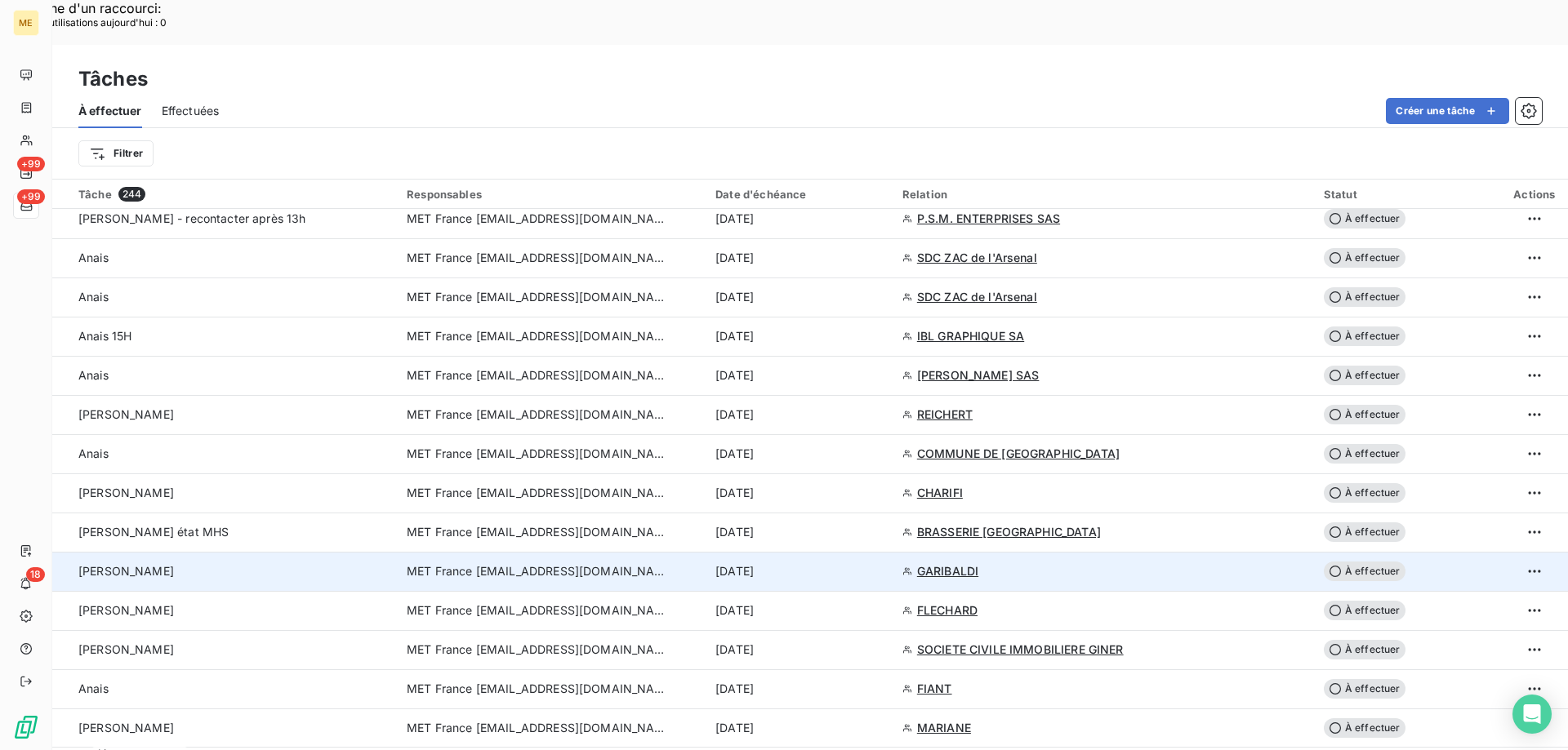
click at [790, 564] on div "15 oct. 2025" at bounding box center [799, 572] width 167 height 17
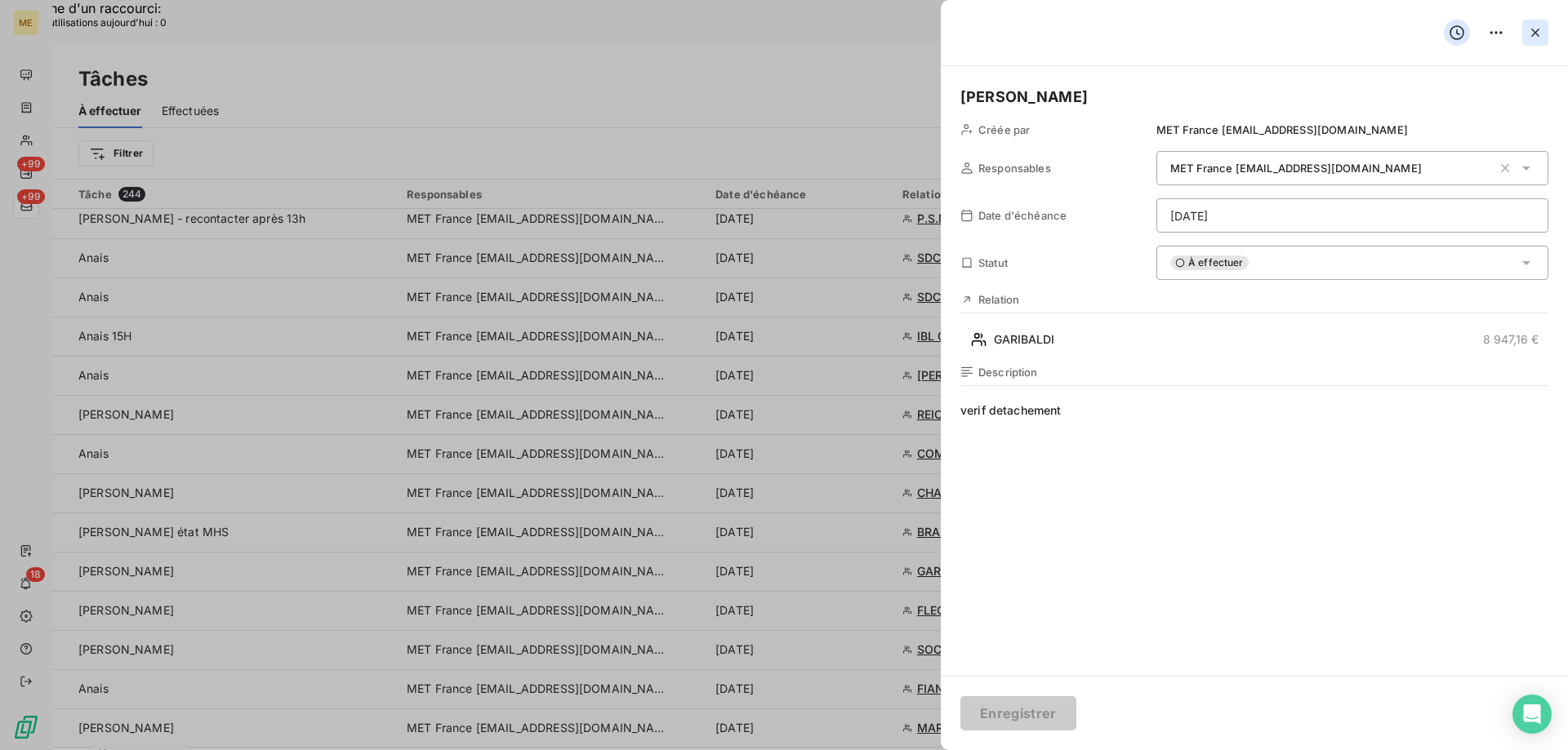
click at [1531, 31] on icon "button" at bounding box center [1536, 33] width 17 height 17
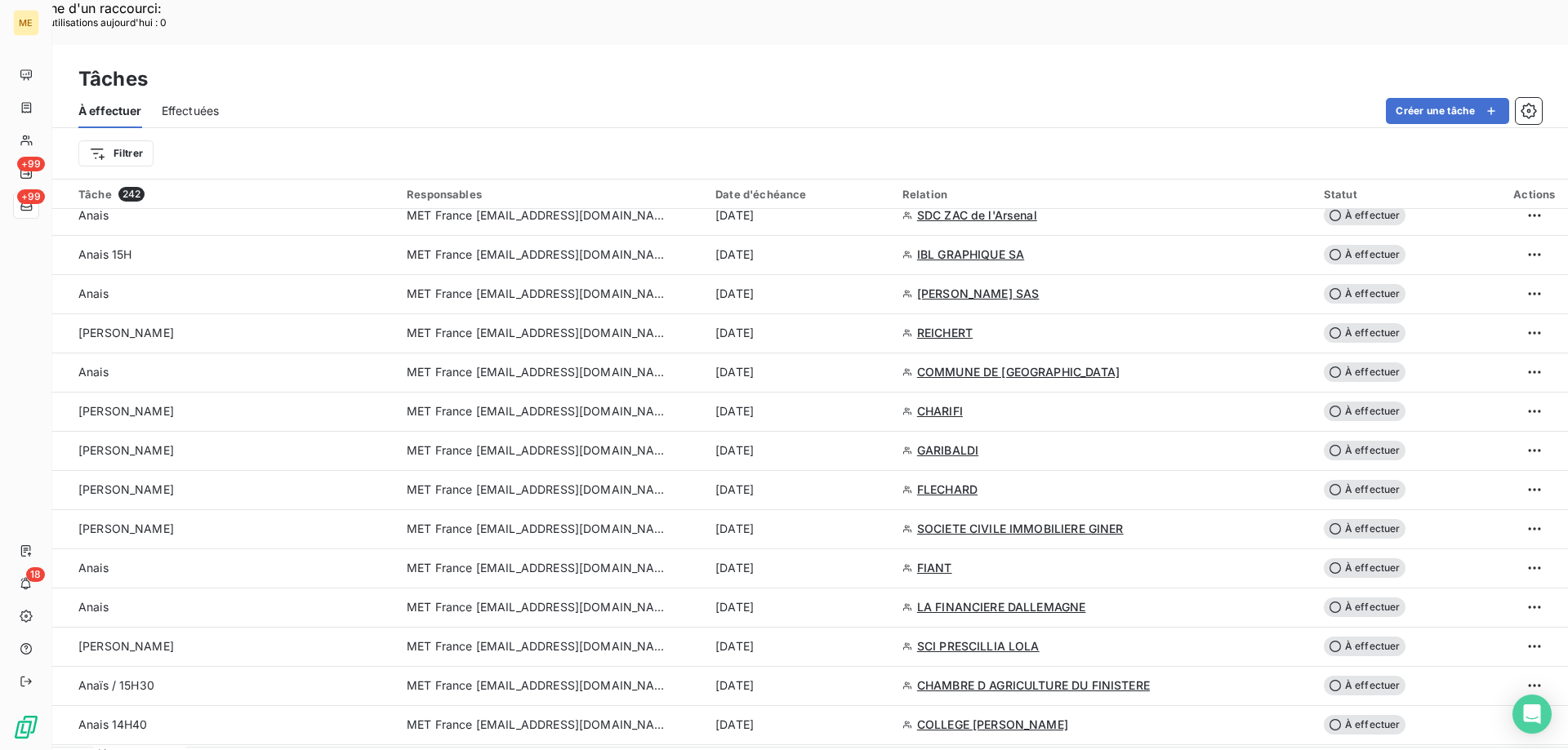
scroll to position [1306, 0]
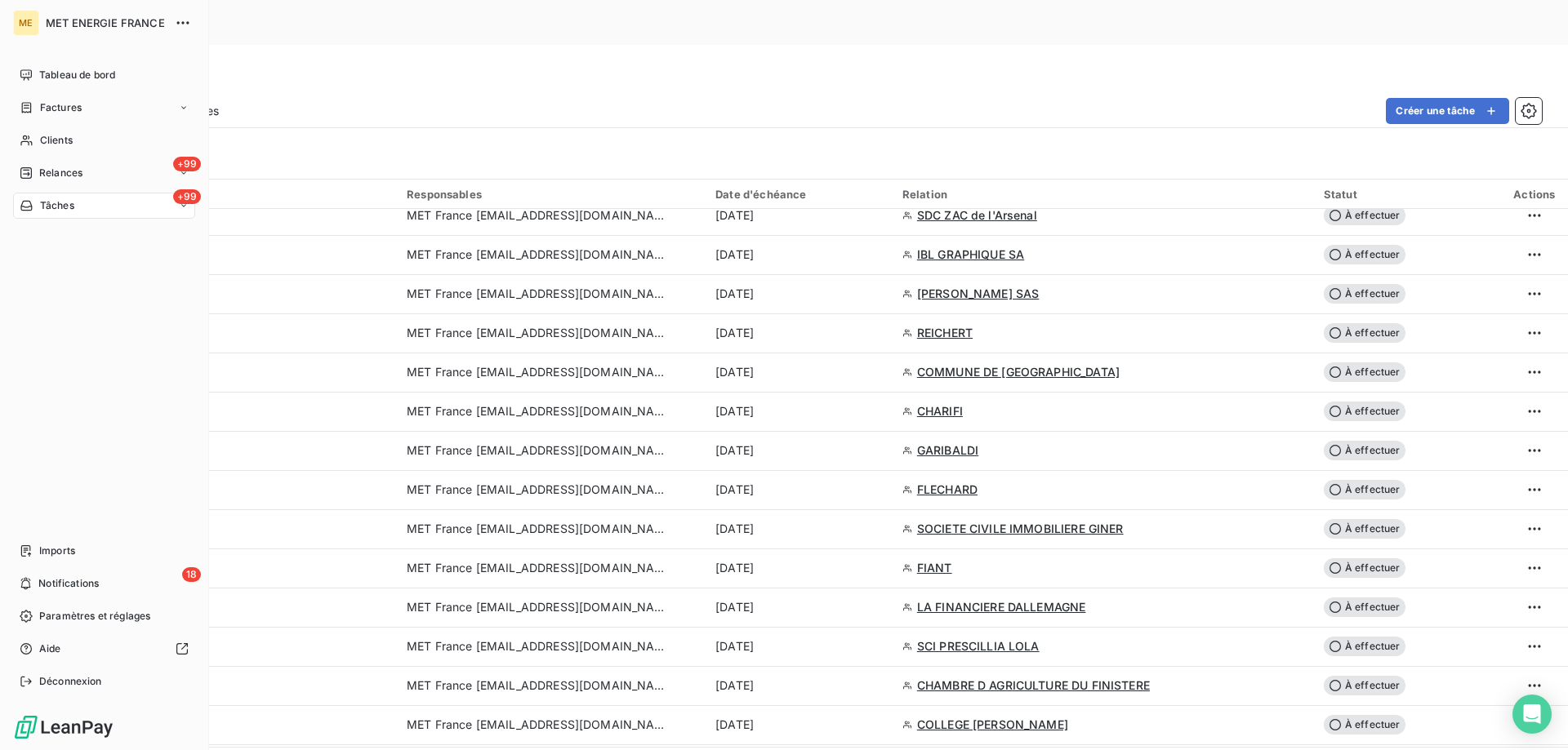
click at [53, 208] on span "Tâches" at bounding box center [57, 206] width 34 height 15
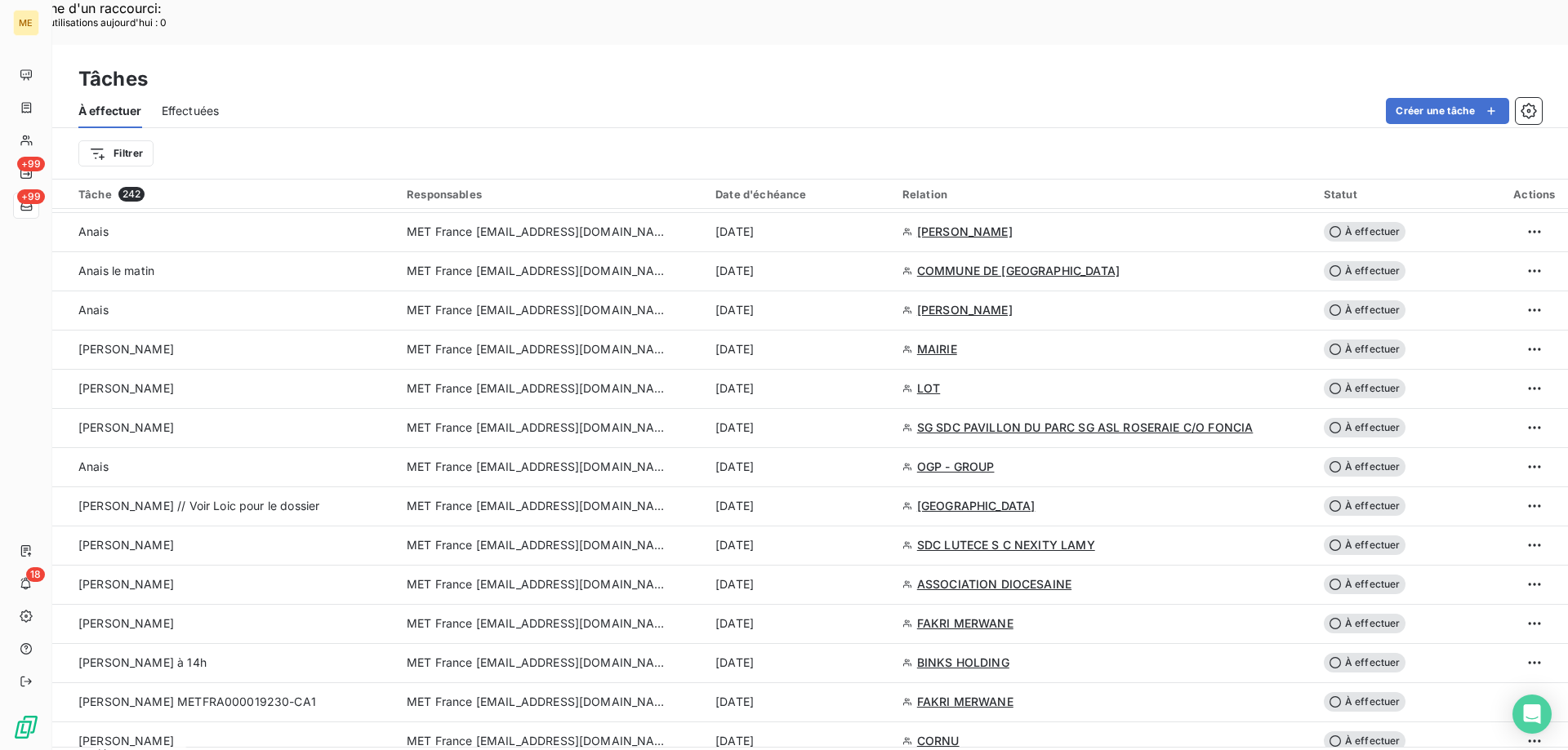
scroll to position [2775, 0]
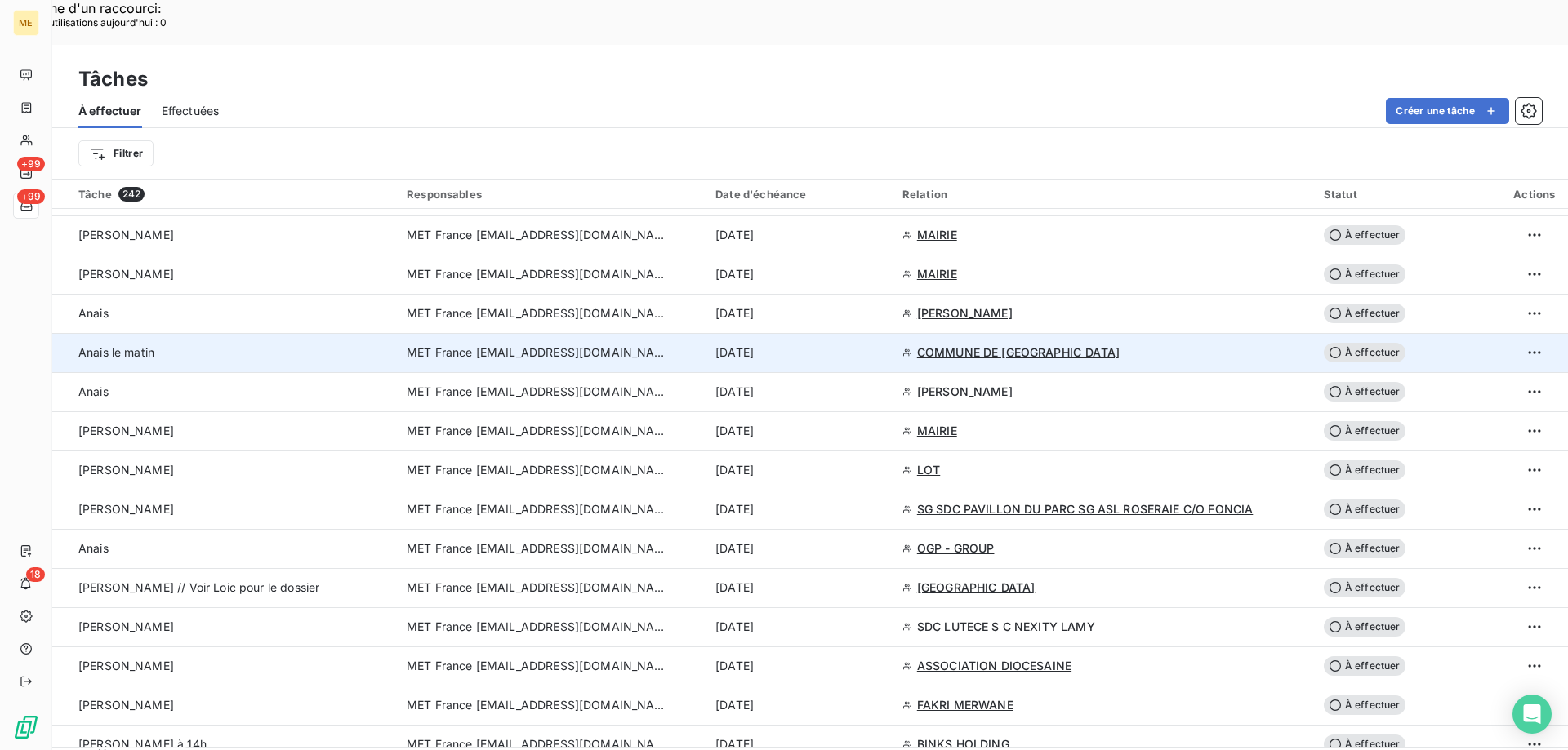
click at [845, 344] on div "15 oct. 2025" at bounding box center [799, 353] width 167 height 17
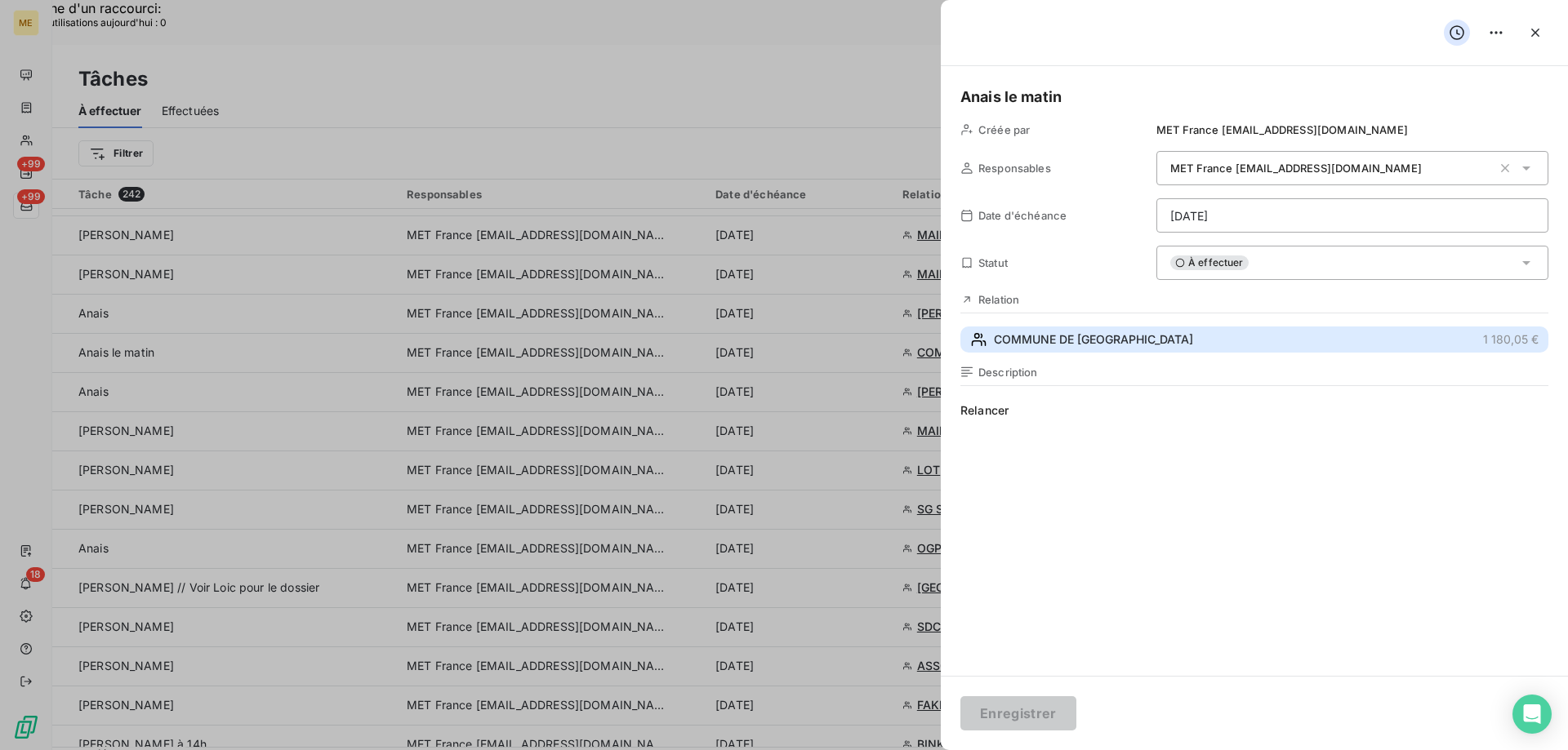
click at [1068, 338] on span "COMMUNE DE VAUX" at bounding box center [1093, 340] width 199 height 17
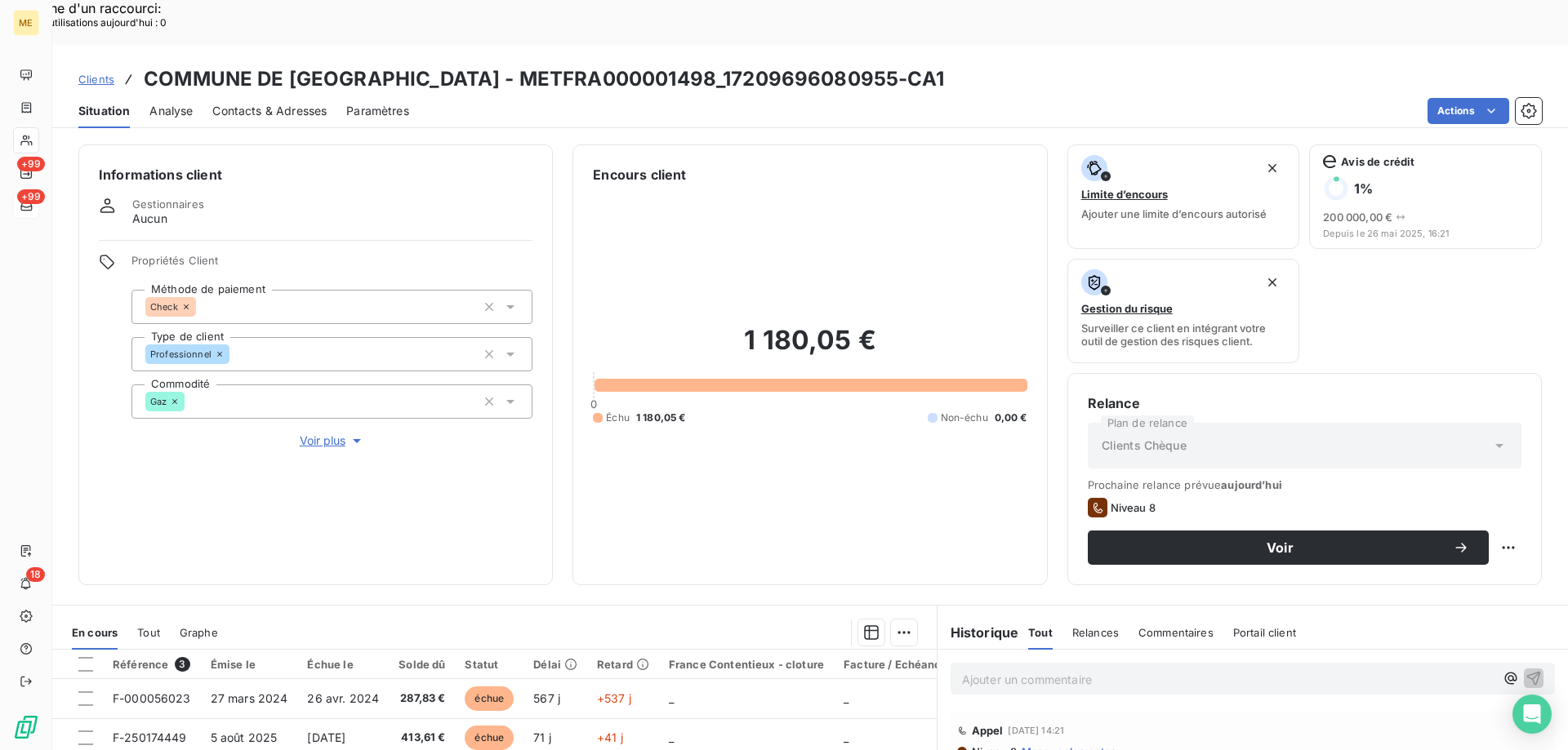
scroll to position [218, 0]
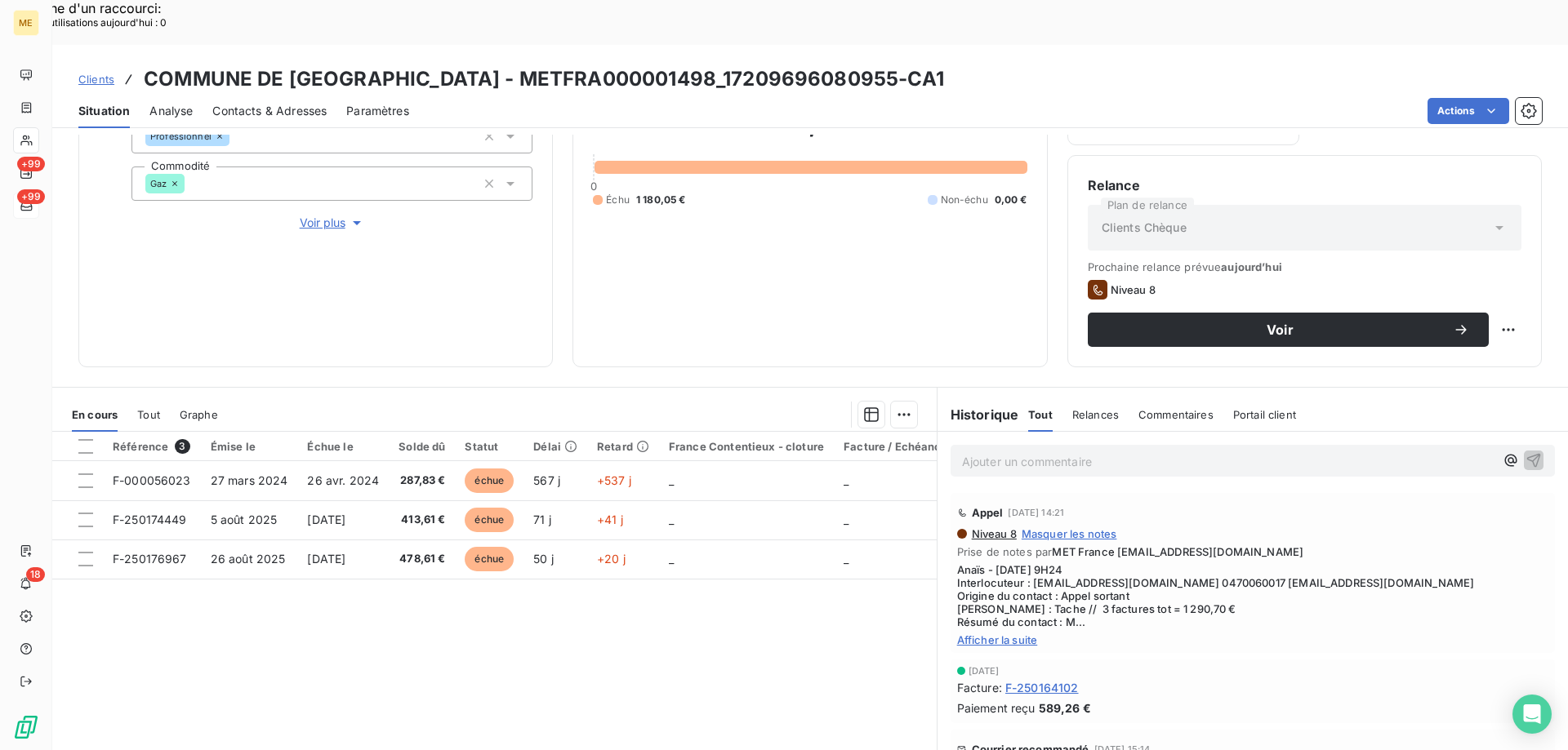
click at [1019, 633] on span "Afficher la suite" at bounding box center [1253, 640] width 592 height 13
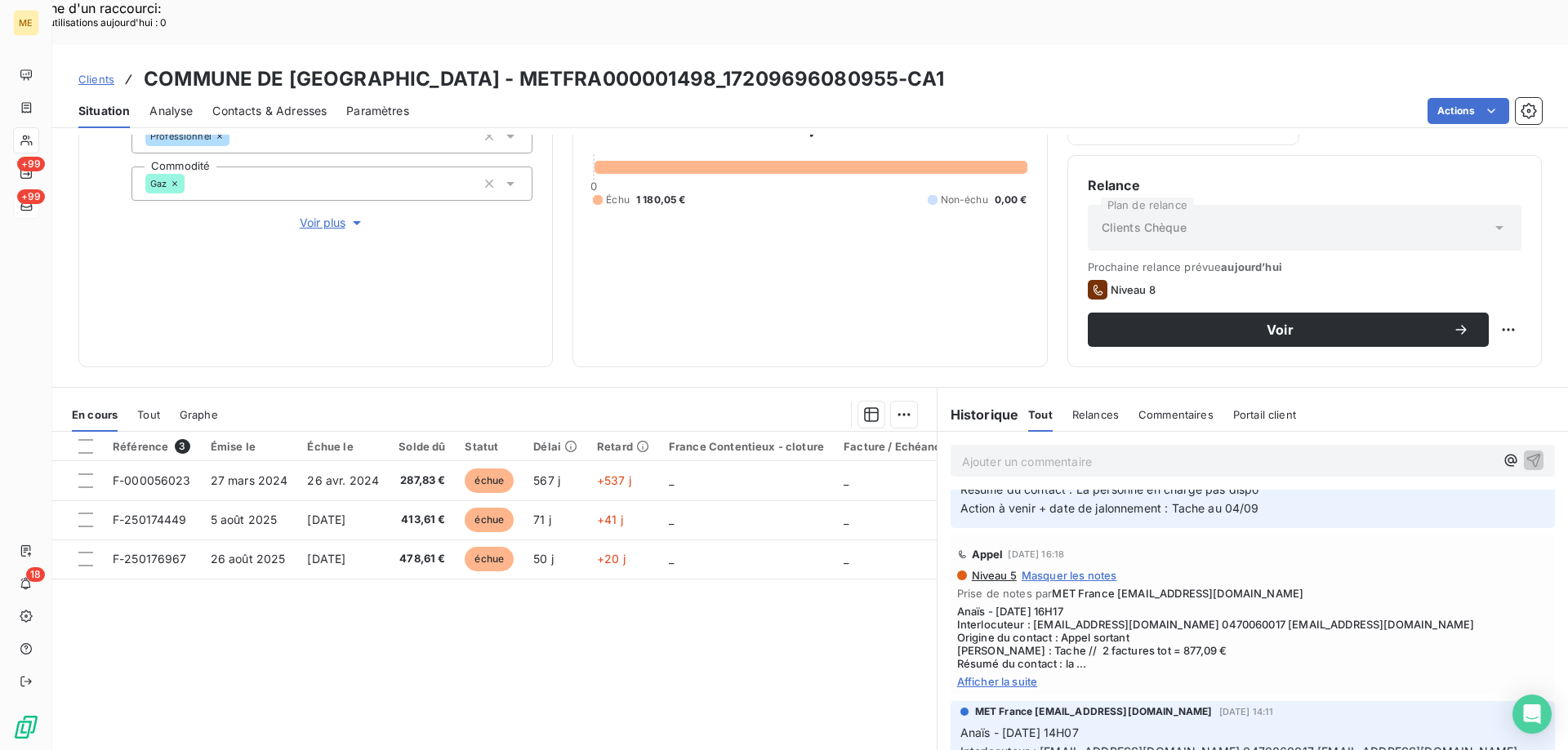
scroll to position [1306, 0]
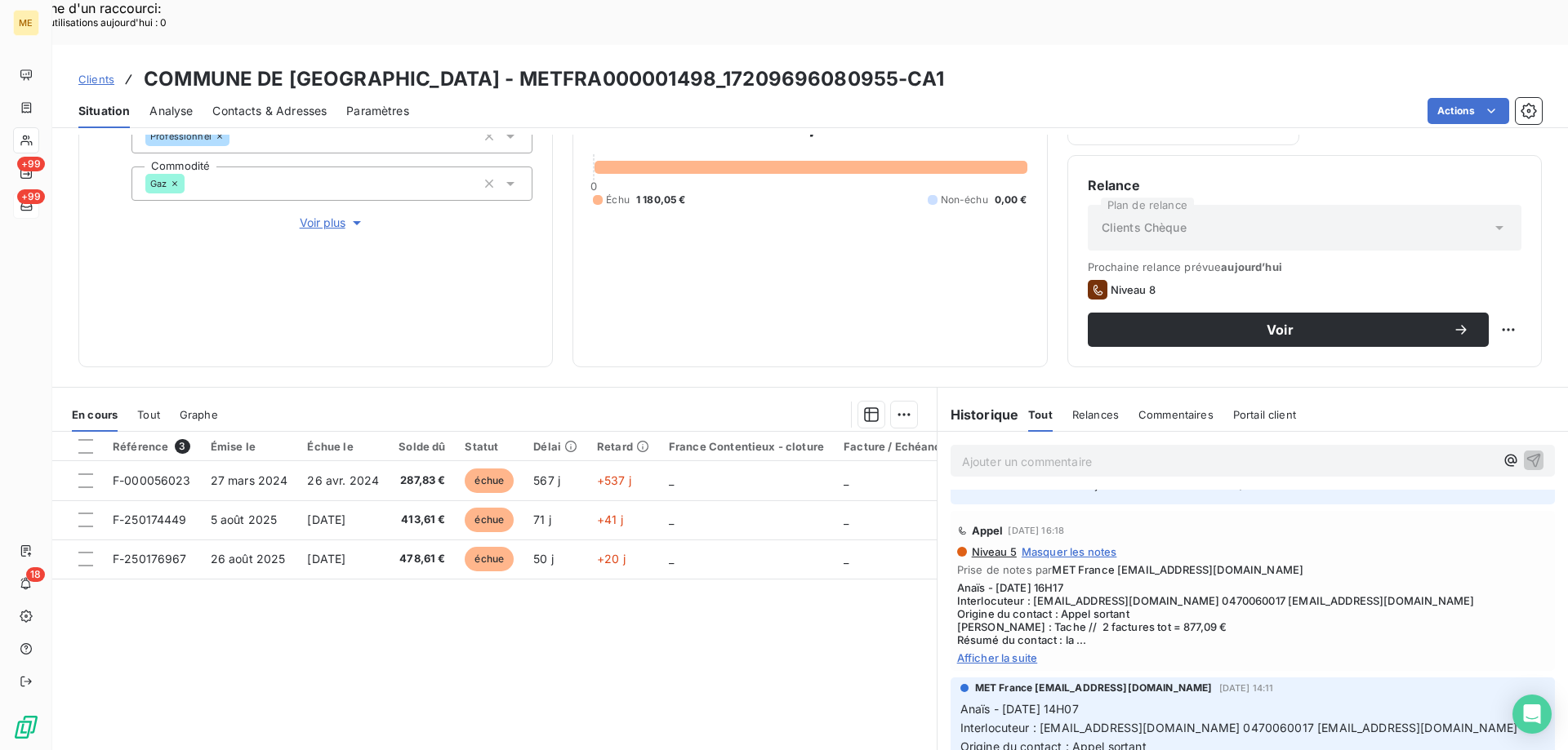
click at [997, 652] on span "Afficher la suite" at bounding box center [1253, 658] width 592 height 13
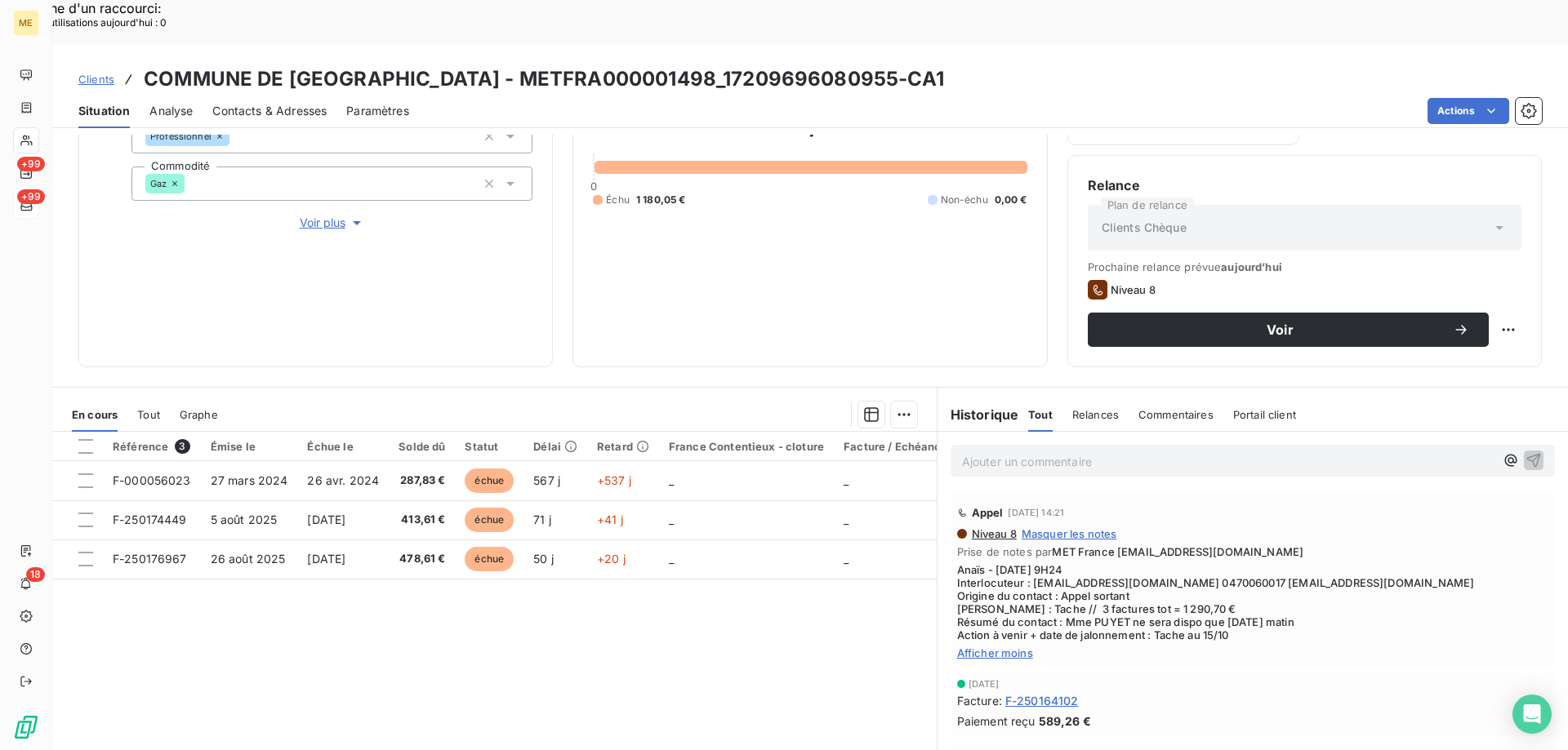
scroll to position [0, 0]
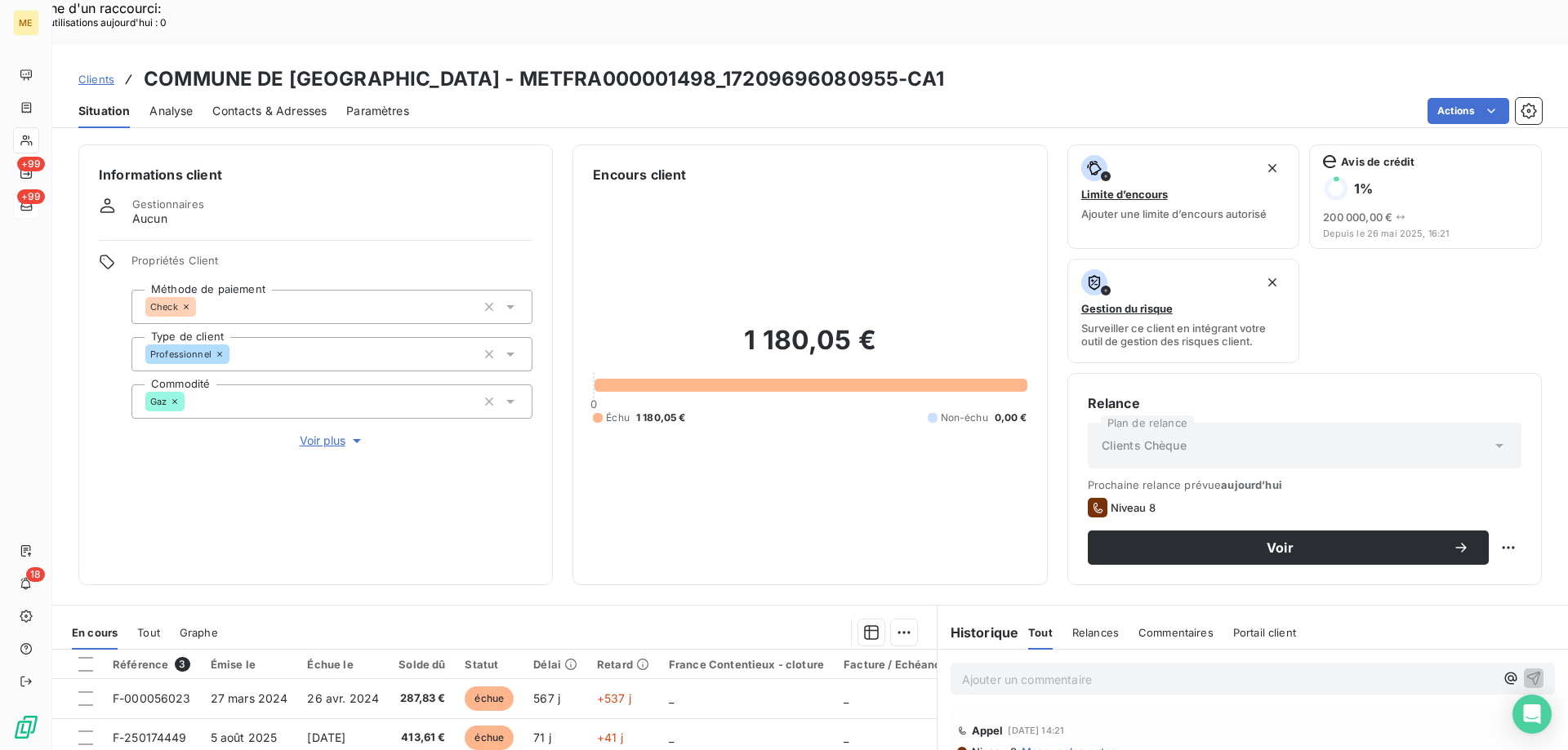
click at [829, 432] on div "1 180,05 € 0 Échu 1 180,05 € Non-échu 0,00 €" at bounding box center [810, 375] width 434 height 380
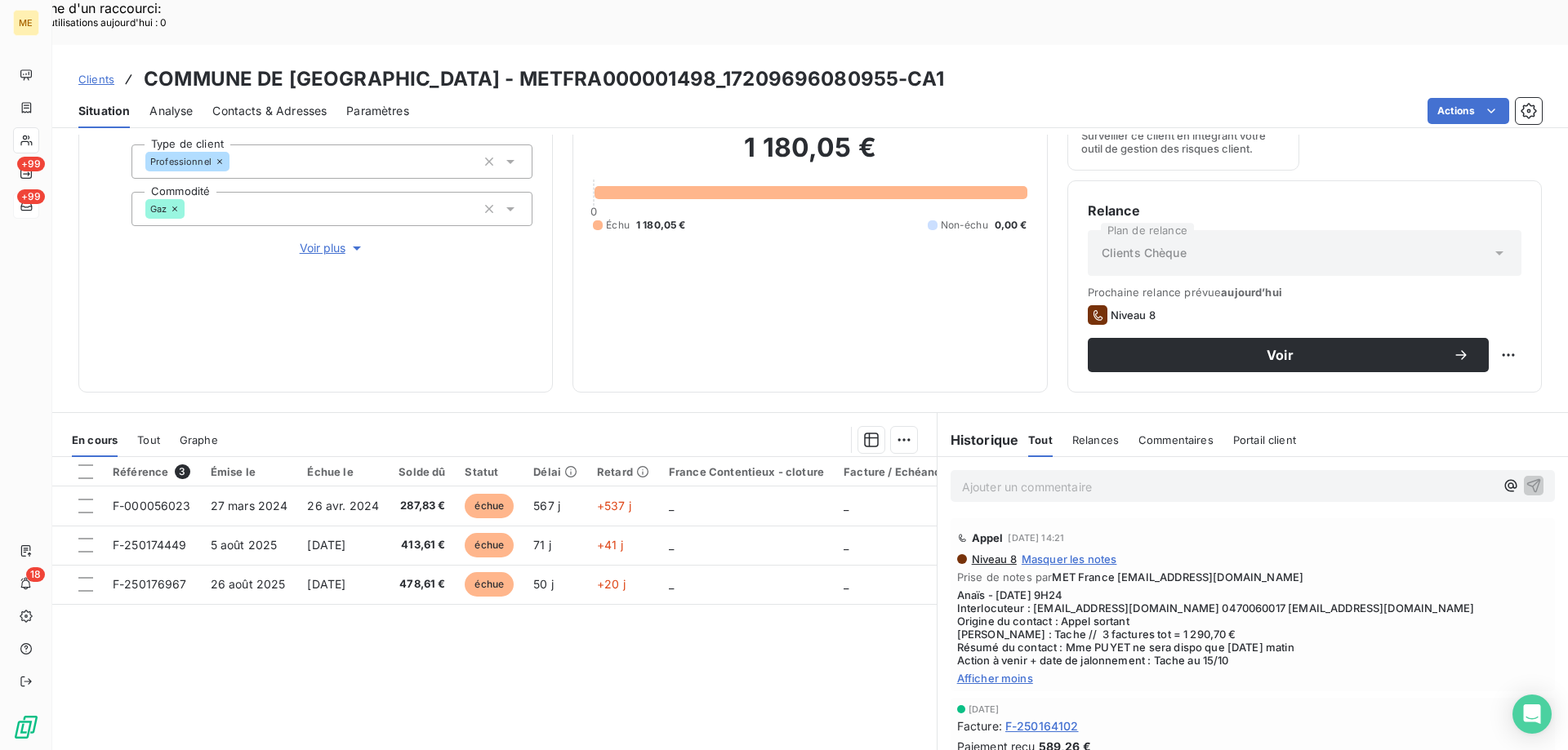
scroll to position [218, 0]
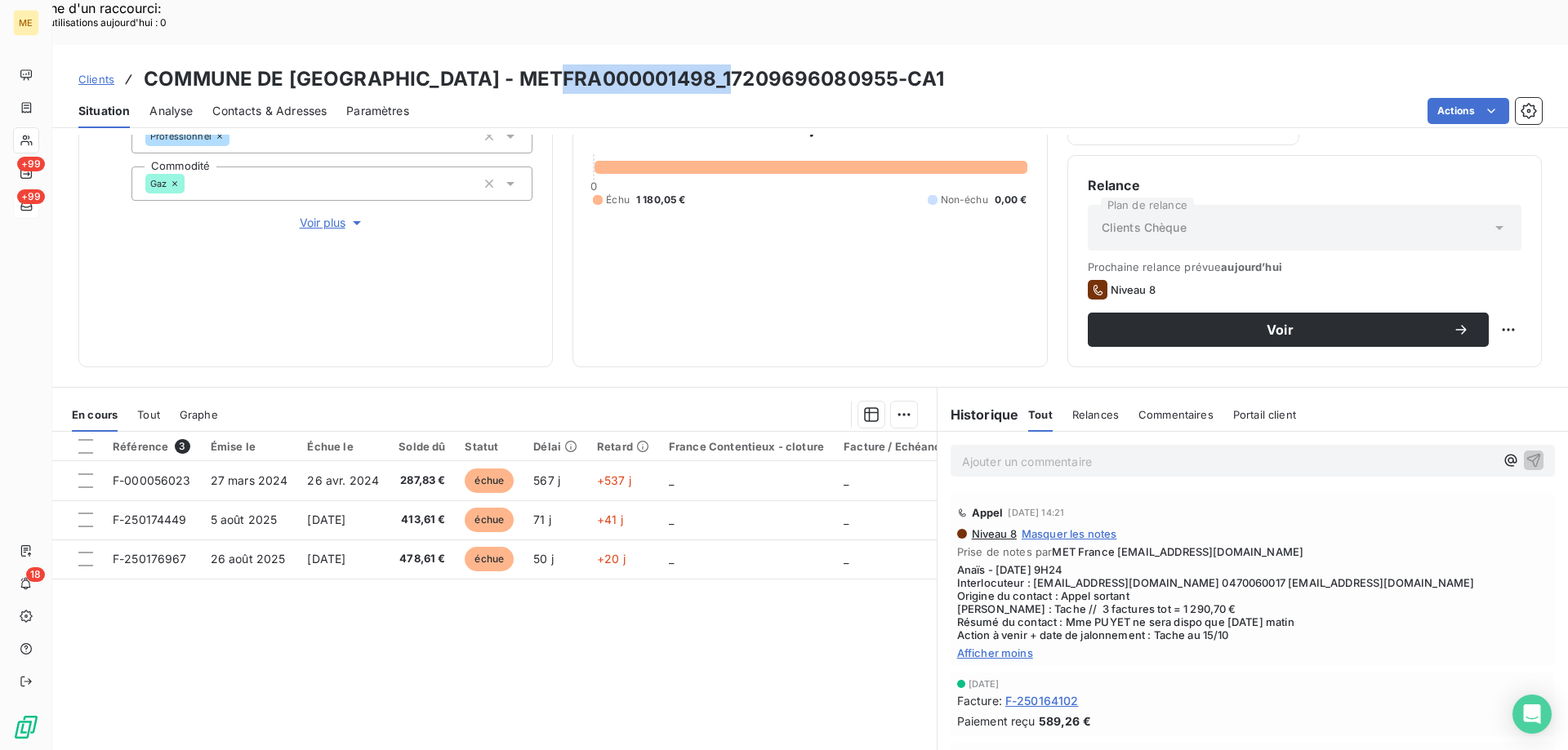
drag, startPoint x: 739, startPoint y: 39, endPoint x: 566, endPoint y: 45, distance: 173.1
click at [566, 64] on h3 "COMMUNE DE VAUX - METFRA000001498_17209696080955-CA1" at bounding box center [543, 79] width 800 height 29
copy h3 "17209696080955"
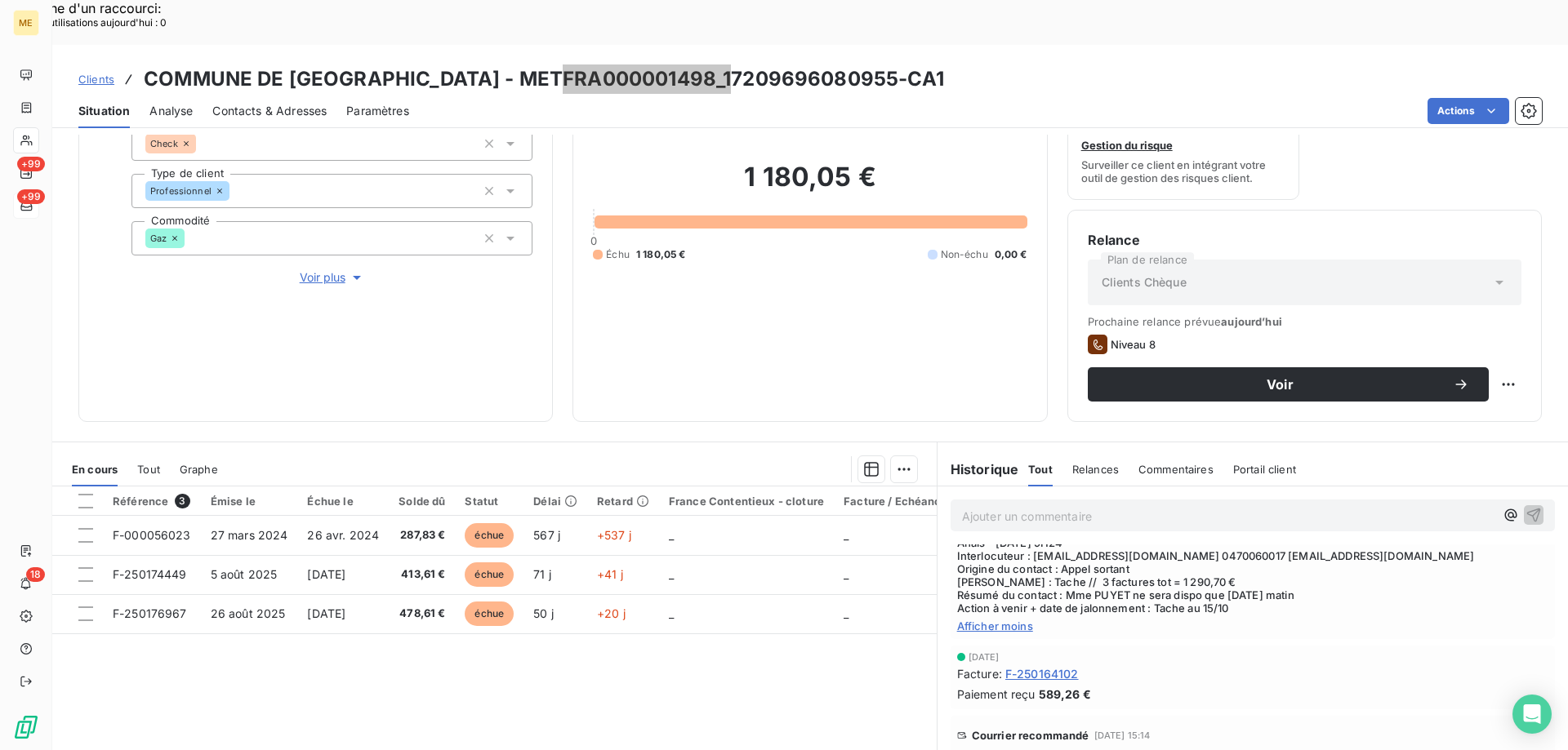
scroll to position [0, 0]
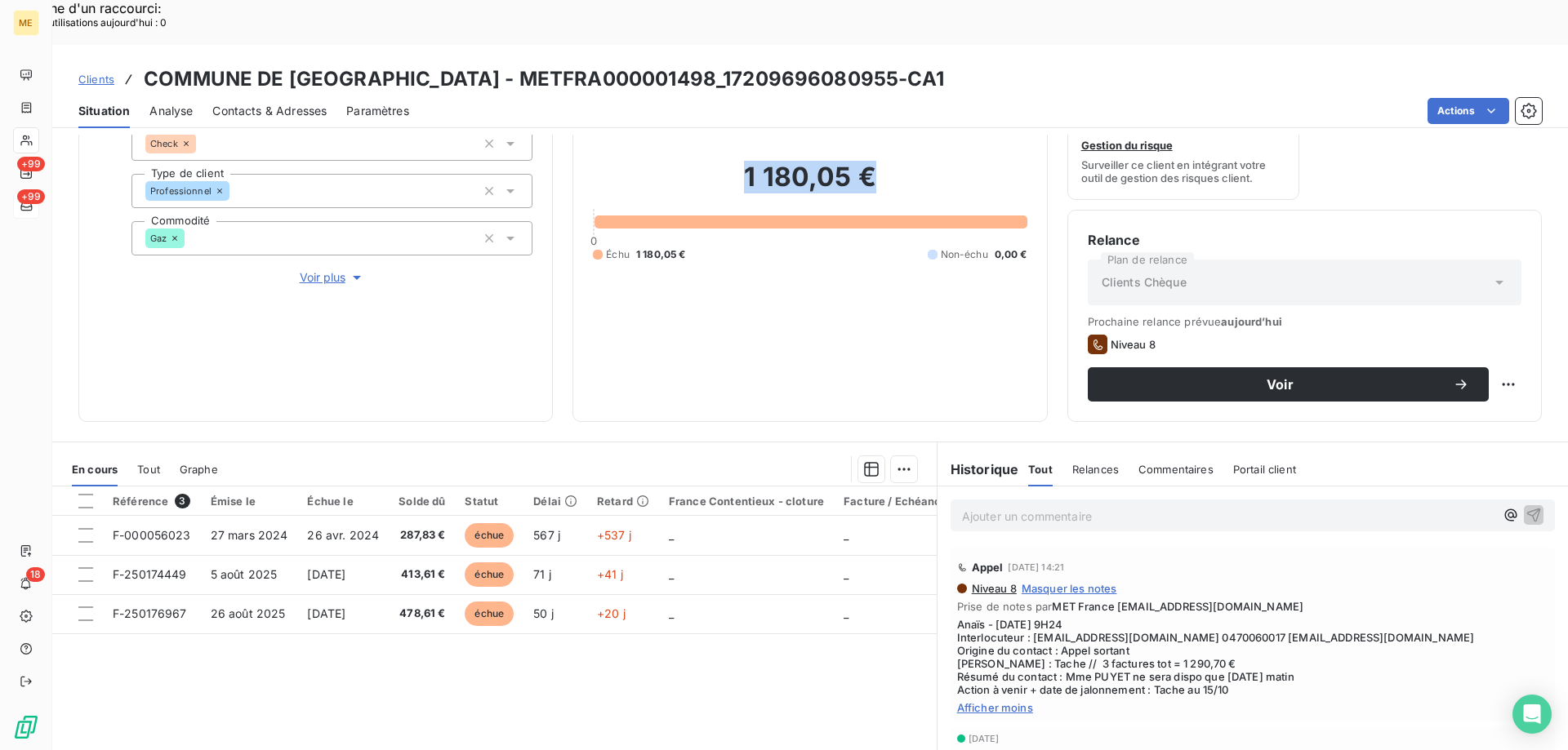
drag, startPoint x: 879, startPoint y: 137, endPoint x: 733, endPoint y: 140, distance: 146.0
click at [733, 161] on h2 "1 180,05 €" at bounding box center [810, 185] width 434 height 49
copy h2 "1 180,05 €"
click at [1119, 506] on p "Ajouter un commentaire ﻿" at bounding box center [1228, 516] width 533 height 20
click at [1110, 506] on p "Ajouter un commentaire ﻿" at bounding box center [1228, 516] width 533 height 20
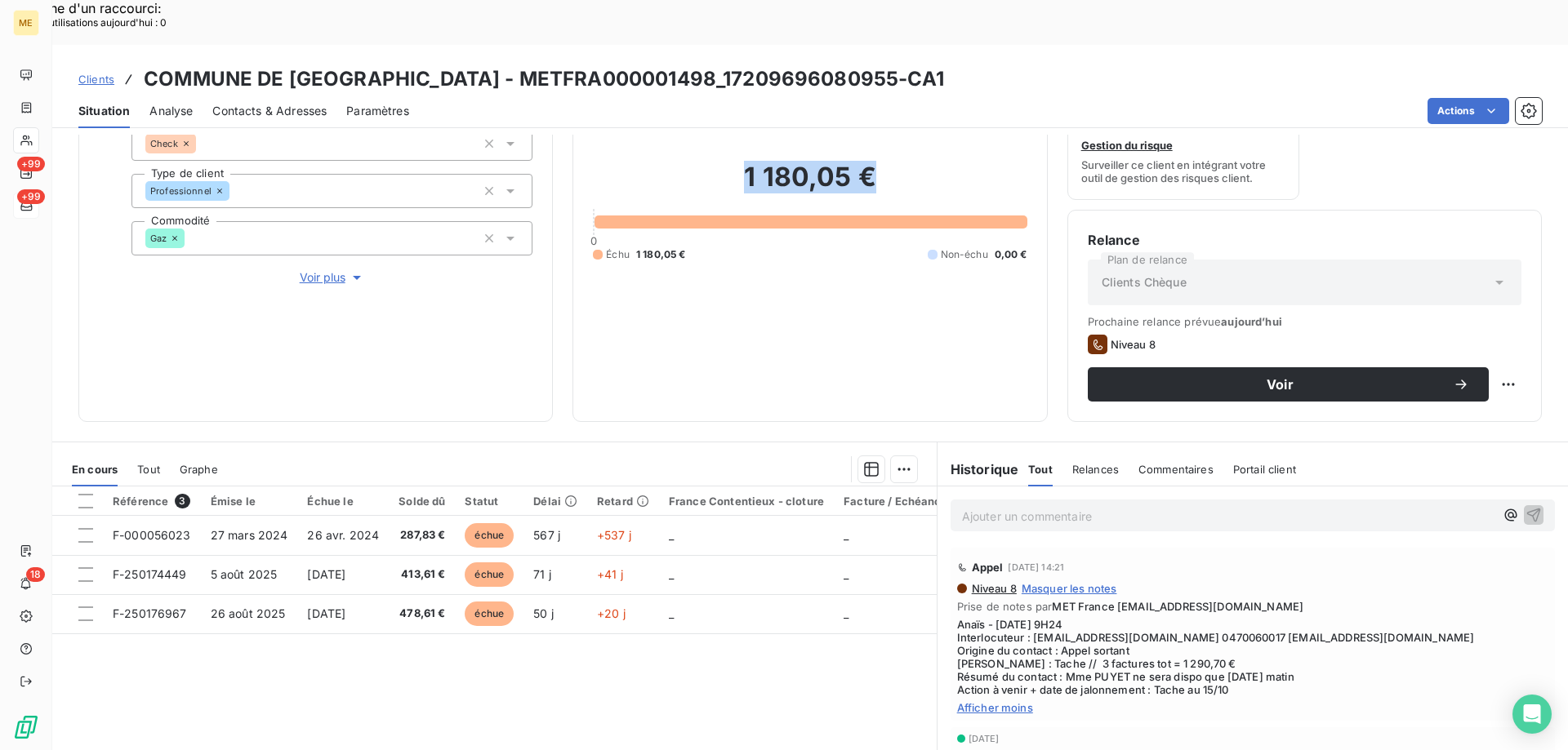
click at [1106, 506] on p "Ajouter un commentaire ﻿" at bounding box center [1228, 516] width 533 height 20
click at [1108, 506] on p "Ajouter un commentaire ﻿" at bounding box center [1228, 516] width 533 height 20
click at [1111, 506] on p "Ajouter un commentaire ﻿" at bounding box center [1228, 516] width 533 height 20
click at [1079, 506] on p "Ajouter un commentaire ﻿" at bounding box center [1228, 516] width 533 height 20
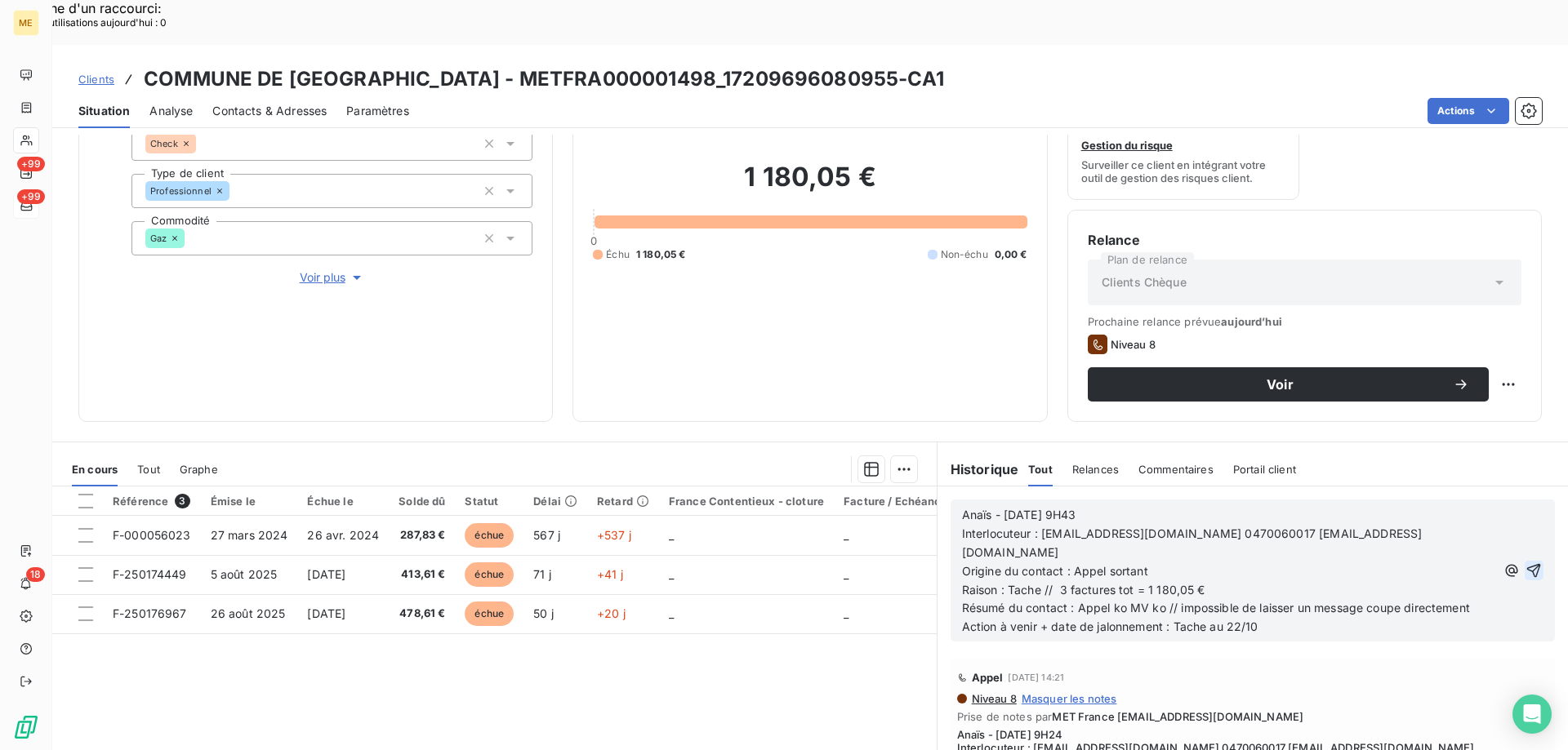
click at [1528, 564] on icon "button" at bounding box center [1534, 570] width 14 height 14
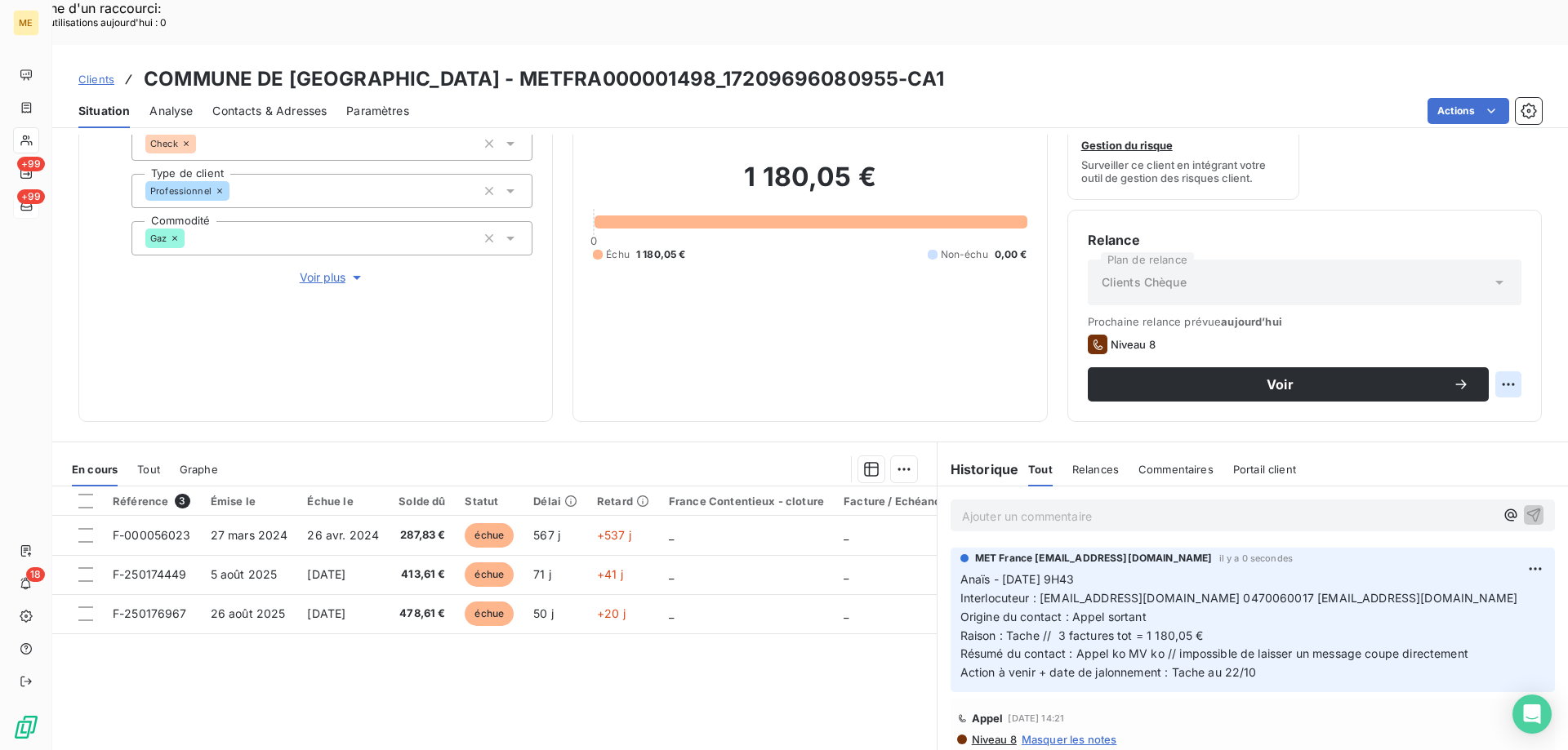
click at [1458, 389] on div "Replanifier cette action" at bounding box center [1428, 375] width 159 height 39
click at [1455, 379] on div "Replanifier cette action" at bounding box center [1428, 375] width 146 height 26
select select "9"
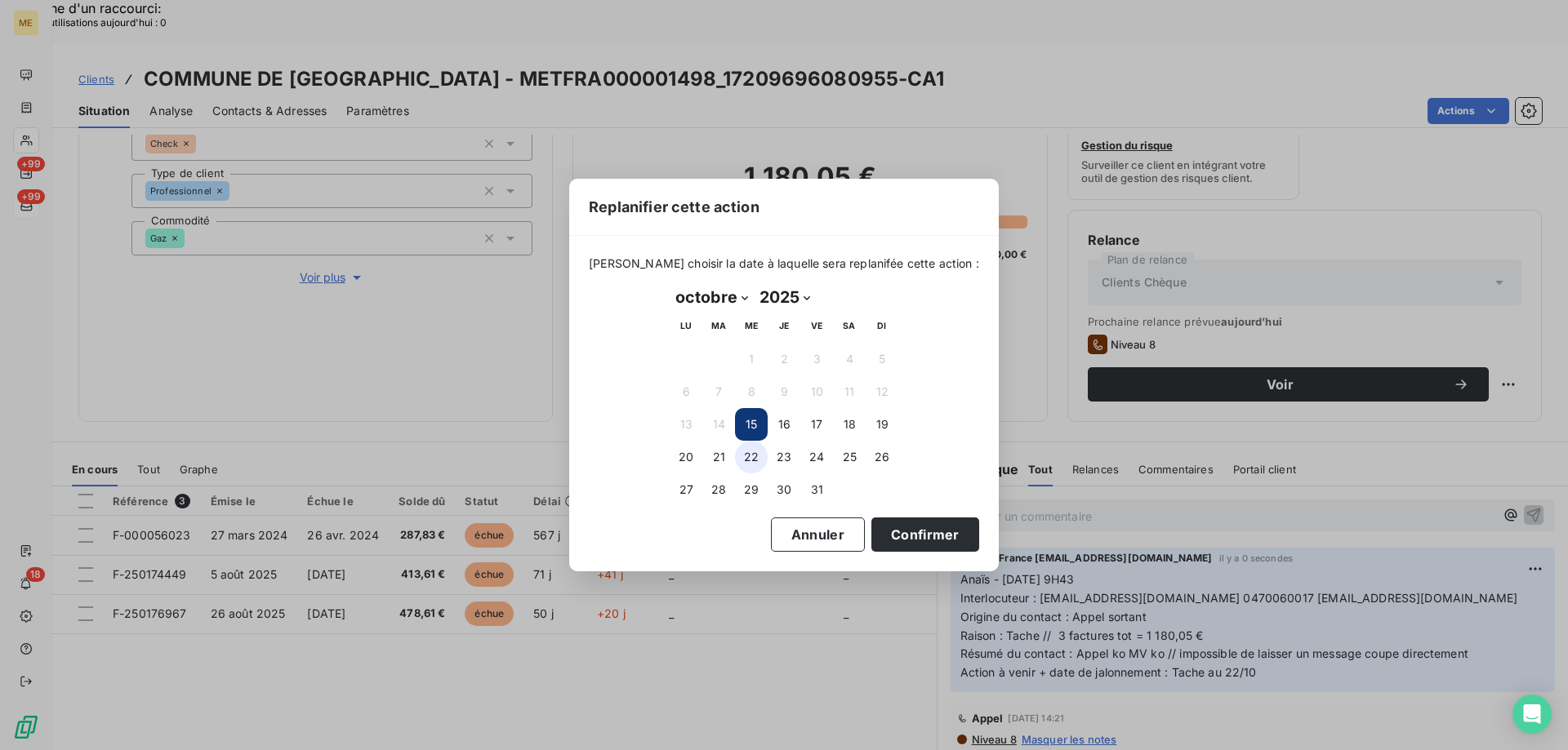
click at [746, 463] on button "22" at bounding box center [751, 457] width 33 height 33
drag, startPoint x: 932, startPoint y: 540, endPoint x: 920, endPoint y: 548, distance: 14.4
click at [932, 541] on button "Confirmer" at bounding box center [925, 534] width 107 height 34
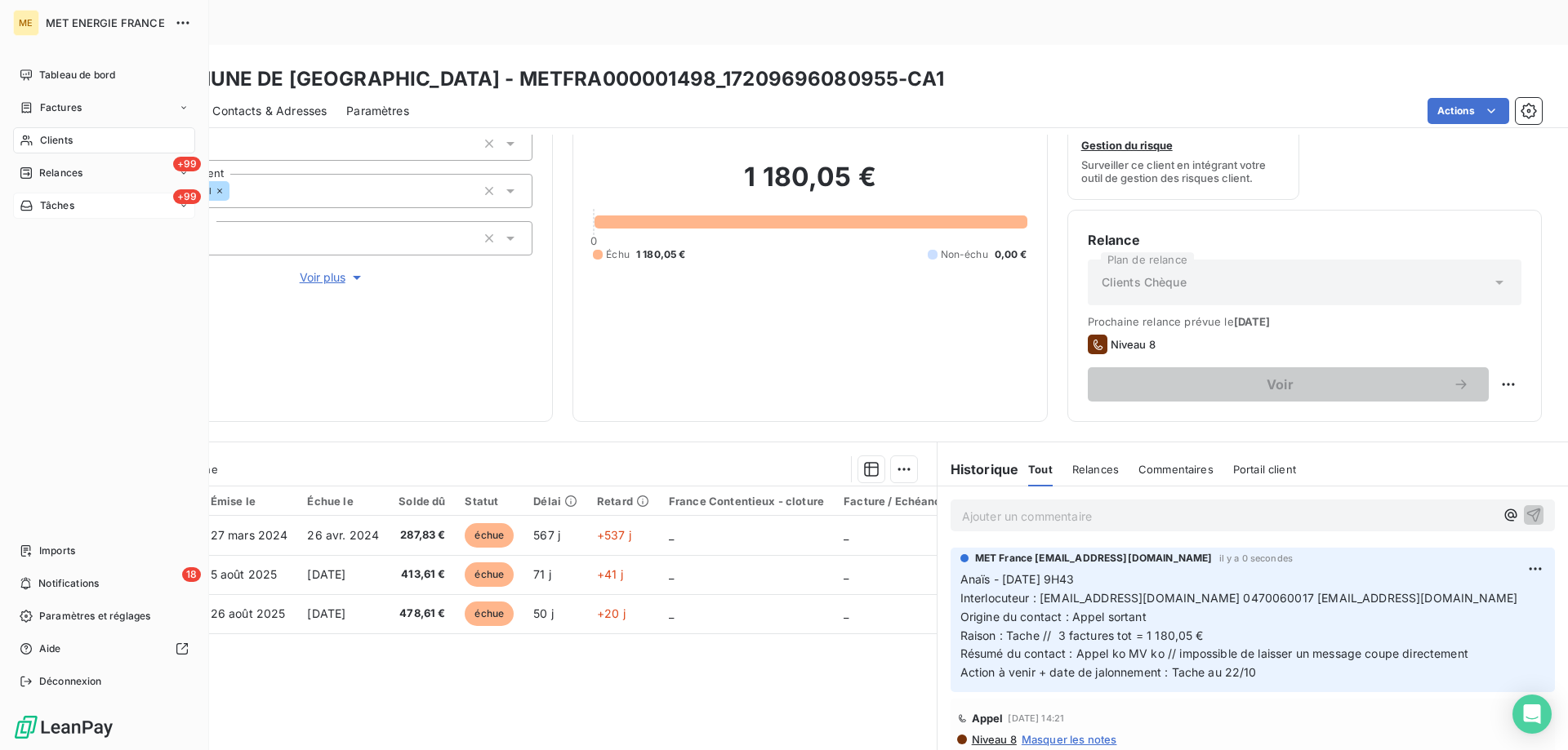
click at [43, 199] on span "Tâches" at bounding box center [57, 206] width 34 height 15
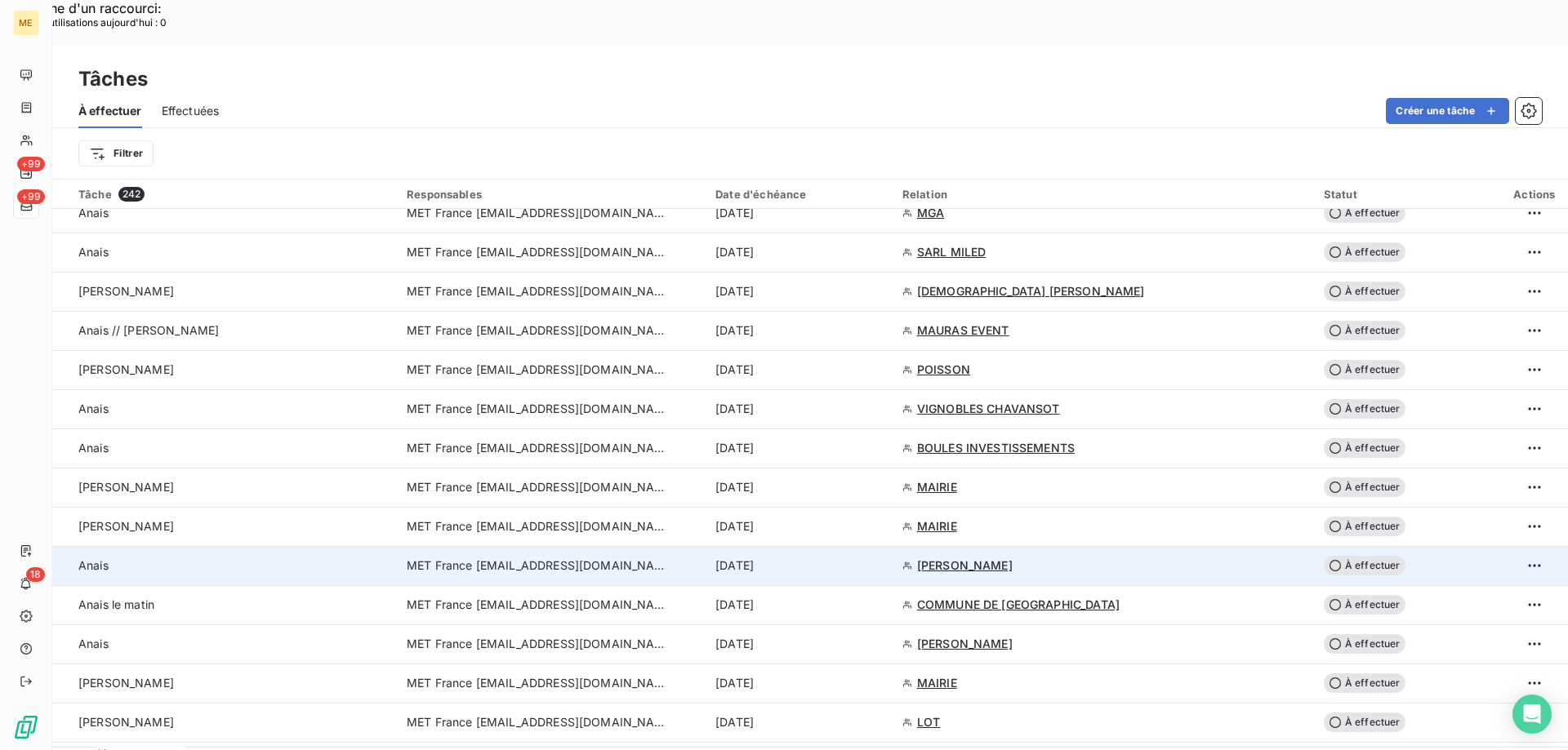
scroll to position [2530, 0]
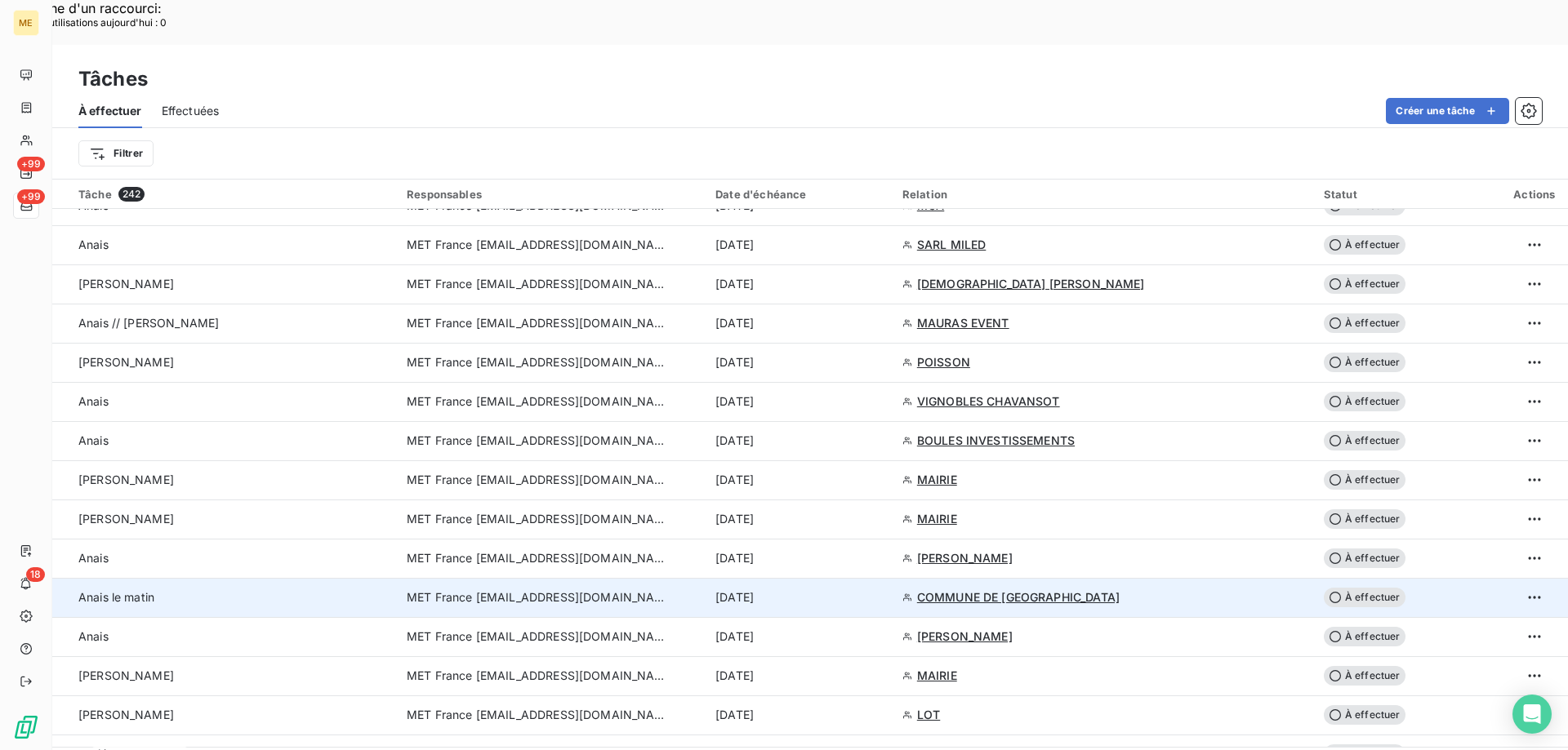
click at [858, 578] on td "15 oct. 2025" at bounding box center [799, 598] width 187 height 39
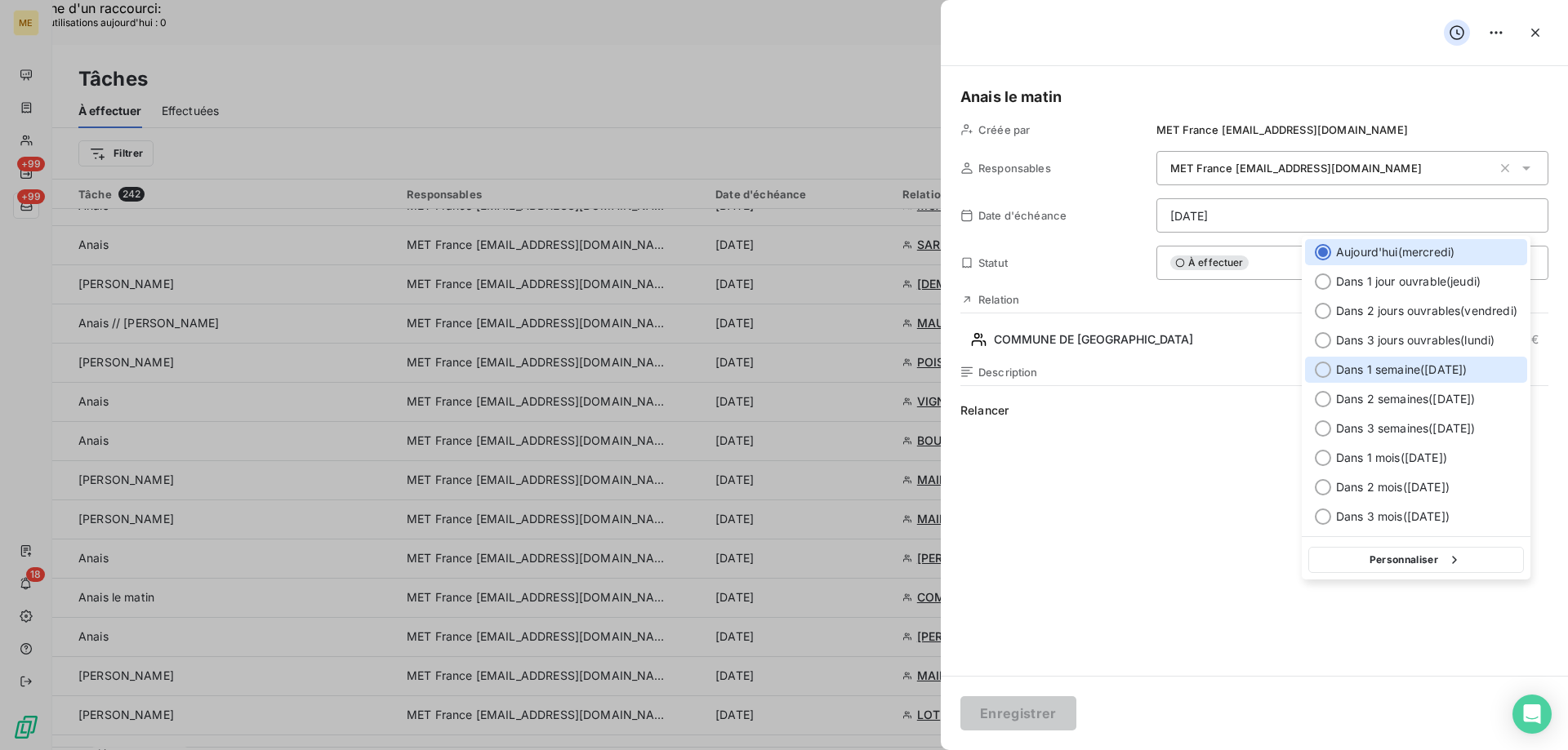
click at [1406, 372] on span "Dans 1 semaine ( 22 oct. )" at bounding box center [1402, 370] width 130 height 17
type input "22/10/2025"
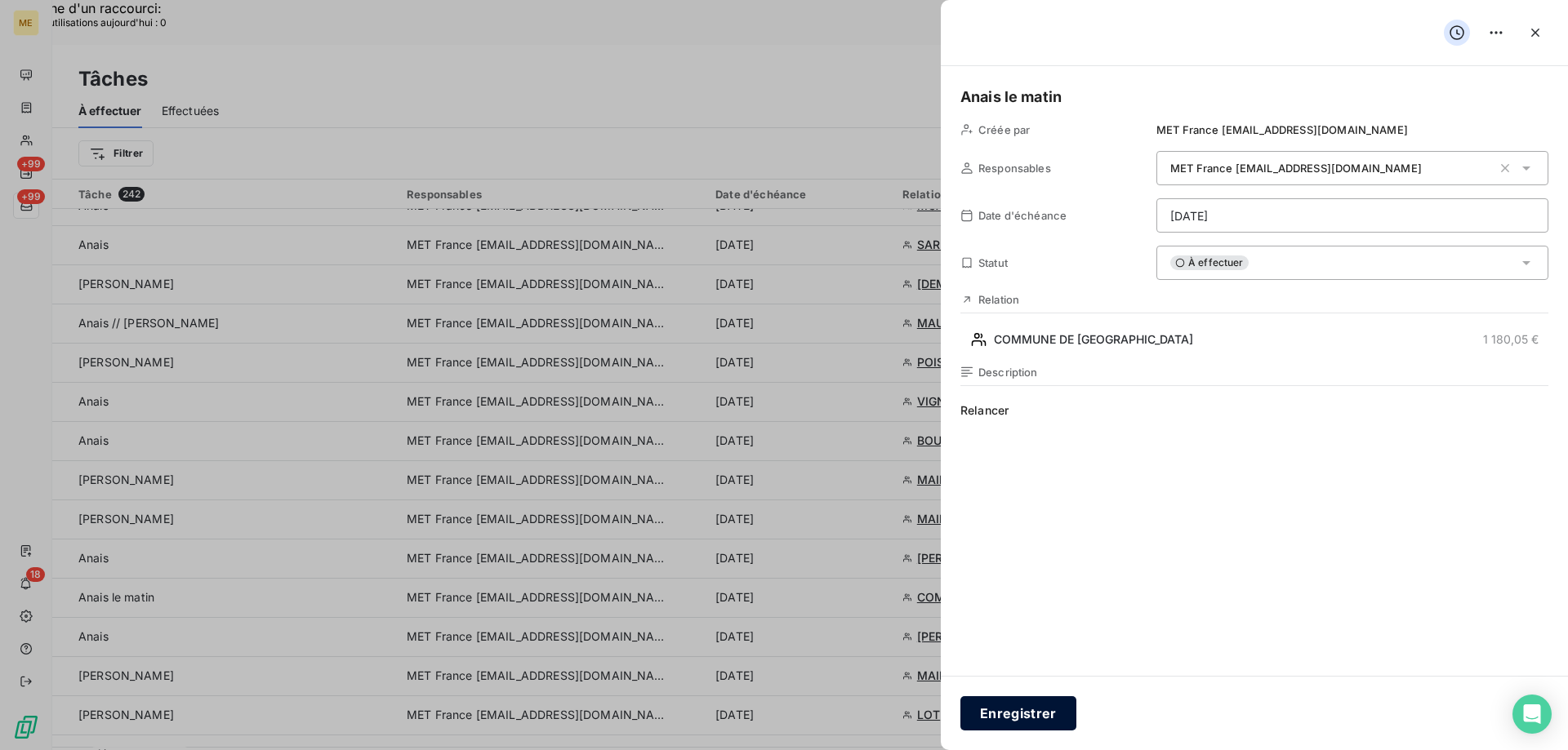
click at [1037, 715] on button "Enregistrer" at bounding box center [1019, 712] width 116 height 34
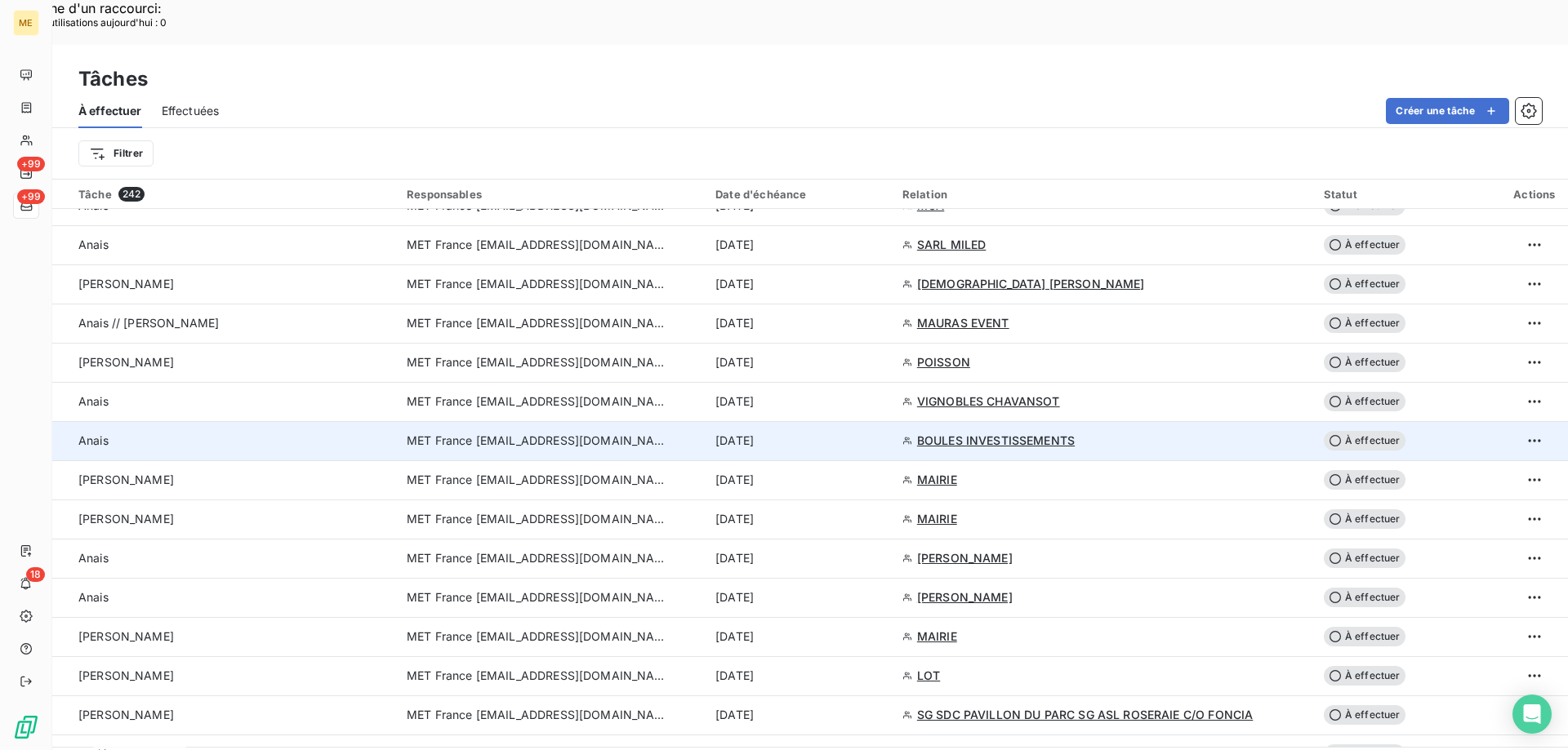
click at [865, 432] on div "15 oct. 2025" at bounding box center [799, 441] width 167 height 17
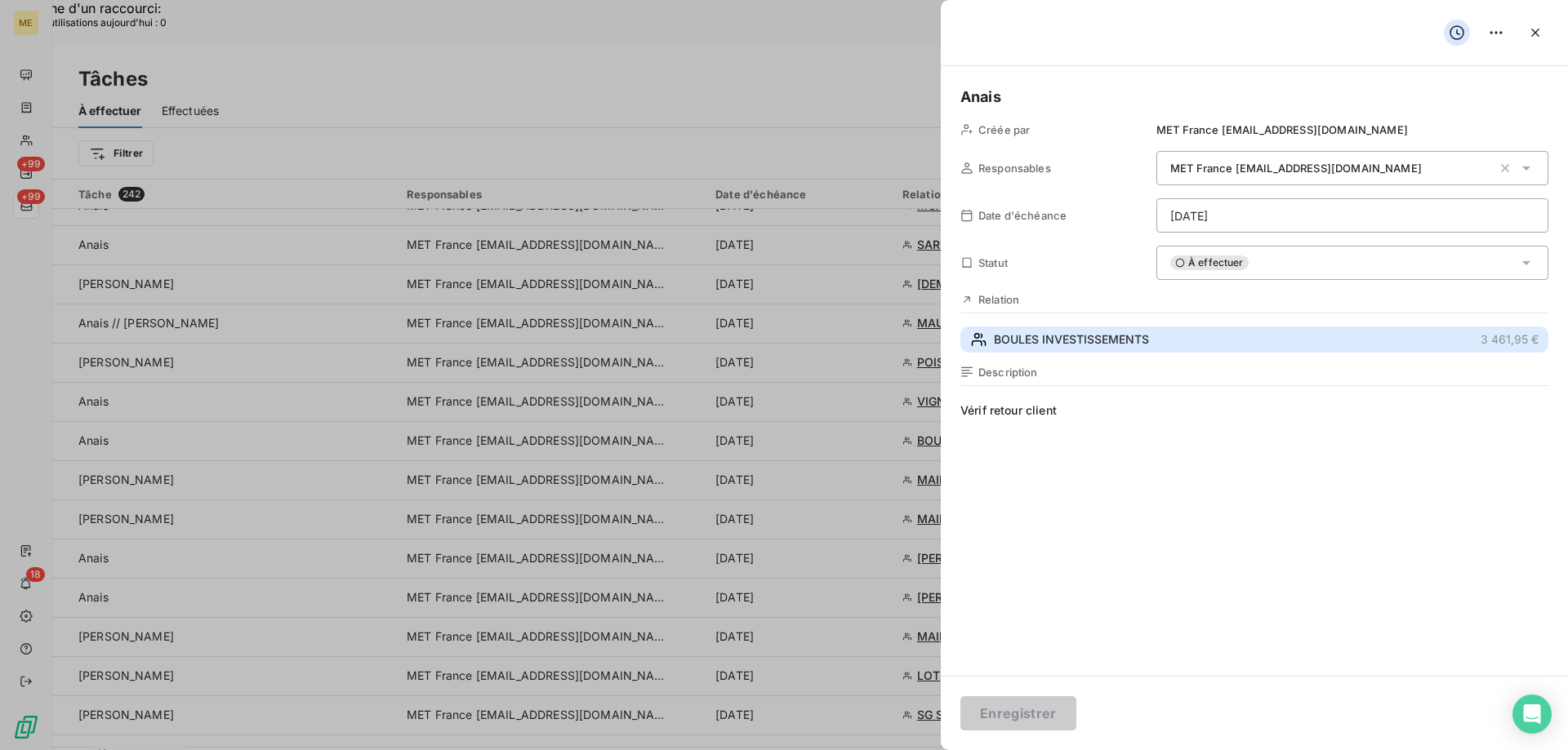
click at [1090, 345] on span "BOULES INVESTISSEMENTS" at bounding box center [1071, 340] width 155 height 17
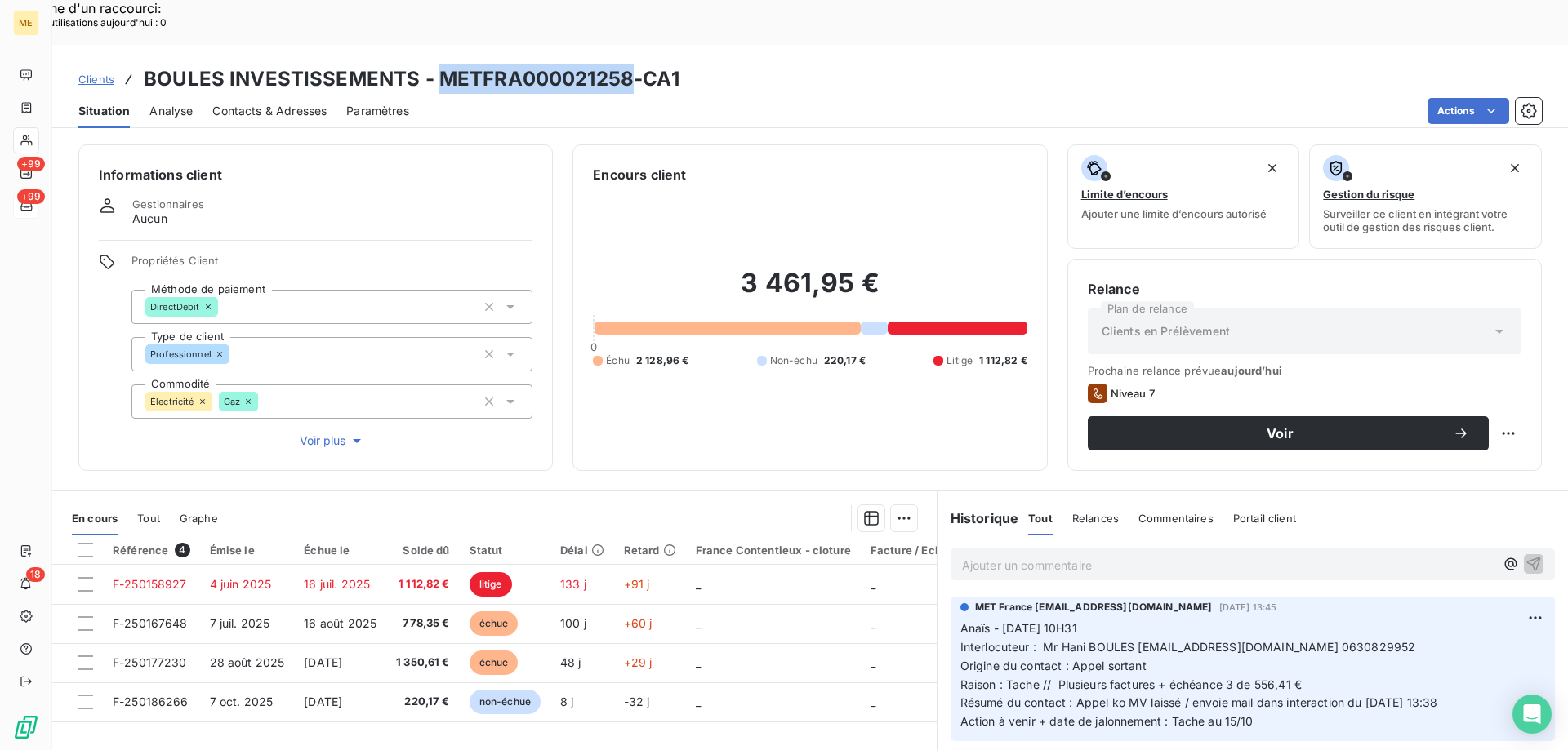
drag, startPoint x: 623, startPoint y: 34, endPoint x: 440, endPoint y: 36, distance: 183.0
click at [440, 64] on h3 "BOULES INVESTISSEMENTS - METFRA000021258-CA1" at bounding box center [411, 79] width 536 height 29
copy h3 "METFRA000021258"
click at [648, 64] on h3 "BOULES INVESTISSEMENTS - METFRA000021258-CA1" at bounding box center [411, 79] width 536 height 29
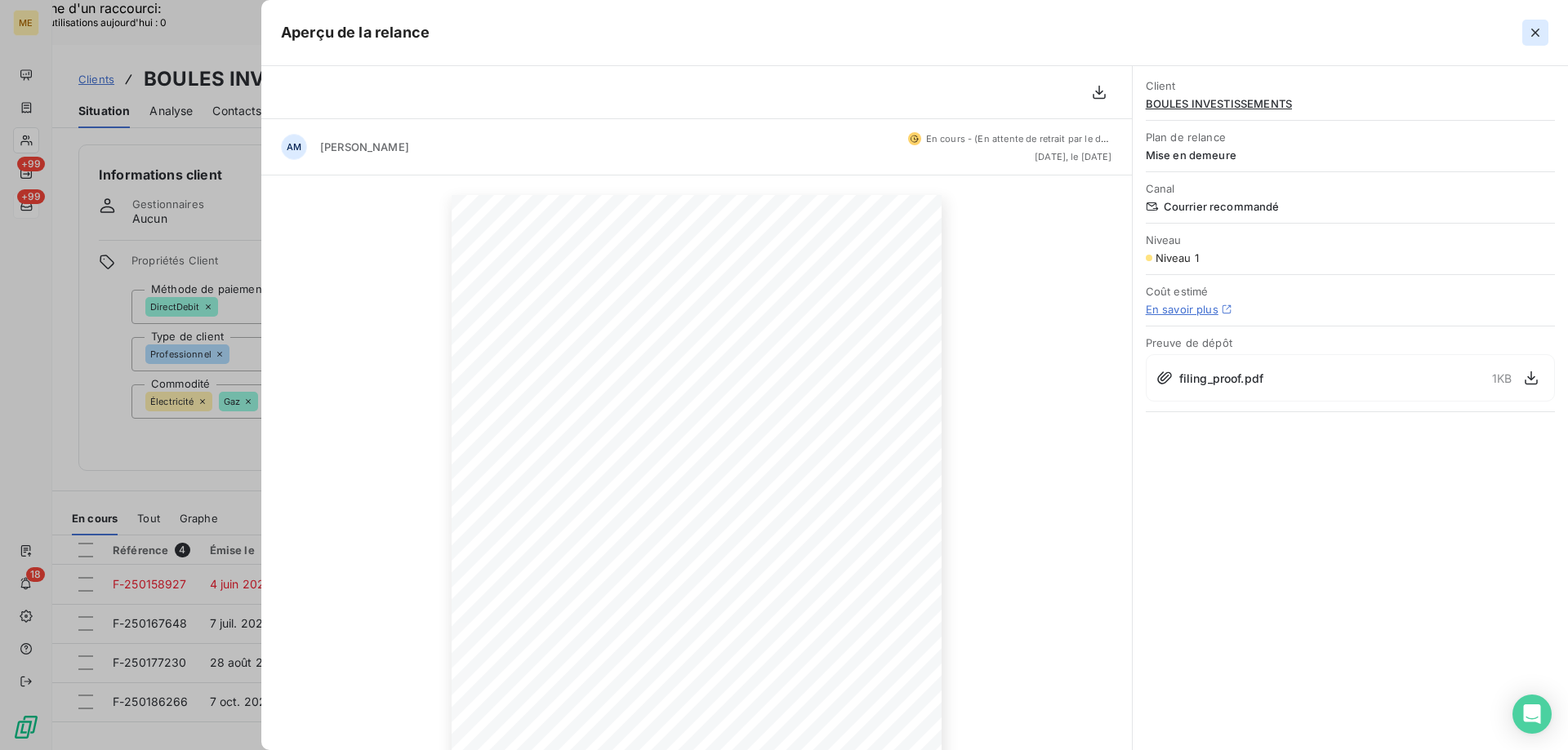
click at [1527, 33] on button "button" at bounding box center [1535, 32] width 26 height 26
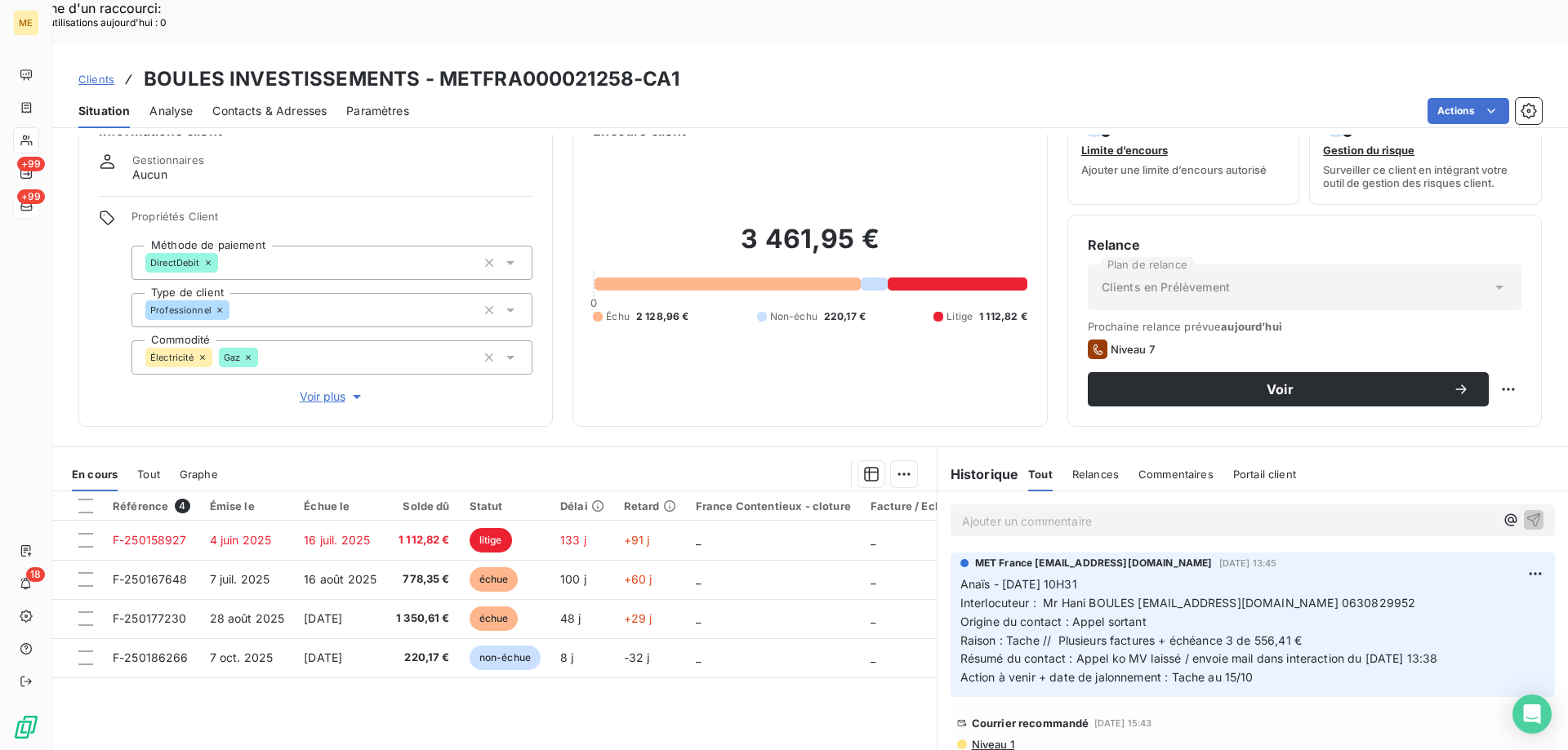
scroll to position [104, 0]
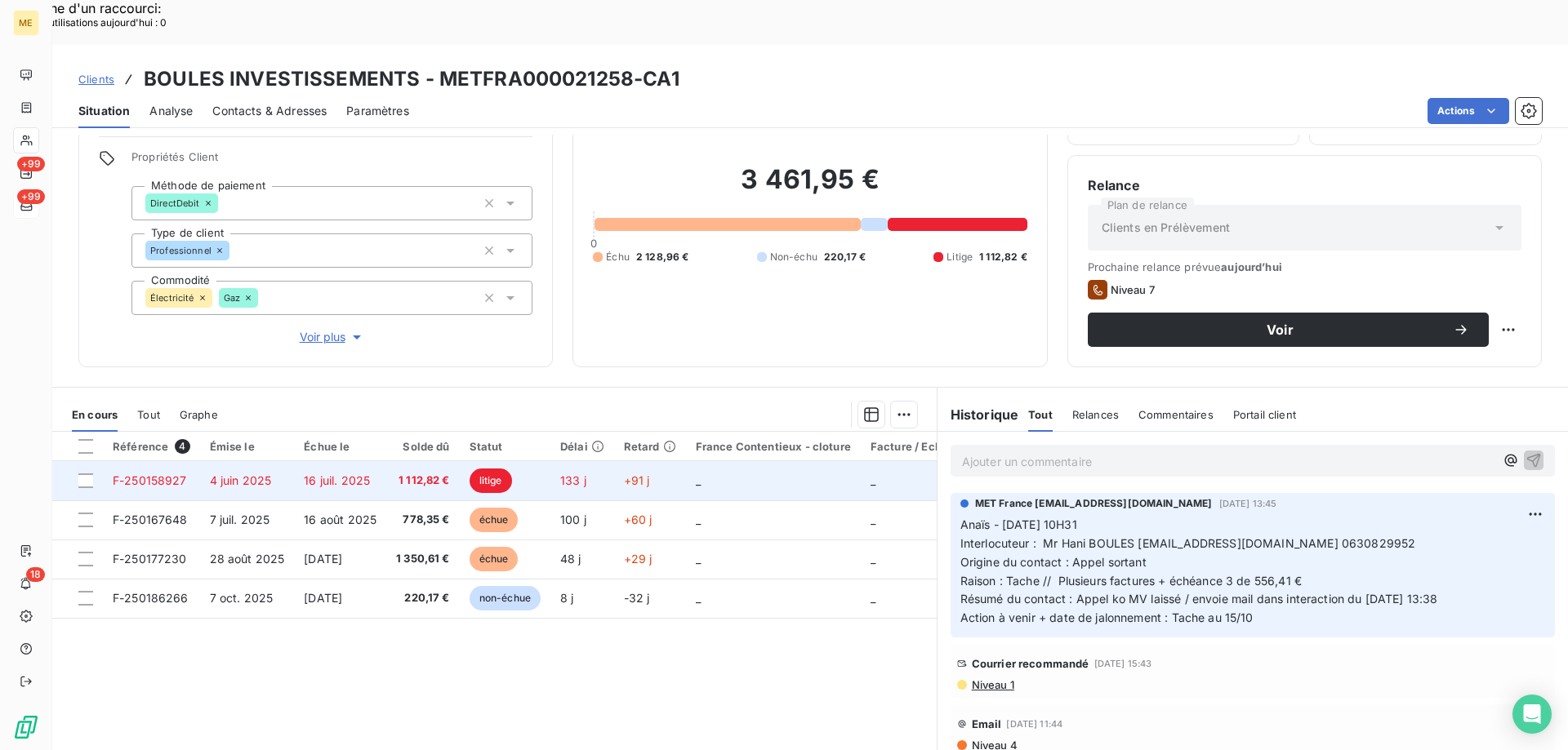
click at [179, 474] on span "F-250158927" at bounding box center [150, 480] width 74 height 14
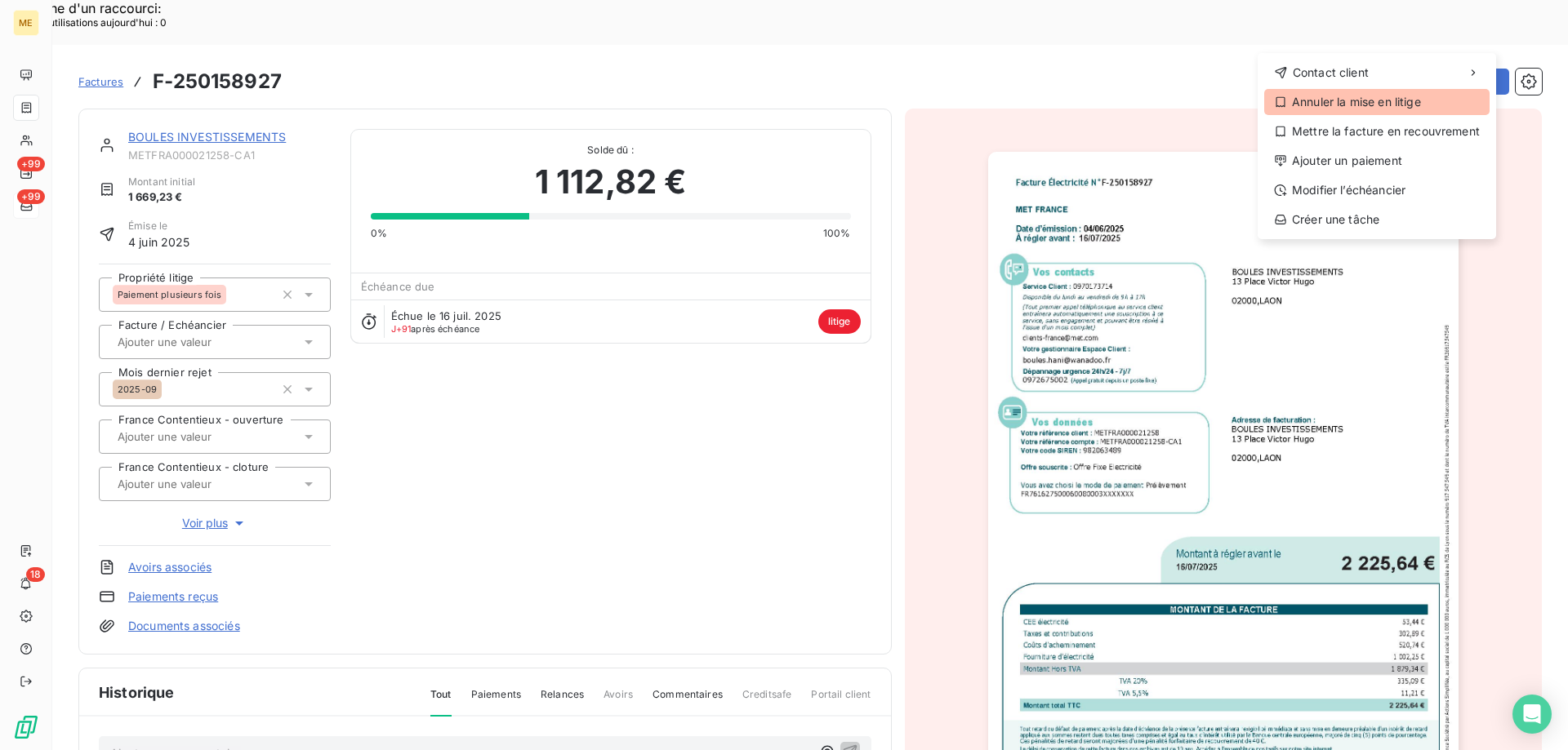
click at [1358, 102] on div "Annuler la mise en litige" at bounding box center [1376, 102] width 225 height 26
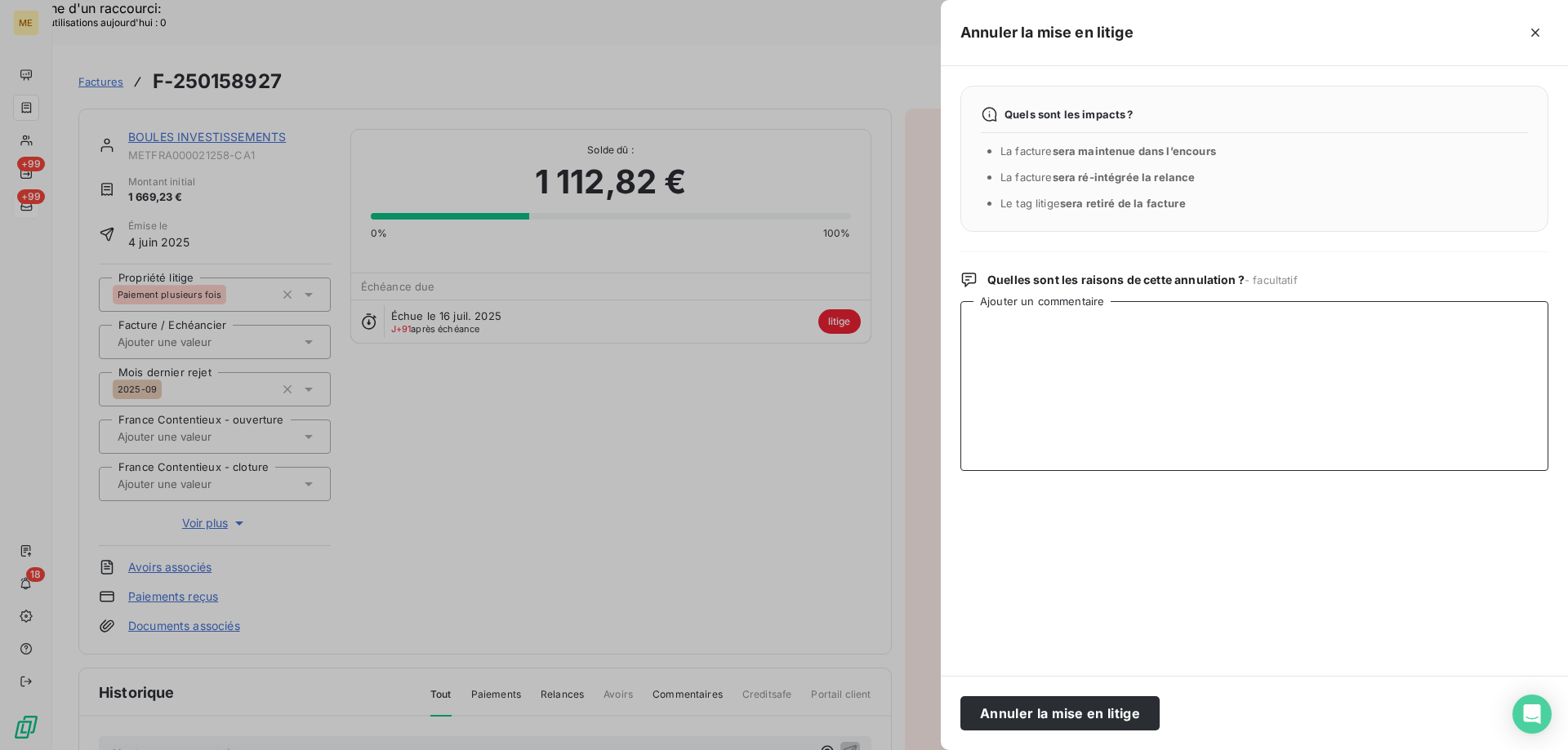
click at [1198, 320] on textarea "Ajouter un commentaire" at bounding box center [1255, 386] width 588 height 170
paste textarea "Anaïs - [DATE] 9H51 Interlocuteur : Mr [PERSON_NAME] [EMAIL_ADDRESS][DOMAIN_NAM…"
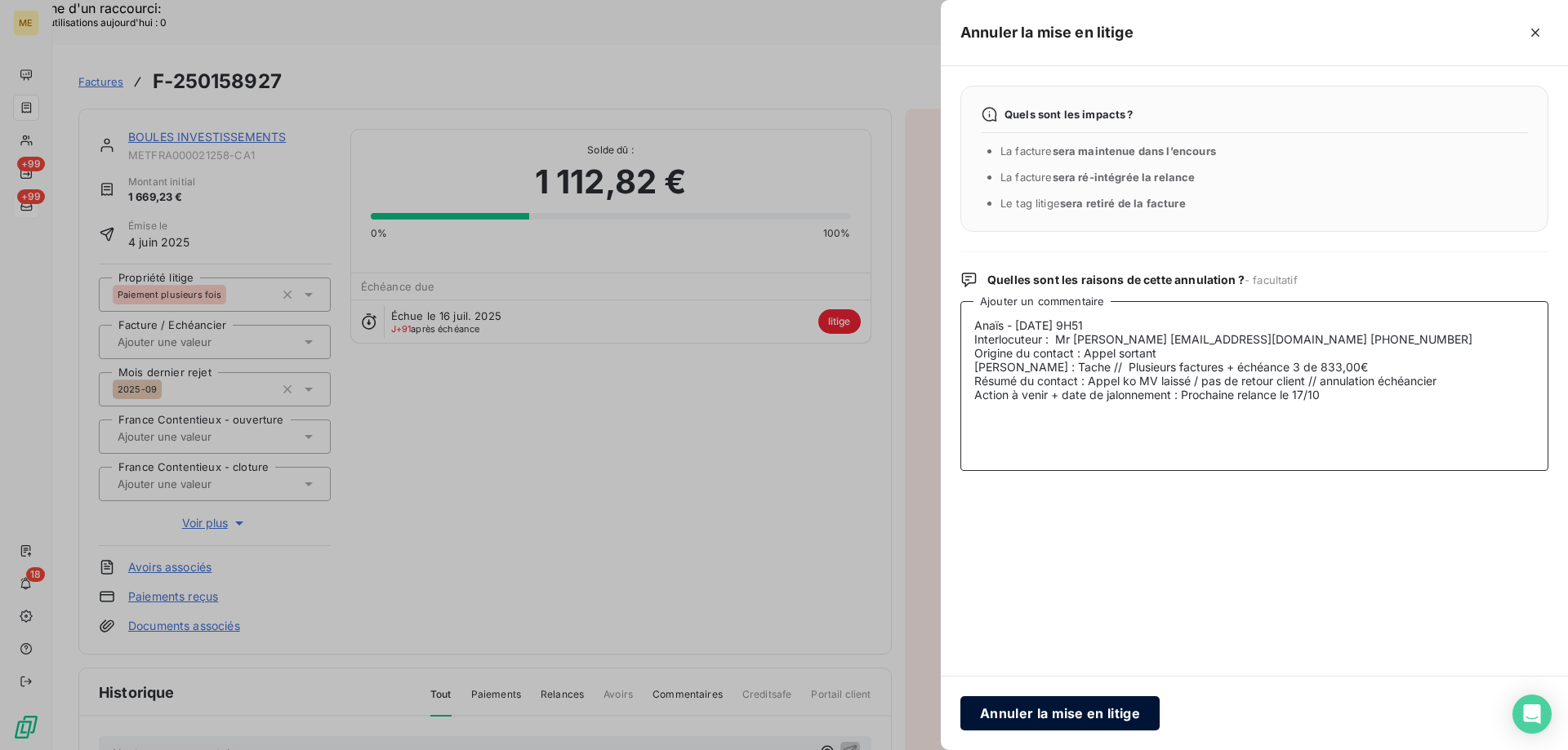
type textarea "Anaïs - [DATE] 9H51 Interlocuteur : Mr [PERSON_NAME] [EMAIL_ADDRESS][DOMAIN_NAM…"
click at [1078, 715] on button "Annuler la mise en litige" at bounding box center [1060, 712] width 199 height 34
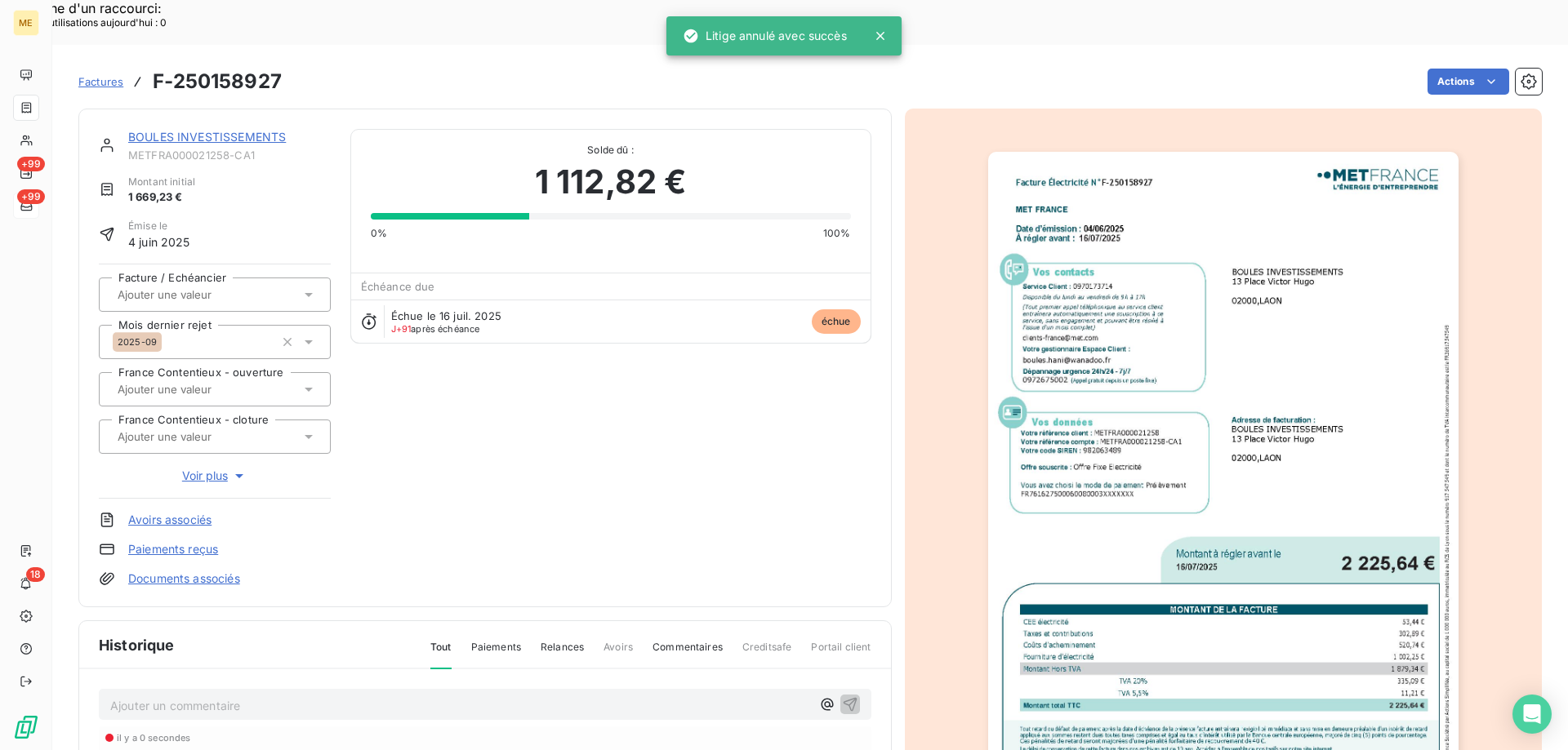
click at [236, 129] on div "BOULES INVESTISSEMENTS" at bounding box center [230, 137] width 203 height 17
click at [224, 129] on link "BOULES INVESTISSEMENTS" at bounding box center [208, 136] width 158 height 14
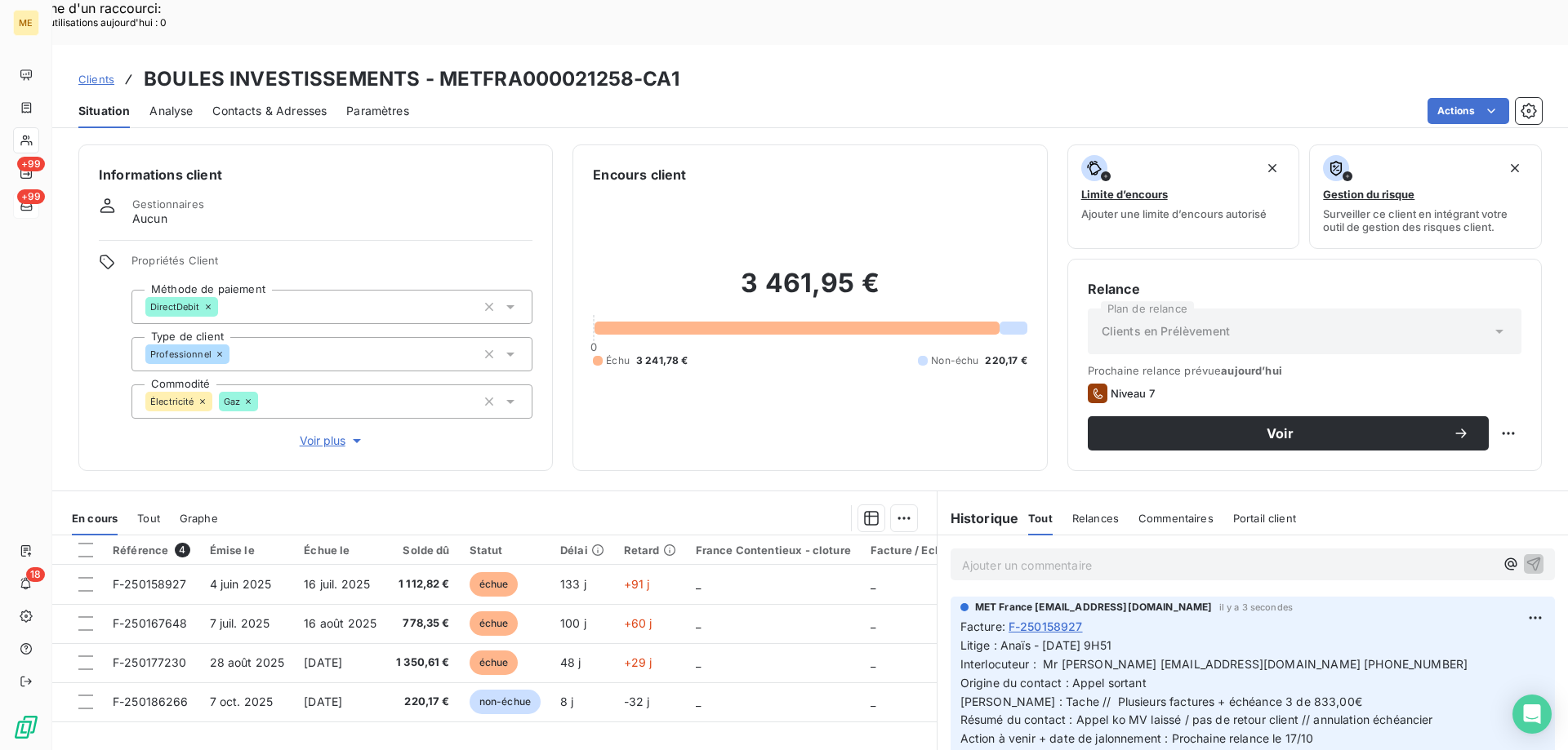
click at [1494, 417] on div "Replanifier cette action" at bounding box center [1428, 424] width 146 height 26
select select "9"
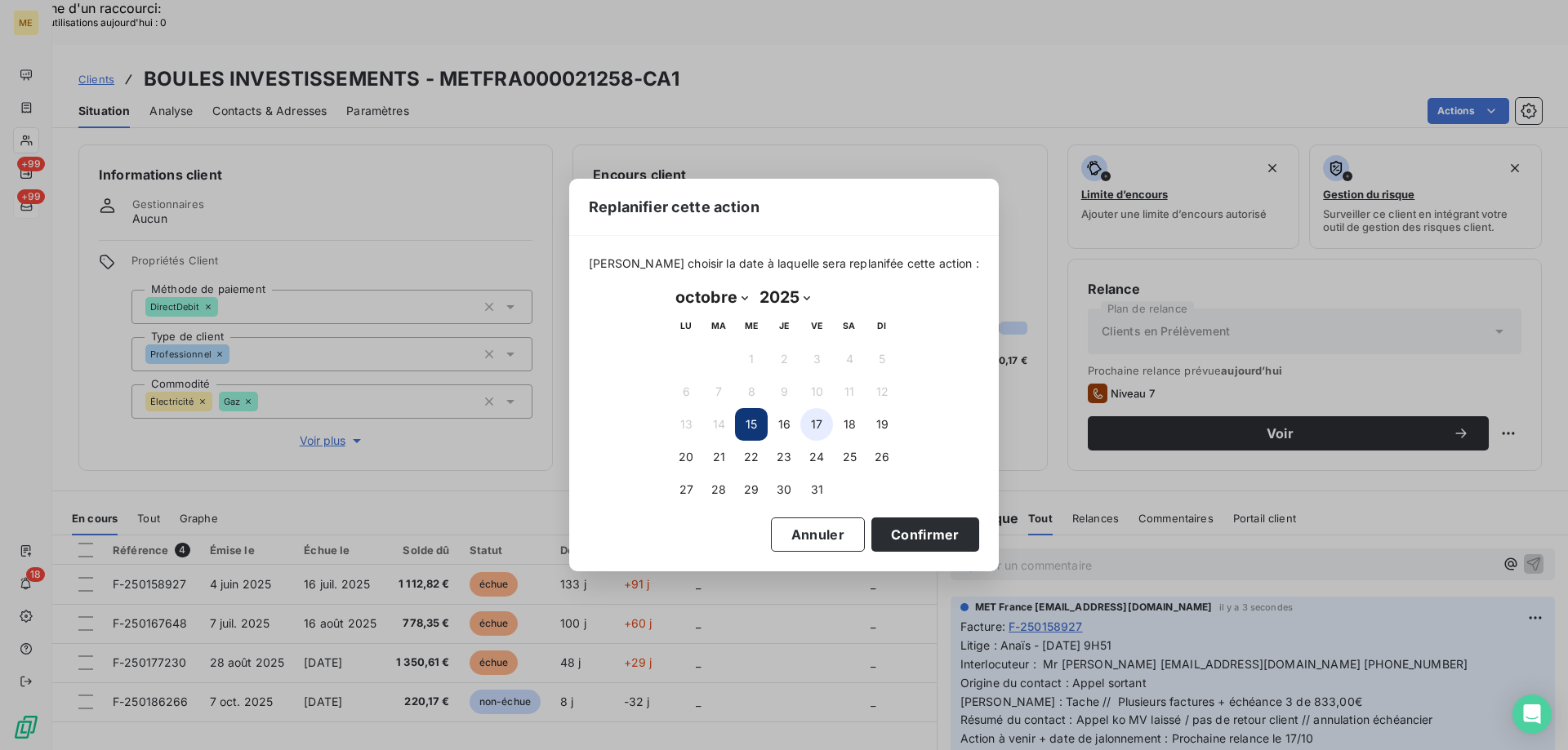
click at [818, 423] on button "17" at bounding box center [817, 425] width 33 height 33
click at [907, 538] on button "Confirmer" at bounding box center [925, 534] width 107 height 34
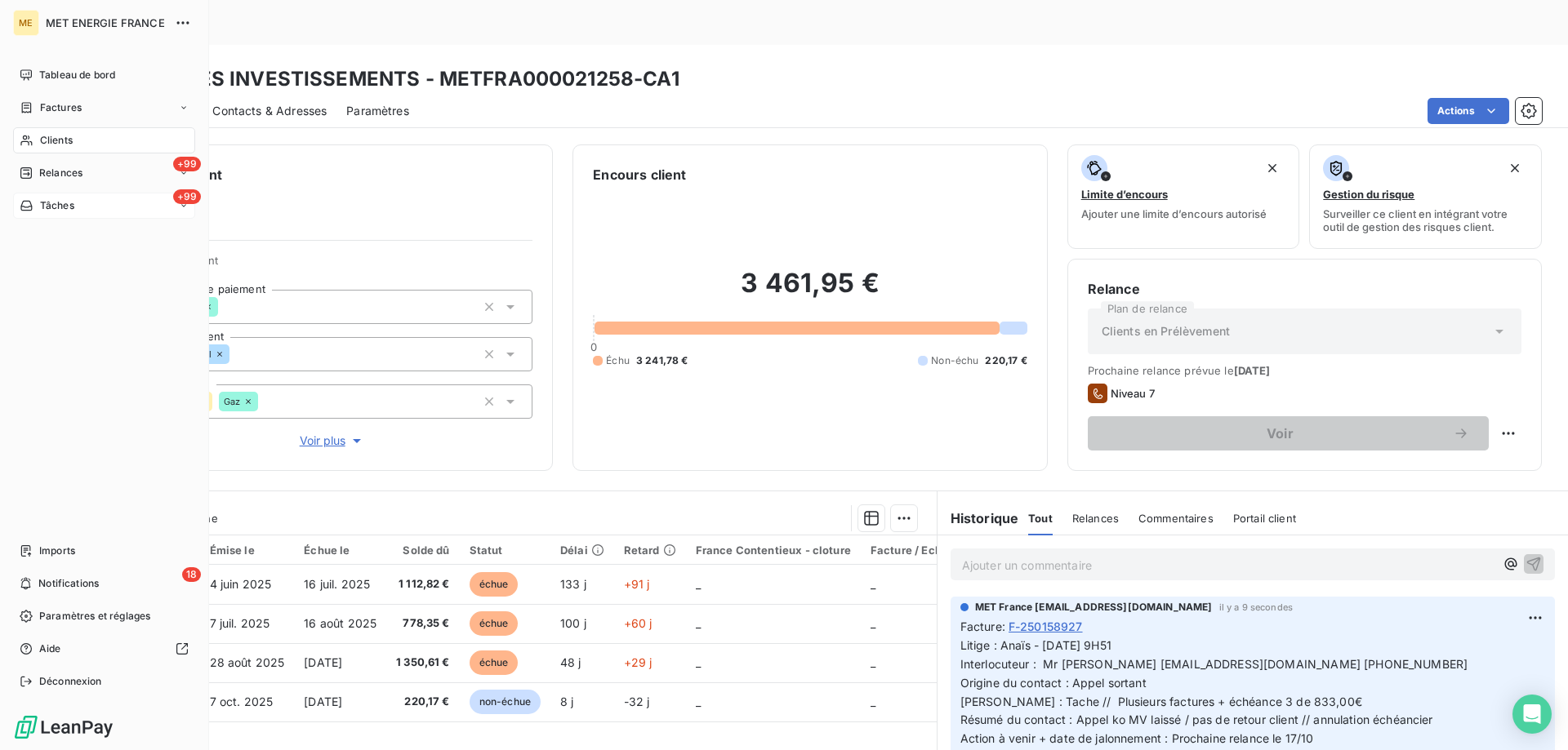
click at [50, 207] on span "Tâches" at bounding box center [57, 206] width 34 height 15
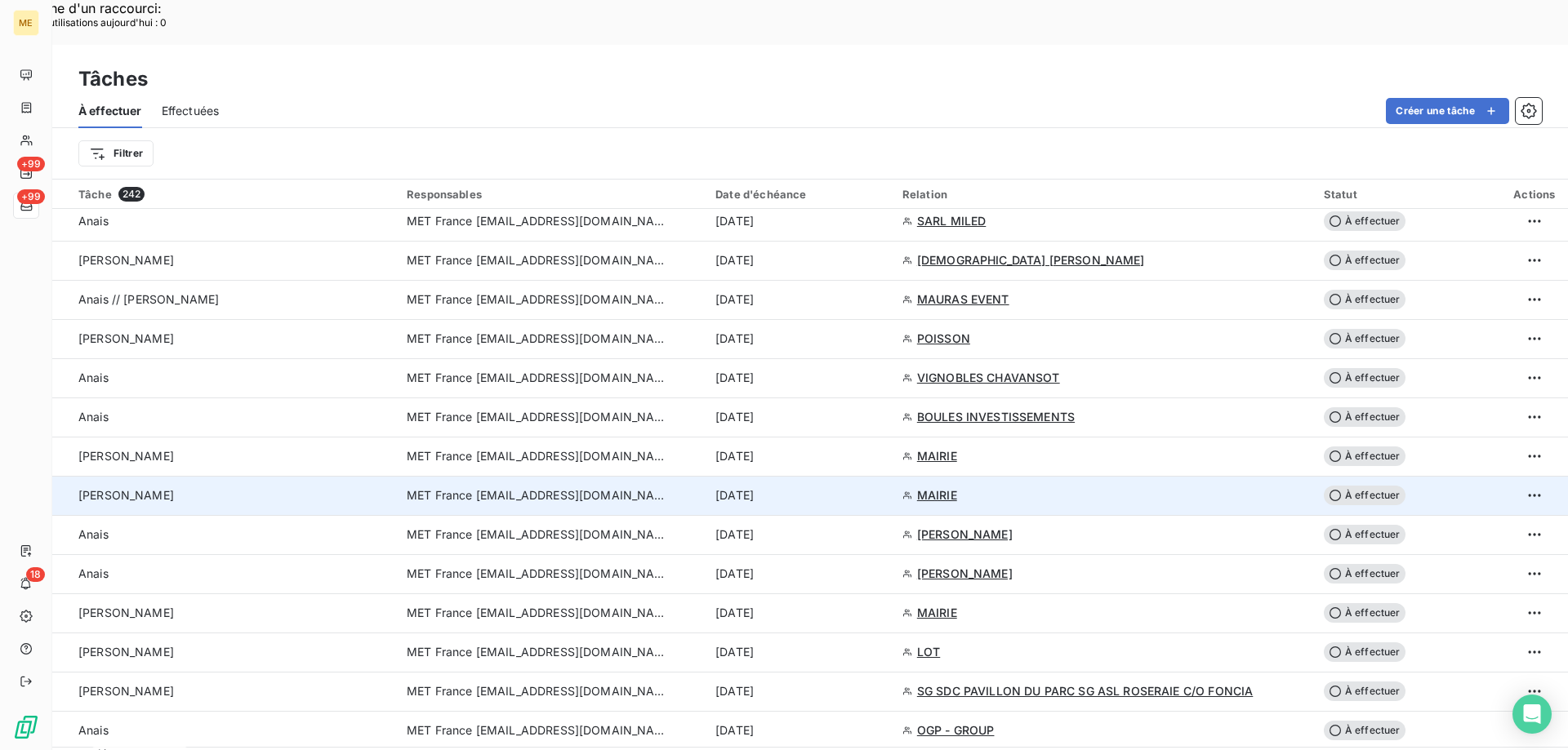
scroll to position [2530, 0]
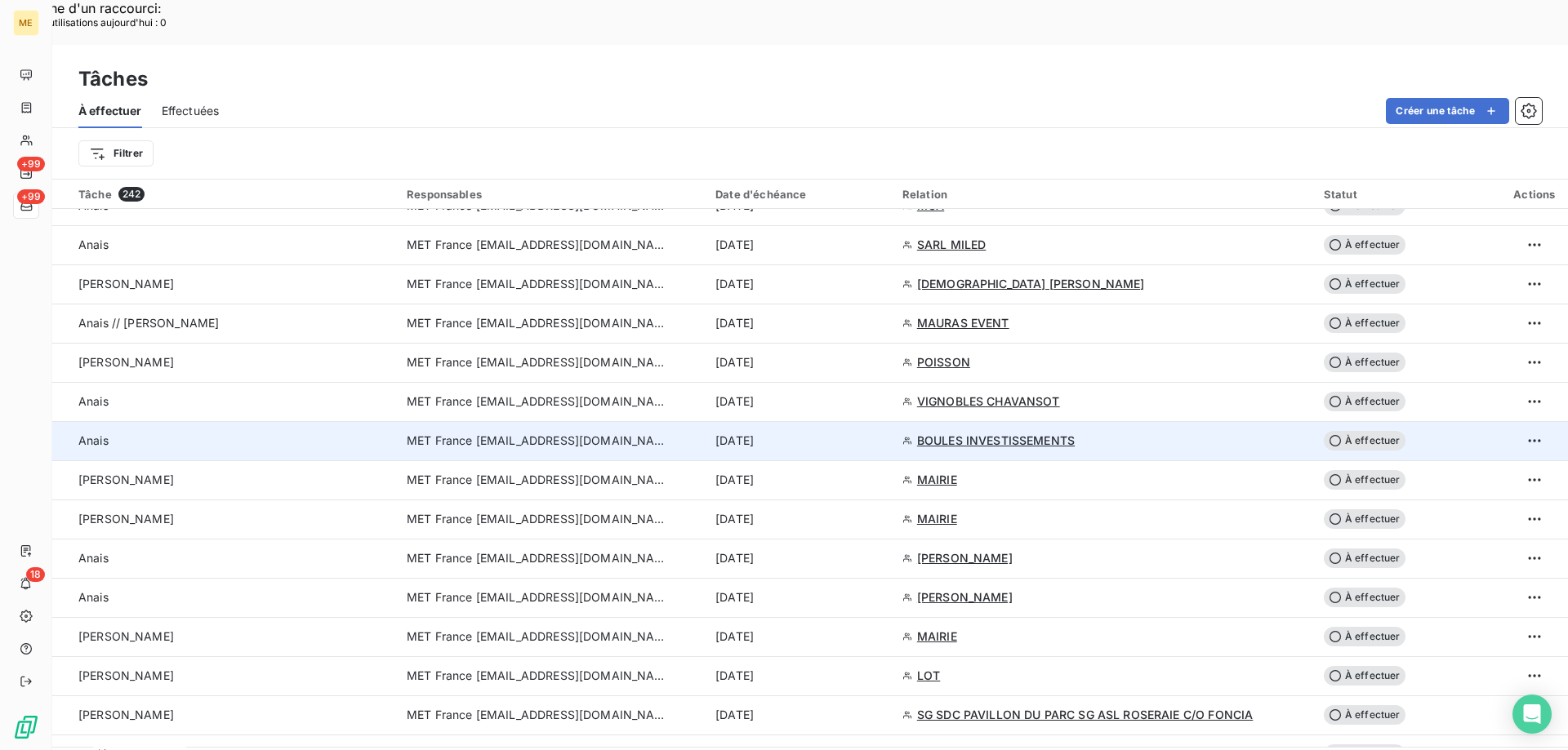
click at [852, 421] on td "15 oct. 2025" at bounding box center [799, 441] width 187 height 39
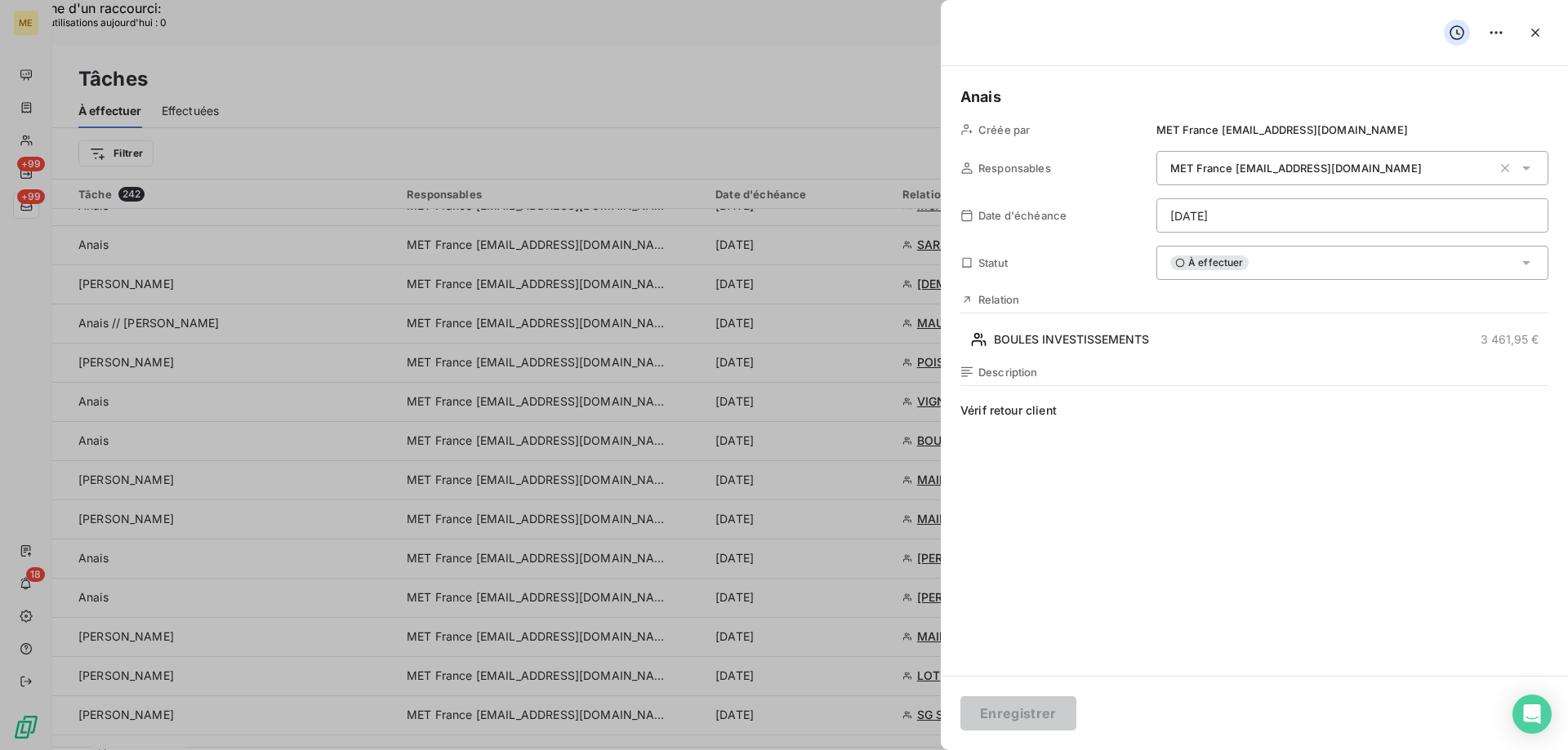
click at [1304, 278] on div "À effectuer" at bounding box center [1352, 263] width 392 height 34
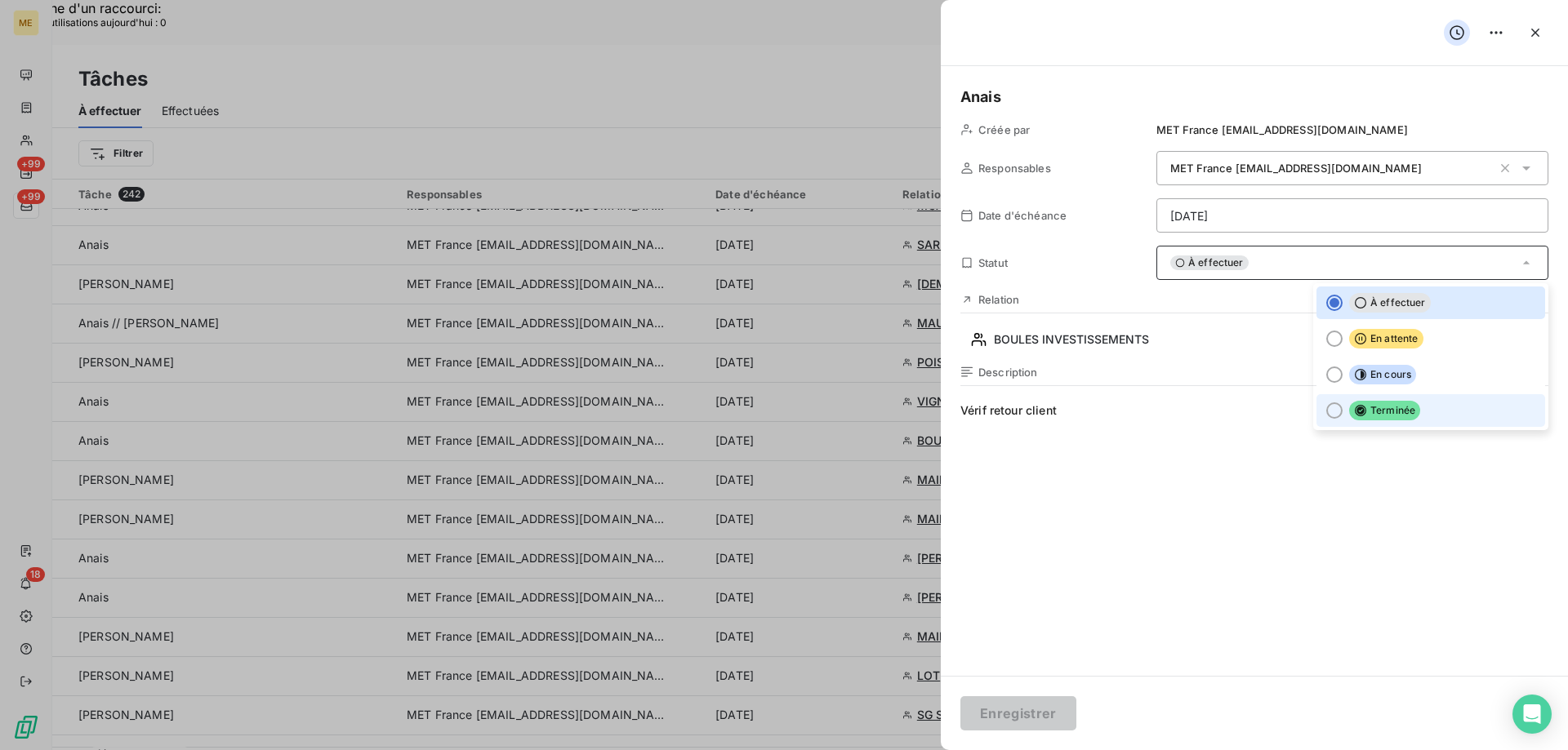
click at [1382, 412] on span "Terminée" at bounding box center [1384, 410] width 71 height 19
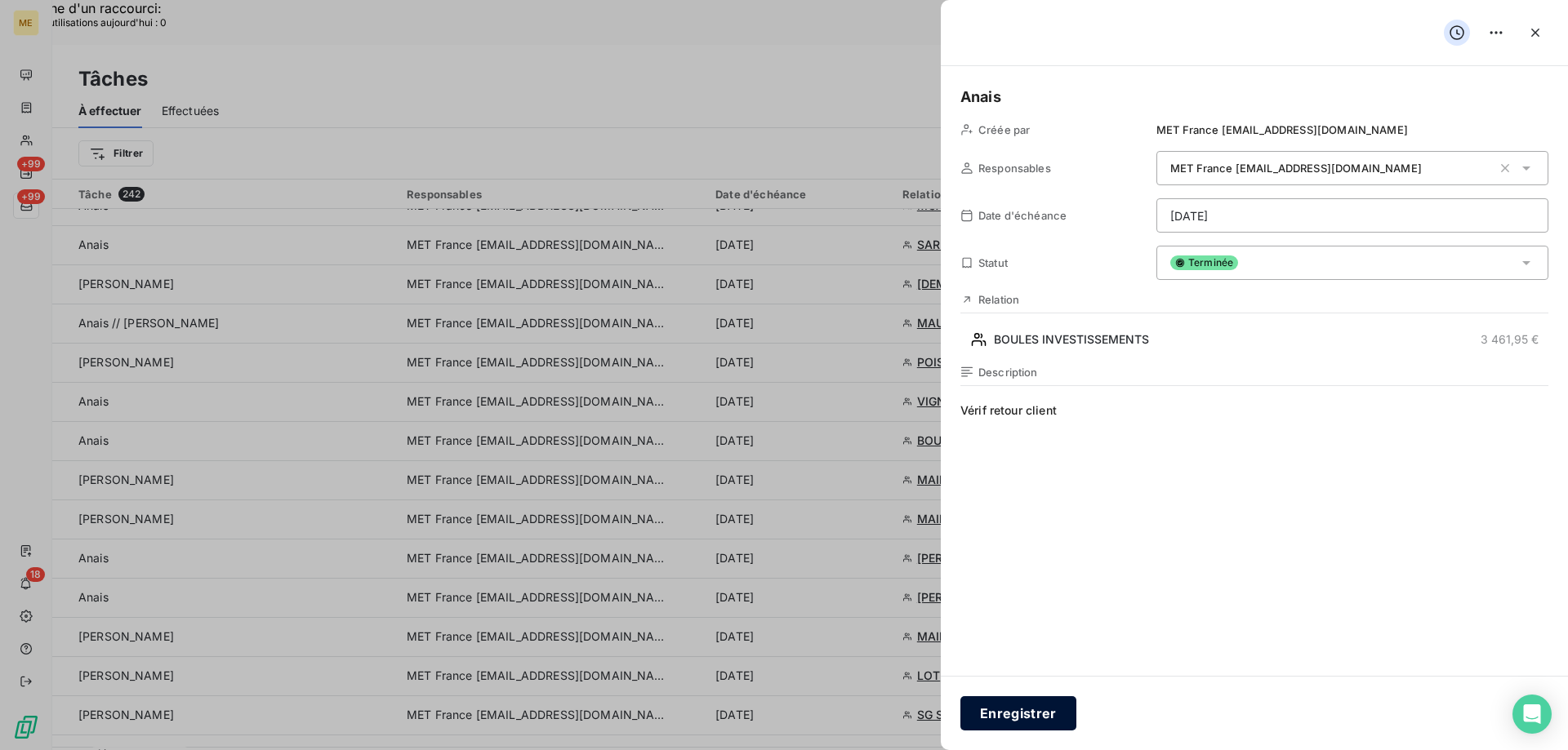
click at [1017, 705] on button "Enregistrer" at bounding box center [1019, 712] width 116 height 34
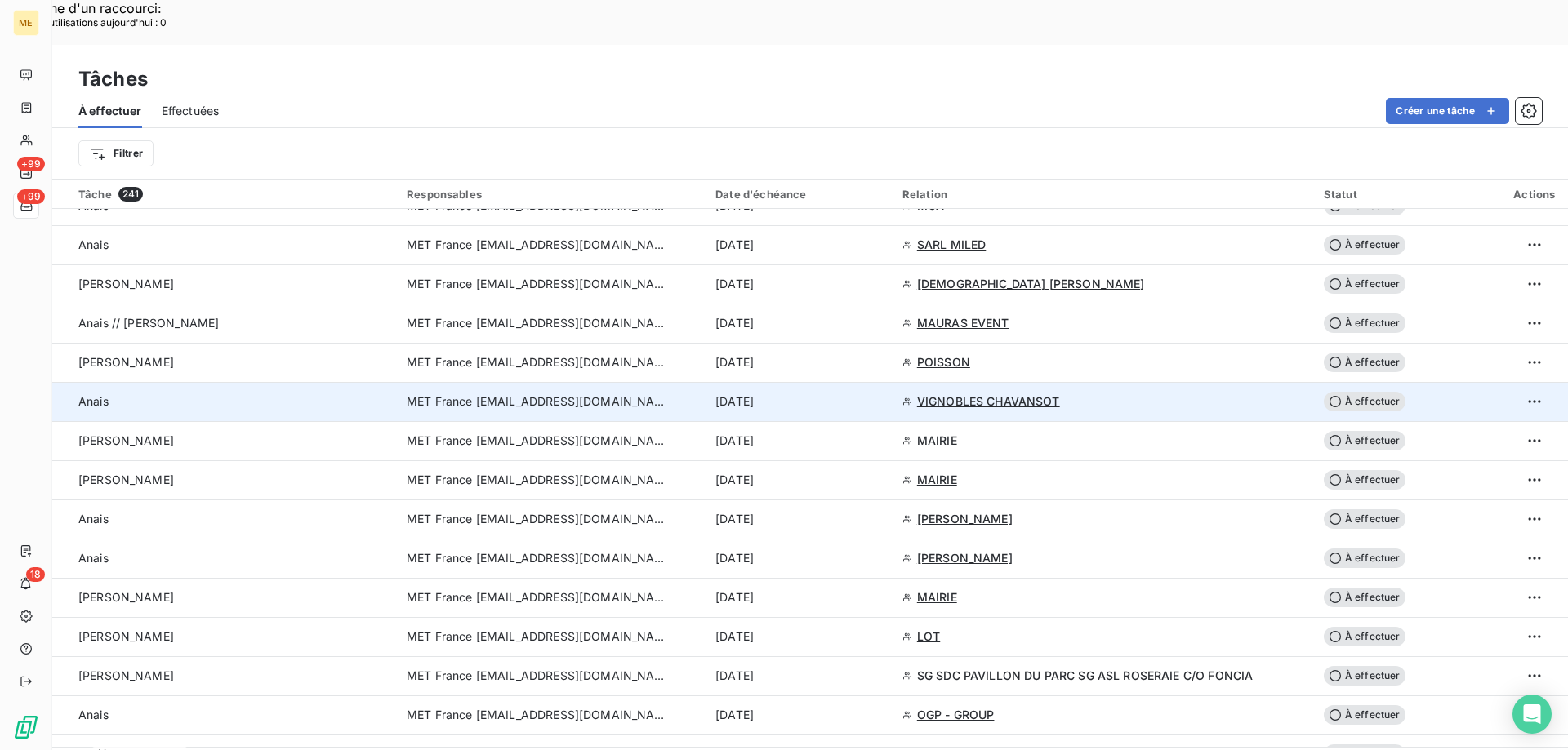
click at [832, 394] on div "15 oct. 2025" at bounding box center [799, 402] width 167 height 17
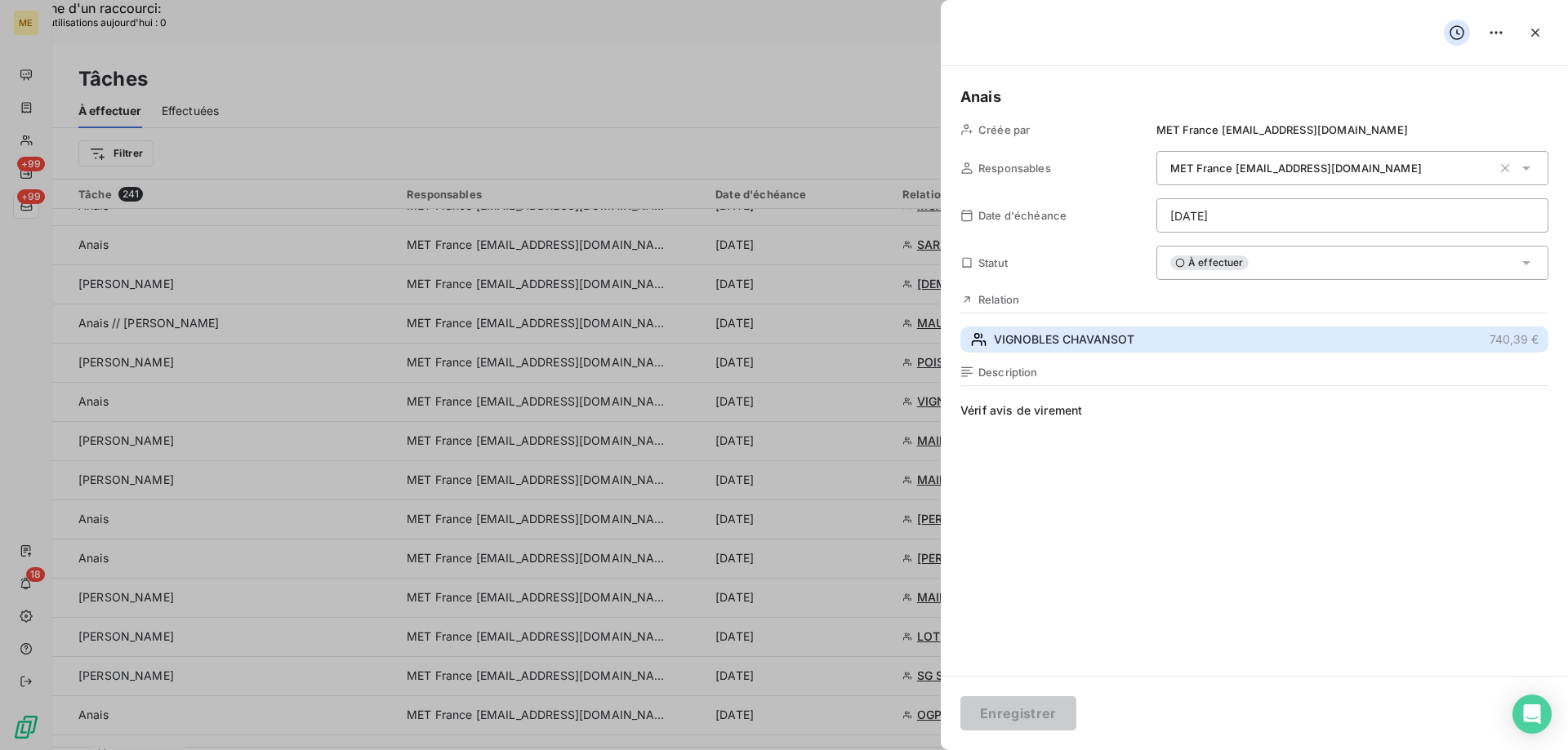
click at [1035, 340] on span "VIGNOBLES CHAVANSOT" at bounding box center [1064, 340] width 141 height 17
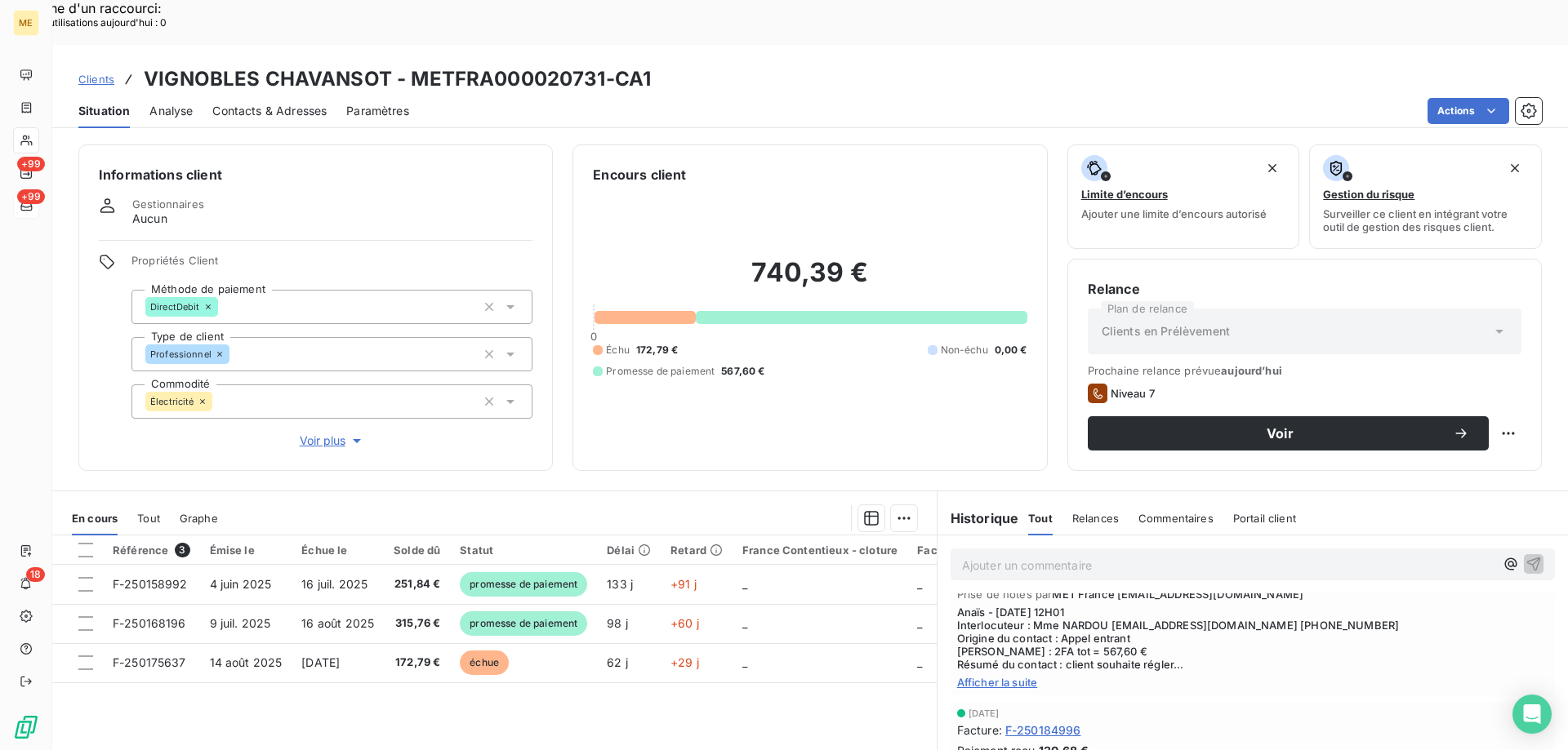
scroll to position [245, 0]
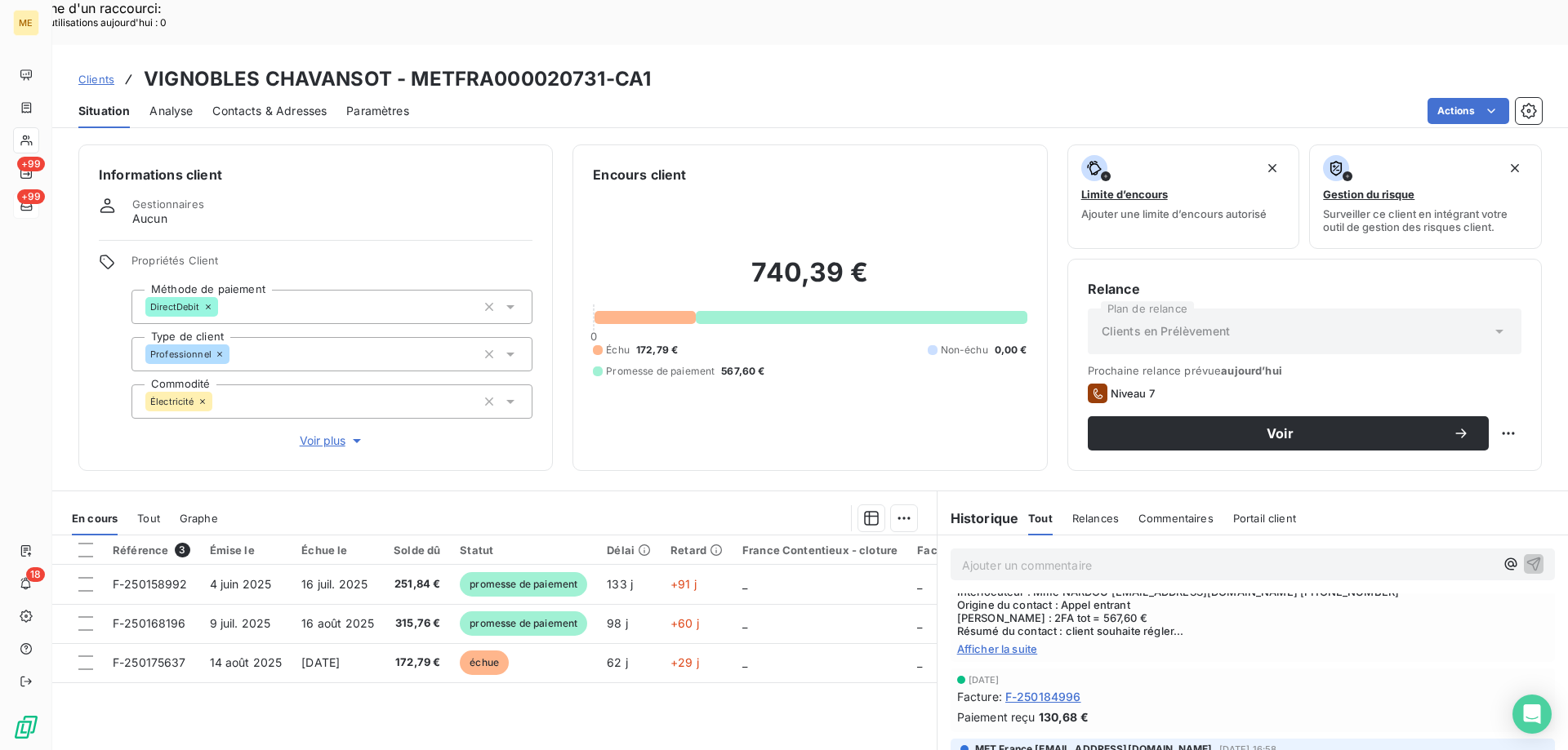
click at [1002, 655] on span "Afficher la suite" at bounding box center [1253, 649] width 592 height 13
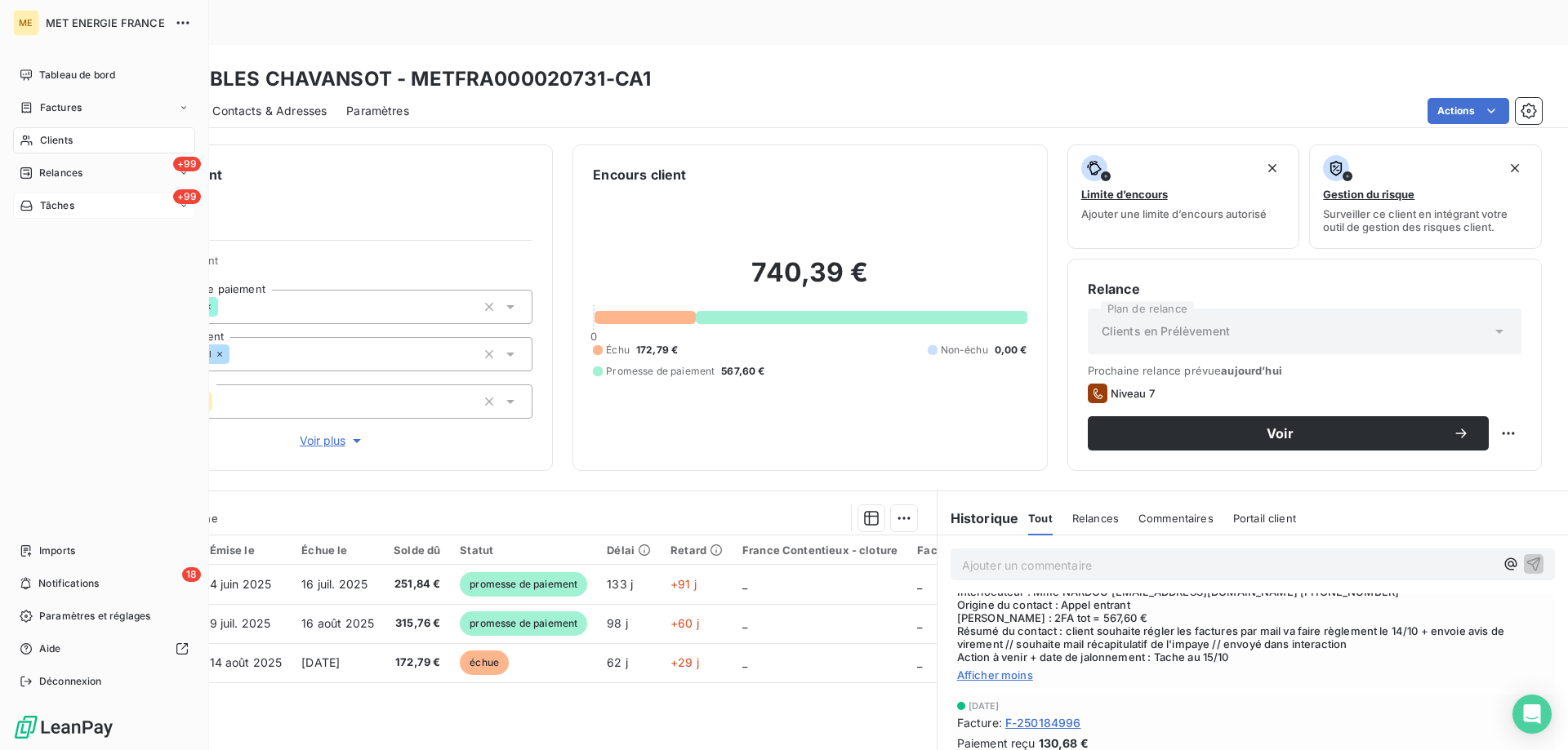
click at [41, 202] on span "Tâches" at bounding box center [57, 206] width 34 height 15
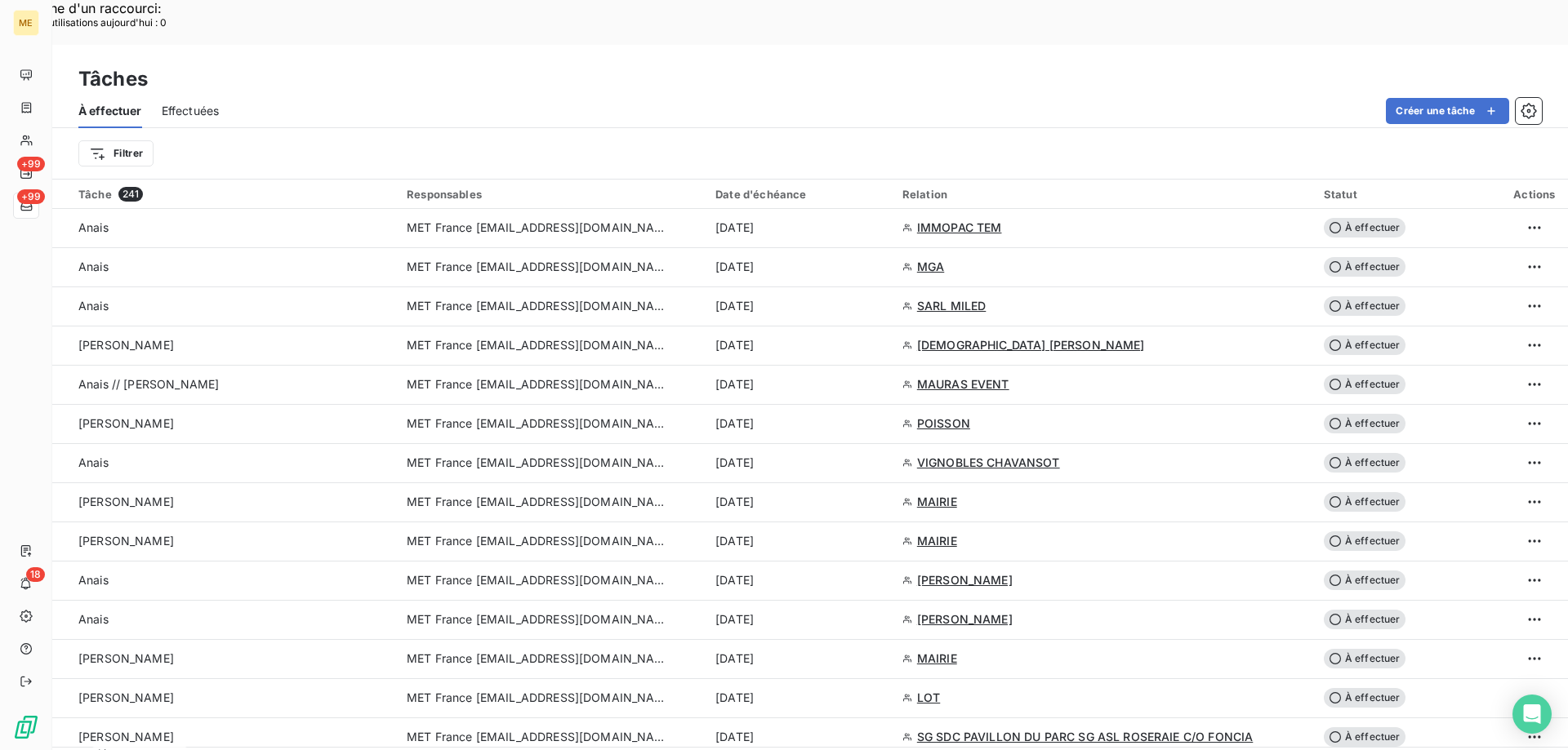
scroll to position [2448, 0]
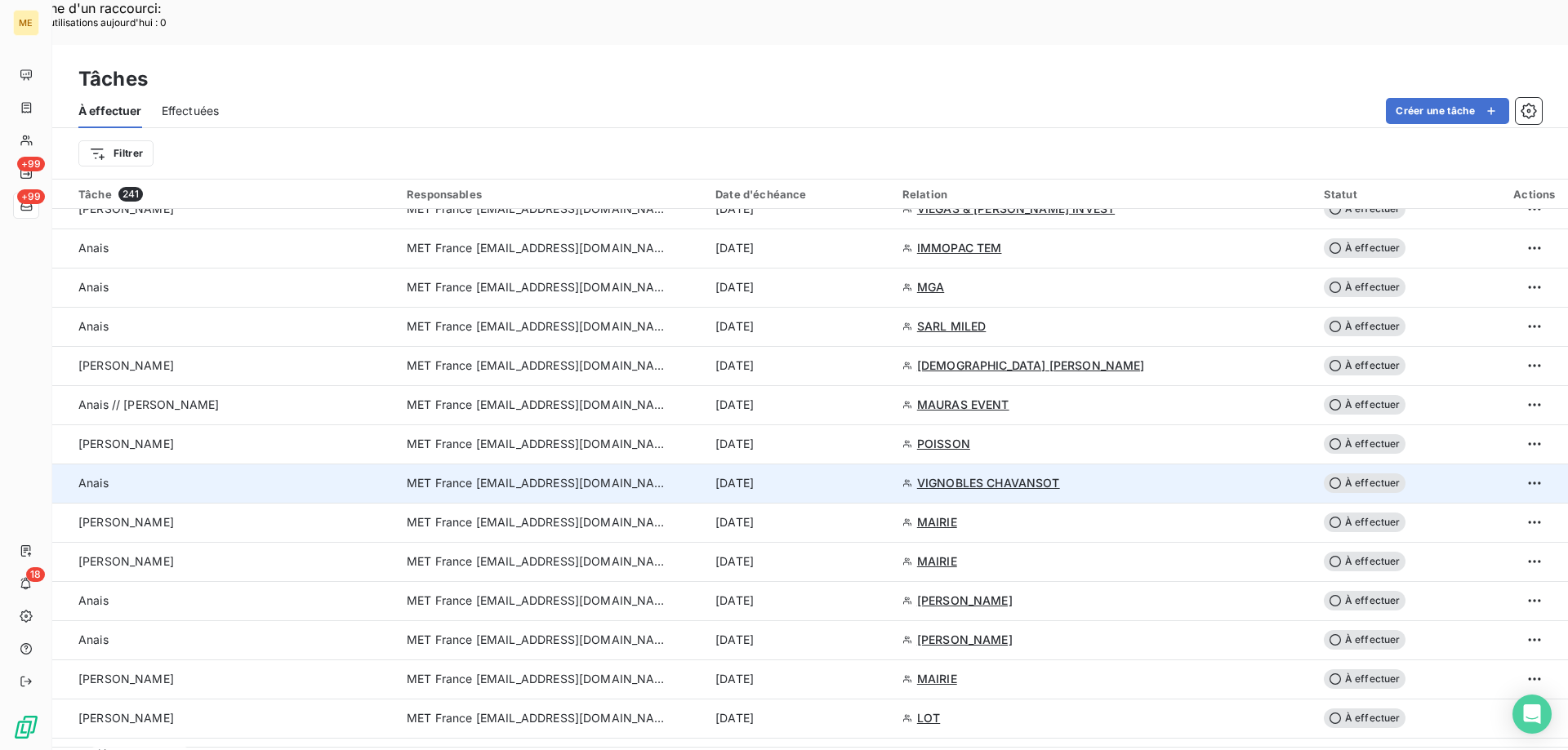
click at [950, 475] on span "VIGNOBLES CHAVANSOT" at bounding box center [989, 483] width 143 height 17
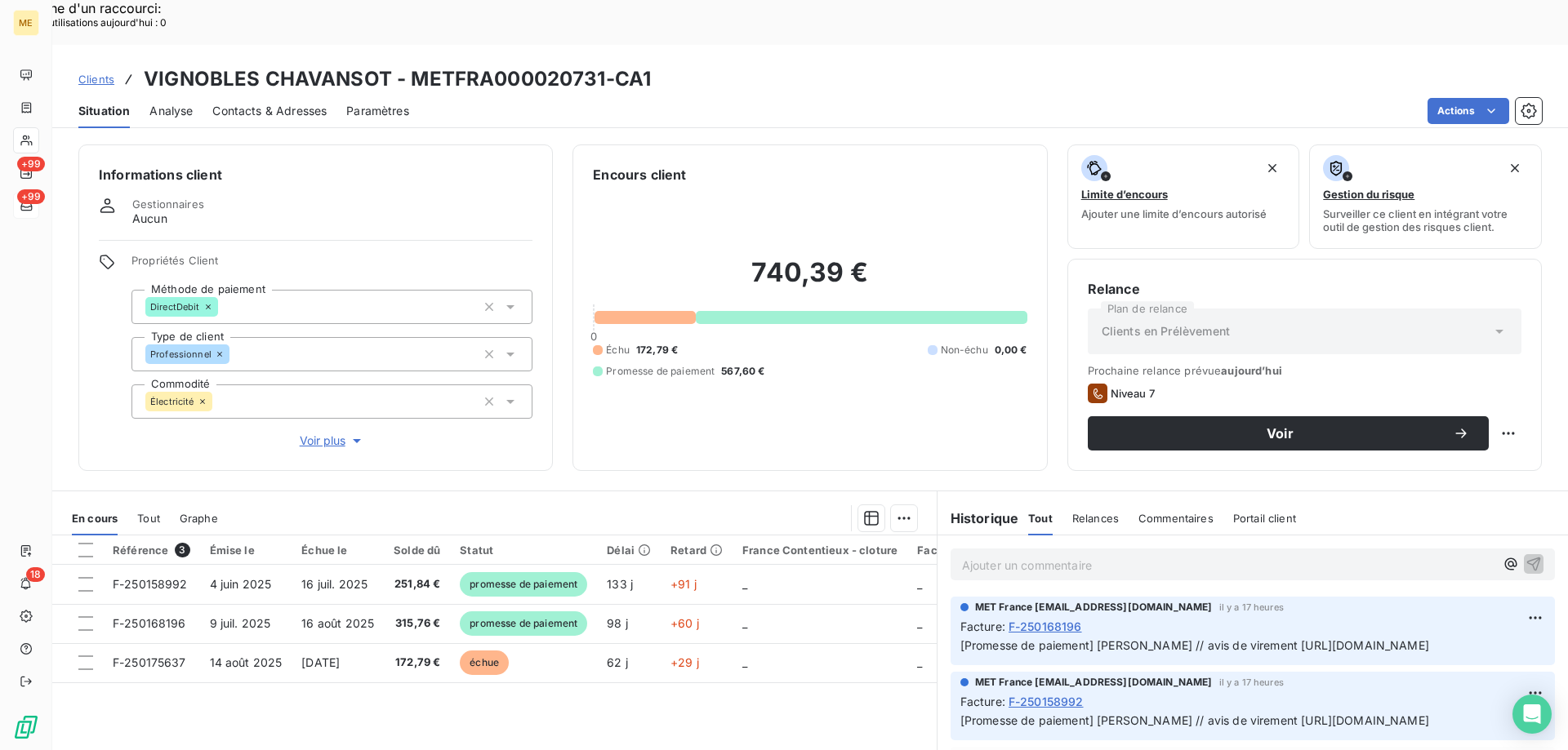
scroll to position [0, 66]
copy span "[URL][DOMAIN_NAME]"
drag, startPoint x: 951, startPoint y: 621, endPoint x: 1552, endPoint y: 621, distance: 601.0
click at [1552, 621] on div "Ajouter un commentaire ﻿ MET France met-france@recouvrement.met.com il y a 17 h…" at bounding box center [1253, 717] width 630 height 364
click at [851, 363] on div "740,39 € 0 Échu 172,79 € Non-échu 0,00 € Promesse de paiement 567,60 €" at bounding box center [810, 318] width 434 height 266
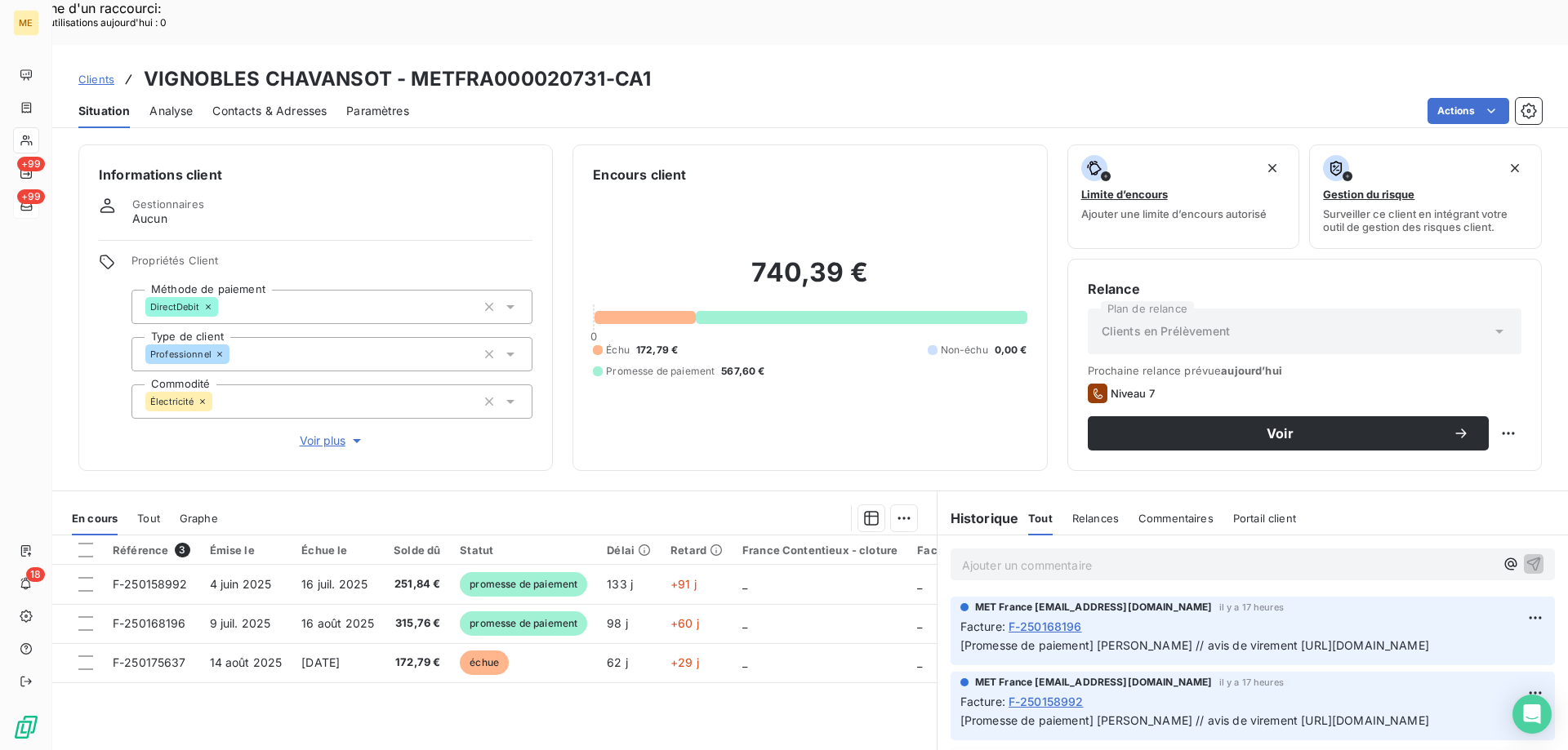
click at [1194, 650] on div "MET France met-france@recouvrement.met.com il y a 17 heures Facture : F-2501681…" at bounding box center [1253, 631] width 604 height 69
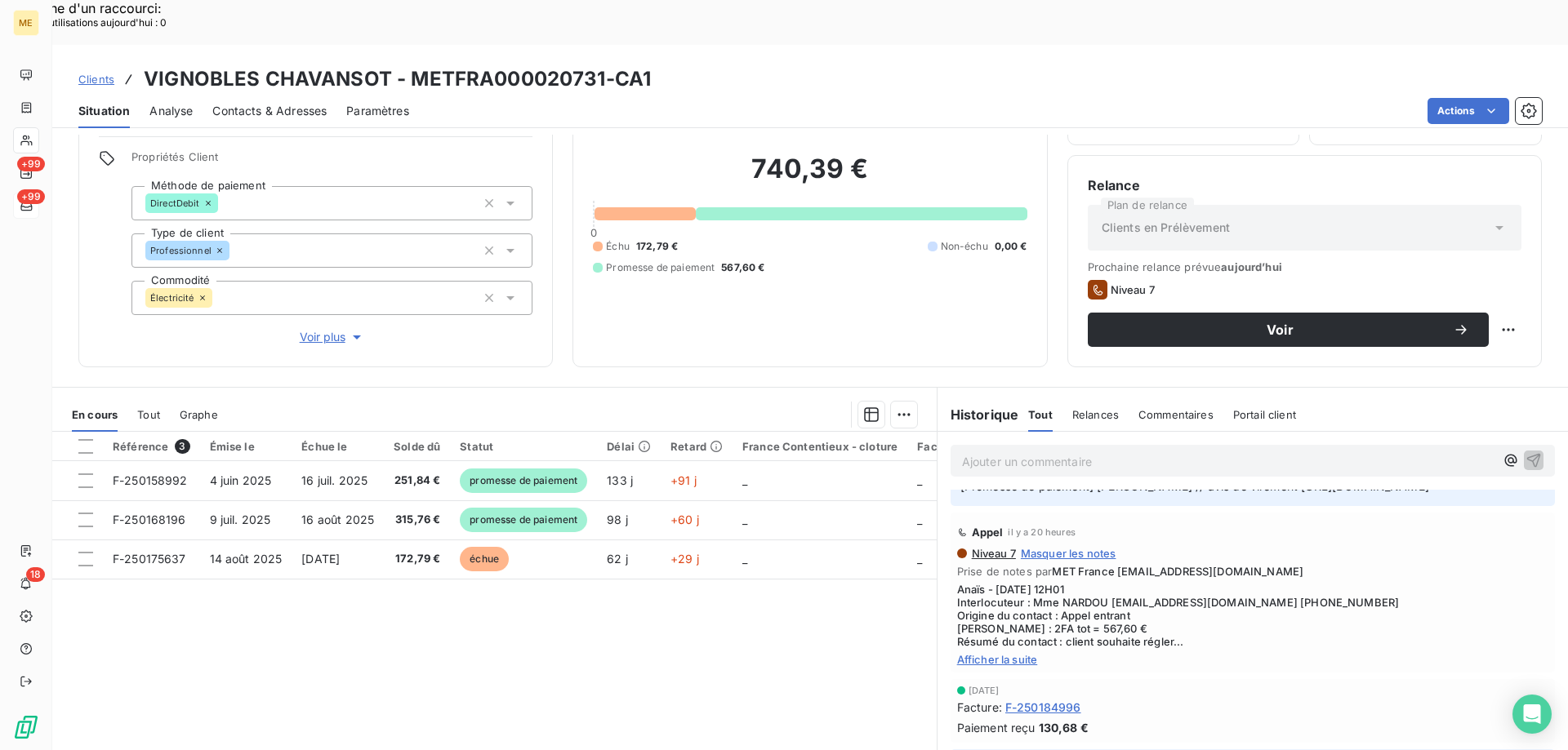
scroll to position [0, 0]
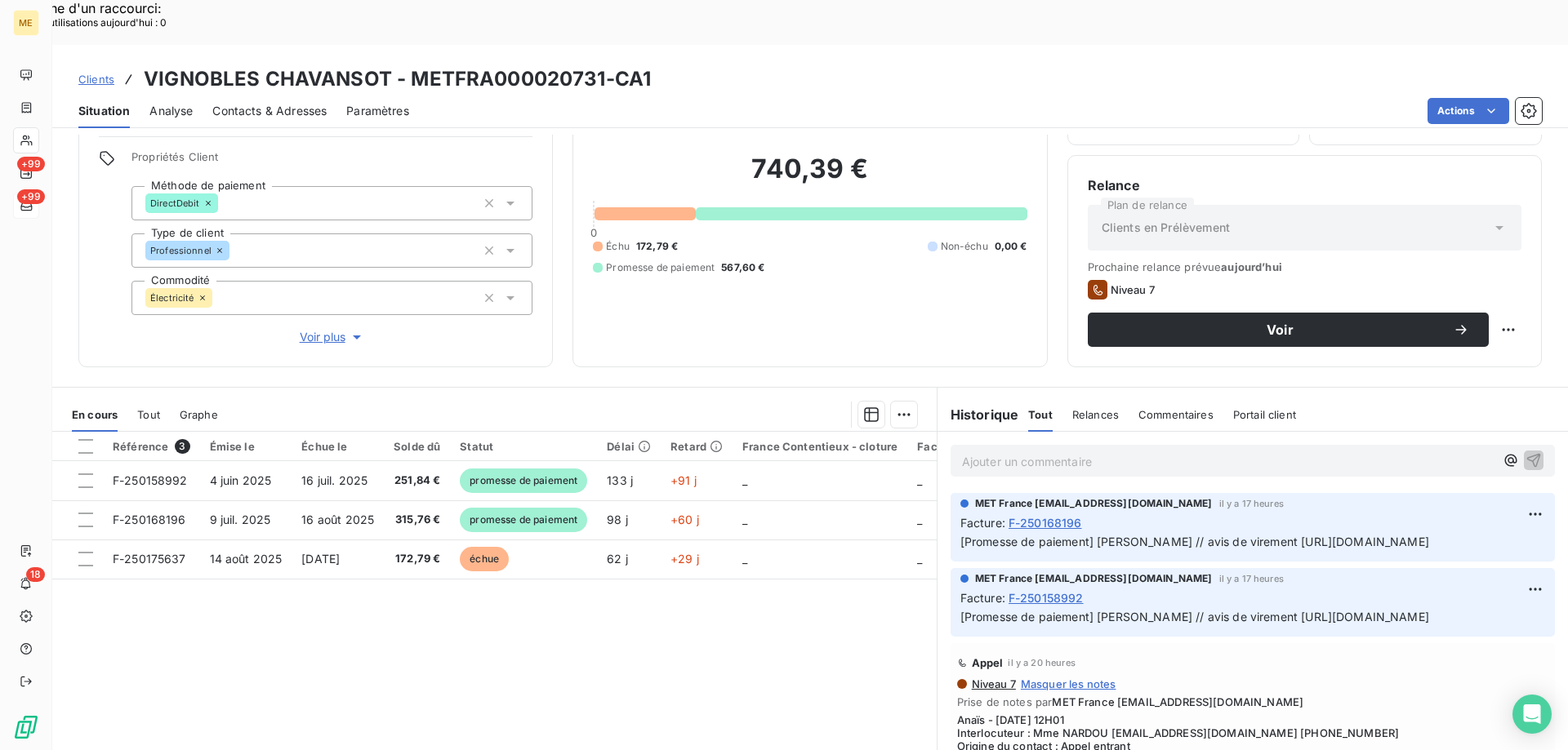
click at [765, 288] on div "740,39 € 0 Échu 172,79 € Non-échu 0,00 € Promesse de paiement 567,60 €" at bounding box center [810, 214] width 434 height 266
click at [1101, 623] on span "[Promesse de paiement] Sylvain // avis de virement https://metholdingag.lightni…" at bounding box center [1195, 616] width 468 height 14
drag, startPoint x: 604, startPoint y: 34, endPoint x: 407, endPoint y: 37, distance: 197.0
click at [407, 64] on h3 "VIGNOBLES CHAVANSOT - METFRA000020731-CA1" at bounding box center [397, 79] width 507 height 29
copy h3 "METFRA000020731"
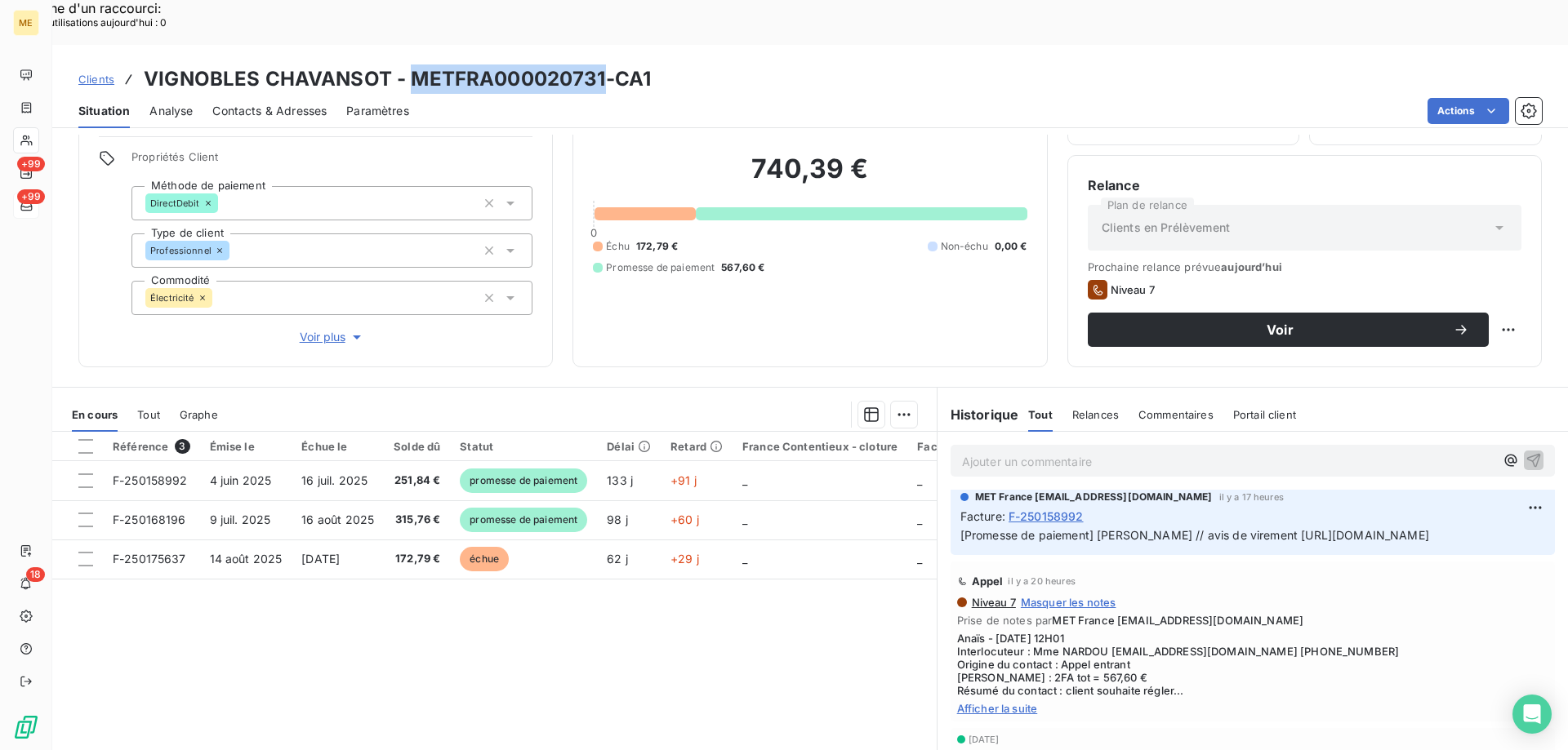
scroll to position [0, 66]
copy span "[PERSON_NAME] // avis de virement [URL][DOMAIN_NAME]"
drag, startPoint x: 1090, startPoint y: 526, endPoint x: 1556, endPoint y: 554, distance: 466.8
click at [1556, 554] on div "Informations client Gestionnaires Aucun Propriétés Client Méthode de paiement D…" at bounding box center [810, 465] width 1516 height 660
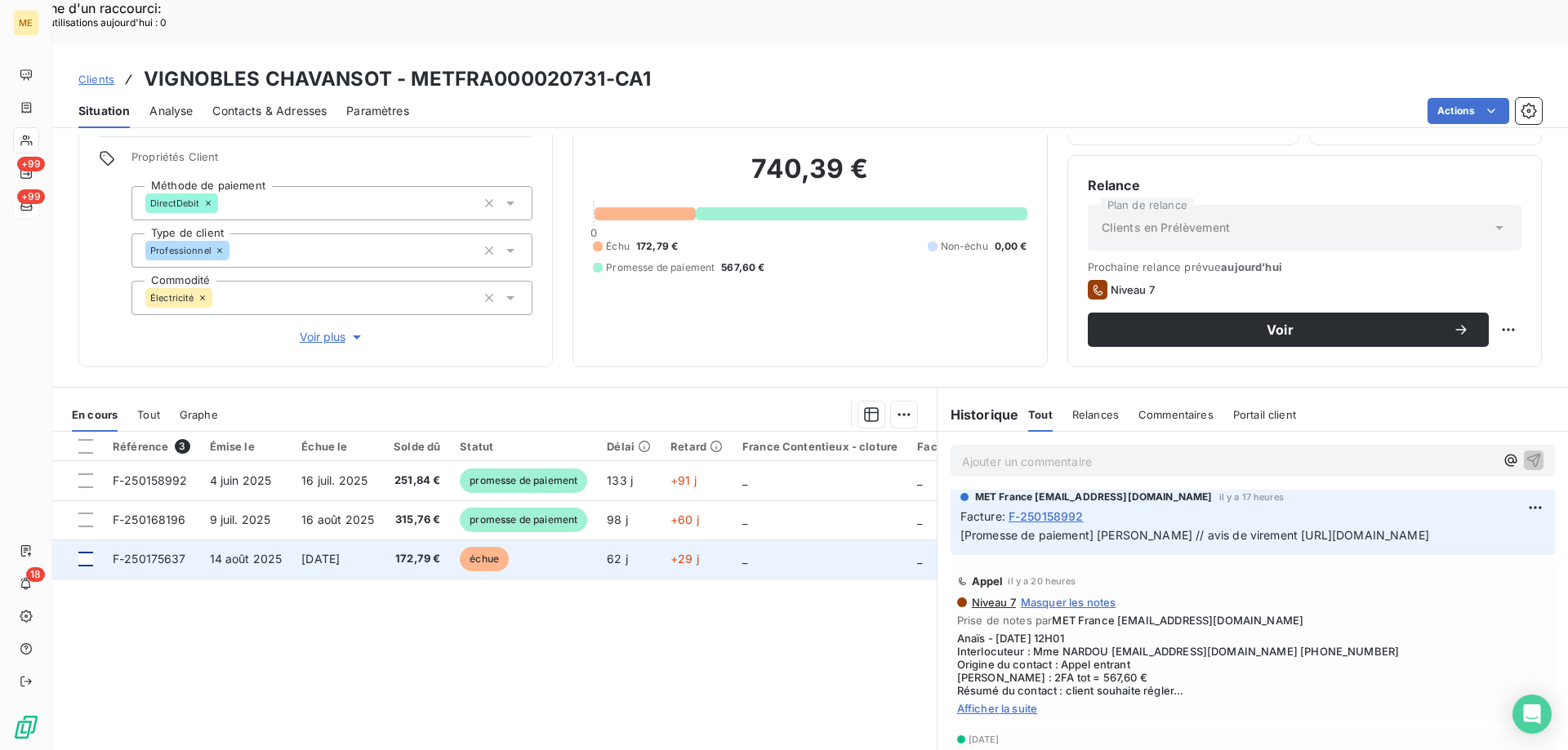
click at [83, 552] on div at bounding box center [85, 559] width 15 height 15
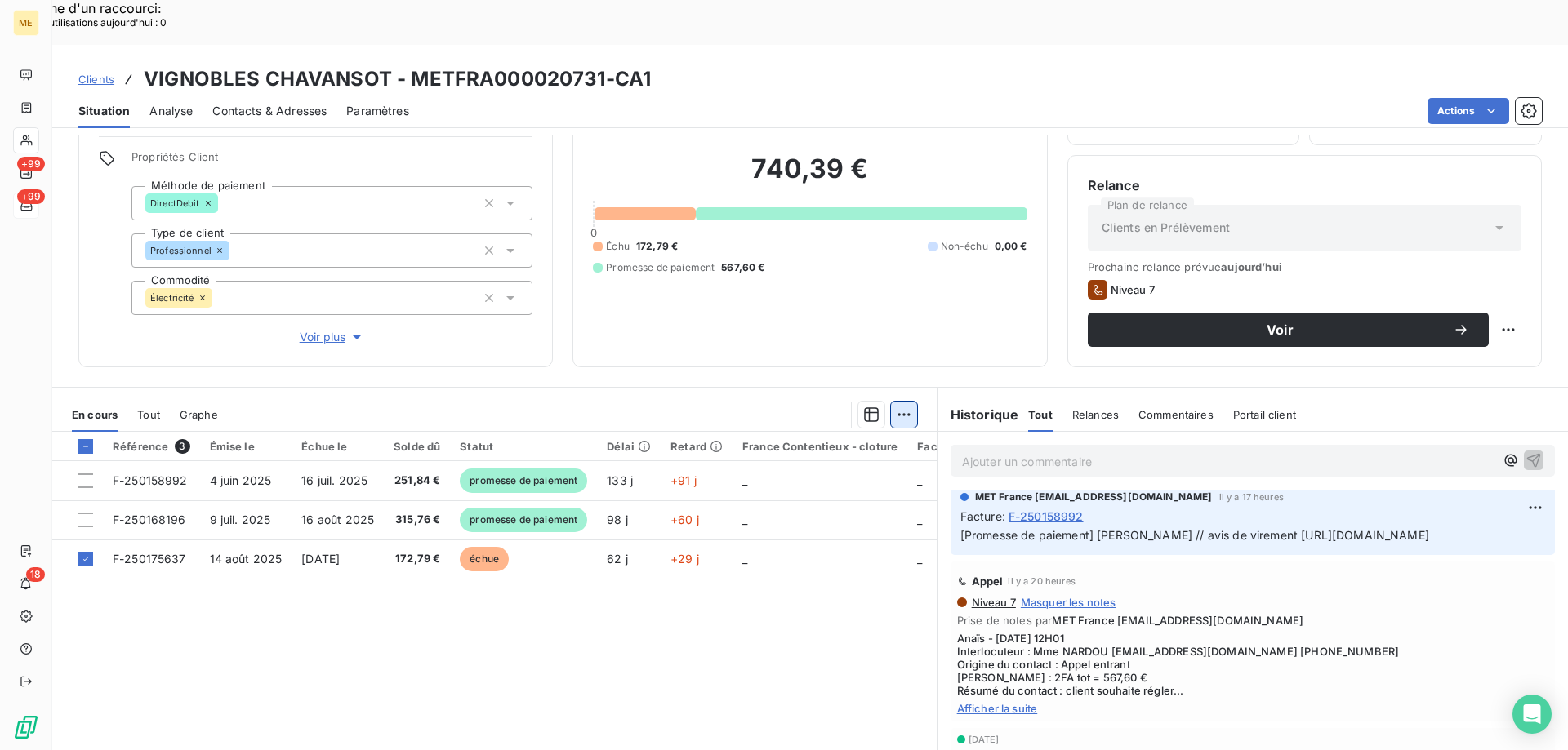
click at [859, 439] on div "Ajouter une promesse de paiement (1 facture)" at bounding box center [758, 435] width 288 height 26
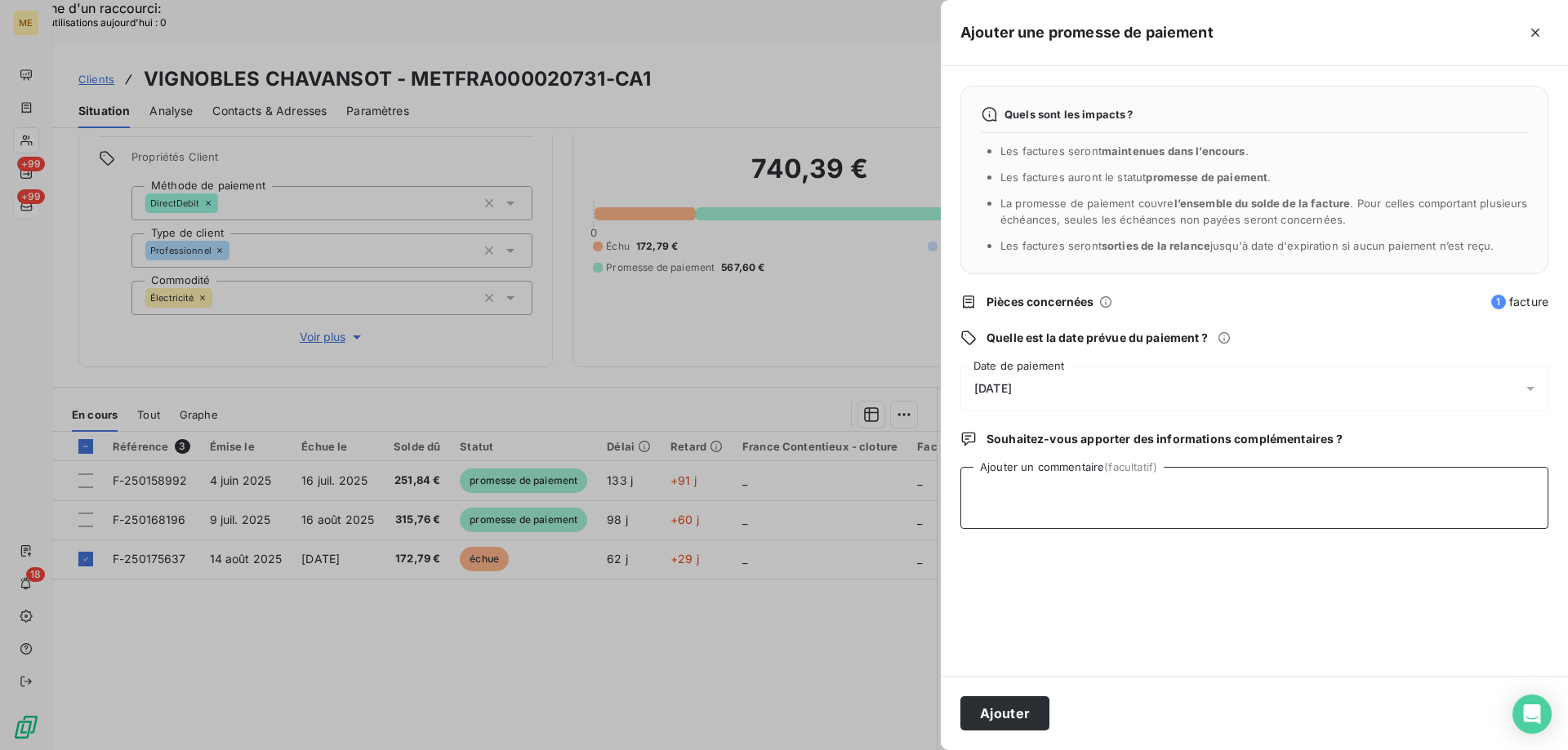
click at [1032, 484] on textarea "Ajouter un commentaire (facultatif)" at bounding box center [1255, 498] width 588 height 62
paste textarea "[PERSON_NAME] // avis de virement [URL][DOMAIN_NAME]"
type textarea "[PERSON_NAME] // avis de virement [URL][DOMAIN_NAME]"
click at [1008, 711] on button "Ajouter" at bounding box center [1005, 712] width 89 height 34
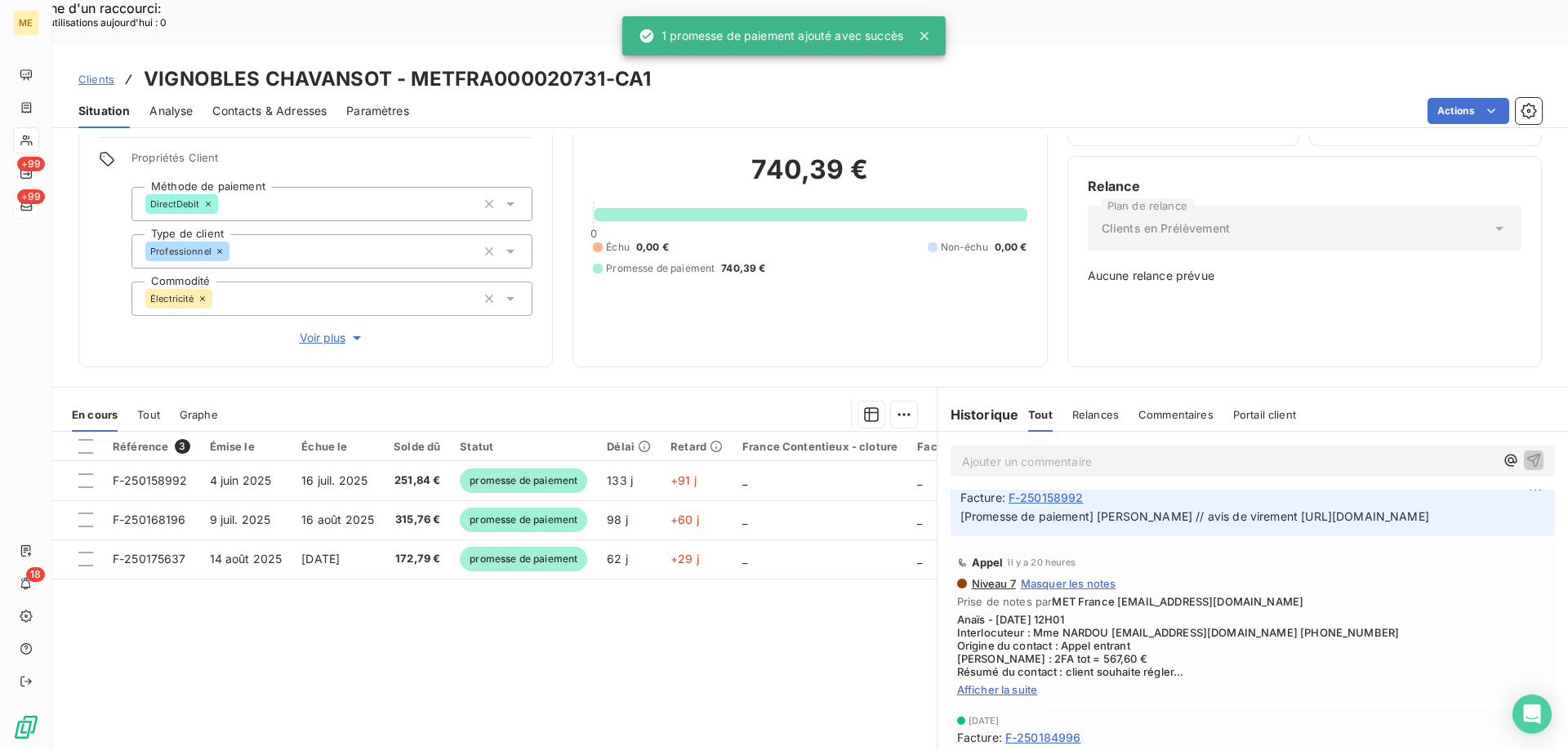
scroll to position [92, 0]
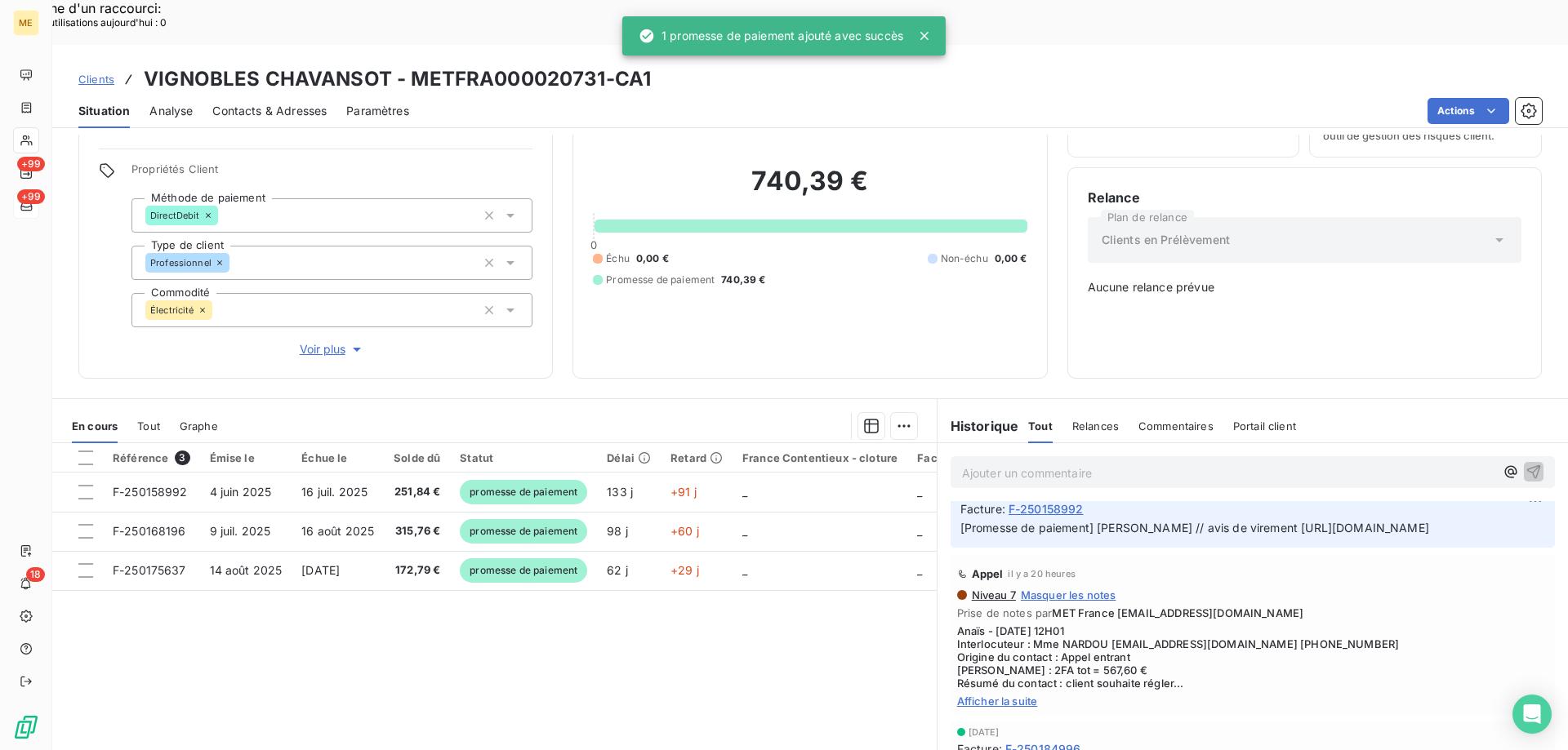
click at [1498, 291] on div "Relance Plan de relance Clients en Prélèvement Aucune relance prévue" at bounding box center [1304, 274] width 434 height 171
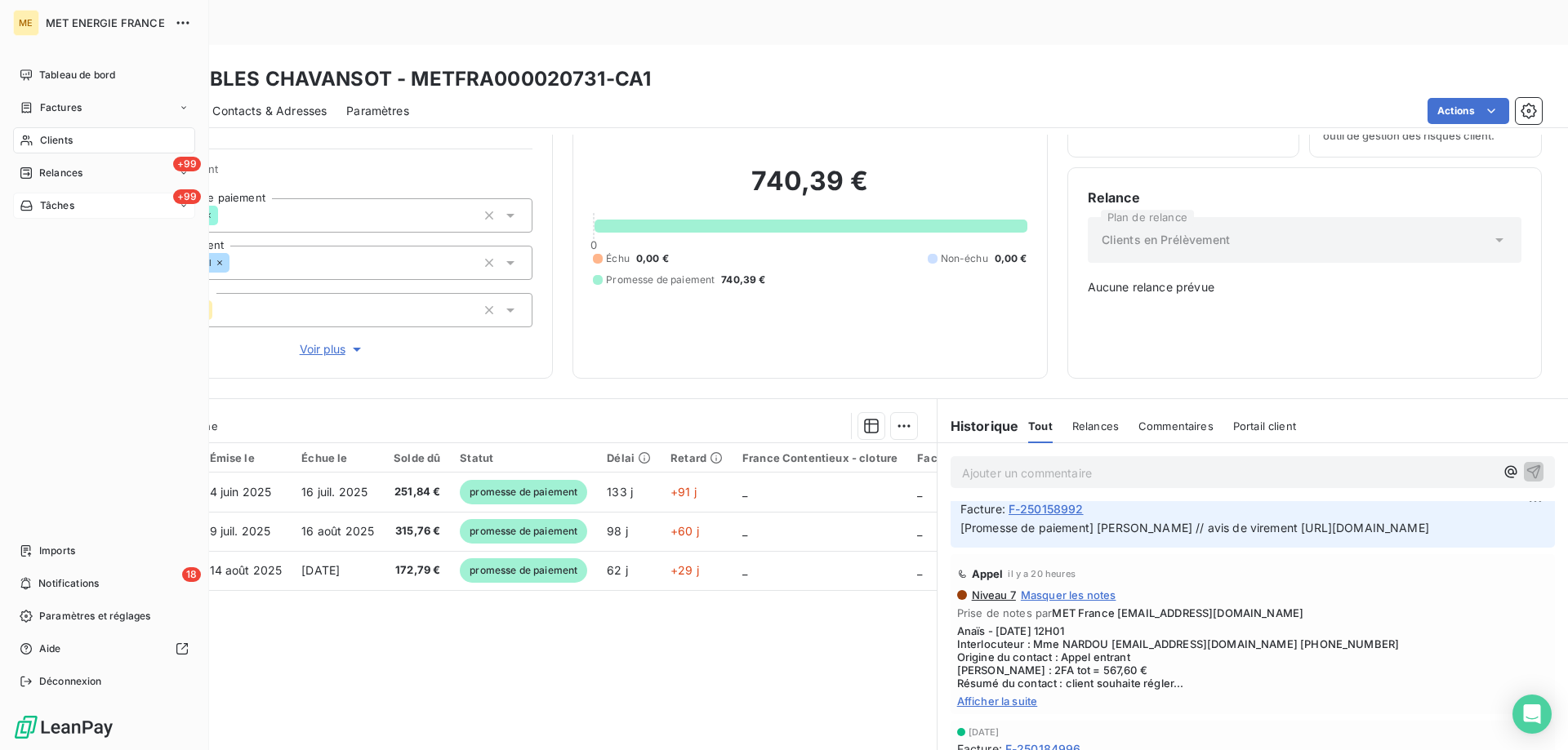
click at [62, 205] on span "Tâches" at bounding box center [57, 206] width 34 height 15
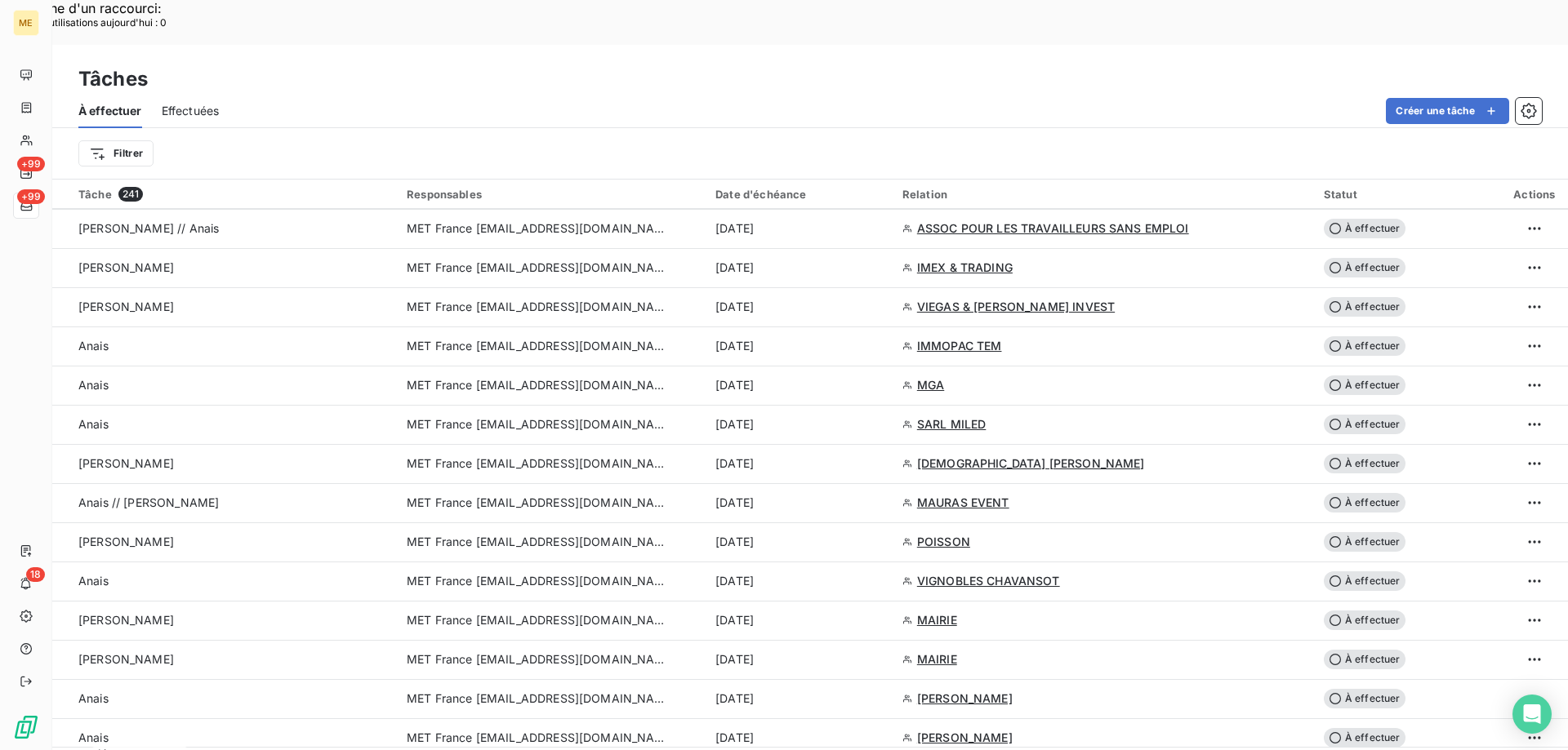
scroll to position [2368, 0]
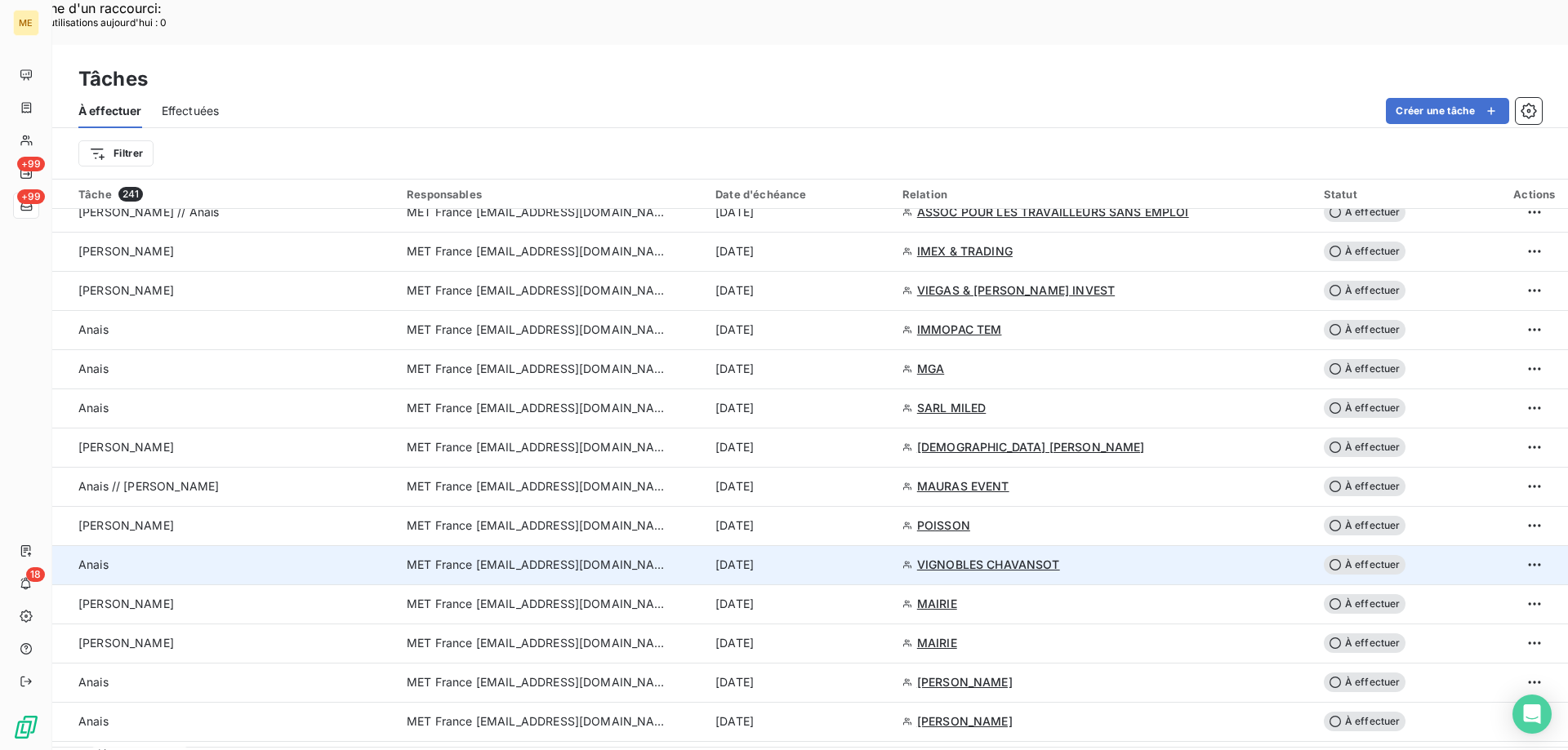
click at [839, 556] on div "15 oct. 2025" at bounding box center [799, 565] width 167 height 17
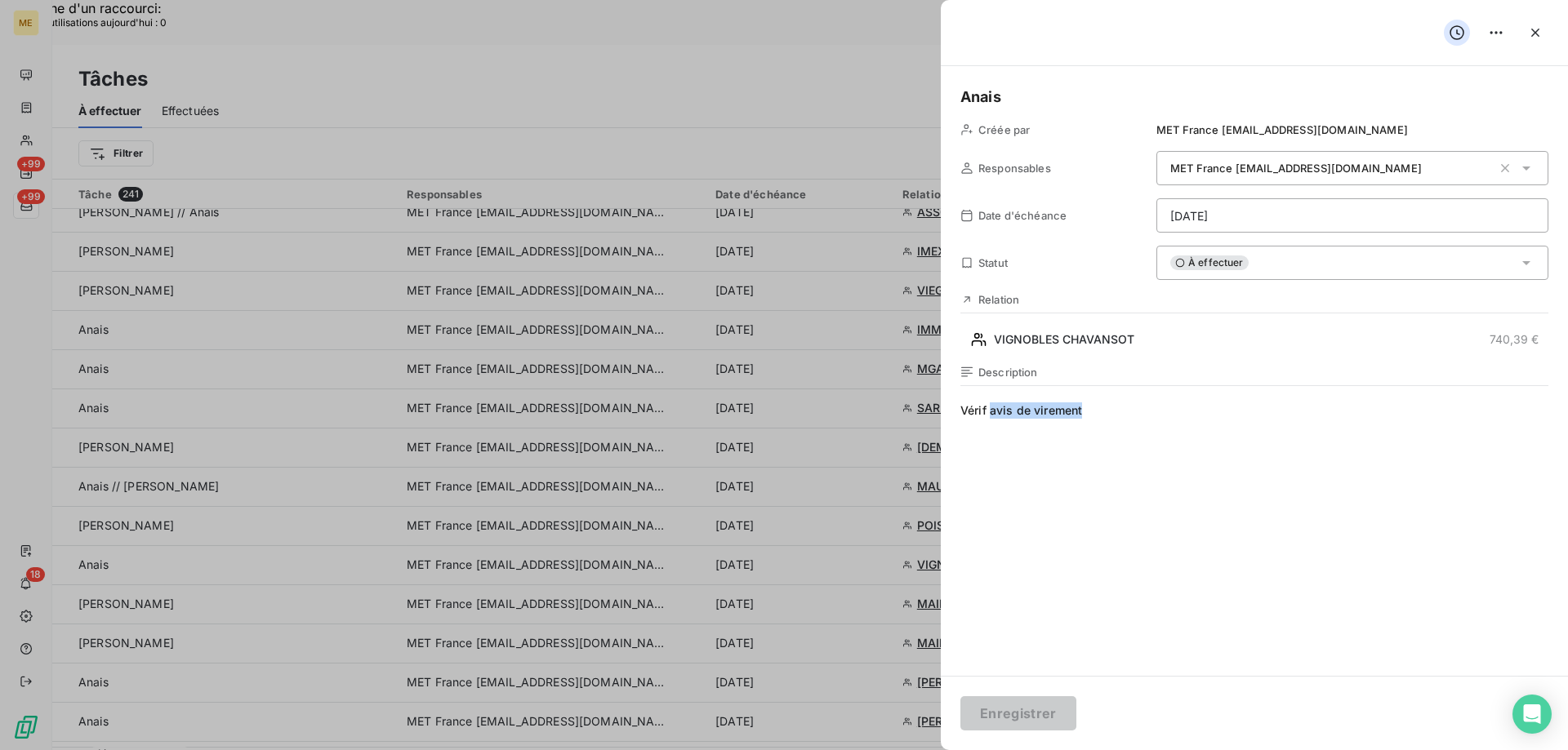
drag, startPoint x: 1098, startPoint y: 415, endPoint x: 991, endPoint y: 419, distance: 107.1
click at [991, 419] on span "Vérif avis de virement" at bounding box center [1255, 558] width 588 height 313
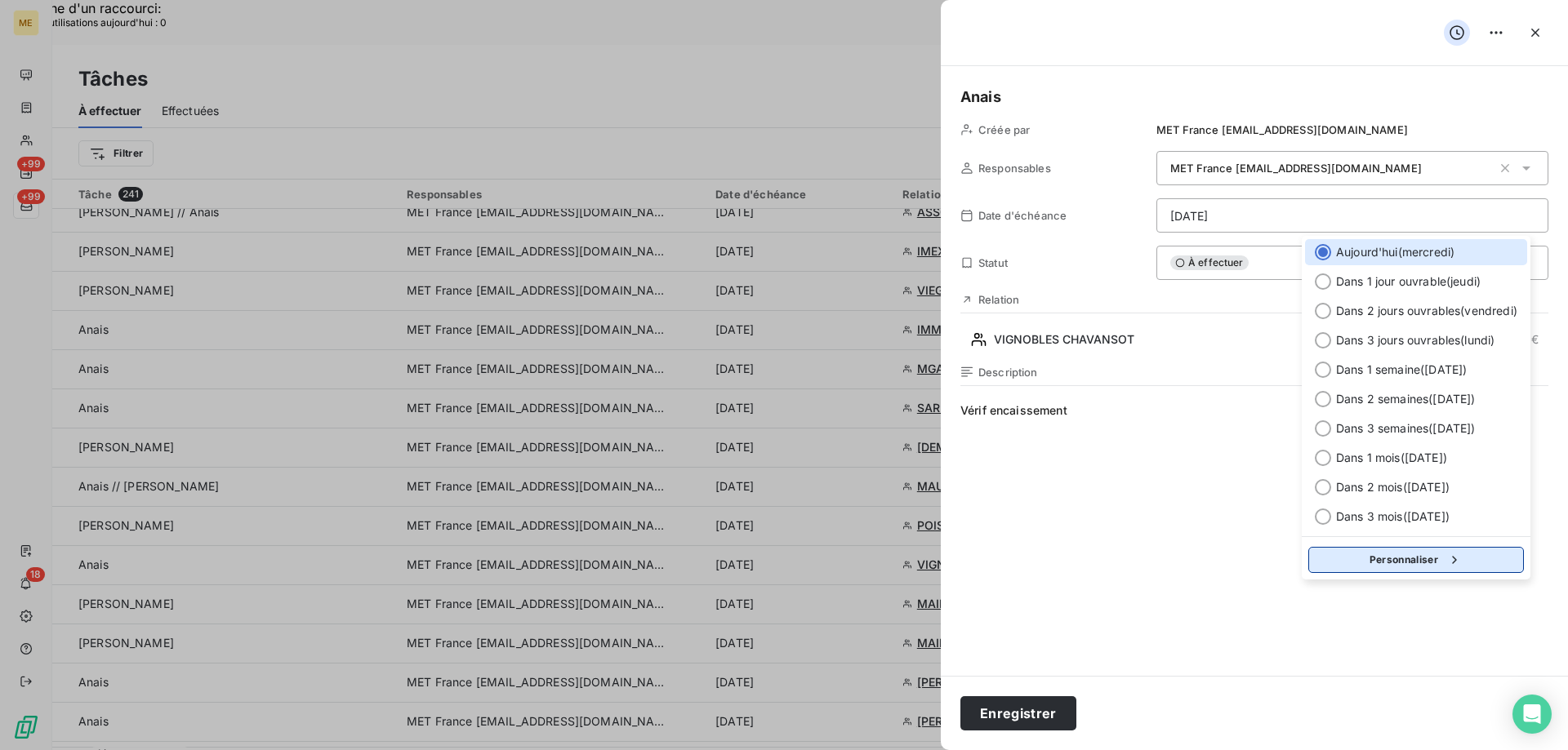
click at [1418, 557] on button "Personnaliser" at bounding box center [1416, 560] width 216 height 26
select select "9"
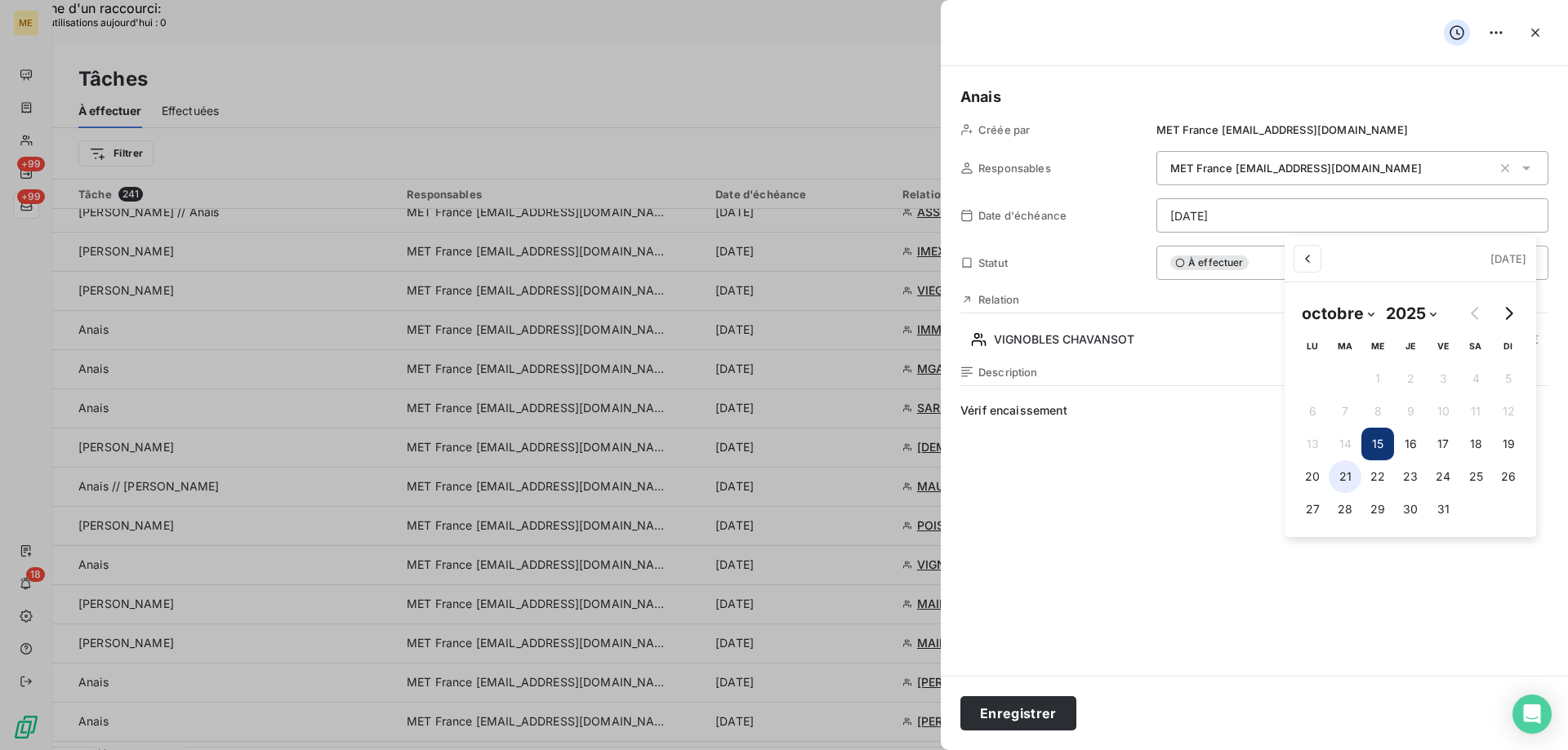
click at [1347, 479] on button "21" at bounding box center [1346, 476] width 33 height 33
type input "21/10/2025"
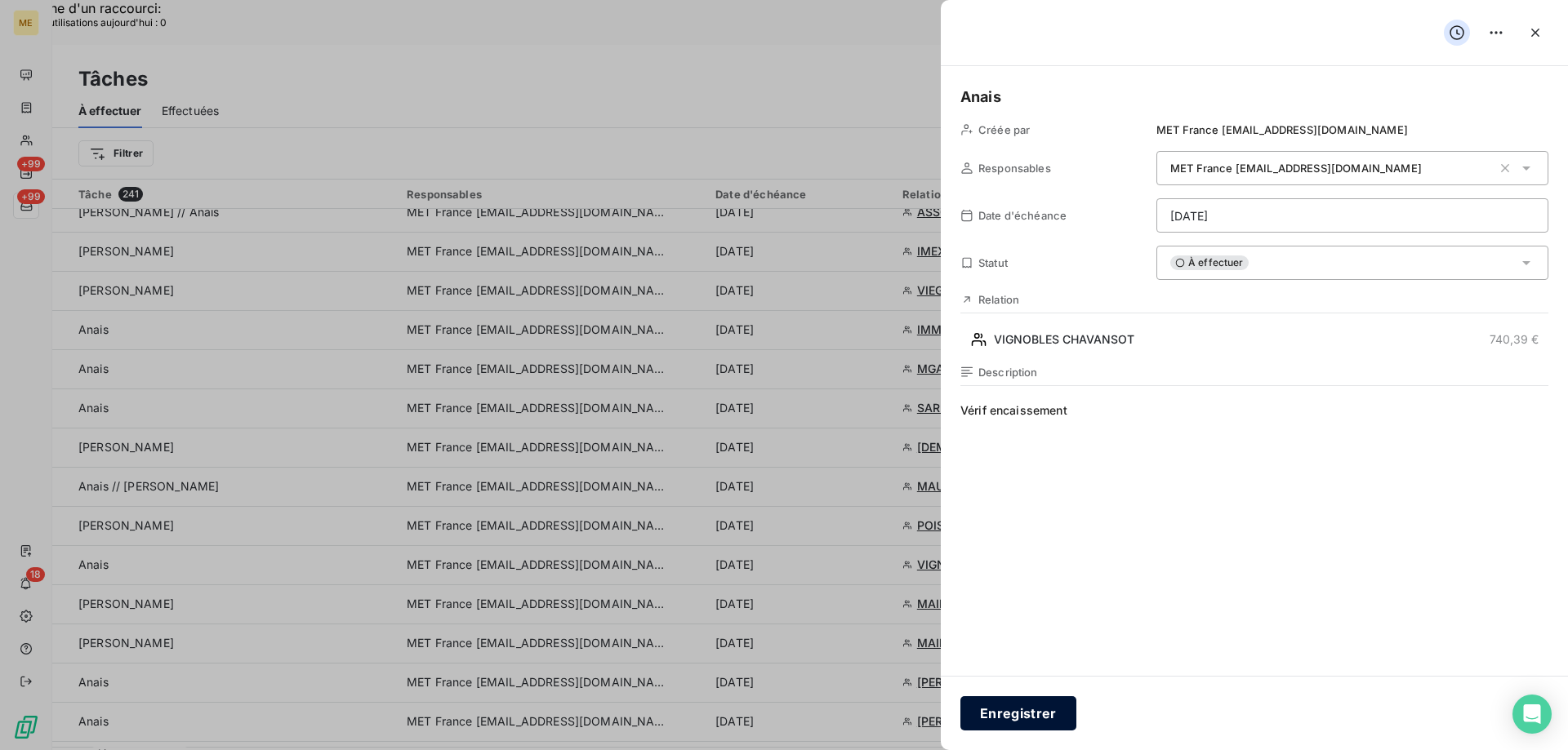
click at [1008, 711] on button "Enregistrer" at bounding box center [1019, 712] width 116 height 34
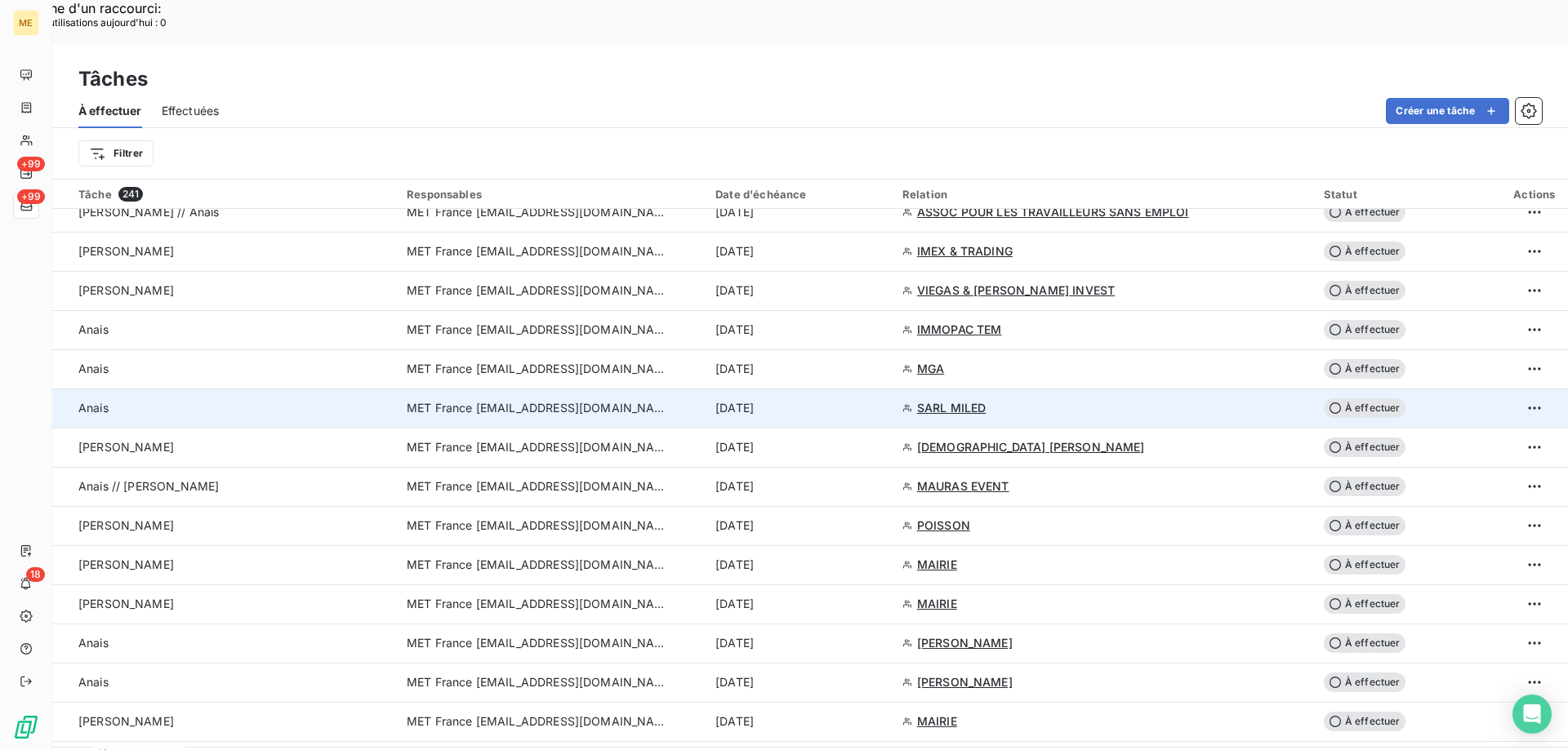
click at [879, 400] on div "15 oct. 2025" at bounding box center [799, 409] width 167 height 17
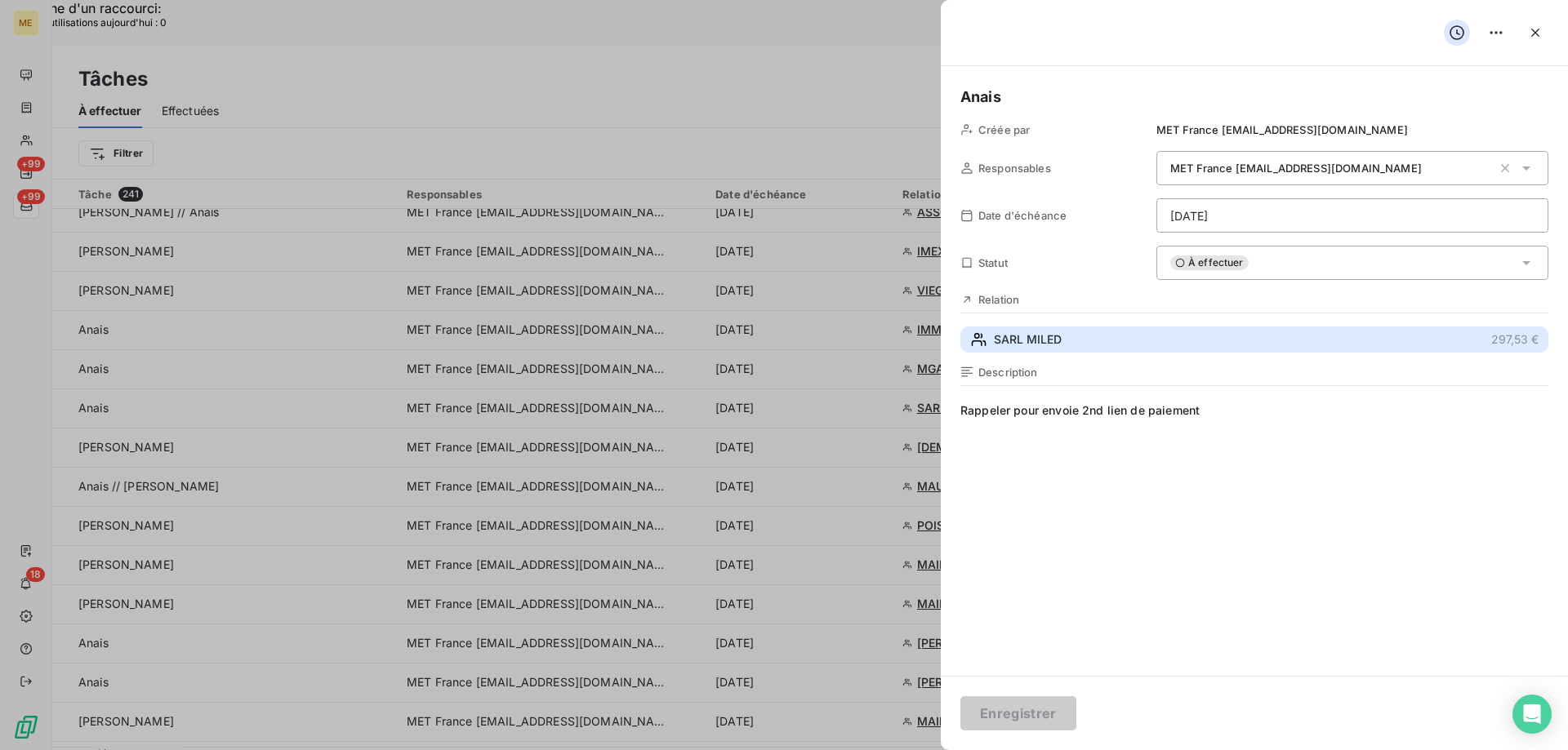
click at [1175, 349] on button "SARL MILED 297,53 €" at bounding box center [1255, 340] width 588 height 26
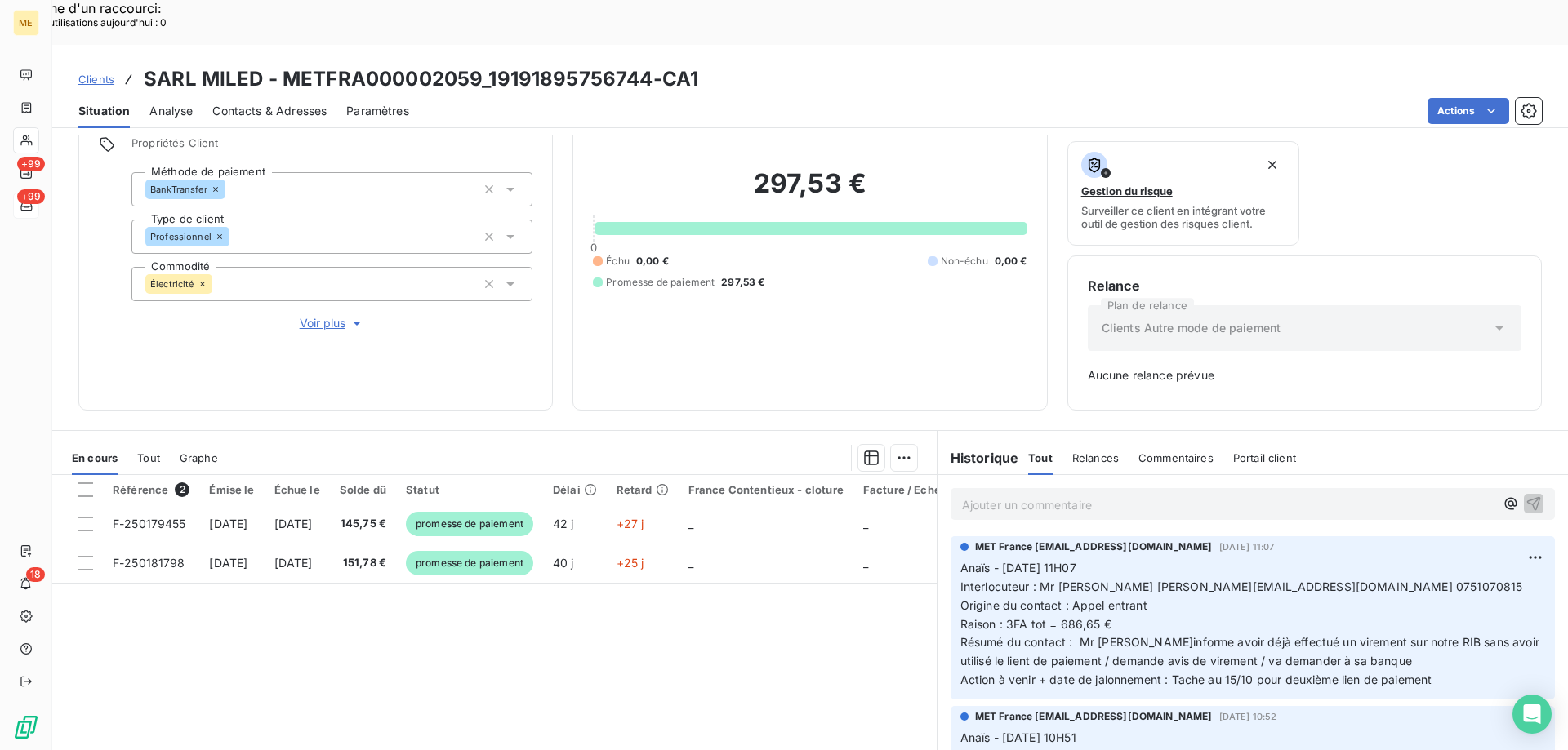
scroll to position [161, 0]
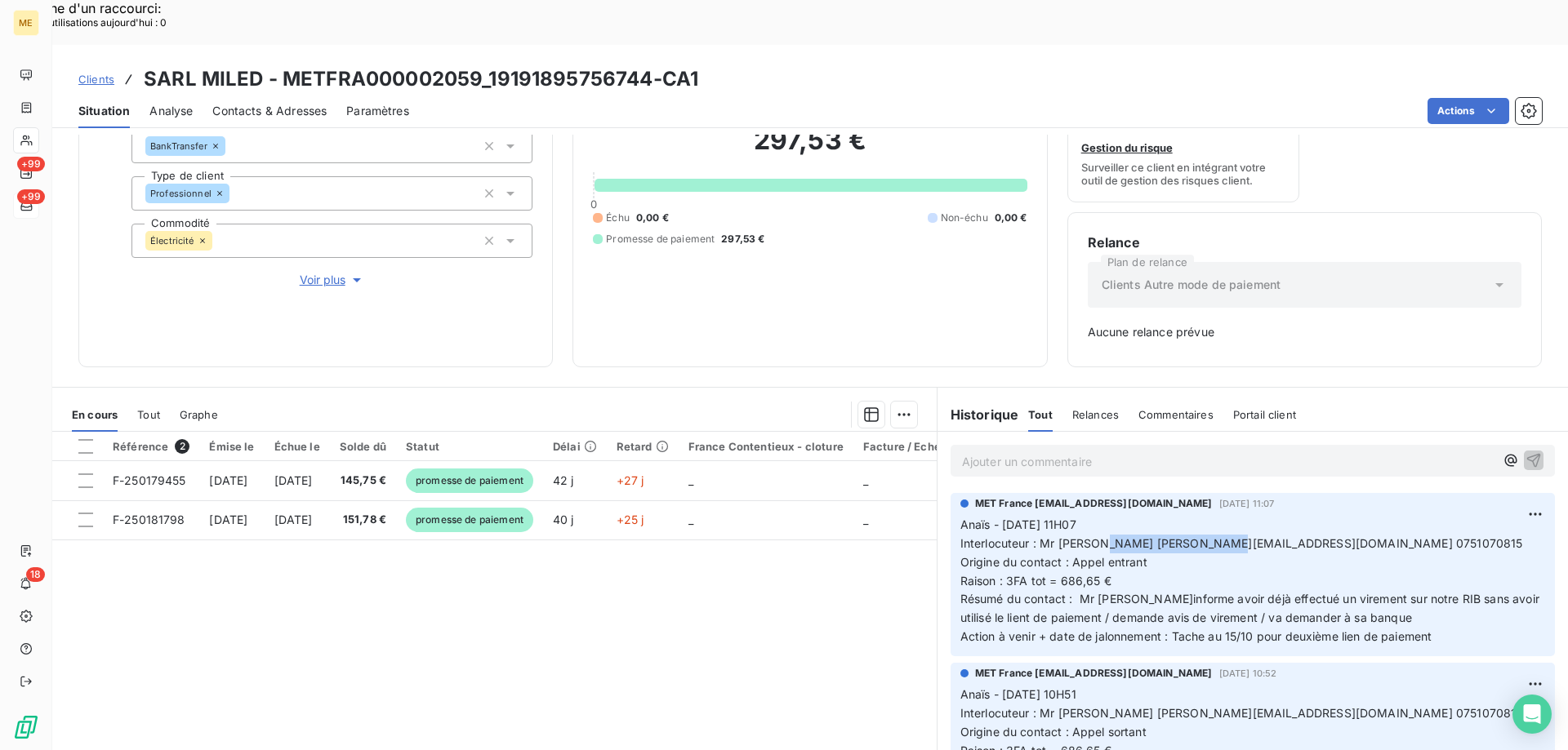
drag, startPoint x: 1249, startPoint y: 497, endPoint x: 1101, endPoint y: 500, distance: 148.0
click at [1101, 536] on span "Interlocuteur : Mr GHAZEL GHAZELHABIB@MSN.COM 0751070815" at bounding box center [1242, 543] width 563 height 14
copy span "[EMAIL_ADDRESS][DOMAIN_NAME]"
click at [282, 64] on h3 "SARL MILED - METFRA000002059_19191895756744-CA1" at bounding box center [421, 79] width 555 height 29
copy h3 "METFRA000002059"
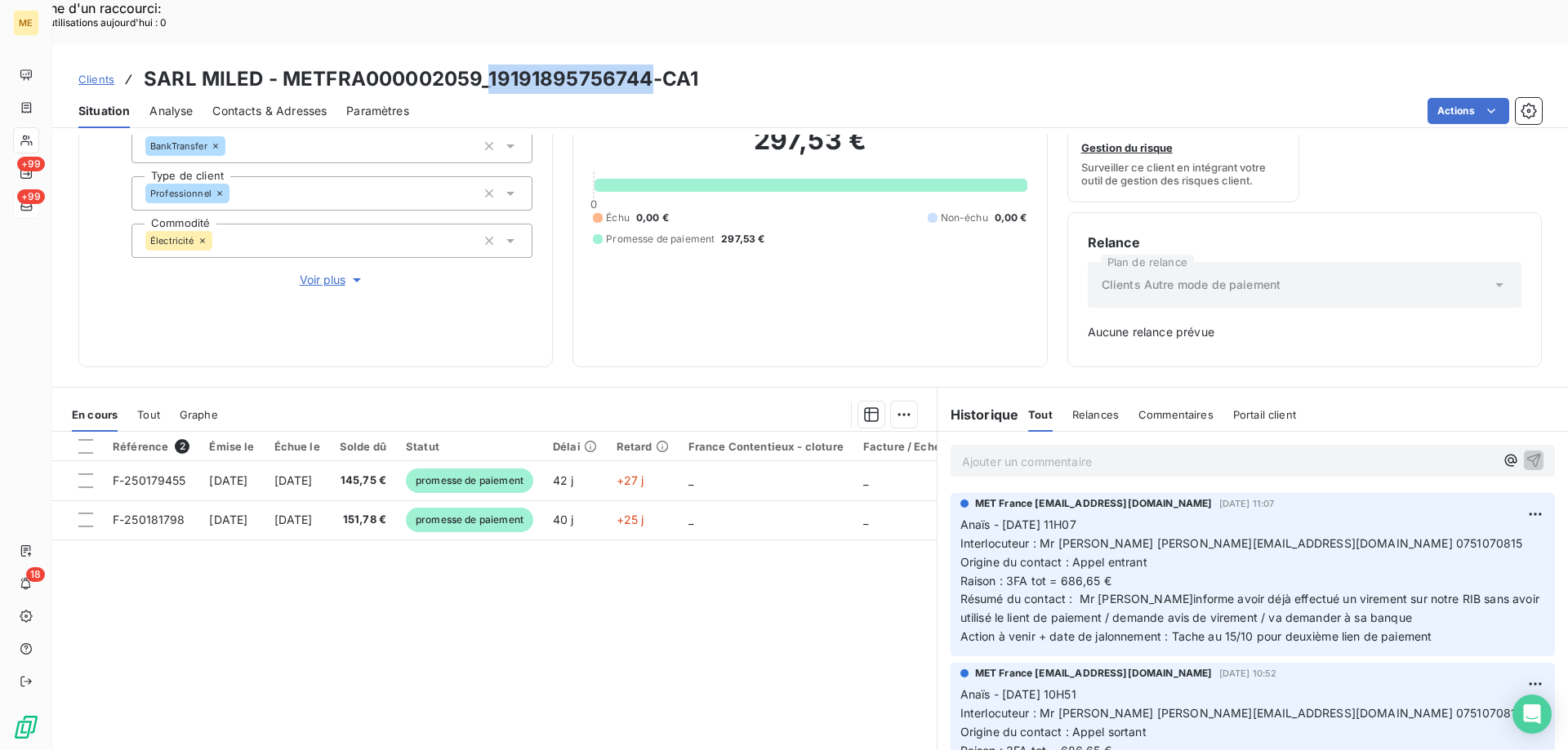
drag, startPoint x: 650, startPoint y: 39, endPoint x: 490, endPoint y: 40, distance: 160.0
click at [490, 64] on h3 "SARL MILED - METFRA000002059_19191895756744-CA1" at bounding box center [421, 79] width 555 height 29
copy h3 "19191895756744"
drag, startPoint x: 1054, startPoint y: 535, endPoint x: 1107, endPoint y: 542, distance: 53.5
click at [1107, 542] on p "Anaïs - 10/10/2025 - 11H07 Interlocuteur : Mr GHAZEL GHAZELHABIB@MSN.COM 075107…" at bounding box center [1253, 581] width 585 height 130
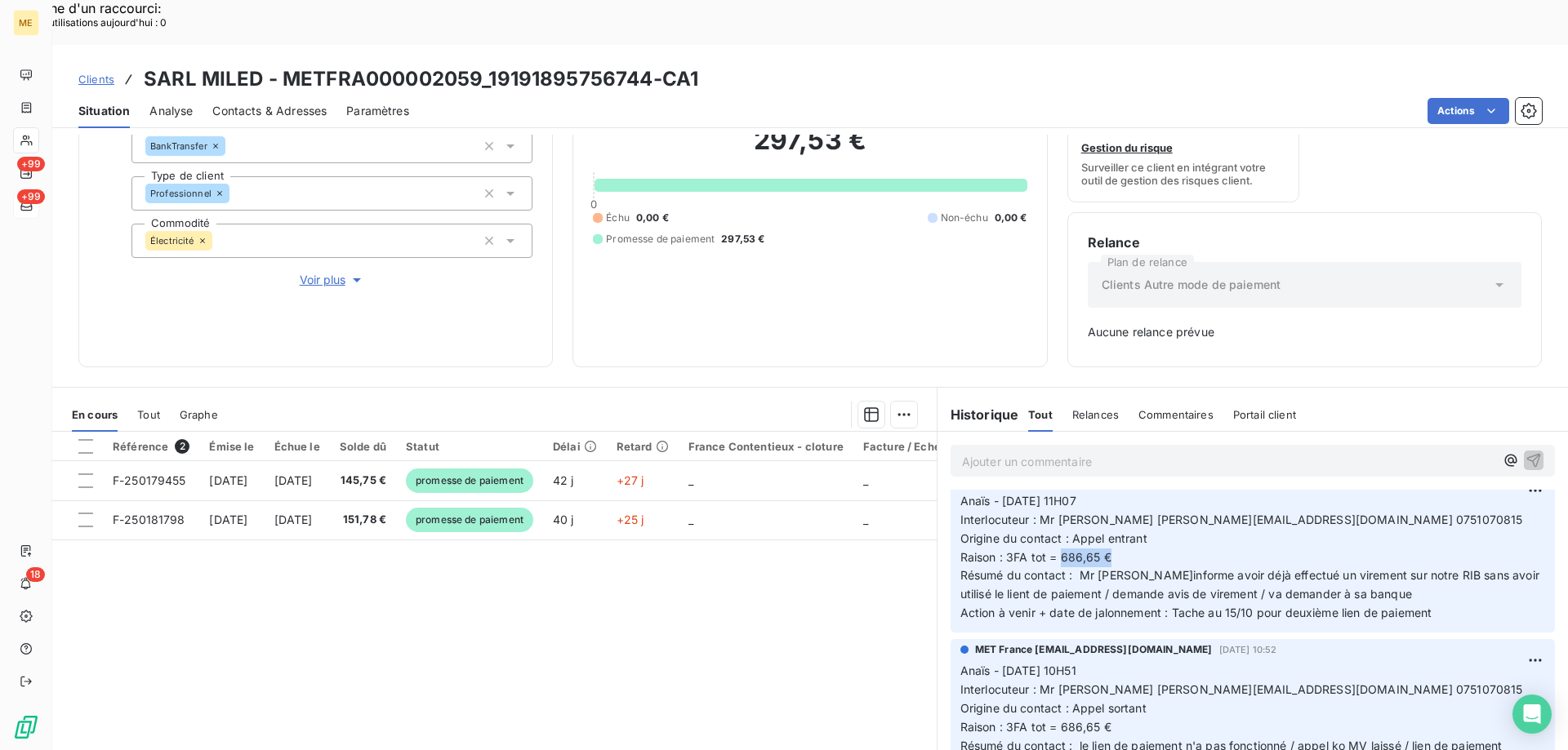
scroll to position [0, 0]
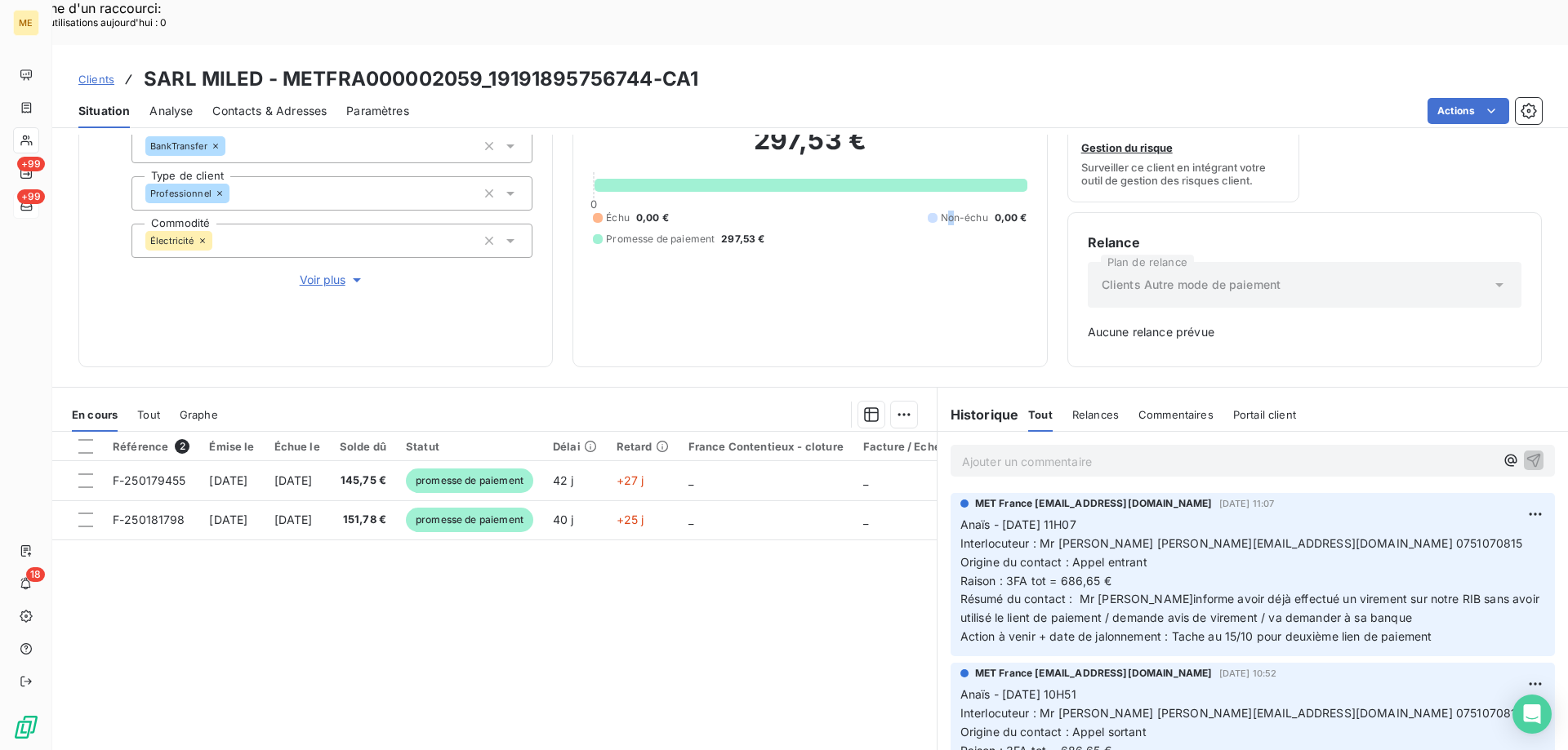
click at [944, 275] on div "297,53 € 0 Échu 0,00 € Non-échu 0,00 € Promesse de paiement 297,53 €" at bounding box center [810, 185] width 434 height 323
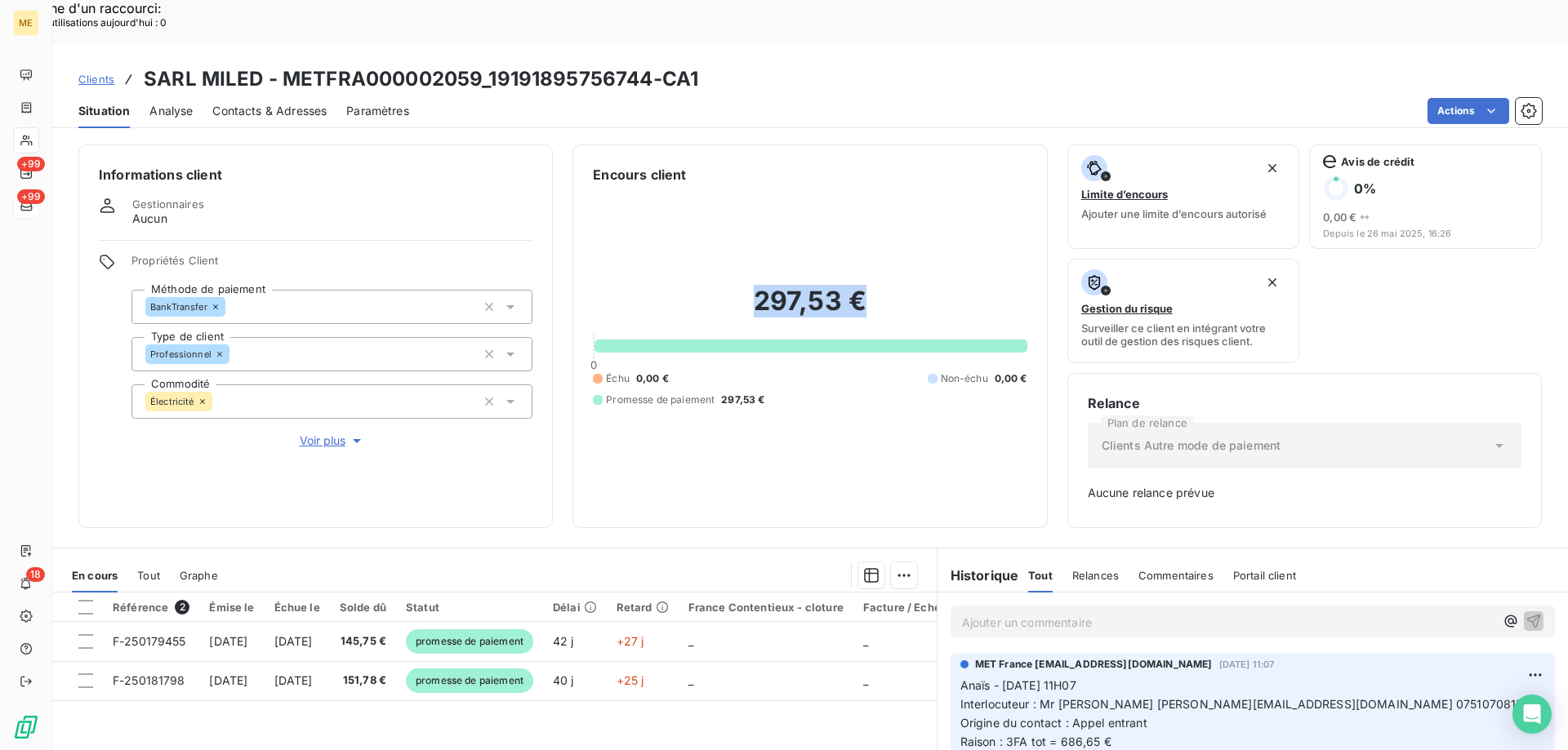
drag, startPoint x: 874, startPoint y: 106, endPoint x: 747, endPoint y: 246, distance: 189.0
click at [747, 246] on div "297,53 € 0 Échu 0,00 € Non-échu 0,00 € Promesse de paiement 297,53 €" at bounding box center [810, 346] width 434 height 323
copy h2 "297,53 €"
drag, startPoint x: 676, startPoint y: 129, endPoint x: 583, endPoint y: 131, distance: 93.0
click at [583, 144] on div "Encours client 297,53 € 0 Échu 0,00 € Non-échu 0,00 € Promesse de paiement 297,…" at bounding box center [809, 336] width 475 height 384
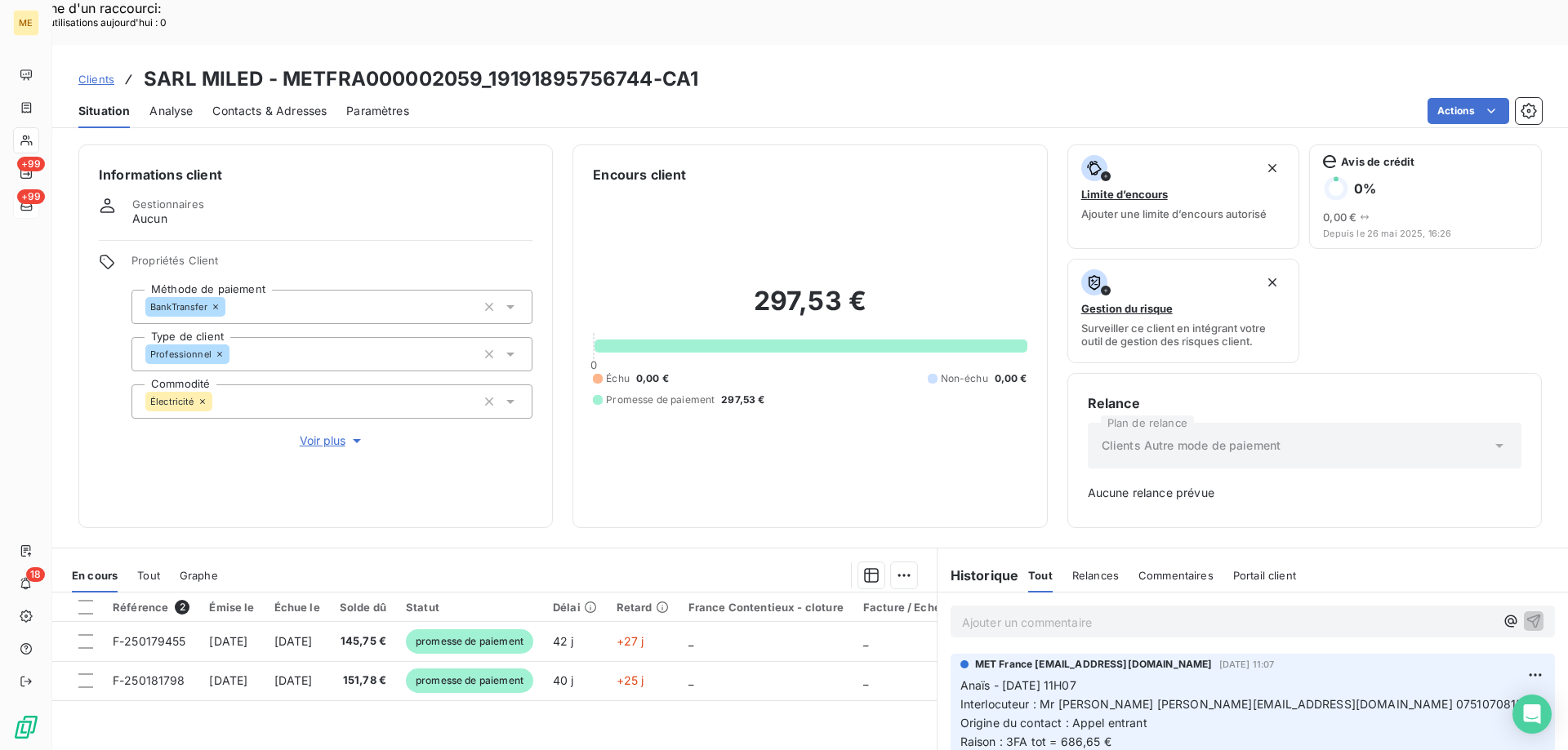
click at [710, 165] on div "Encours client" at bounding box center [810, 174] width 434 height 19
click at [707, 165] on div "Encours client" at bounding box center [810, 174] width 434 height 19
drag, startPoint x: 745, startPoint y: 264, endPoint x: 865, endPoint y: 275, distance: 120.5
click at [865, 285] on h2 "297,53 €" at bounding box center [810, 308] width 434 height 49
click at [871, 285] on h2 "297,53 €" at bounding box center [810, 308] width 434 height 49
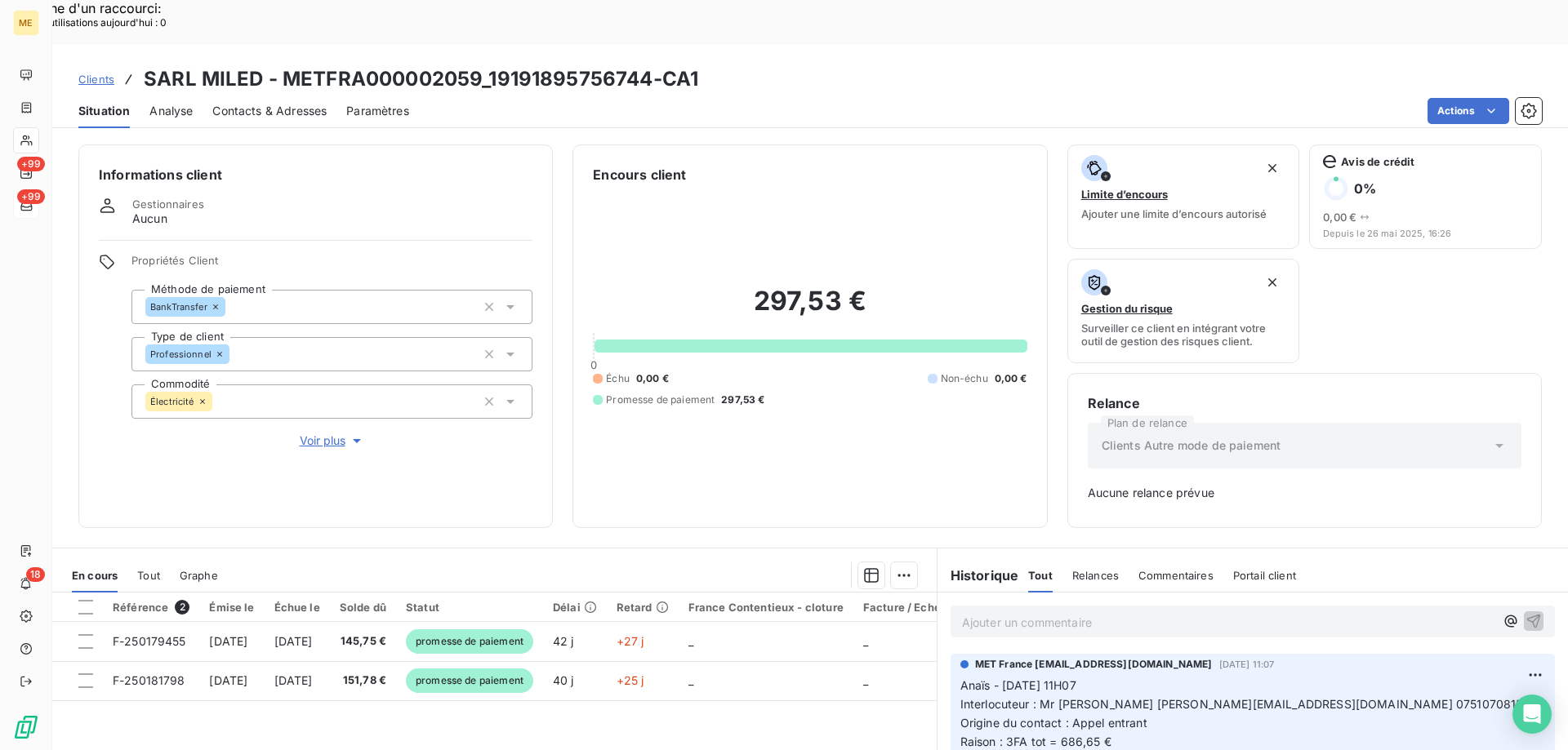
click at [1005, 612] on p "Ajouter un commentaire ﻿" at bounding box center [1228, 622] width 533 height 20
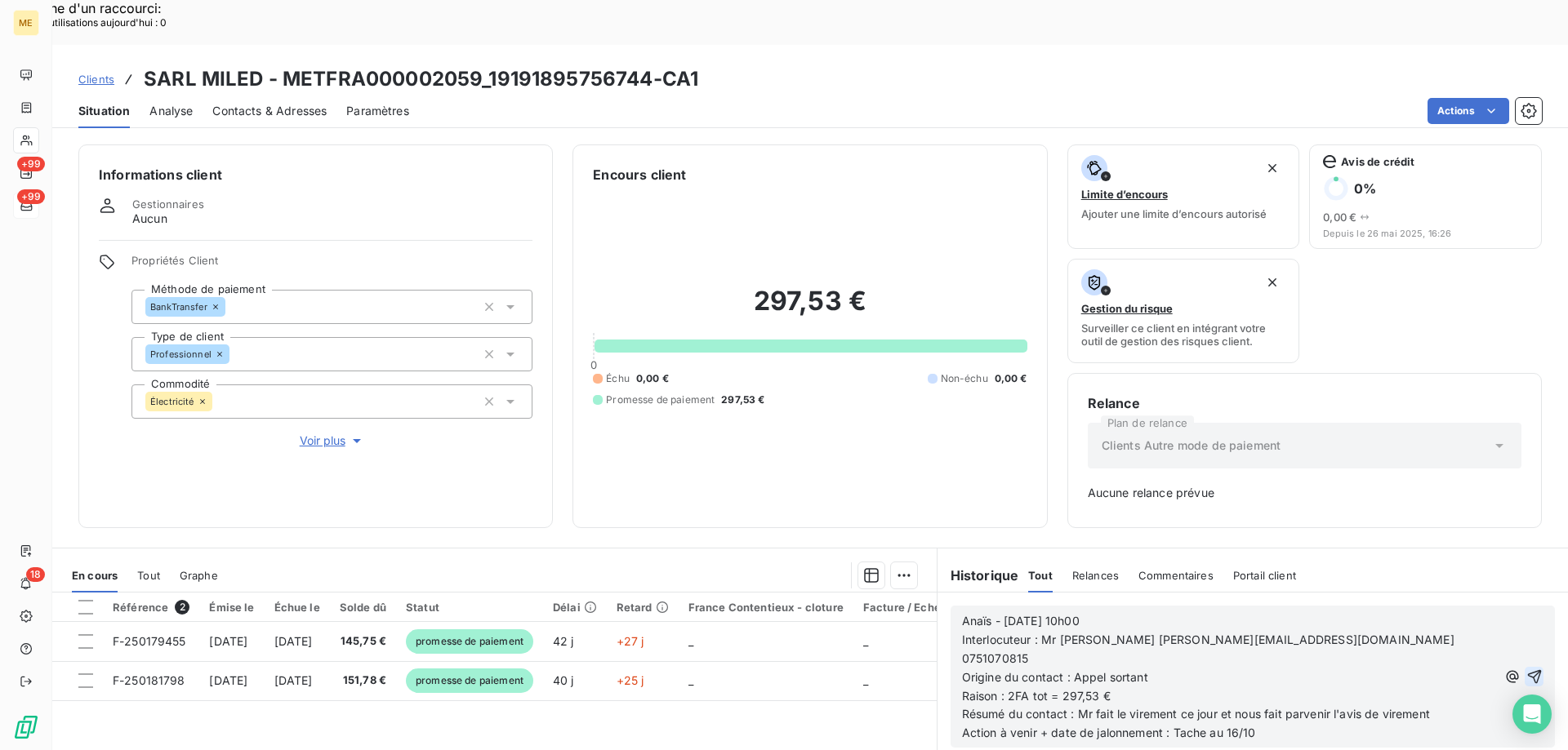
click at [1528, 670] on icon "button" at bounding box center [1534, 677] width 14 height 14
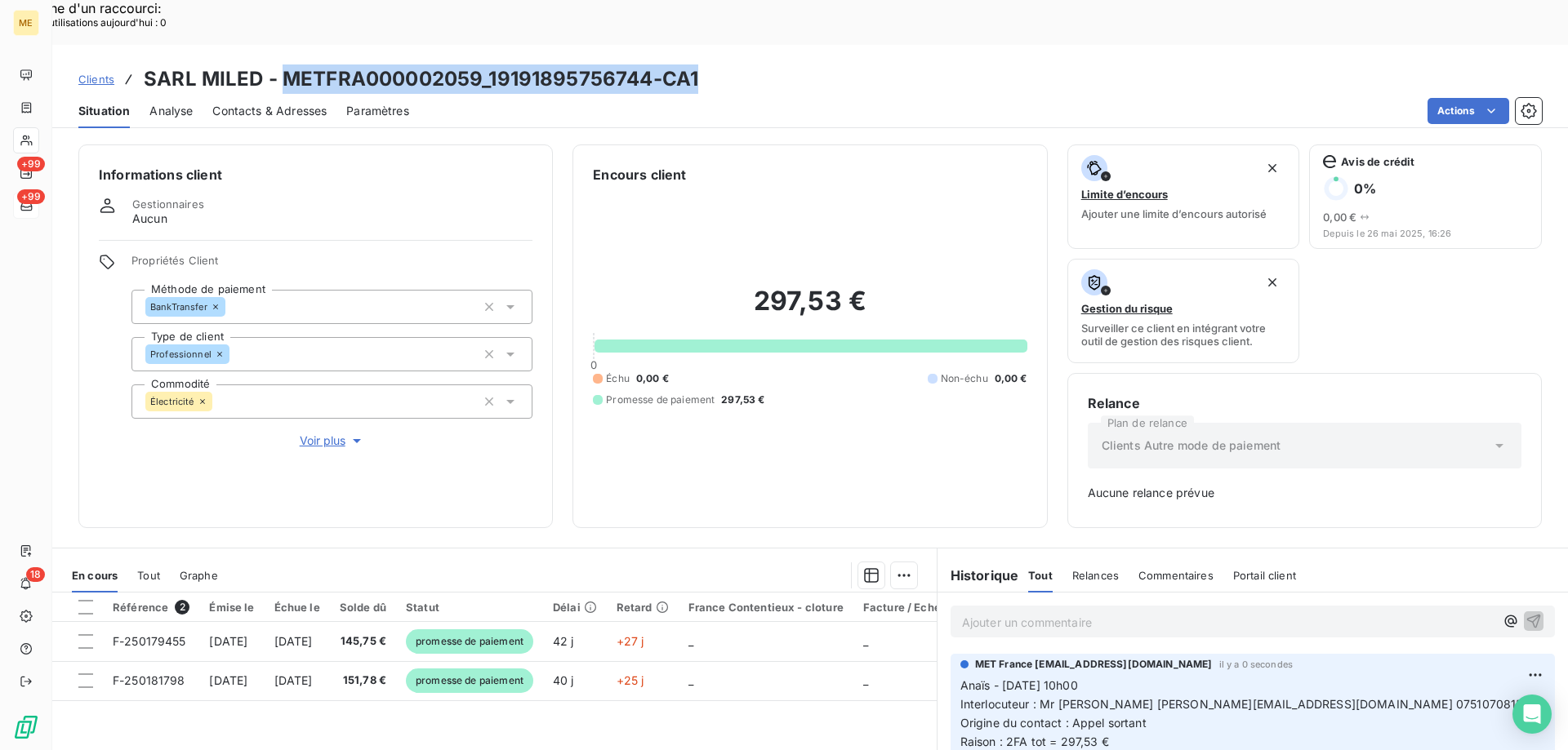
drag, startPoint x: 715, startPoint y: 36, endPoint x: 279, endPoint y: 37, distance: 436.0
click at [279, 64] on div "Clients SARL MILED - METFRA000002059_19191895756744-CA1" at bounding box center [810, 79] width 1516 height 29
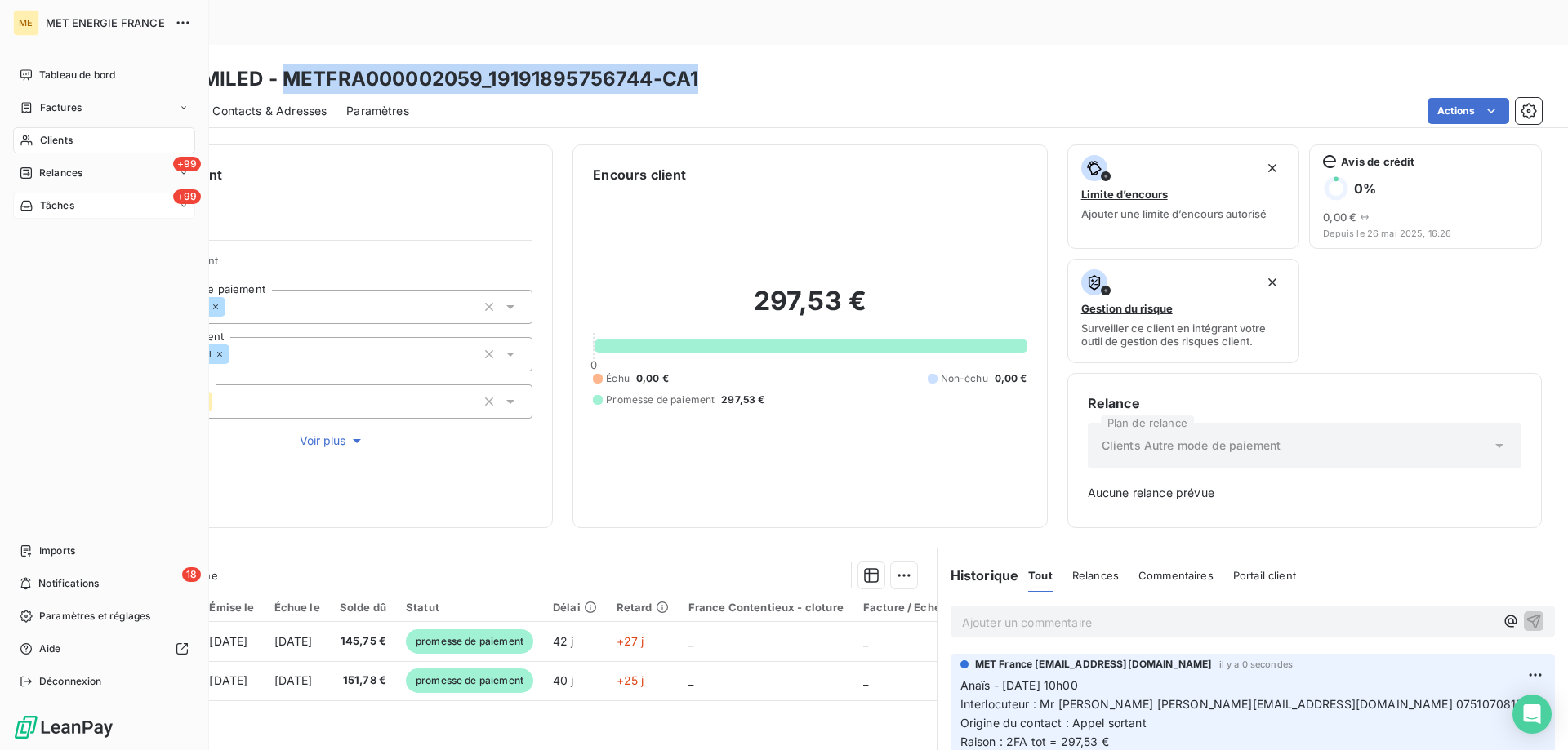
drag, startPoint x: 37, startPoint y: 211, endPoint x: 45, endPoint y: 210, distance: 8.1
click at [38, 211] on div "Tâches" at bounding box center [47, 206] width 55 height 15
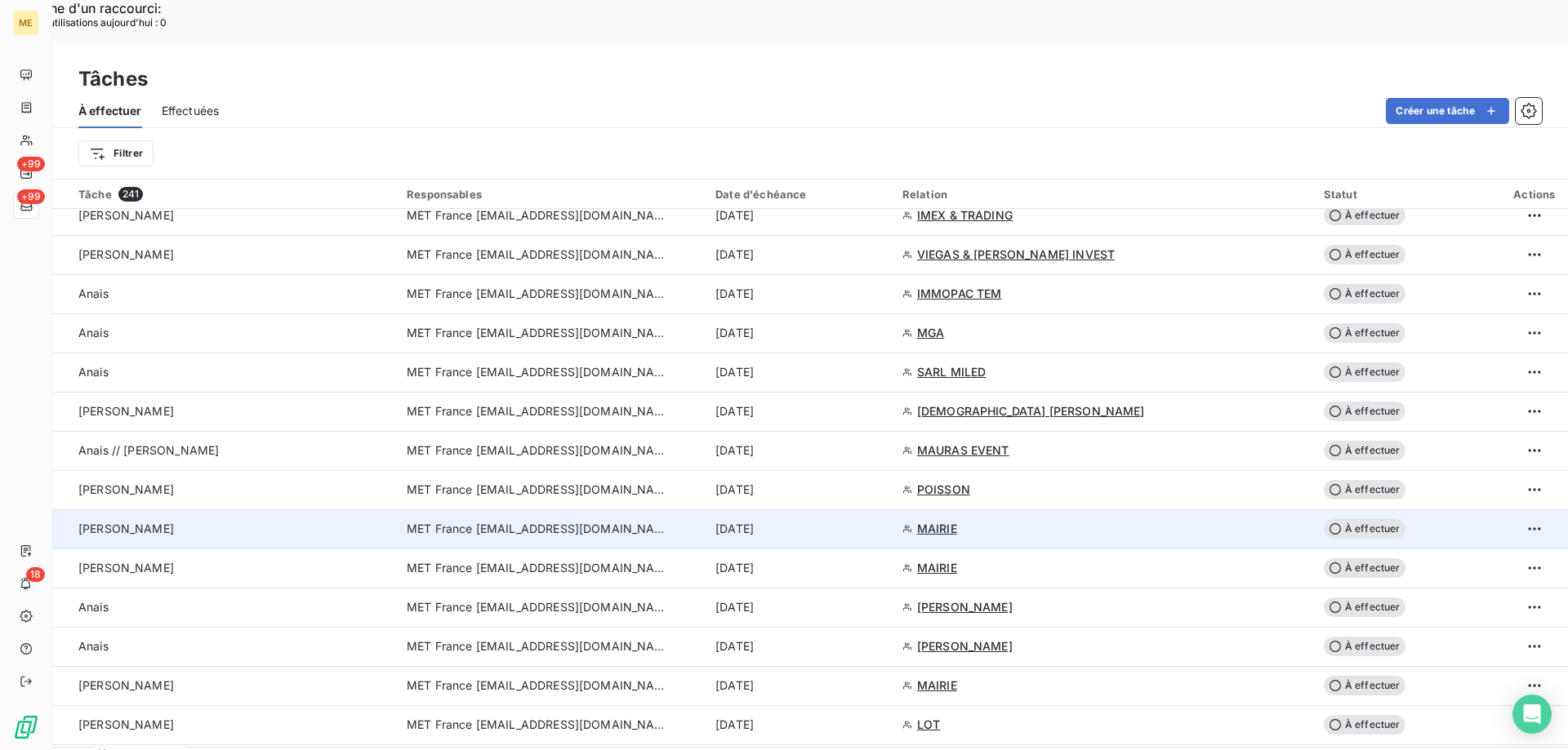
scroll to position [2368, 0]
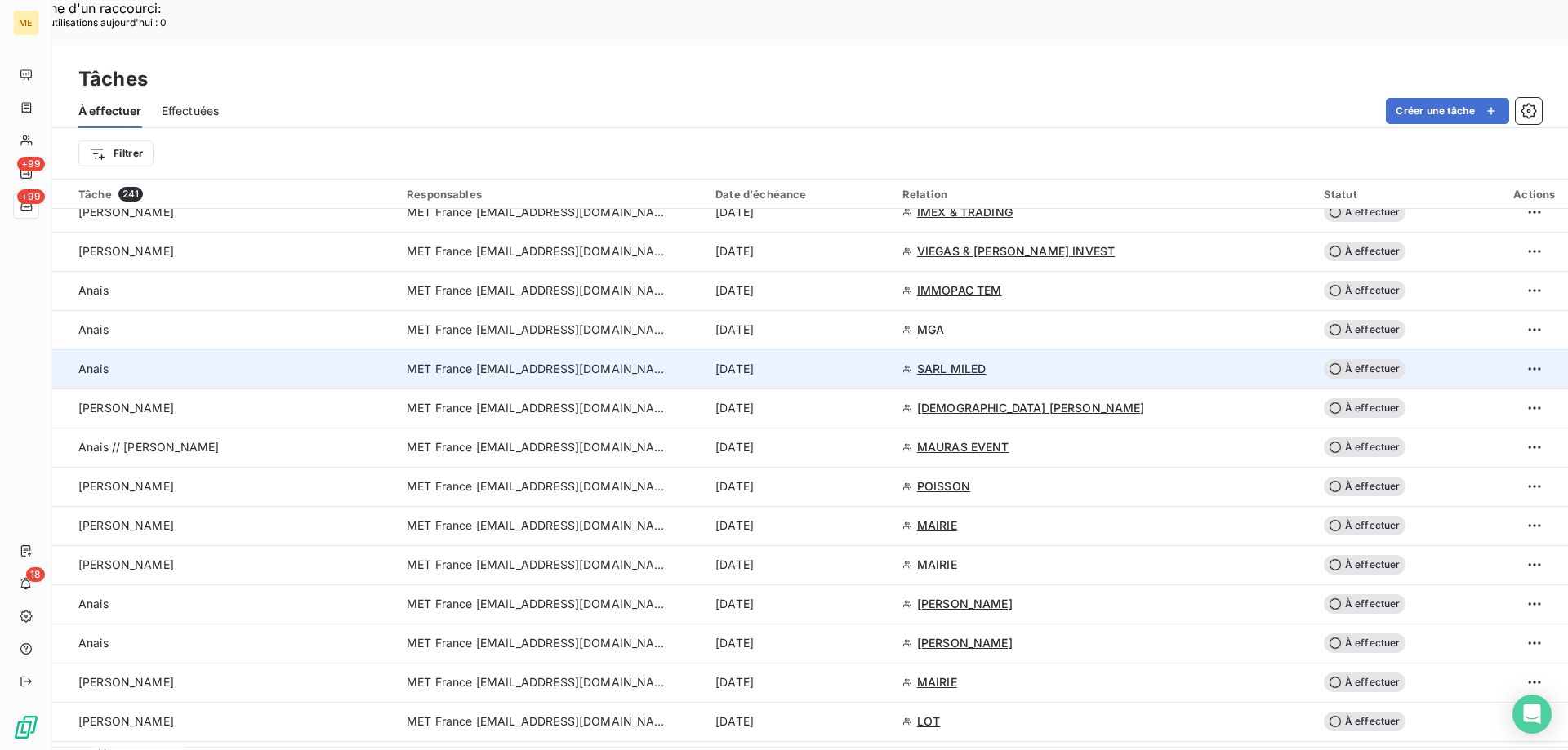
click at [825, 361] on div "15 oct. 2025" at bounding box center [799, 369] width 167 height 17
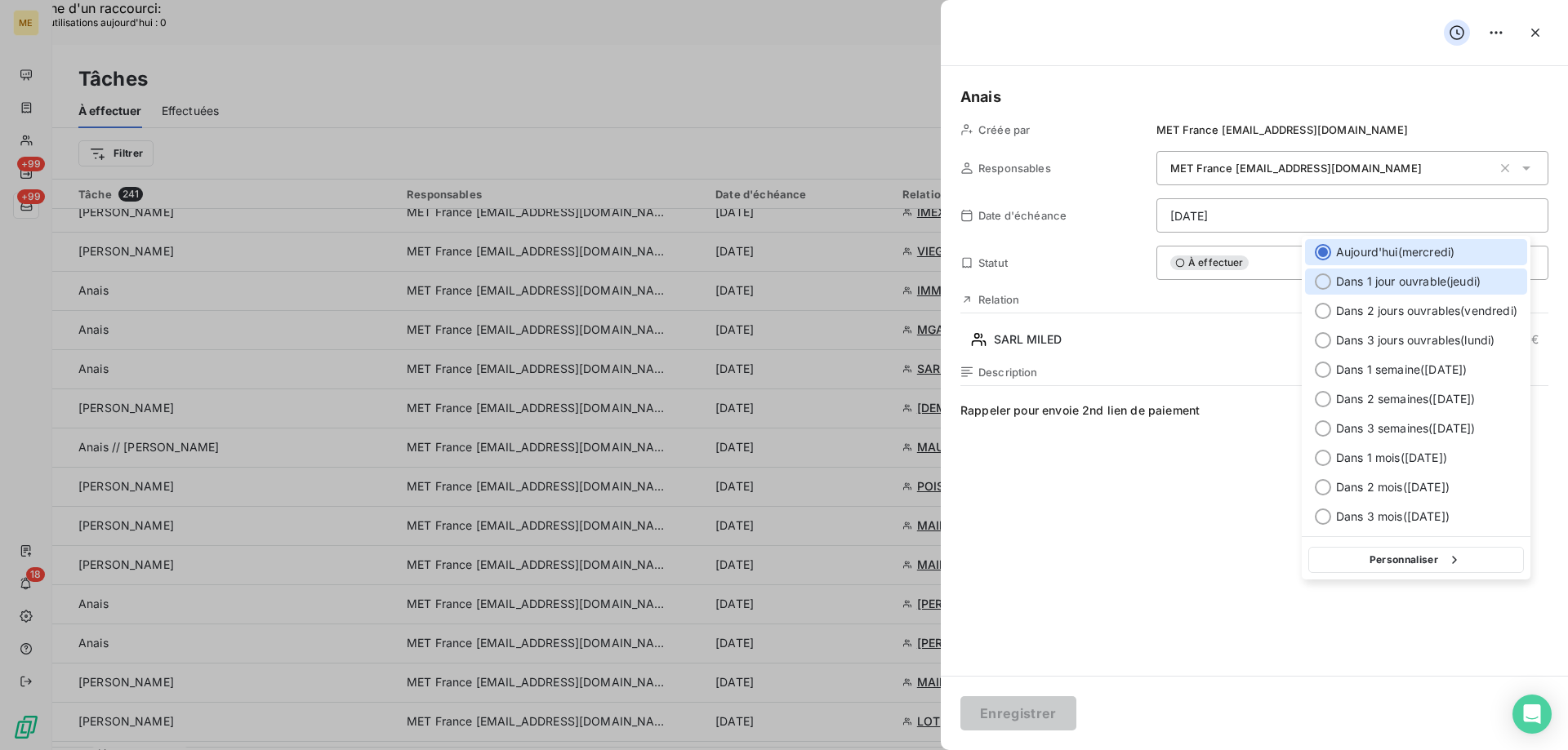
click at [1411, 282] on span "Dans 1 jour ouvrable ( jeudi )" at bounding box center [1408, 282] width 144 height 17
type input "16/10/2025"
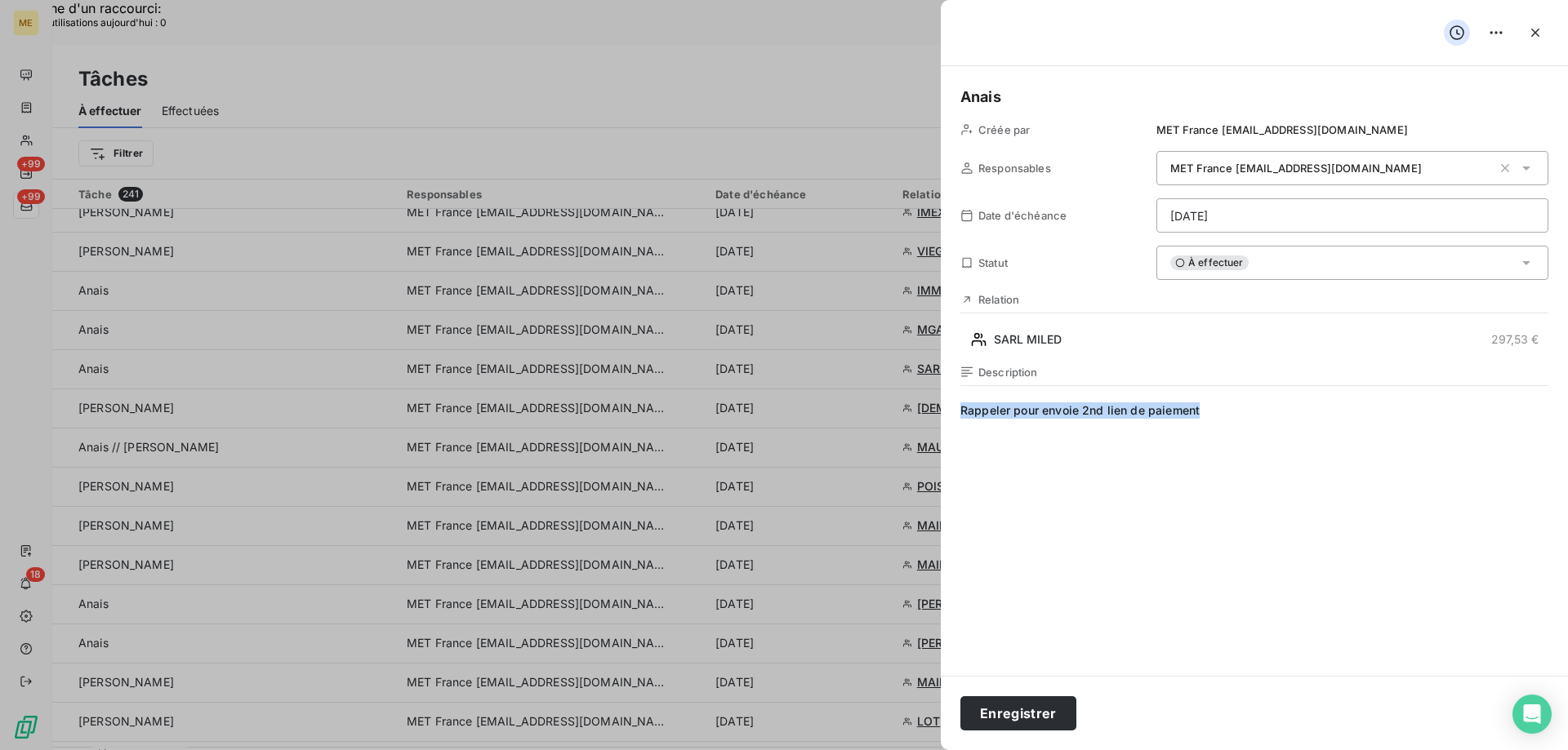
drag, startPoint x: 1258, startPoint y: 414, endPoint x: 916, endPoint y: 410, distance: 342.0
click at [1025, 712] on button "Enregistrer" at bounding box center [1019, 712] width 116 height 34
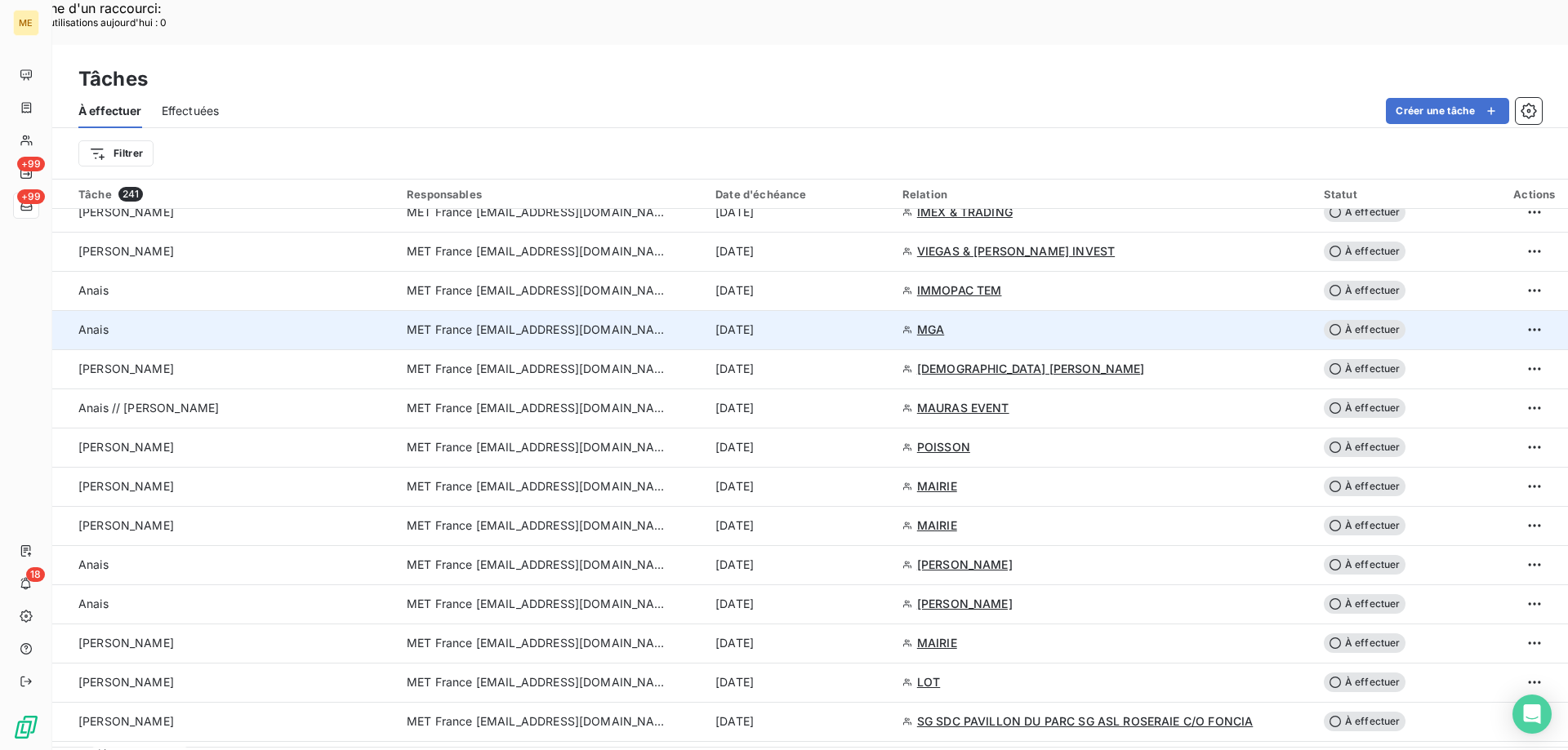
click at [837, 321] on div "15 oct. 2025" at bounding box center [799, 330] width 167 height 17
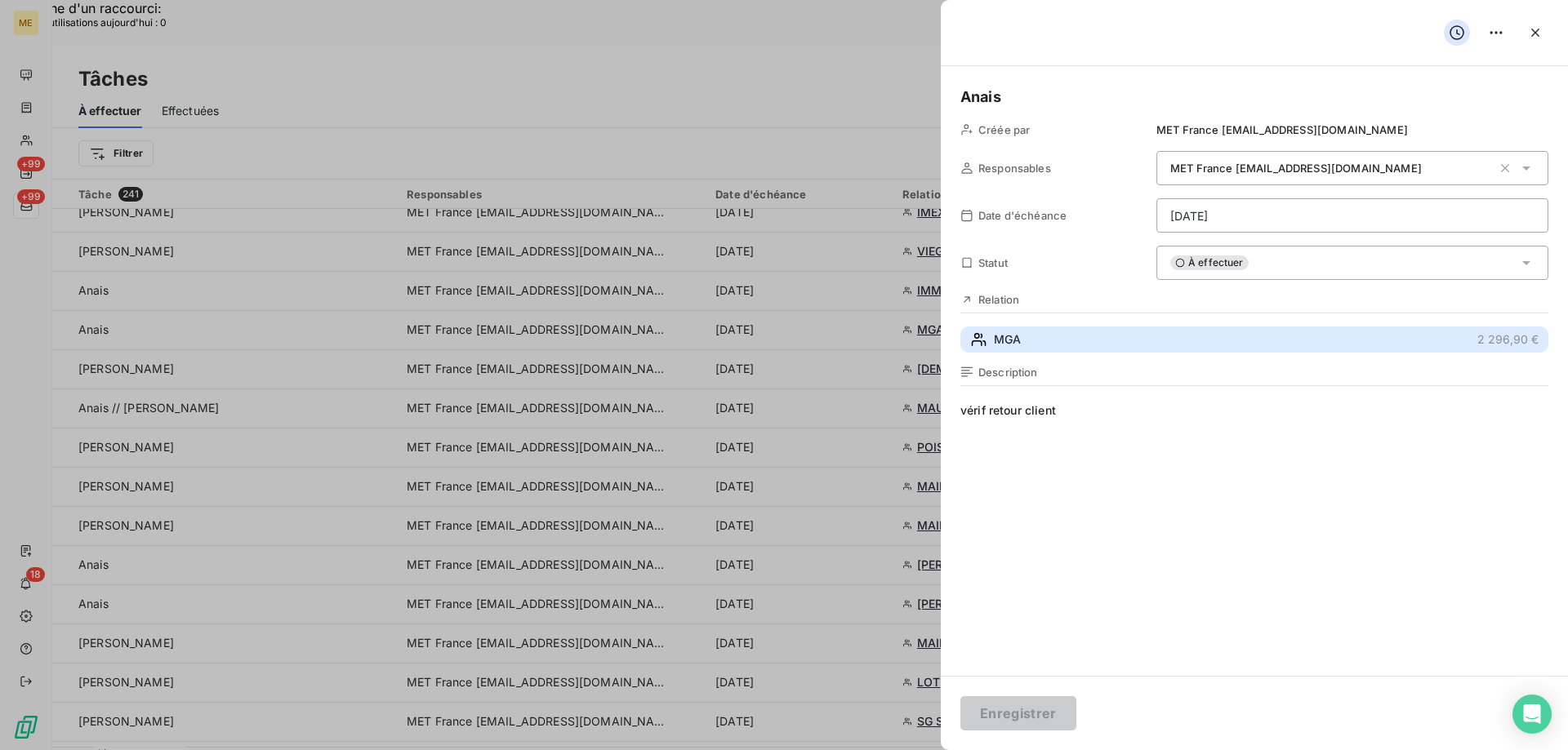
click at [1122, 348] on button "MGA 2 296,90 €" at bounding box center [1255, 340] width 588 height 26
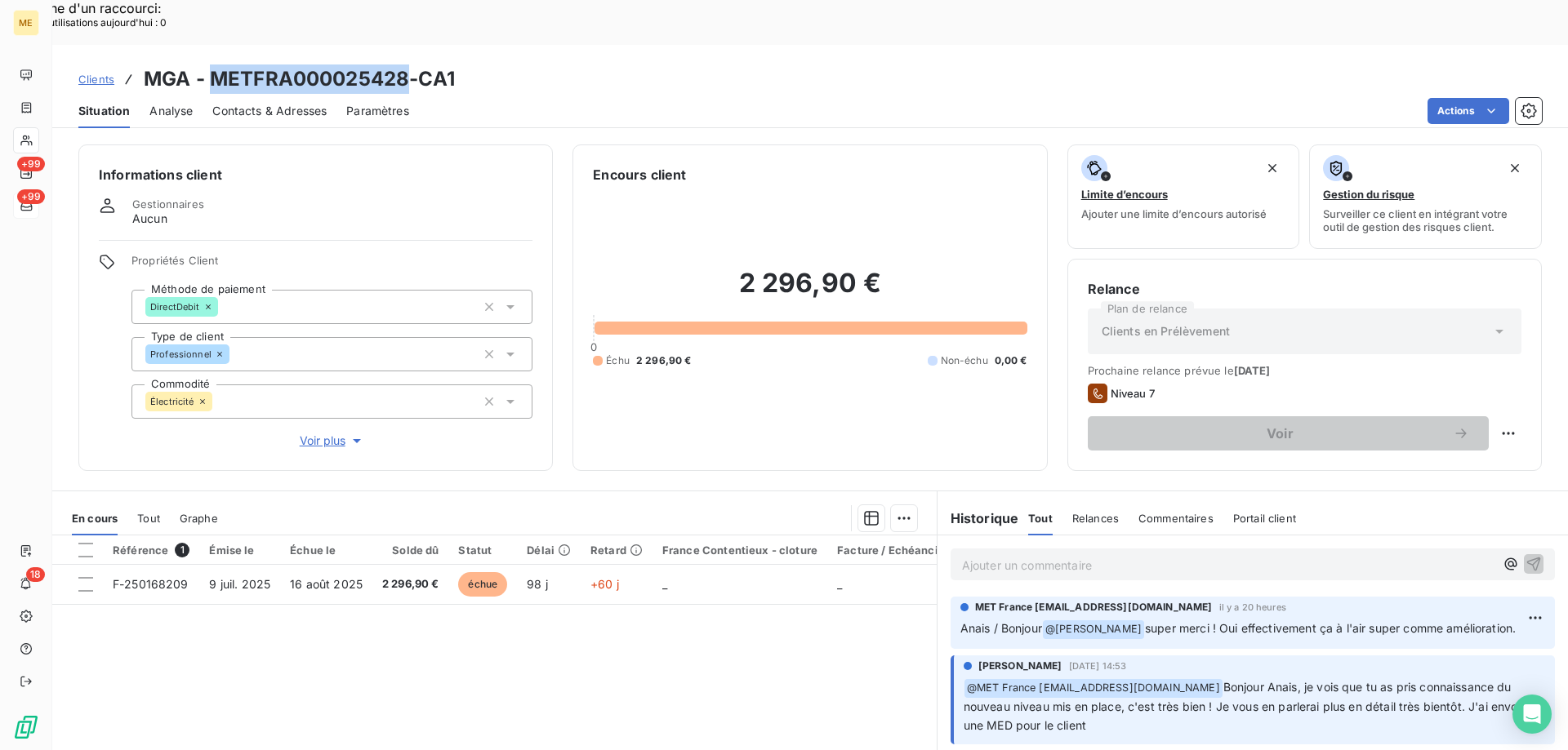
drag, startPoint x: 404, startPoint y: 35, endPoint x: 211, endPoint y: 40, distance: 193.1
click at [211, 64] on h3 "MGA - METFRA000025428-CA1" at bounding box center [299, 79] width 311 height 29
click at [854, 343] on div "2 296,90 € 0 Échu 2 296,90 € Non-échu 0,00 €" at bounding box center [810, 318] width 434 height 266
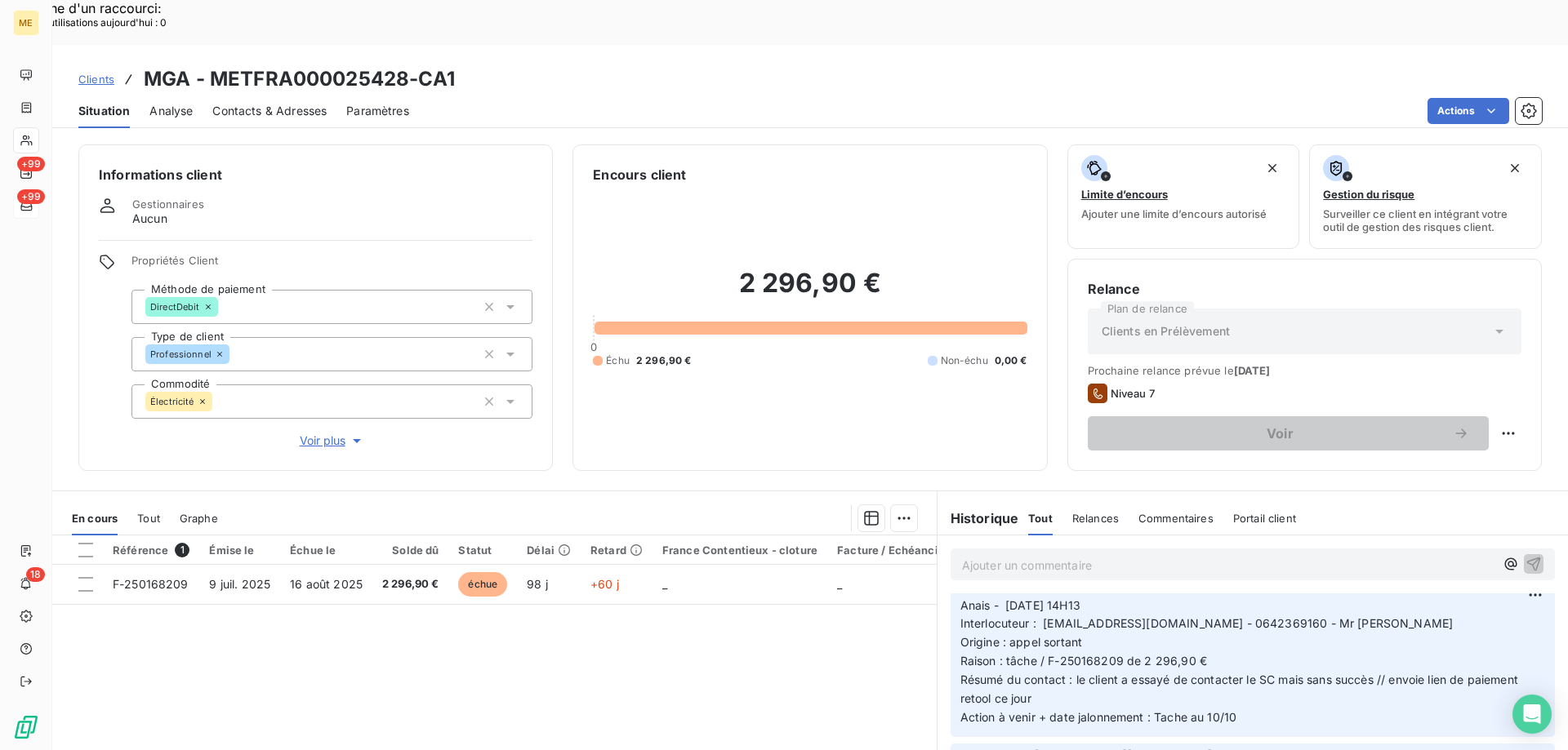
scroll to position [653, 0]
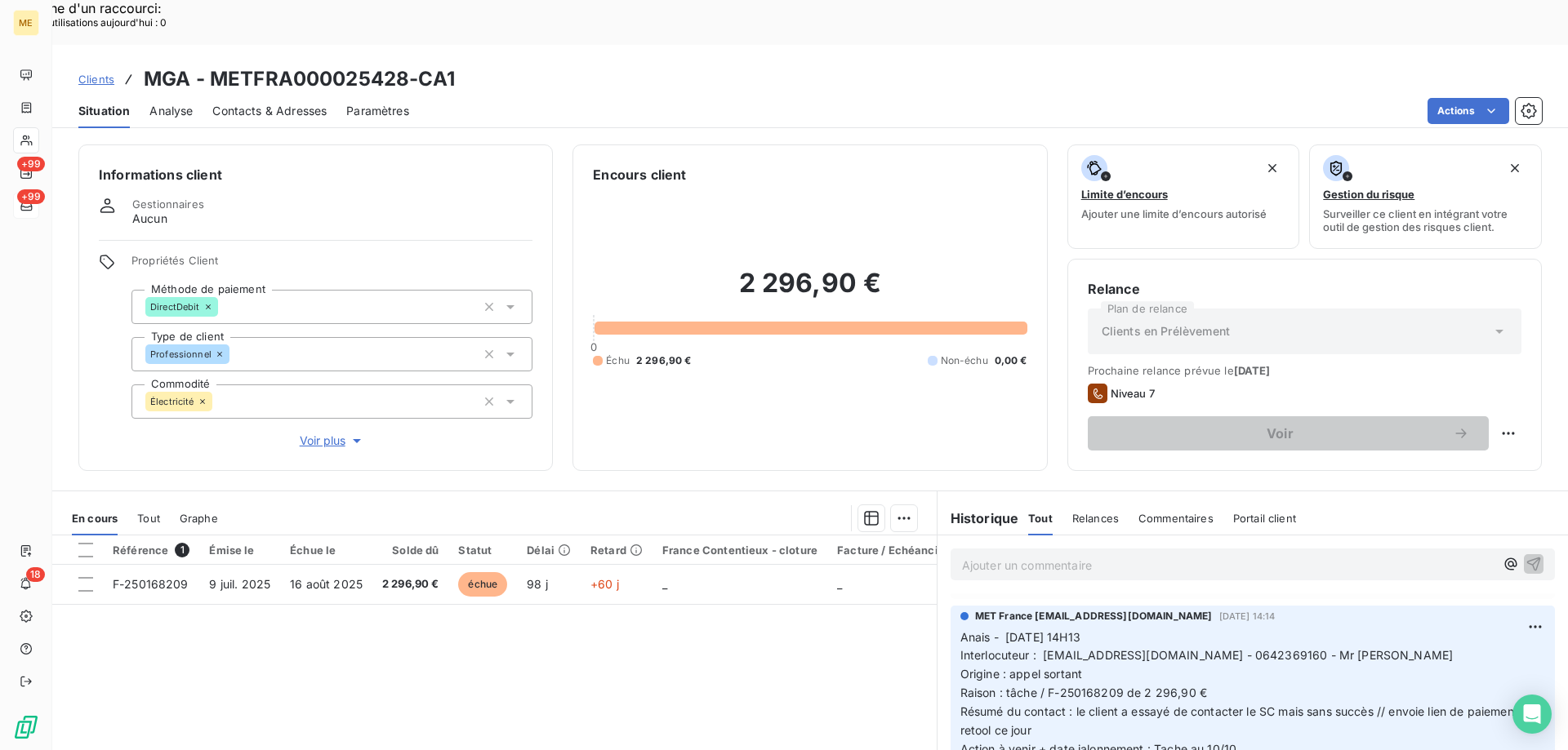
click at [994, 585] on span "Afficher la suite" at bounding box center [1253, 586] width 592 height 13
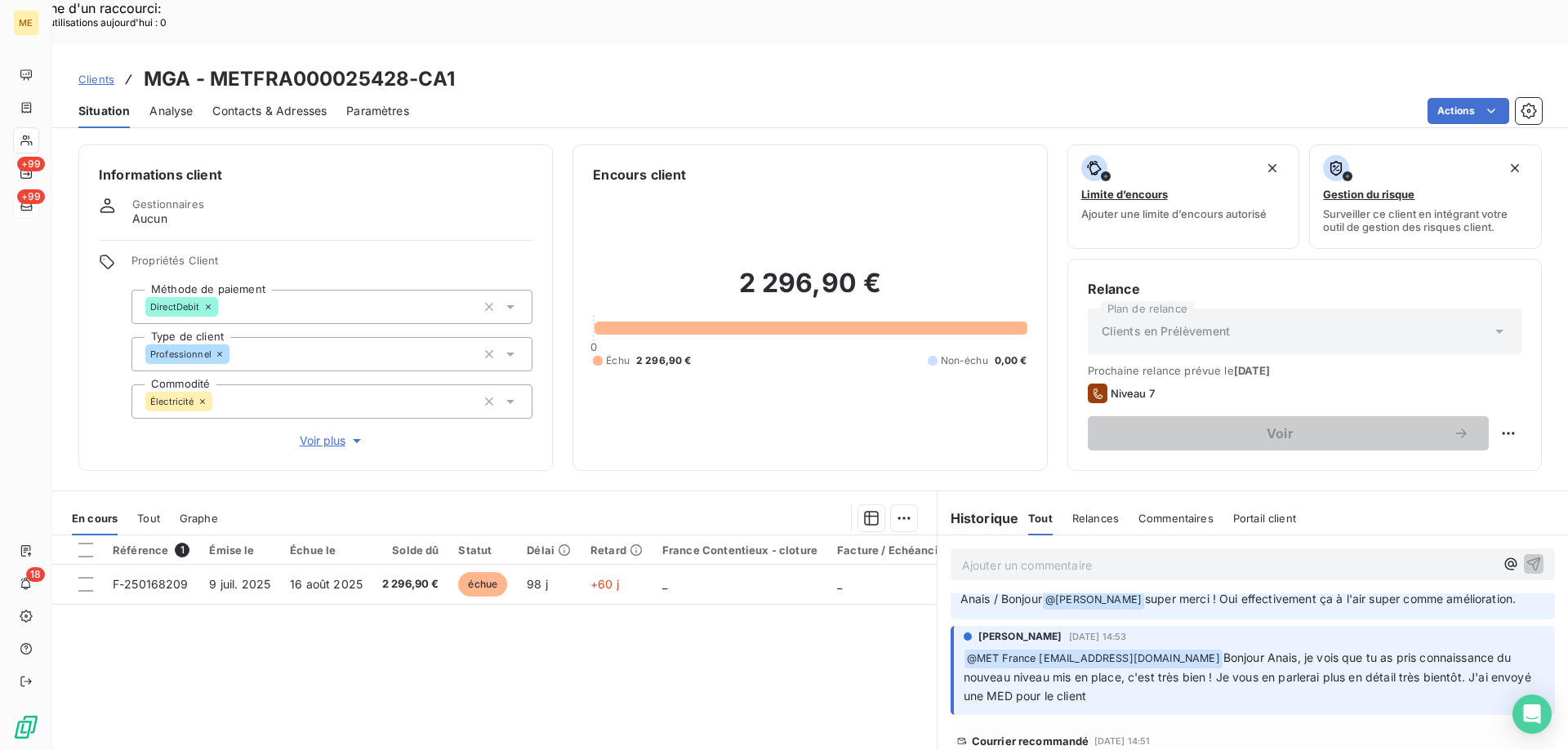
scroll to position [0, 0]
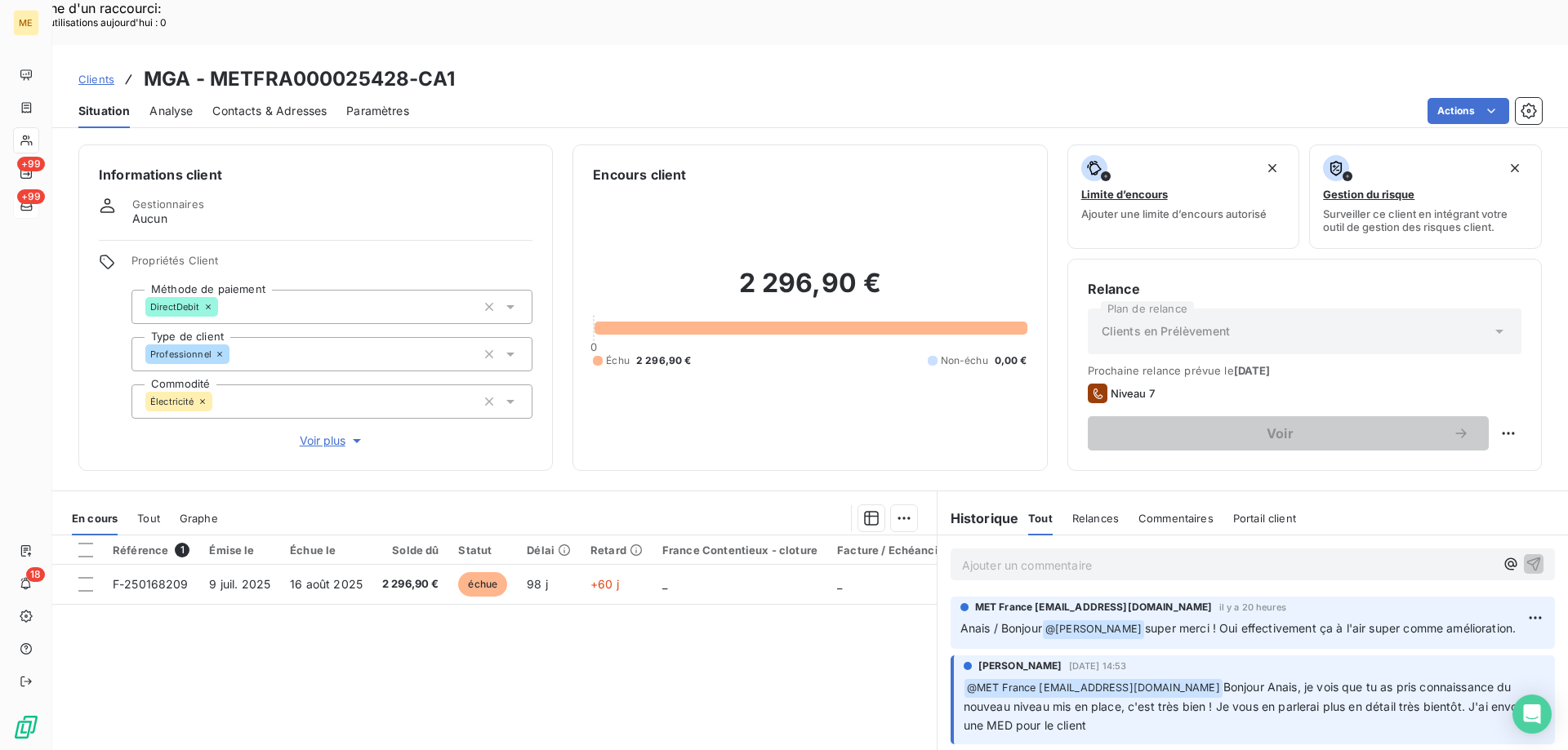
click at [919, 375] on div "2 296,90 € 0 Échu 2 296,90 € Non-échu 0,00 €" at bounding box center [810, 318] width 434 height 266
drag, startPoint x: 898, startPoint y: 238, endPoint x: 705, endPoint y: 231, distance: 193.1
click at [705, 267] on h2 "2 296,90 €" at bounding box center [810, 291] width 434 height 49
click at [754, 185] on div "2 296,90 € 0 Échu 2 296,90 € Non-échu 0,00 €" at bounding box center [810, 318] width 434 height 266
click at [918, 267] on h2 "2 296,90 €" at bounding box center [810, 291] width 434 height 49
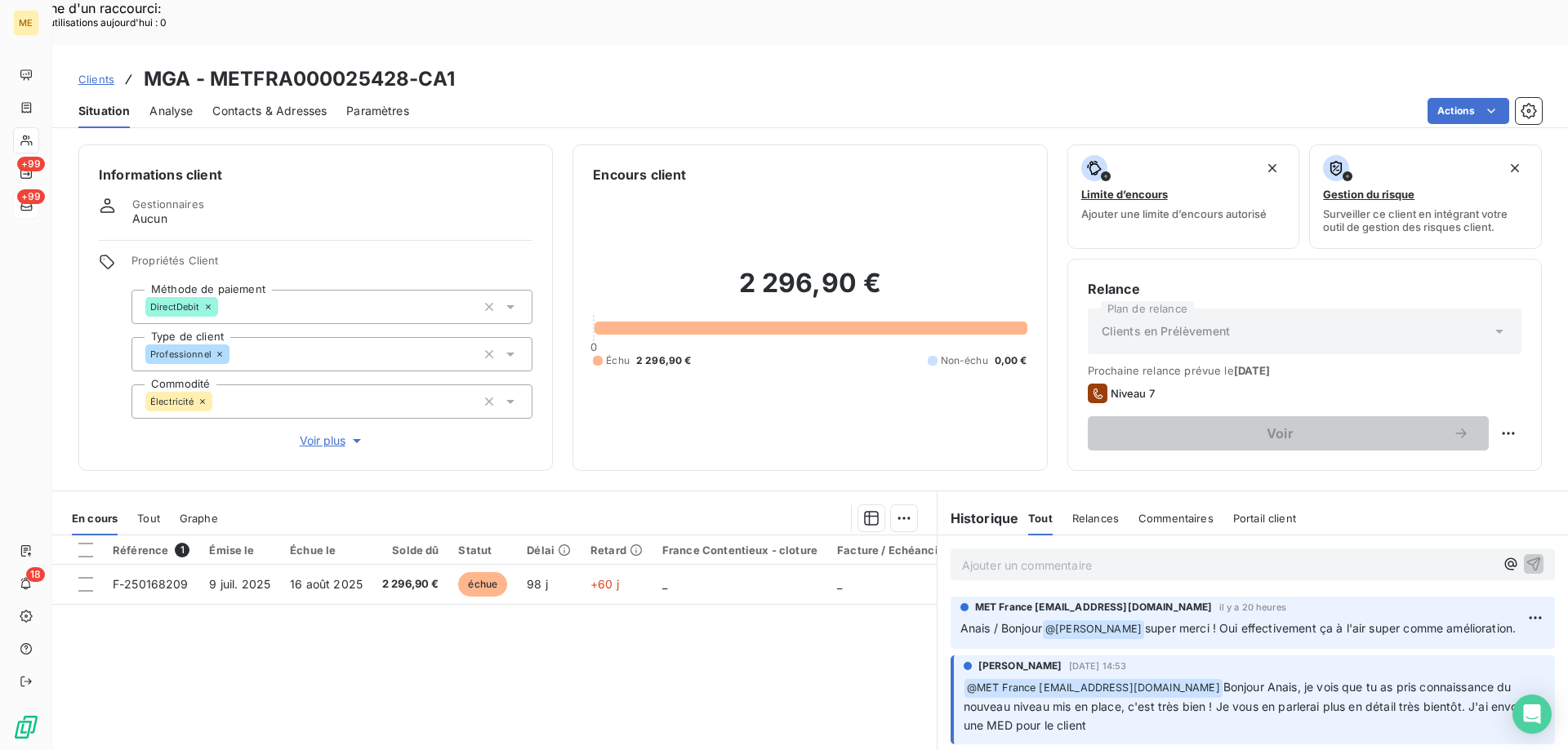
click at [1062, 555] on p "Ajouter un commentaire ﻿" at bounding box center [1228, 565] width 533 height 20
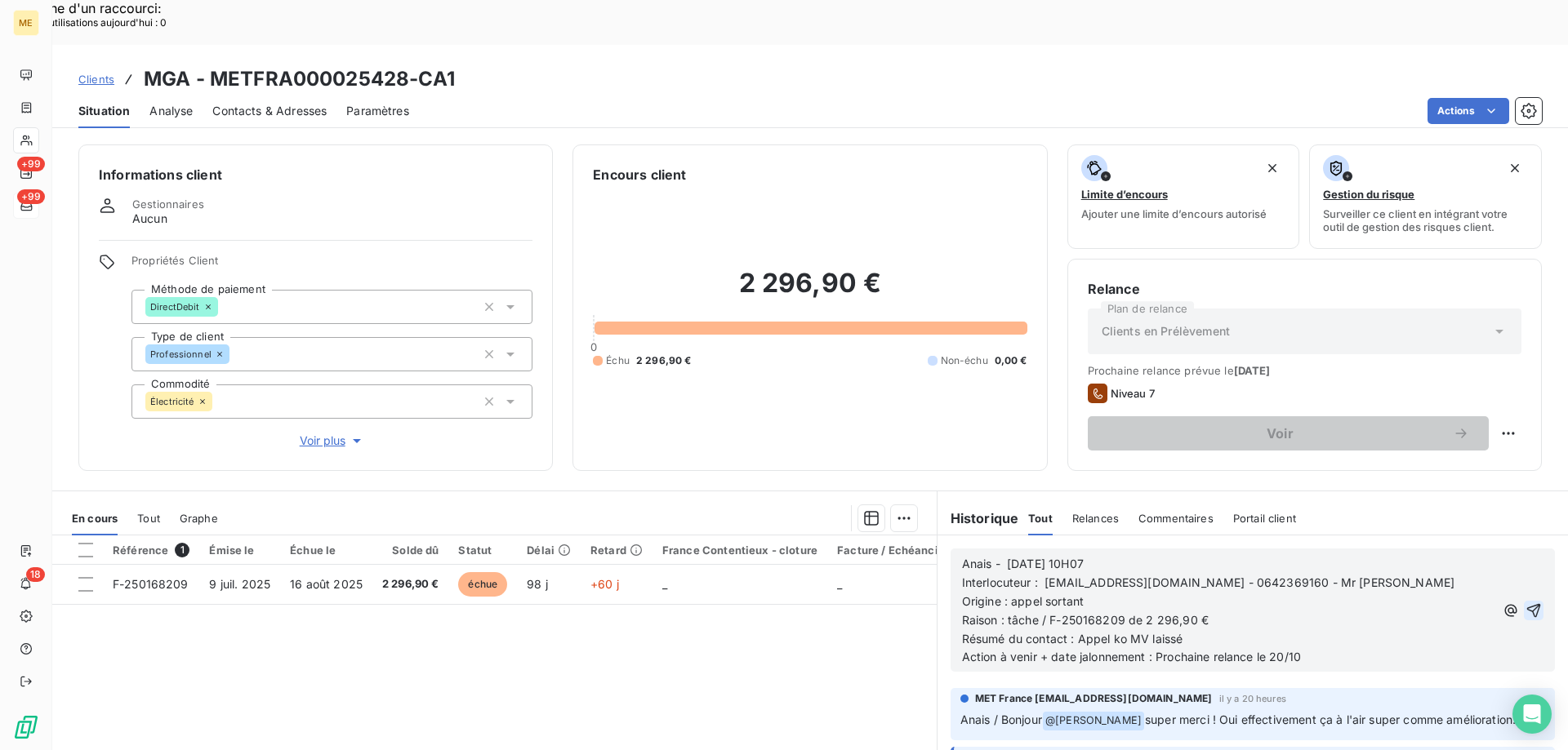
drag, startPoint x: 1510, startPoint y: 564, endPoint x: 1511, endPoint y: 548, distance: 16.0
click at [1528, 603] on icon "button" at bounding box center [1534, 610] width 14 height 14
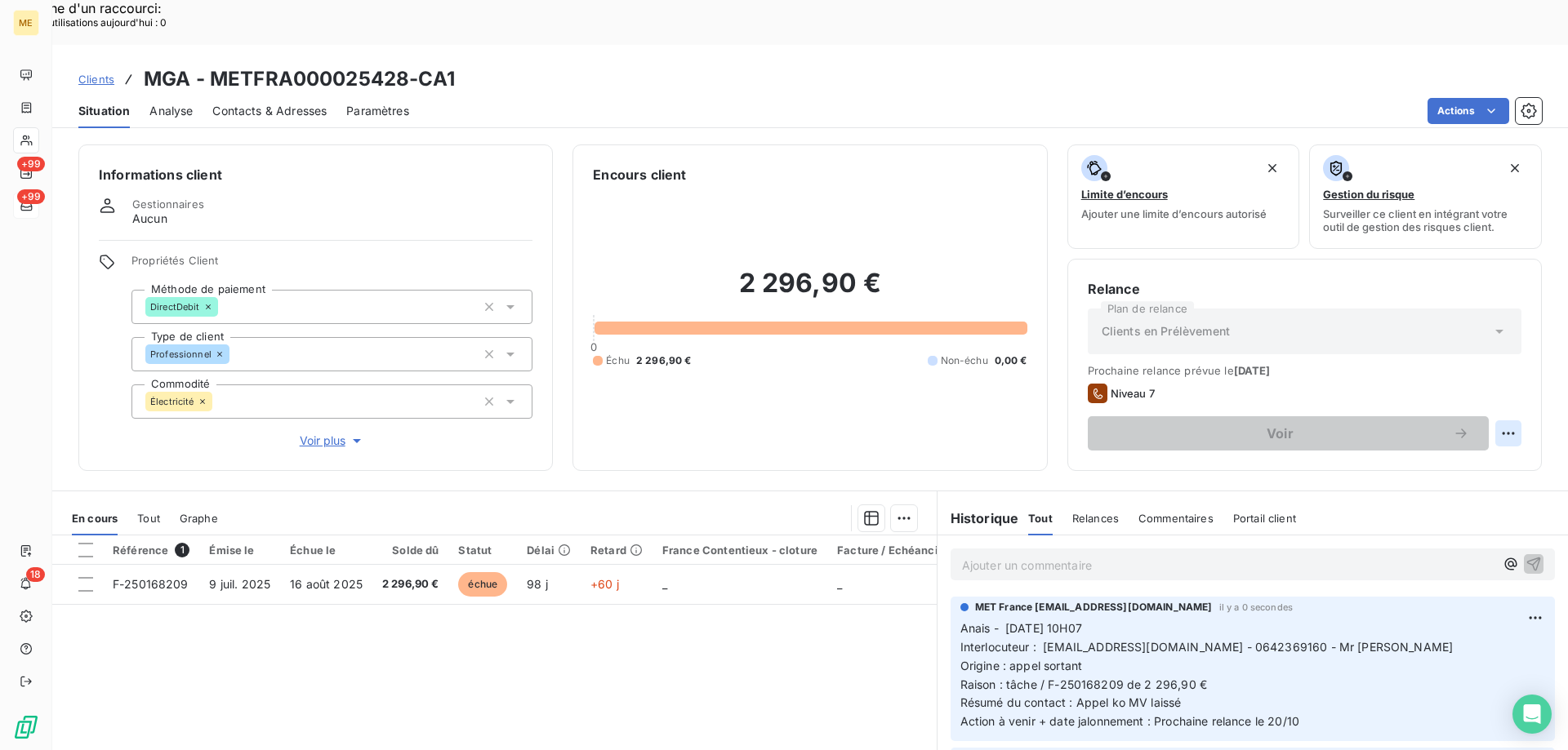
click at [1482, 424] on div "Replanifier cette action" at bounding box center [1428, 424] width 146 height 26
select select "9"
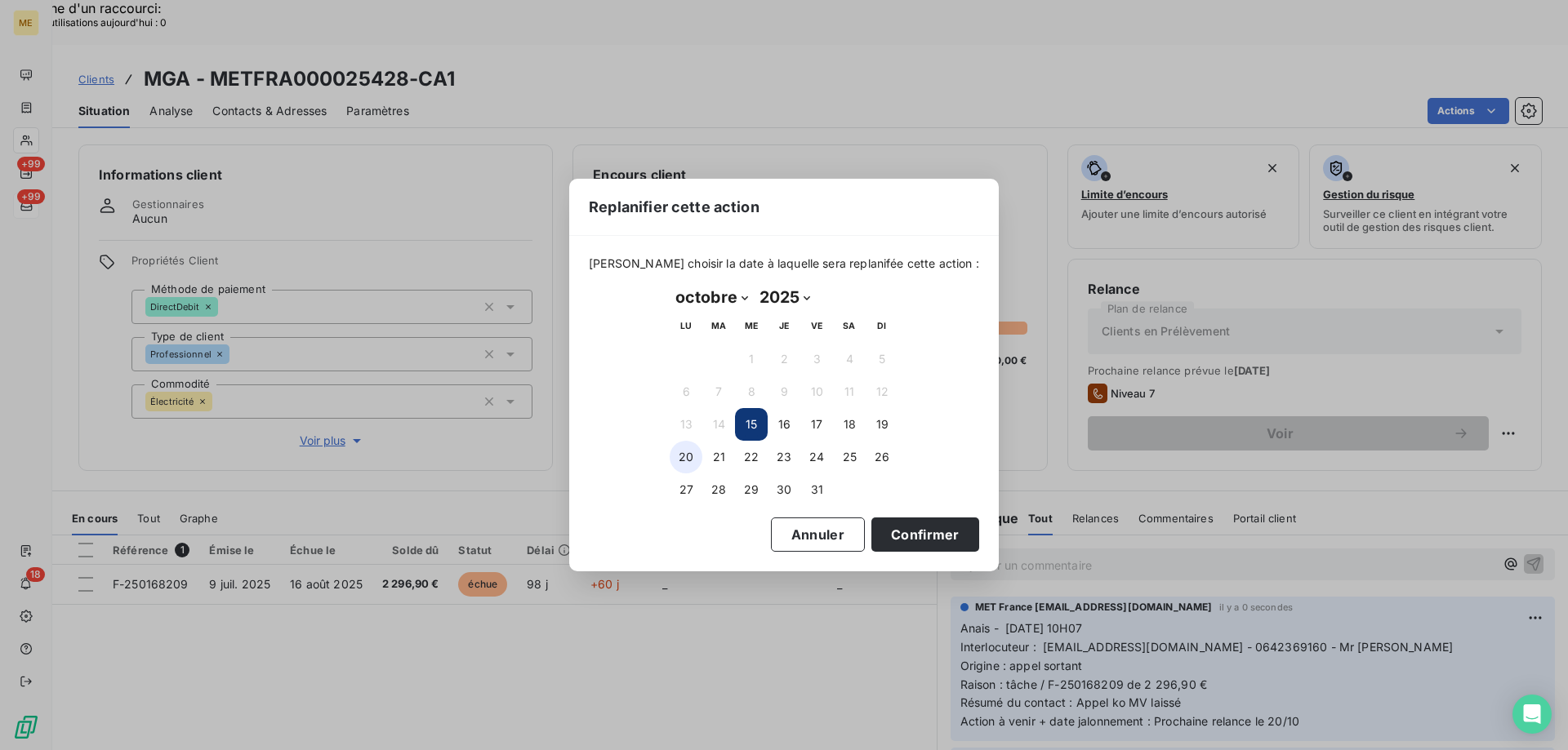
click at [680, 460] on button "20" at bounding box center [686, 457] width 33 height 33
click at [899, 532] on button "Confirmer" at bounding box center [925, 534] width 107 height 34
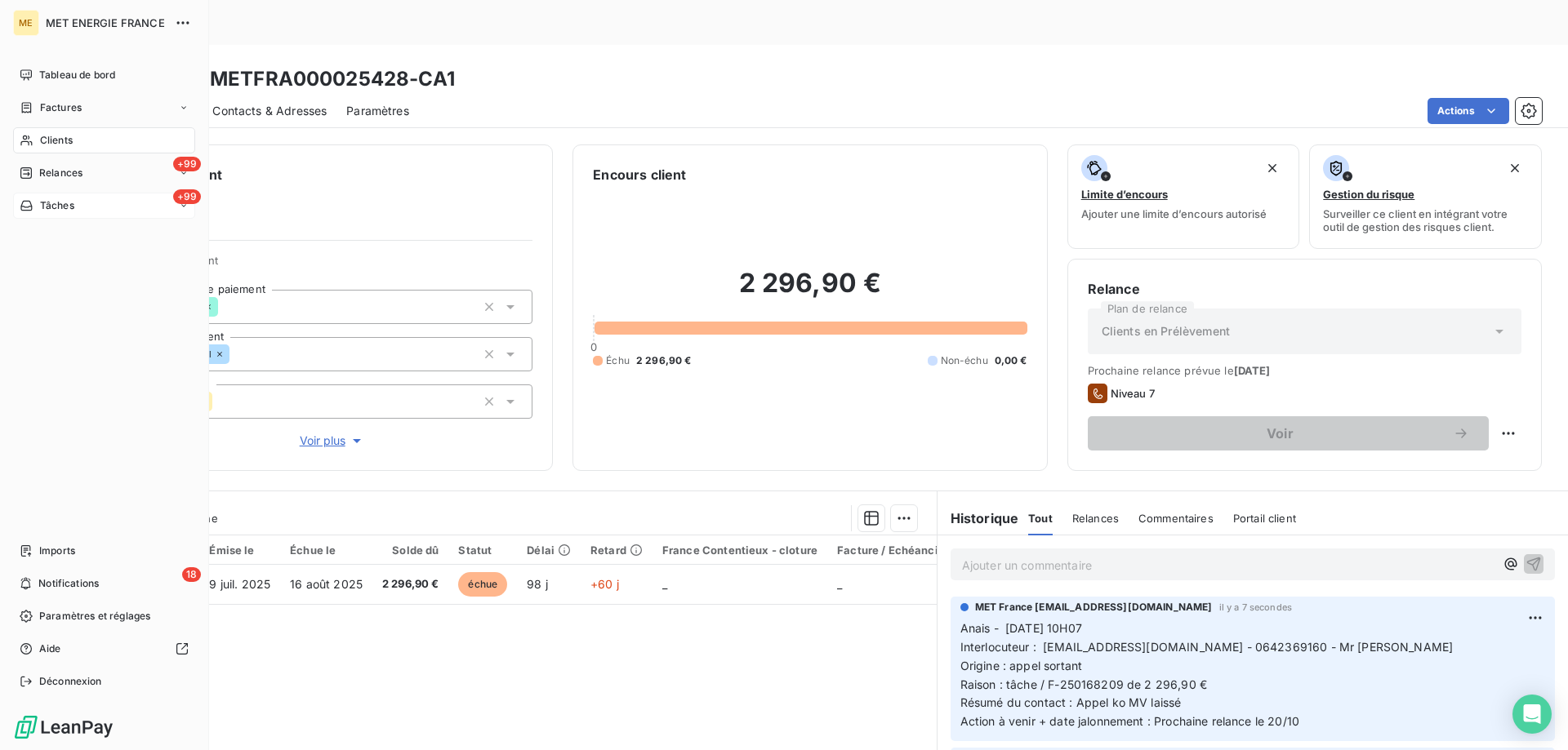
click at [107, 206] on div "+99 Tâches" at bounding box center [104, 206] width 182 height 26
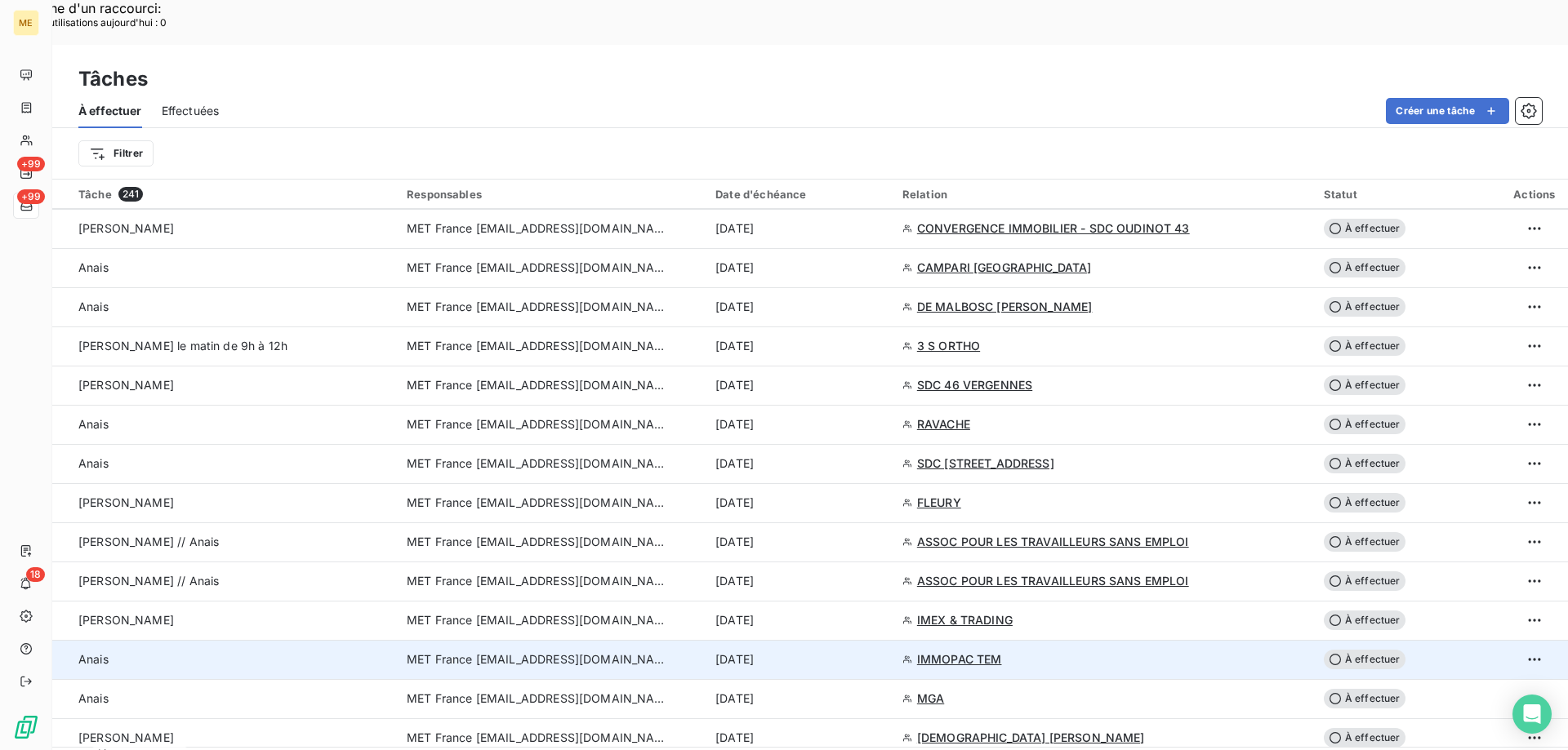
scroll to position [2041, 0]
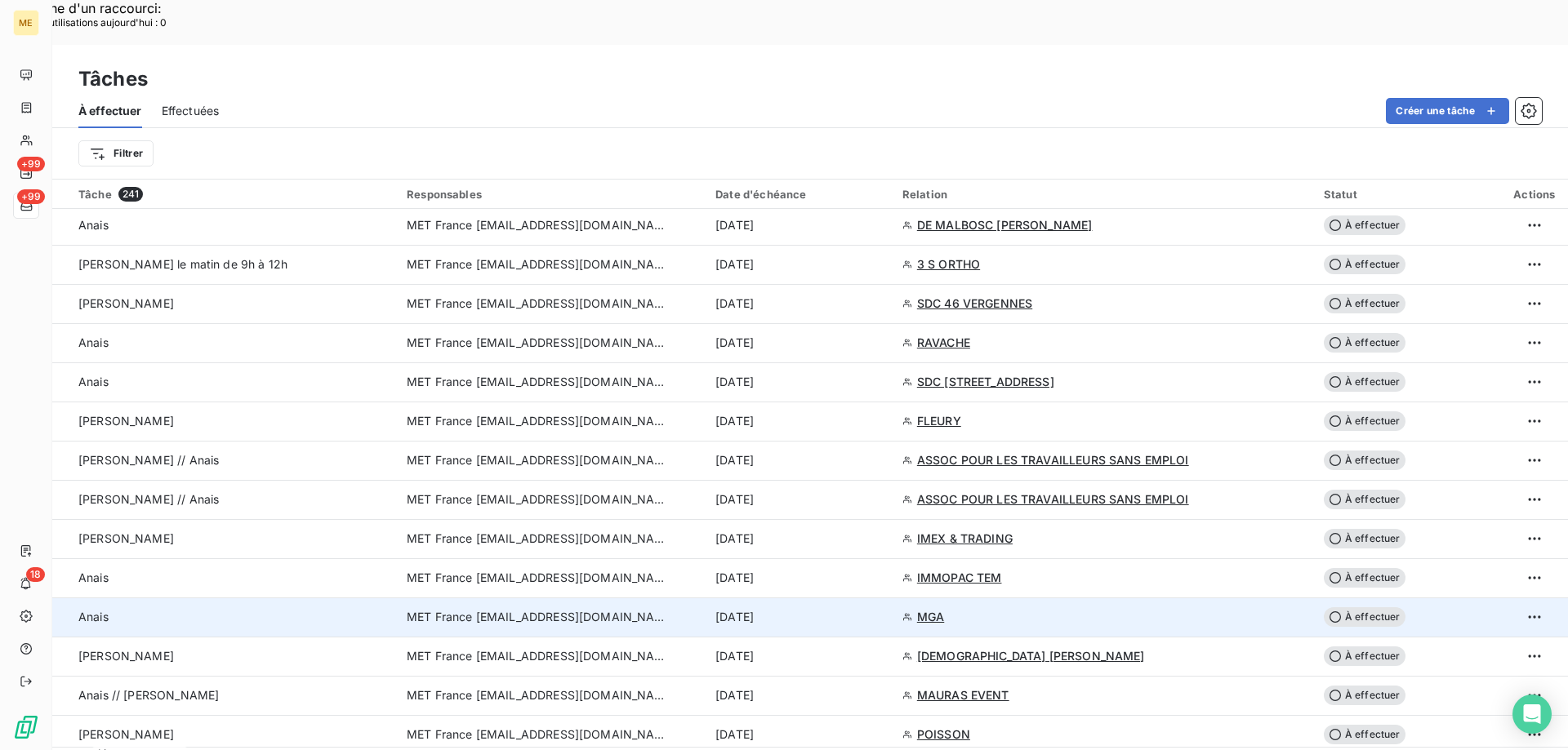
click at [854, 609] on div "15 oct. 2025" at bounding box center [799, 617] width 167 height 17
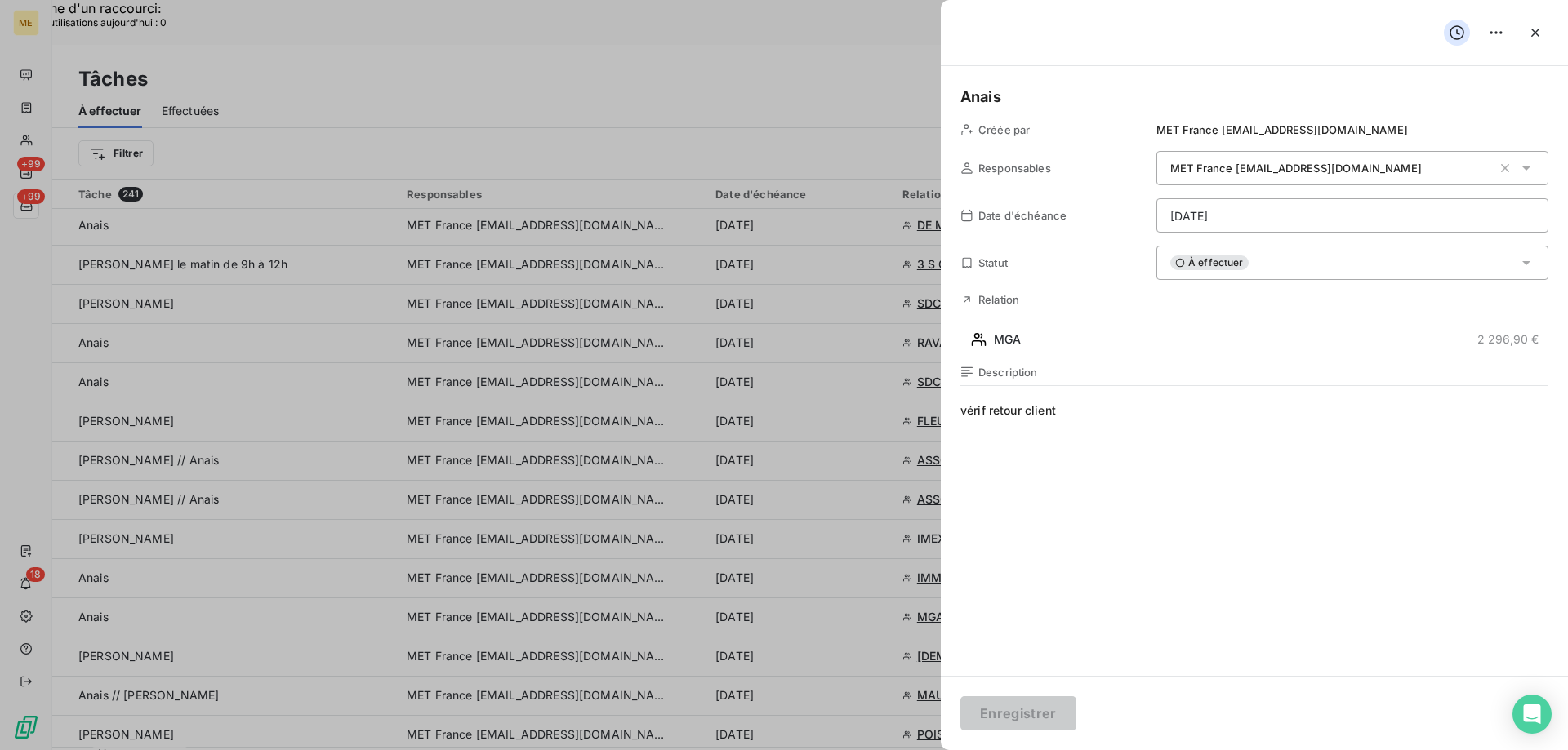
click at [1359, 267] on div "À effectuer" at bounding box center [1352, 263] width 392 height 34
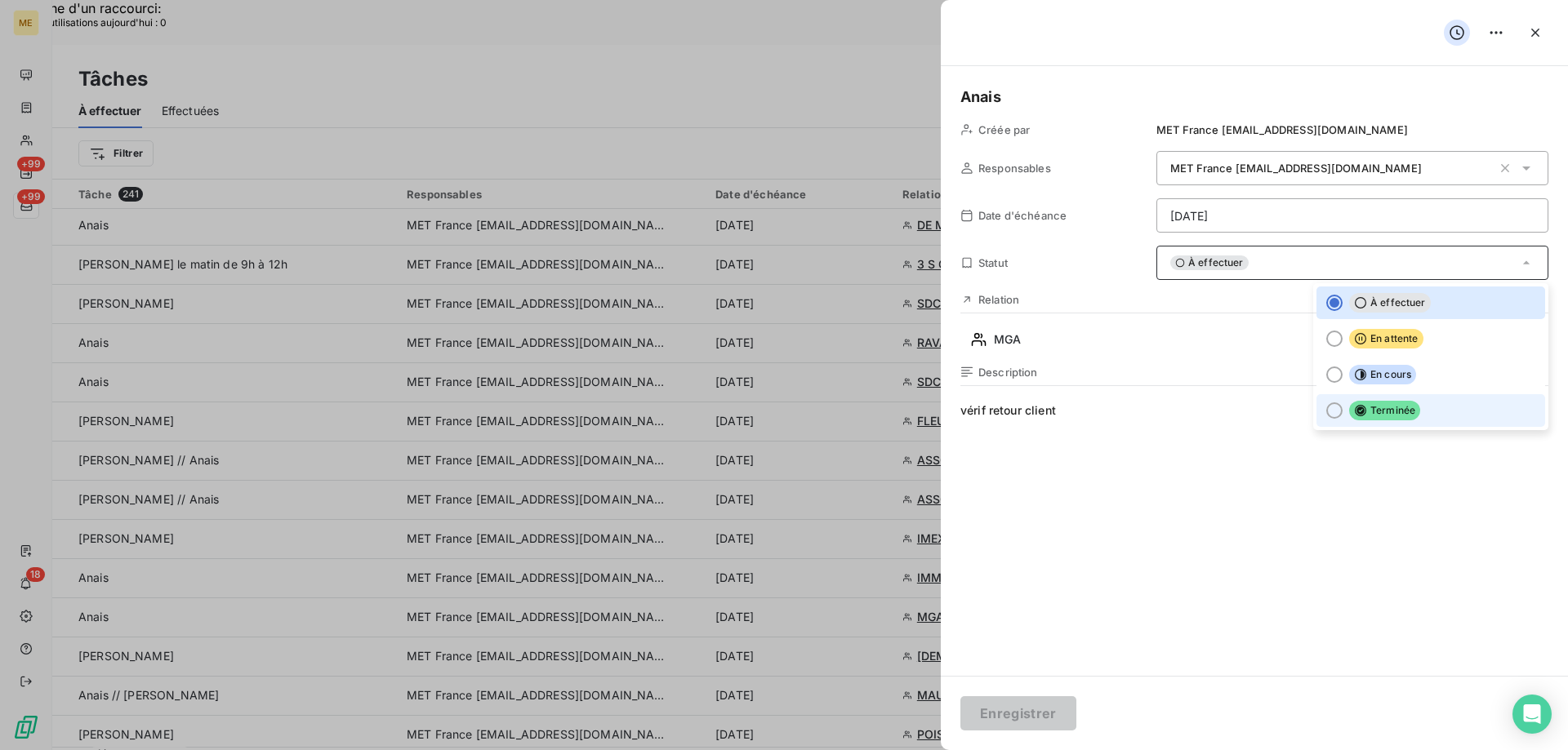
click at [1413, 422] on li "Terminée" at bounding box center [1430, 410] width 229 height 33
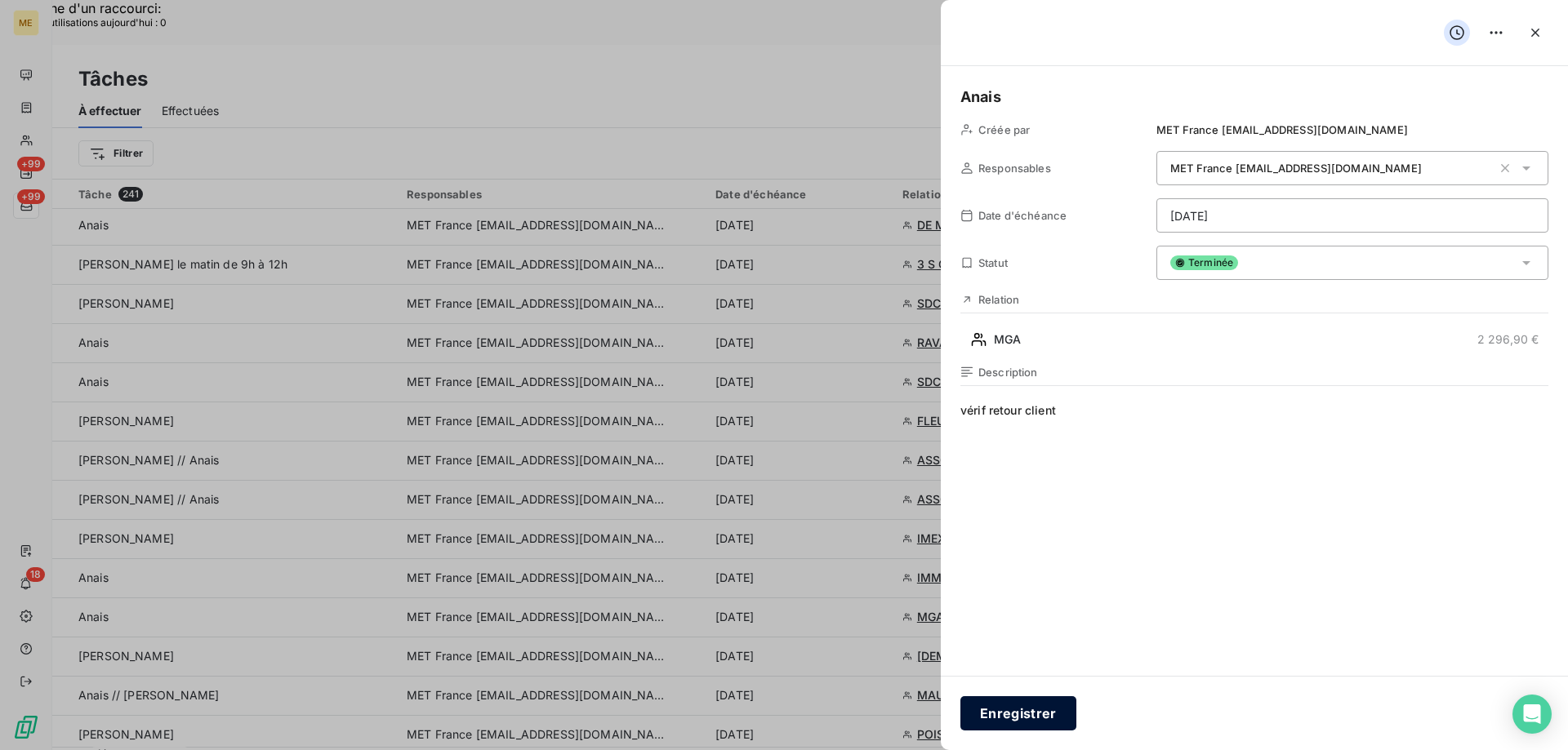
click at [1023, 709] on button "Enregistrer" at bounding box center [1019, 712] width 116 height 34
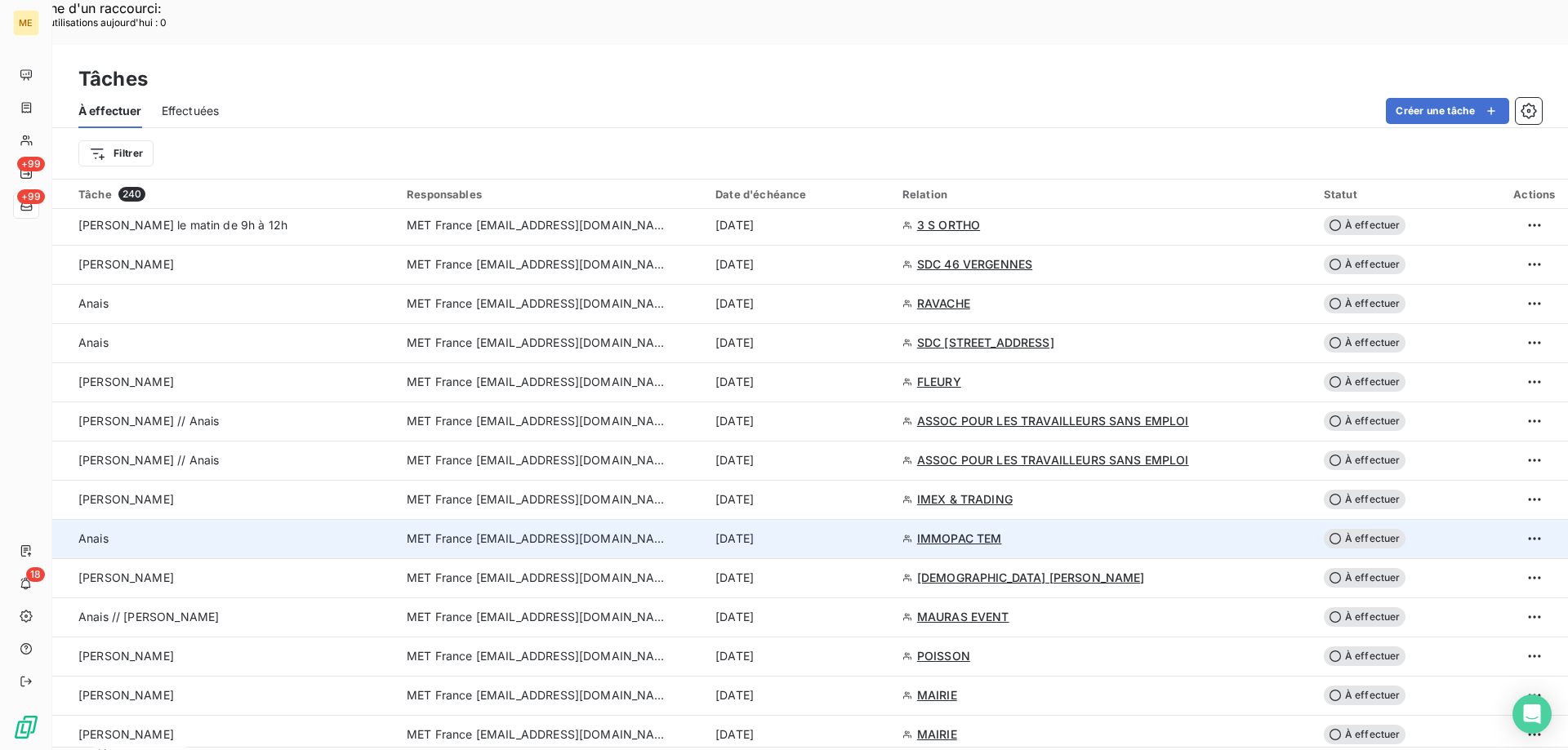
click at [850, 531] on div "15 oct. 2025" at bounding box center [799, 539] width 167 height 17
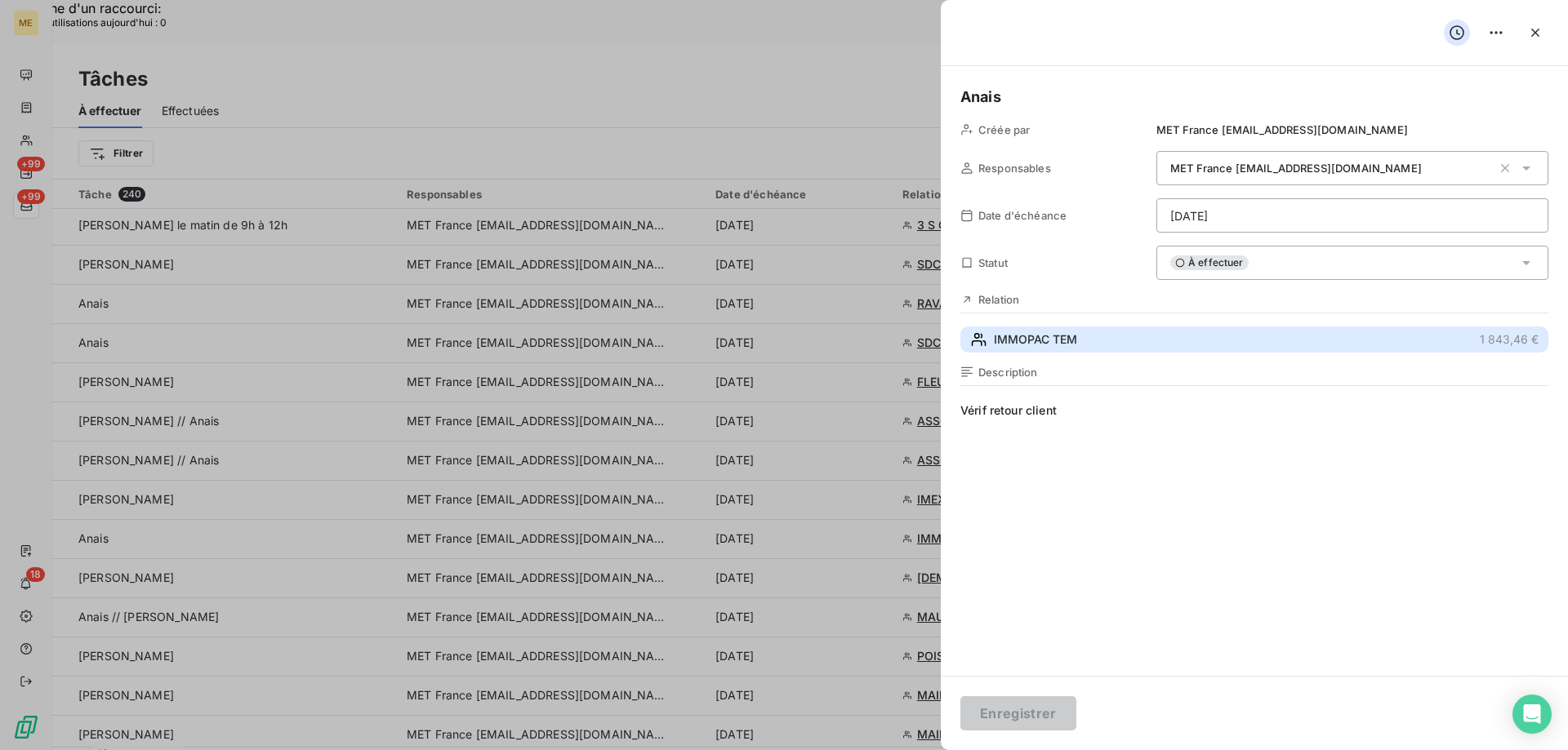
drag, startPoint x: 1102, startPoint y: 342, endPoint x: 1073, endPoint y: 370, distance: 40.3
click at [1104, 342] on button "IMMOPAC TEM 1 843,46 €" at bounding box center [1255, 340] width 588 height 26
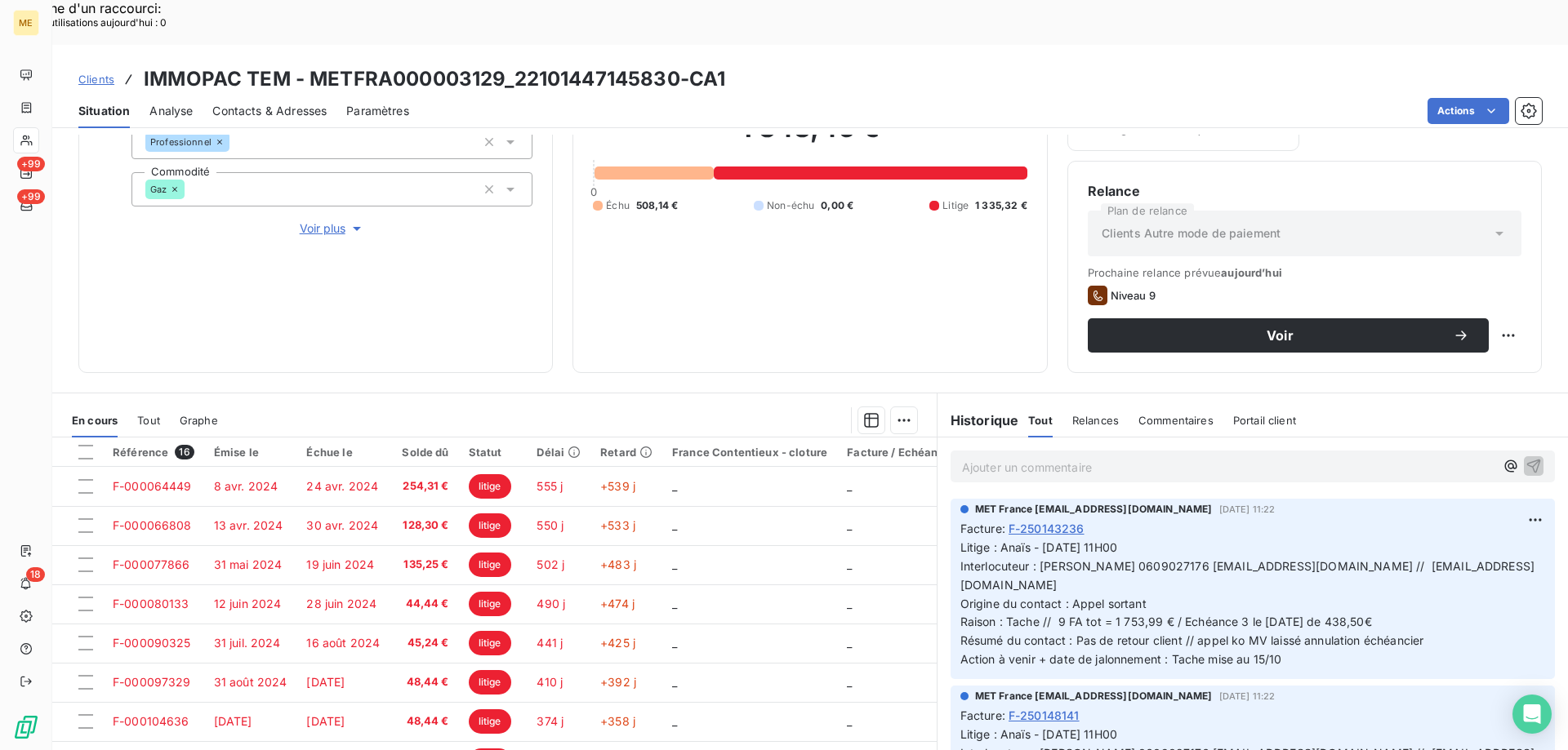
scroll to position [218, 0]
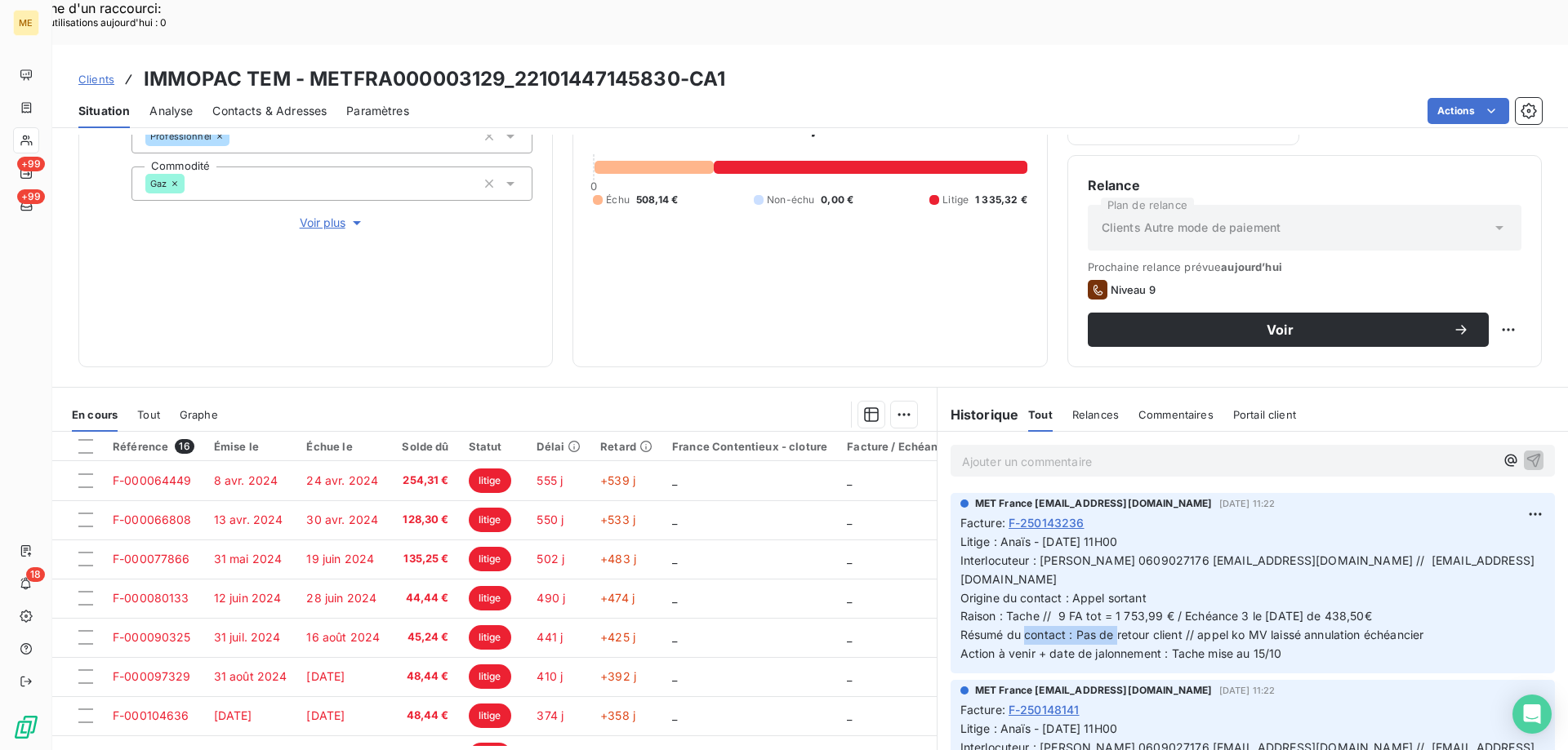
drag, startPoint x: 1075, startPoint y: 566, endPoint x: 1192, endPoint y: 564, distance: 117.0
click at [1188, 565] on span "Litige : Anaïs - 13/10/2025 - 11H00 Interlocuteur : Mr COUDERC 0609027176 immop…" at bounding box center [1247, 597] width 574 height 126
click at [1221, 556] on span "Litige : Anaïs - 13/10/2025 - 11H00 Interlocuteur : Mr COUDERC 0609027176 immop…" at bounding box center [1247, 597] width 574 height 126
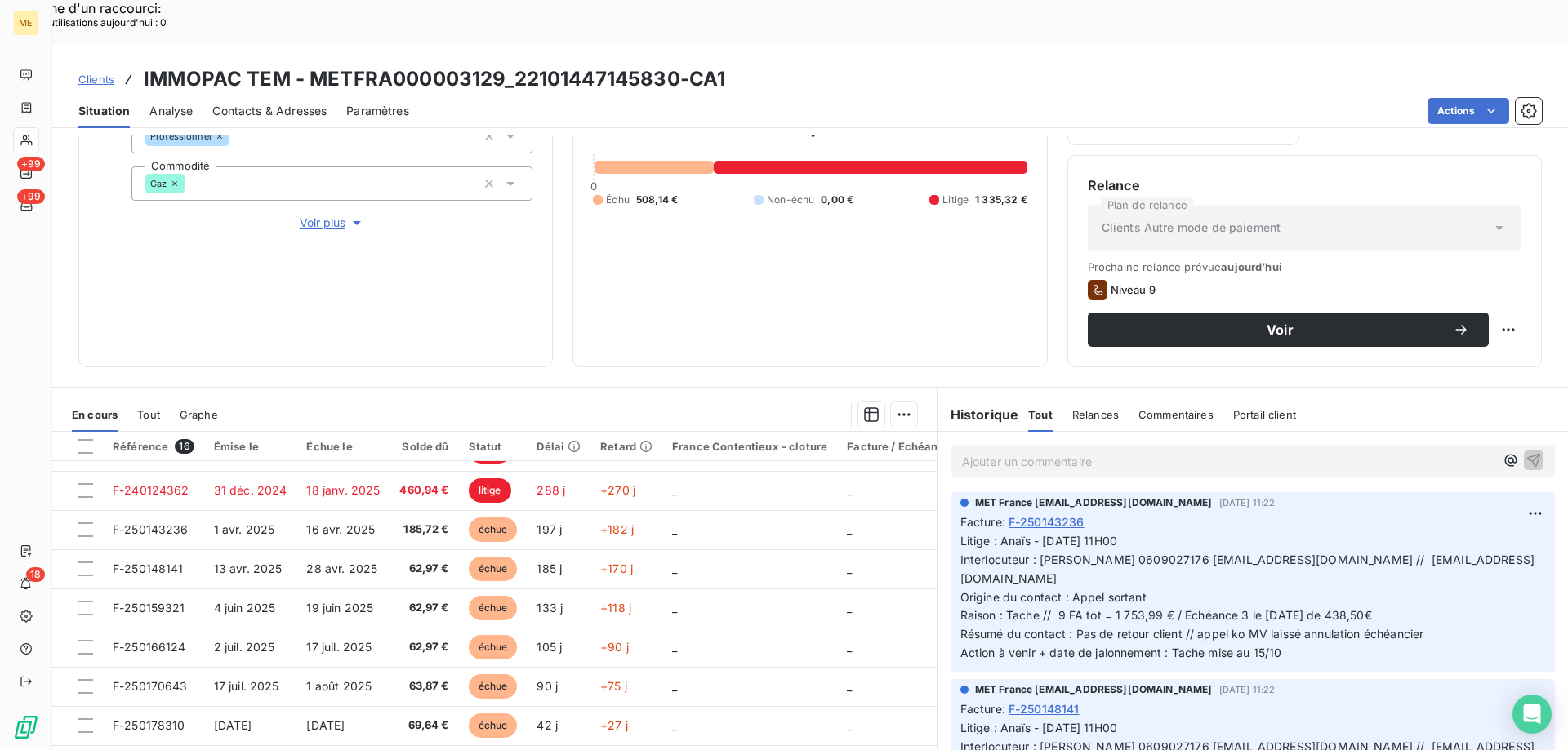
scroll to position [0, 0]
drag, startPoint x: 1341, startPoint y: 515, endPoint x: 1391, endPoint y: 521, distance: 50.4
click at [1391, 534] on span "Litige : Anaïs - 13/10/2025 - 11H00 Interlocuteur : Mr COUDERC 0609027176 immop…" at bounding box center [1247, 597] width 574 height 126
drag, startPoint x: 1336, startPoint y: 519, endPoint x: 1349, endPoint y: 519, distance: 13.0
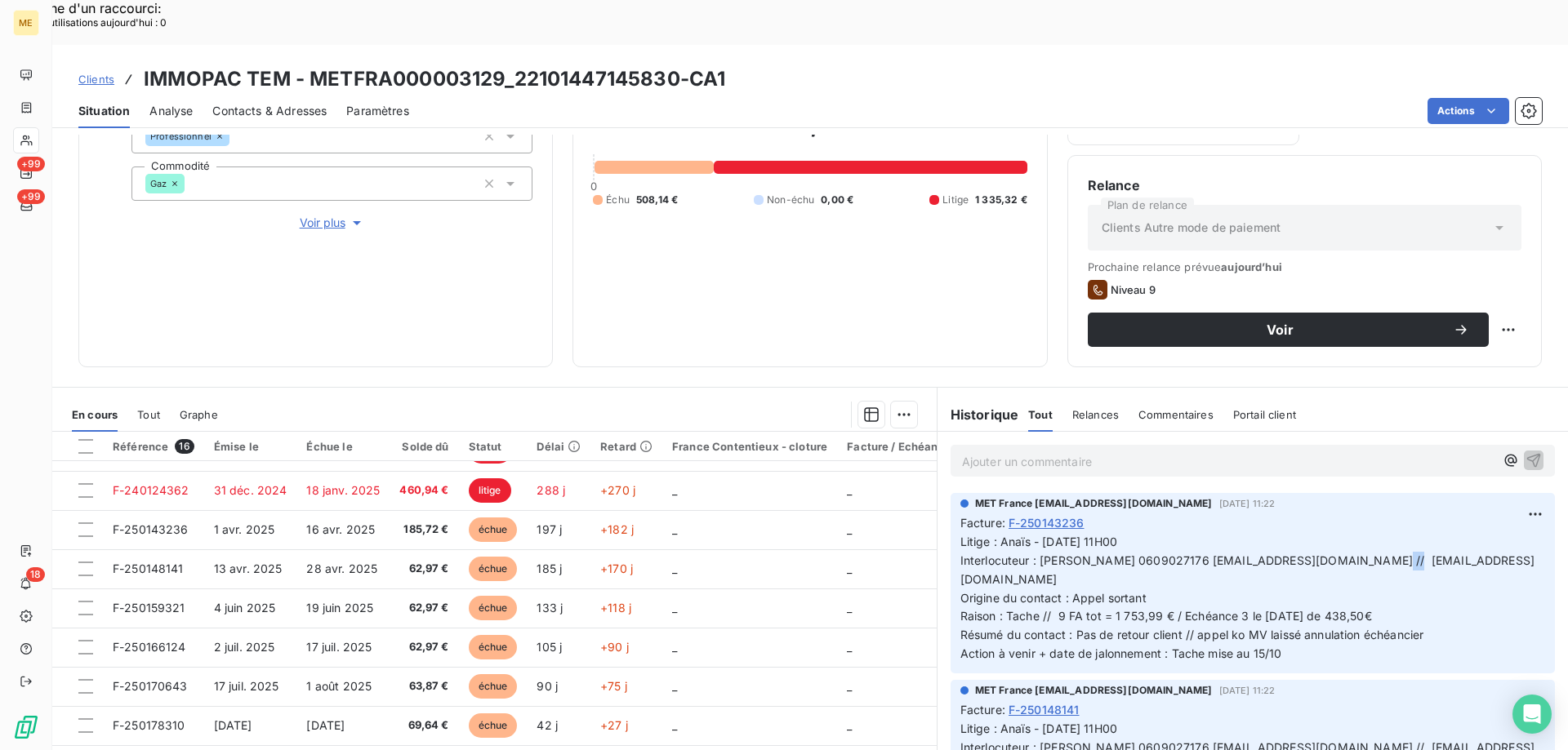
click at [1349, 534] on span "Litige : Anaïs - 13/10/2025 - 11H00 Interlocuteur : Mr COUDERC 0609027176 immop…" at bounding box center [1247, 597] width 574 height 126
click at [1357, 534] on span "Litige : Anaïs - 13/10/2025 - 11H00 Interlocuteur : Mr COUDERC 0609027176 immop…" at bounding box center [1247, 597] width 574 height 126
drag, startPoint x: 1338, startPoint y: 517, endPoint x: 1450, endPoint y: 519, distance: 112.0
click at [1450, 534] on span "Litige : Anaïs - 13/10/2025 - 11H00 Interlocuteur : Mr COUDERC 0609027176 immop…" at bounding box center [1247, 597] width 574 height 126
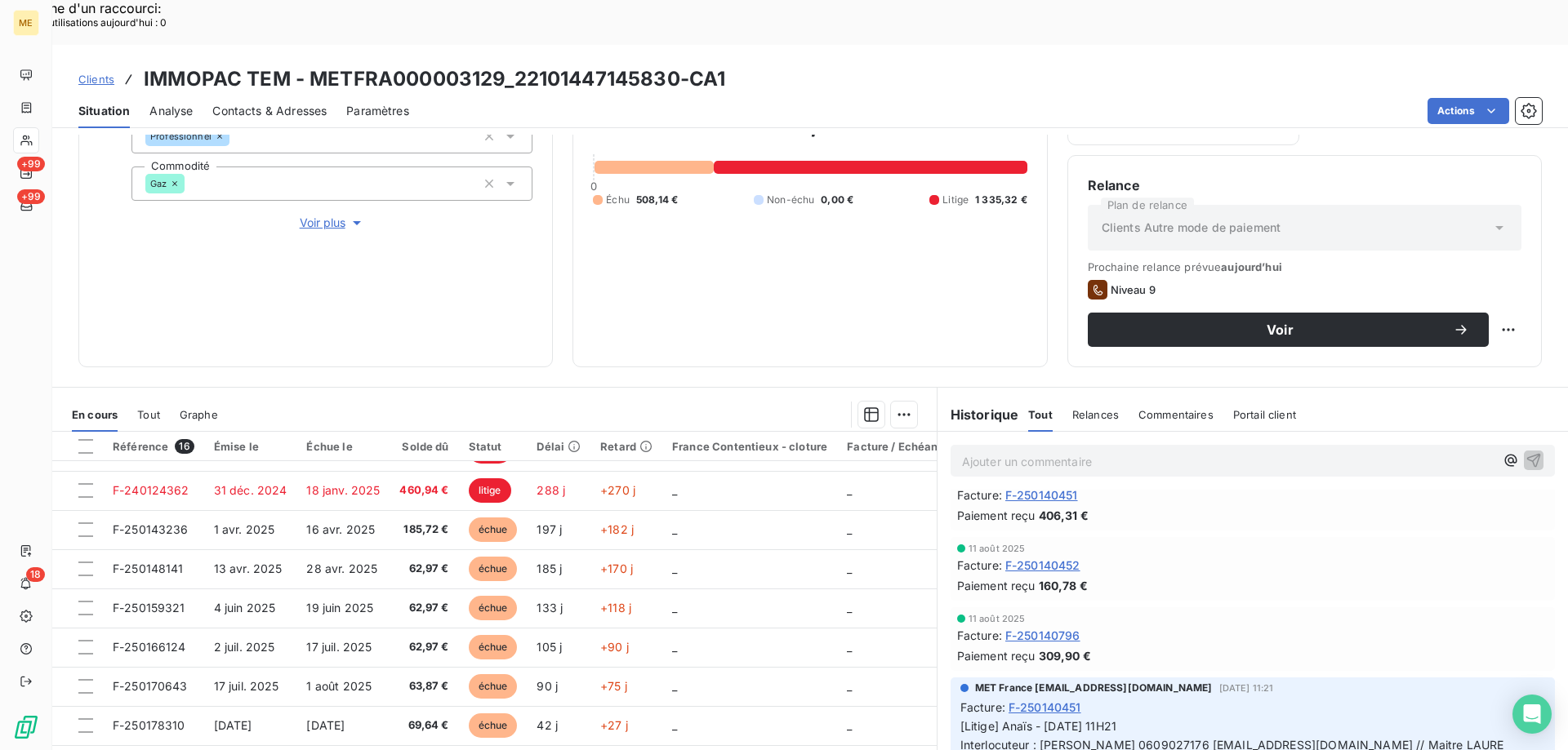
scroll to position [3346, 0]
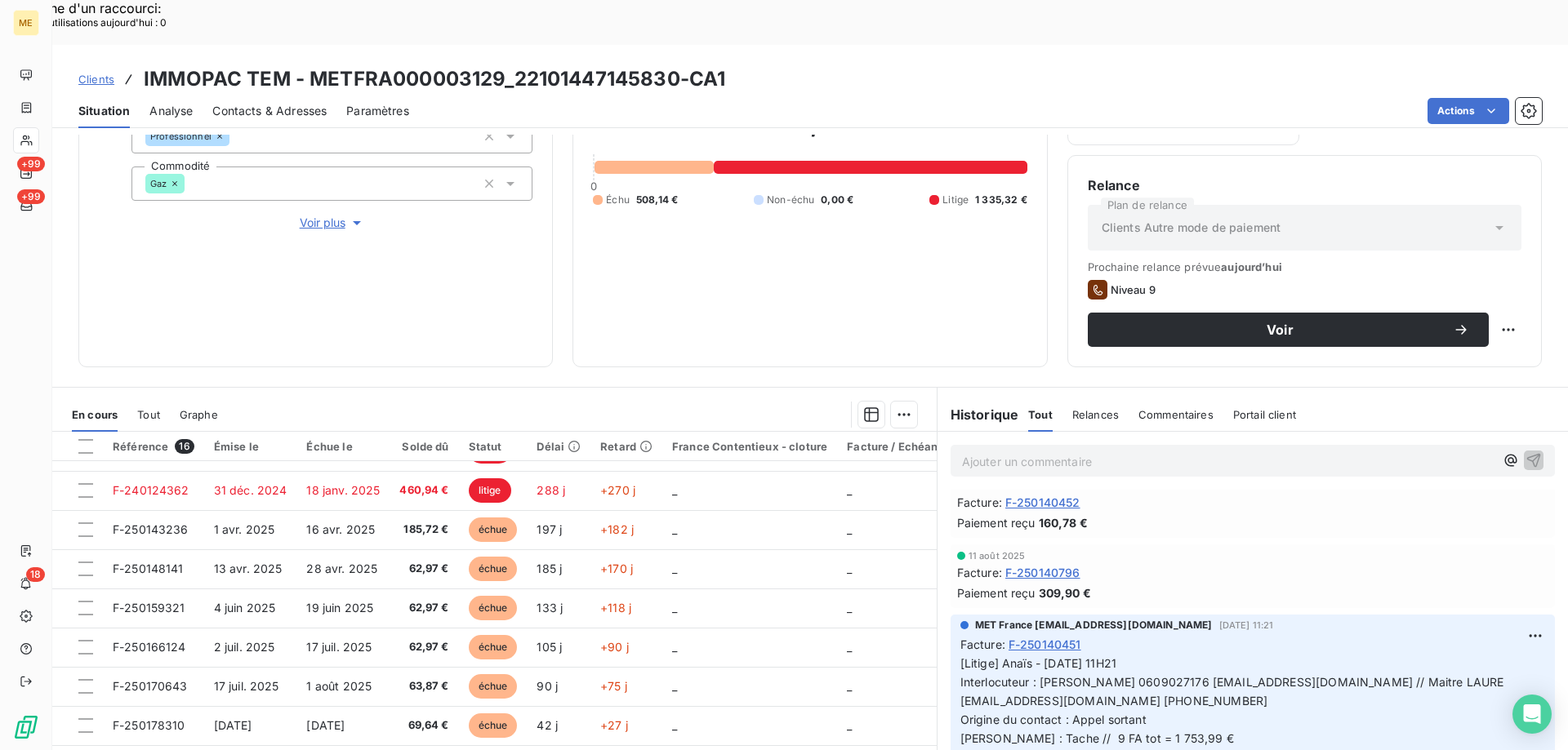
drag, startPoint x: 1091, startPoint y: 503, endPoint x: 1059, endPoint y: 506, distance: 32.1
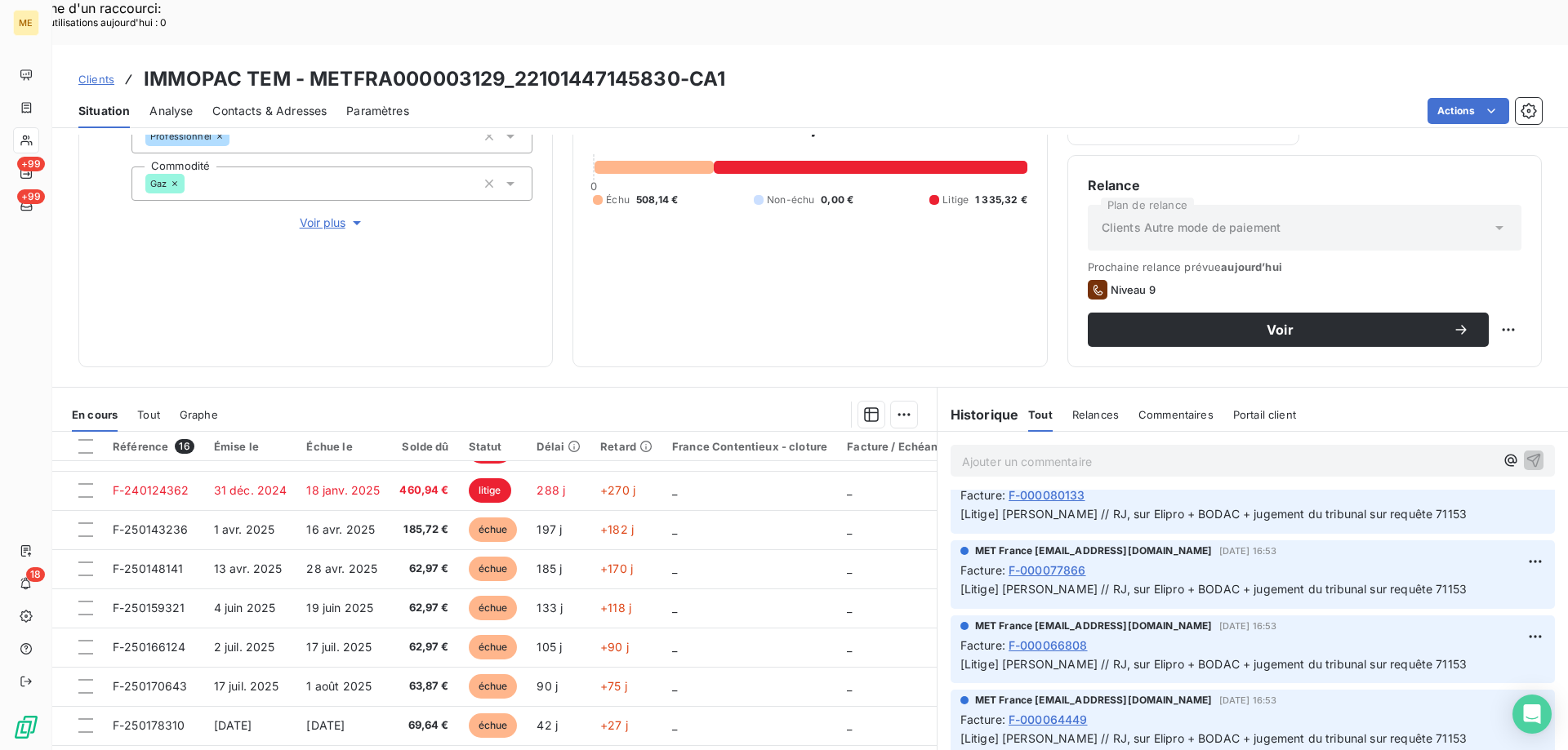
scroll to position [7754, 0]
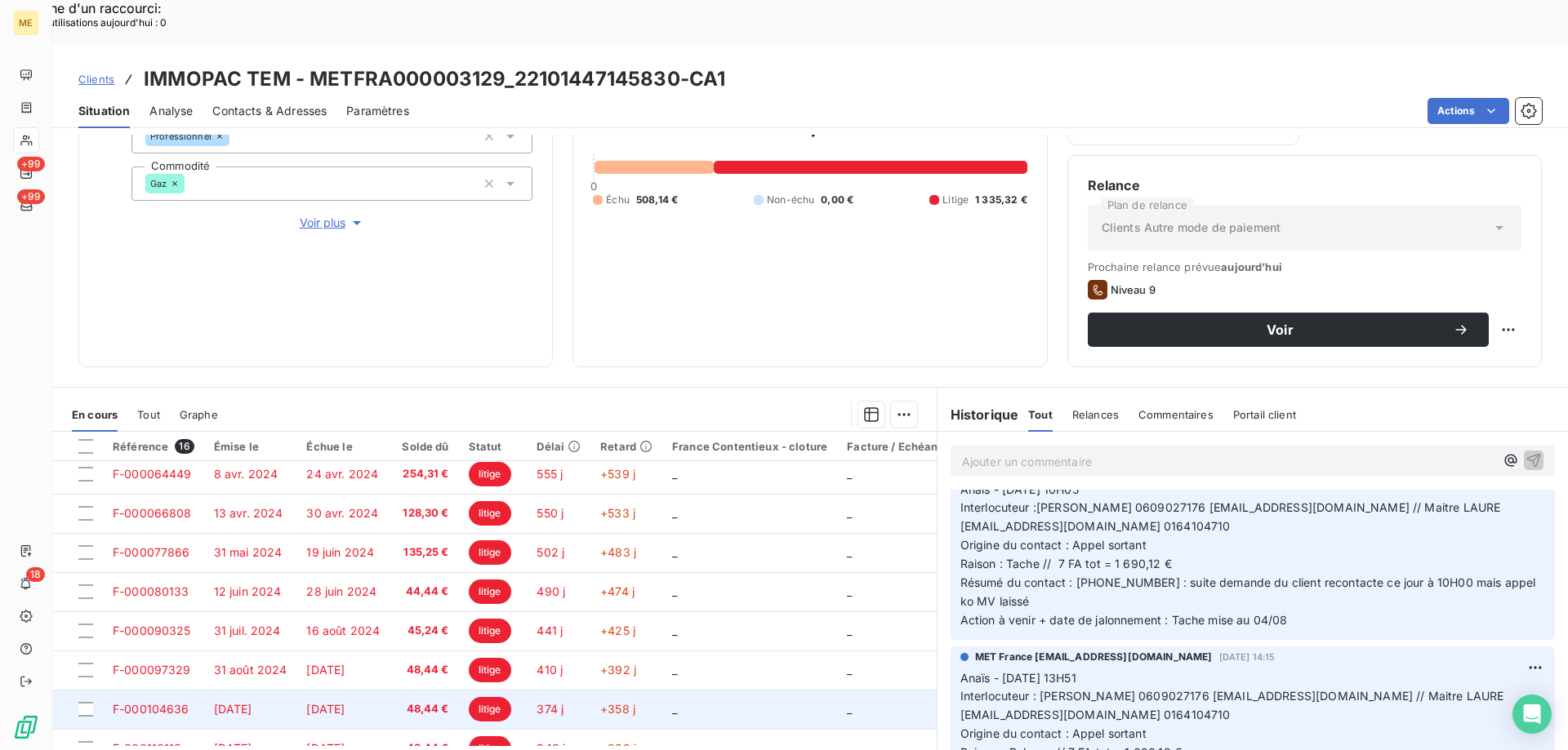
scroll to position [0, 0]
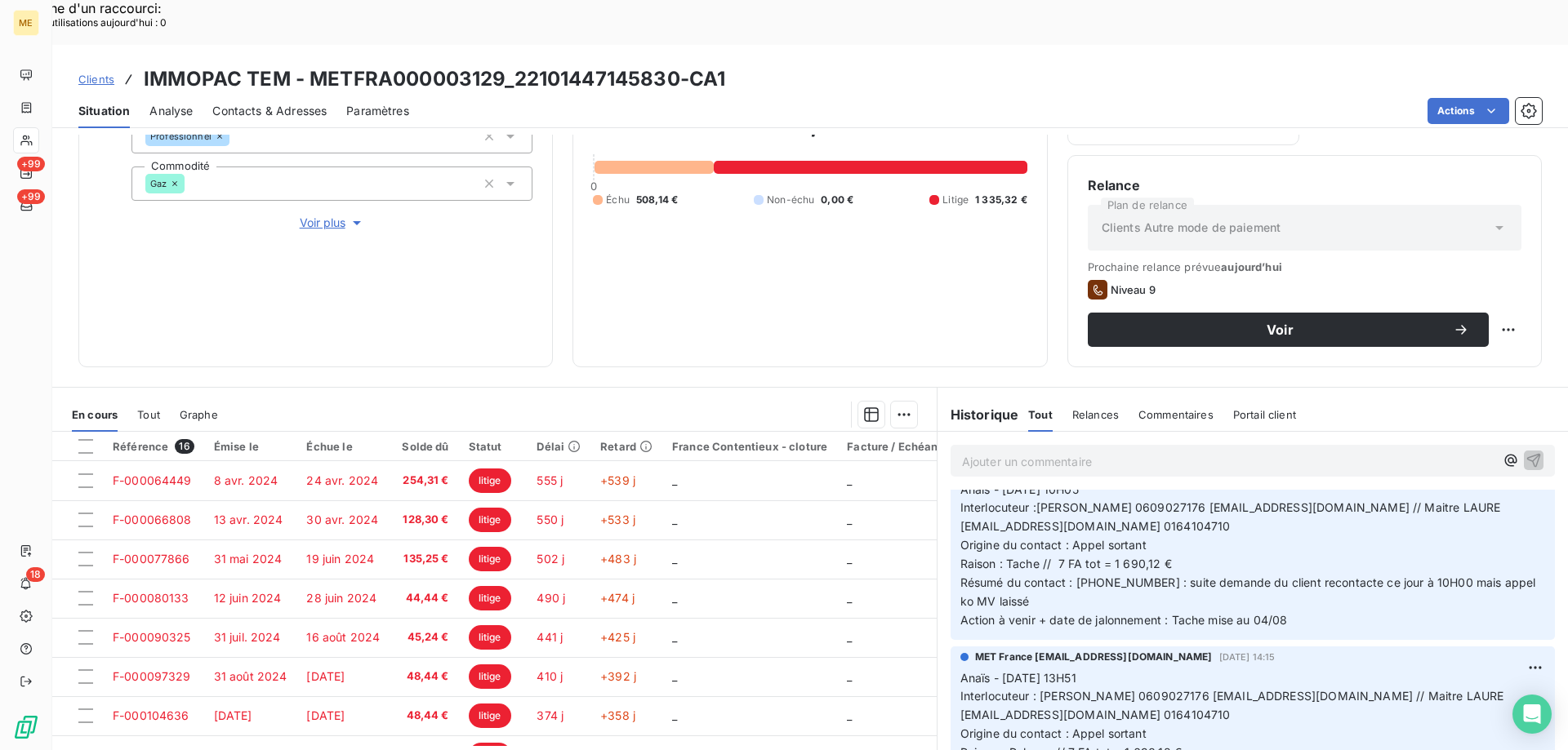
click at [136, 397] on div "En cours Tout Graphe" at bounding box center [494, 414] width 885 height 34
click at [146, 409] on span "Tout" at bounding box center [148, 415] width 23 height 13
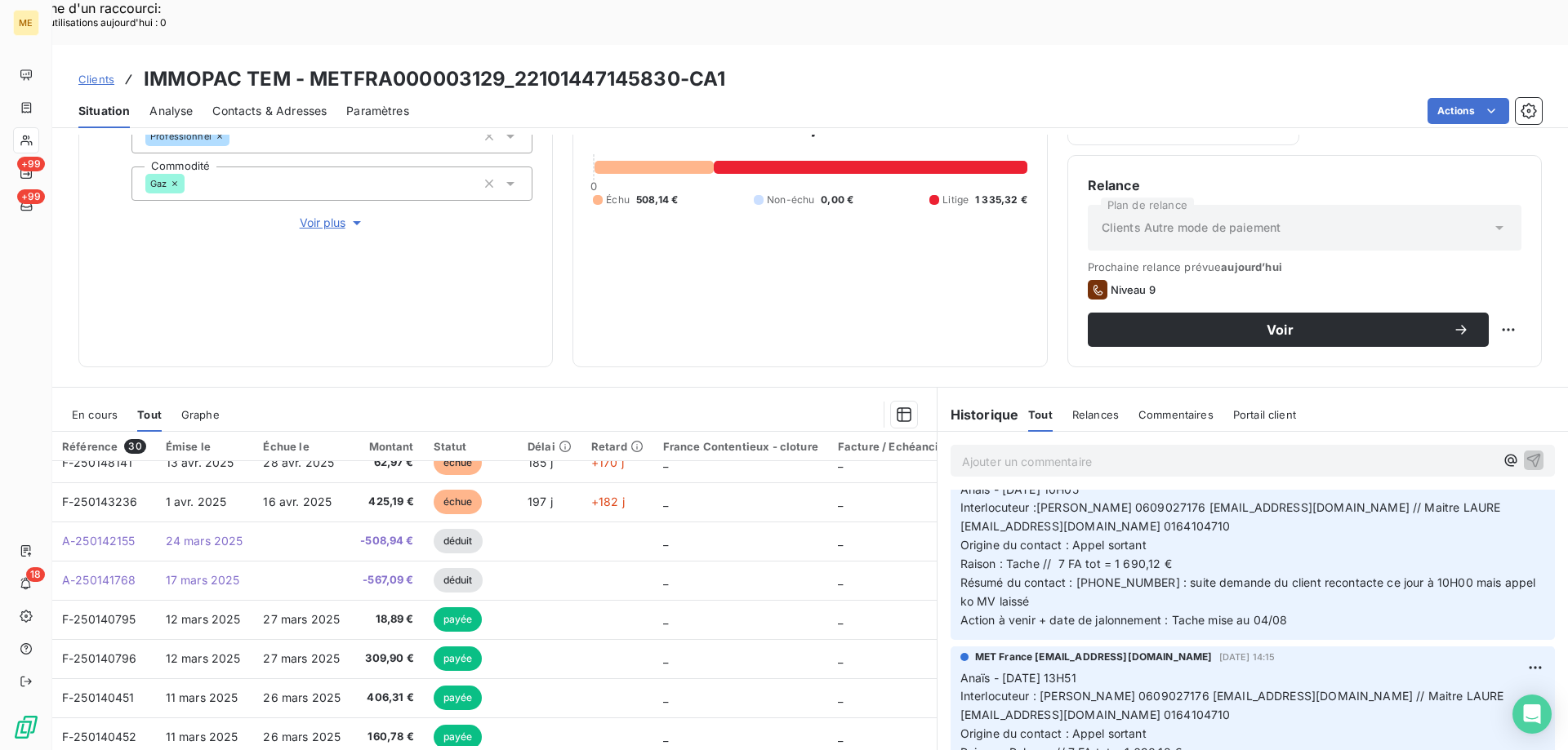
scroll to position [245, 0]
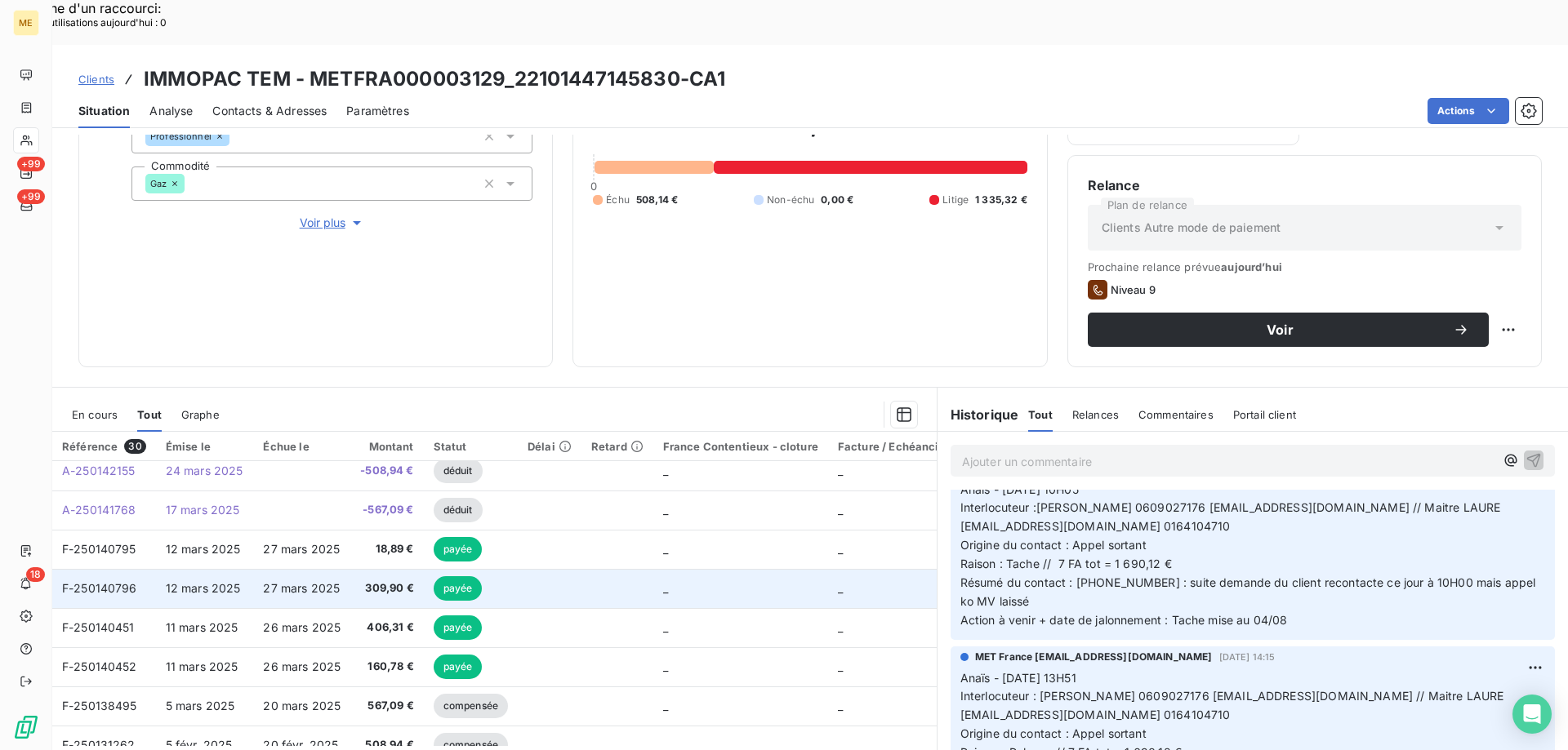
click at [148, 569] on td "F-250140796" at bounding box center [104, 588] width 104 height 39
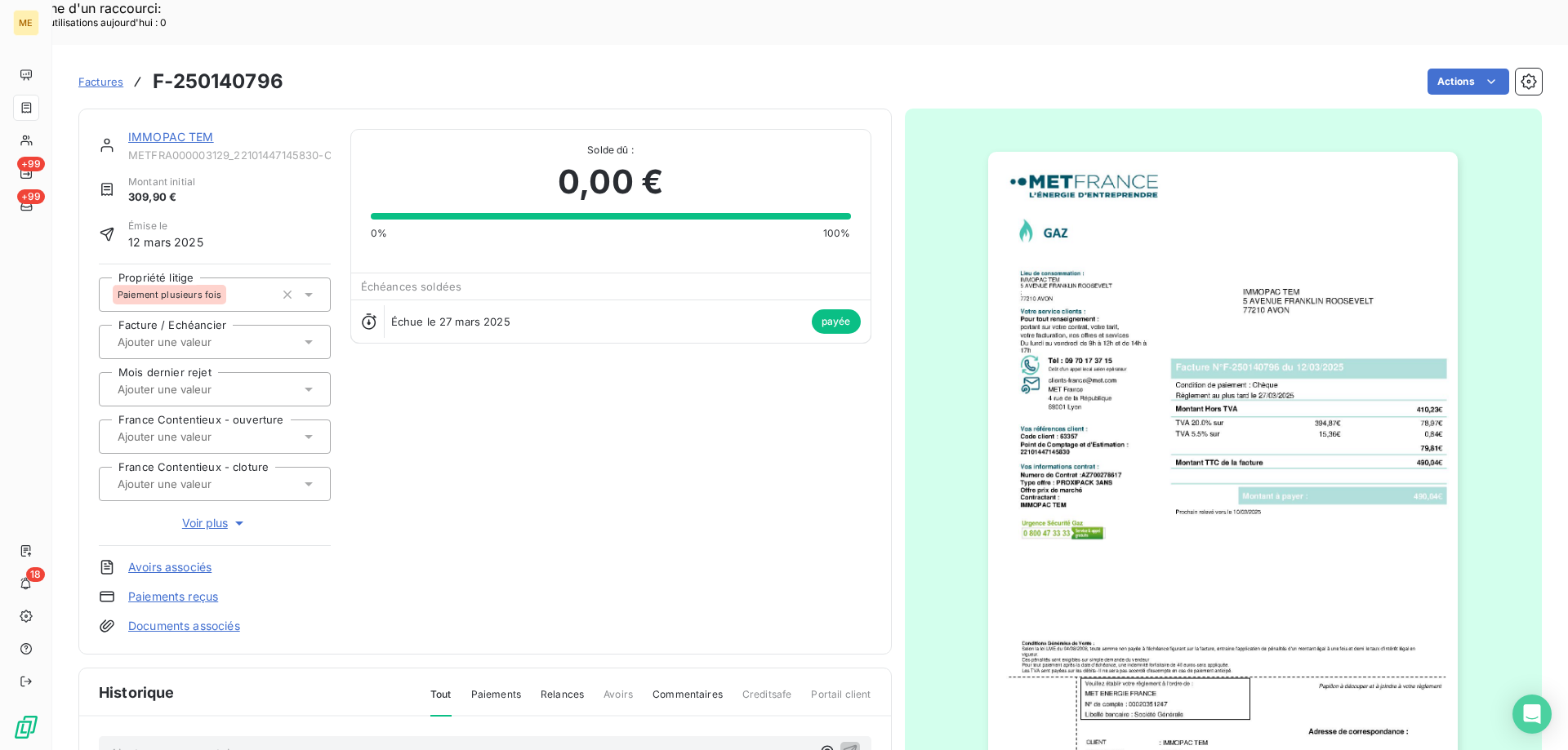
click at [176, 129] on link "IMMOPAC TEM" at bounding box center [171, 136] width 85 height 14
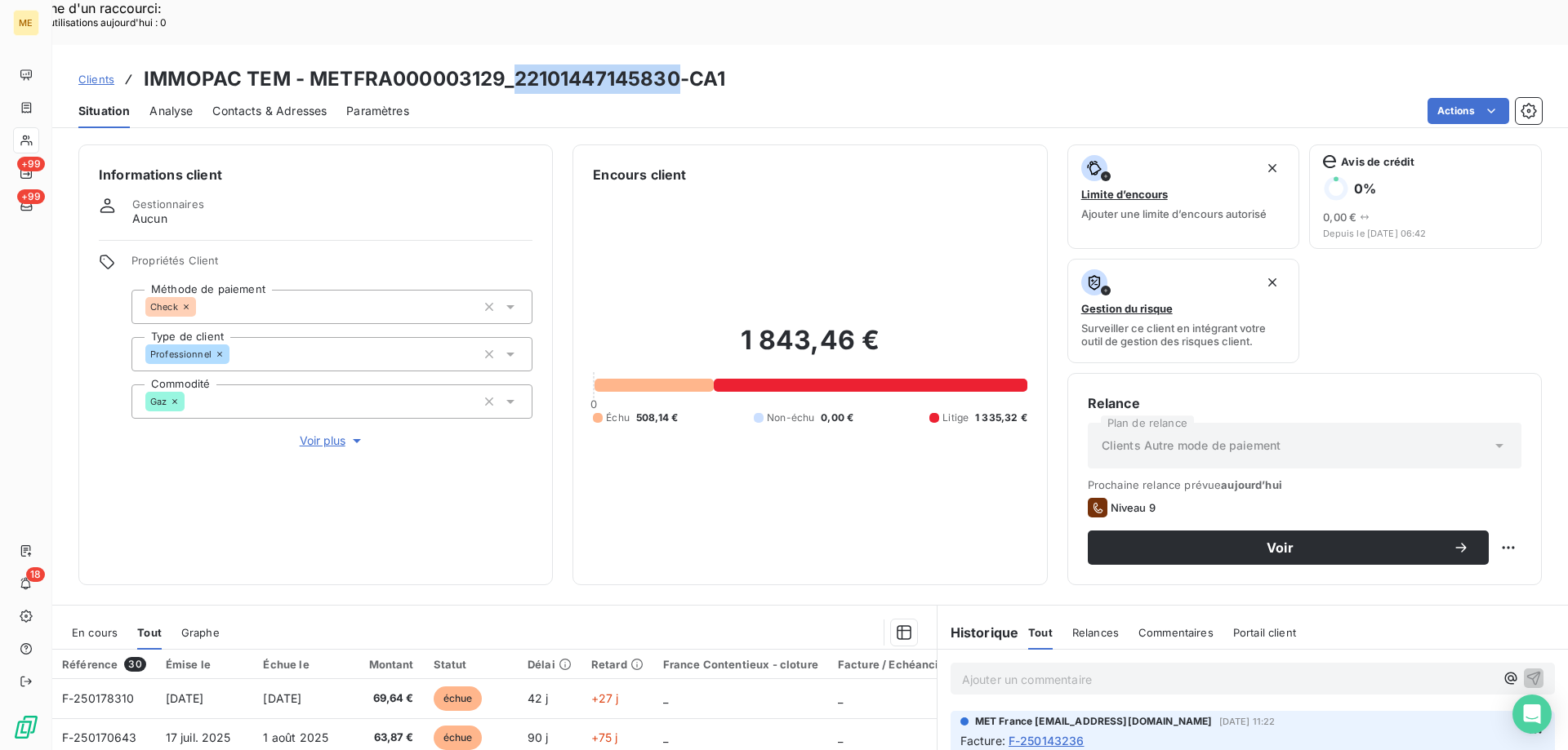
drag, startPoint x: 677, startPoint y: 39, endPoint x: 515, endPoint y: 38, distance: 162.0
click at [515, 64] on h3 "IMMOPAC TEM - METFRA000003129_22101447145830-CA1" at bounding box center [434, 79] width 581 height 29
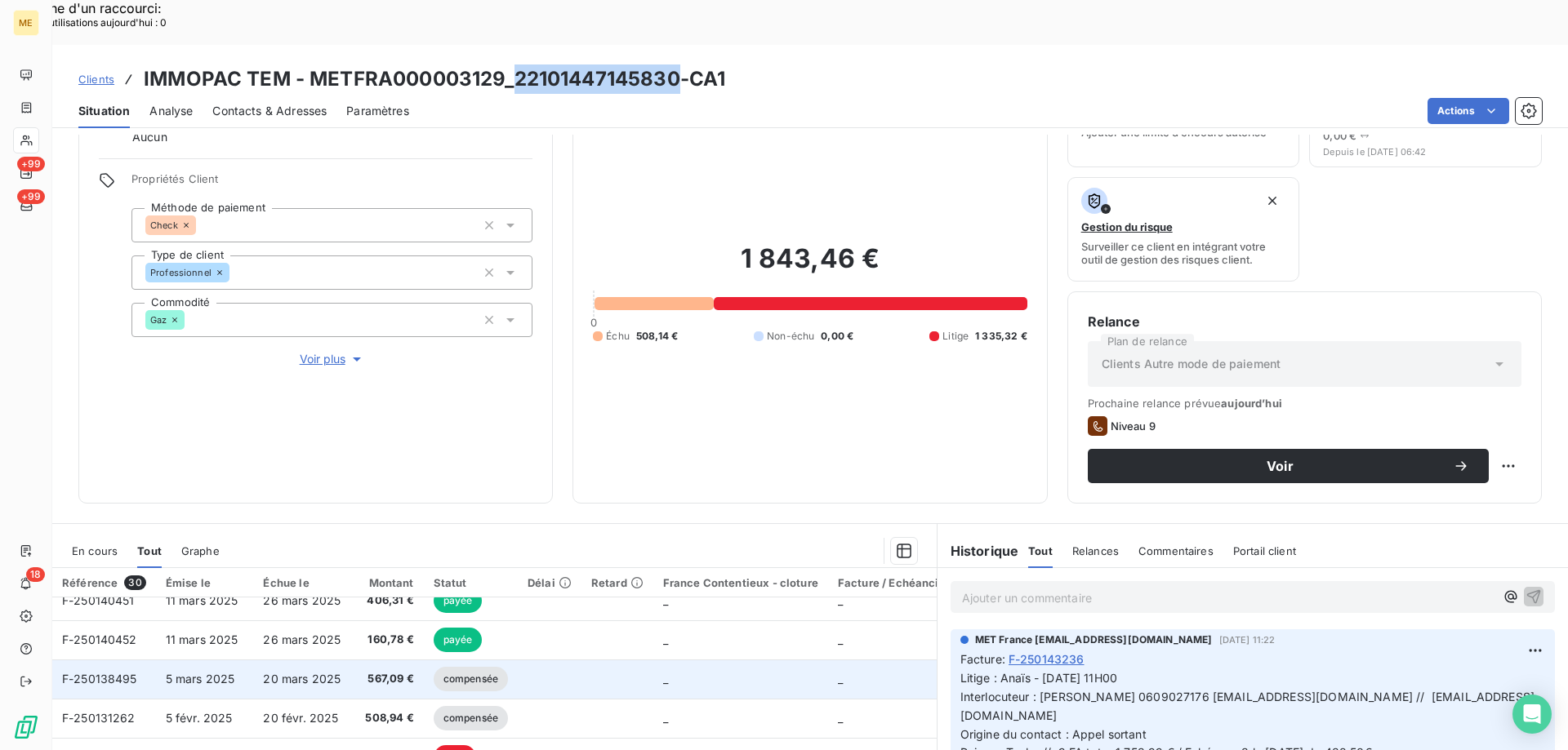
scroll to position [327, 0]
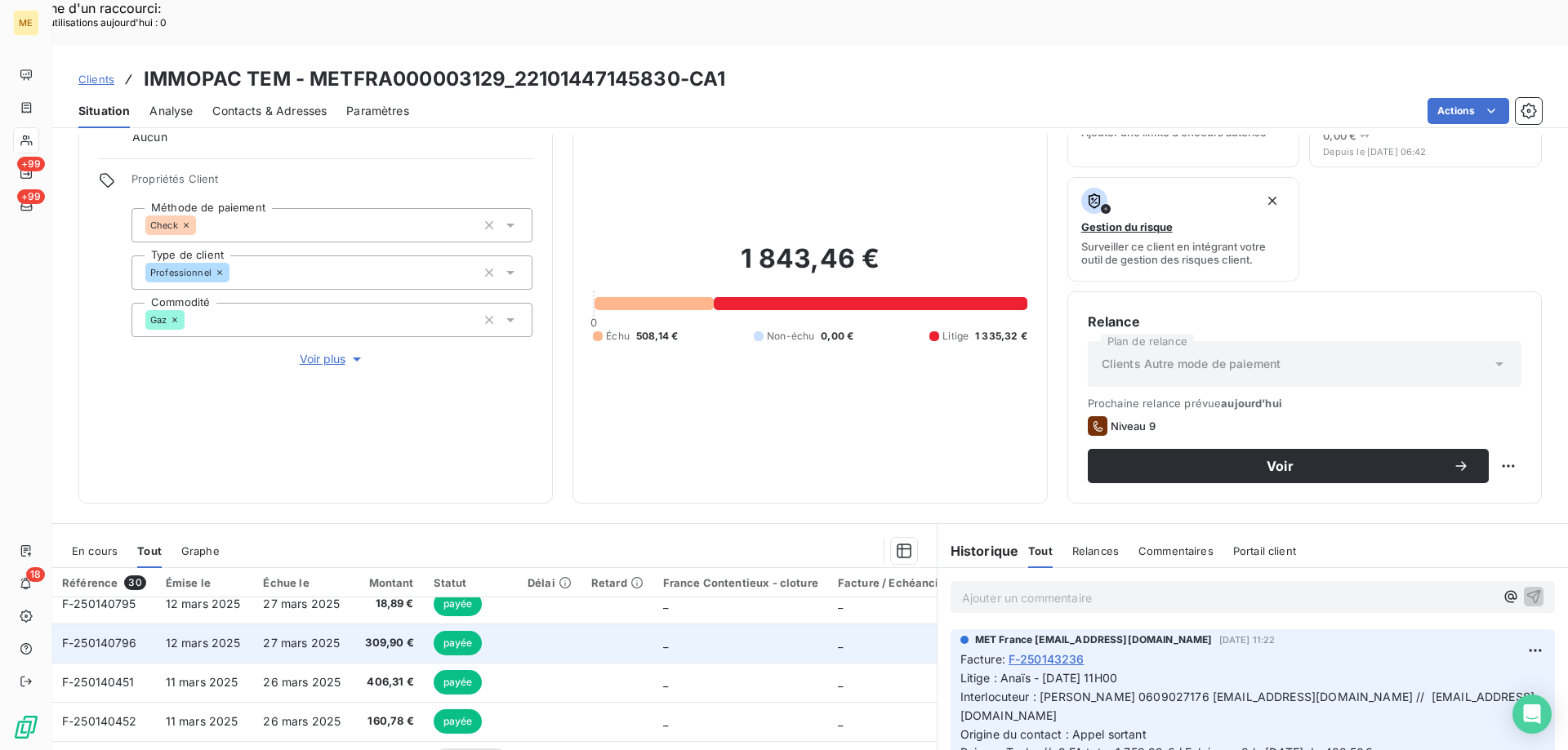
click at [667, 623] on td "_" at bounding box center [740, 643] width 175 height 39
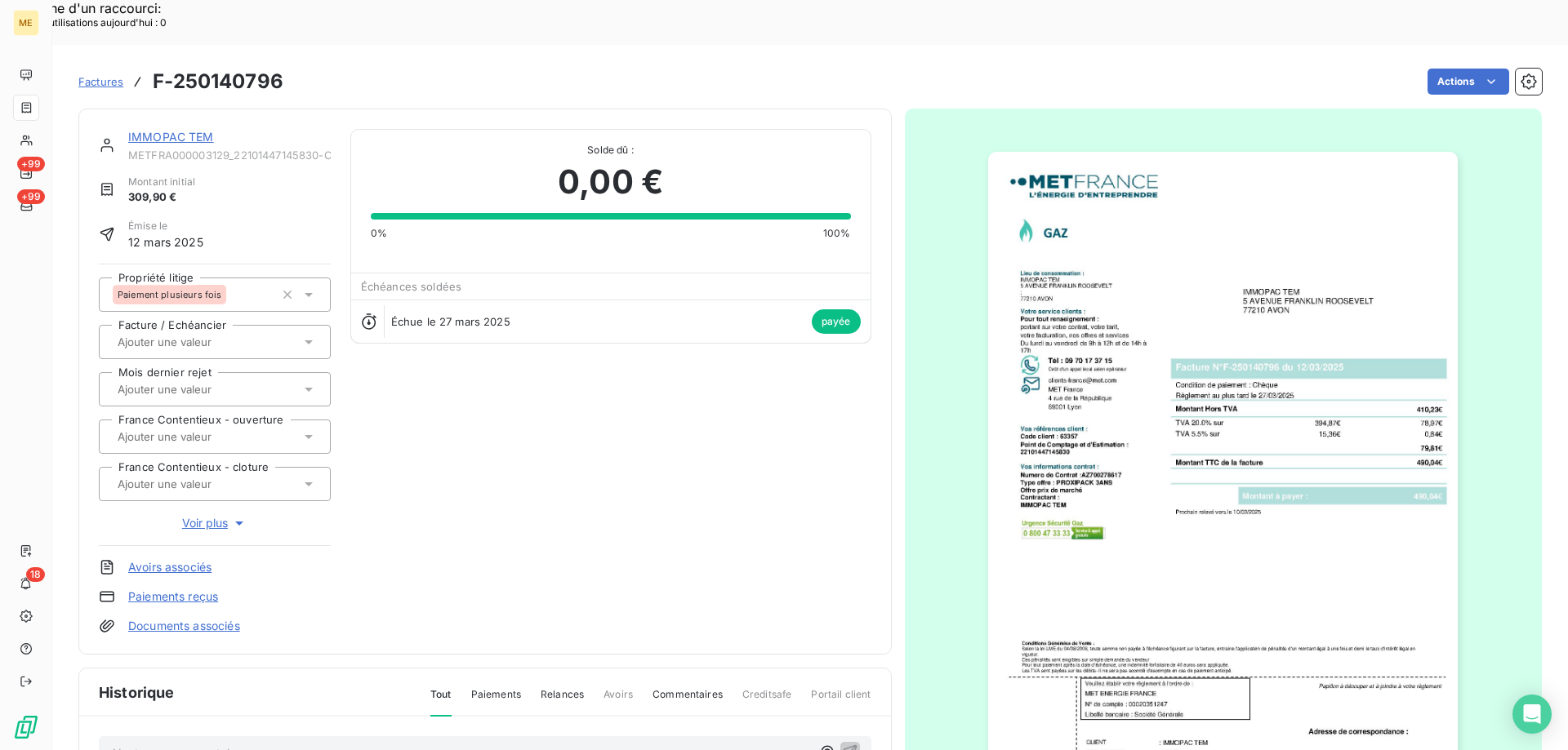
click at [1151, 486] on img "button" at bounding box center [1223, 484] width 469 height 665
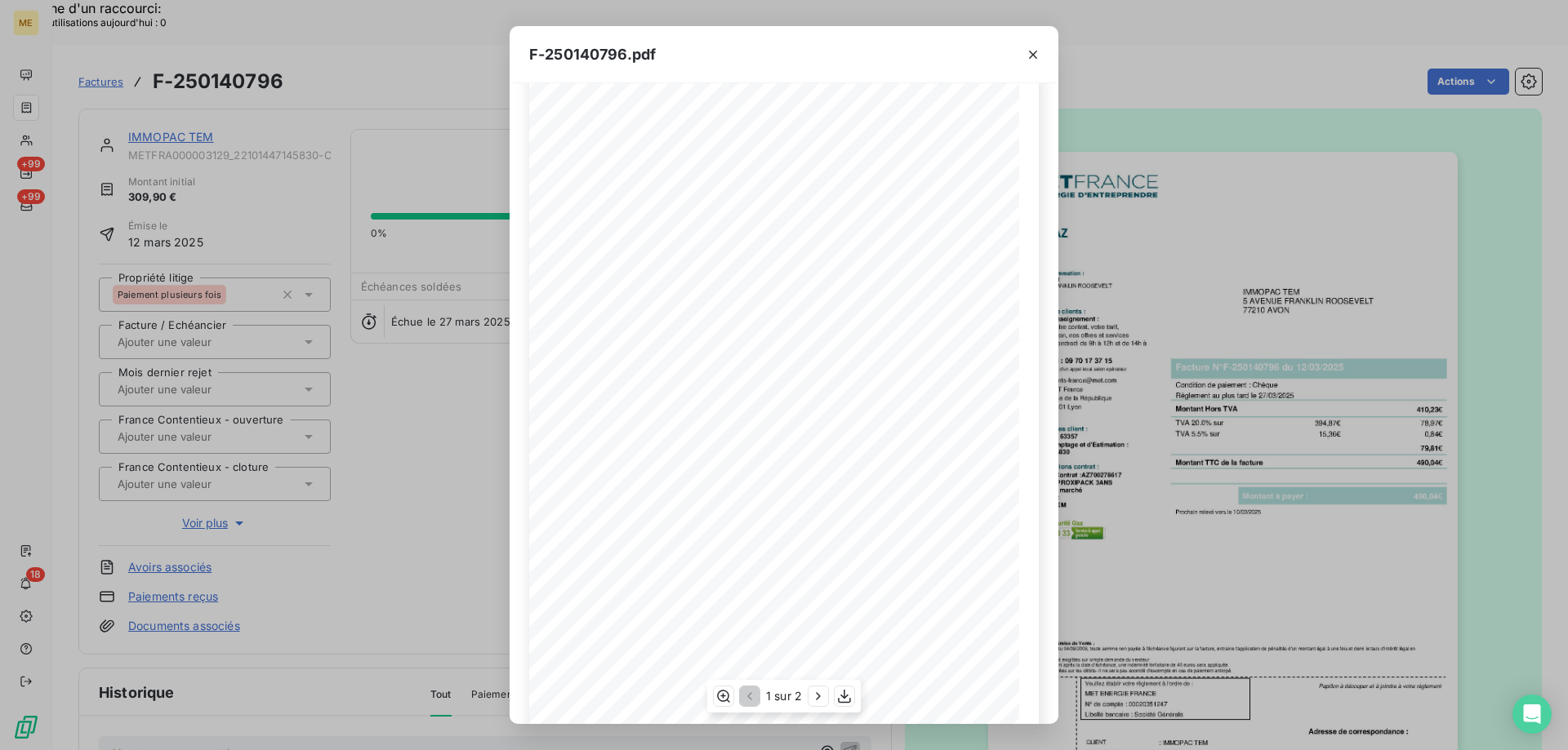
scroll to position [91, 0]
click at [822, 692] on icon "button" at bounding box center [818, 697] width 17 height 17
click at [1034, 53] on icon "button" at bounding box center [1032, 54] width 8 height 8
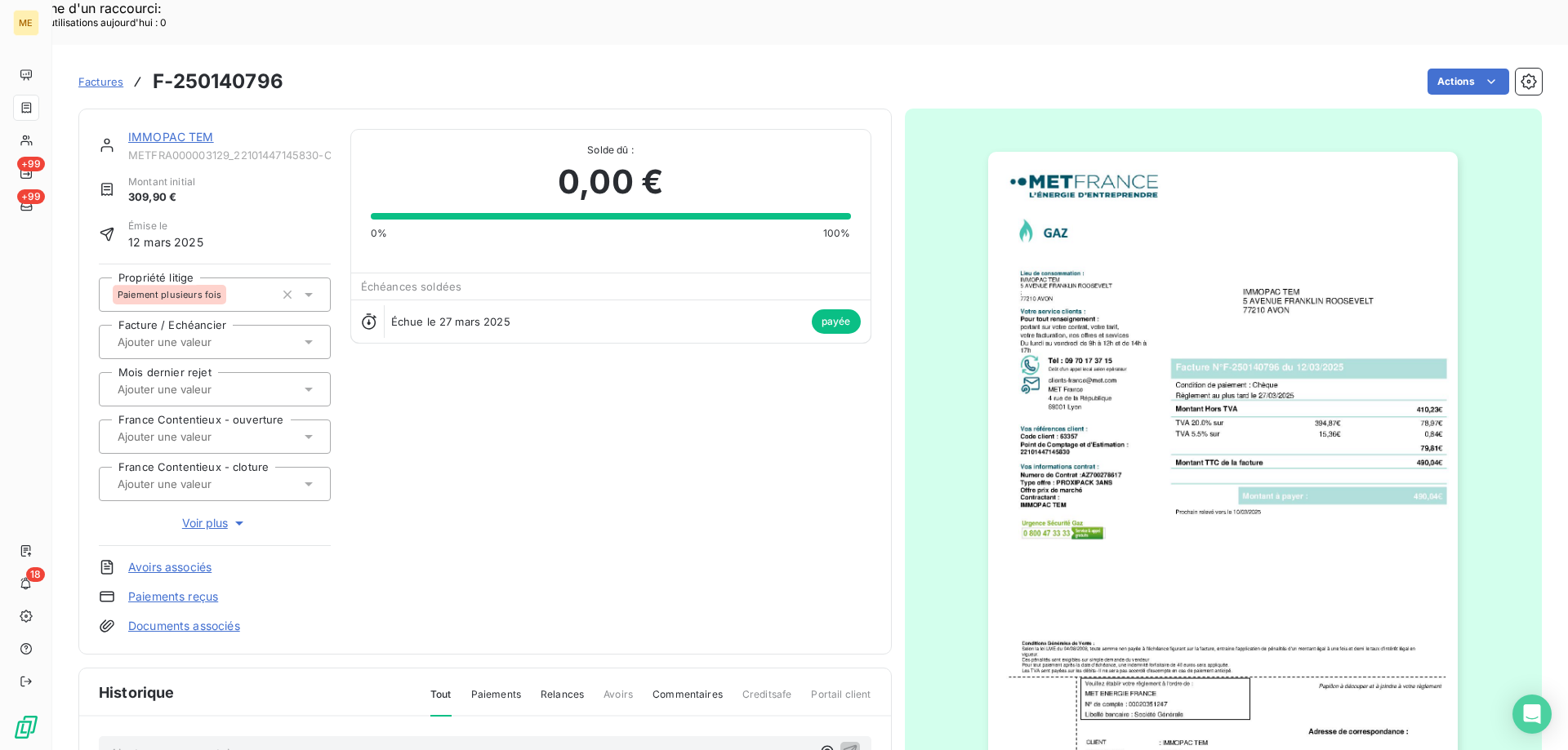
click at [167, 129] on link "IMMOPAC TEM" at bounding box center [171, 136] width 85 height 14
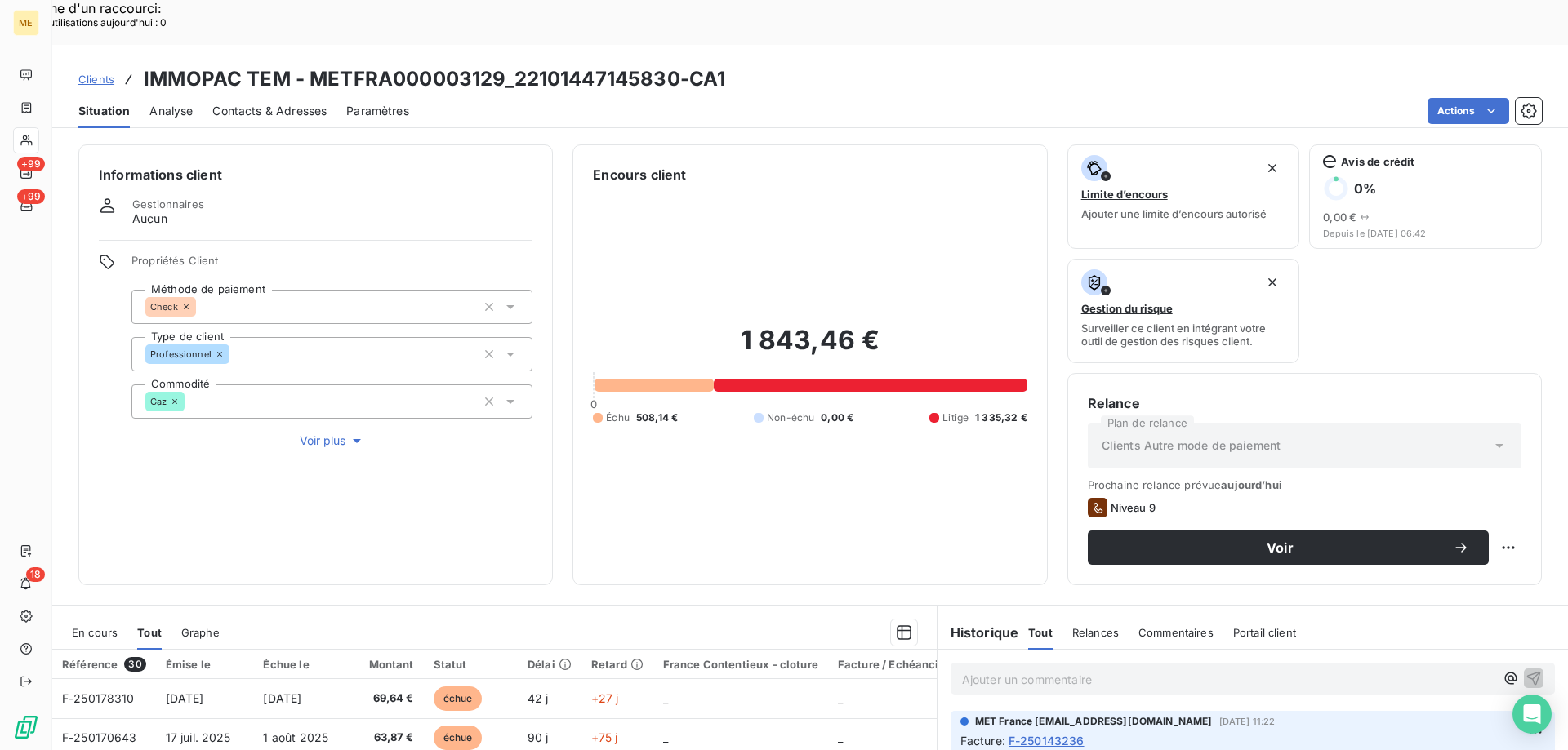
scroll to position [218, 0]
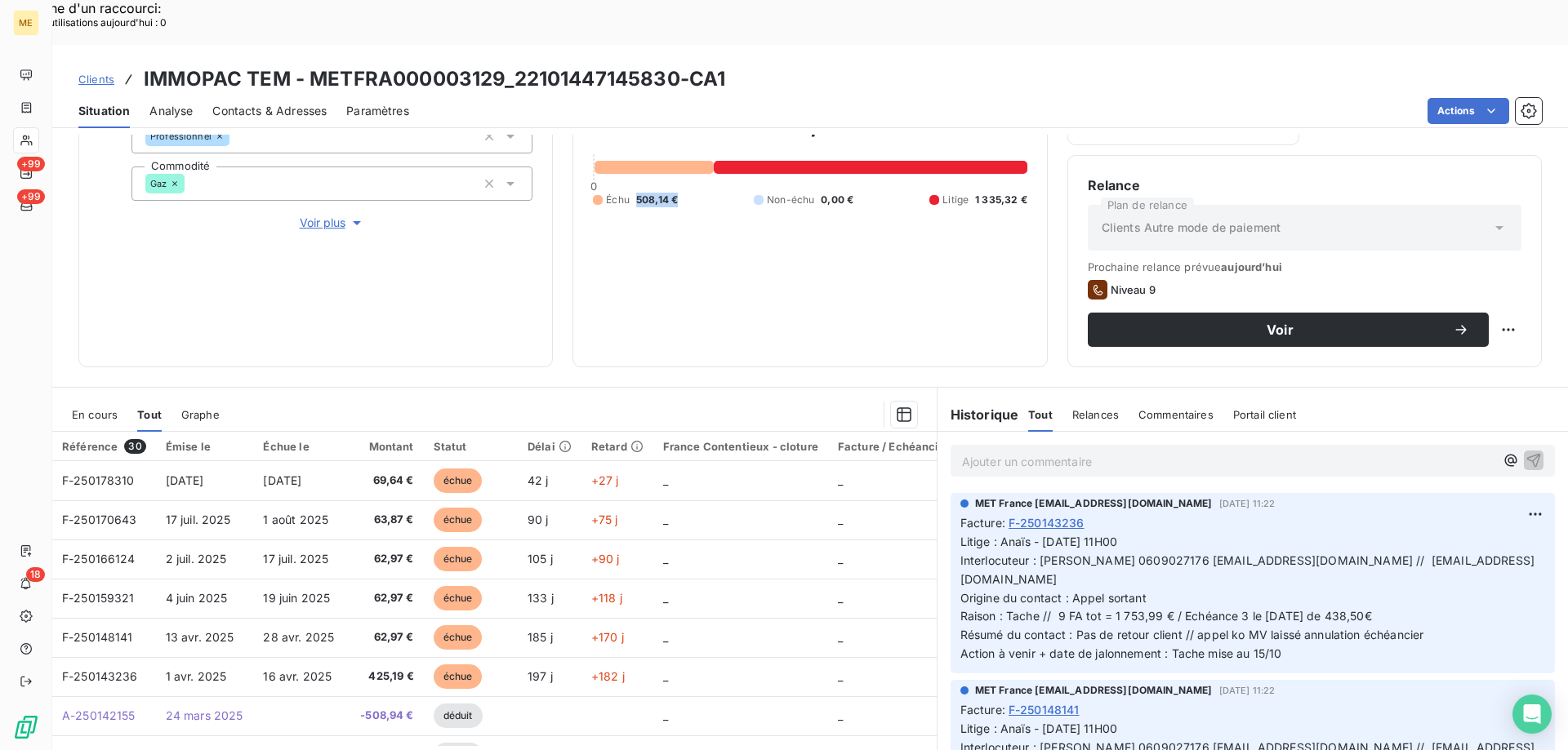
drag, startPoint x: 685, startPoint y: 149, endPoint x: 636, endPoint y: 147, distance: 49.0
click at [636, 193] on div "Échu 508,14 € Non-échu 0,00 € Litige 1 335,32 €" at bounding box center [810, 200] width 434 height 15
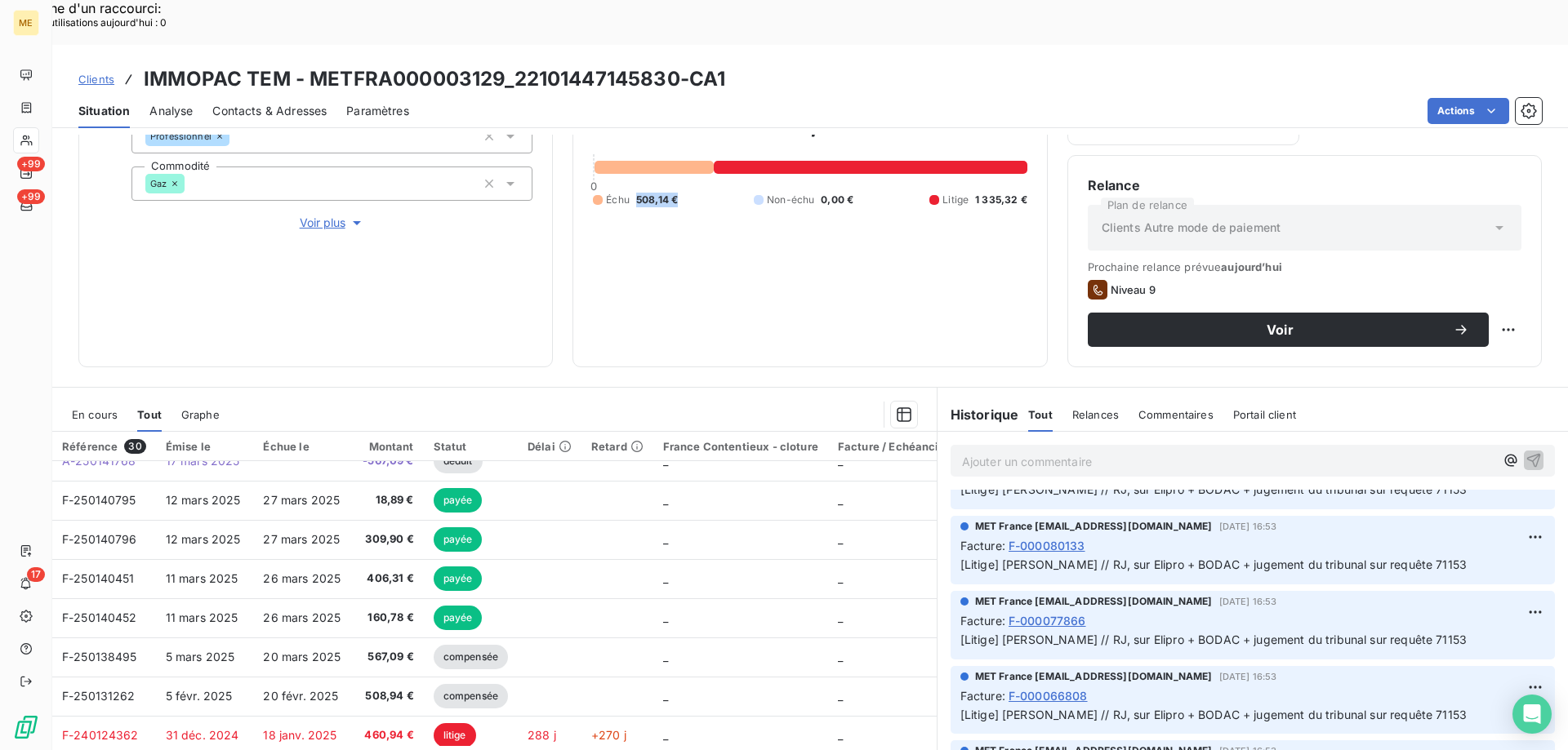
scroll to position [7836, 0]
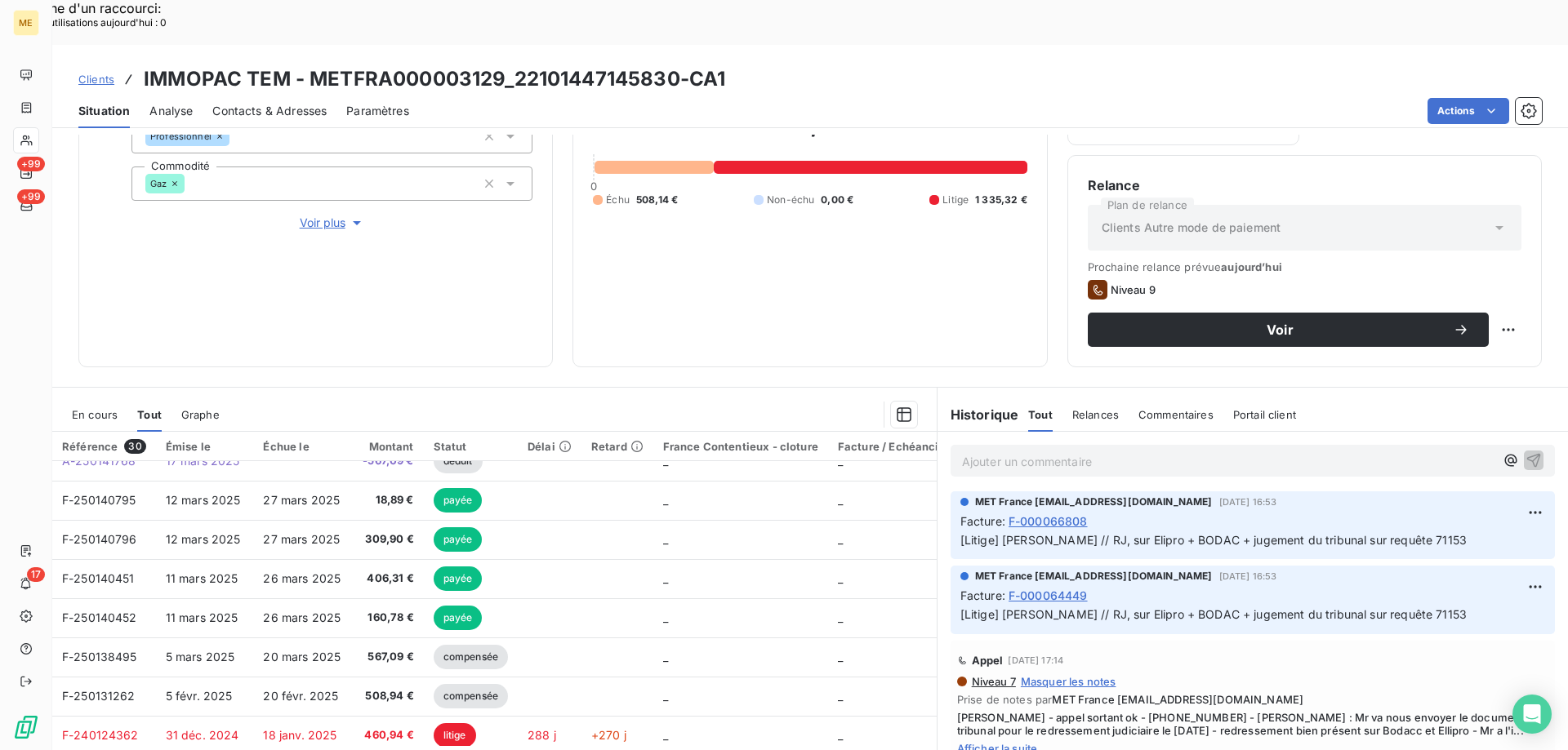
click at [977, 742] on span "Afficher la suite" at bounding box center [1253, 748] width 592 height 13
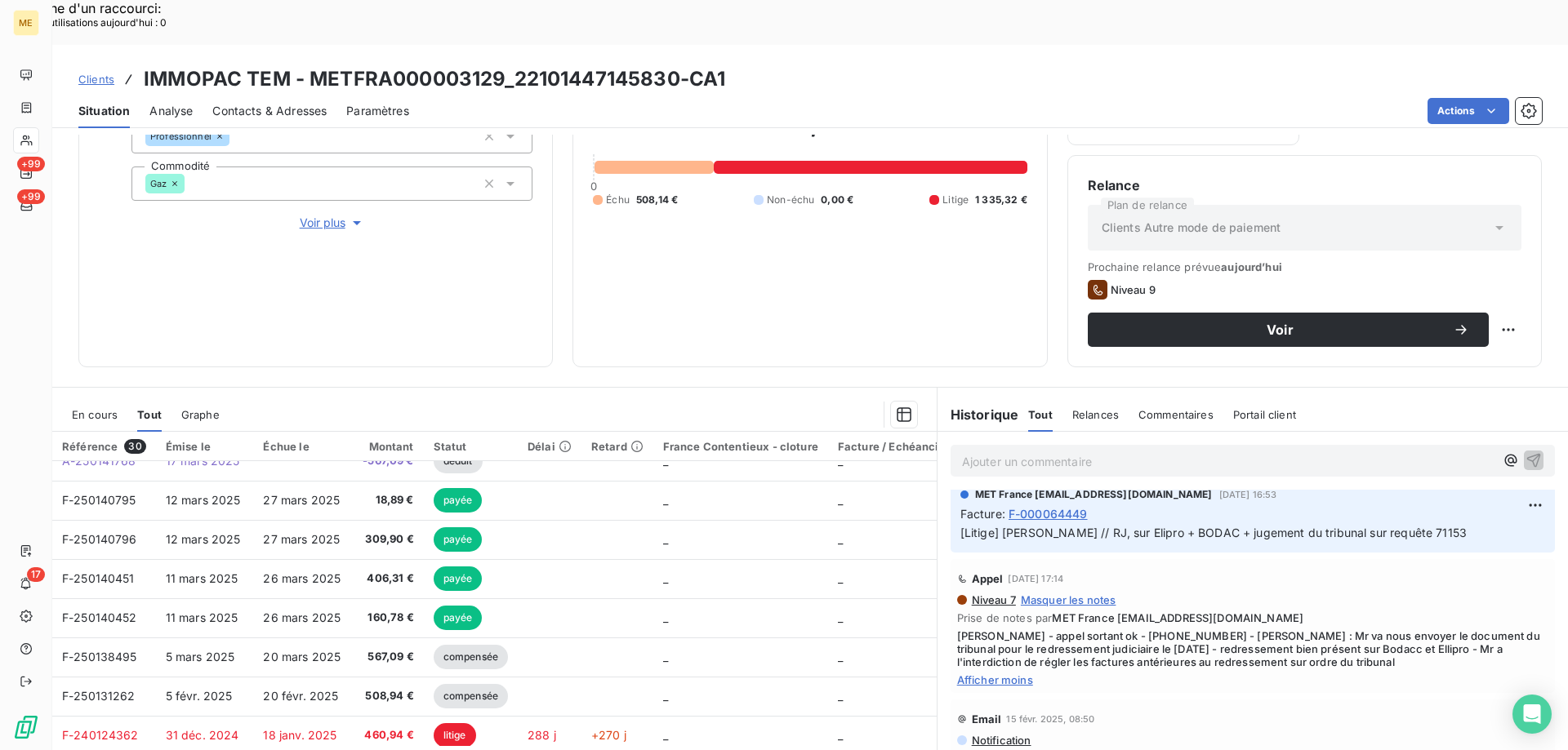
drag, startPoint x: 1083, startPoint y: 638, endPoint x: 1123, endPoint y: 640, distance: 40.0
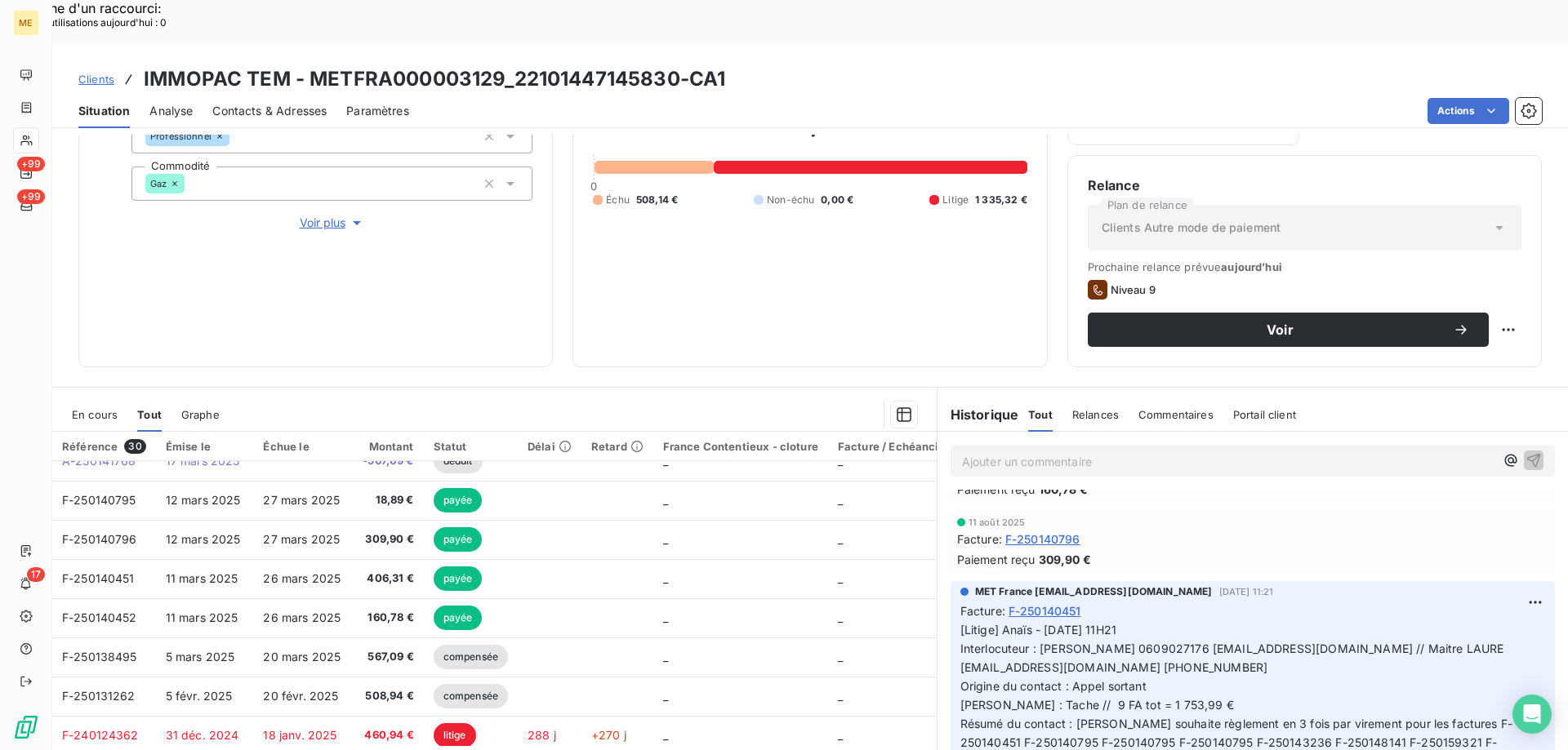
scroll to position [3346, 0]
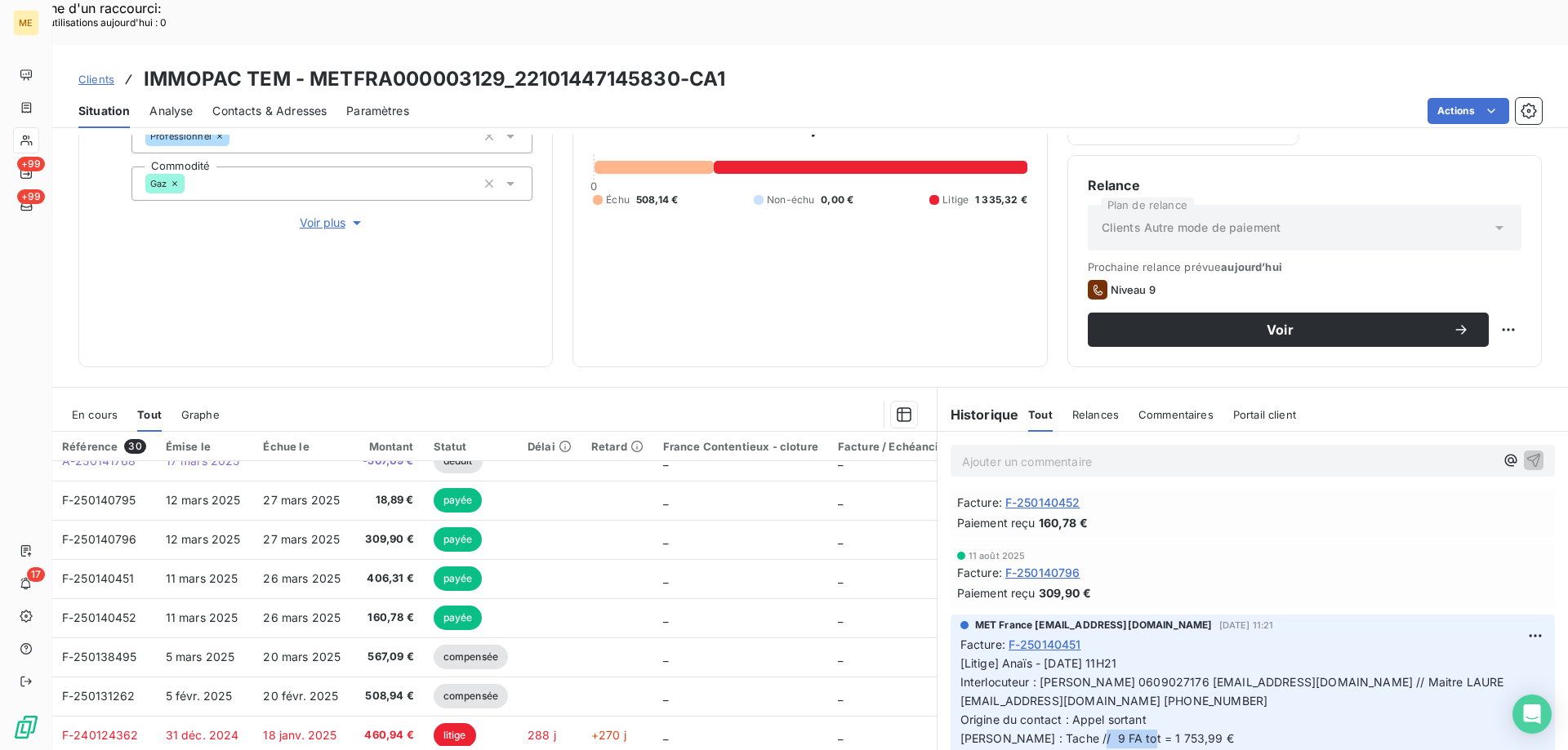
drag, startPoint x: 1128, startPoint y: 472, endPoint x: 1205, endPoint y: 468, distance: 77.1
click at [237, 103] on span "Contacts & Adresses" at bounding box center [269, 111] width 114 height 17
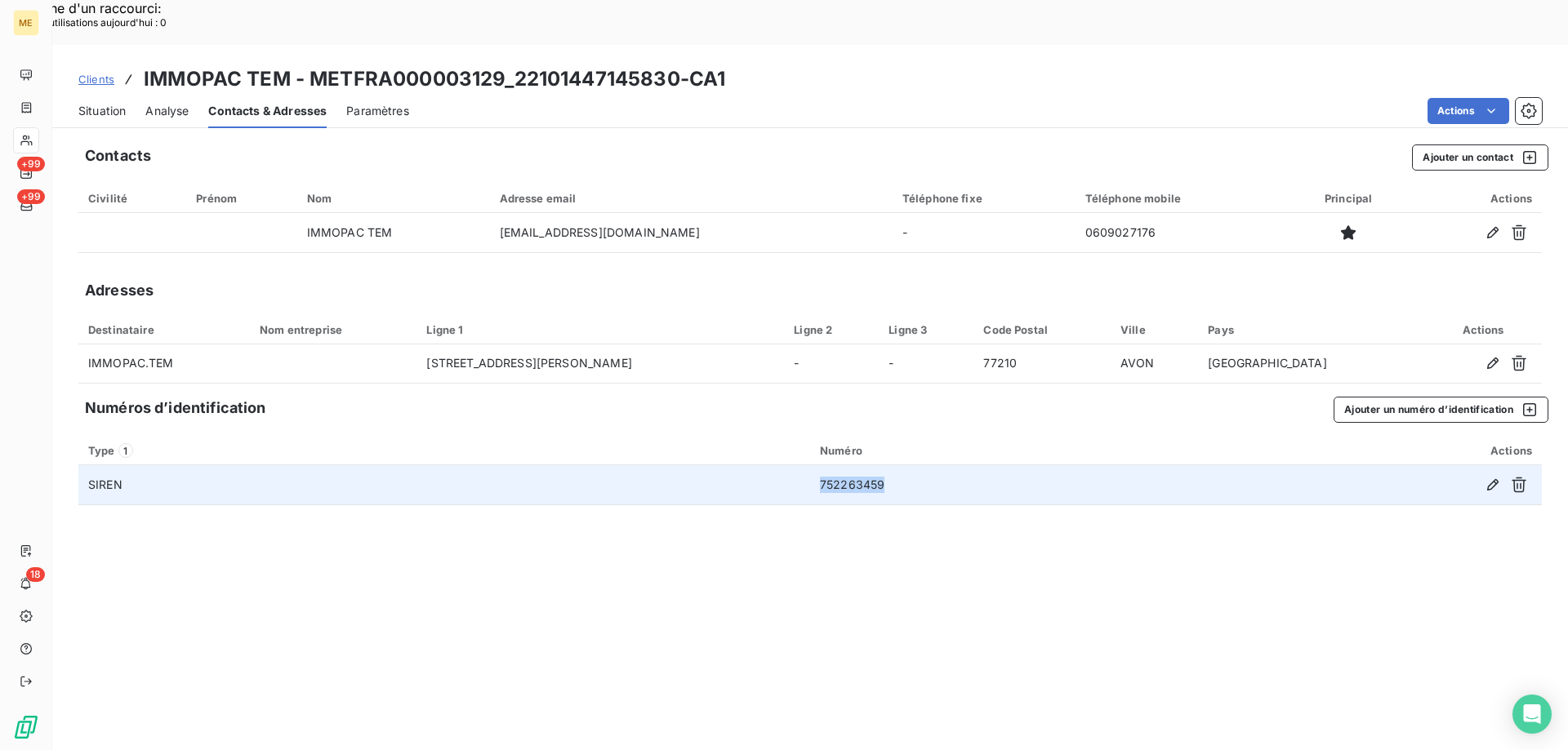
drag, startPoint x: 887, startPoint y: 442, endPoint x: 818, endPoint y: 443, distance: 69.0
click at [818, 465] on td "752263459" at bounding box center [1008, 485] width 395 height 39
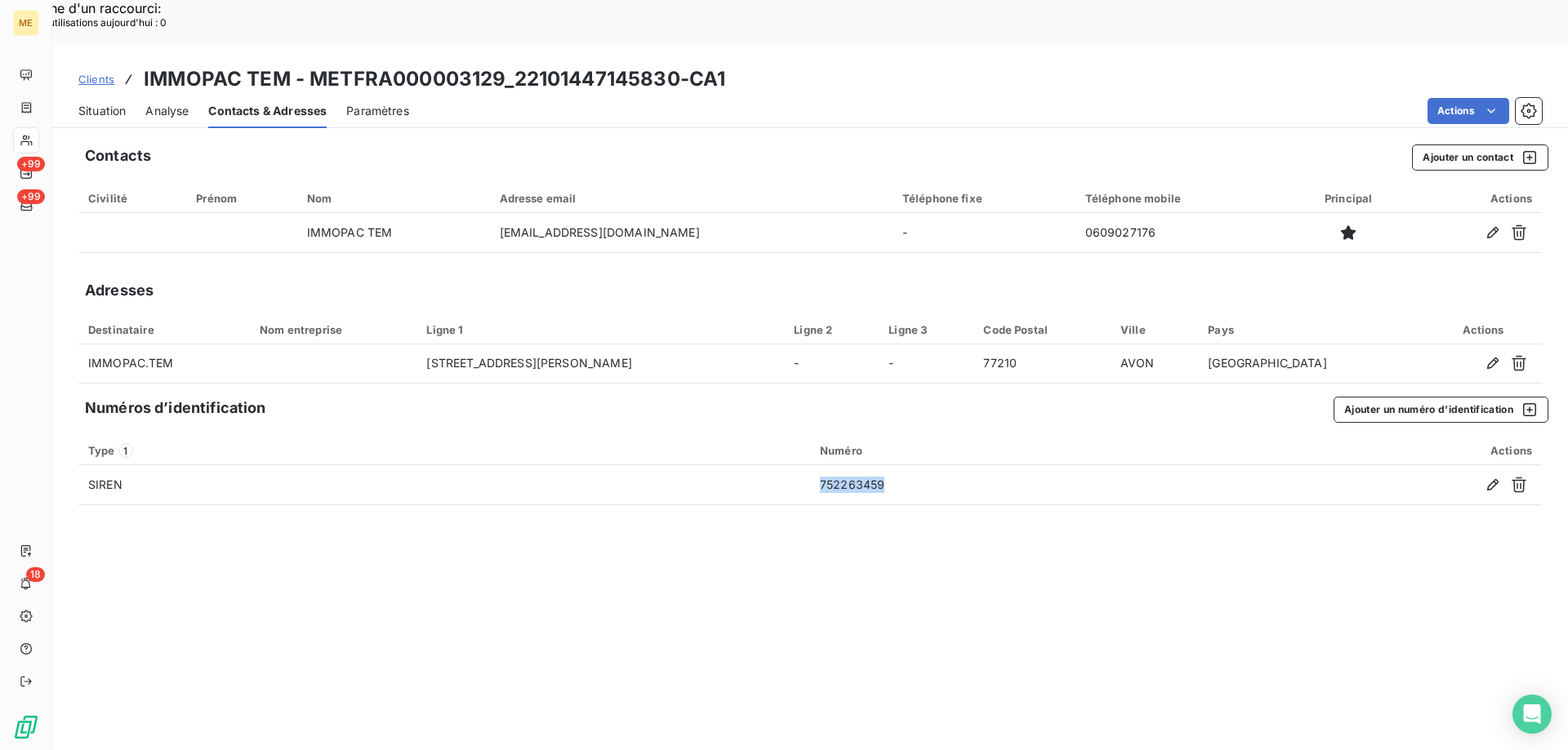
click at [85, 94] on div "Situation" at bounding box center [102, 110] width 48 height 34
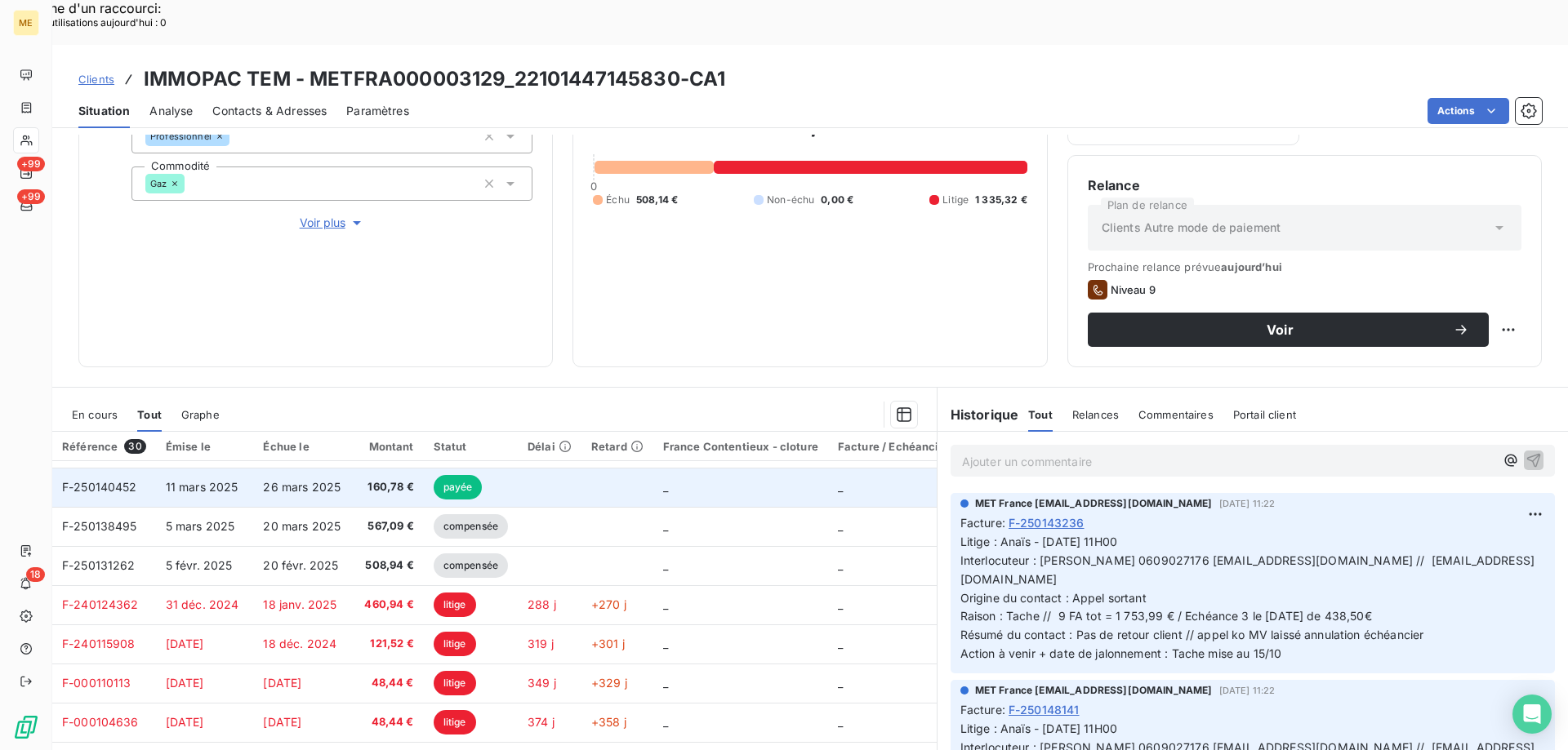
scroll to position [375, 0]
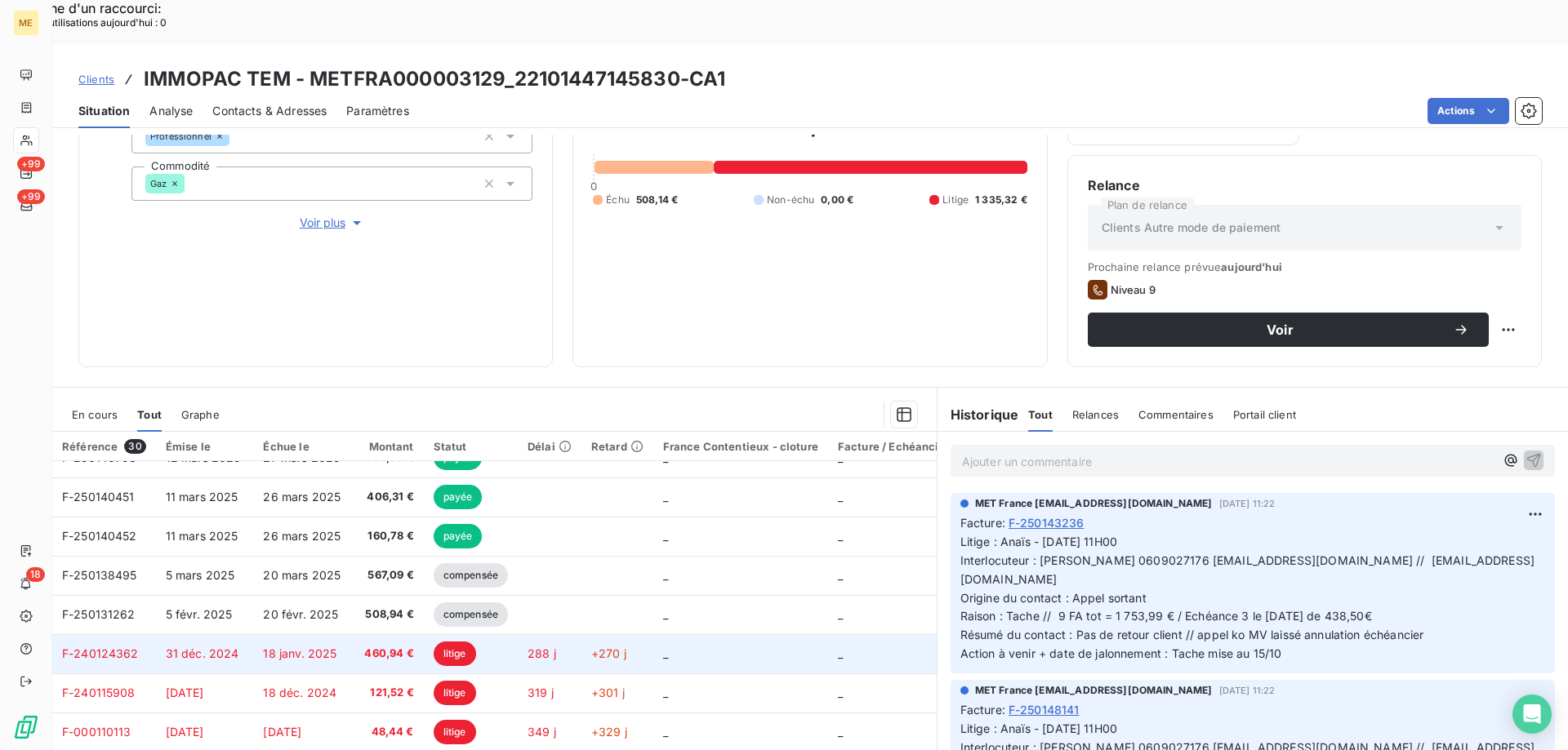
click at [693, 634] on td "_" at bounding box center [740, 654] width 175 height 39
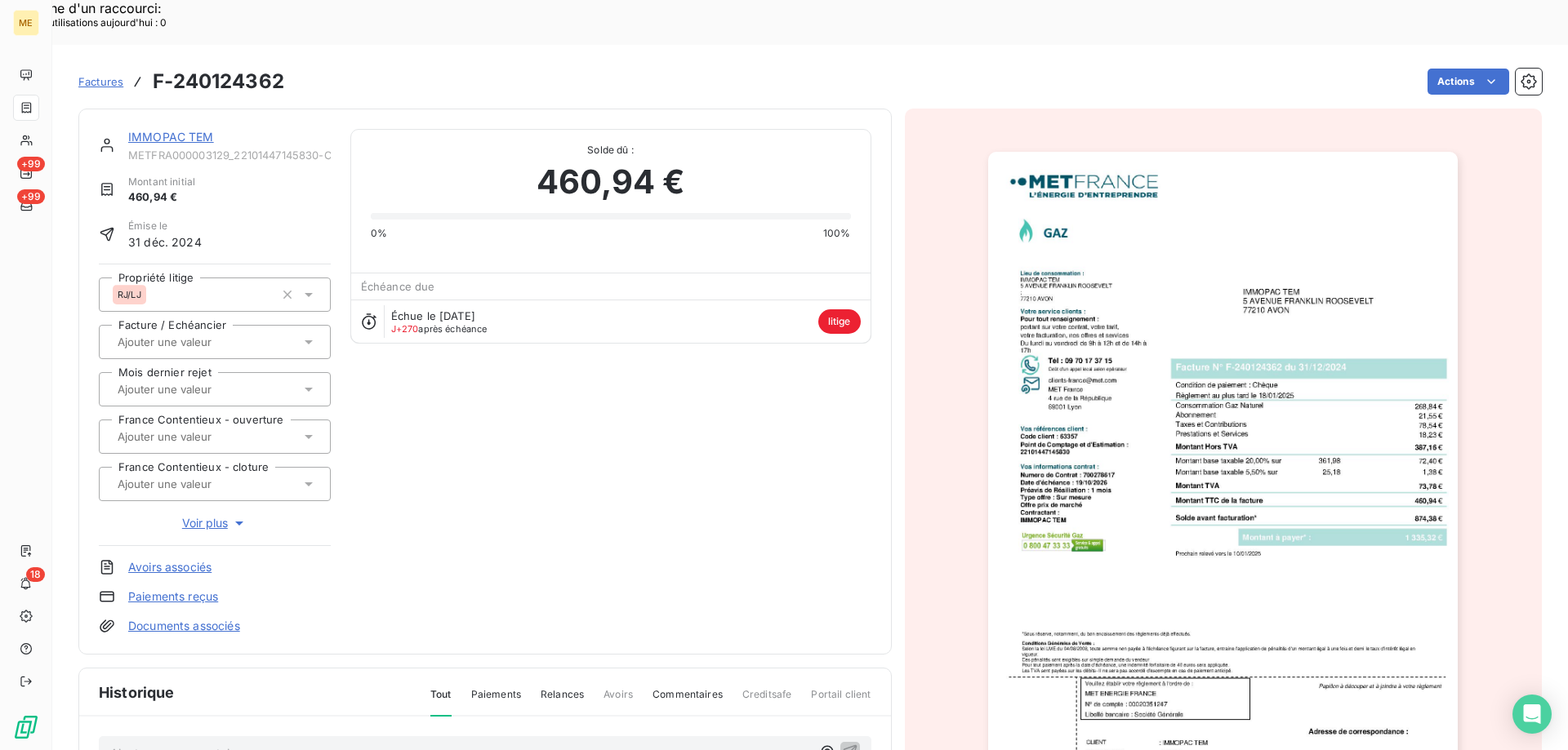
click at [1269, 547] on img "button" at bounding box center [1223, 484] width 469 height 665
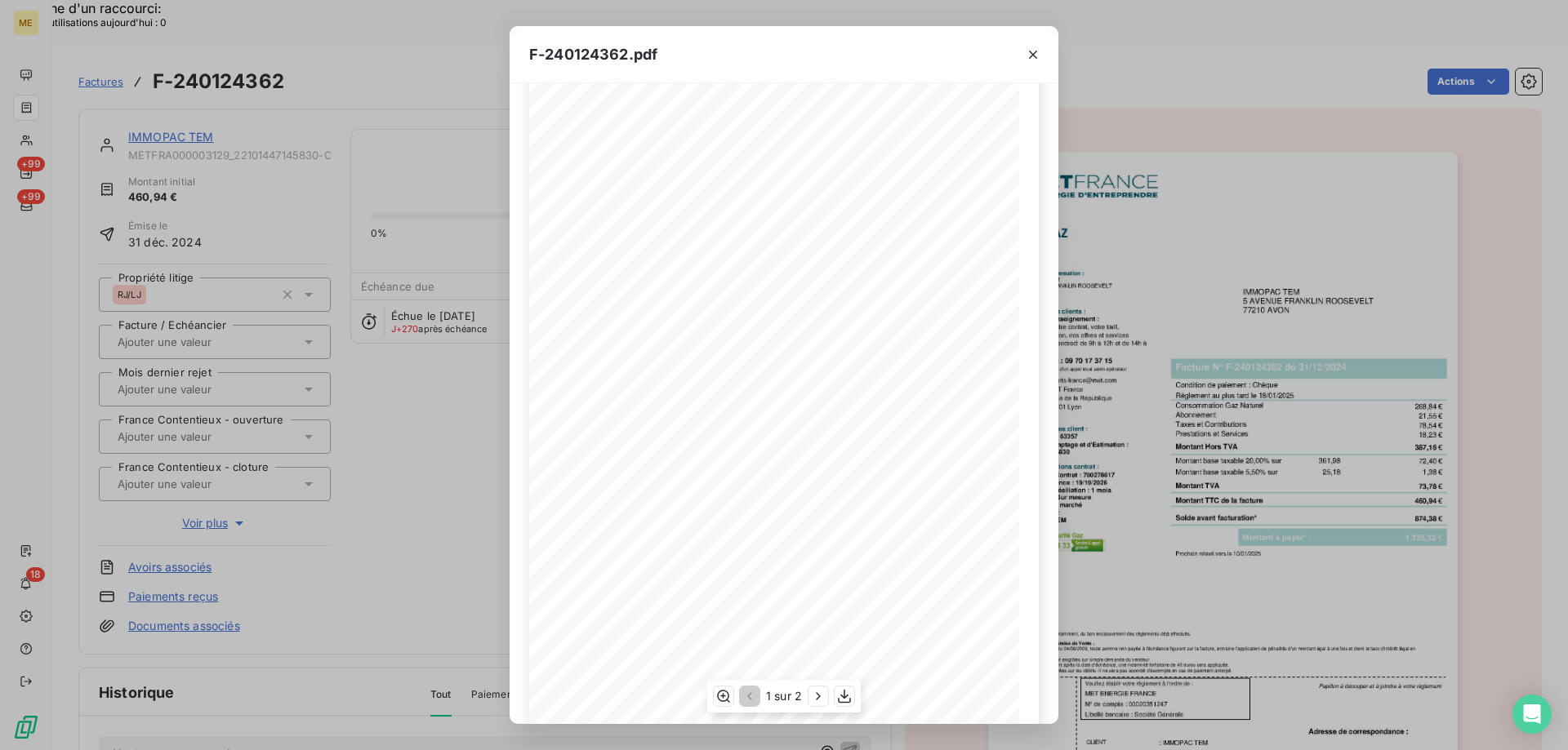
scroll to position [91, 0]
click at [826, 700] on icon "button" at bounding box center [818, 697] width 17 height 17
click at [1036, 47] on icon "button" at bounding box center [1033, 55] width 17 height 17
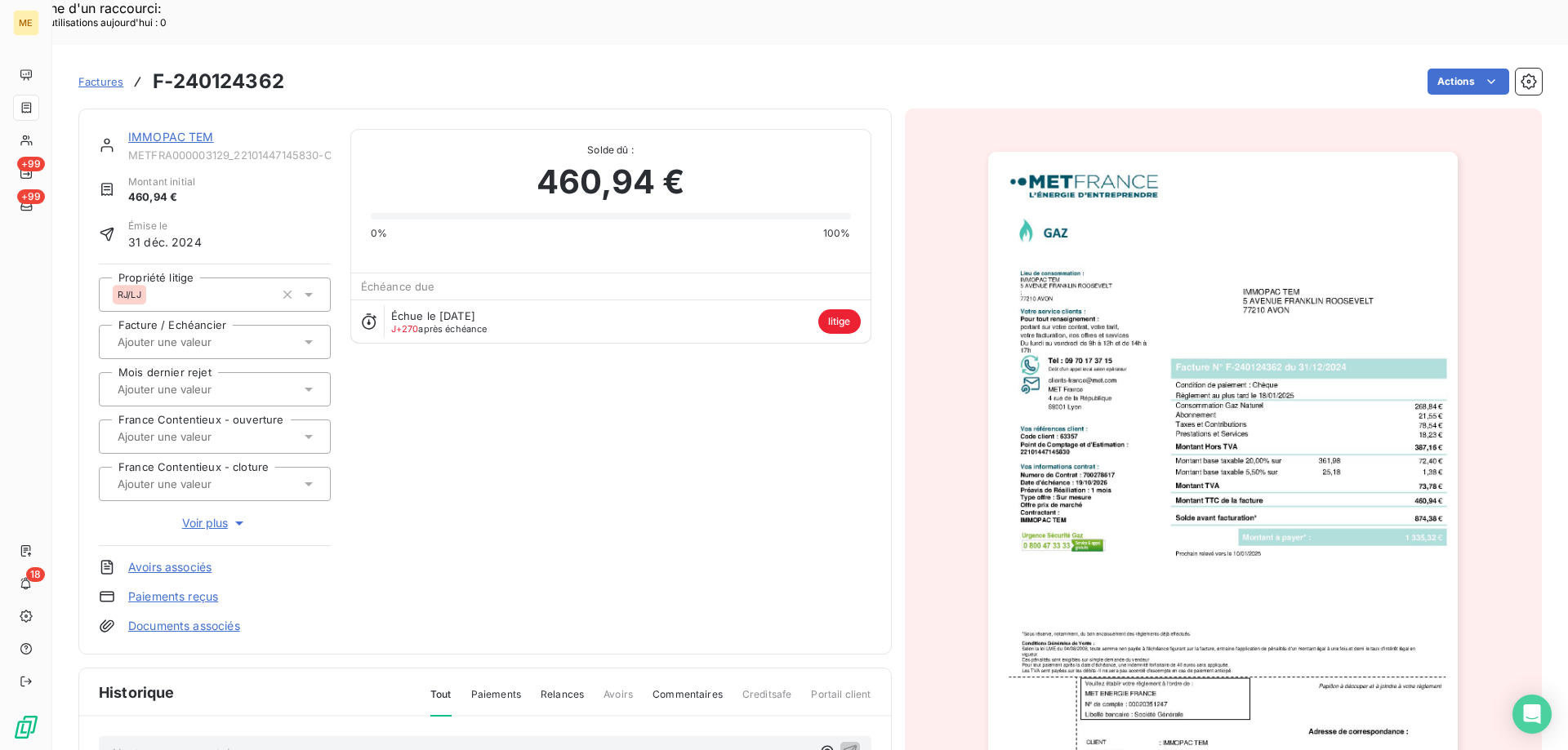
click at [171, 129] on link "IMMOPAC TEM" at bounding box center [171, 136] width 85 height 14
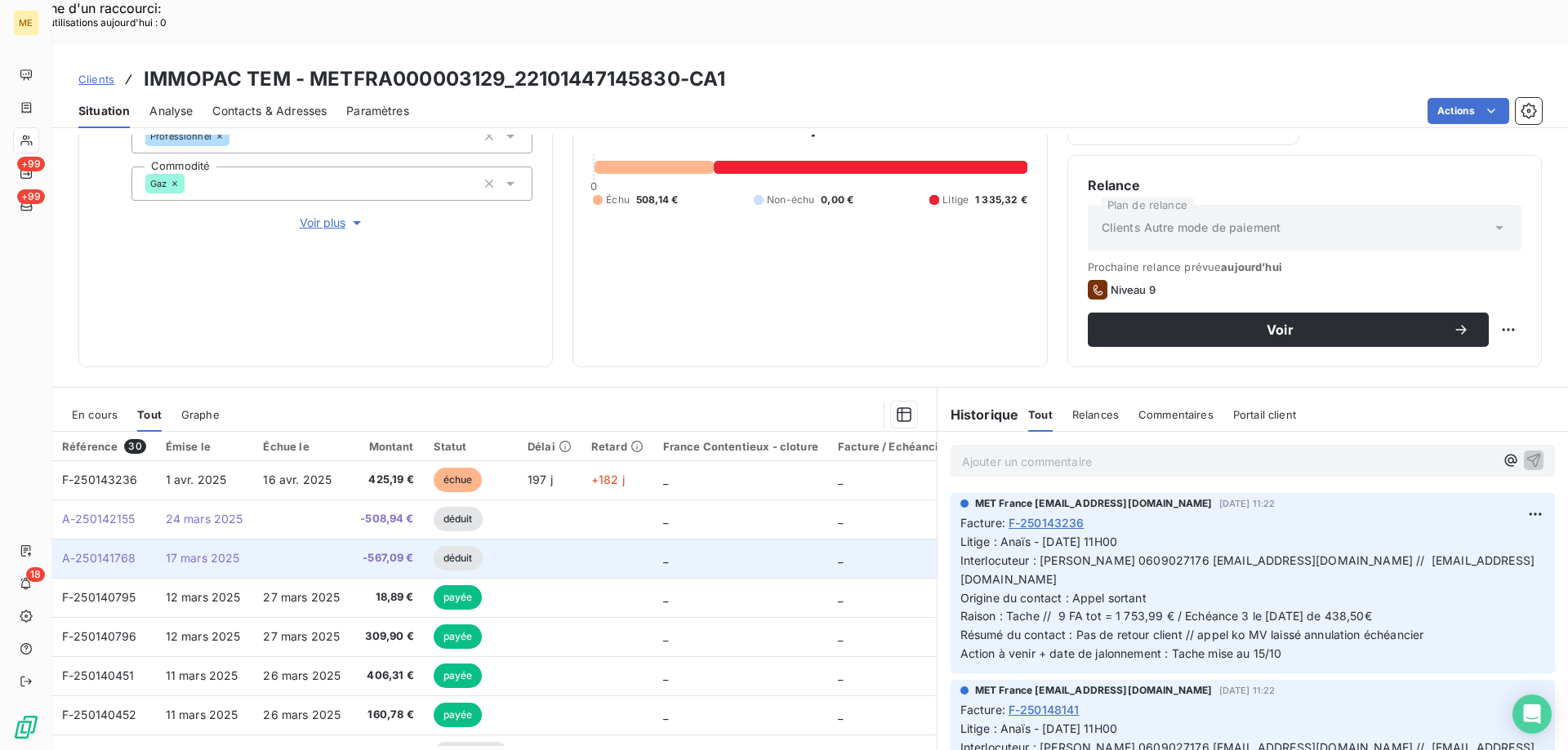
scroll to position [163, 0]
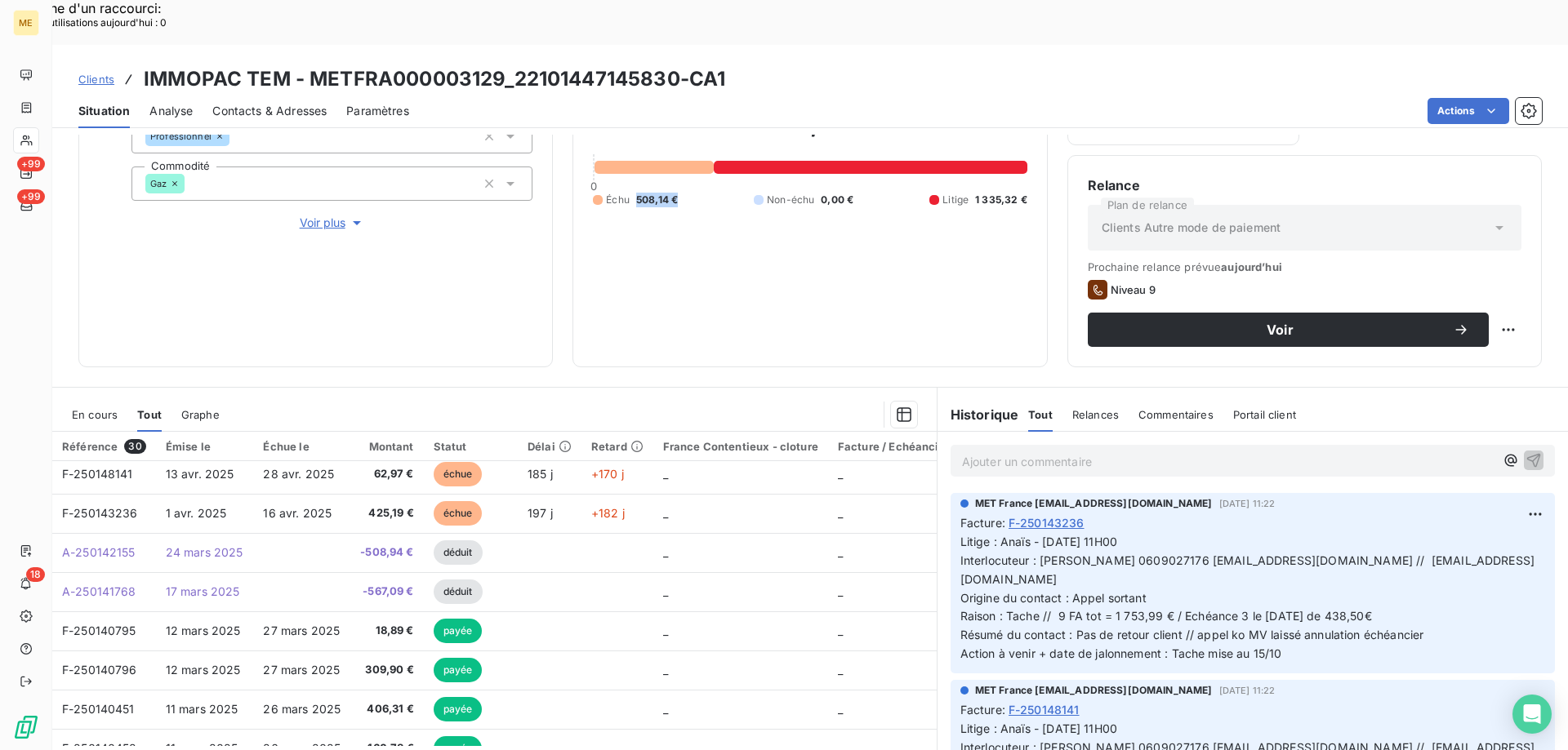
drag, startPoint x: 682, startPoint y: 143, endPoint x: 635, endPoint y: 146, distance: 47.1
click at [635, 193] on div "Échu 508,14 € Non-échu 0,00 € Litige 1 335,32 €" at bounding box center [810, 200] width 434 height 15
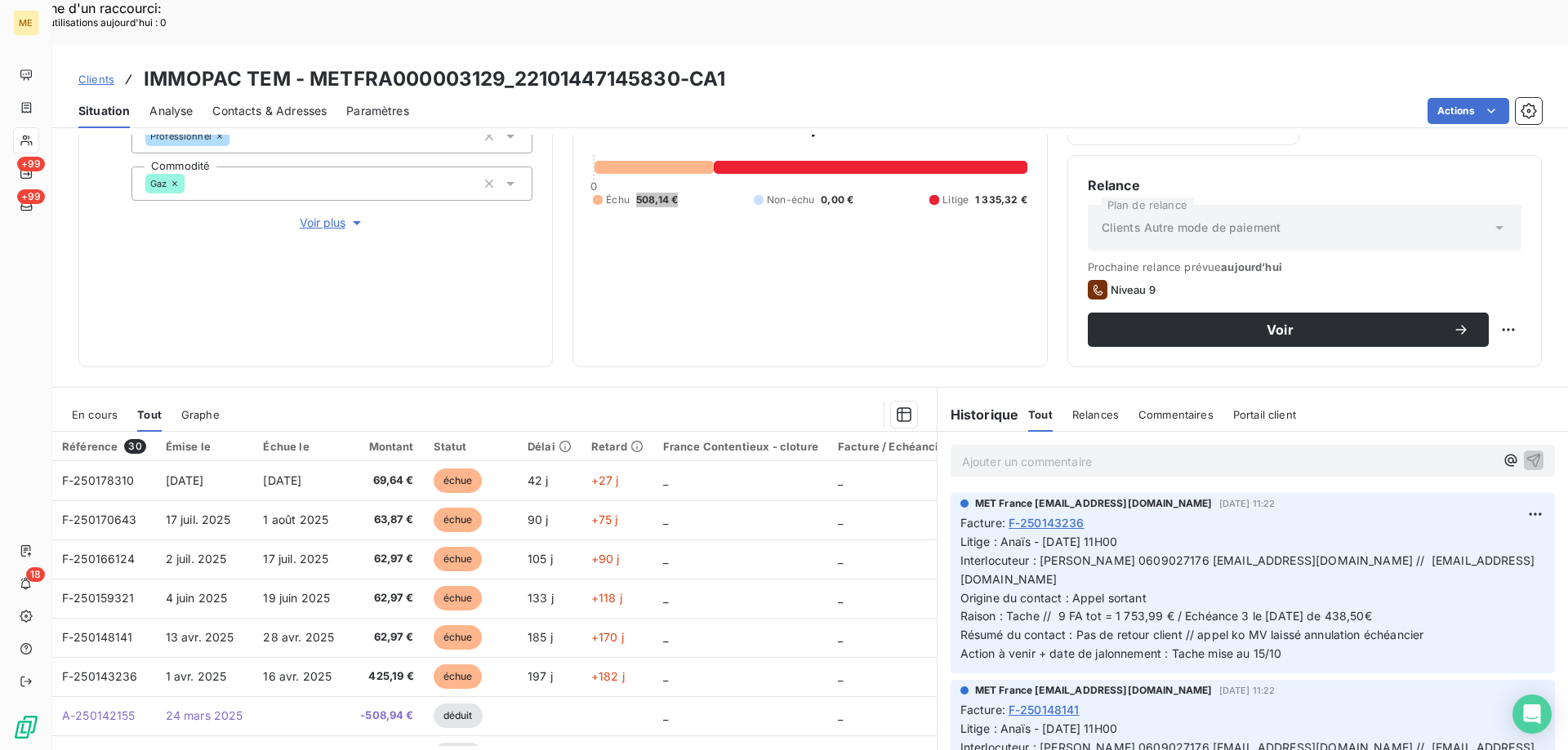
scroll to position [375, 0]
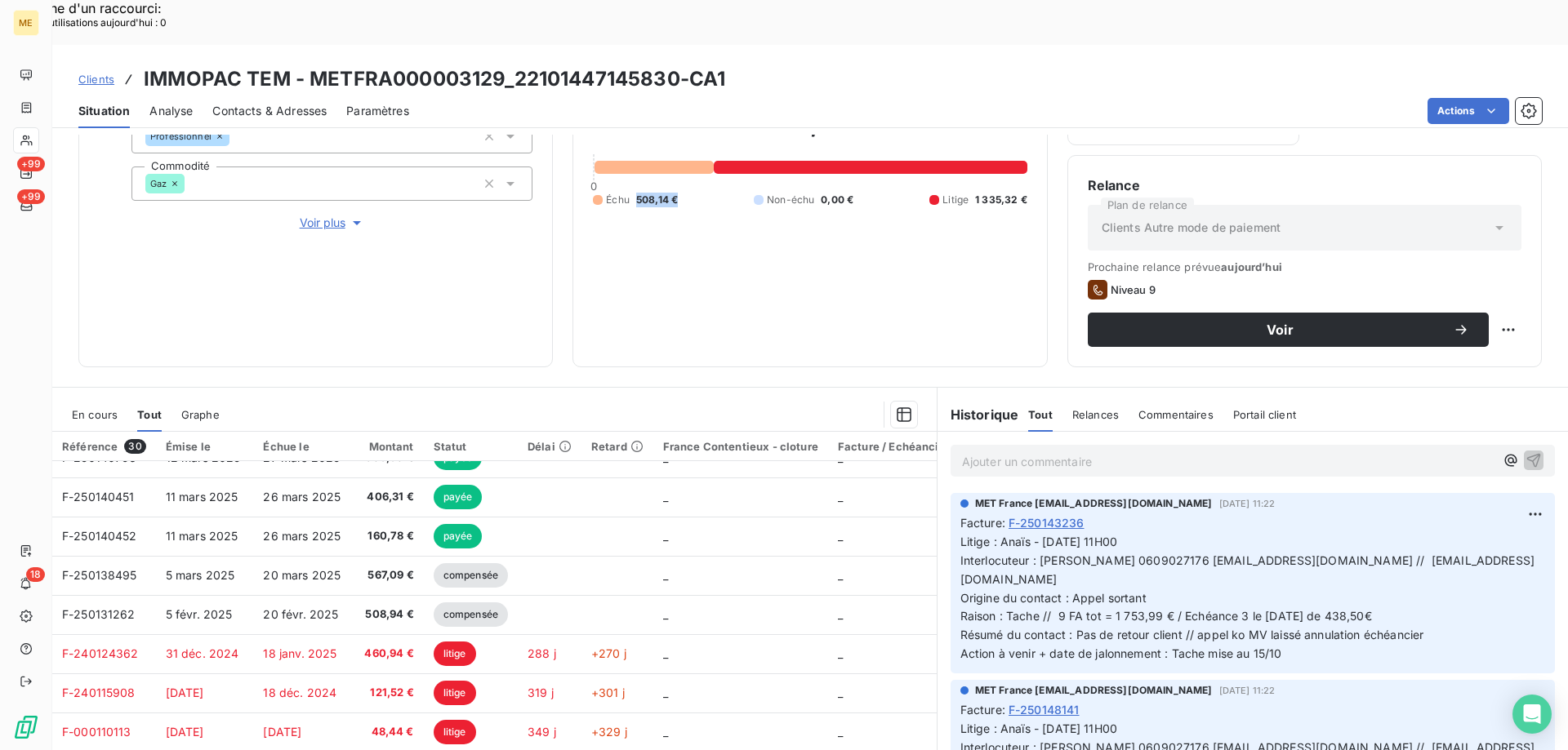
click at [1062, 452] on p "Ajouter un commentaire ﻿" at bounding box center [1228, 462] width 533 height 20
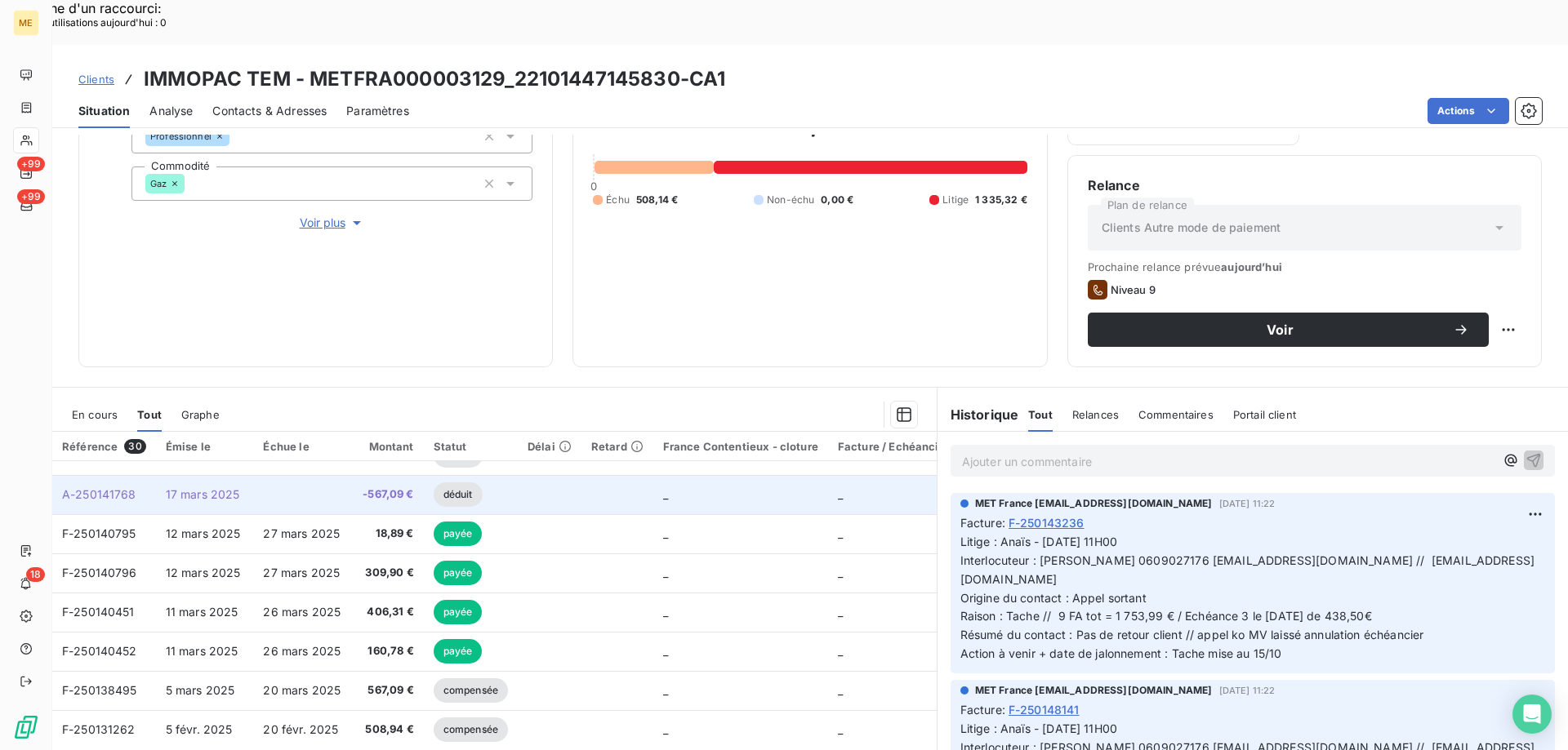
scroll to position [294, 0]
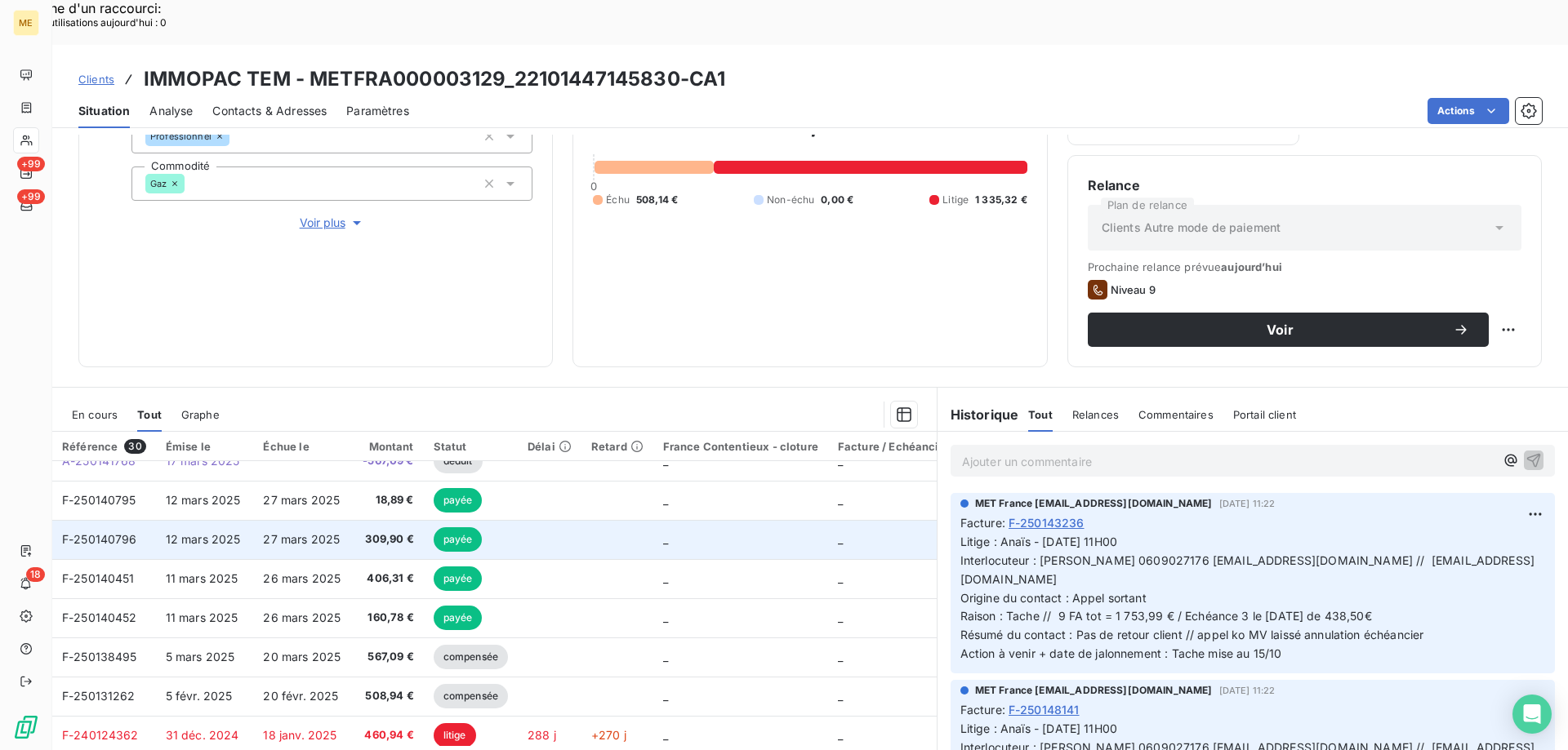
click at [116, 520] on td "F-250140796" at bounding box center [104, 539] width 104 height 39
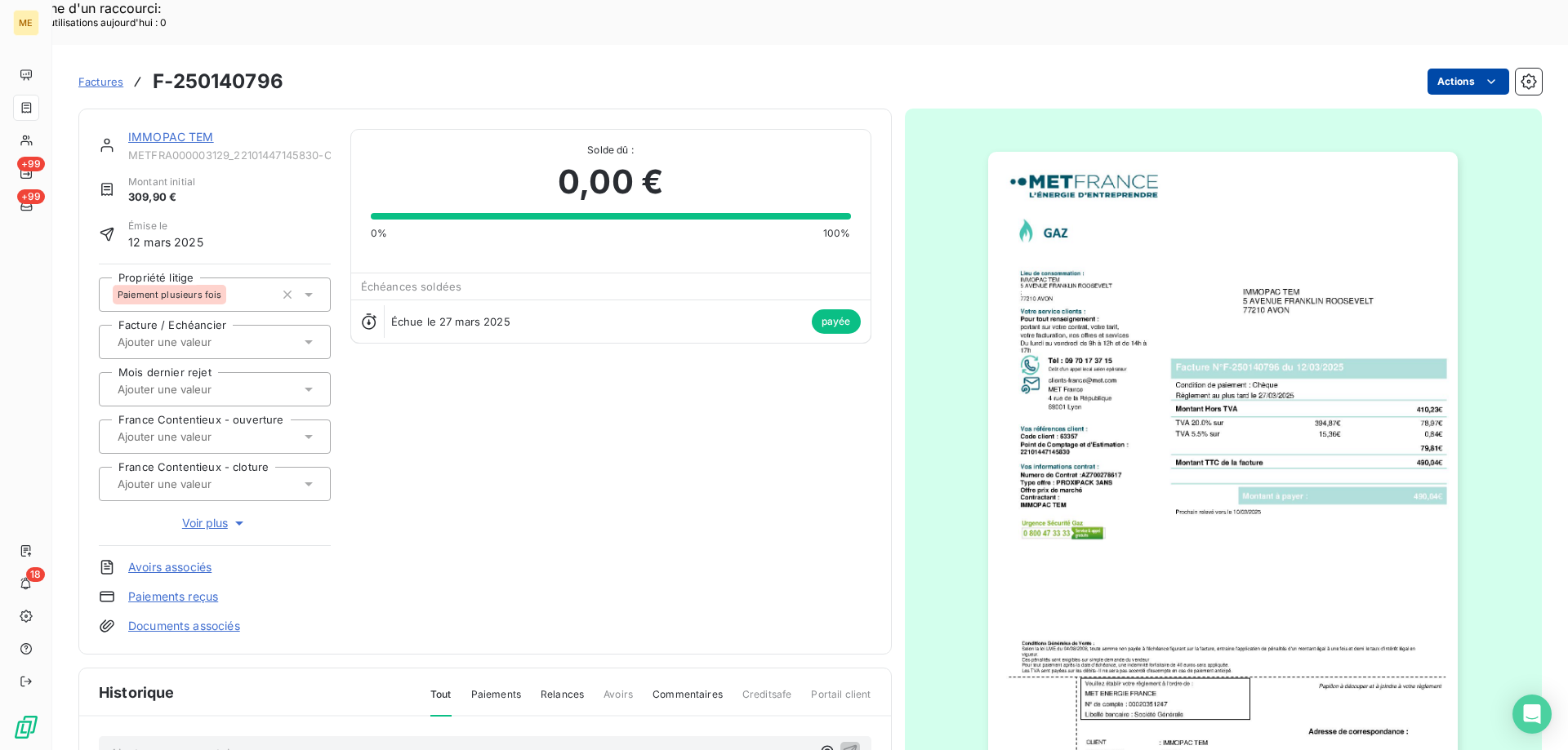
click at [155, 129] on link "IMMOPAC TEM" at bounding box center [171, 136] width 85 height 14
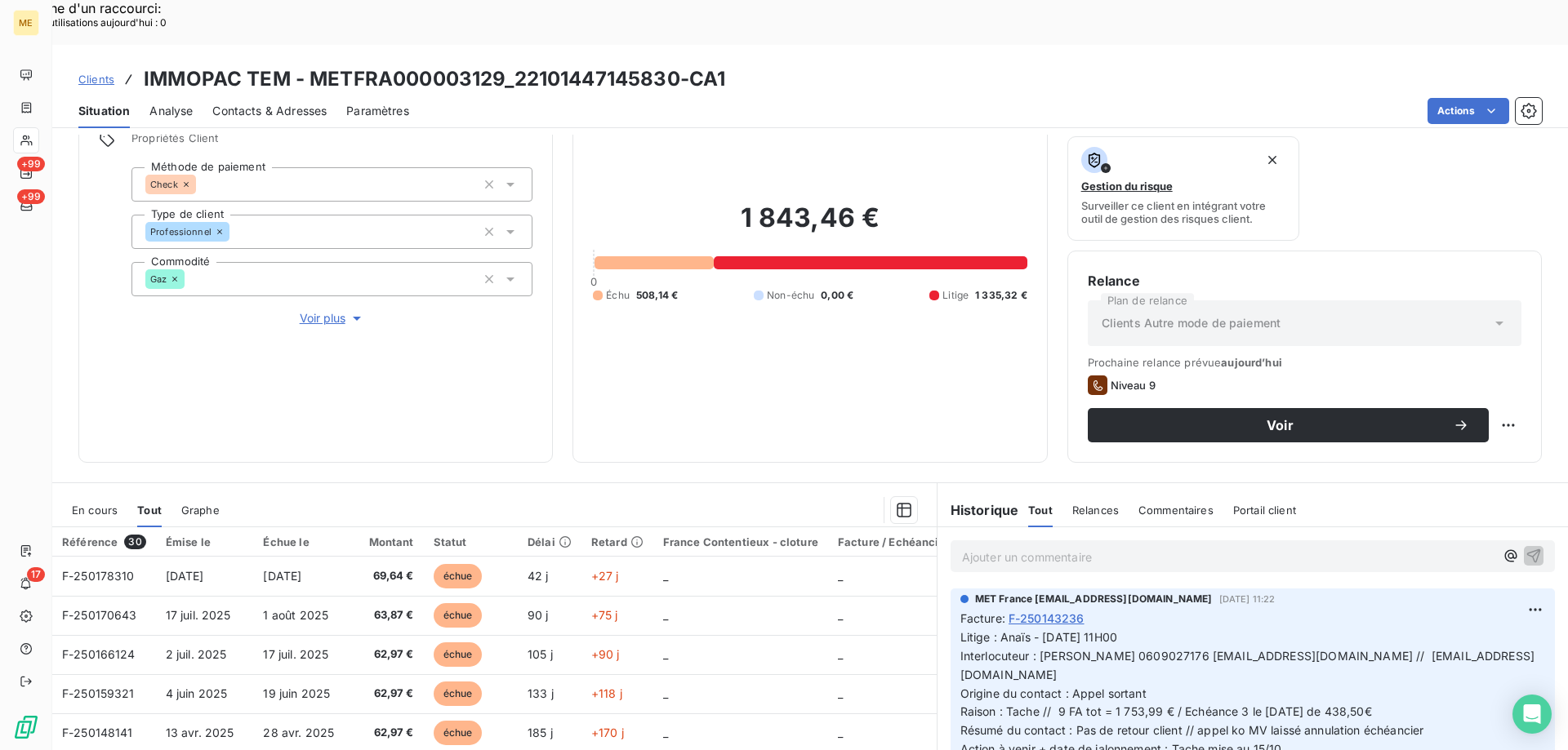
scroll to position [218, 0]
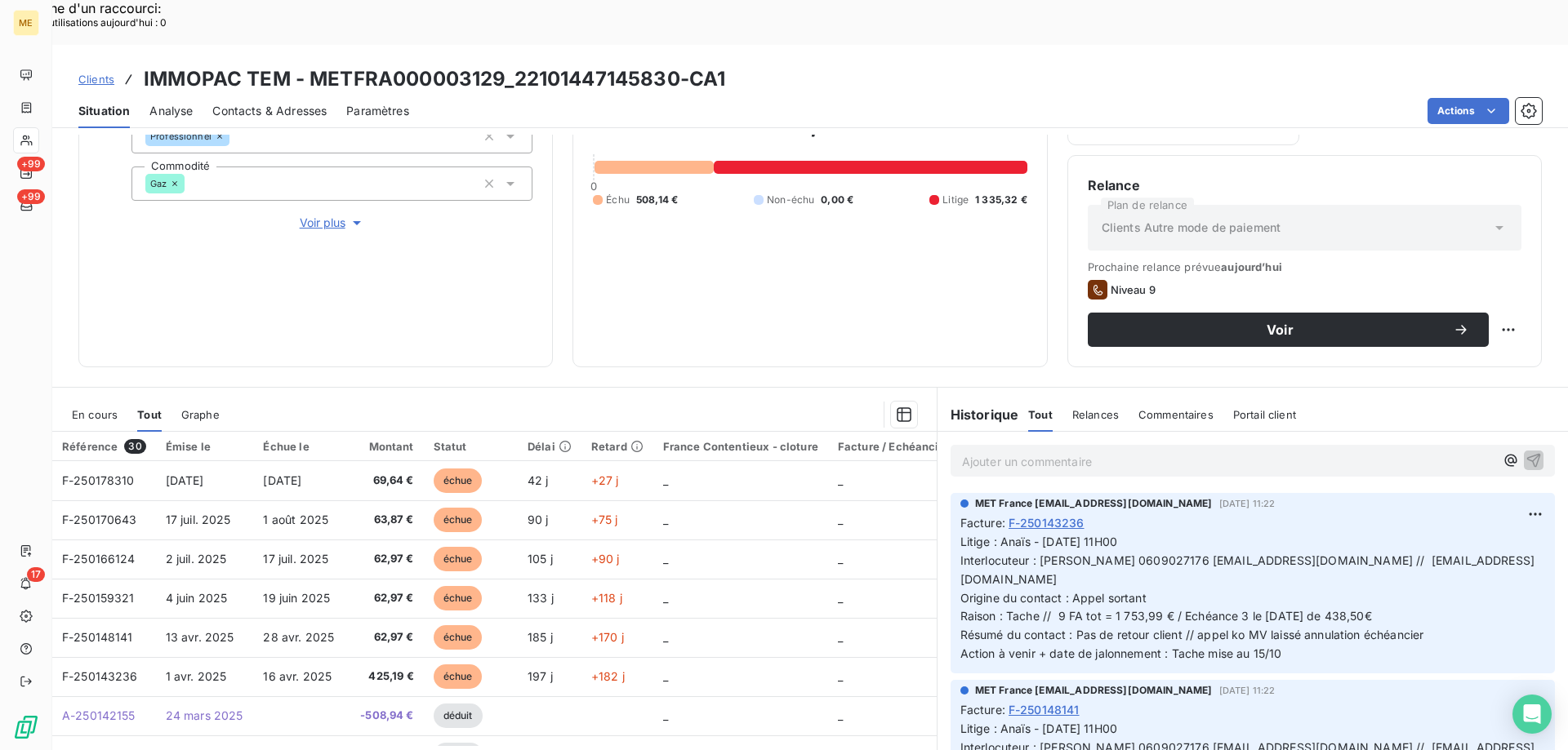
click at [1033, 452] on p "Ajouter un commentaire ﻿" at bounding box center [1228, 462] width 533 height 20
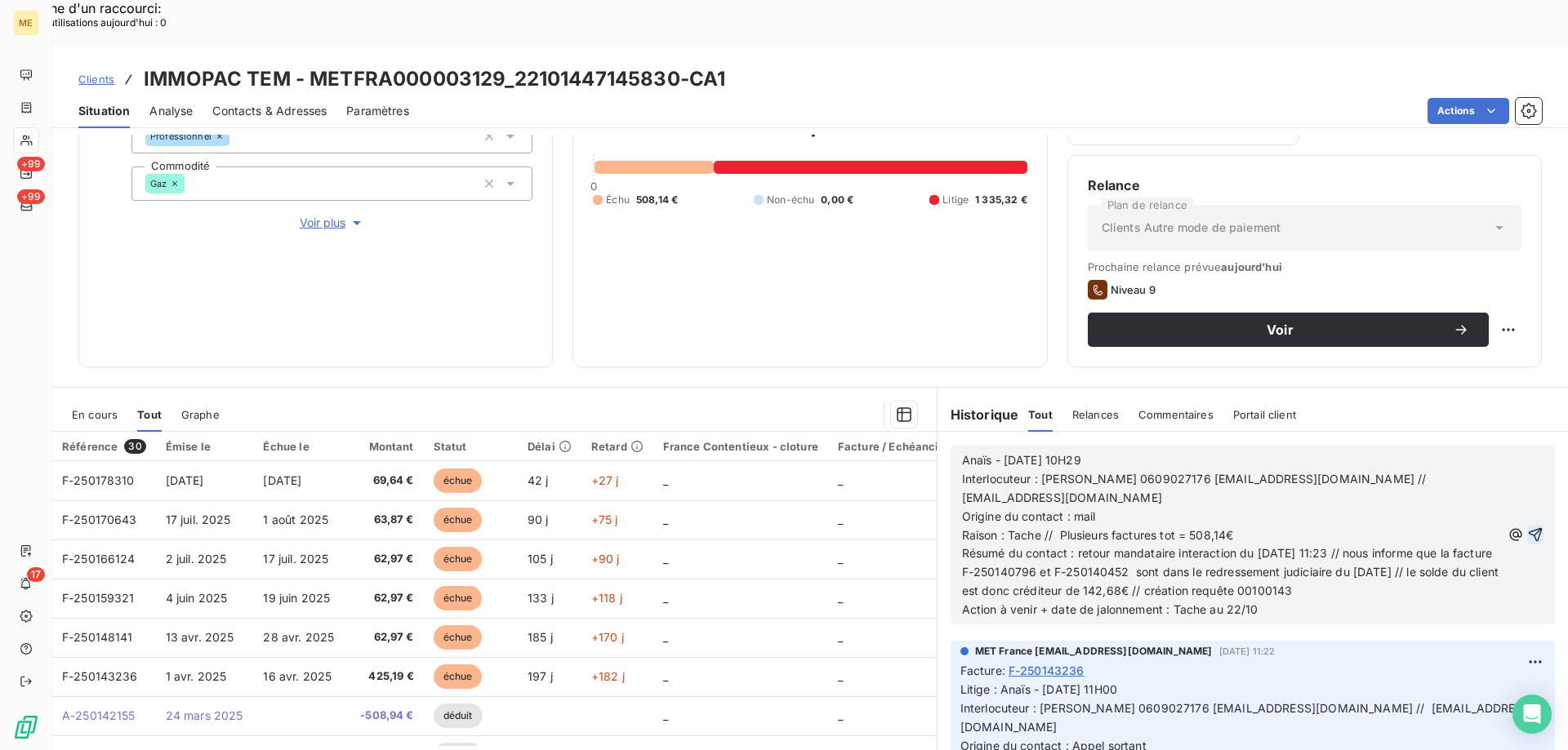
click at [1529, 528] on icon "button" at bounding box center [1535, 534] width 14 height 14
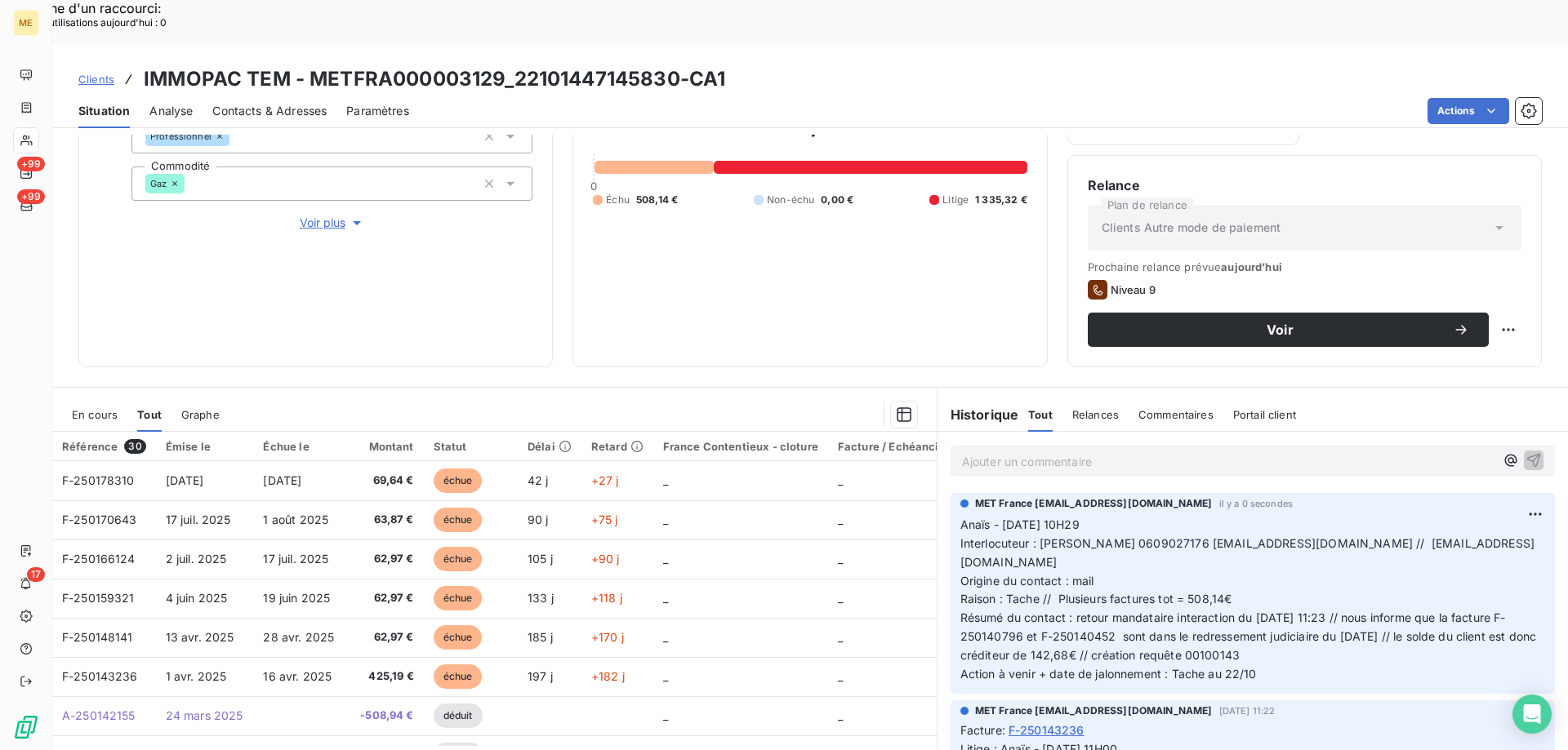
click at [1472, 319] on div "Replanifier cette action" at bounding box center [1428, 320] width 146 height 26
select select "9"
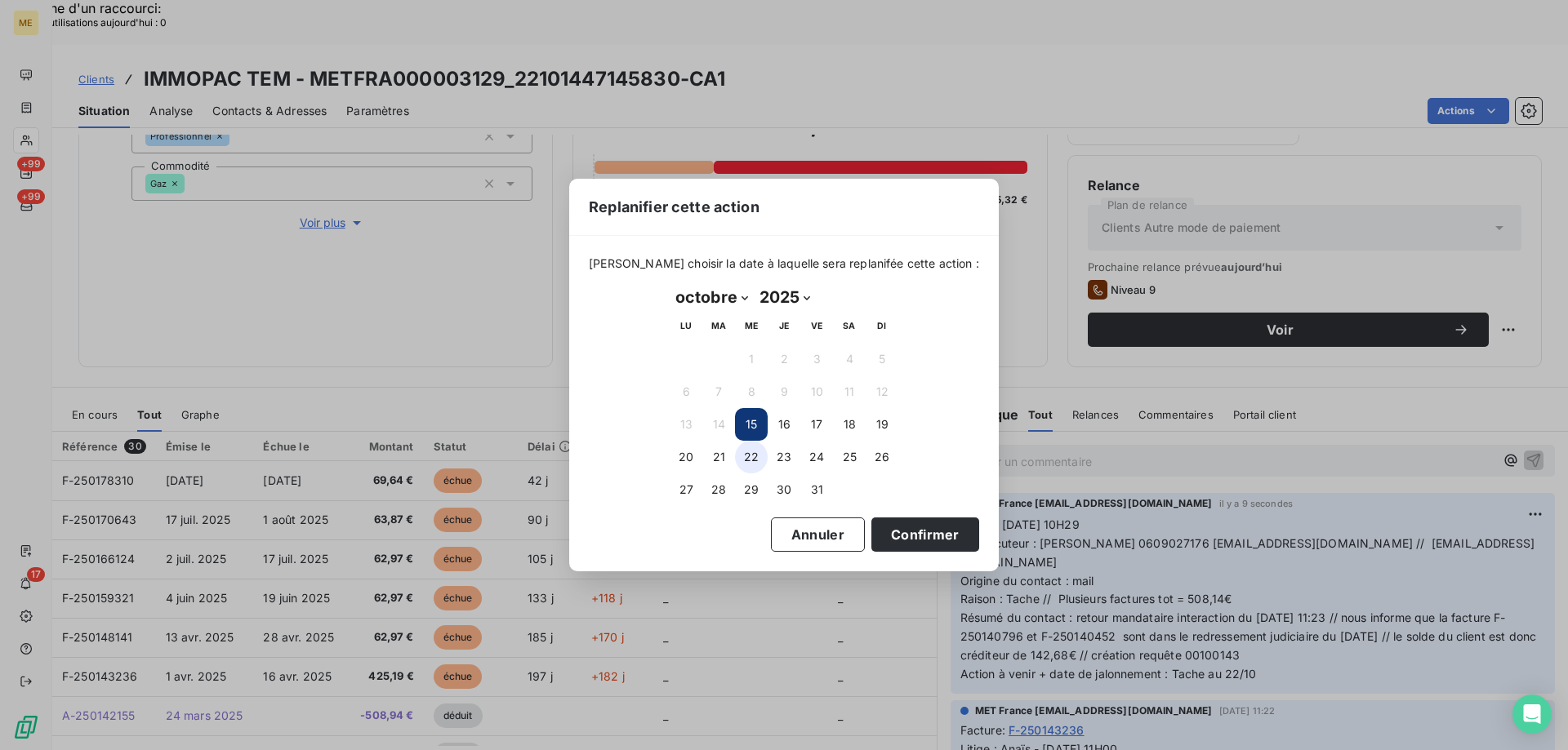
click at [753, 456] on button "22" at bounding box center [751, 457] width 33 height 33
click at [886, 536] on button "Confirmer" at bounding box center [925, 534] width 107 height 34
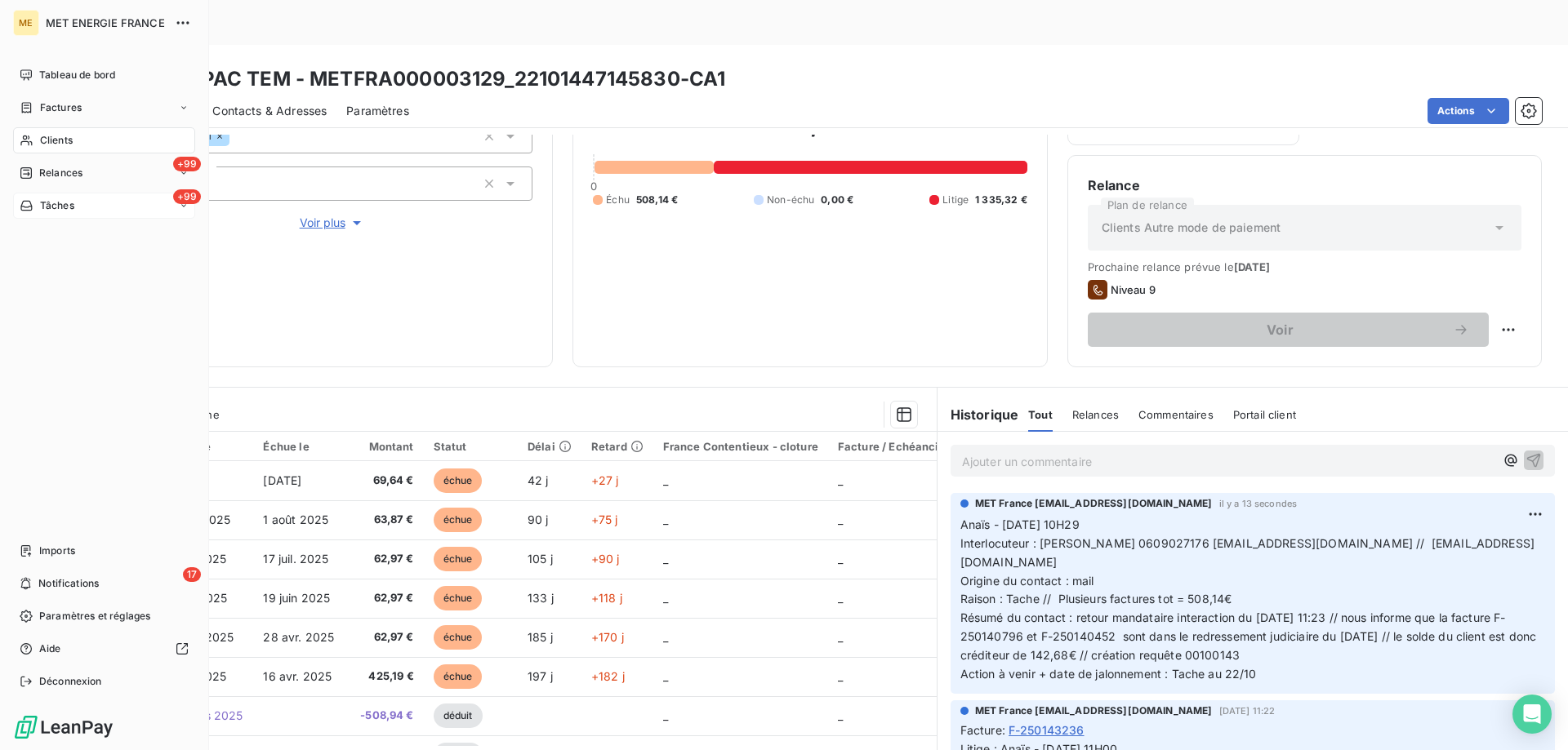
click at [55, 197] on div "+99 Tâches" at bounding box center [104, 206] width 182 height 26
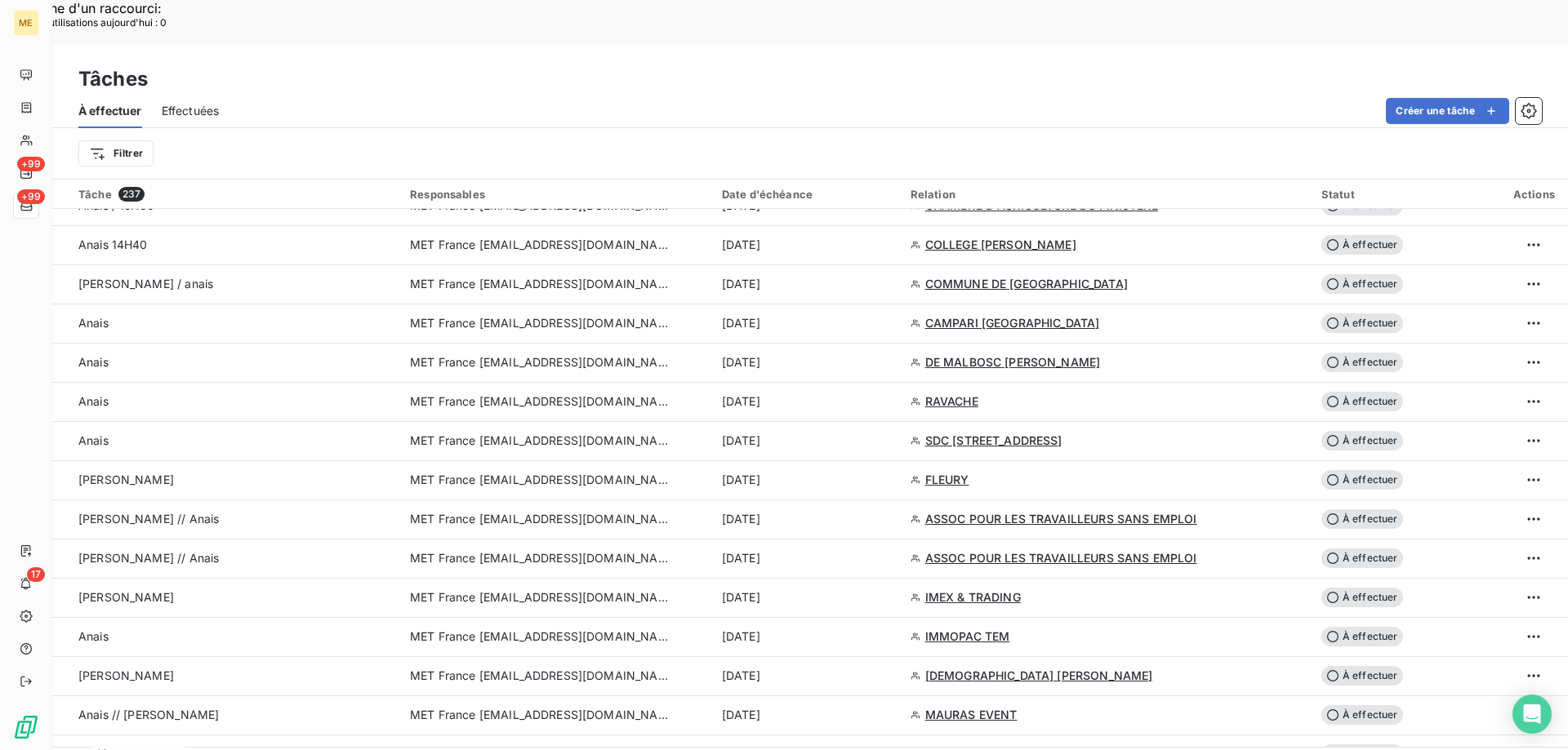
scroll to position [1714, 0]
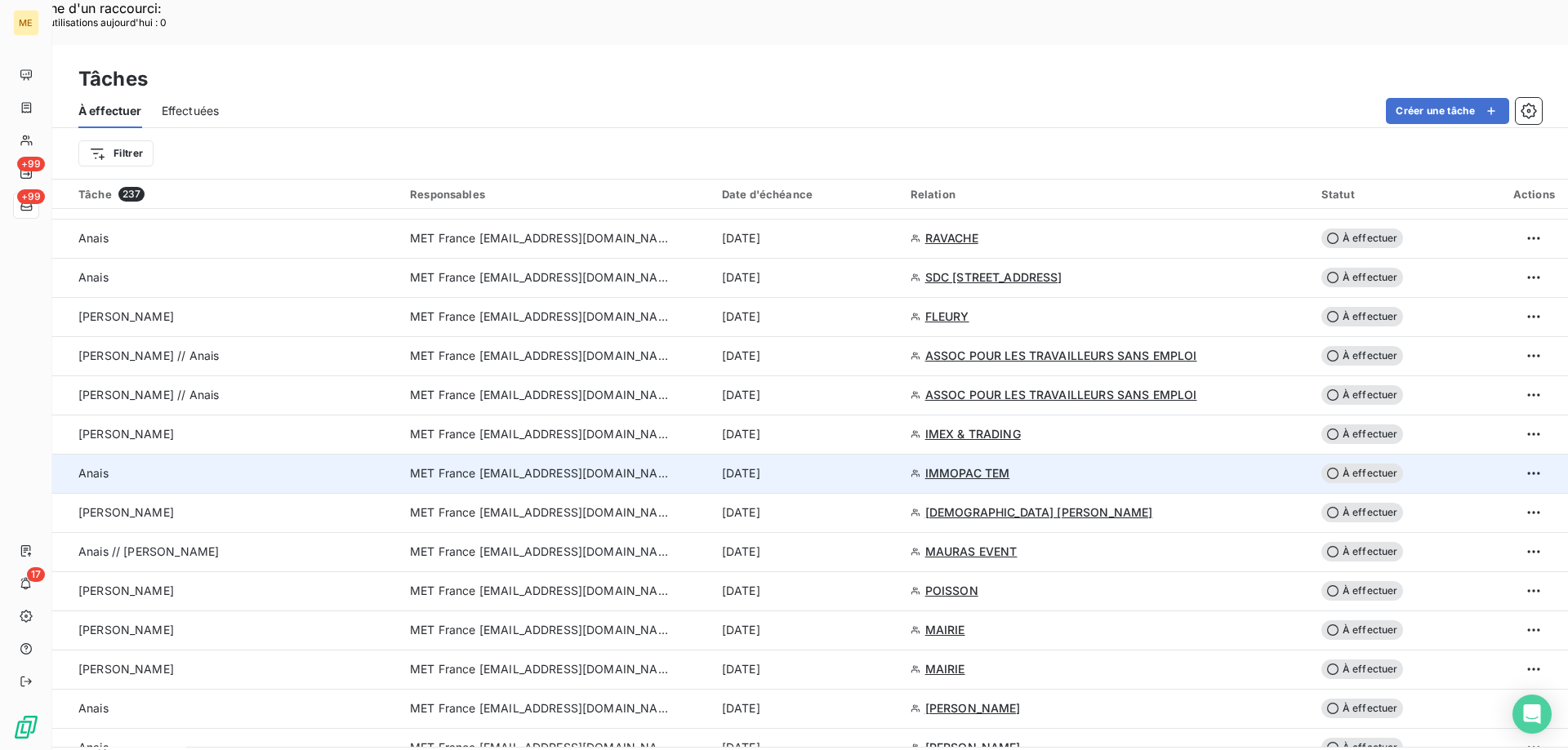
click at [876, 465] on div "15 oct. 2025" at bounding box center [807, 474] width 169 height 17
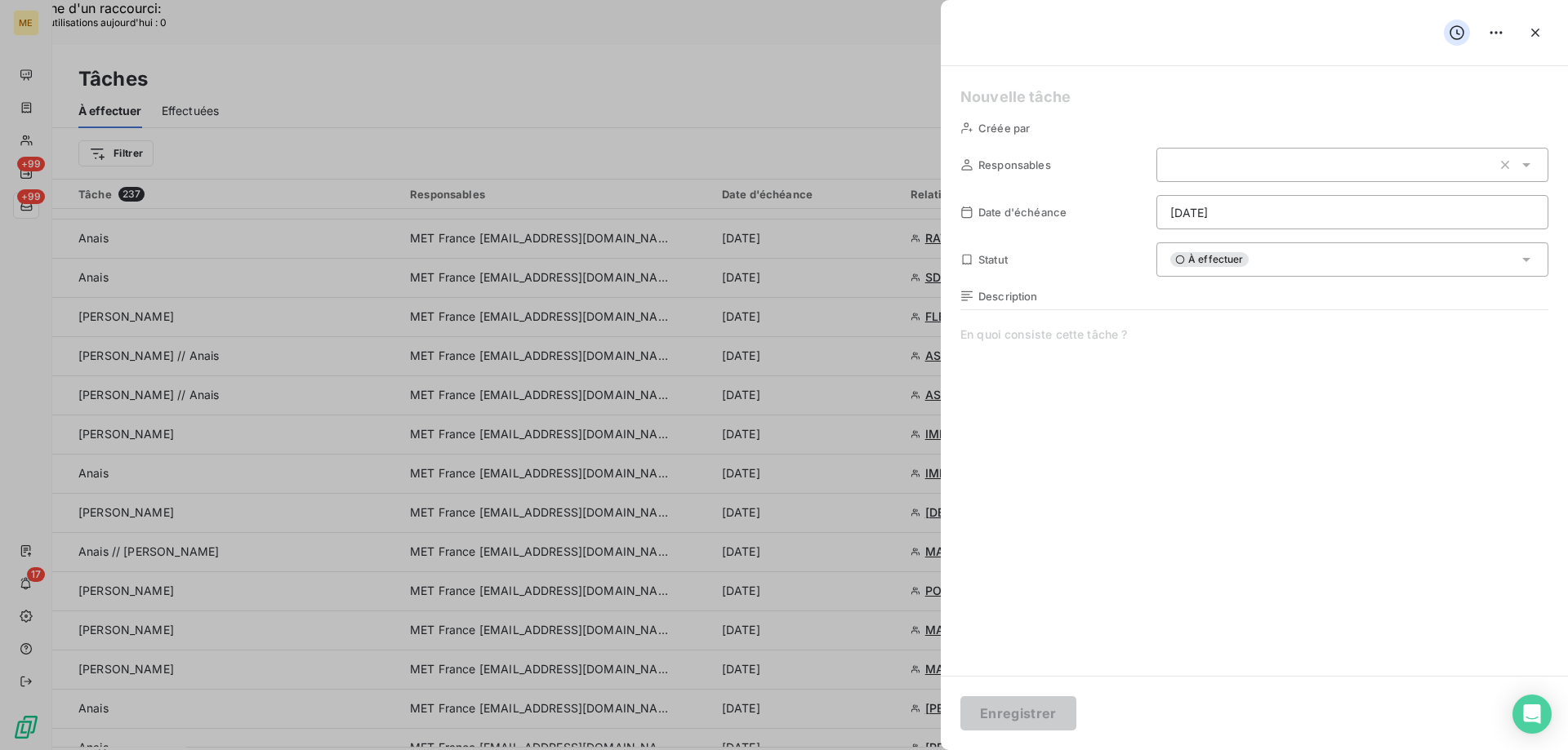
click at [1145, 357] on span at bounding box center [1255, 483] width 588 height 313
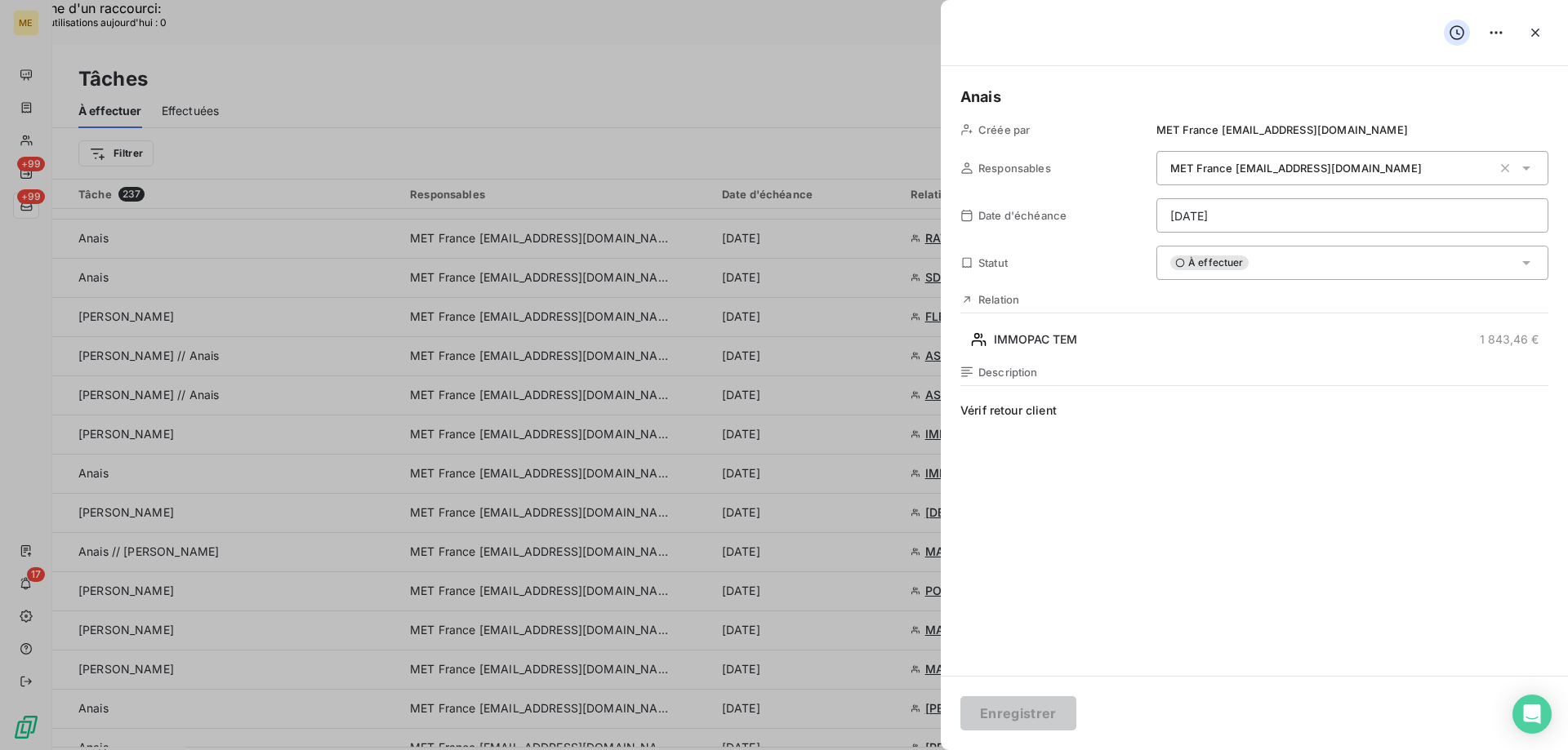
click at [1032, 404] on span "Vérif retour client" at bounding box center [1255, 558] width 588 height 313
drag, startPoint x: 993, startPoint y: 414, endPoint x: 1032, endPoint y: 409, distance: 39.3
click at [1010, 416] on span "Vérif retour client" at bounding box center [1255, 558] width 588 height 313
drag, startPoint x: 1030, startPoint y: 414, endPoint x: 1068, endPoint y: 419, distance: 38.3
click at [1068, 419] on span "Vérif retour client" at bounding box center [1255, 558] width 588 height 313
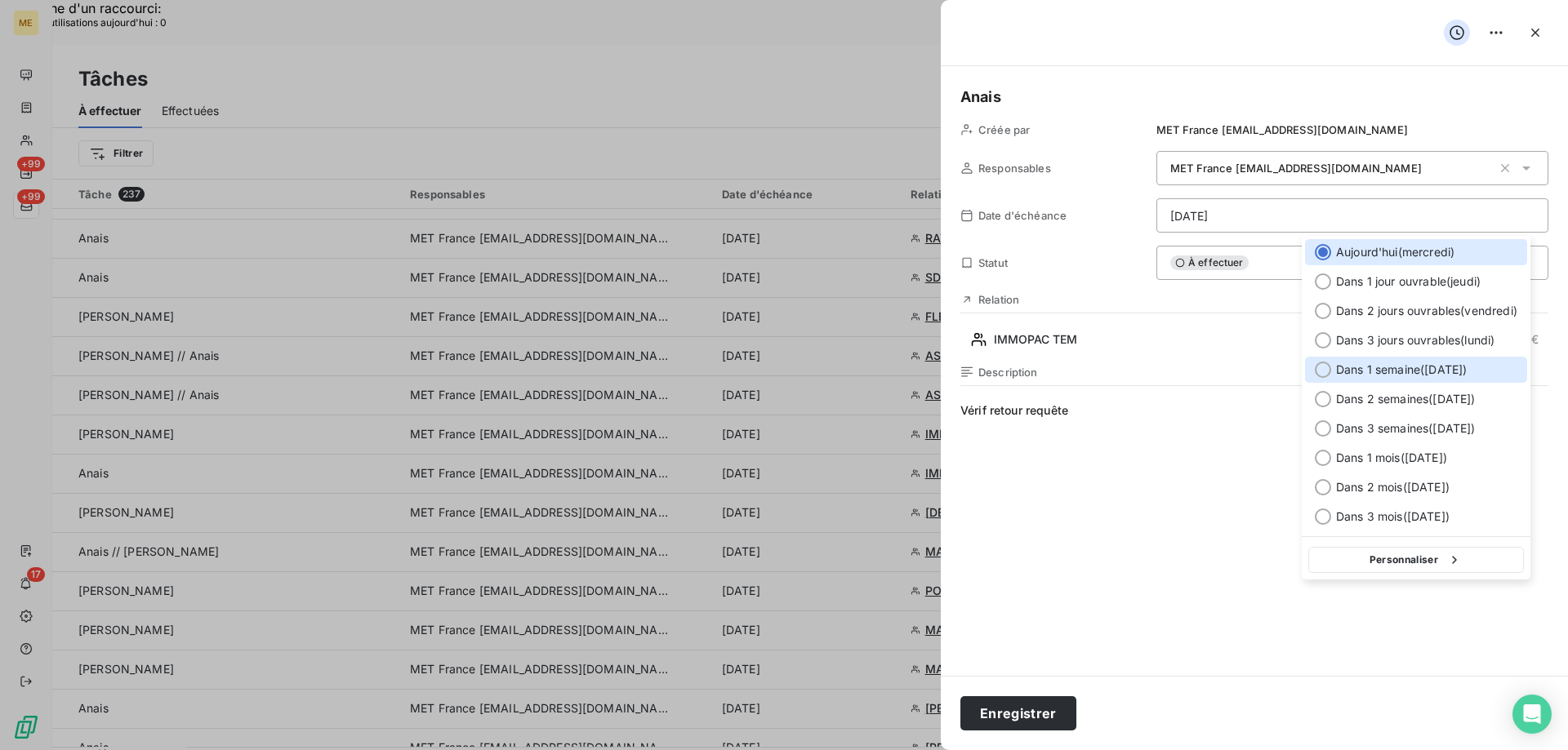
click at [1433, 364] on span "Dans 1 semaine ( 22 oct. )" at bounding box center [1402, 370] width 130 height 17
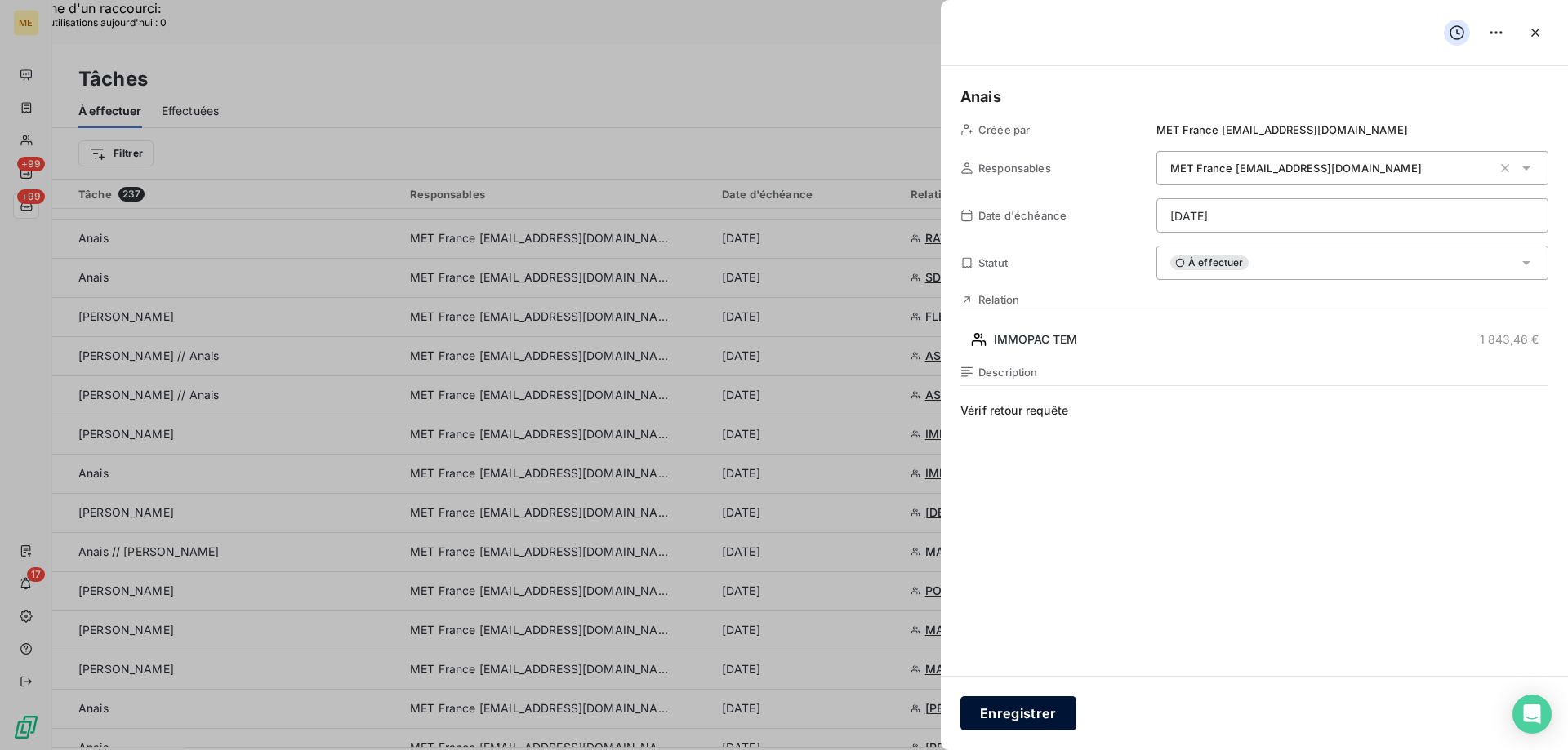
click at [1013, 706] on button "Enregistrer" at bounding box center [1019, 712] width 116 height 34
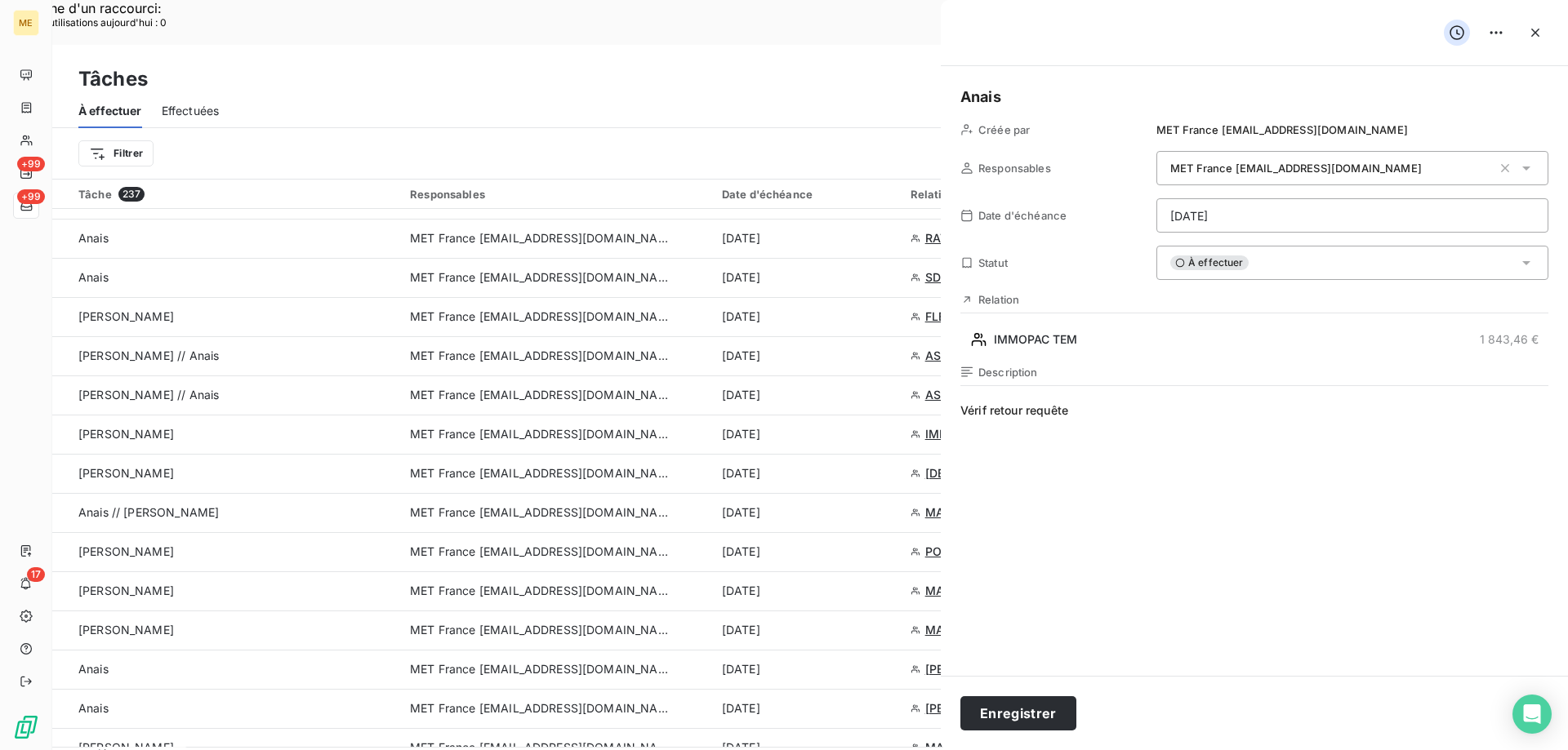
type input "[DATE]"
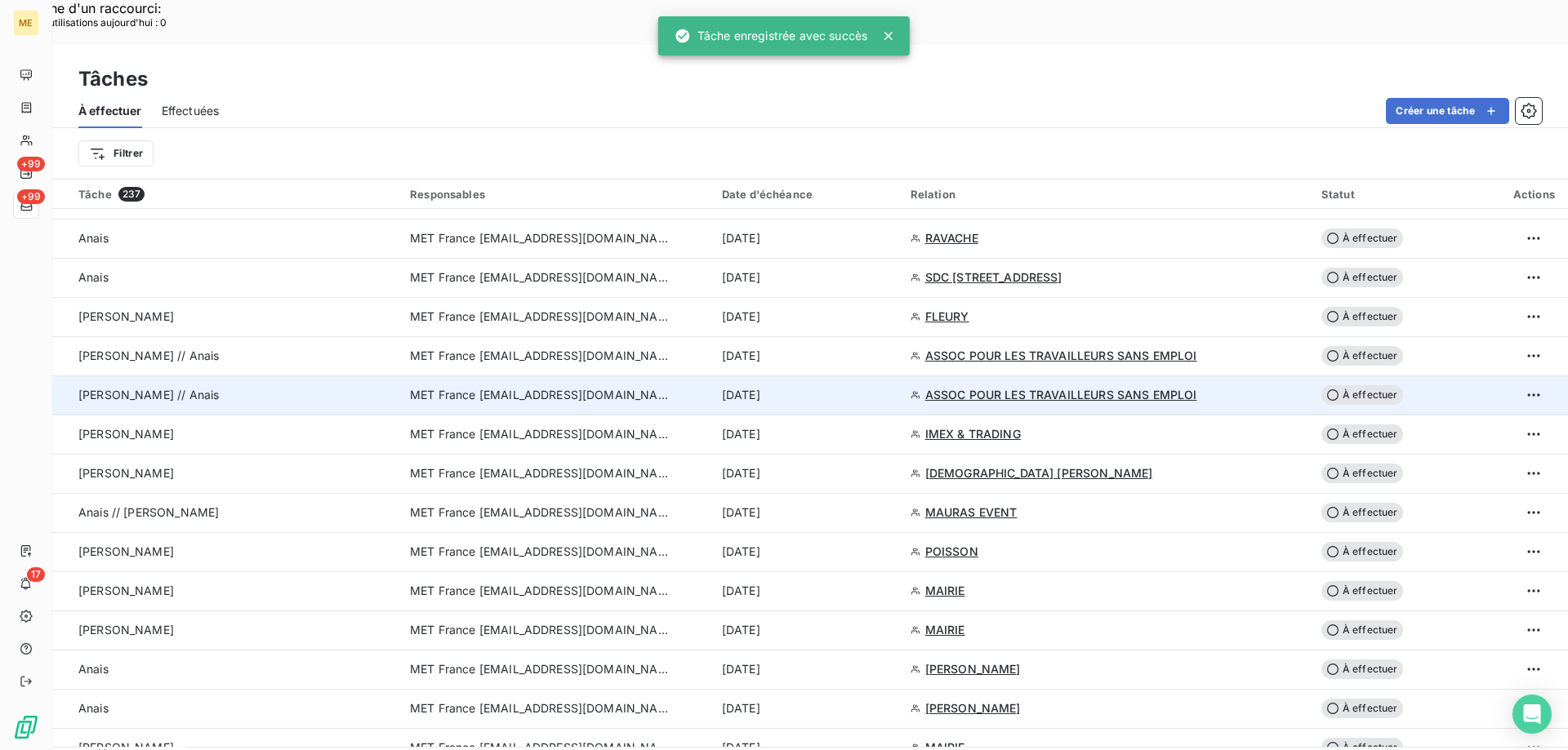
scroll to position [1632, 0]
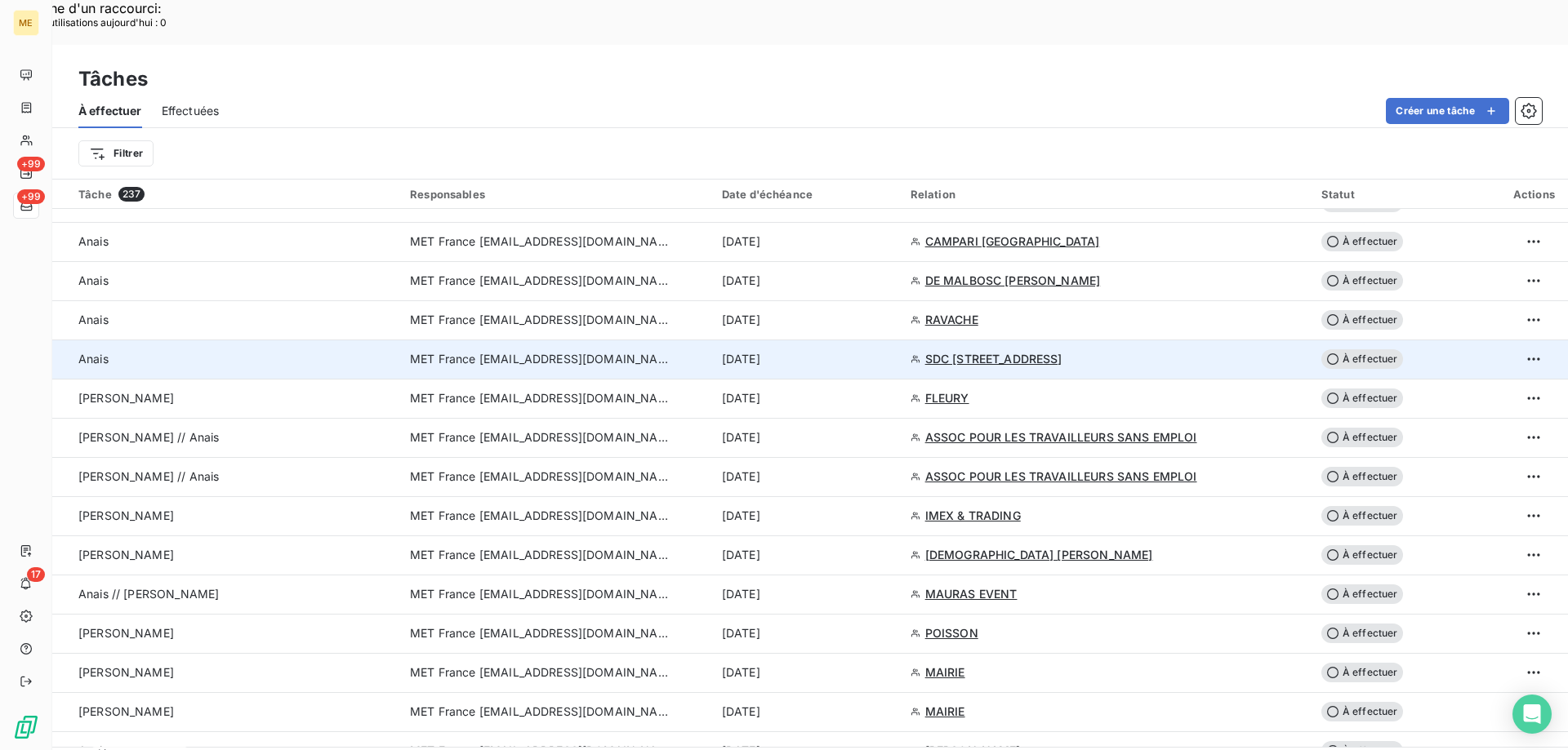
click at [849, 340] on td "15 oct. 2025" at bounding box center [806, 359] width 188 height 39
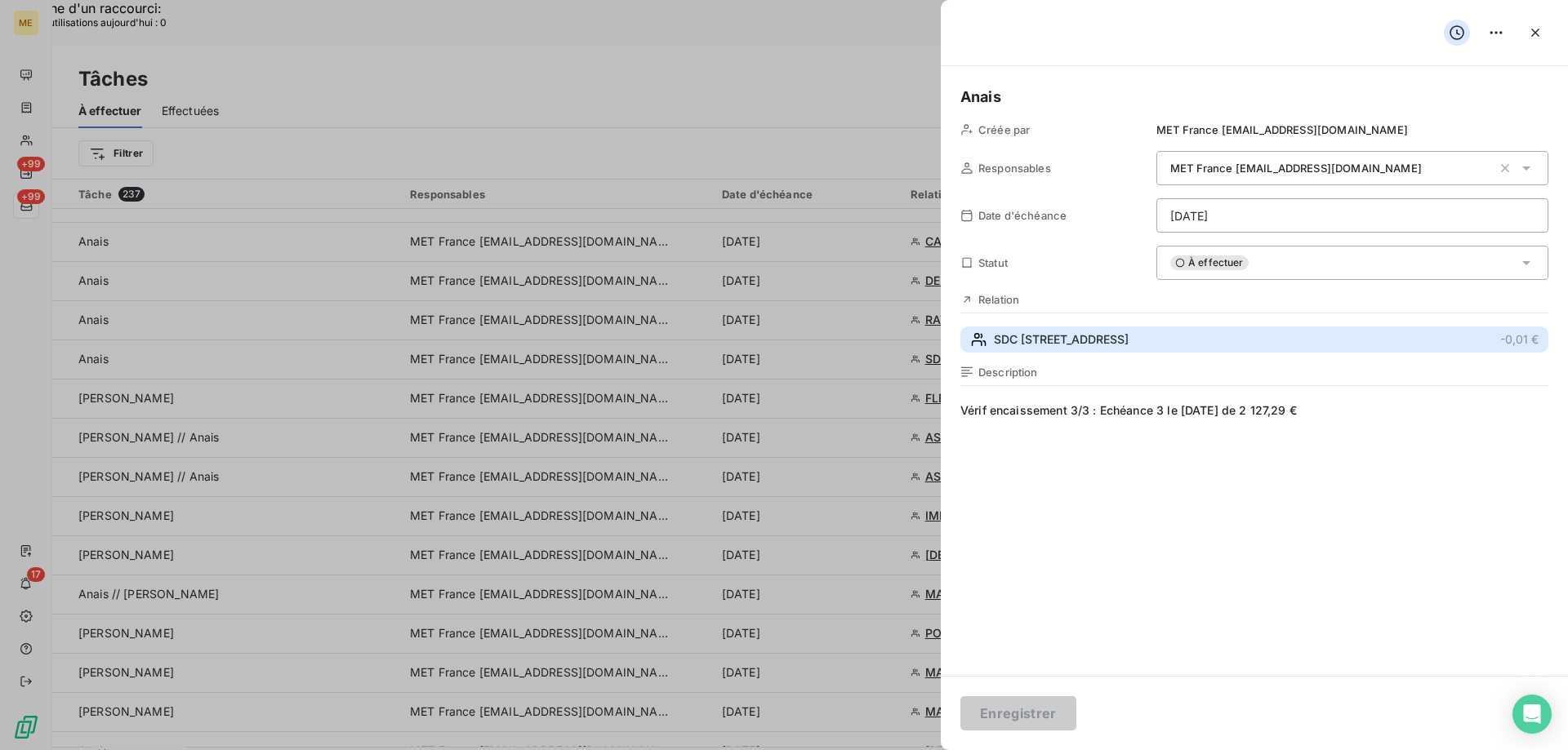
click at [1072, 344] on span "SDC 13 , RUE DE LORRAINE" at bounding box center [1061, 340] width 135 height 17
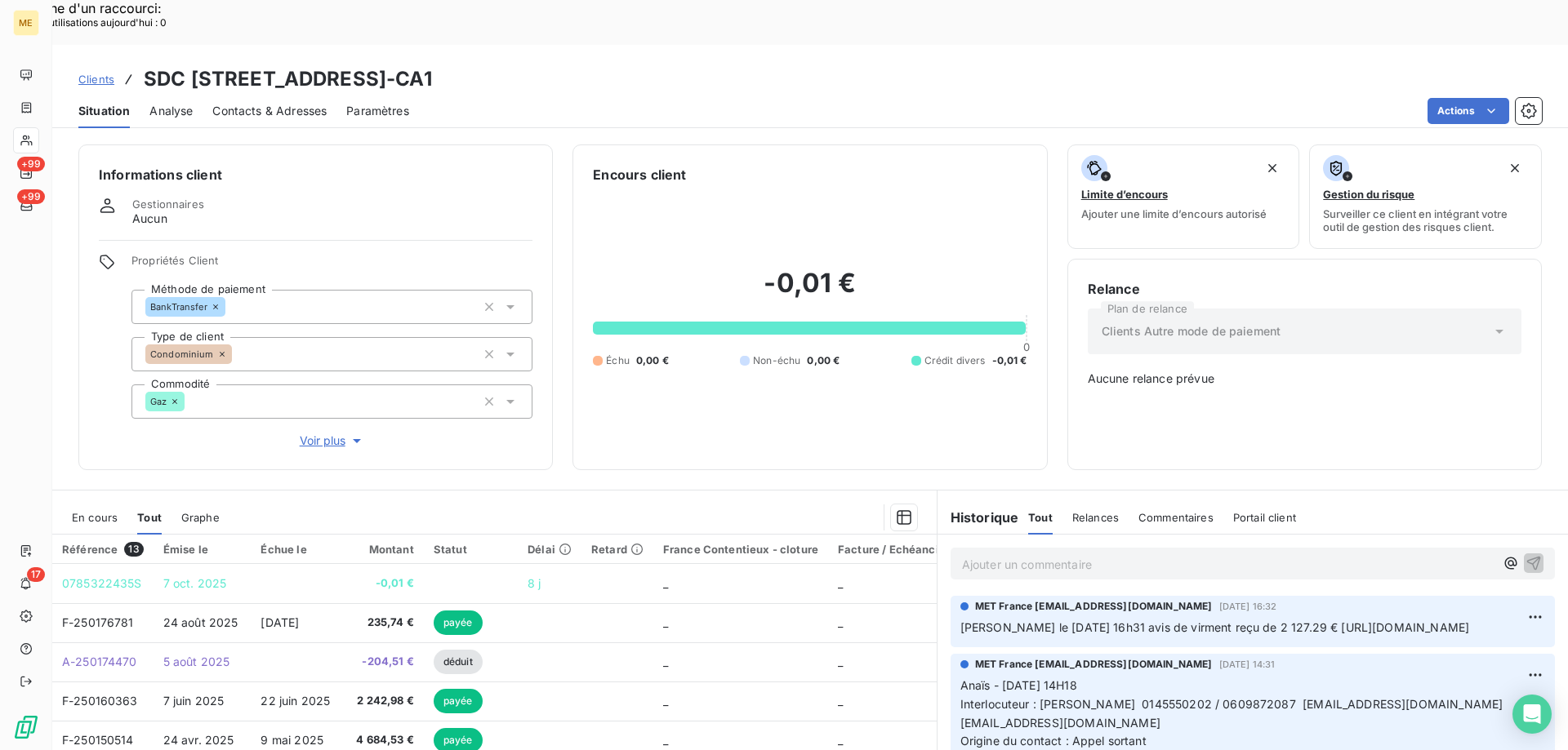
click at [99, 511] on span "En cours" at bounding box center [95, 518] width 46 height 13
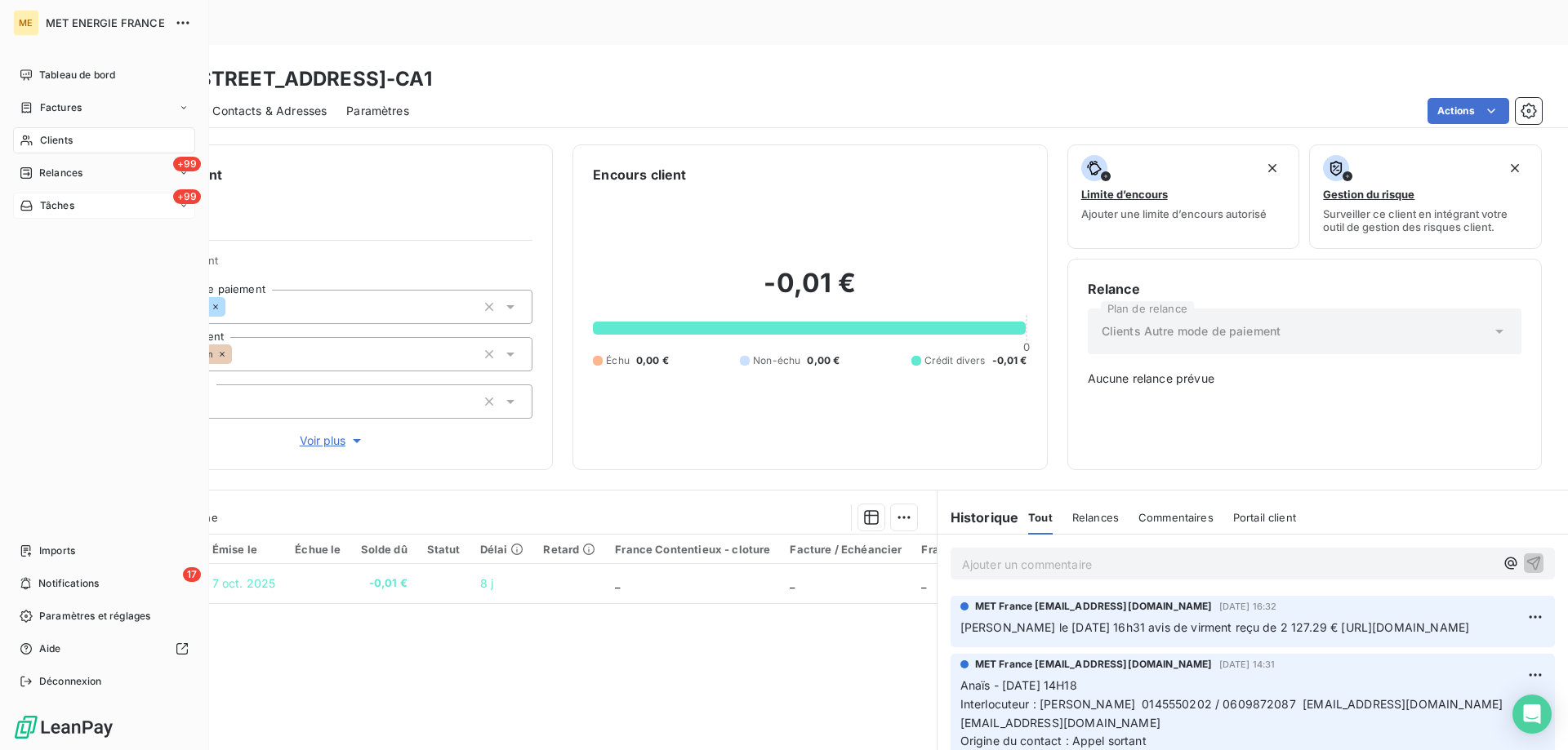
click at [82, 207] on div "+99 Tâches" at bounding box center [104, 206] width 182 height 26
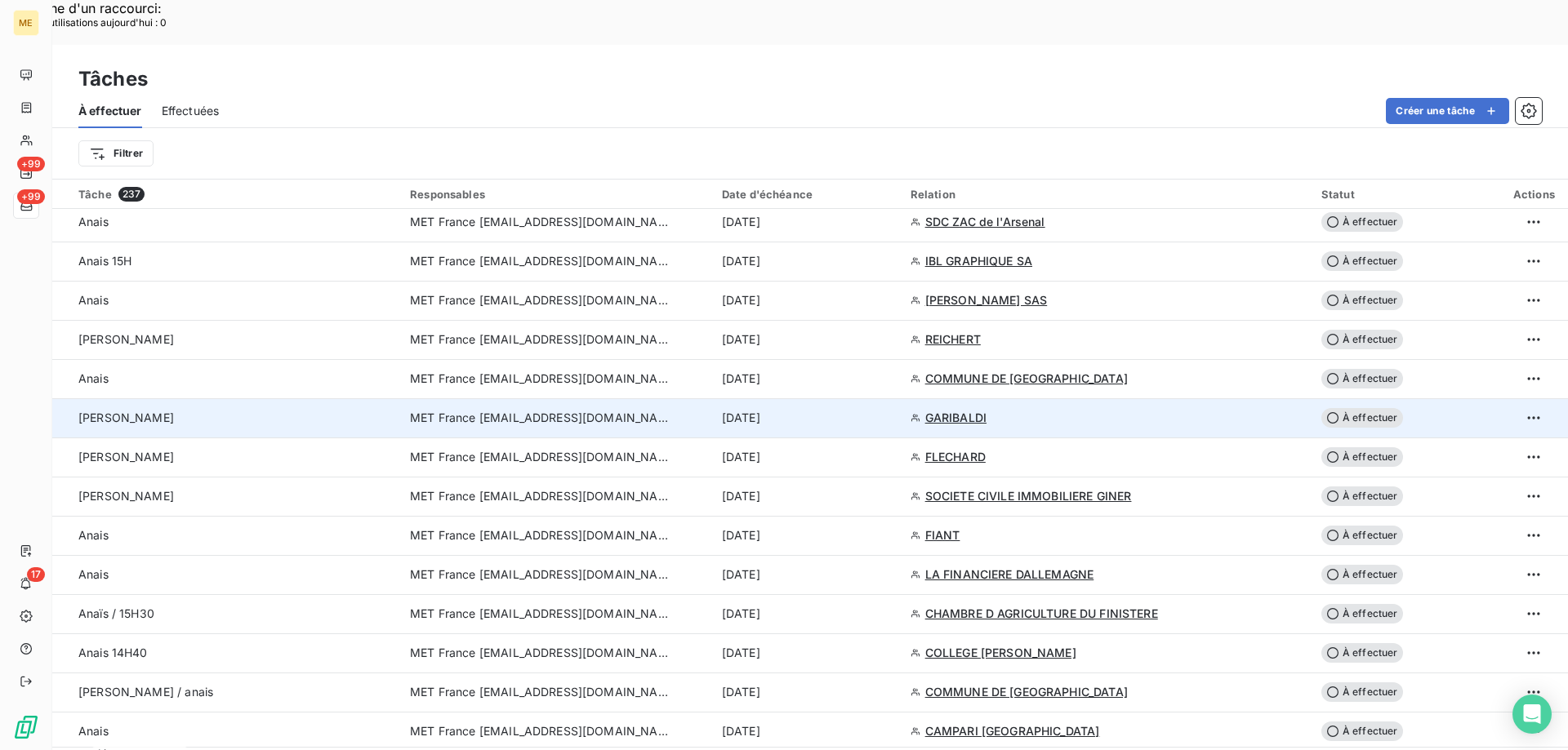
scroll to position [1306, 0]
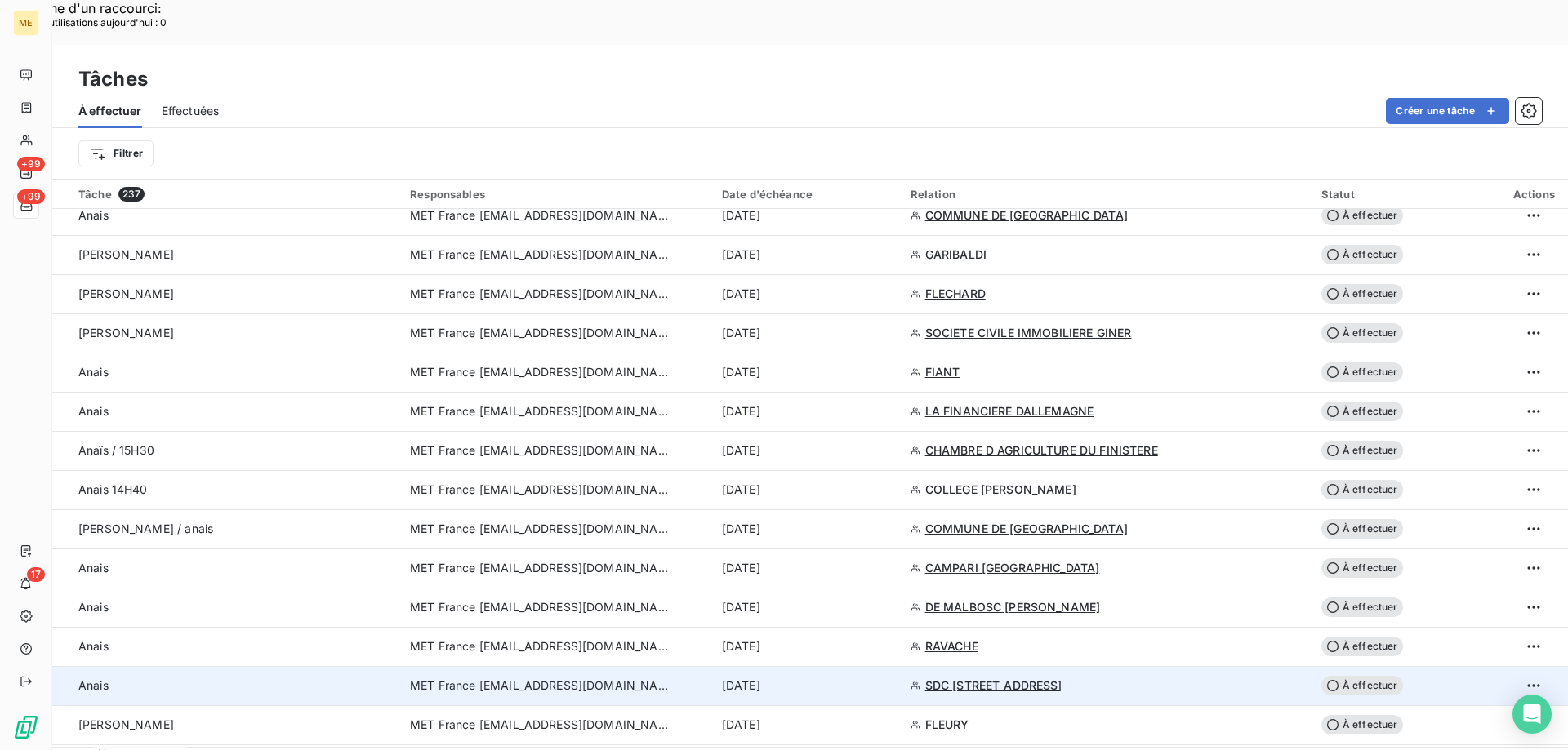
click at [869, 677] on div "15 oct. 2025" at bounding box center [807, 686] width 169 height 17
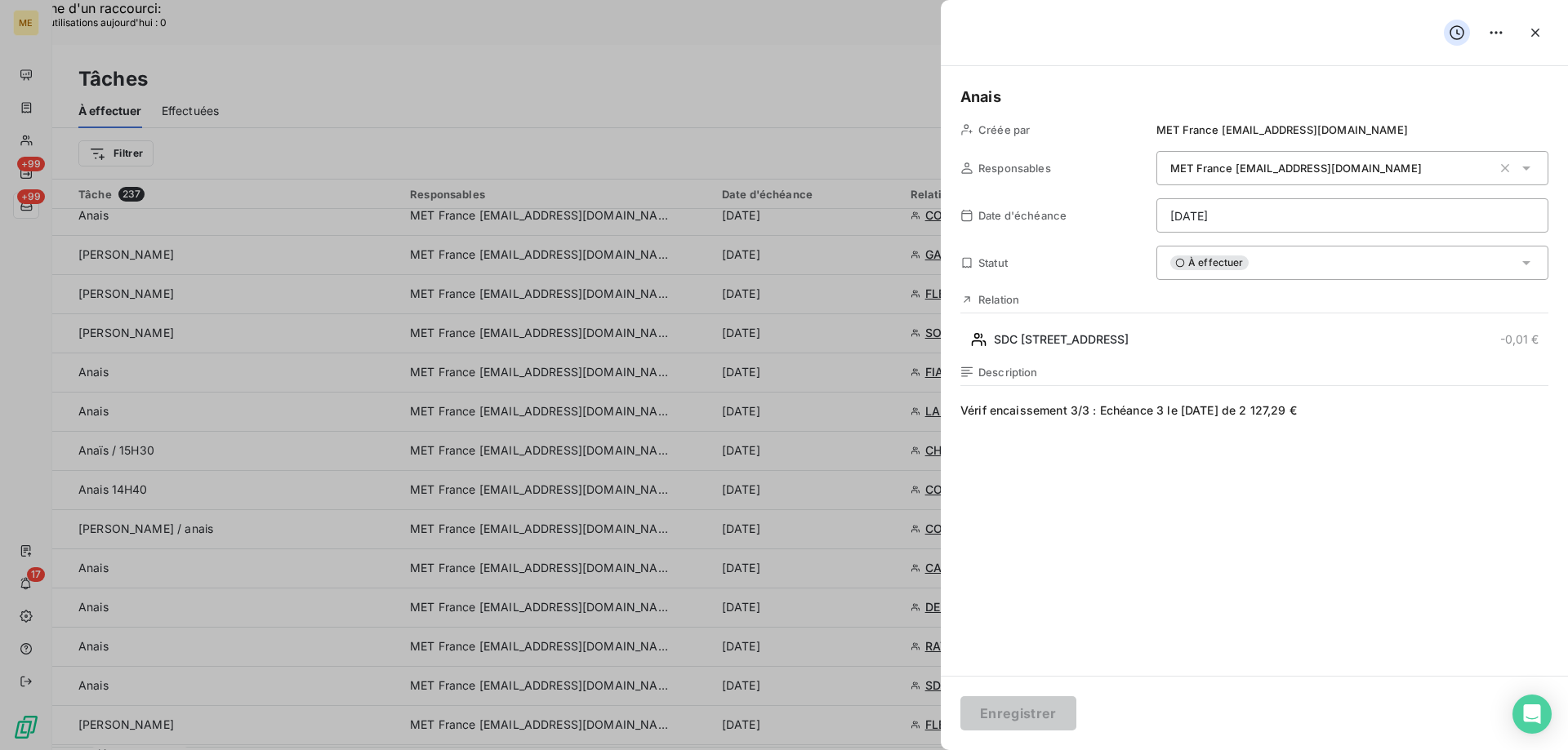
click at [1287, 269] on div "À effectuer" at bounding box center [1352, 263] width 392 height 34
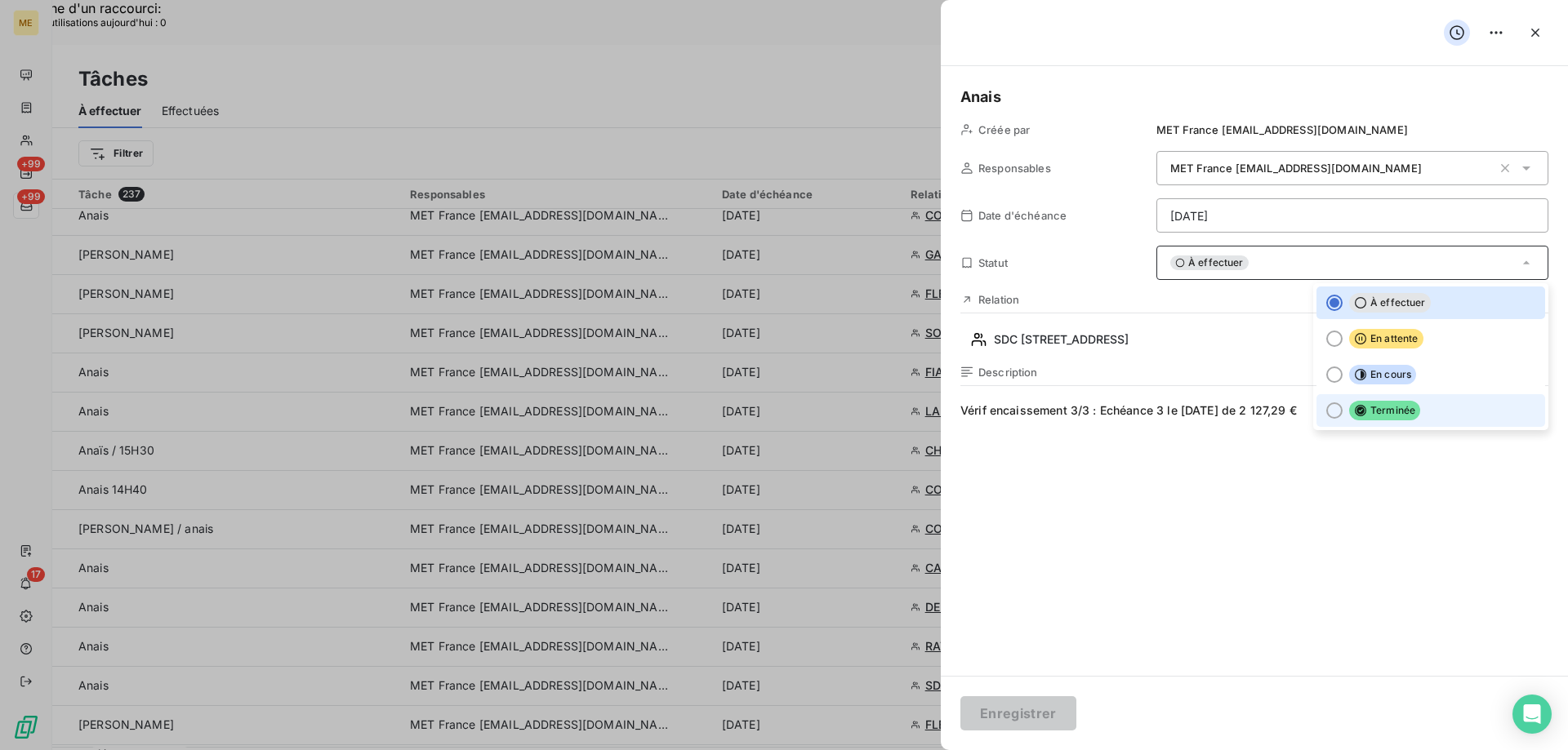
click at [1371, 409] on span "Terminée" at bounding box center [1384, 410] width 71 height 19
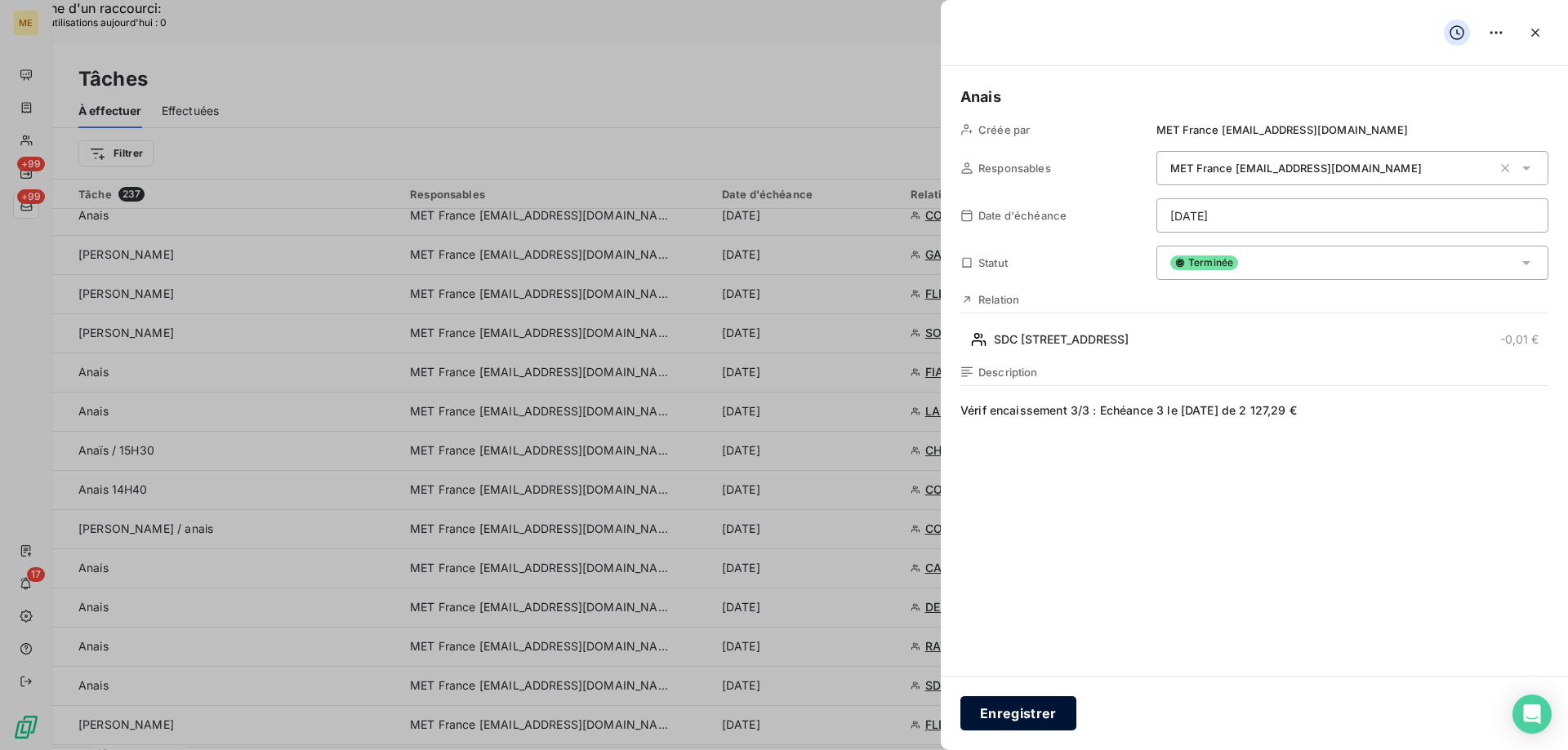
click at [995, 721] on button "Enregistrer" at bounding box center [1019, 712] width 116 height 34
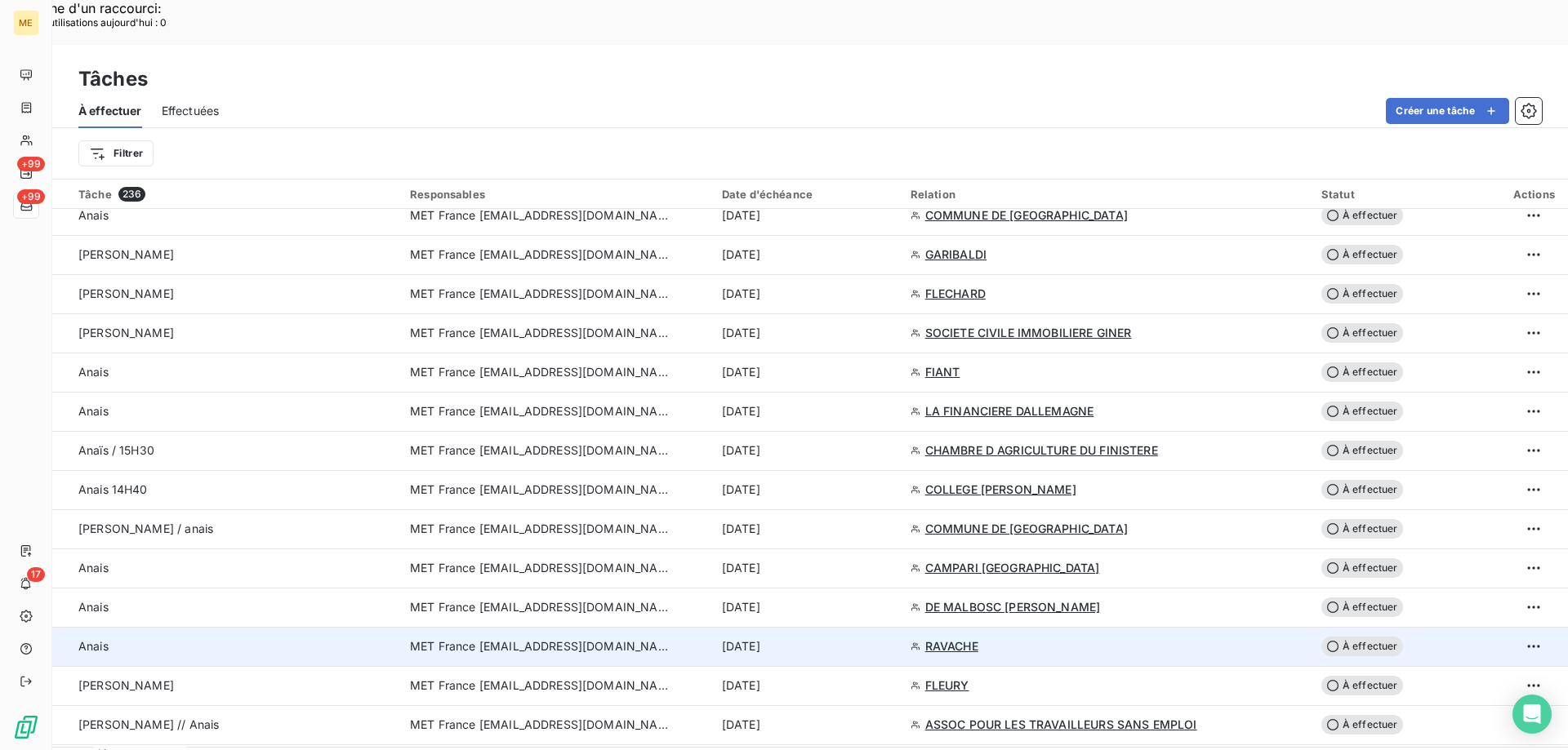
click at [865, 638] on div "15 oct. 2025" at bounding box center [807, 646] width 169 height 17
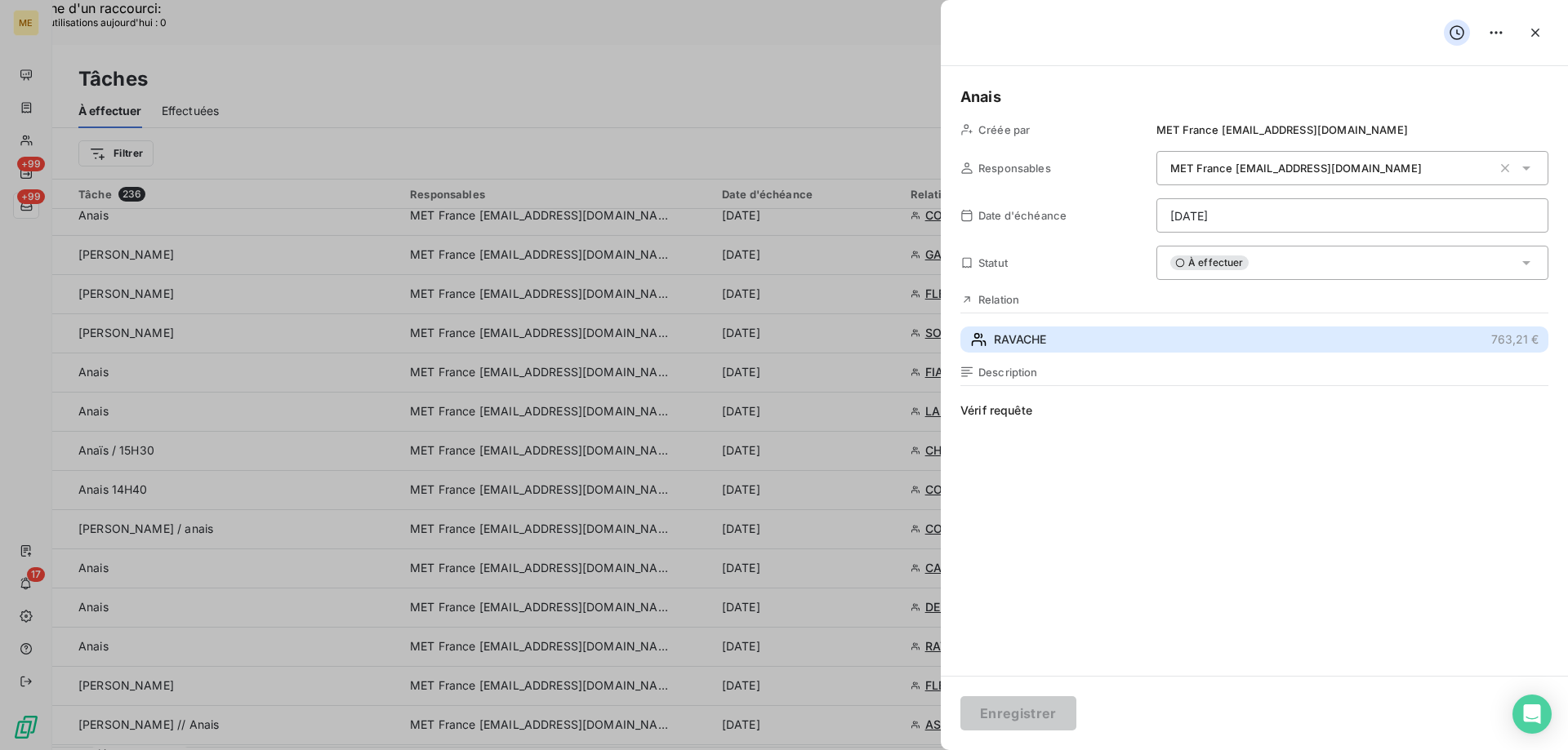
click at [1077, 342] on button "RAVACHE 763,21 €" at bounding box center [1255, 340] width 588 height 26
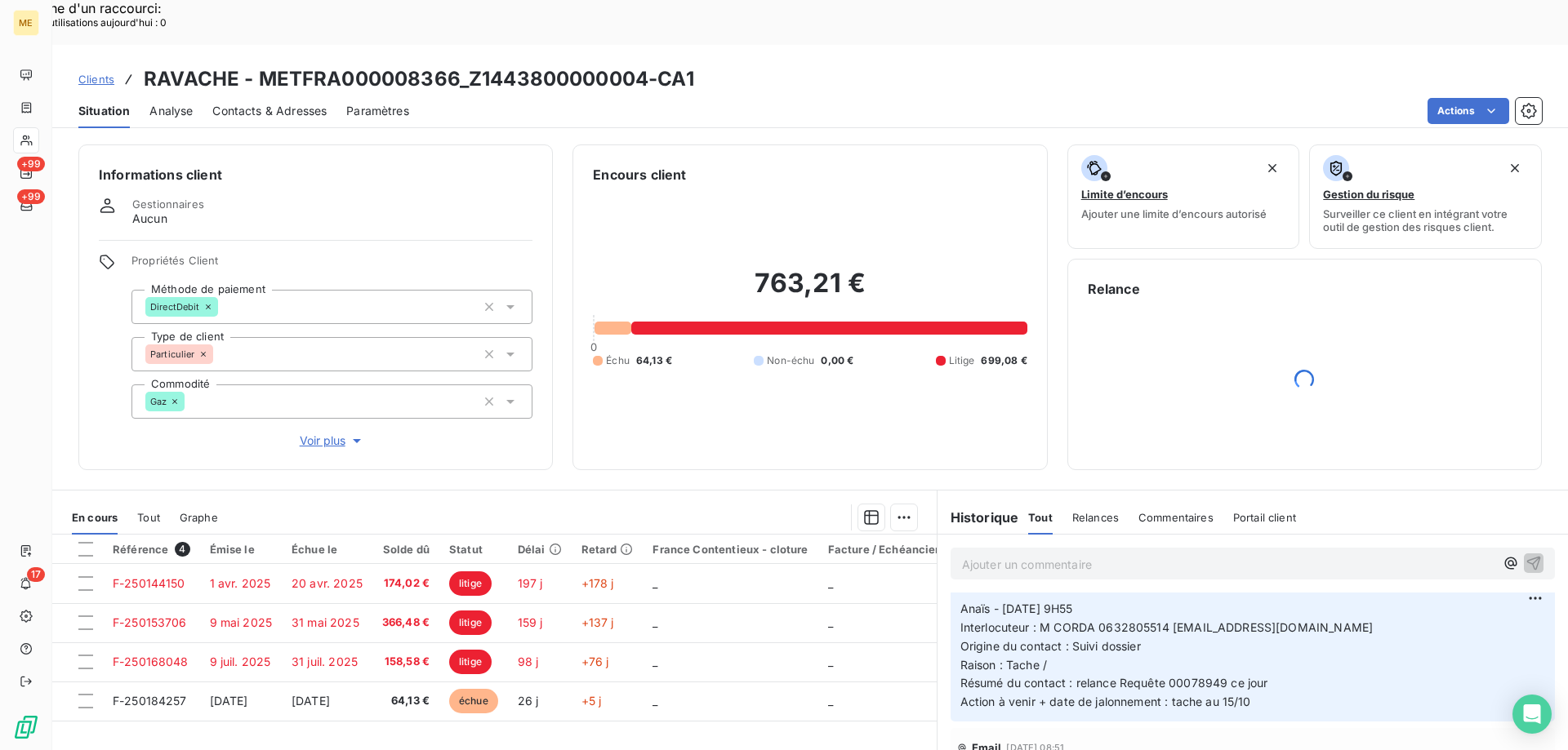
scroll to position [82, 0]
drag, startPoint x: 1221, startPoint y: 627, endPoint x: 1164, endPoint y: 628, distance: 57.0
click at [1164, 674] on span "Résumé du contact : relance Requête 00078949 ce jour" at bounding box center [1114, 680] width 308 height 14
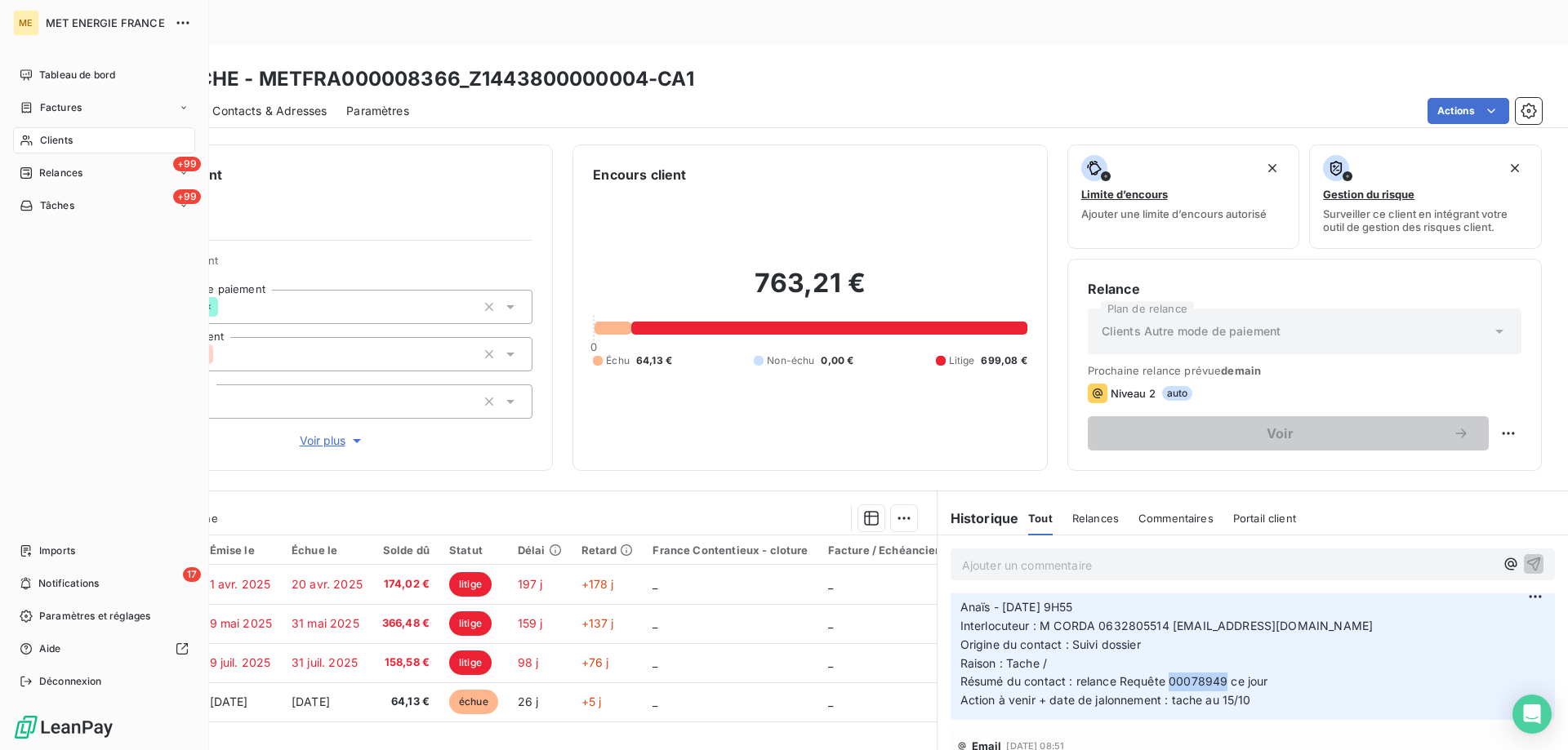
click at [62, 211] on span "Tâches" at bounding box center [57, 206] width 34 height 15
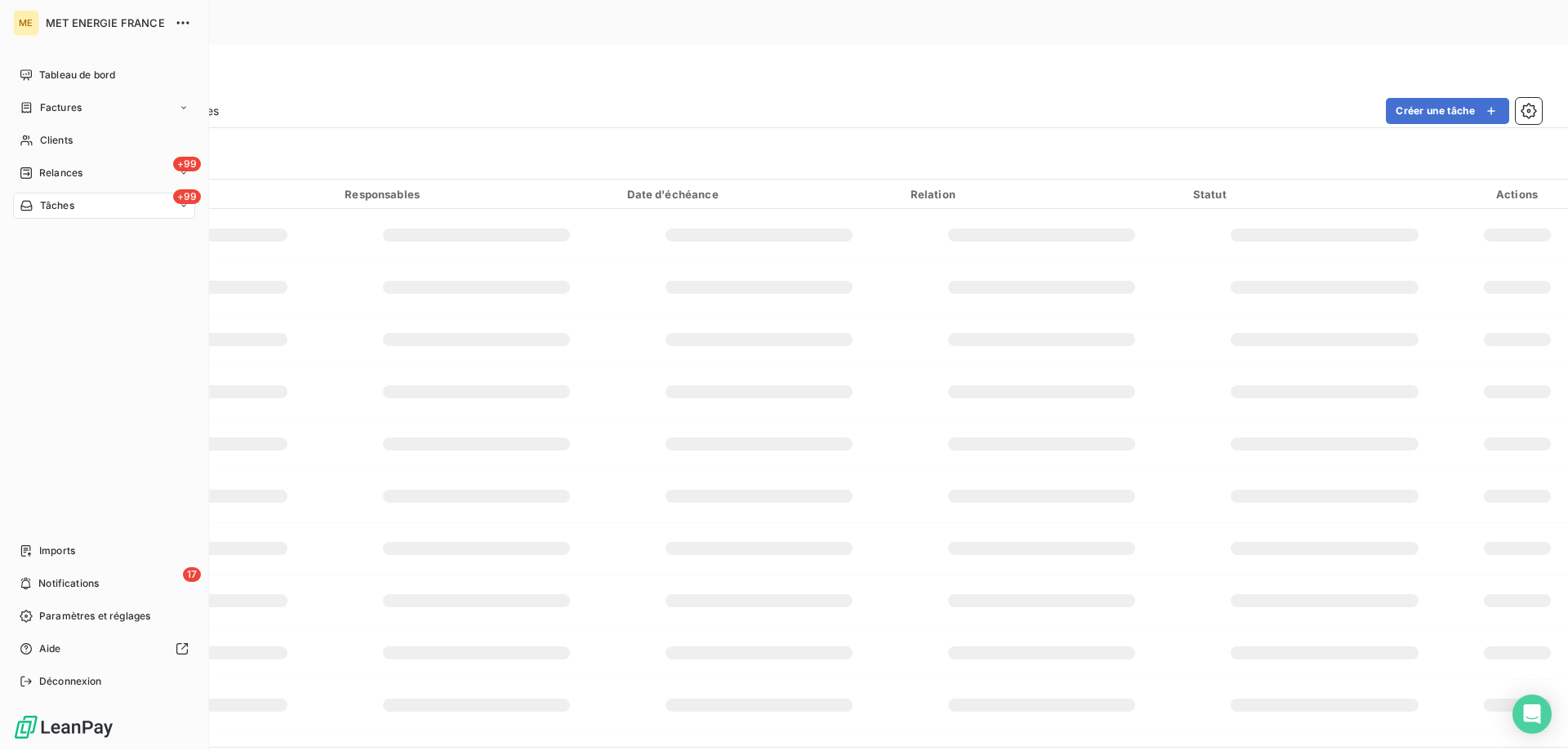
click at [44, 216] on div "+99 Tâches" at bounding box center [104, 206] width 182 height 26
click at [40, 207] on span "Tâches" at bounding box center [57, 206] width 34 height 15
click at [25, 207] on icon at bounding box center [26, 206] width 11 height 10
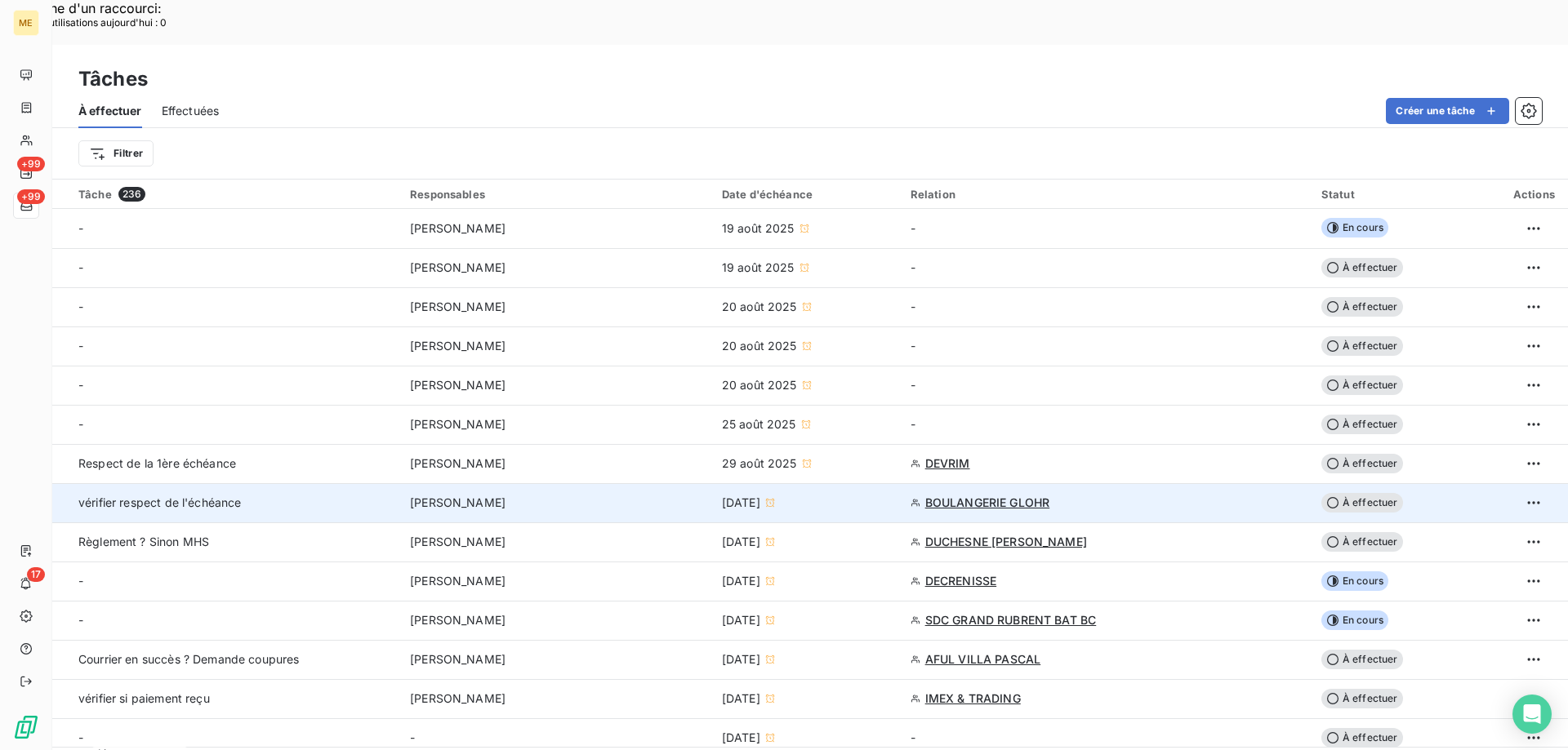
scroll to position [106, 0]
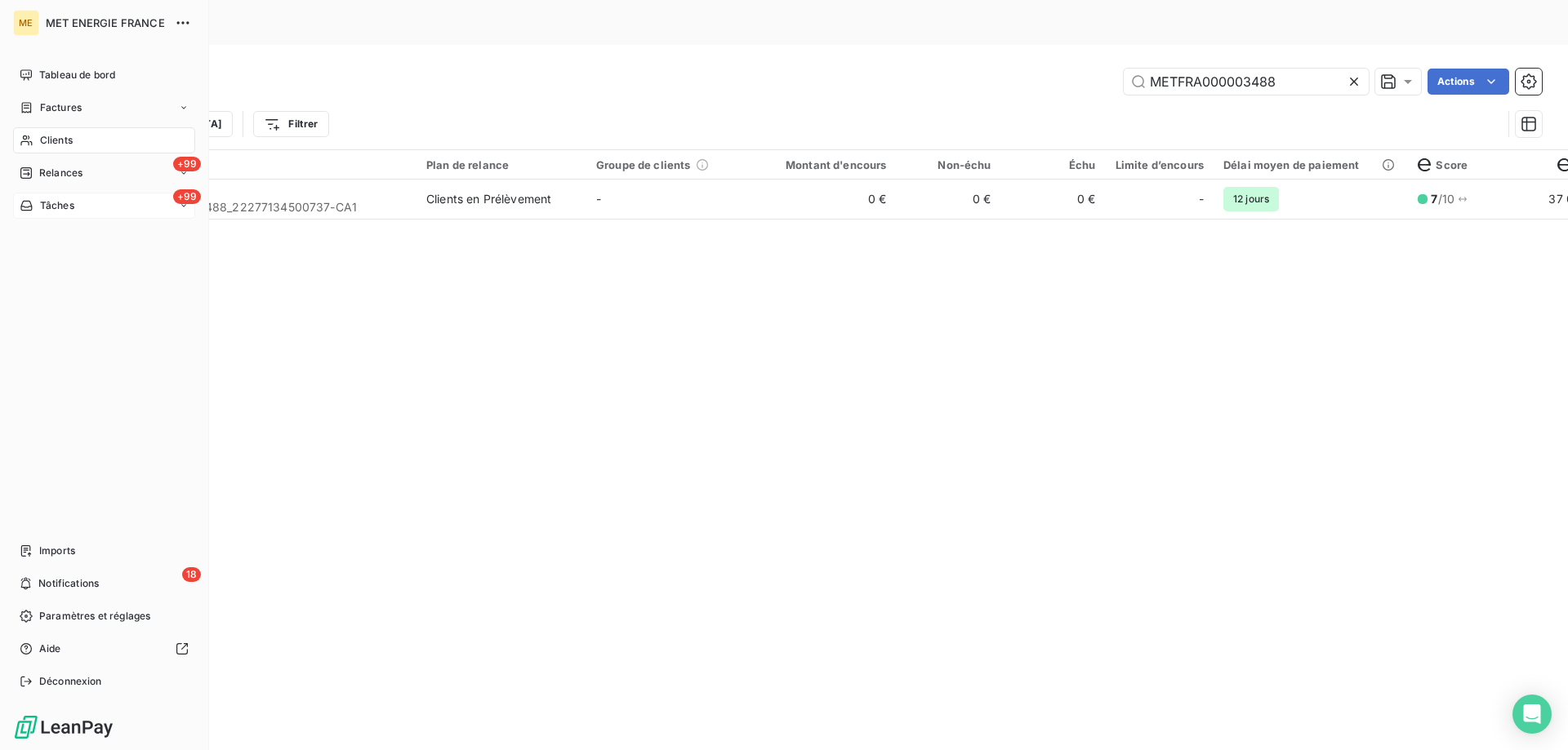
click at [27, 203] on icon at bounding box center [26, 206] width 14 height 13
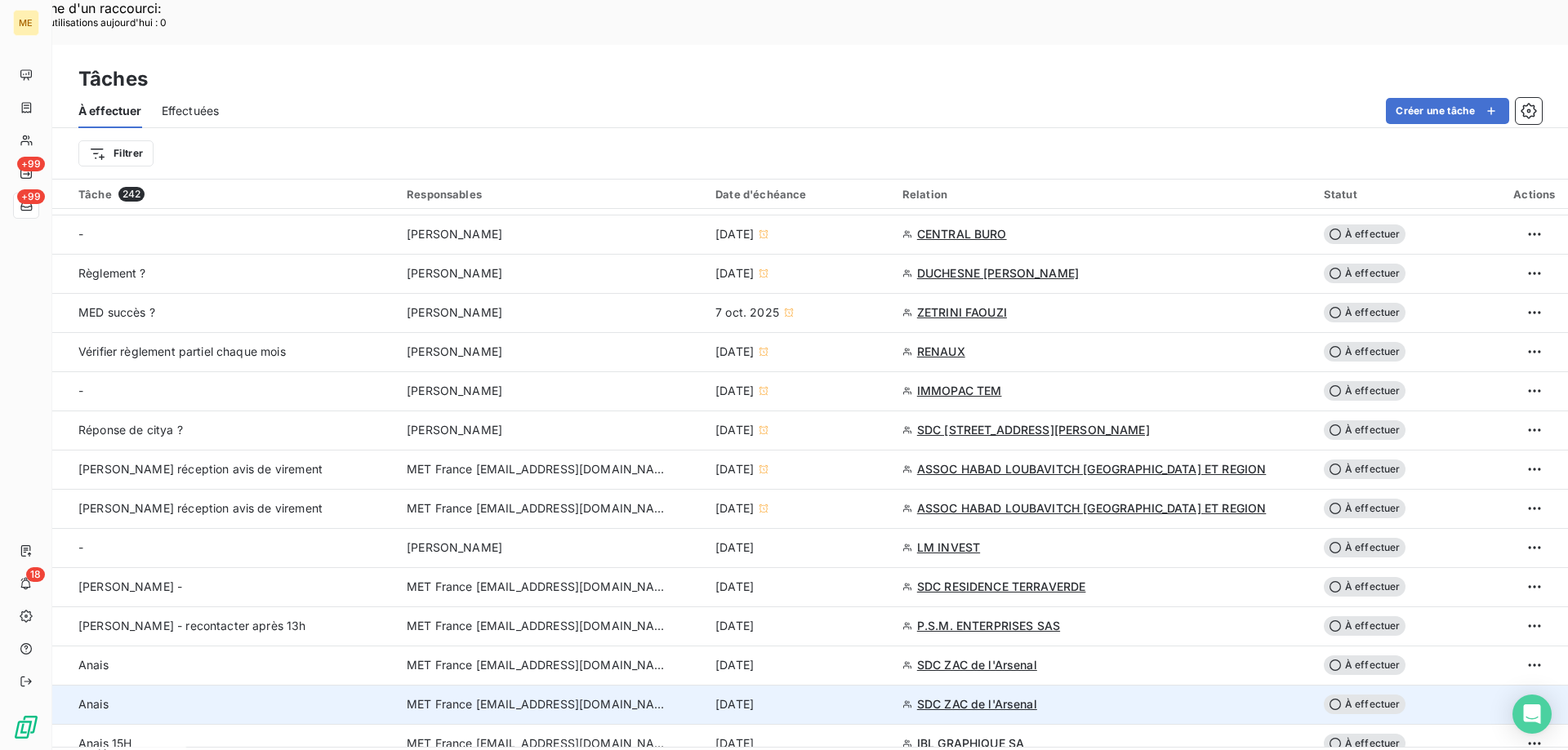
scroll to position [816, 0]
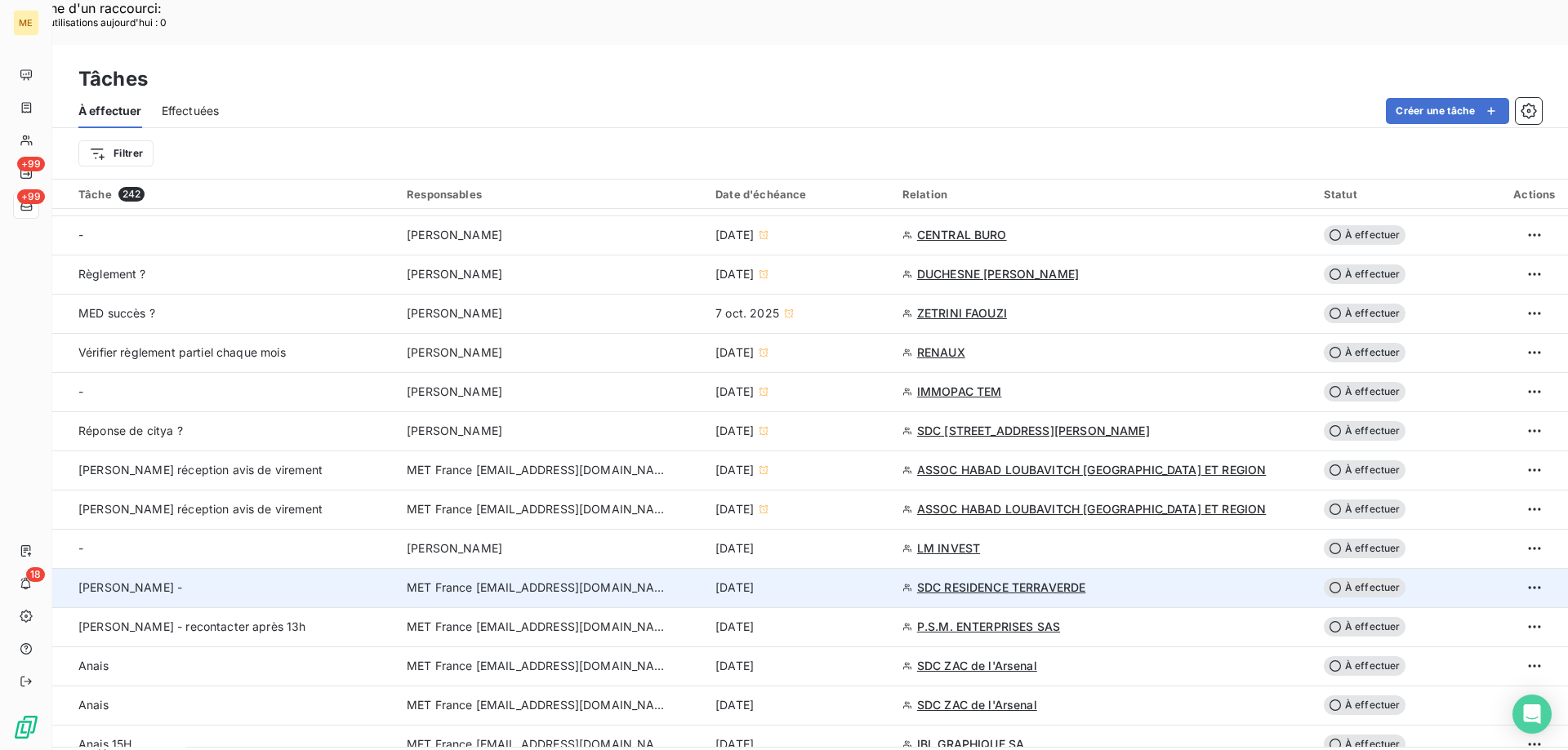
click at [993, 579] on span "SDC RESIDENCE TERRAVERDE" at bounding box center [1002, 588] width 169 height 17
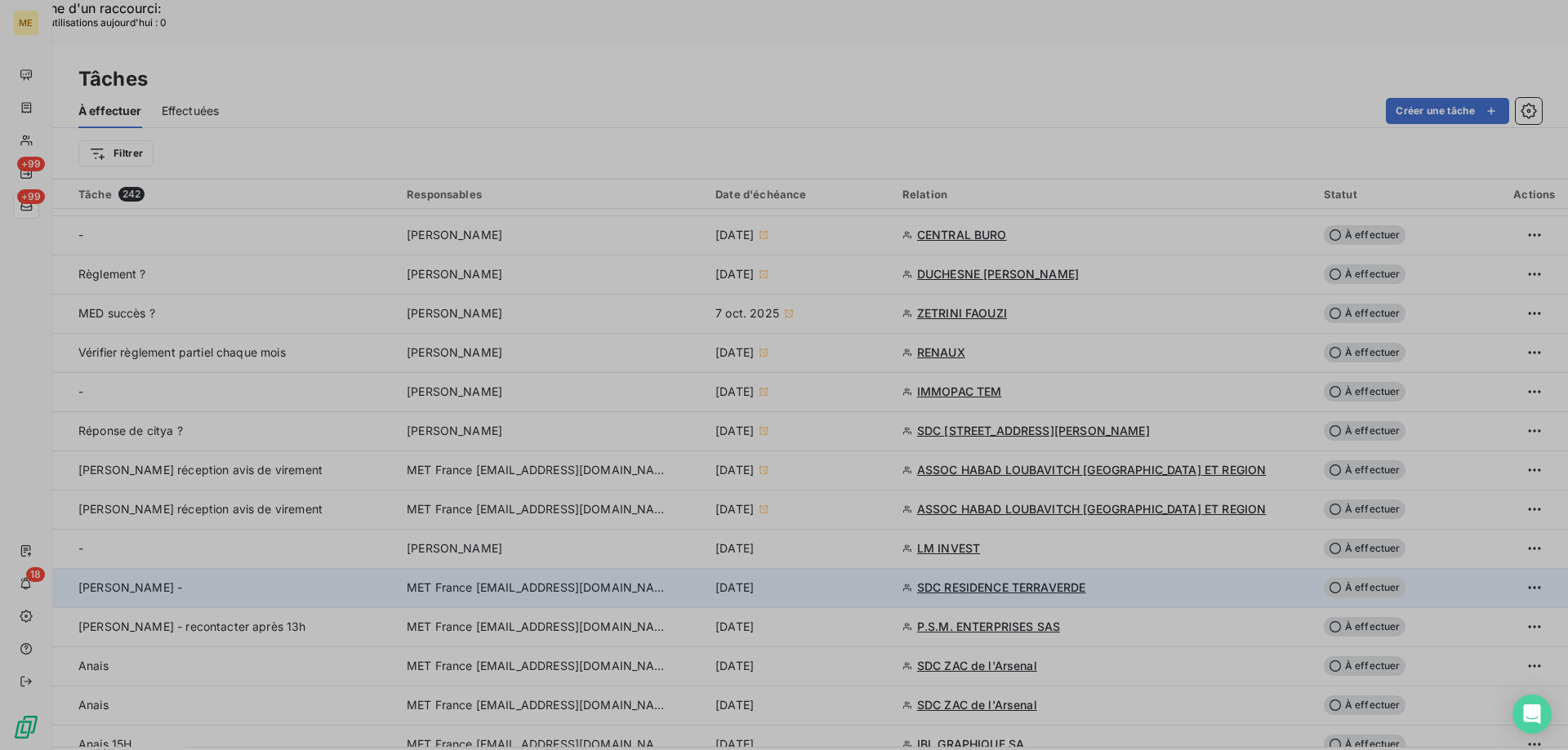
type input "[DATE]"
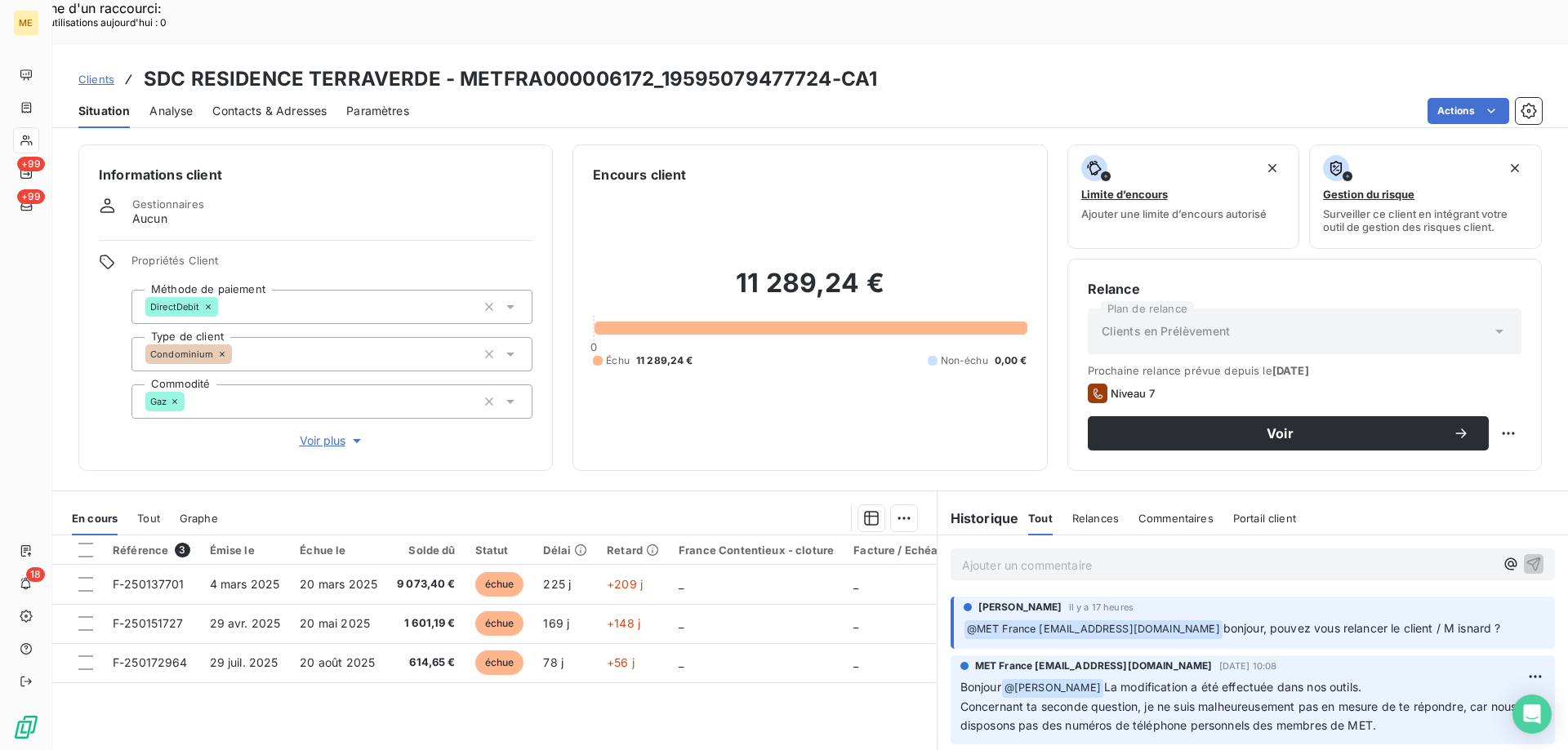
drag, startPoint x: 1224, startPoint y: 621, endPoint x: 1246, endPoint y: 622, distance: 22.0
click at [1246, 659] on div "MET France [EMAIL_ADDRESS][DOMAIN_NAME] [DATE] 10:08" at bounding box center [1253, 666] width 585 height 15
click at [1152, 678] on p "Bonjour @ [PERSON_NAME] La modification a été effectuée dans nos outils. Concer…" at bounding box center [1253, 707] width 585 height 57
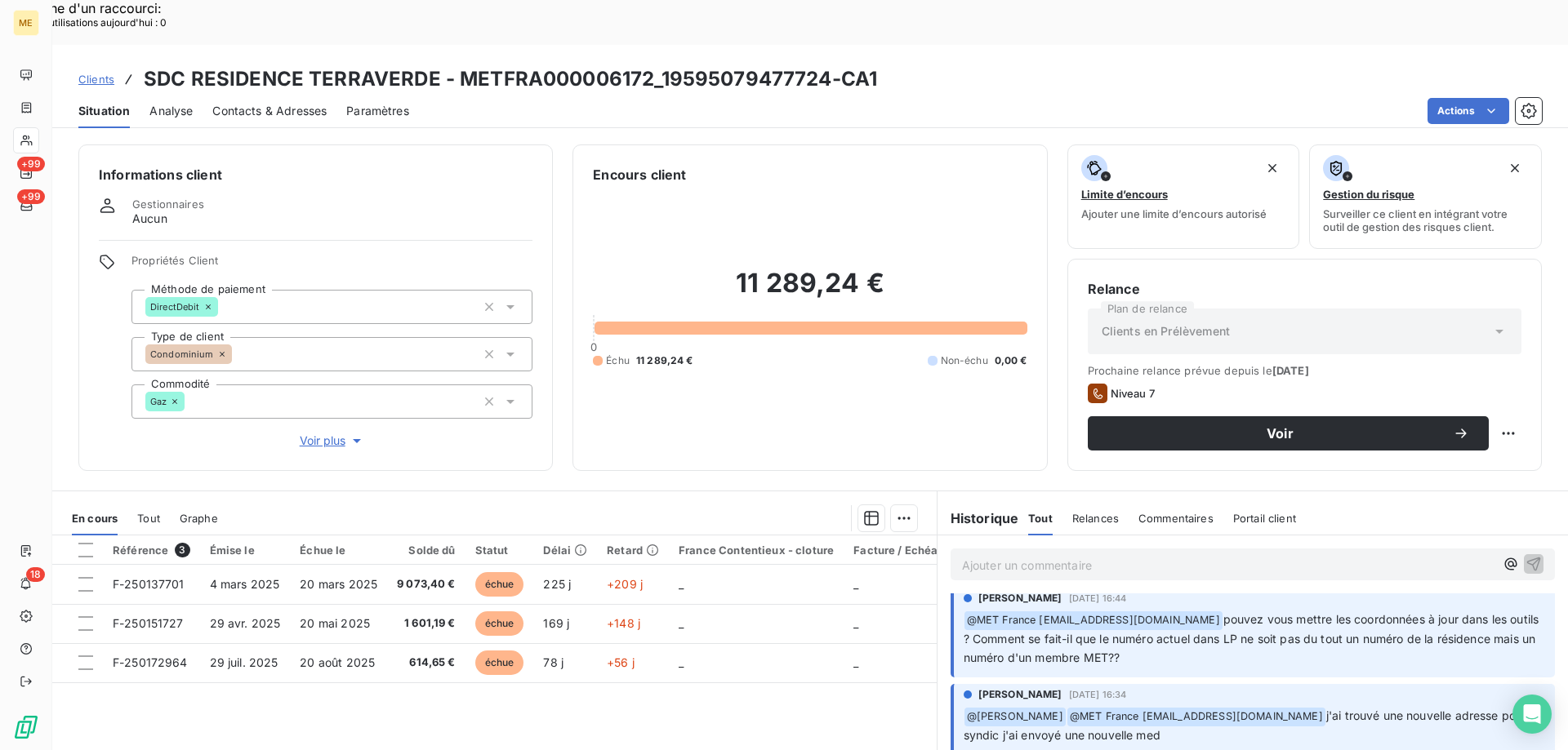
scroll to position [409, 0]
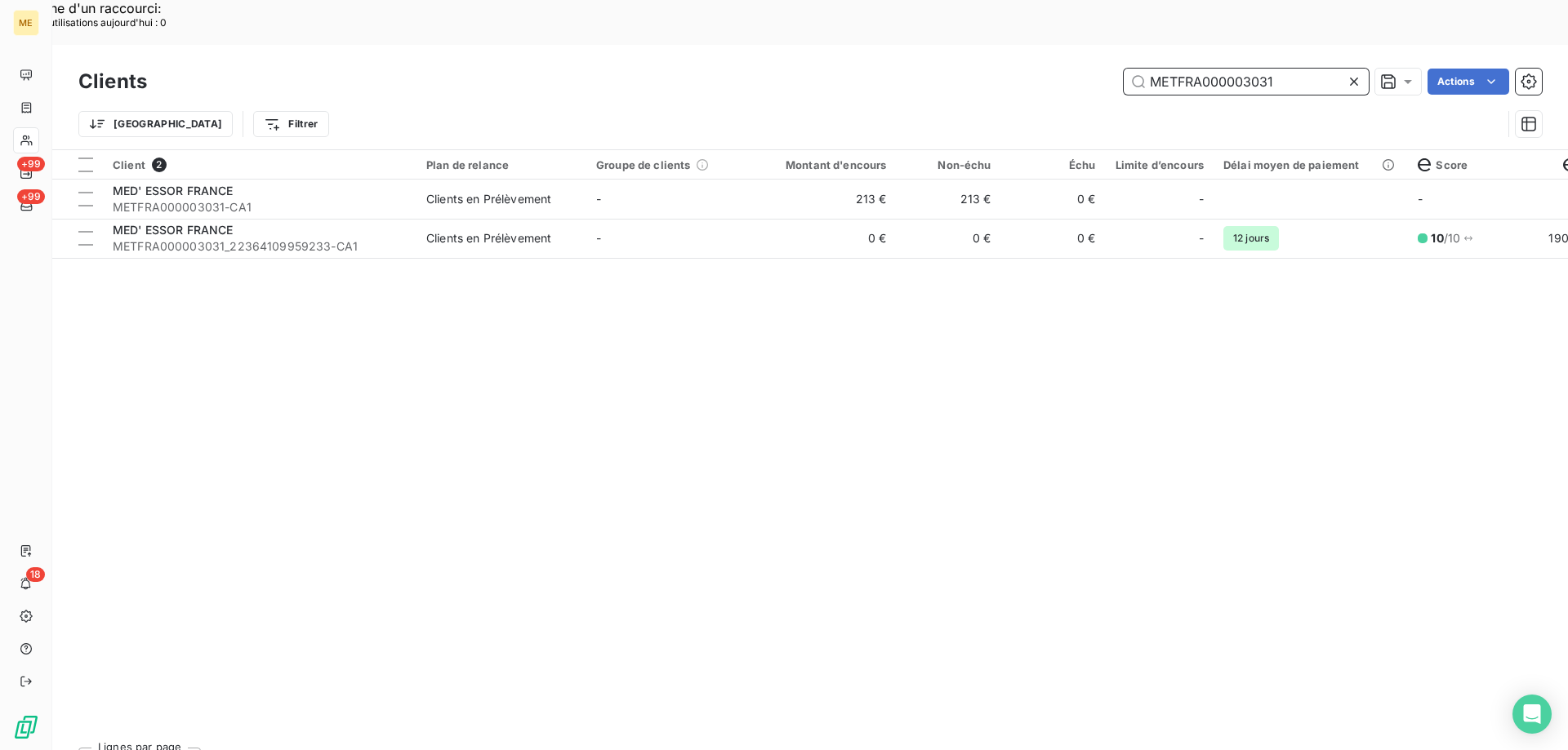
click at [1178, 69] on input "METFRA000003031" at bounding box center [1246, 82] width 245 height 26
paste input "19099"
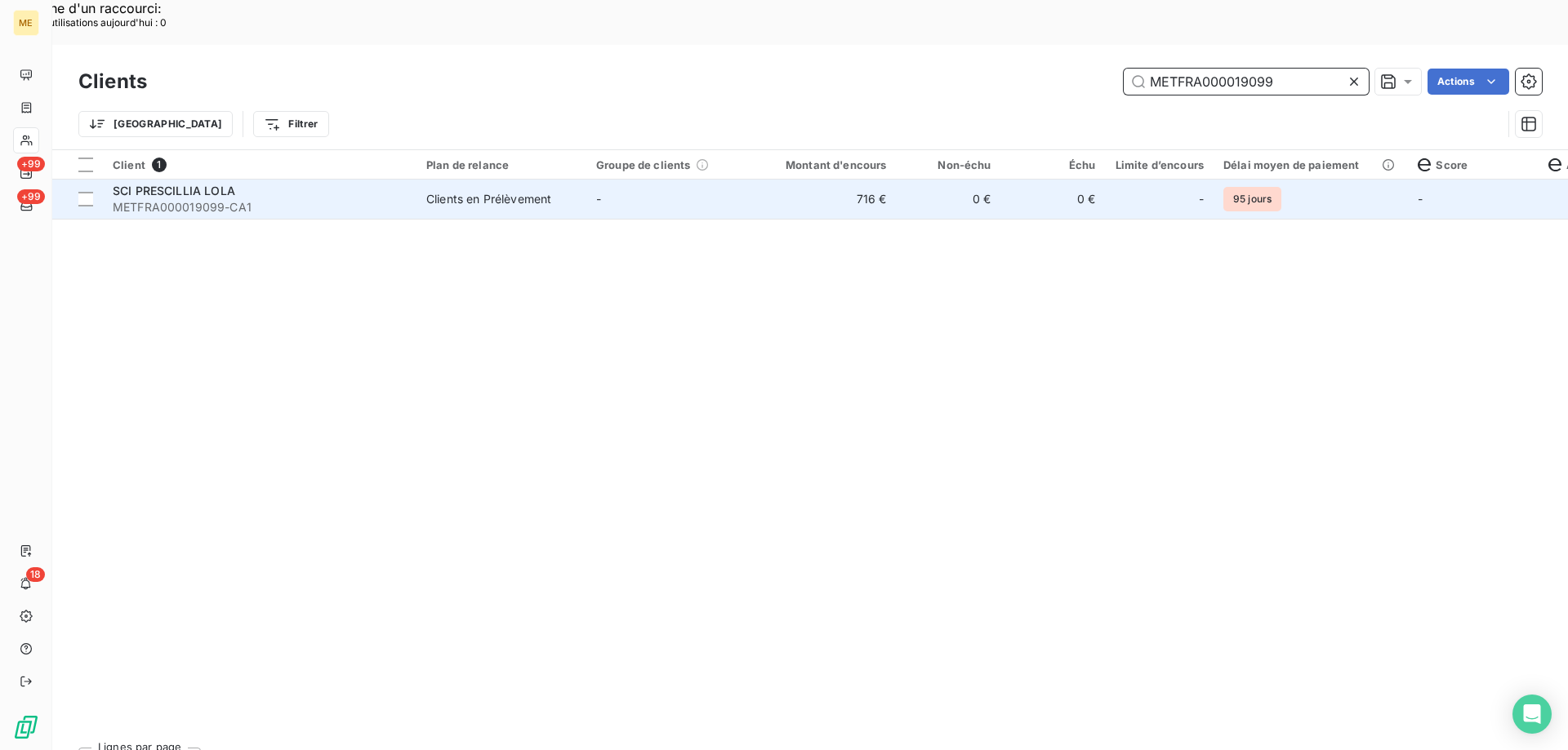
type input "METFRA000019099"
click at [674, 180] on td "-" at bounding box center [671, 199] width 170 height 39
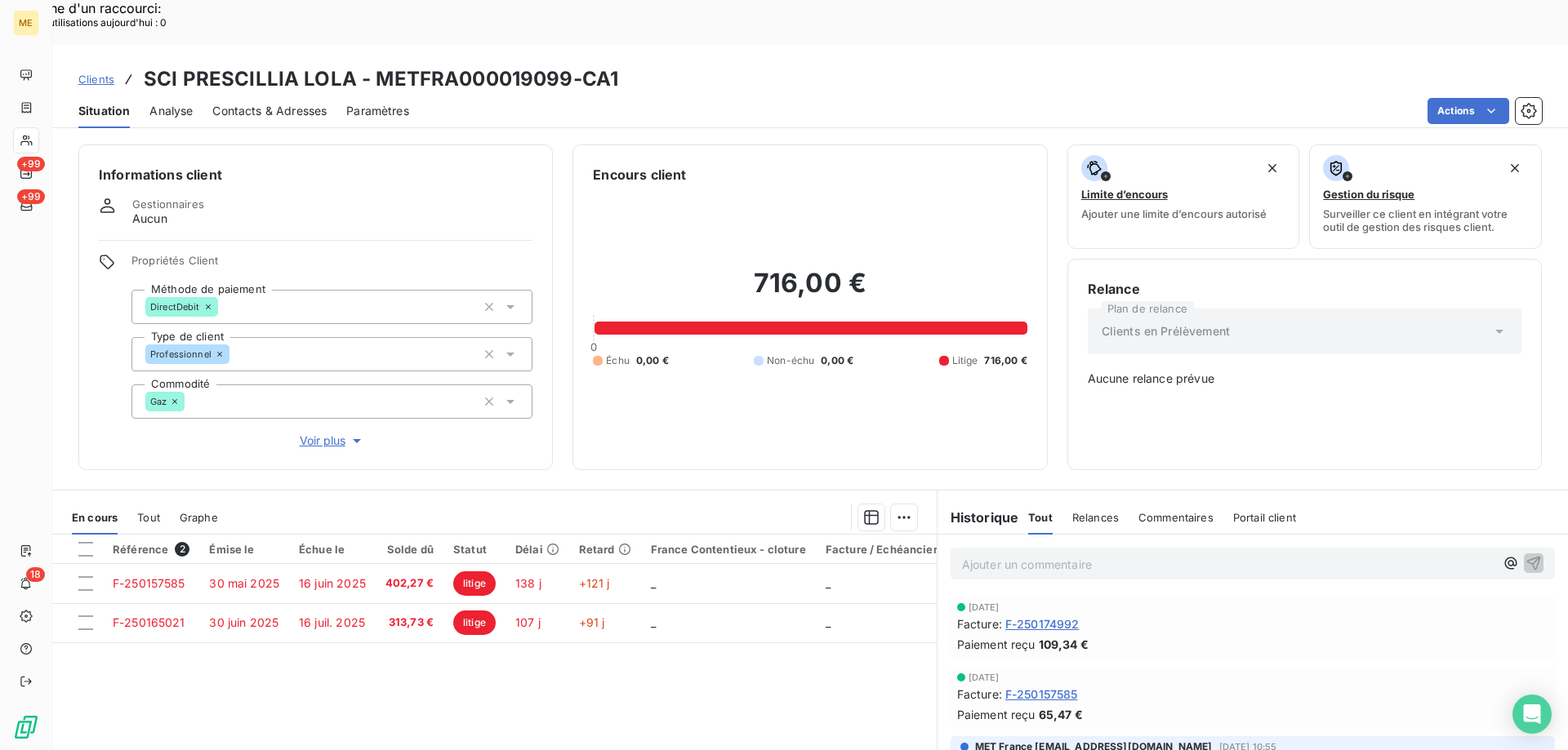
click at [333, 432] on span "Voir plus" at bounding box center [332, 441] width 65 height 17
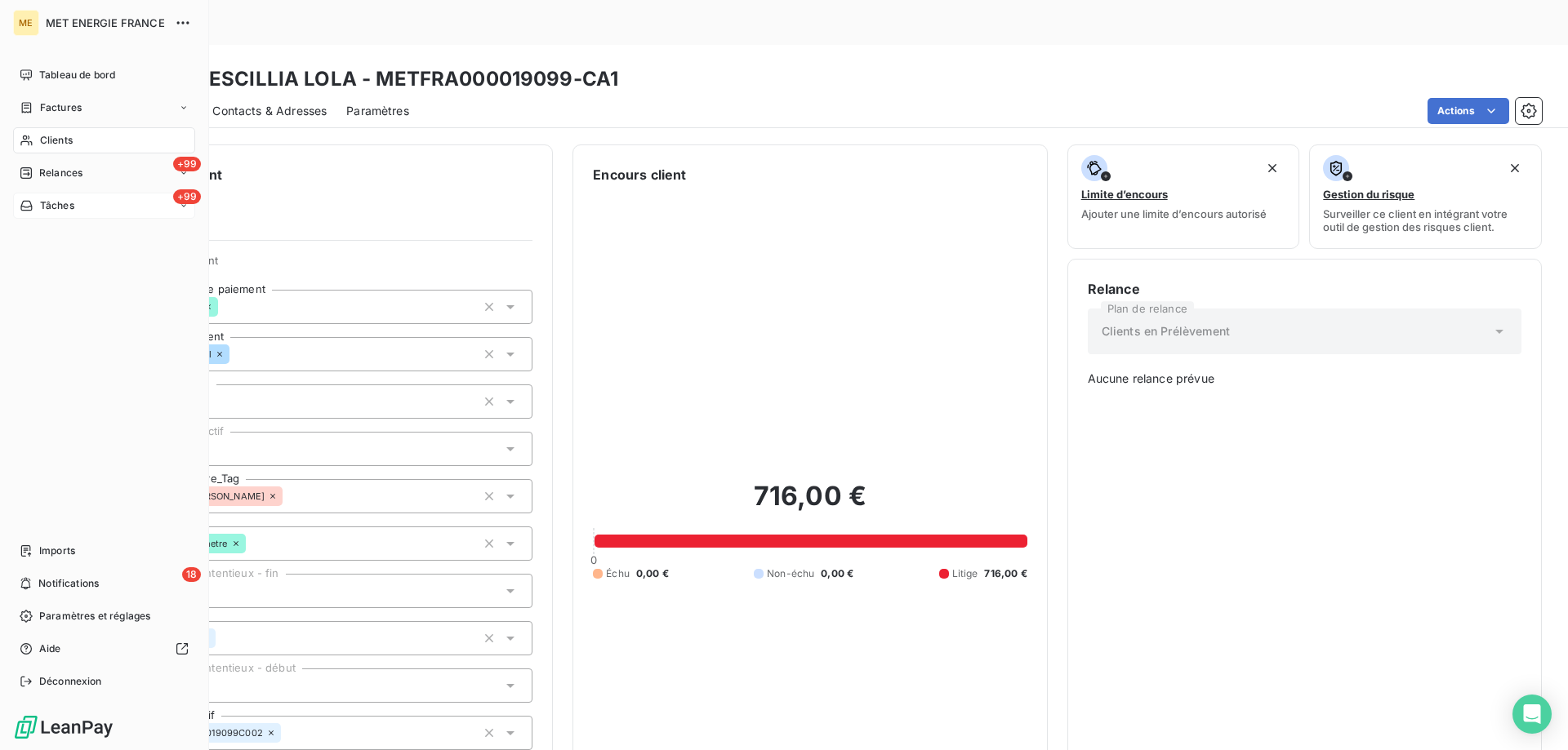
click at [38, 208] on div "Tâches" at bounding box center [47, 206] width 55 height 15
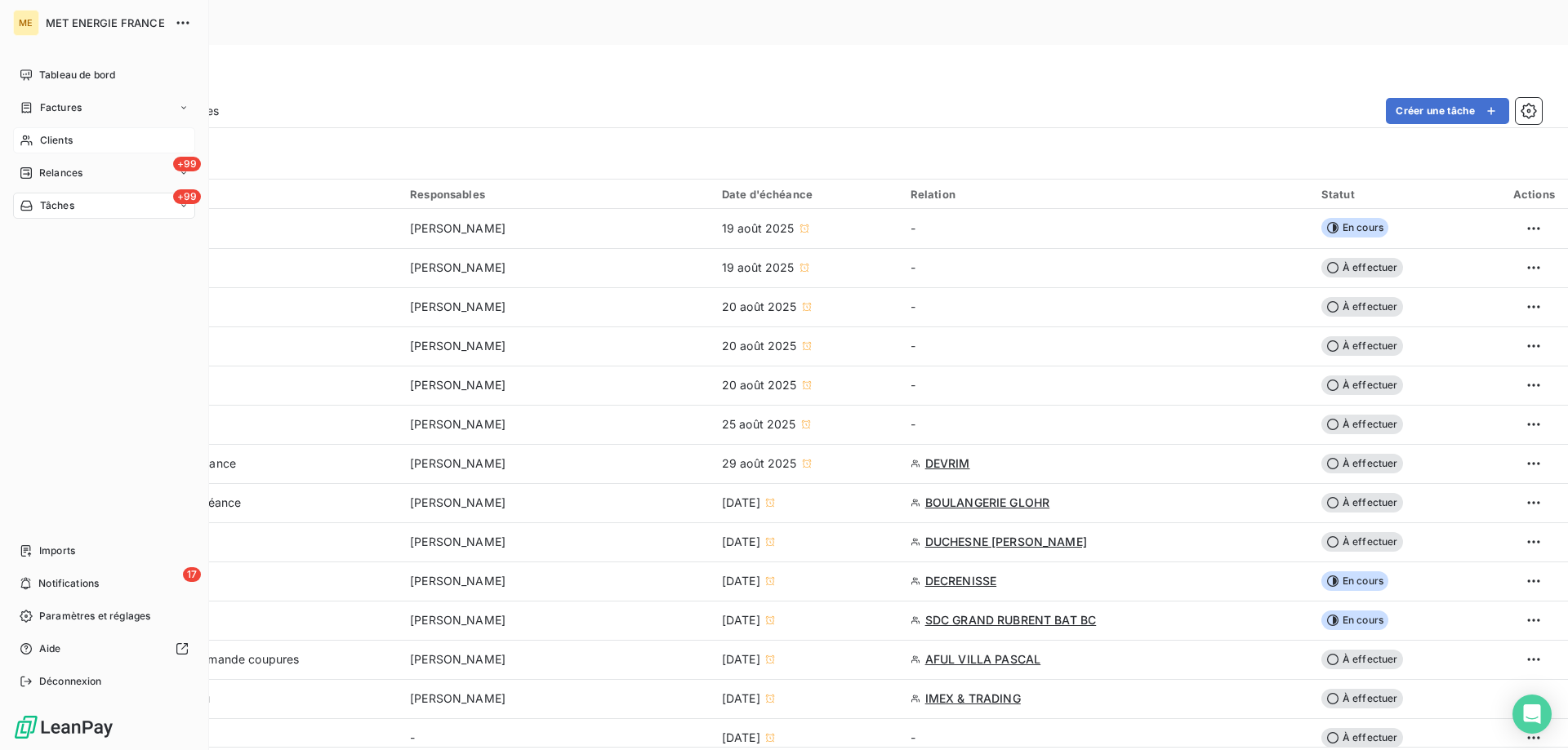
click at [26, 140] on icon at bounding box center [26, 141] width 11 height 11
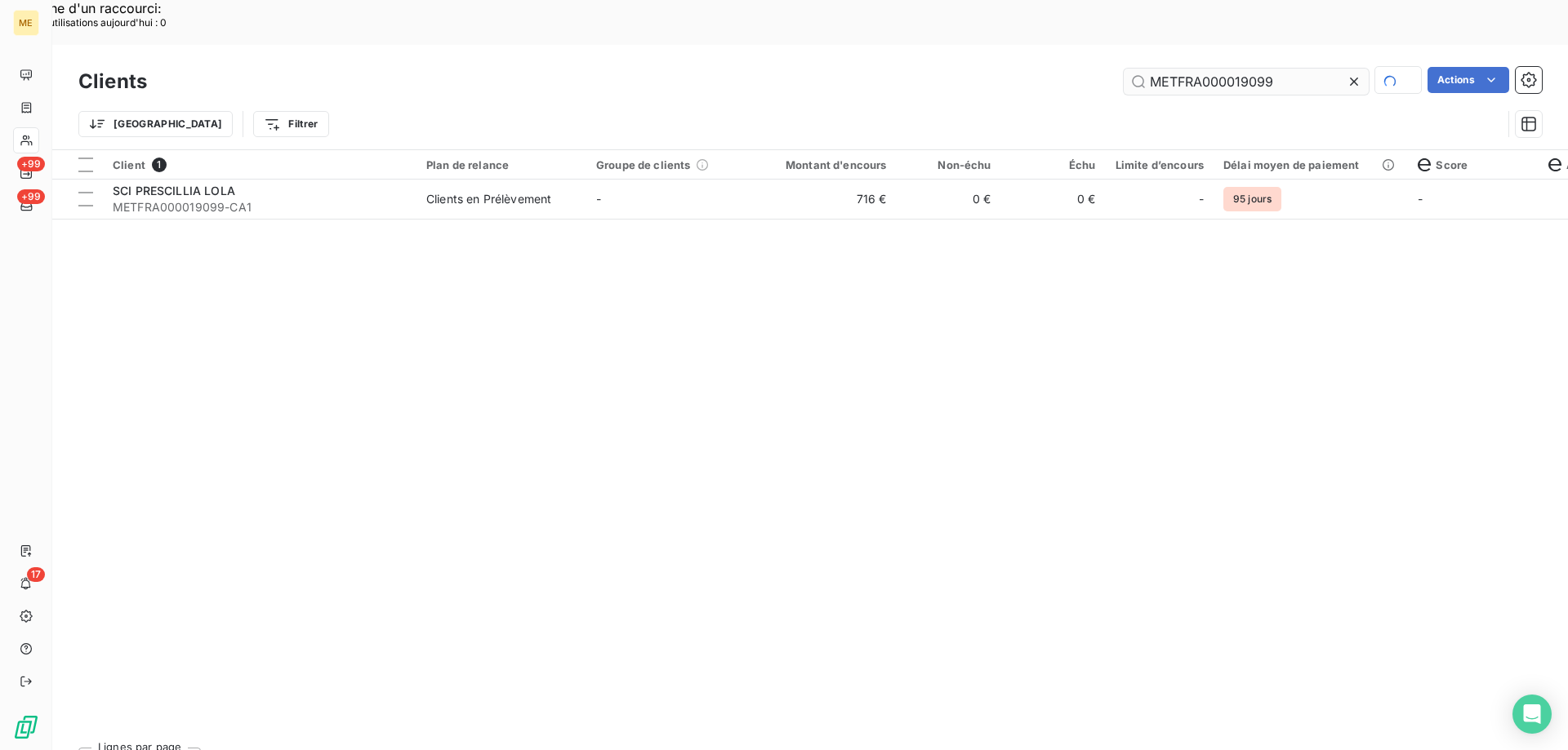
click at [1168, 69] on input "METFRA000019099" at bounding box center [1246, 82] width 245 height 26
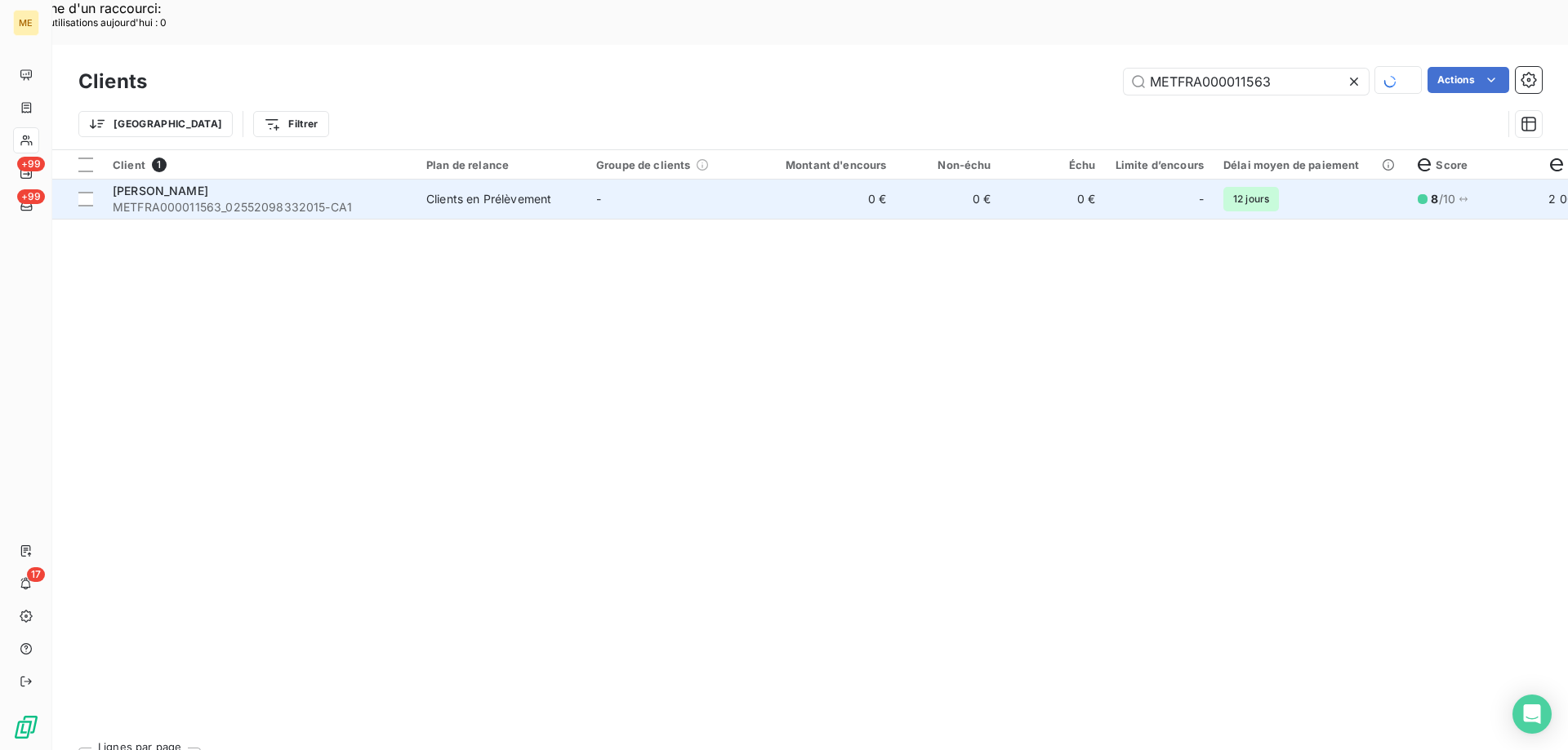
type input "METFRA000011563"
click at [691, 180] on td "-" at bounding box center [671, 199] width 170 height 39
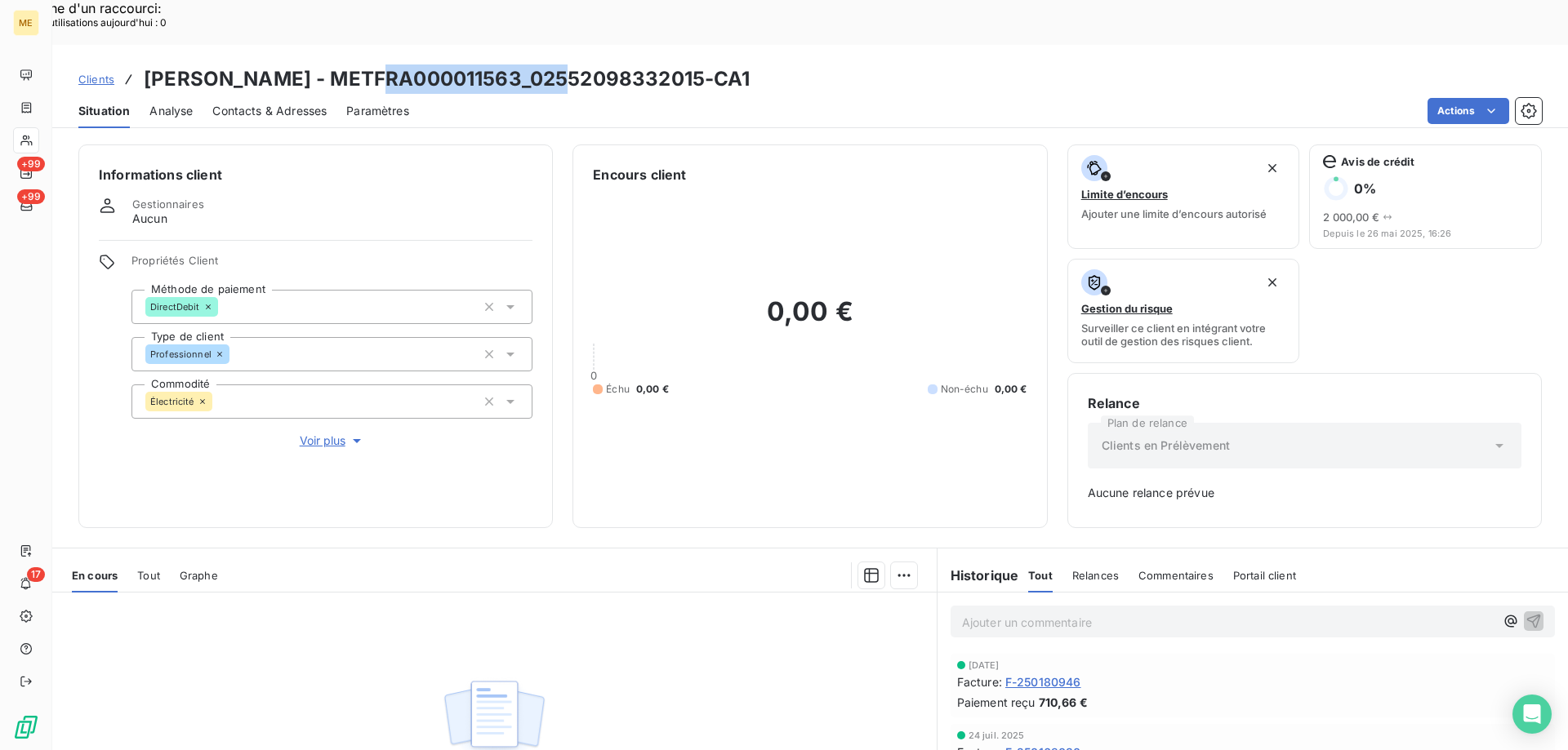
drag, startPoint x: 544, startPoint y: 33, endPoint x: 363, endPoint y: 39, distance: 181.1
click at [363, 64] on h3 "LEPOITTEVIN Lucas - METFRA000011563_02552098332015-CA1" at bounding box center [446, 79] width 607 height 29
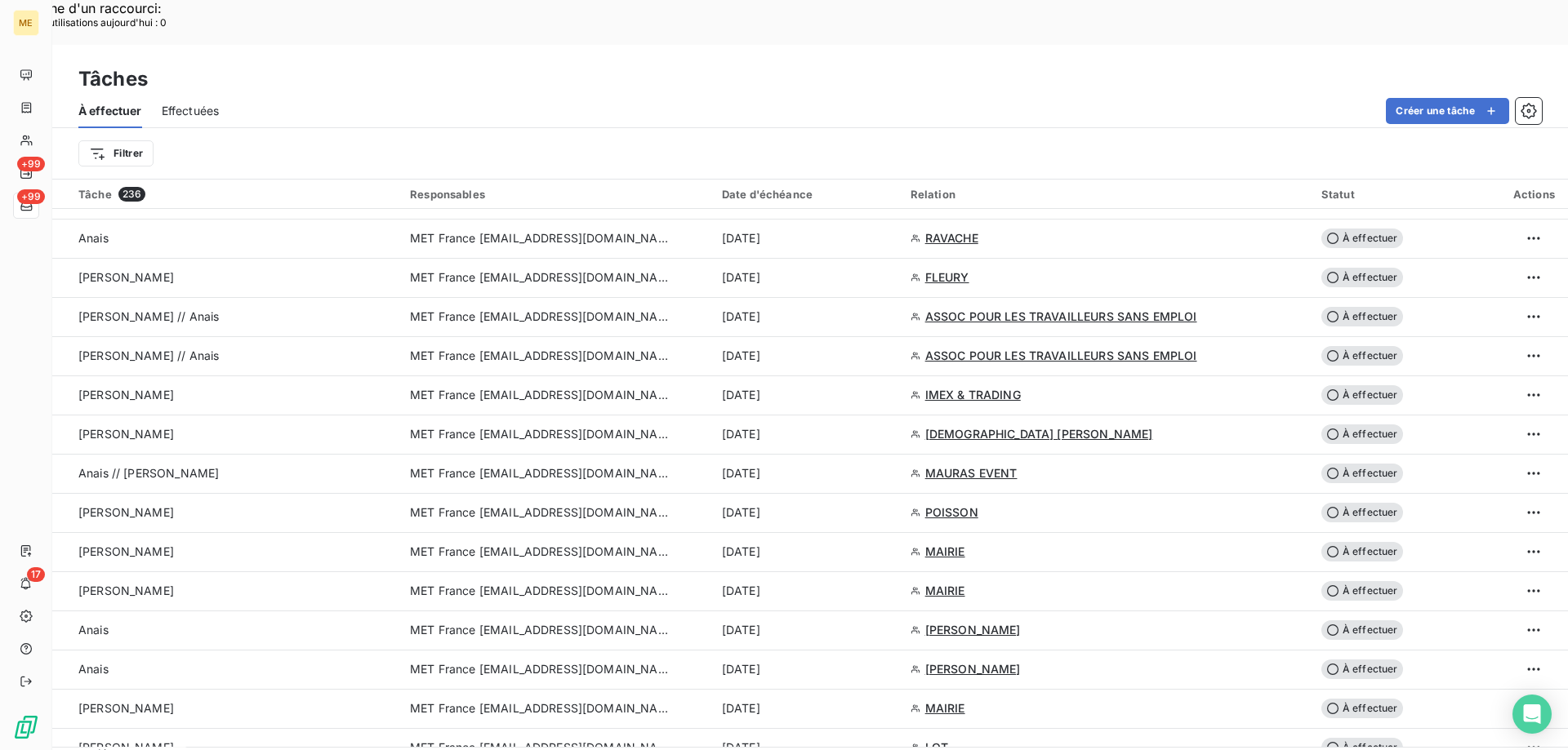
scroll to position [1388, 0]
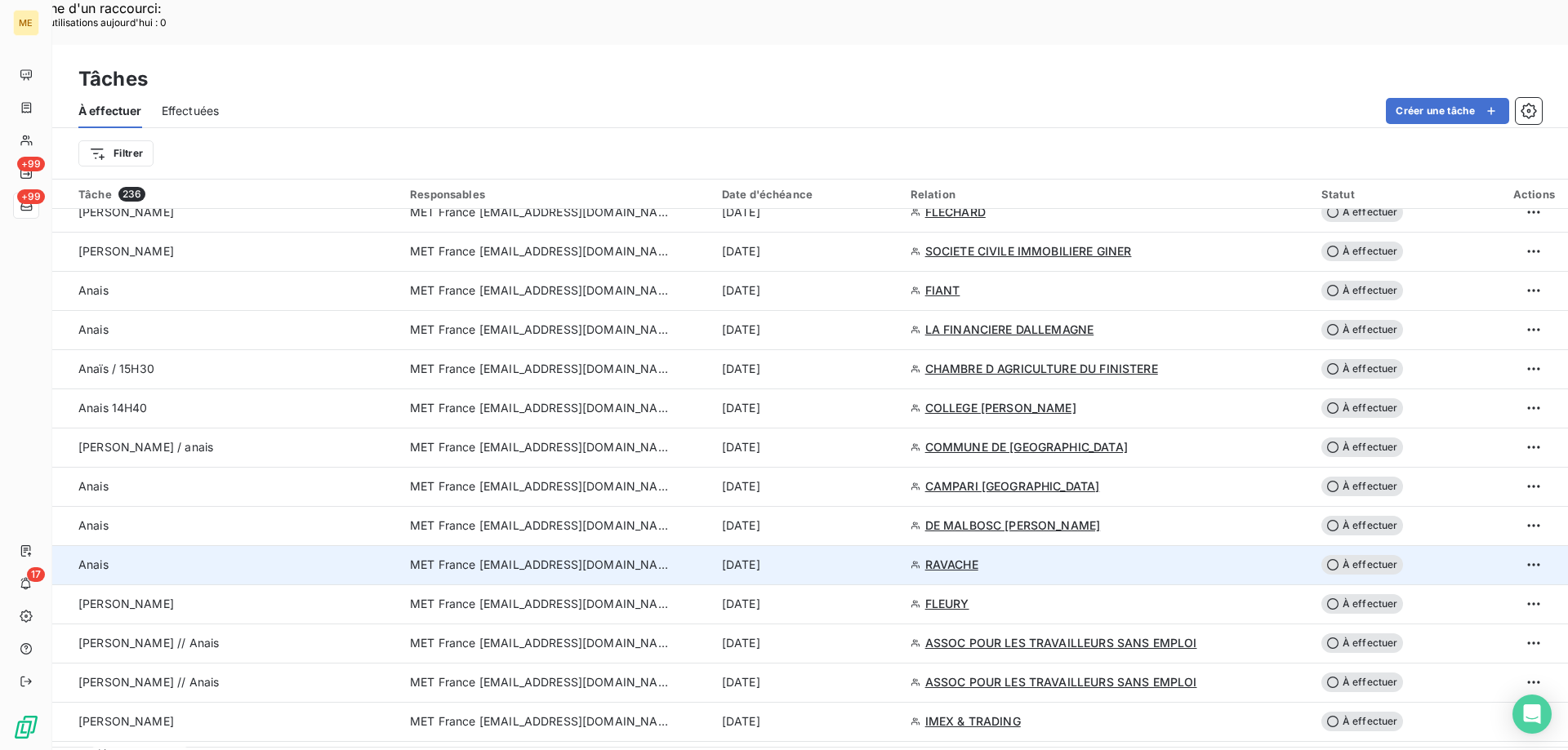
click at [848, 556] on div "[DATE]" at bounding box center [807, 565] width 169 height 17
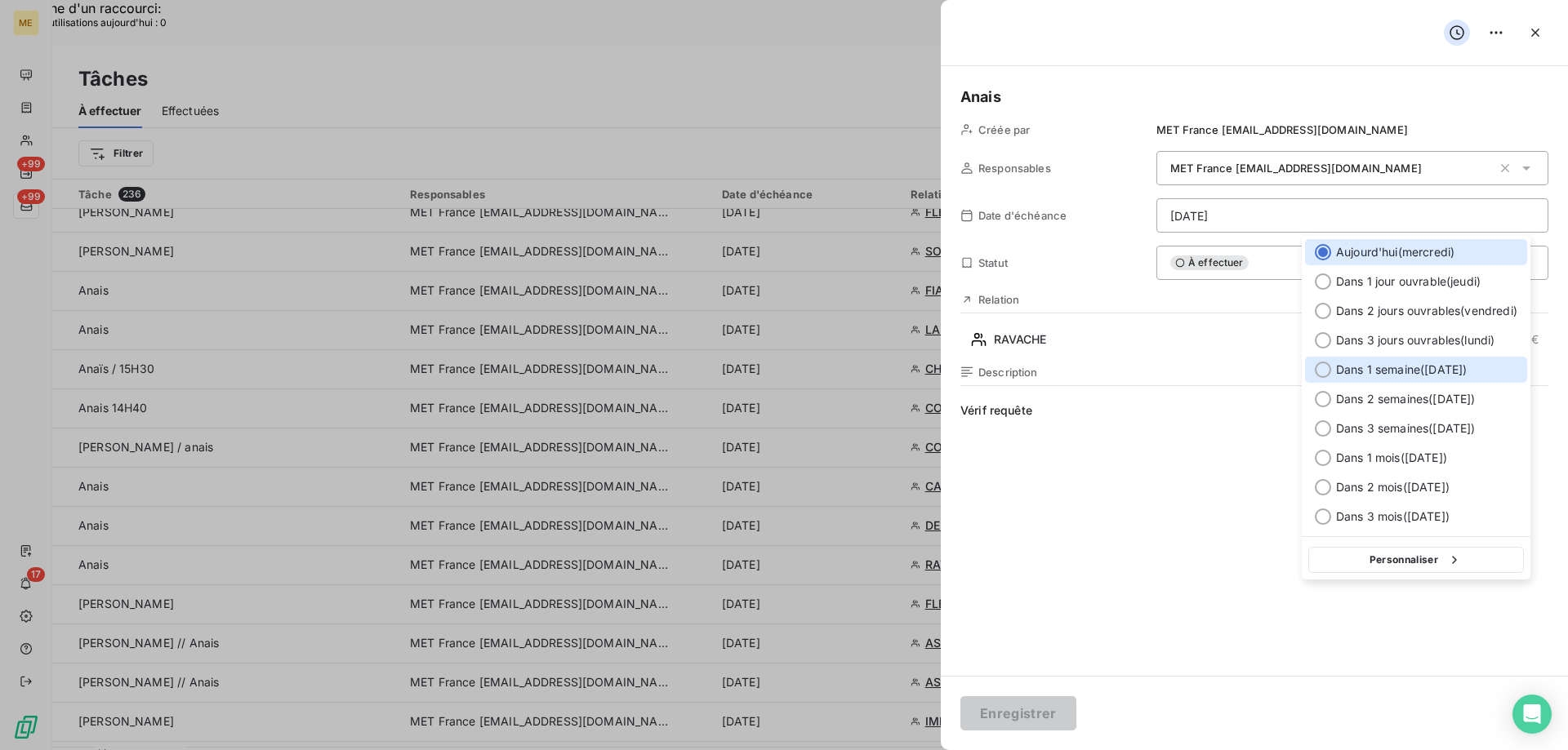
click at [1382, 373] on span "Dans 1 semaine ( 22 oct. )" at bounding box center [1402, 370] width 130 height 17
type input "22/10/2025"
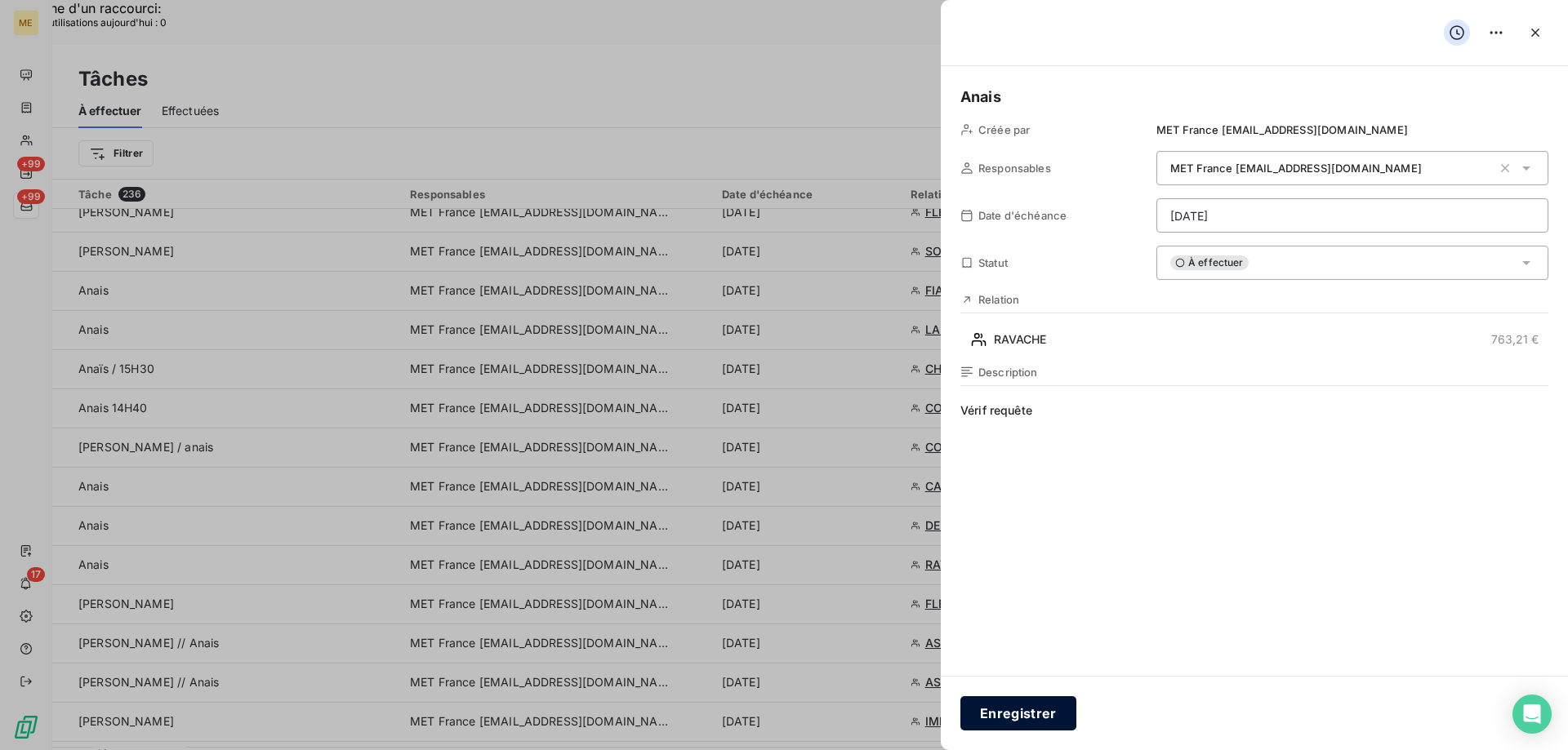
click at [1029, 714] on button "Enregistrer" at bounding box center [1019, 712] width 116 height 34
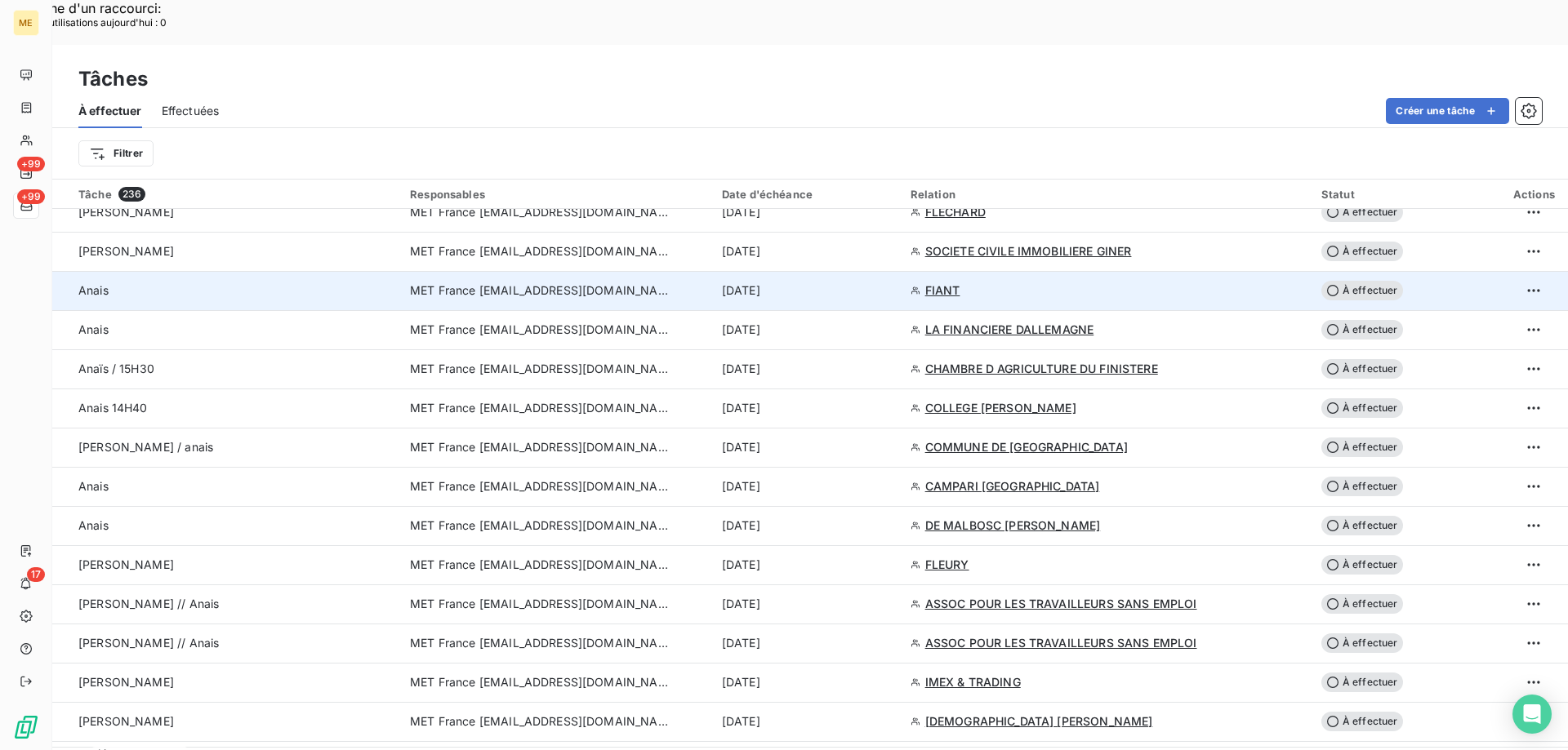
click at [854, 283] on div "15 oct. 2025" at bounding box center [807, 291] width 169 height 17
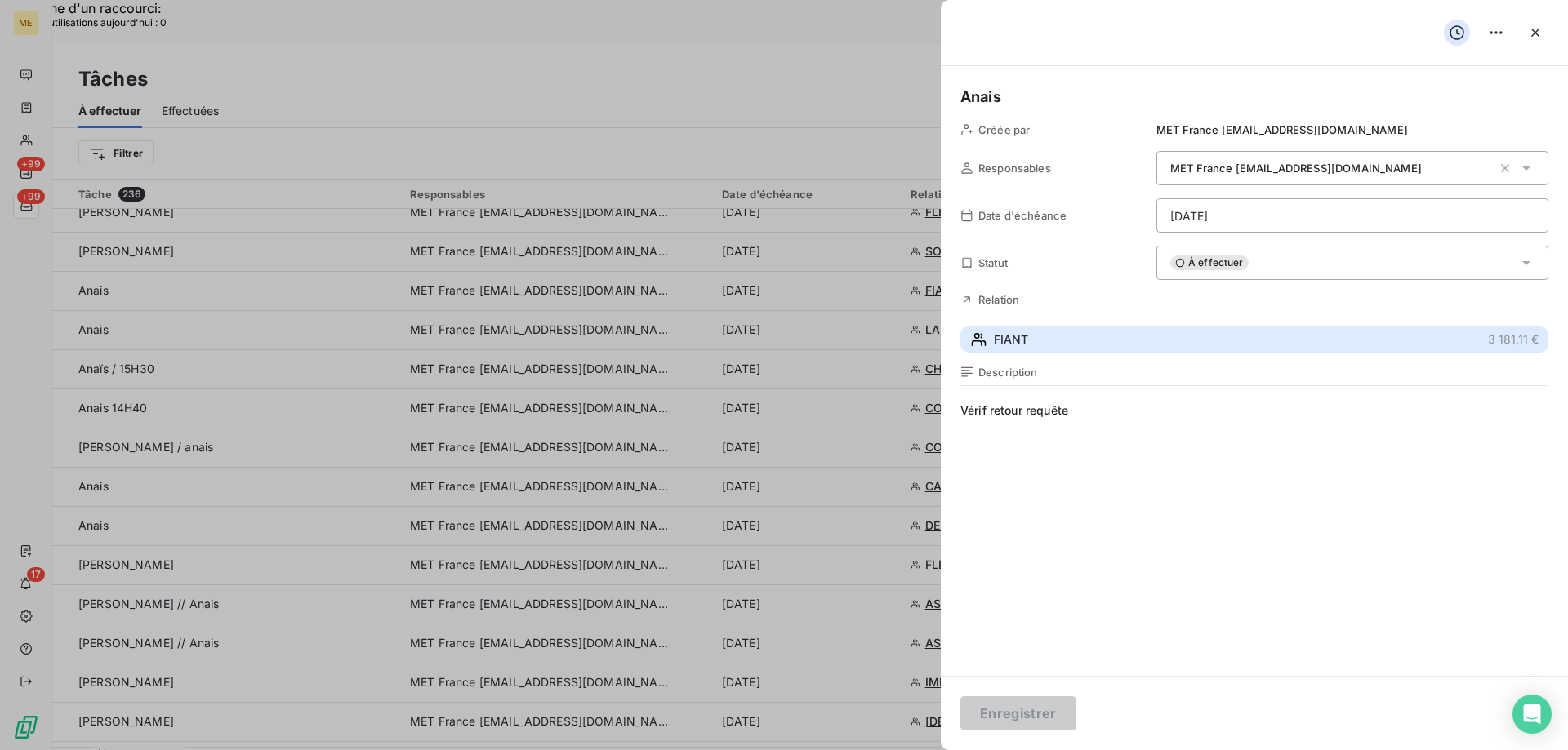
click at [1013, 336] on span "FIANT" at bounding box center [1010, 340] width 34 height 17
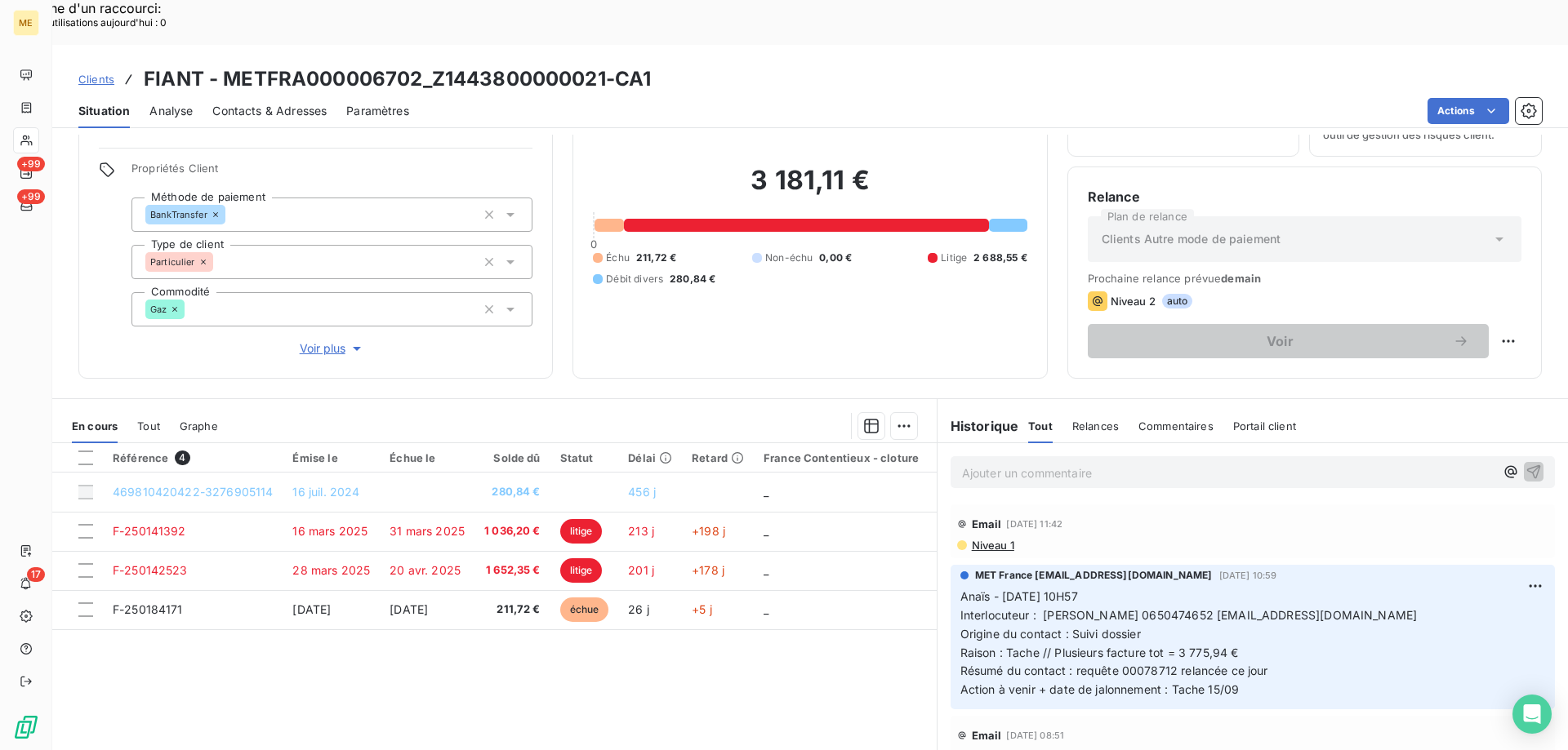
scroll to position [104, 0]
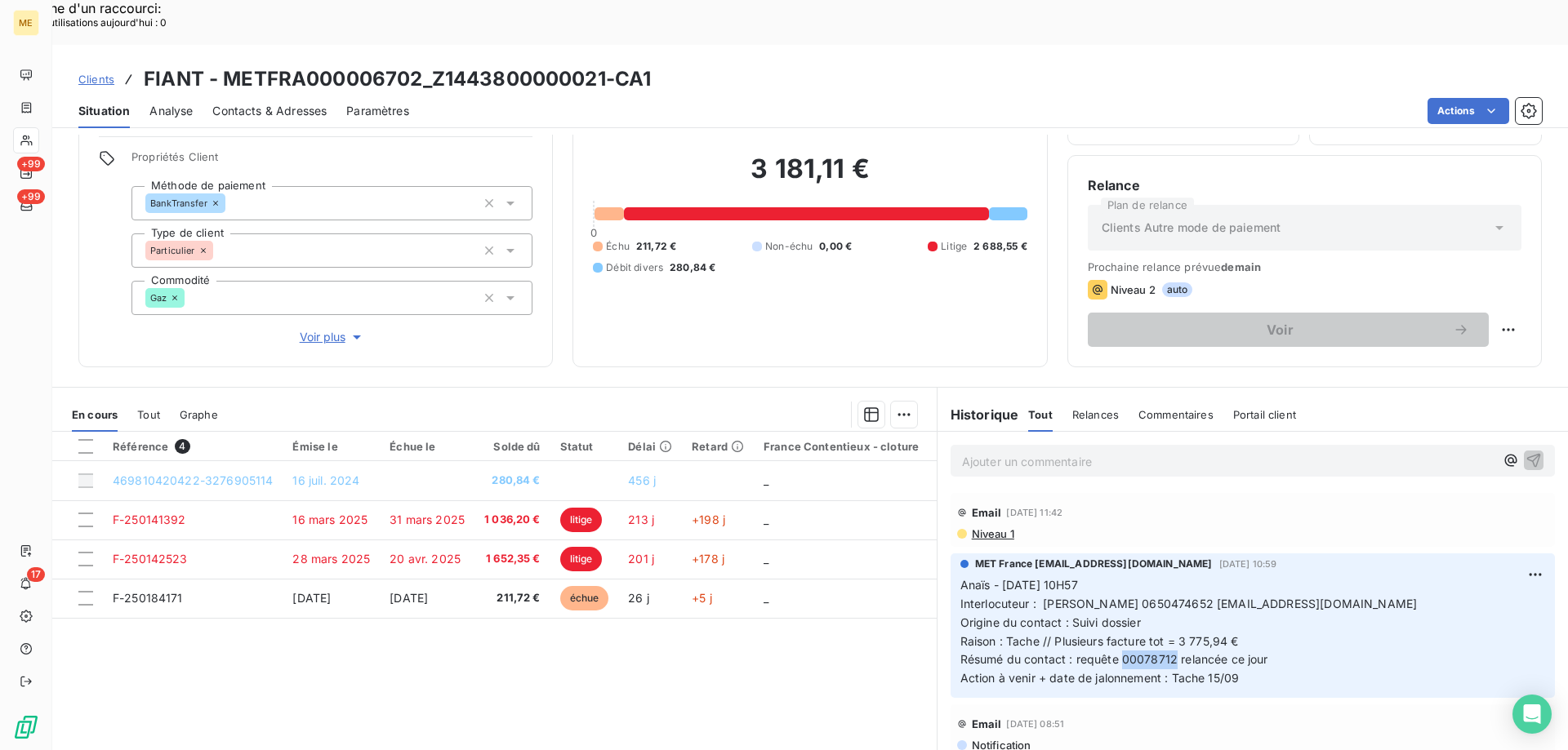
drag, startPoint x: 1170, startPoint y: 617, endPoint x: 1118, endPoint y: 618, distance: 52.0
click at [1118, 652] on span "Résumé du contact : requête 00078712 relancée ce jour" at bounding box center [1114, 658] width 308 height 14
copy span "00078712"
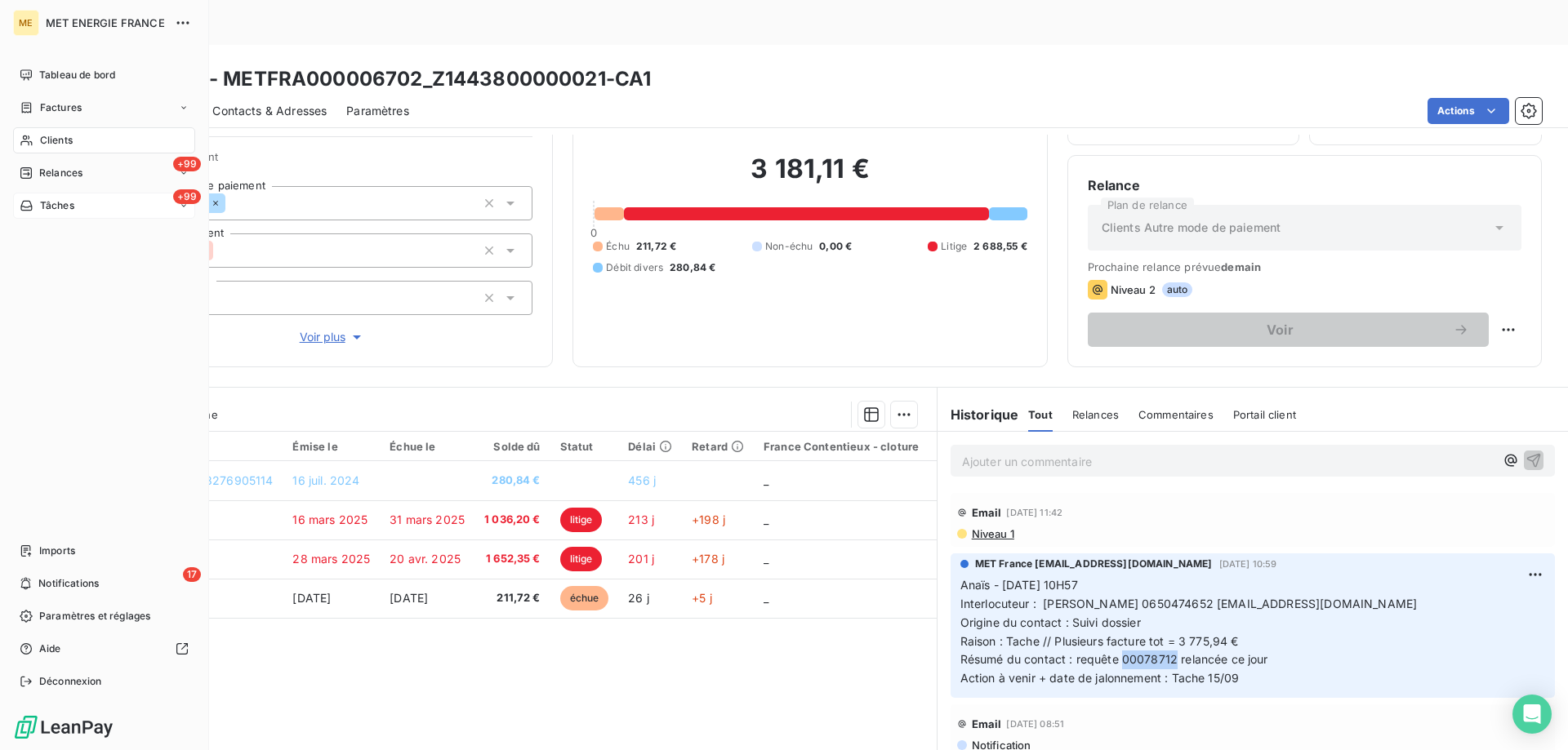
click at [98, 205] on div "+99 Tâches" at bounding box center [104, 206] width 182 height 26
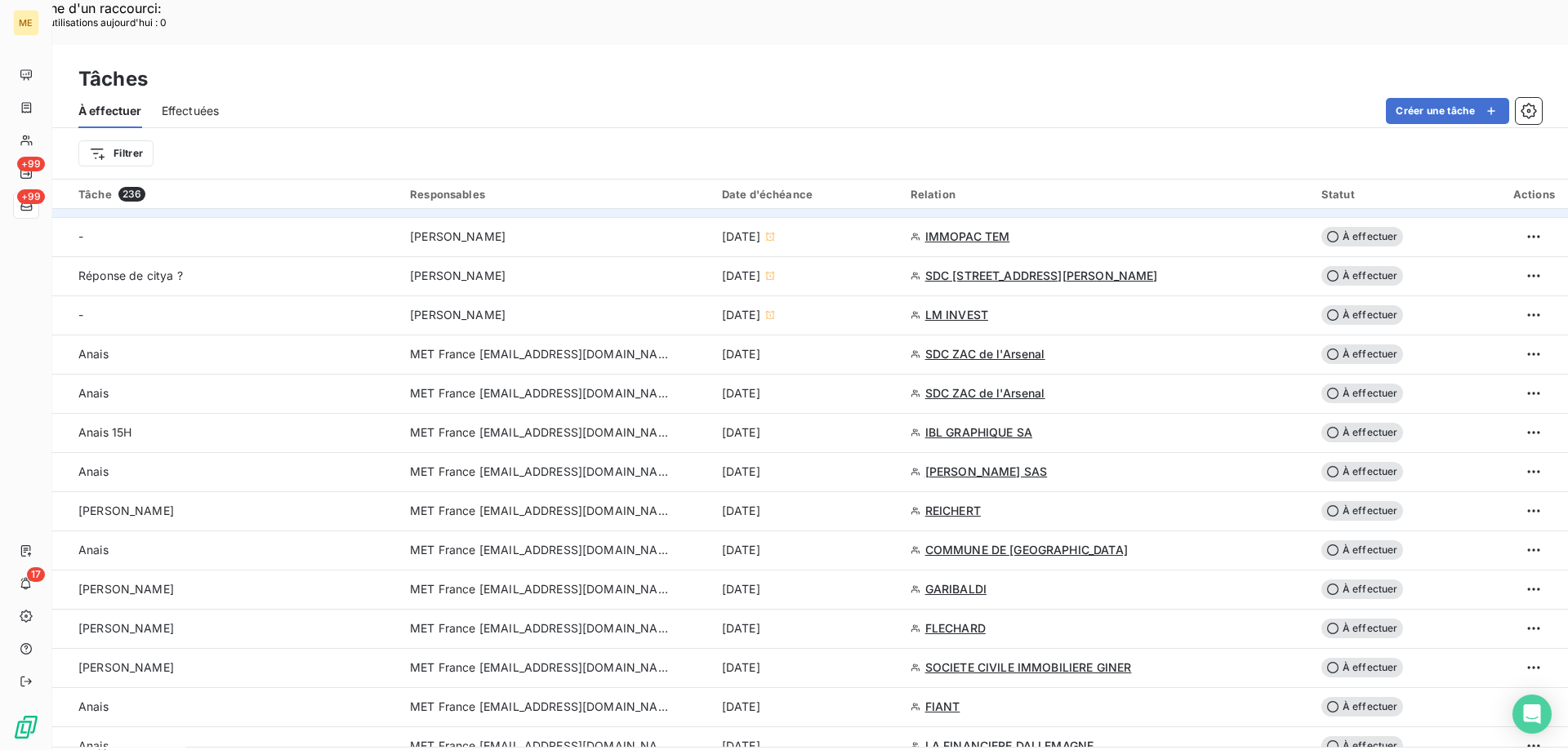
scroll to position [979, 0]
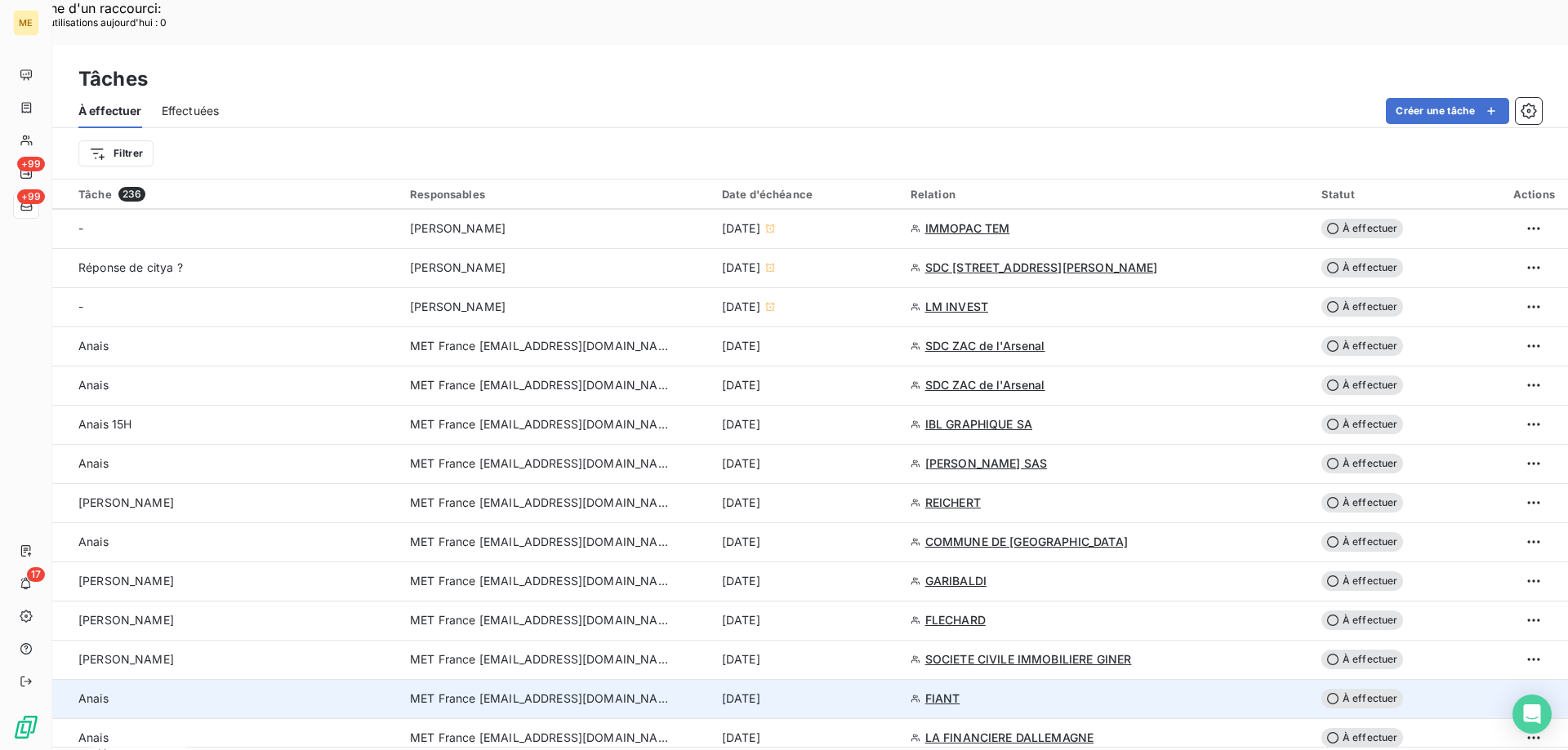
click at [860, 690] on div "15 oct. 2025" at bounding box center [807, 699] width 169 height 17
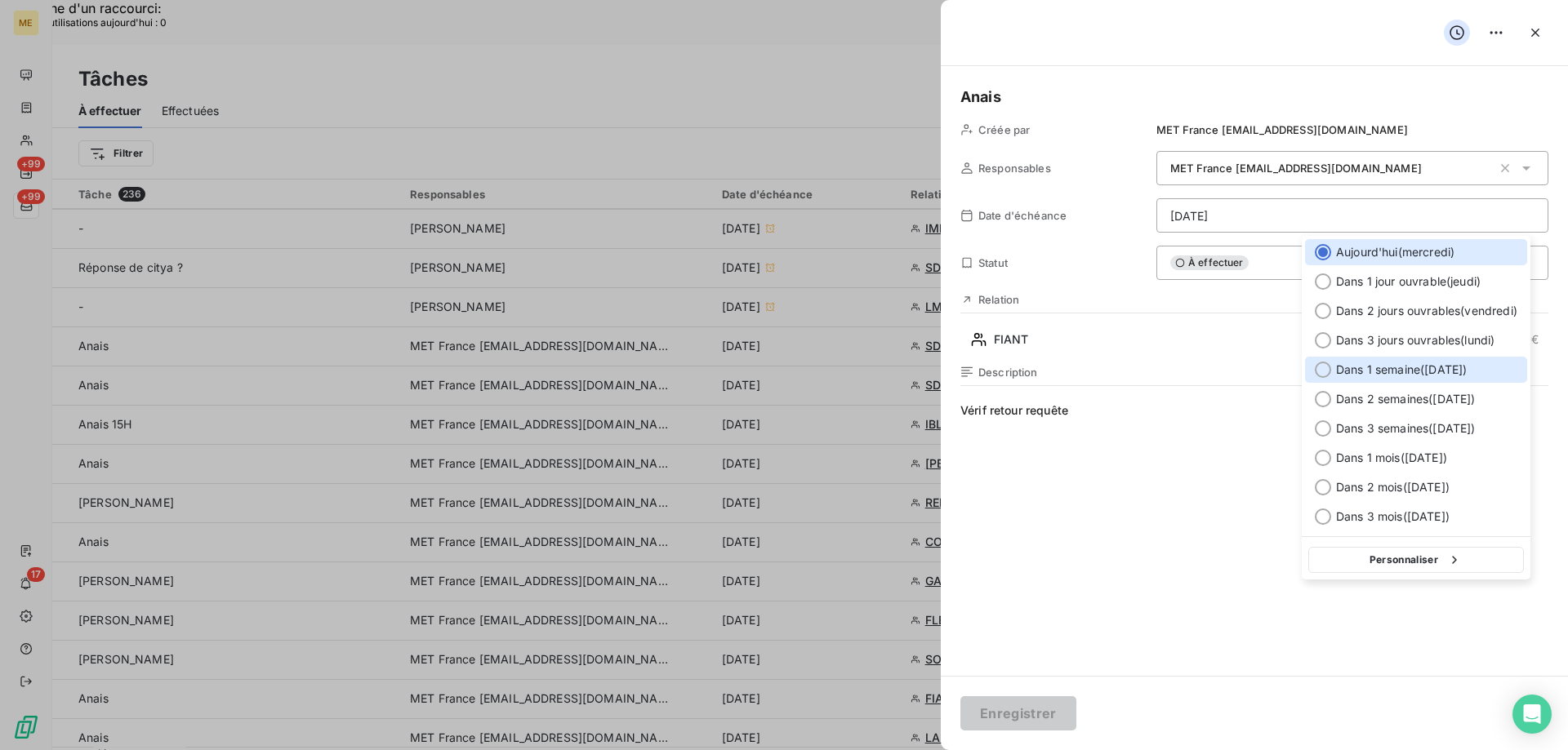
click at [1420, 370] on span "Dans 1 semaine ( 22 oct. )" at bounding box center [1402, 370] width 130 height 17
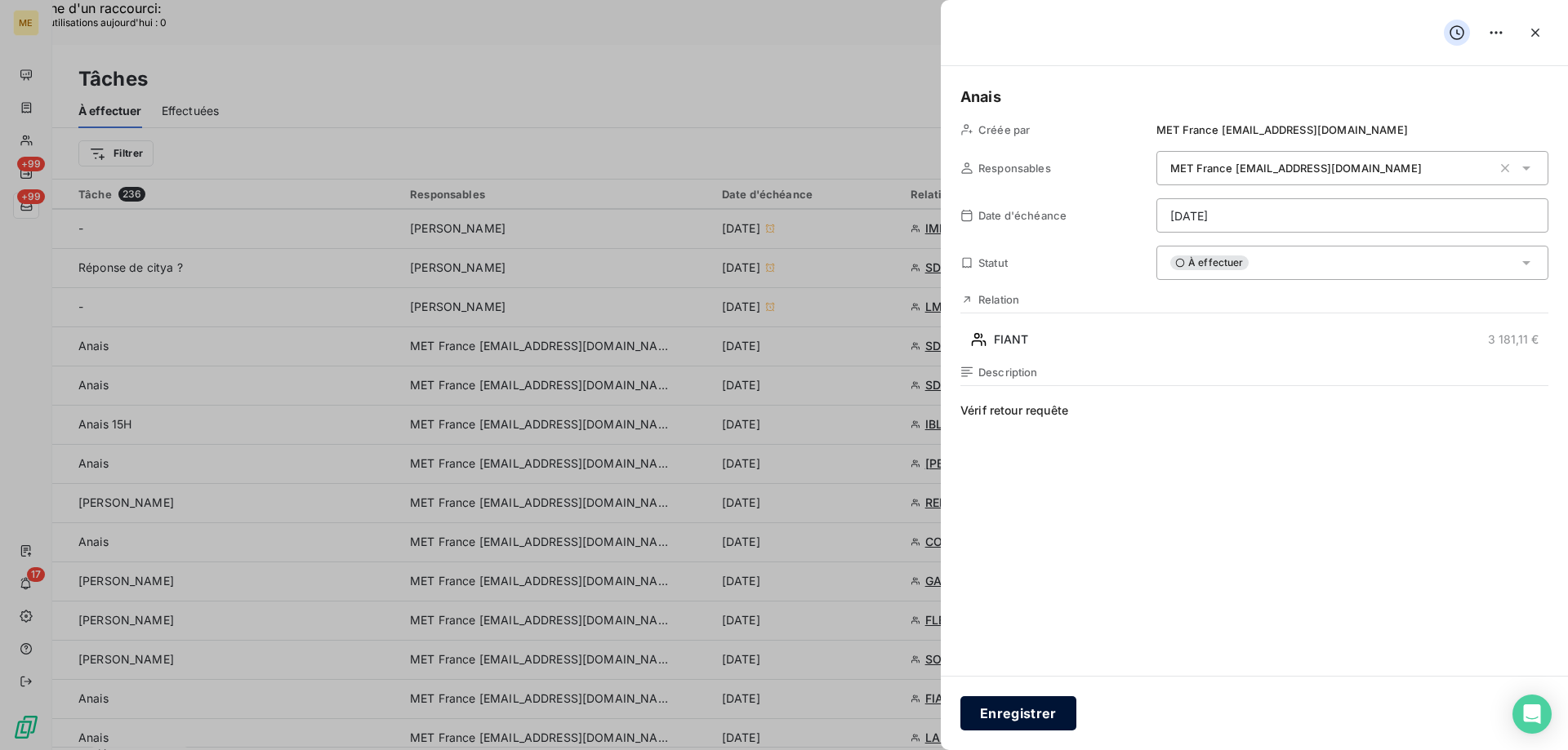
click at [987, 720] on button "Enregistrer" at bounding box center [1019, 712] width 116 height 34
click at [1028, 715] on button "Enregistrer" at bounding box center [1019, 712] width 116 height 34
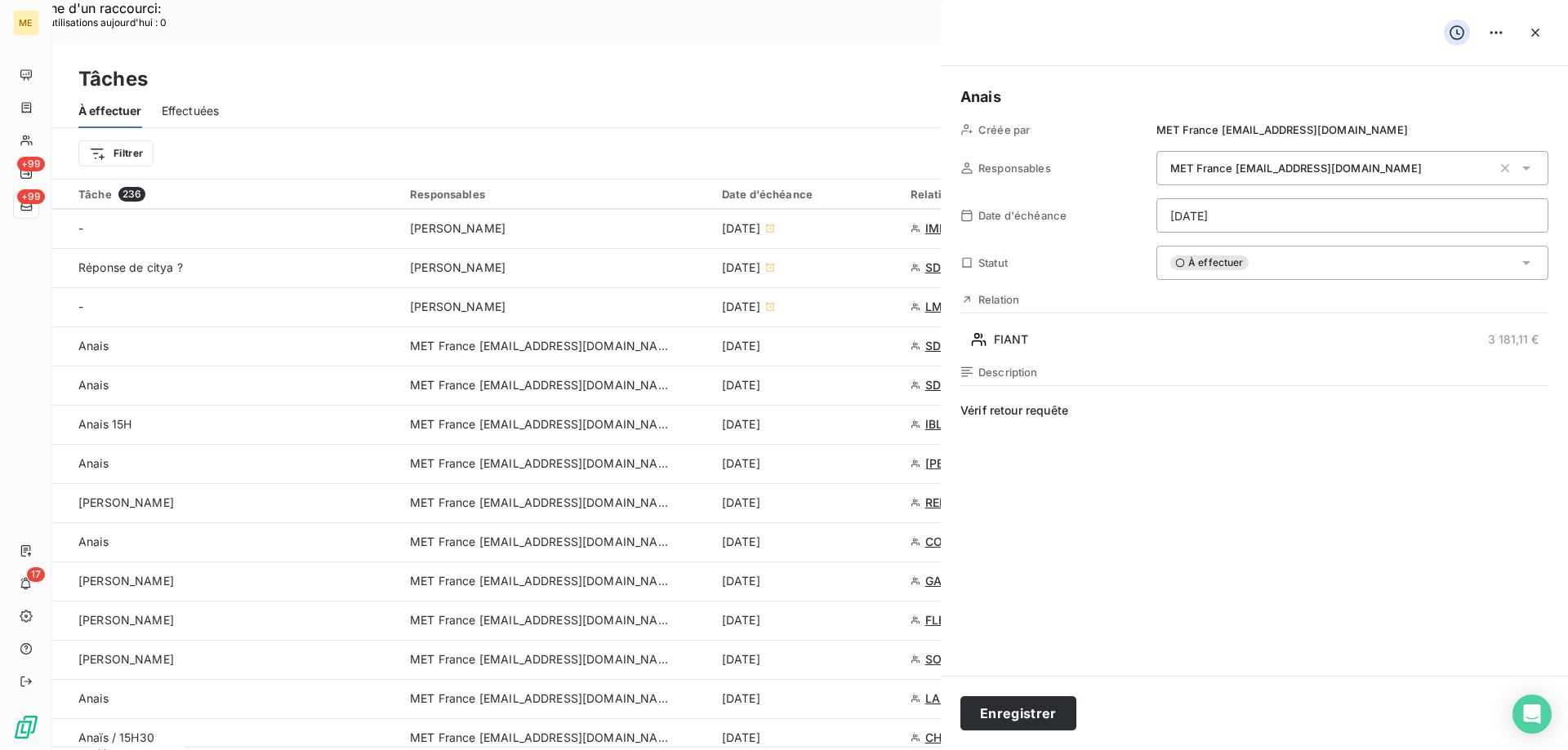
type input "[DATE]"
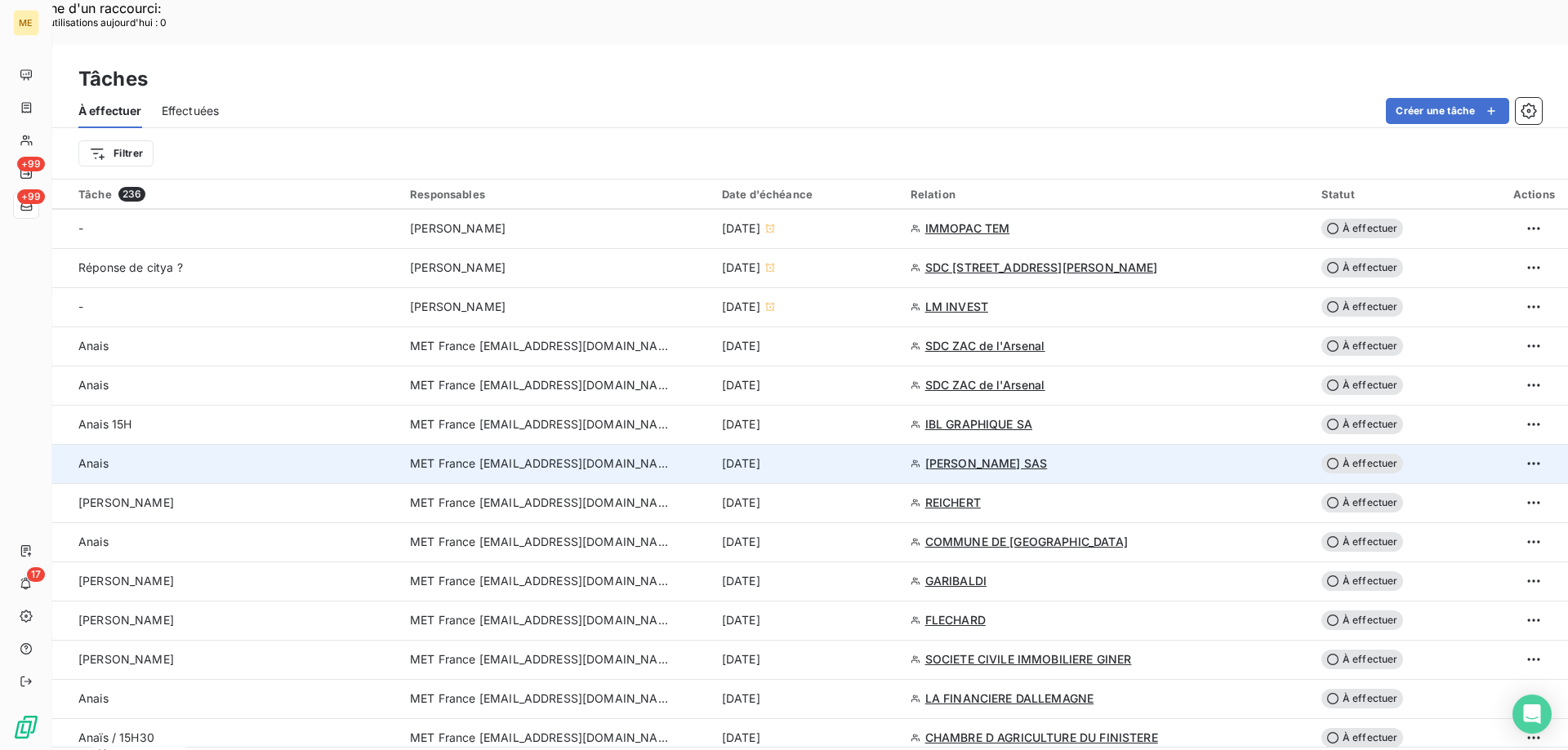
click at [888, 444] on td "15 oct. 2025" at bounding box center [806, 464] width 188 height 39
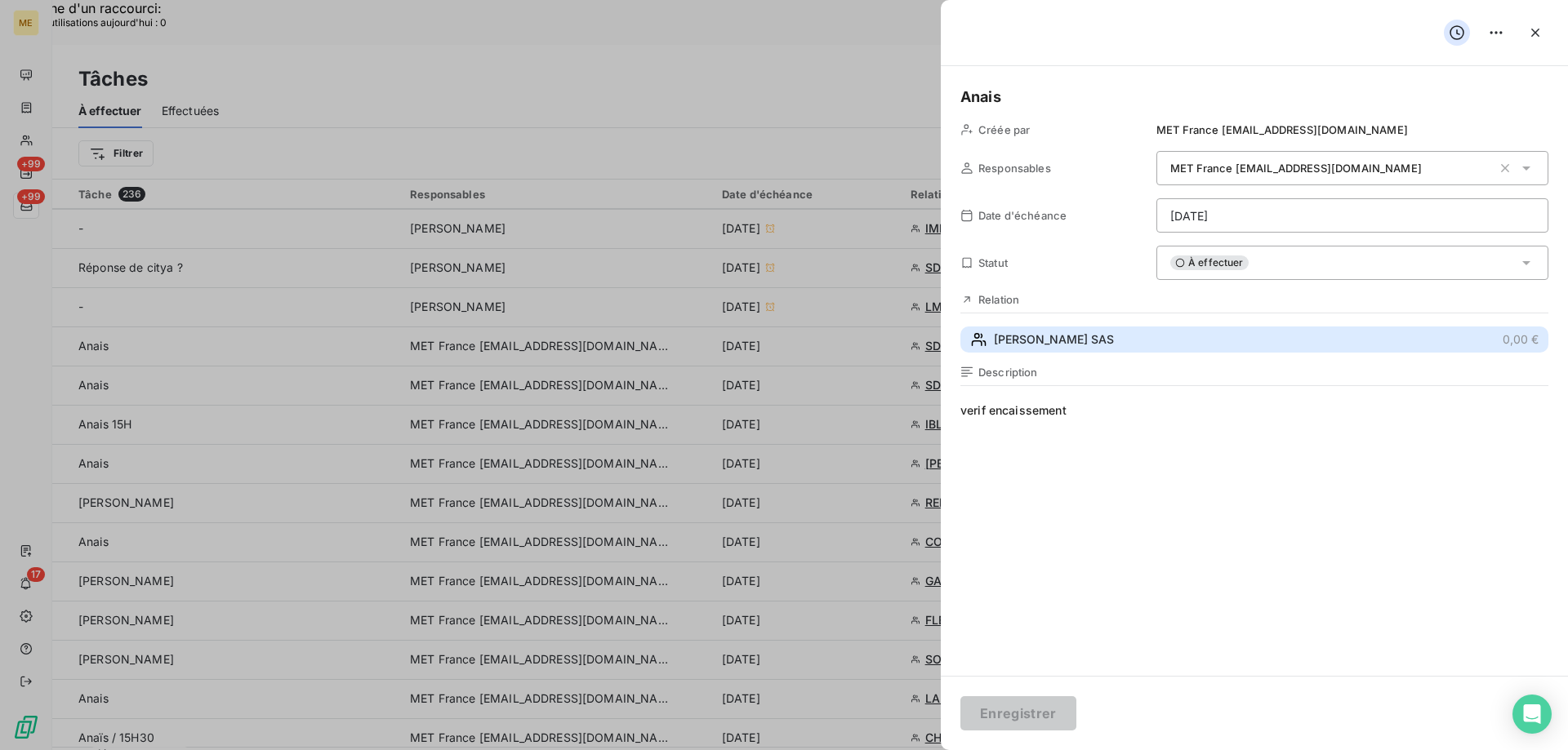
click at [1243, 328] on button "LAURENT PERRIER SAS 0,00 €" at bounding box center [1255, 340] width 588 height 26
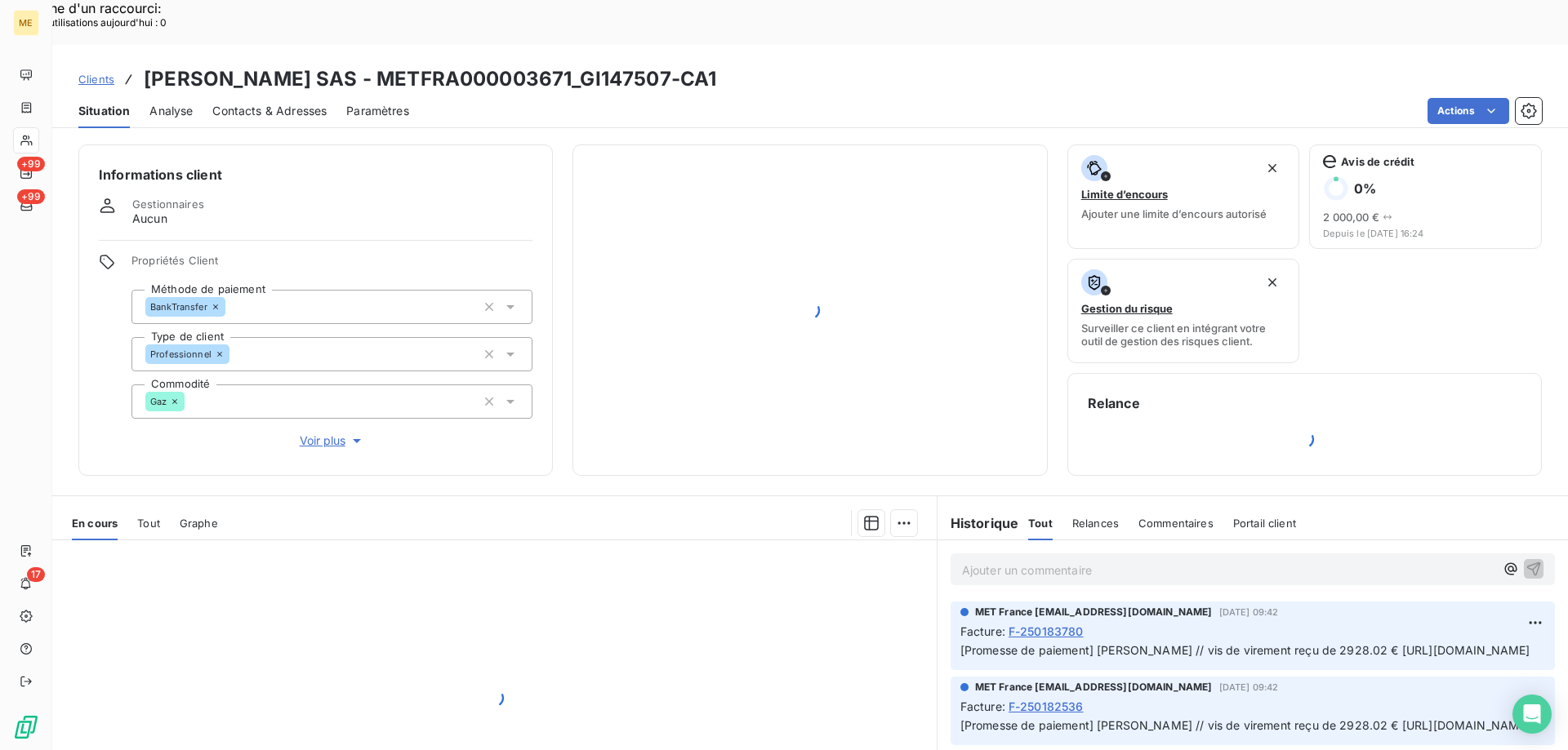
scroll to position [108, 0]
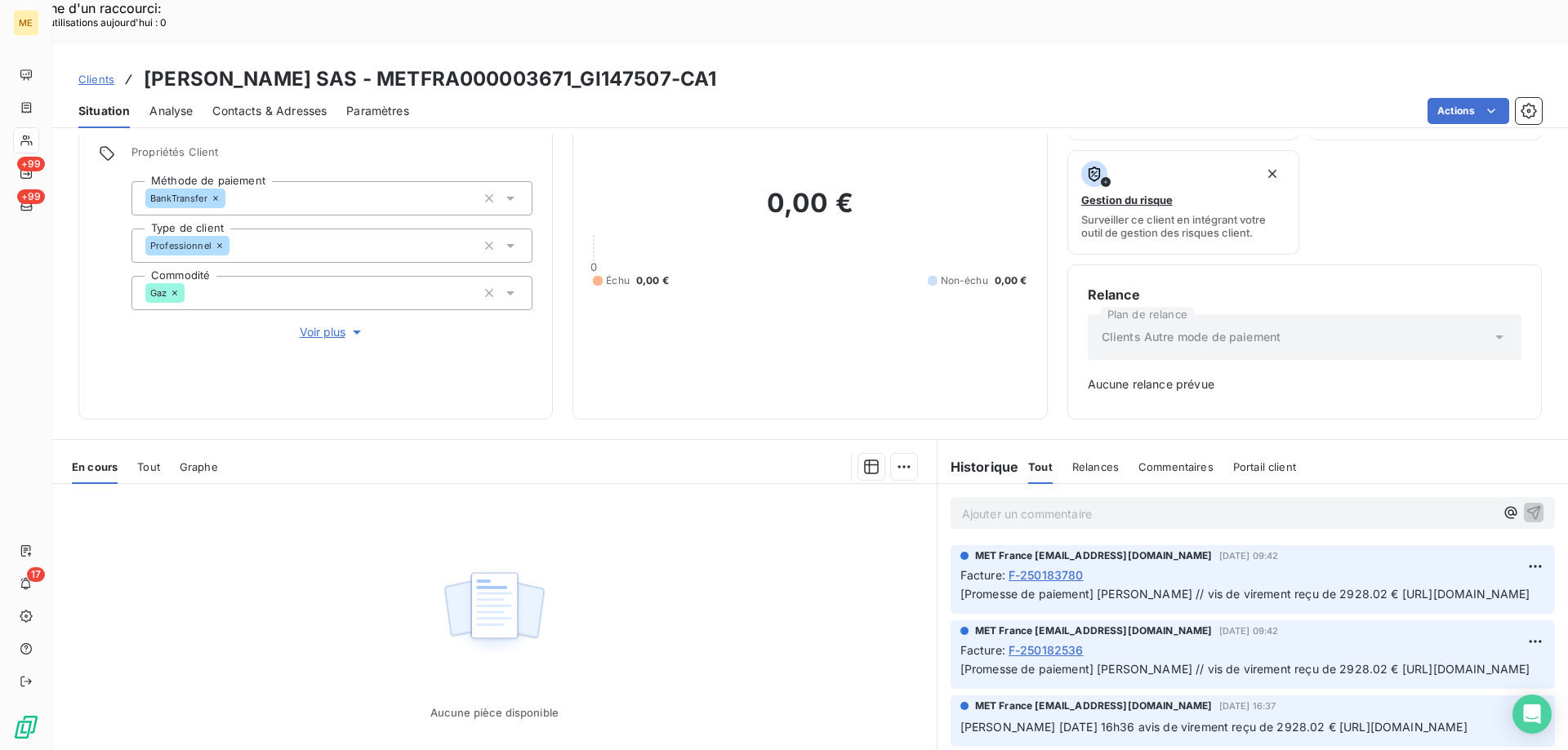
click at [30, 207] on icon at bounding box center [26, 206] width 14 height 13
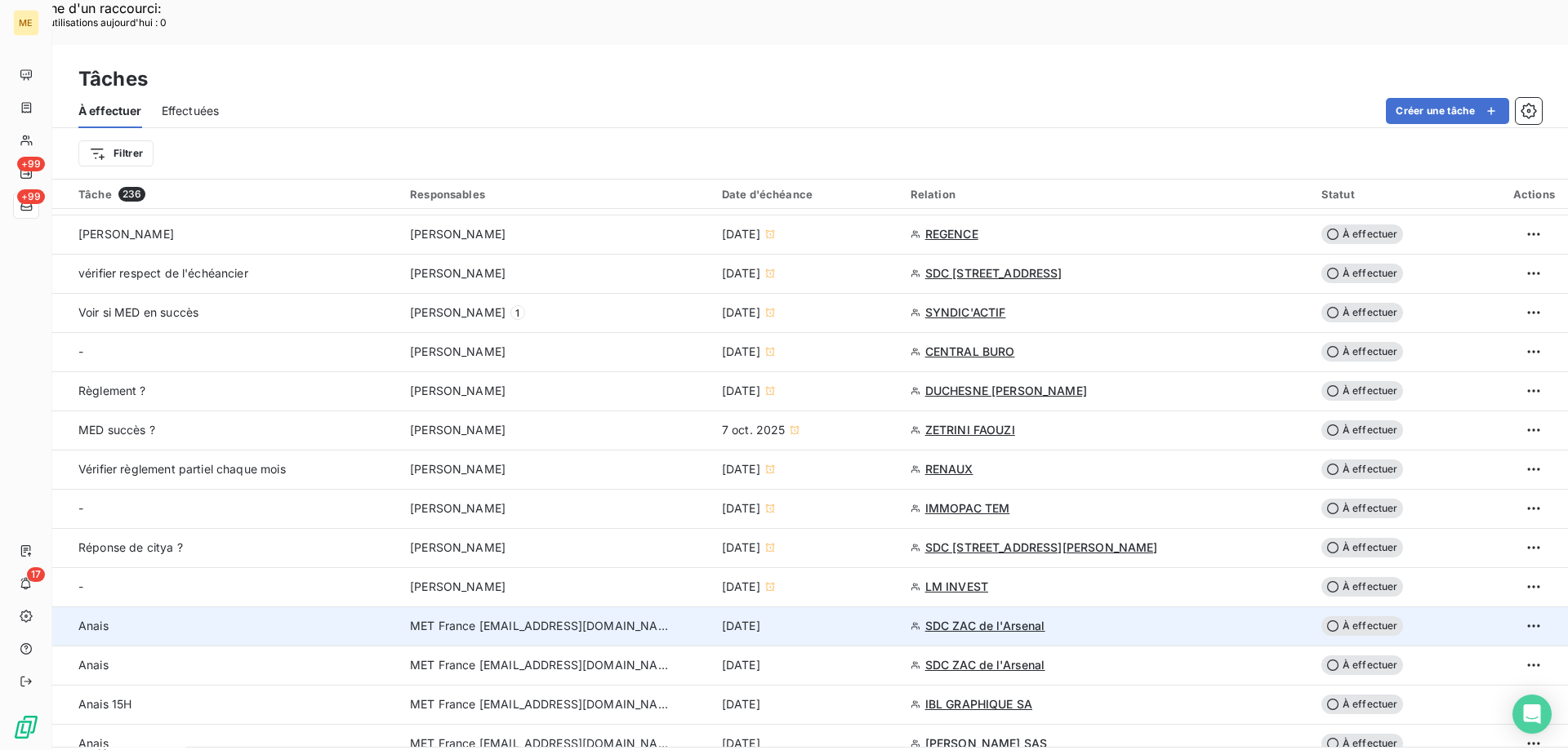
scroll to position [898, 0]
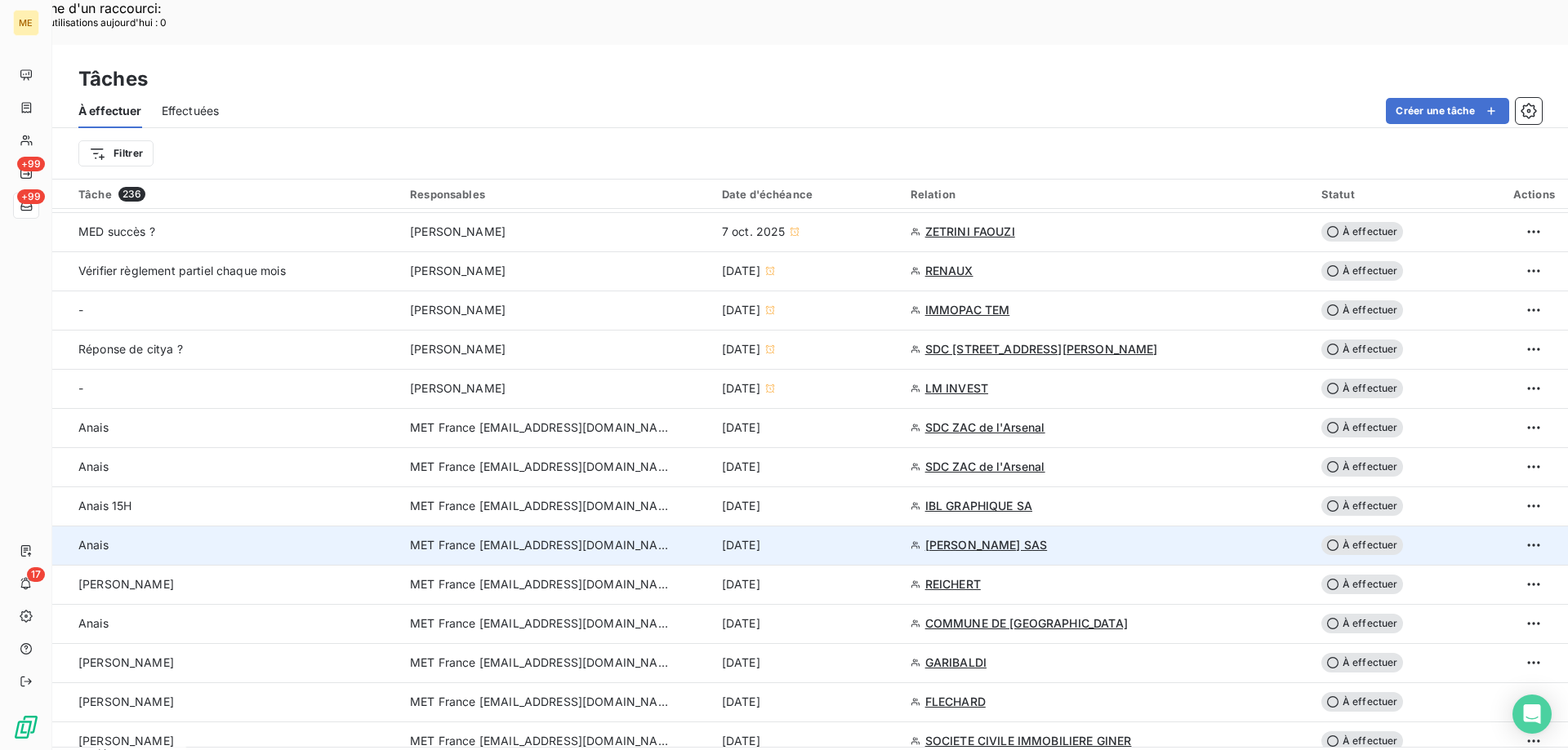
click at [903, 526] on td "LAURENT PERRIER SAS" at bounding box center [1106, 545] width 411 height 39
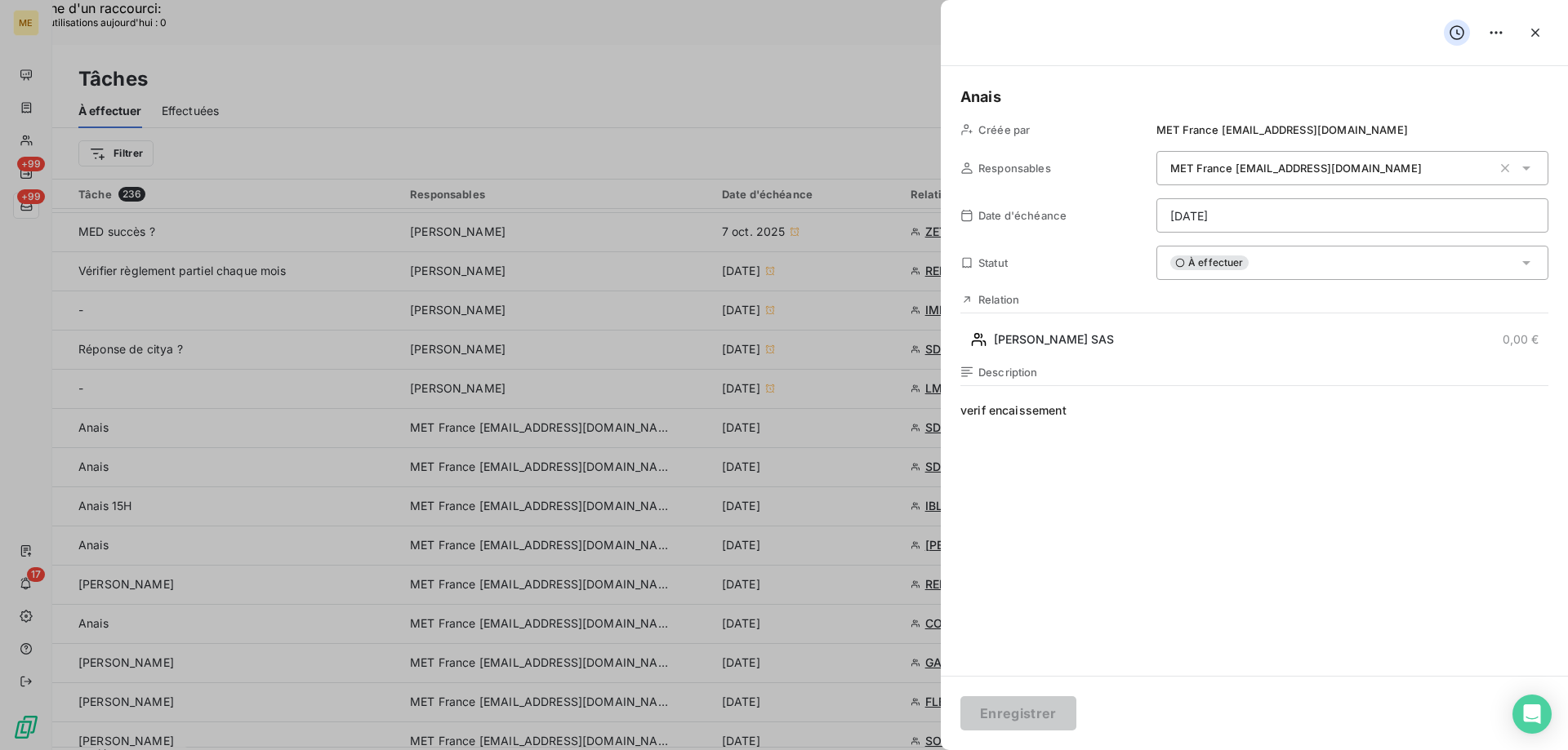
click at [1329, 266] on div "À effectuer" at bounding box center [1352, 263] width 392 height 34
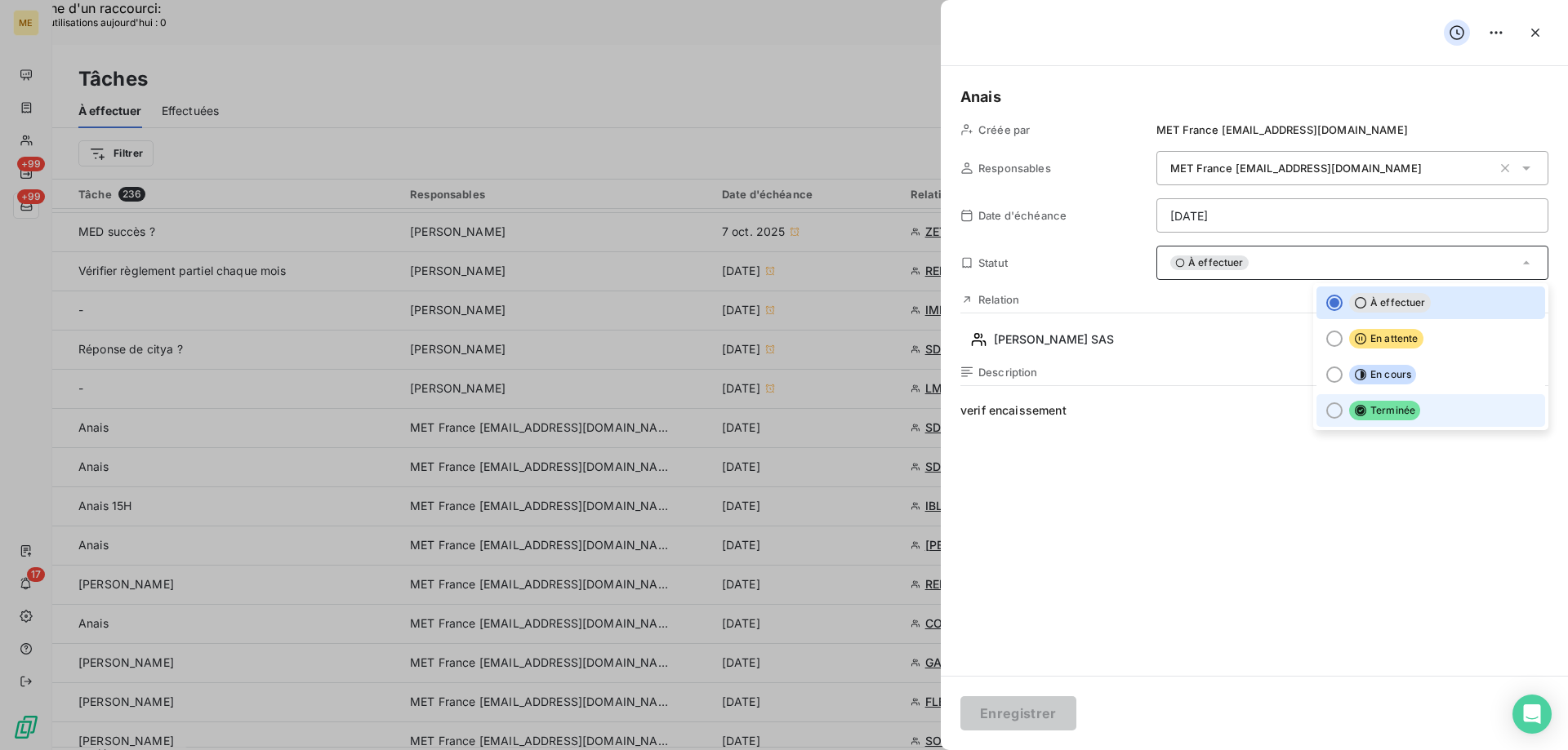
click at [1411, 411] on li "Terminée" at bounding box center [1430, 410] width 229 height 33
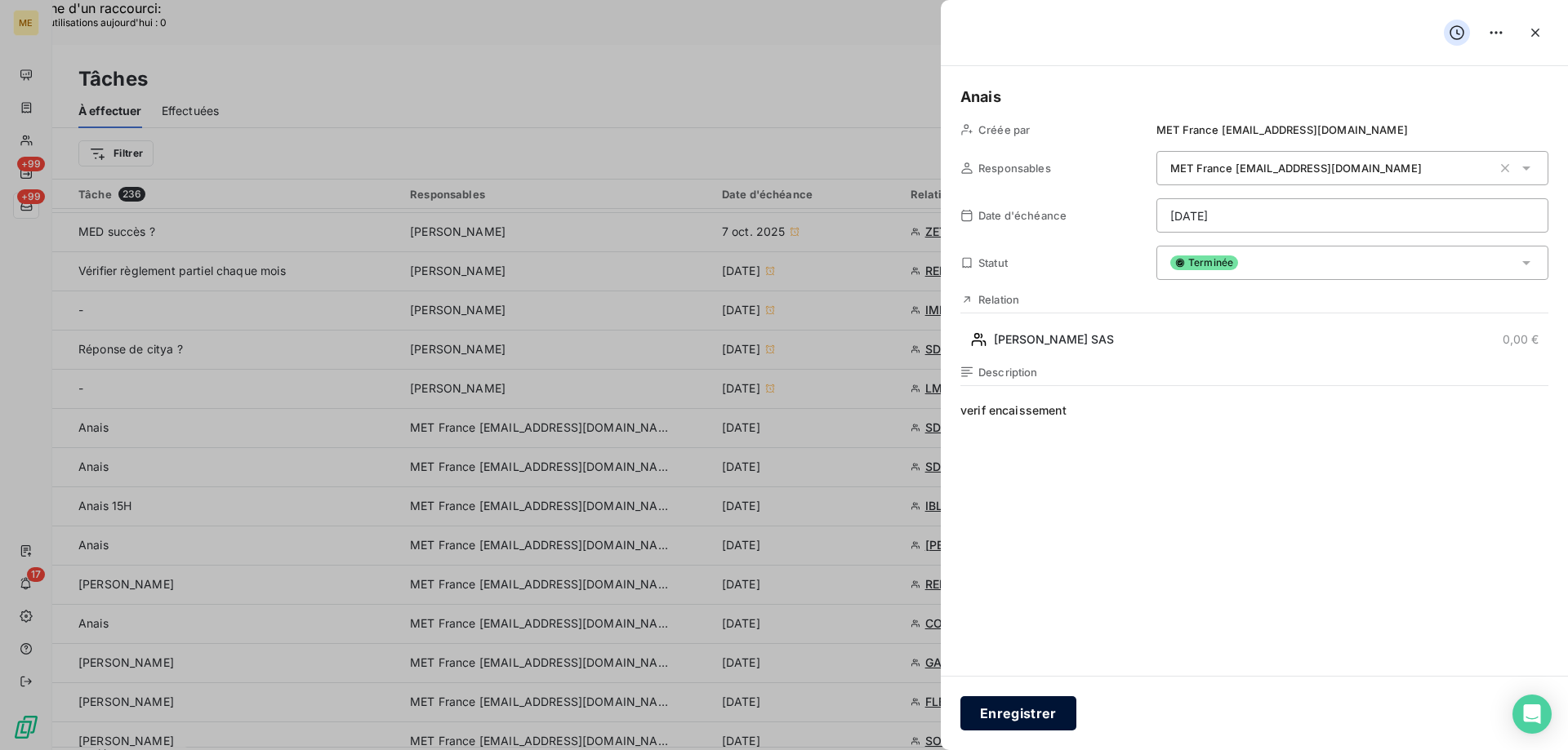
click at [1011, 720] on button "Enregistrer" at bounding box center [1019, 712] width 116 height 34
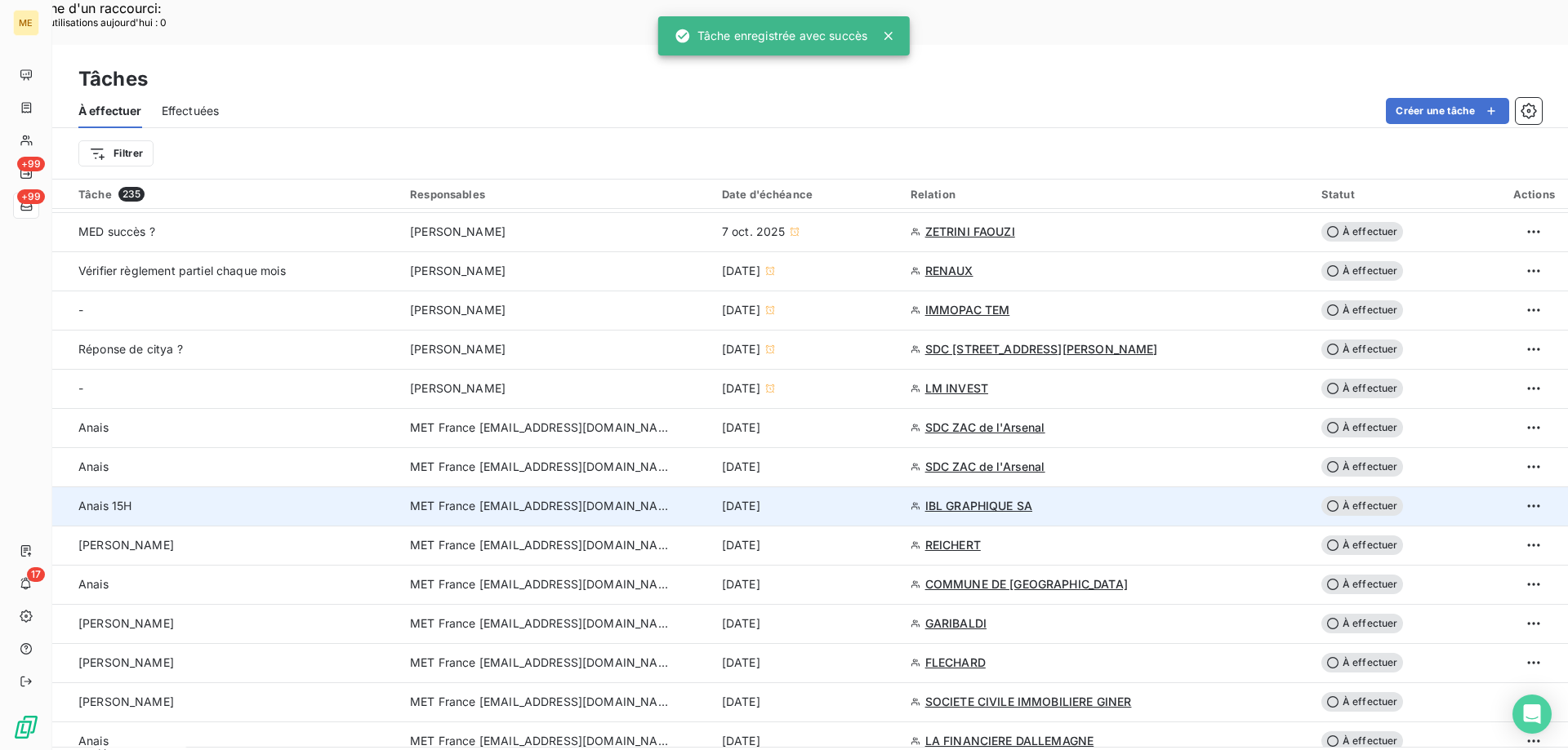
click at [879, 498] on div "15 oct. 2025" at bounding box center [807, 506] width 169 height 17
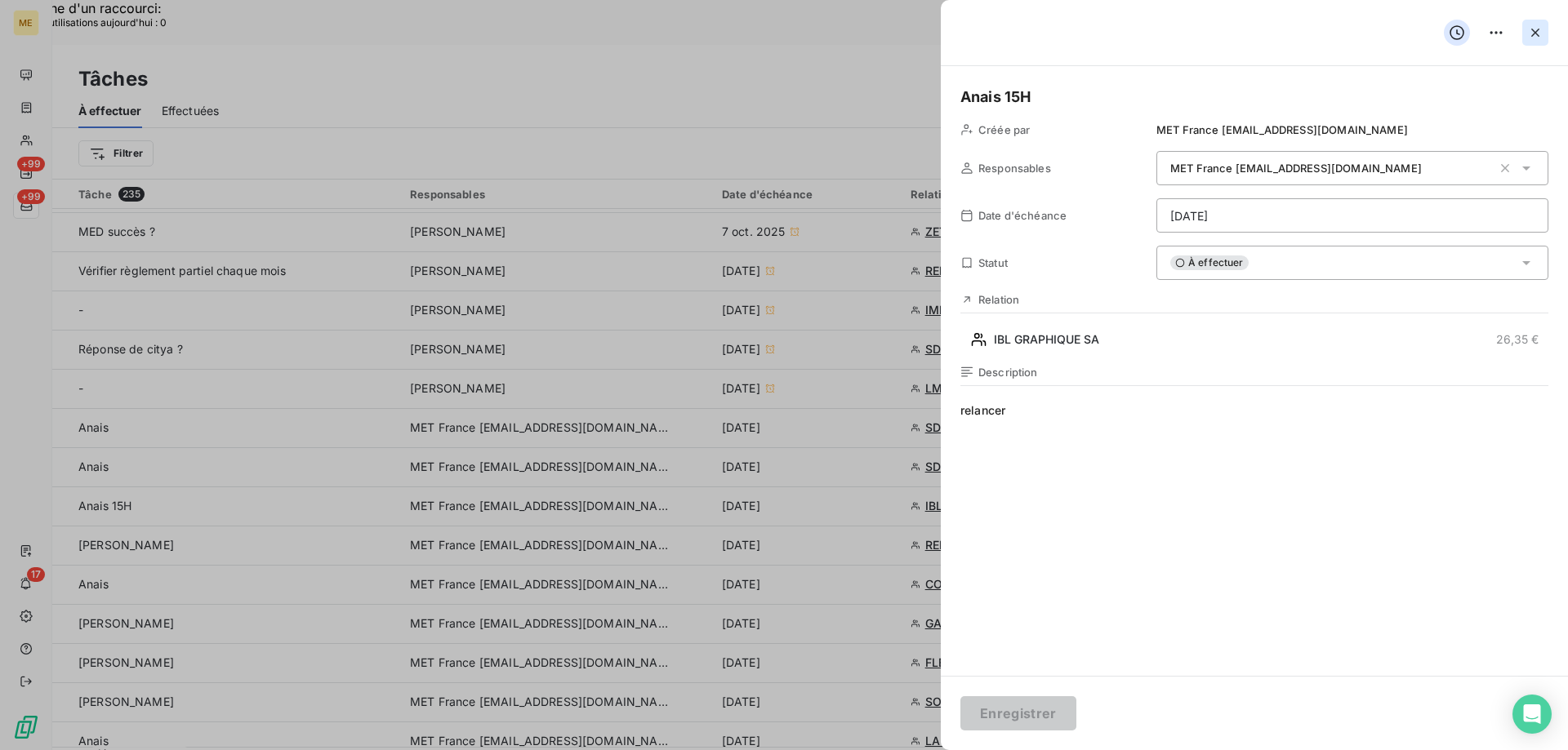
click at [1542, 30] on icon "button" at bounding box center [1536, 33] width 17 height 17
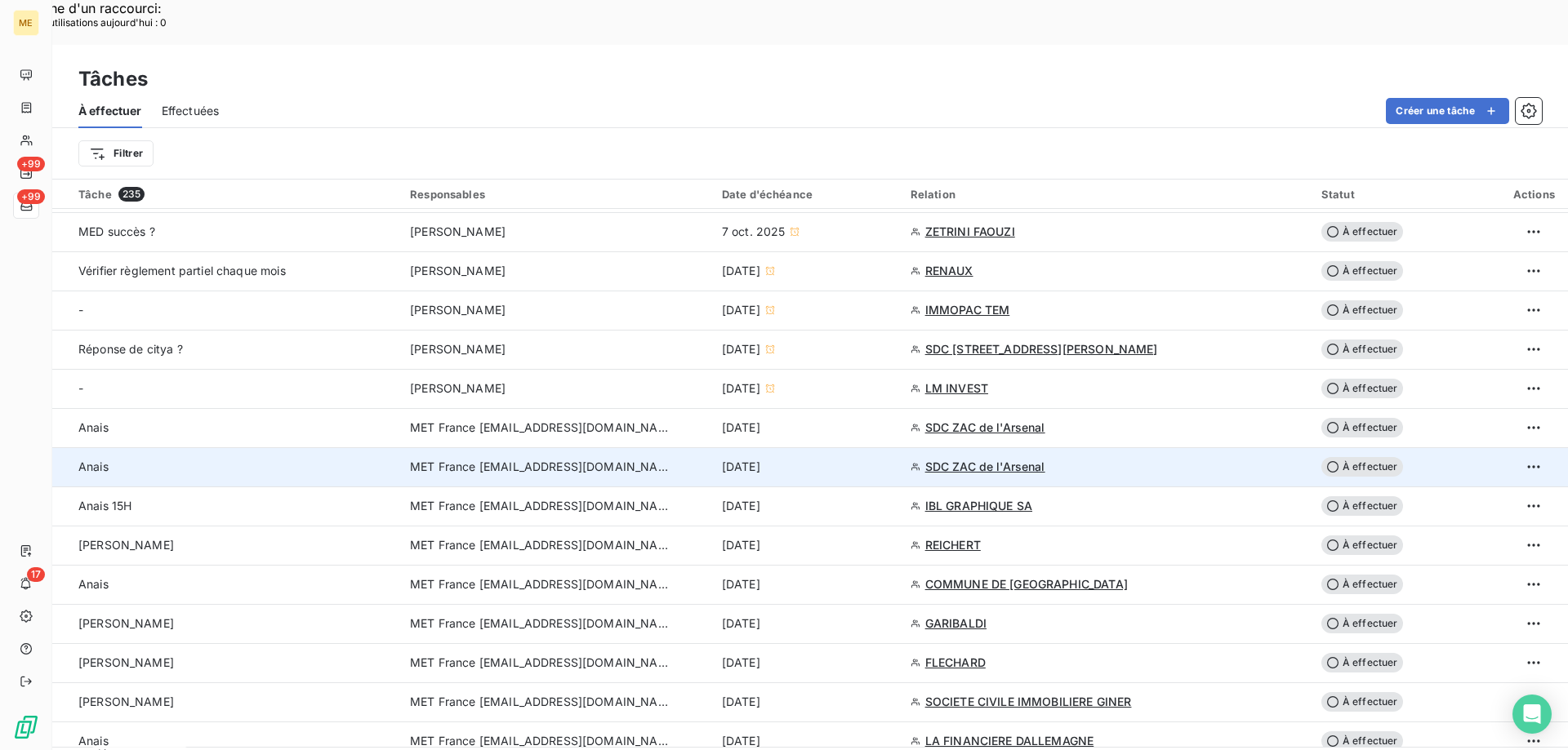
click at [809, 459] on div "15 oct. 2025" at bounding box center [807, 467] width 169 height 17
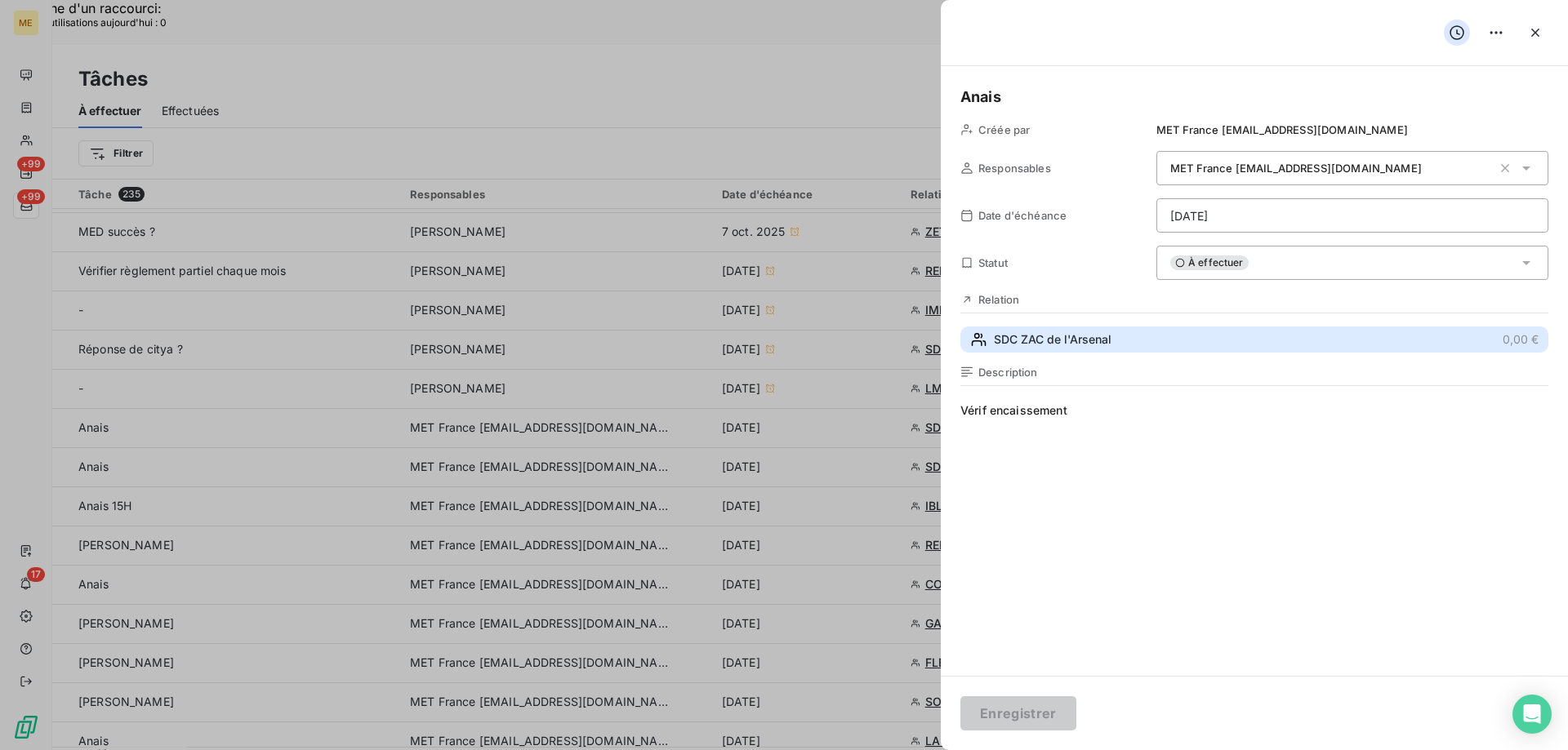
click at [1123, 339] on button "SDC ZAC de l'Arsenal 0,00 €" at bounding box center [1255, 340] width 588 height 26
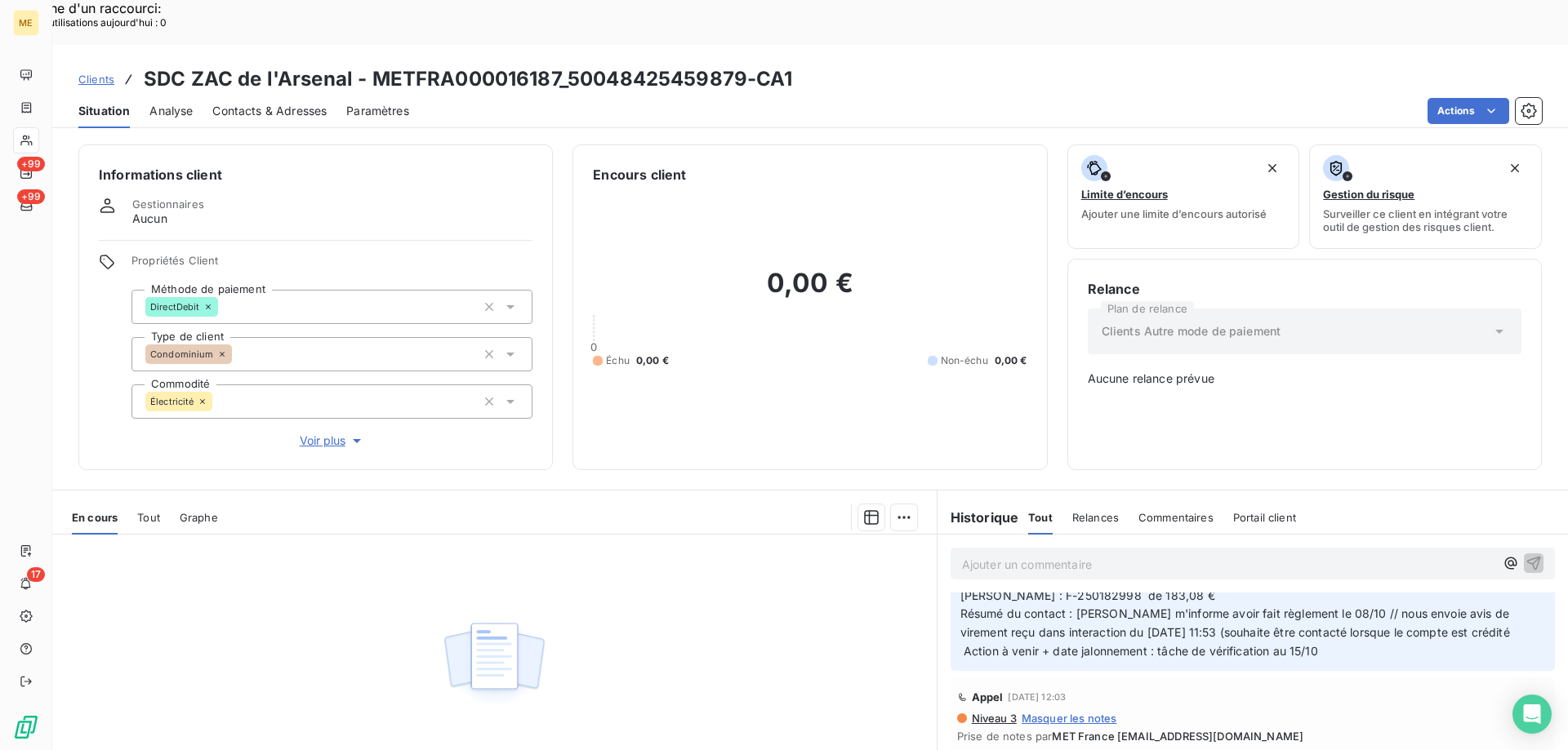
scroll to position [82, 0]
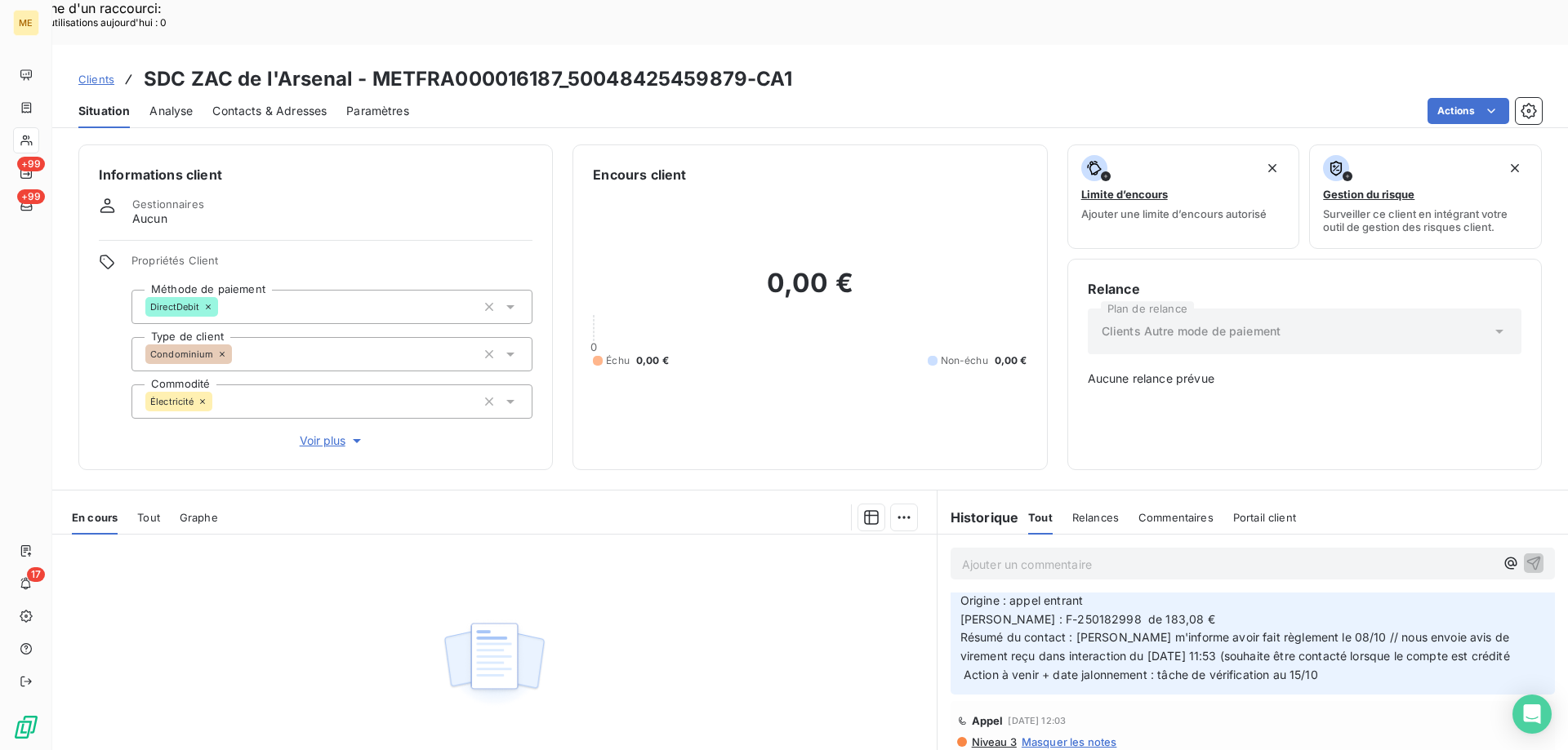
click at [1253, 600] on span "[Promesse de paiement] Anais - 10/10/2025 - 11H58 Interlocuteur : c.ndongo@tiff…" at bounding box center [1243, 619] width 565 height 126
drag, startPoint x: 742, startPoint y: 35, endPoint x: 571, endPoint y: 39, distance: 171.0
click at [571, 64] on h3 "SDC ZAC de l'Arsenal - METFRA000016187_50048425459879-CA1" at bounding box center [468, 79] width 649 height 29
copy h3 "50048425459879"
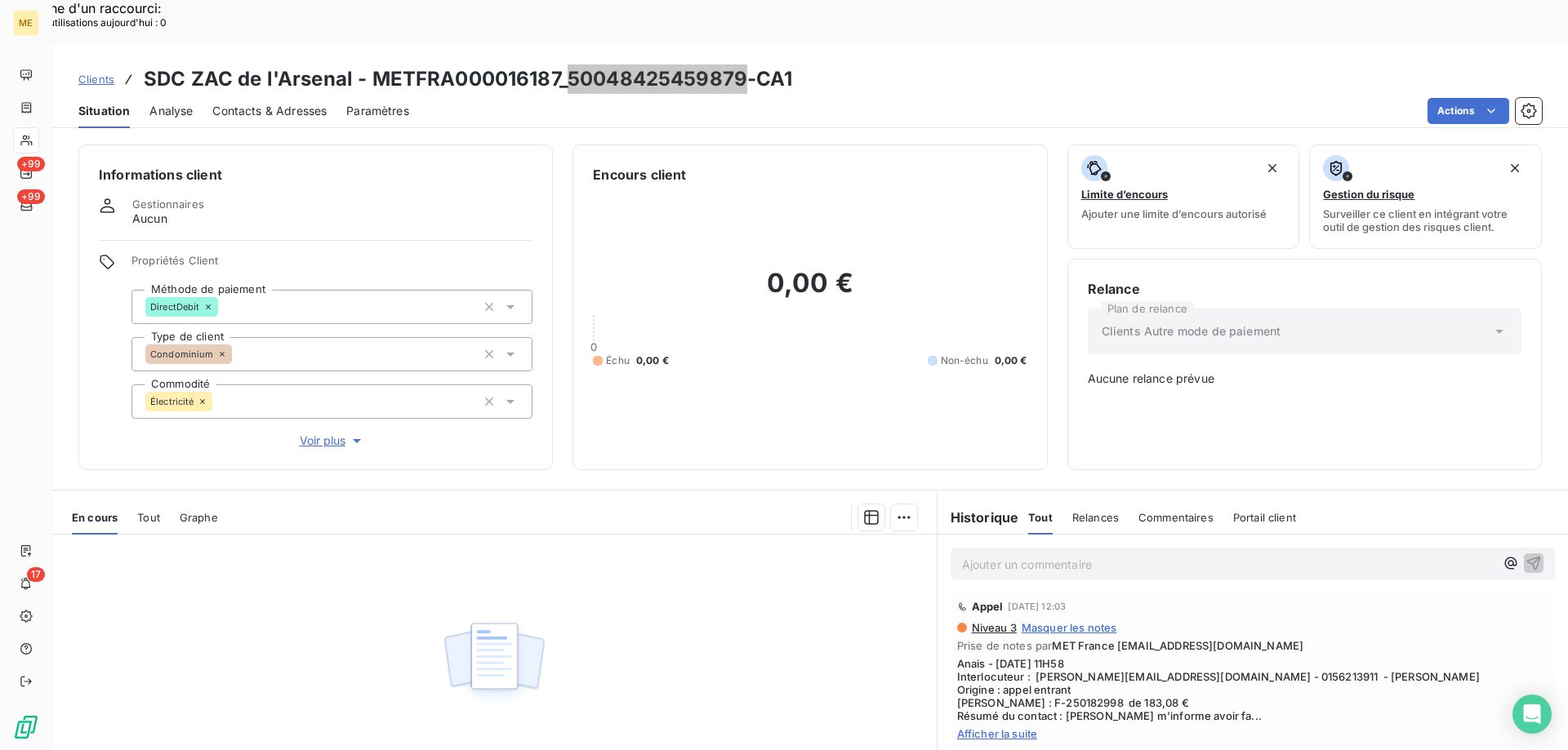
scroll to position [245, 0]
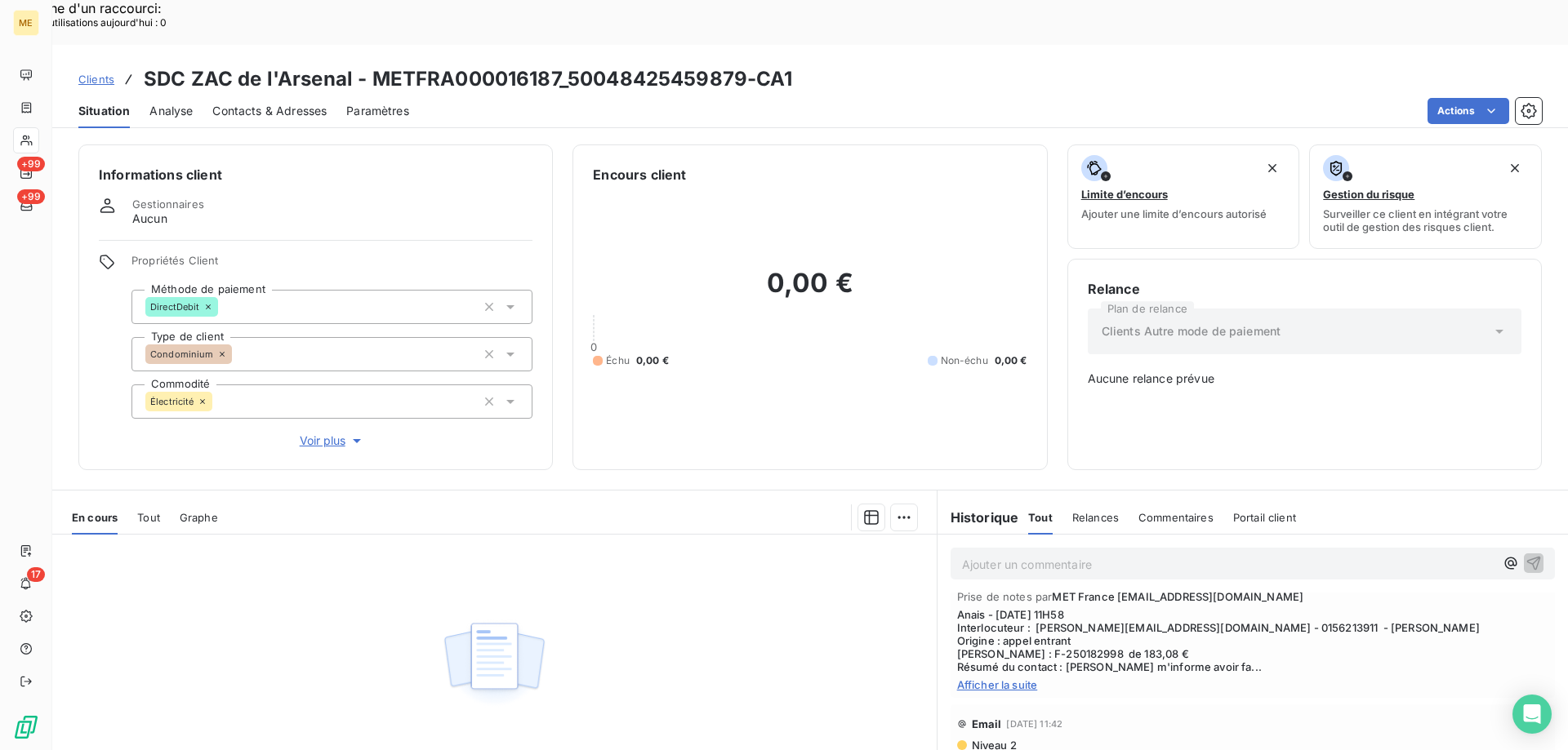
click at [1022, 678] on span "Afficher la suite" at bounding box center [1253, 685] width 592 height 13
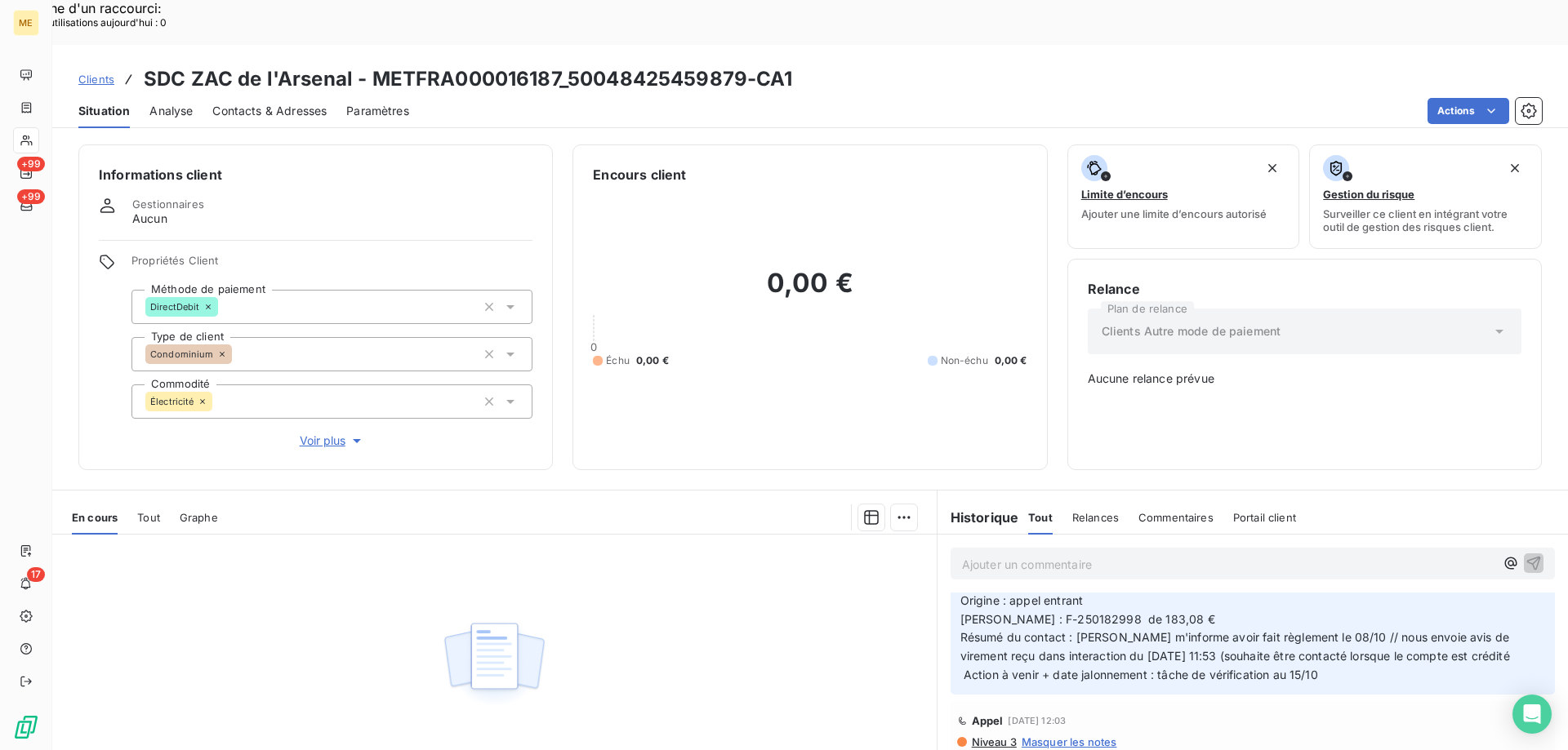
scroll to position [0, 0]
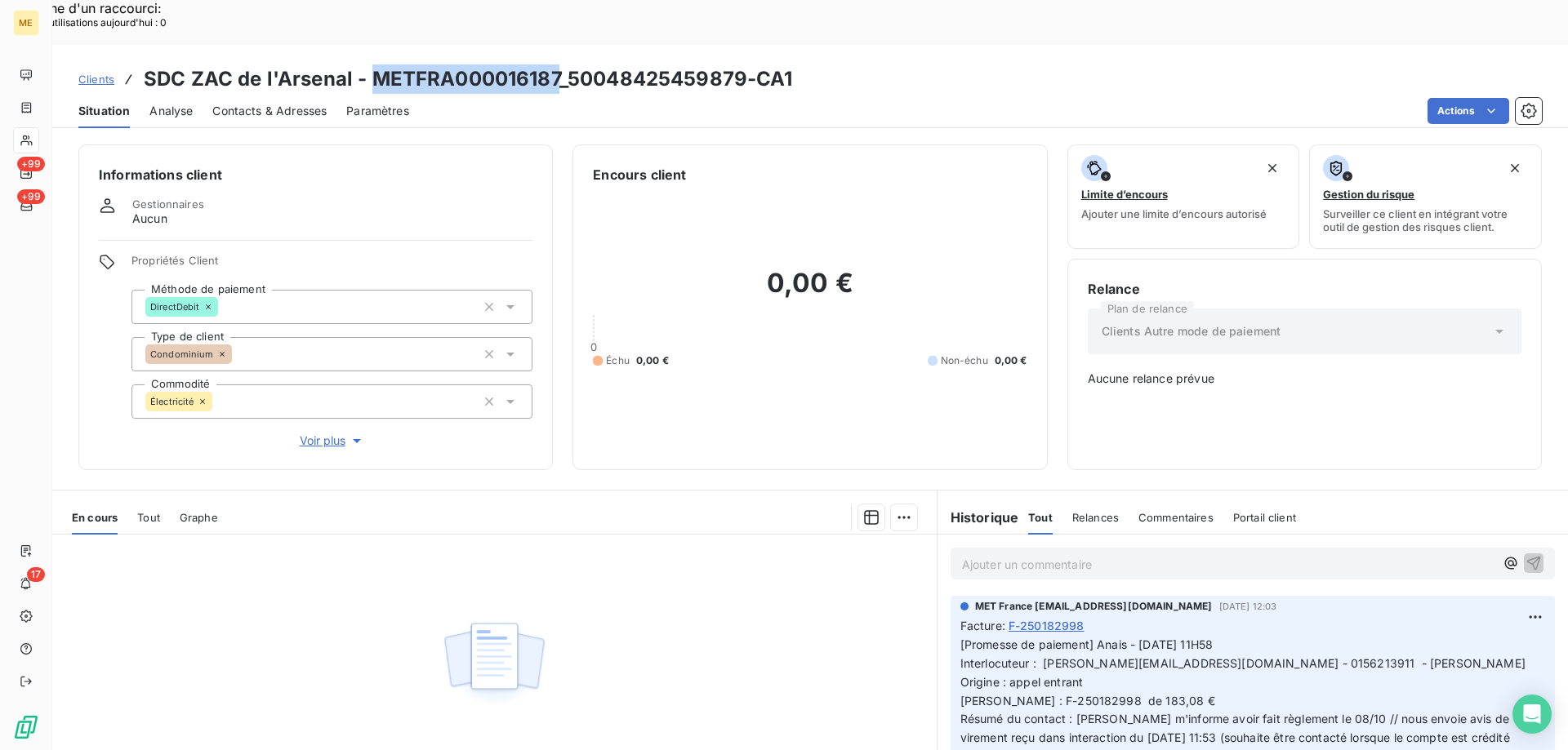
drag, startPoint x: 559, startPoint y: 28, endPoint x: 371, endPoint y: 33, distance: 188.1
click at [371, 64] on h3 "SDC ZAC de l'Arsenal - METFRA000016187_50048425459879-CA1" at bounding box center [468, 79] width 649 height 29
copy h3 "METFRA000016187"
click at [86, 73] on span "Clients" at bounding box center [96, 79] width 36 height 13
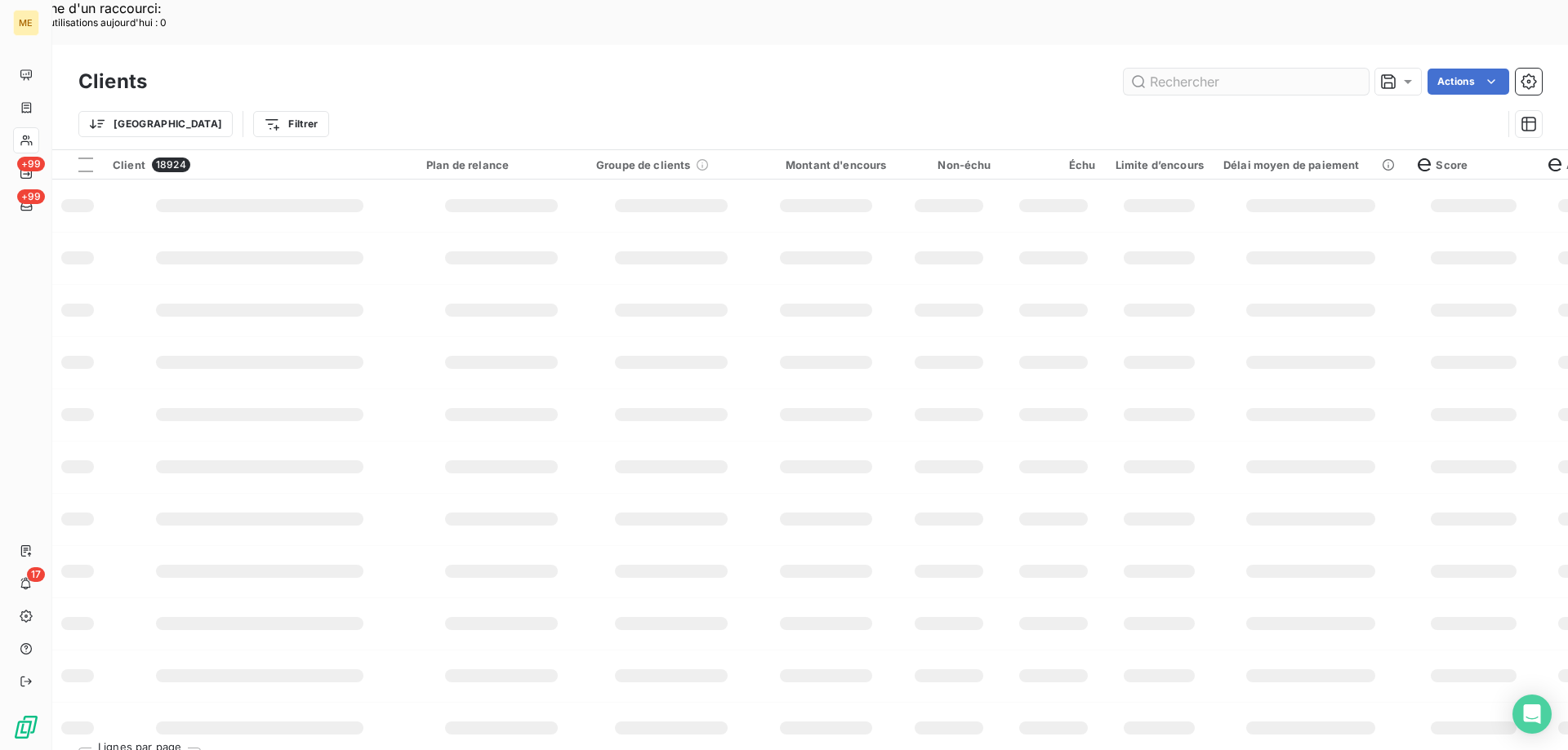
click at [1229, 69] on input "text" at bounding box center [1246, 82] width 245 height 26
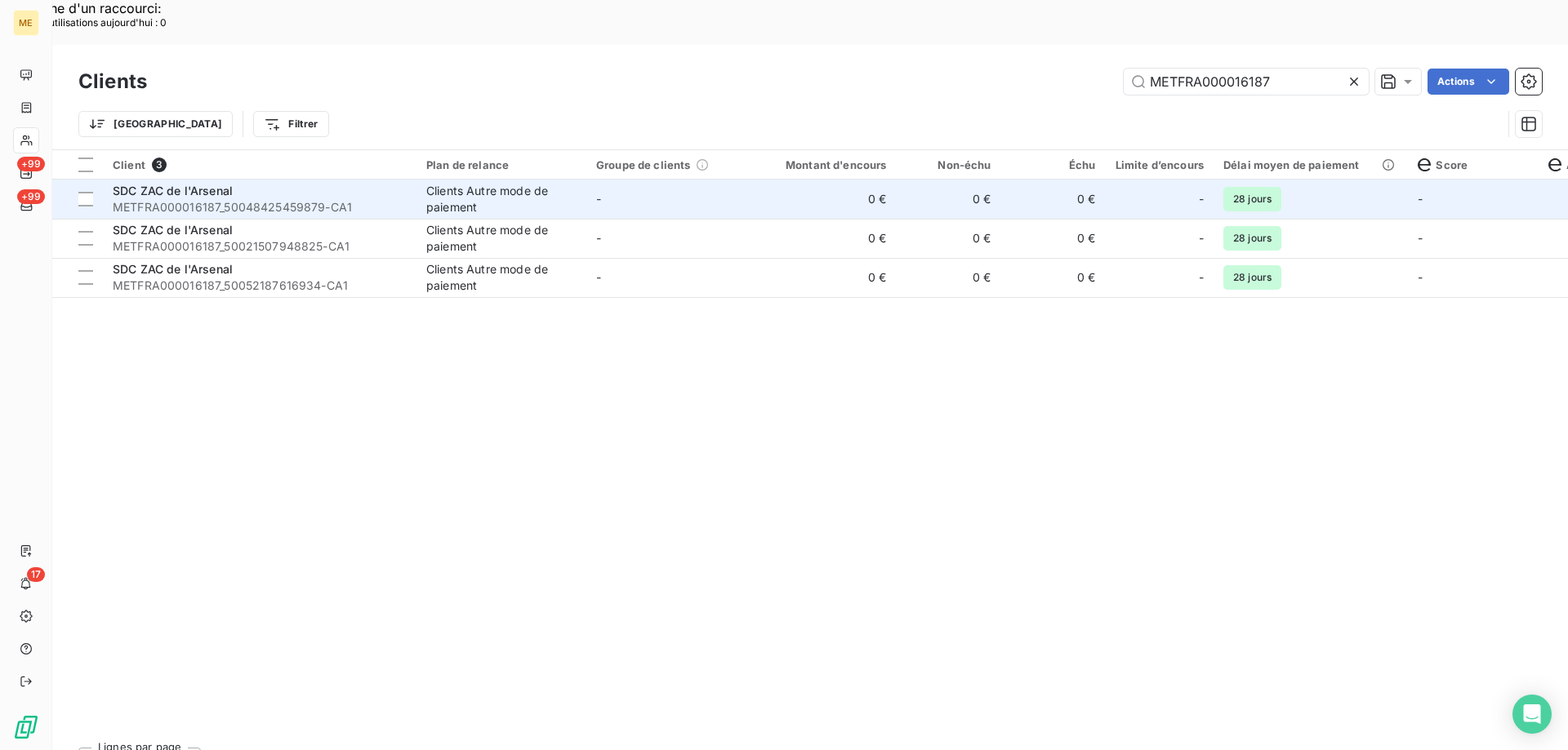
type input "METFRA000016187"
click at [807, 180] on td "0 €" at bounding box center [826, 199] width 141 height 39
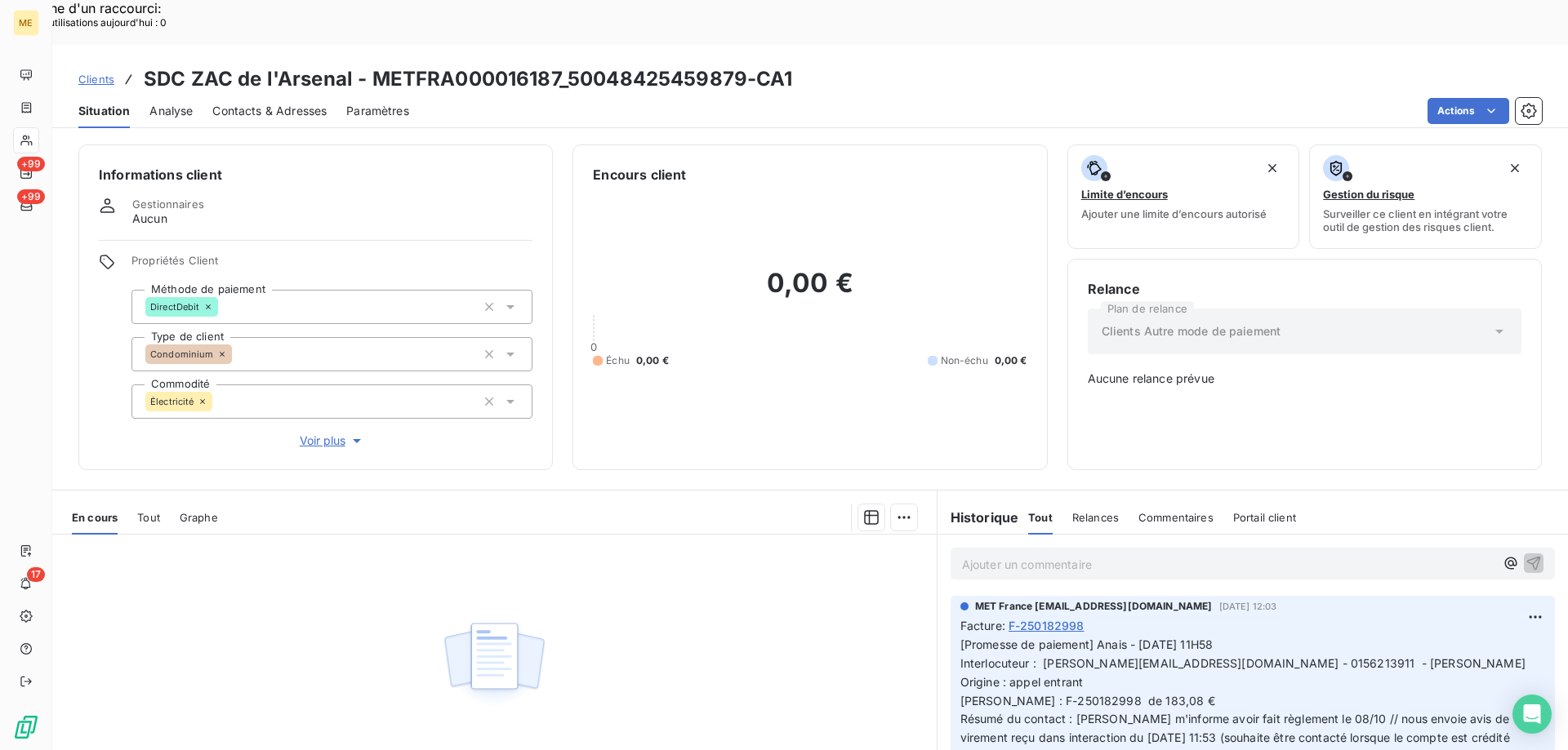
scroll to position [82, 0]
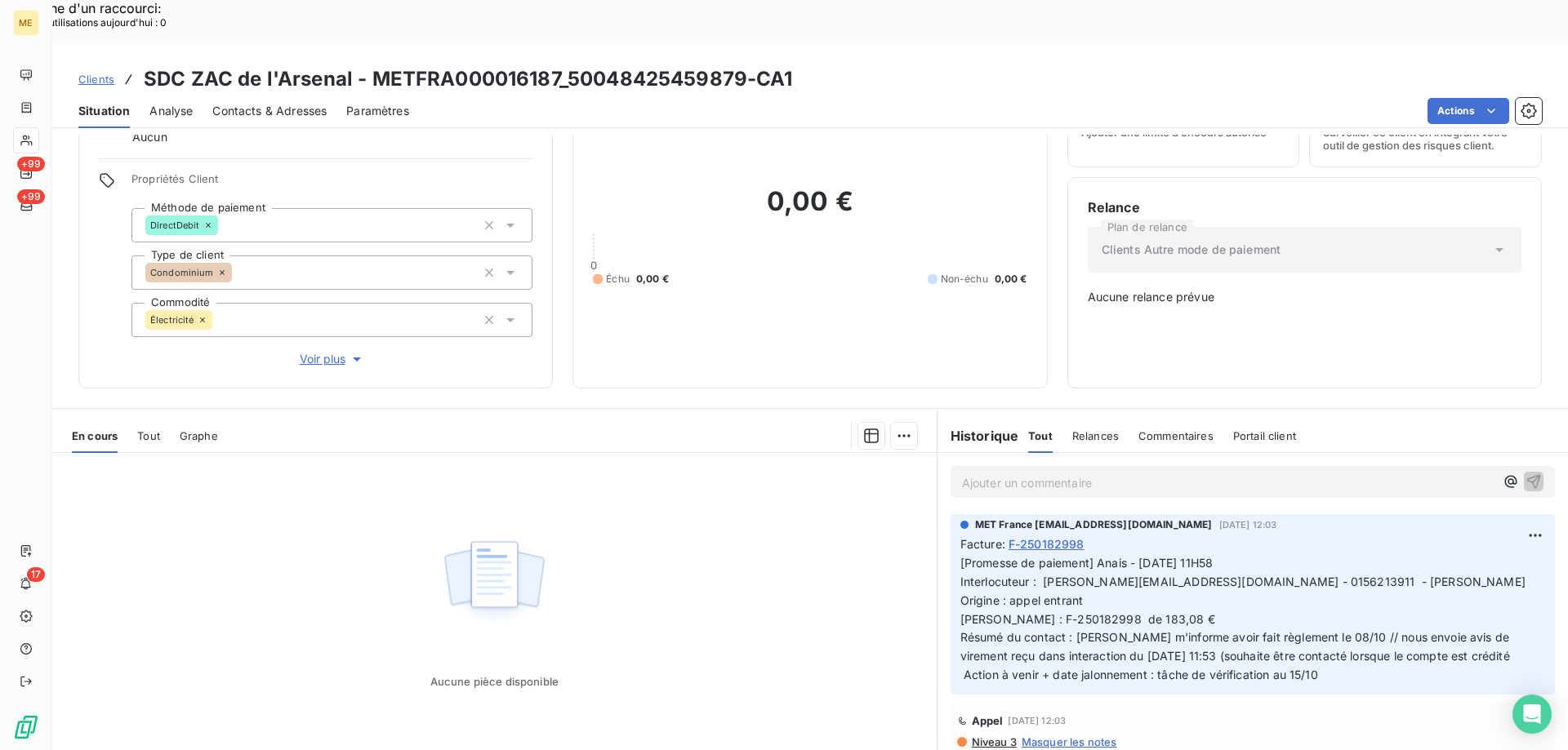
click at [92, 73] on span "Clients" at bounding box center [96, 79] width 36 height 13
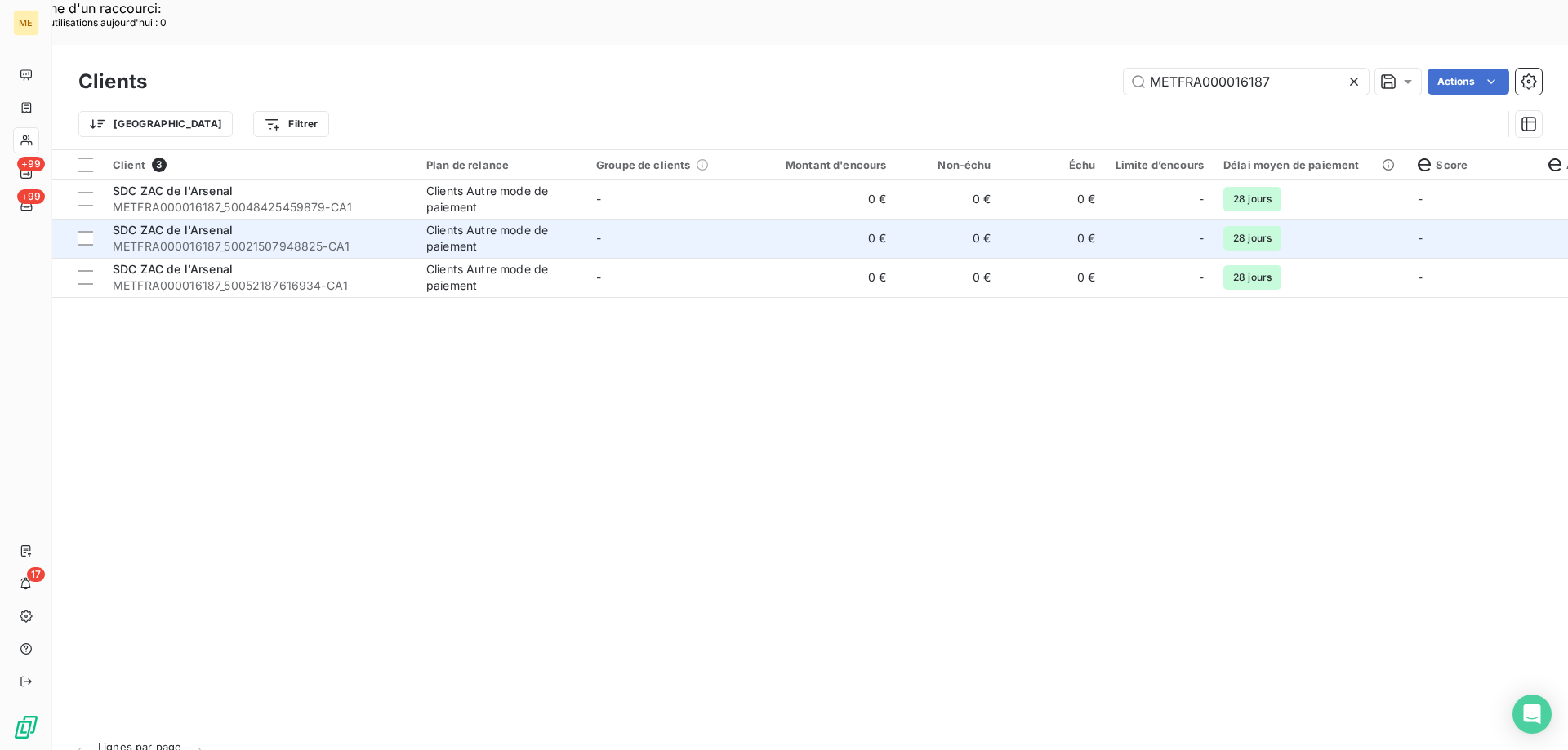
click at [743, 218] on td "-" at bounding box center [671, 238] width 170 height 39
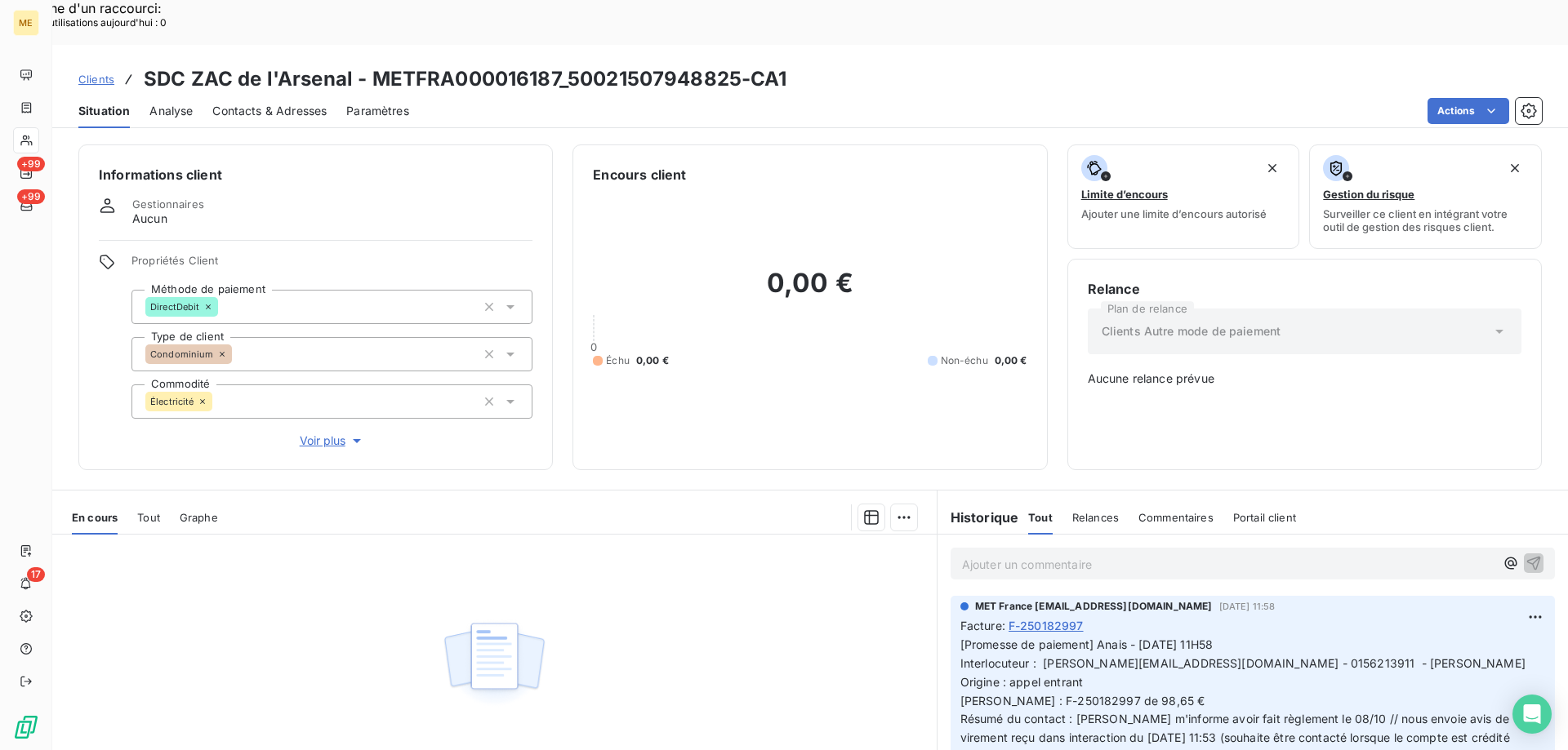
click at [105, 73] on span "Clients" at bounding box center [96, 79] width 36 height 13
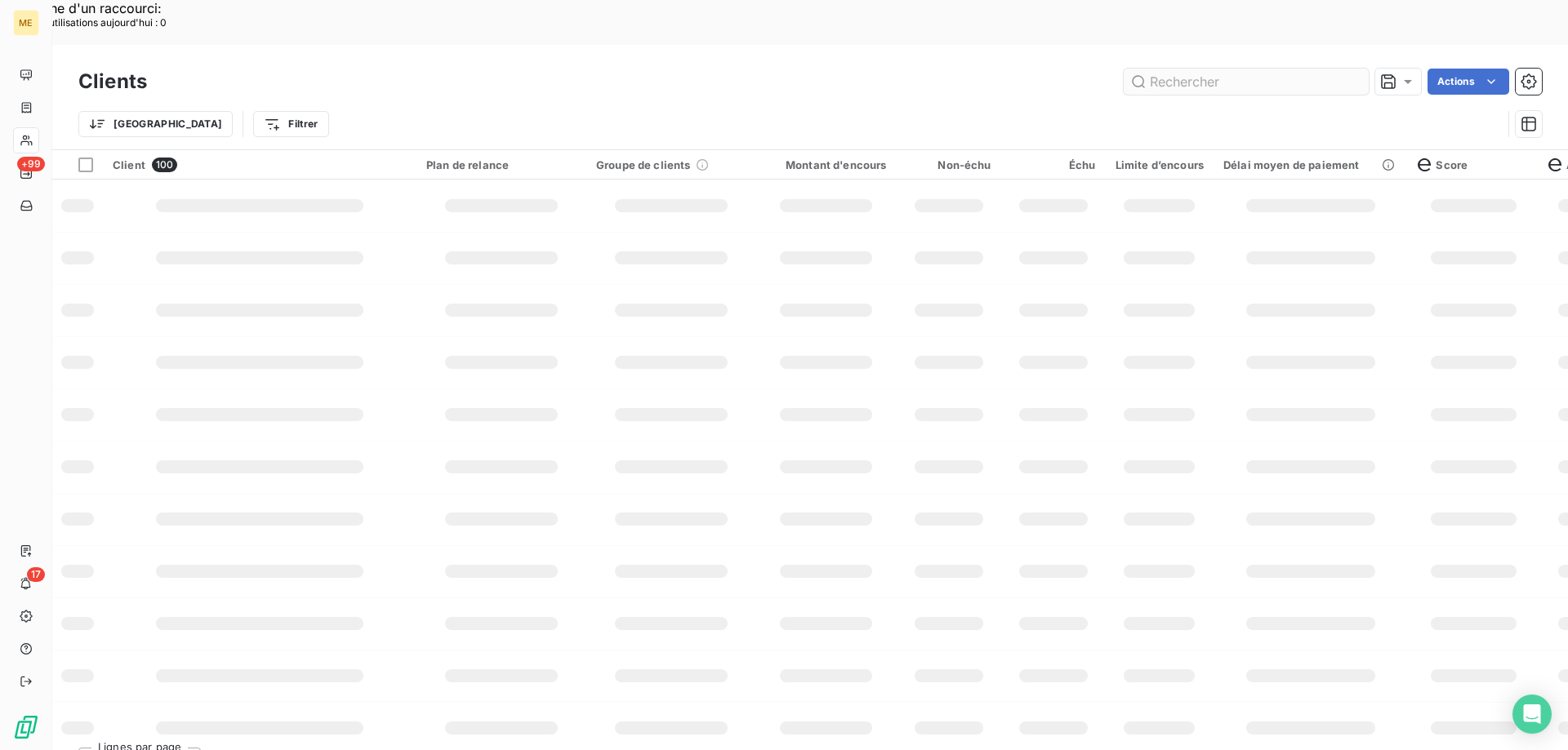
click at [1171, 69] on input "text" at bounding box center [1246, 82] width 245 height 26
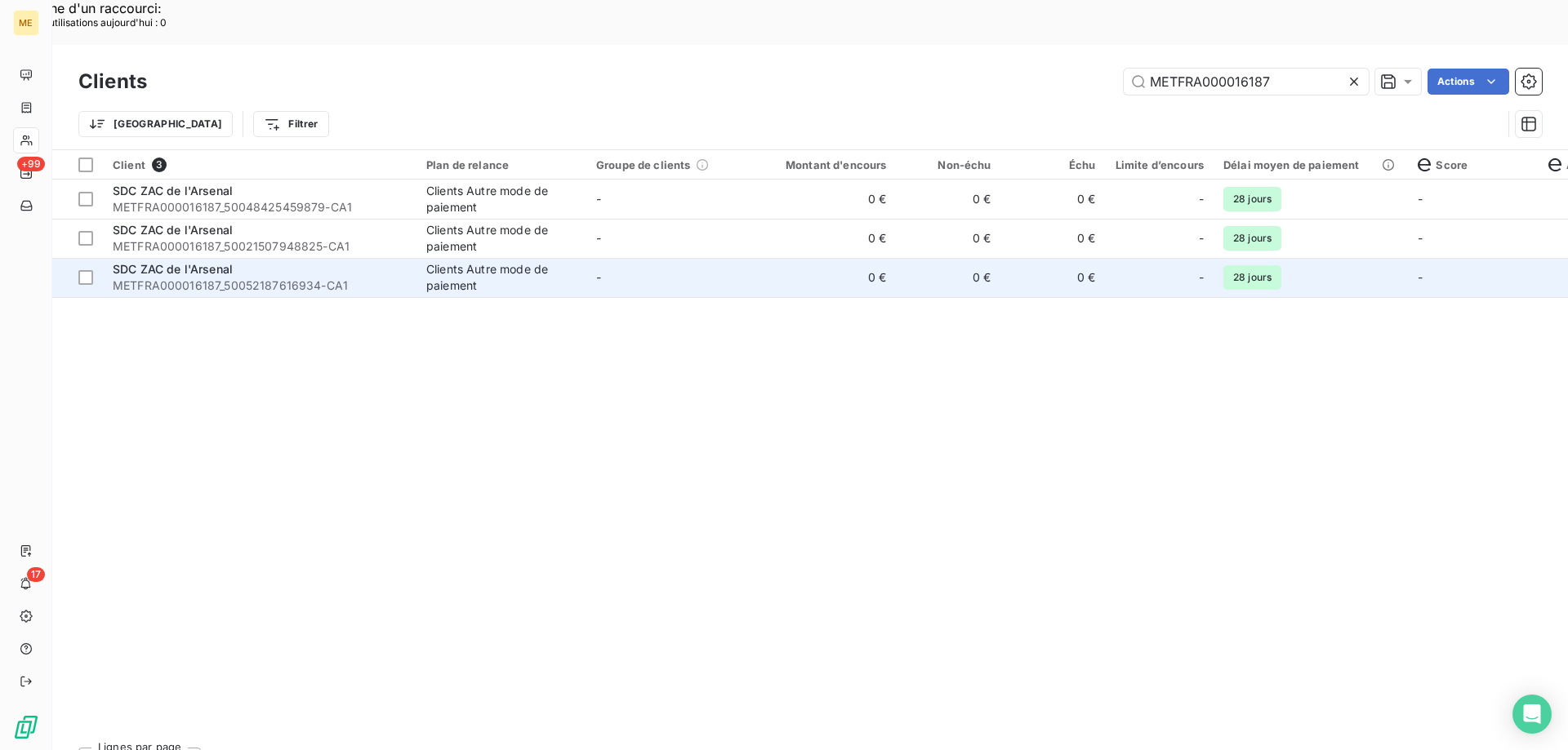
type input "METFRA000016187"
click at [796, 258] on td "0 €" at bounding box center [826, 277] width 141 height 39
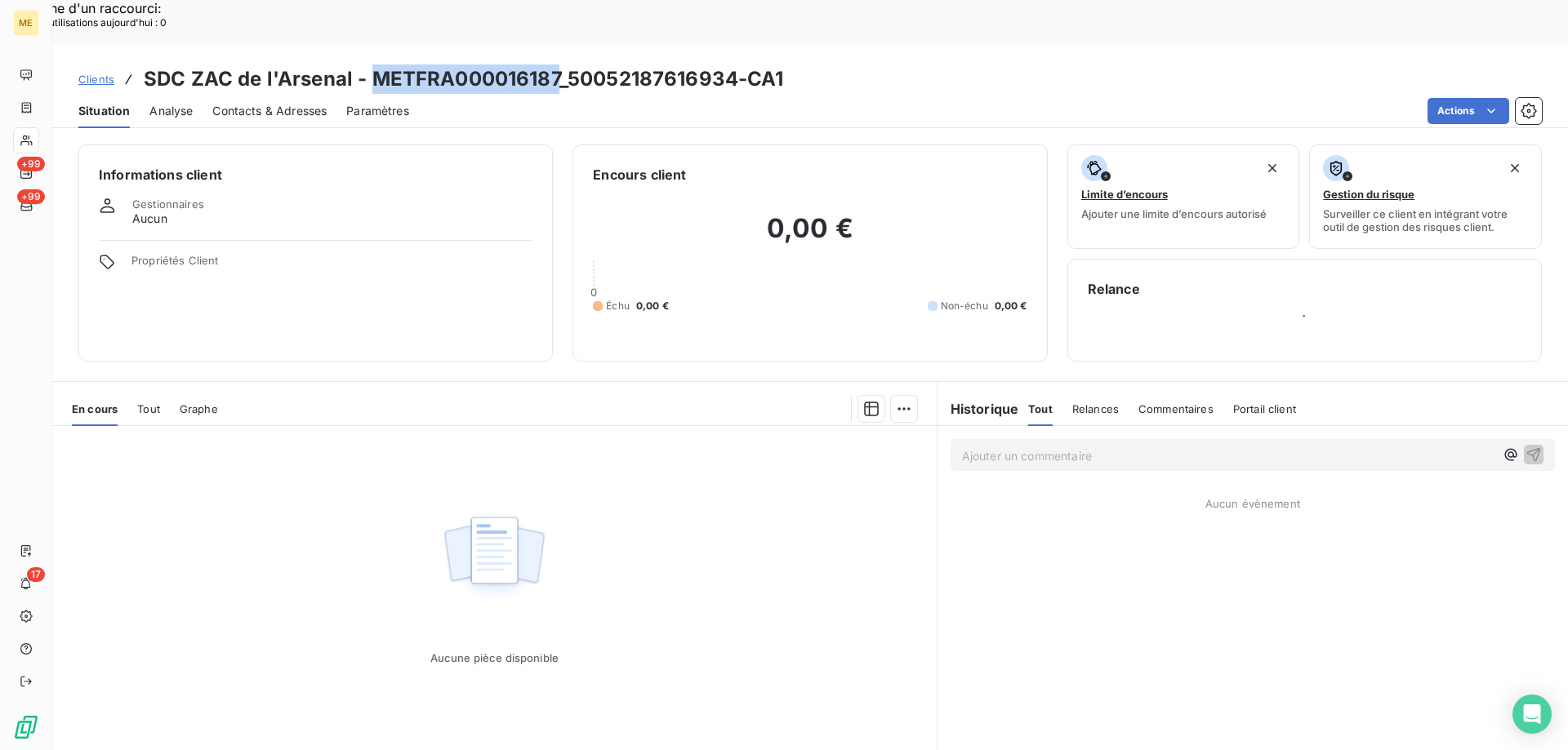
drag, startPoint x: 560, startPoint y: 30, endPoint x: 376, endPoint y: 43, distance: 184.5
click at [376, 64] on h3 "SDC ZAC de l'Arsenal - METFRA000016187_50052187616934-CA1" at bounding box center [463, 79] width 640 height 29
copy h3 "METFRA000016187"
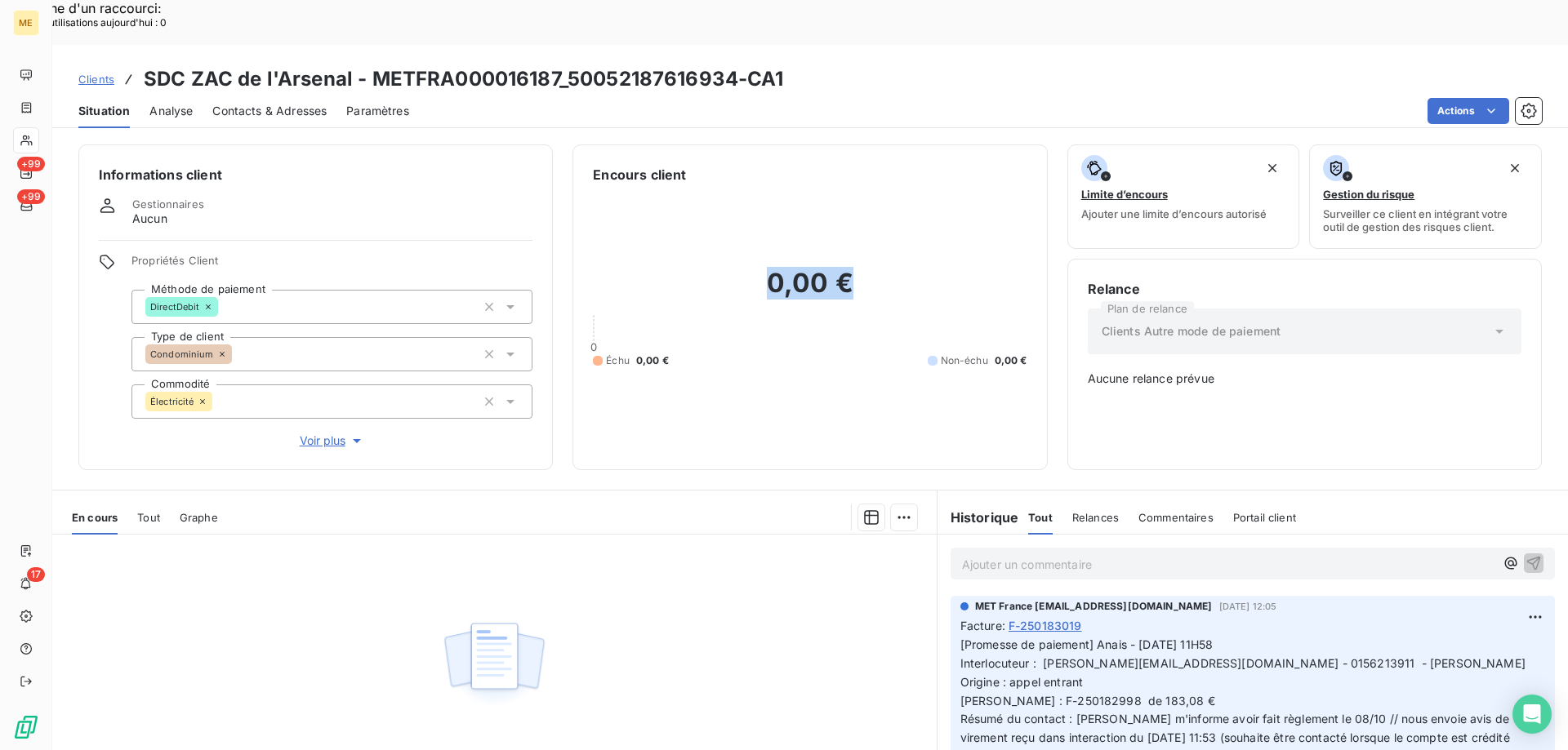
drag, startPoint x: 763, startPoint y: 249, endPoint x: 866, endPoint y: 244, distance: 103.1
click at [866, 267] on h2 "0,00 €" at bounding box center [810, 291] width 434 height 49
drag, startPoint x: 865, startPoint y: 248, endPoint x: 740, endPoint y: 245, distance: 125.0
click at [740, 267] on h2 "0,00 €" at bounding box center [810, 291] width 434 height 49
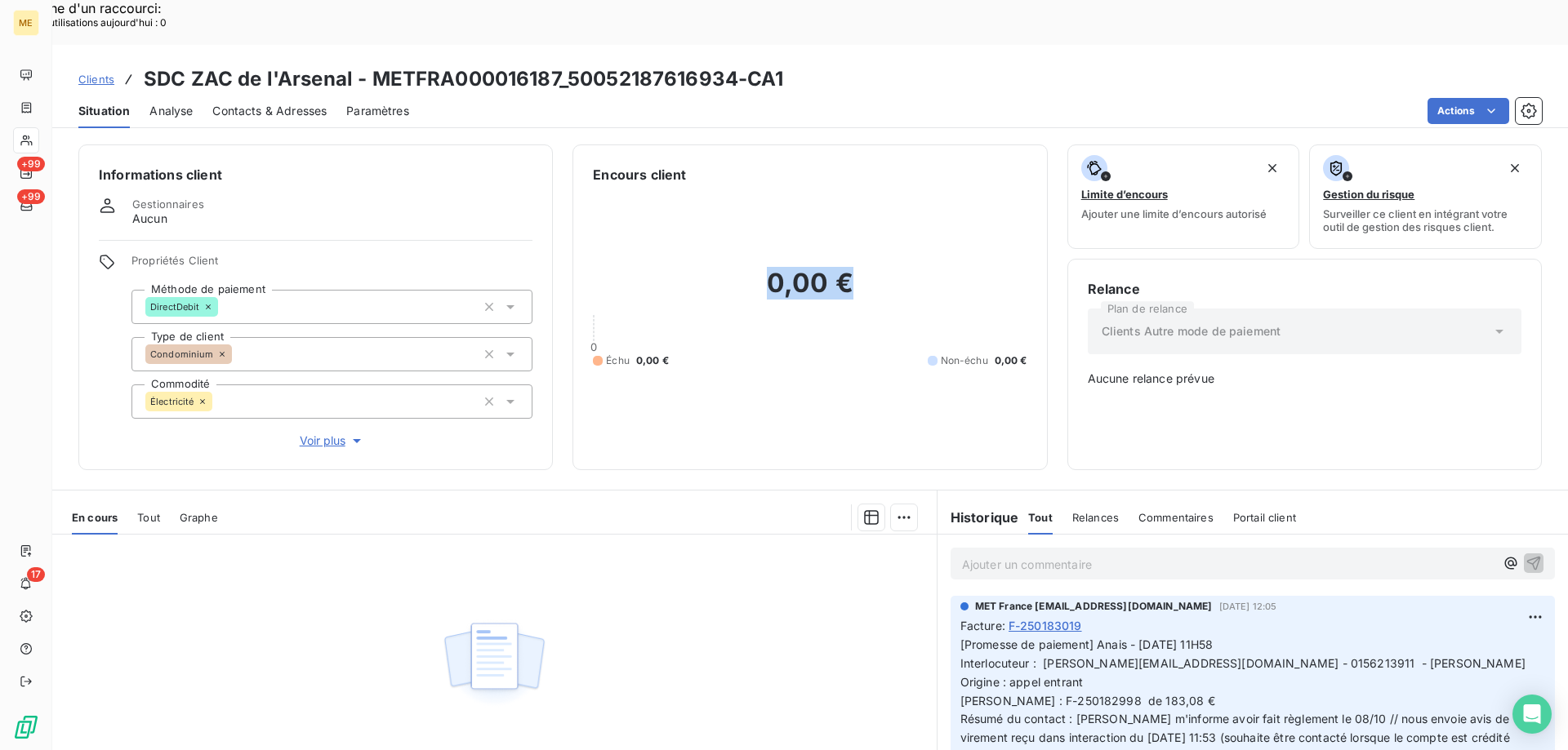
click at [890, 267] on h2 "0,00 €" at bounding box center [810, 291] width 434 height 49
click at [98, 73] on span "Clients" at bounding box center [96, 79] width 36 height 13
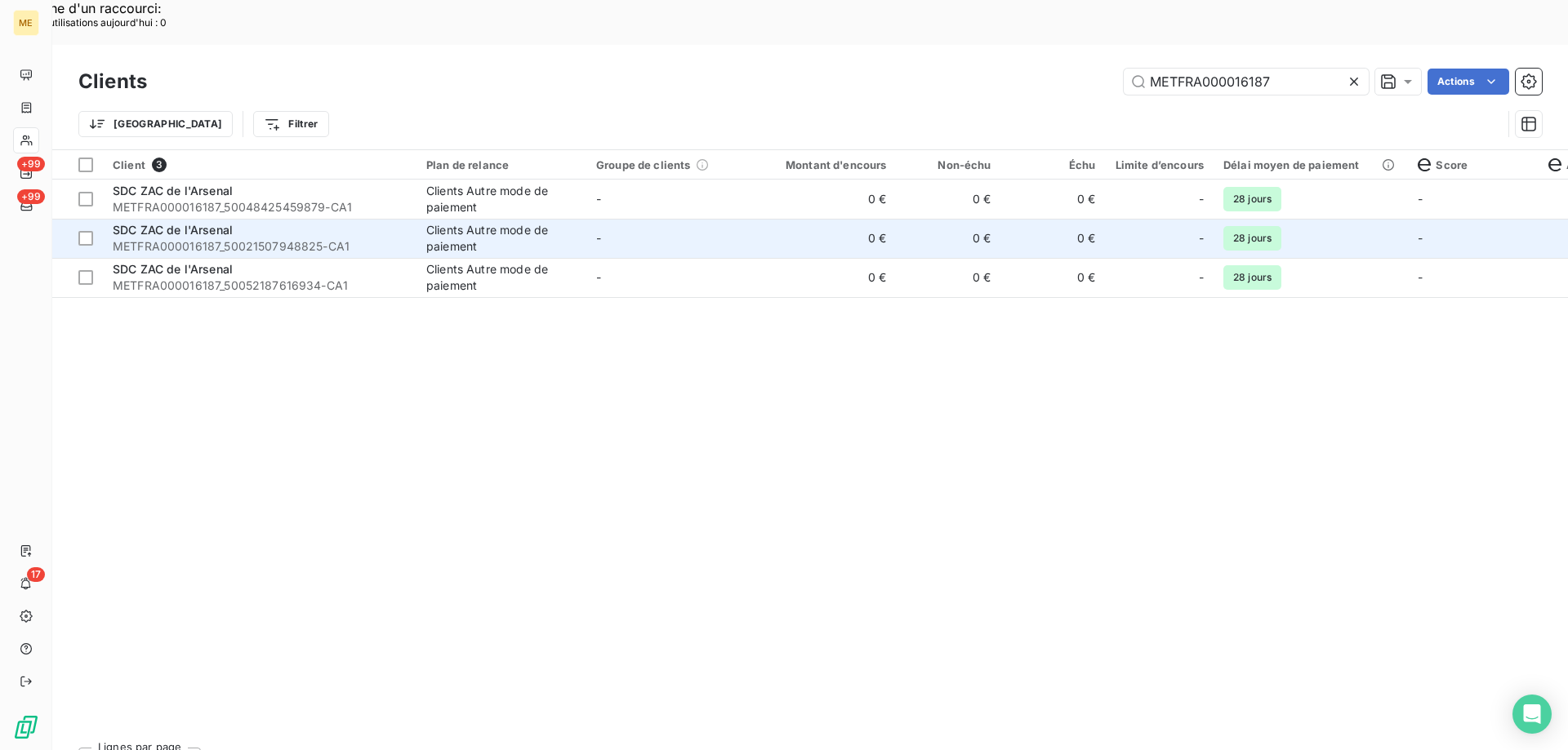
click at [400, 222] on div "SDC ZAC de l'Arsenal" at bounding box center [260, 230] width 294 height 17
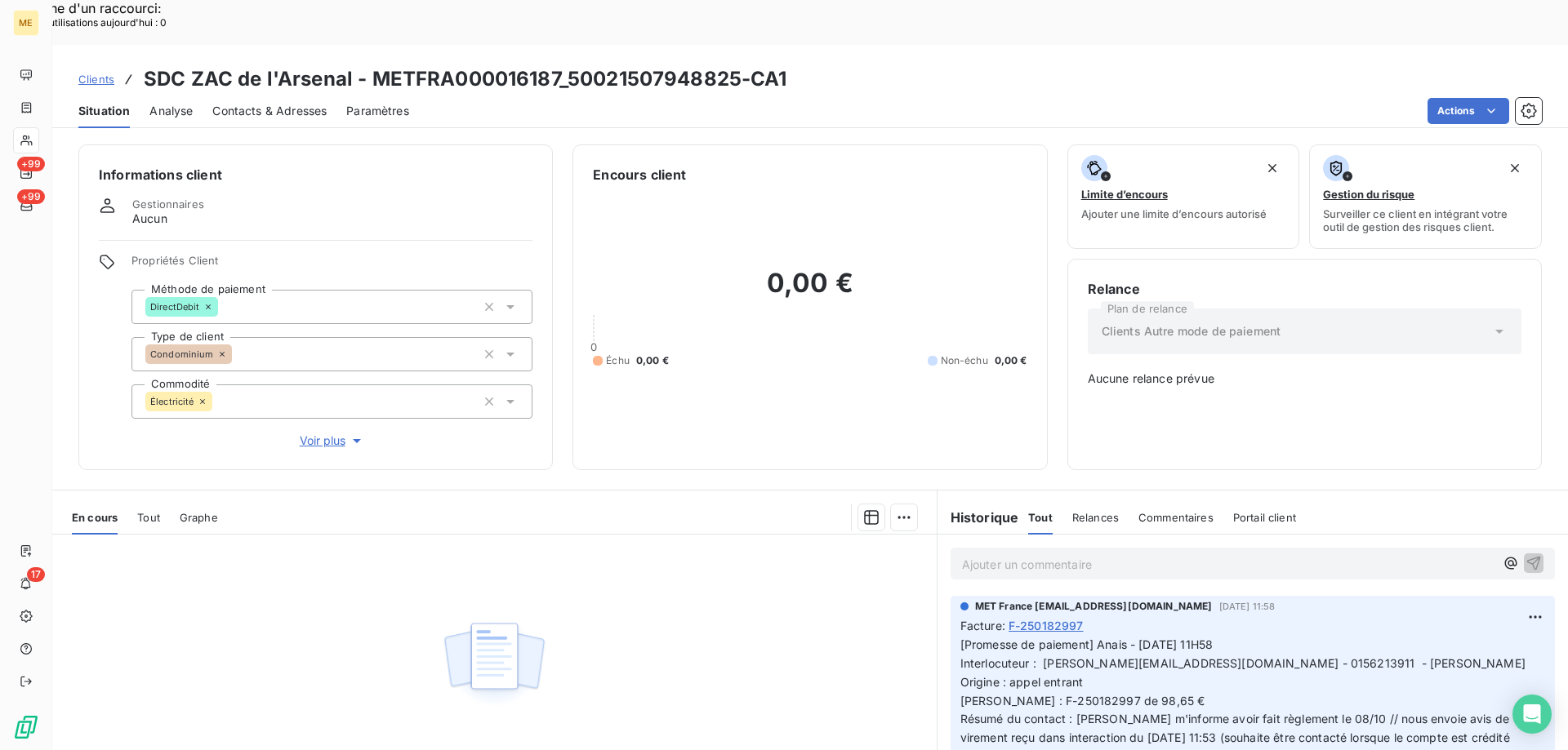
click at [93, 73] on span "Clients" at bounding box center [96, 79] width 36 height 13
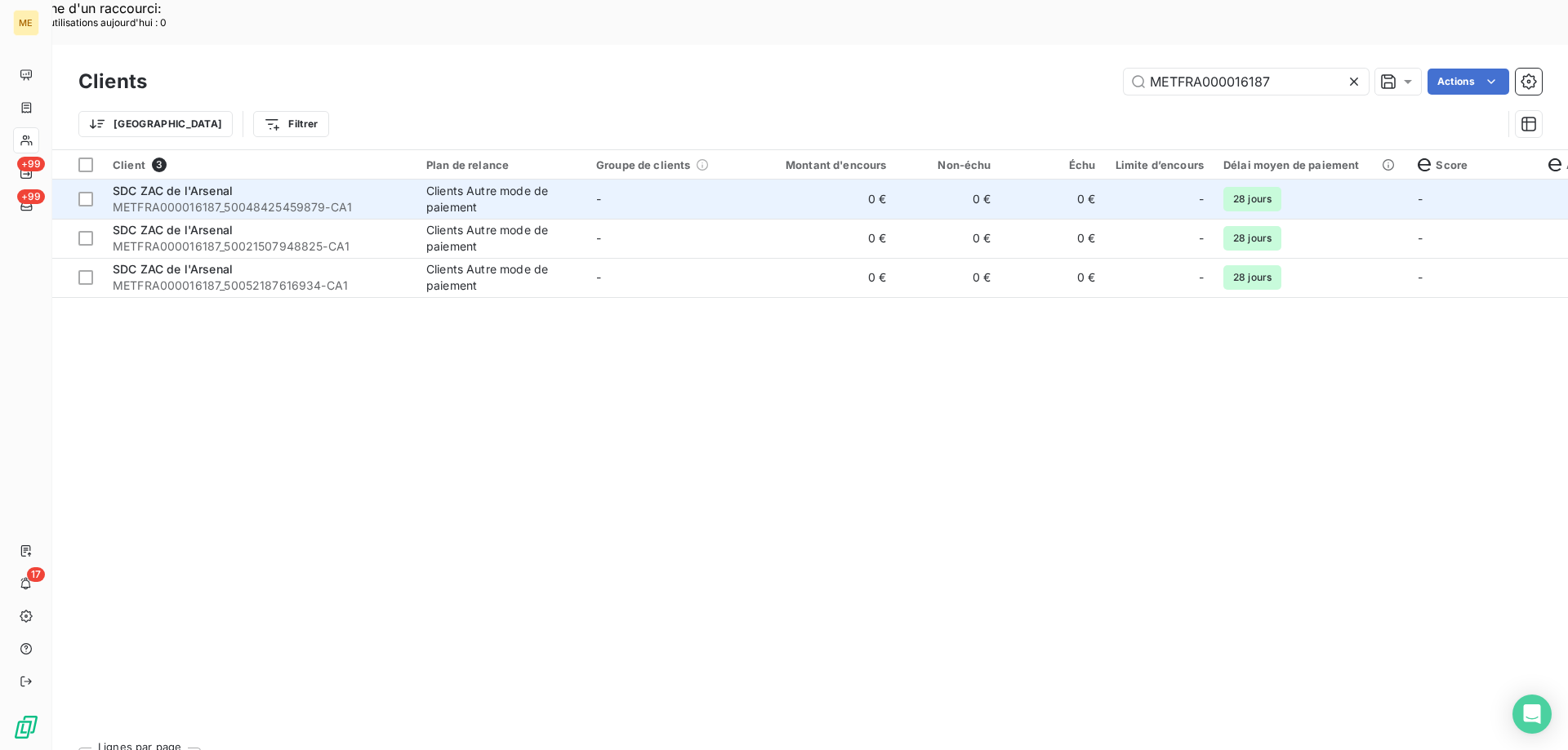
click at [581, 180] on td "Clients Autre mode de paiement" at bounding box center [501, 199] width 170 height 39
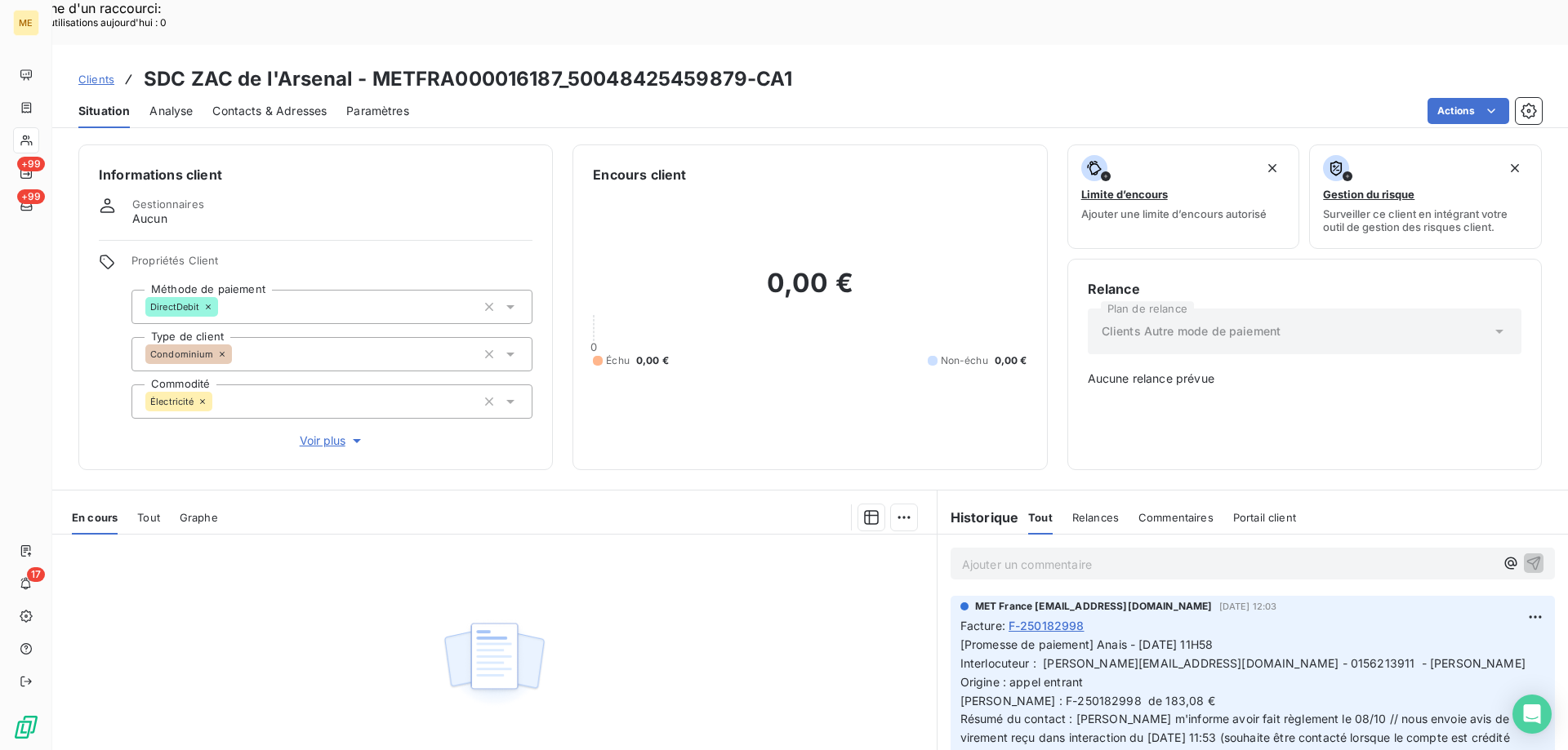
click at [96, 73] on span "Clients" at bounding box center [96, 79] width 36 height 13
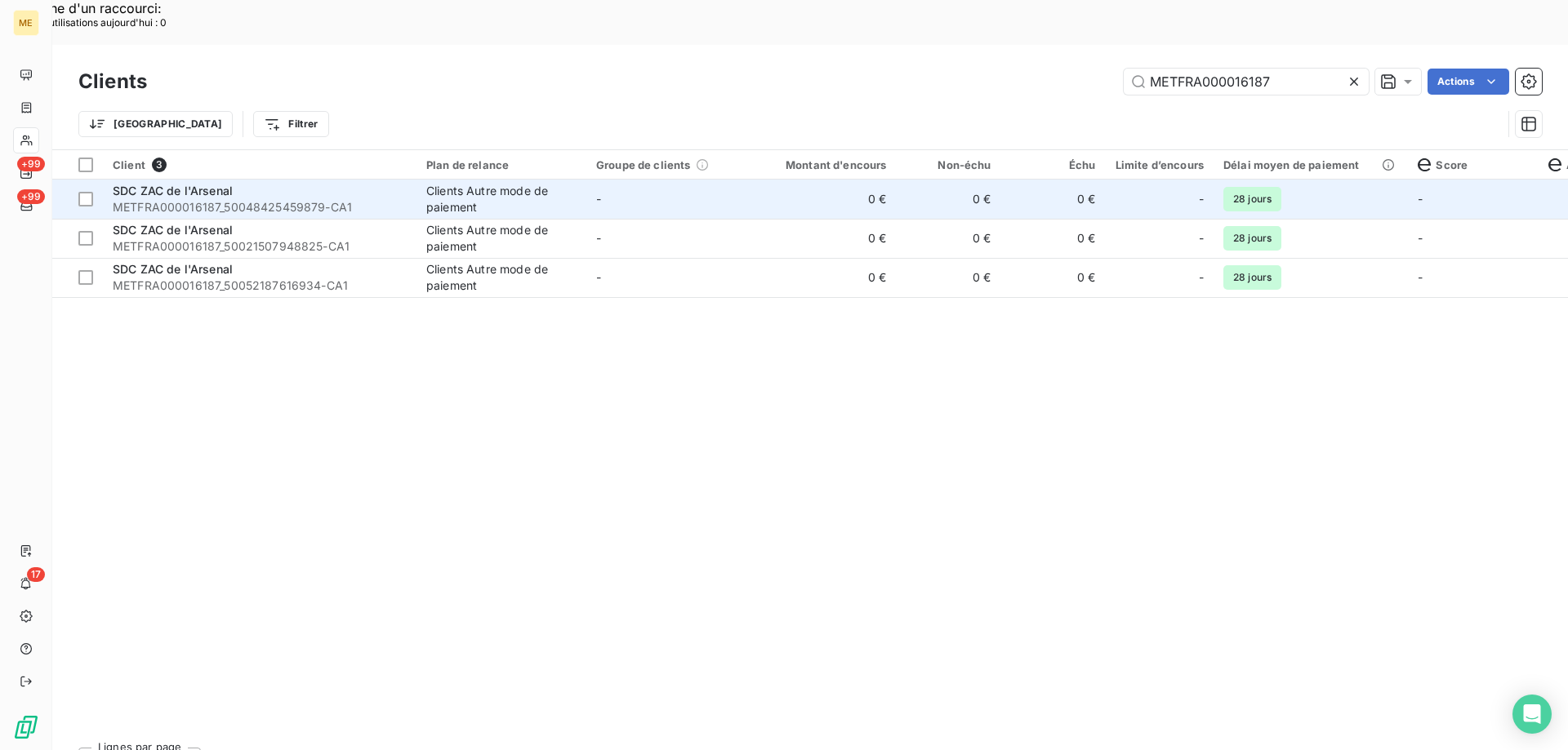
click at [745, 180] on td "-" at bounding box center [671, 199] width 170 height 39
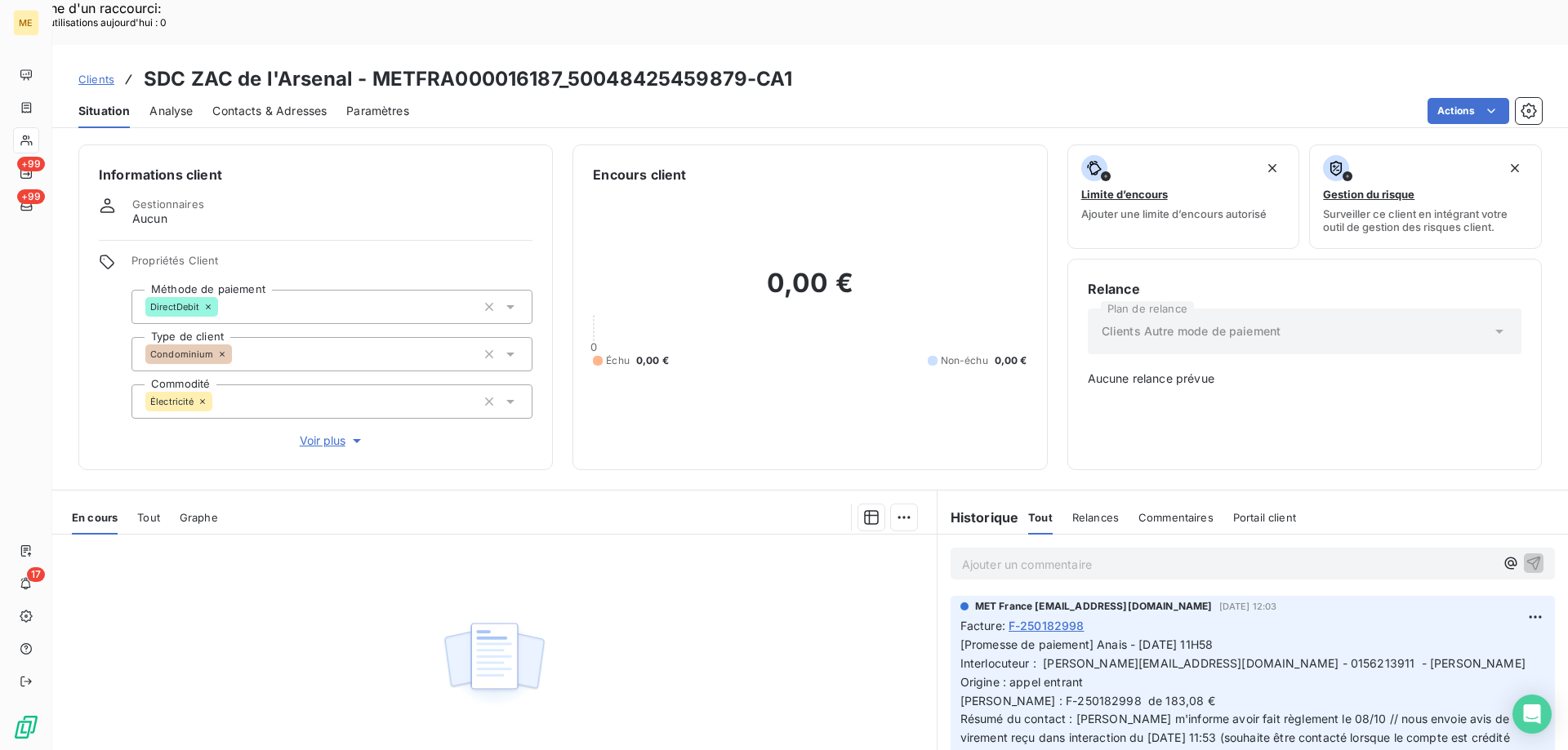
click at [1098, 554] on p "Ajouter un commentaire ﻿" at bounding box center [1228, 565] width 533 height 20
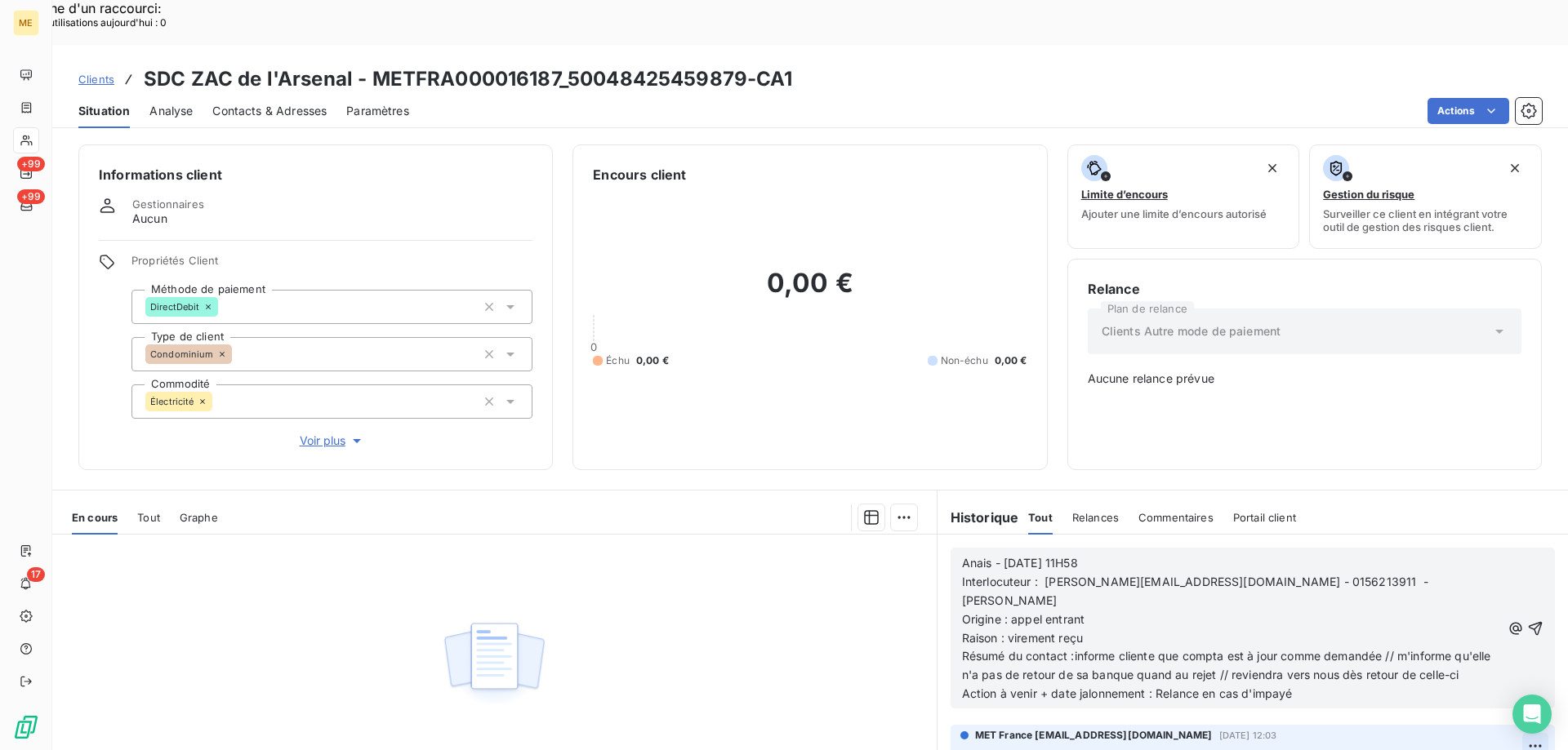
click at [1528, 621] on icon "button" at bounding box center [1536, 629] width 17 height 17
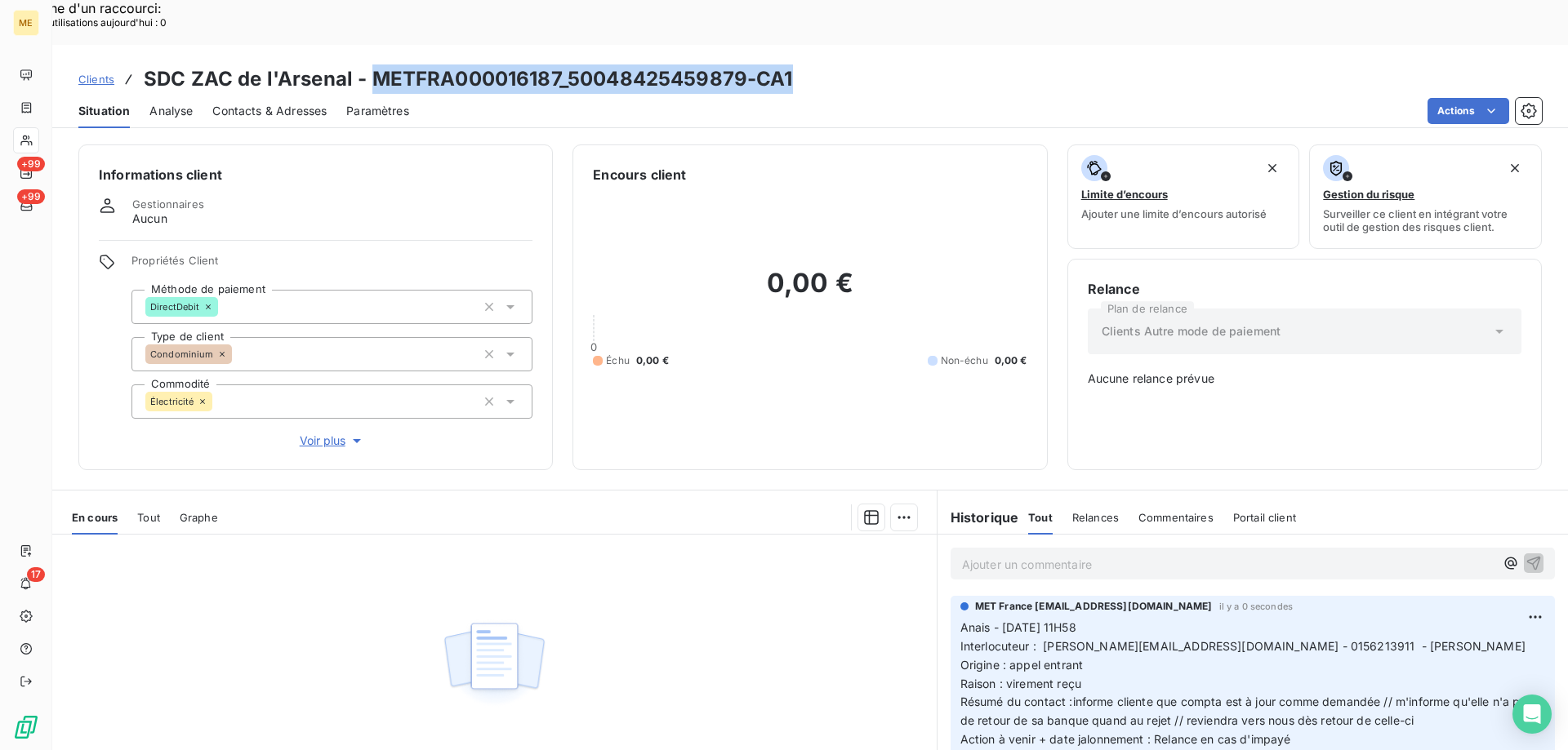
drag, startPoint x: 807, startPoint y: 41, endPoint x: 375, endPoint y: 42, distance: 432.0
click at [375, 64] on div "Clients SDC ZAC de l'Arsenal - METFRA000016187_50048425459879-CA1" at bounding box center [810, 79] width 1516 height 29
copy h3 "METFRA000016187_50048425459879-CA1"
click at [93, 73] on span "Clients" at bounding box center [96, 79] width 36 height 13
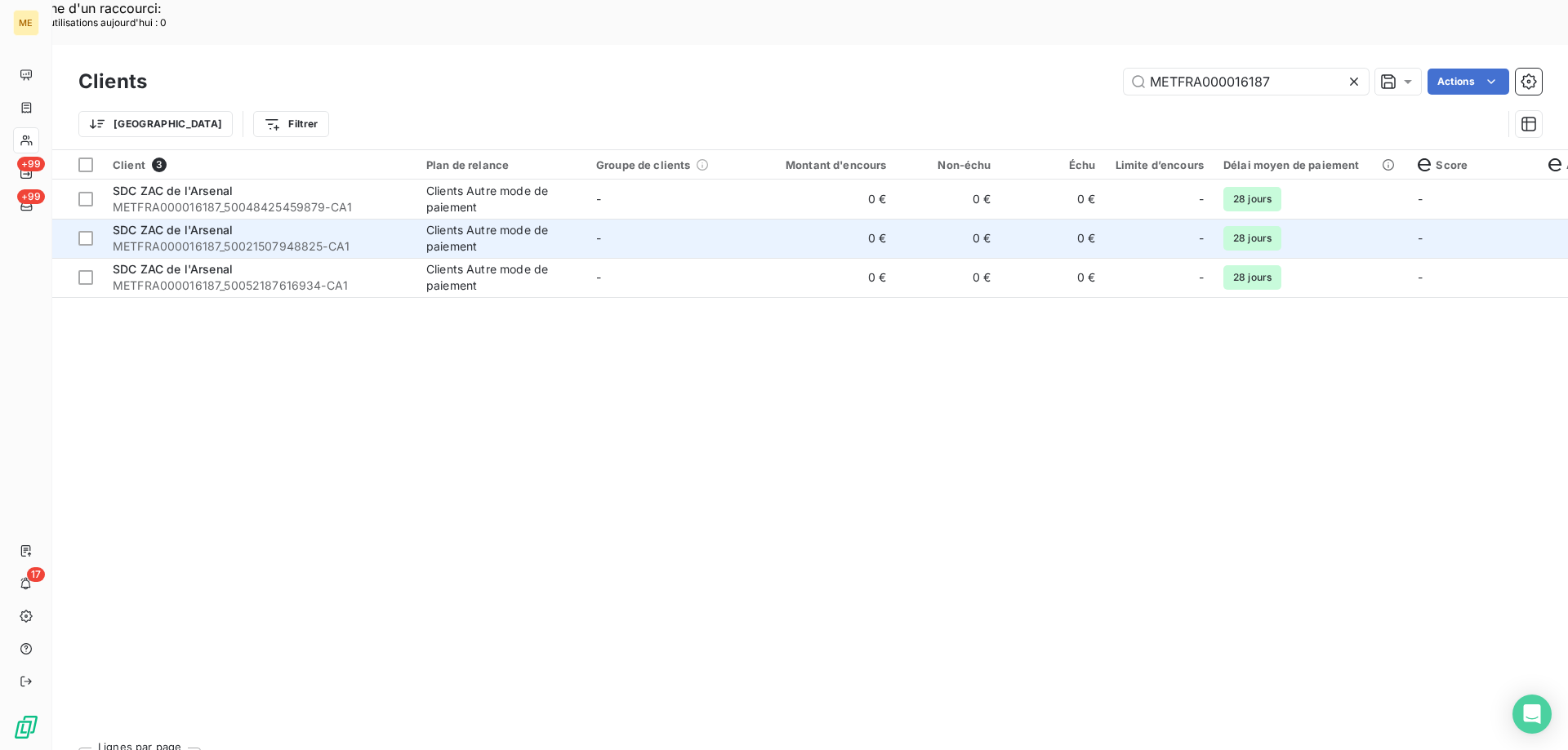
click at [748, 218] on td "-" at bounding box center [671, 238] width 170 height 39
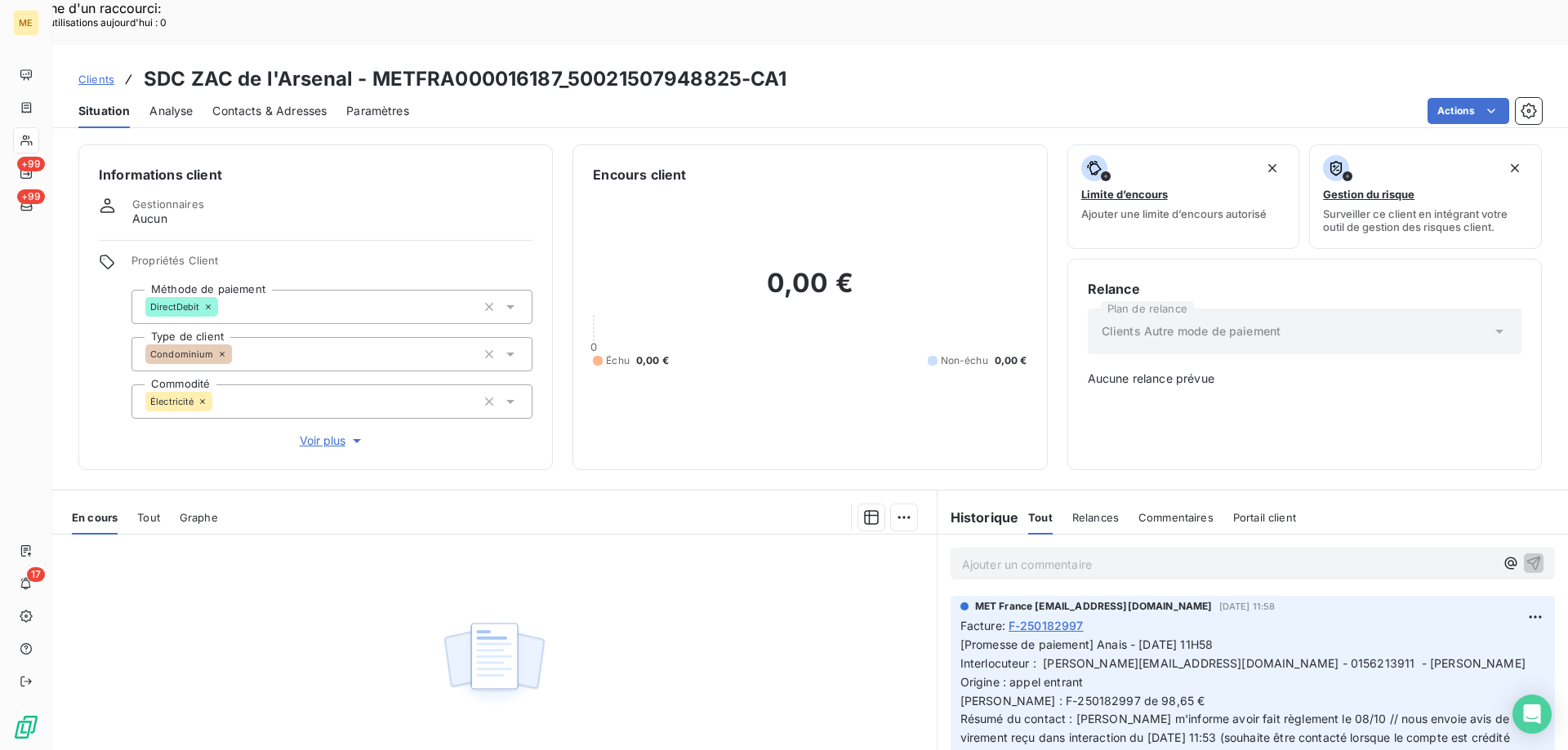
click at [1151, 554] on p "Ajouter un commentaire ﻿" at bounding box center [1228, 565] width 533 height 20
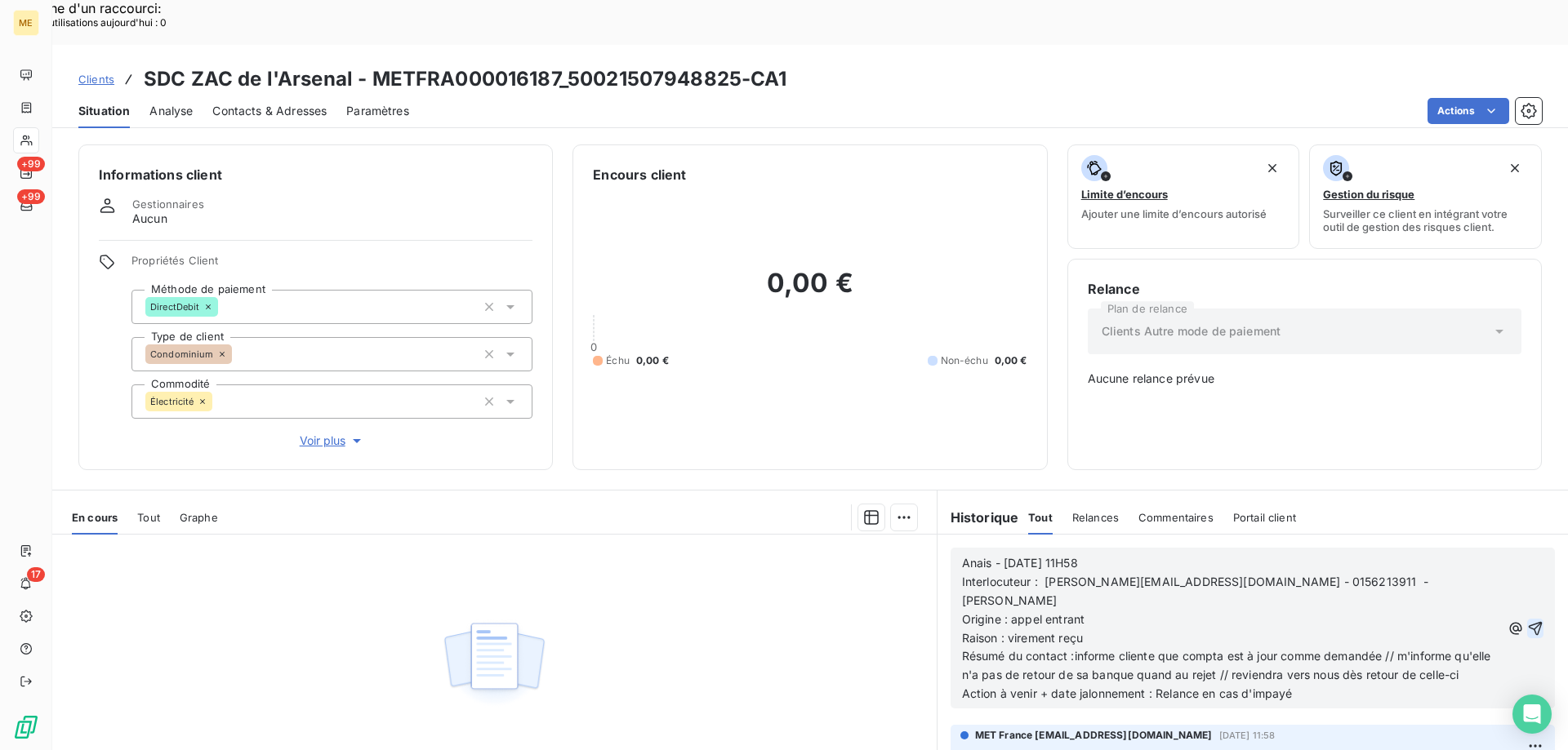
click at [1528, 621] on icon "button" at bounding box center [1536, 629] width 17 height 17
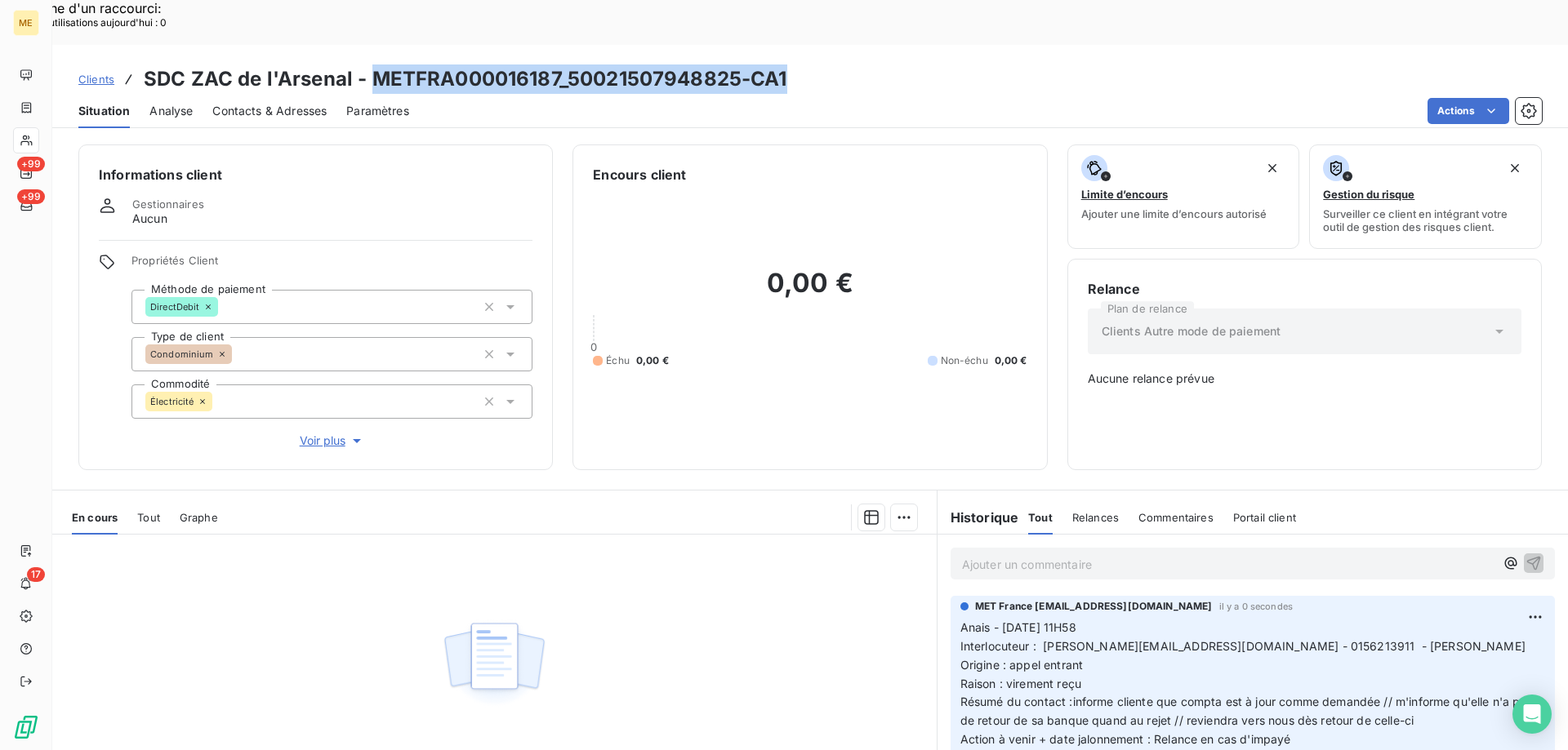
drag, startPoint x: 770, startPoint y: 33, endPoint x: 372, endPoint y: 39, distance: 398.0
click at [372, 64] on div "Clients SDC ZAC de l'Arsenal - METFRA000016187_50021507948825-CA1" at bounding box center [810, 79] width 1516 height 29
copy h3 "METFRA000016187_50021507948825-CA1"
click at [105, 73] on span "Clients" at bounding box center [96, 79] width 36 height 13
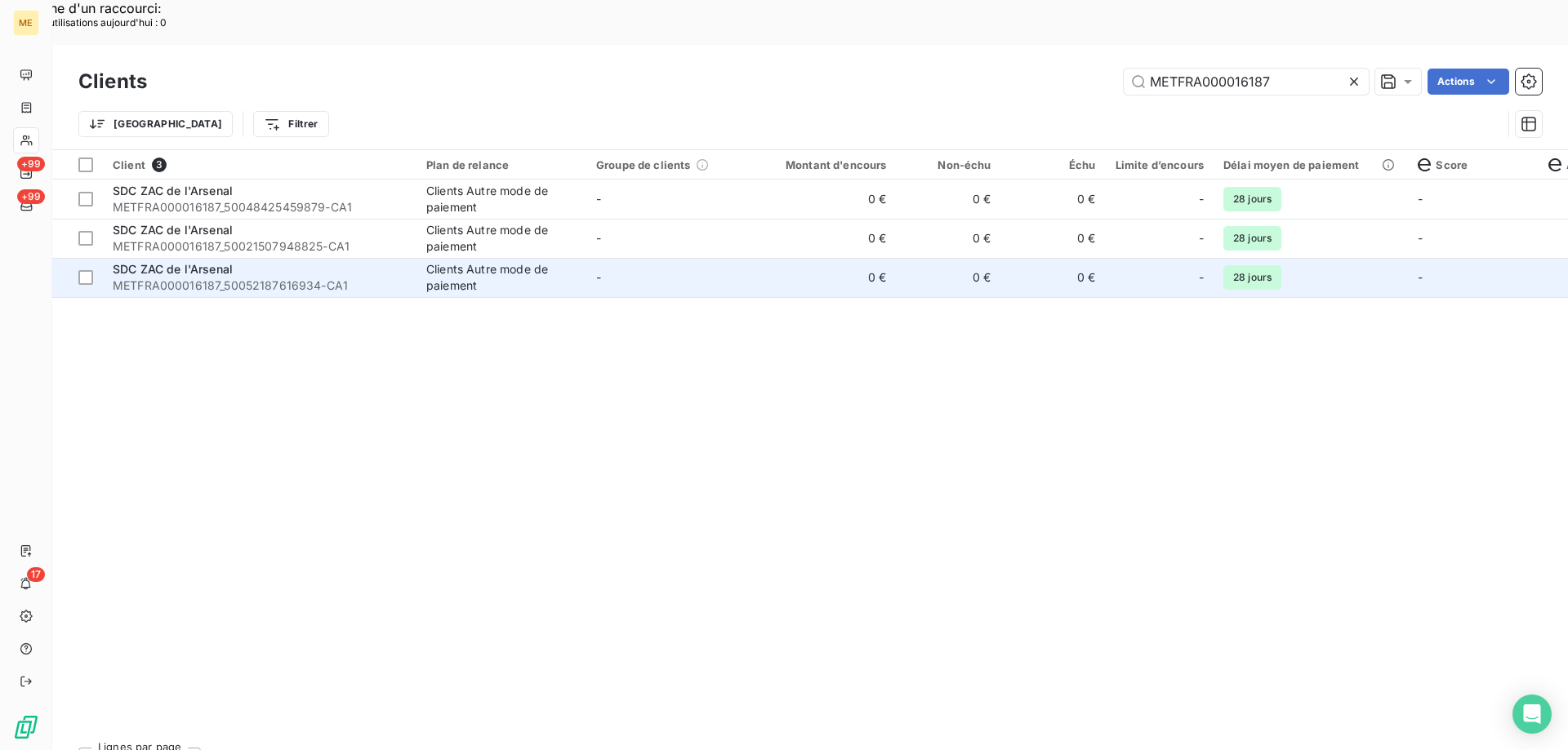
click at [816, 258] on td "0 €" at bounding box center [826, 277] width 141 height 39
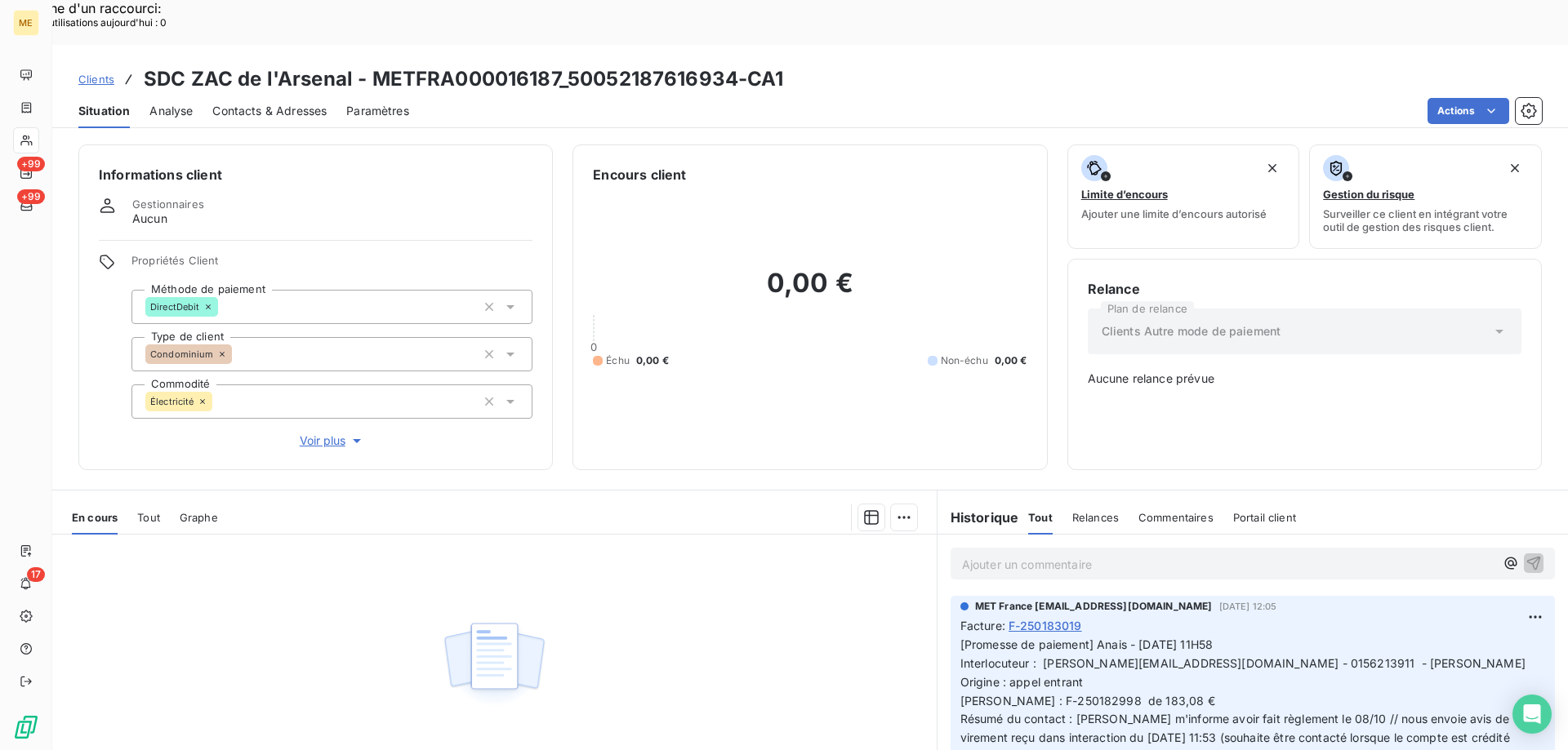
click at [1023, 554] on p "Ajouter un commentaire ﻿" at bounding box center [1228, 565] width 533 height 20
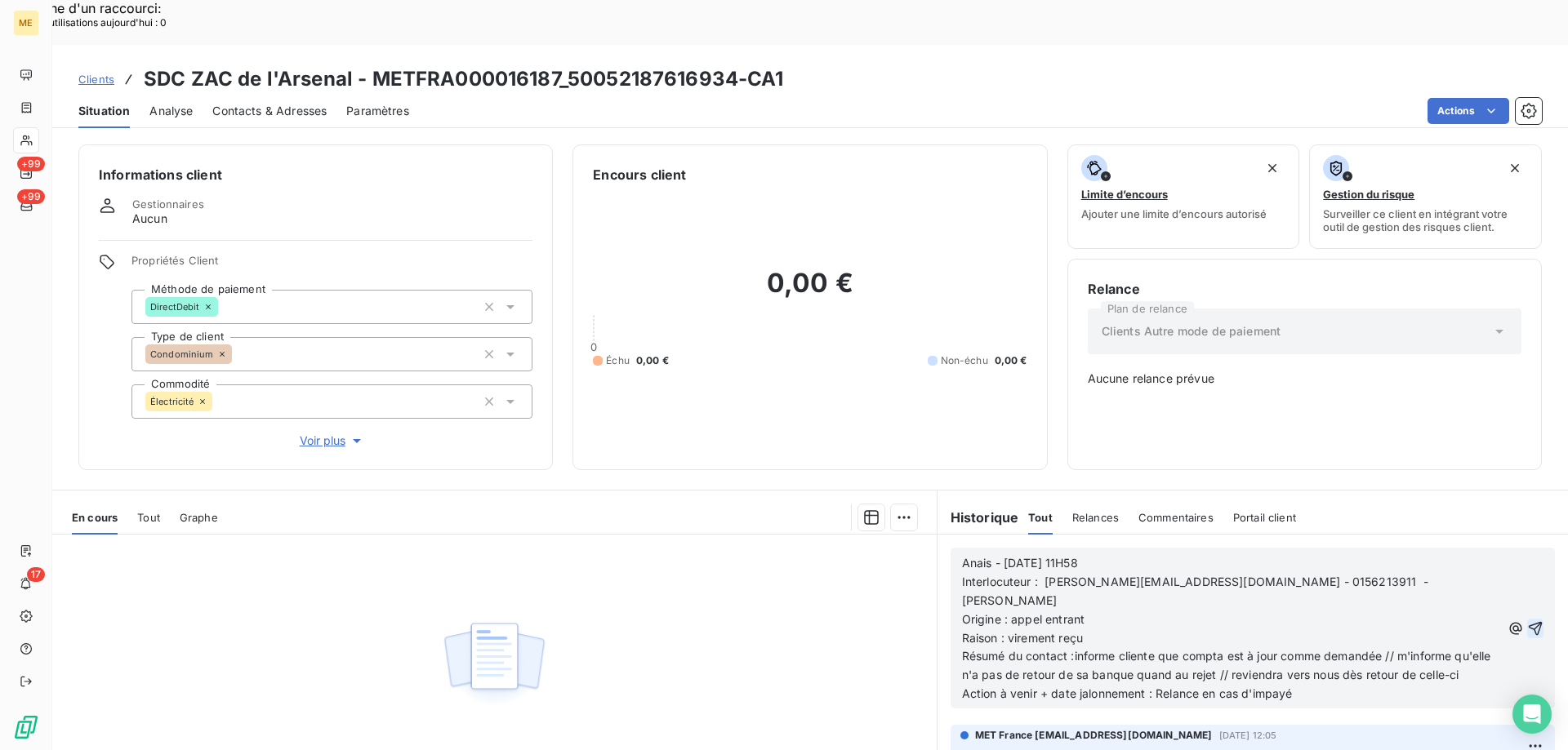
click at [1528, 621] on icon "button" at bounding box center [1536, 629] width 17 height 17
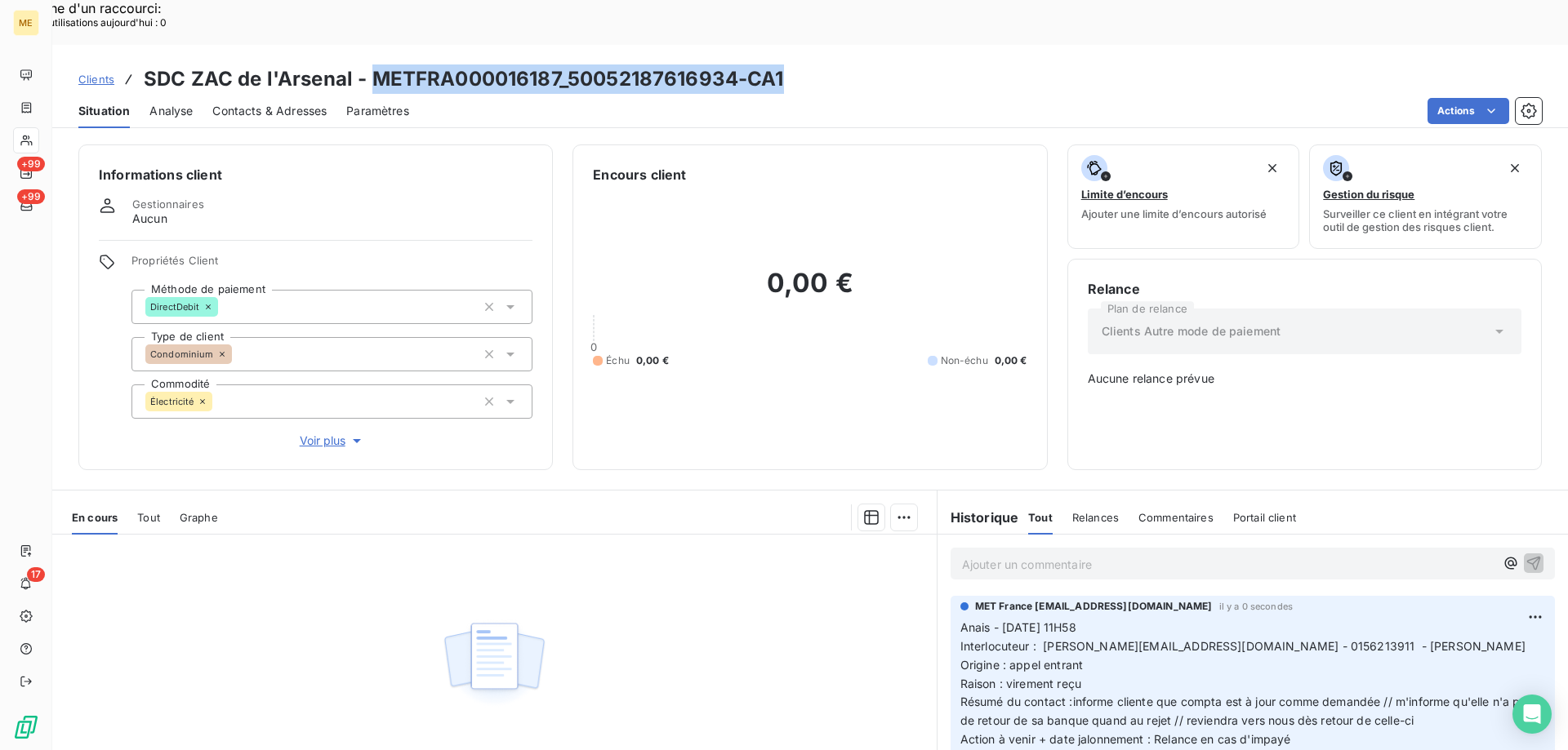
drag, startPoint x: 799, startPoint y: 35, endPoint x: 372, endPoint y: 28, distance: 427.1
click at [372, 64] on div "Clients SDC ZAC de l'Arsenal - METFRA000016187_50052187616934-CA1" at bounding box center [810, 79] width 1516 height 29
copy h3 "METFRA000016187_50052187616934-CA1"
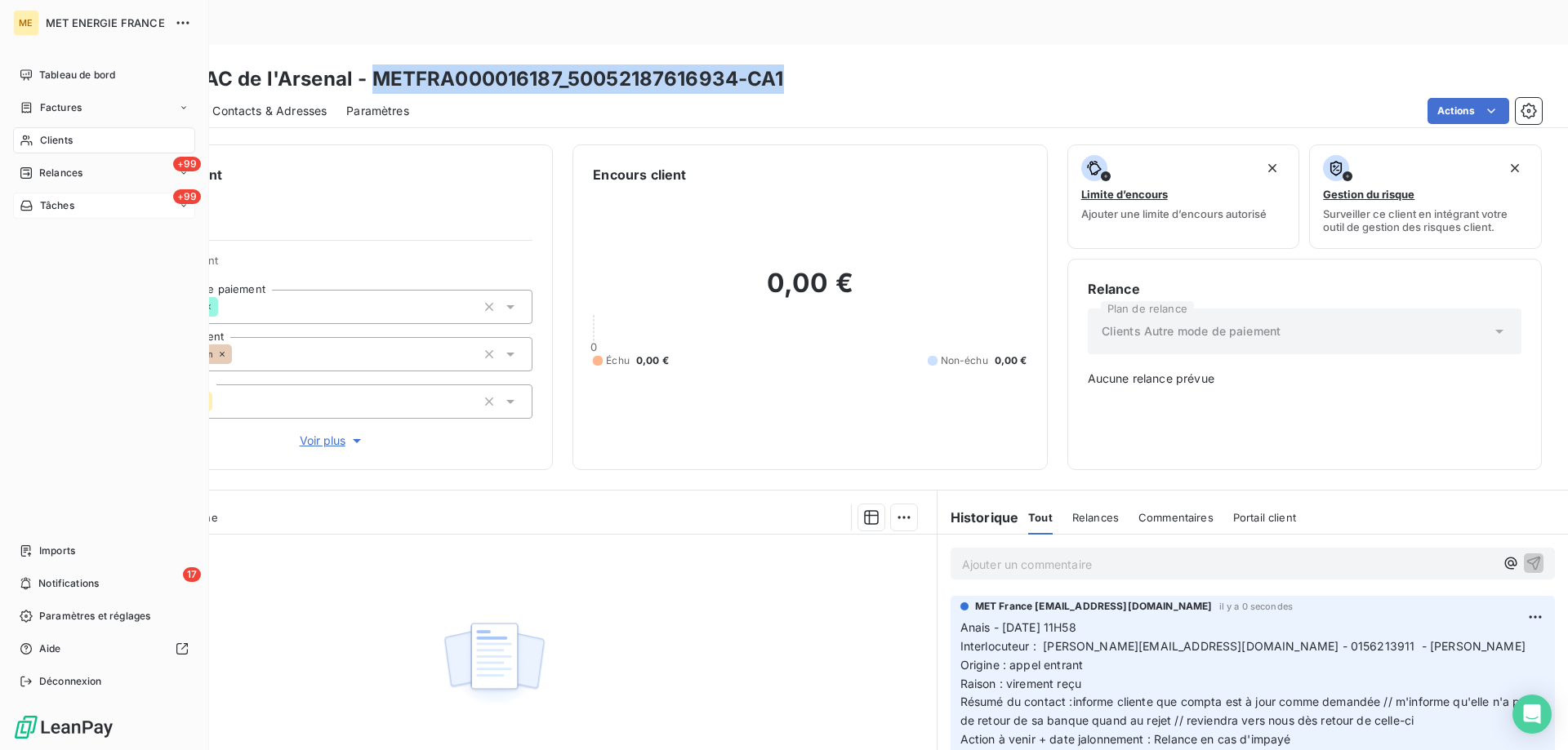
click at [64, 203] on span "Tâches" at bounding box center [57, 206] width 34 height 15
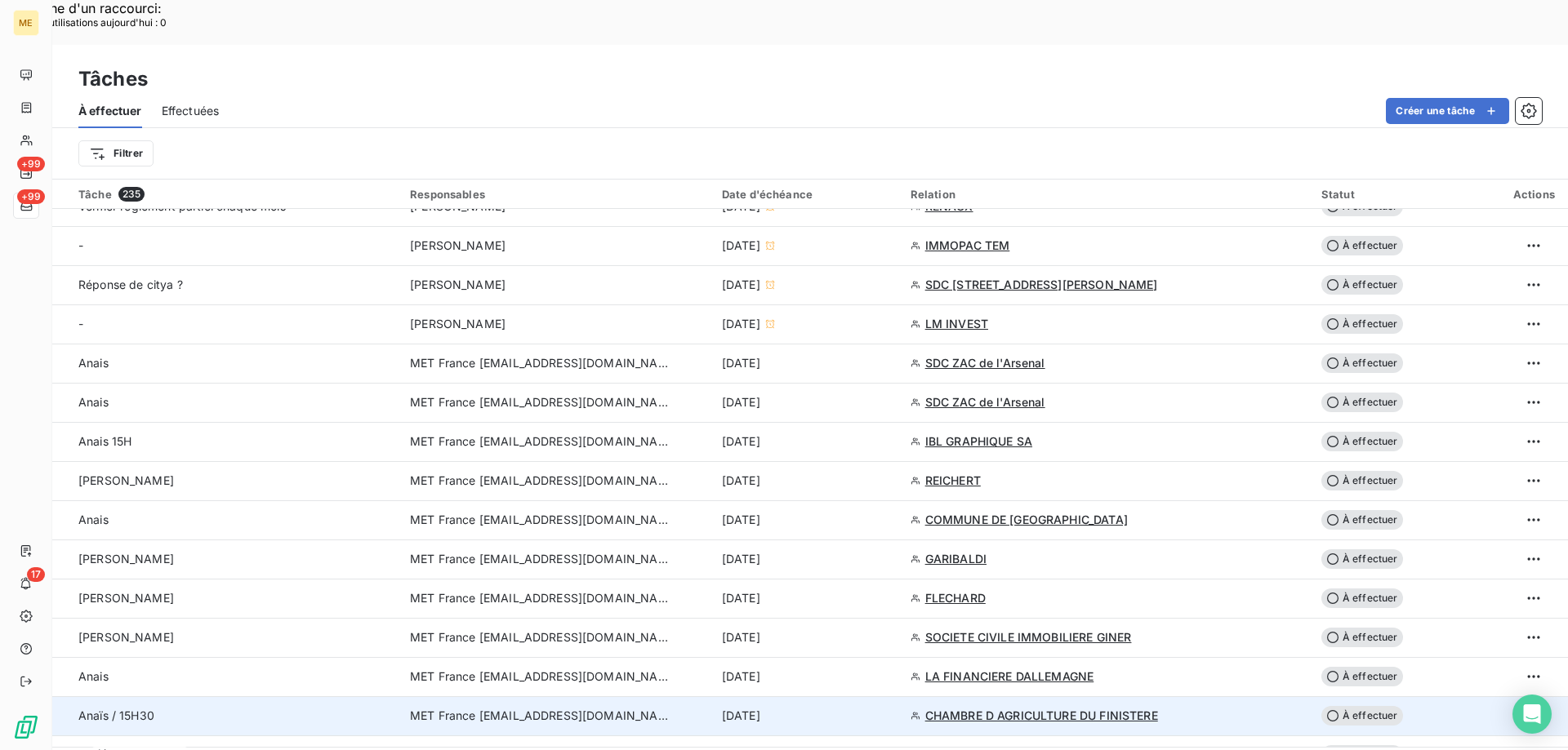
scroll to position [816, 0]
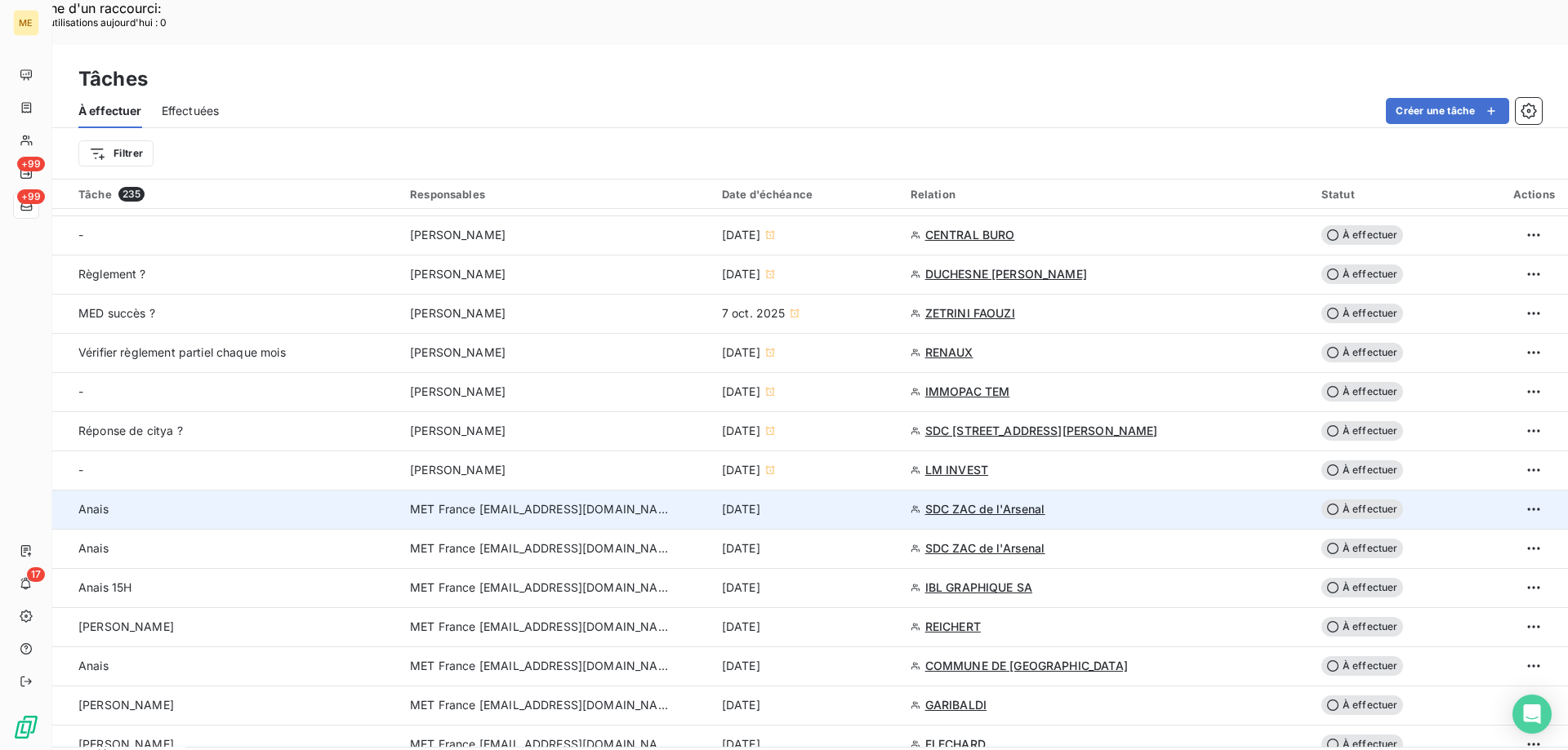
click at [886, 501] on div "15 oct. 2025" at bounding box center [807, 509] width 169 height 17
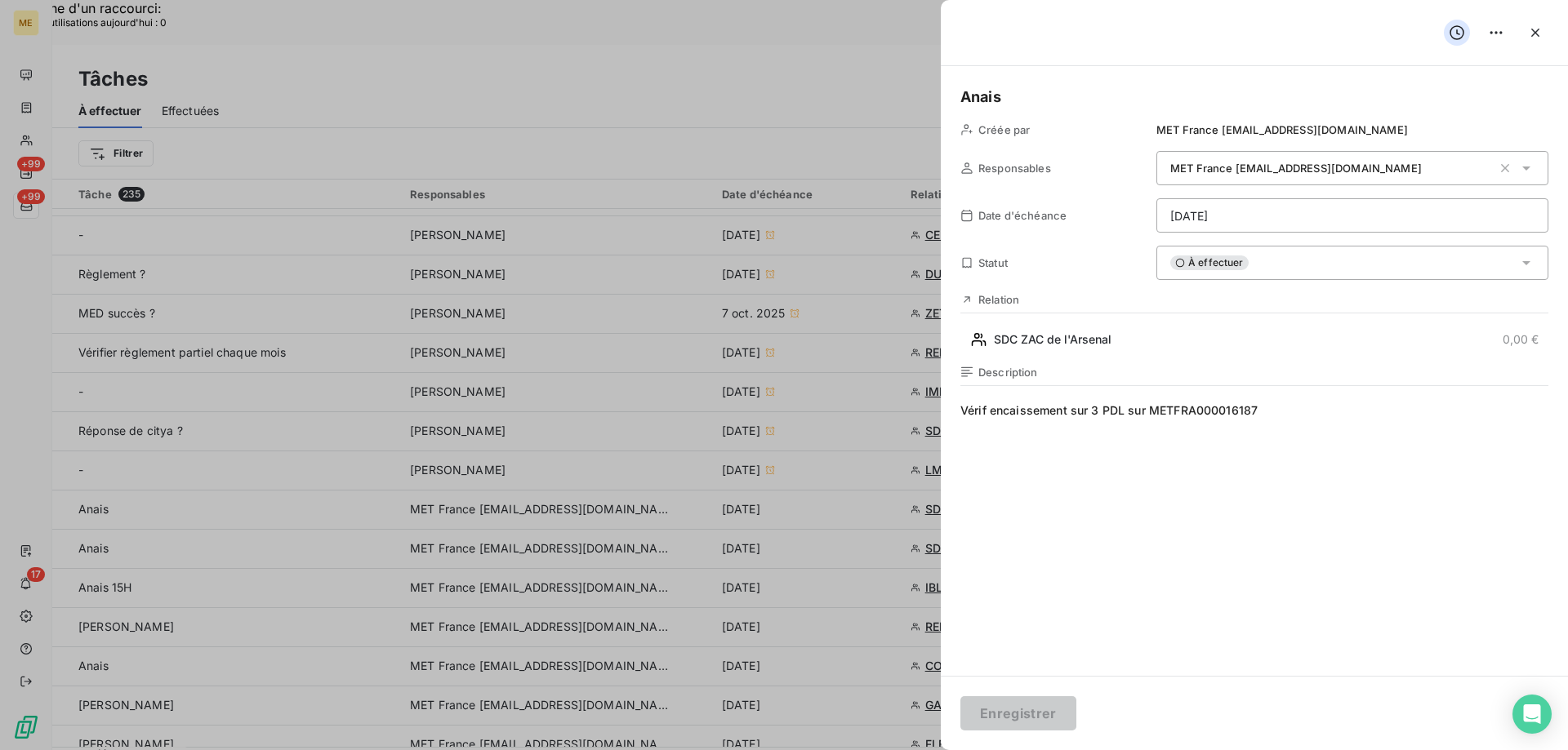
click at [1359, 267] on div "À effectuer" at bounding box center [1352, 263] width 392 height 34
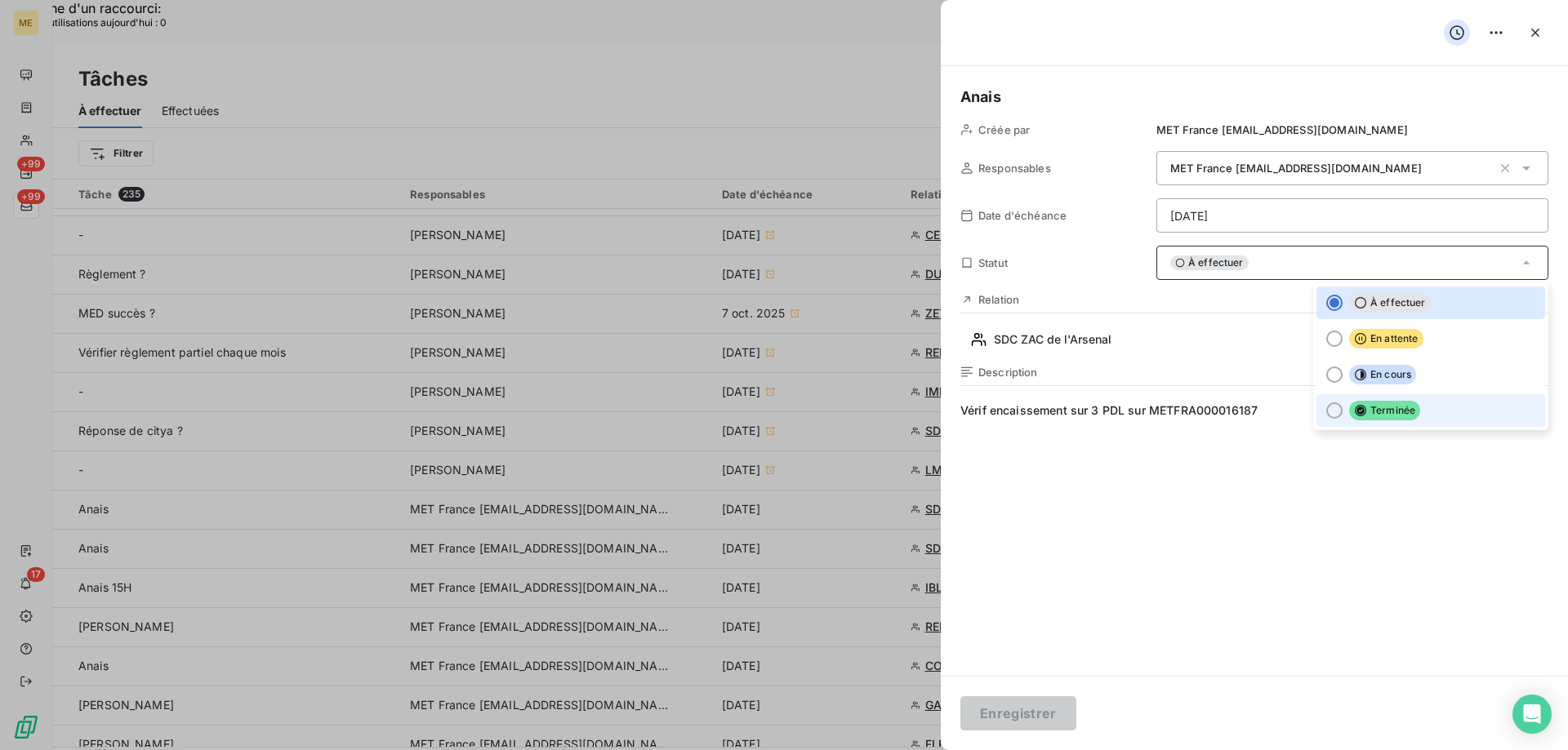
click at [1435, 406] on li "Terminée" at bounding box center [1430, 410] width 229 height 33
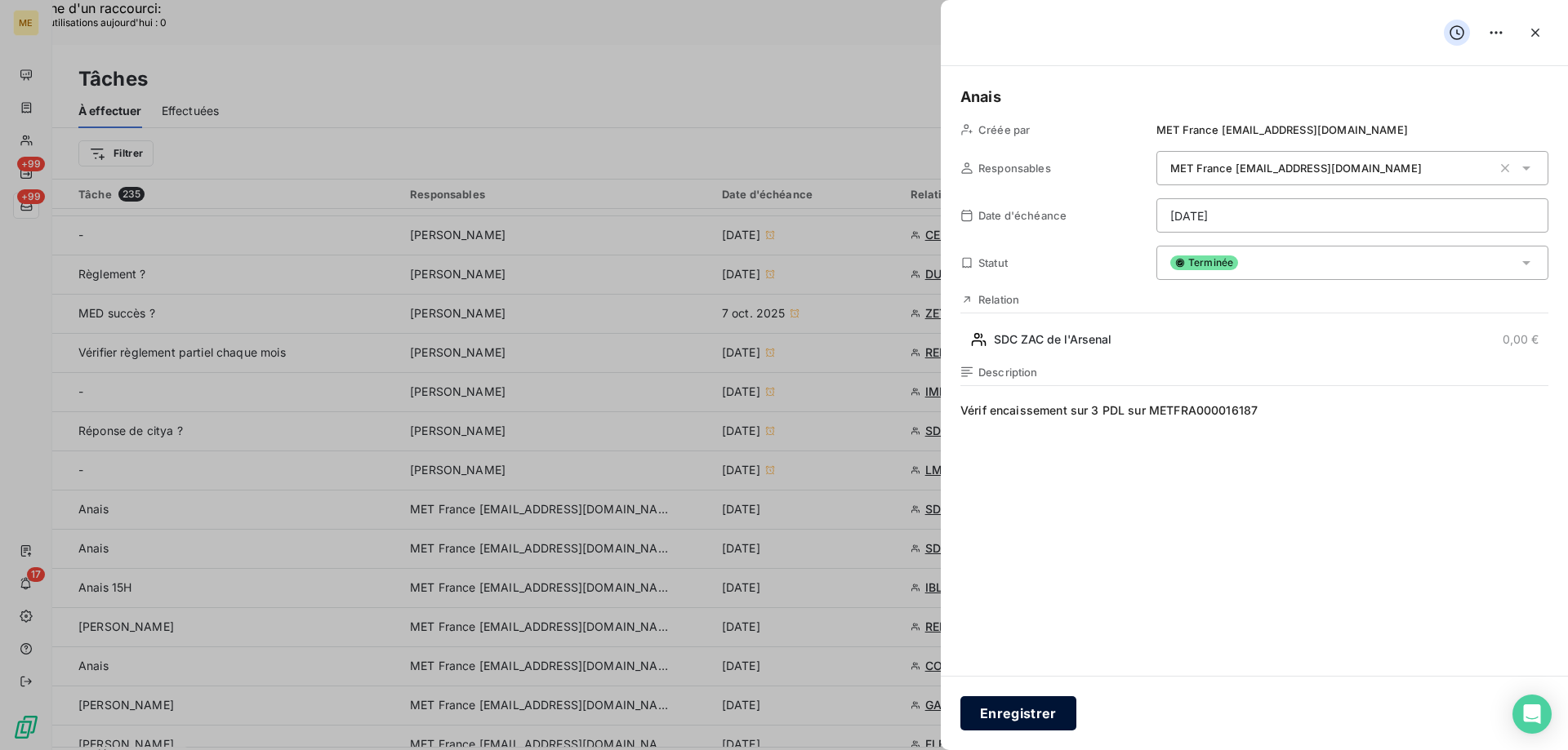
click at [996, 718] on button "Enregistrer" at bounding box center [1019, 712] width 116 height 34
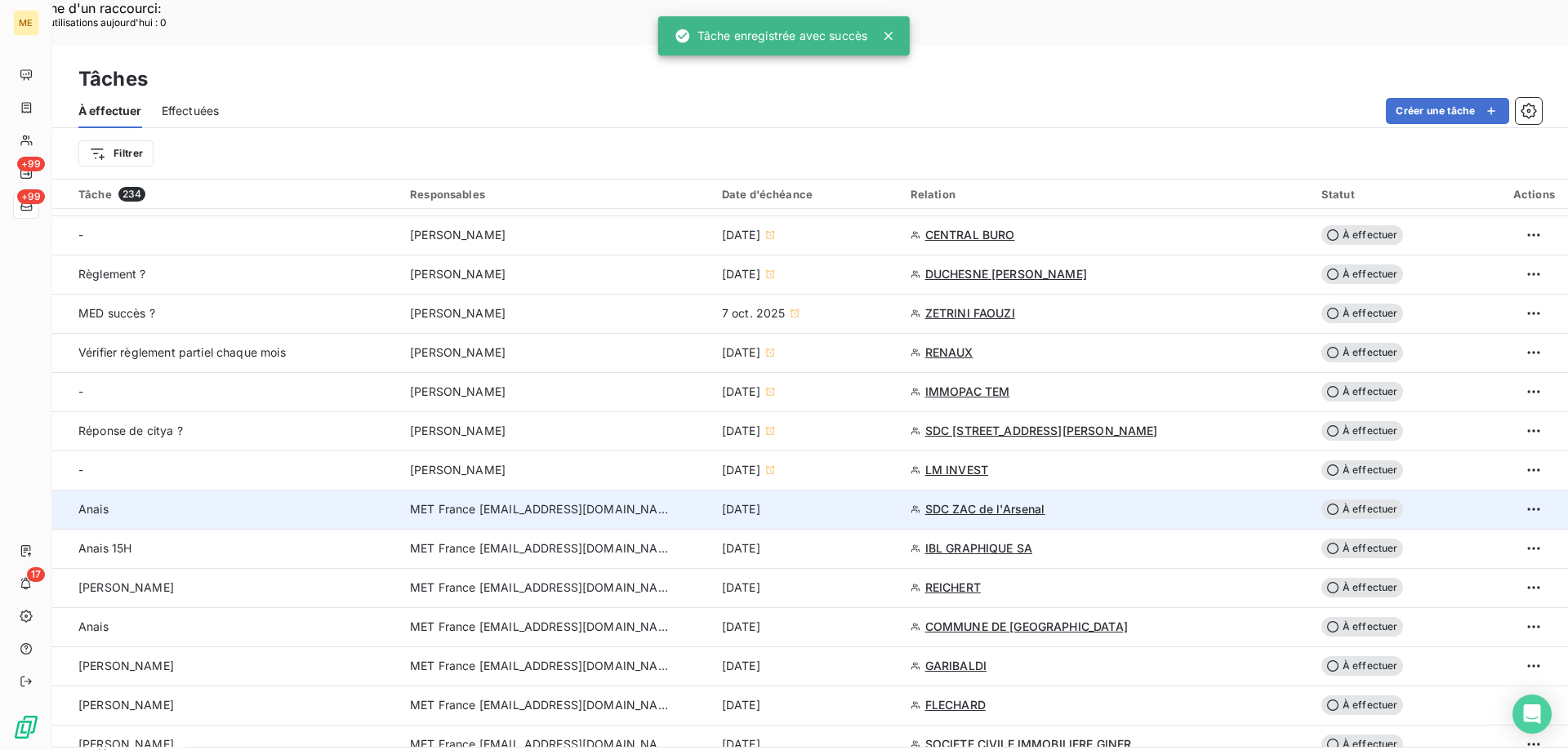
click at [872, 501] on div "15 oct. 2025" at bounding box center [807, 509] width 169 height 17
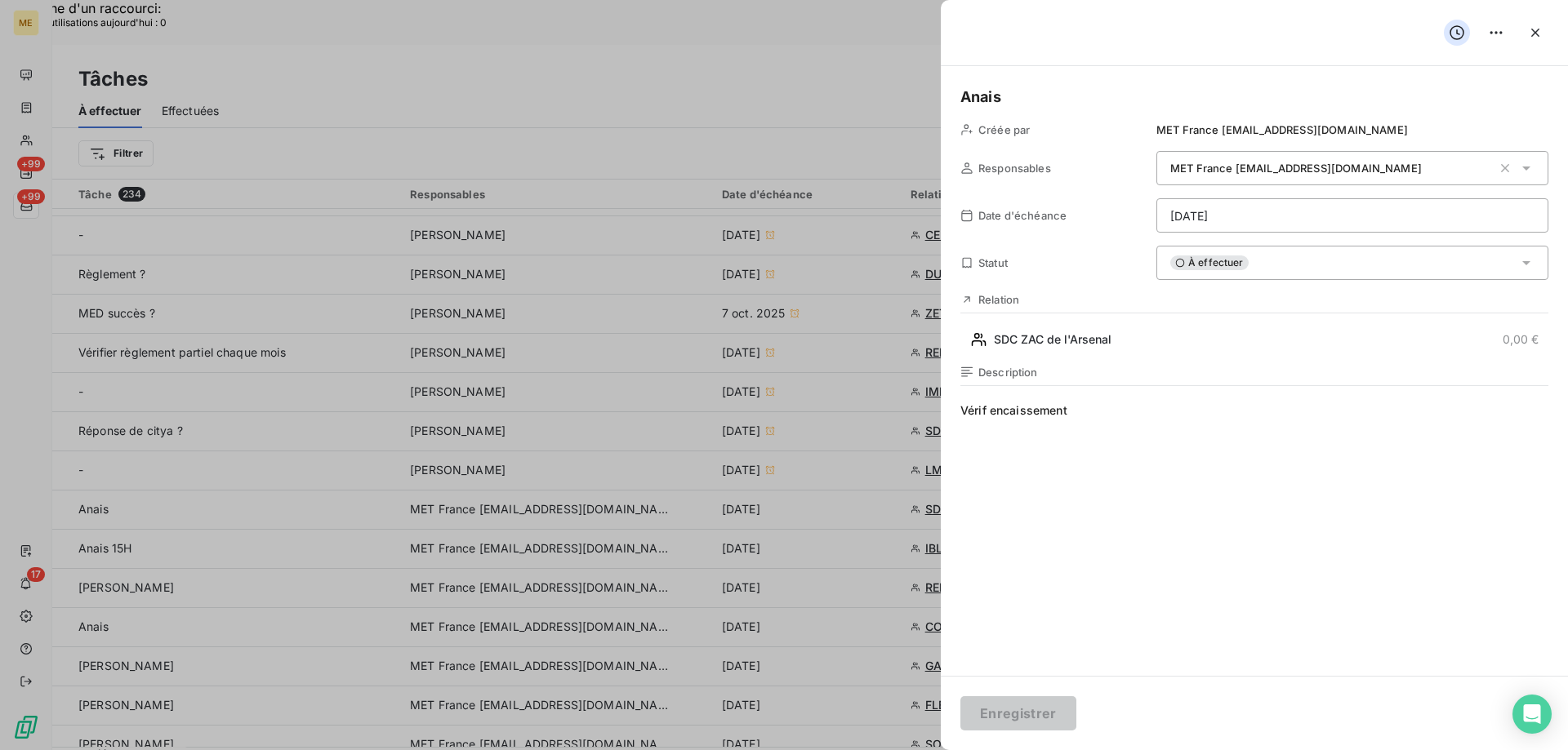
click at [1286, 270] on div "À effectuer" at bounding box center [1352, 263] width 392 height 34
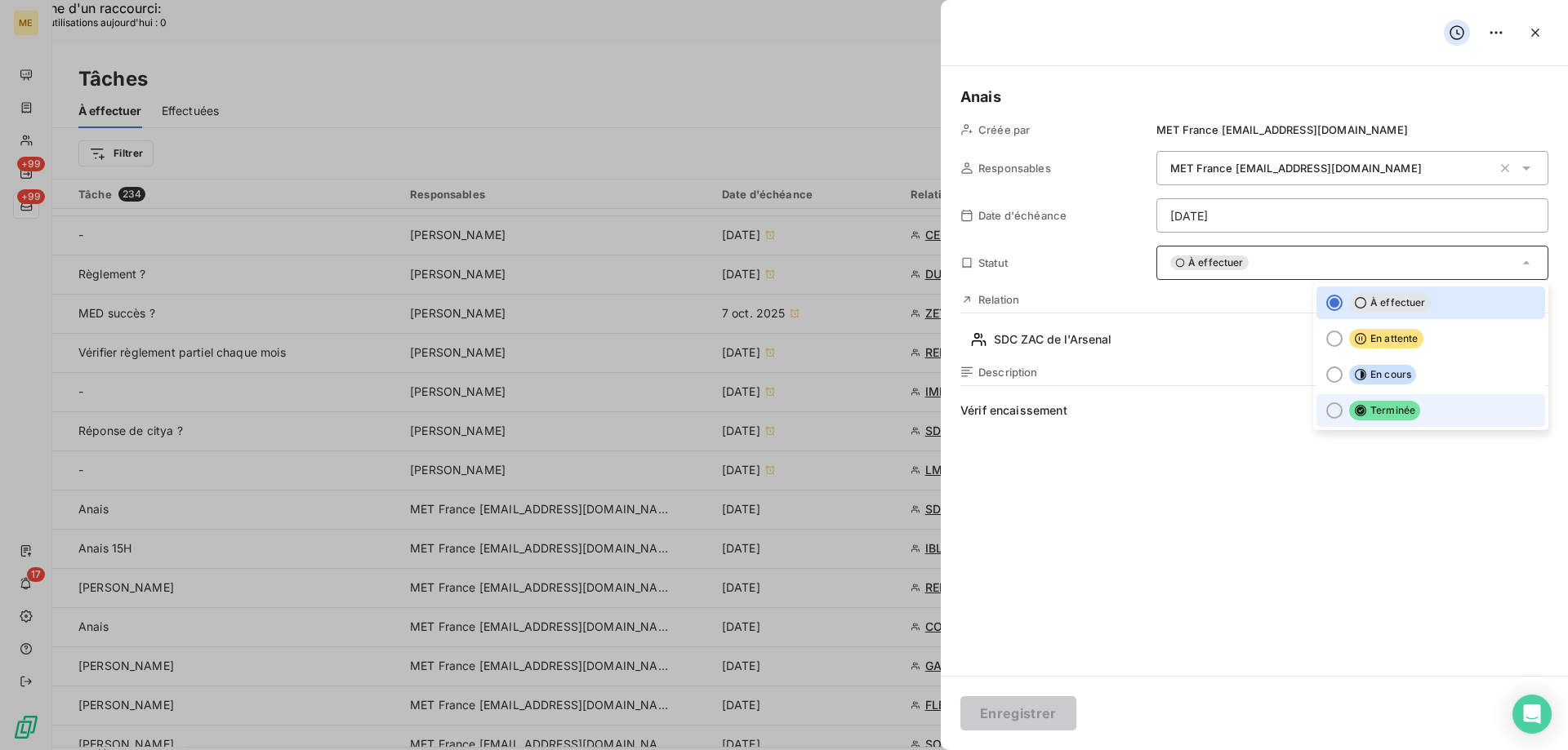
drag, startPoint x: 1364, startPoint y: 416, endPoint x: 1354, endPoint y: 425, distance: 13.5
click at [1365, 416] on span "Terminée" at bounding box center [1384, 410] width 71 height 19
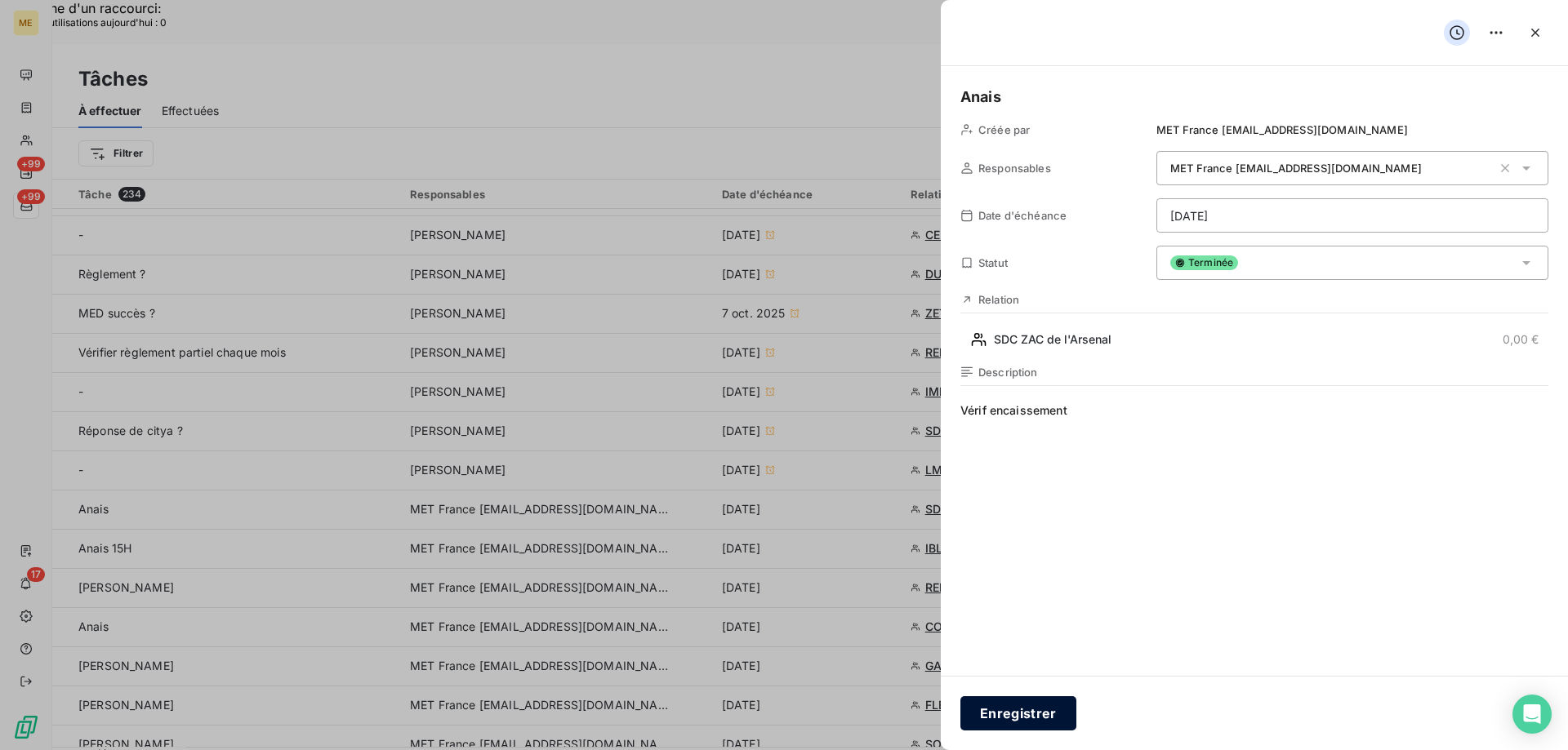
click at [1011, 712] on button "Enregistrer" at bounding box center [1019, 712] width 116 height 34
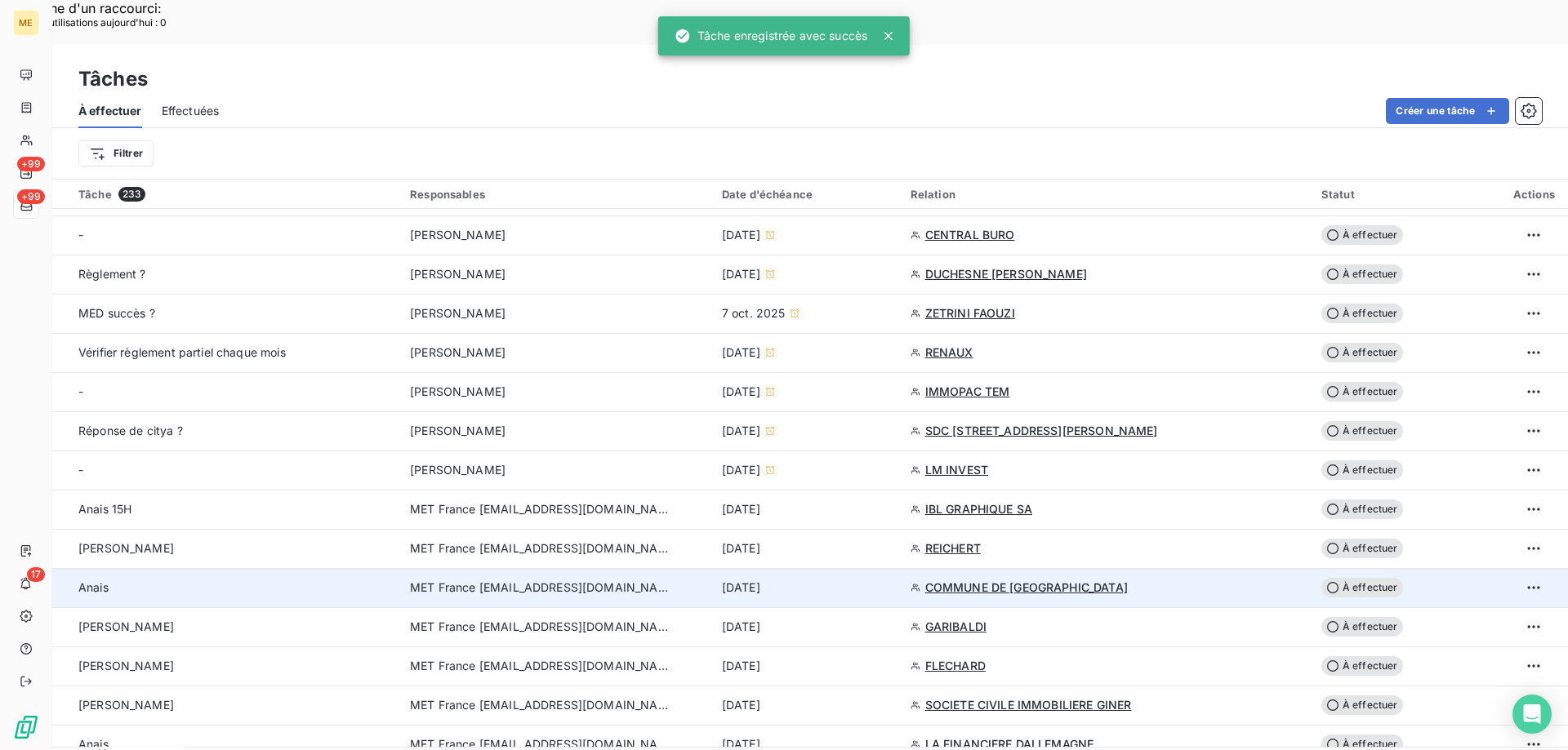
click at [858, 579] on div "15 oct. 2025" at bounding box center [807, 588] width 169 height 17
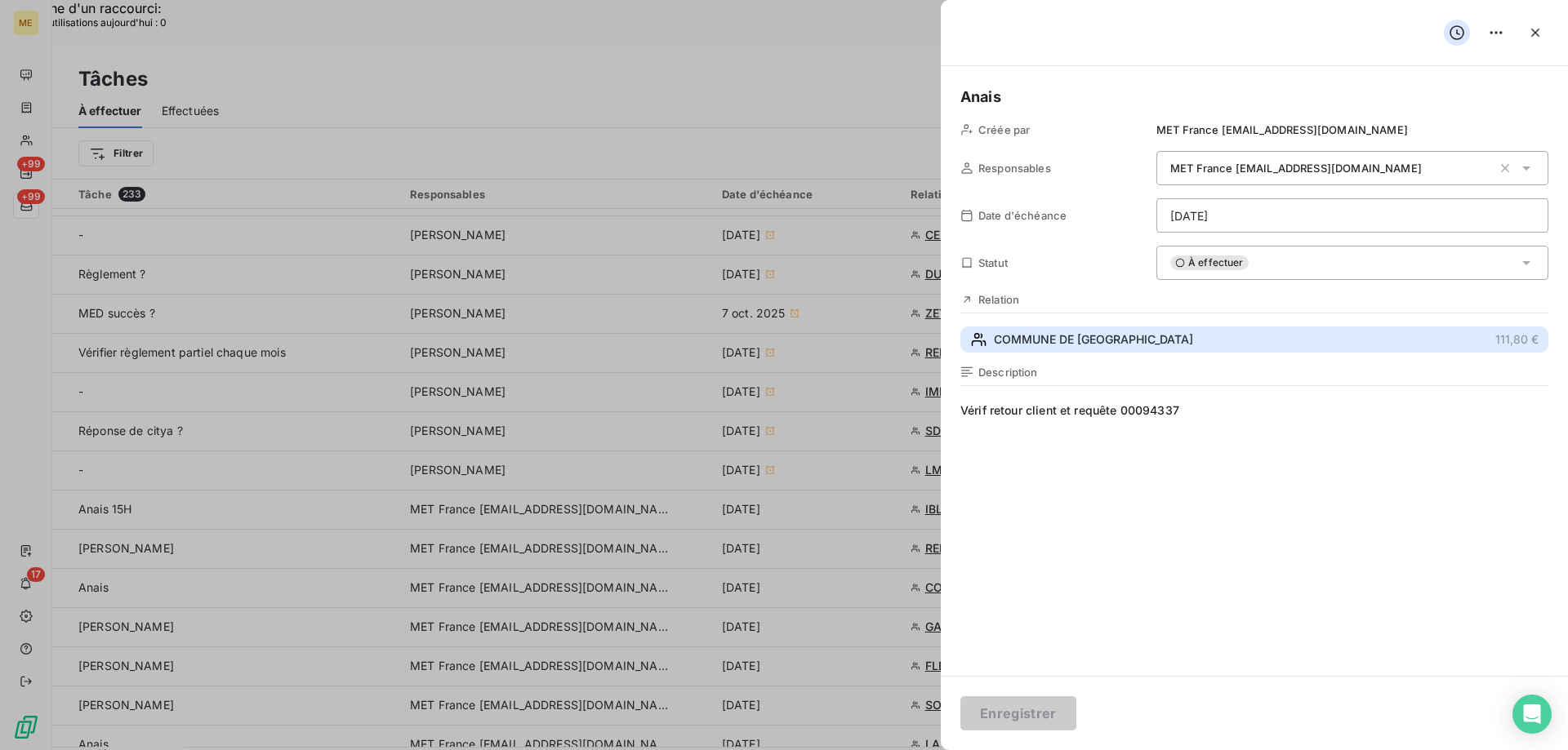
click at [1113, 342] on span "COMMUNE DE DOGNEVILLE" at bounding box center [1093, 340] width 199 height 17
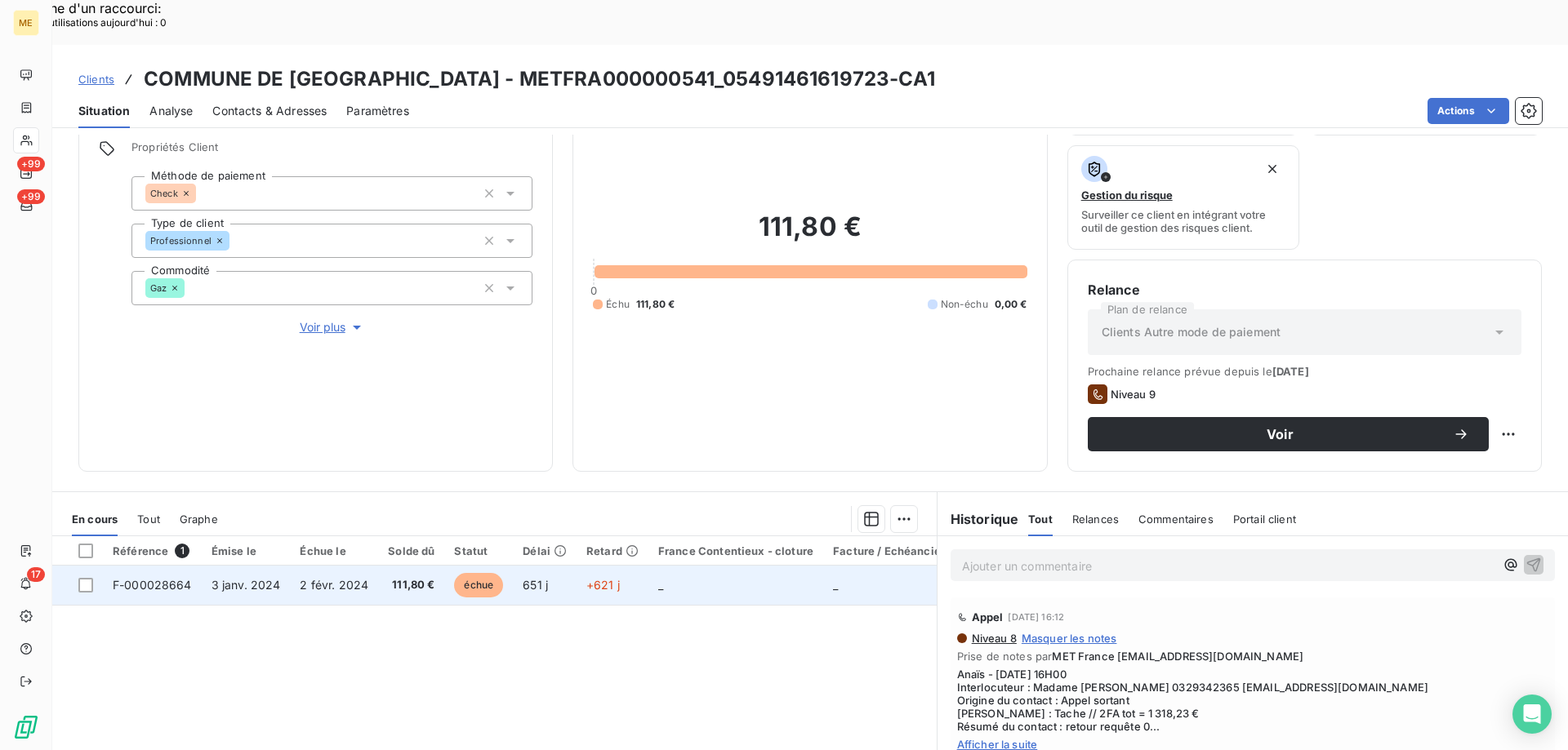
scroll to position [218, 0]
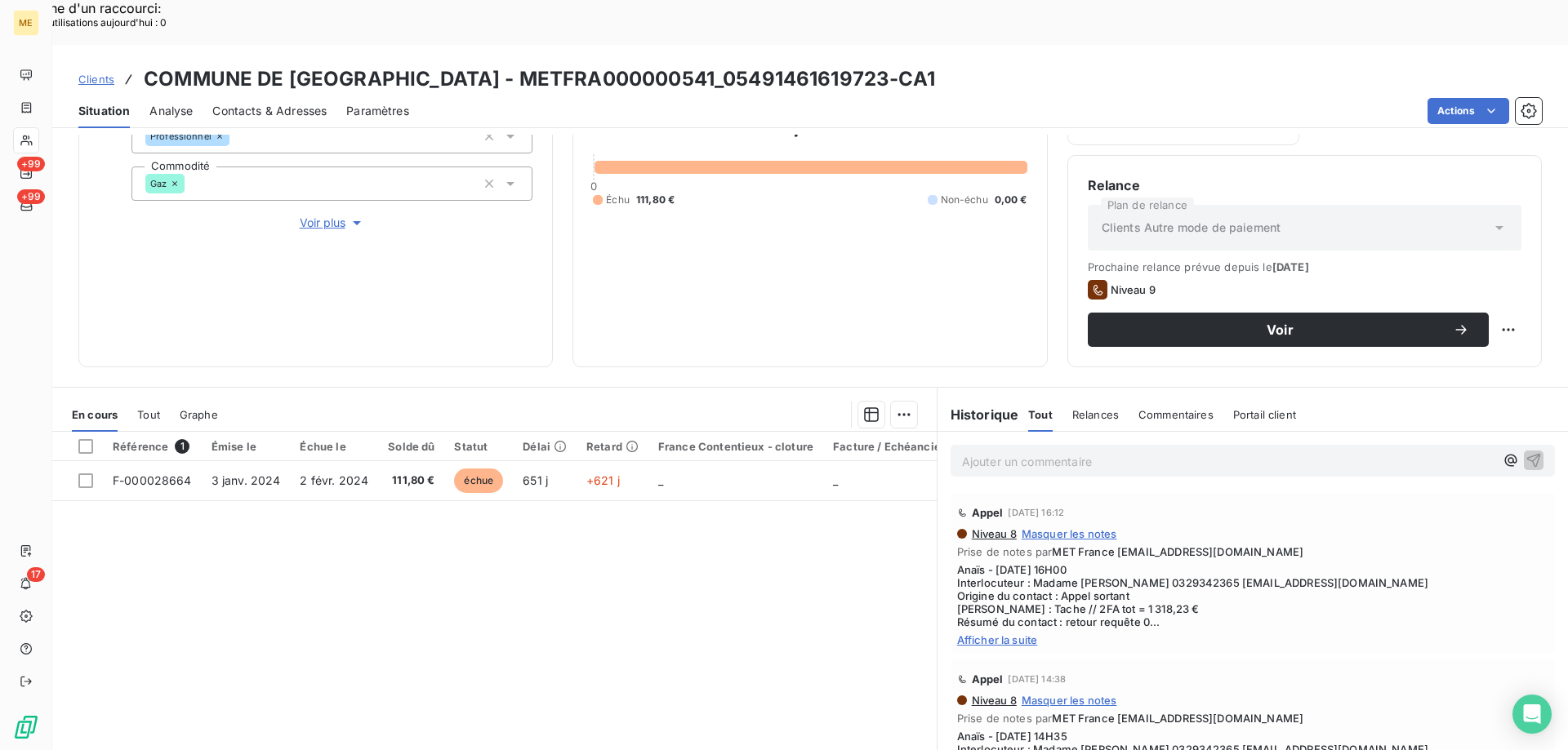
click at [1023, 633] on span "Afficher la suite" at bounding box center [1253, 640] width 592 height 13
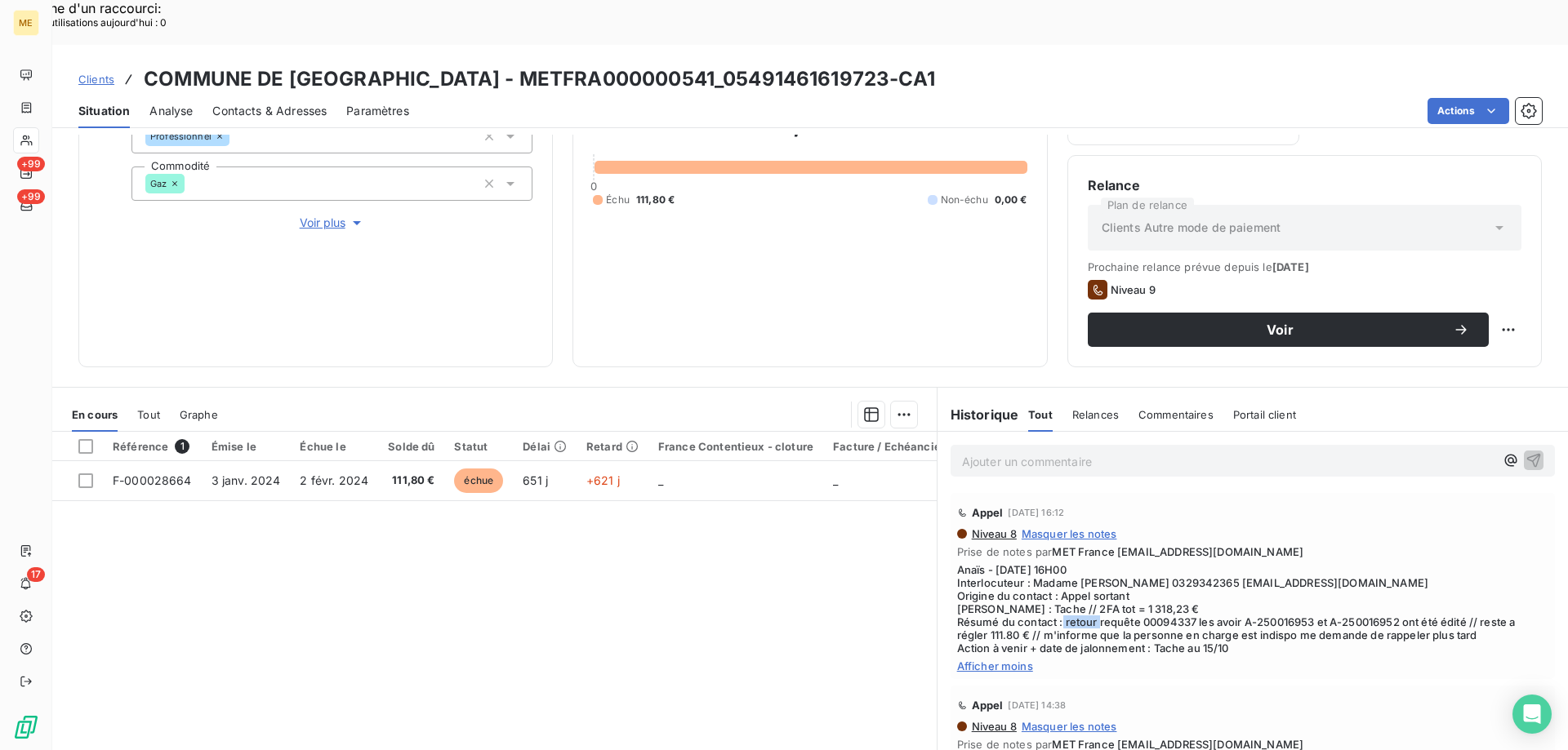
drag, startPoint x: 1190, startPoint y: 577, endPoint x: 1138, endPoint y: 580, distance: 52.1
click at [1138, 580] on span "Anaïs - 13/10/2025 - 16H00 Interlocuteur : Madame ARNOLD 0329342365 mairie@dogn…" at bounding box center [1253, 610] width 592 height 92
copy span "00094337"
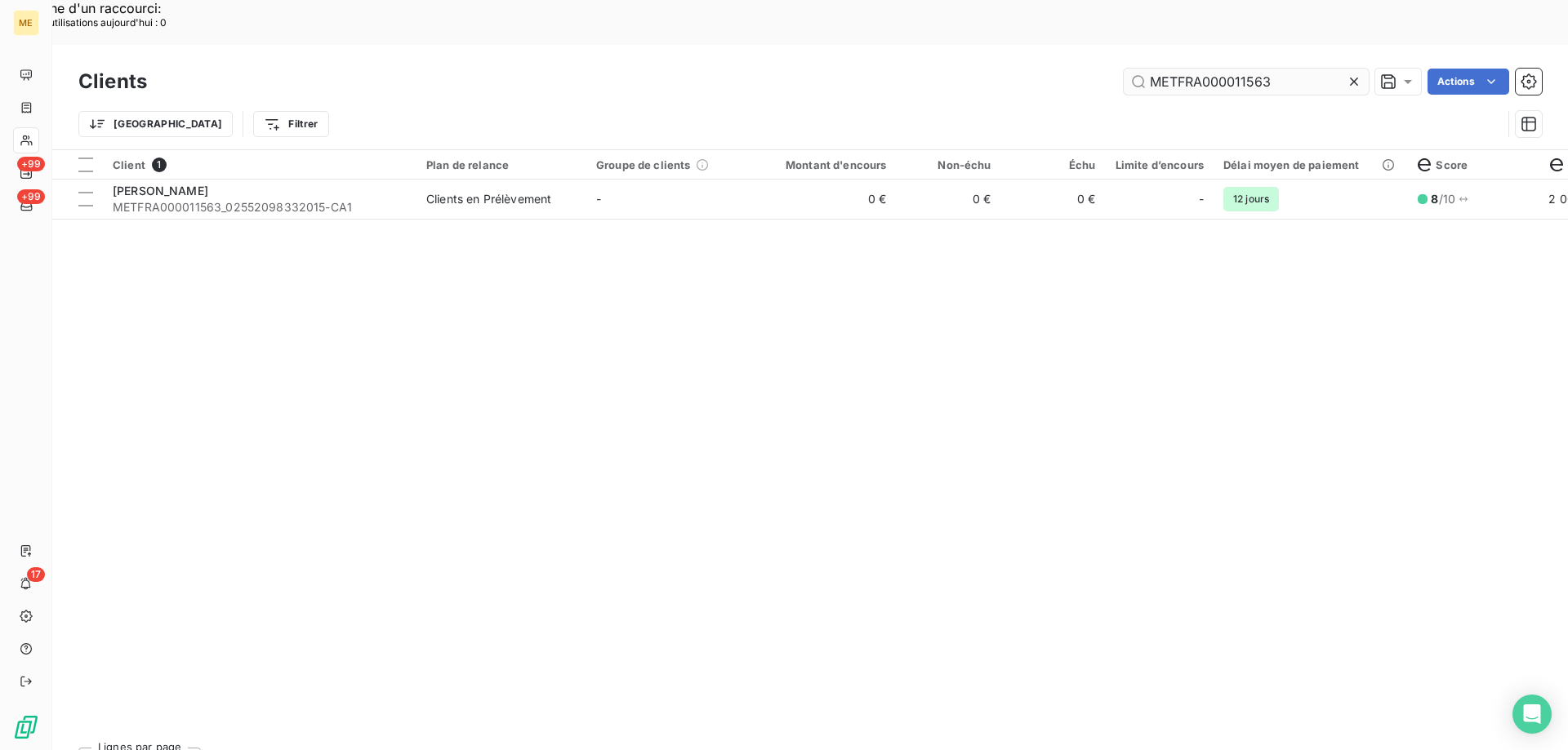
click at [1171, 69] on input "METFRA000011563" at bounding box center [1246, 82] width 245 height 26
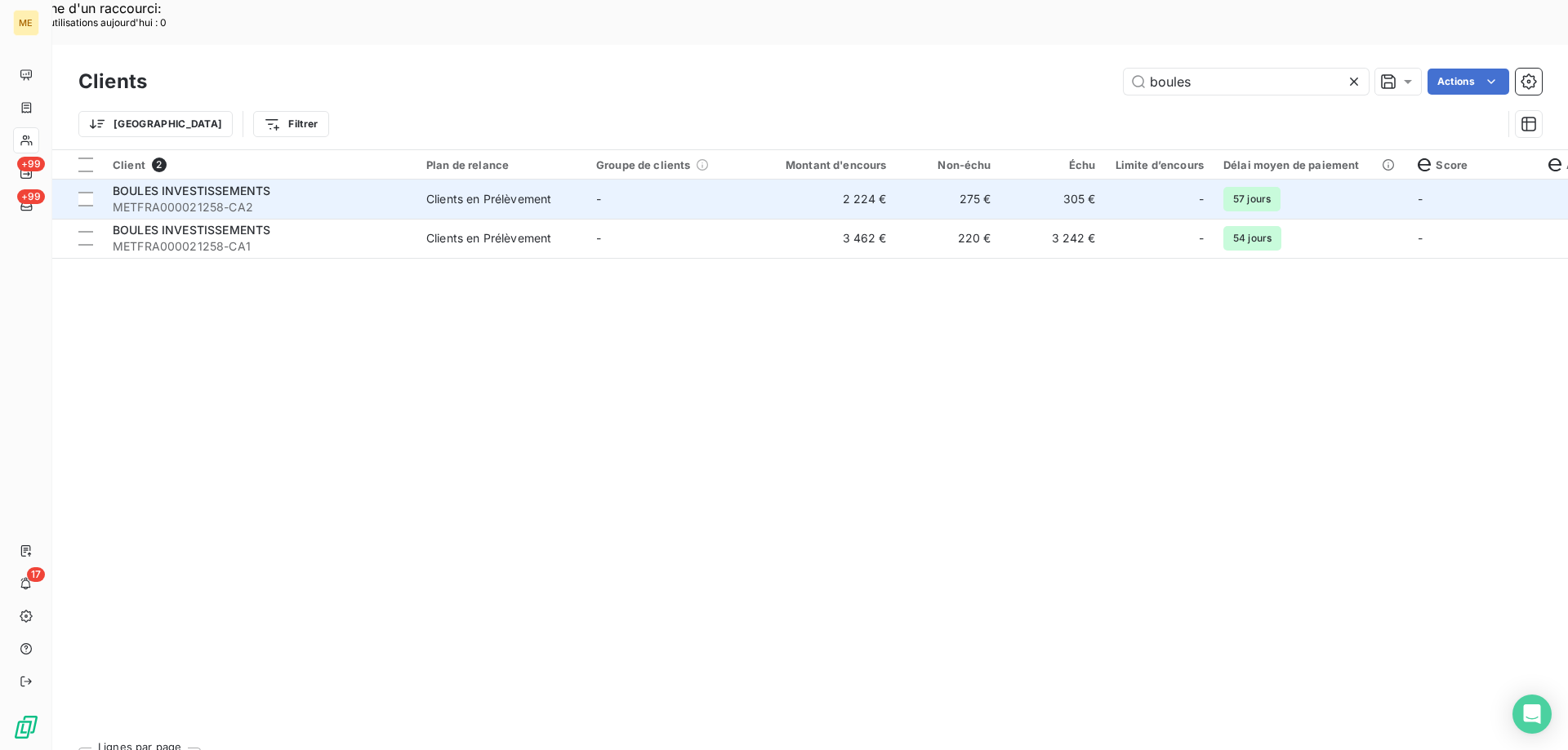
type input "boules"
click at [799, 180] on td "2 224 €" at bounding box center [826, 199] width 141 height 39
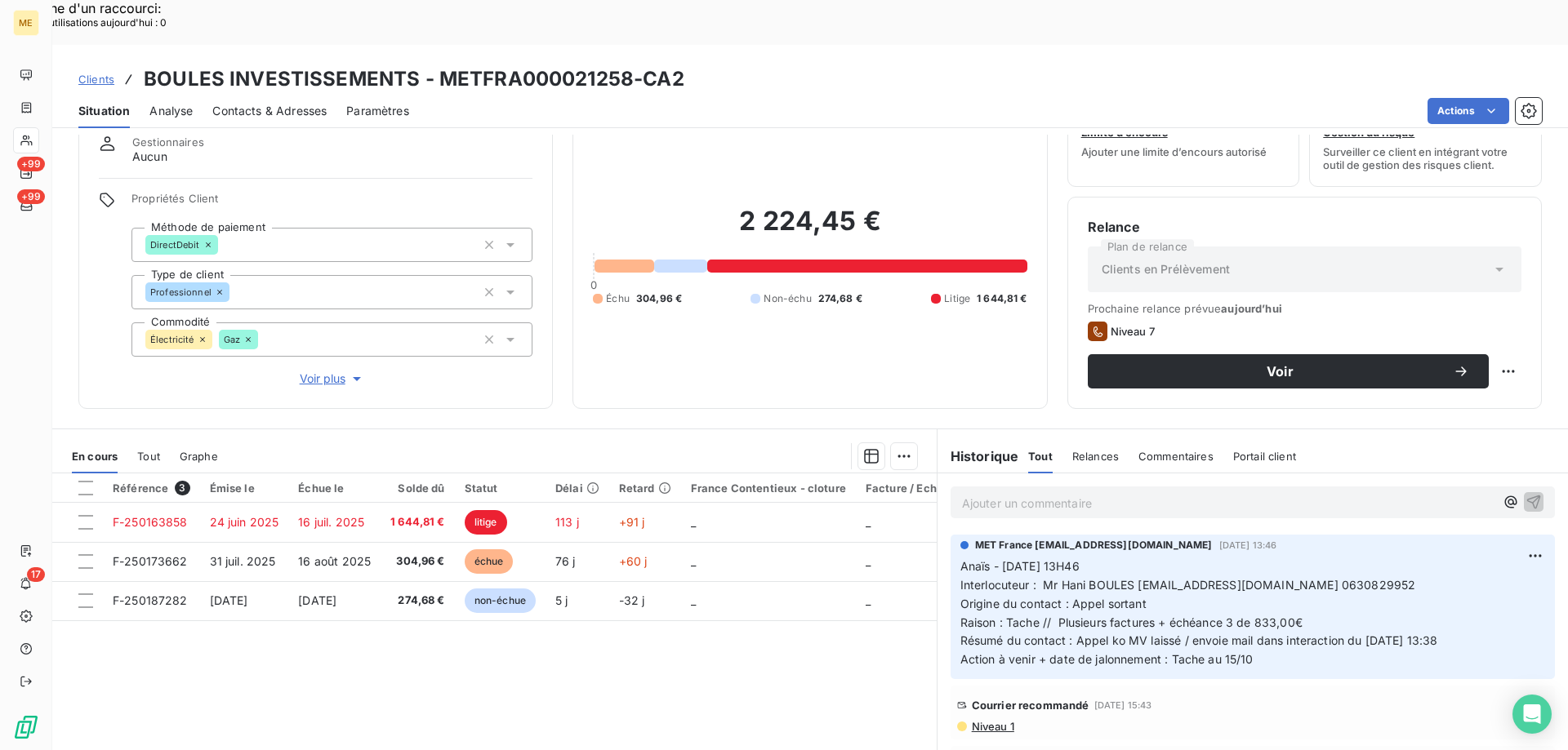
scroll to position [104, 0]
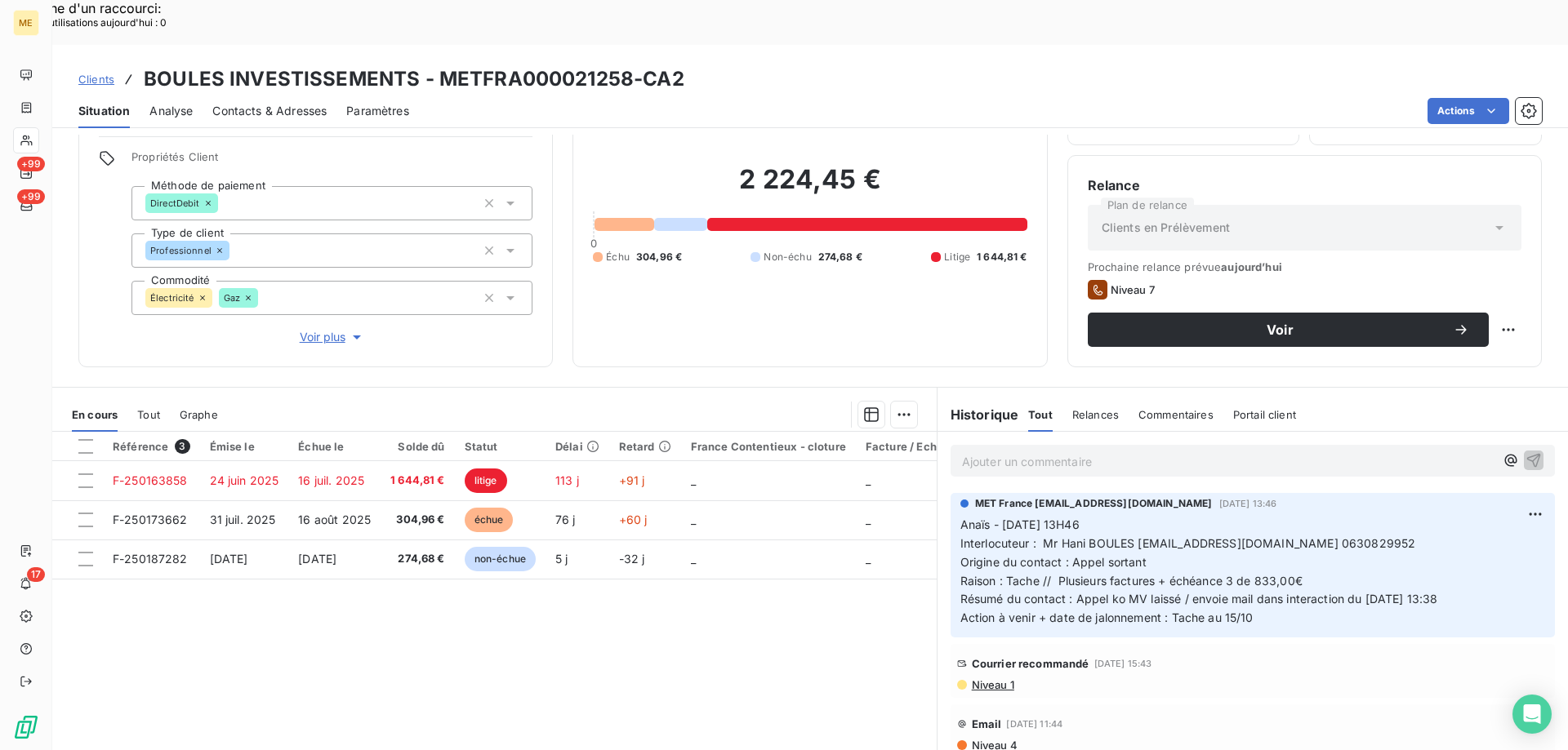
click at [92, 73] on span "Clients" at bounding box center [96, 79] width 36 height 13
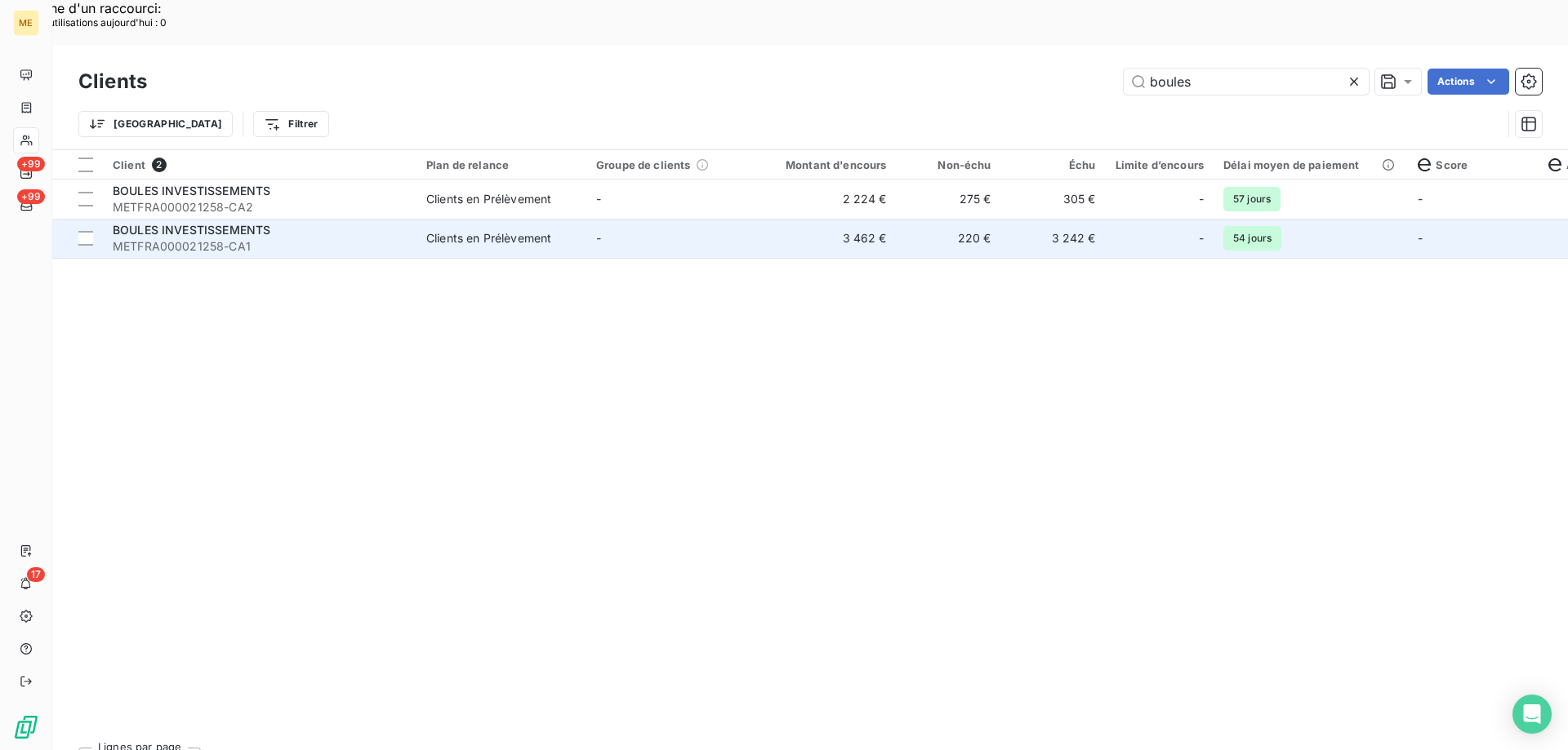
click at [711, 218] on td "-" at bounding box center [671, 238] width 170 height 39
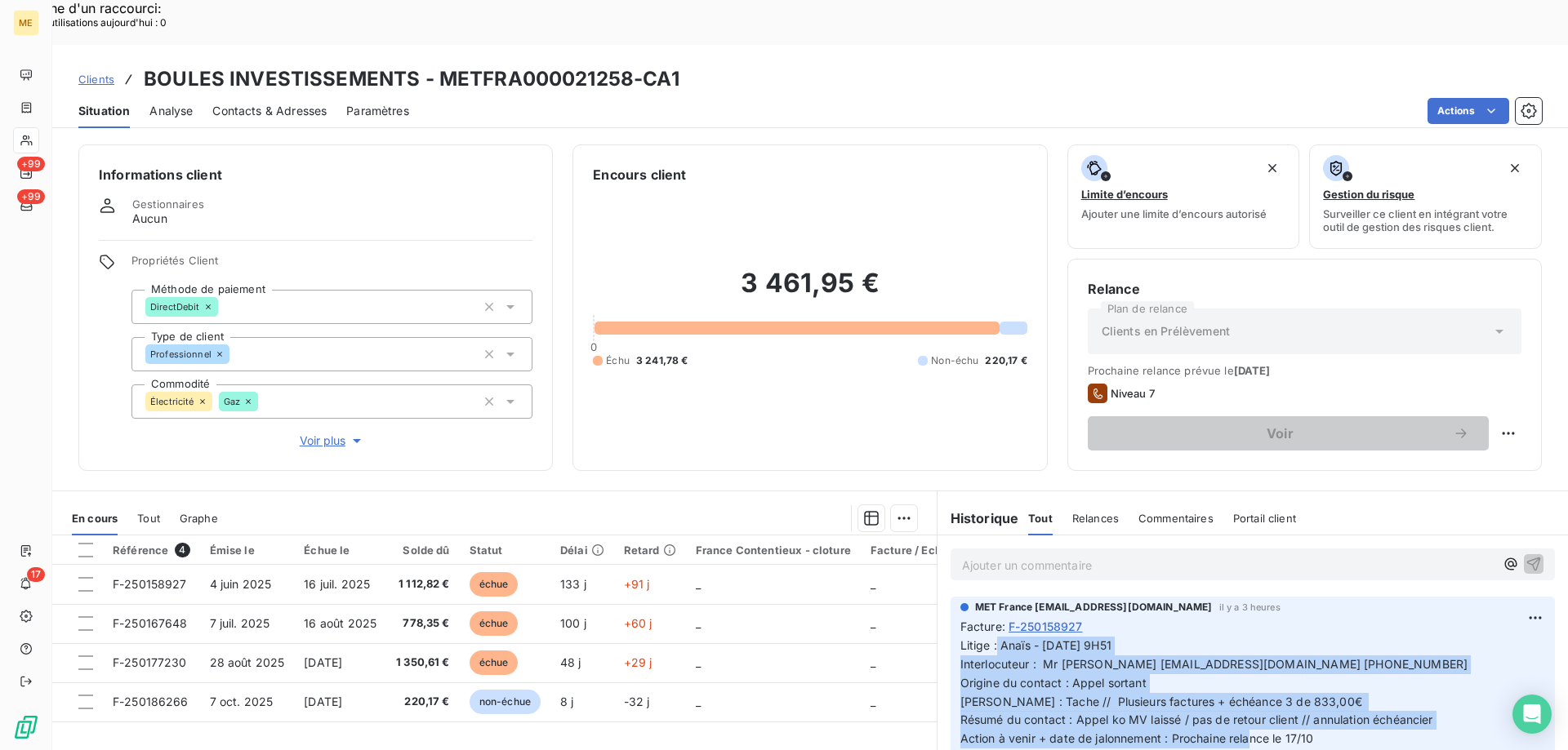
drag, startPoint x: 991, startPoint y: 602, endPoint x: 1320, endPoint y: 694, distance: 341.6
click at [1320, 694] on p "Litige : Anaïs - [DATE] 9H51 Interlocuteur : Mr [PERSON_NAME] [EMAIL_ADDRESS][D…" at bounding box center [1253, 693] width 585 height 112
click at [1319, 693] on p "Litige : Anaïs - [DATE] 9H51 Interlocuteur : Mr [PERSON_NAME] [EMAIL_ADDRESS][D…" at bounding box center [1253, 693] width 585 height 112
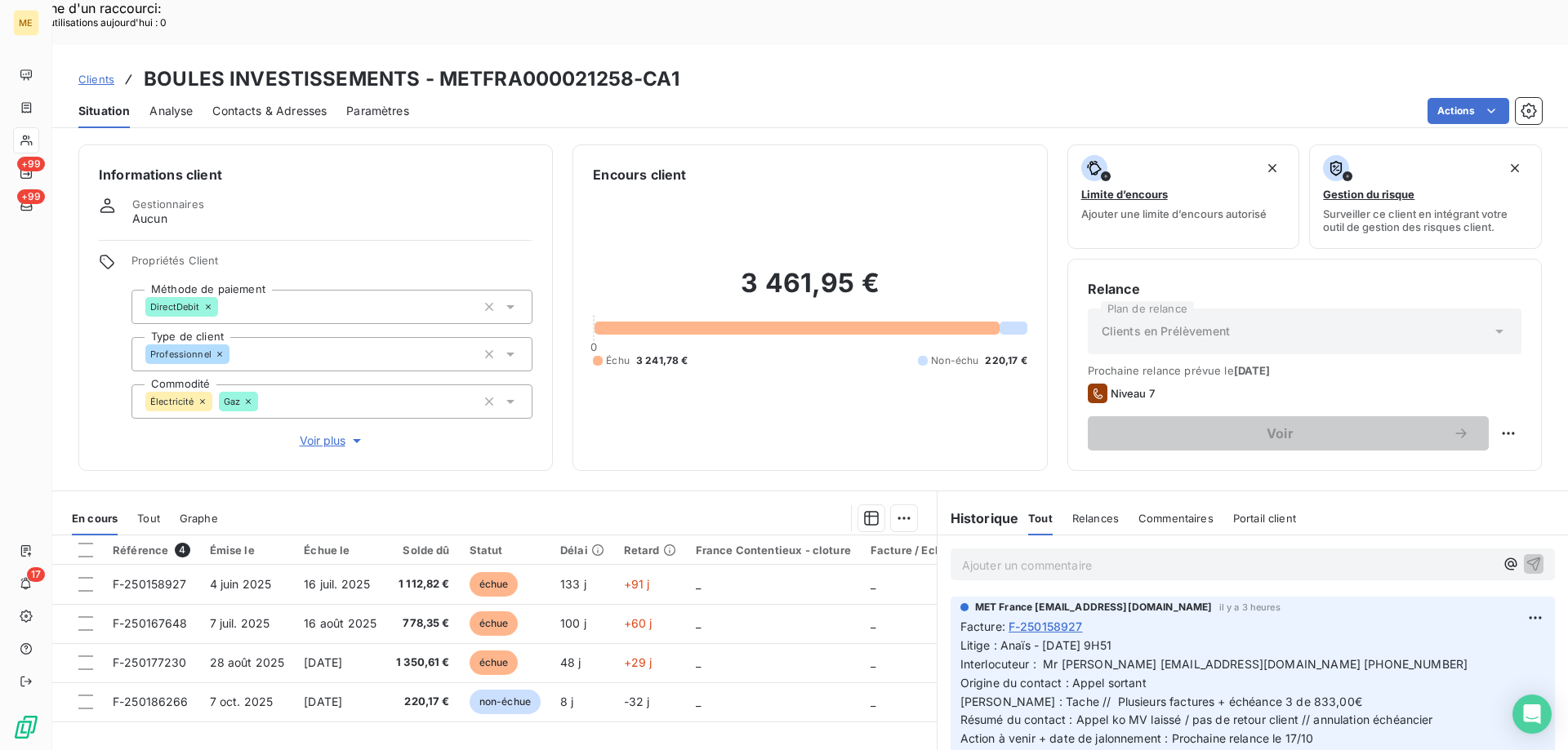
click at [1310, 696] on p "Litige : Anaïs - [DATE] 9H51 Interlocuteur : Mr [PERSON_NAME] [EMAIL_ADDRESS][D…" at bounding box center [1253, 693] width 585 height 112
click at [1078, 638] on span "Litige : Anaïs - [DATE] 9H51 Interlocuteur : Mr [PERSON_NAME] [EMAIL_ADDRESS][D…" at bounding box center [1214, 691] width 508 height 106
click at [1071, 641] on span "Litige : Anaïs - [DATE] 9H51 Interlocuteur : Mr [PERSON_NAME] [EMAIL_ADDRESS][D…" at bounding box center [1214, 691] width 508 height 106
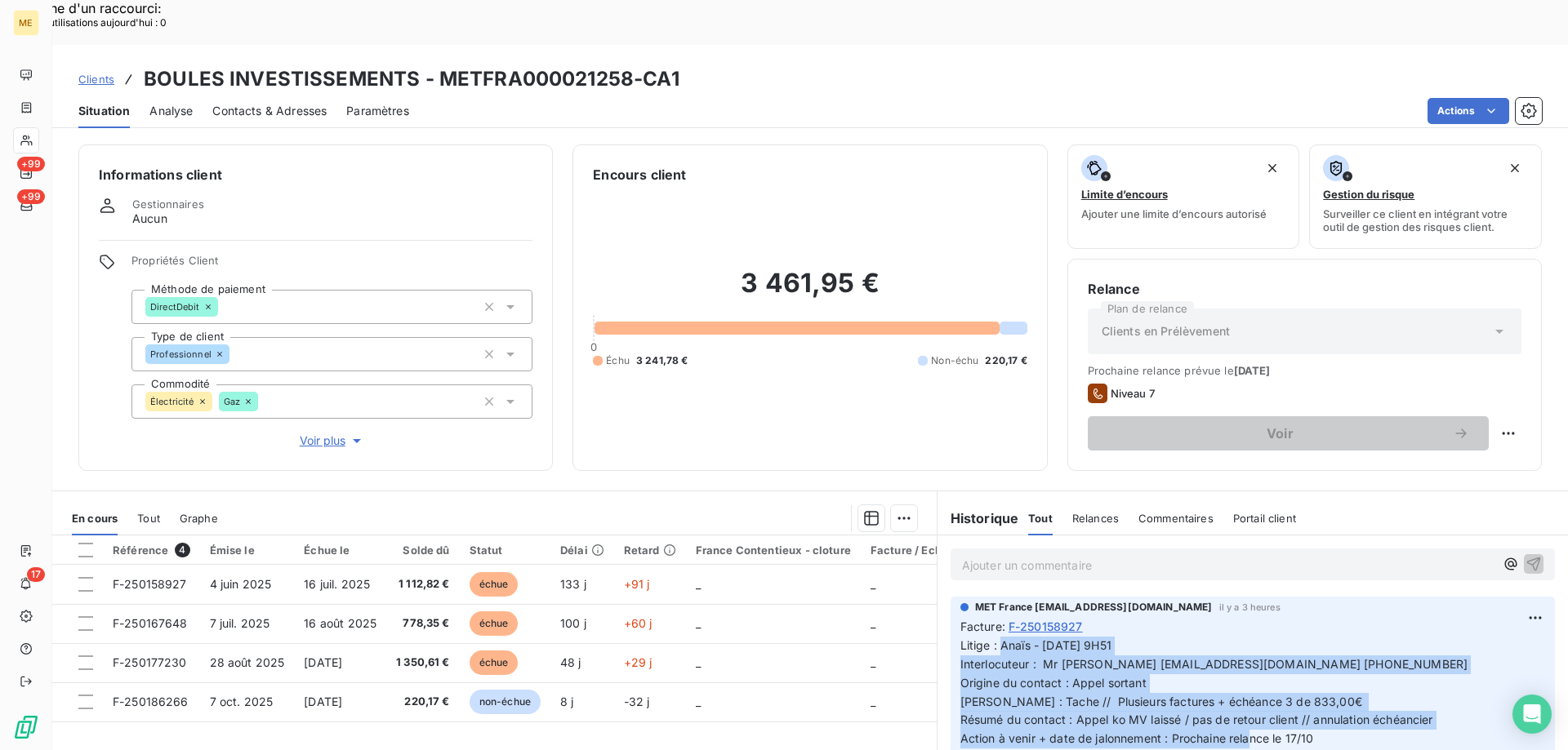
drag, startPoint x: 1314, startPoint y: 695, endPoint x: 995, endPoint y: 604, distance: 331.7
click at [995, 637] on p "Litige : Anaïs - [DATE] 9H51 Interlocuteur : Mr [PERSON_NAME] [EMAIL_ADDRESS][D…" at bounding box center [1253, 693] width 585 height 112
copy span "Anaïs - [DATE] 9H51 Interlocuteur : Mr [PERSON_NAME] [EMAIL_ADDRESS][DOMAIN_NAM…"
click at [246, 103] on span "Contacts & Adresses" at bounding box center [269, 111] width 114 height 17
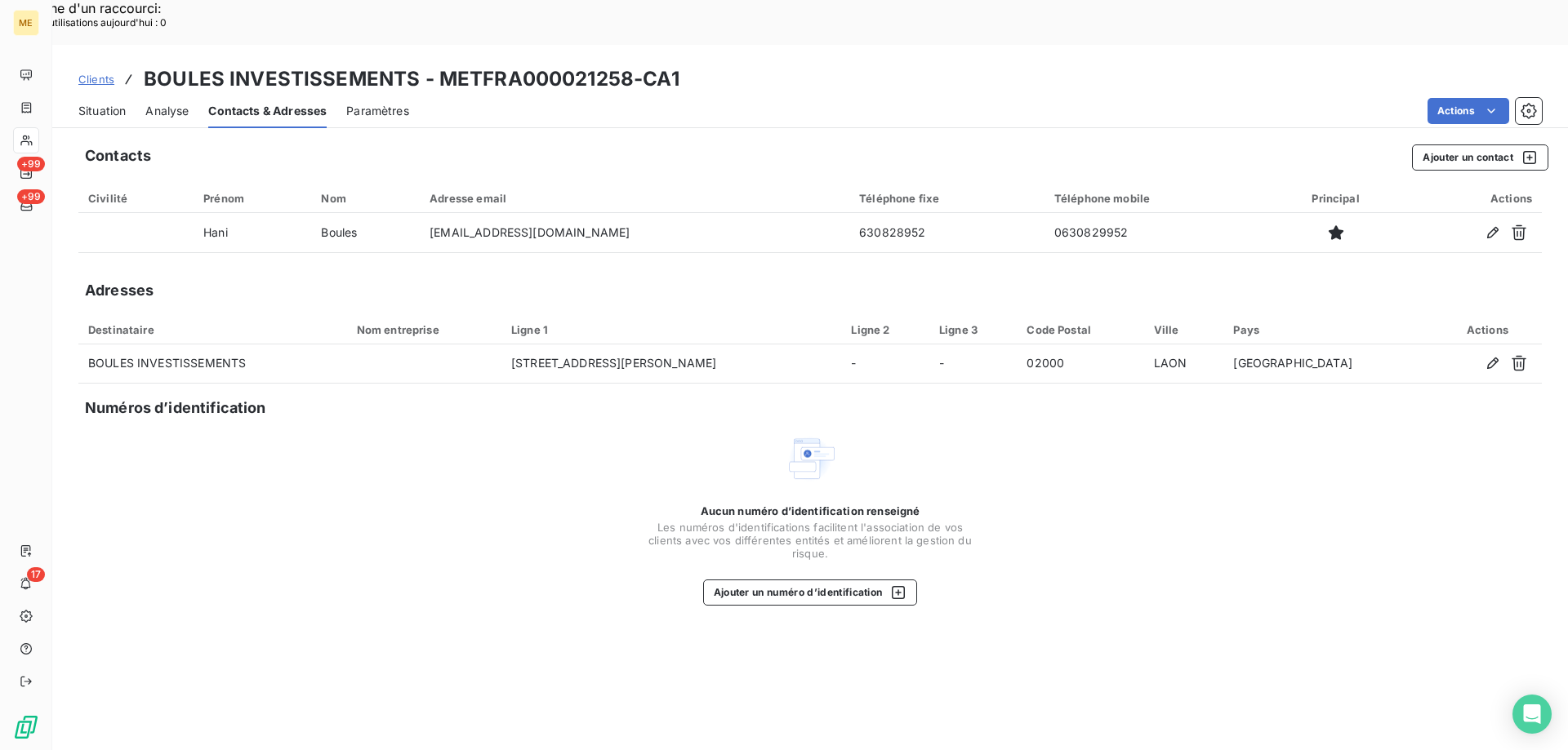
click at [110, 103] on span "Situation" at bounding box center [102, 111] width 48 height 17
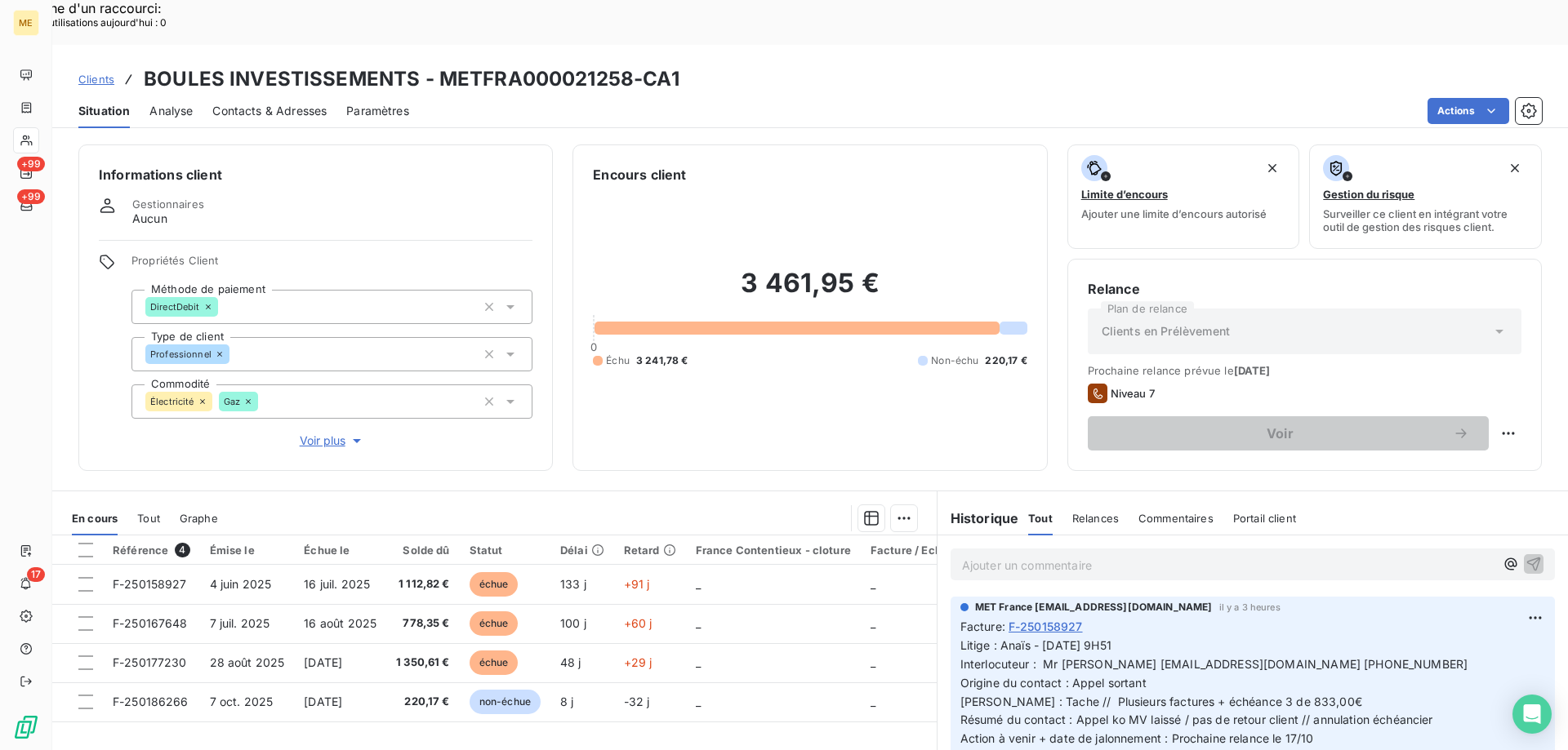
click at [102, 73] on span "Clients" at bounding box center [96, 79] width 36 height 13
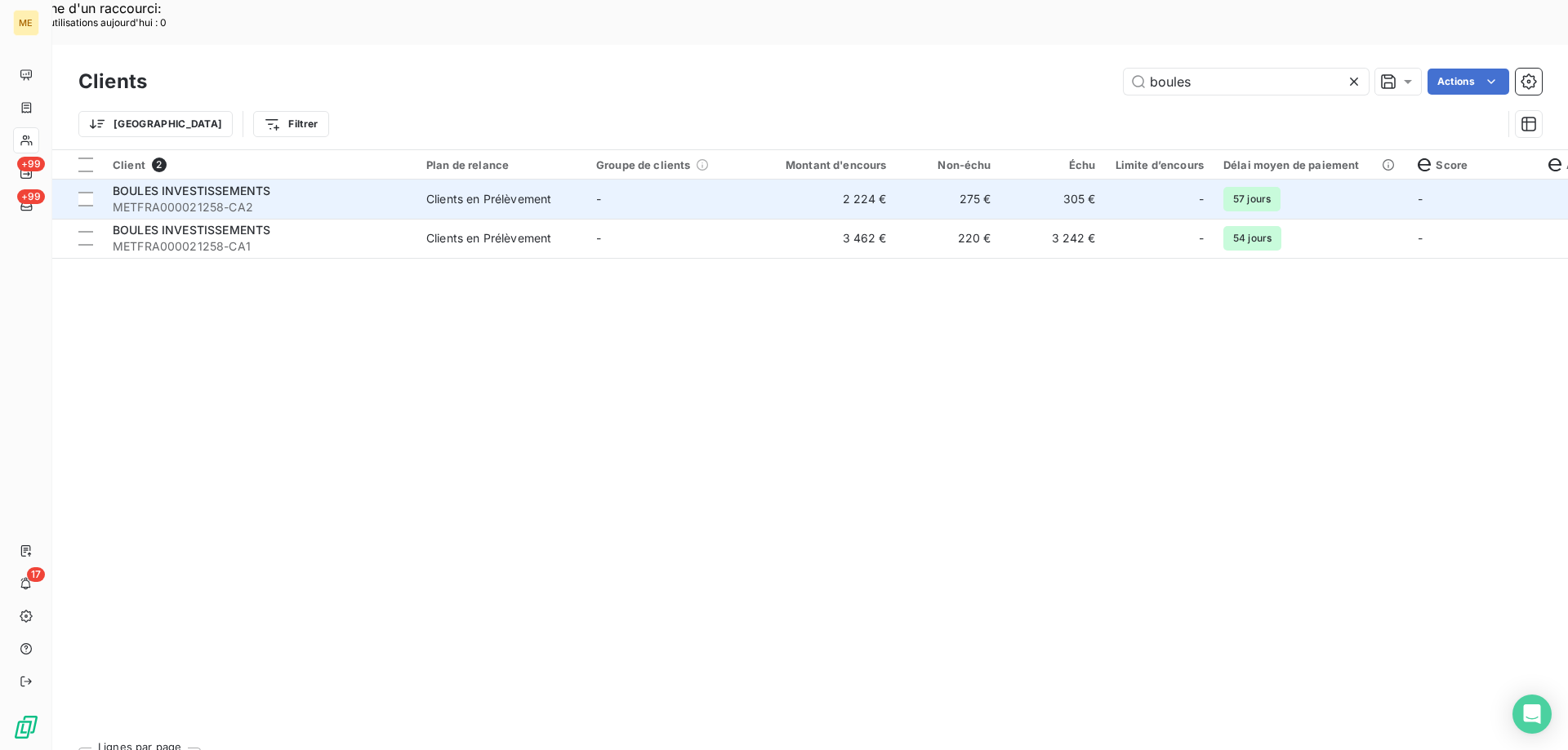
click at [564, 191] on span "Clients en Prélèvement" at bounding box center [502, 199] width 151 height 17
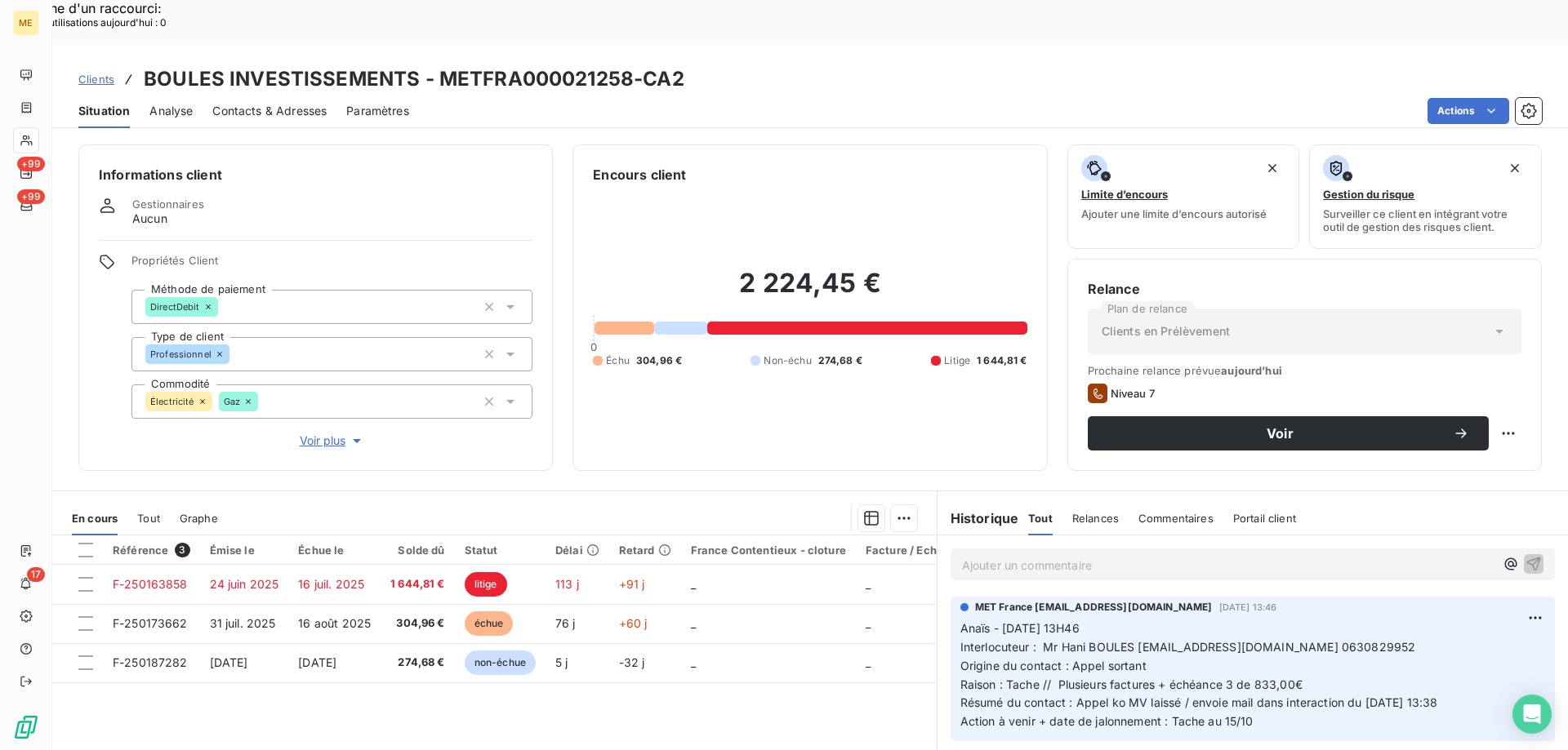
click at [1065, 555] on p "Ajouter un commentaire ﻿" at bounding box center [1228, 565] width 533 height 20
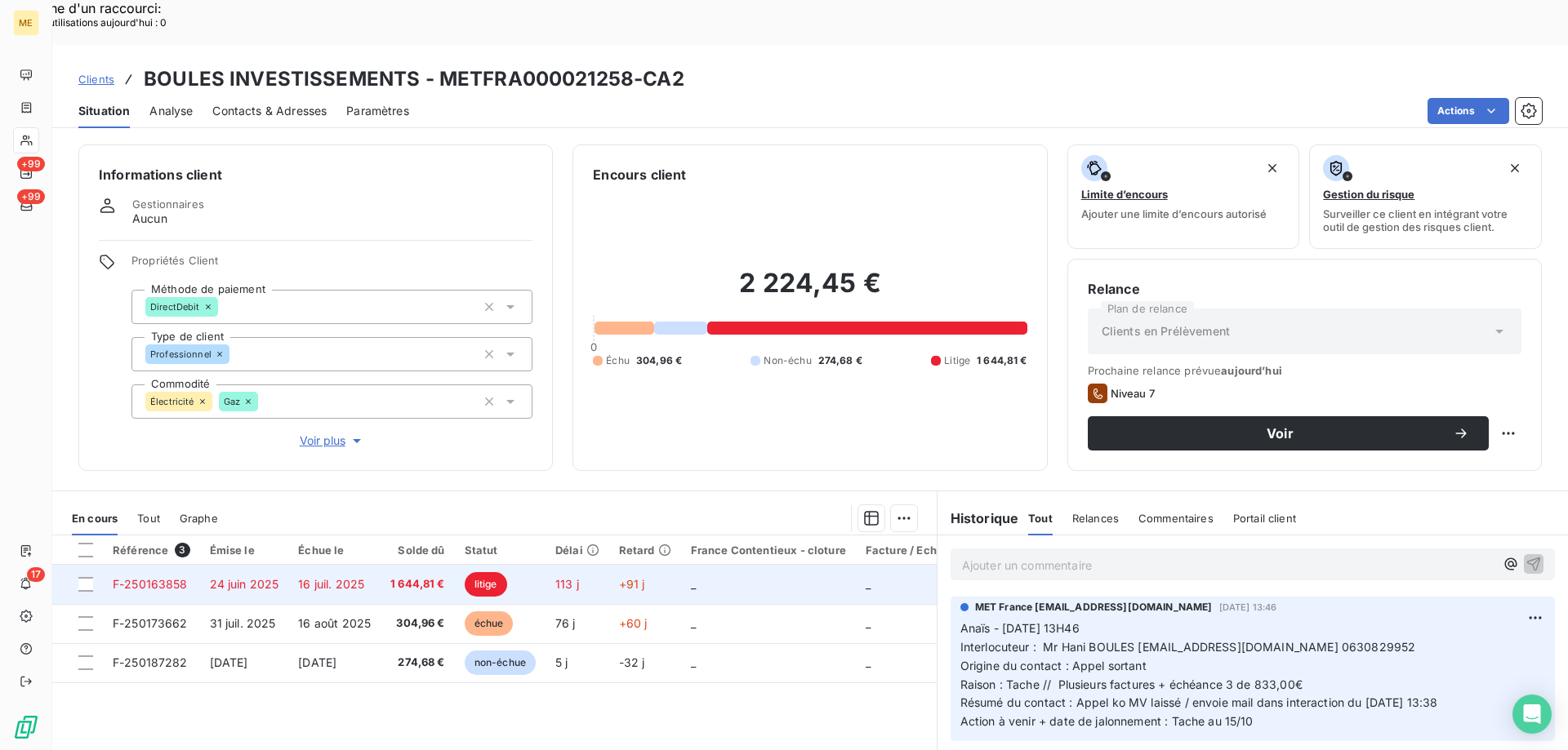
click at [295, 565] on td "16 juil. 2025" at bounding box center [334, 584] width 92 height 39
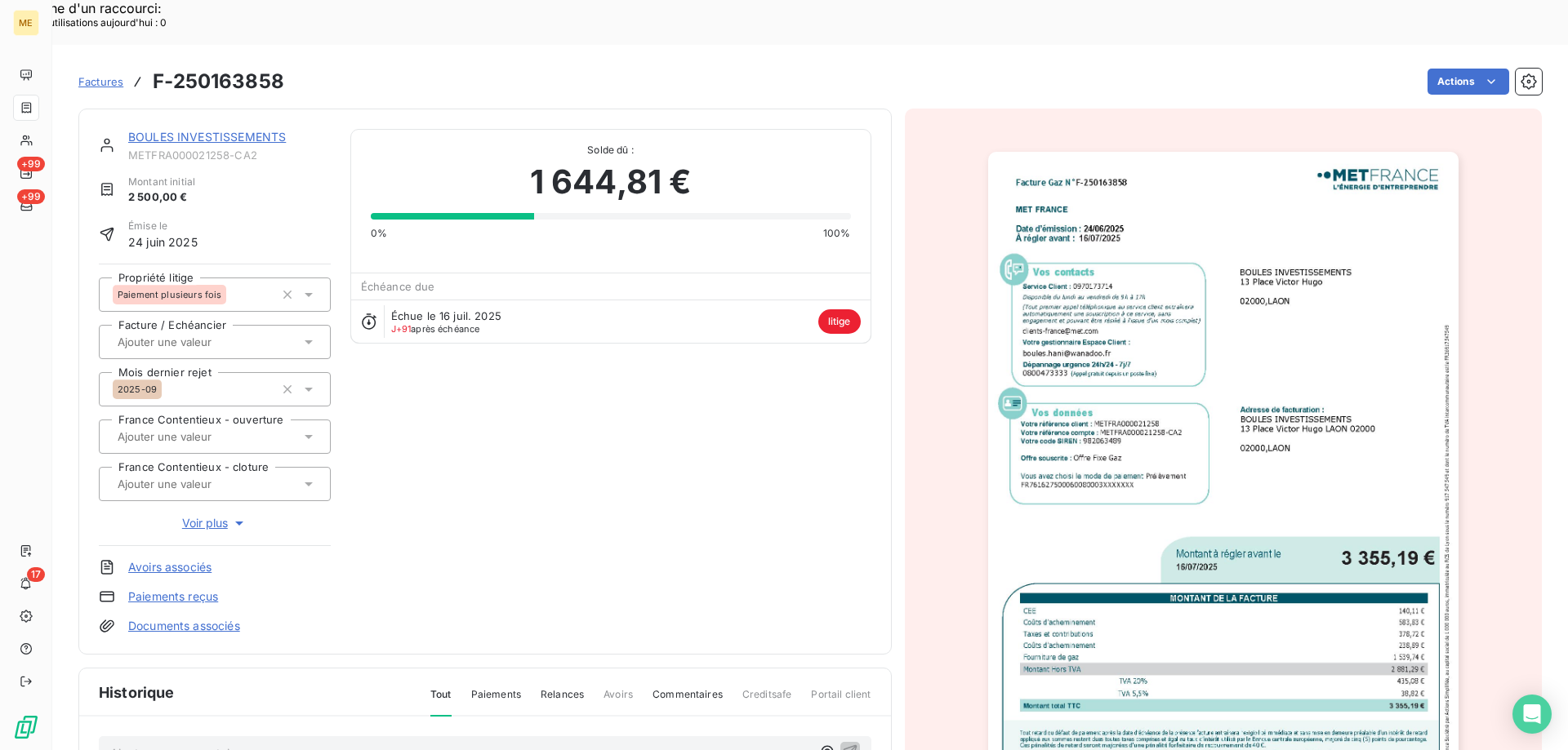
click at [170, 129] on link "BOULES INVESTISSEMENTS" at bounding box center [208, 136] width 158 height 14
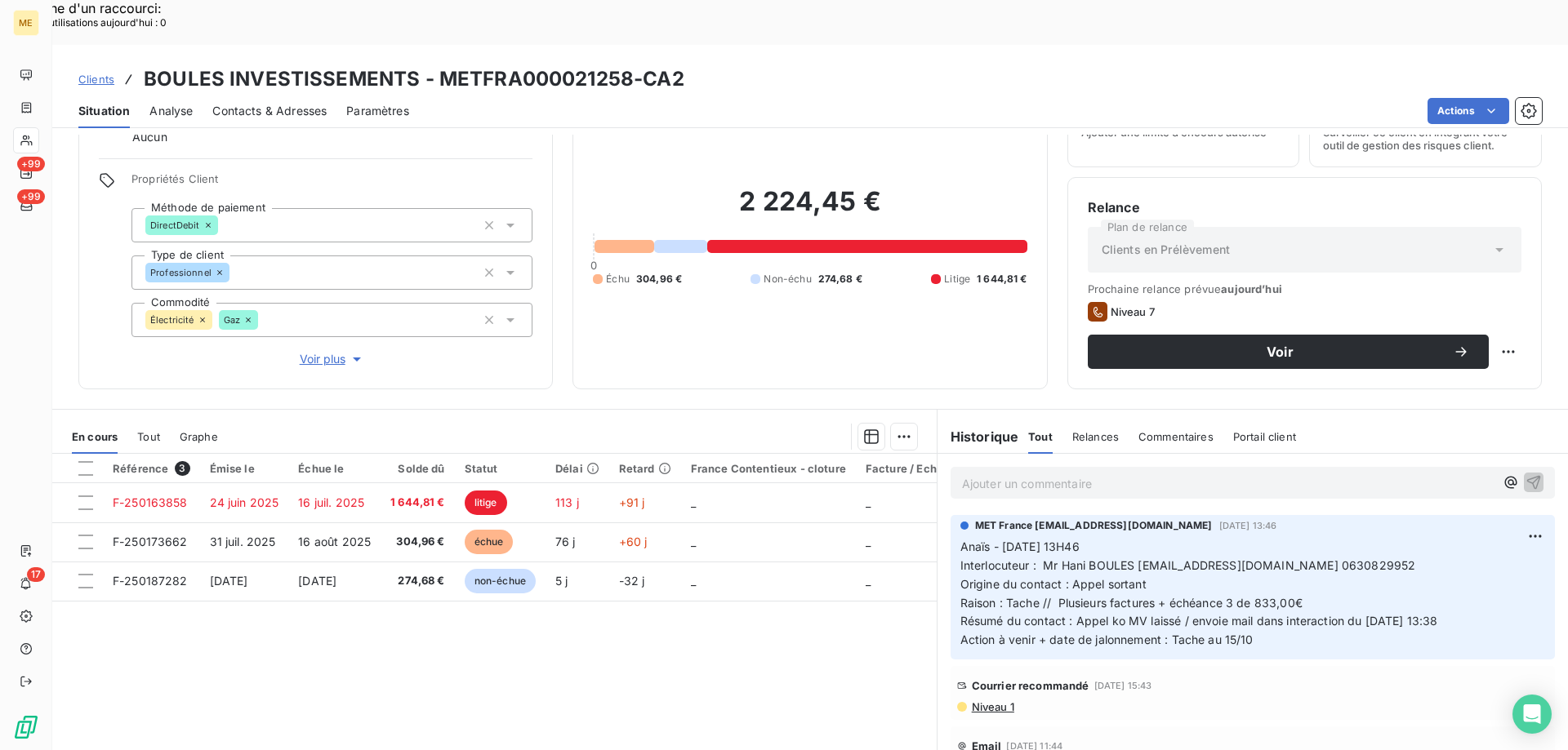
click at [1241, 474] on p "Ajouter un commentaire ﻿" at bounding box center [1228, 484] width 533 height 20
drag, startPoint x: 1356, startPoint y: 525, endPoint x: 1282, endPoint y: 523, distance: 74.0
click at [1282, 538] on p "Anaïs - [DATE] 13H46 Interlocuteur : Mr [PERSON_NAME] [EMAIL_ADDRESS][DOMAIN_NA…" at bounding box center [1253, 594] width 585 height 112
copy span "0630829952"
click at [1102, 474] on p "Ajouter un commentaire ﻿" at bounding box center [1228, 484] width 533 height 20
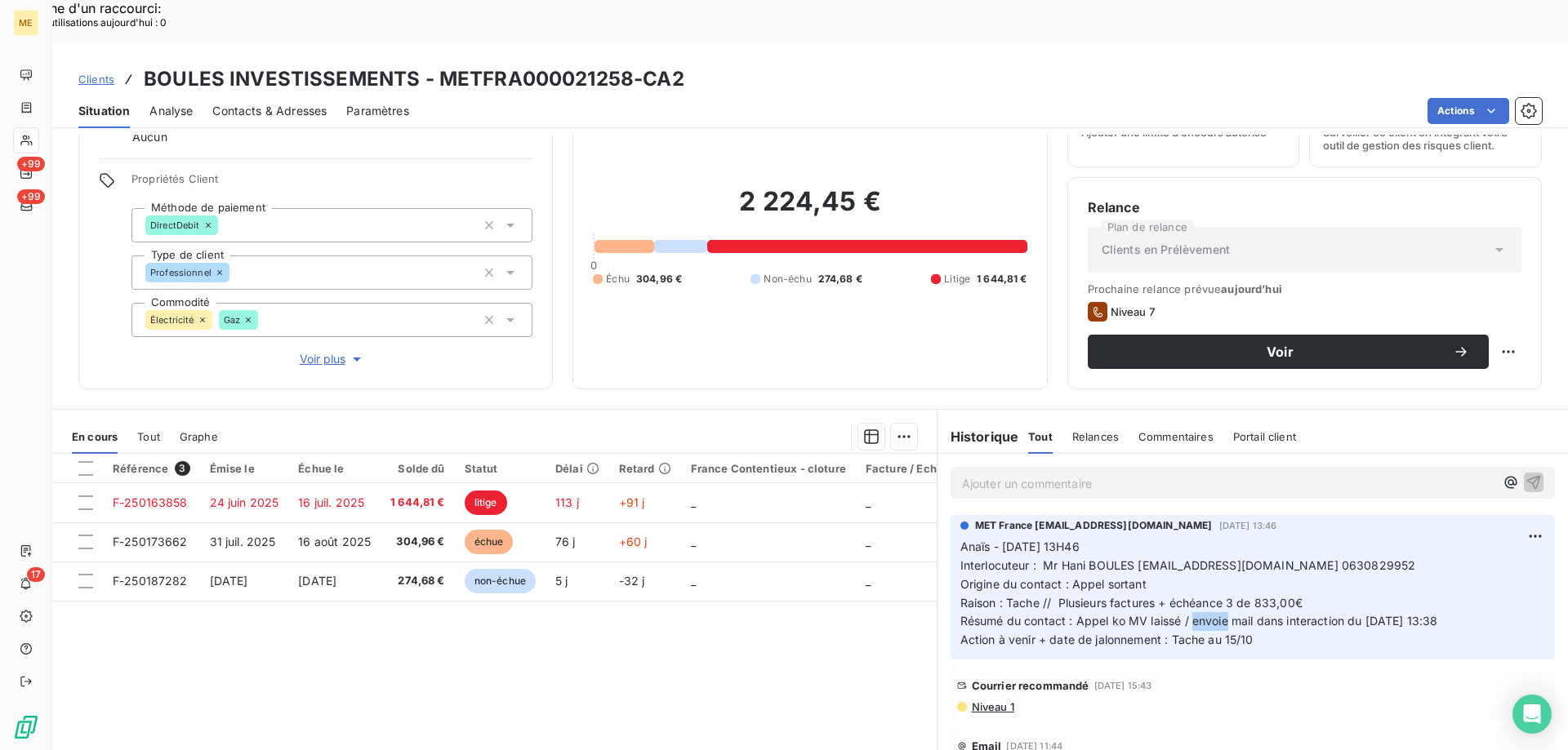
drag, startPoint x: 1185, startPoint y: 579, endPoint x: 1223, endPoint y: 584, distance: 38.3
click at [1223, 584] on p "Anaïs - [DATE] 13H46 Interlocuteur : Mr [PERSON_NAME] [EMAIL_ADDRESS][DOMAIN_NA…" at bounding box center [1253, 594] width 585 height 112
click at [1224, 585] on p "Anaïs - [DATE] 13H46 Interlocuteur : Mr [PERSON_NAME] [EMAIL_ADDRESS][DOMAIN_NA…" at bounding box center [1253, 594] width 585 height 112
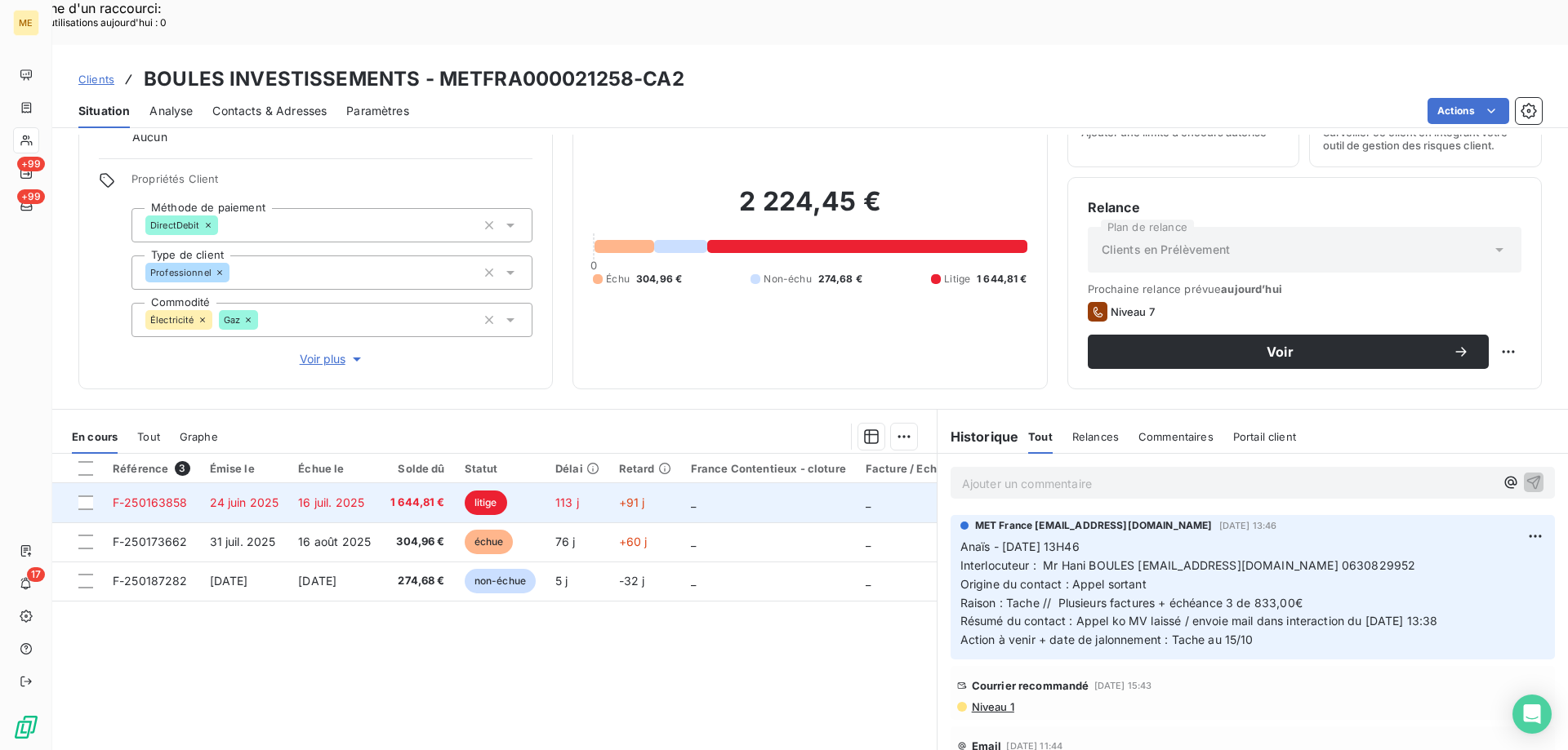
click at [240, 496] on span "24 juin 2025" at bounding box center [245, 502] width 70 height 14
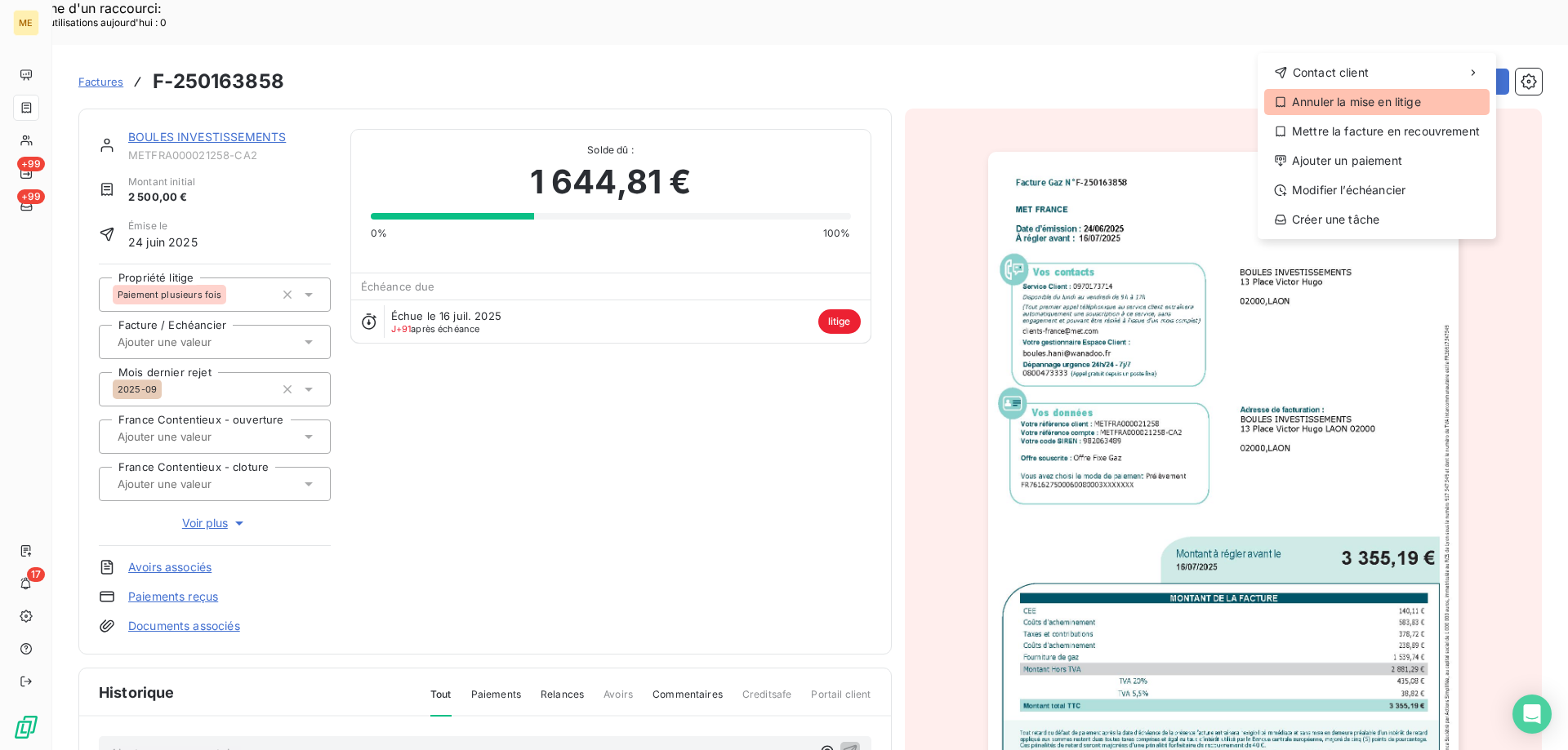
click at [1406, 96] on div "Annuler la mise en litige" at bounding box center [1376, 102] width 225 height 26
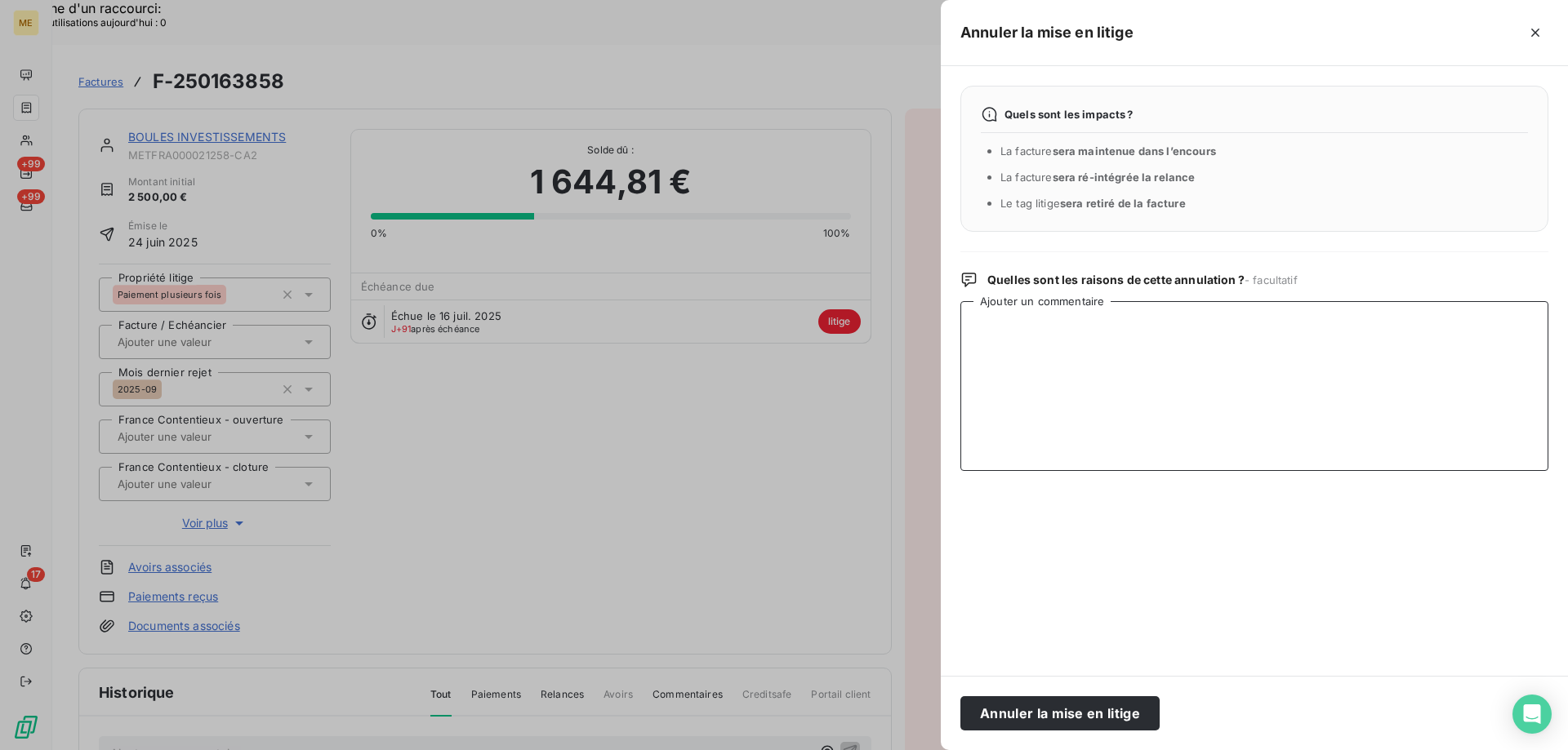
click at [1199, 361] on textarea "Ajouter un commentaire" at bounding box center [1255, 386] width 588 height 170
paste textarea "Anaïs - [DATE] 9H51 Interlocuteur : Mr [PERSON_NAME] [EMAIL_ADDRESS][DOMAIN_NAM…"
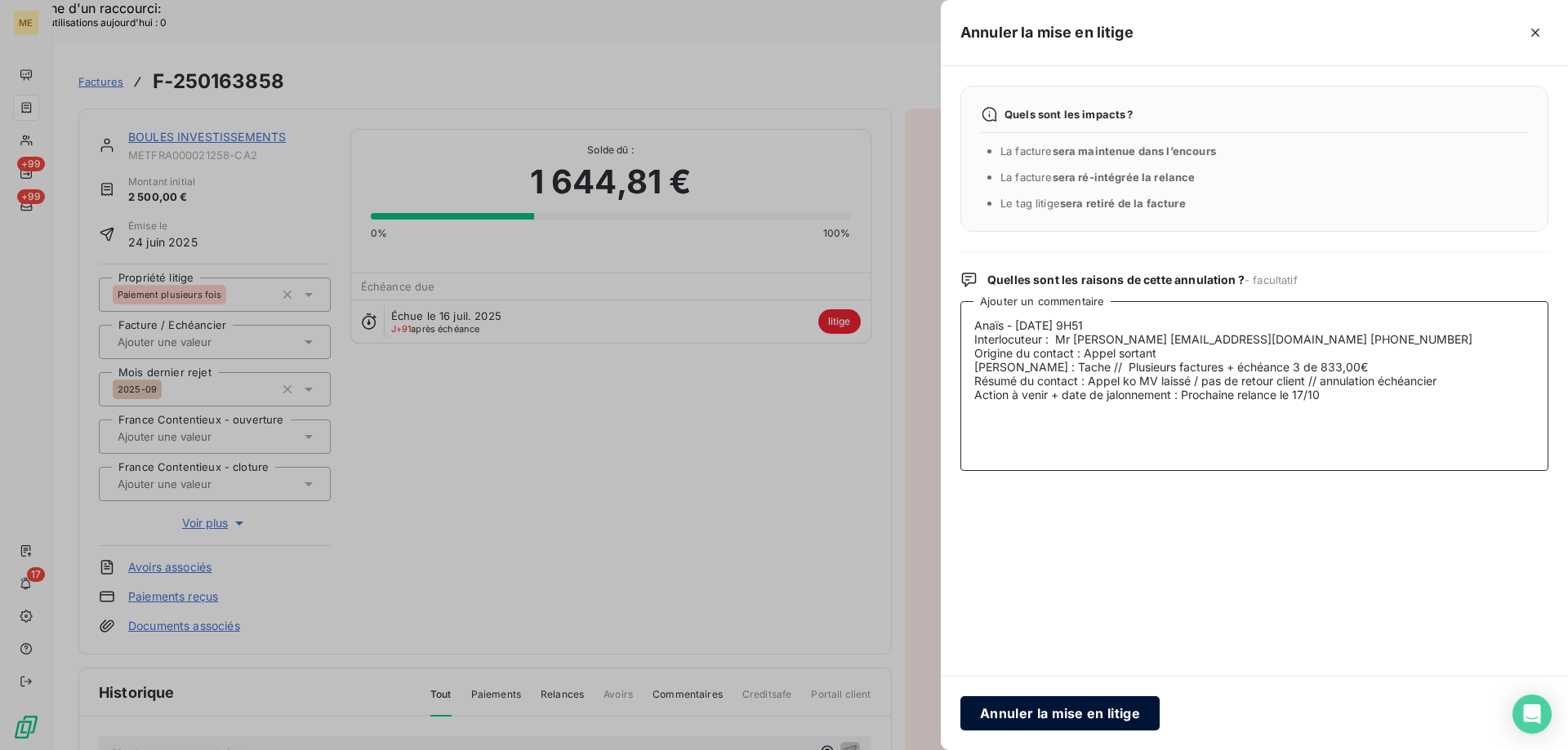
type textarea "Anaïs - [DATE] 9H51 Interlocuteur : Mr [PERSON_NAME] [EMAIL_ADDRESS][DOMAIN_NAM…"
click at [1085, 725] on button "Annuler la mise en litige" at bounding box center [1060, 712] width 199 height 34
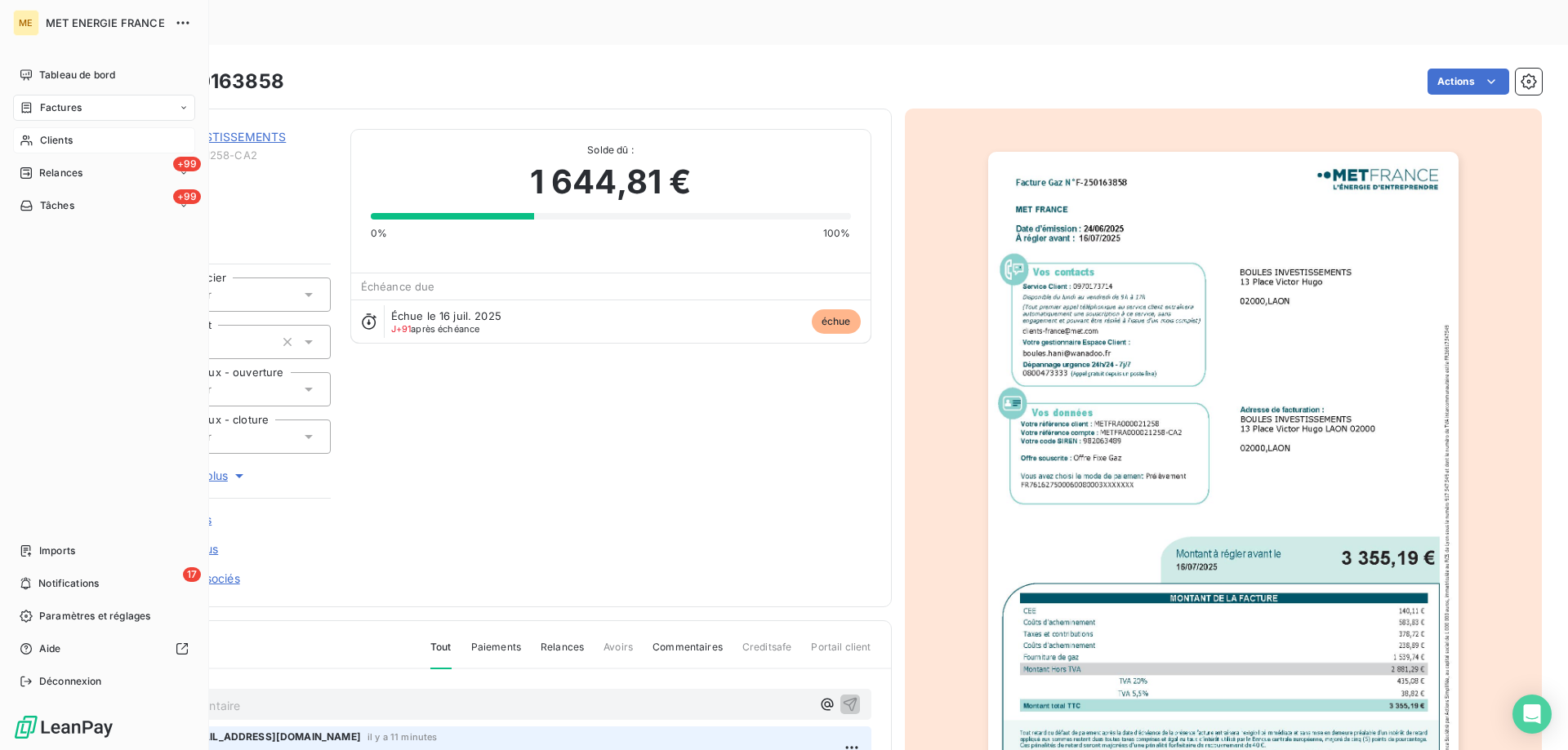
click at [52, 144] on span "Clients" at bounding box center [57, 140] width 33 height 15
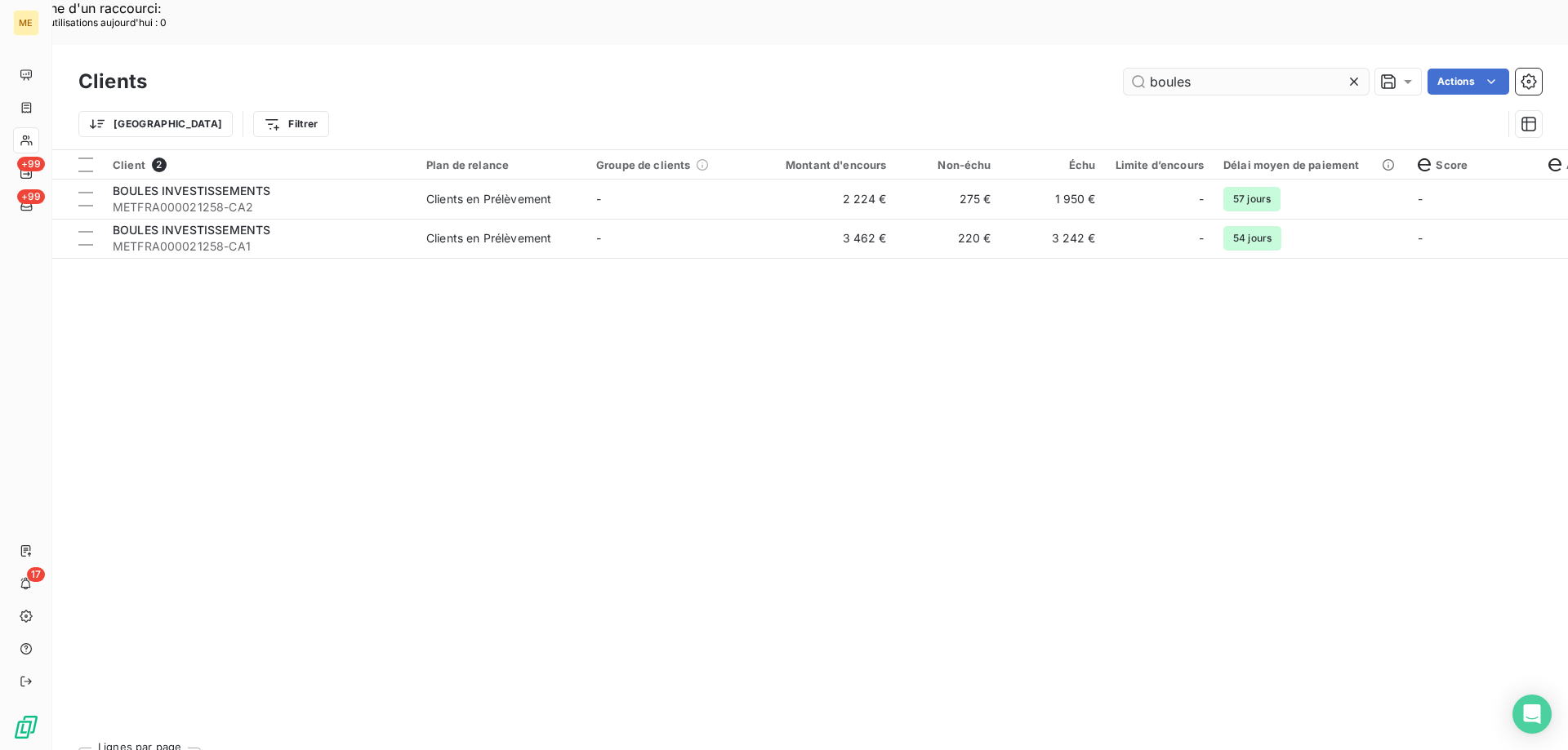
click at [1168, 69] on input "boules" at bounding box center [1246, 82] width 245 height 26
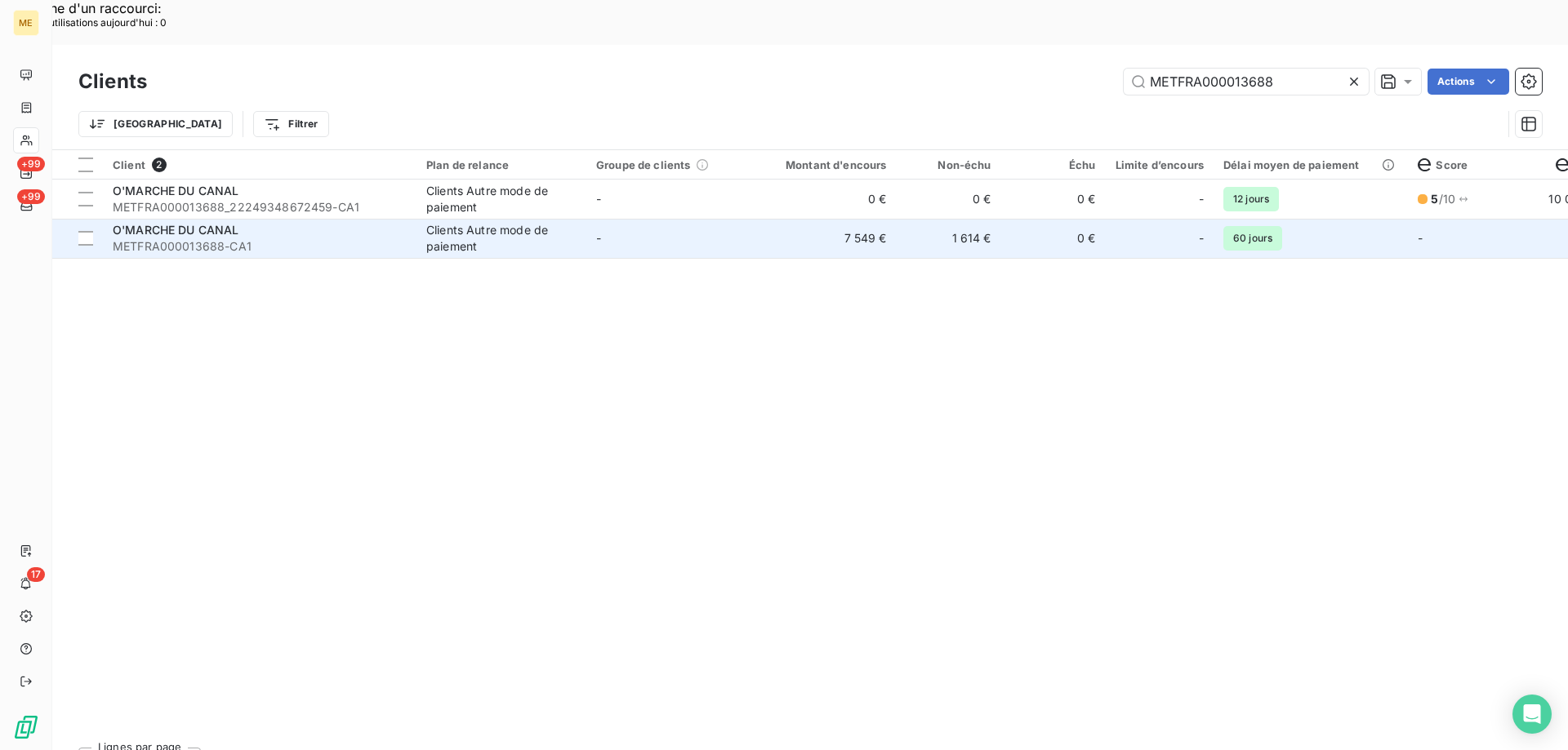
type input "METFRA000013688"
click at [886, 218] on td "7 549 €" at bounding box center [826, 238] width 141 height 39
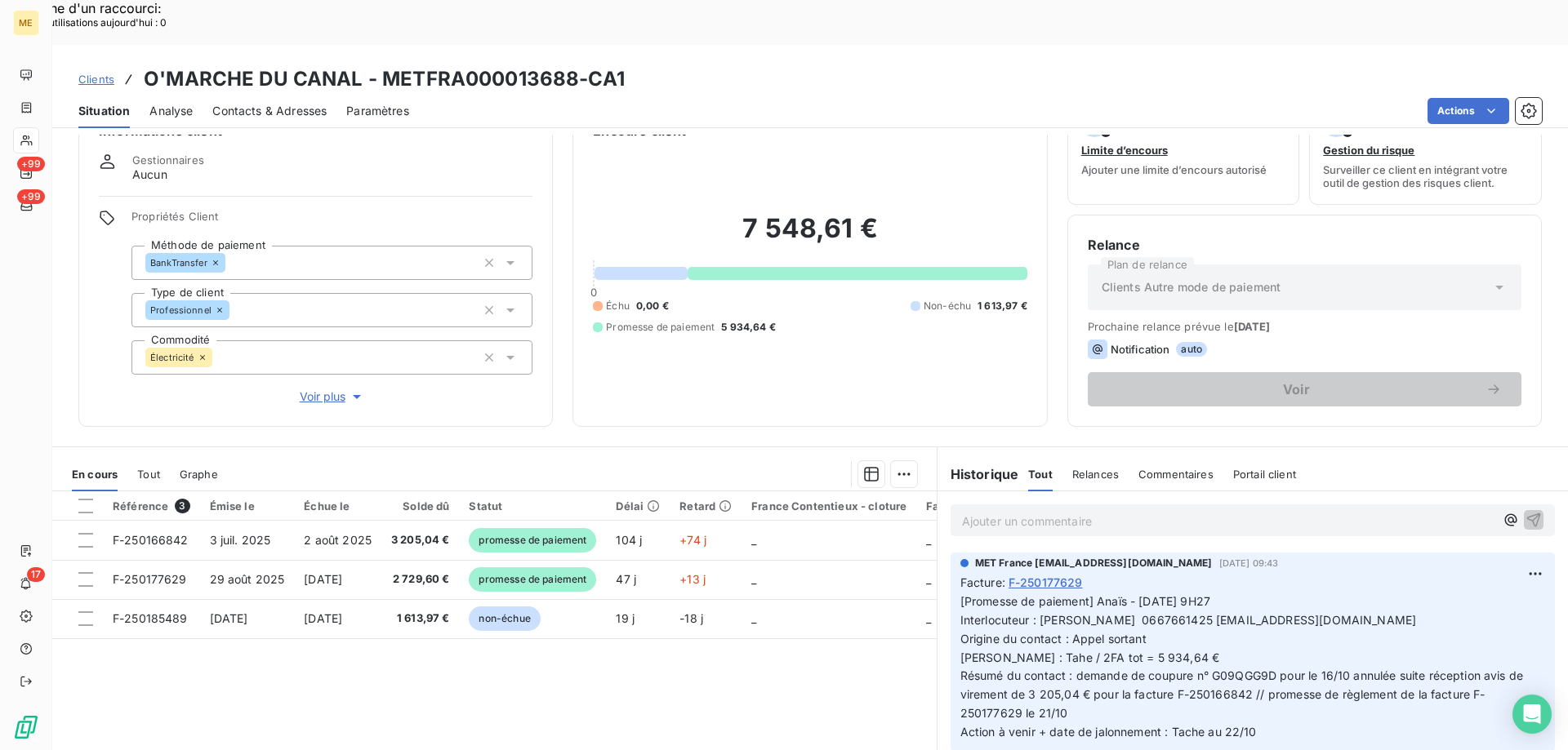
scroll to position [104, 0]
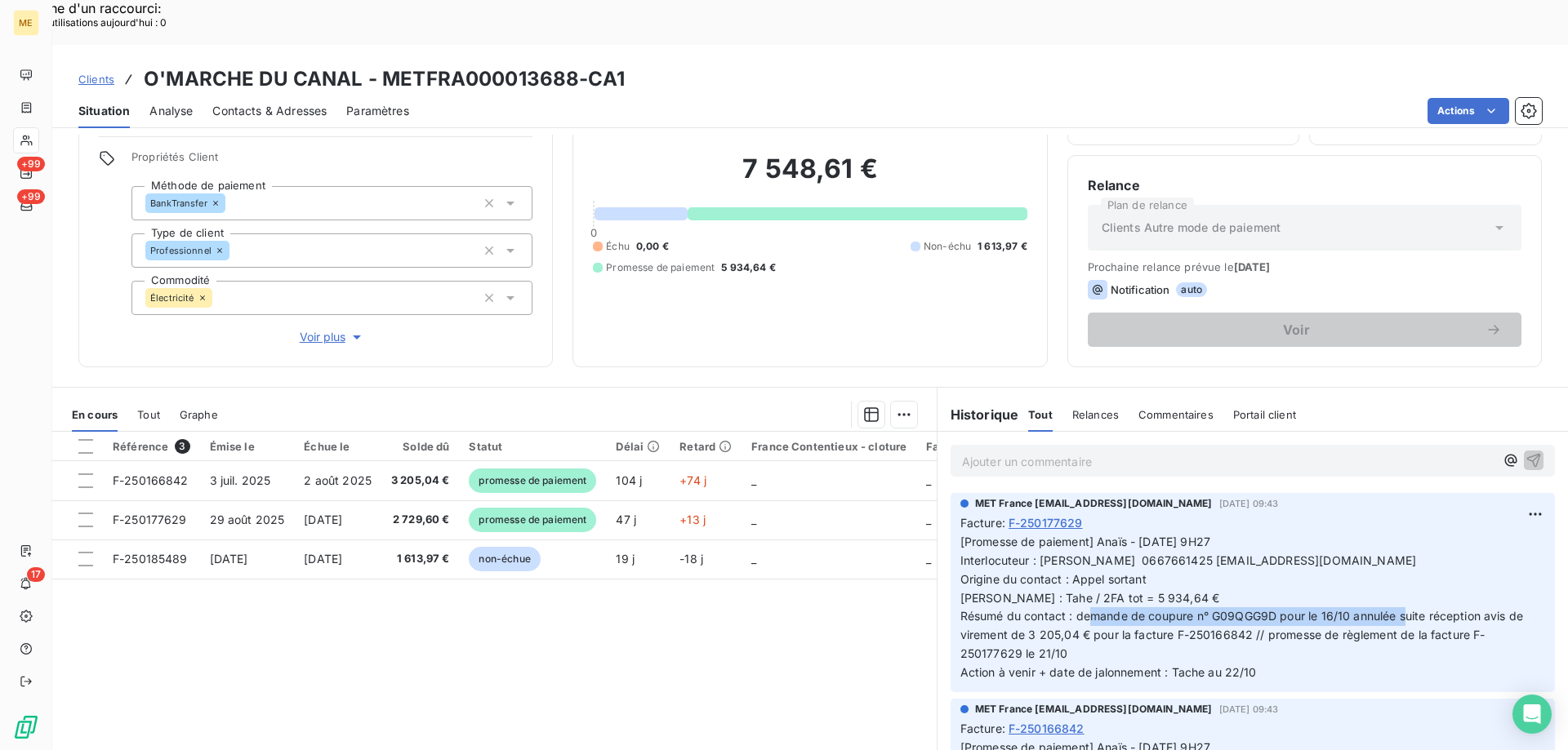
drag, startPoint x: 1077, startPoint y: 571, endPoint x: 1393, endPoint y: 572, distance: 316.0
click at [1393, 572] on span "[Promesse de paiement] Anaïs - [DATE] 9H27 Interlocuteur : [PERSON_NAME] 066766…" at bounding box center [1244, 606] width 567 height 144
copy span "demande de coupure n° G09QGG9D pour le 16/10 annulée"
